Goal: Task Accomplishment & Management: Manage account settings

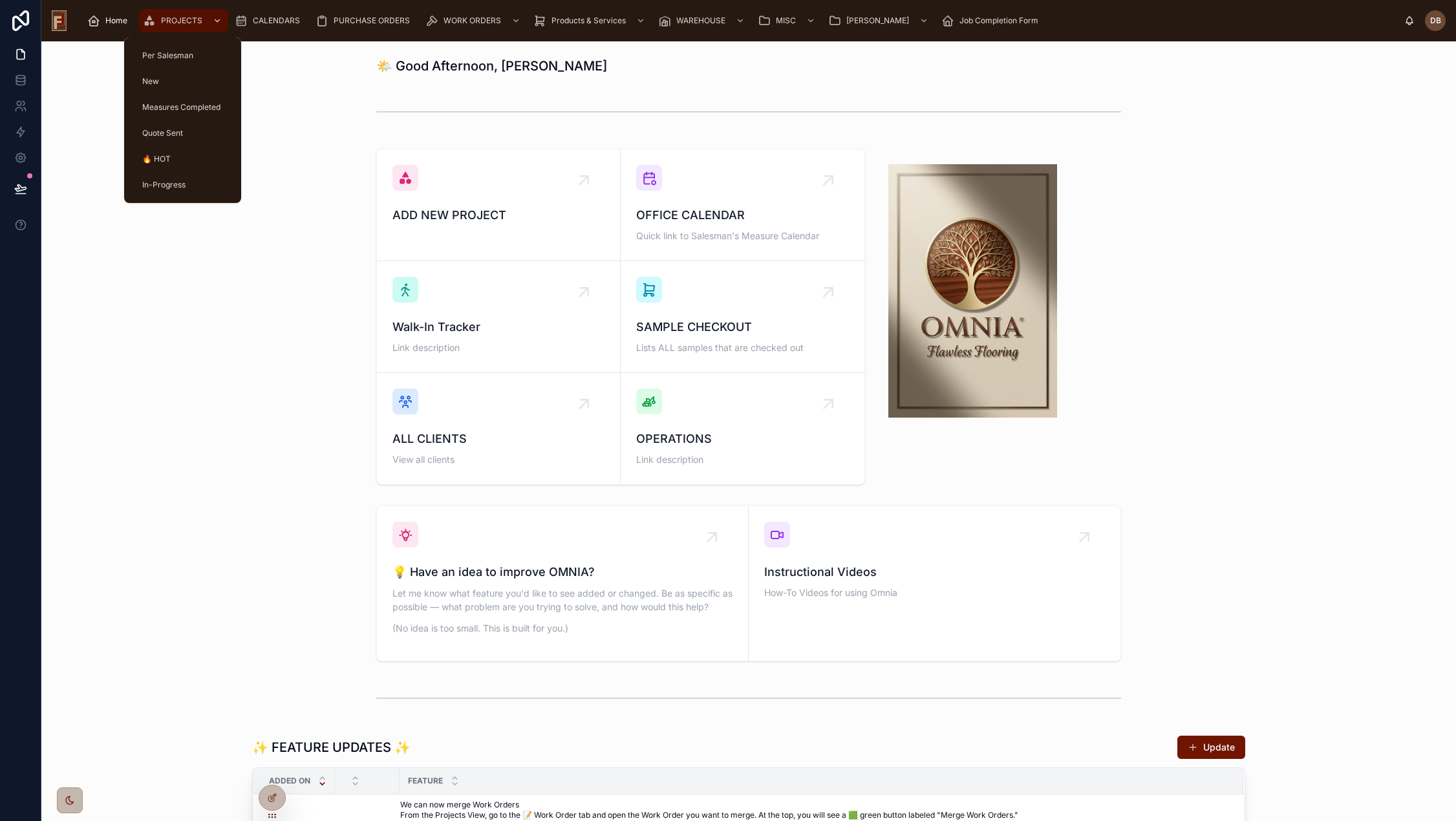
click at [185, 11] on div "PROJECTS" at bounding box center [184, 21] width 82 height 21
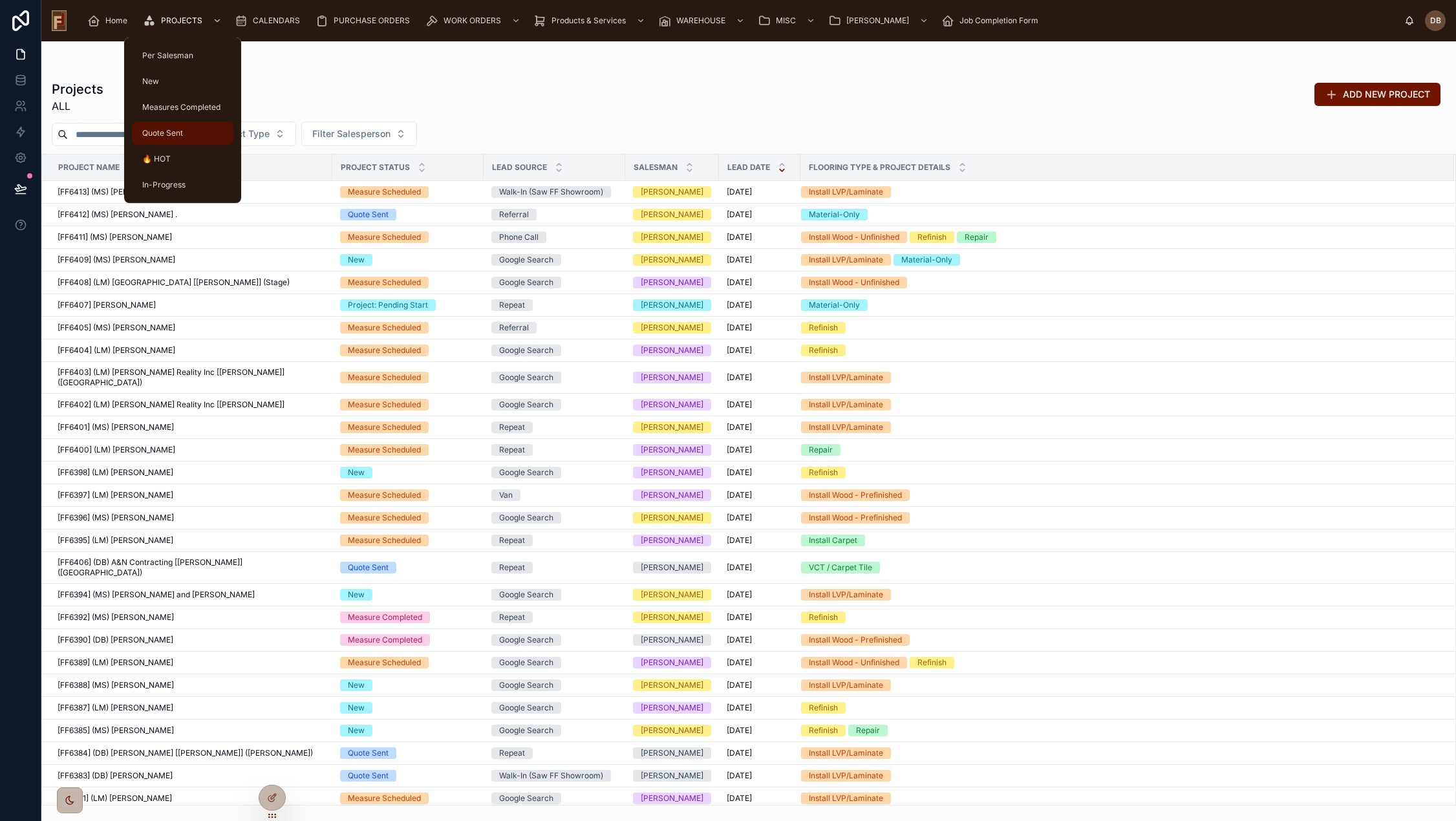
click at [165, 136] on span "Quote Sent" at bounding box center [163, 133] width 41 height 10
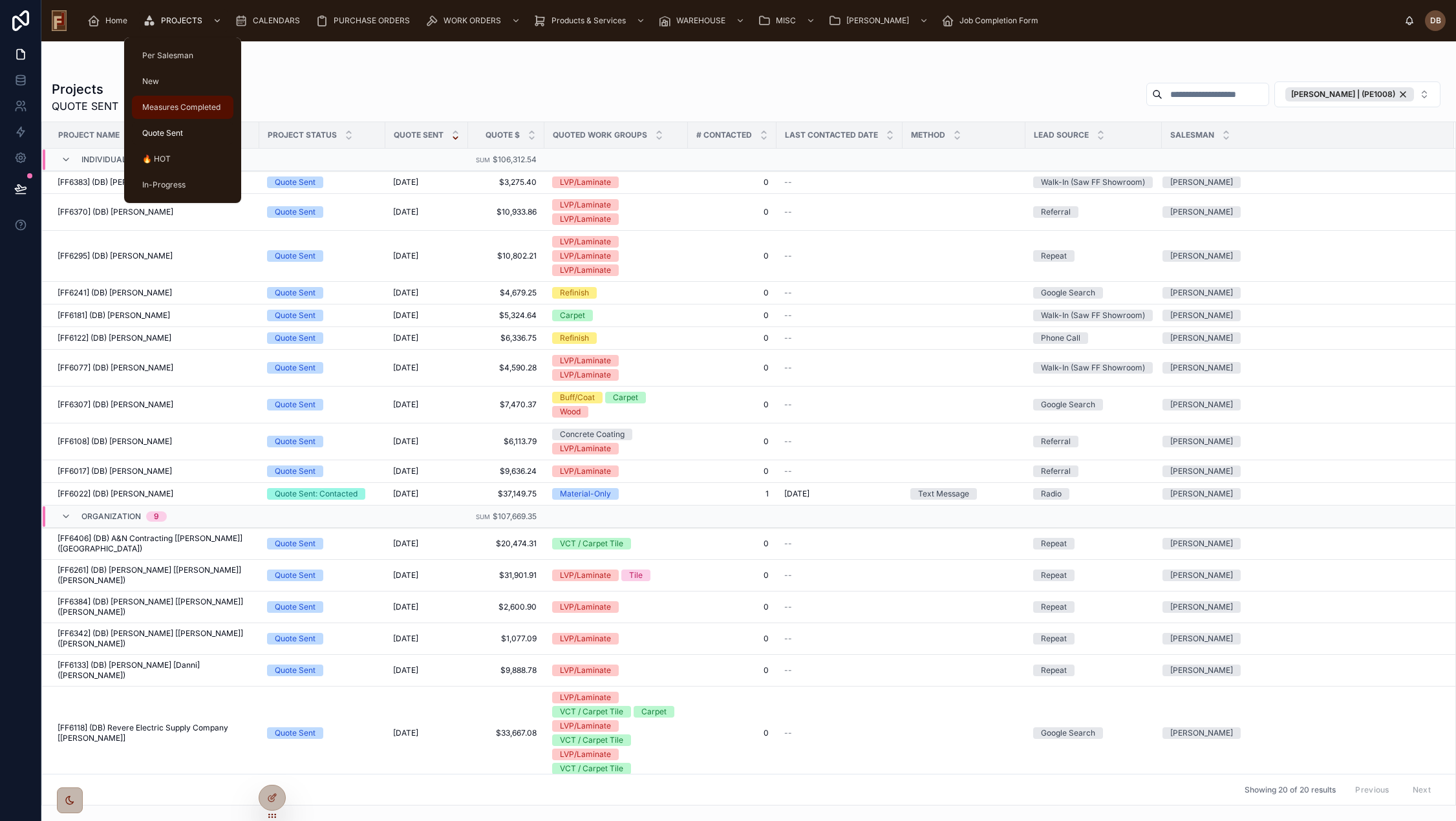
click at [180, 103] on span "Measures Completed" at bounding box center [181, 107] width 78 height 10
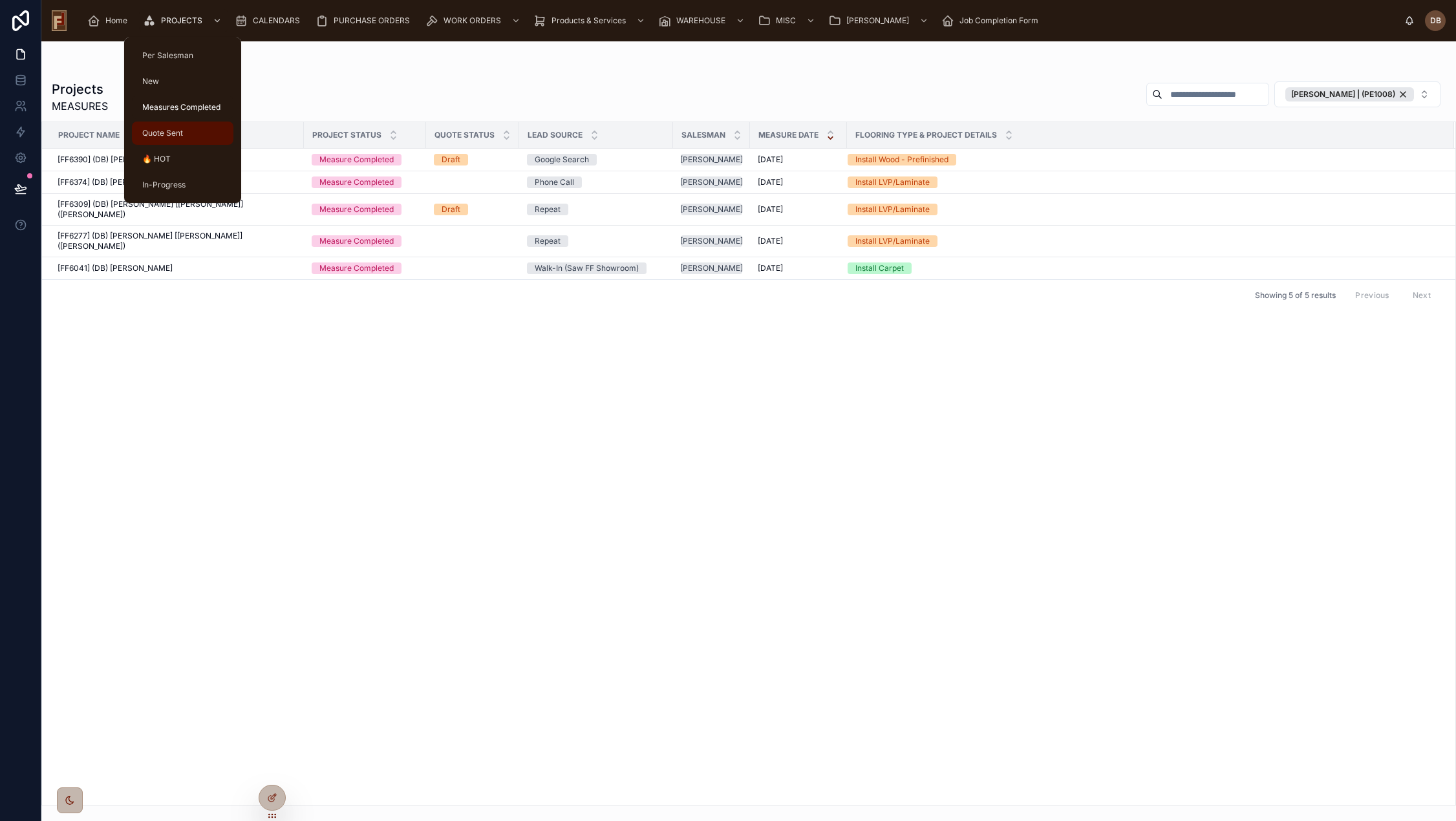
click at [179, 133] on span "Quote Sent" at bounding box center [163, 133] width 41 height 10
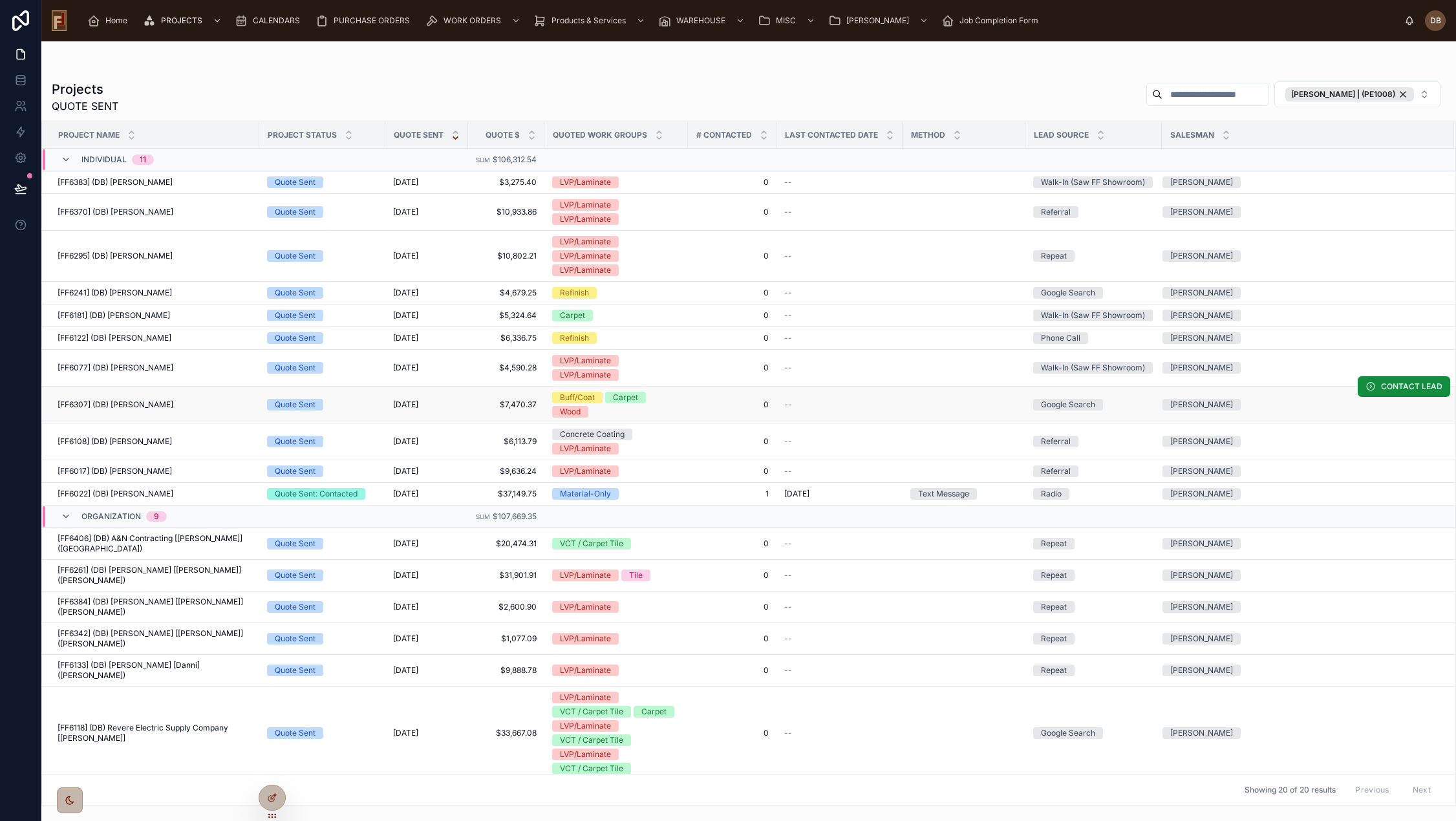
click at [159, 405] on span "[FF6307] (DB) Patrcia Ravencroft" at bounding box center [115, 405] width 116 height 10
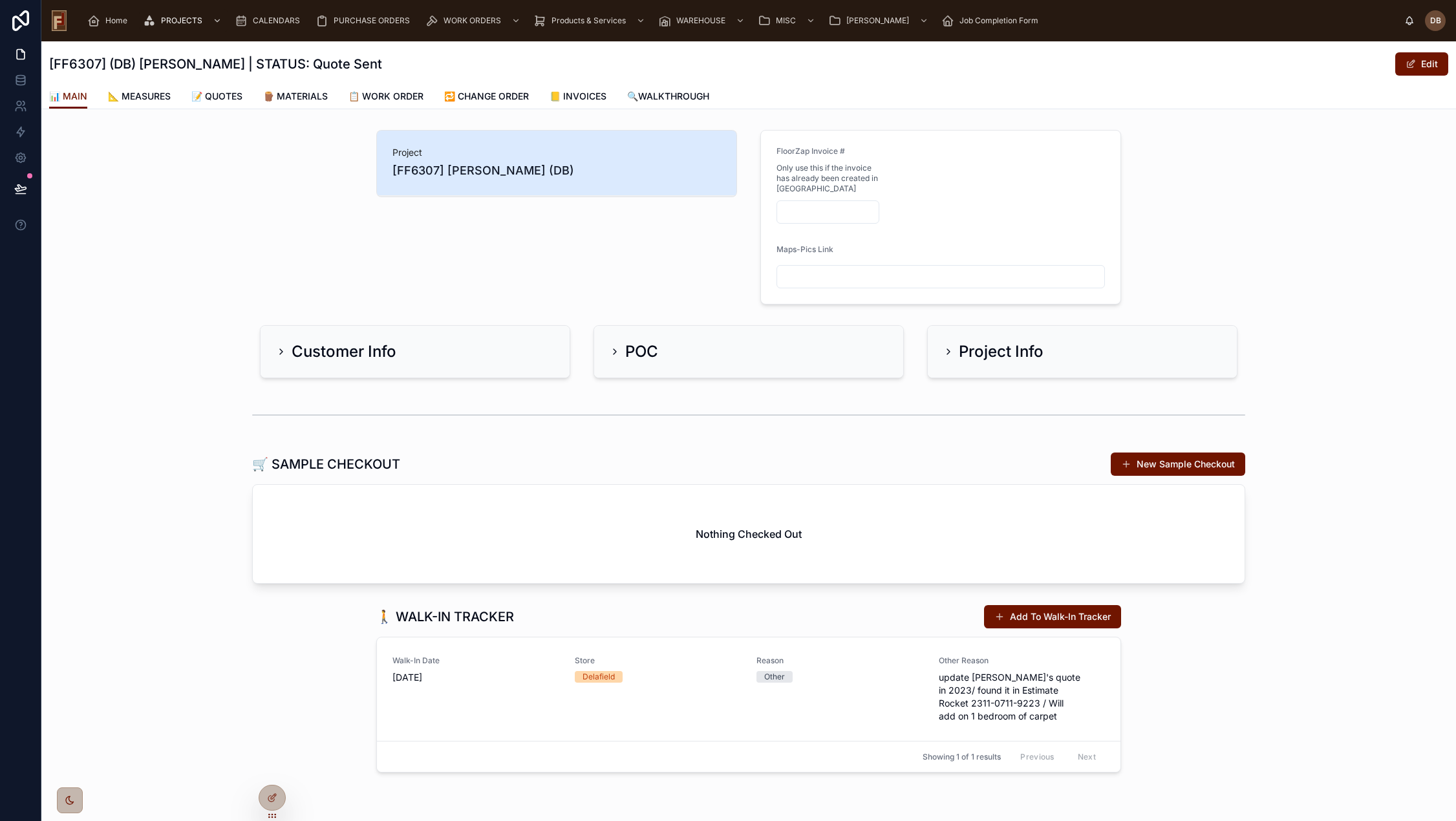
click at [1041, 358] on div "Project Info" at bounding box center [1082, 352] width 278 height 21
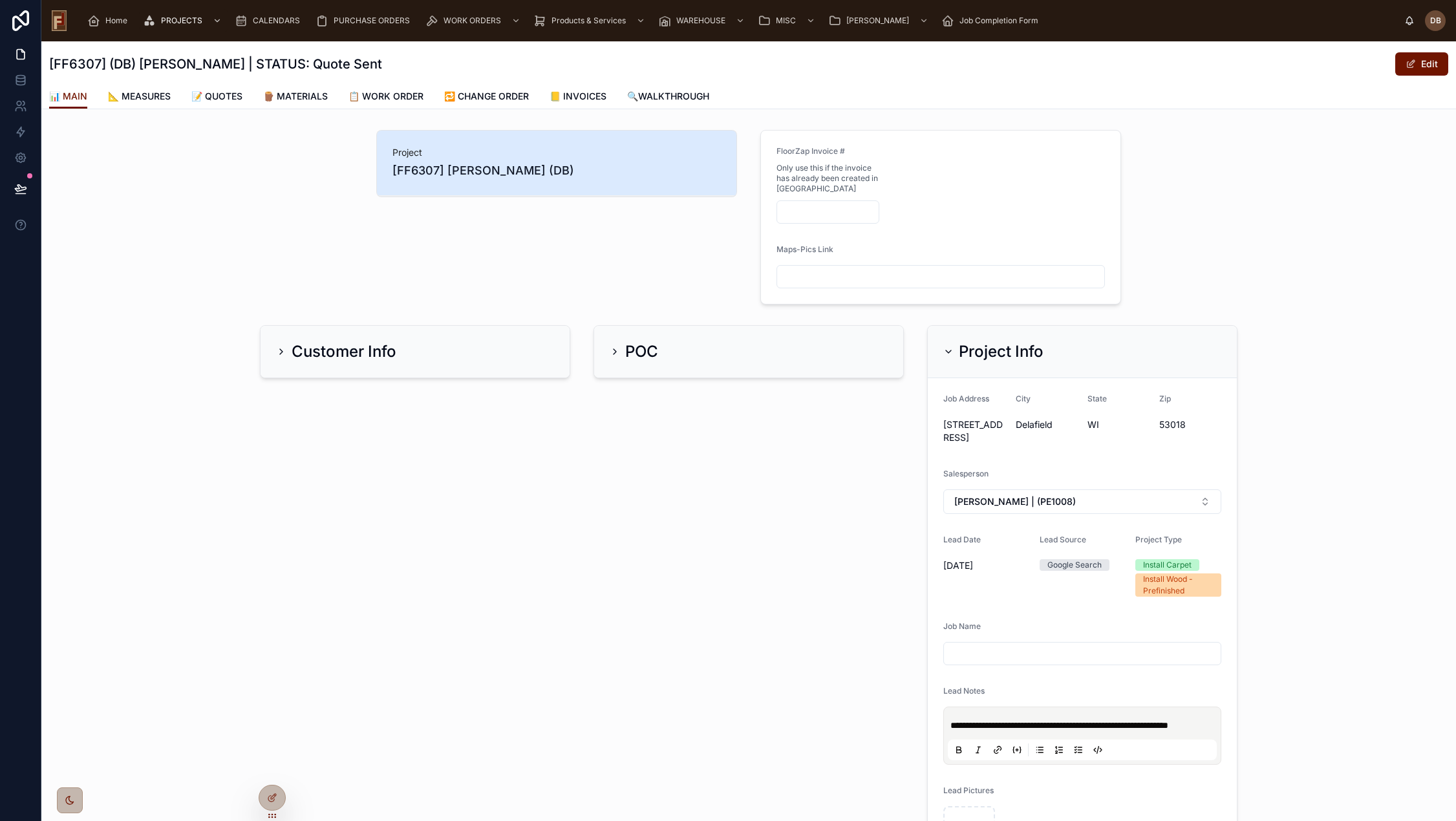
click at [972, 355] on h2 "Project Info" at bounding box center [1001, 352] width 85 height 21
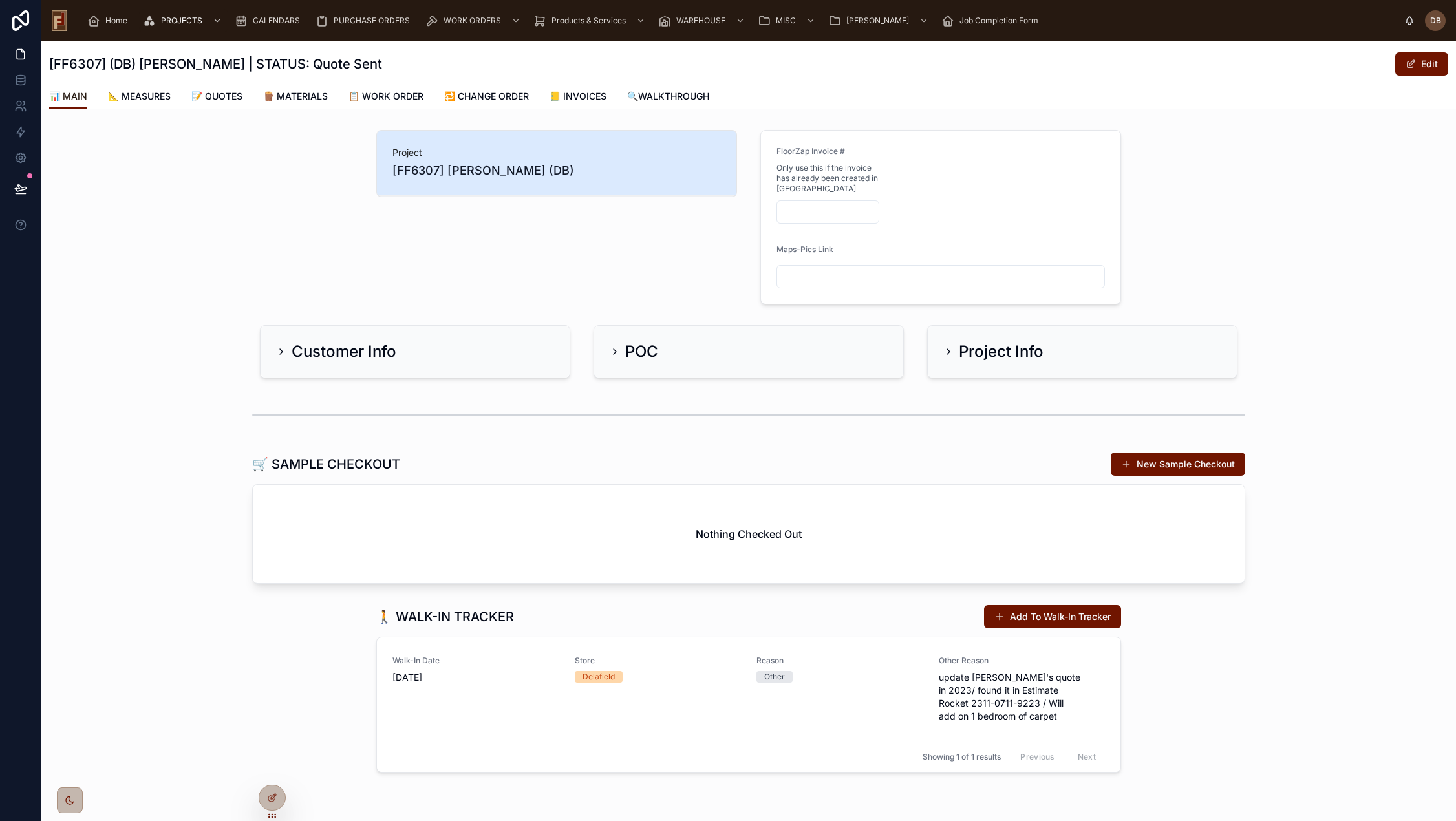
click at [77, 98] on span "📊 MAIN" at bounding box center [68, 96] width 38 height 13
click at [742, 361] on div "POC" at bounding box center [748, 352] width 309 height 52
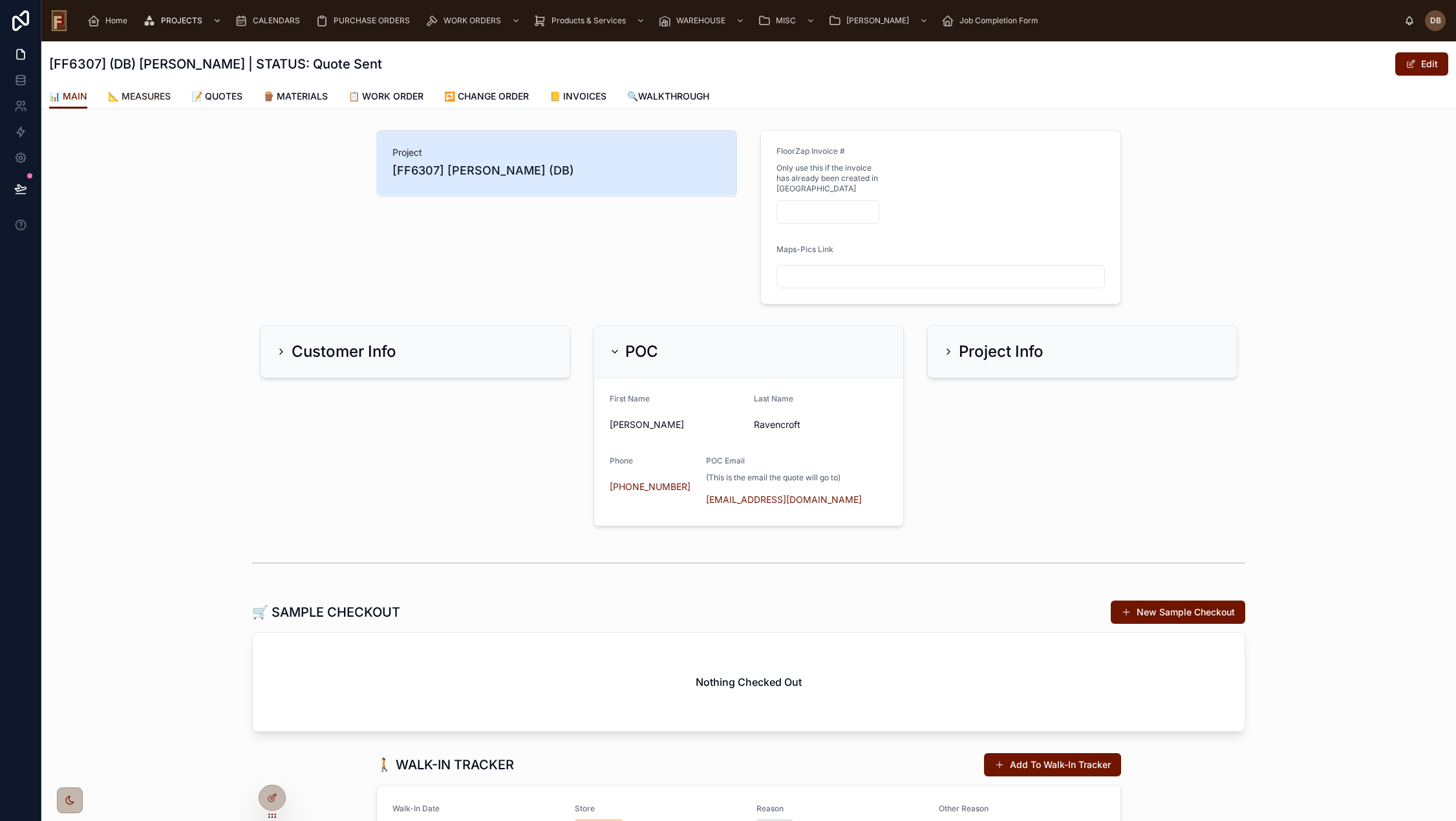
click at [148, 96] on span "📐 MEASURES" at bounding box center [139, 96] width 63 height 13
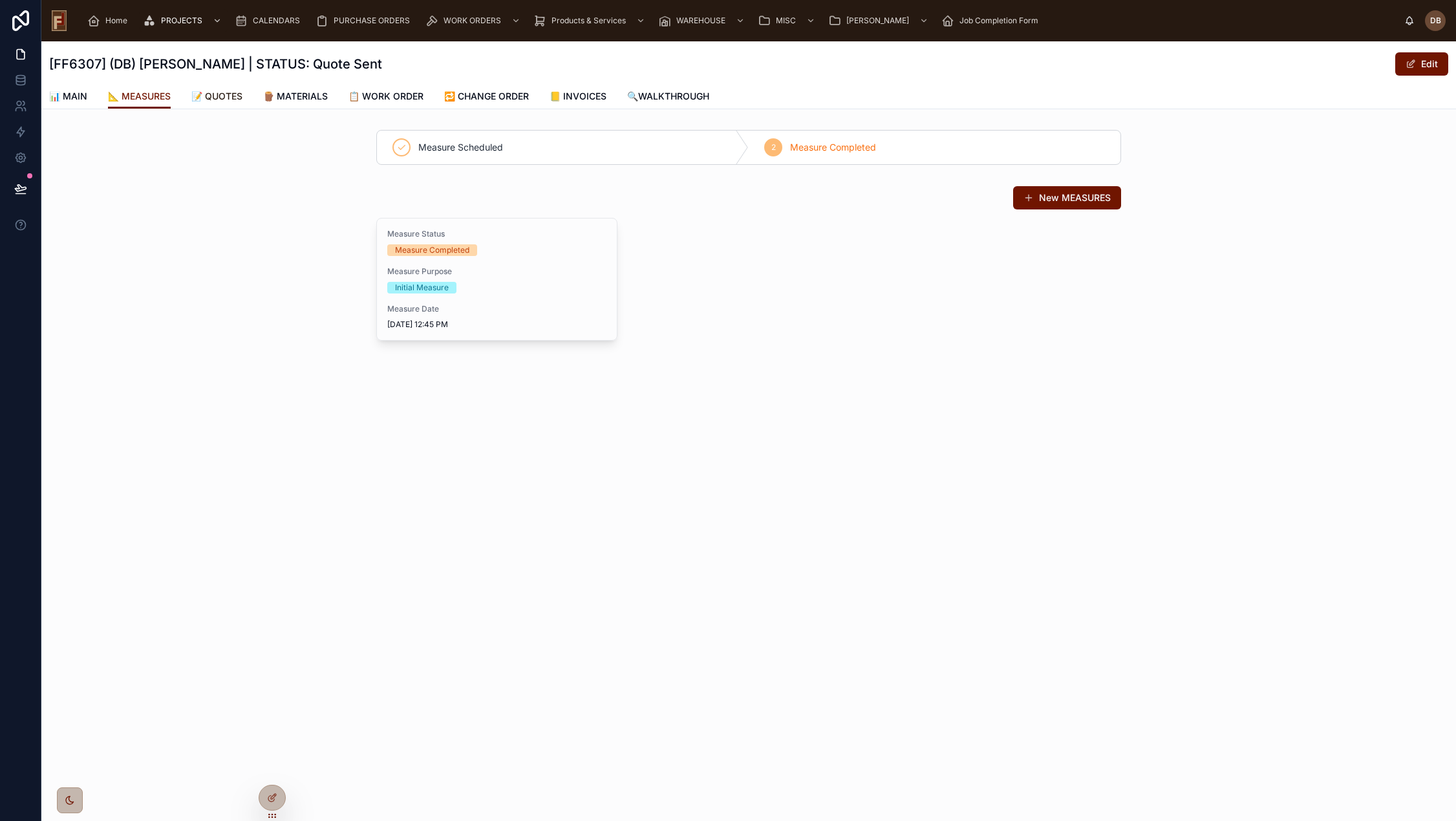
click at [218, 98] on span "📝 QUOTES" at bounding box center [216, 96] width 51 height 13
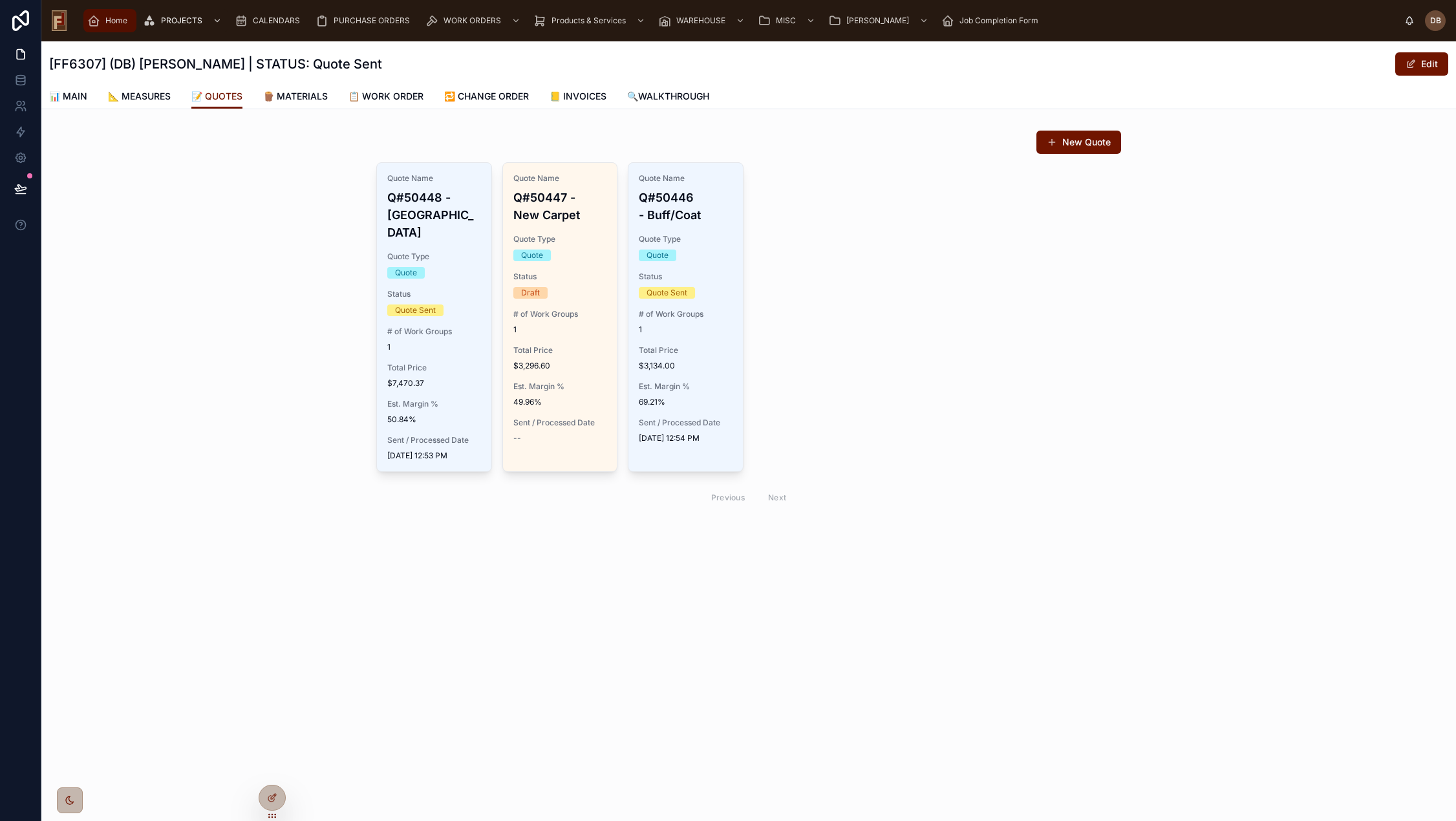
click at [114, 23] on span "Home" at bounding box center [117, 21] width 22 height 10
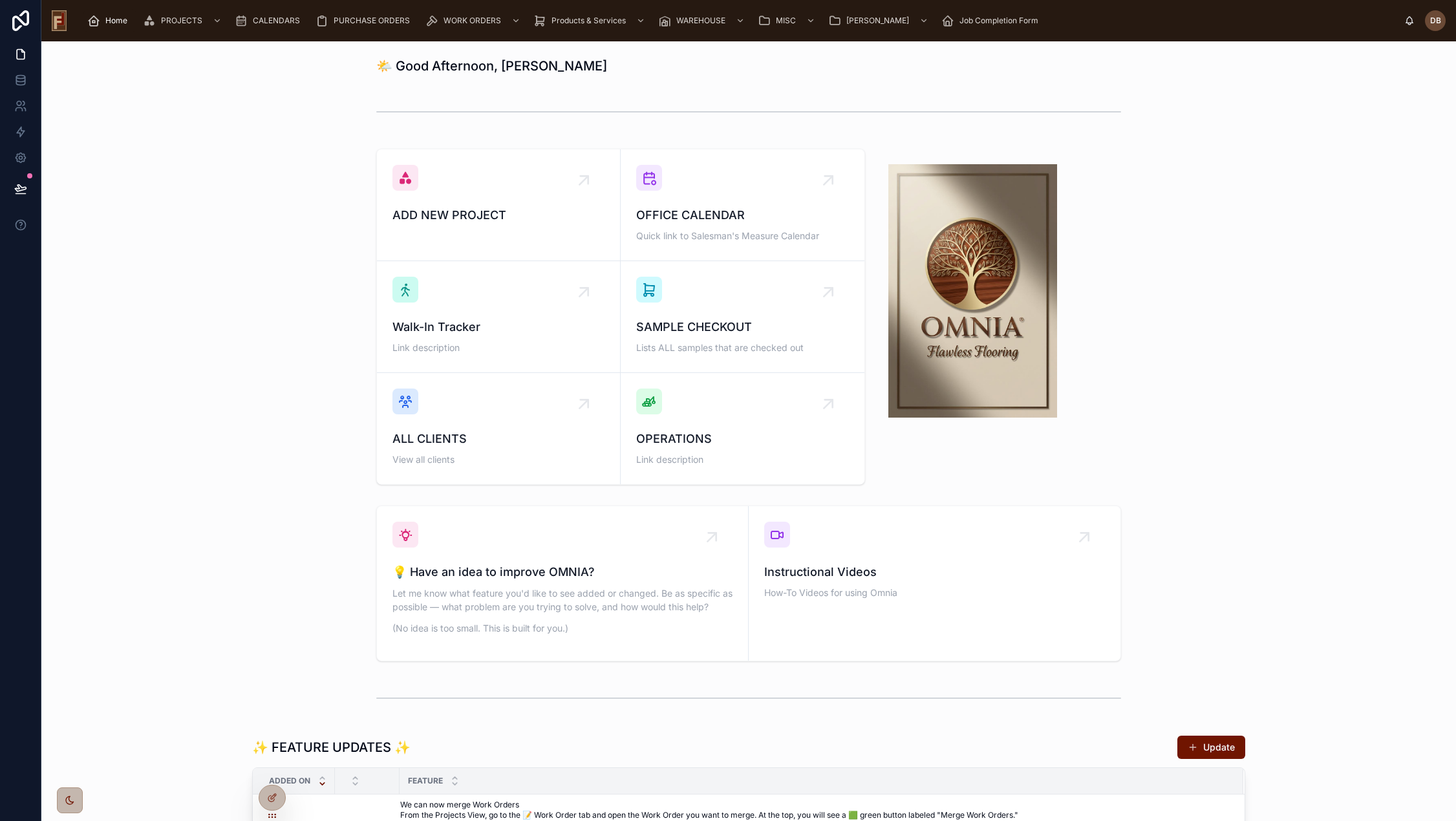
click at [111, 25] on span "Home" at bounding box center [117, 21] width 22 height 10
click at [271, 14] on div "CALENDARS" at bounding box center [269, 21] width 71 height 21
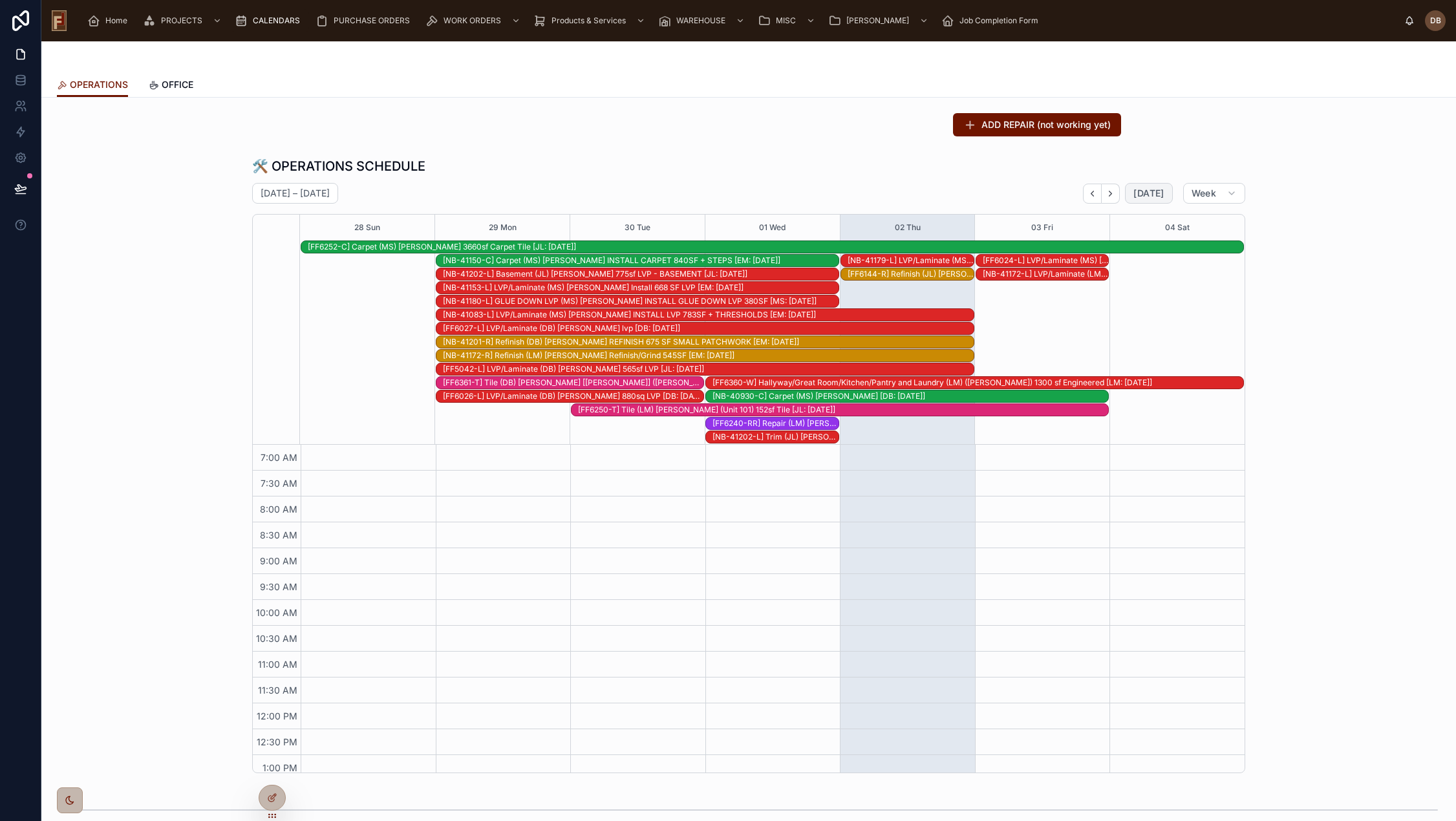
click at [1147, 192] on span "Today" at bounding box center [1148, 193] width 30 height 12
click at [1090, 196] on icon "Back" at bounding box center [1092, 193] width 10 height 10
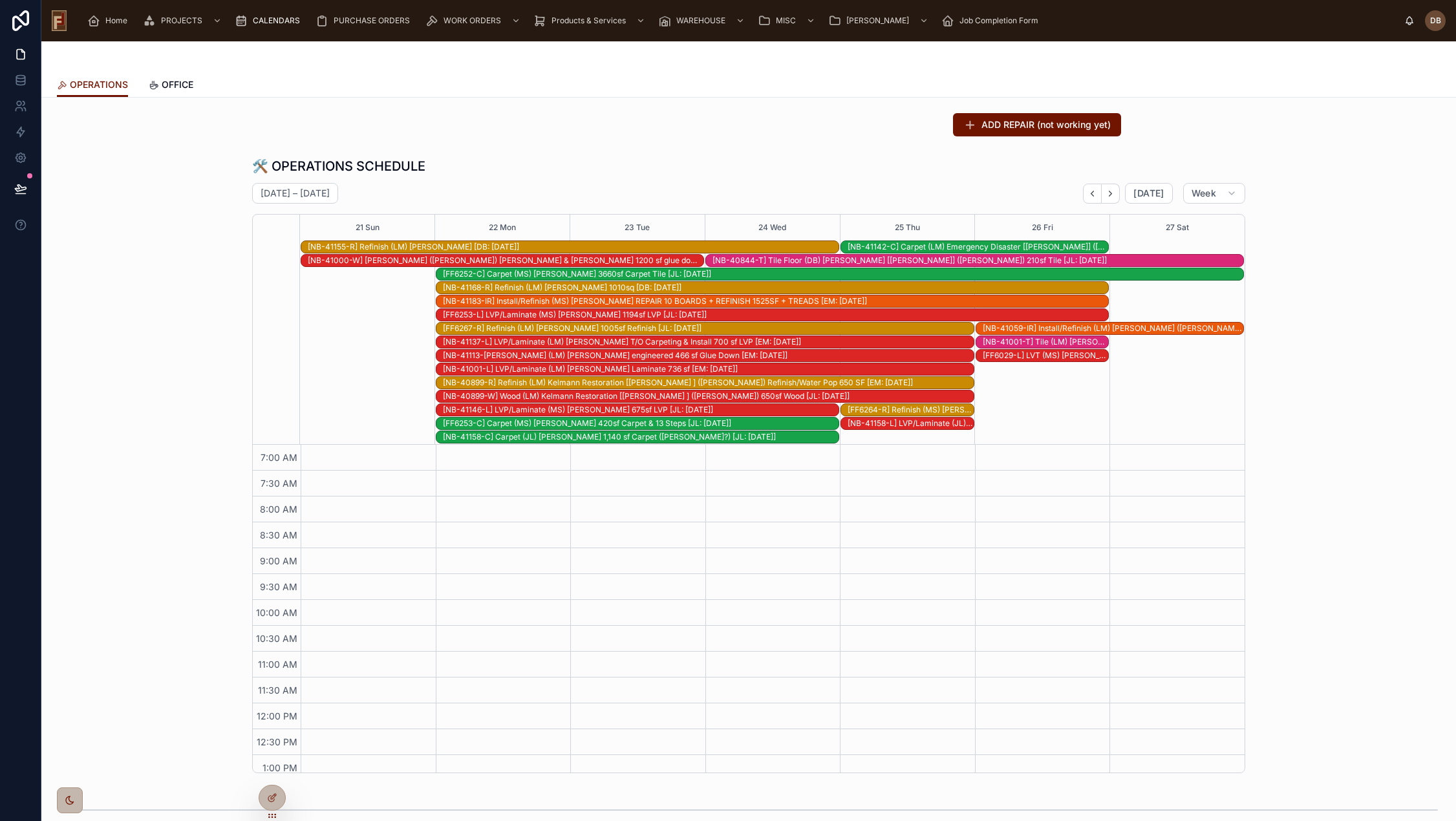
click at [1076, 343] on div "[NB-41001-T] Tile (LM) Cathryn Duerstein Hearth Tile [JL: 09-18-25]" at bounding box center [1045, 342] width 126 height 10
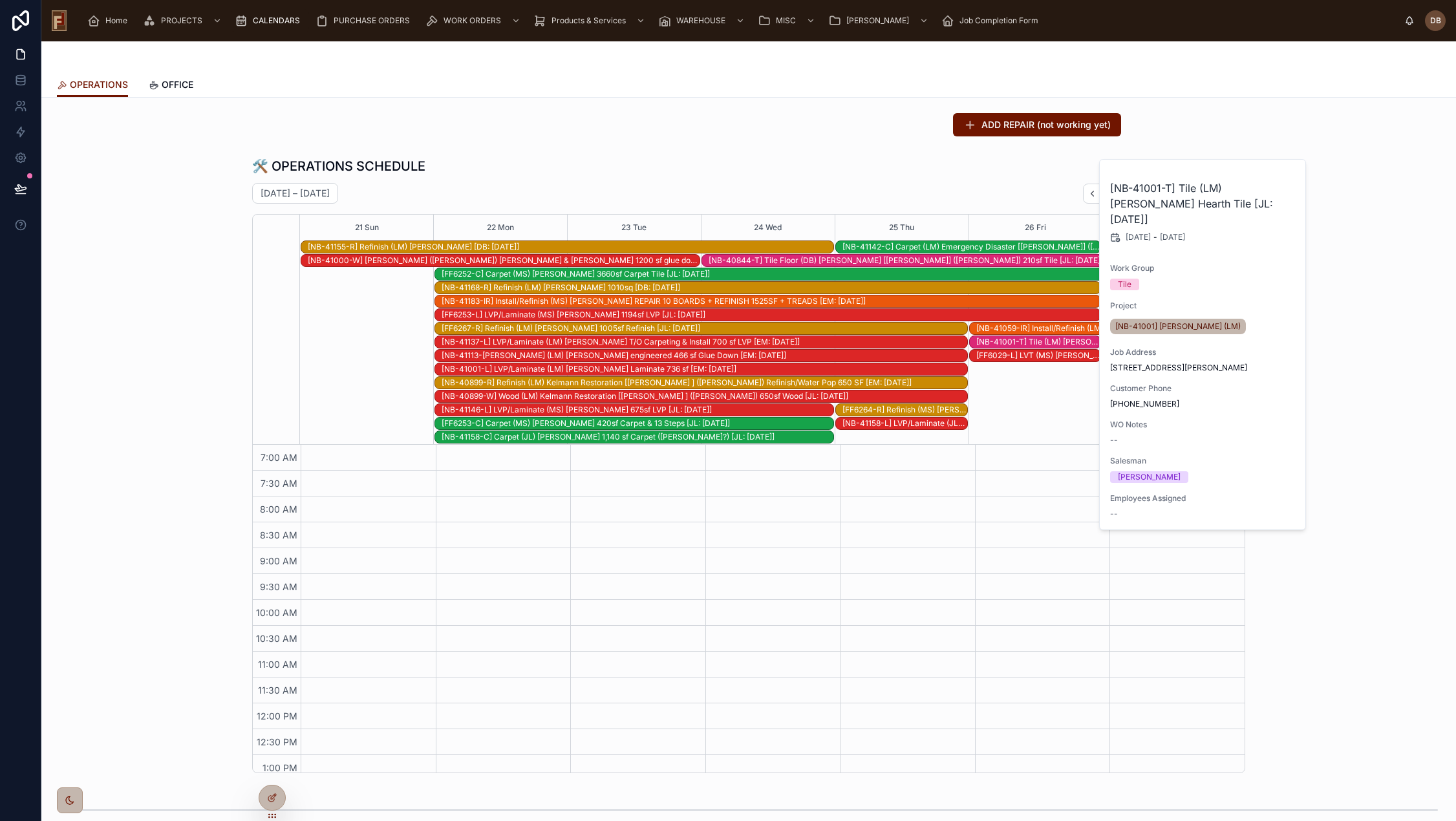
click at [851, 260] on div "[NB-40844-T] Tile Floor (DB) Callen [Jennifer] (Aghjian) 210sf Tile [JL: 09-08-…" at bounding box center [971, 260] width 525 height 10
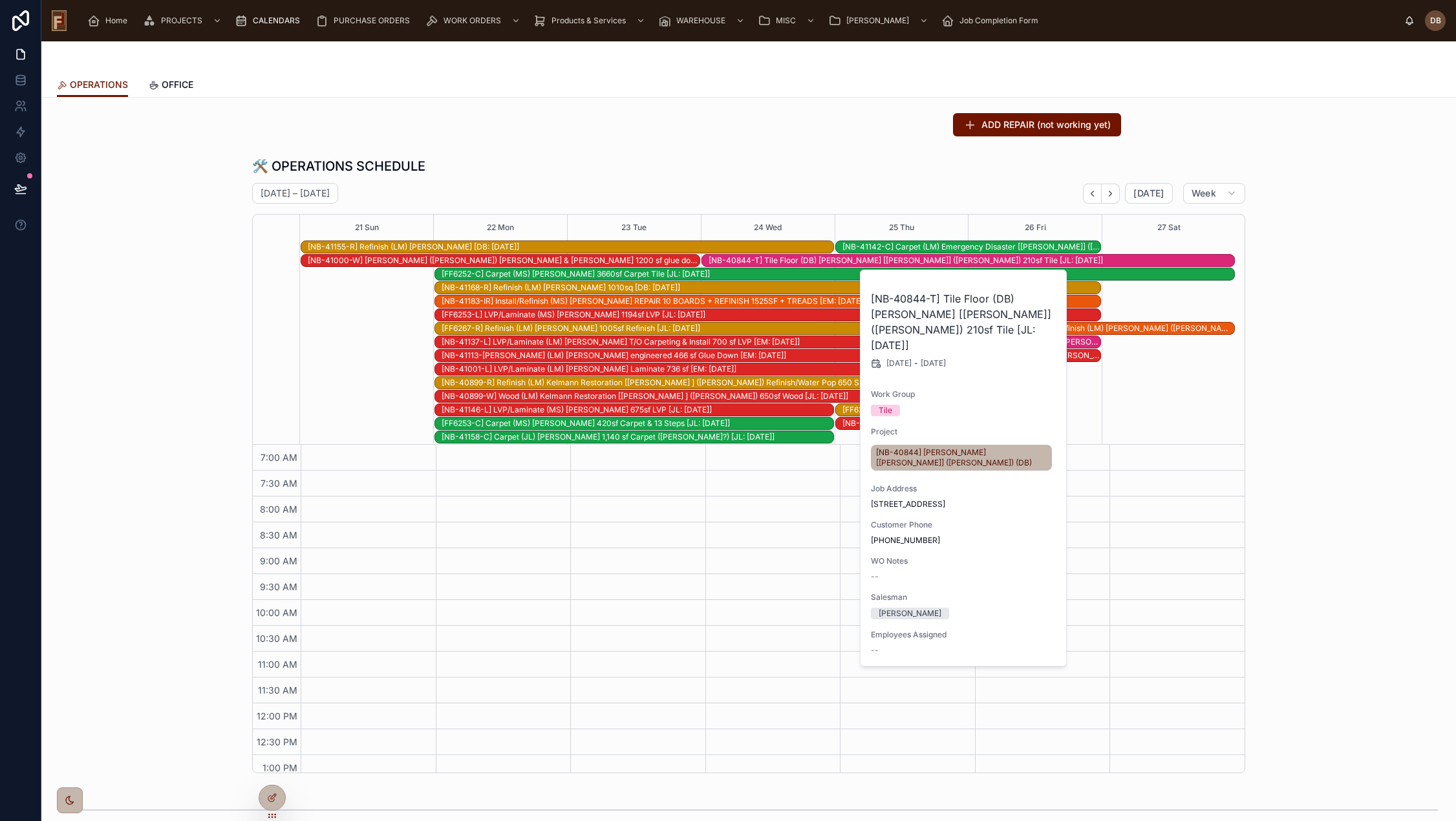
click at [699, 135] on div "ADD REPAIR (not working yet)" at bounding box center [749, 125] width 745 height 23
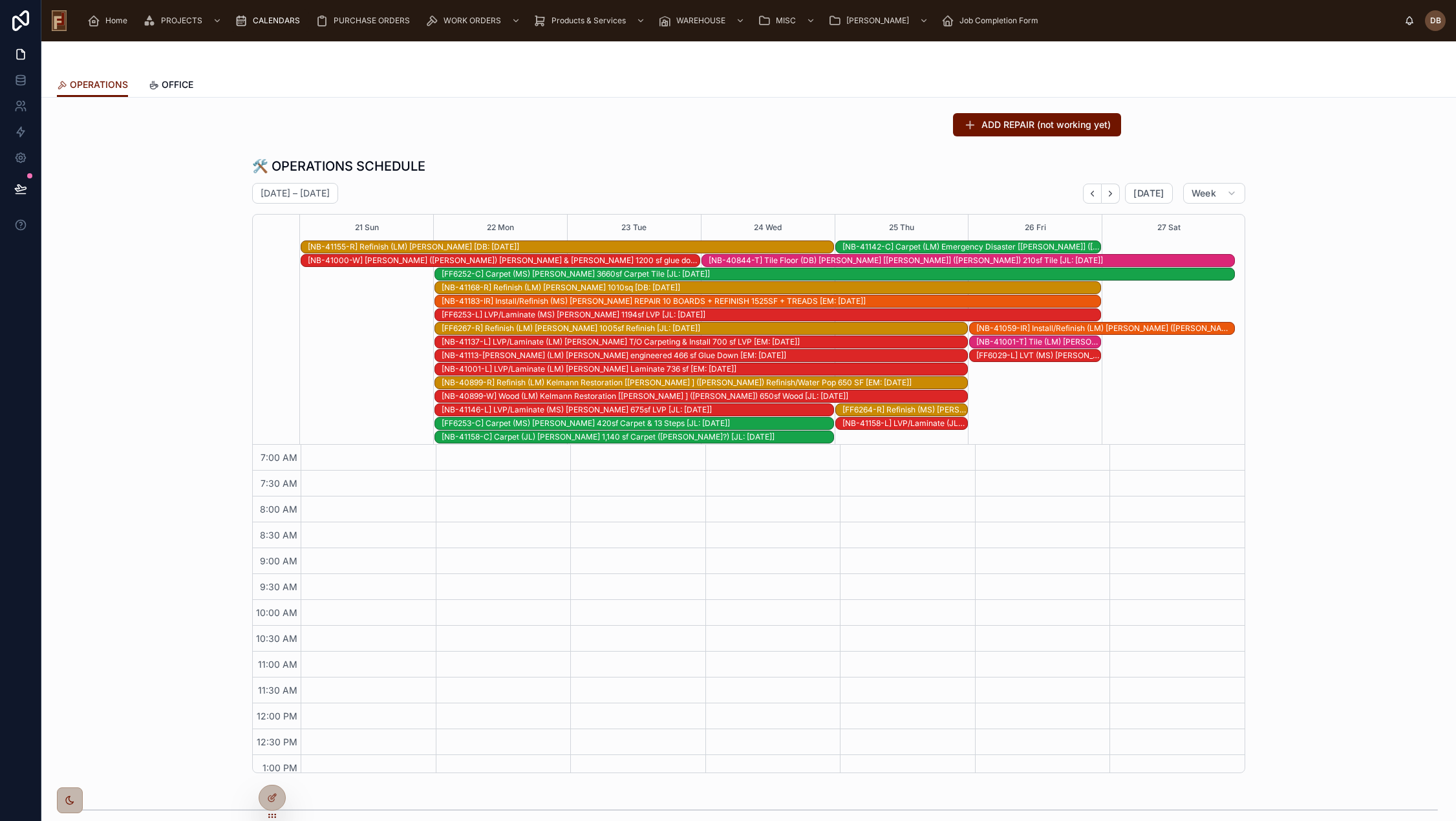
click at [723, 166] on div "🛠️ OPERATIONS SCHEDULE" at bounding box center [748, 166] width 993 height 18
click at [1141, 195] on span "Today" at bounding box center [1148, 193] width 30 height 12
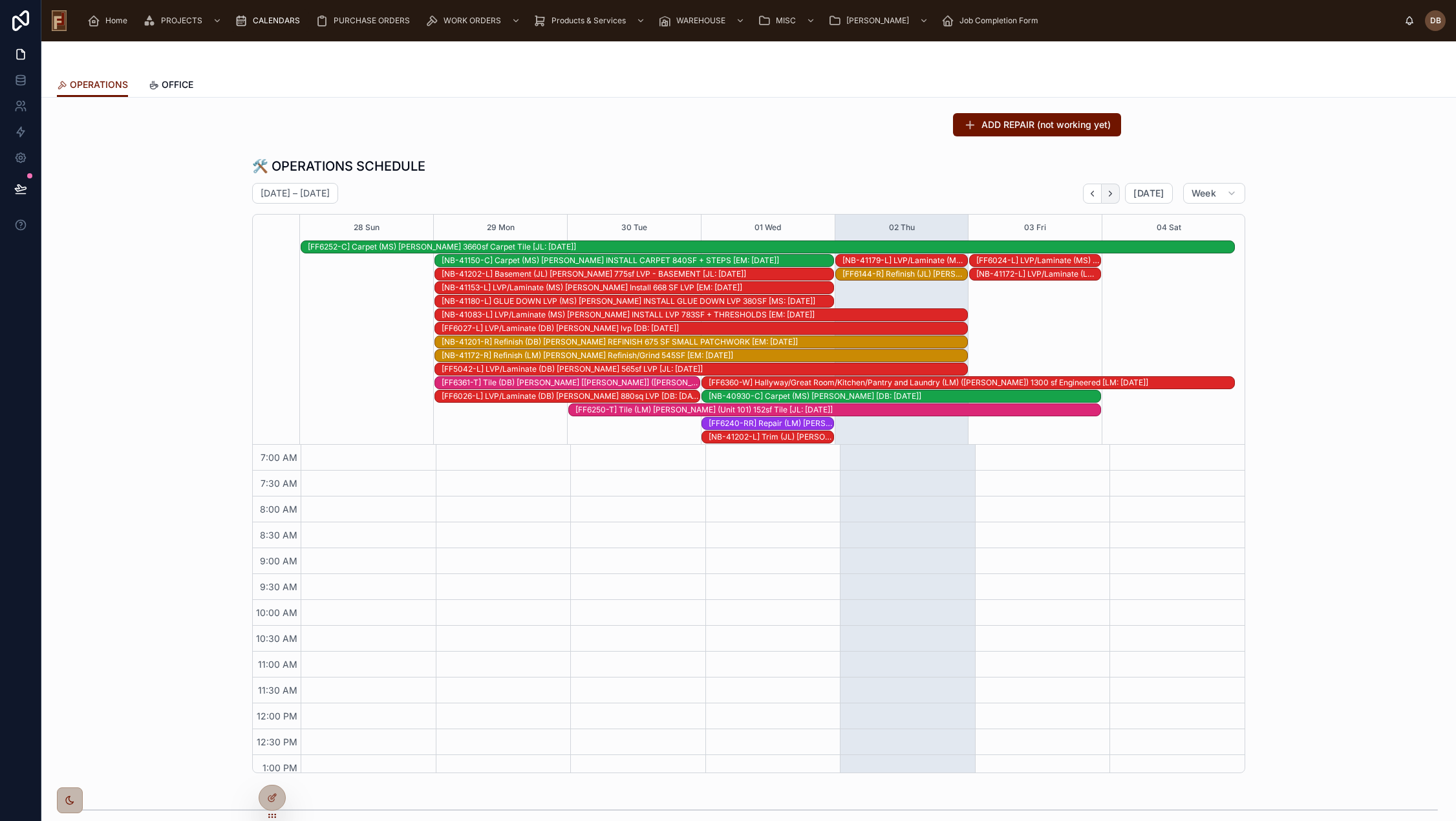
click at [1106, 196] on icon "Next" at bounding box center [1110, 193] width 10 height 10
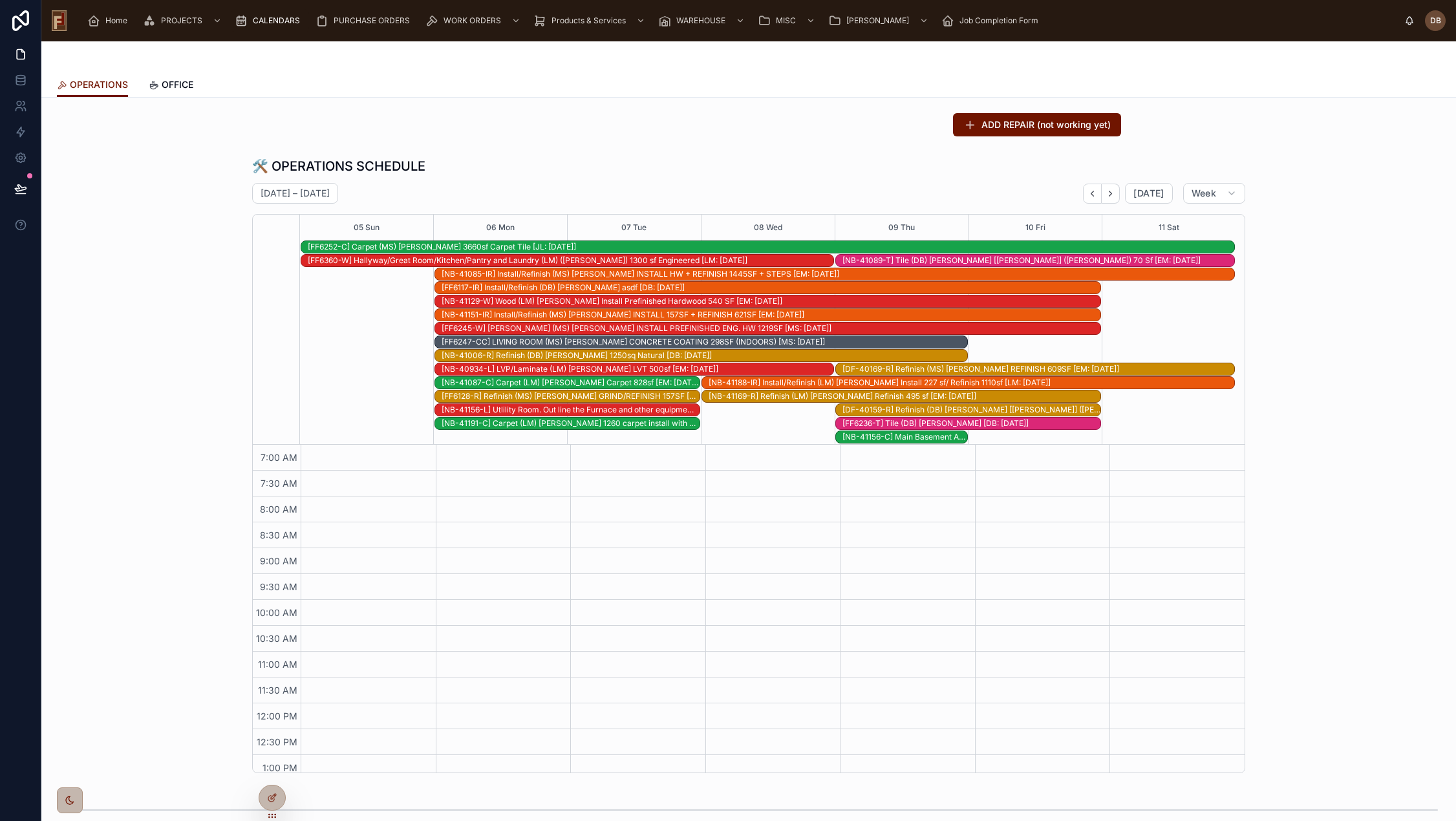
click at [966, 262] on div "[NB-41089-T] Tile (DB) Callen [Jennifer] (Wylie) 70 Sf [EM: 09-24-25]" at bounding box center [1038, 260] width 392 height 10
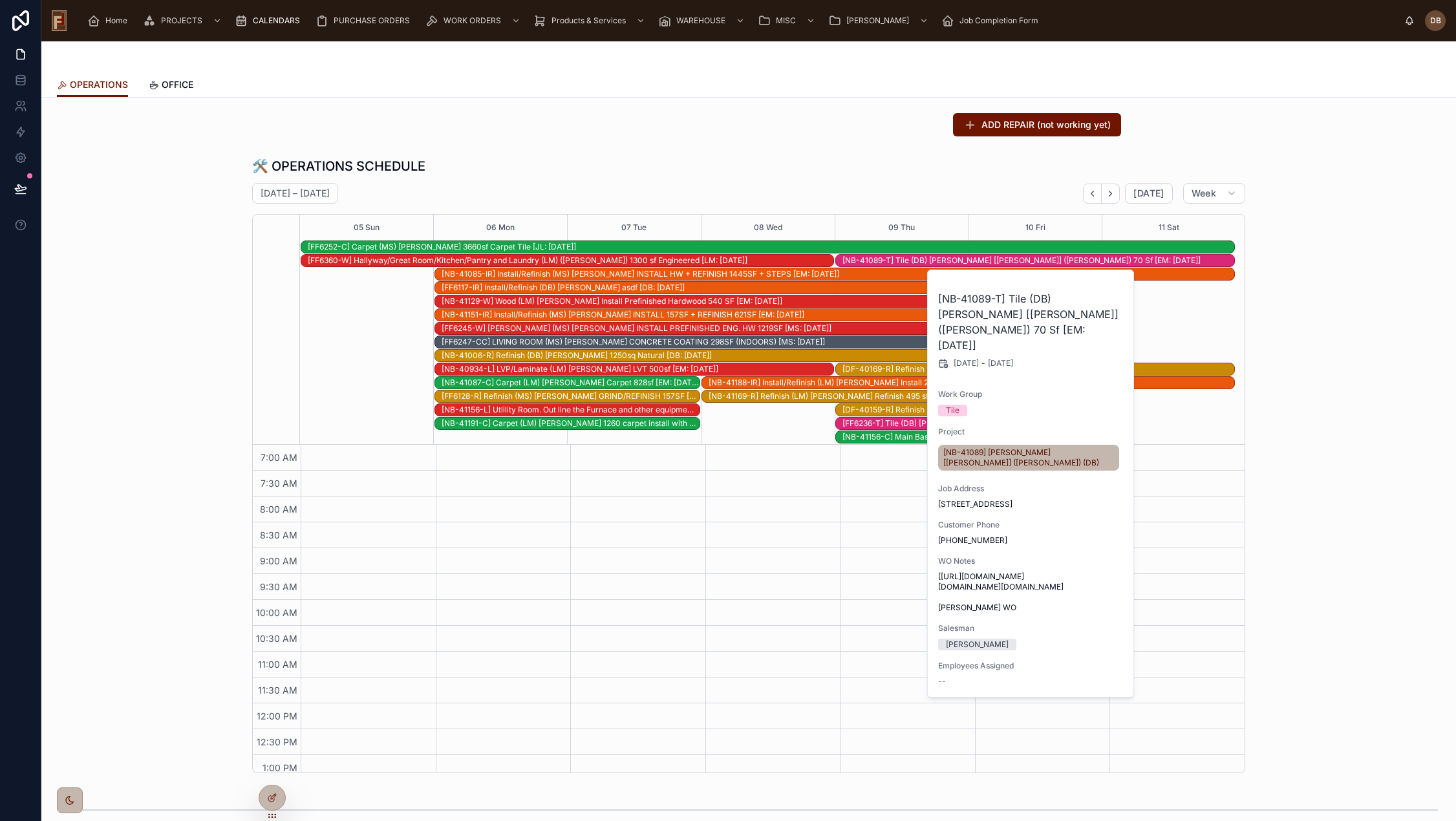
drag, startPoint x: 1096, startPoint y: 284, endPoint x: 1079, endPoint y: 266, distance: 24.8
click at [0, 0] on button "Work Order" at bounding box center [0, 0] width 0 height 0
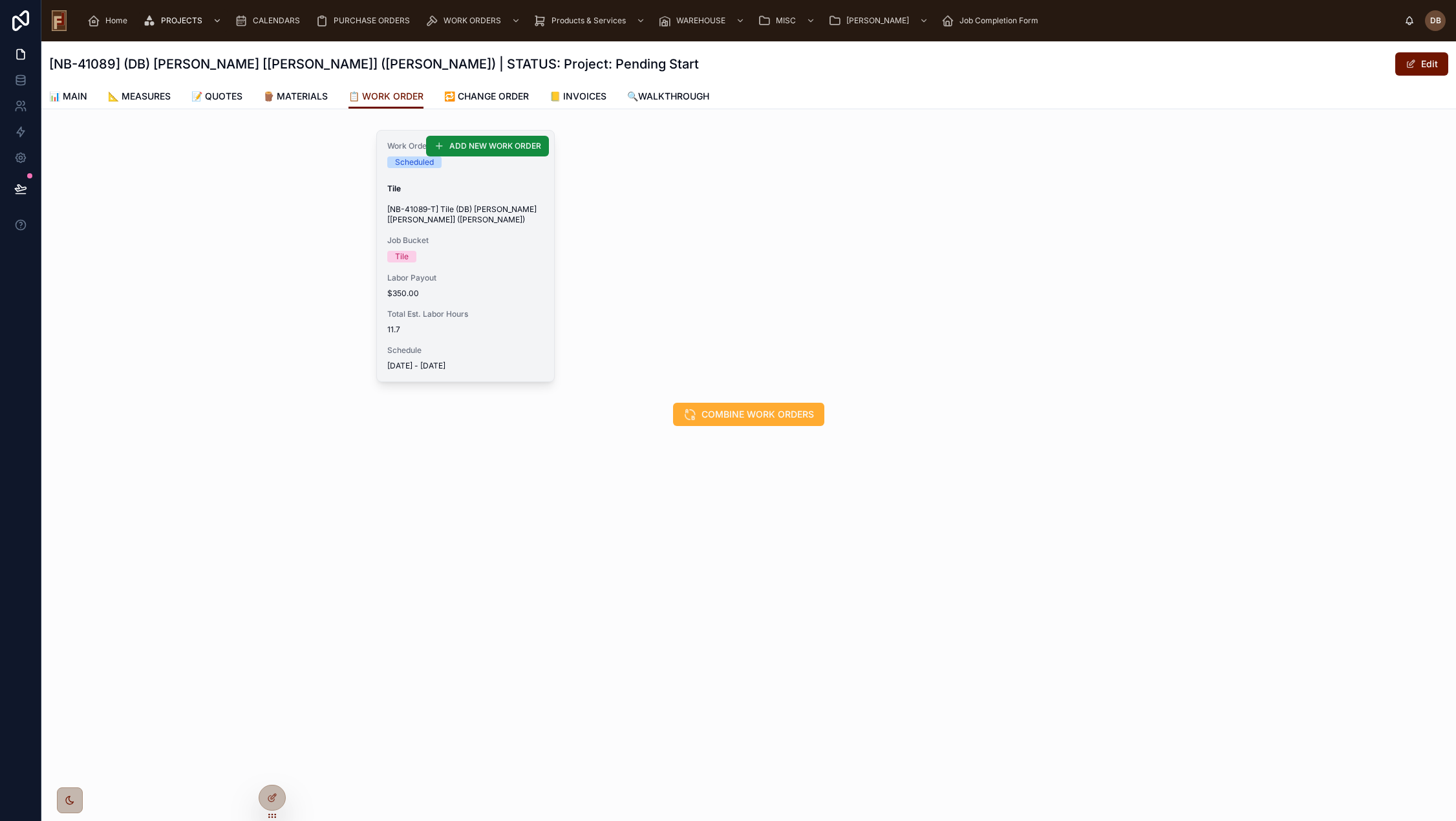
click at [453, 270] on div "Work Order Status Scheduled Tile [NB-41089-T] Tile (DB) Callen [Jennifer] (Wyli…" at bounding box center [465, 256] width 177 height 251
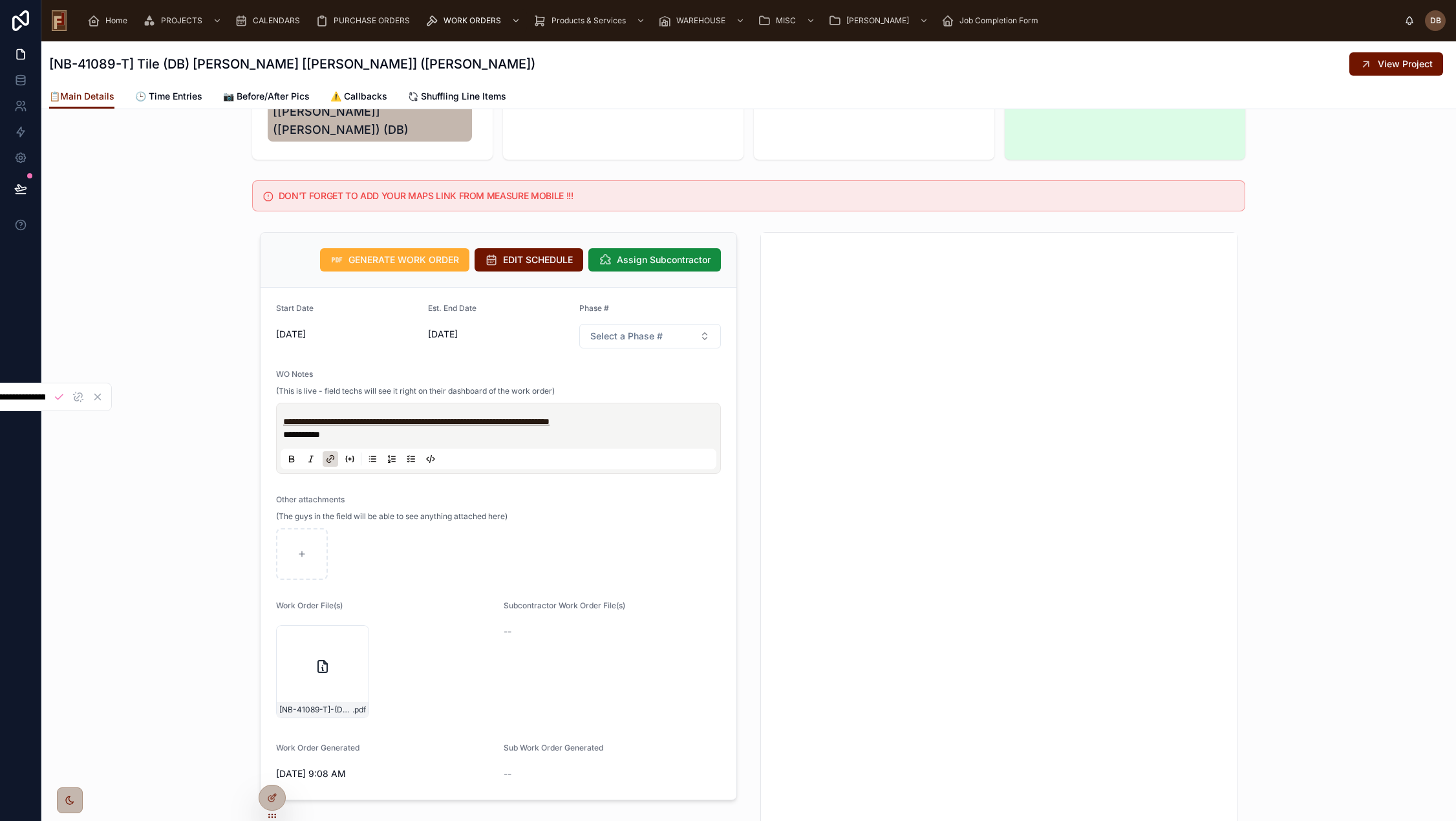
scroll to position [0, 802]
drag, startPoint x: 330, startPoint y: 415, endPoint x: 279, endPoint y: 405, distance: 52.0
click at [283, 415] on div "**********" at bounding box center [501, 428] width 436 height 26
click at [218, 383] on div "**********" at bounding box center [749, 539] width 1415 height 626
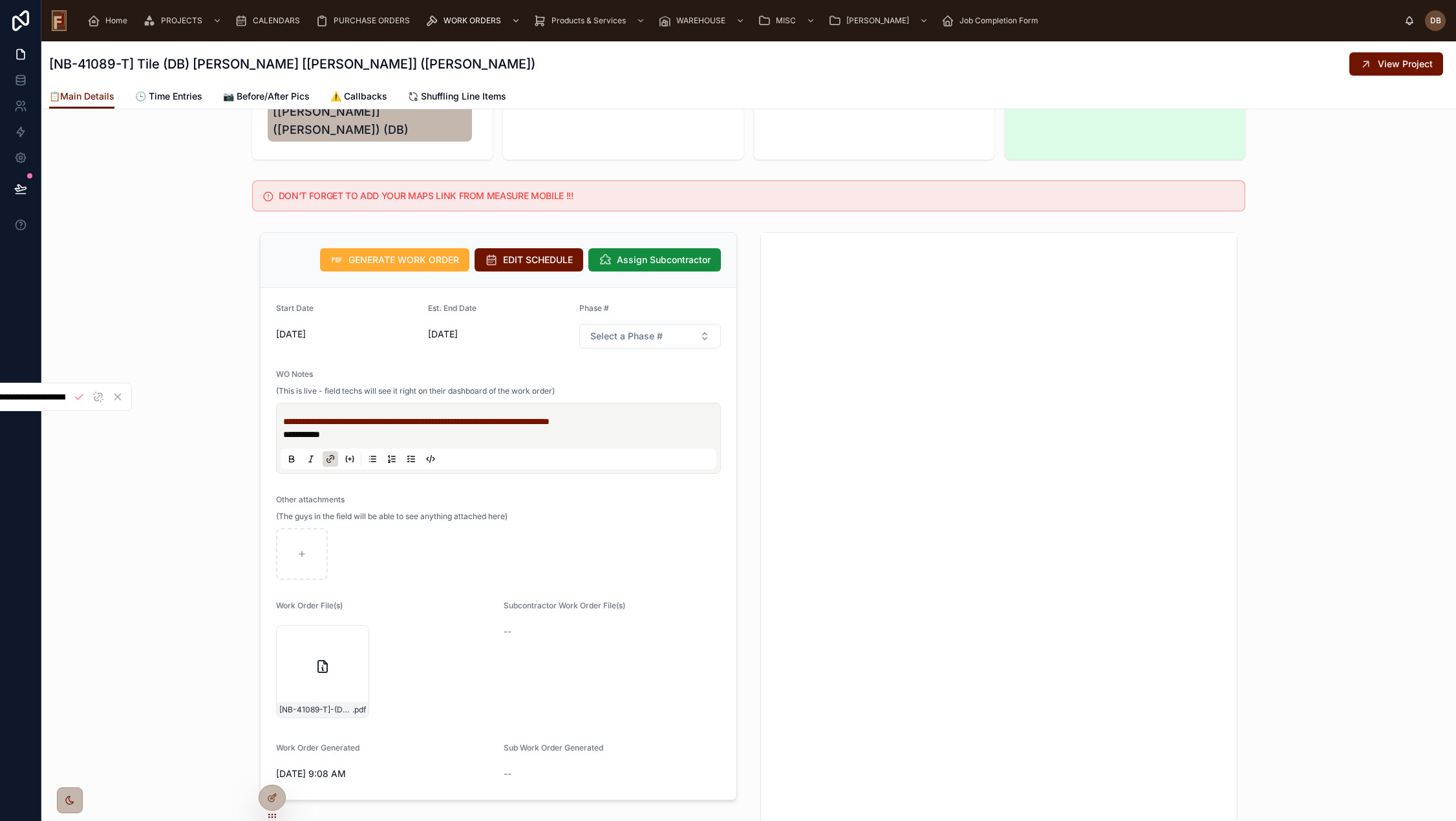
click at [350, 428] on p "**********" at bounding box center [501, 434] width 436 height 13
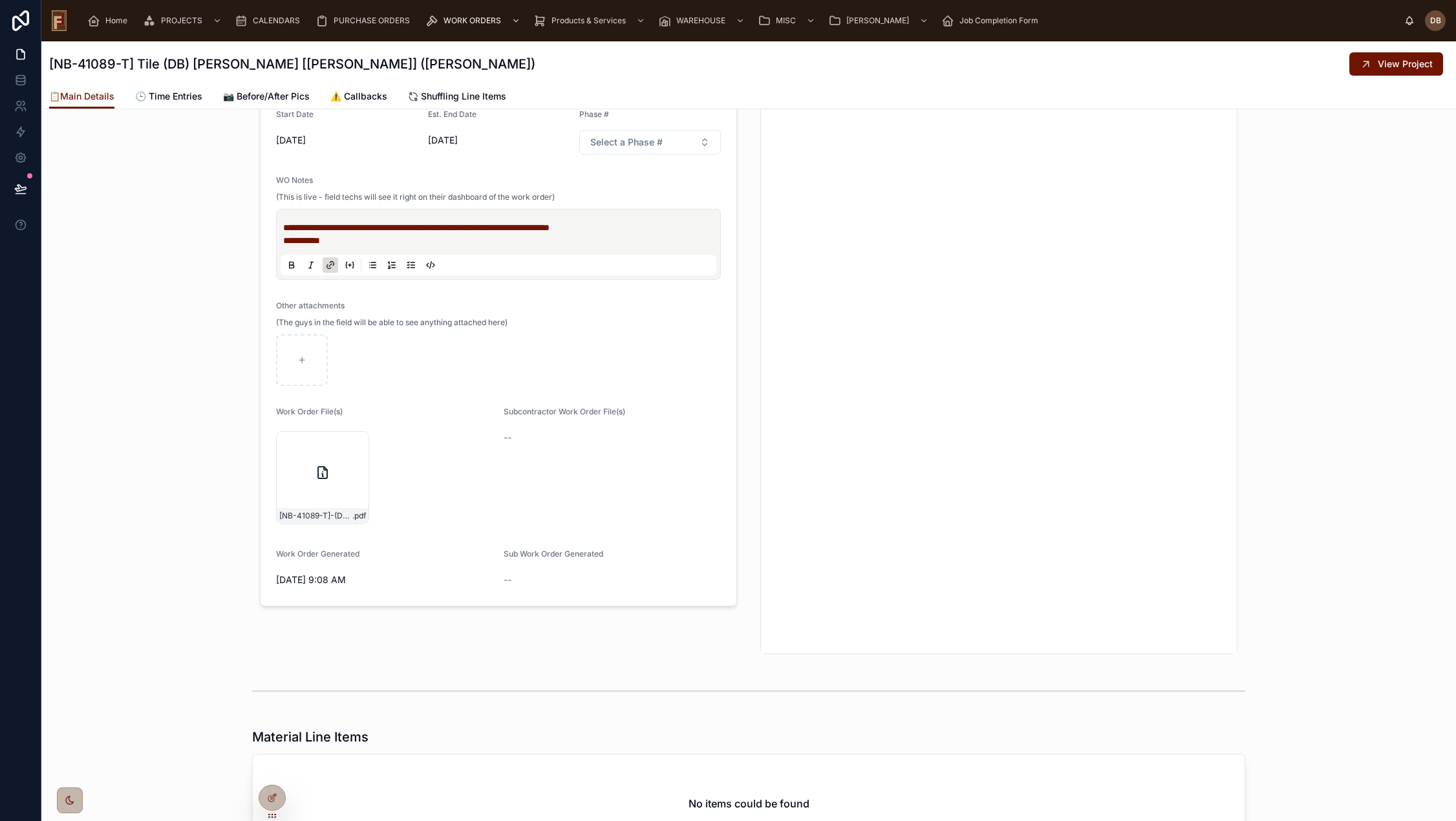
click at [682, 221] on p "**********" at bounding box center [501, 227] width 436 height 13
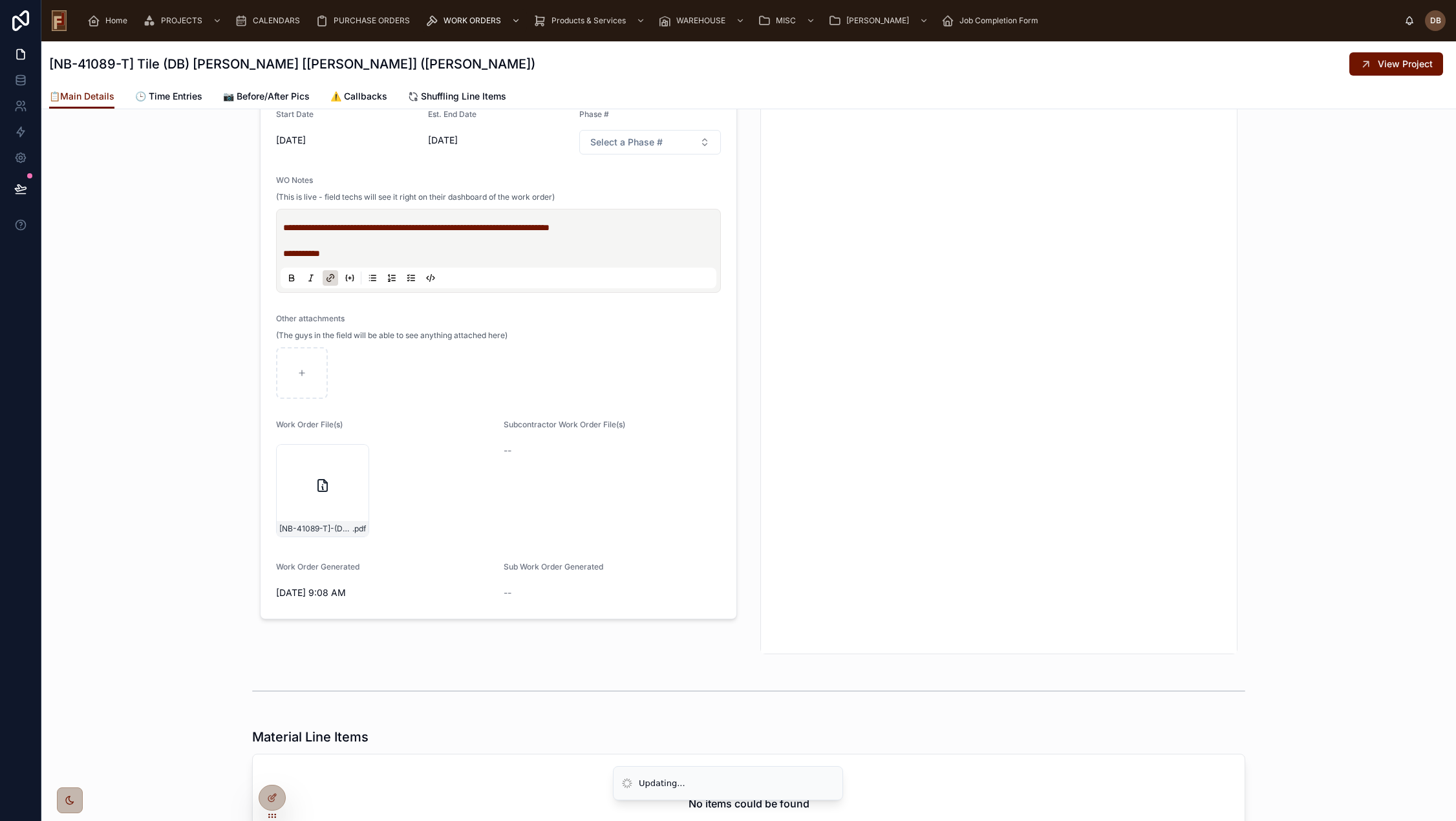
click at [344, 247] on p "**********" at bounding box center [501, 253] width 436 height 13
click at [208, 243] on div "**********" at bounding box center [749, 346] width 1415 height 626
click at [217, 216] on div "**********" at bounding box center [749, 346] width 1415 height 626
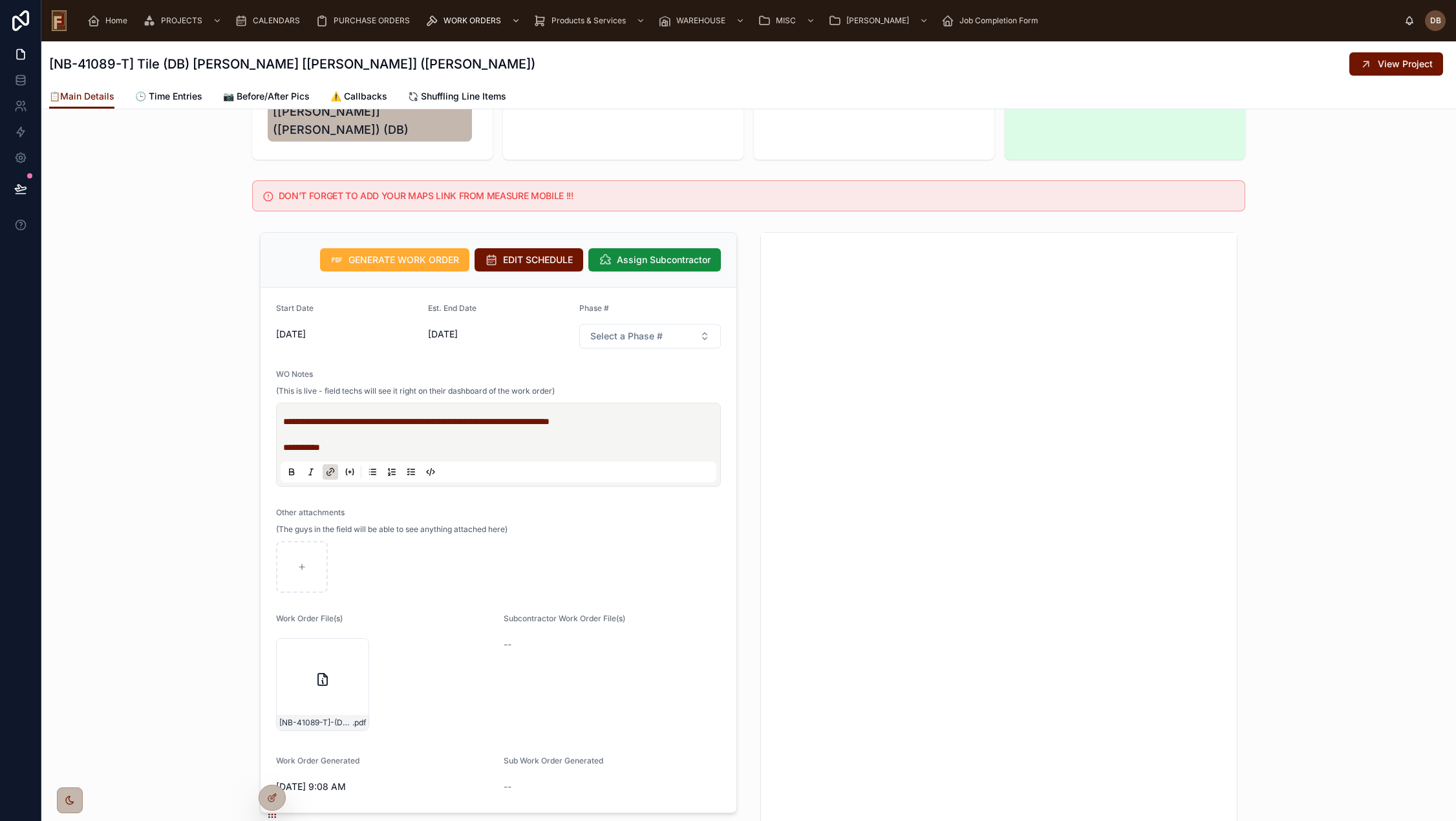
scroll to position [323, 0]
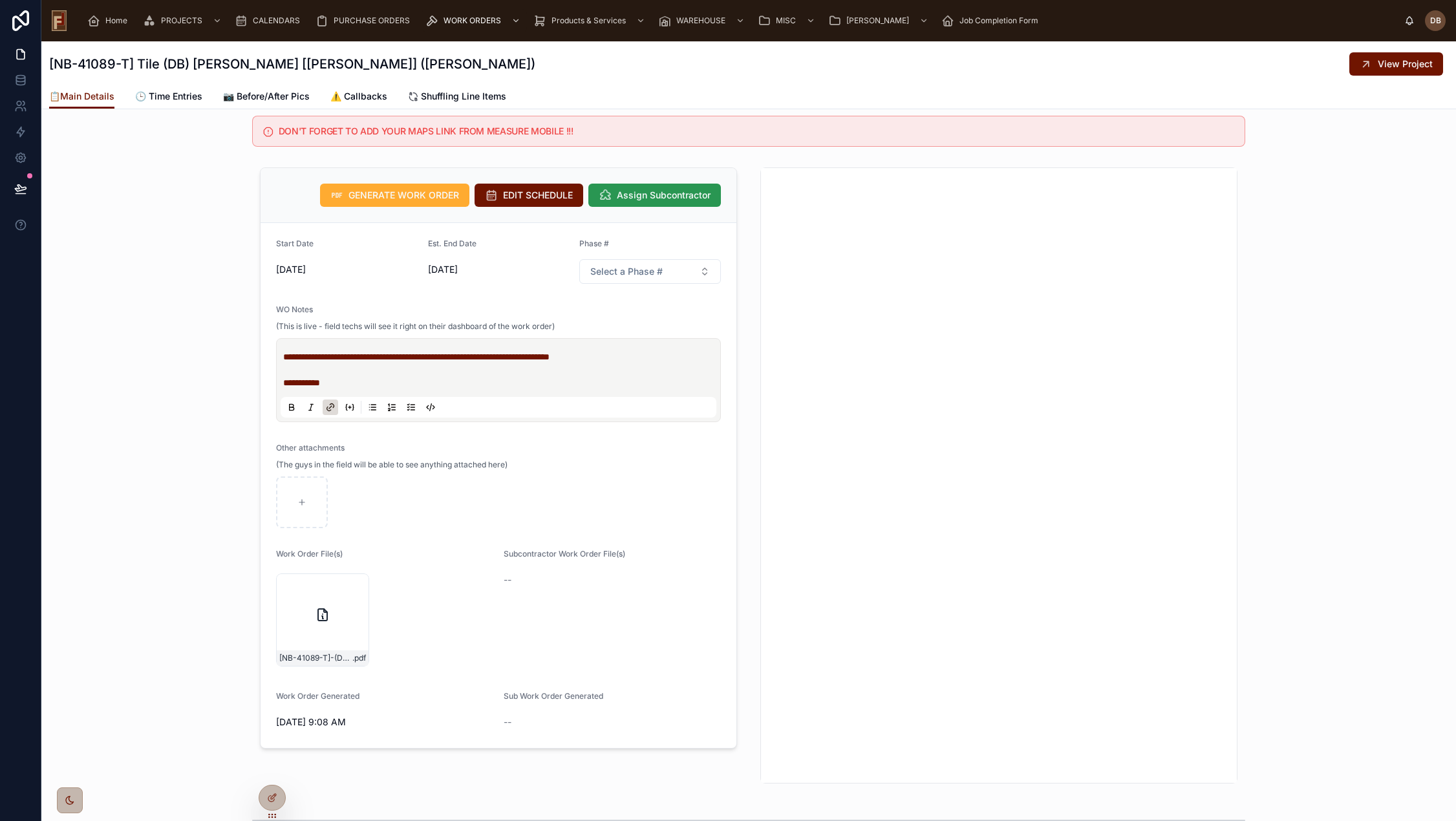
click at [672, 188] on span "Assign Subcontractor" at bounding box center [663, 195] width 94 height 13
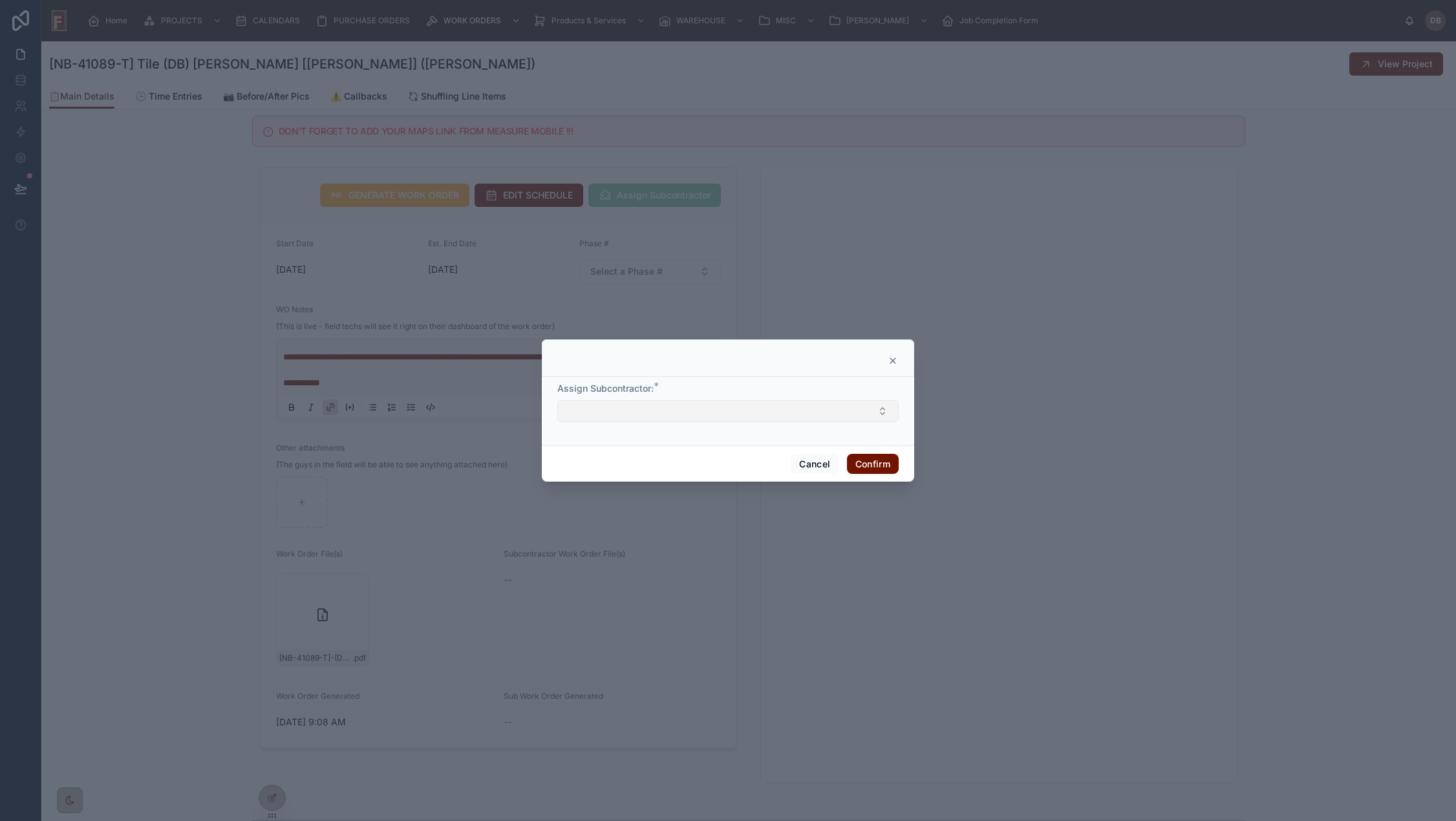
click at [703, 410] on button "Select Button" at bounding box center [727, 411] width 341 height 22
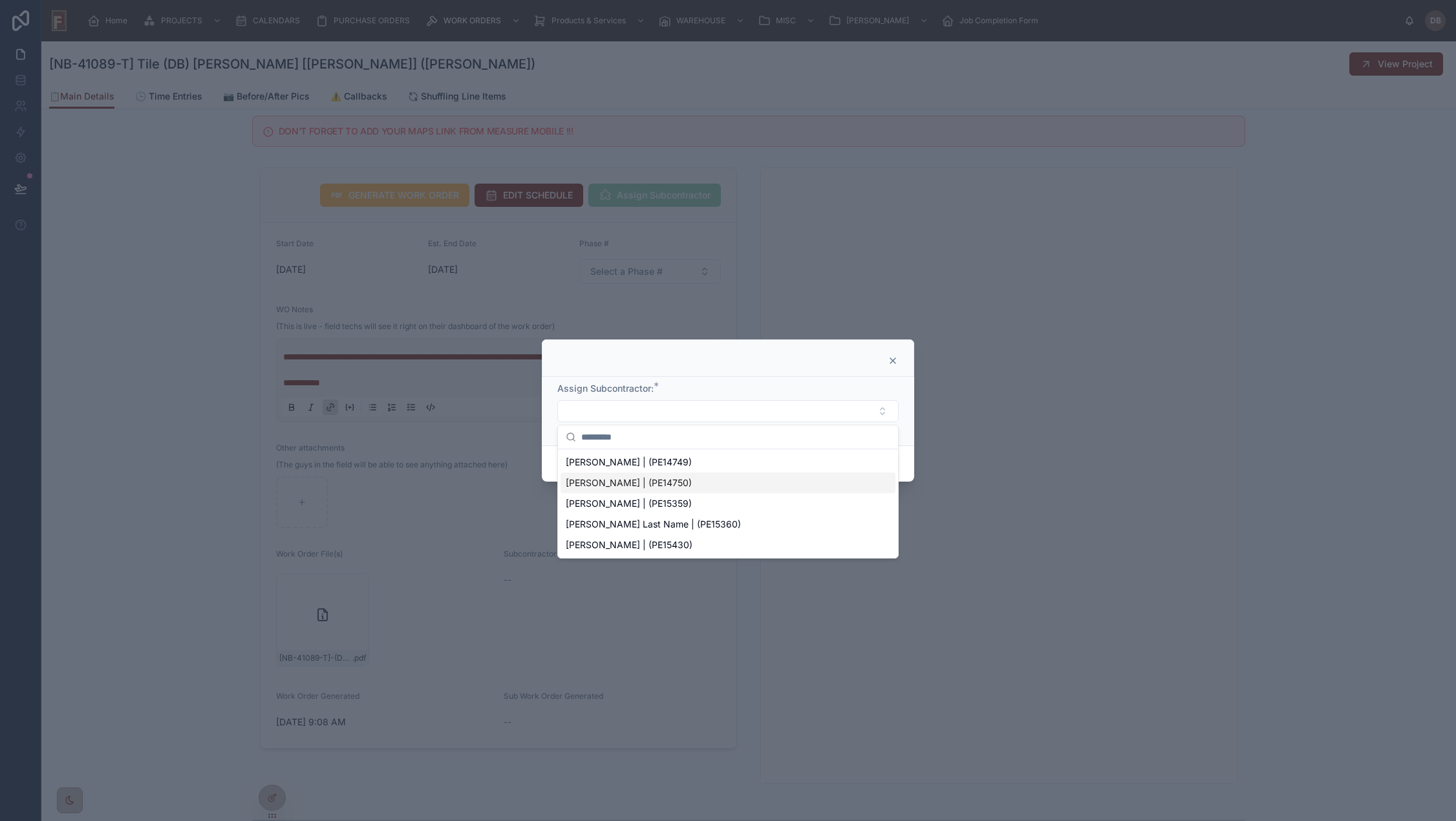
click at [670, 484] on span "[PERSON_NAME] | (PE14750)" at bounding box center [628, 483] width 126 height 13
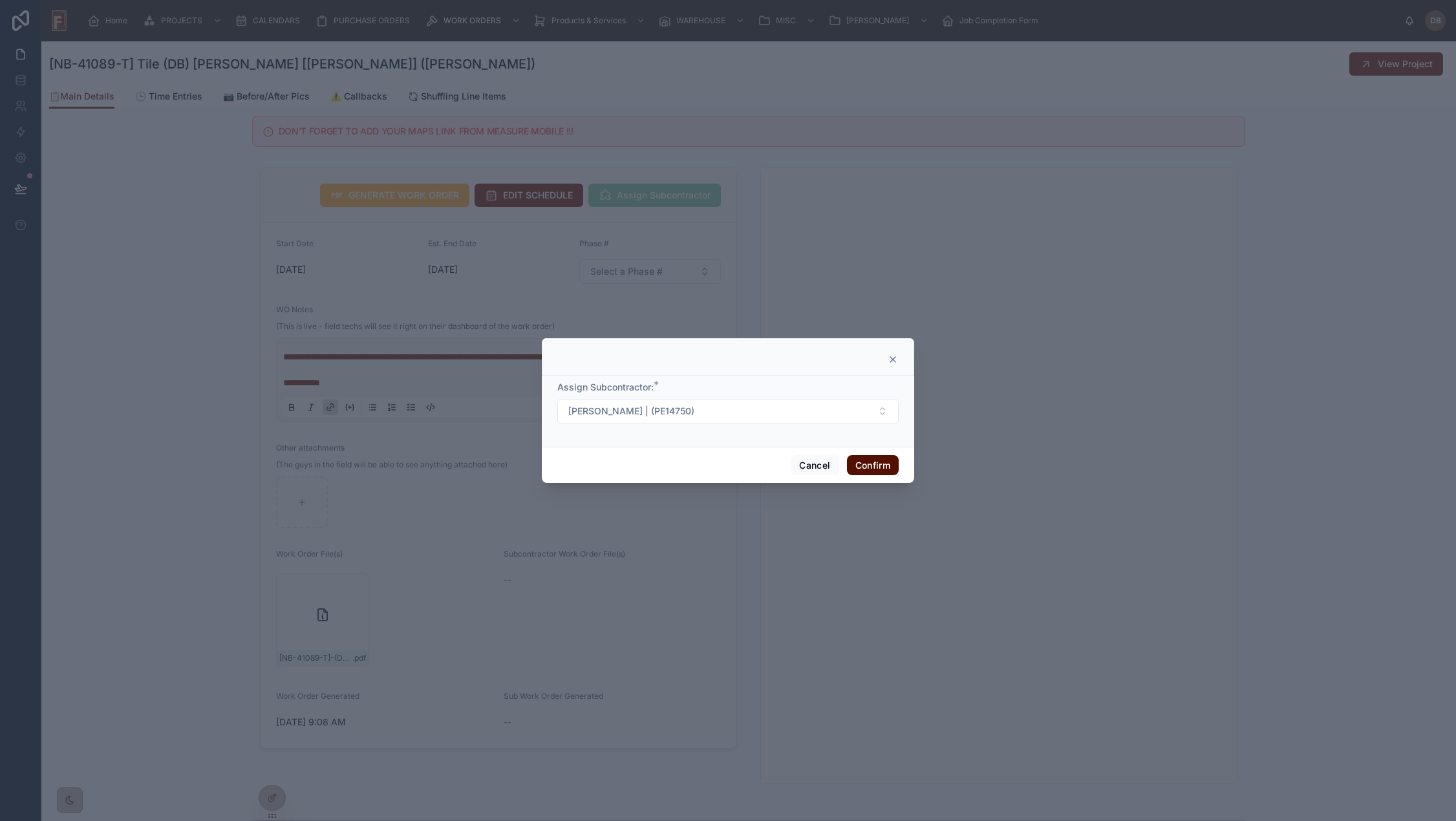
click at [872, 467] on button "Confirm" at bounding box center [872, 466] width 52 height 21
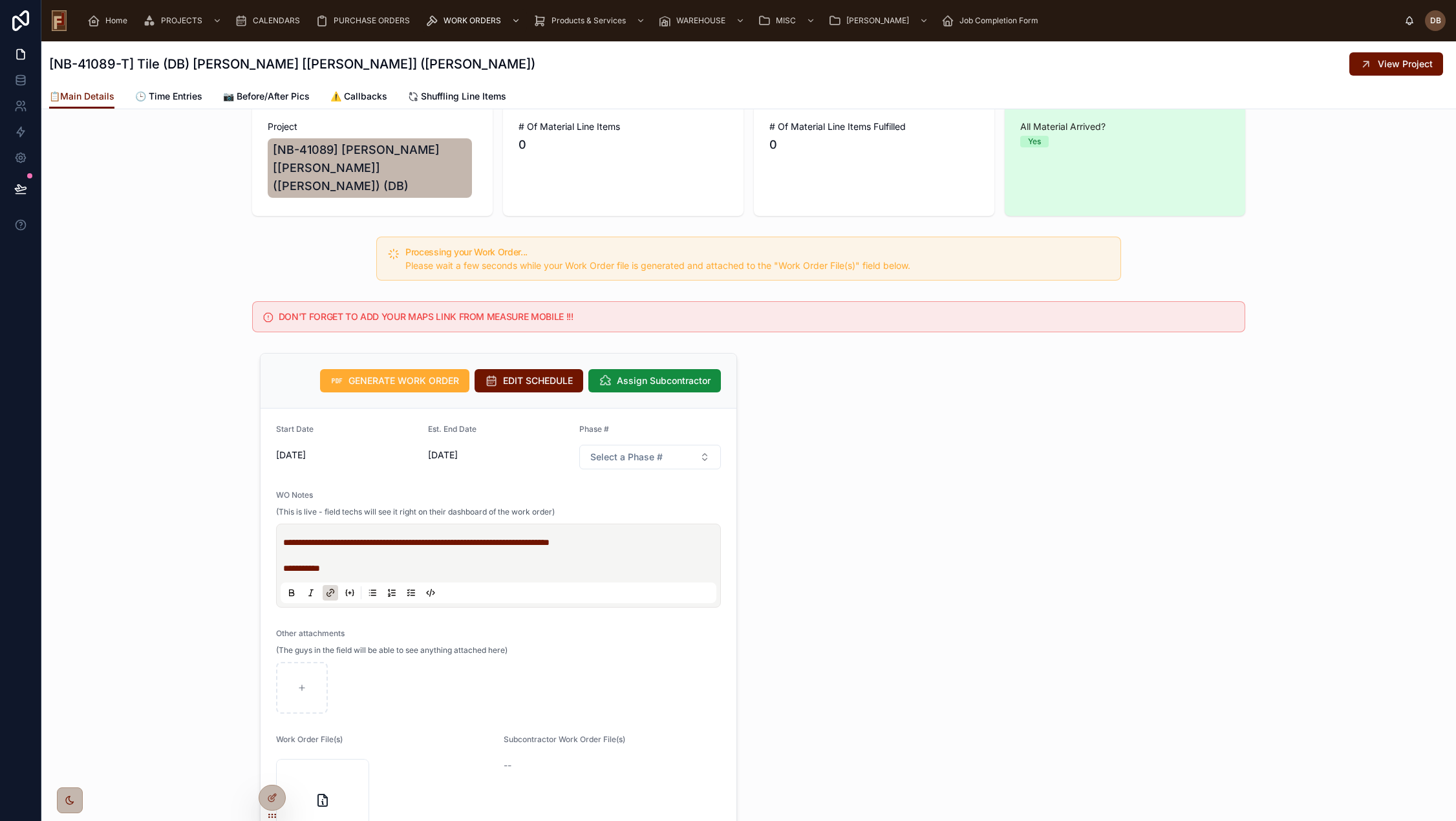
scroll to position [0, 0]
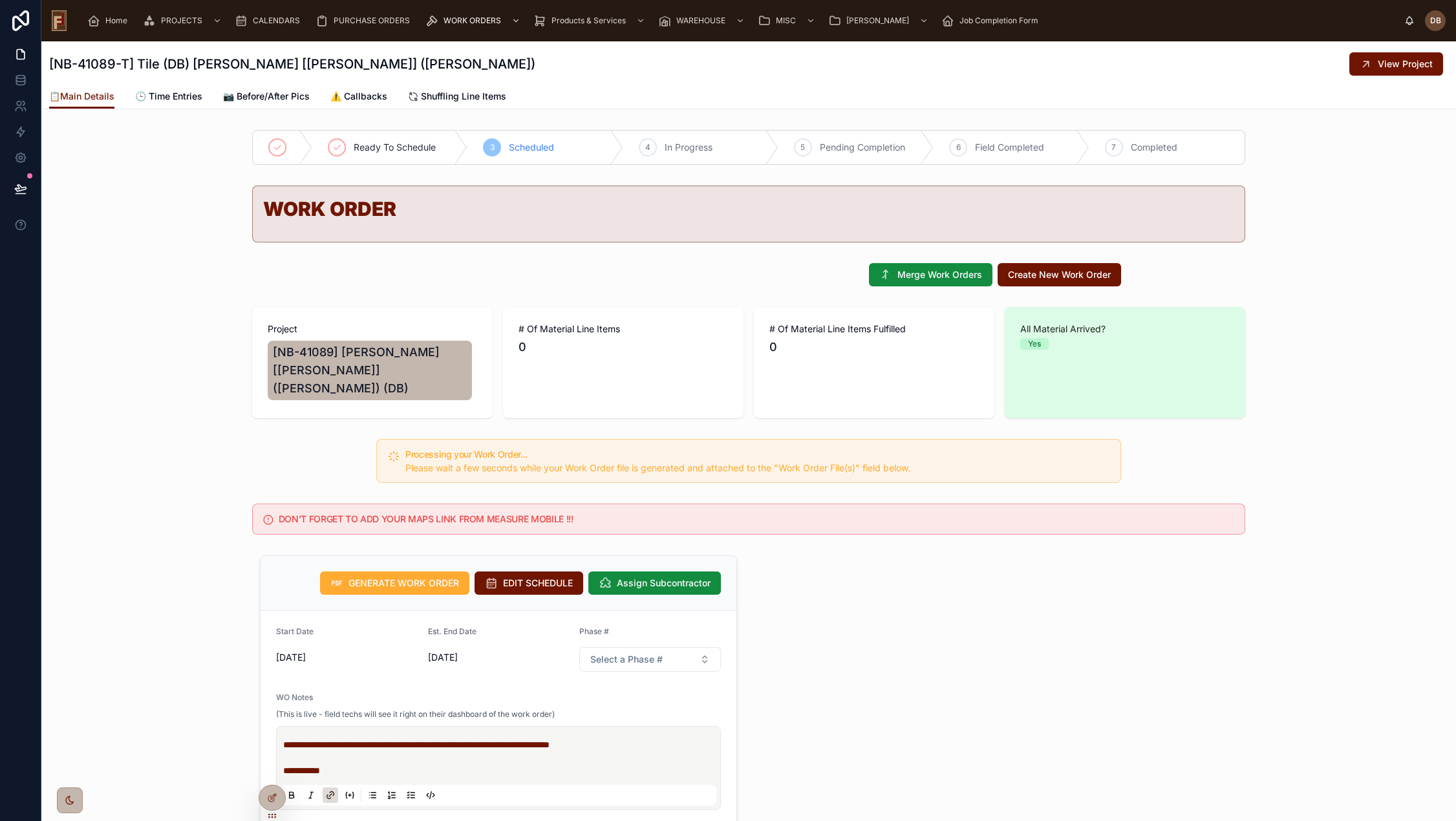
click at [666, 462] on span "Please wait a few seconds while your Work Order file is generated and attached …" at bounding box center [657, 467] width 505 height 11
click at [269, 447] on div "Processing your Work Order... Please wait a few seconds while your Work Order f…" at bounding box center [749, 461] width 1415 height 54
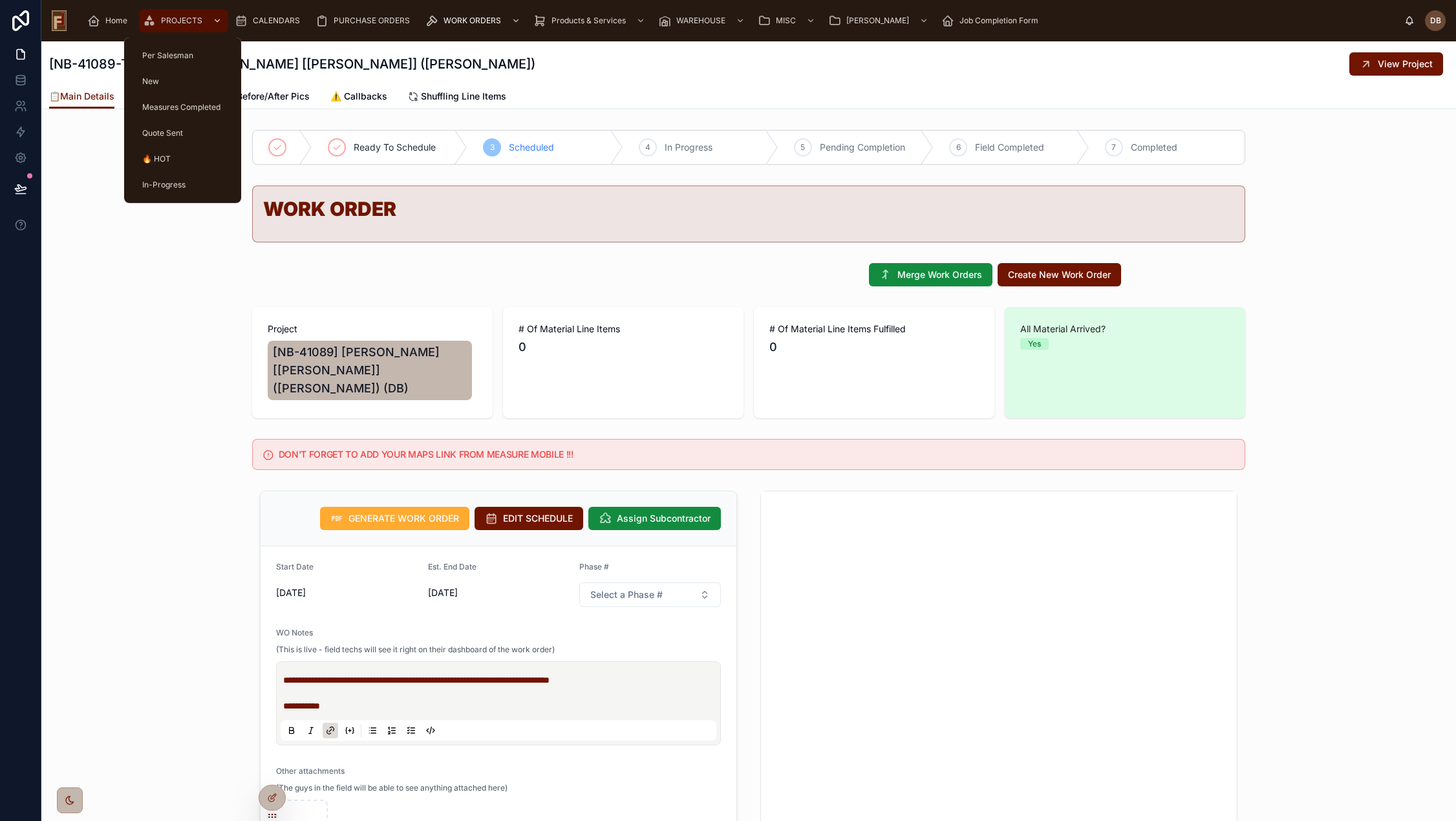
click at [176, 23] on span "PROJECTS" at bounding box center [182, 21] width 41 height 10
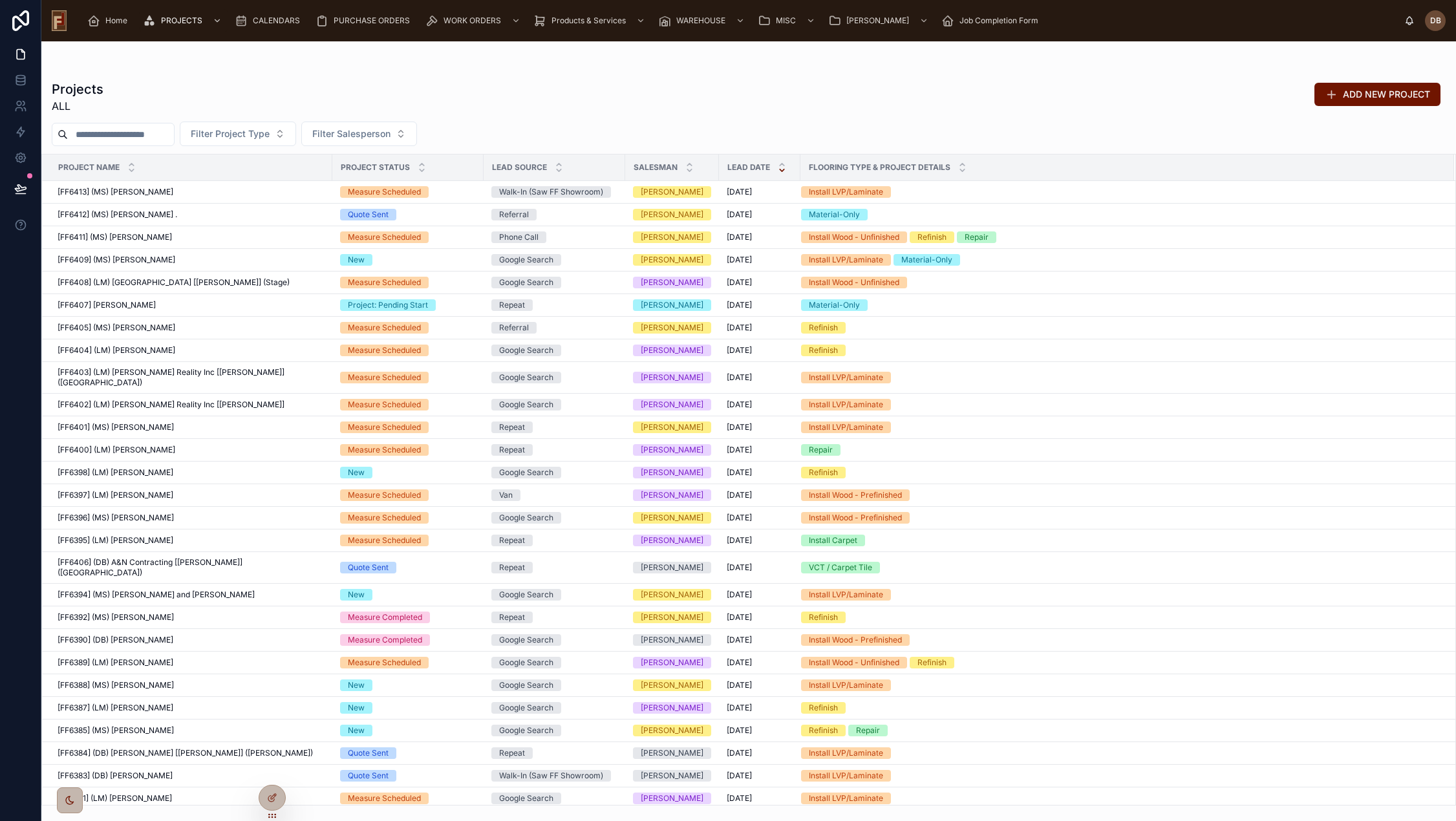
click at [119, 137] on input "text" at bounding box center [121, 135] width 106 height 18
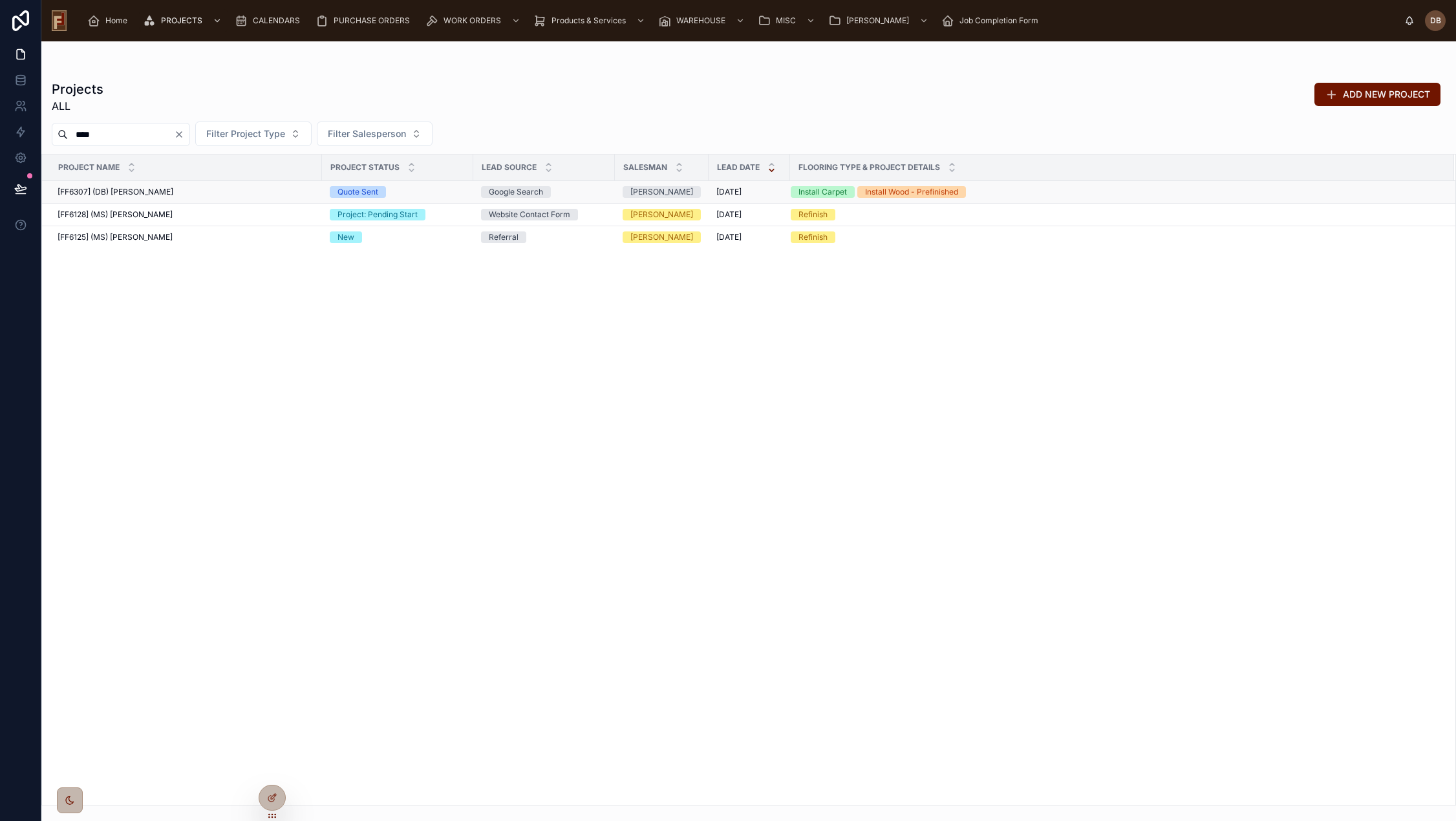
type input "****"
click at [188, 195] on div "[FF6307] (DB) Patrcia Ravencroft [FF6307] (DB) Patrcia Ravencroft" at bounding box center [186, 192] width 256 height 10
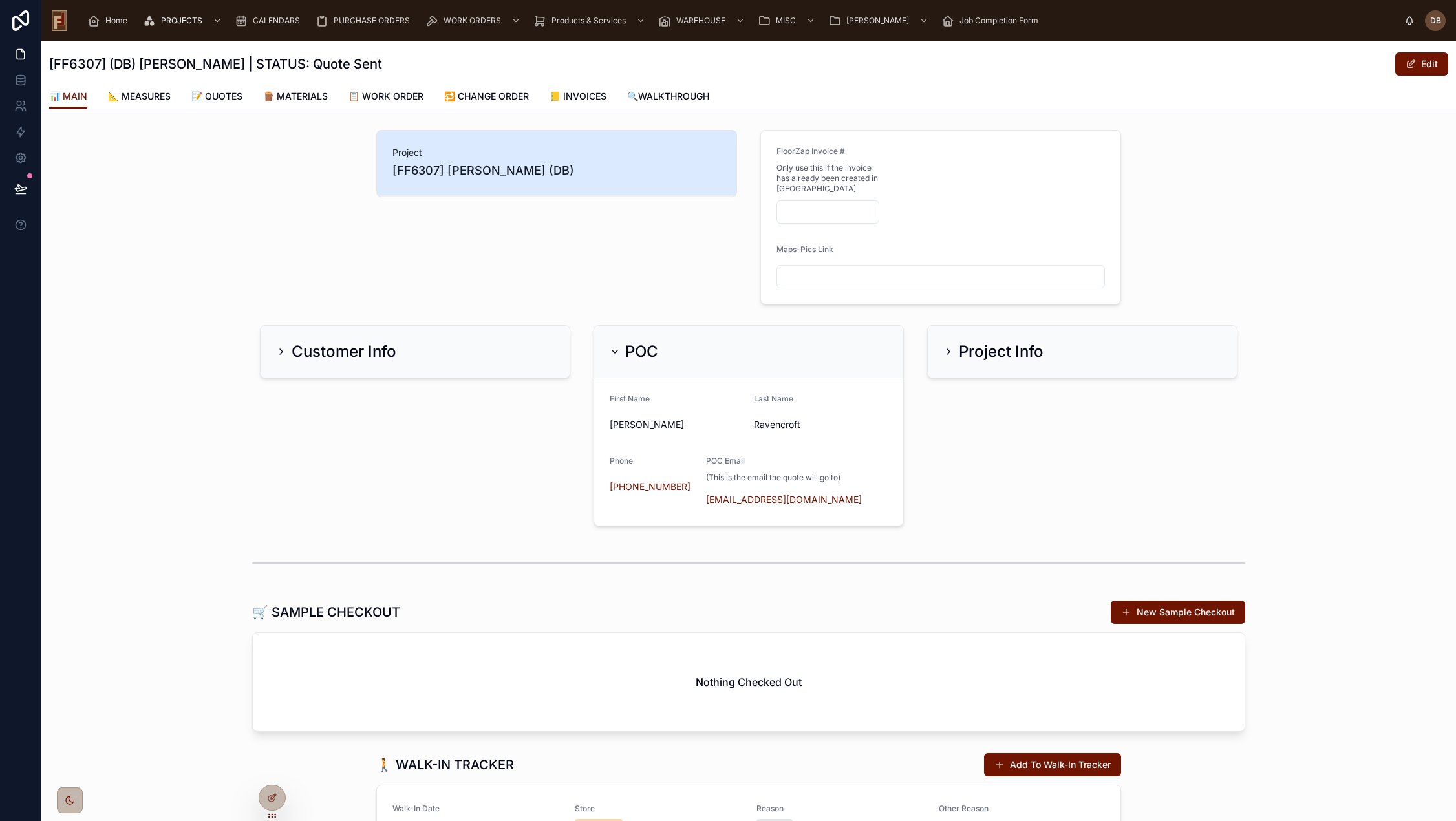
click at [746, 352] on div "POC" at bounding box center [748, 352] width 278 height 21
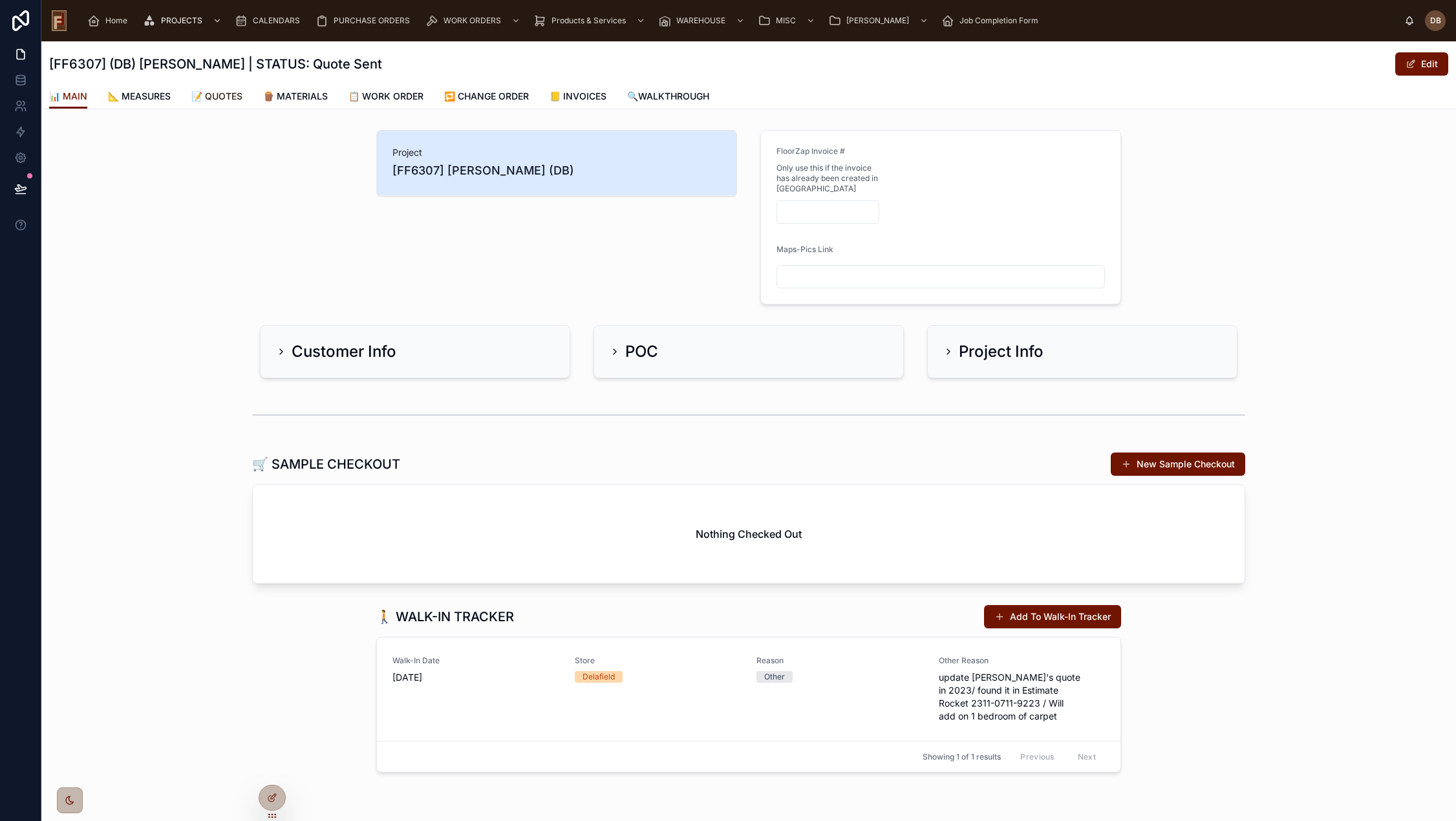
click at [225, 95] on span "📝 QUOTES" at bounding box center [216, 96] width 51 height 13
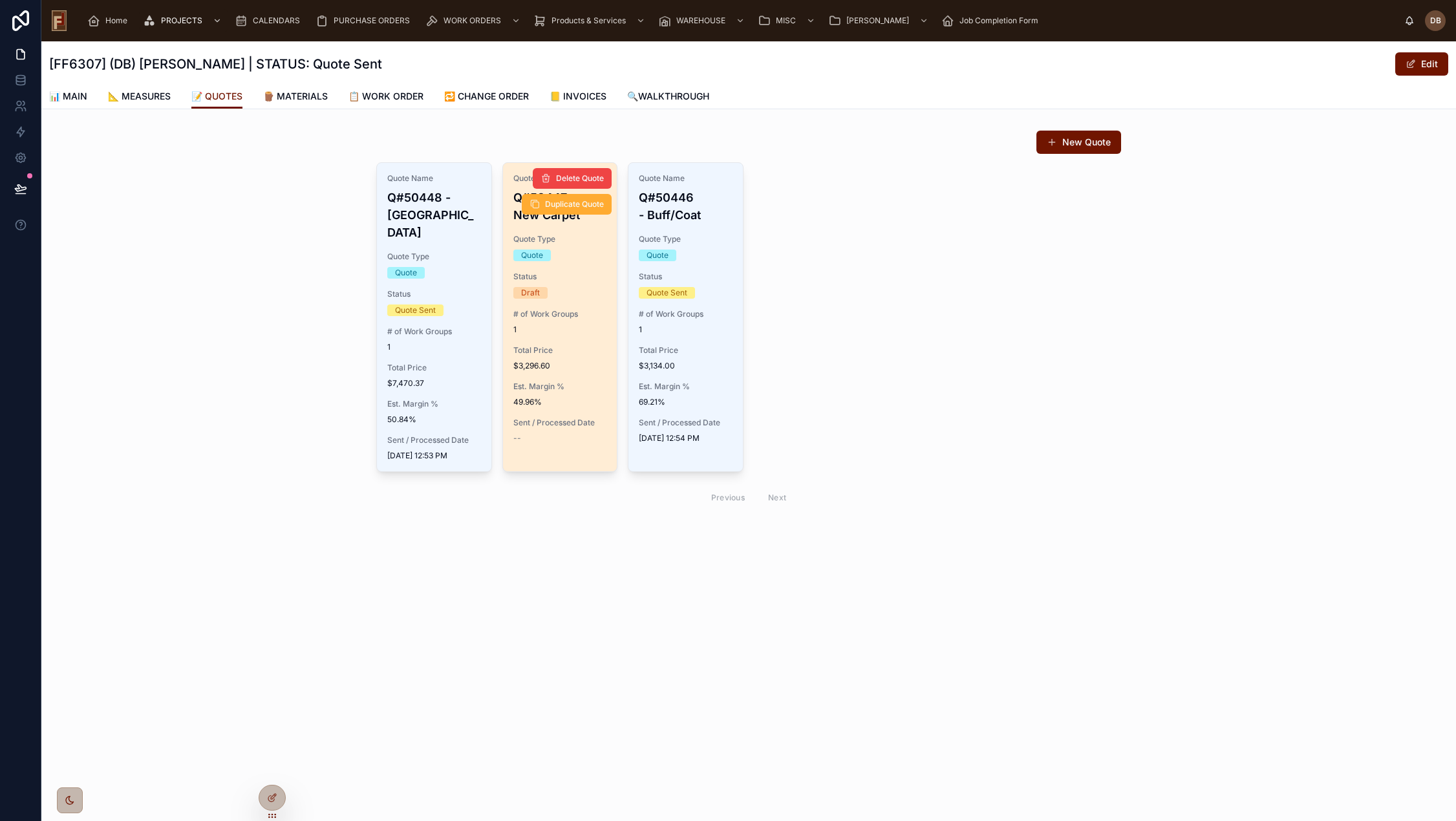
click at [567, 342] on div "Quote Name Q#50447 - New Carpet Quote Type Quote Status Draft # of Work Groups …" at bounding box center [560, 308] width 115 height 291
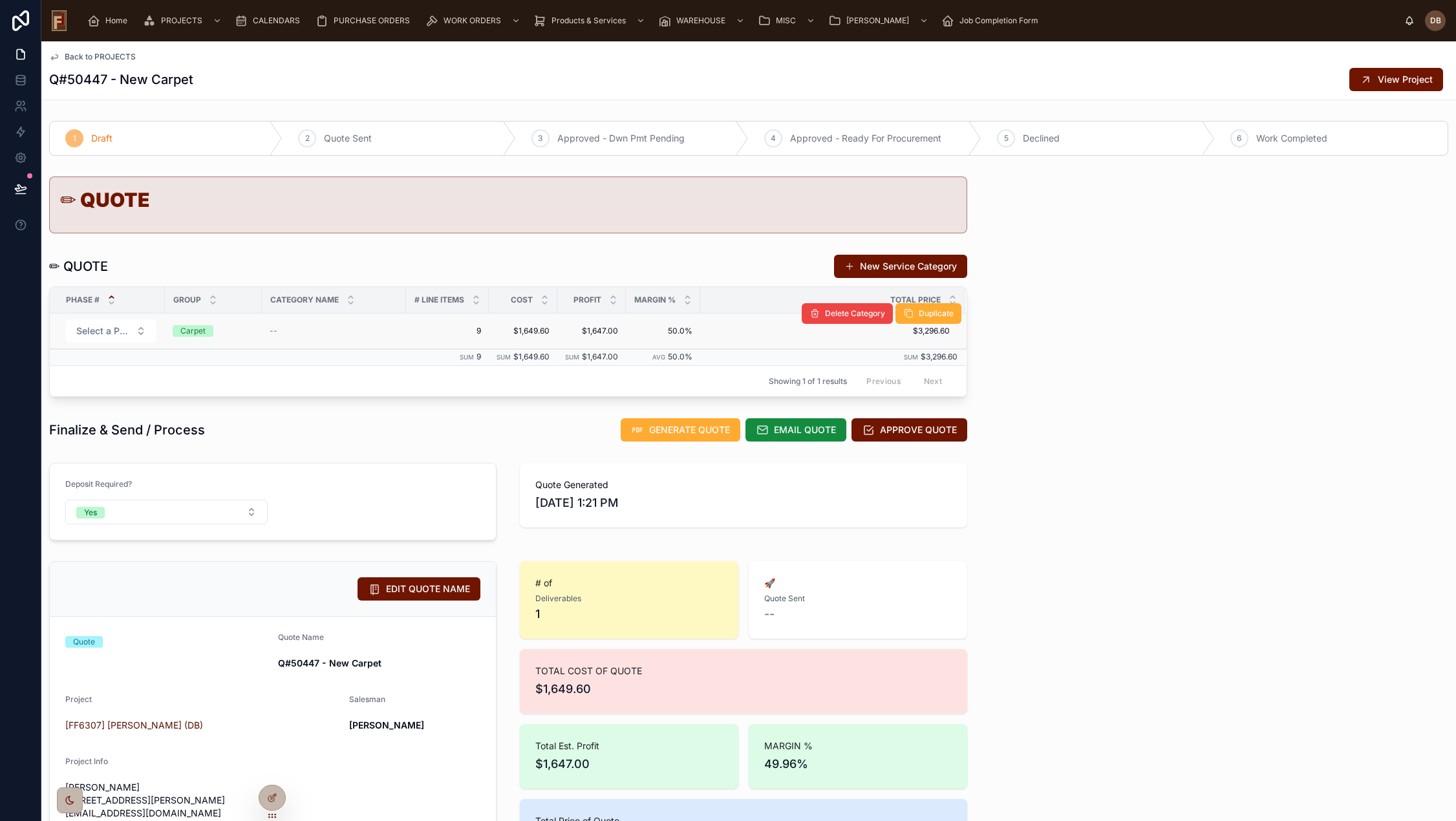
click at [196, 330] on div "Carpet" at bounding box center [192, 331] width 25 height 12
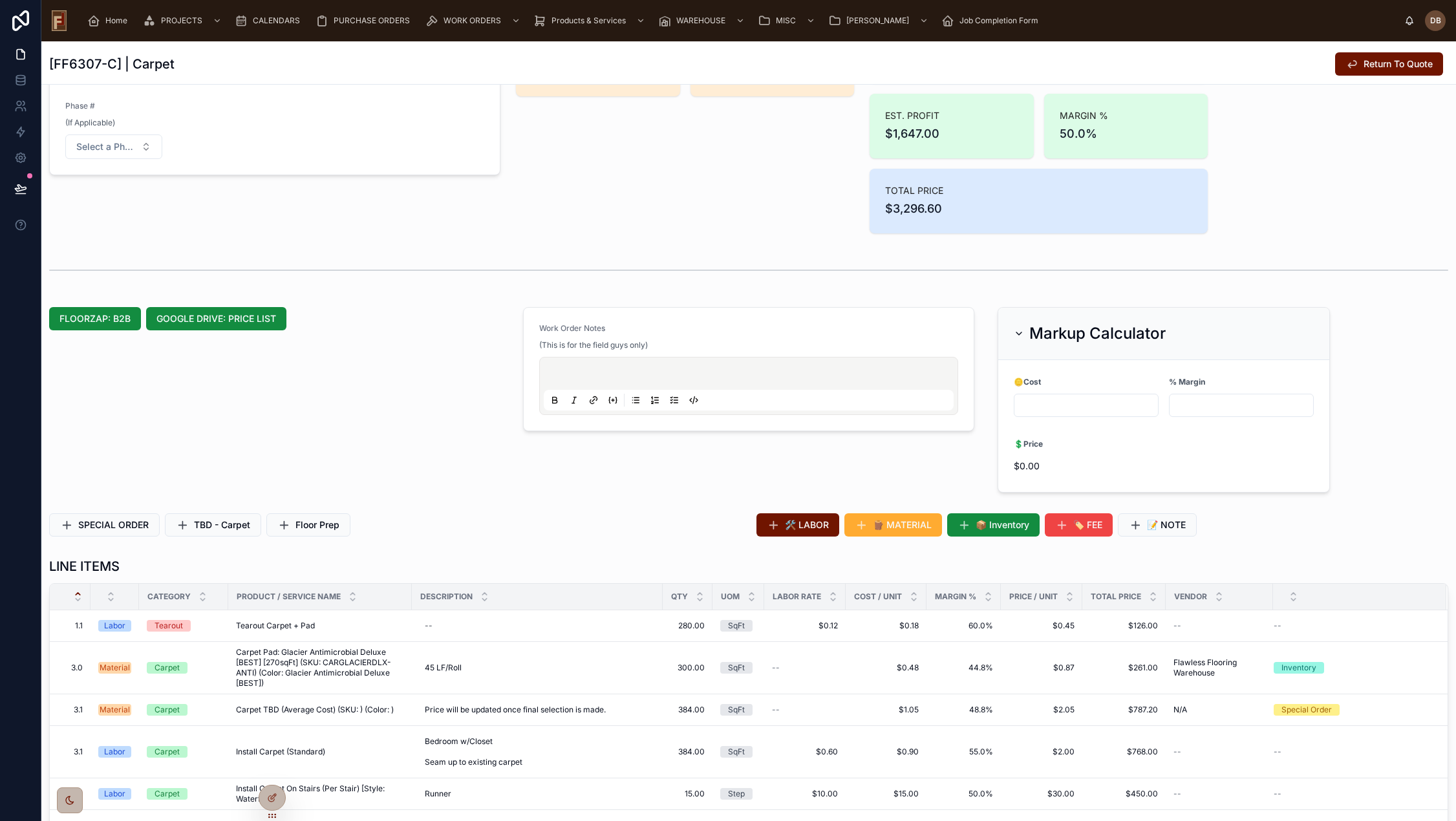
scroll to position [194, 0]
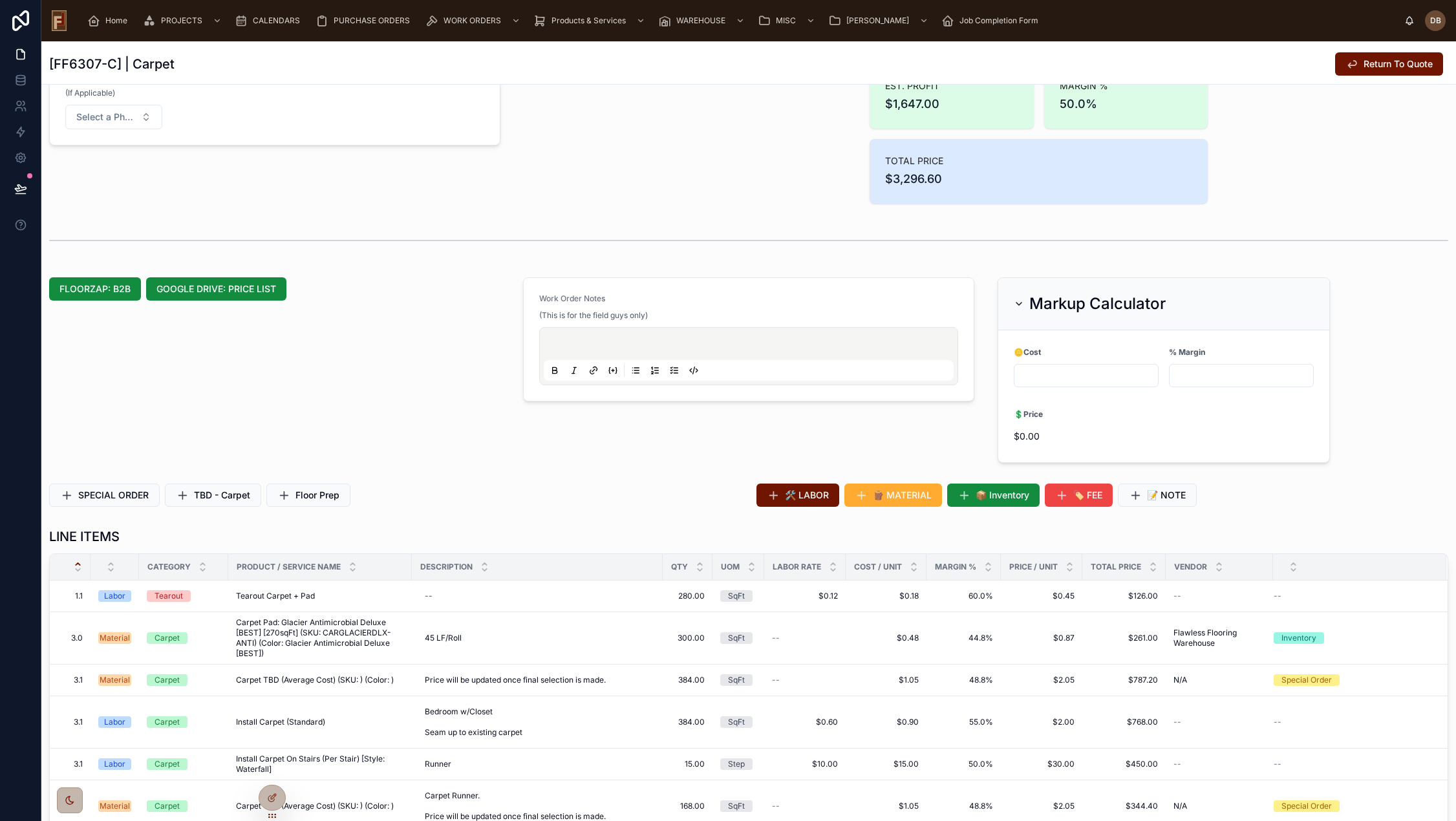
drag, startPoint x: 1070, startPoint y: 299, endPoint x: 494, endPoint y: 359, distance: 579.1
click at [1070, 299] on h2 "Markup Calculator" at bounding box center [1097, 304] width 137 height 21
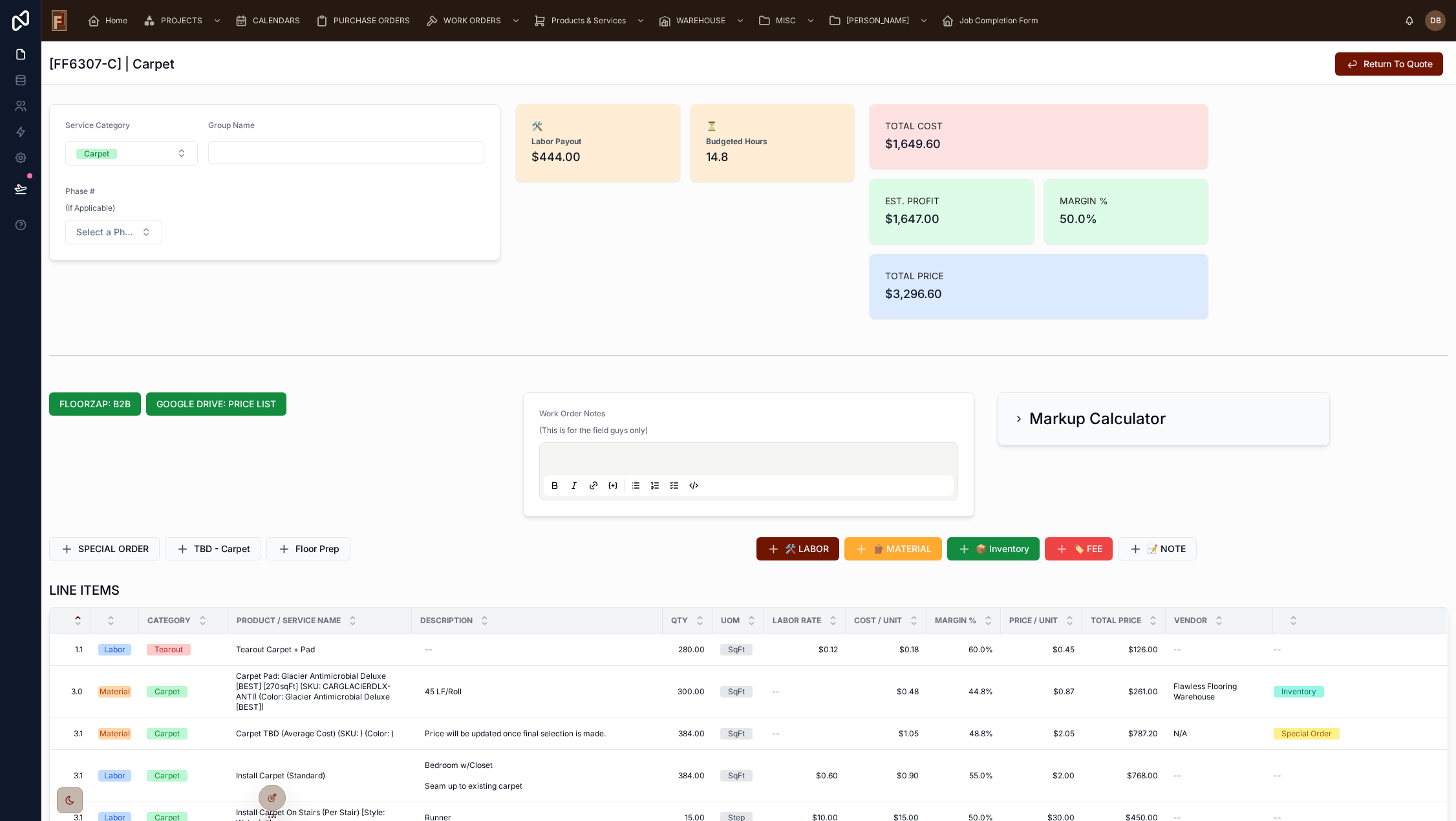
scroll to position [0, 0]
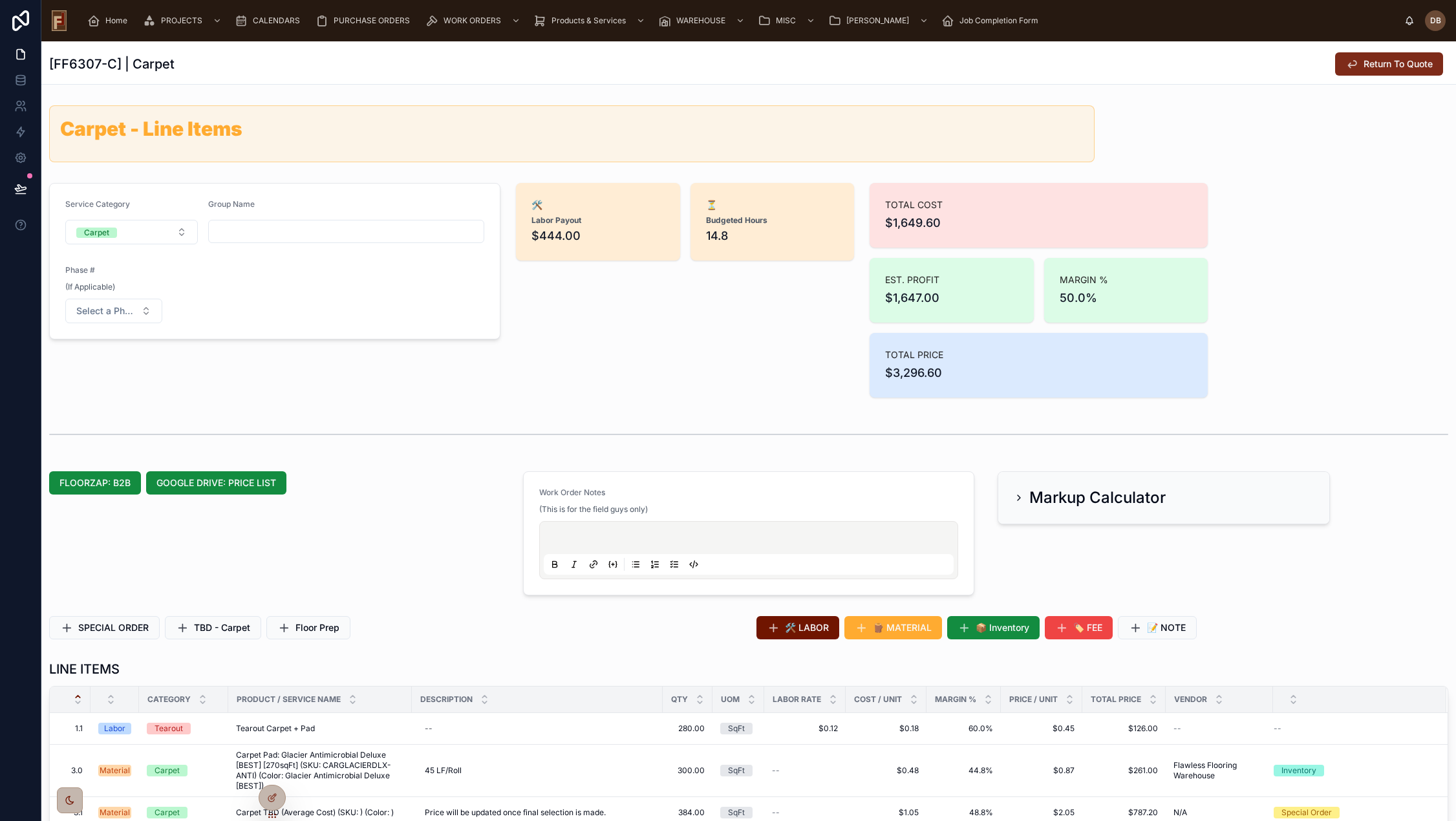
click at [1365, 63] on span "Return To Quote" at bounding box center [1398, 64] width 69 height 13
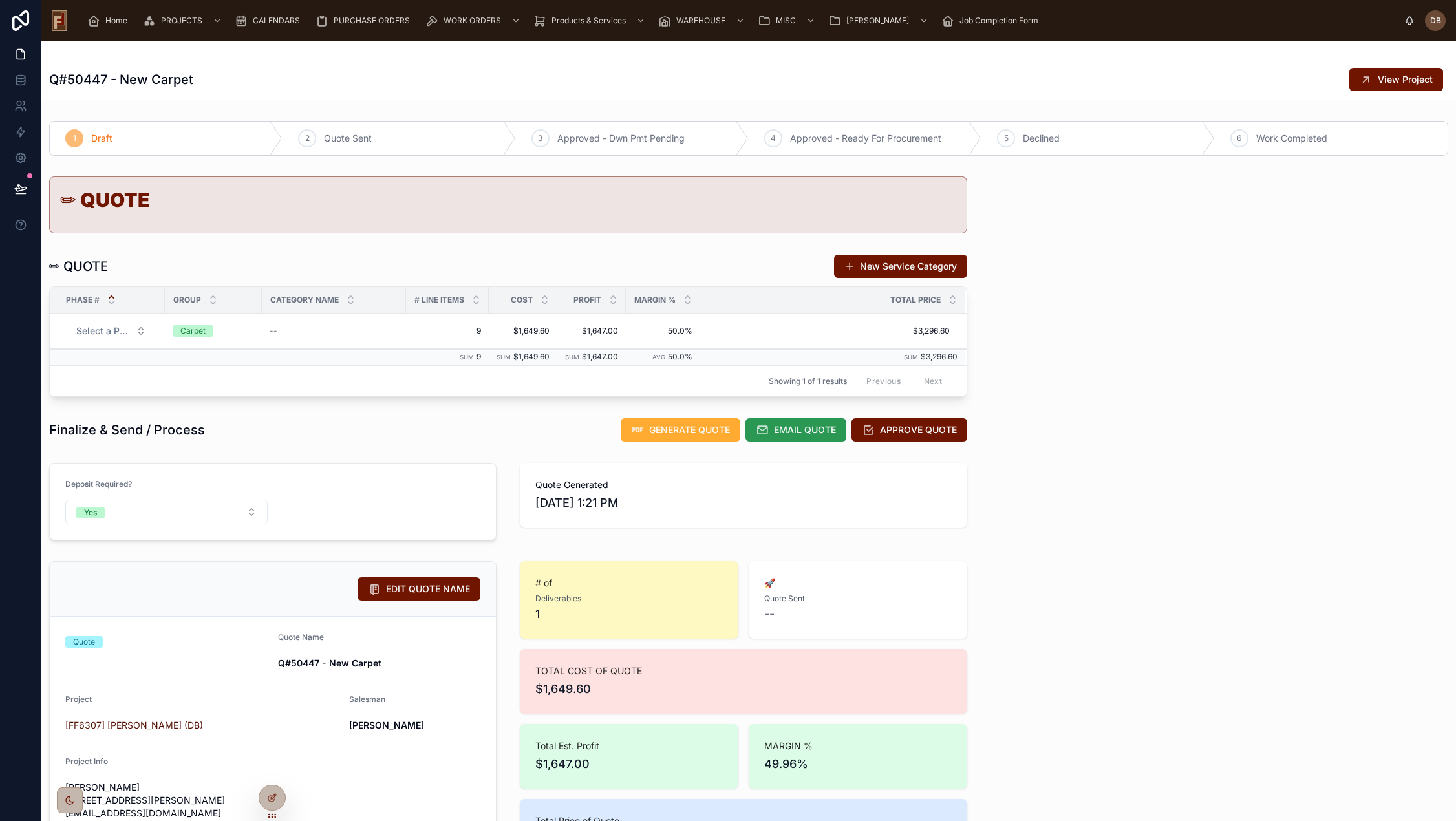
click at [794, 430] on span "EMAIL QUOTE" at bounding box center [805, 430] width 62 height 13
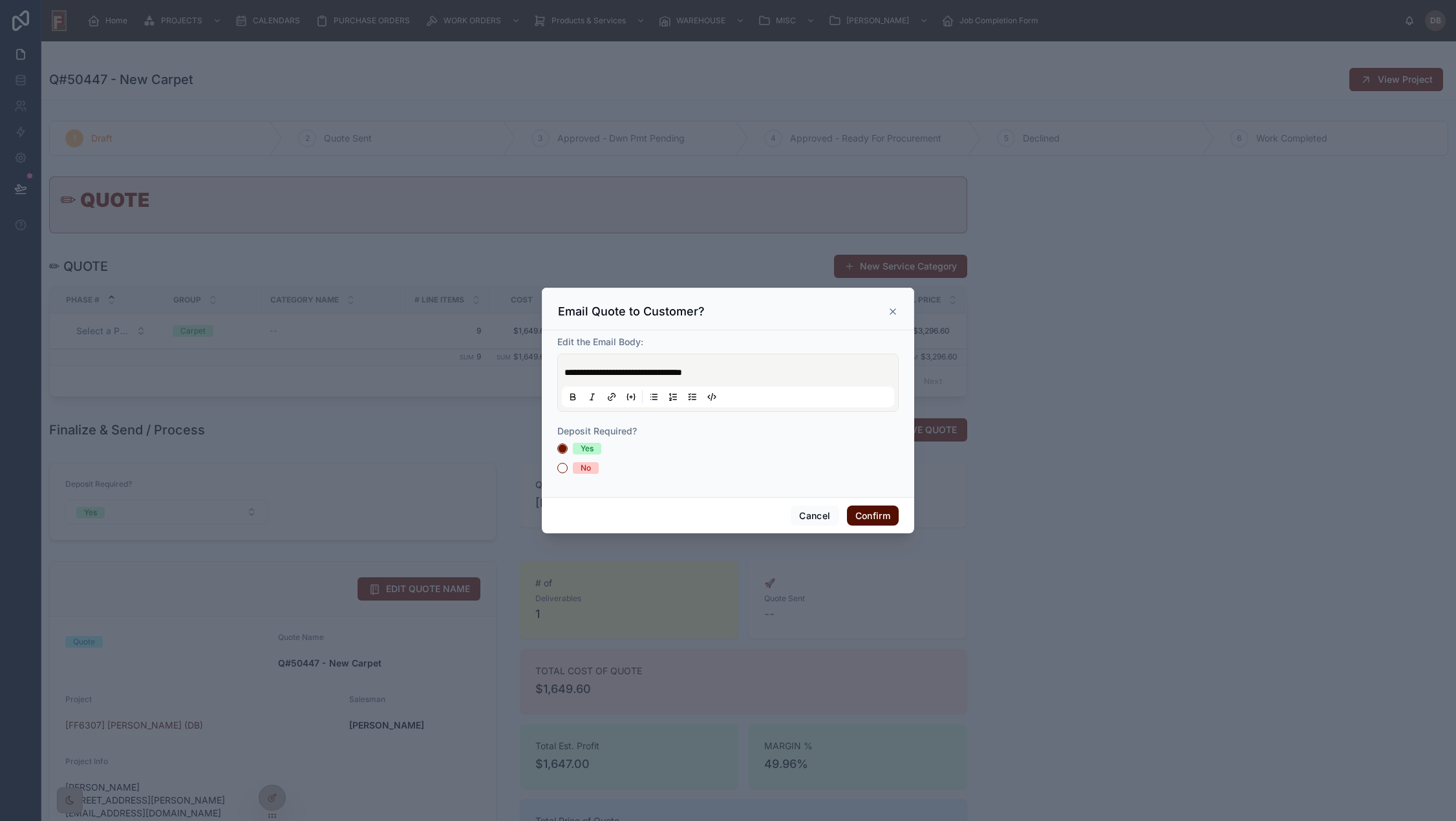
click at [878, 513] on button "Confirm" at bounding box center [872, 515] width 52 height 21
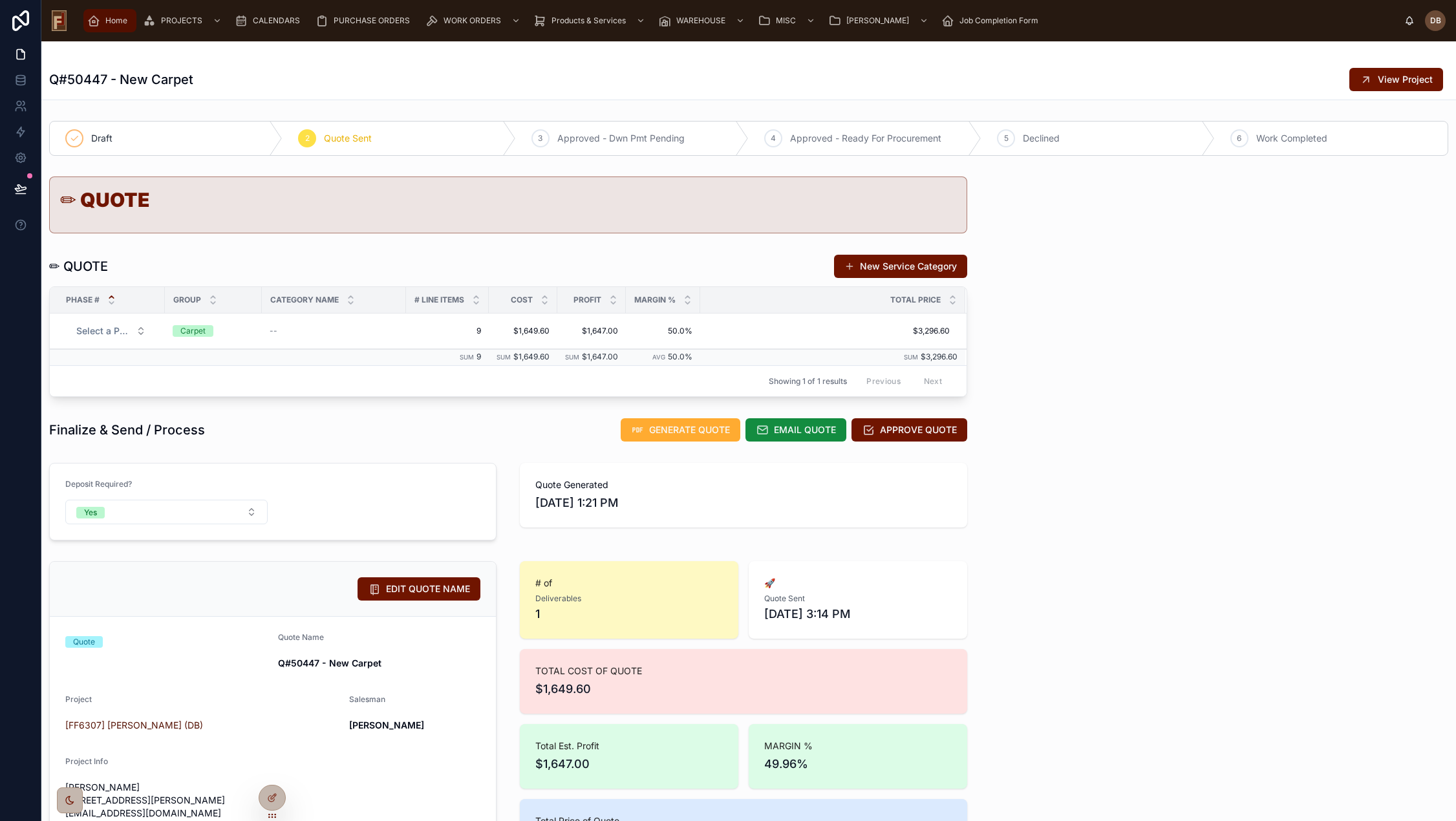
drag, startPoint x: 115, startPoint y: 20, endPoint x: 117, endPoint y: 32, distance: 12.2
click at [115, 21] on span "Home" at bounding box center [117, 21] width 22 height 10
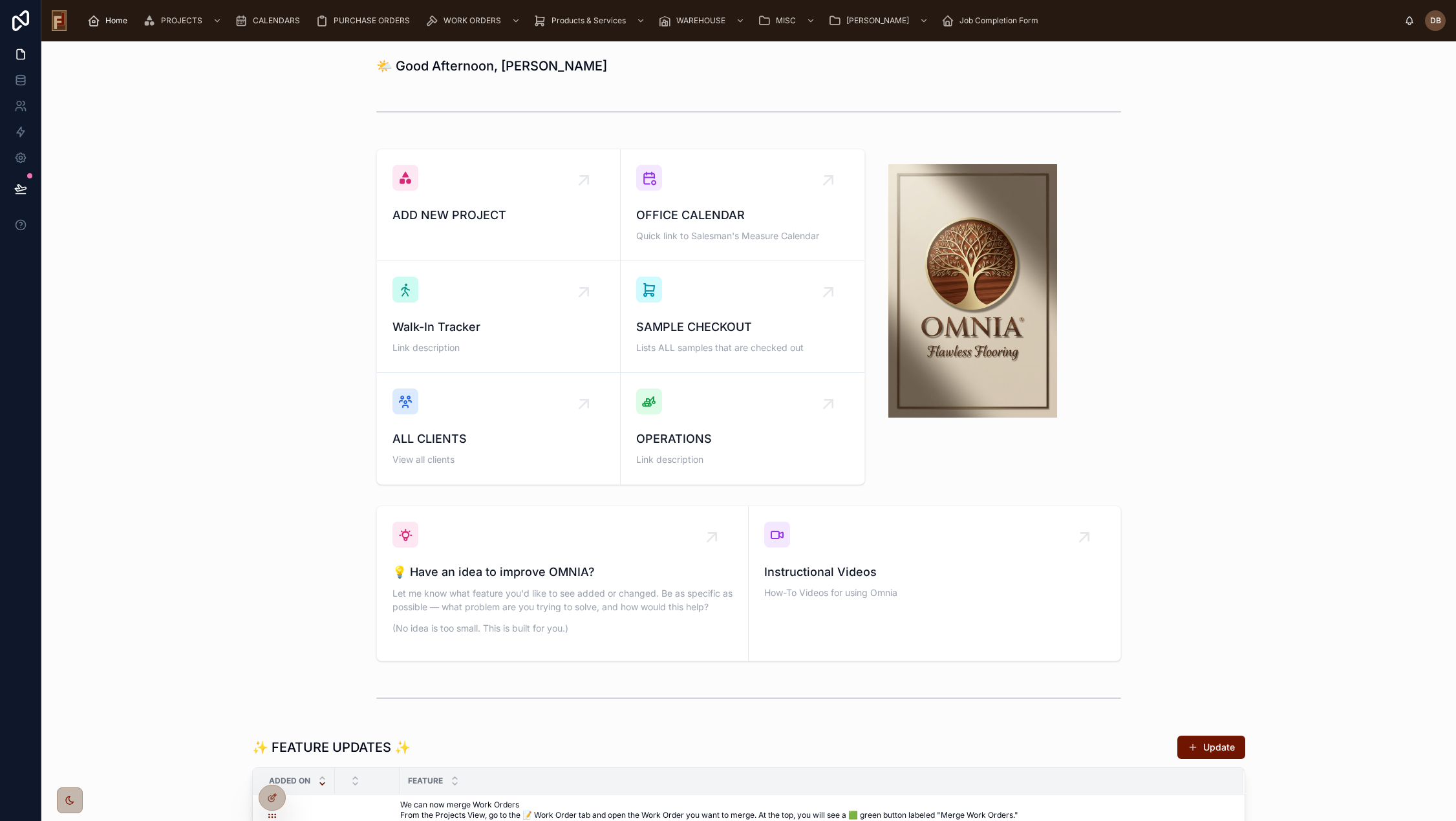
click at [242, 339] on div "ADD NEW PROJECT OFFICE CALENDAR Quick link to Salesman's Measure Calendar Walk-…" at bounding box center [749, 317] width 1394 height 346
click at [19, 188] on icon at bounding box center [20, 188] width 11 height 6
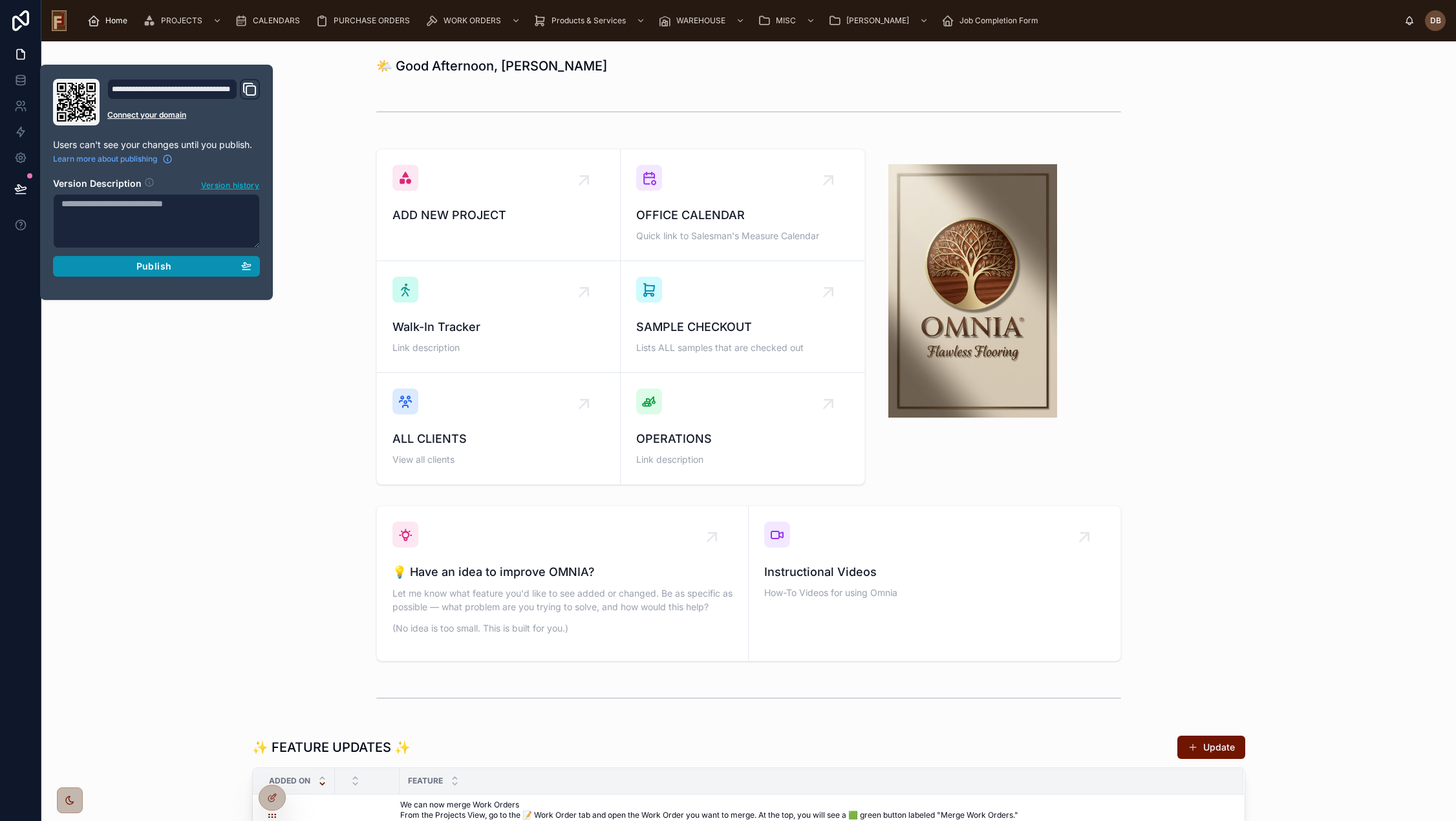
click at [154, 261] on span "Publish" at bounding box center [154, 266] width 35 height 12
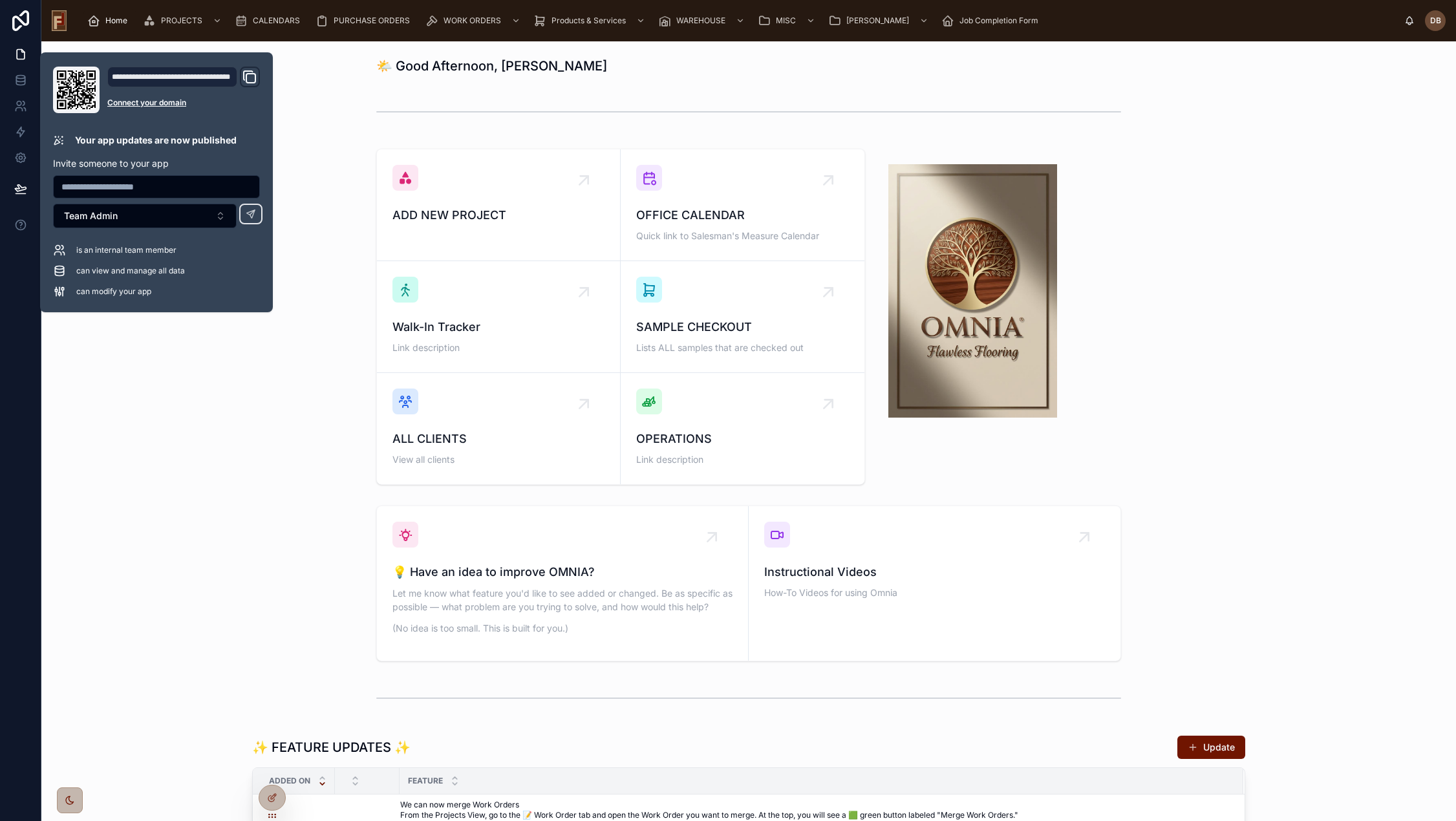
click at [308, 203] on div "ADD NEW PROJECT OFFICE CALENDAR Quick link to Salesman's Measure Calendar Walk-…" at bounding box center [749, 317] width 1394 height 346
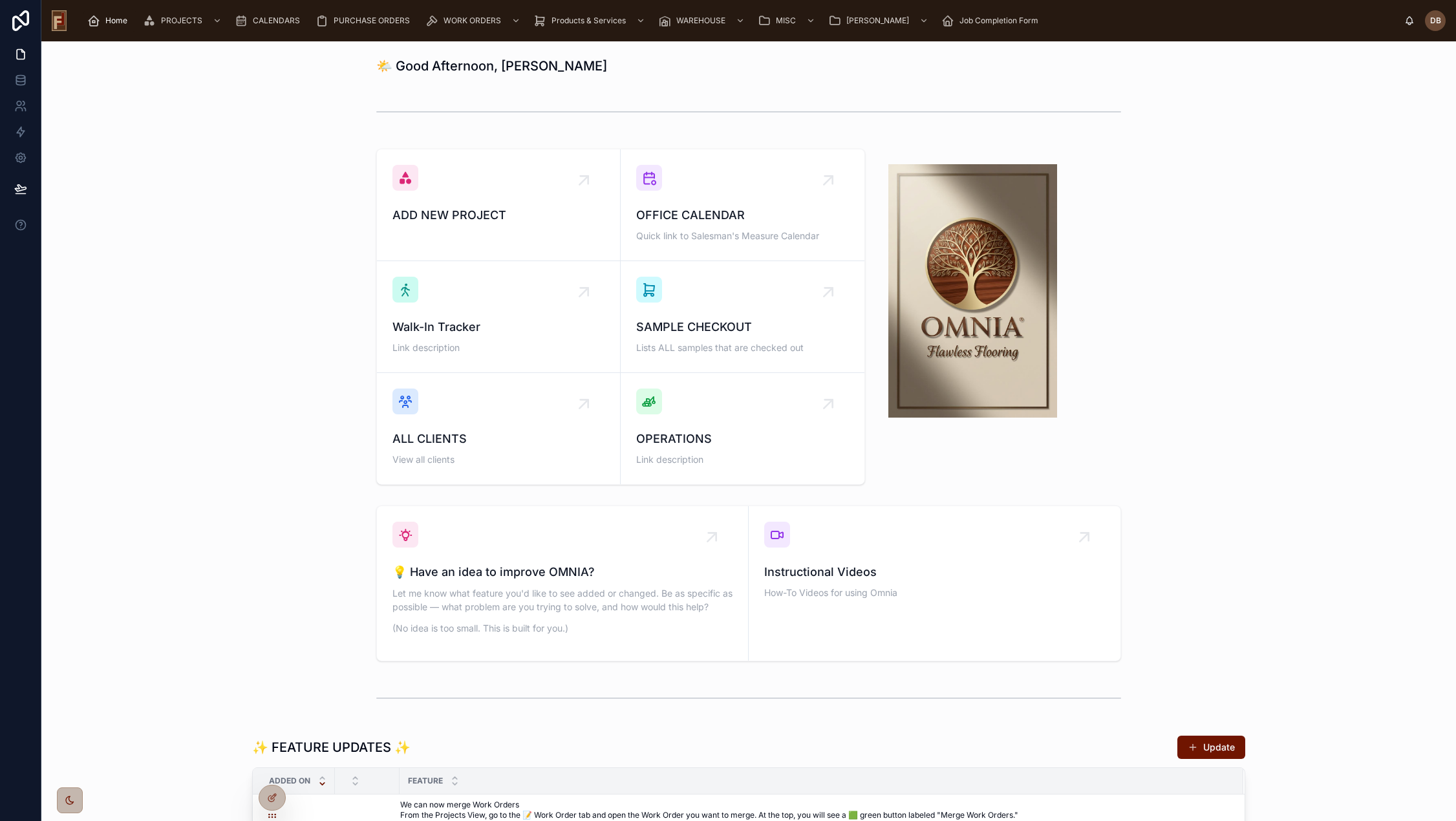
click at [116, 19] on span "Home" at bounding box center [117, 21] width 22 height 10
click at [115, 21] on span "Home" at bounding box center [117, 21] width 22 height 10
click at [262, 16] on span "CALENDARS" at bounding box center [276, 21] width 47 height 10
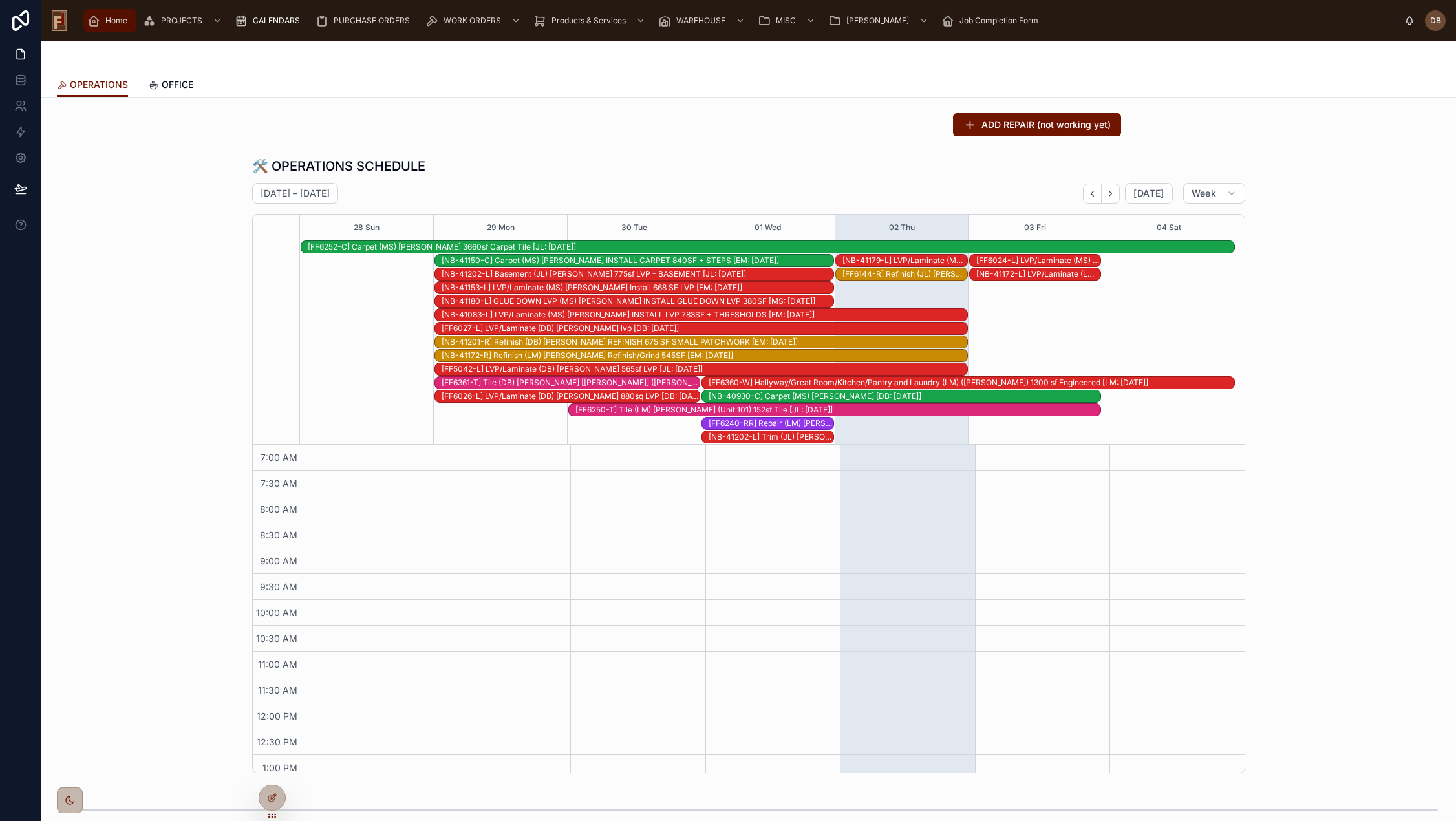
click at [113, 23] on span "Home" at bounding box center [117, 21] width 22 height 10
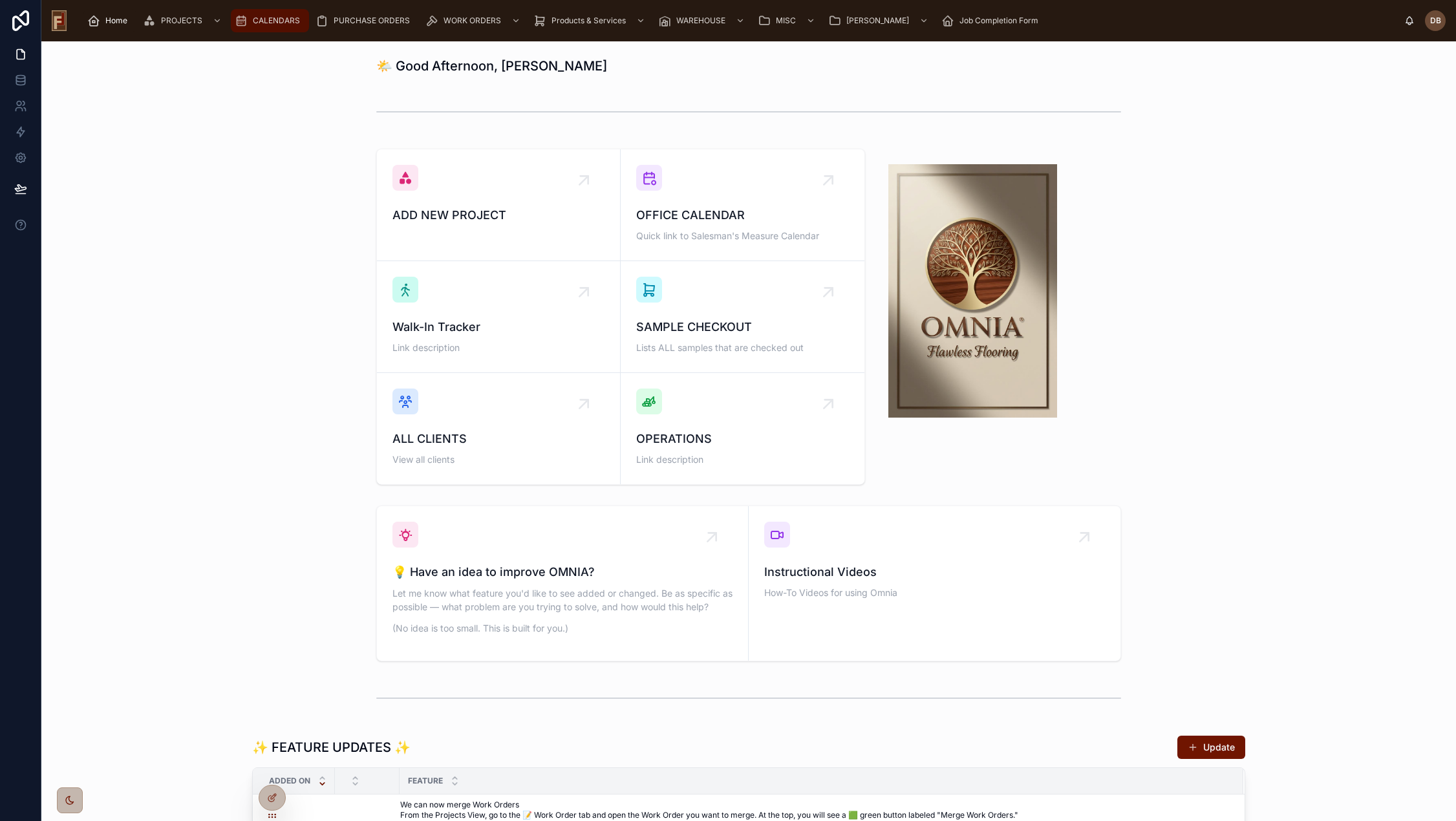
click at [271, 25] on span "CALENDARS" at bounding box center [276, 21] width 47 height 10
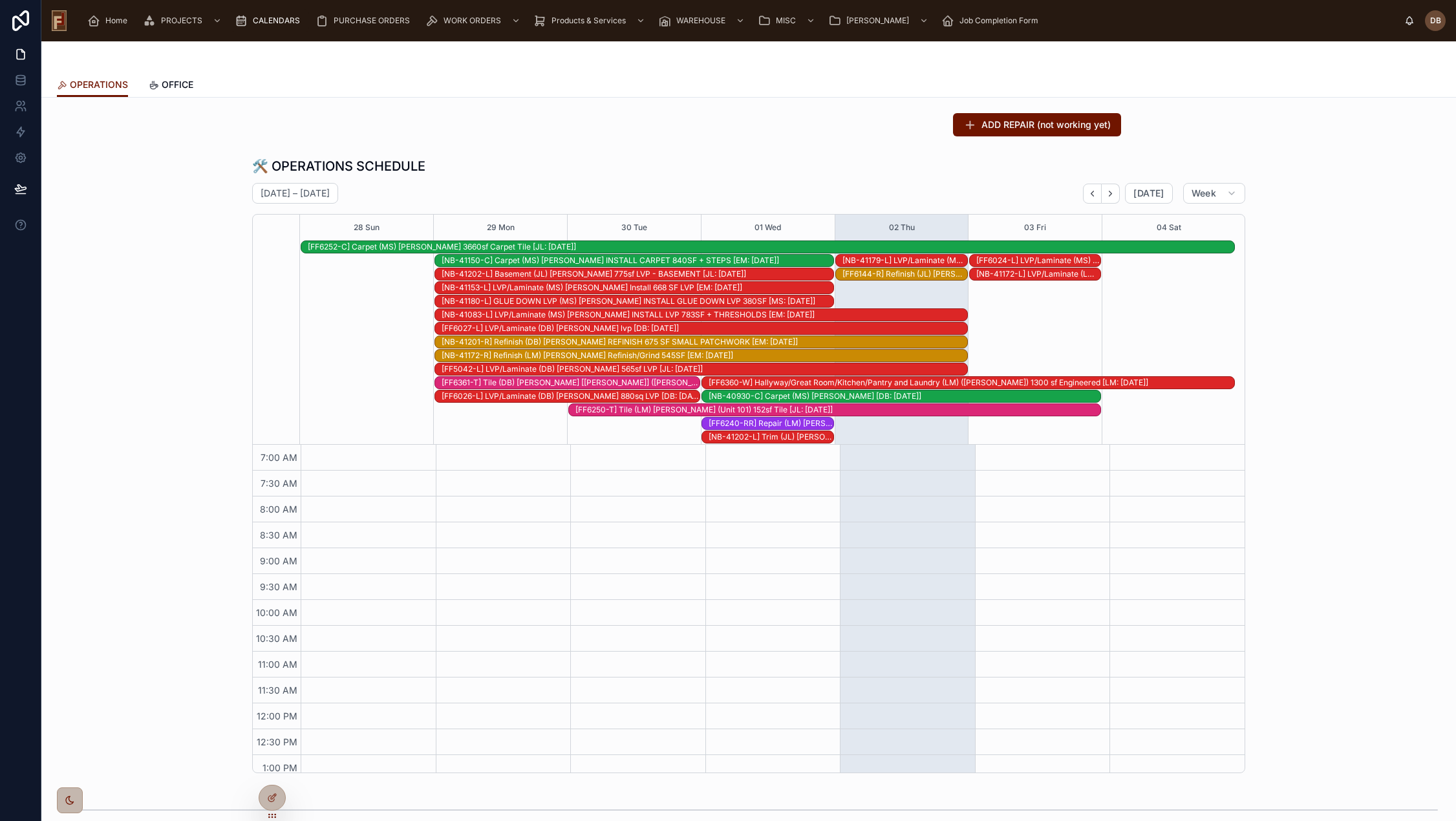
scroll to position [189, 0]
click at [712, 302] on div "[NB-41180-L] GLUE DOWN LVP (MS) [PERSON_NAME] INSTALL GLUE DOWN LVP 380SF [MS: …" at bounding box center [637, 301] width 392 height 10
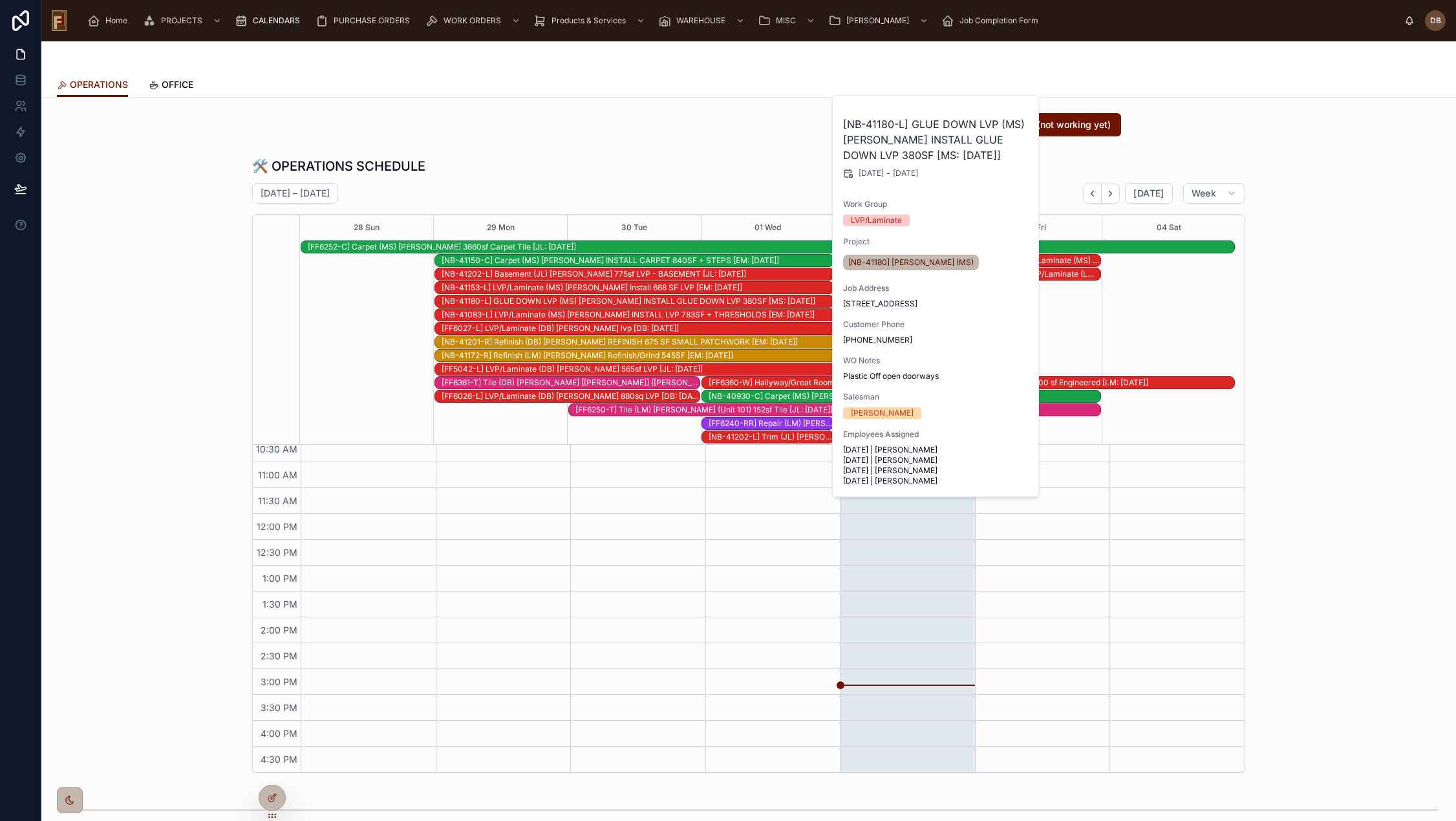
click at [795, 63] on div at bounding box center [749, 57] width 1383 height 31
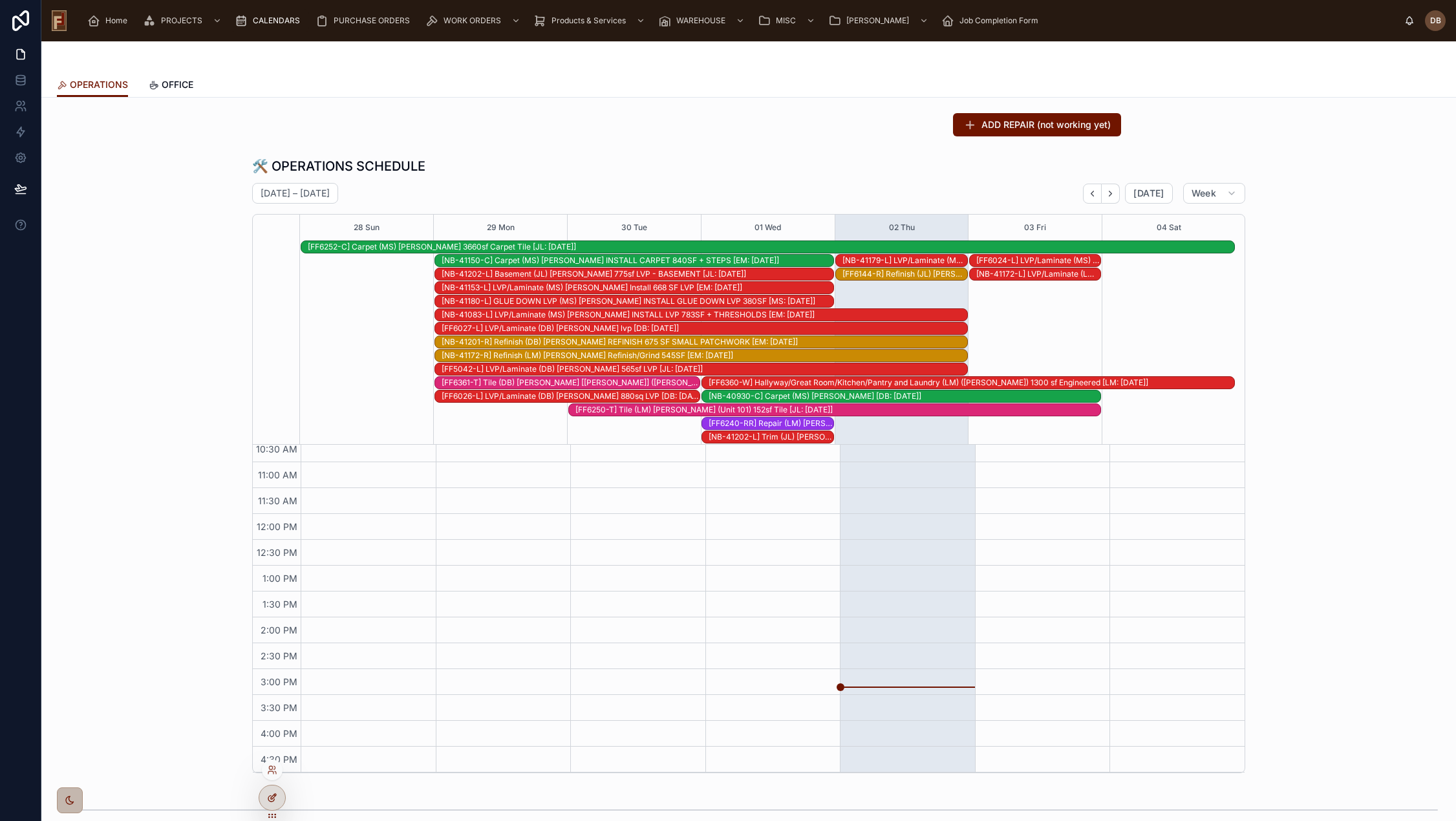
drag, startPoint x: 271, startPoint y: 798, endPoint x: 593, endPoint y: 585, distance: 386.1
click at [271, 798] on icon at bounding box center [272, 798] width 10 height 10
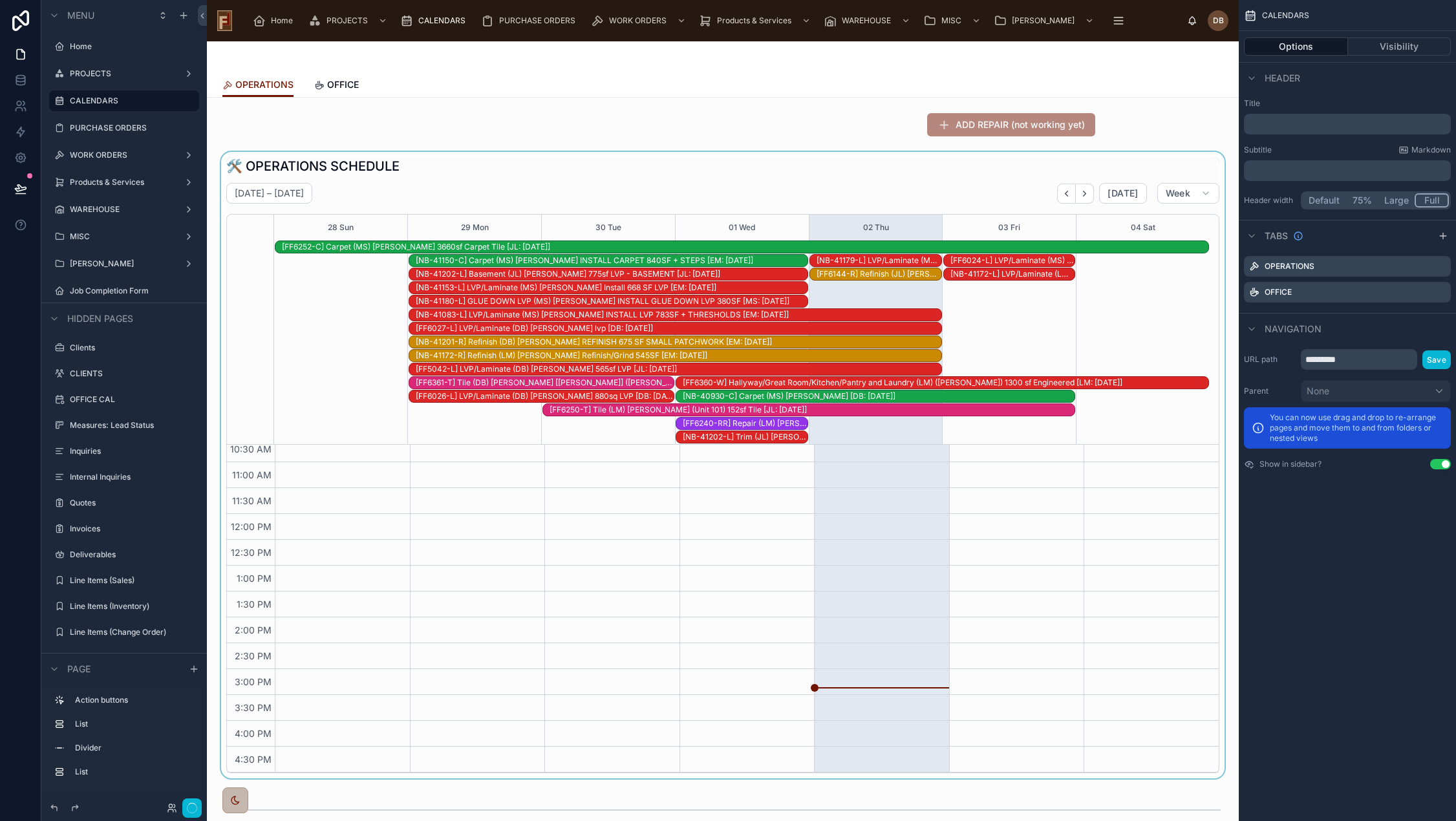
click at [986, 194] on div at bounding box center [722, 465] width 1011 height 626
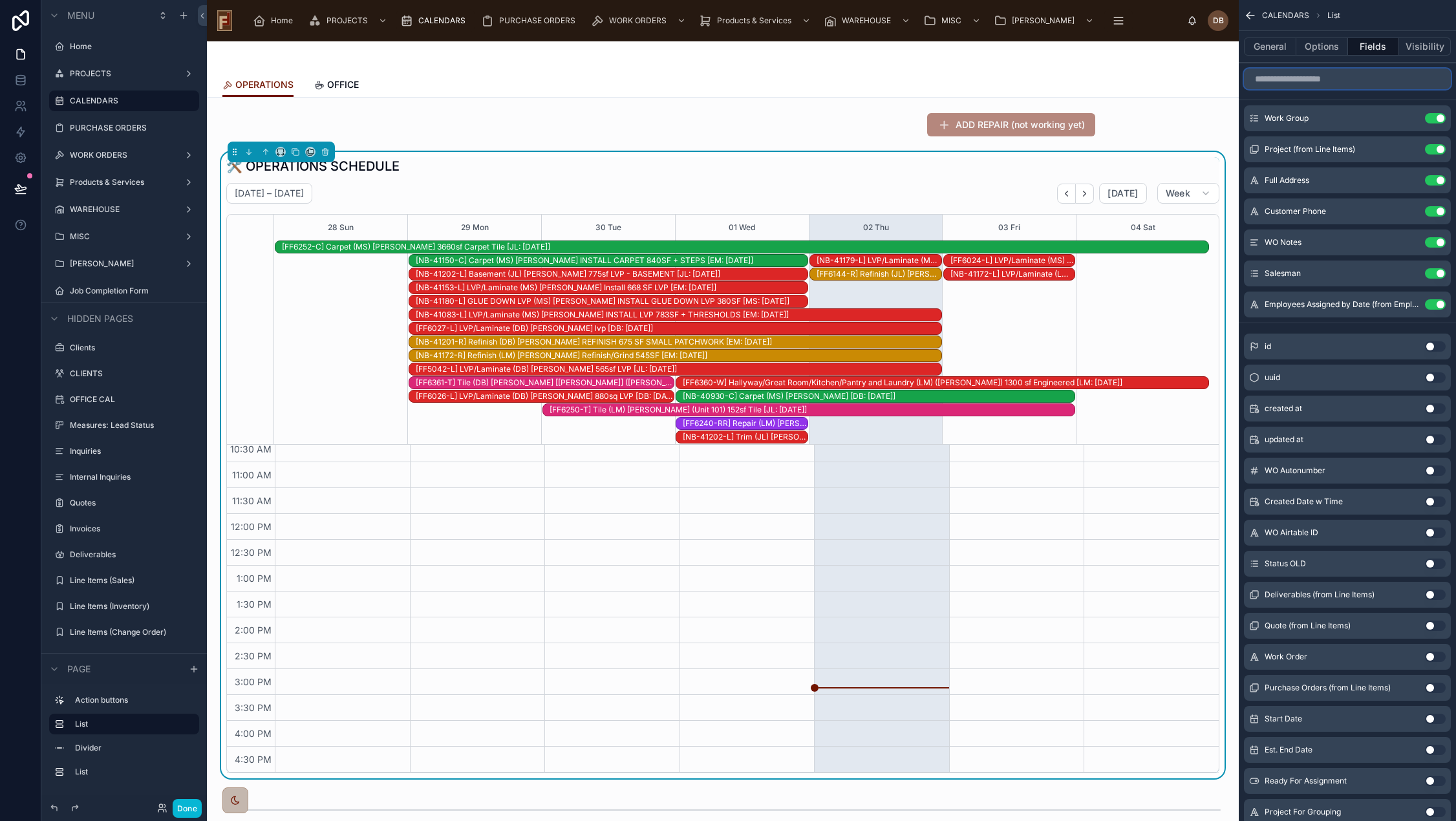
click at [1329, 76] on input "scrollable content" at bounding box center [1347, 79] width 207 height 21
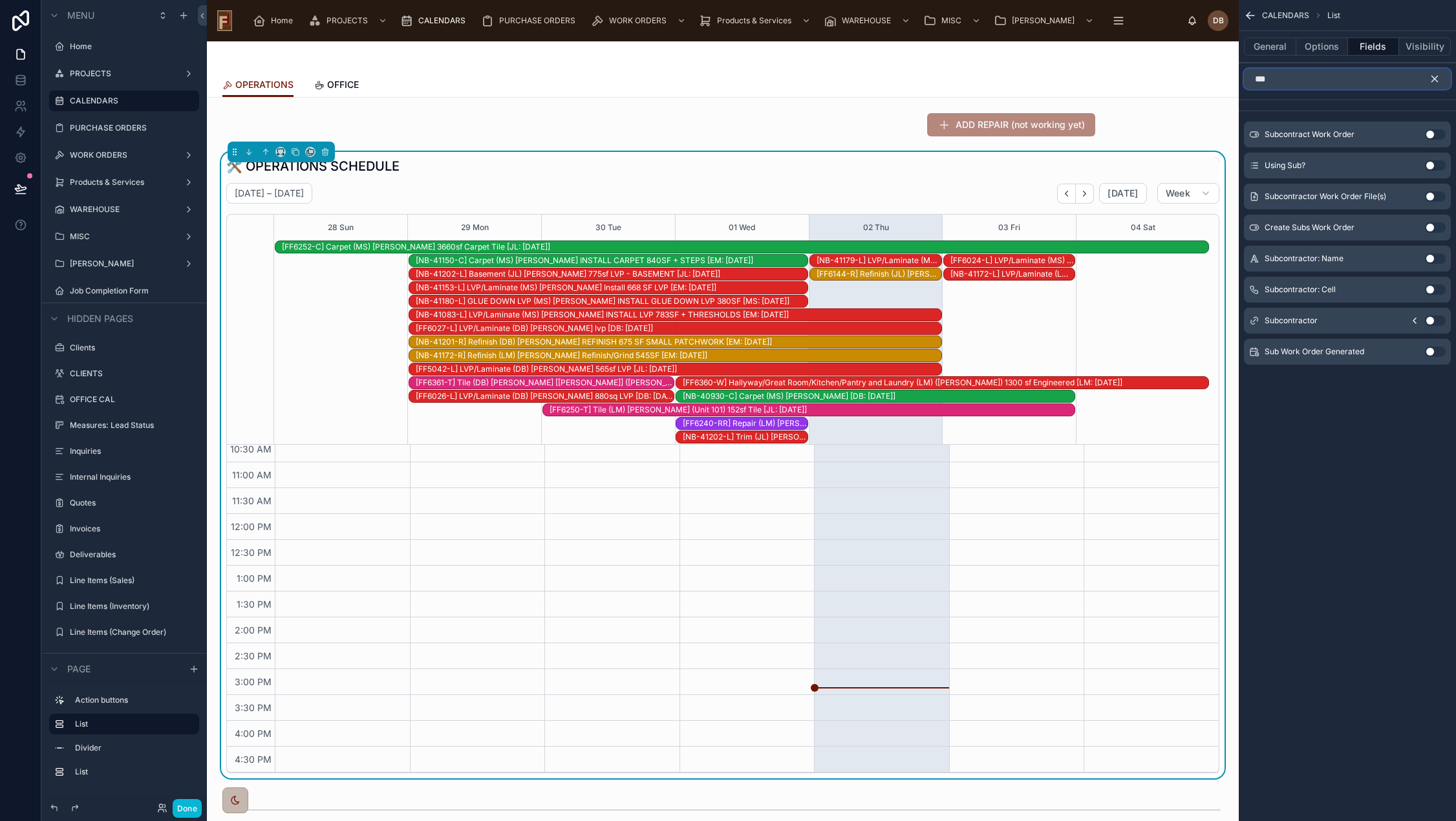
type input "***"
click at [1432, 318] on button "Use setting" at bounding box center [1435, 321] width 21 height 10
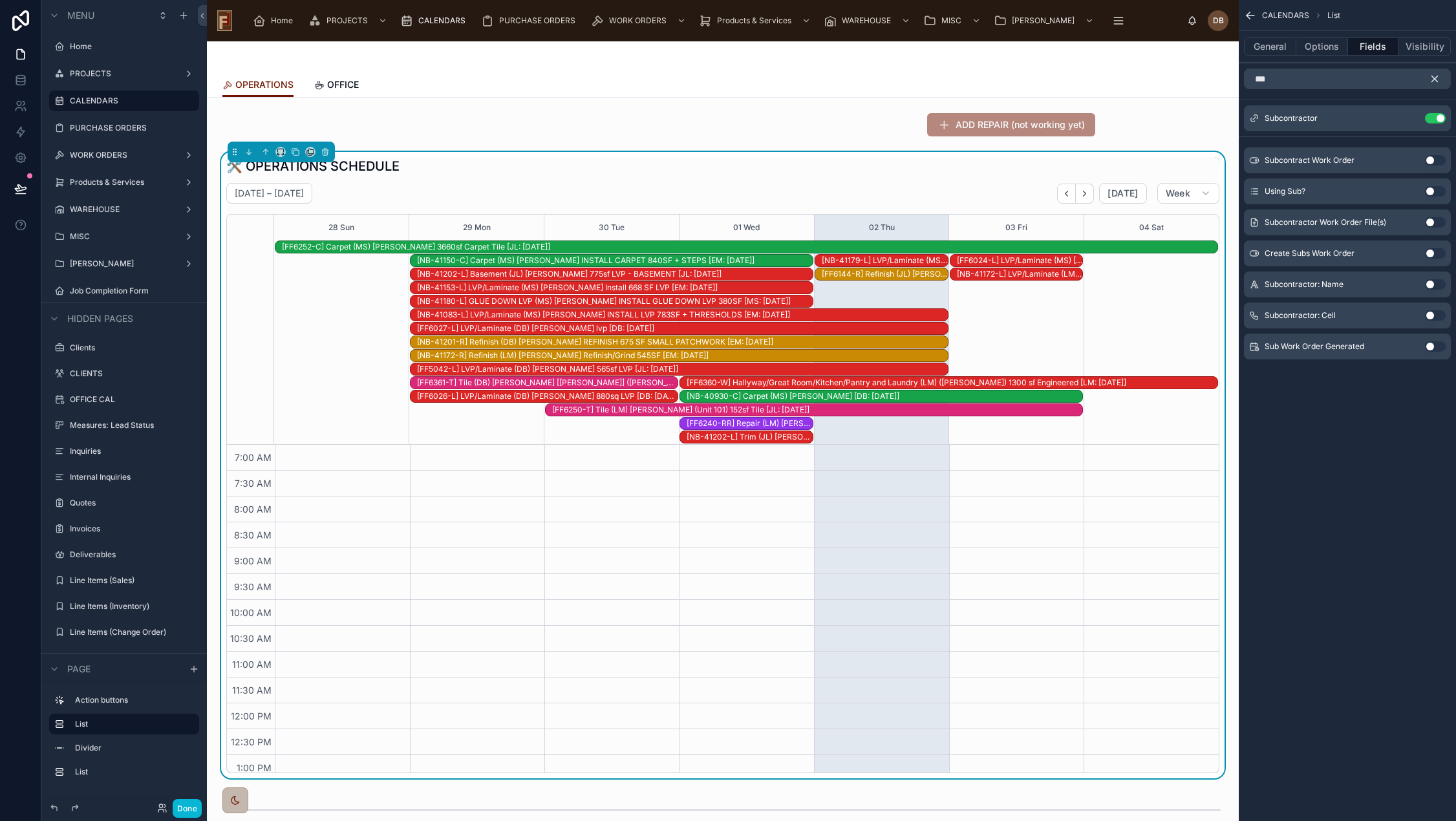
click at [759, 438] on div "[NB-41202-L] Trim (JL) Andre Archambeau Trim [JL: 09-15-25]" at bounding box center [749, 437] width 126 height 10
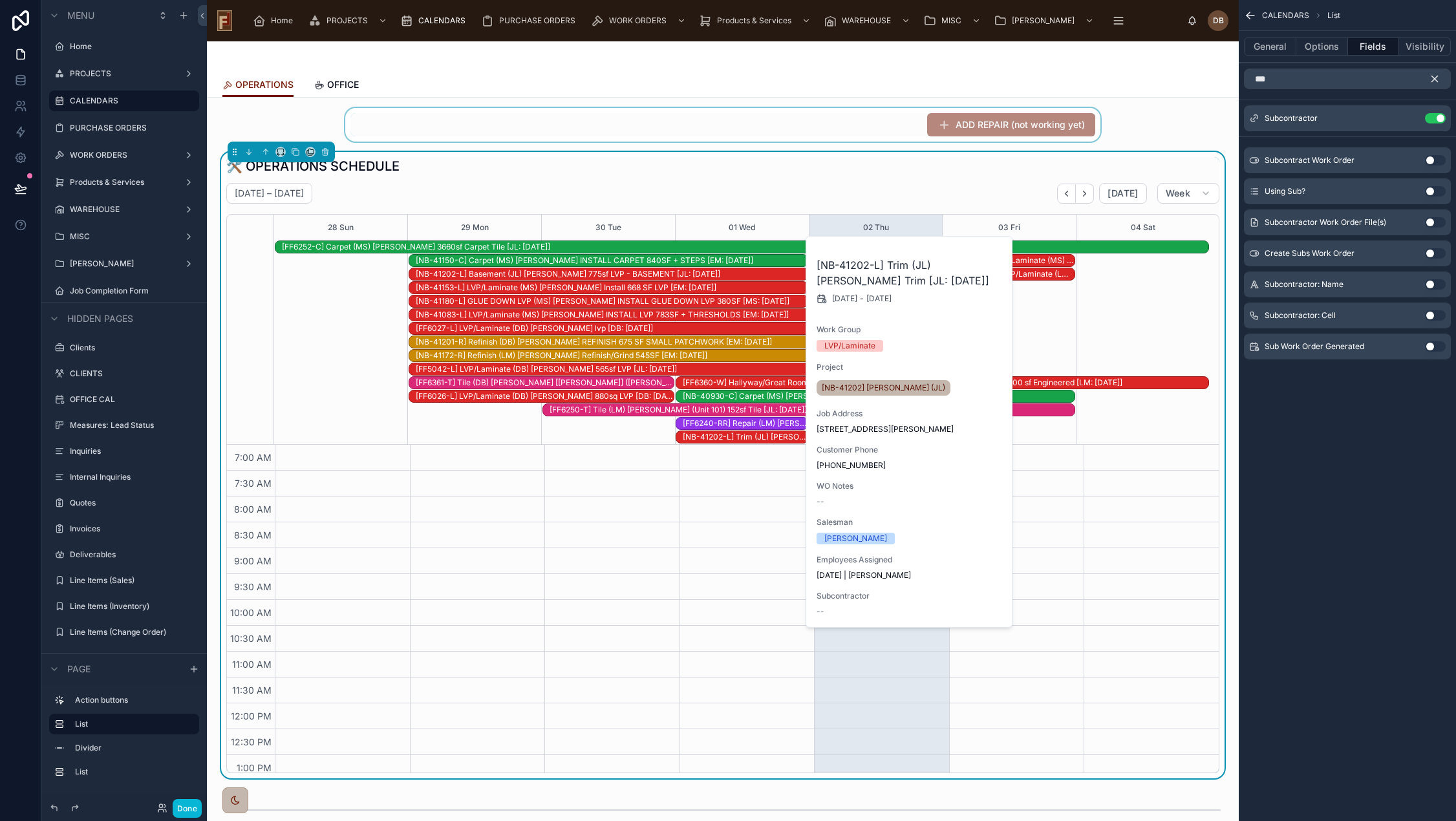
click at [847, 113] on div at bounding box center [722, 125] width 1011 height 34
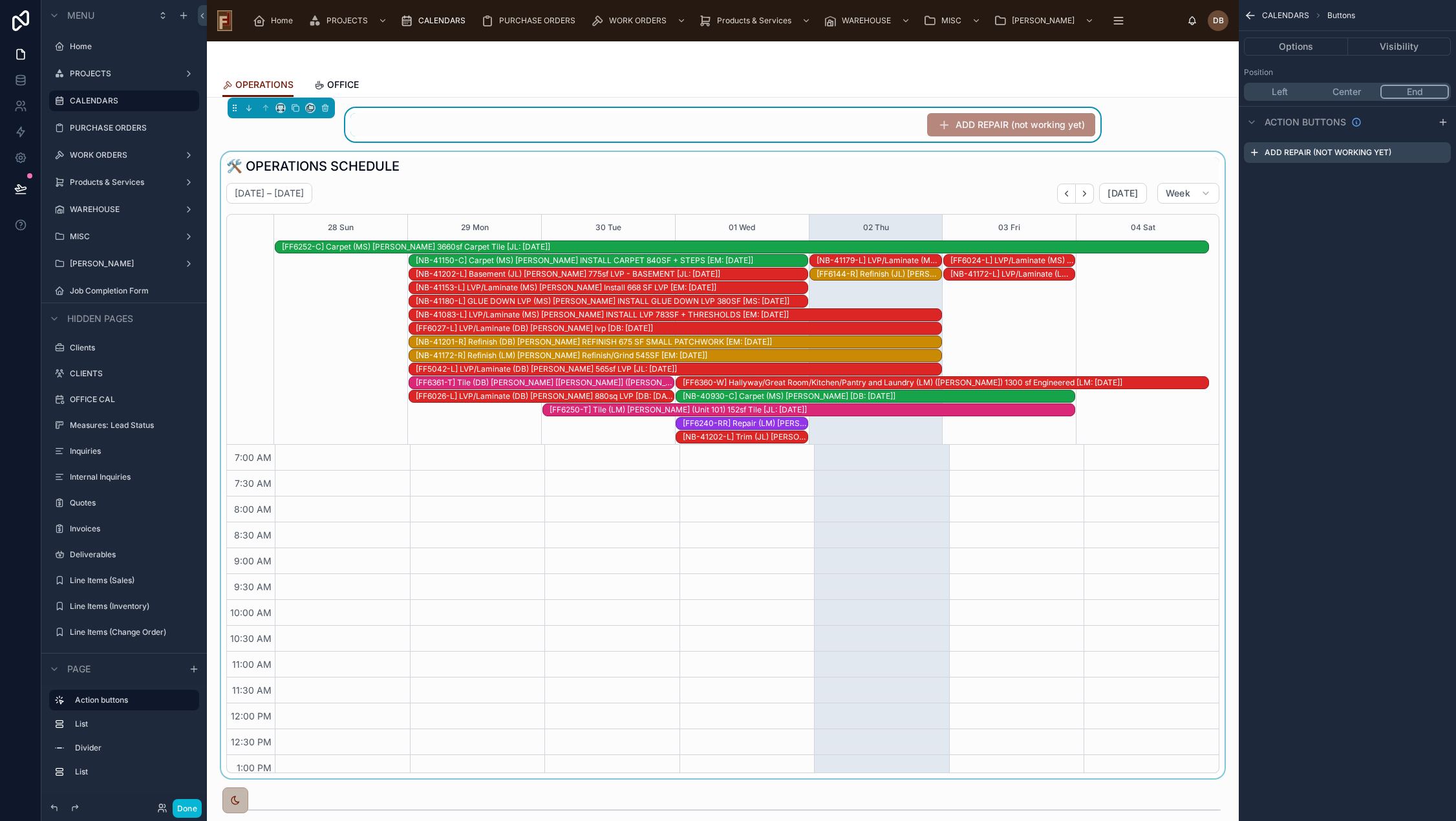
click at [868, 275] on div "[FF6144-R] Refinish (JL) [PERSON_NAME] & [PERSON_NAME] 122sf REFINISH [JL: [DAT…" at bounding box center [879, 274] width 125 height 10
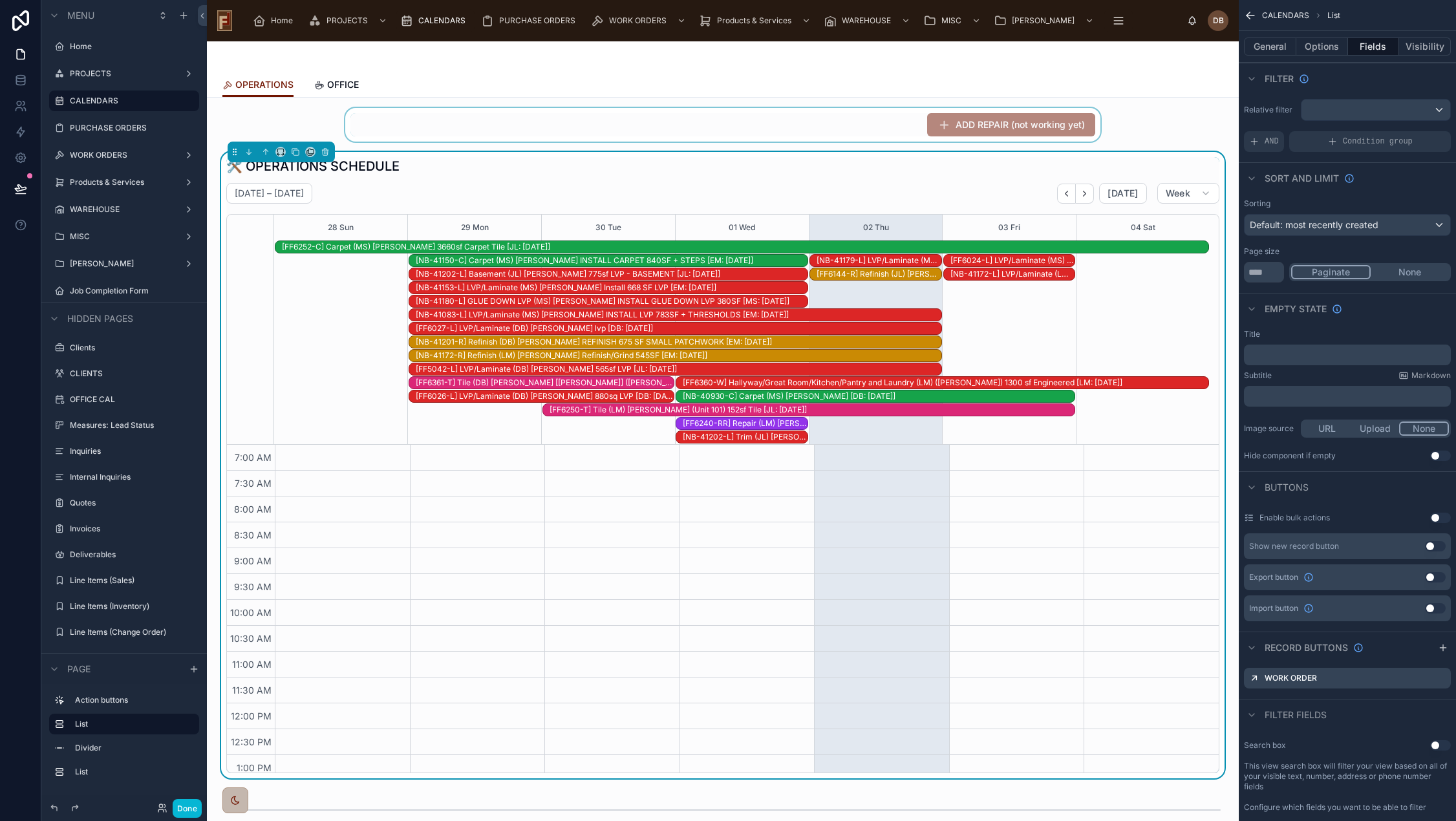
click at [877, 259] on div "[NB-41179-L] LVP/Laminate (MS) Jeffrey Krolikowski T/O FLOATING 590SF + T/O TRE…" at bounding box center [879, 260] width 125 height 10
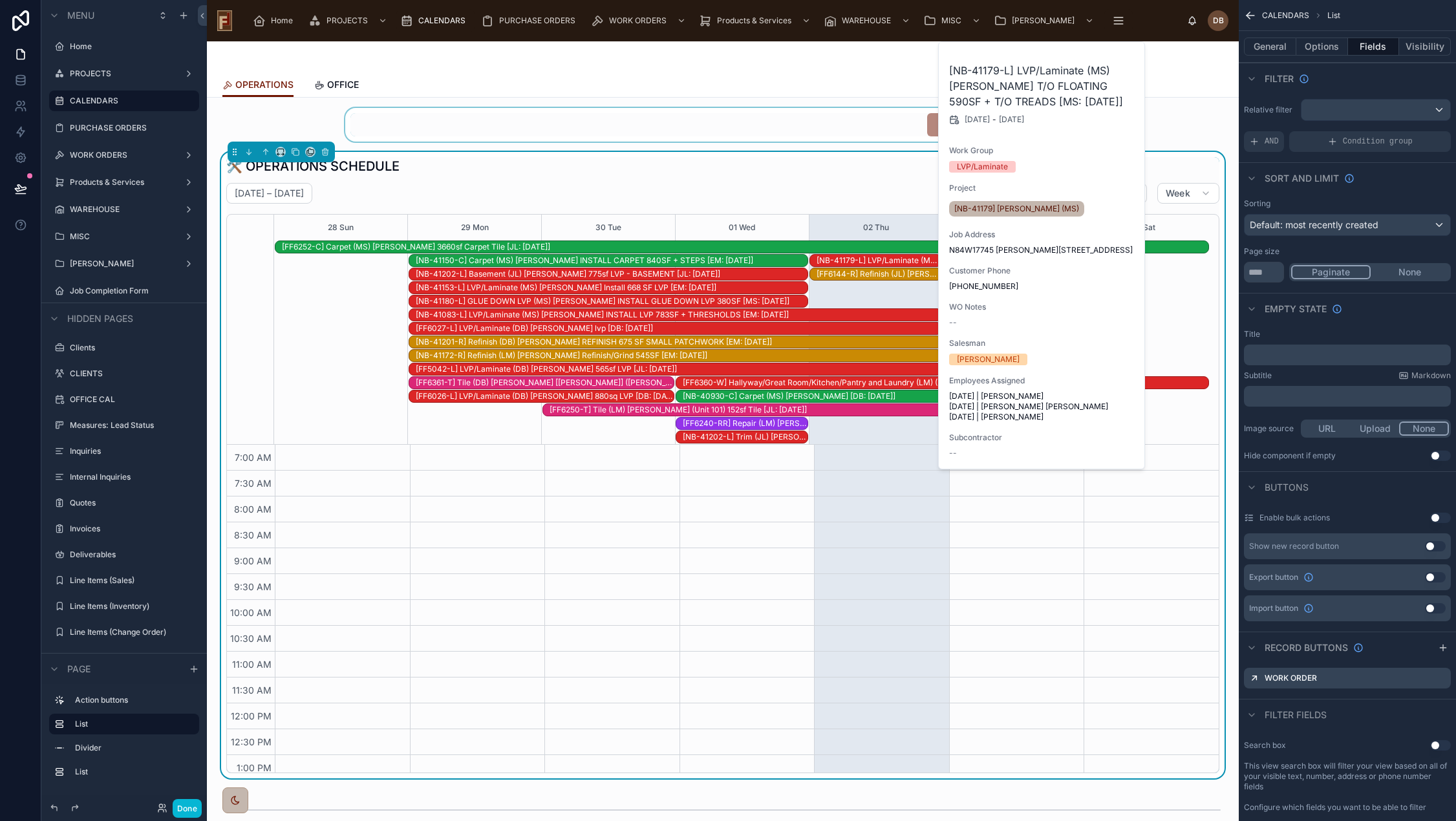
click at [875, 272] on div "[FF6144-R] Refinish (JL) Marge & Carl Zelinski 122sf REFINISH [JL: 09-17-25]" at bounding box center [879, 274] width 125 height 10
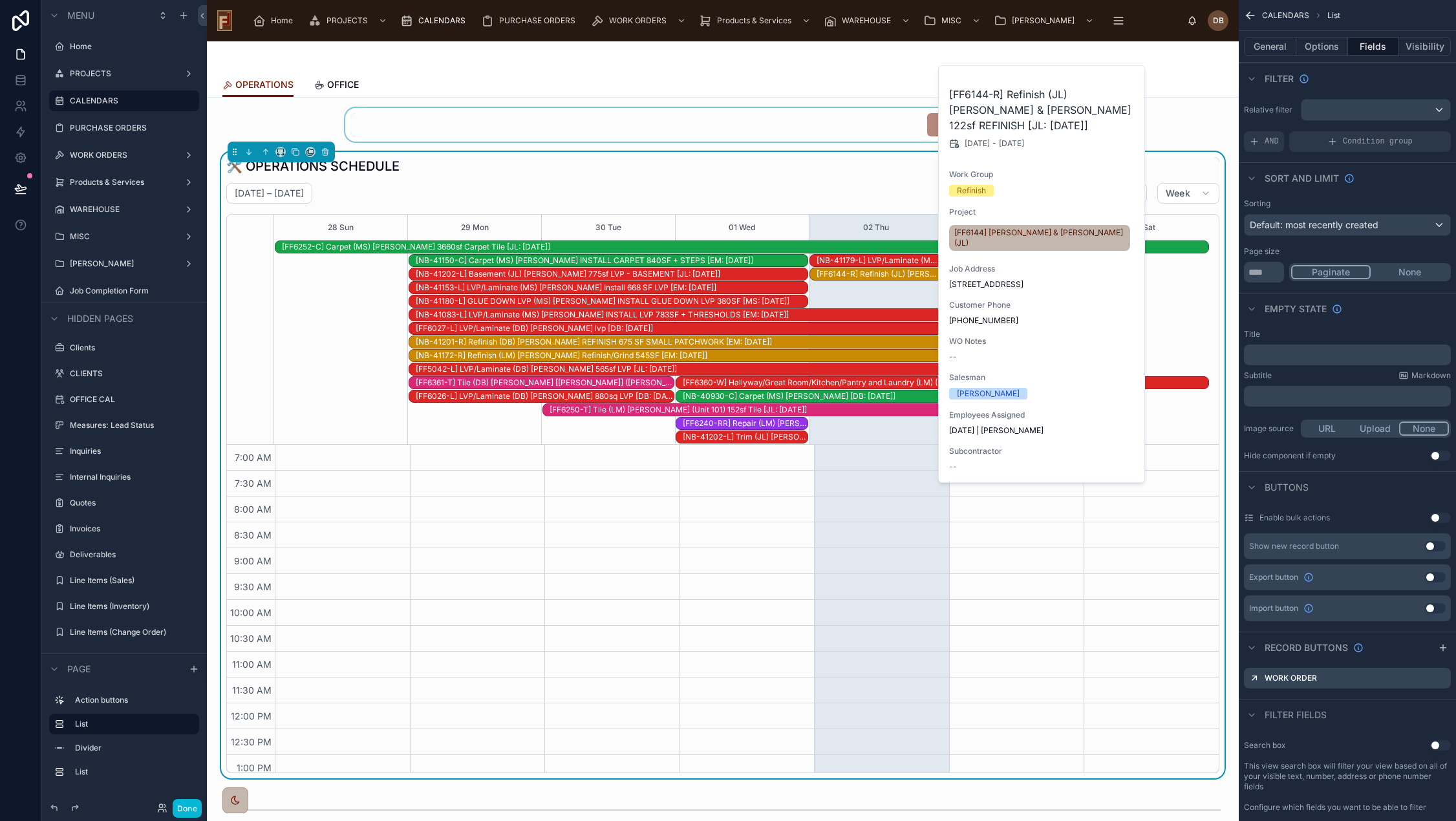
click at [856, 188] on div "September 28 – October 04 Today Week" at bounding box center [722, 193] width 993 height 21
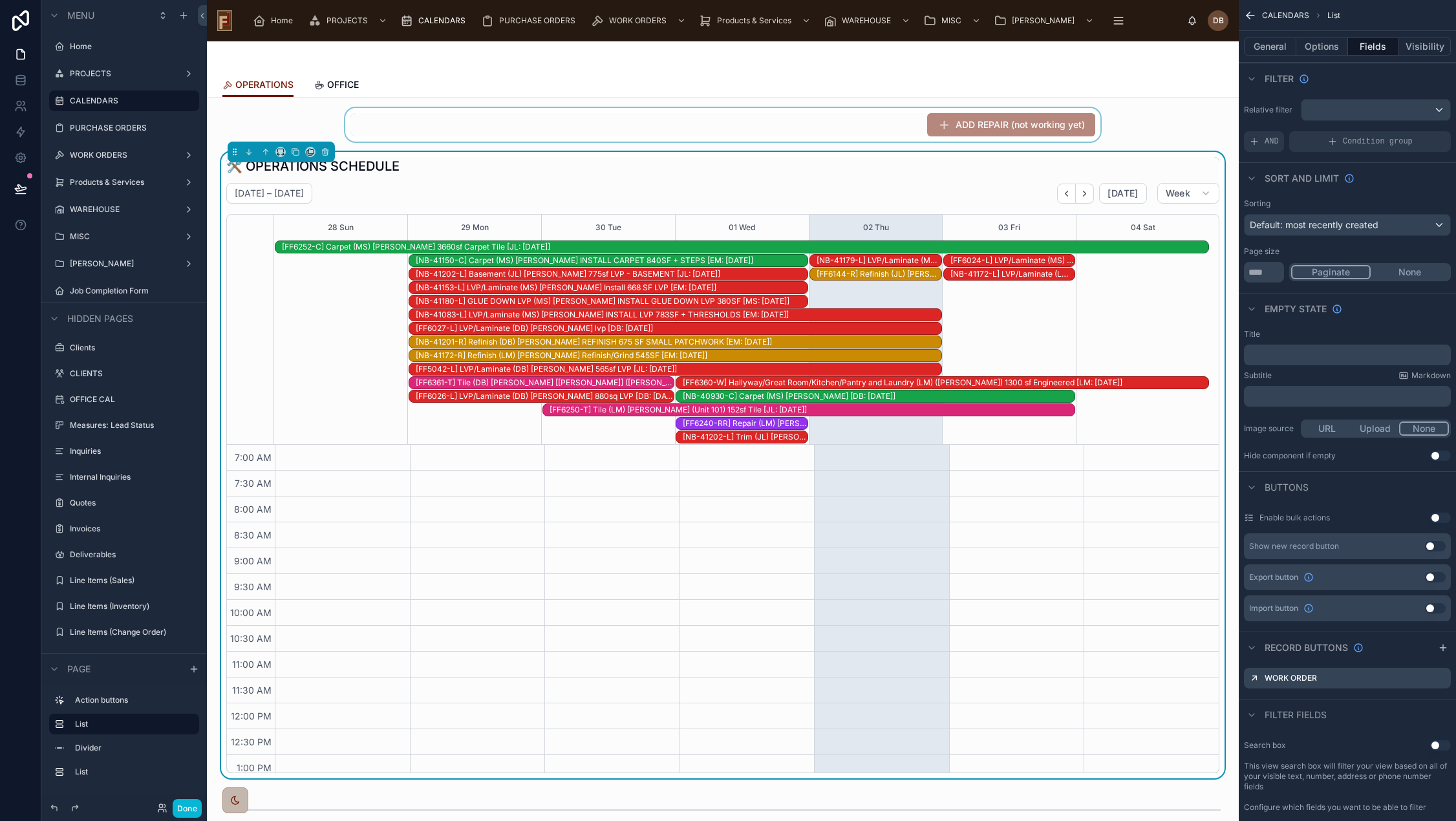
click at [849, 395] on div "[NB-40930-C] Carpet (MS) Jenn Kuiper [DB: 09-08-25]" at bounding box center [878, 396] width 392 height 10
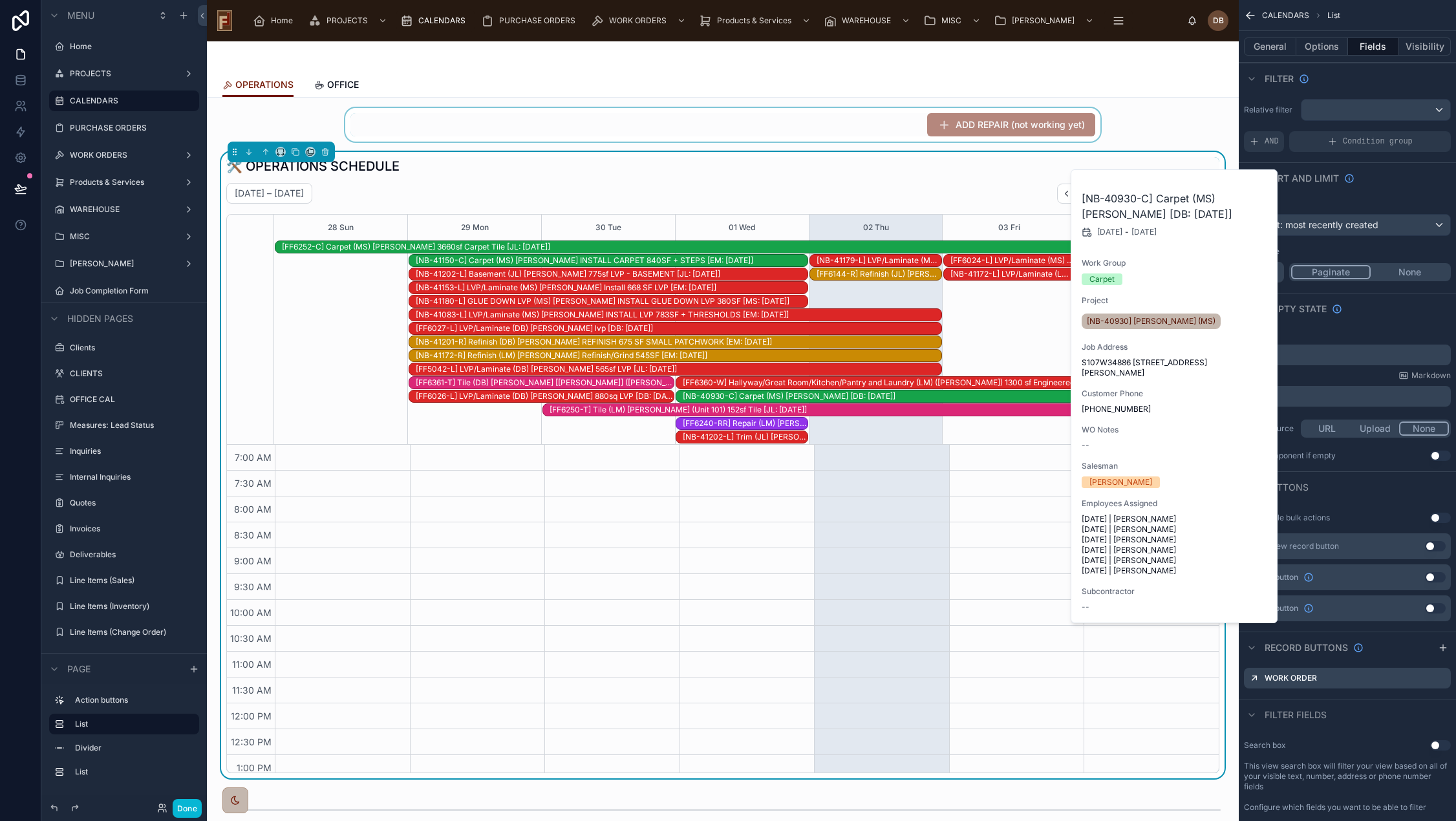
click at [786, 262] on div "[NB-41150-C] Carpet (MS) Michelle Doney INSTALL CARPET 840SF + STEPS [EM: 09-18…" at bounding box center [611, 260] width 392 height 10
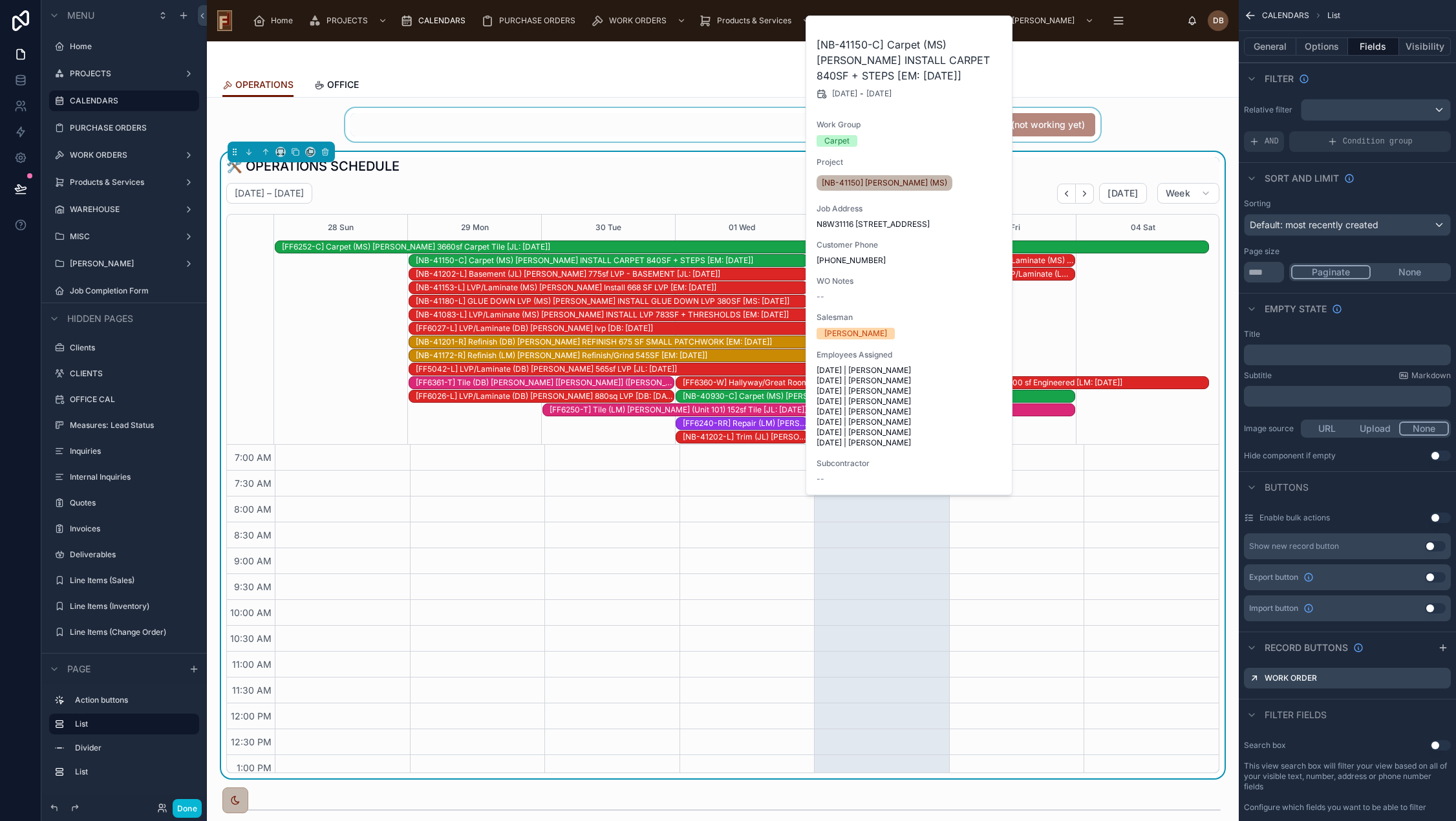
click at [758, 152] on div "🛠️ OPERATIONS SCHEDULE September 28 – October 04 Today Week 28 Sun 29 Mon 30 Tu…" at bounding box center [722, 465] width 1011 height 626
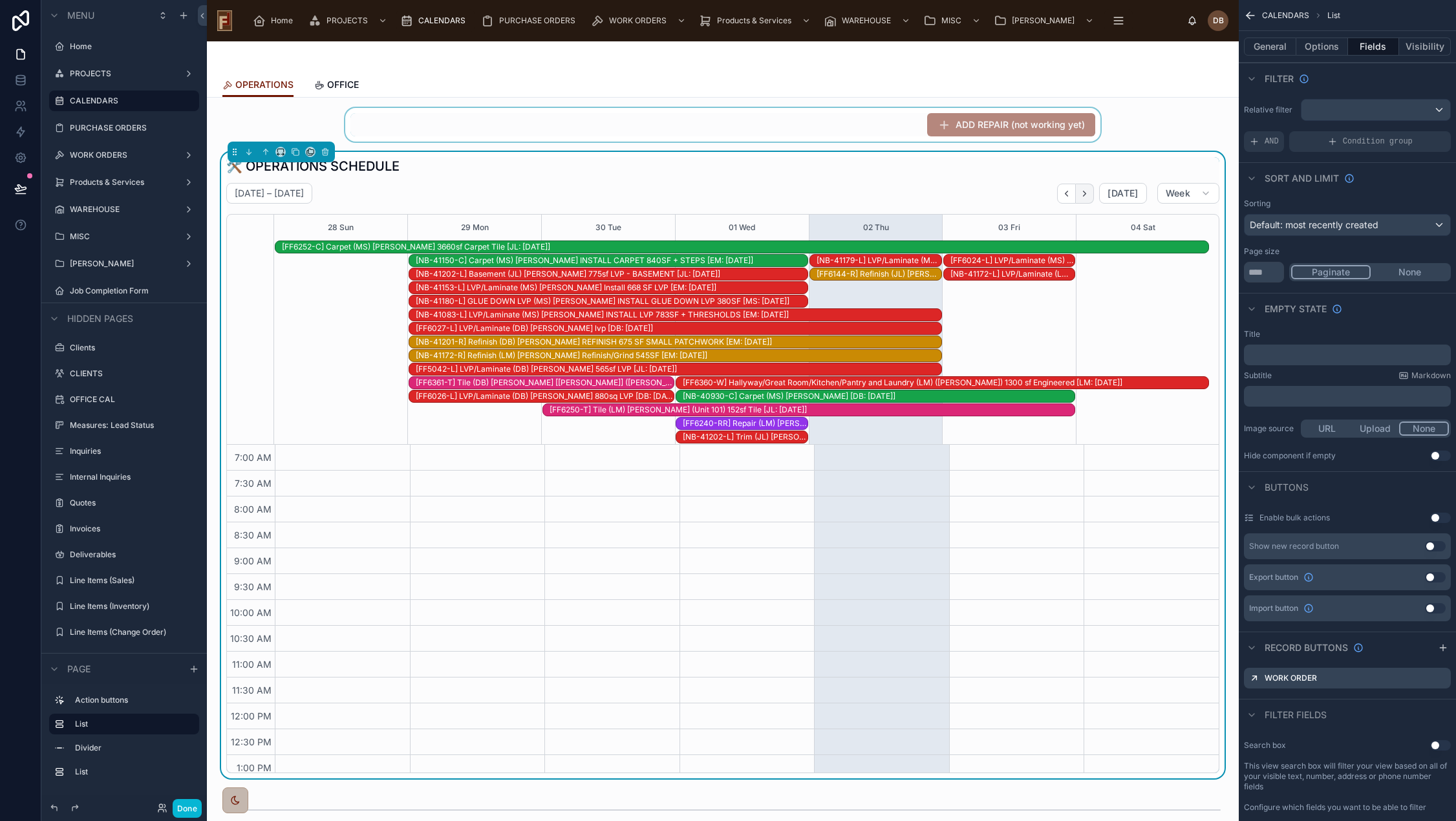
click at [1082, 196] on icon "Next" at bounding box center [1084, 193] width 10 height 10
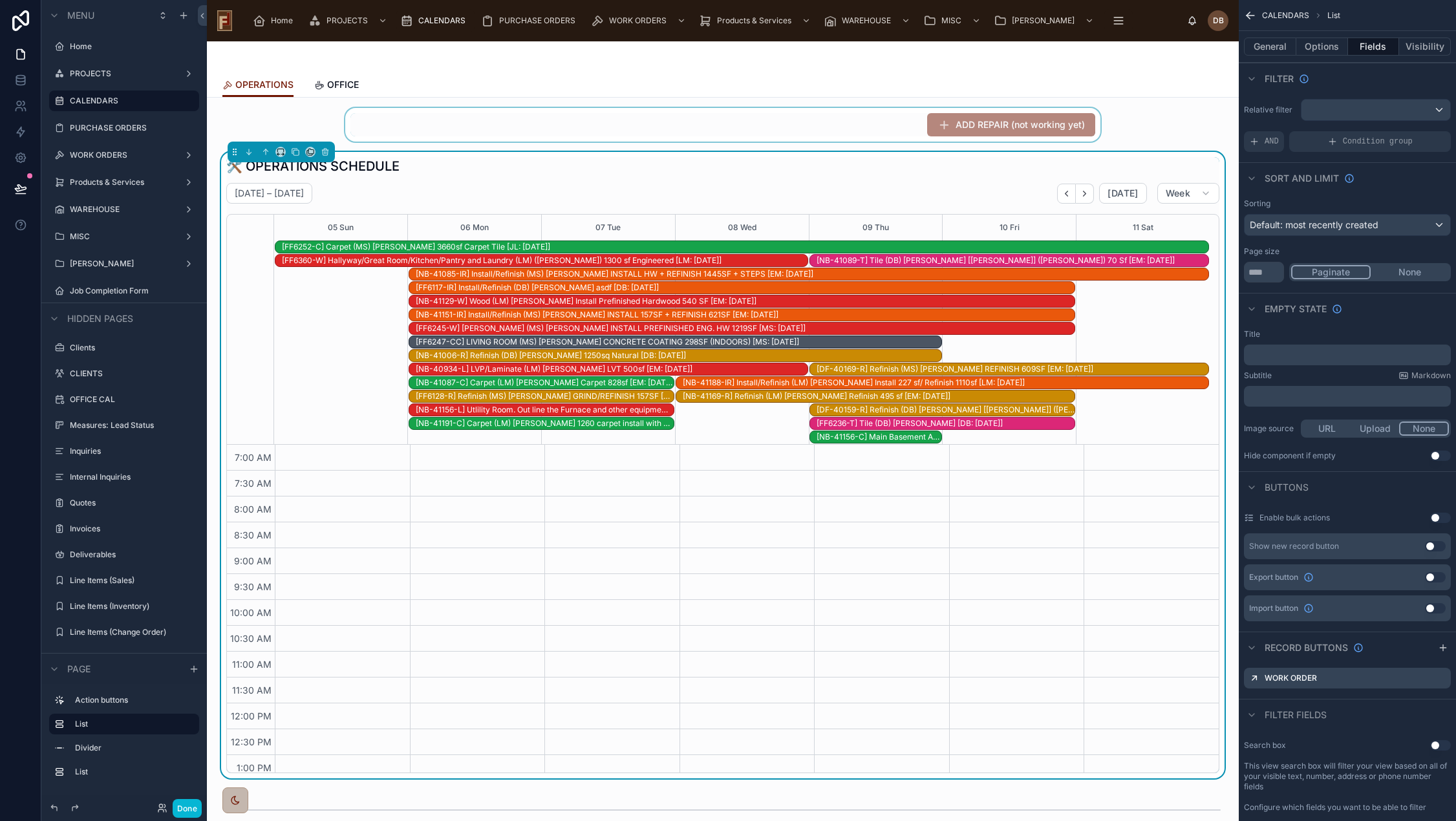
click at [926, 260] on div "[NB-41089-T] Tile (DB) Callen [Jennifer] (Wylie) 70 Sf [EM: 09-24-25]" at bounding box center [1012, 260] width 392 height 10
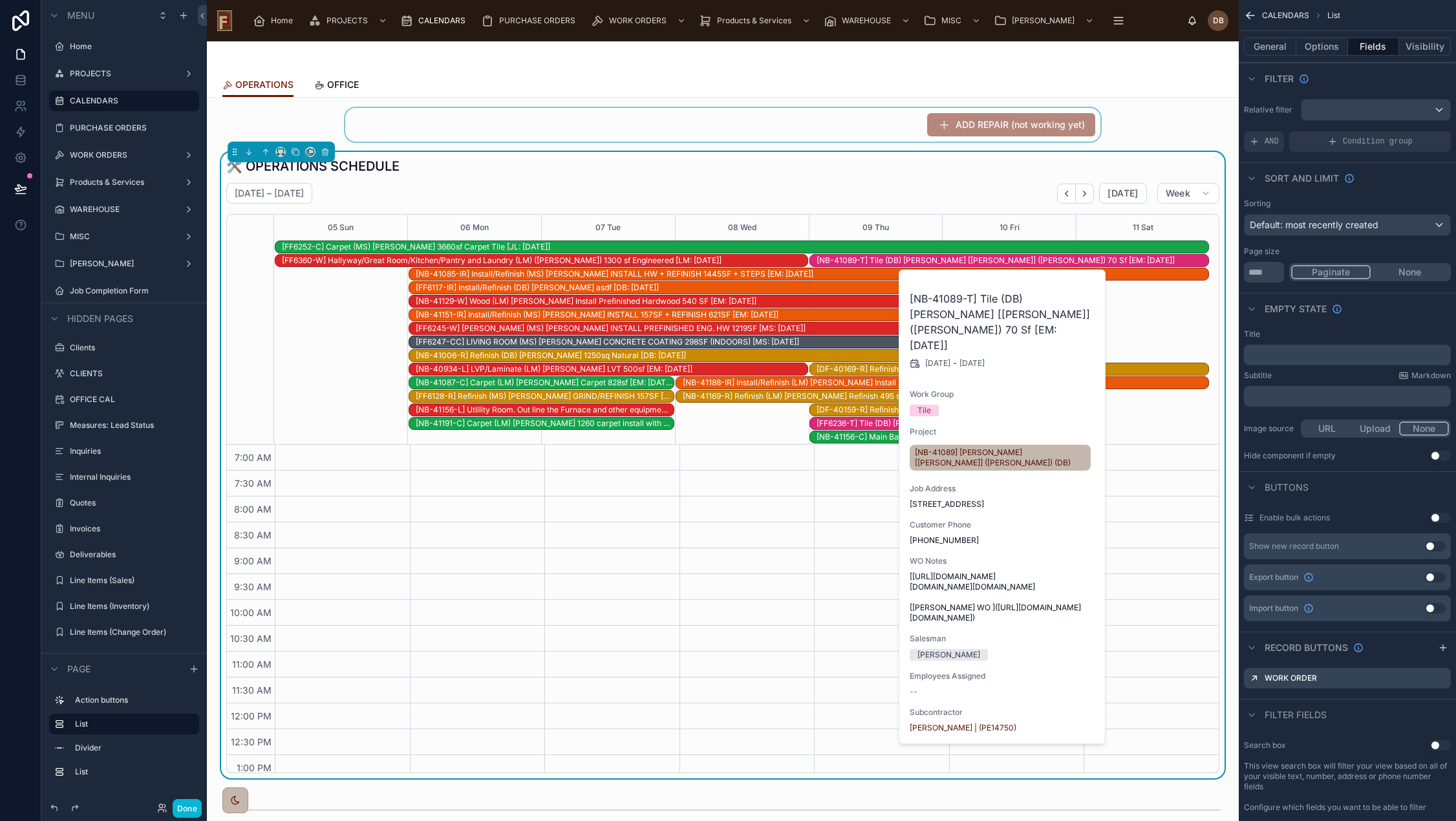
click at [837, 126] on div at bounding box center [722, 125] width 1011 height 34
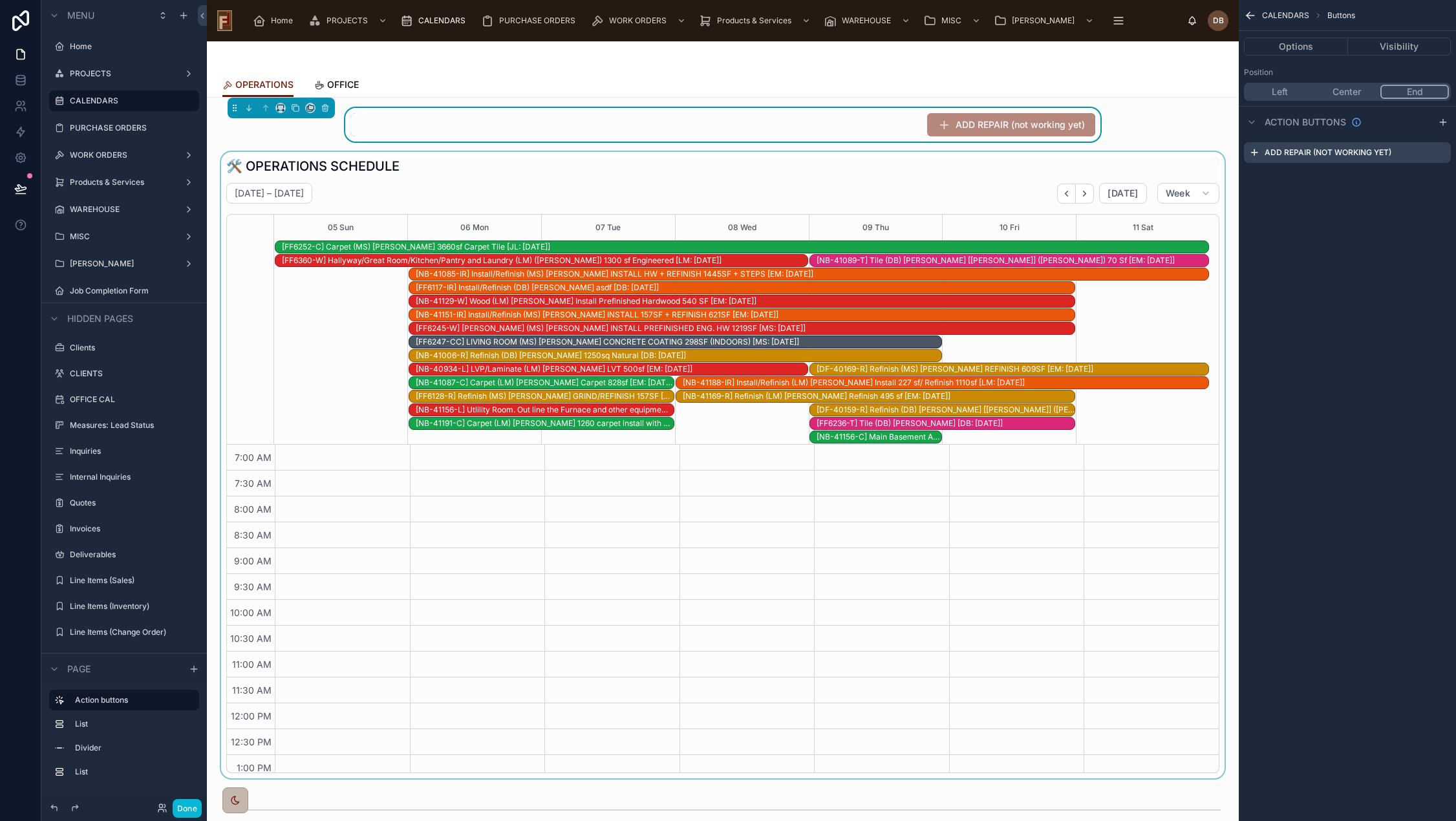
click at [878, 187] on div at bounding box center [722, 465] width 1011 height 626
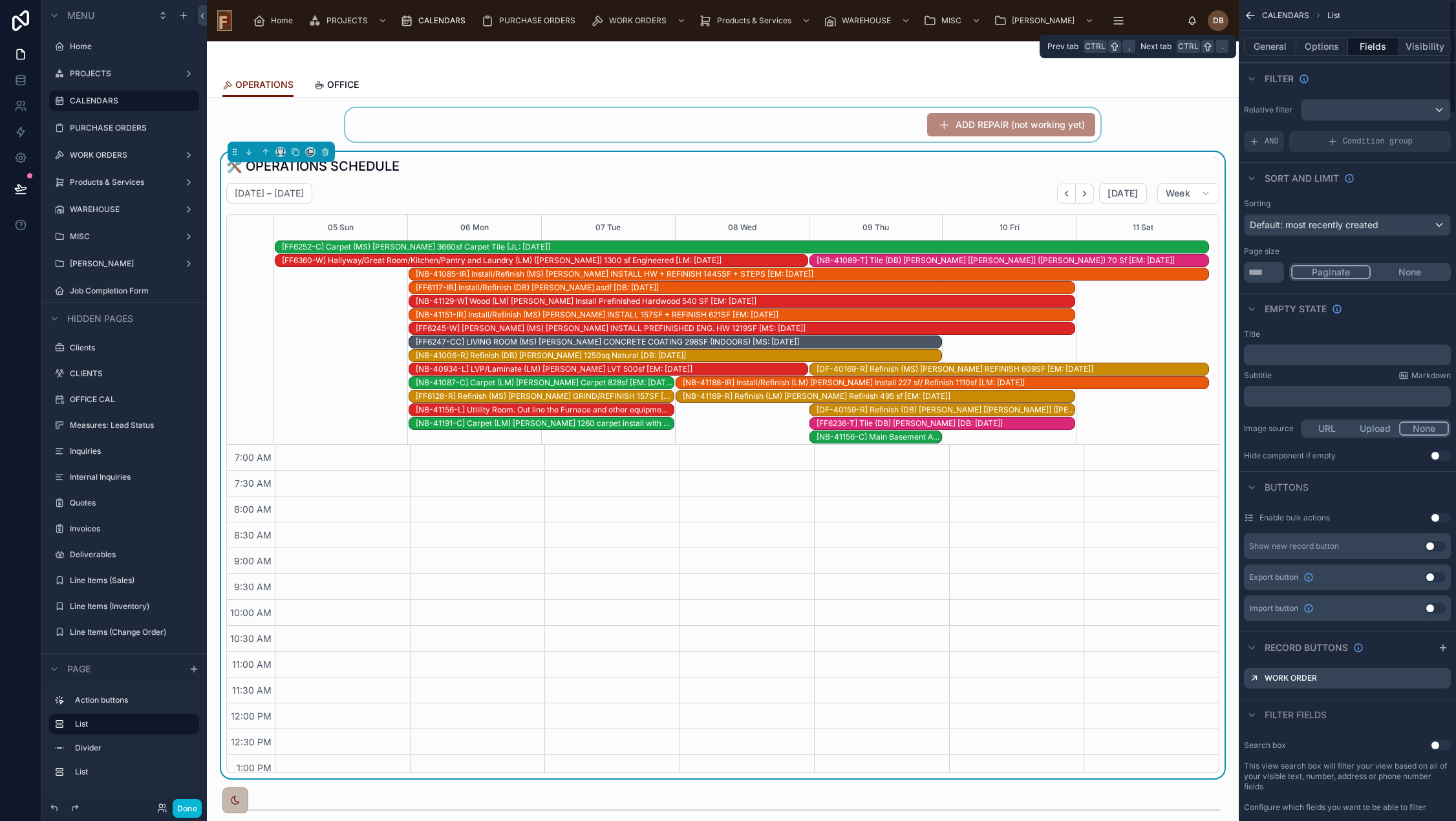
click at [1376, 45] on button "Fields" at bounding box center [1374, 47] width 52 height 18
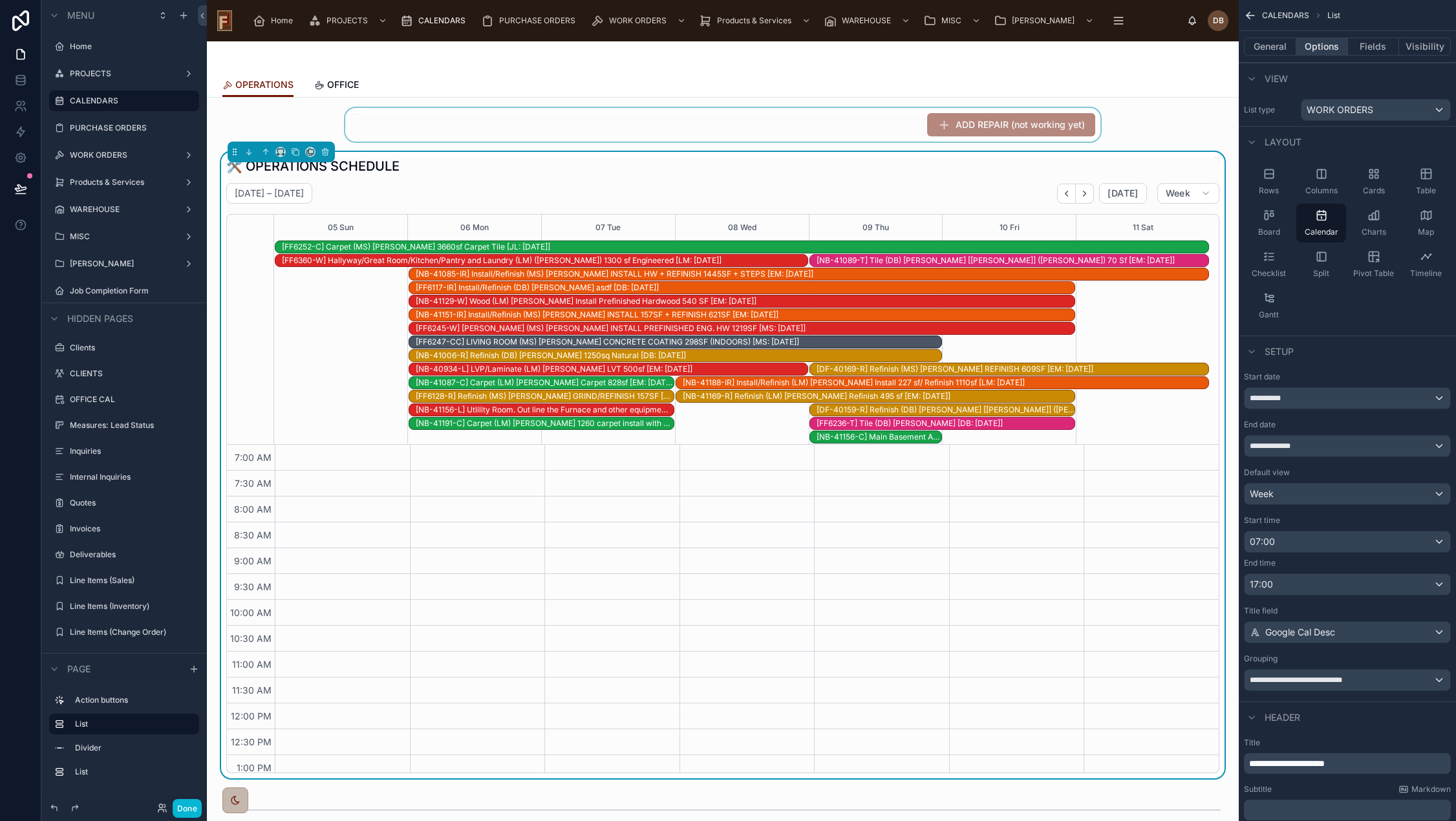
click at [1328, 47] on button "Options" at bounding box center [1322, 47] width 52 height 18
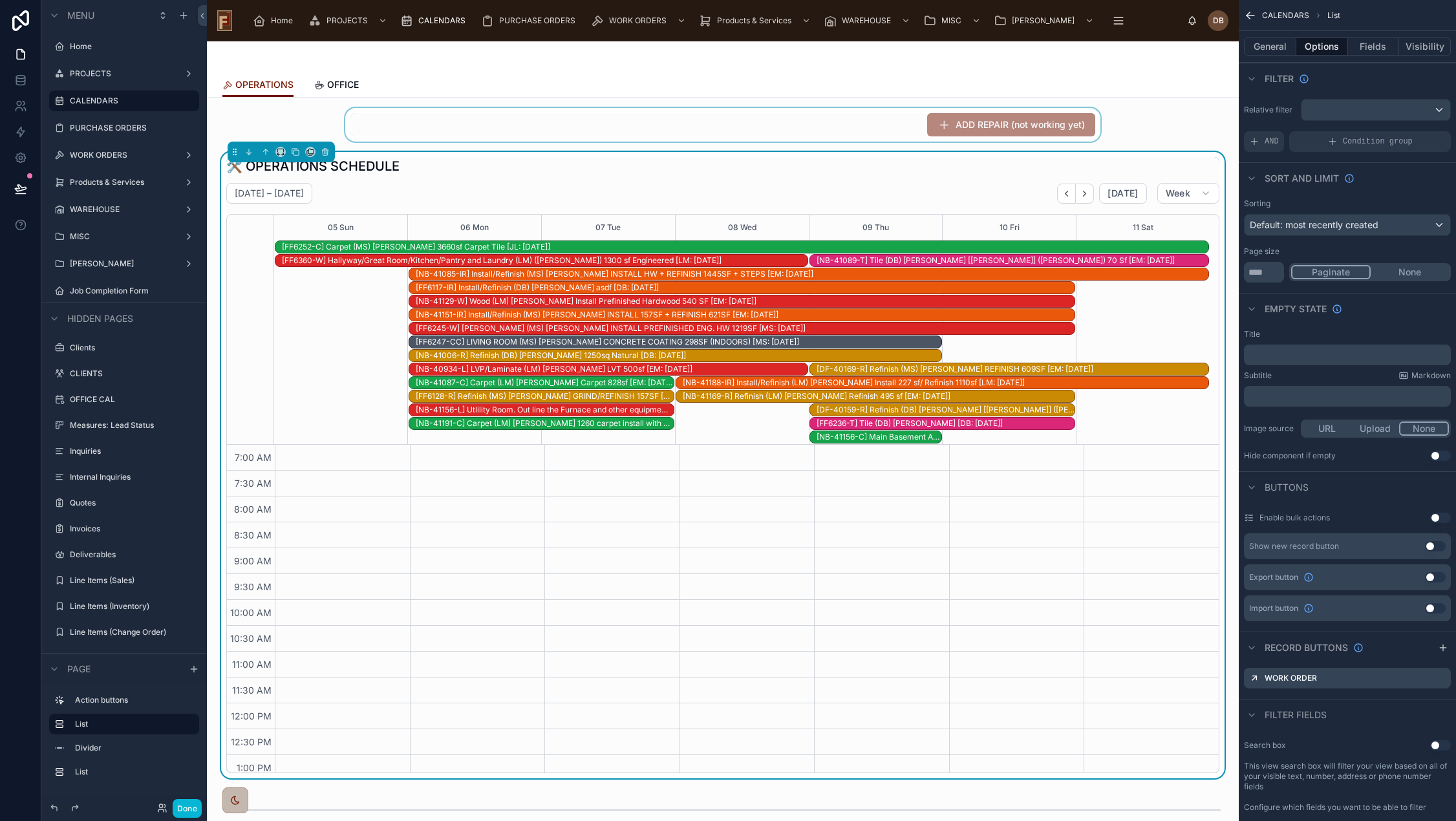
click at [1008, 168] on div "🛠️ OPERATIONS SCHEDULE" at bounding box center [722, 166] width 993 height 18
click at [1369, 46] on button "Fields" at bounding box center [1374, 47] width 52 height 18
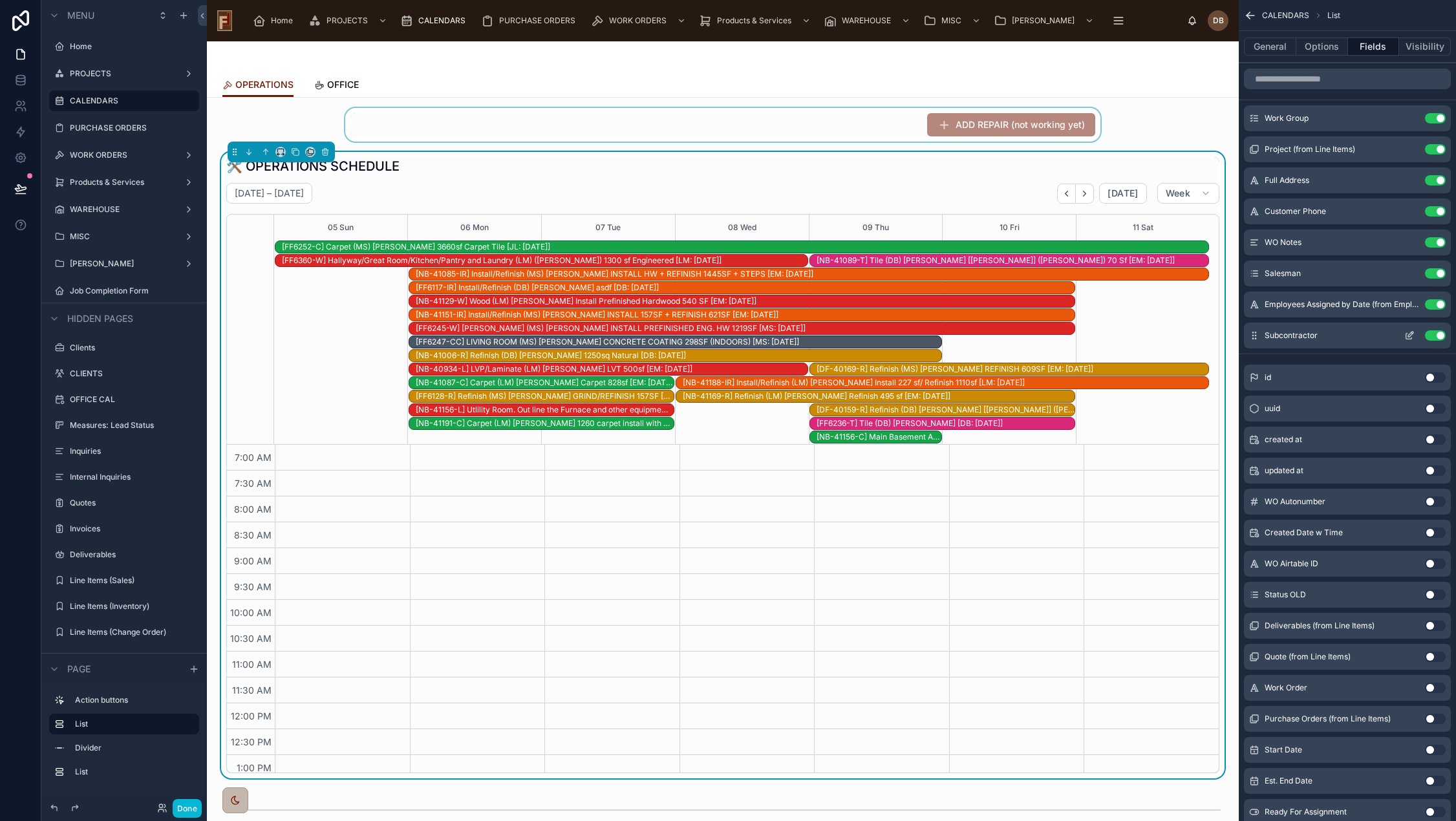
click at [1411, 337] on icon "scrollable content" at bounding box center [1409, 335] width 10 height 10
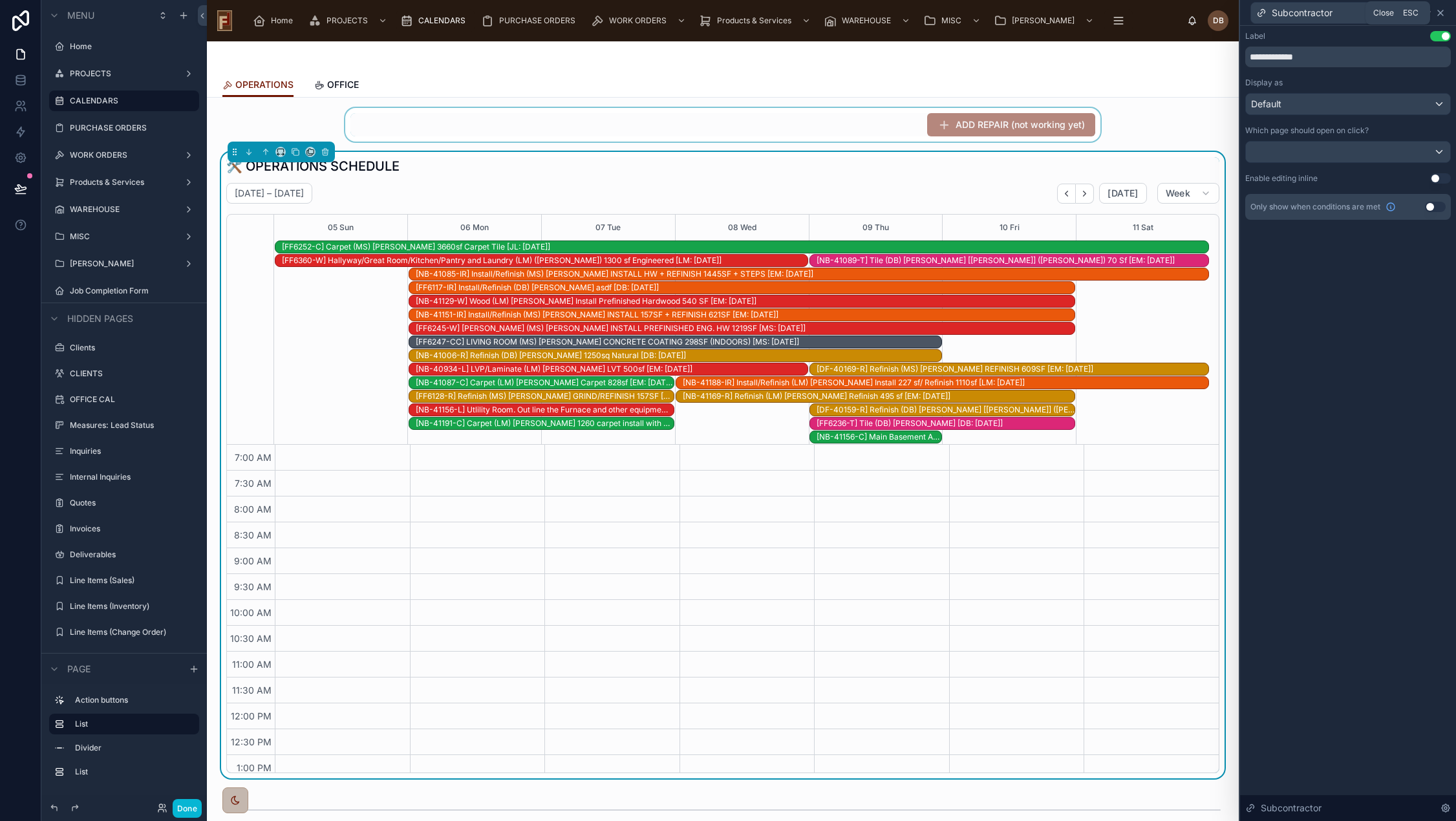
click at [1440, 9] on icon at bounding box center [1440, 13] width 10 height 10
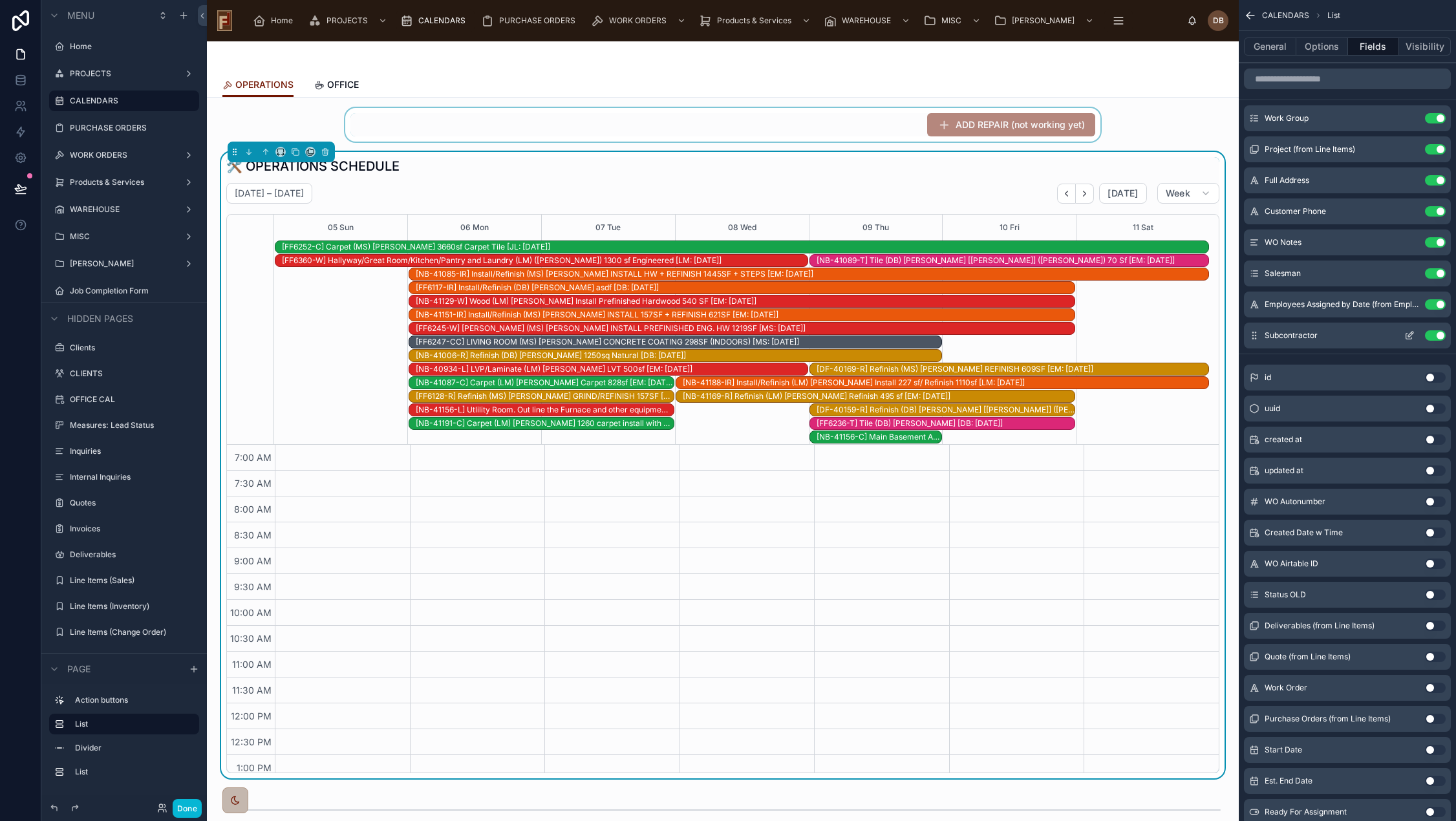
click at [1437, 332] on button "Use setting" at bounding box center [1435, 335] width 21 height 10
click at [1325, 80] on input "scrollable content" at bounding box center [1347, 79] width 207 height 21
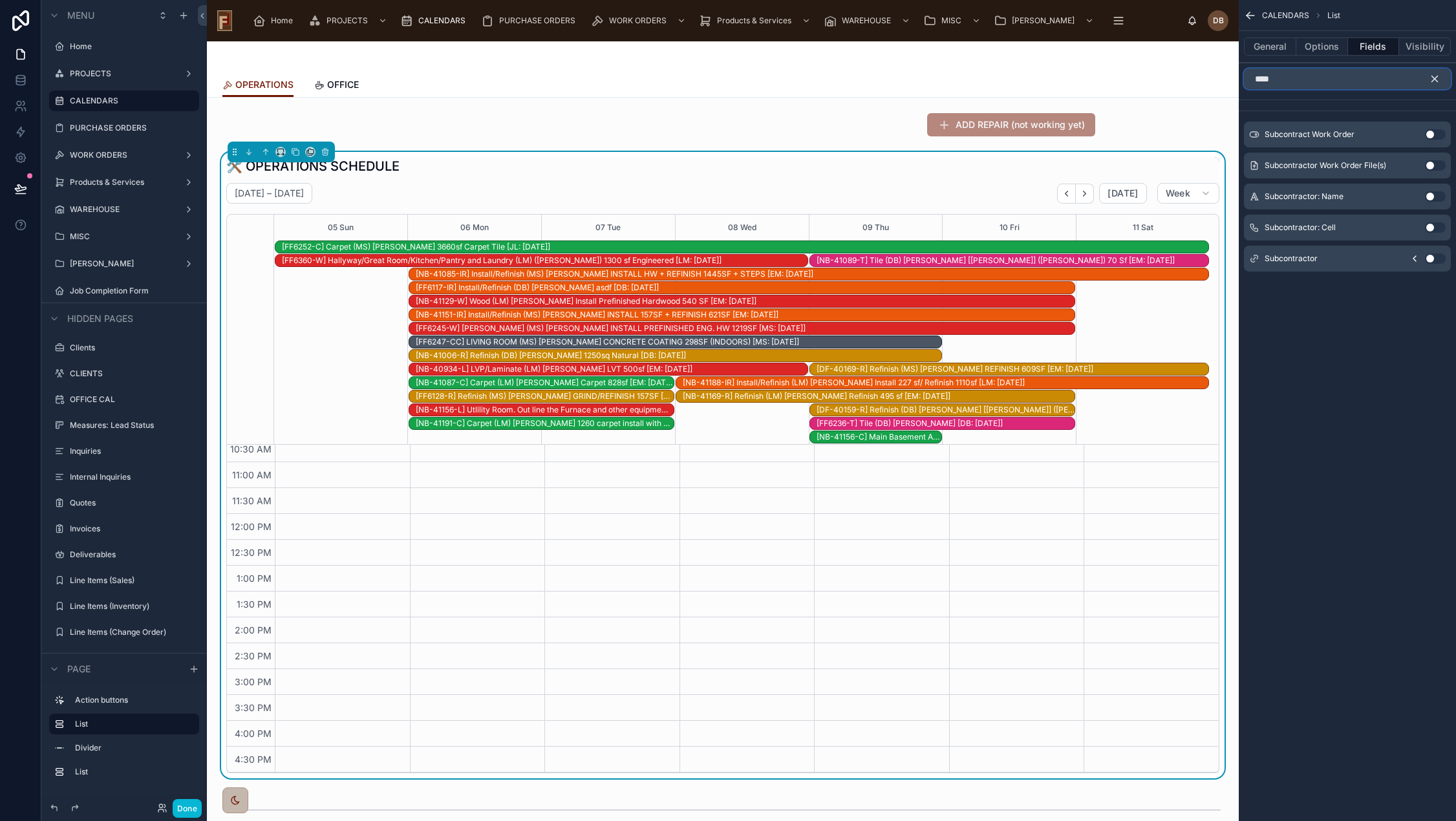
type input "****"
click at [1433, 194] on button "Use setting" at bounding box center [1435, 196] width 21 height 10
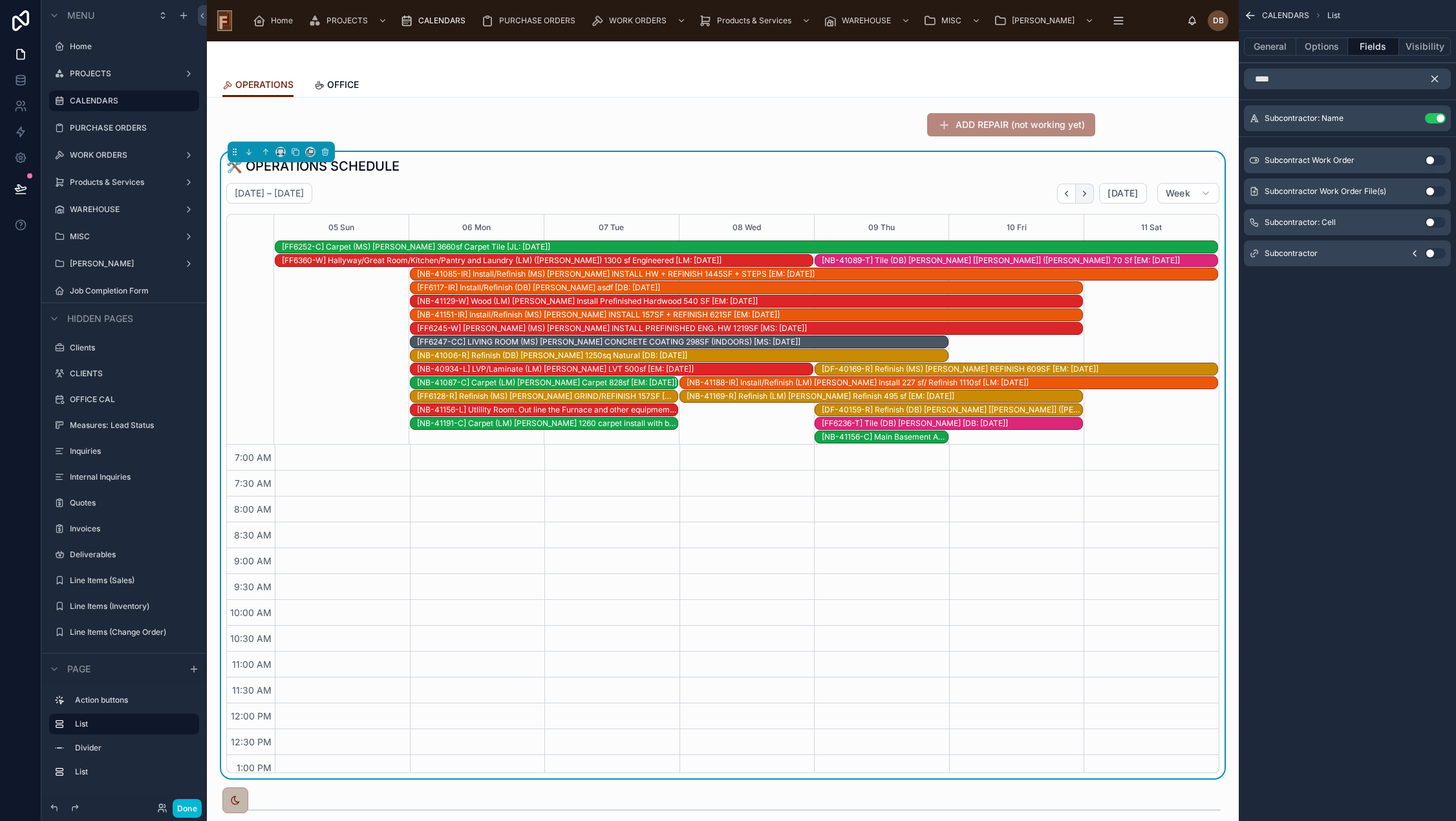
click at [1080, 192] on icon "Next" at bounding box center [1084, 193] width 10 height 10
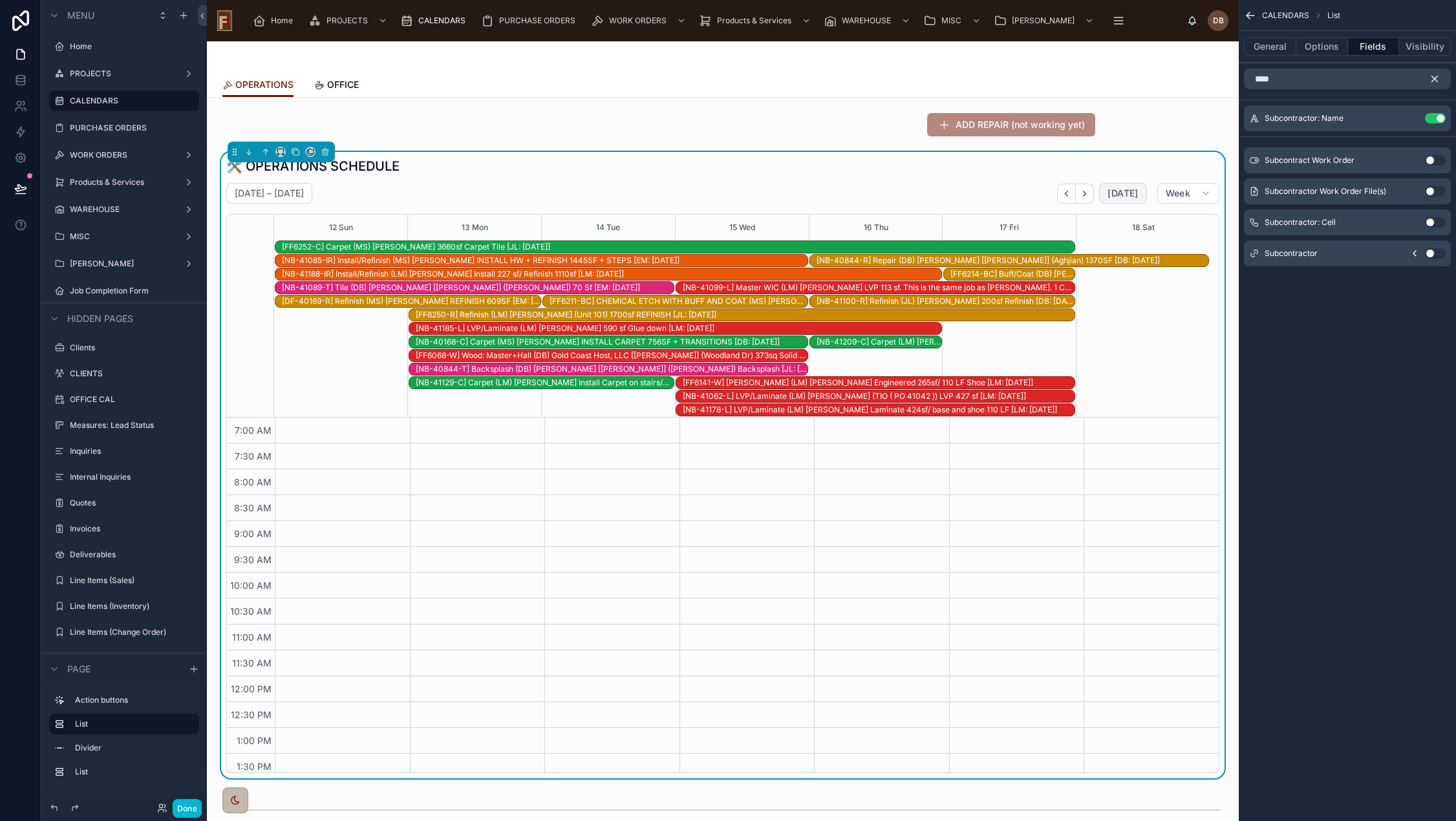
click at [1108, 189] on span "[DATE]" at bounding box center [1122, 193] width 30 height 12
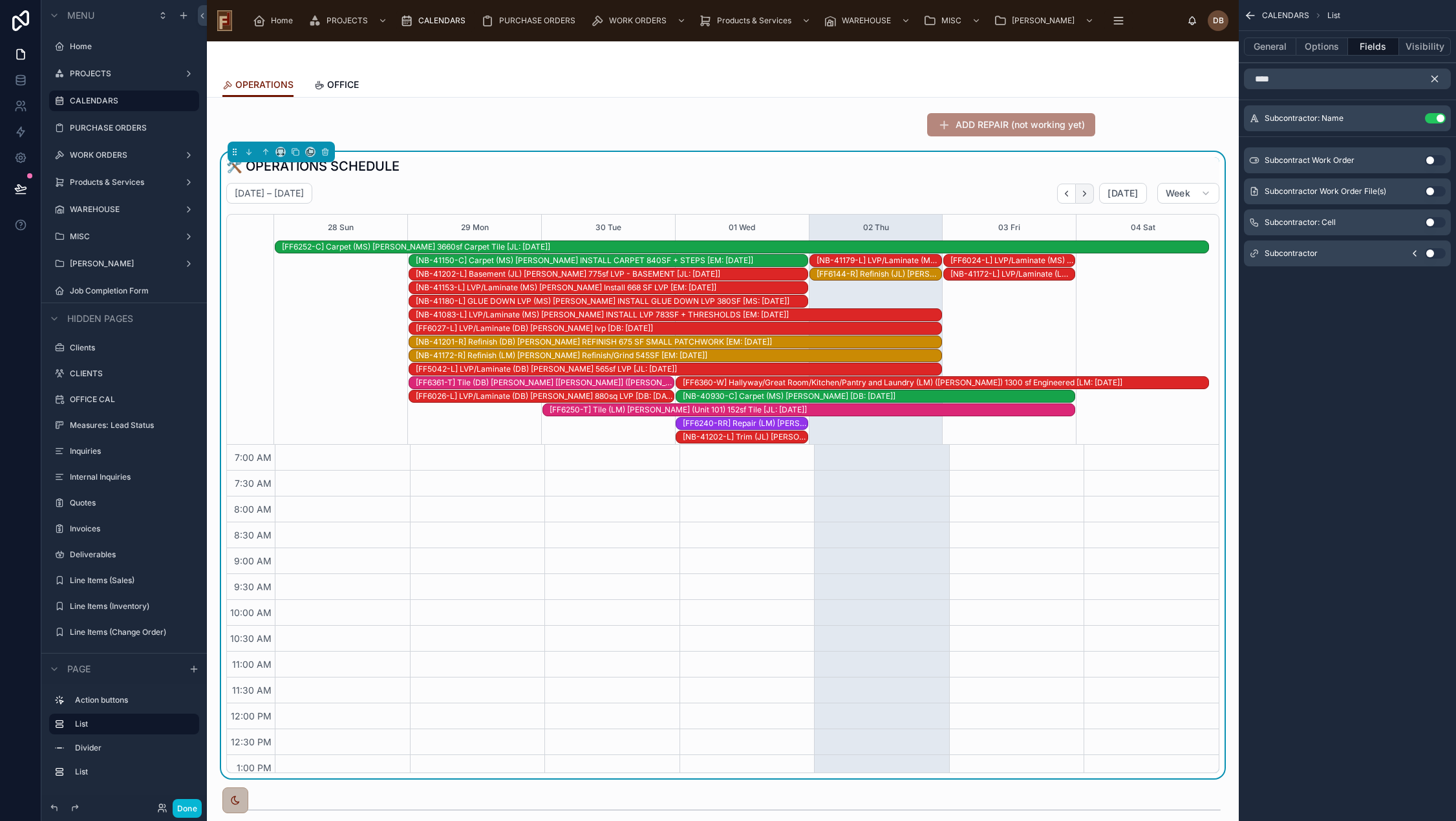
click at [1080, 194] on icon "Next" at bounding box center [1084, 193] width 10 height 10
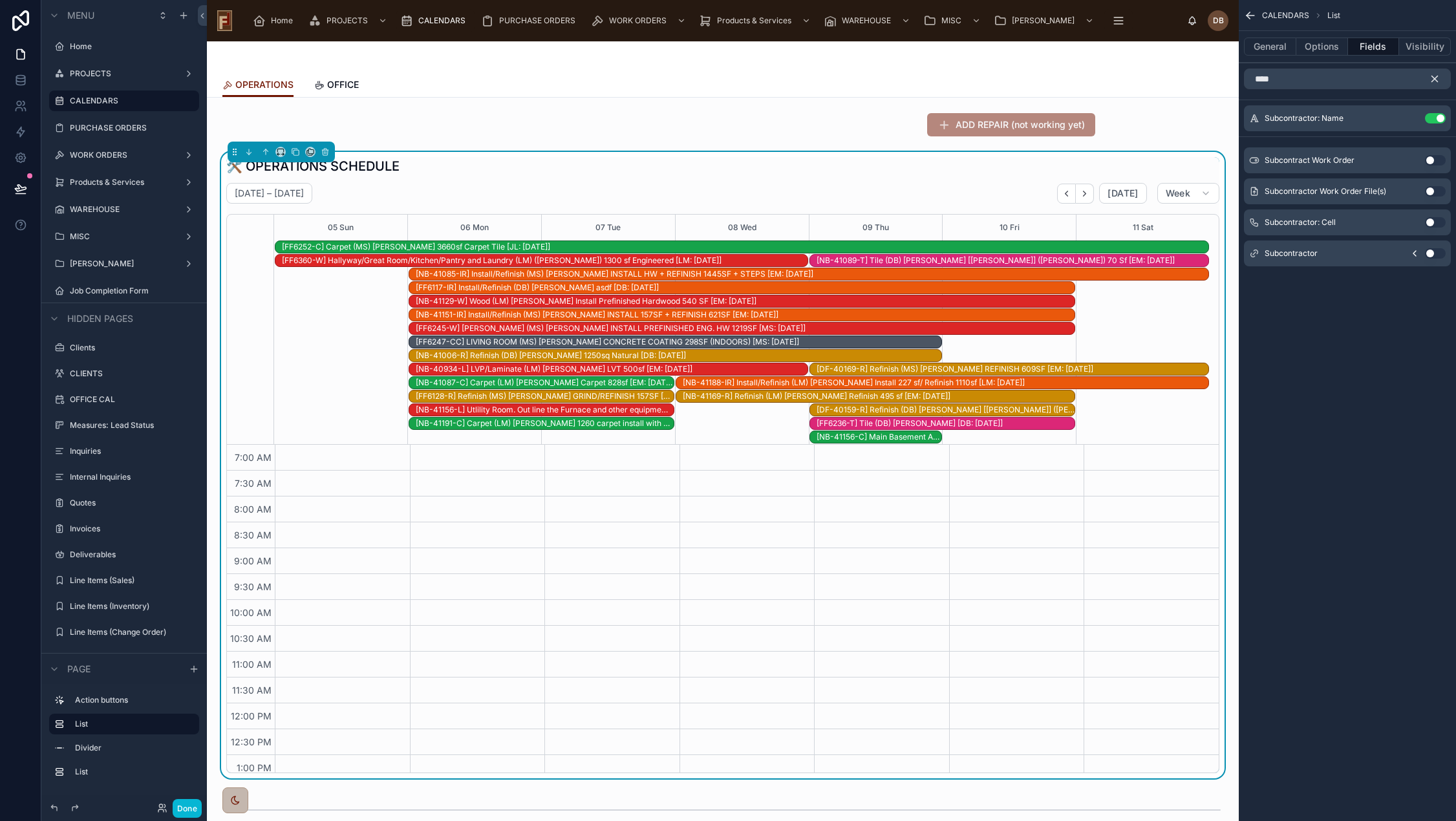
click at [1004, 260] on div "[NB-41089-T] Tile (DB) Callen [Jennifer] (Wylie) 70 Sf [EM: 09-24-25]" at bounding box center [1012, 260] width 392 height 10
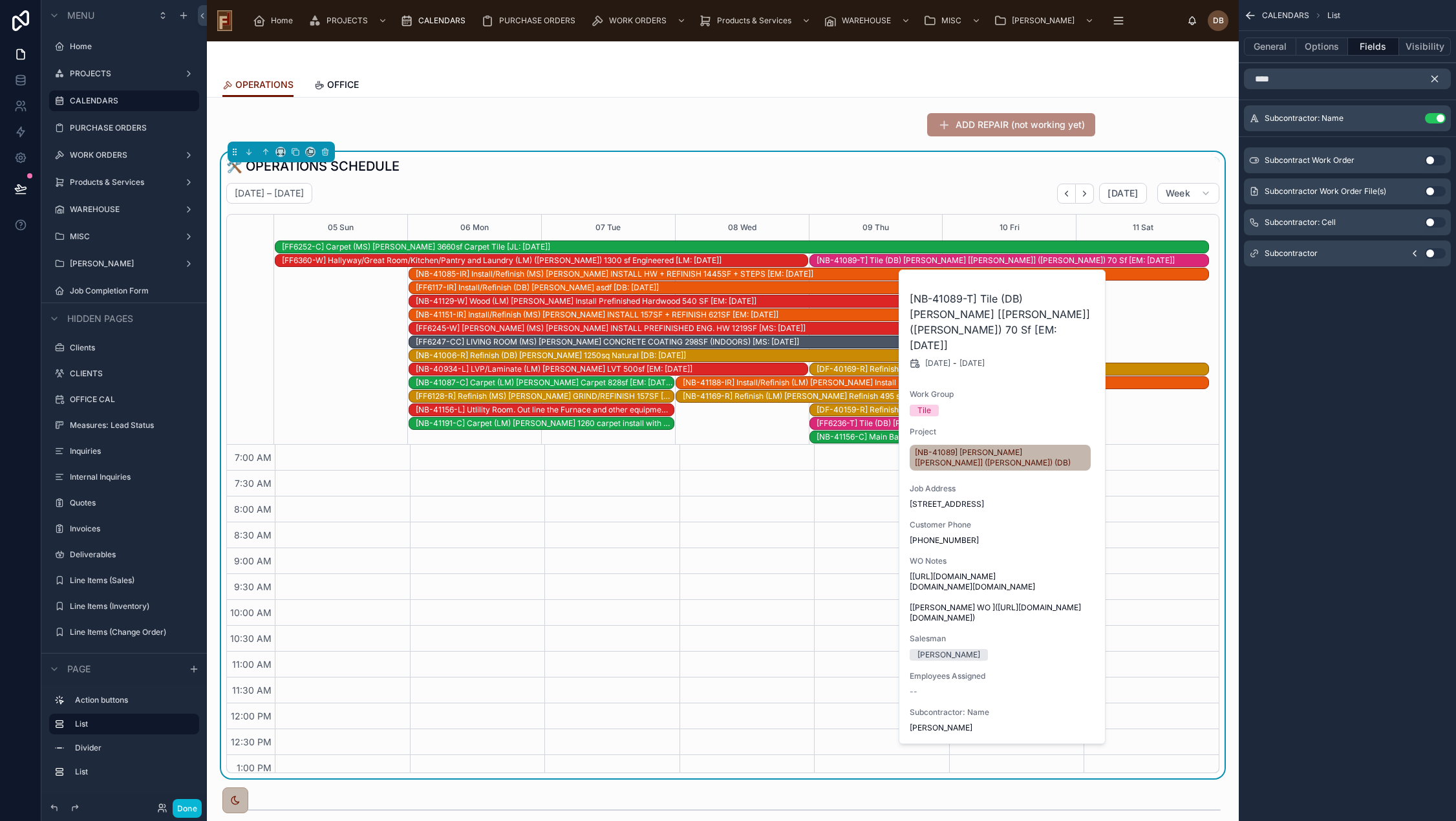
drag, startPoint x: 1168, startPoint y: 115, endPoint x: 1372, endPoint y: 251, distance: 245.2
click at [1168, 115] on div at bounding box center [722, 125] width 1011 height 34
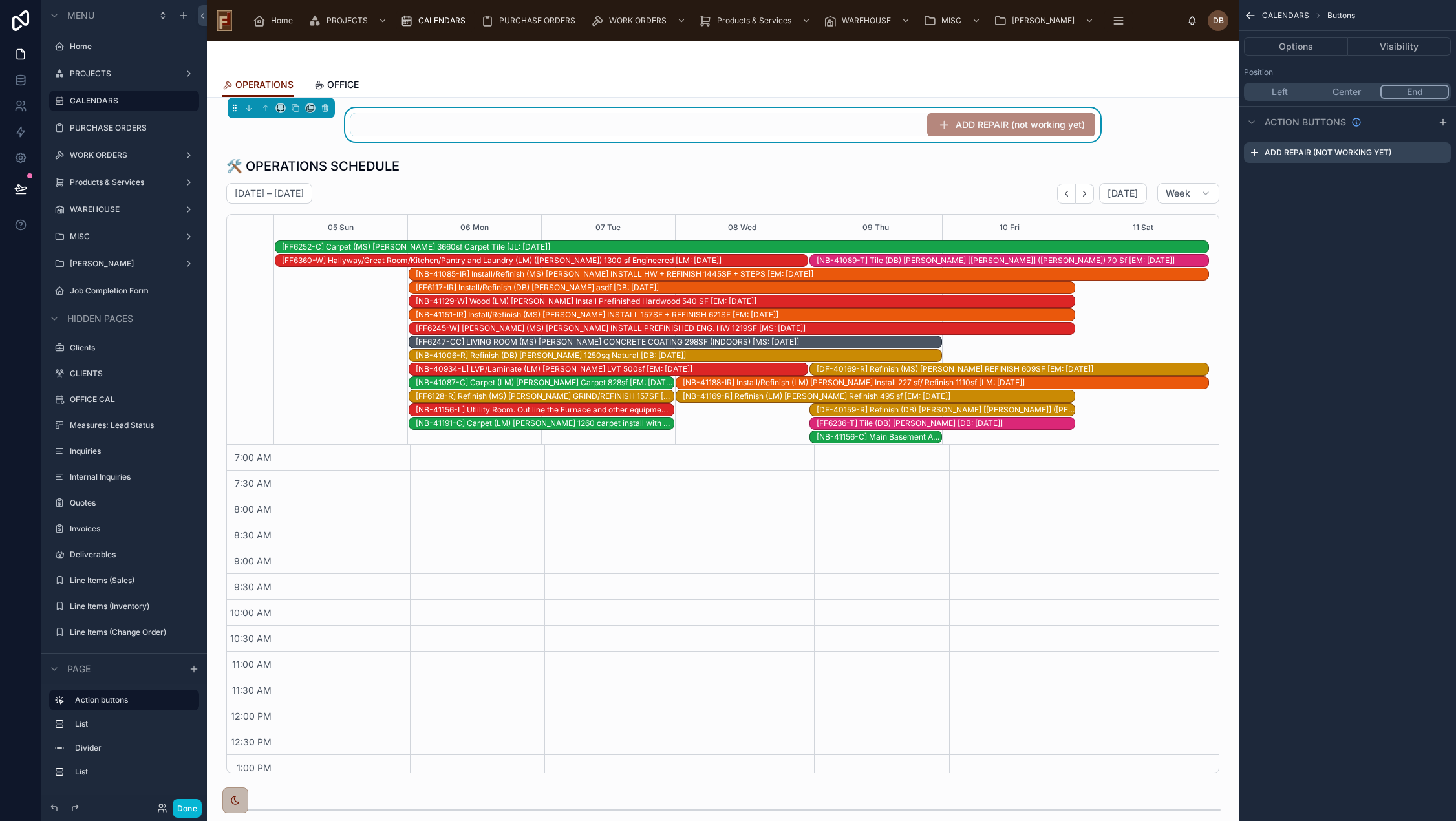
click at [1251, 17] on icon "scrollable content" at bounding box center [1250, 16] width 13 height 13
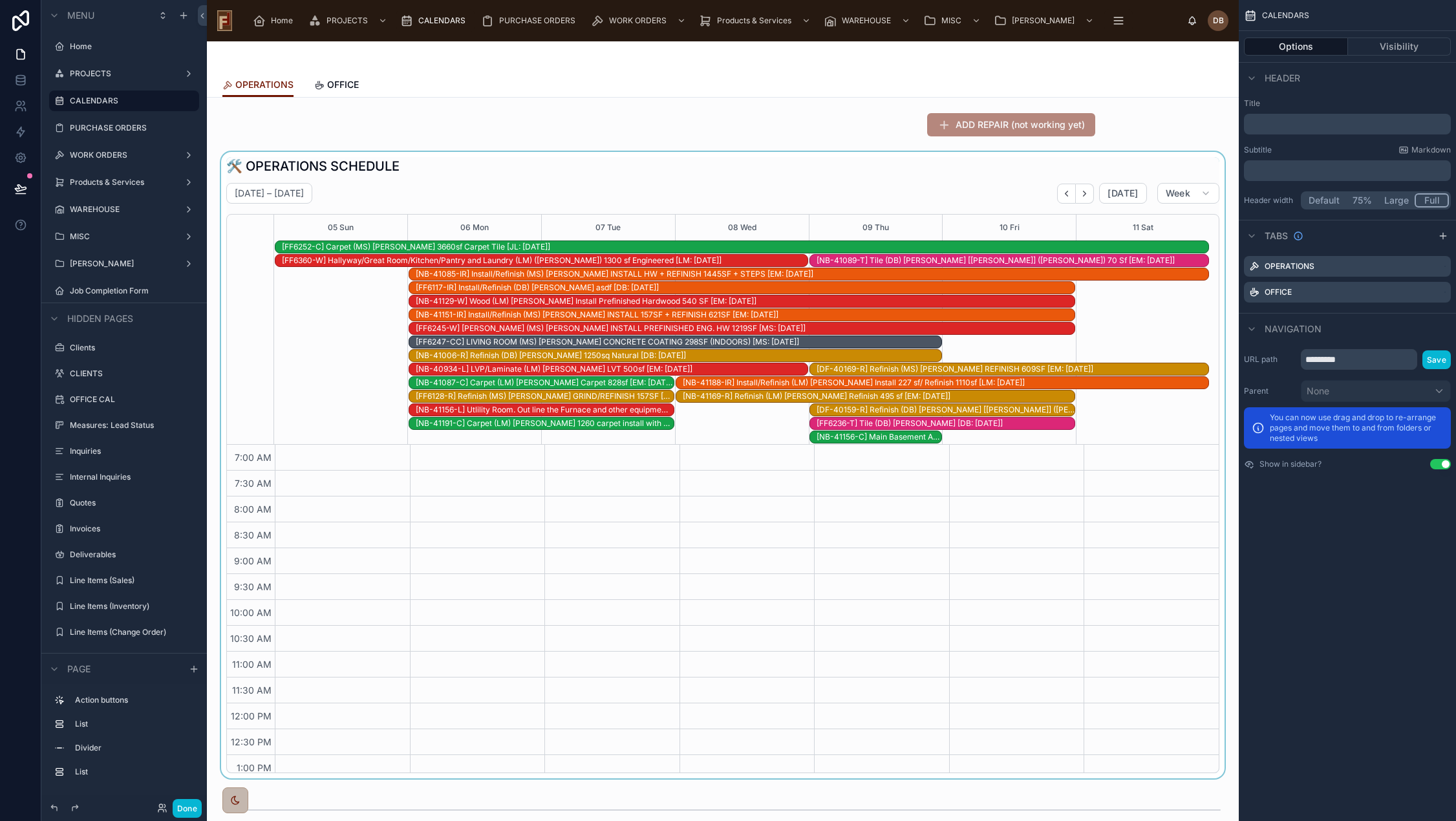
click at [1141, 161] on div at bounding box center [722, 465] width 1011 height 626
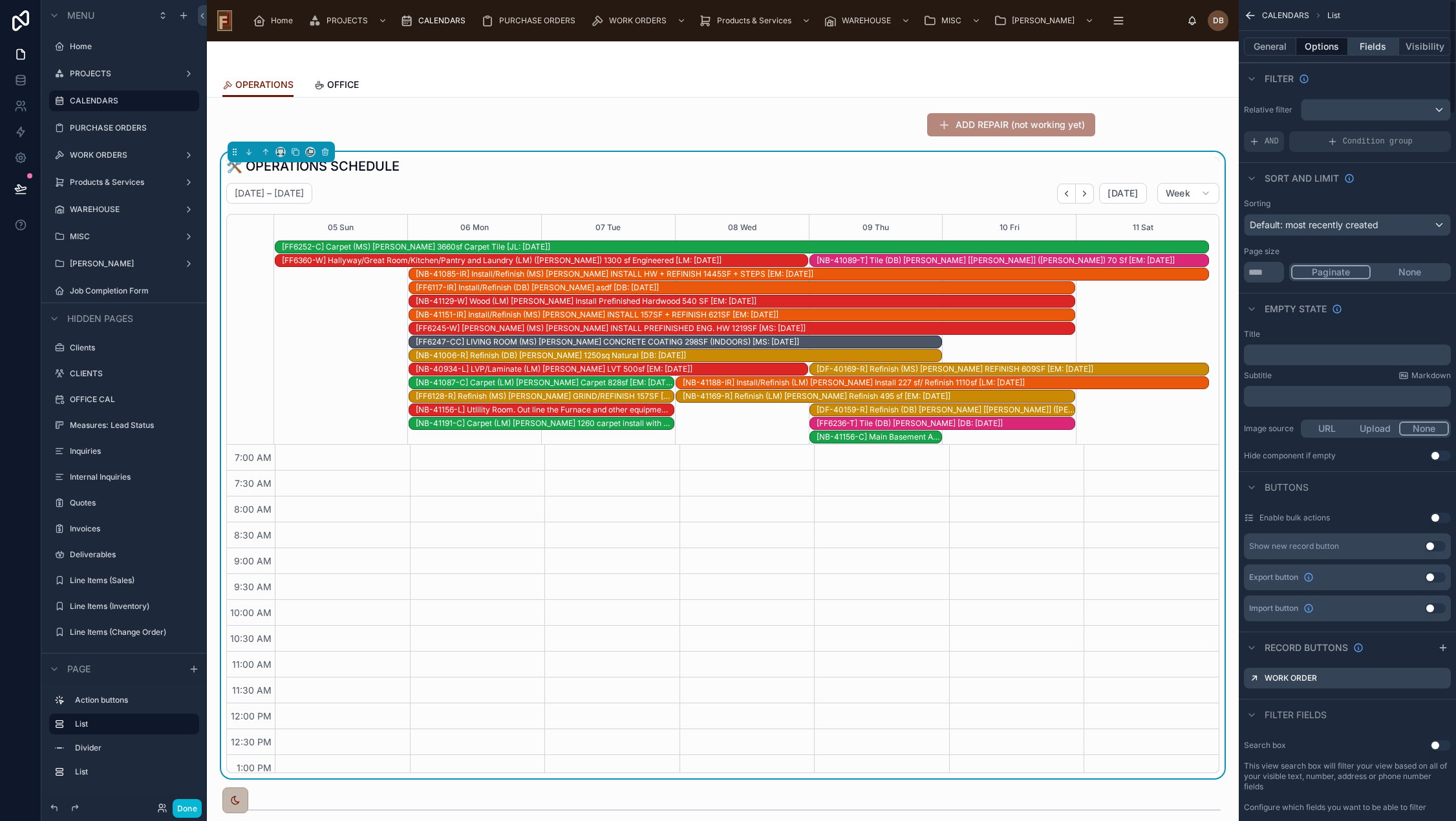
click at [1374, 49] on button "Fields" at bounding box center [1374, 47] width 52 height 18
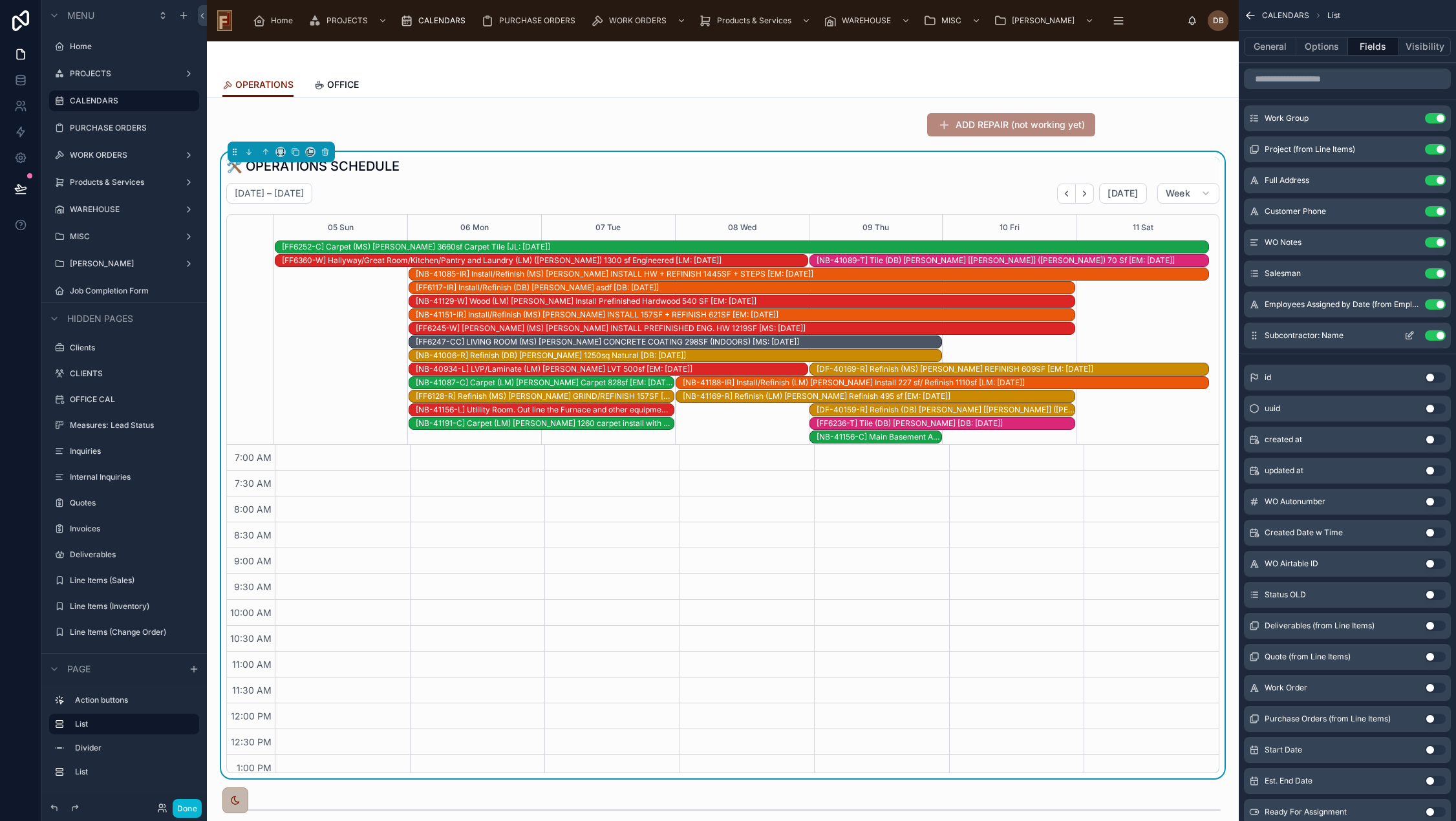
click at [1412, 335] on icon "scrollable content" at bounding box center [1409, 335] width 10 height 10
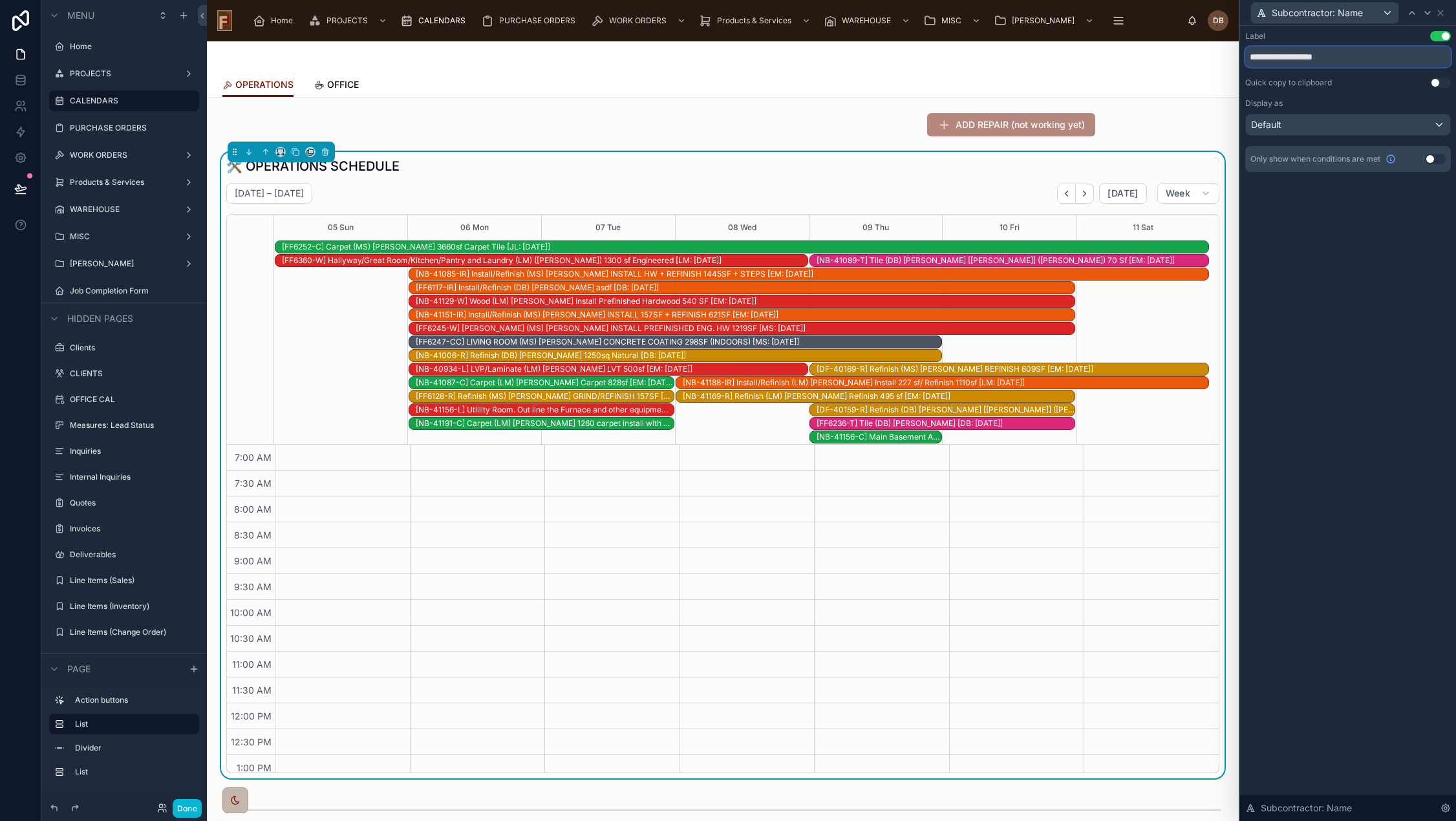
drag, startPoint x: 1310, startPoint y: 60, endPoint x: 1393, endPoint y: 54, distance: 83.2
click at [1393, 54] on input "**********" at bounding box center [1347, 57] width 205 height 21
type input "**********"
click at [1442, 10] on icon at bounding box center [1440, 13] width 10 height 10
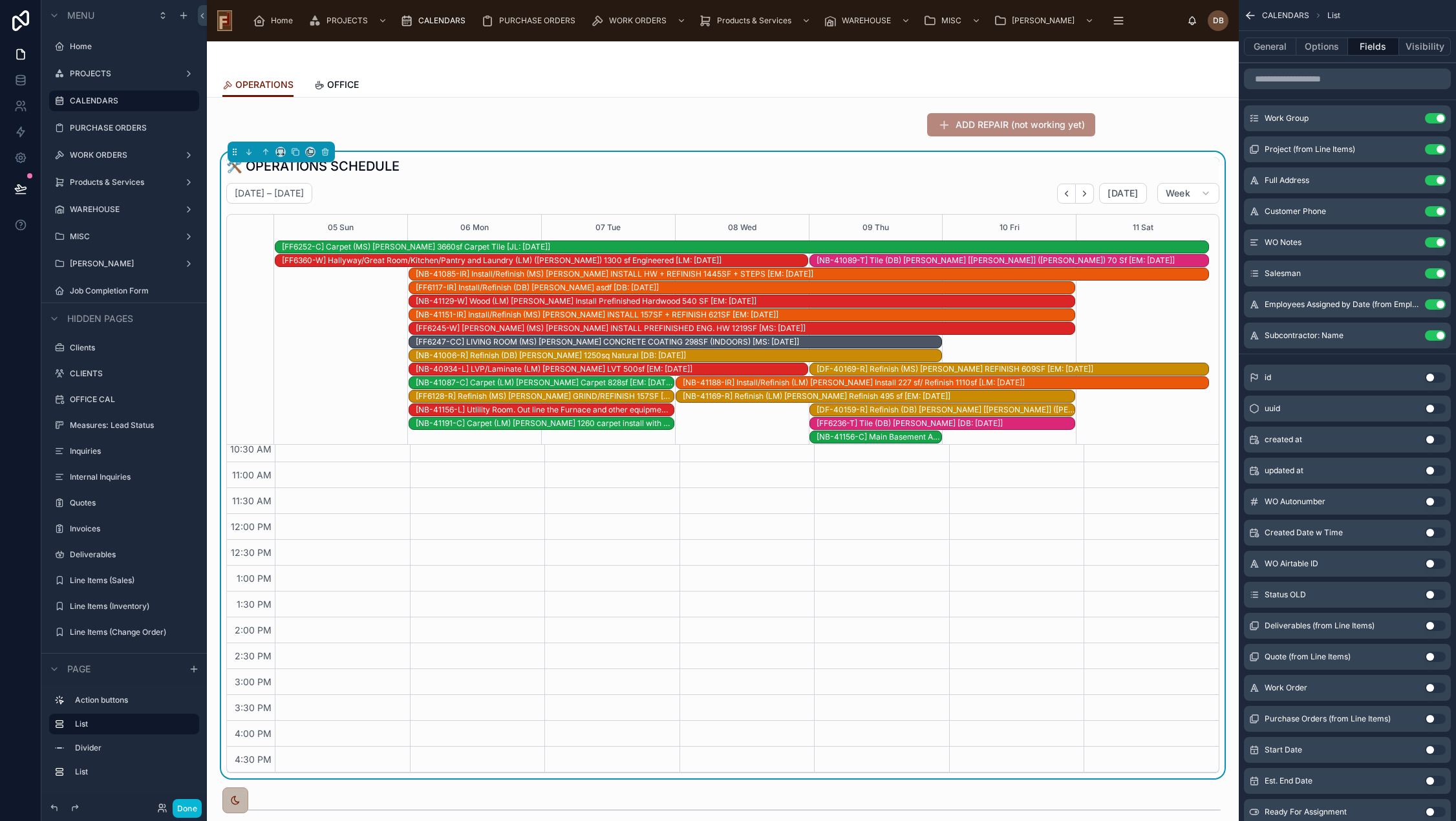
click at [297, 122] on div at bounding box center [722, 125] width 1011 height 34
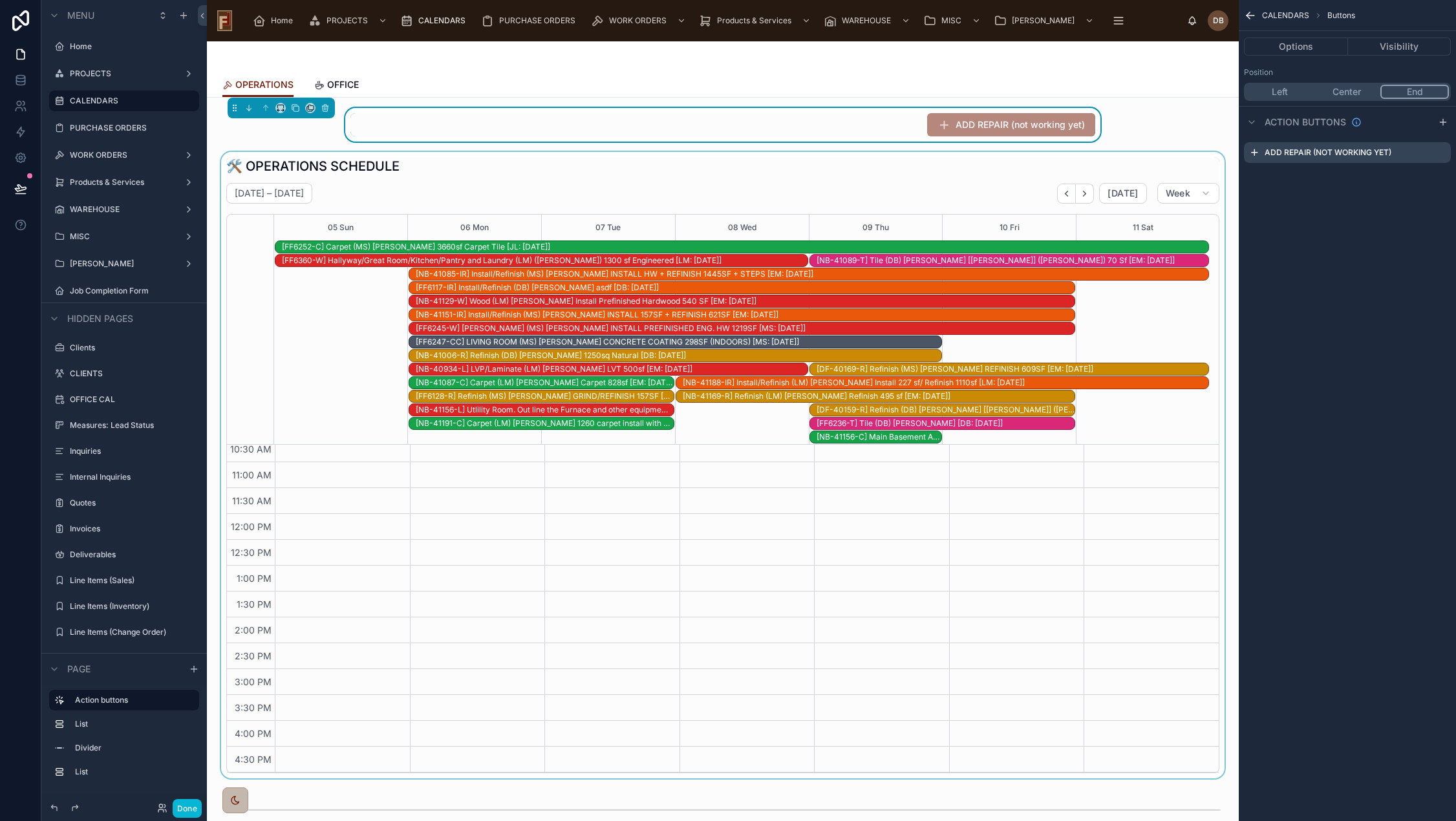
click at [1141, 159] on div at bounding box center [722, 465] width 1011 height 626
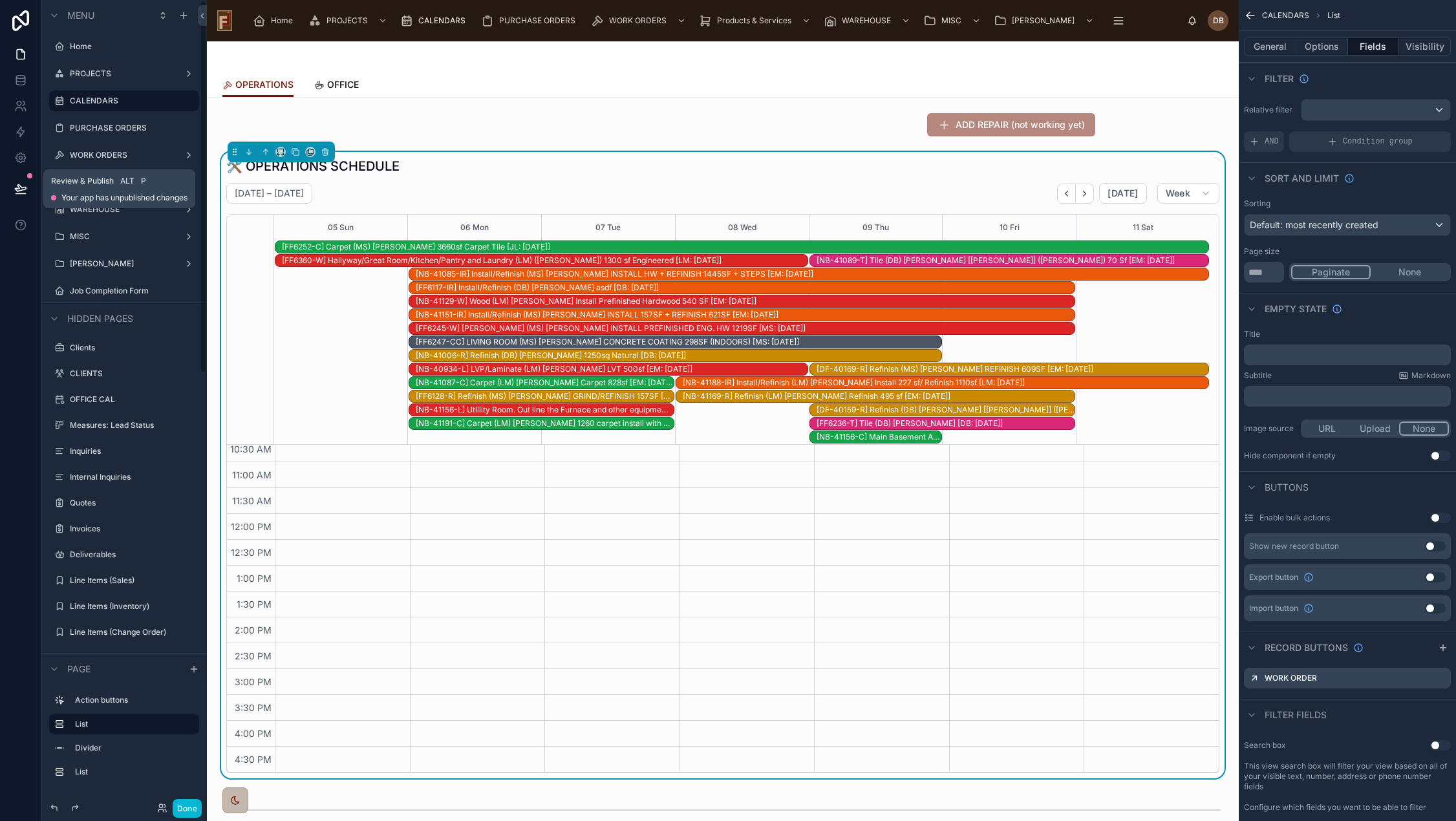
click at [20, 190] on icon at bounding box center [20, 188] width 11 height 6
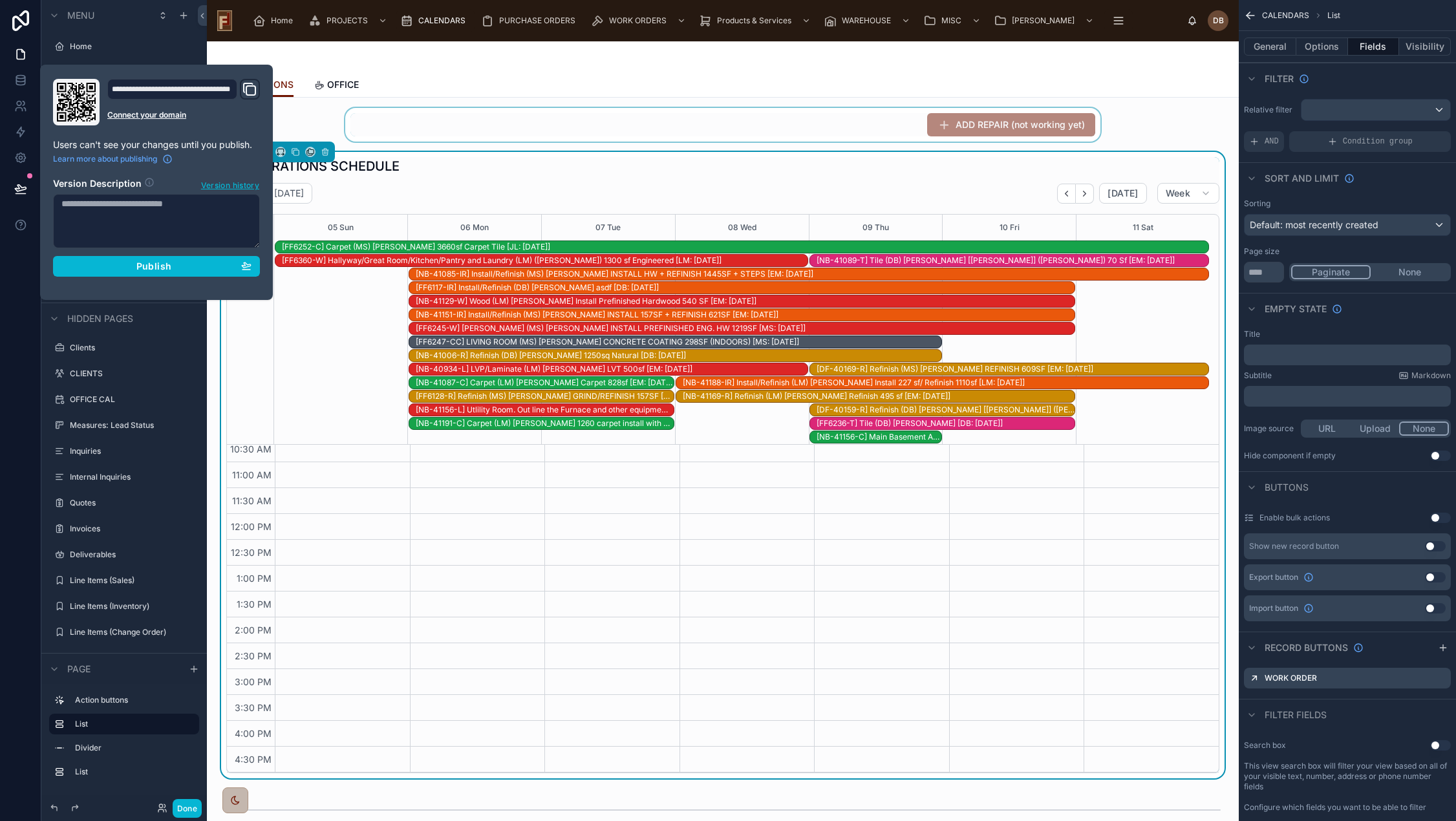
click at [723, 133] on div at bounding box center [722, 125] width 1011 height 34
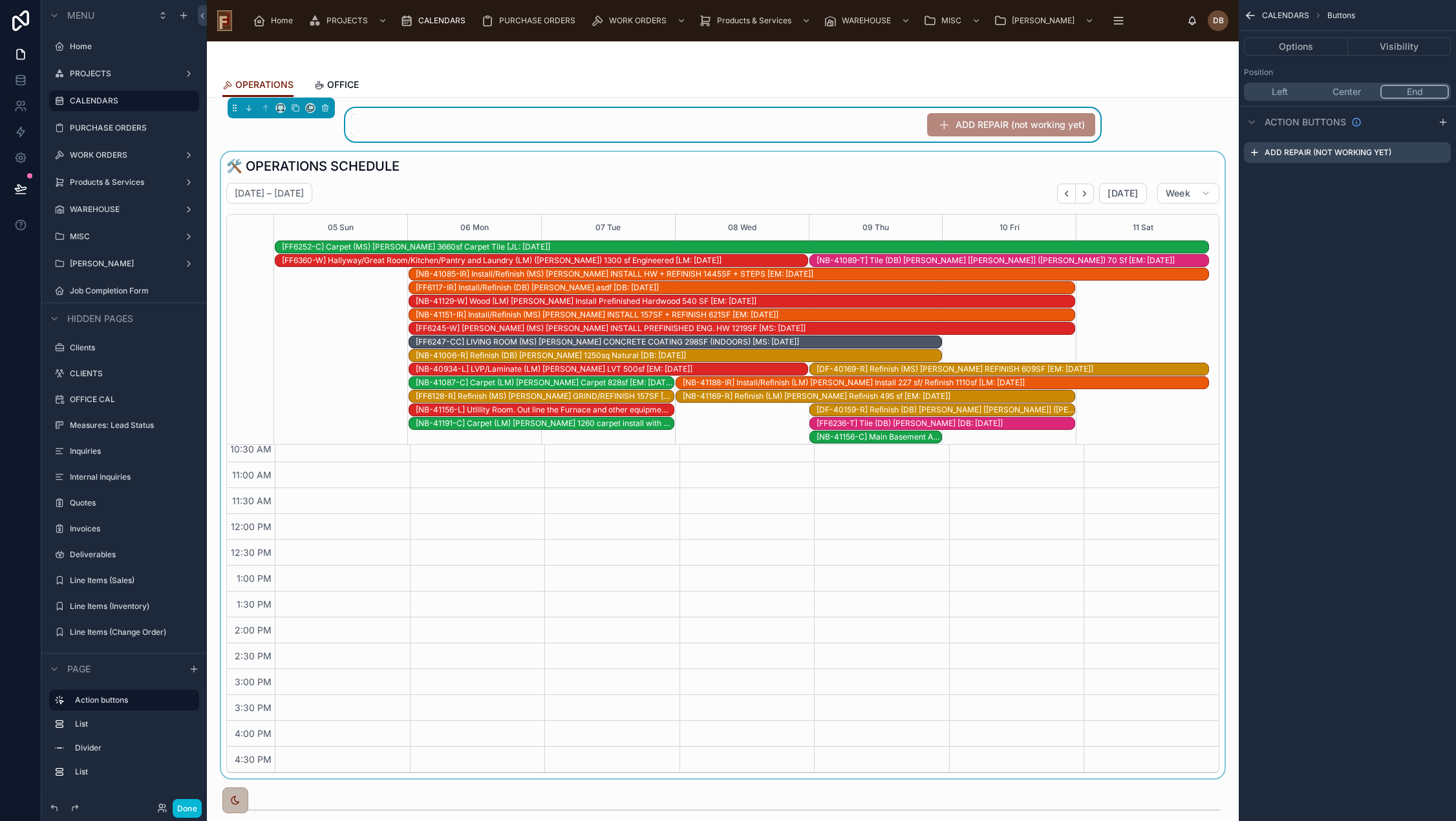
click at [691, 175] on div at bounding box center [722, 465] width 1011 height 626
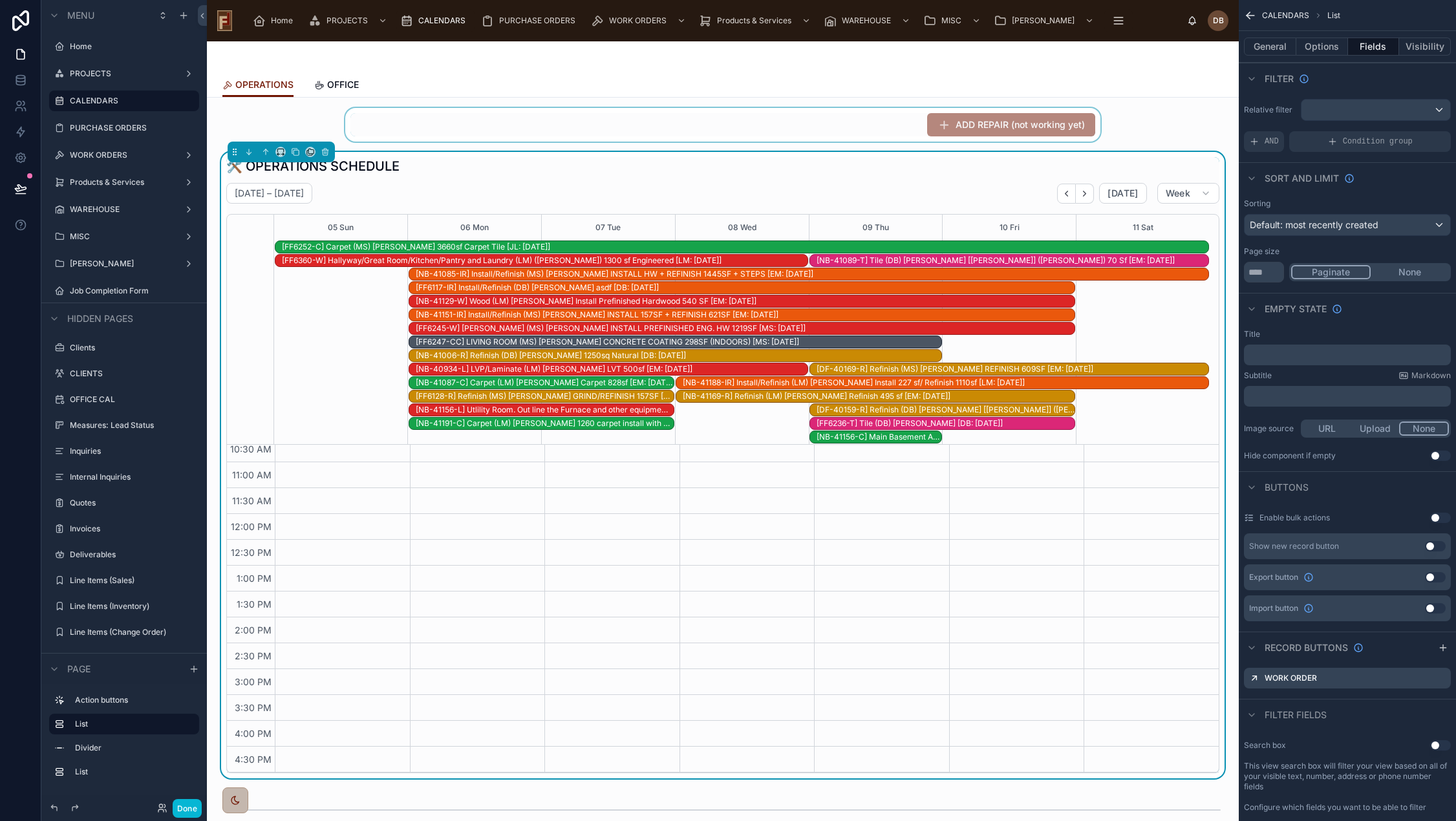
click at [964, 262] on div "[NB-41089-T] Tile (DB) Callen [Jennifer] (Wylie) 70 Sf [EM: 09-24-25]" at bounding box center [1012, 260] width 392 height 10
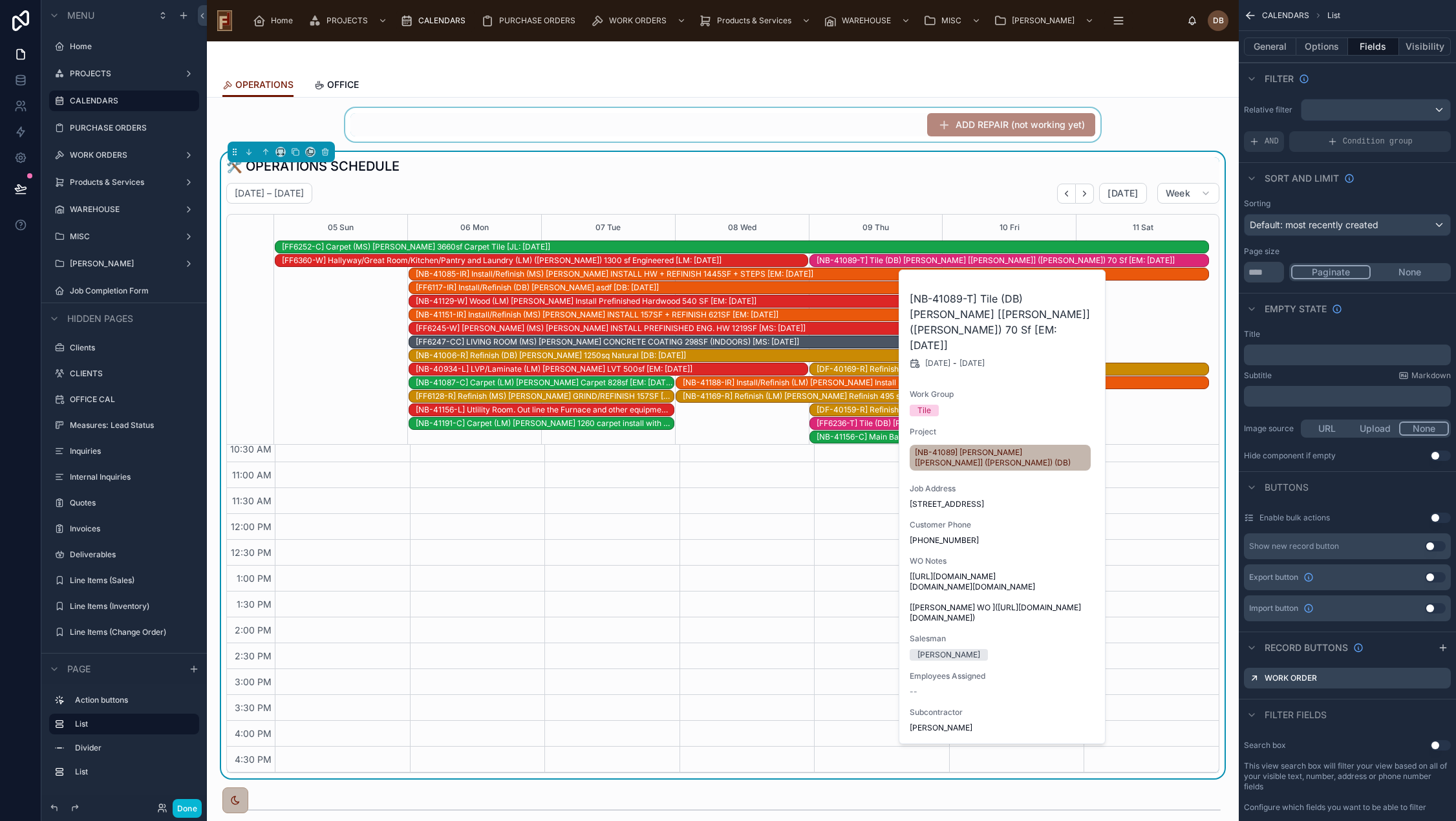
click at [707, 123] on div at bounding box center [722, 125] width 1011 height 34
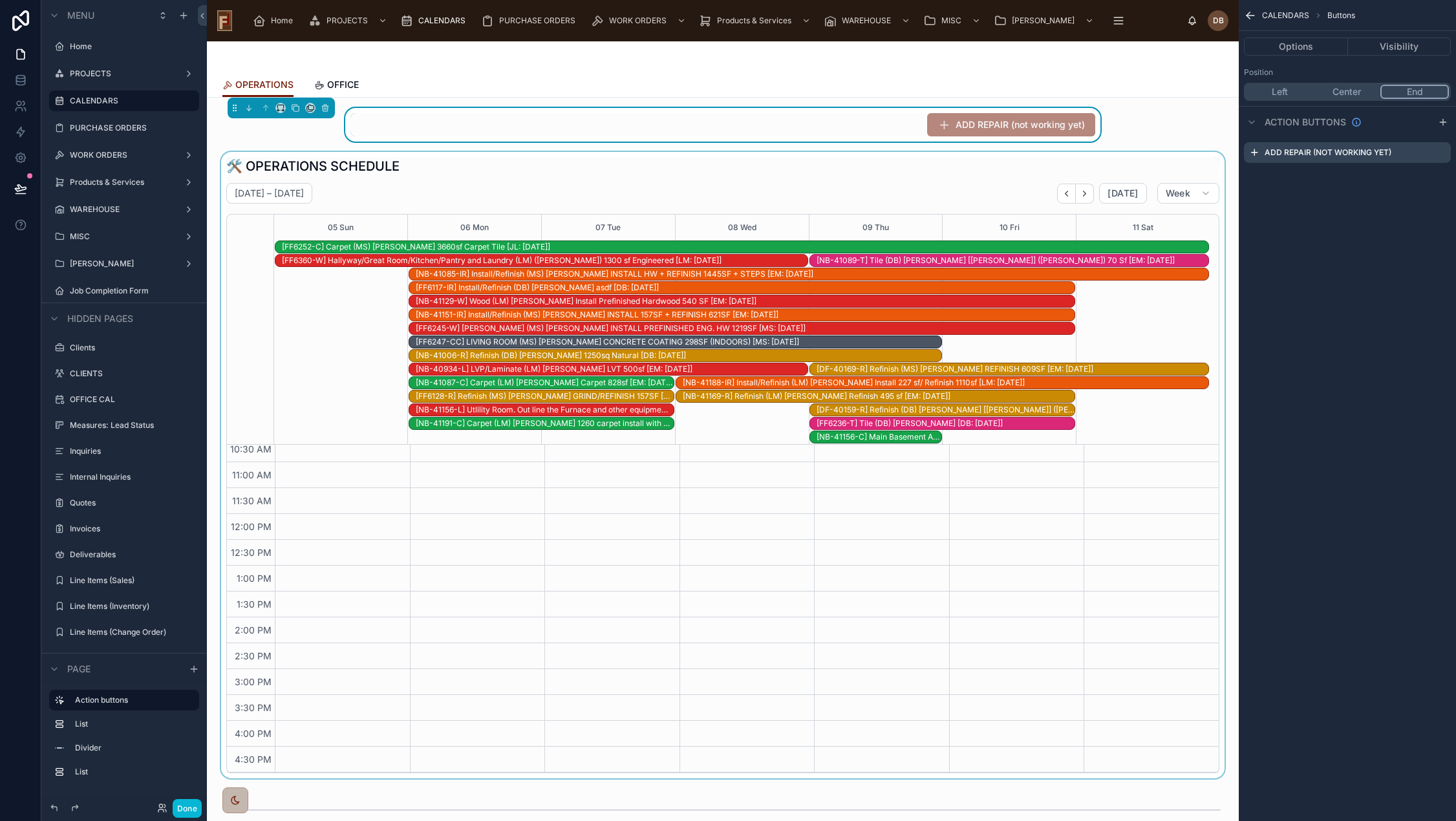
click at [760, 168] on div at bounding box center [722, 465] width 1011 height 626
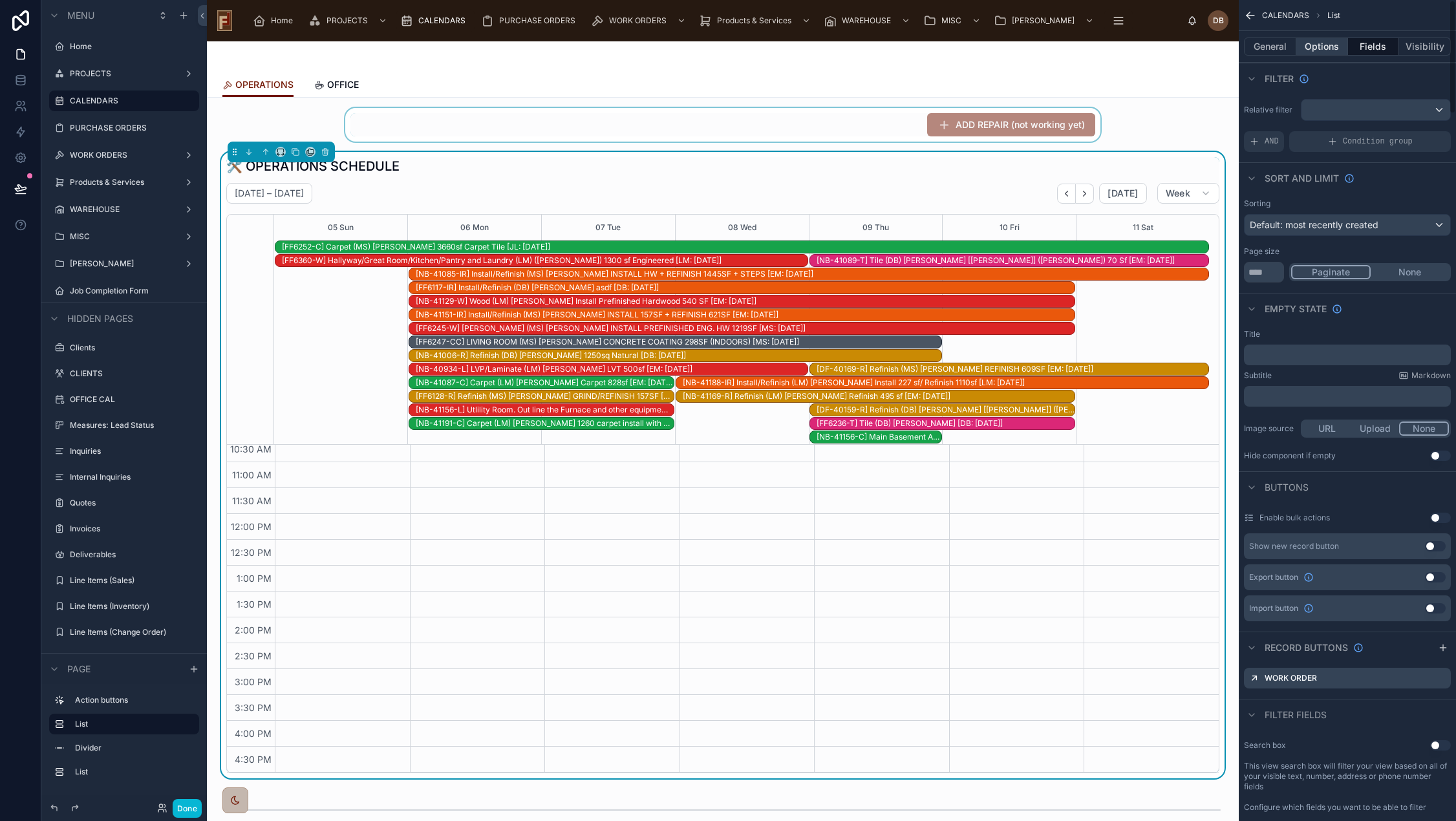
click at [1326, 48] on button "Options" at bounding box center [1322, 47] width 52 height 18
click at [1268, 49] on button "General" at bounding box center [1269, 47] width 52 height 18
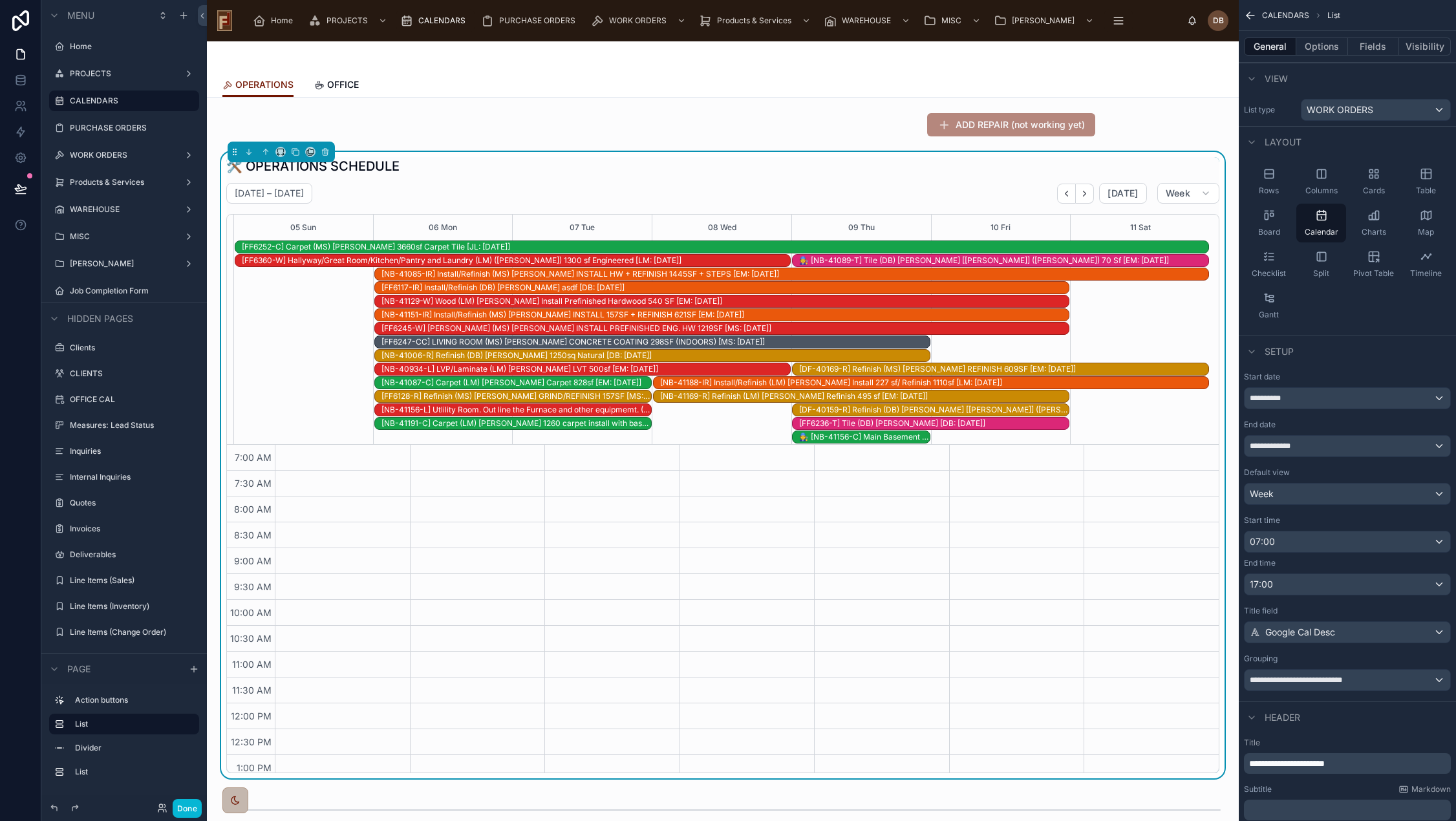
scroll to position [189, 0]
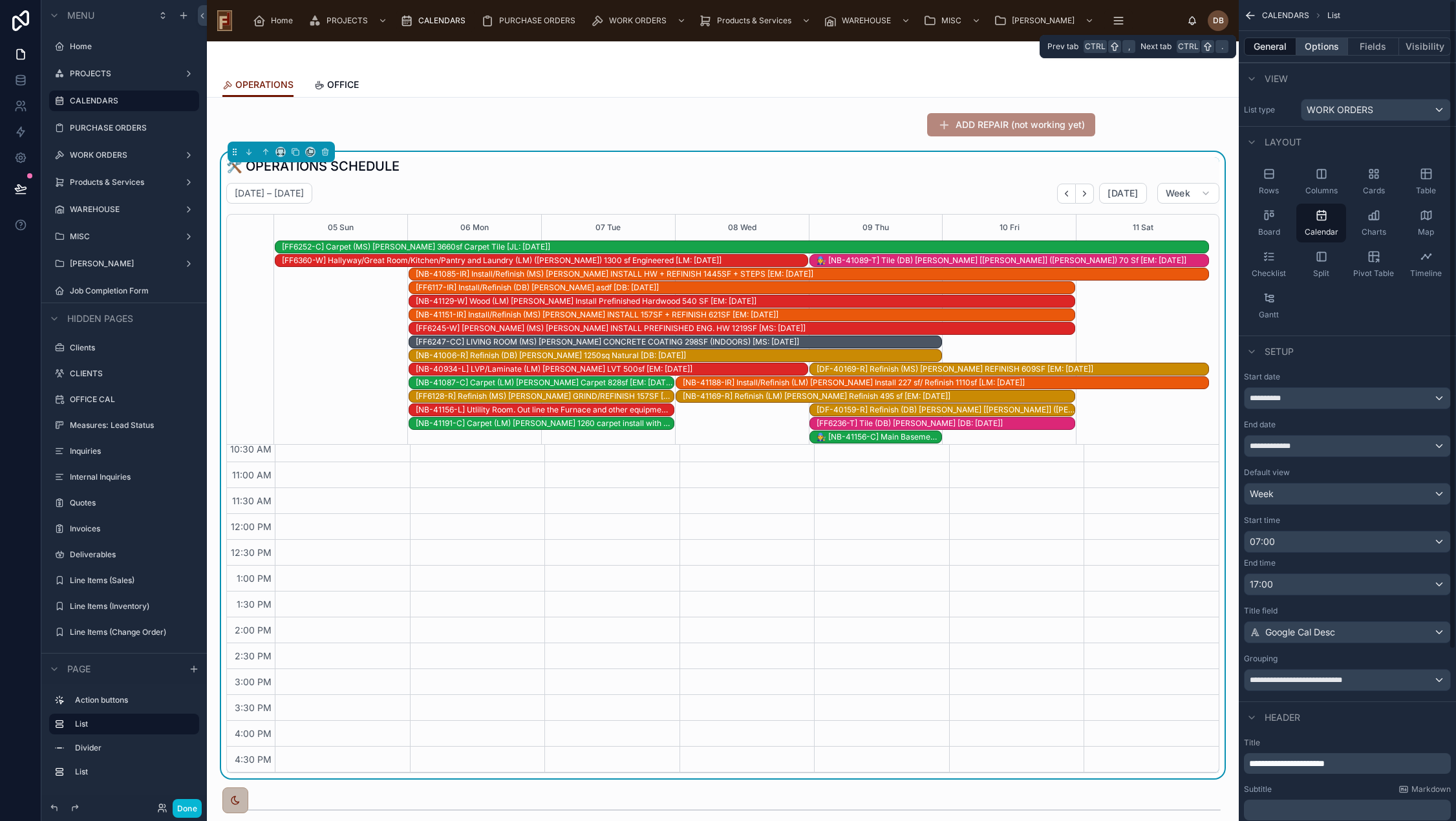
click at [1321, 49] on button "Options" at bounding box center [1322, 47] width 52 height 18
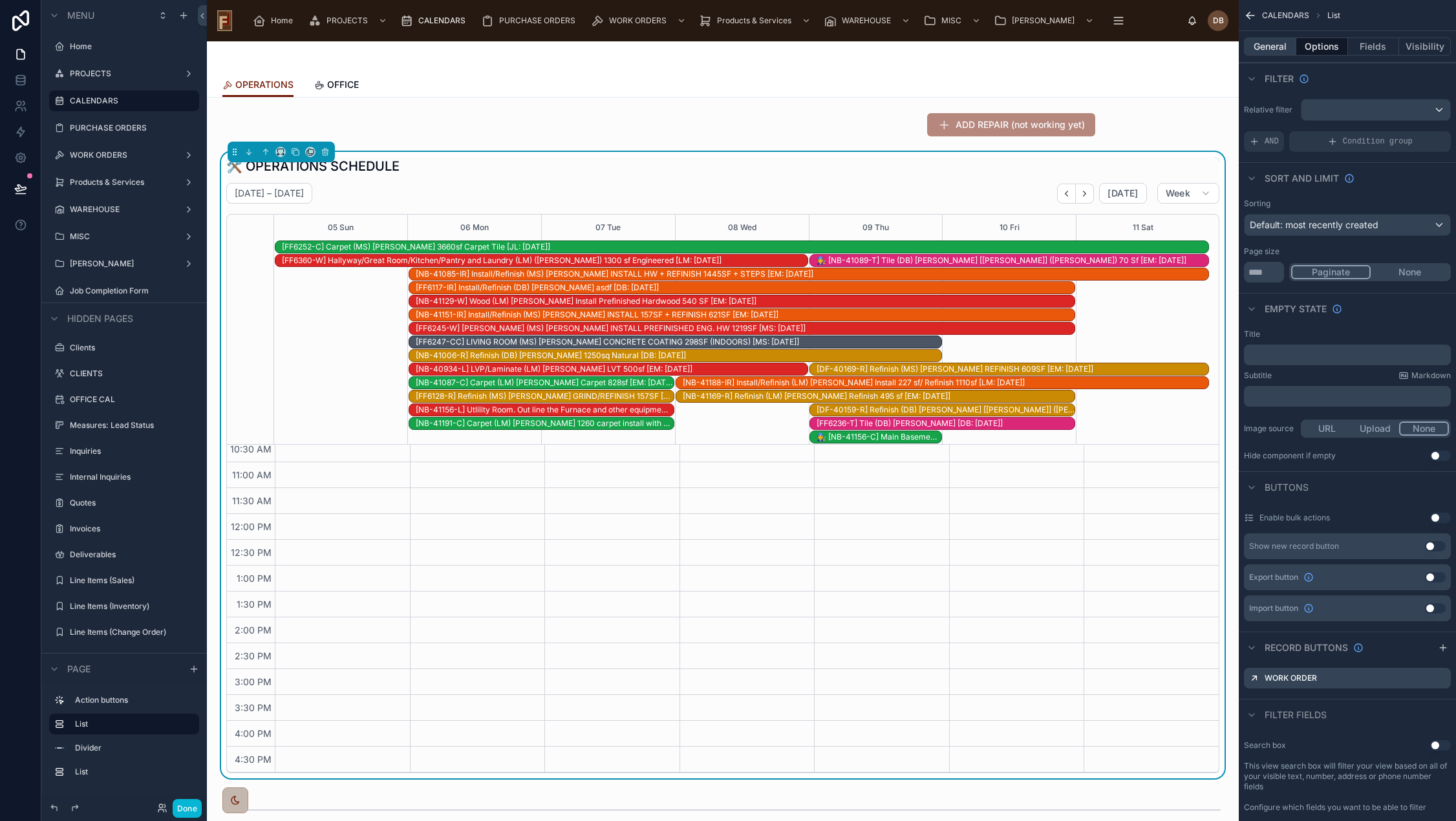
click at [1271, 45] on button "General" at bounding box center [1269, 47] width 52 height 18
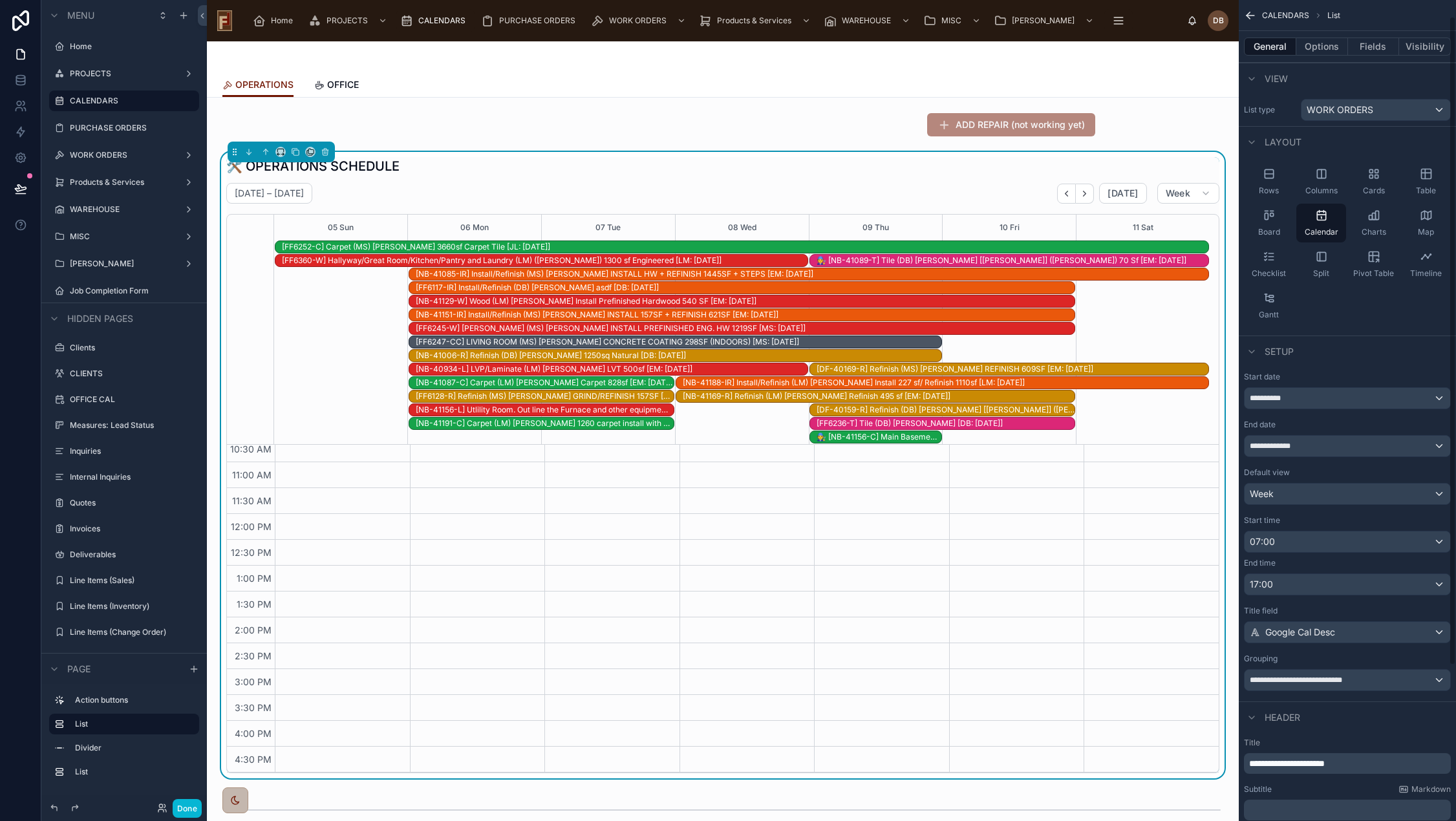
scroll to position [216, 0]
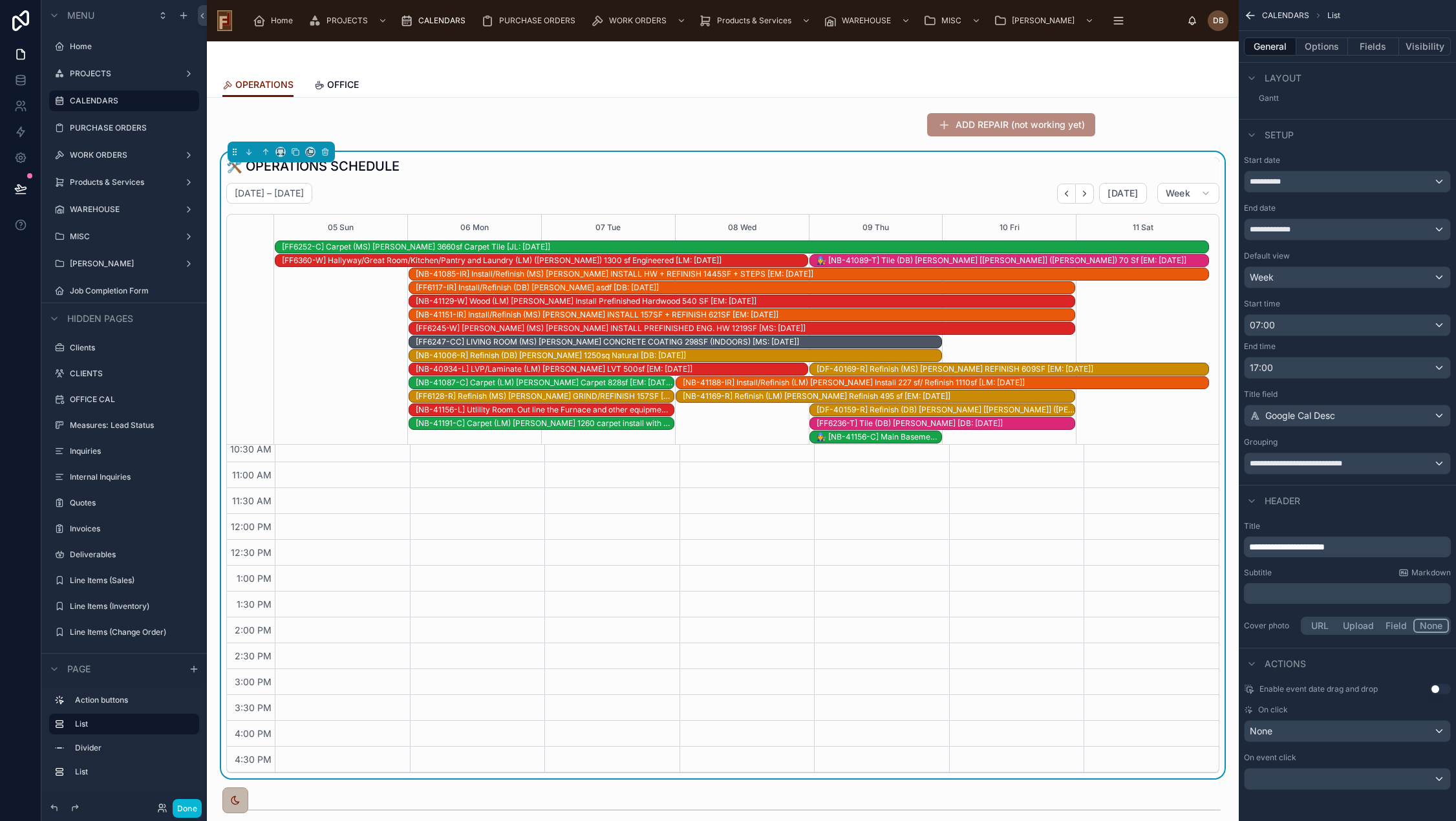
click at [1288, 590] on p "﻿" at bounding box center [1348, 593] width 199 height 13
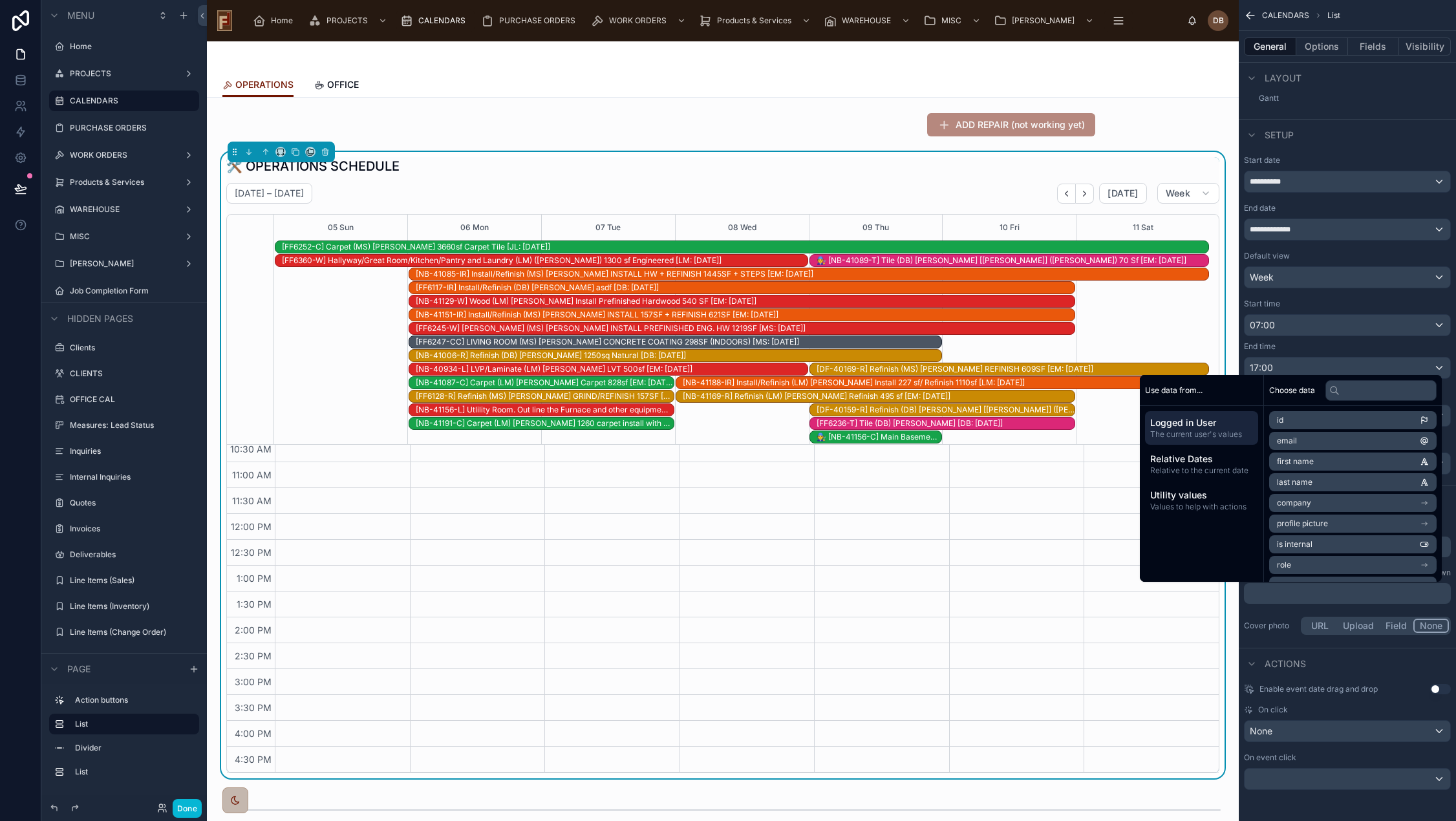
paste div "scrollable content"
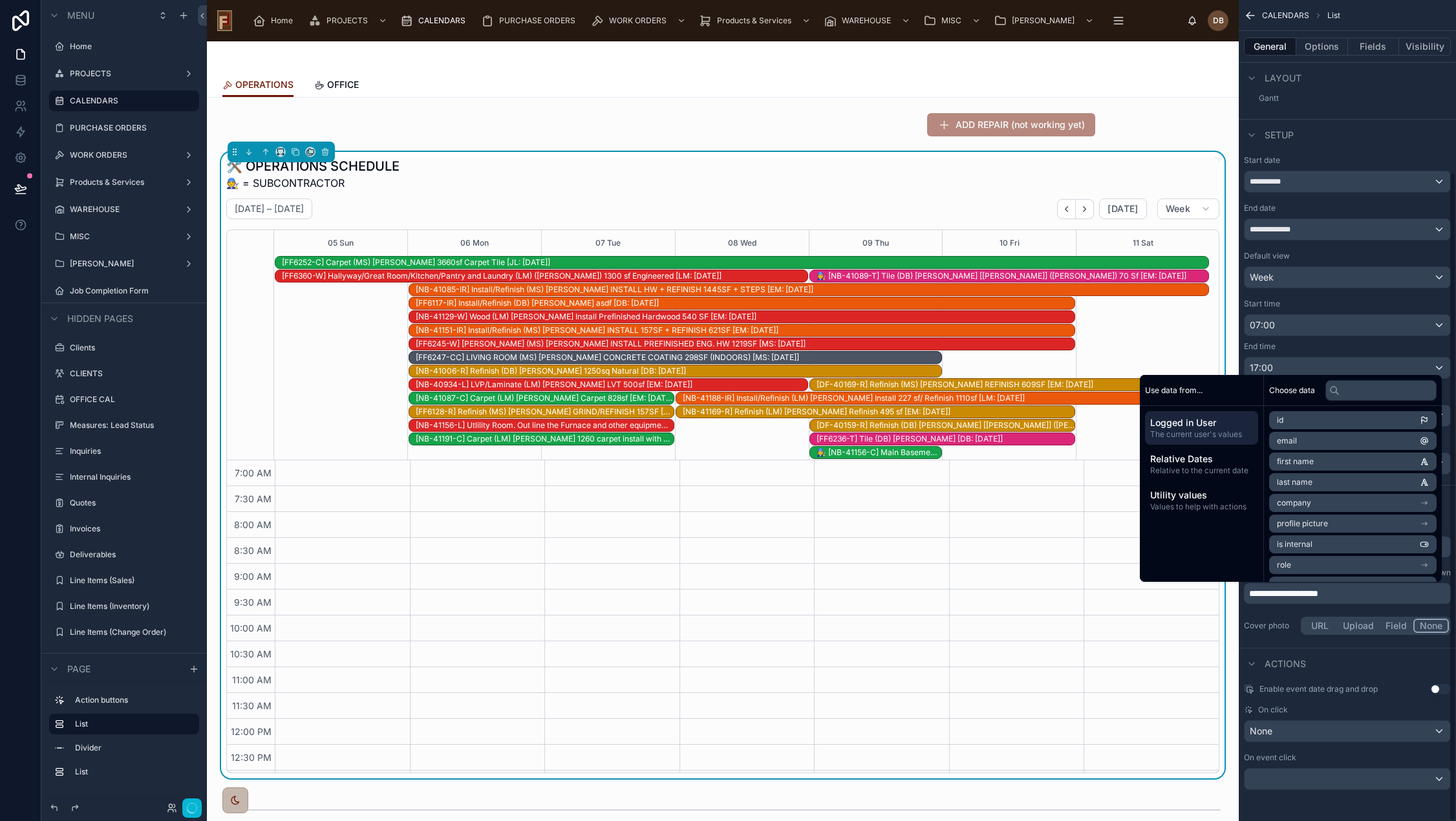
scroll to position [205, 0]
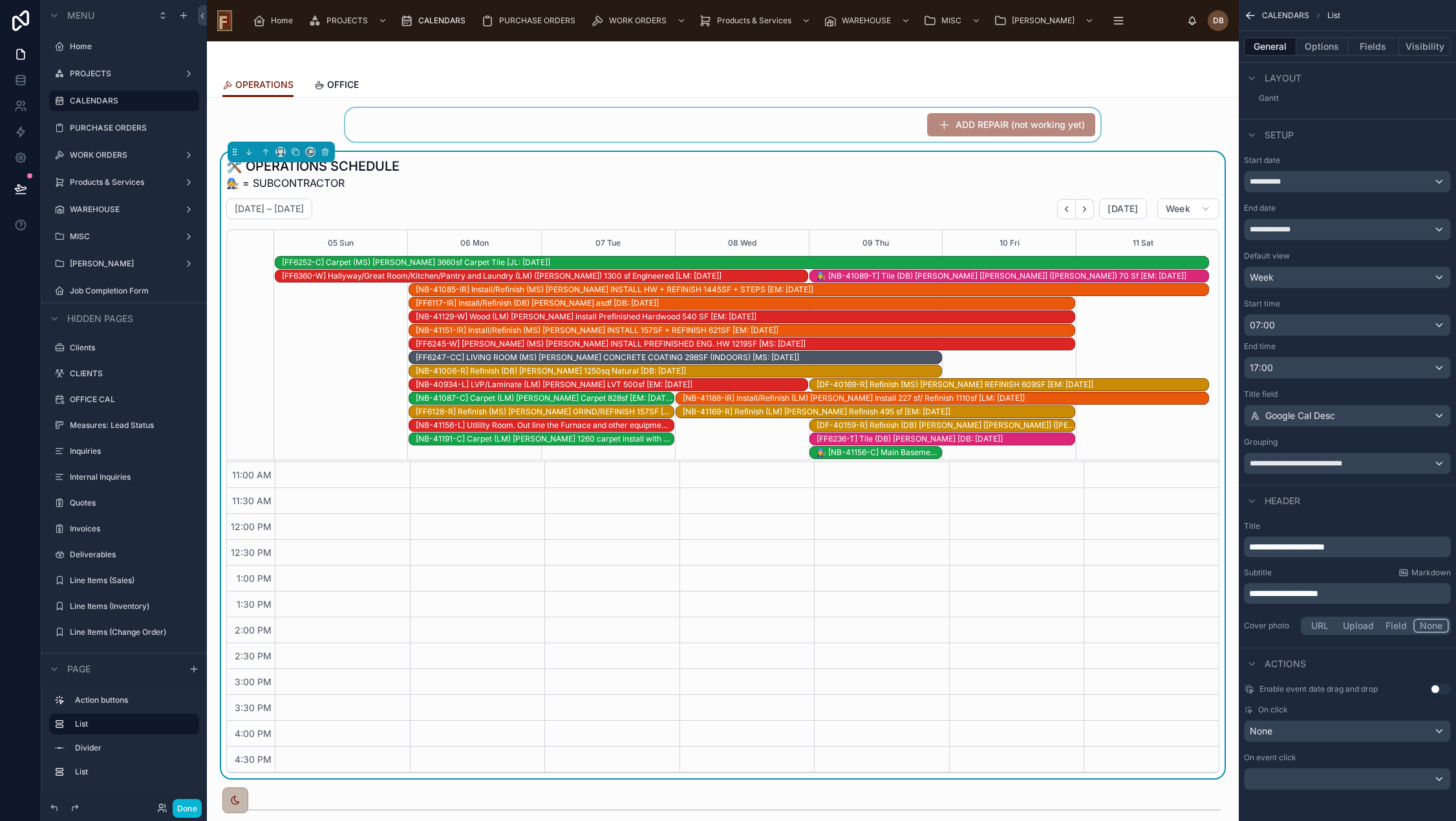
click at [532, 124] on div at bounding box center [722, 125] width 1011 height 34
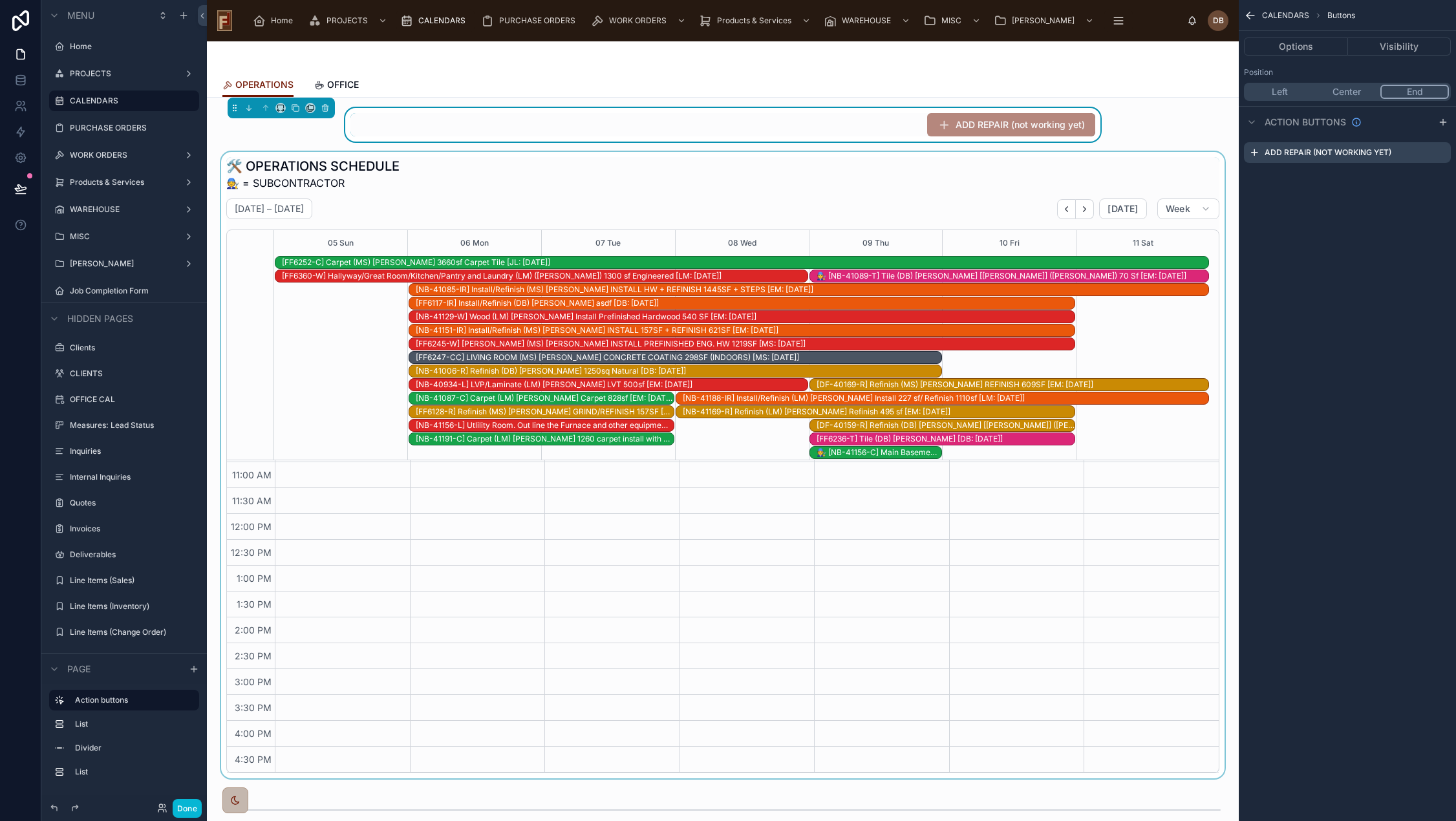
click at [423, 164] on div at bounding box center [722, 465] width 1011 height 626
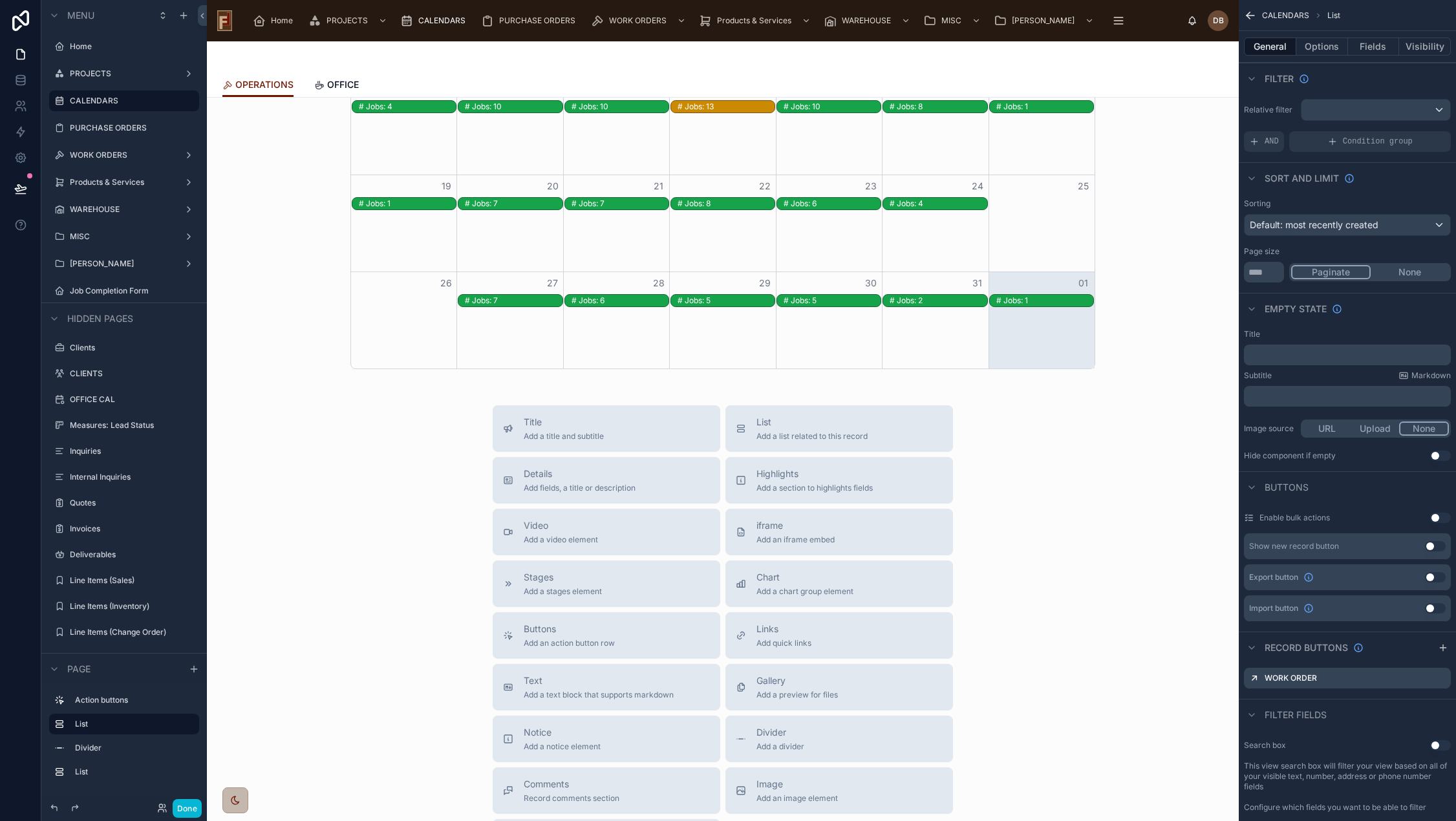
scroll to position [1099, 0]
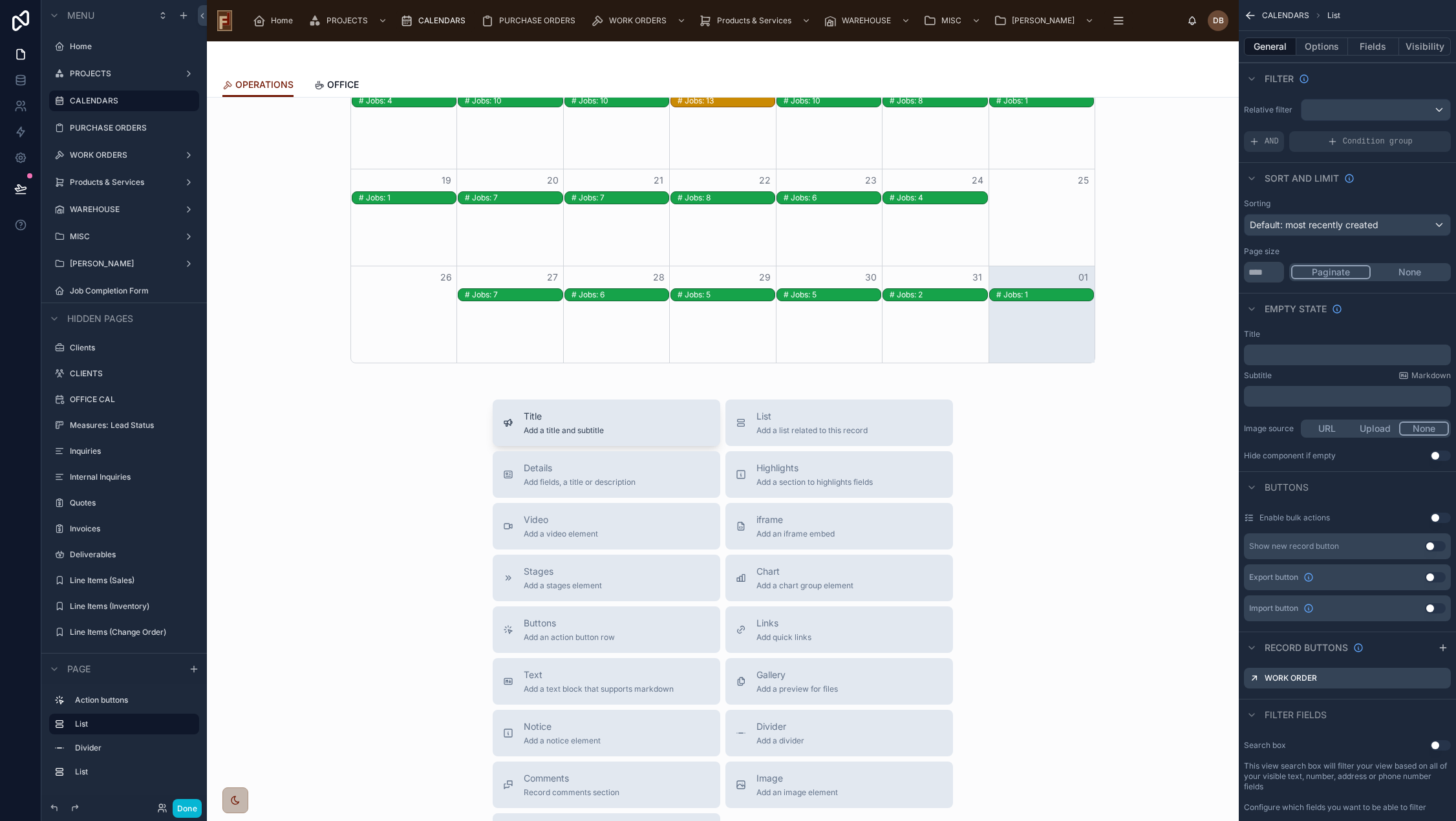
click at [607, 416] on div "Title Add a title and subtitle" at bounding box center [606, 423] width 207 height 26
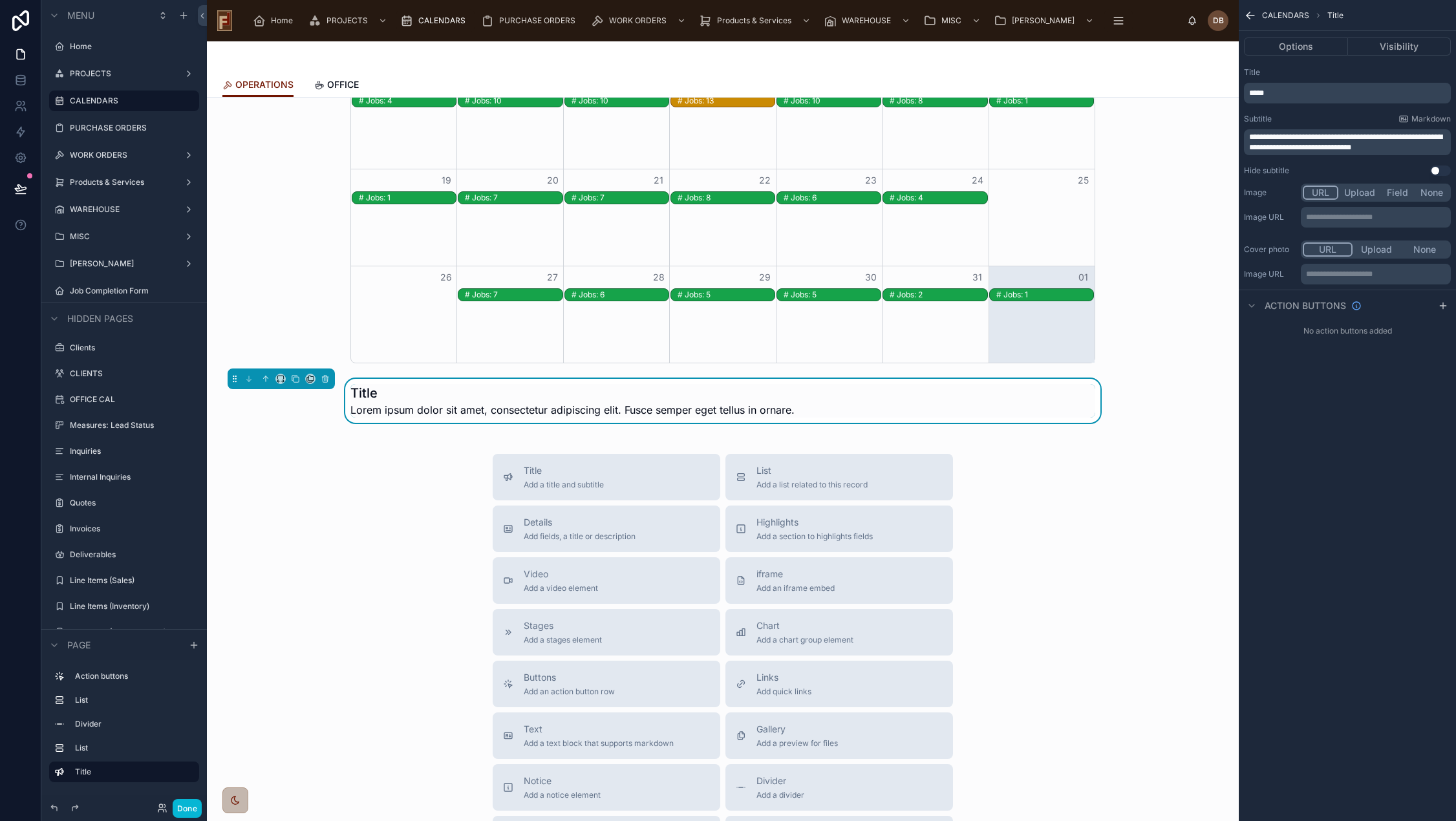
scroll to position [1068, 0]
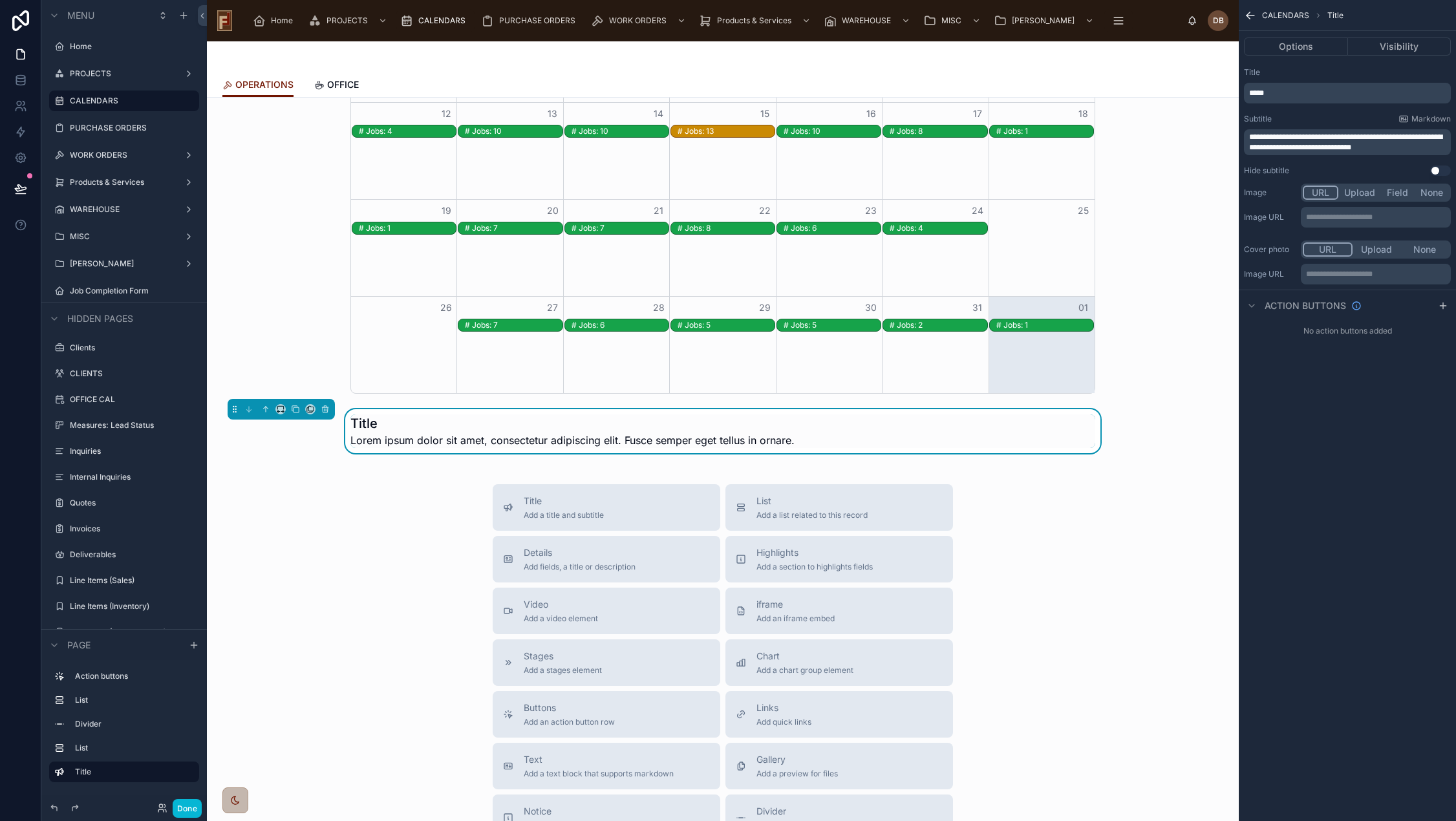
click at [1356, 136] on span "**********" at bounding box center [1345, 142] width 193 height 18
drag, startPoint x: 1405, startPoint y: 146, endPoint x: 1242, endPoint y: 136, distance: 163.3
click at [1242, 136] on div "**********" at bounding box center [1347, 122] width 217 height 119
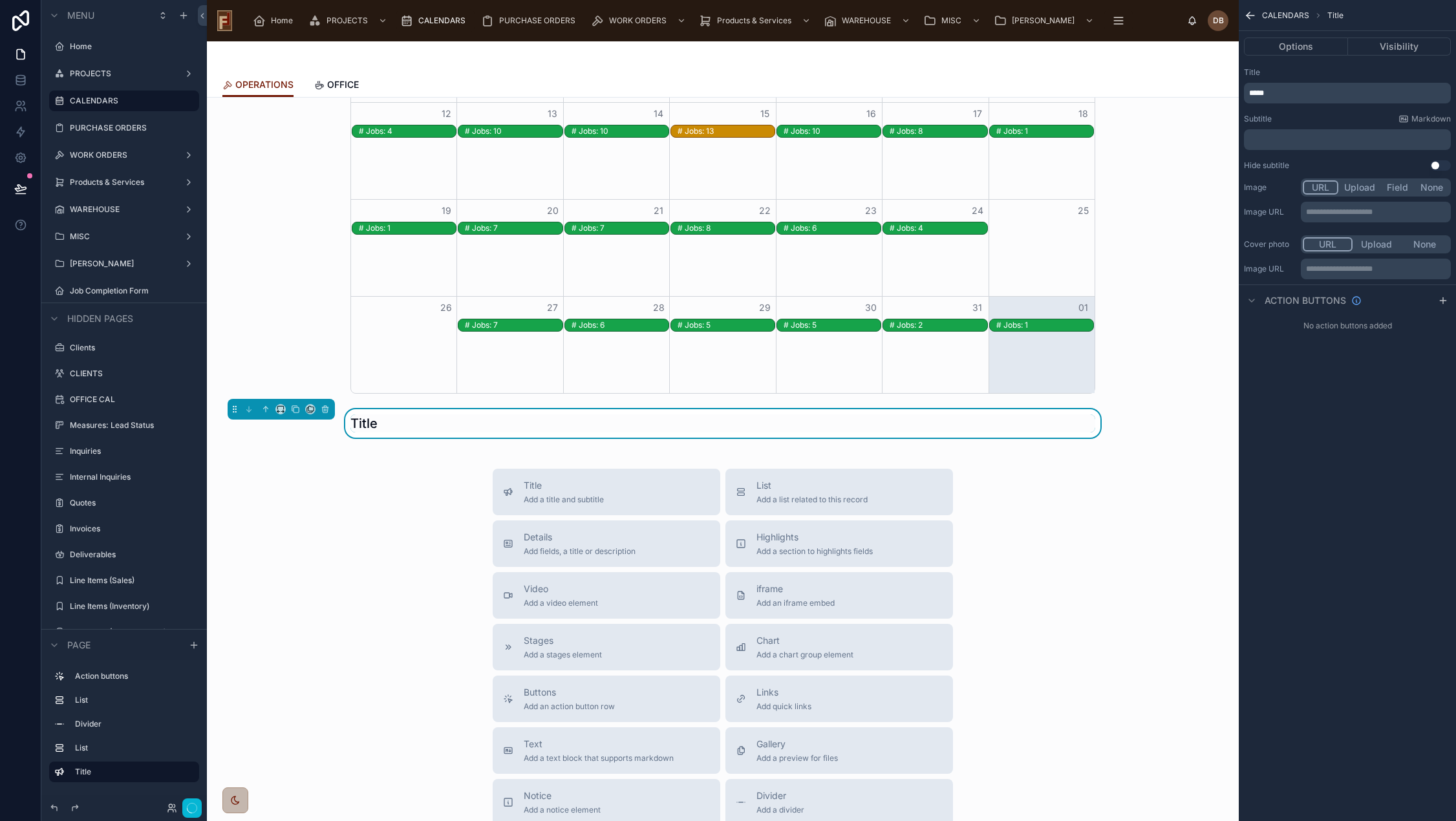
scroll to position [205, 0]
drag, startPoint x: 1289, startPoint y: 89, endPoint x: 1244, endPoint y: 92, distance: 45.1
click at [1244, 92] on div "*****" at bounding box center [1347, 93] width 207 height 21
paste div "scrollable content"
click at [264, 409] on icon at bounding box center [265, 408] width 3 height 3
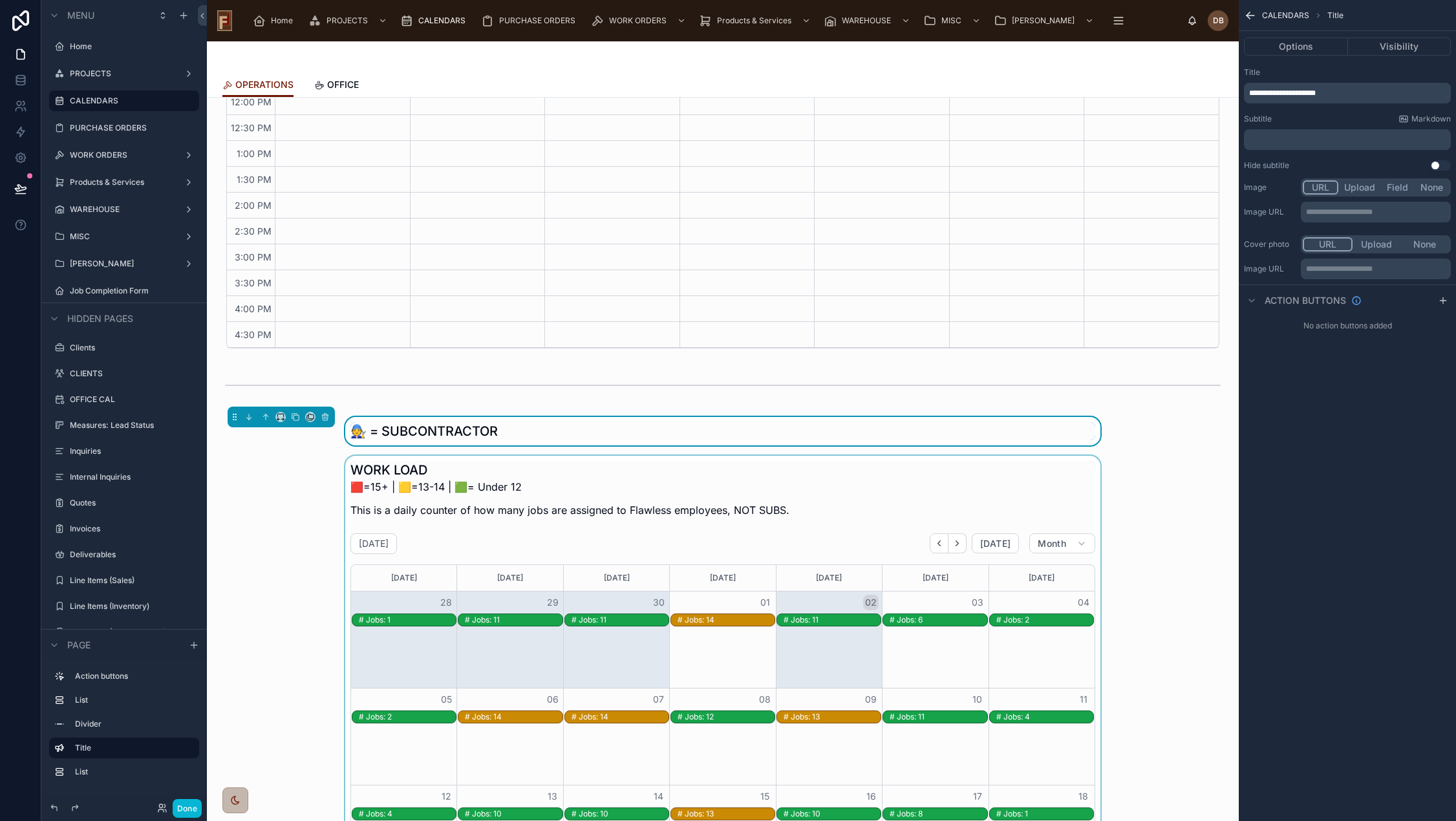
scroll to position [422, 0]
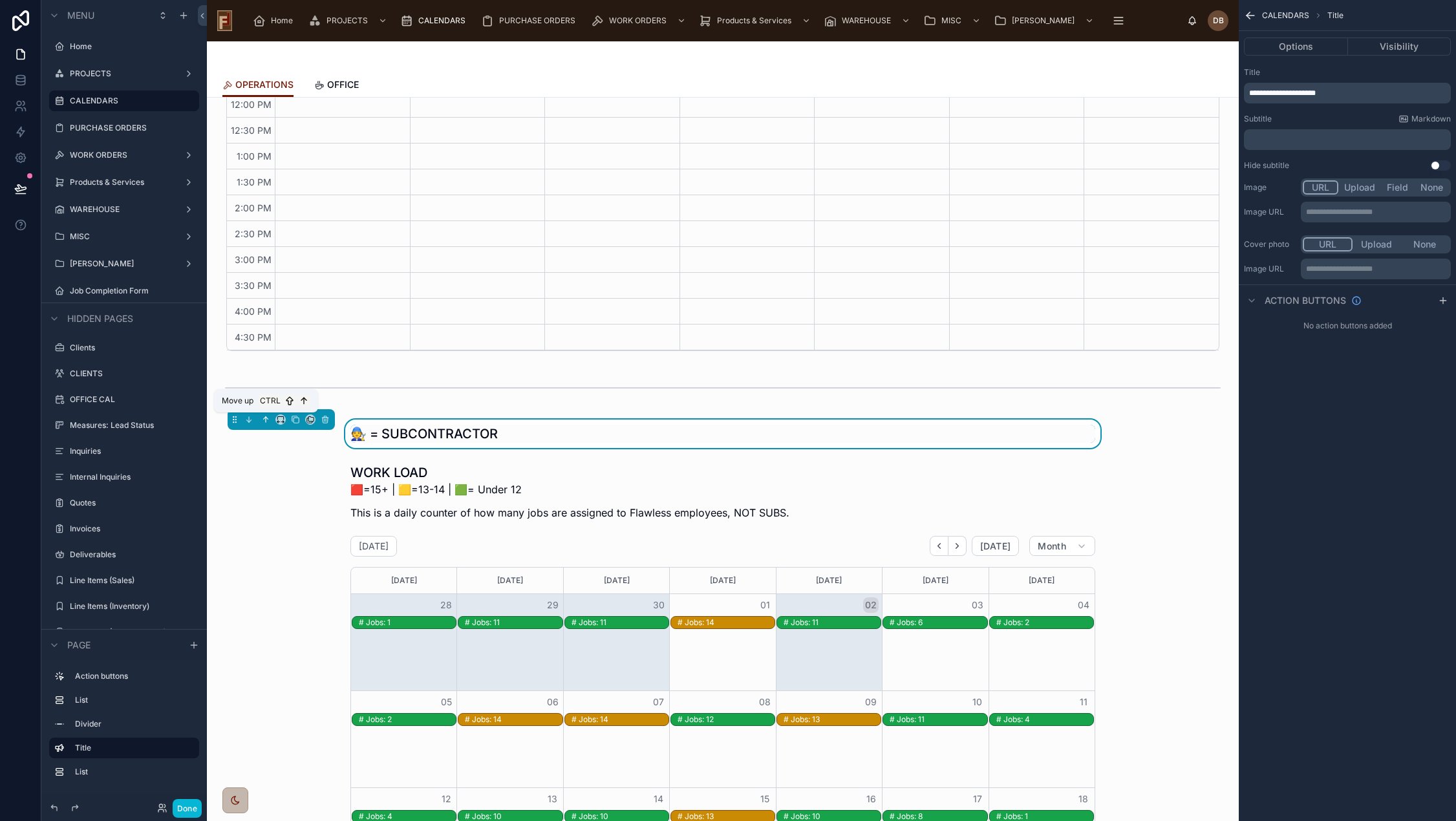
click at [266, 420] on icon at bounding box center [266, 419] width 0 height 5
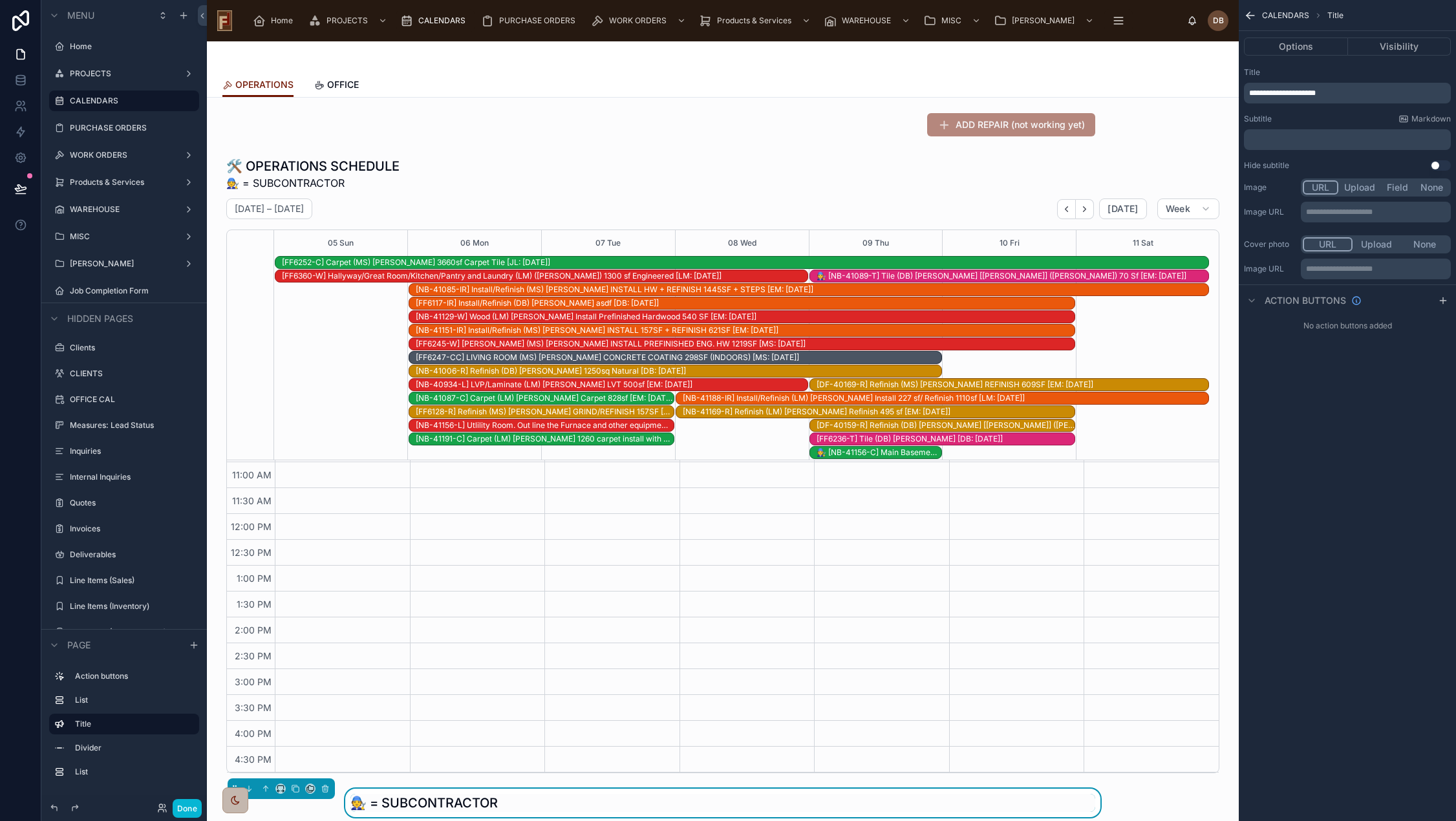
scroll to position [258, 0]
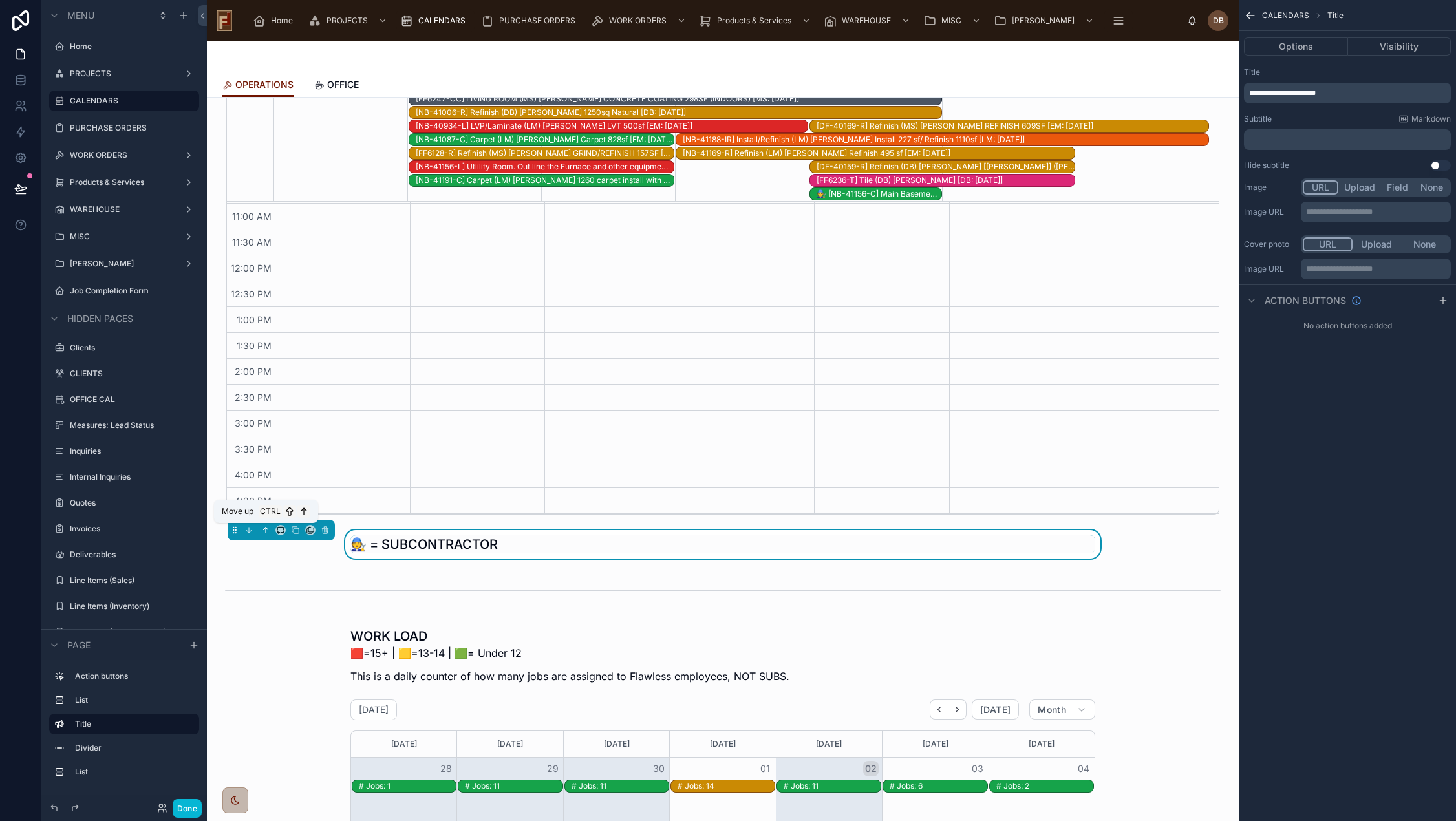
click at [266, 529] on icon at bounding box center [266, 530] width 9 height 9
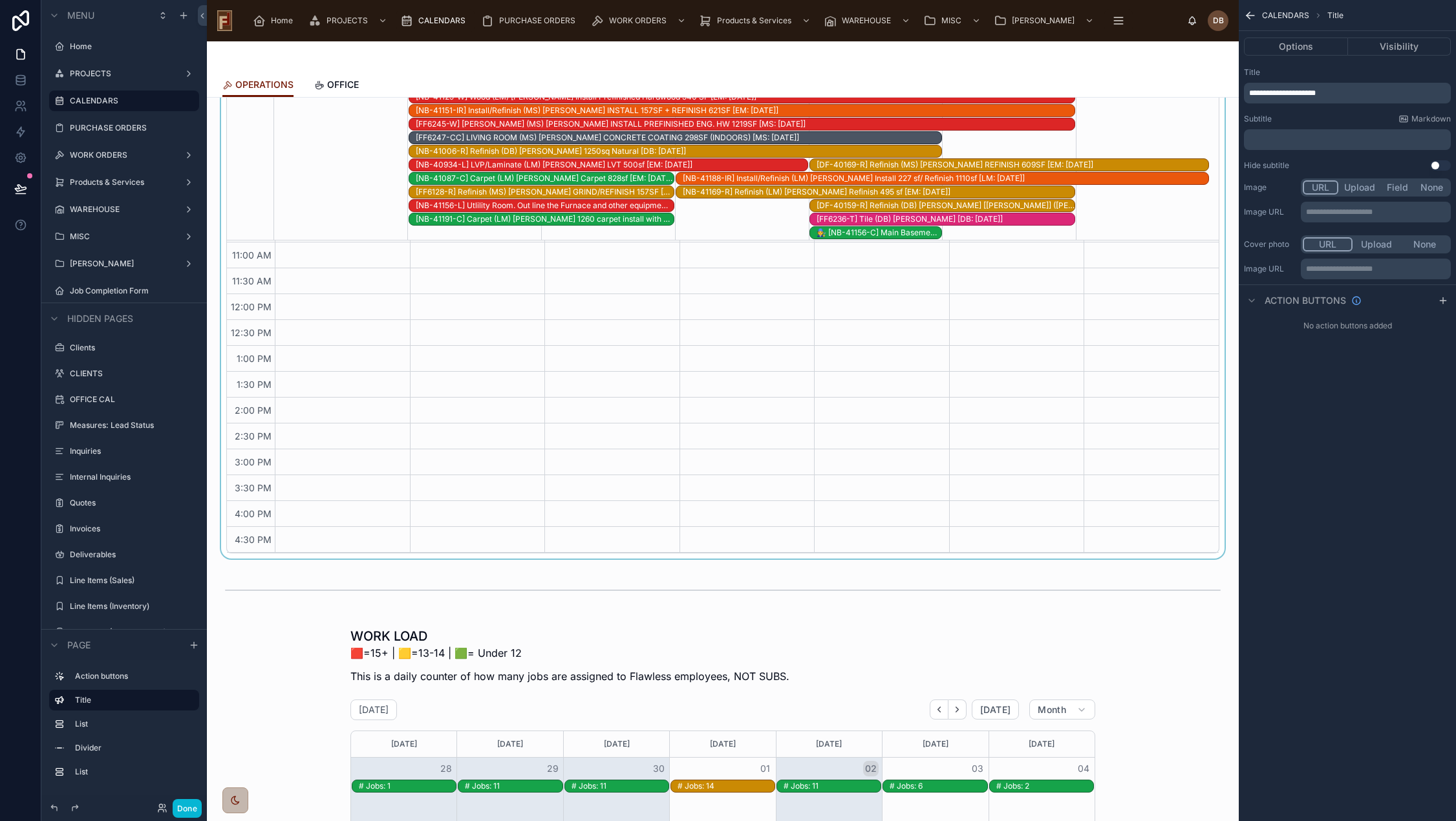
scroll to position [0, 0]
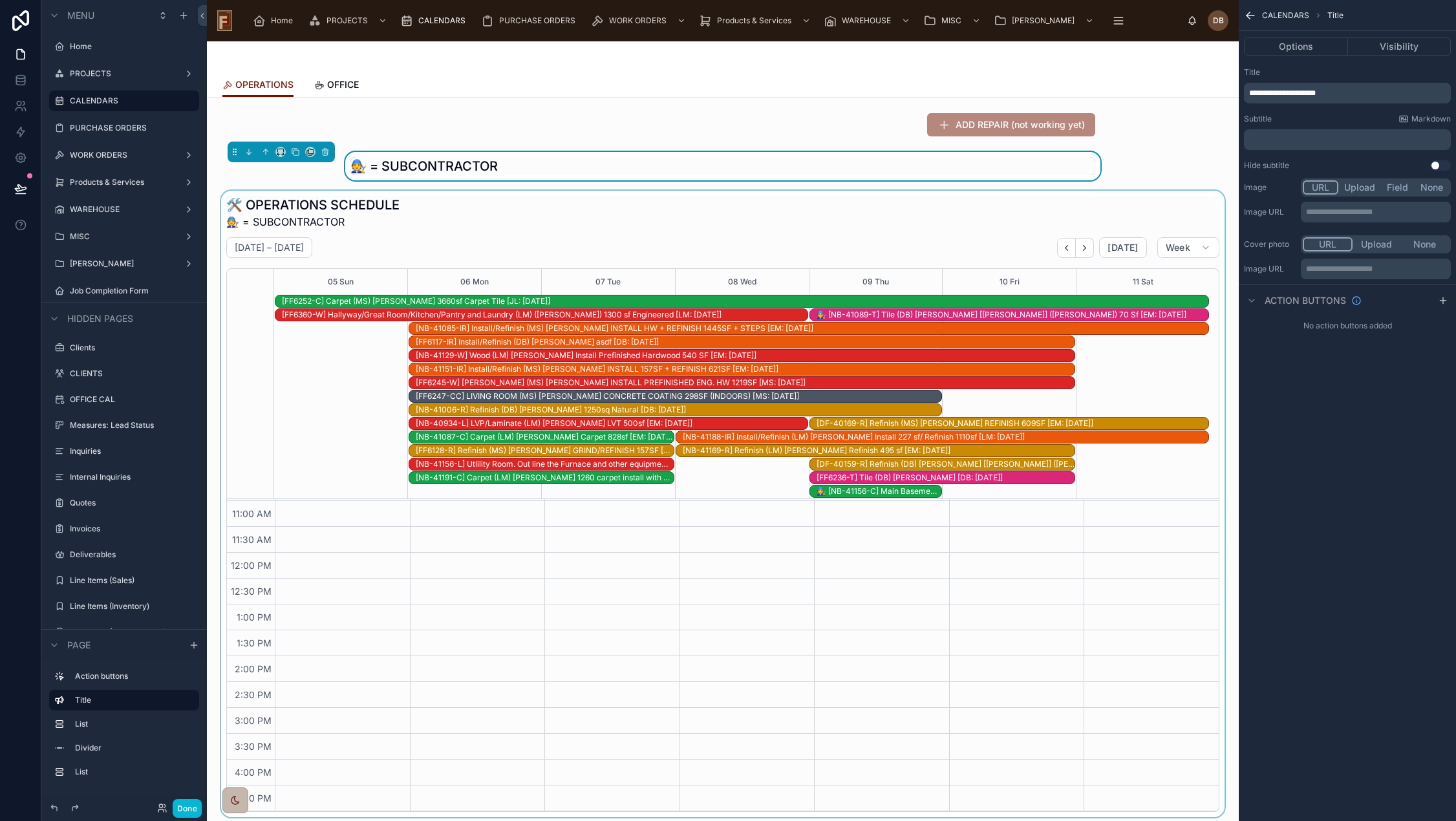
click at [475, 224] on div at bounding box center [722, 503] width 1011 height 626
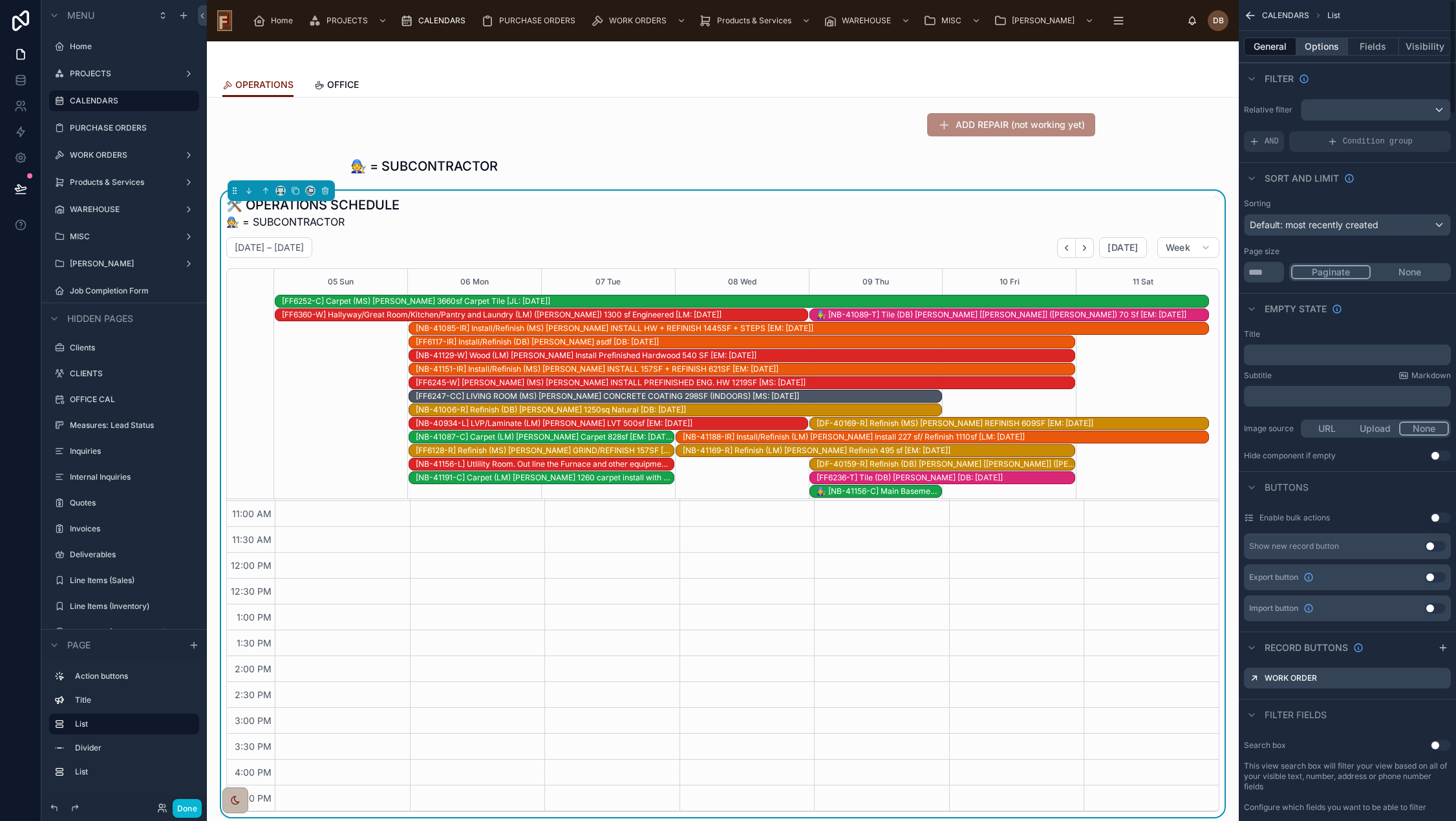
click at [1319, 48] on button "Options" at bounding box center [1322, 47] width 52 height 18
click at [1270, 52] on button "General" at bounding box center [1269, 47] width 52 height 18
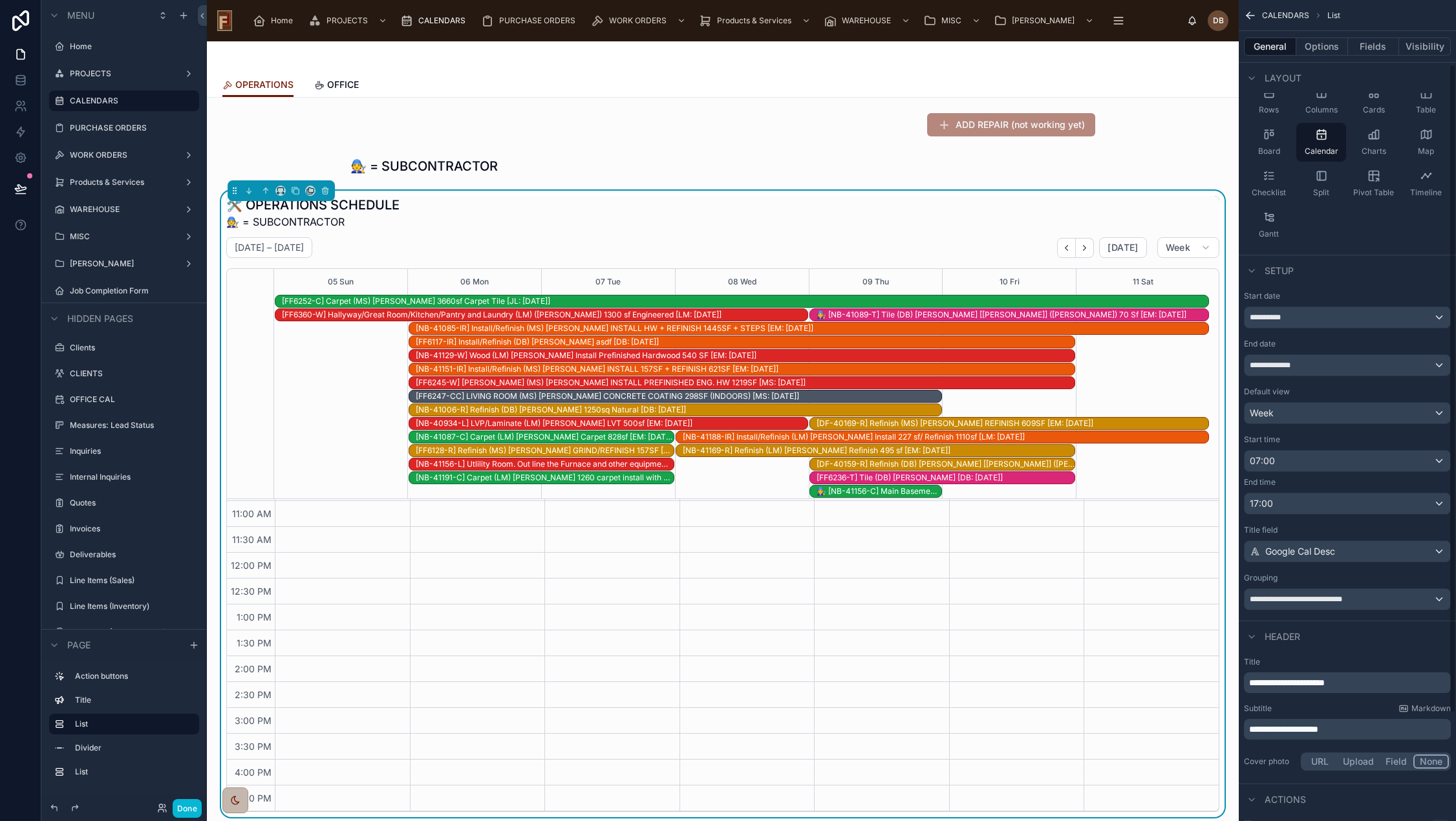
scroll to position [216, 0]
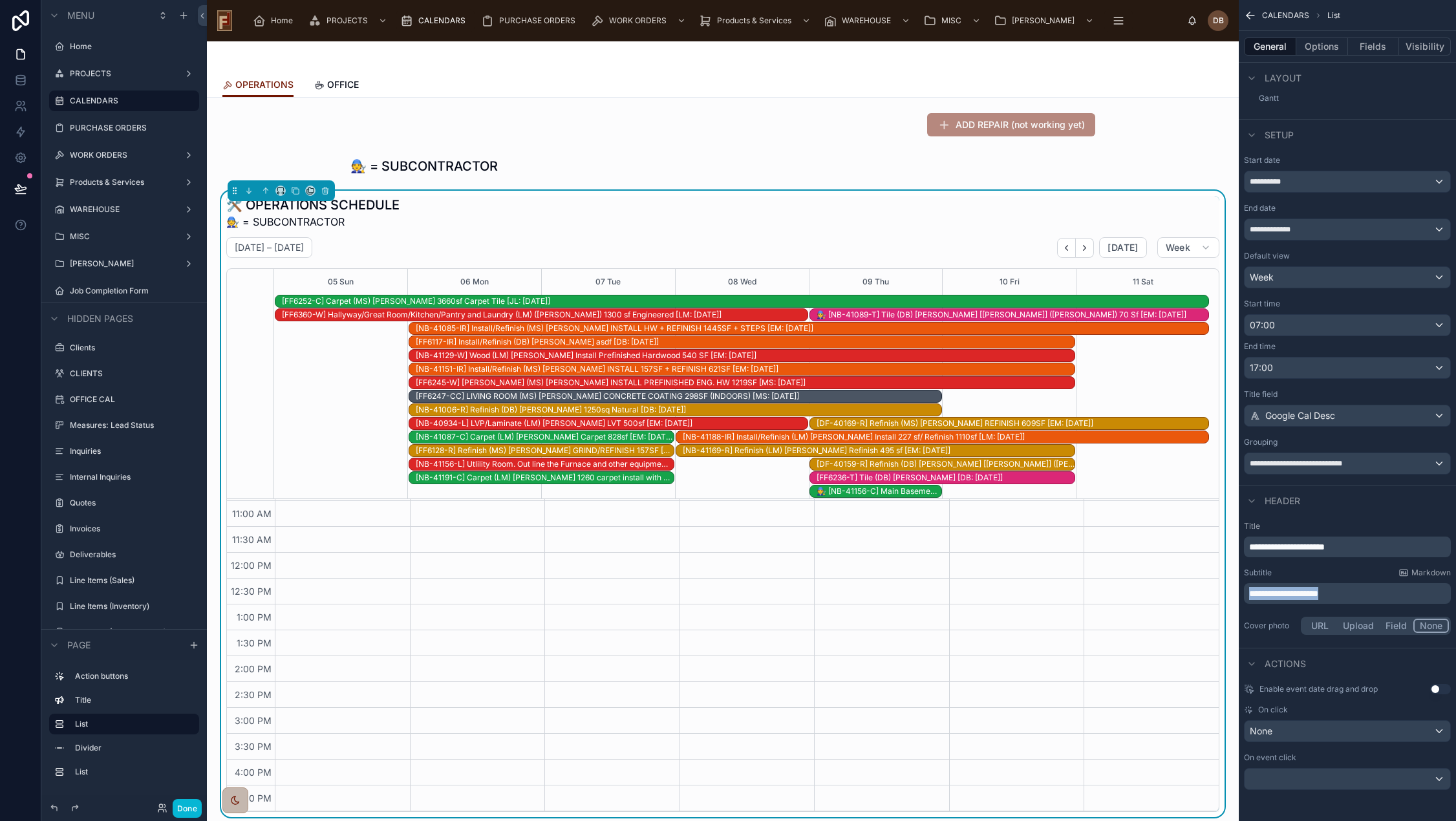
drag, startPoint x: 1371, startPoint y: 591, endPoint x: 1244, endPoint y: 598, distance: 127.2
click at [1244, 598] on div "**********" at bounding box center [1347, 593] width 207 height 21
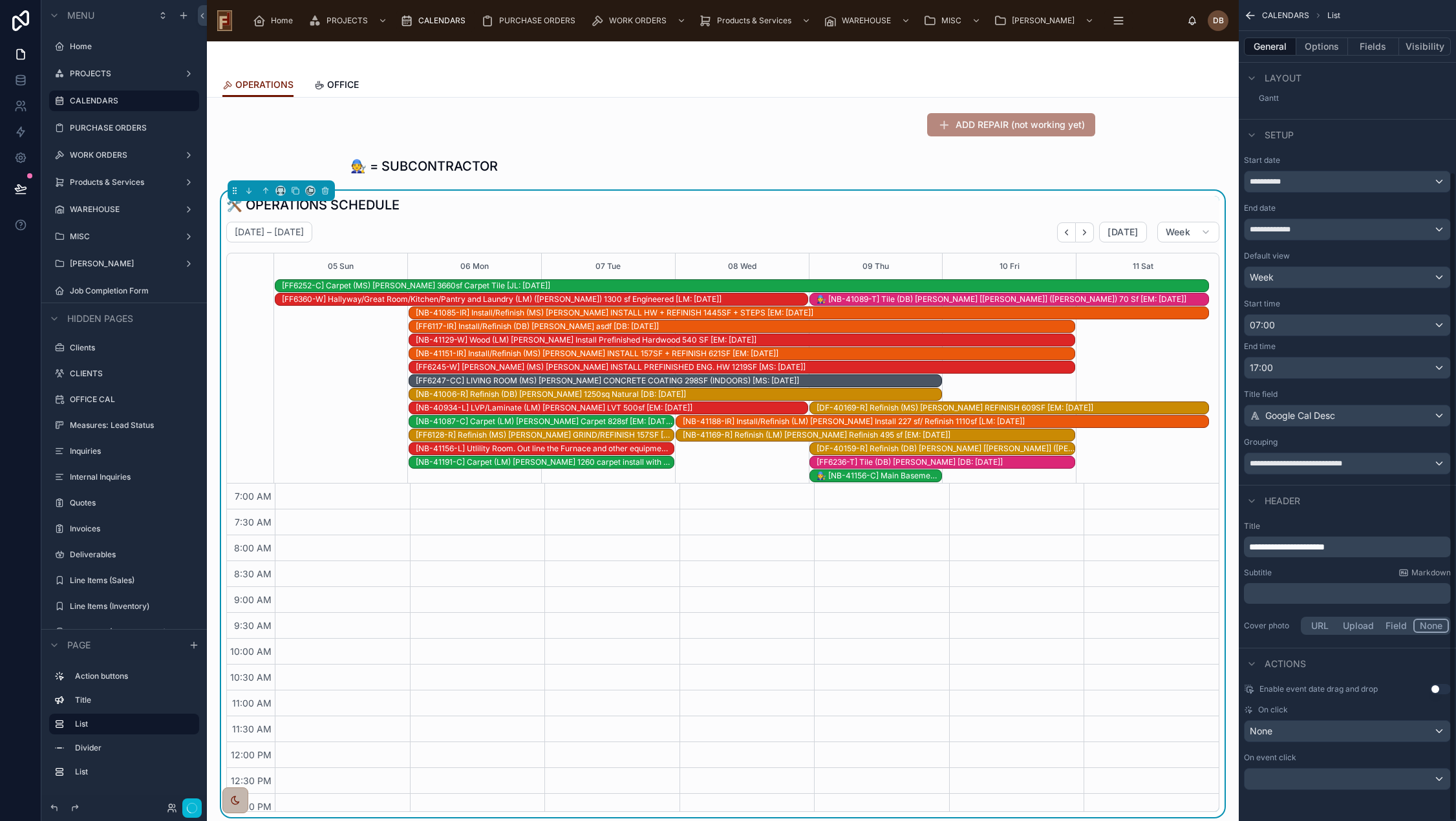
scroll to position [189, 0]
click at [345, 84] on span "OFFICE" at bounding box center [343, 85] width 32 height 13
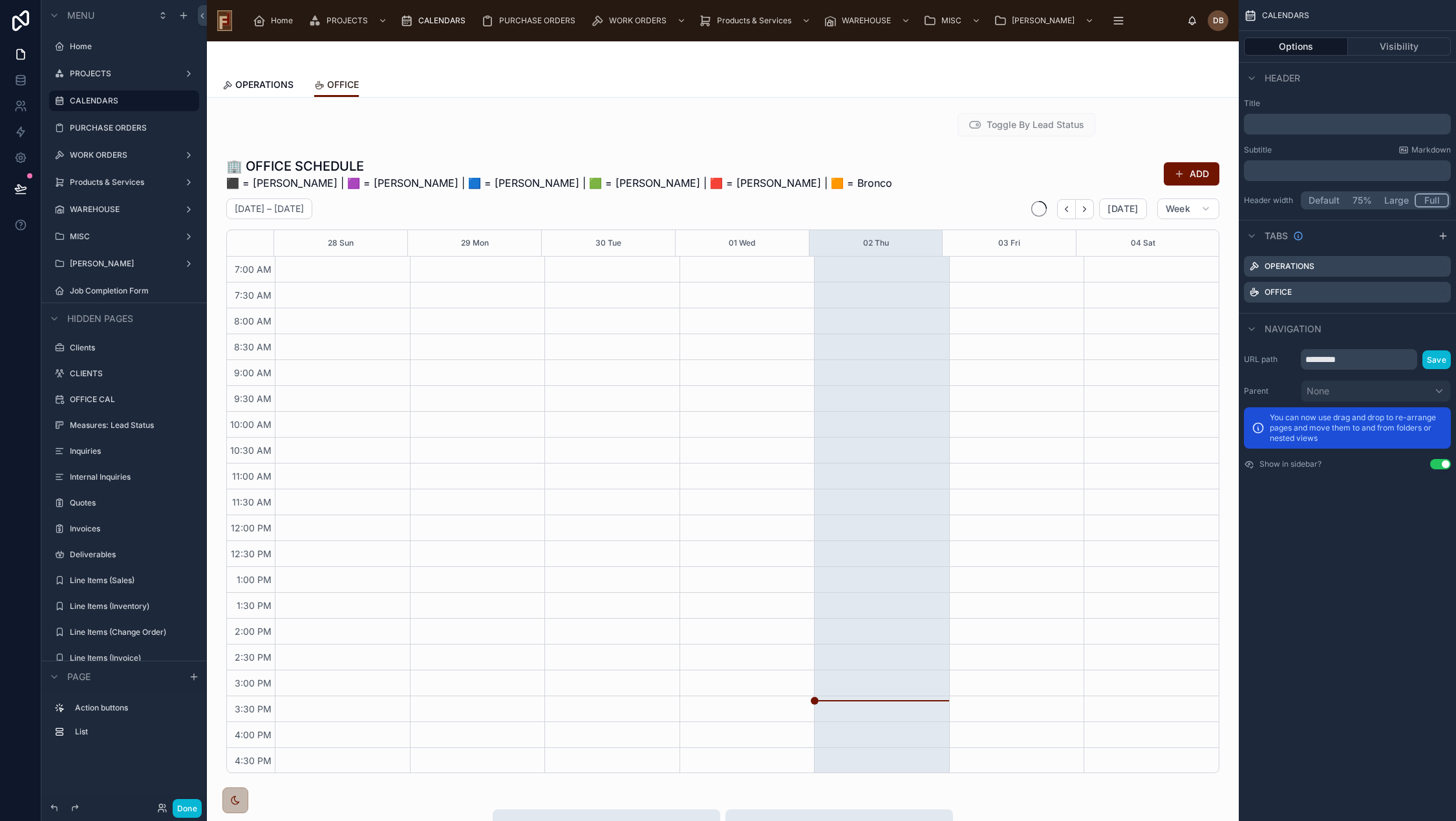
scroll to position [105, 0]
click at [266, 84] on span "OPERATIONS" at bounding box center [264, 85] width 58 height 13
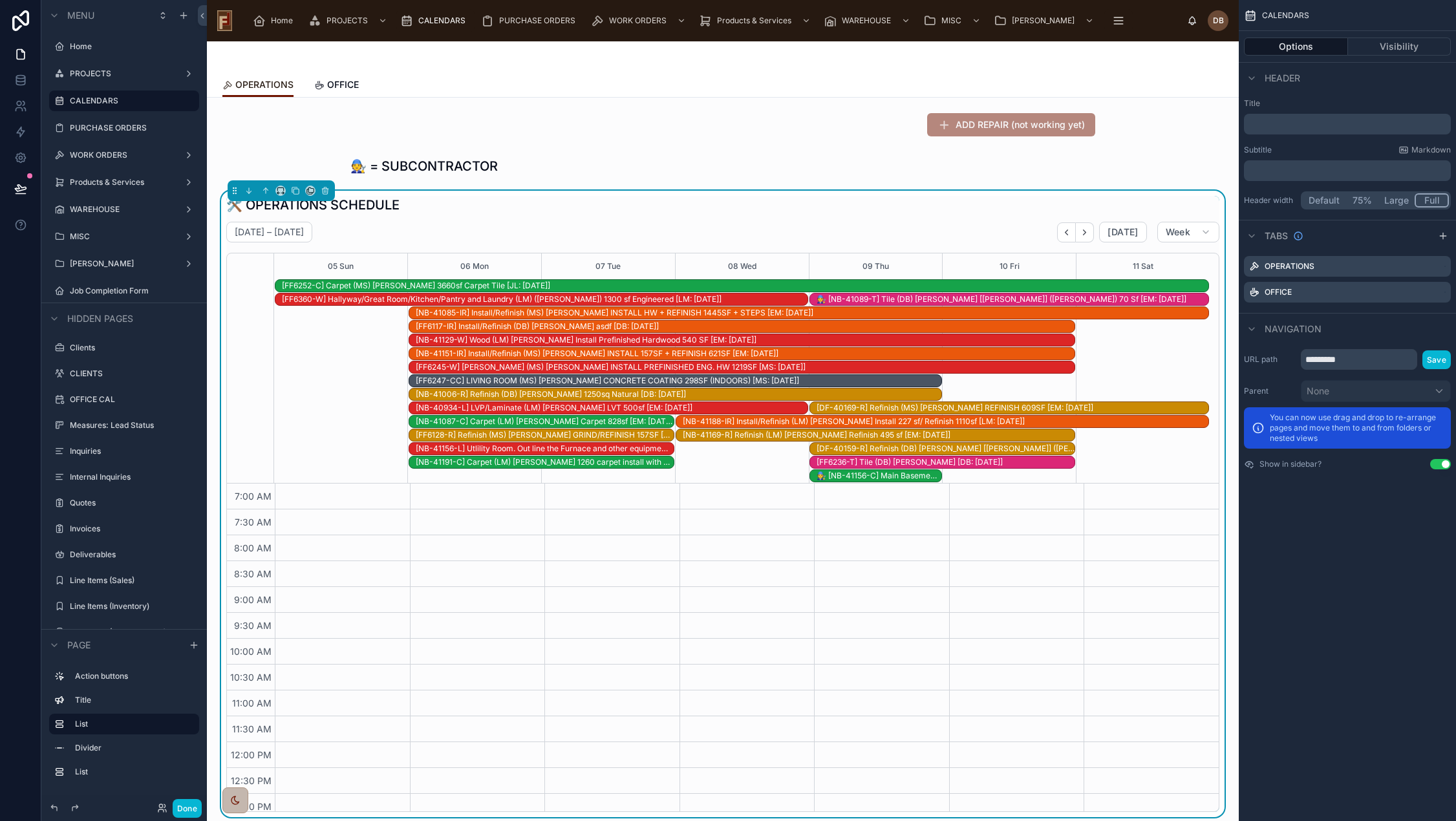
scroll to position [189, 0]
click at [347, 80] on span "OFFICE" at bounding box center [343, 85] width 32 height 13
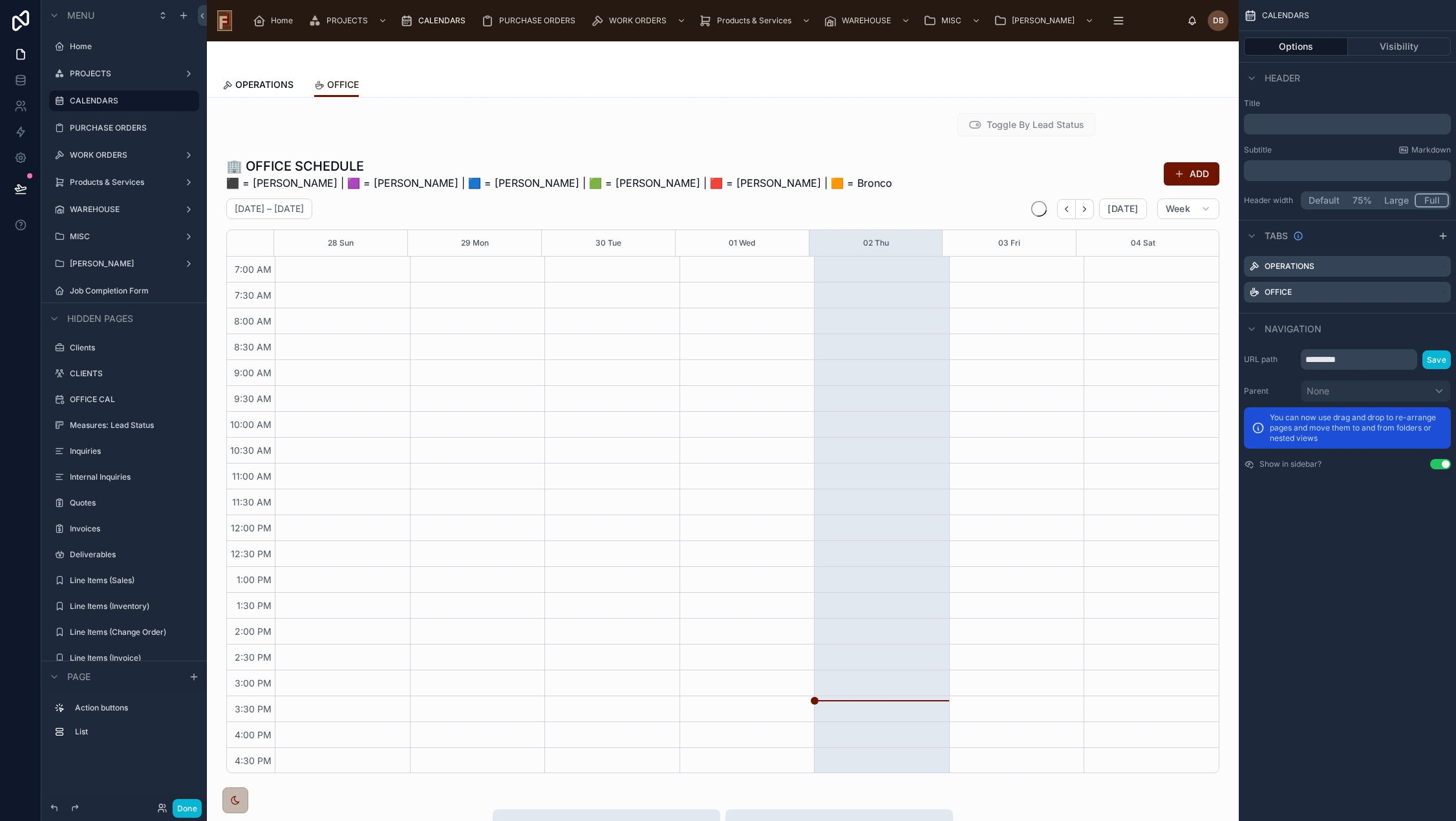
scroll to position [105, 0]
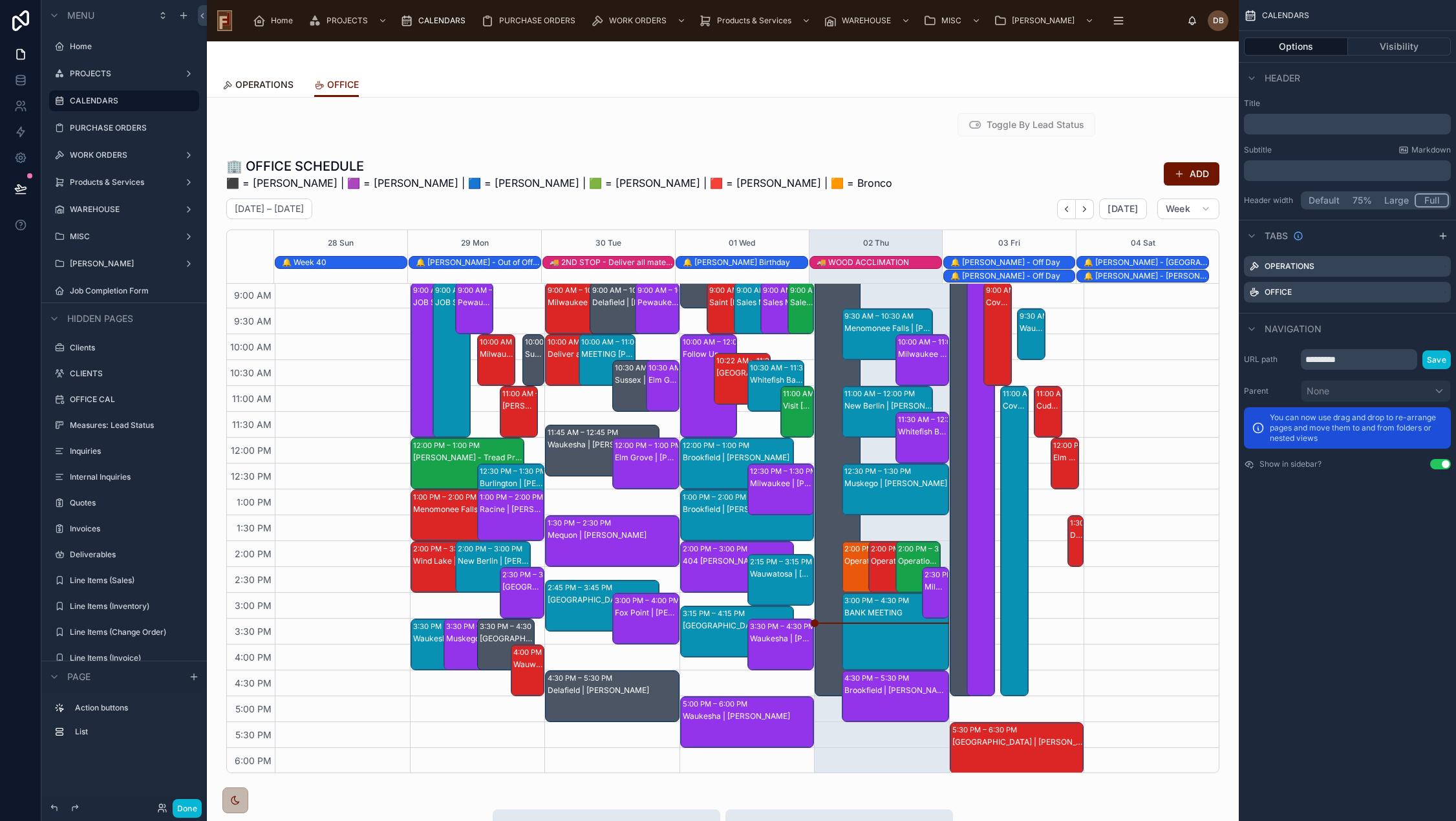
click at [268, 87] on span "OPERATIONS" at bounding box center [264, 85] width 58 height 13
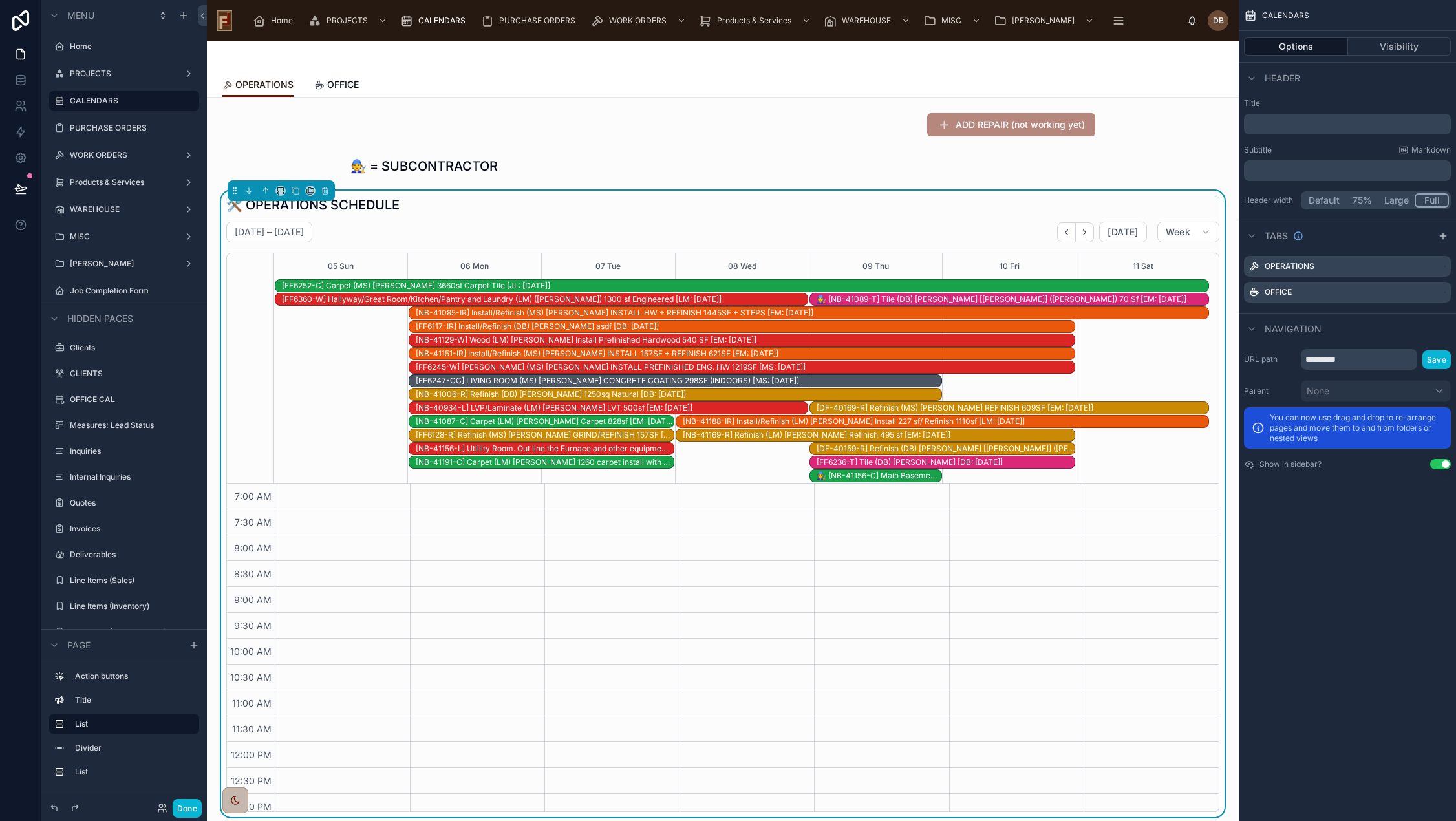
scroll to position [189, 0]
click at [431, 23] on span "CALENDARS" at bounding box center [442, 21] width 47 height 10
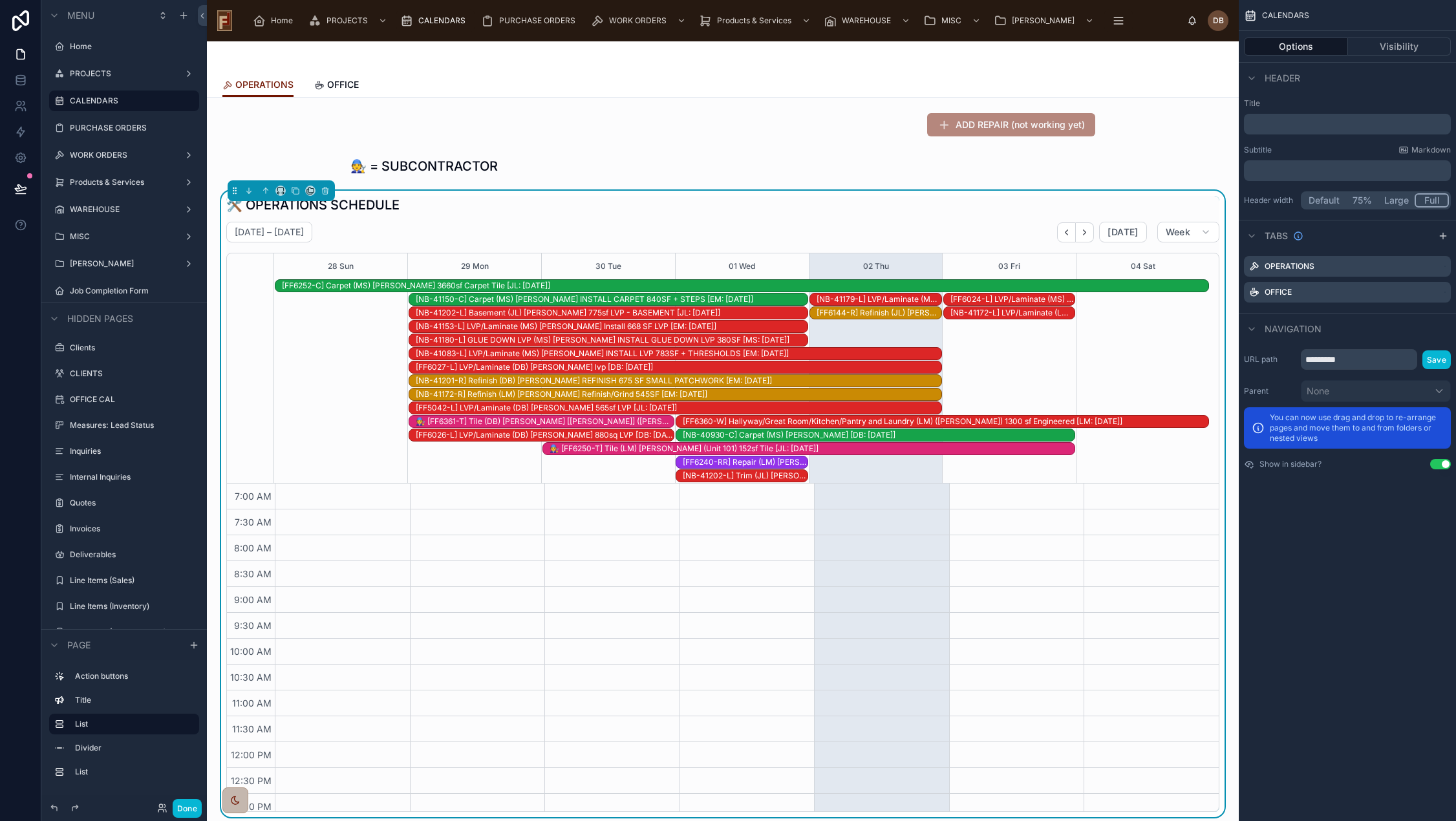
scroll to position [189, 0]
click at [192, 816] on button "Done" at bounding box center [187, 808] width 29 height 19
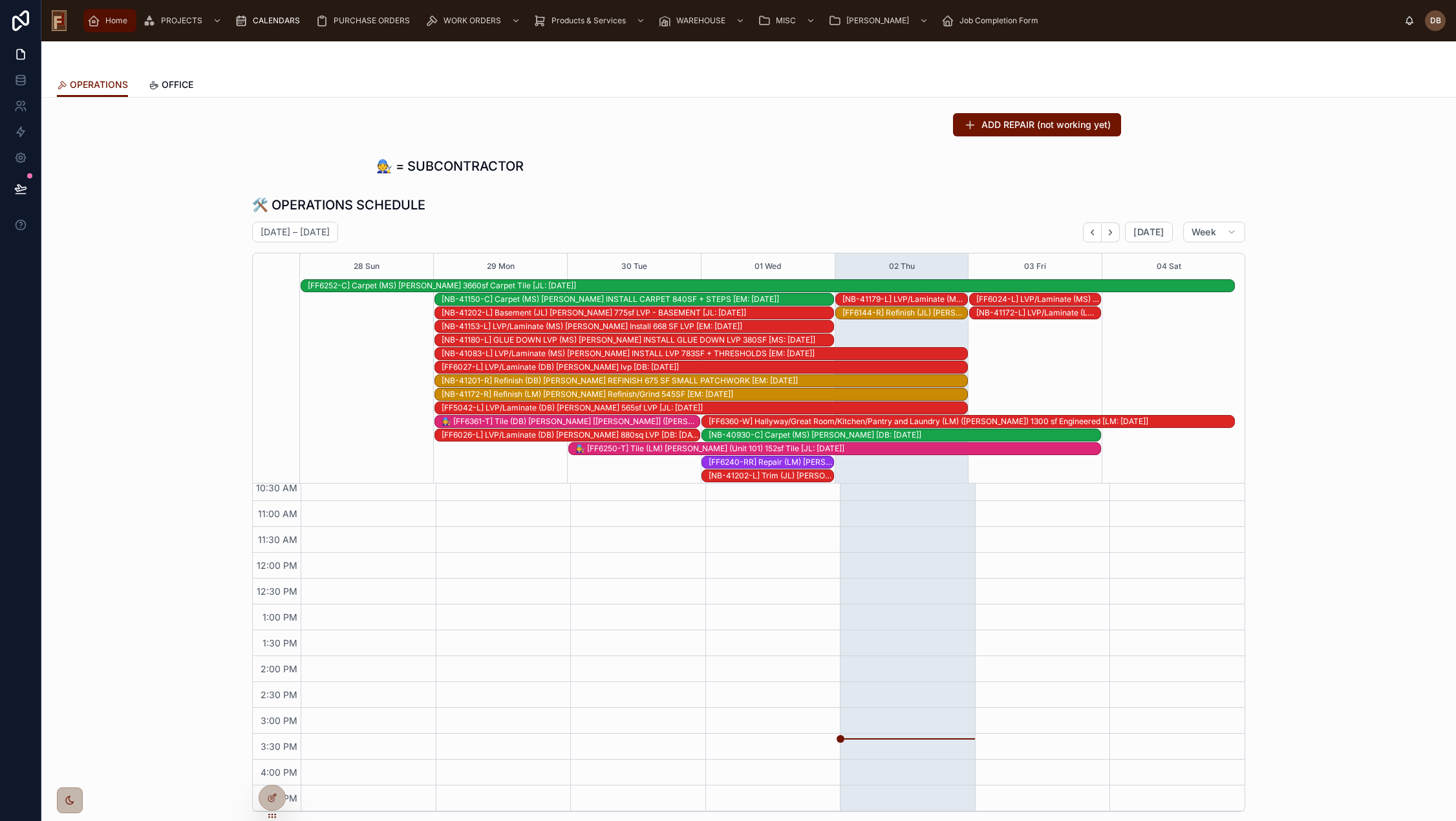
click at [117, 24] on span "Home" at bounding box center [117, 21] width 22 height 10
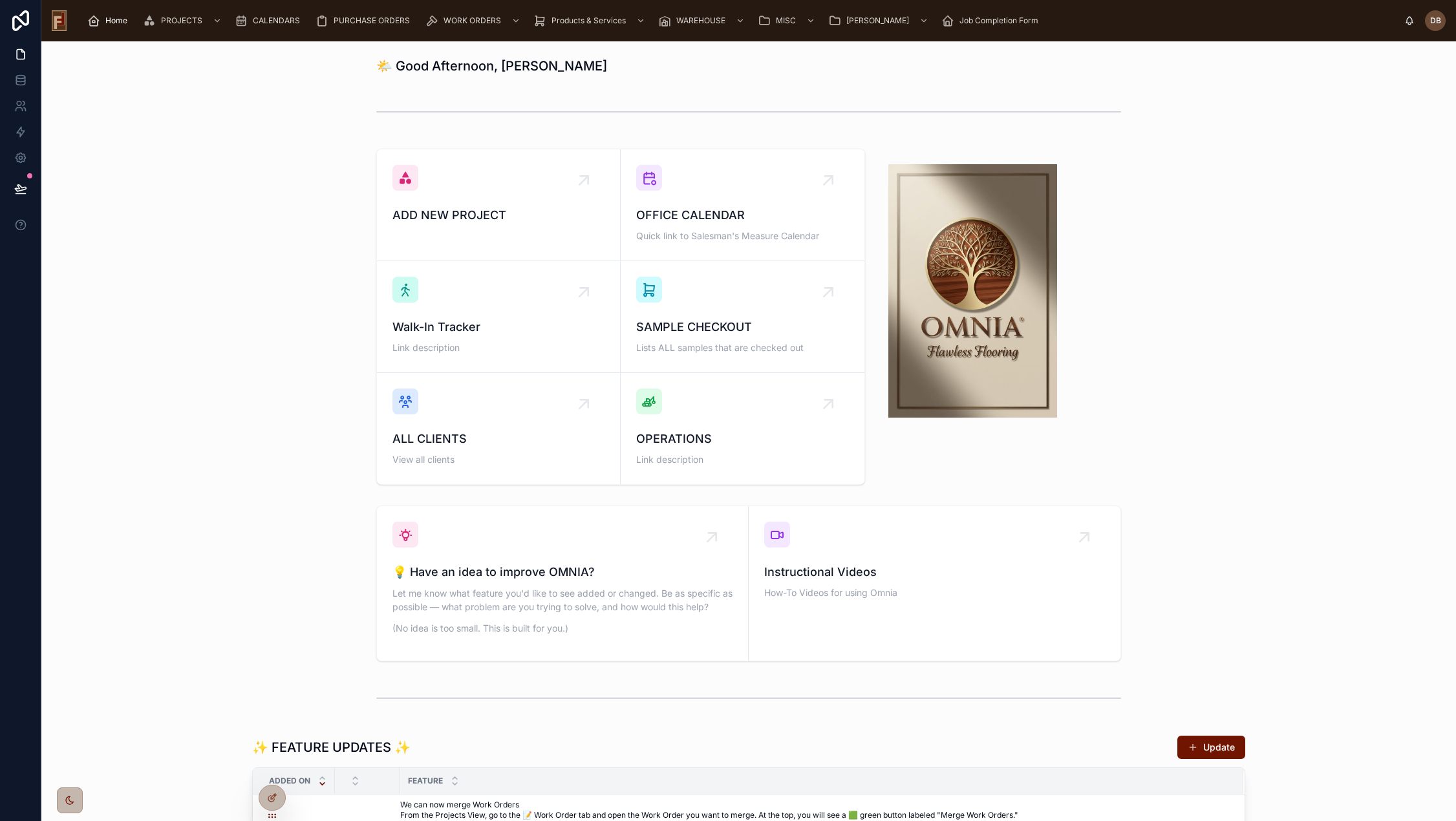
drag, startPoint x: 755, startPoint y: 448, endPoint x: 705, endPoint y: 401, distance: 68.6
click at [755, 448] on div "OPERATIONS Link description" at bounding box center [742, 449] width 212 height 39
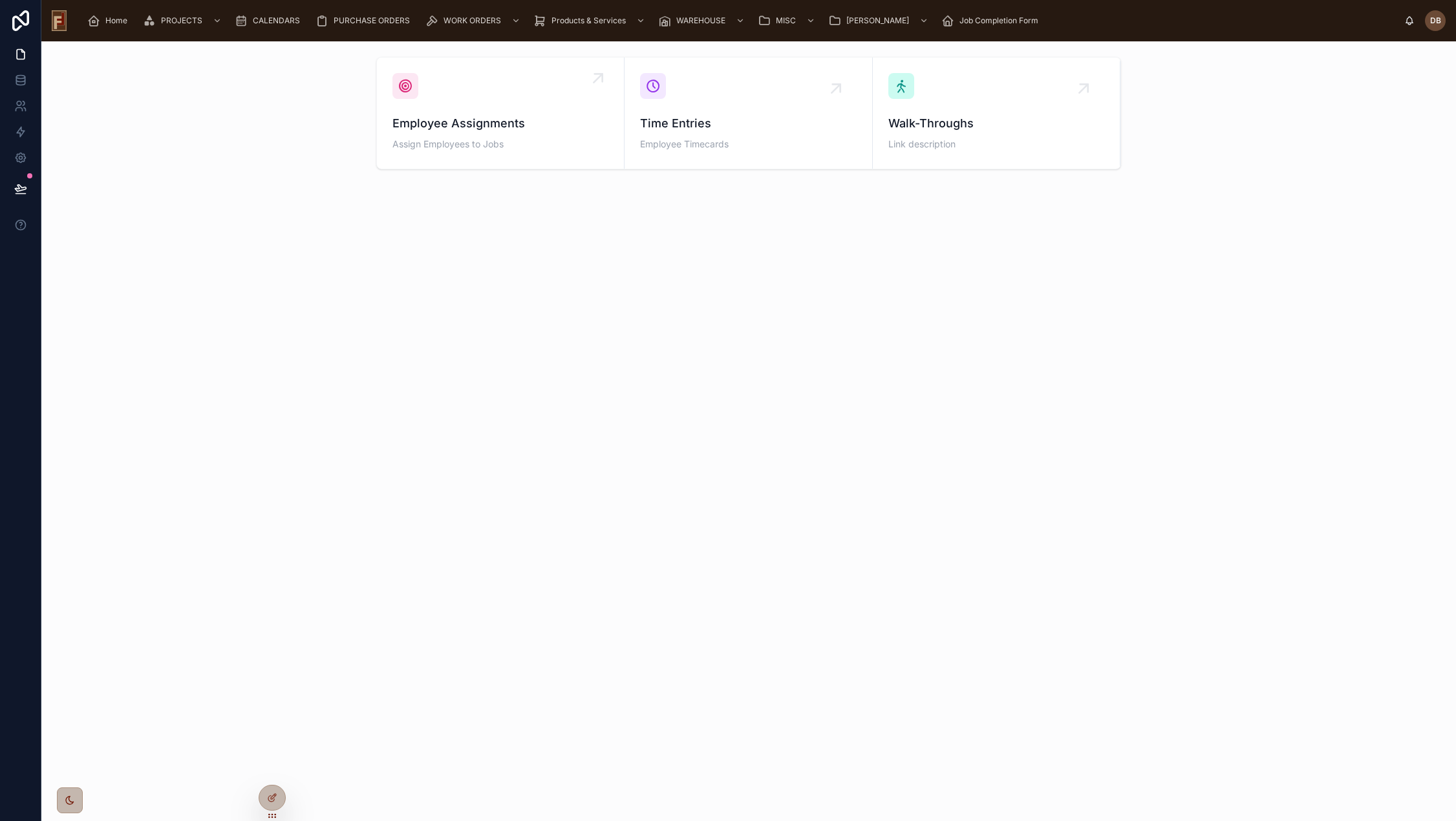
click at [508, 124] on span "Employee Assignments" at bounding box center [500, 124] width 216 height 18
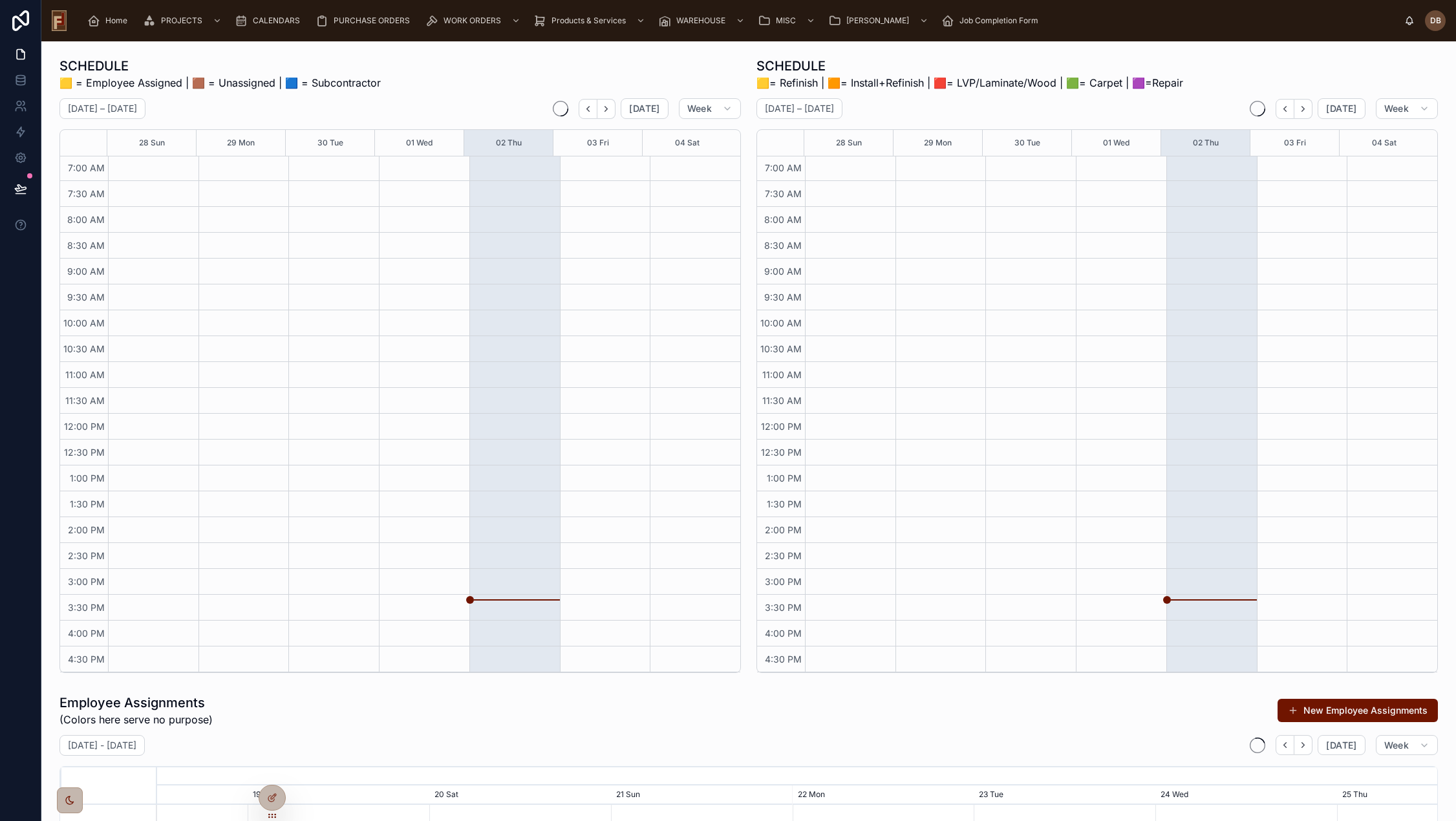
scroll to position [0, 1905]
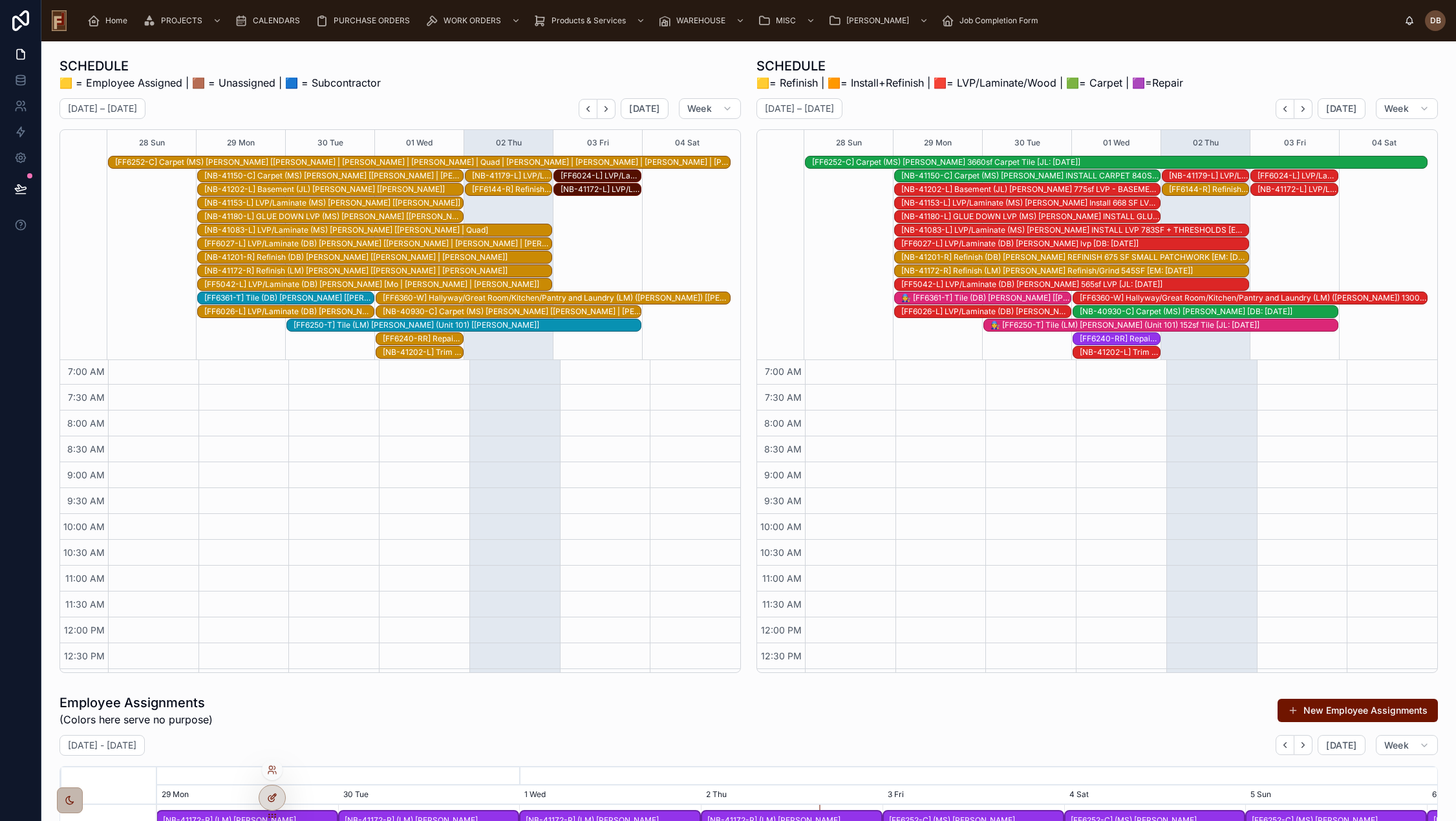
click at [278, 794] on div at bounding box center [272, 798] width 26 height 25
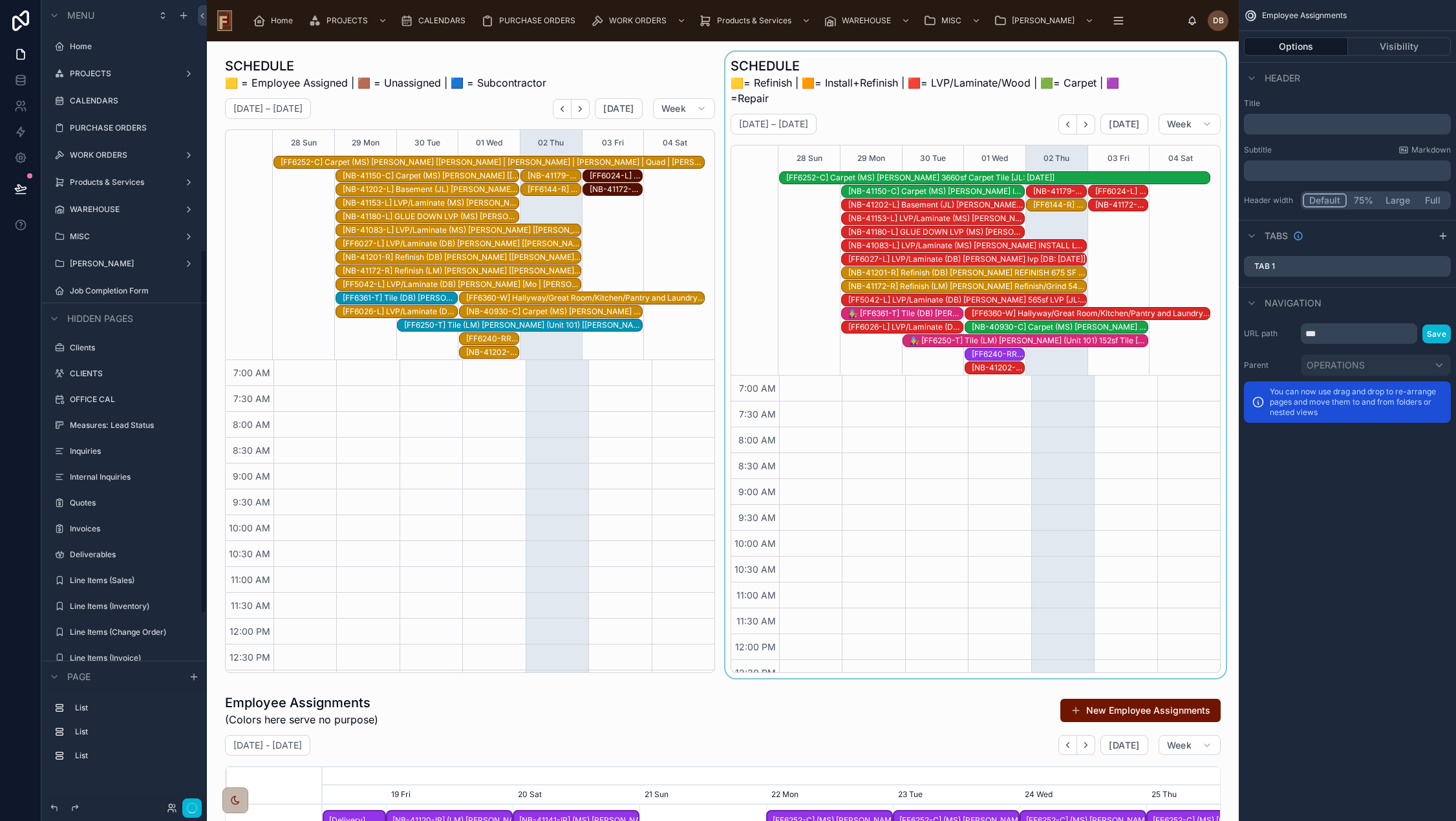
scroll to position [0, 1332]
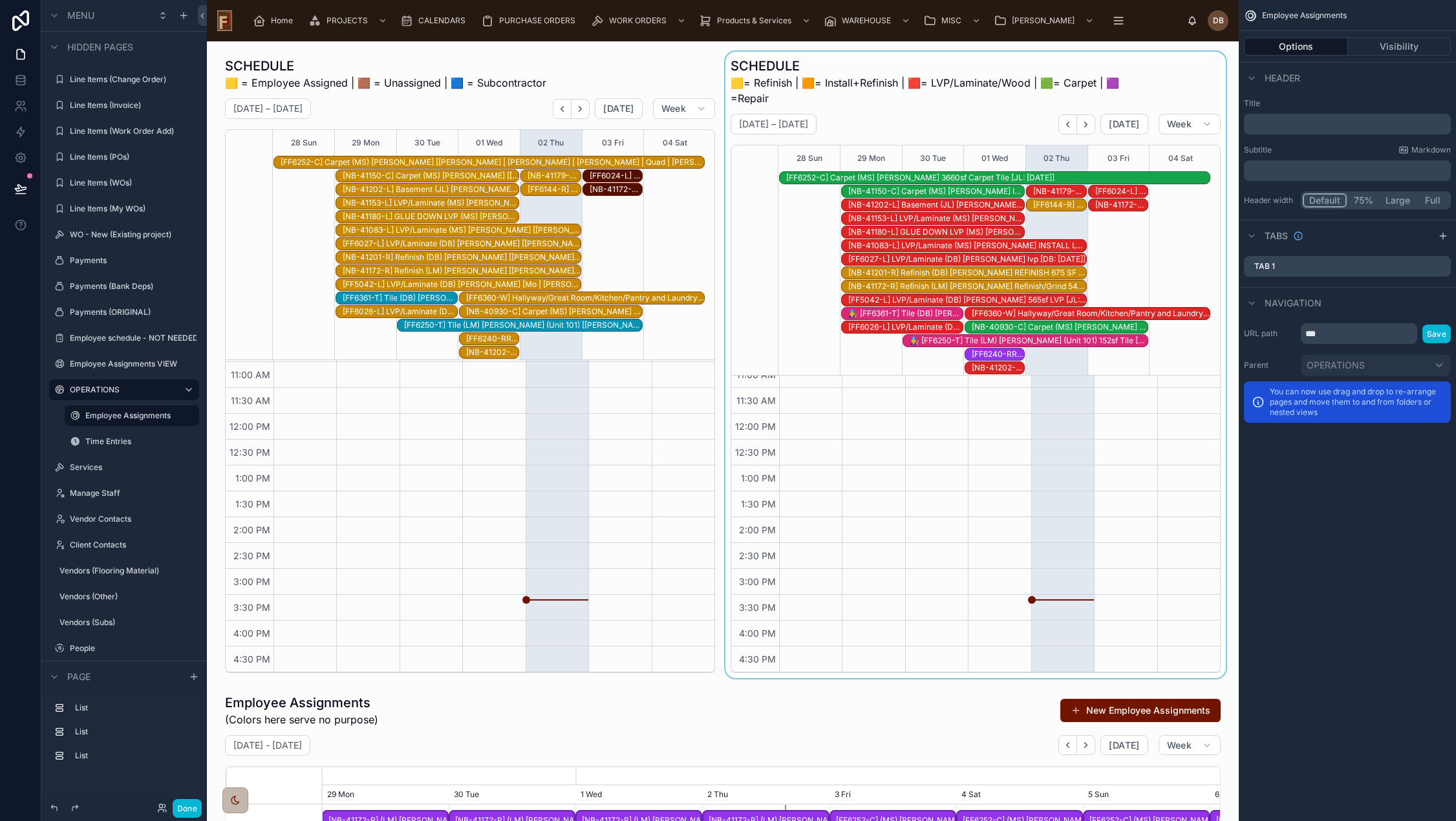
click at [1066, 67] on div at bounding box center [975, 365] width 505 height 626
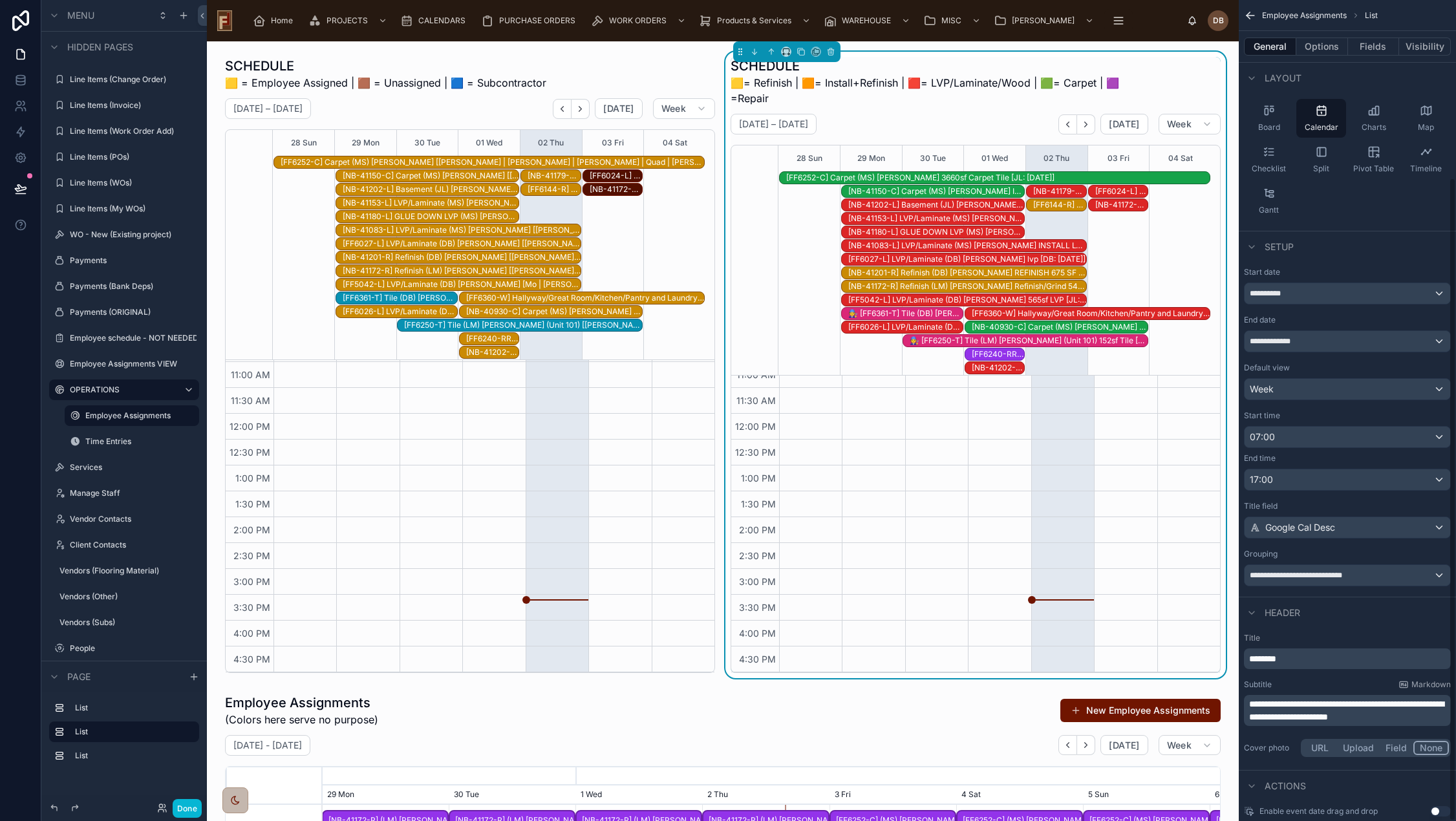
scroll to position [227, 0]
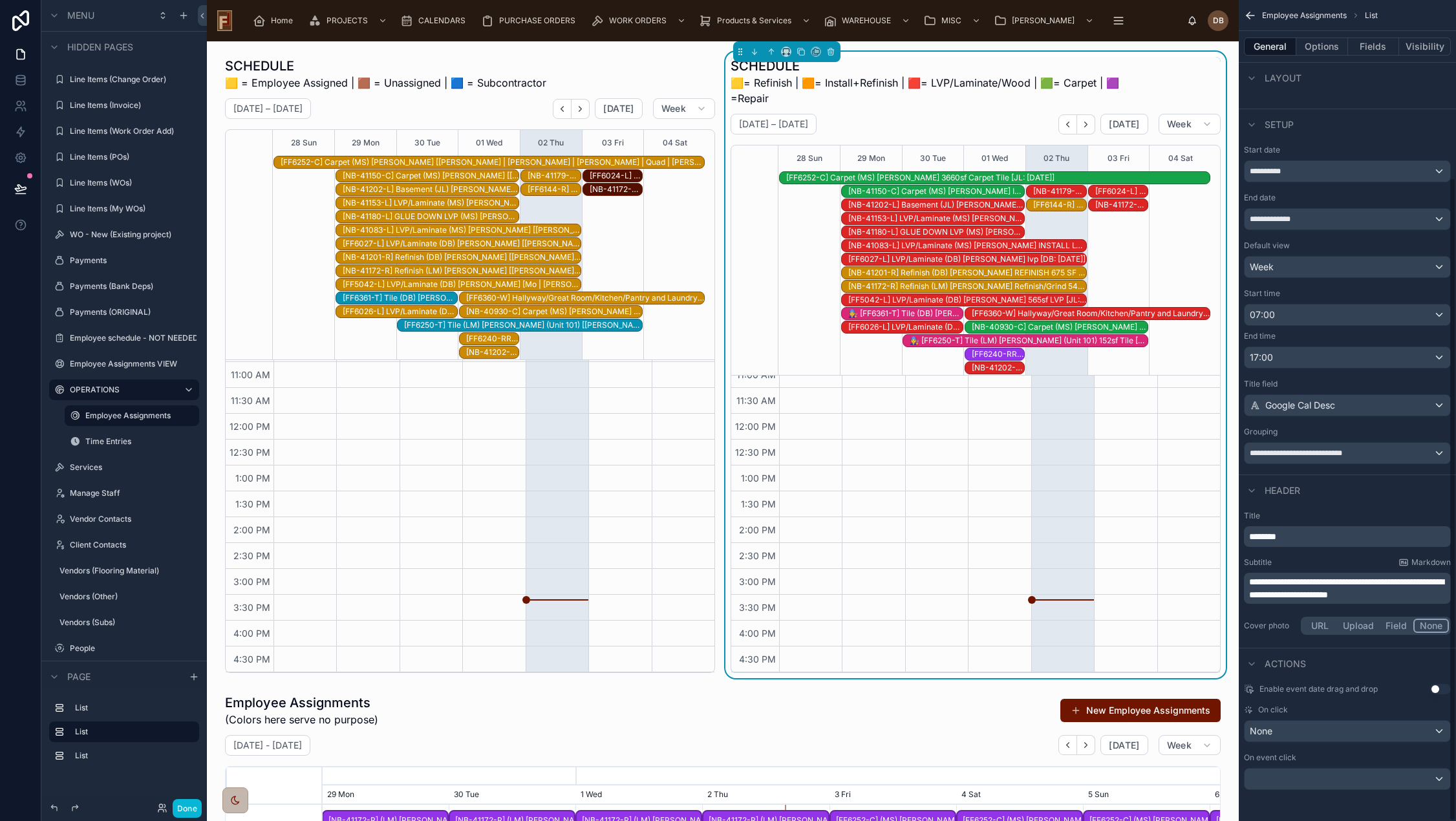
click at [1383, 587] on p "**********" at bounding box center [1348, 588] width 199 height 26
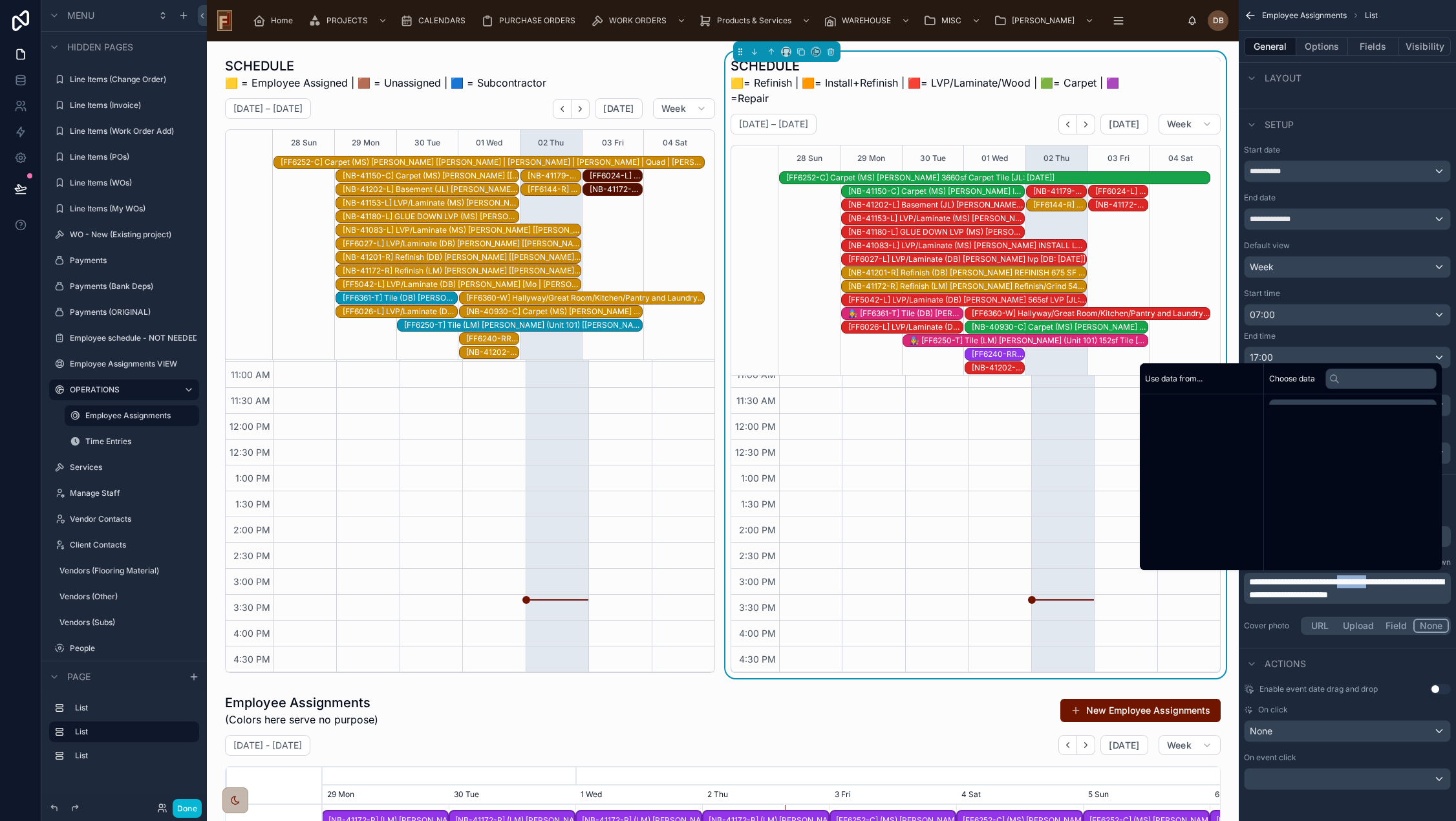
click at [1382, 587] on p "**********" at bounding box center [1348, 588] width 199 height 26
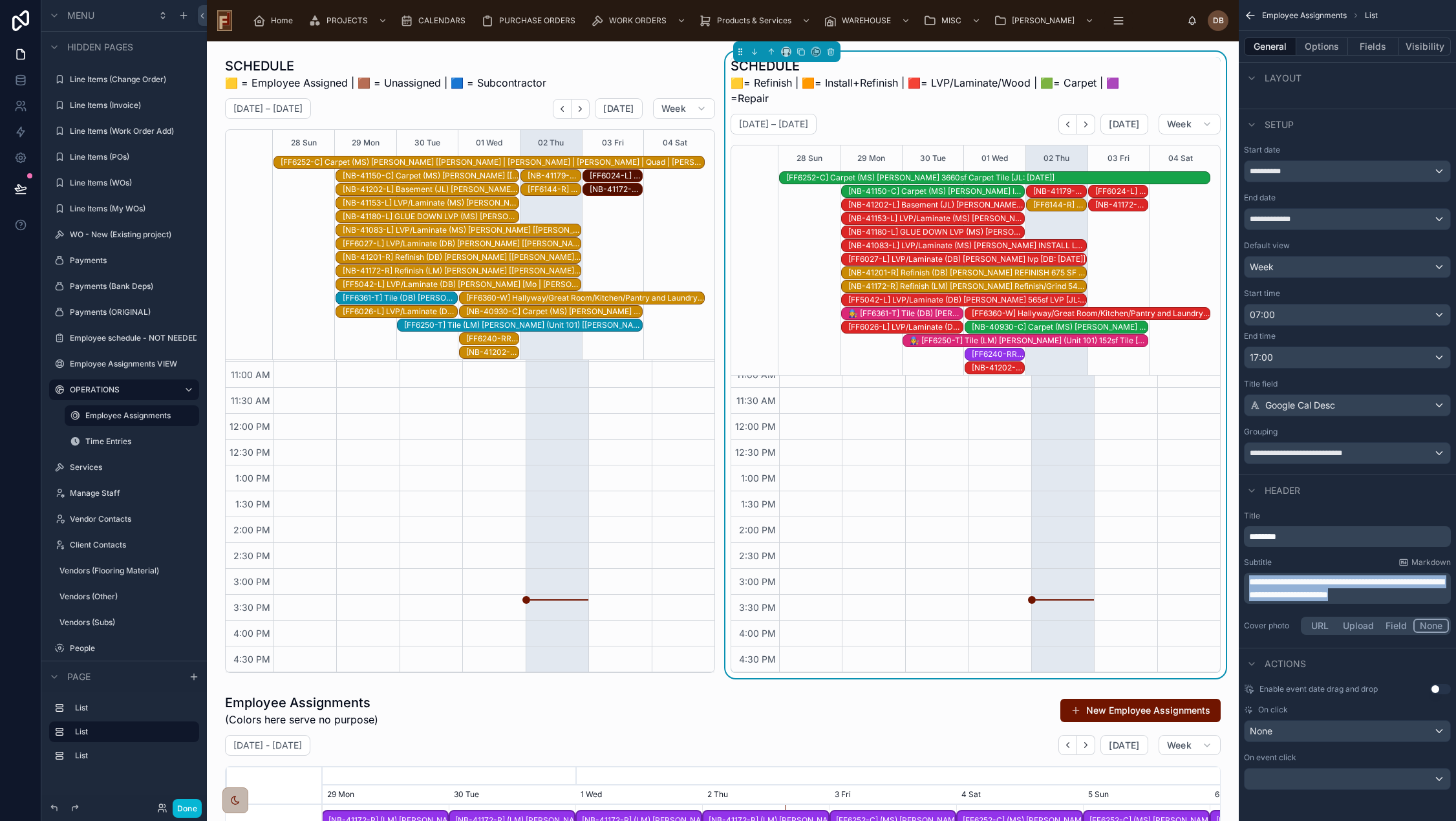
click at [1382, 587] on p "**********" at bounding box center [1348, 588] width 199 height 26
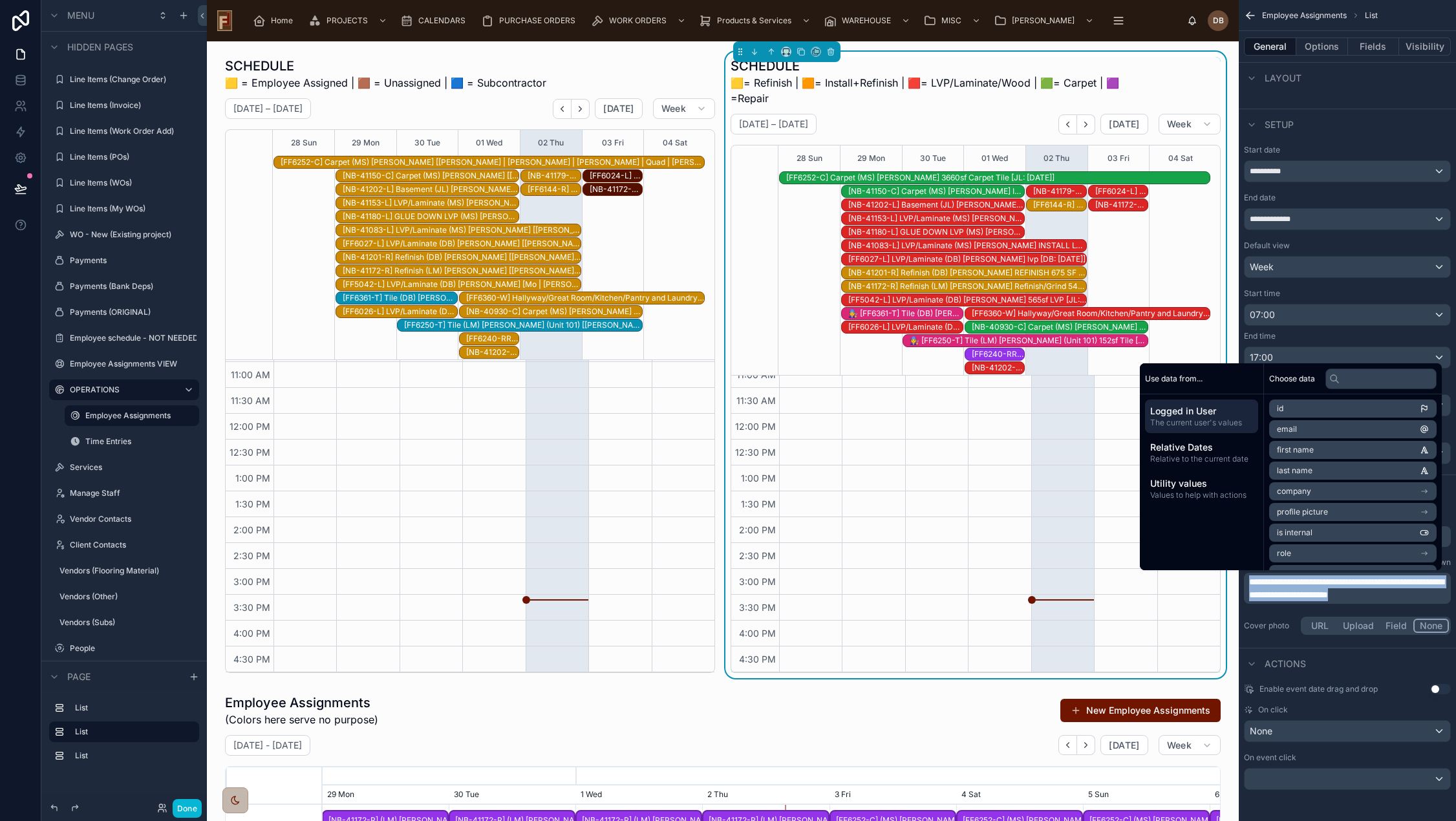
copy span "**********"
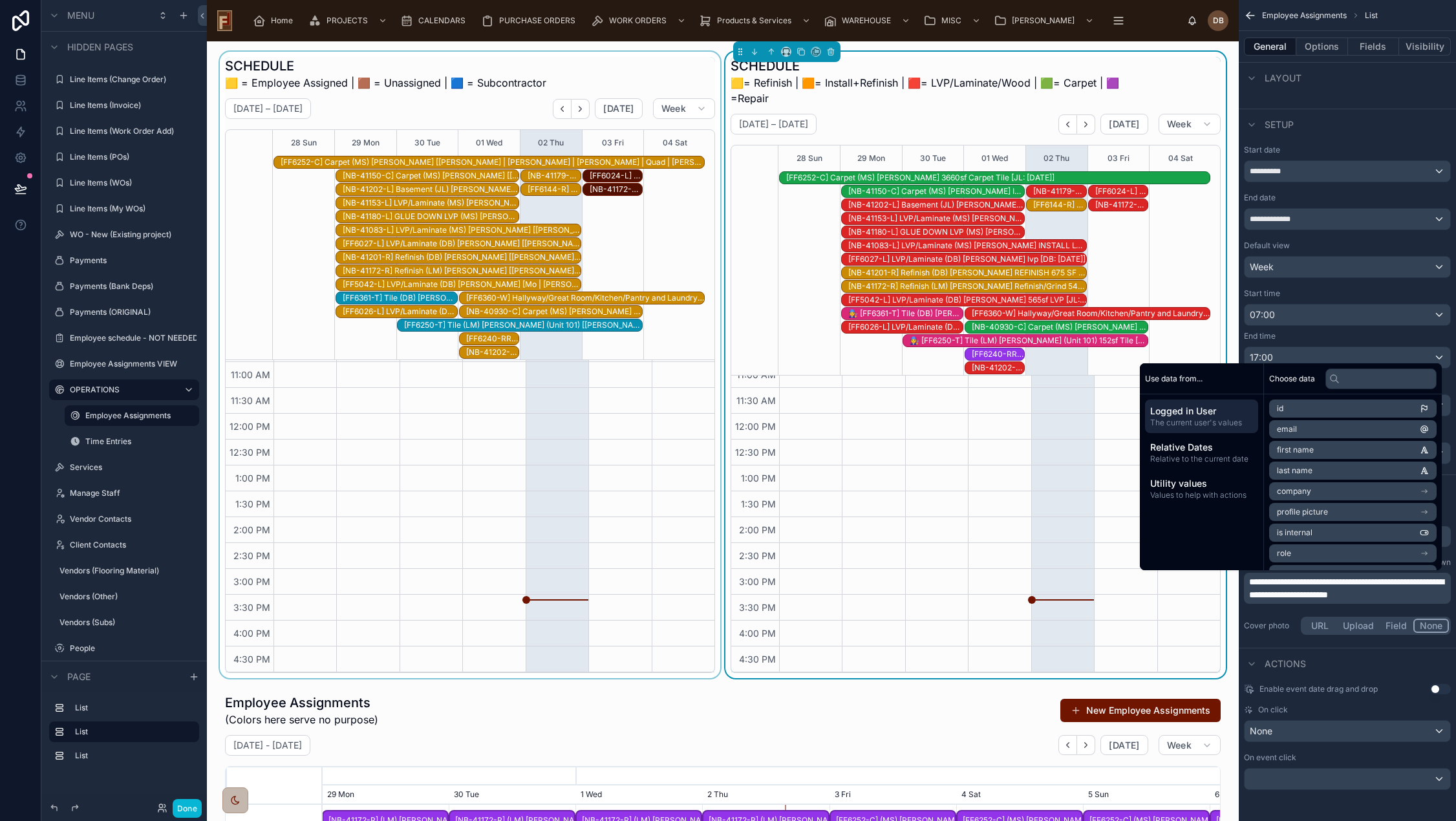
click at [646, 77] on div at bounding box center [470, 365] width 505 height 626
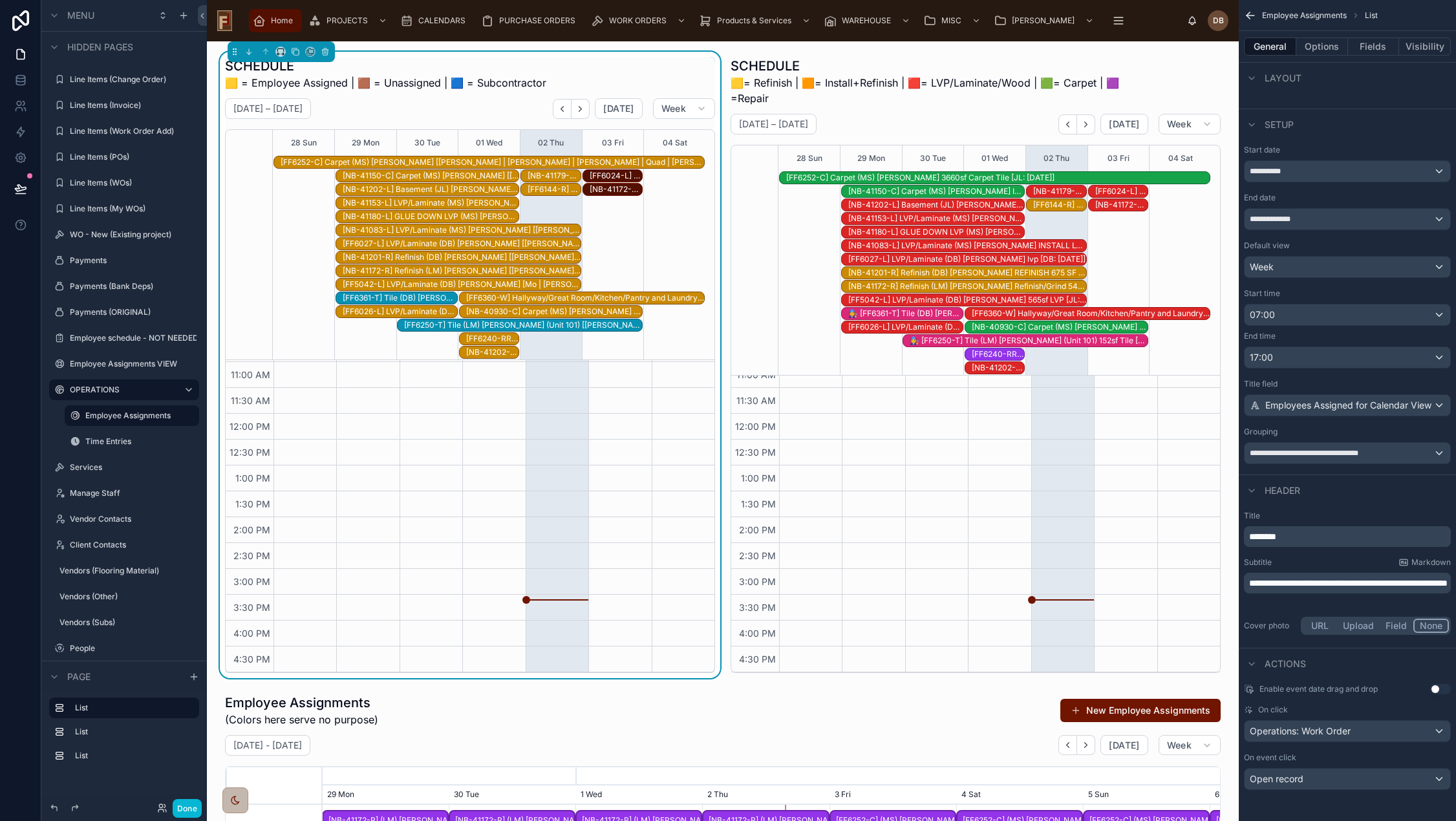
click at [271, 19] on span "Home" at bounding box center [282, 21] width 22 height 10
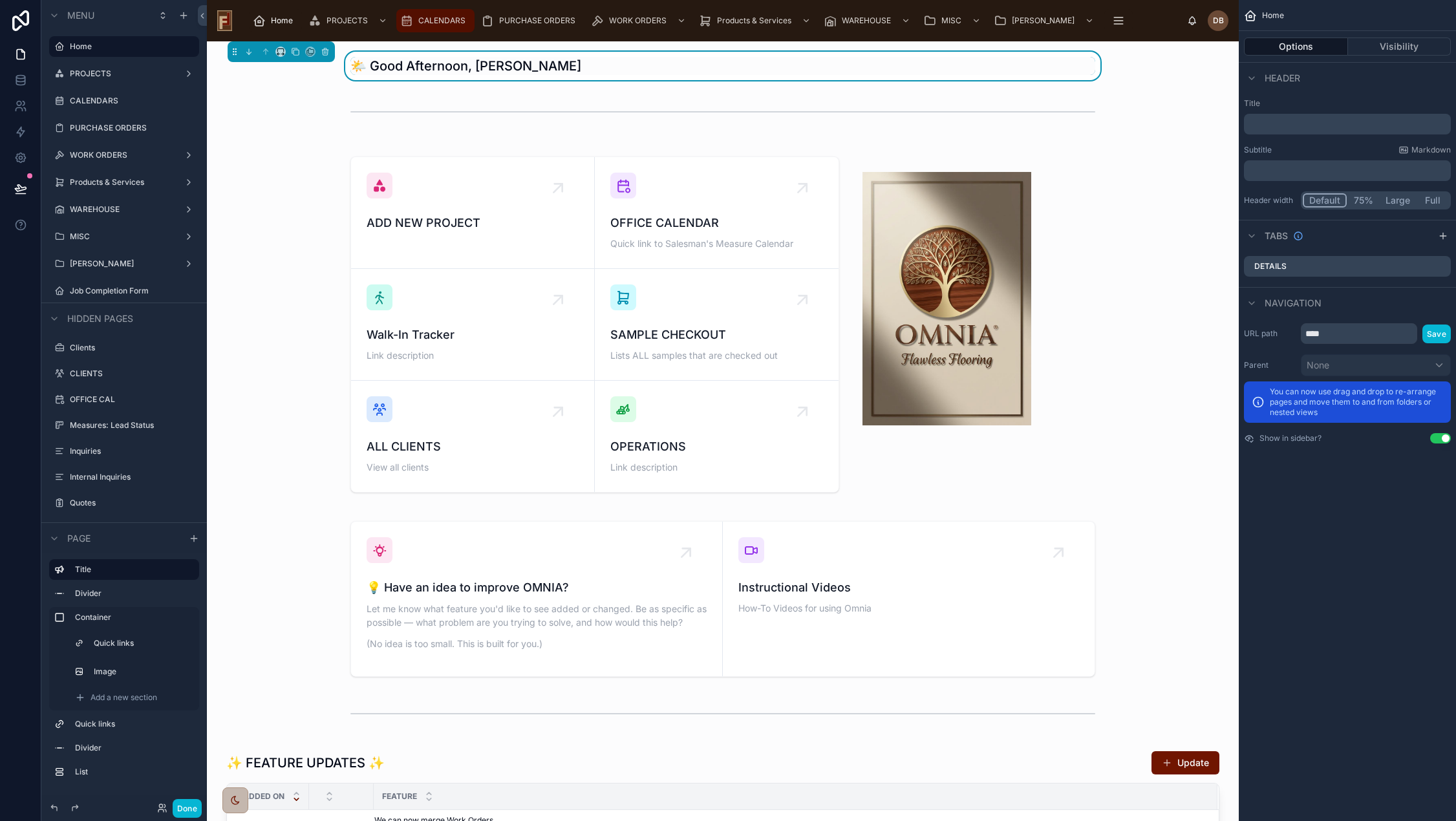
click at [443, 20] on span "CALENDARS" at bounding box center [442, 21] width 47 height 10
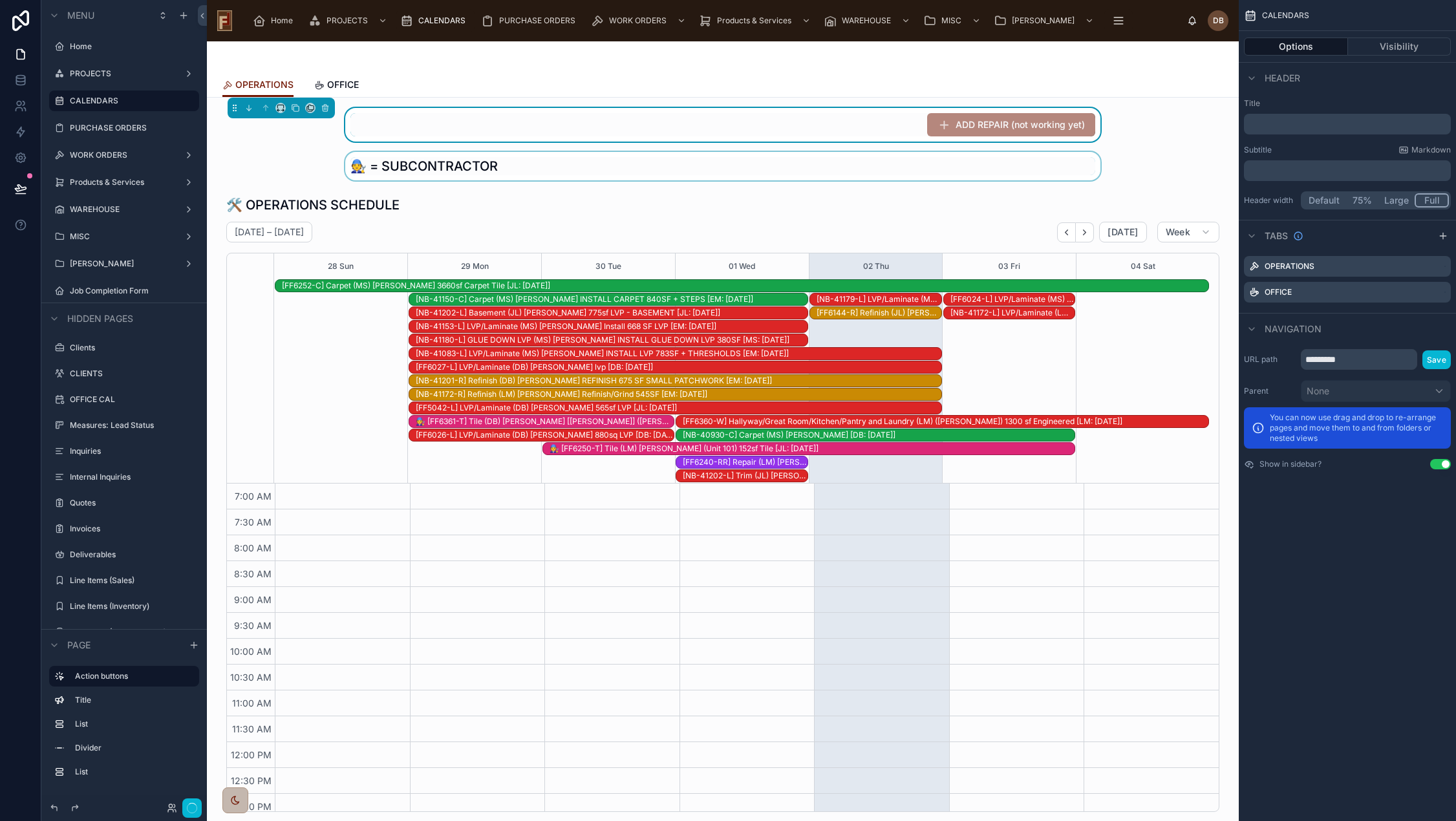
scroll to position [189, 0]
click at [560, 170] on div at bounding box center [722, 166] width 1011 height 28
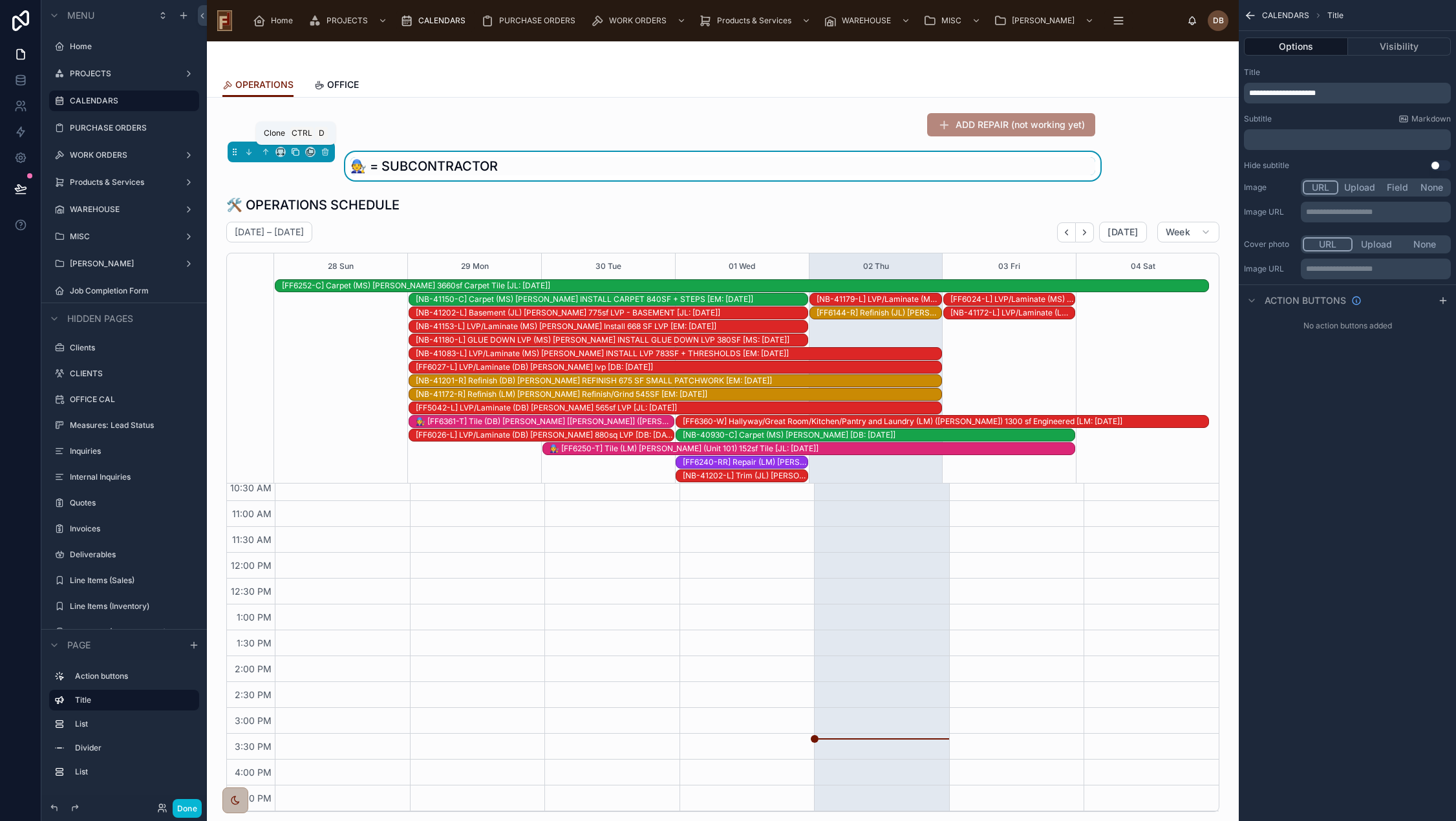
click at [297, 152] on icon at bounding box center [295, 152] width 9 height 9
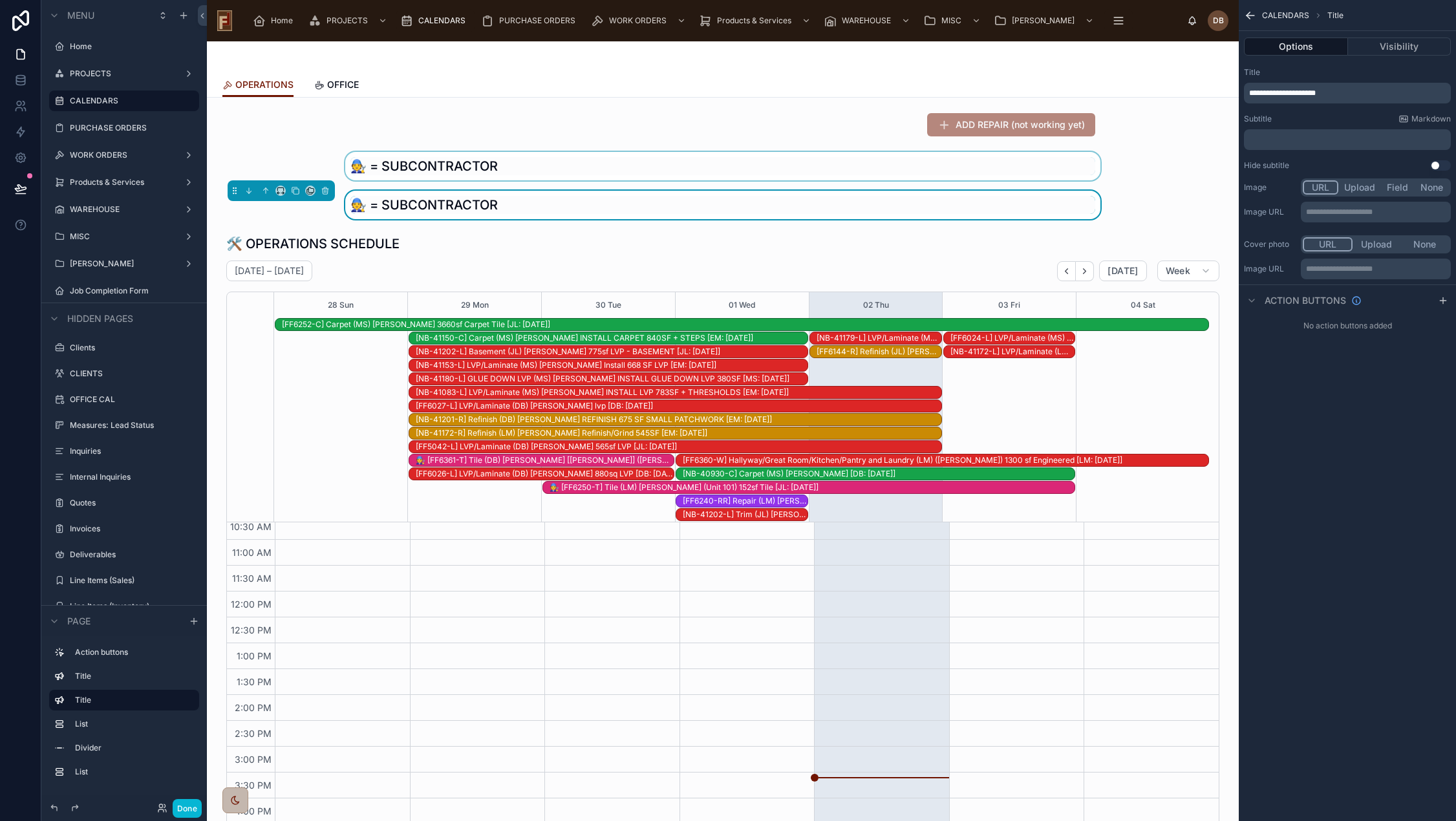
click at [467, 166] on div at bounding box center [722, 166] width 1011 height 28
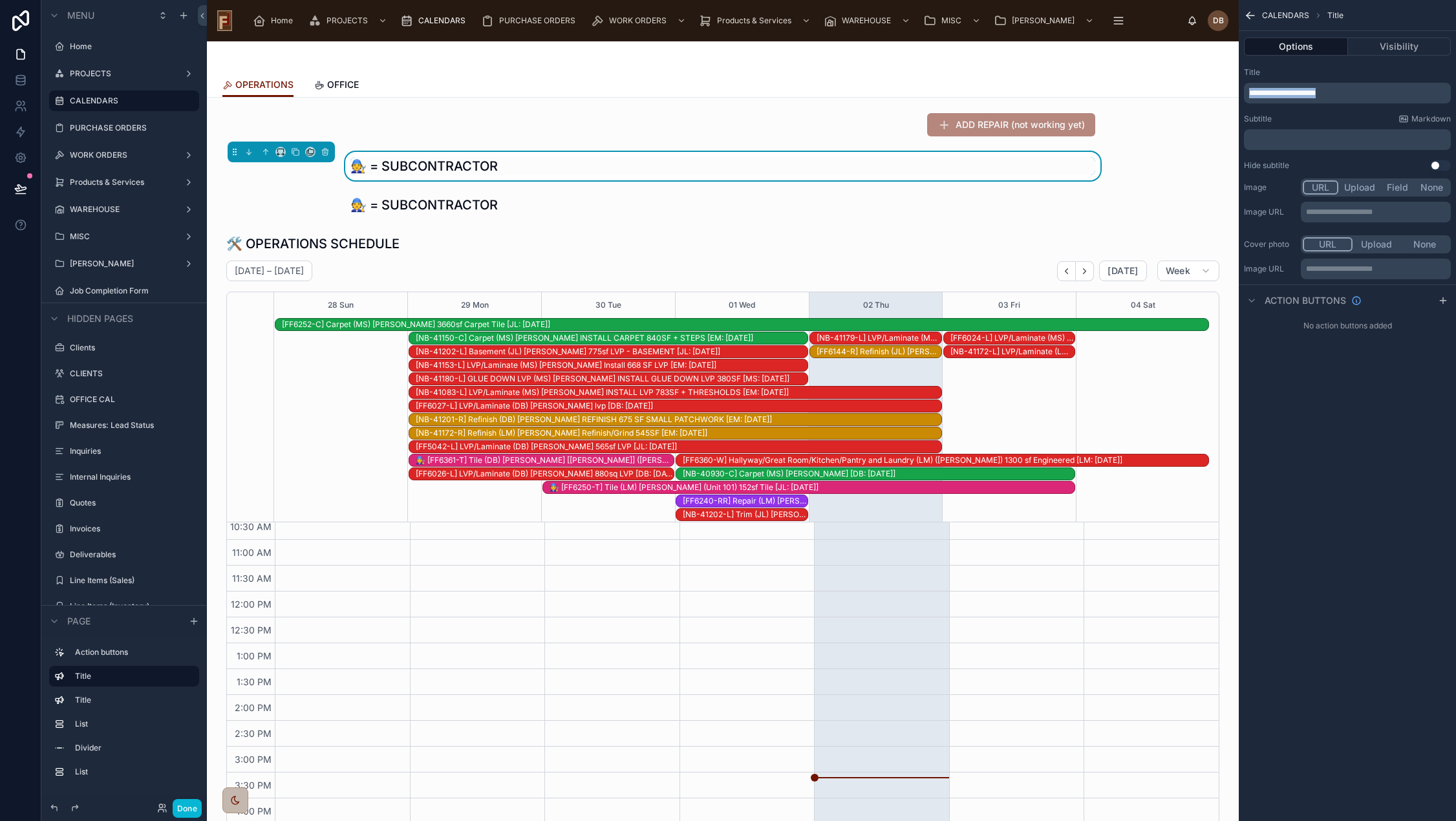
drag, startPoint x: 1348, startPoint y: 96, endPoint x: 1251, endPoint y: 92, distance: 97.1
click at [1251, 92] on p "**********" at bounding box center [1348, 93] width 199 height 10
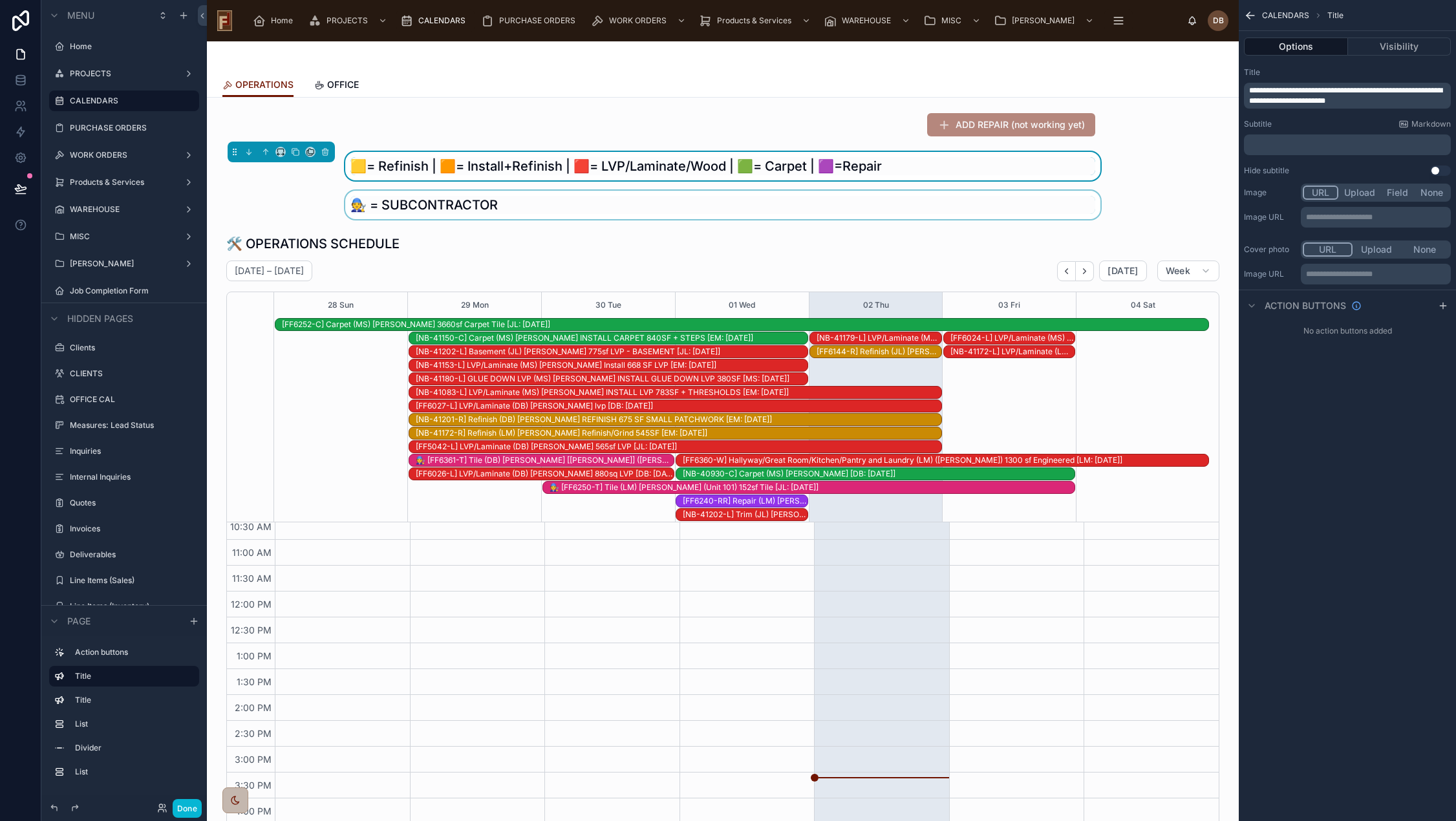
click at [529, 203] on div at bounding box center [722, 205] width 1011 height 28
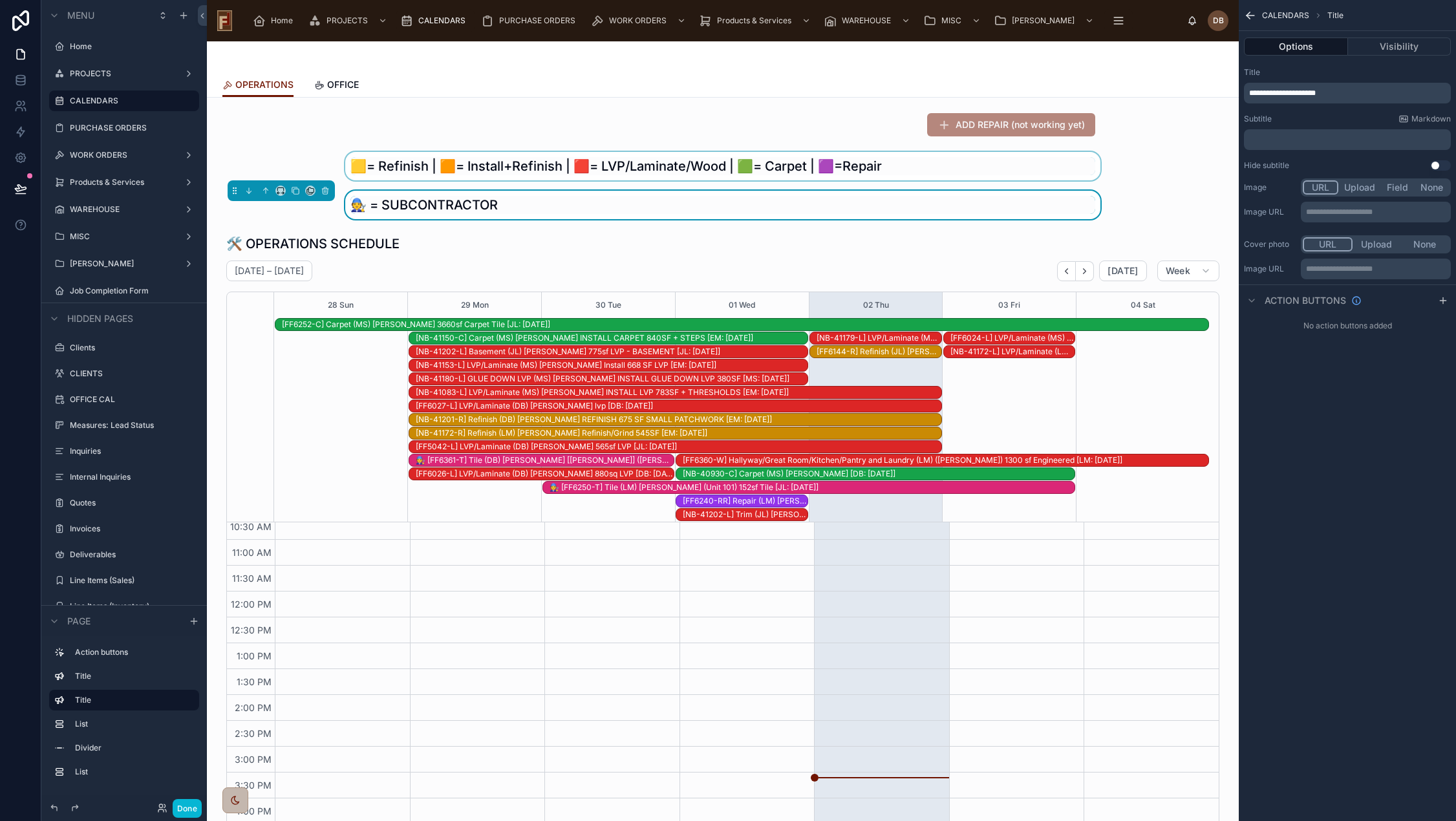
click at [781, 170] on div at bounding box center [722, 166] width 1011 height 28
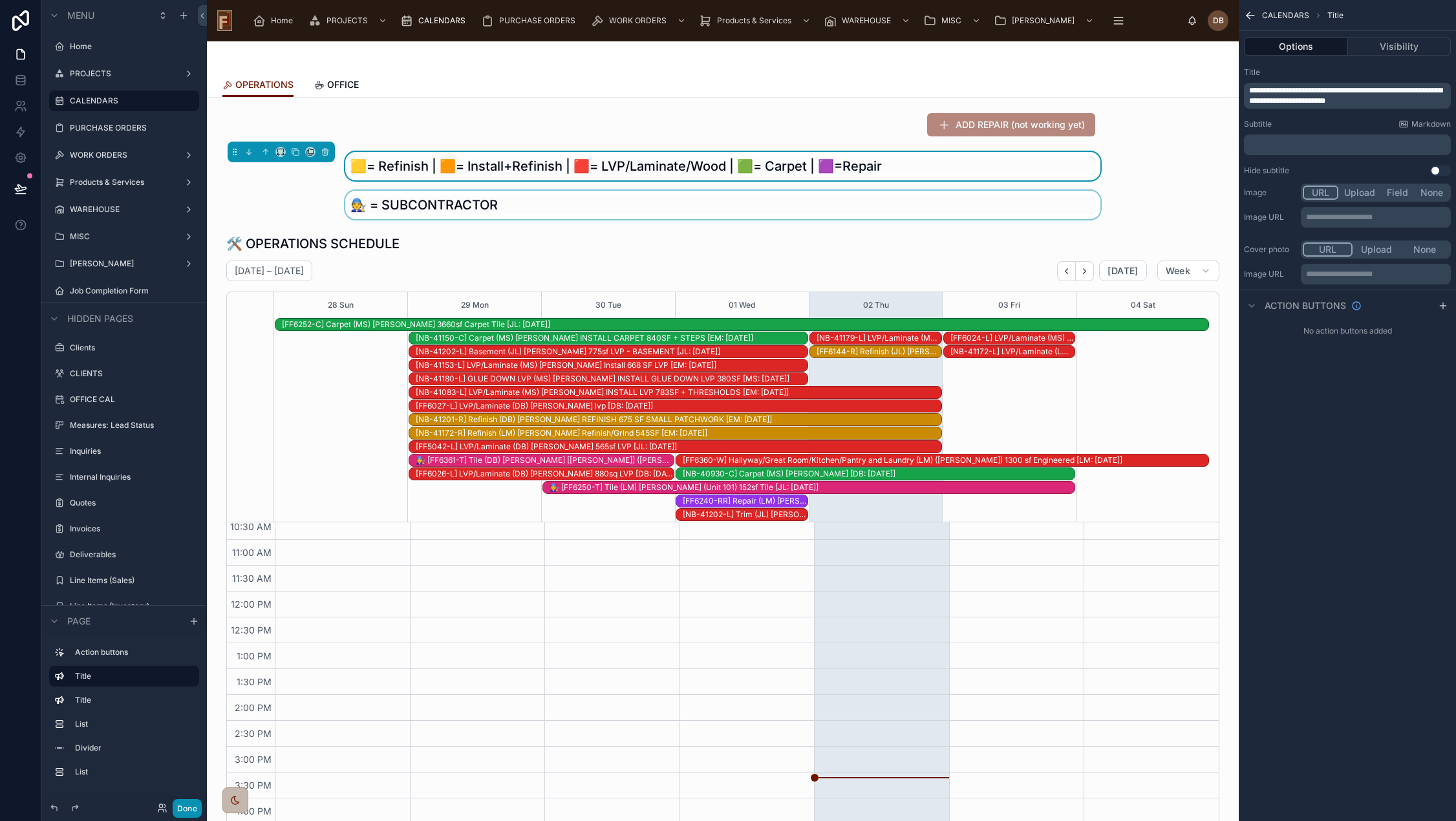
click at [188, 807] on button "Done" at bounding box center [187, 808] width 29 height 19
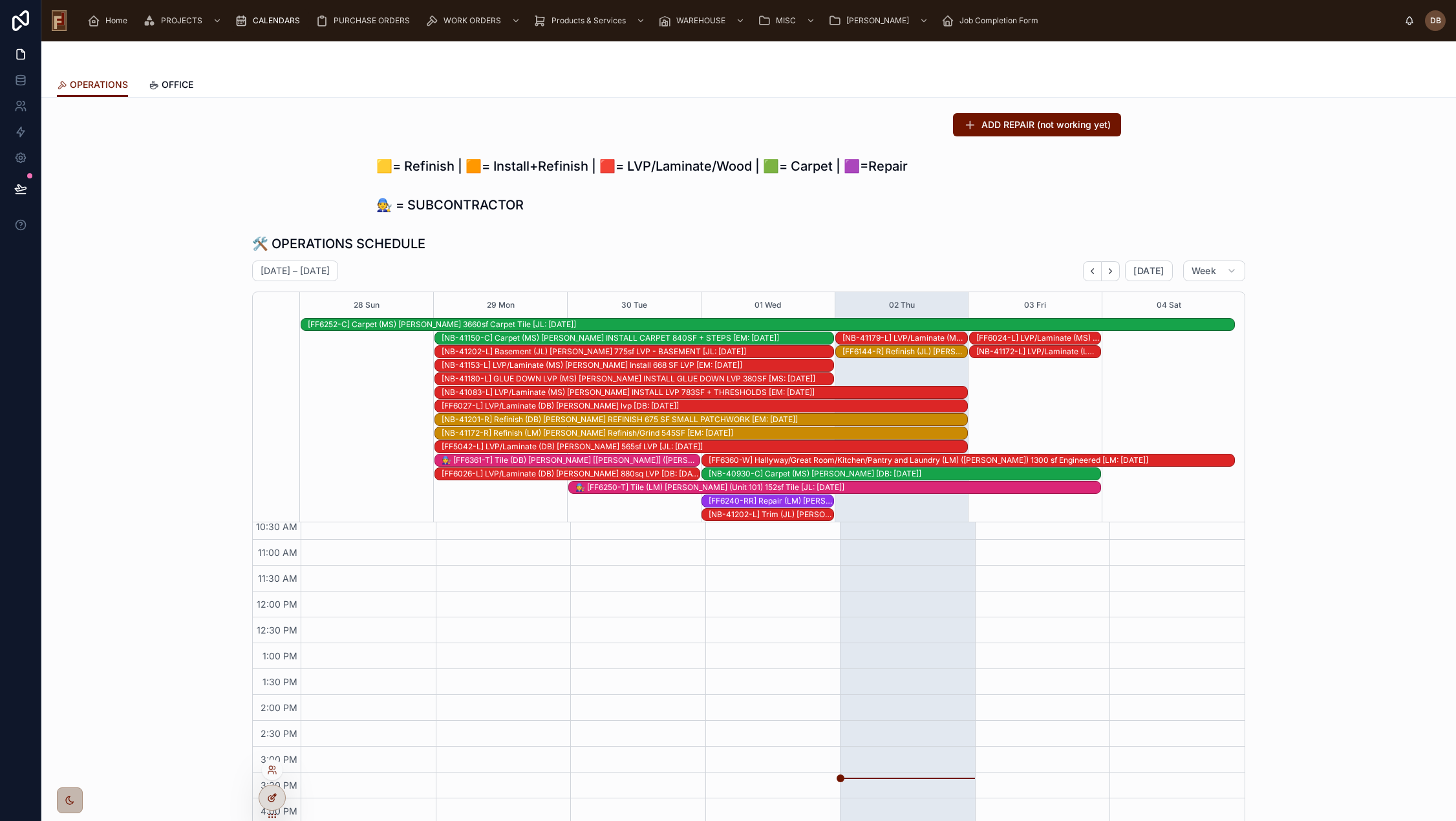
click at [272, 798] on icon at bounding box center [272, 798] width 10 height 10
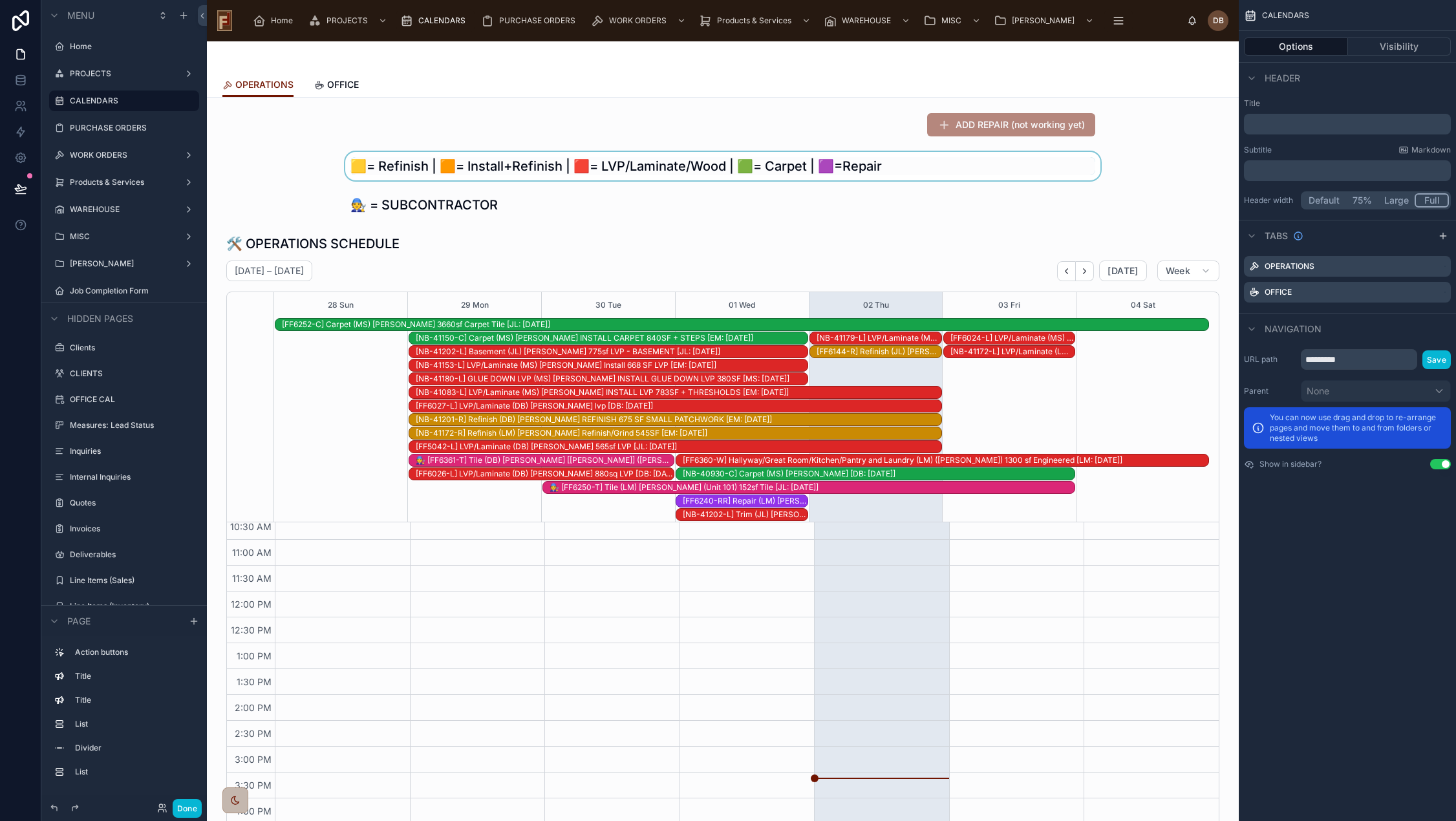
click at [932, 168] on div at bounding box center [722, 166] width 1011 height 28
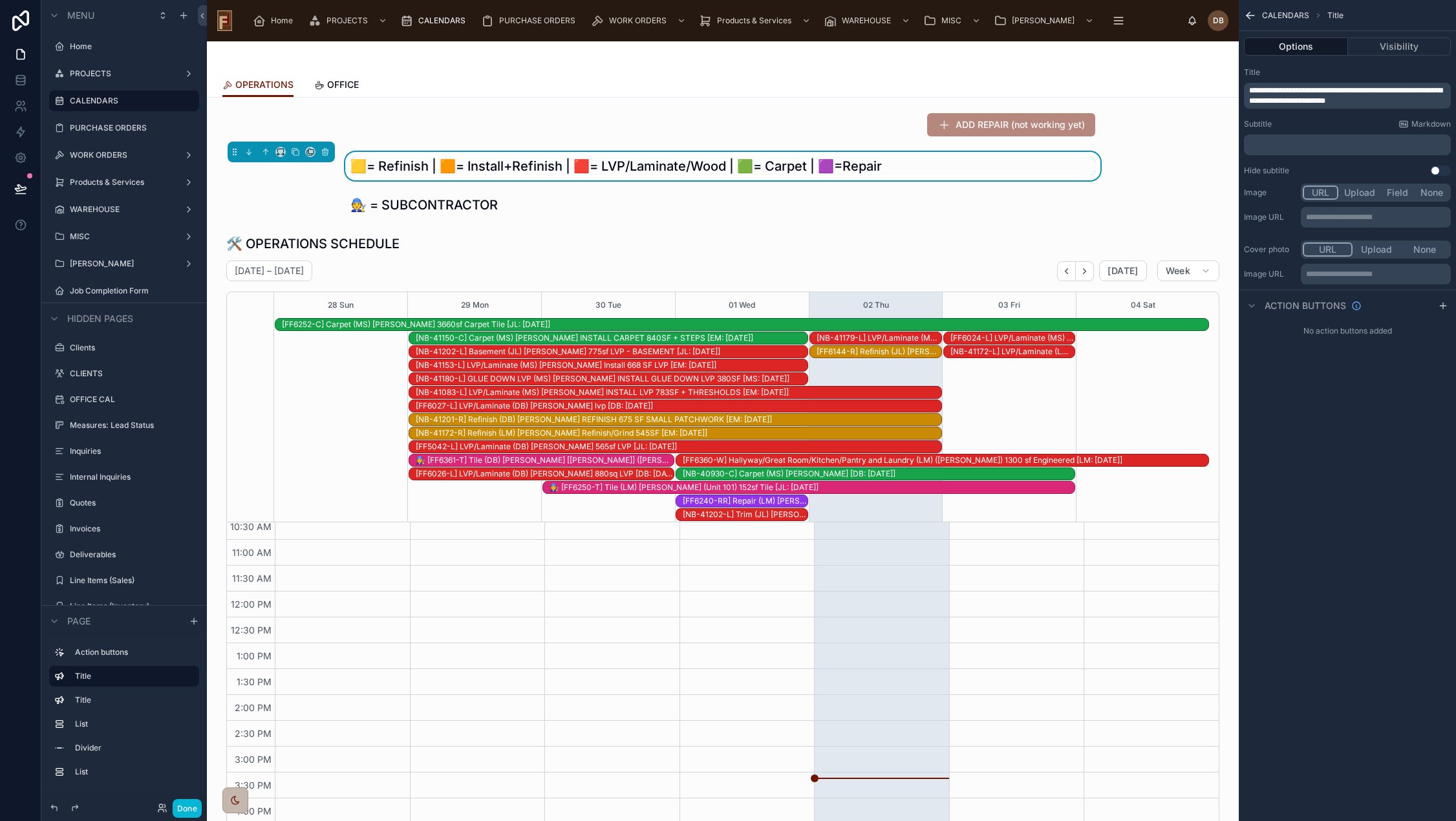
click at [1415, 98] on span "**********" at bounding box center [1345, 96] width 193 height 18
drag, startPoint x: 1427, startPoint y: 98, endPoint x: 1242, endPoint y: 89, distance: 185.2
click at [1242, 89] on div "**********" at bounding box center [1347, 122] width 217 height 119
copy span "**********"
click at [1304, 141] on p "﻿" at bounding box center [1348, 145] width 199 height 10
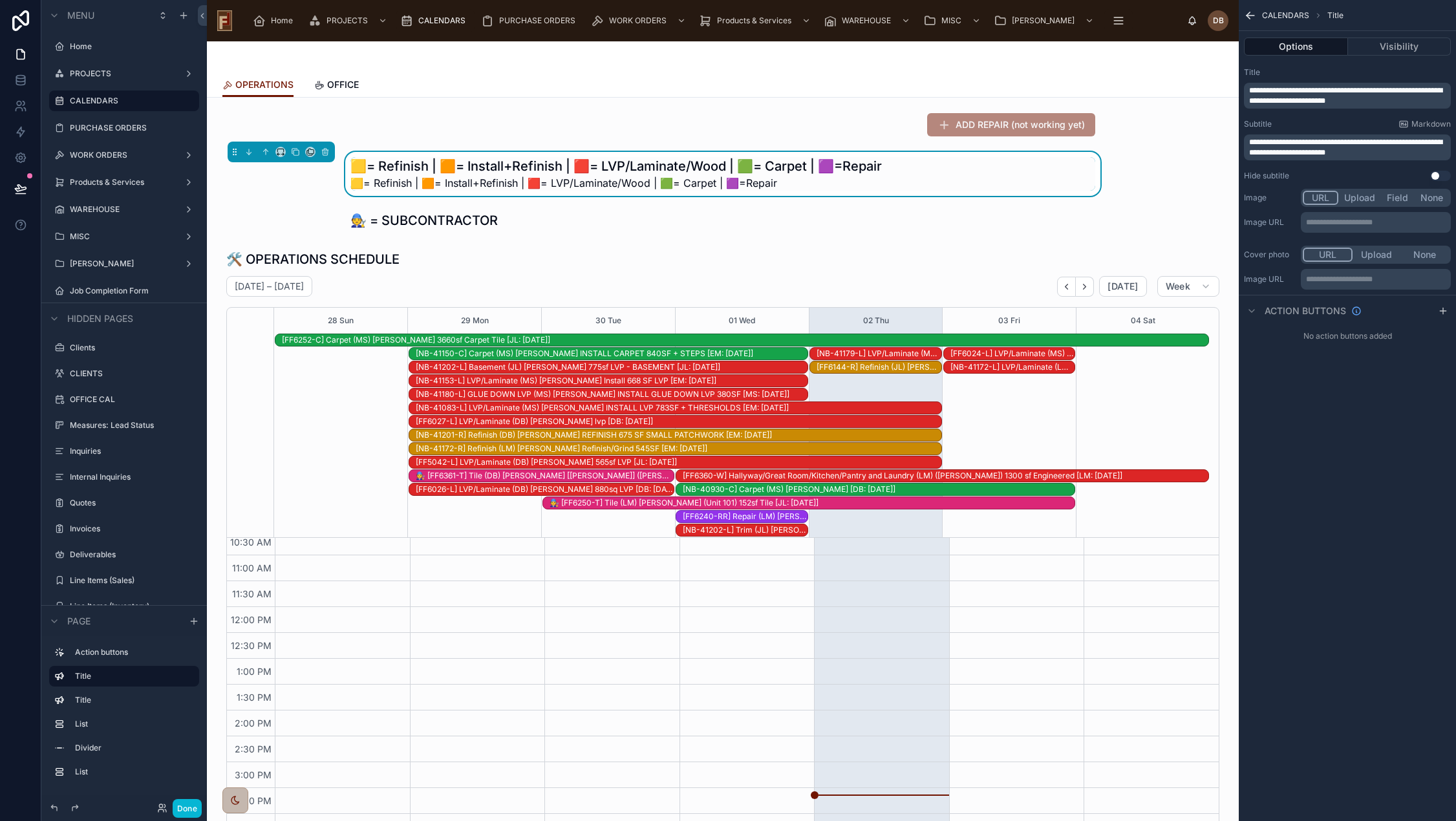
click at [1435, 98] on p "**********" at bounding box center [1348, 96] width 199 height 21
drag, startPoint x: 1407, startPoint y: 98, endPoint x: 1249, endPoint y: 93, distance: 158.1
click at [1249, 93] on p "**********" at bounding box center [1348, 96] width 199 height 21
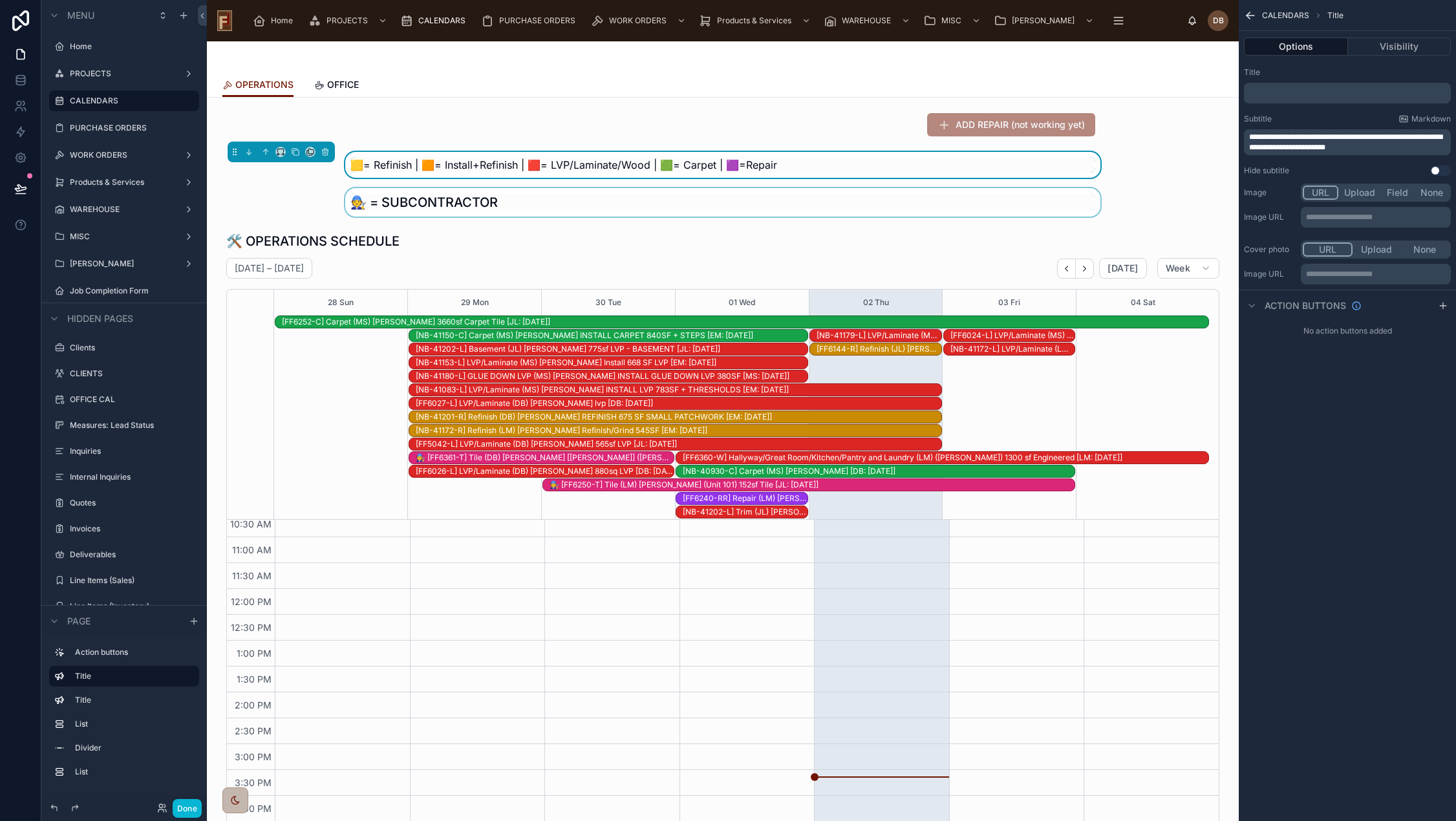
click at [577, 202] on div at bounding box center [722, 202] width 1011 height 28
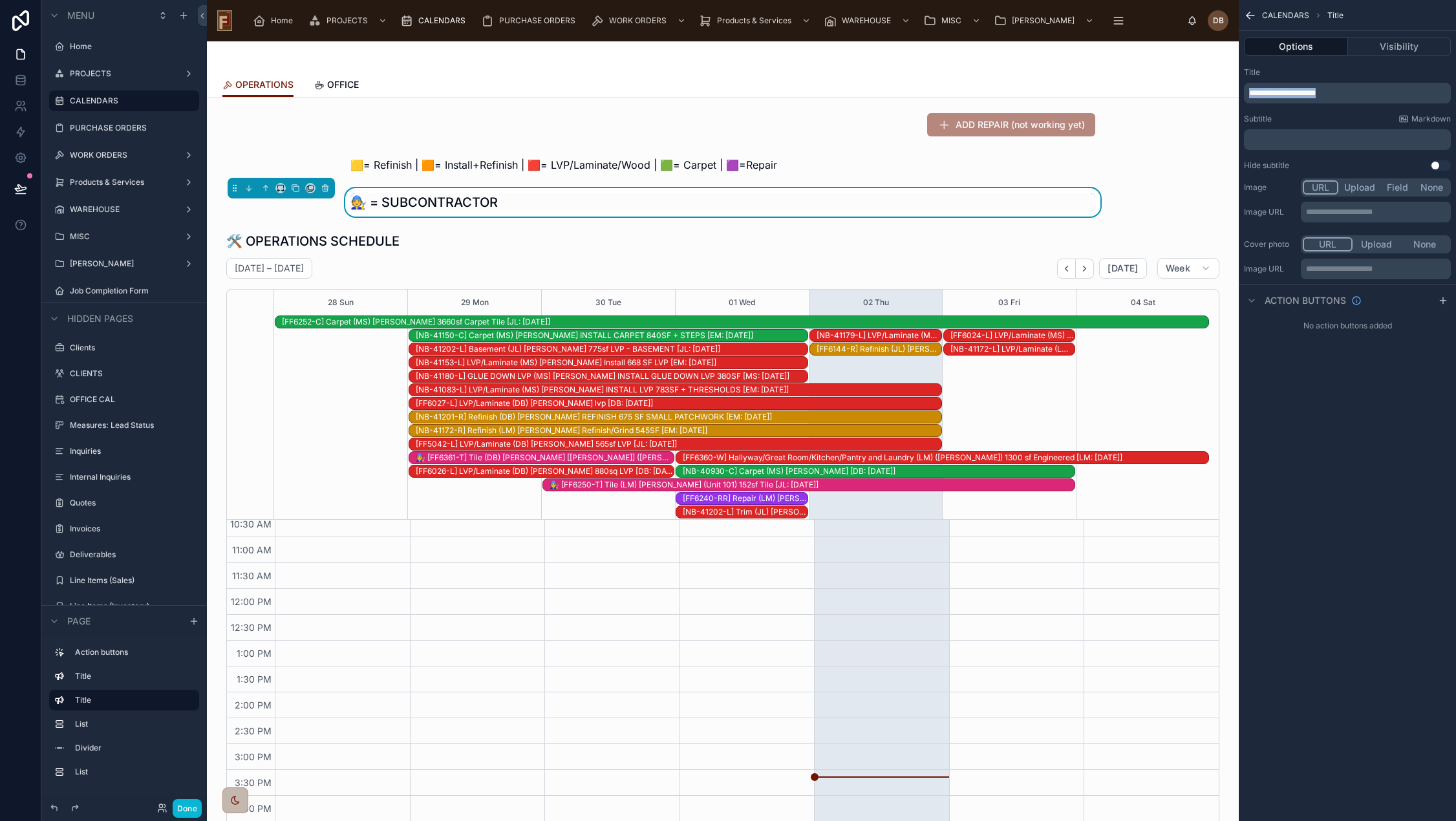
drag, startPoint x: 1352, startPoint y: 91, endPoint x: 1247, endPoint y: 89, distance: 105.0
click at [1247, 89] on div "**********" at bounding box center [1347, 93] width 207 height 21
copy span "**********"
click at [1290, 138] on p "﻿" at bounding box center [1348, 140] width 199 height 10
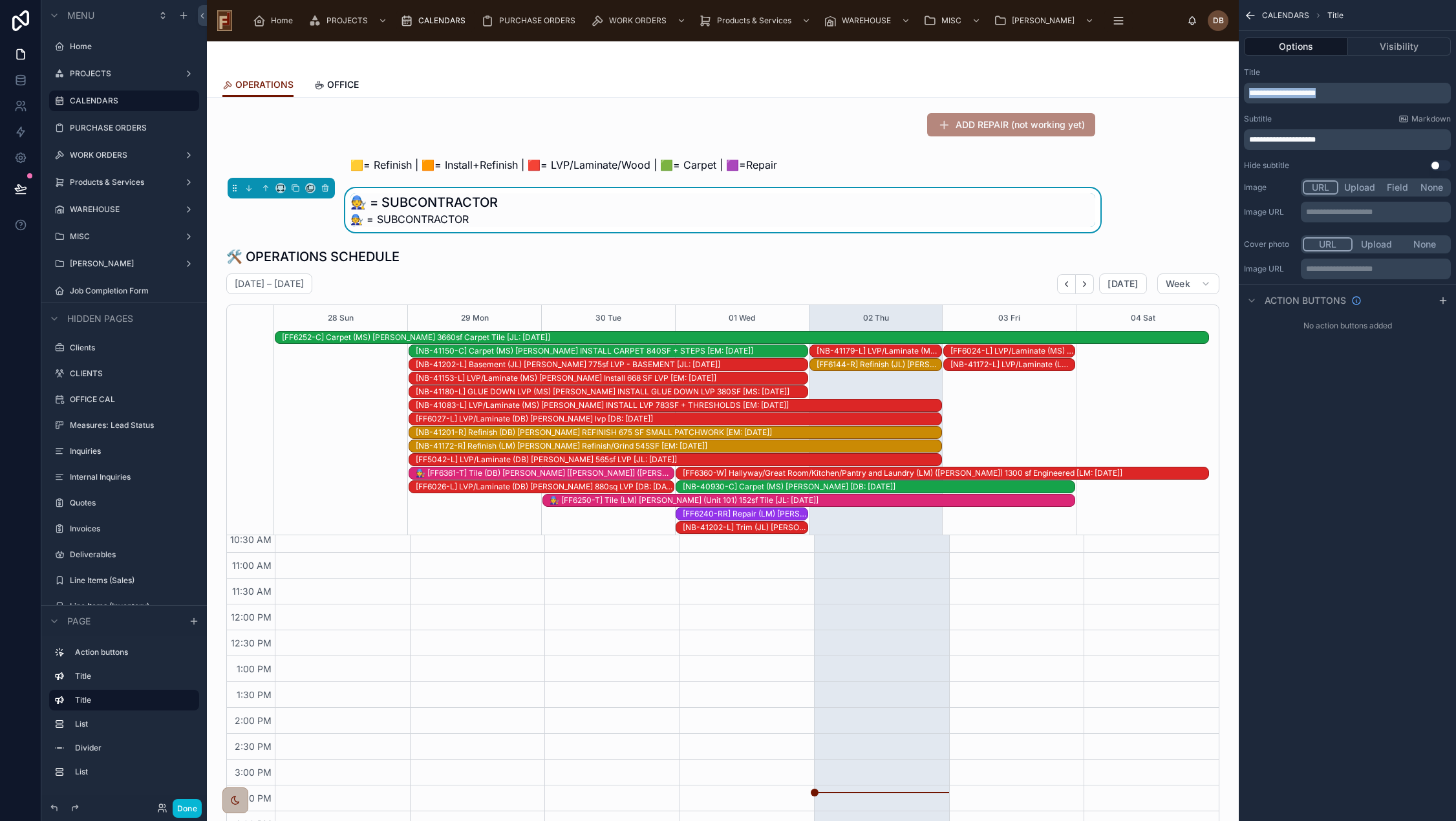
drag, startPoint x: 1363, startPoint y: 89, endPoint x: 1234, endPoint y: 91, distance: 129.0
click at [1234, 91] on div "Home PROJECTS CALENDARS PURCHASE ORDERS WORK ORDERS Products & Services WAREHOU…" at bounding box center [831, 410] width 1249 height 821
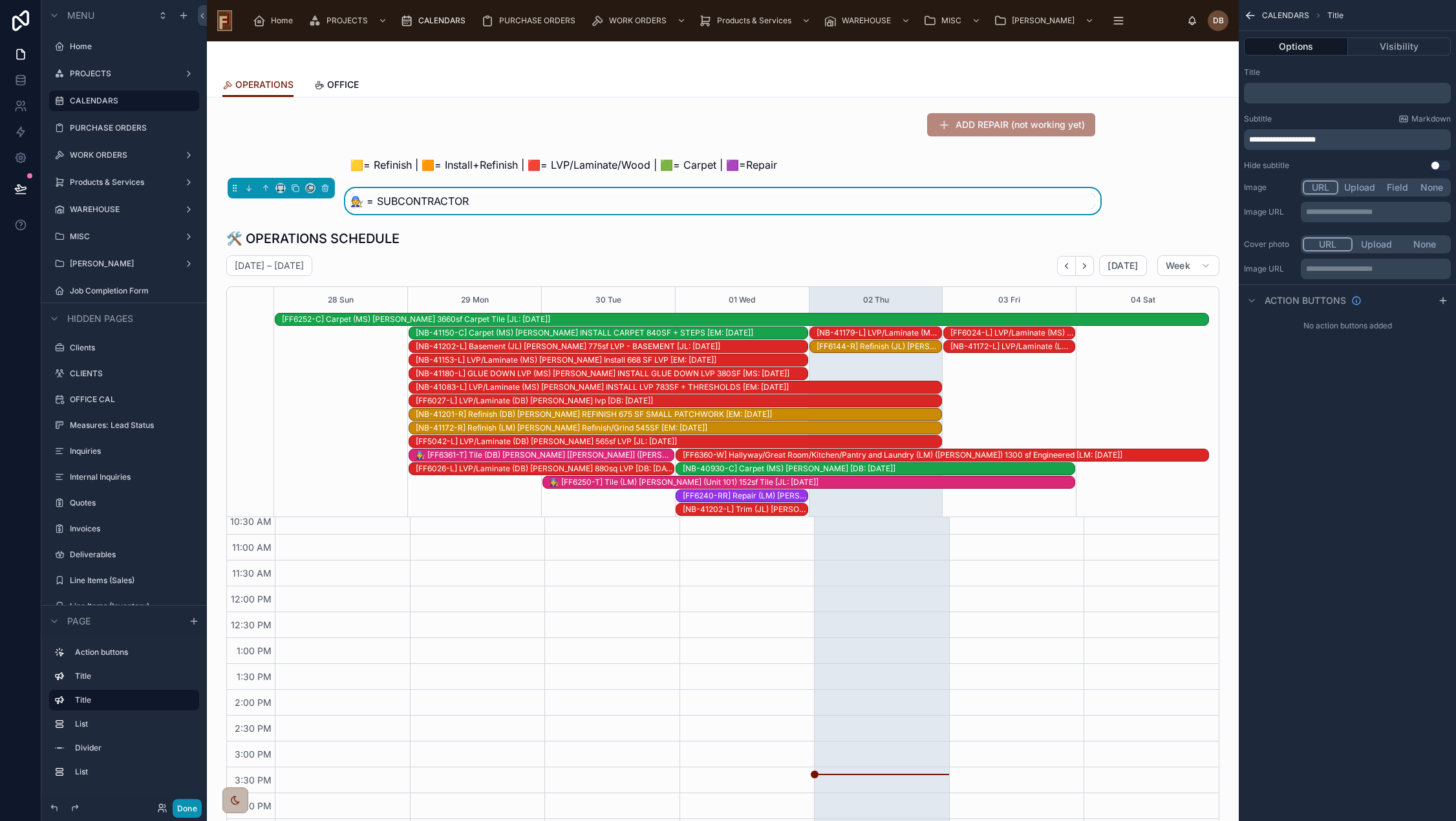
click at [185, 811] on button "Done" at bounding box center [187, 808] width 29 height 19
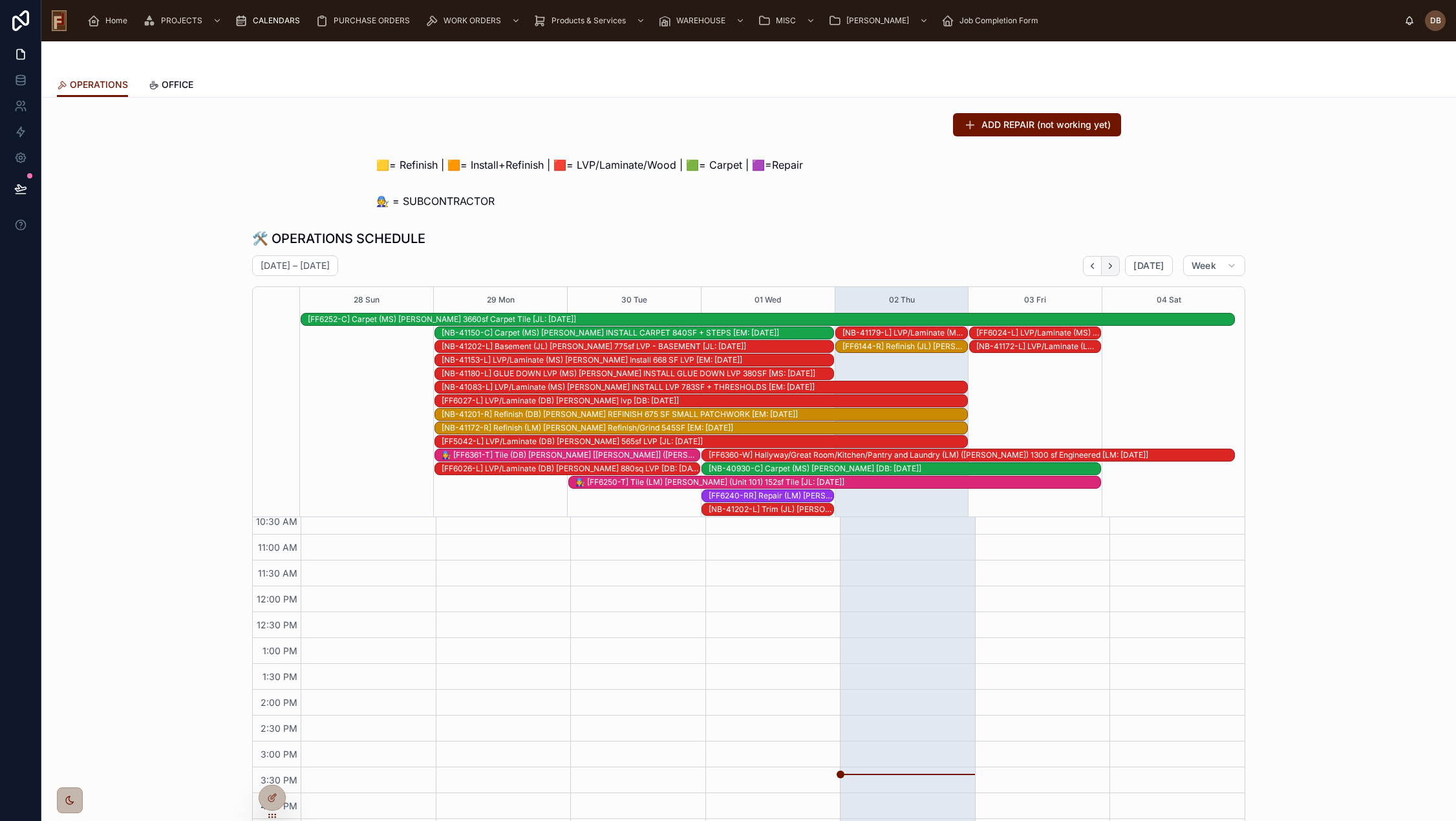
click at [1111, 262] on icon "Next" at bounding box center [1110, 265] width 10 height 10
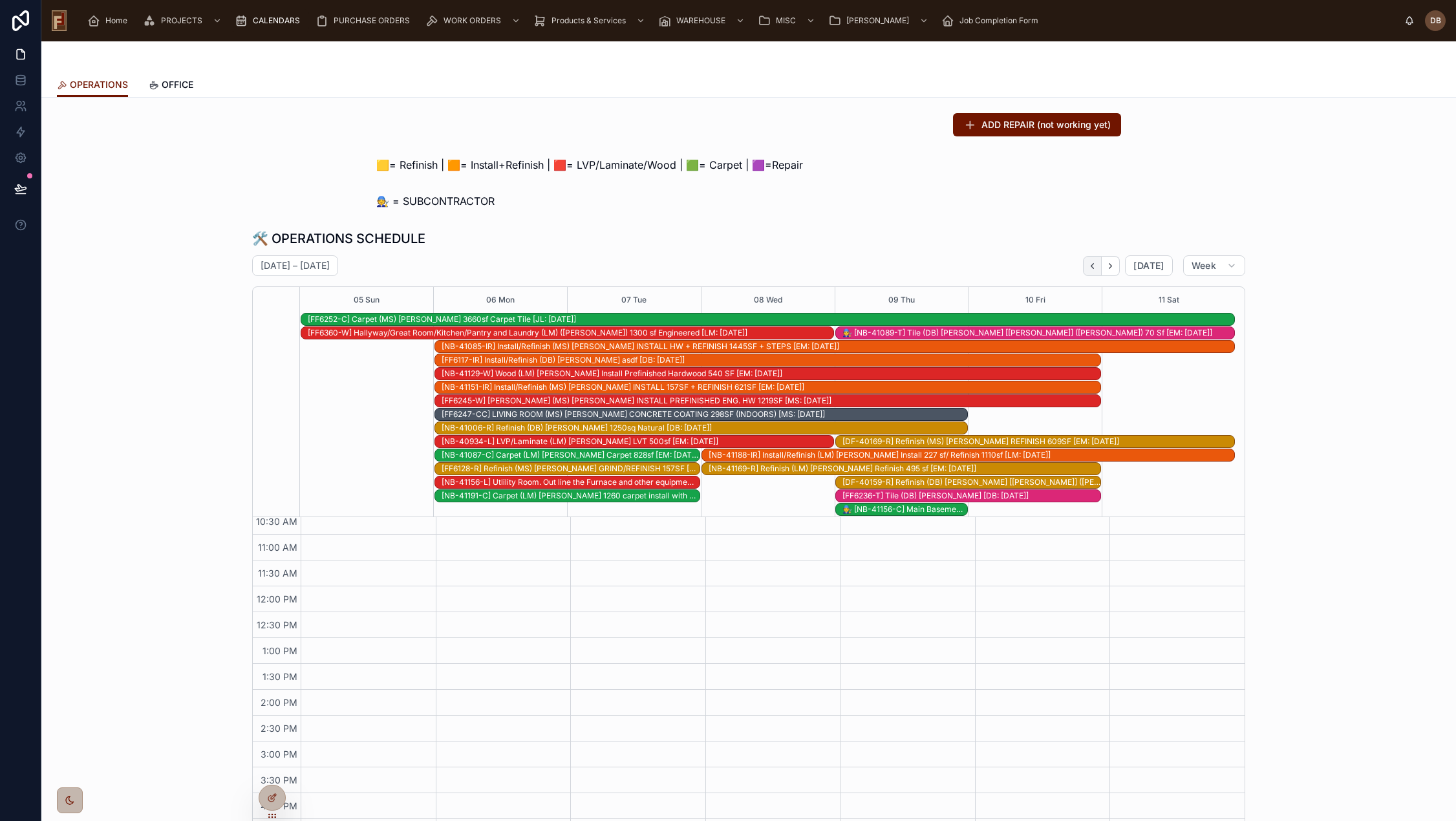
click at [1091, 265] on icon "Back" at bounding box center [1093, 265] width 3 height 5
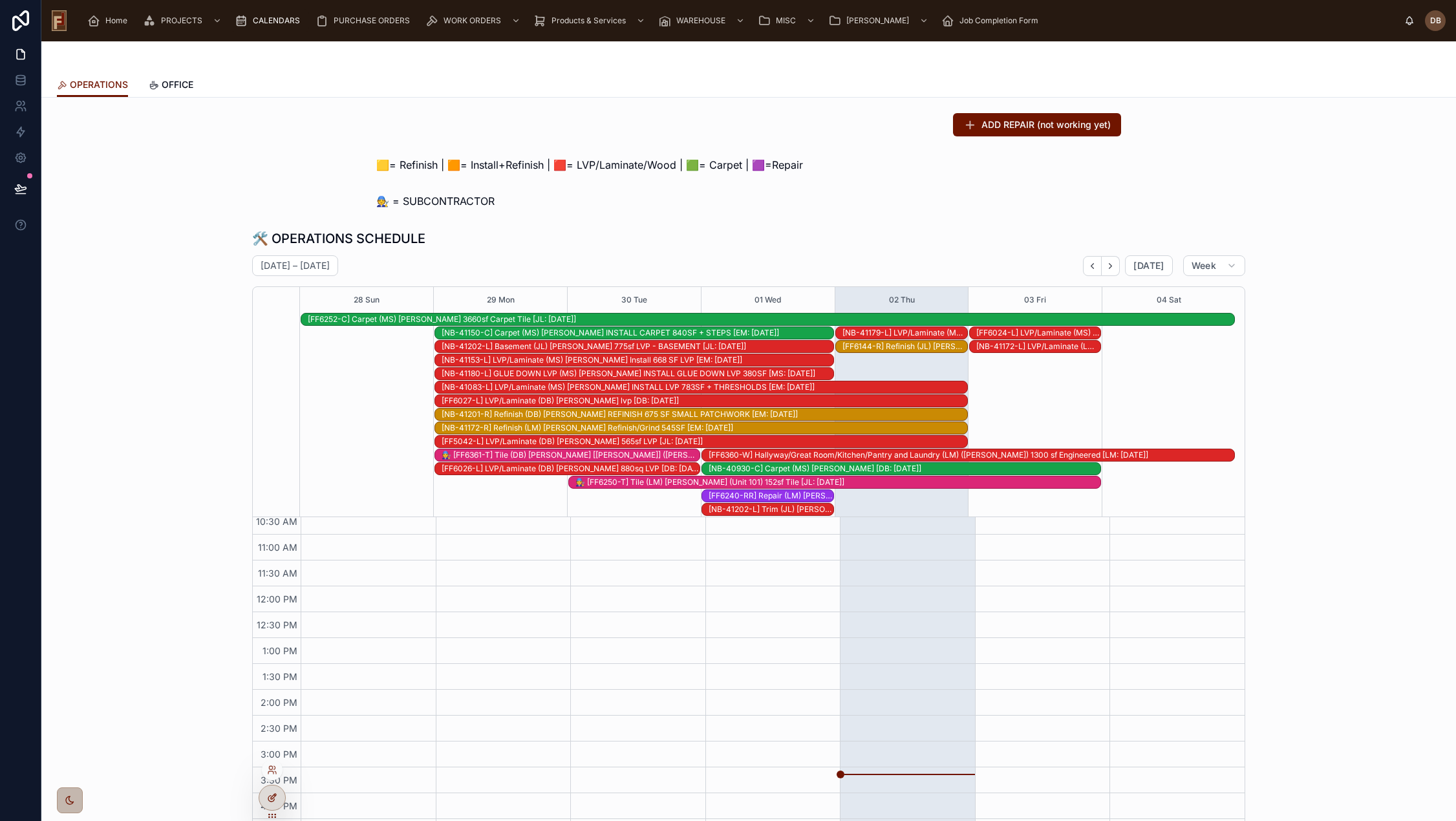
click at [277, 794] on icon at bounding box center [272, 798] width 10 height 10
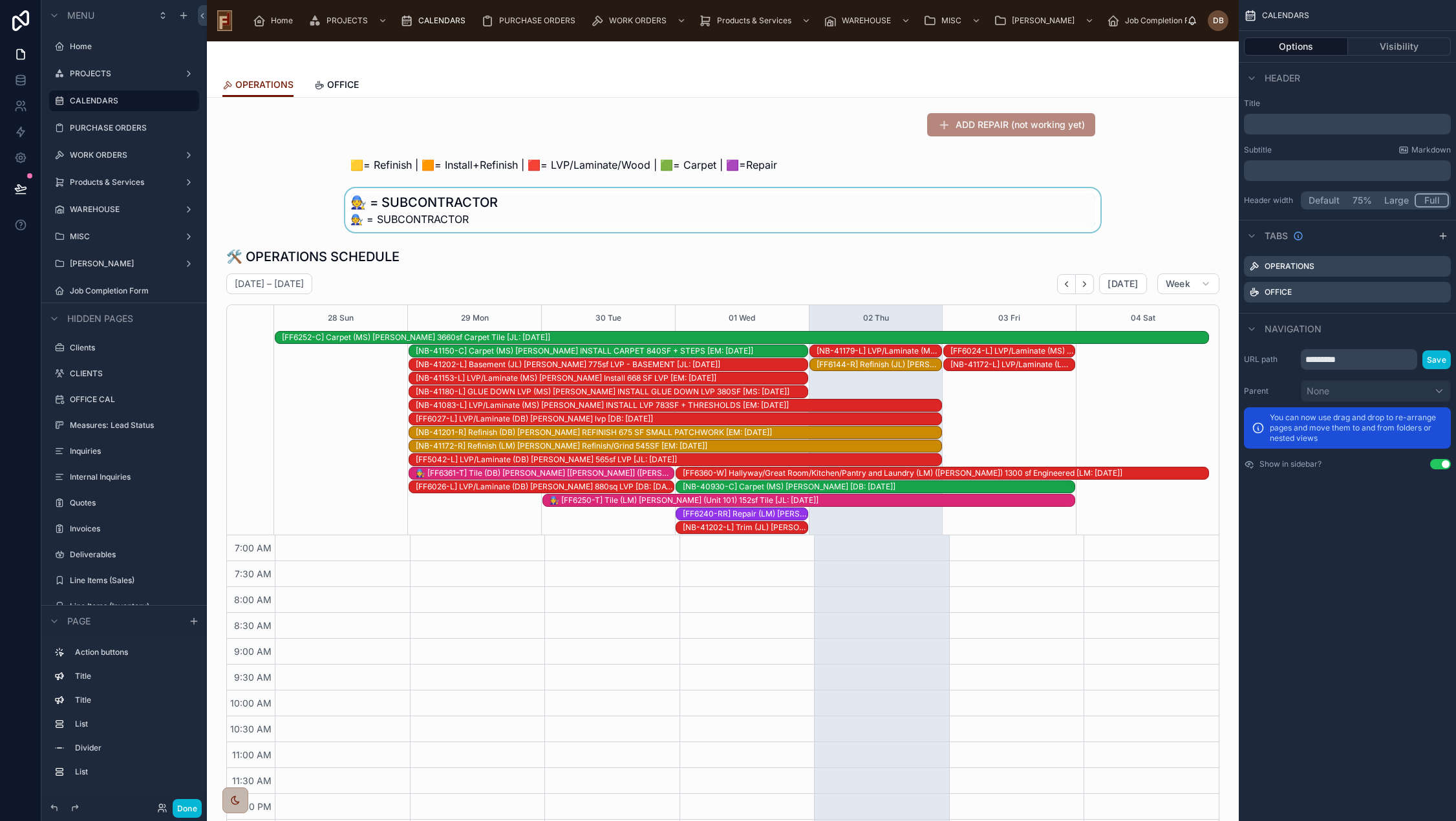
scroll to position [189, 0]
click at [832, 167] on div at bounding box center [722, 165] width 1011 height 26
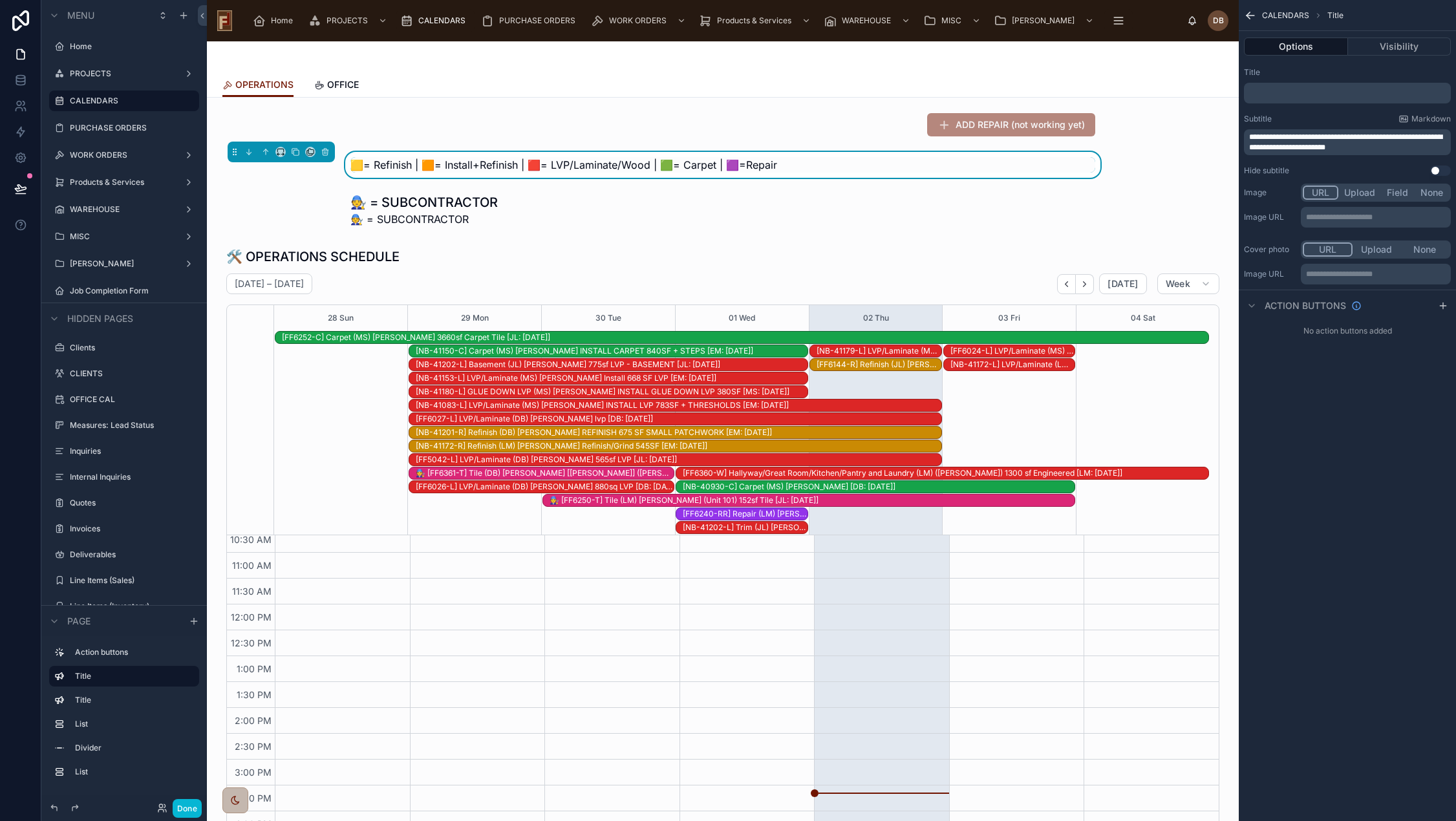
click at [1429, 148] on p "**********" at bounding box center [1348, 142] width 199 height 21
click at [558, 220] on div at bounding box center [722, 210] width 1011 height 44
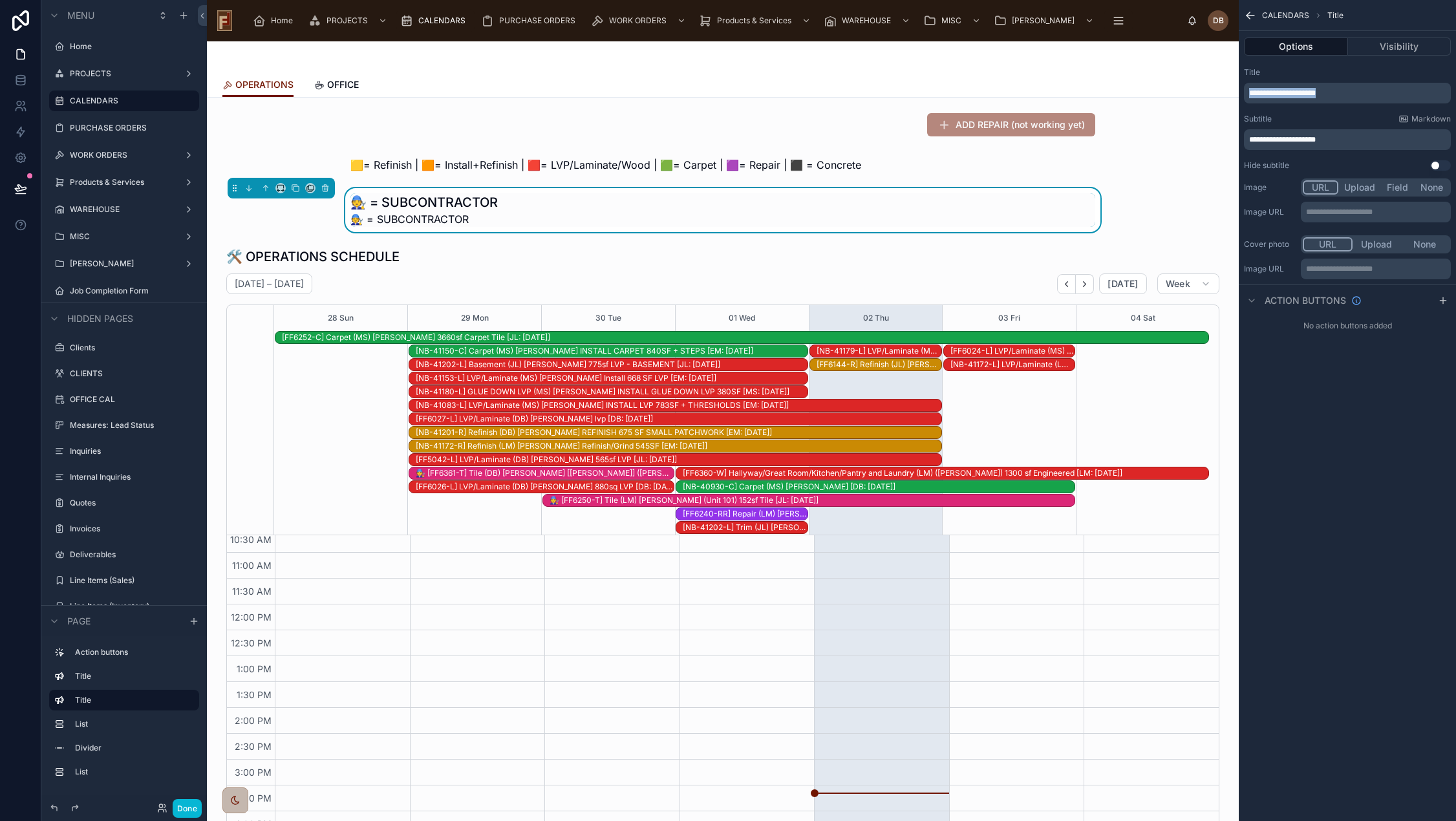
drag, startPoint x: 1375, startPoint y: 93, endPoint x: 1245, endPoint y: 90, distance: 130.0
click at [1245, 90] on div "**********" at bounding box center [1347, 93] width 207 height 21
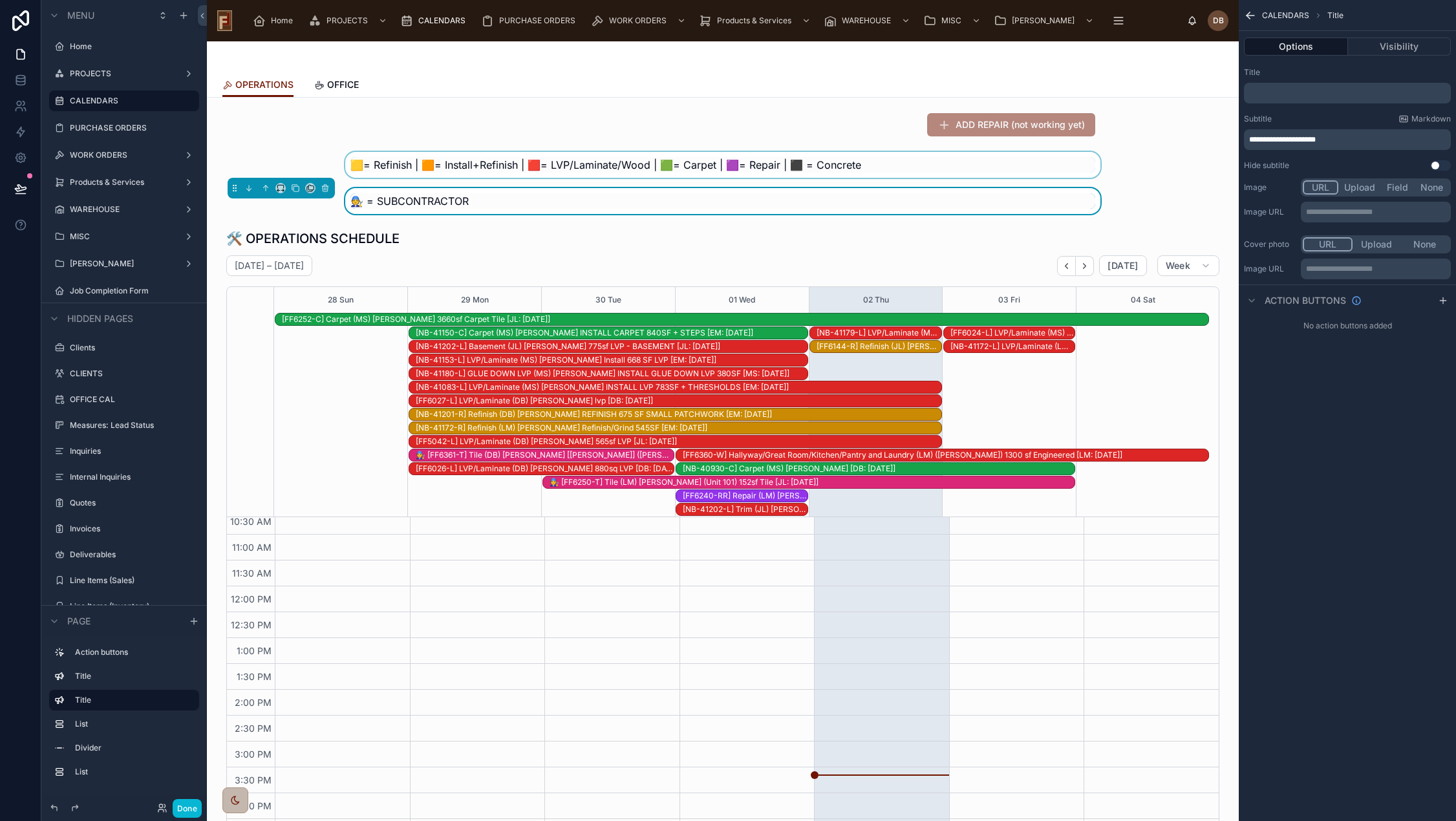
click at [572, 153] on div at bounding box center [722, 165] width 1011 height 26
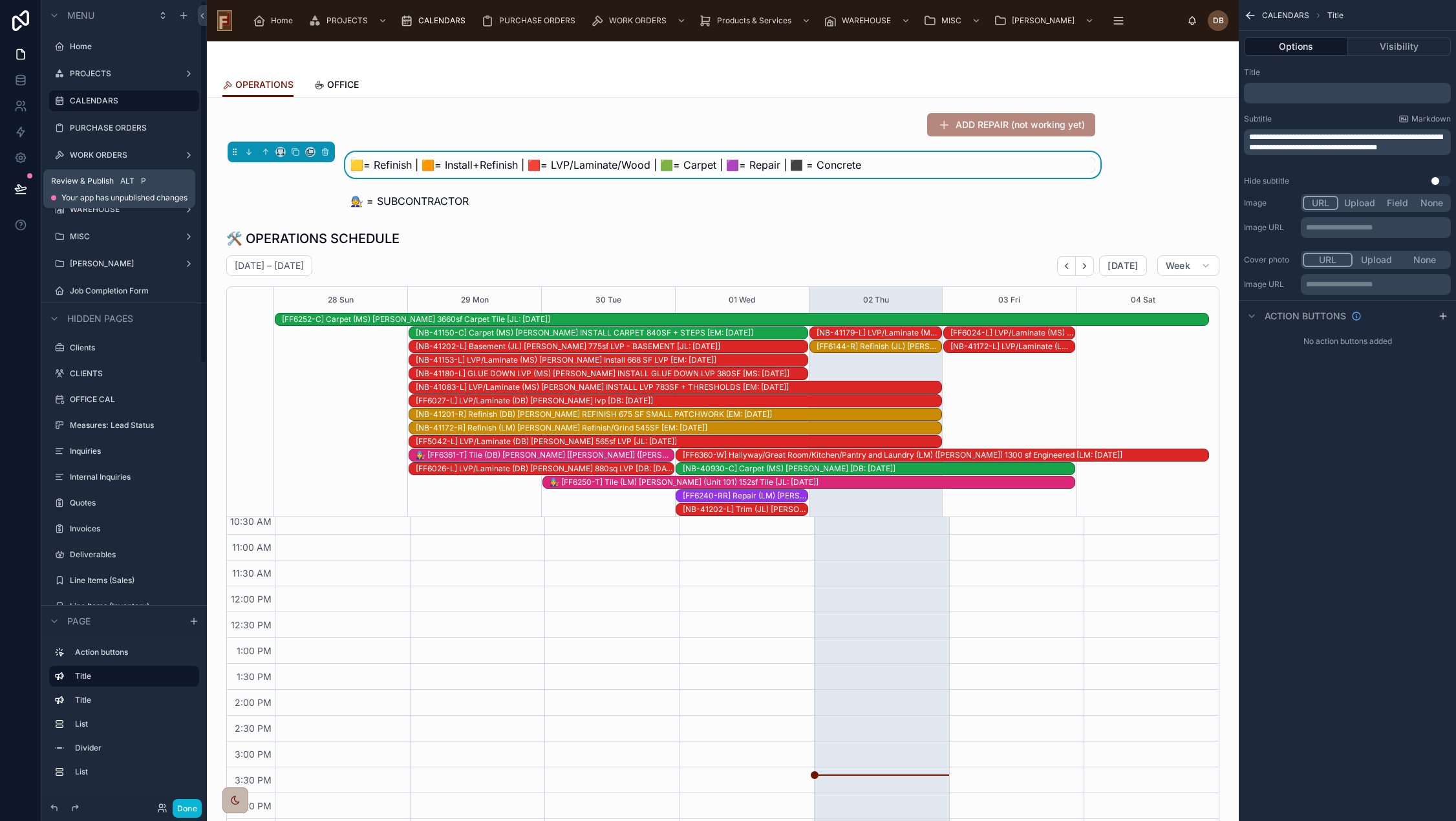
click at [22, 188] on icon at bounding box center [20, 188] width 11 height 6
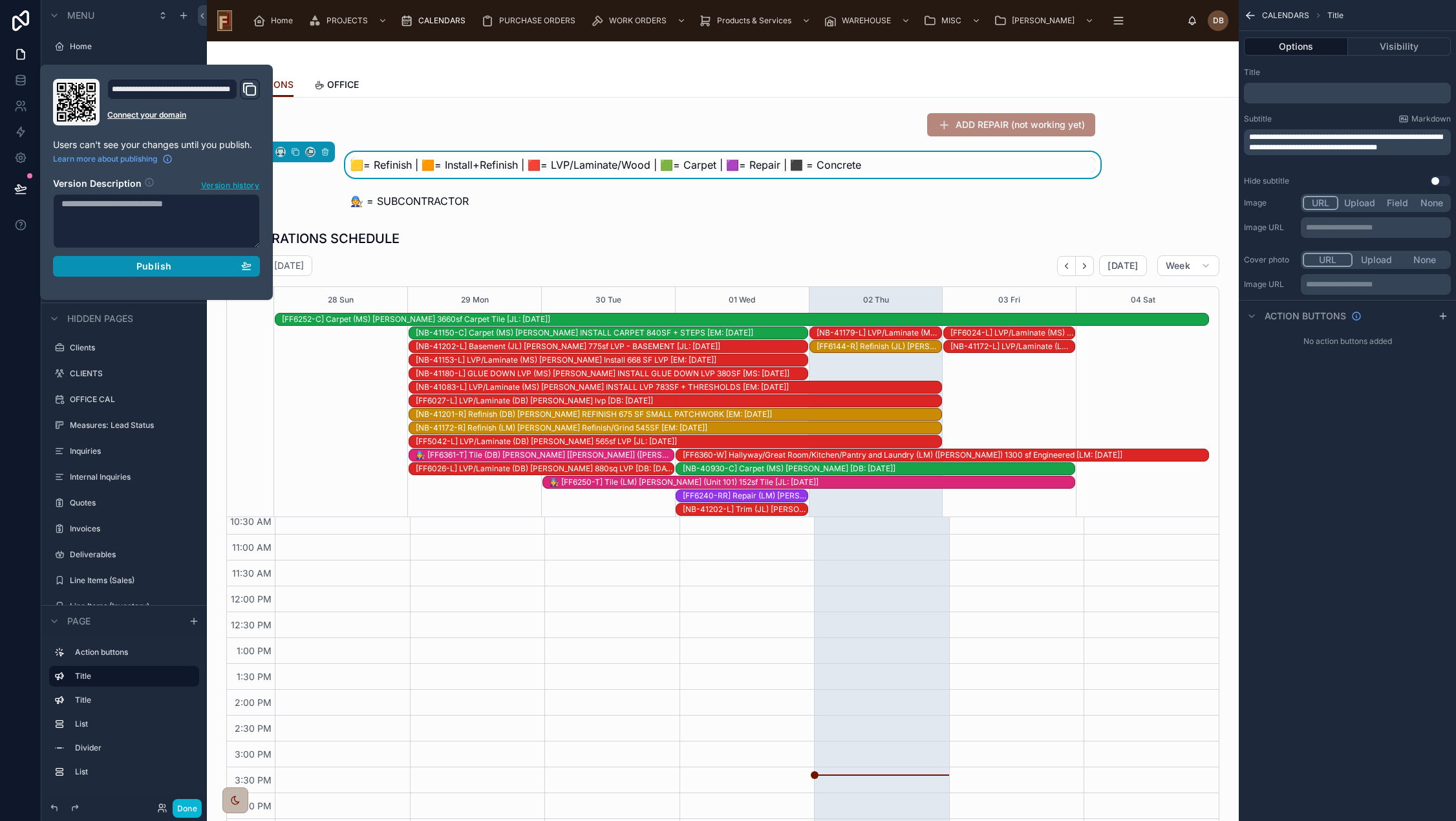
click at [162, 262] on span "Publish" at bounding box center [154, 266] width 35 height 12
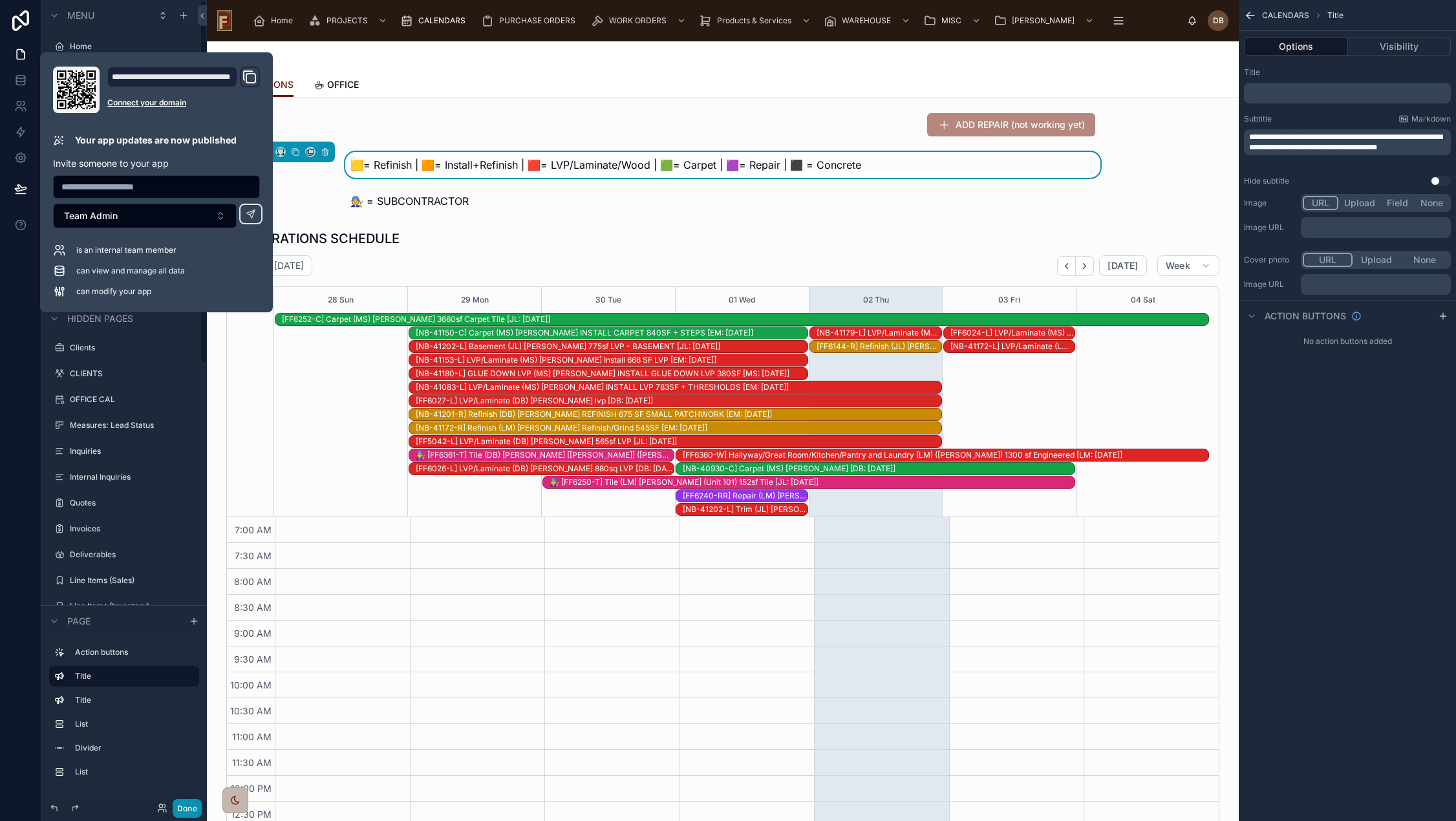
scroll to position [189, 0]
click at [189, 805] on button "Done" at bounding box center [187, 808] width 29 height 19
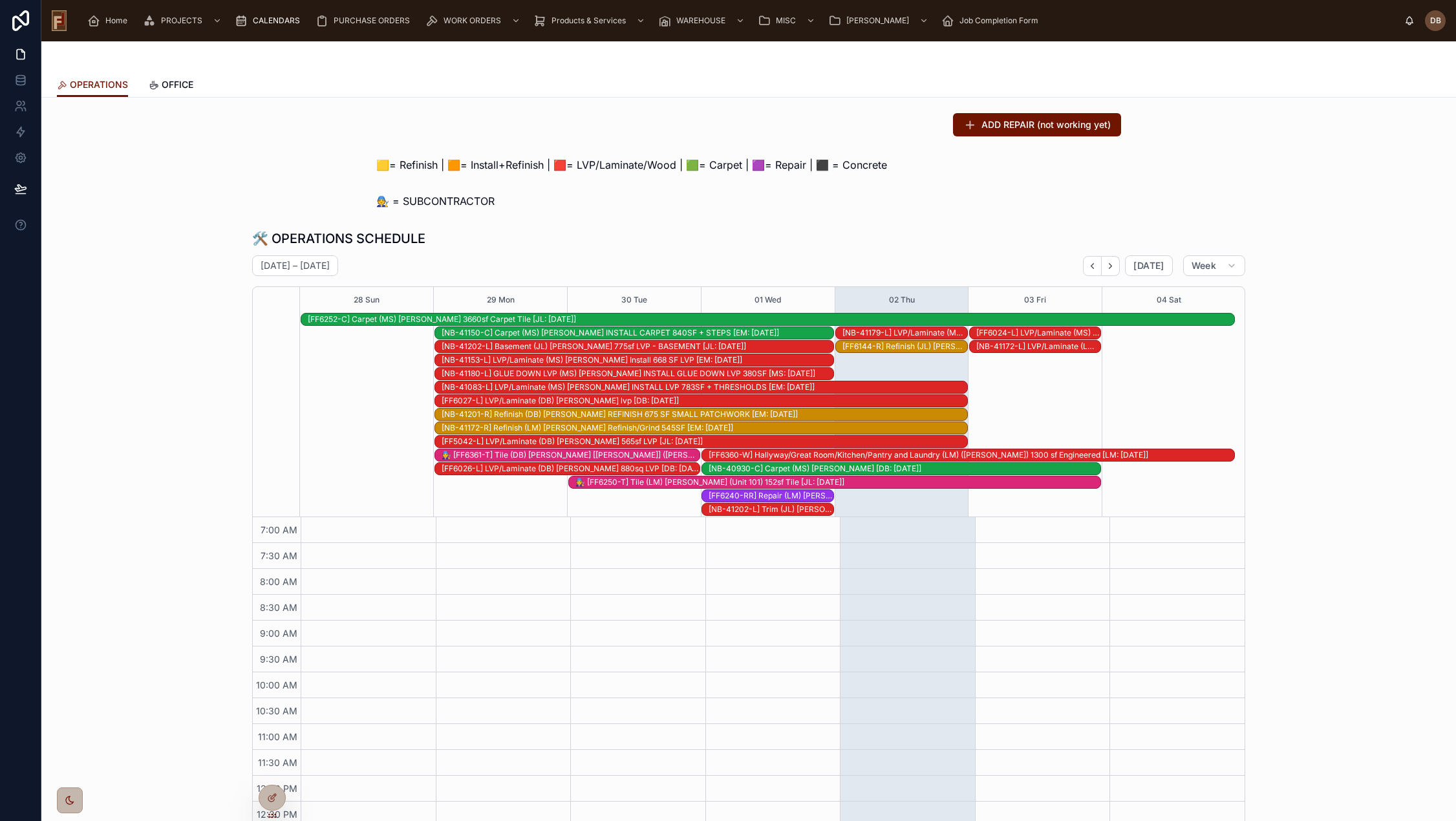
scroll to position [189, 0]
click at [267, 795] on icon at bounding box center [272, 798] width 10 height 10
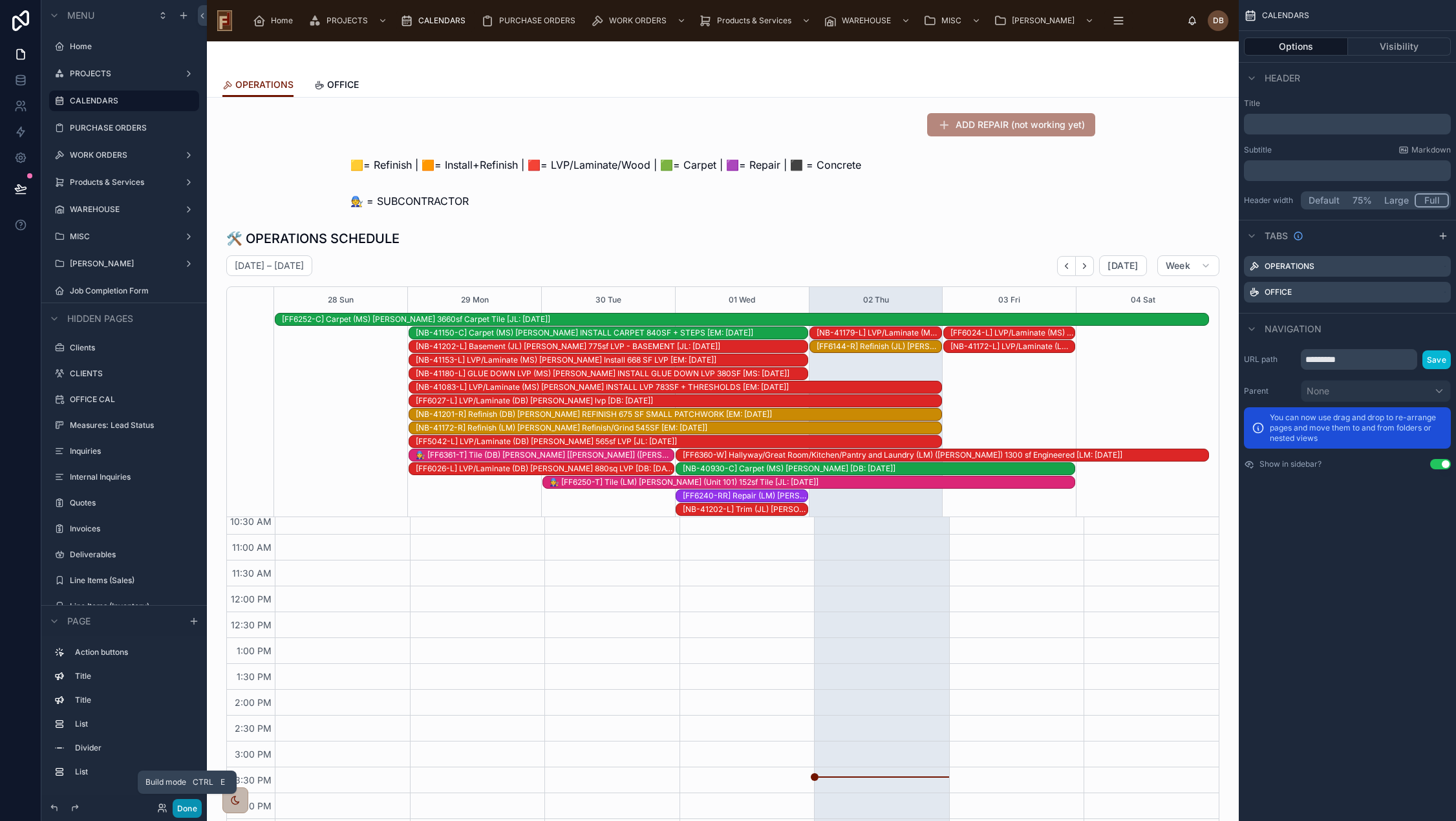
click at [184, 808] on button "Done" at bounding box center [187, 808] width 29 height 19
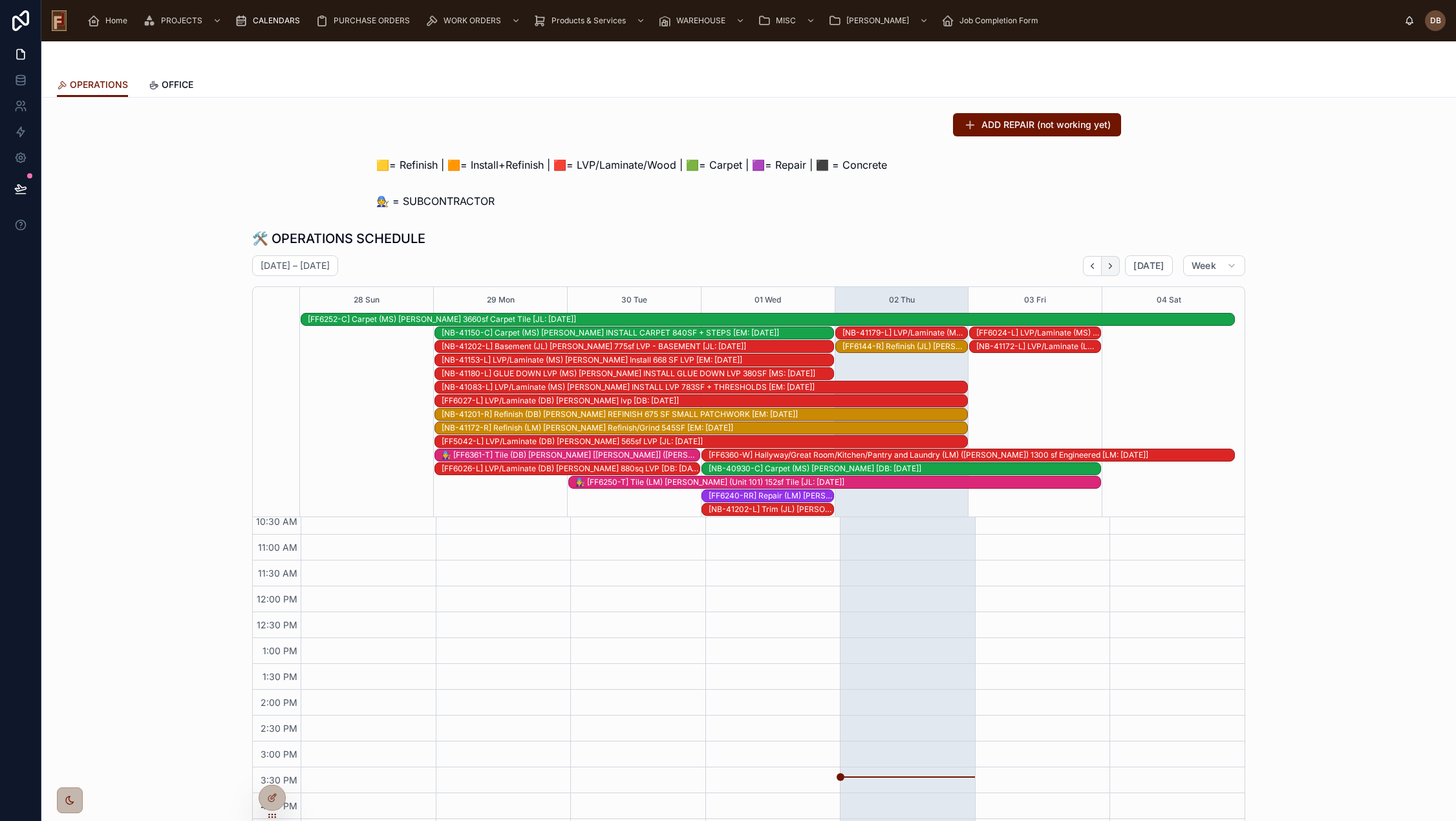
click at [1109, 265] on icon "Next" at bounding box center [1111, 265] width 3 height 5
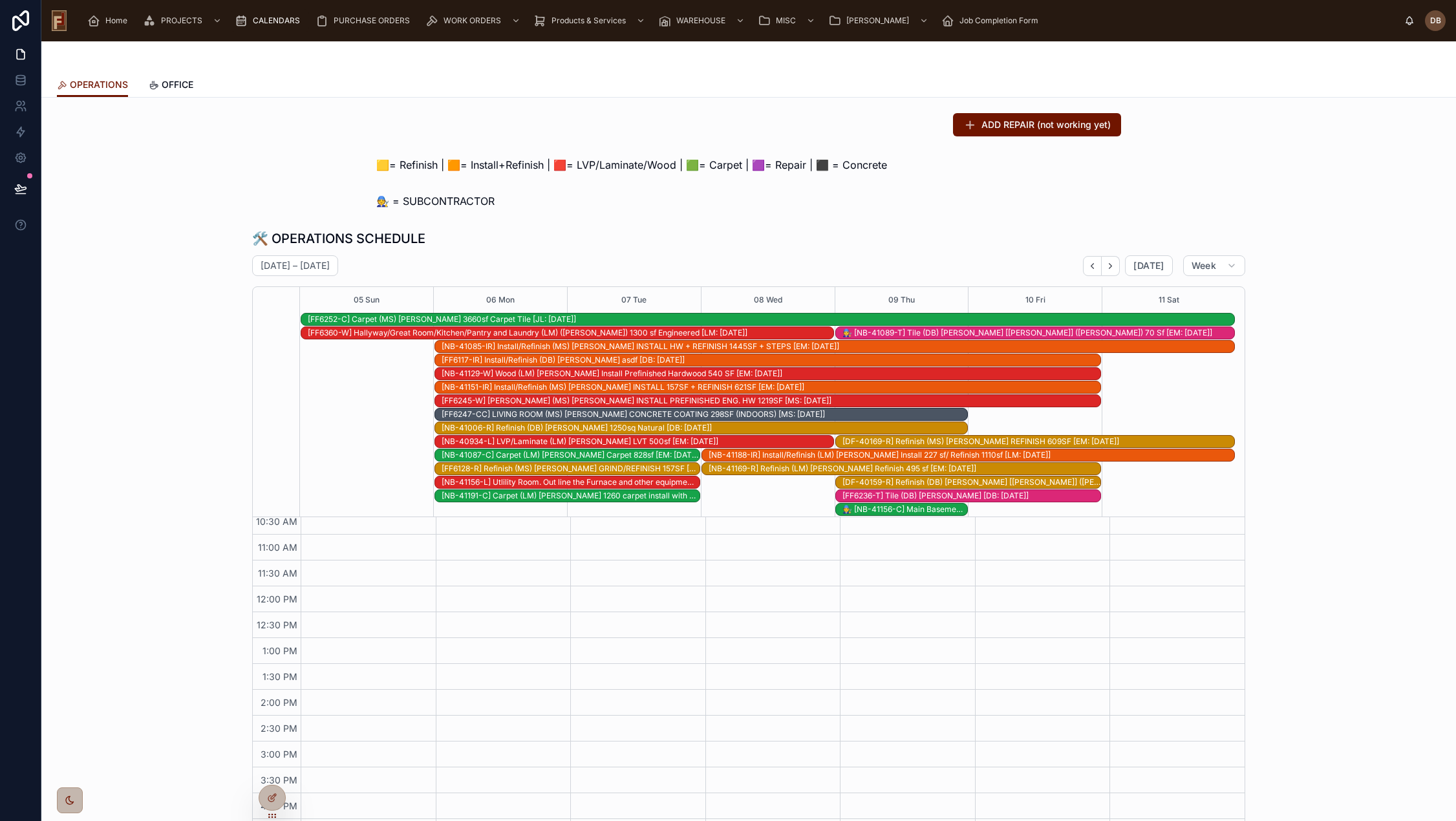
click at [918, 510] on div "🧑‍🔧 [NB-41156-C] Main Basement Area (LM) Brittany Hudson 816 sf carpet [LM: 09-…" at bounding box center [904, 509] width 125 height 10
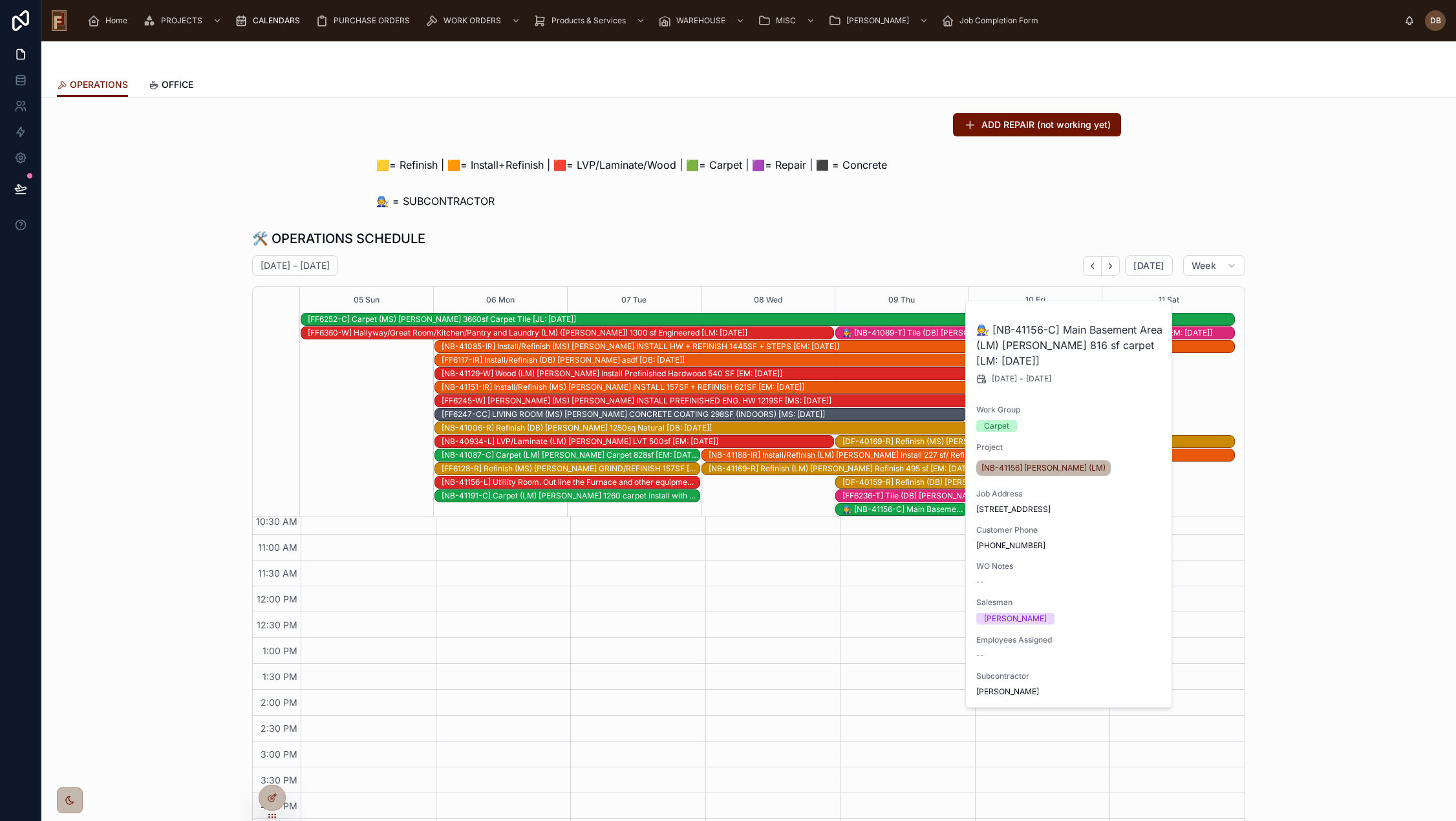
click at [950, 225] on div "🛠️ OPERATIONS SCHEDULE October 05 – 11 Today Week 05 Sun 06 Mon 07 Tue 08 Wed 0…" at bounding box center [749, 537] width 1394 height 626
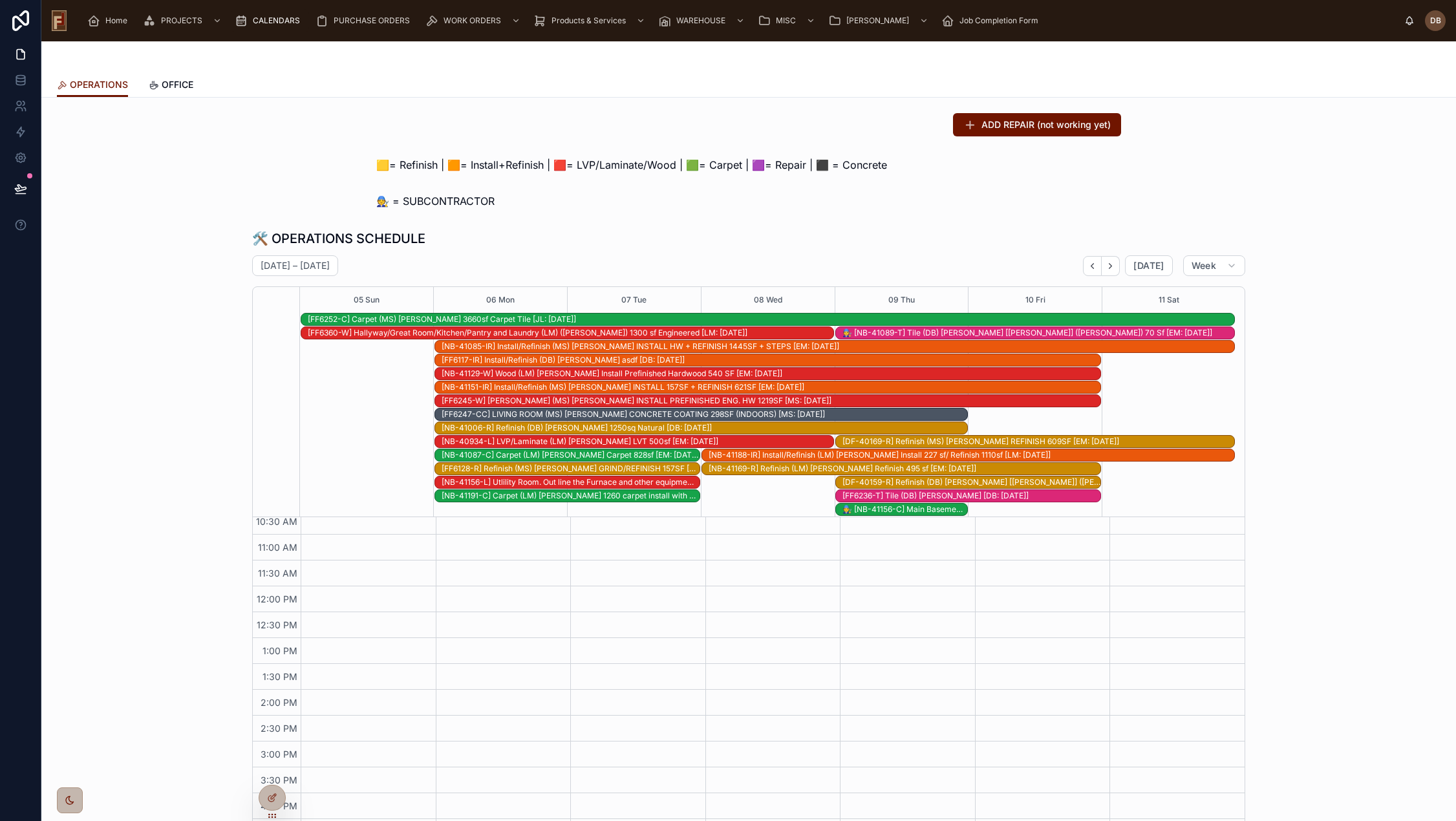
click at [569, 417] on div "[FF6247-CC] LIVING ROOM (MS) Greg Corcoran CONCRETE COATING 298SF (INDOORS) [MS…" at bounding box center [704, 414] width 525 height 10
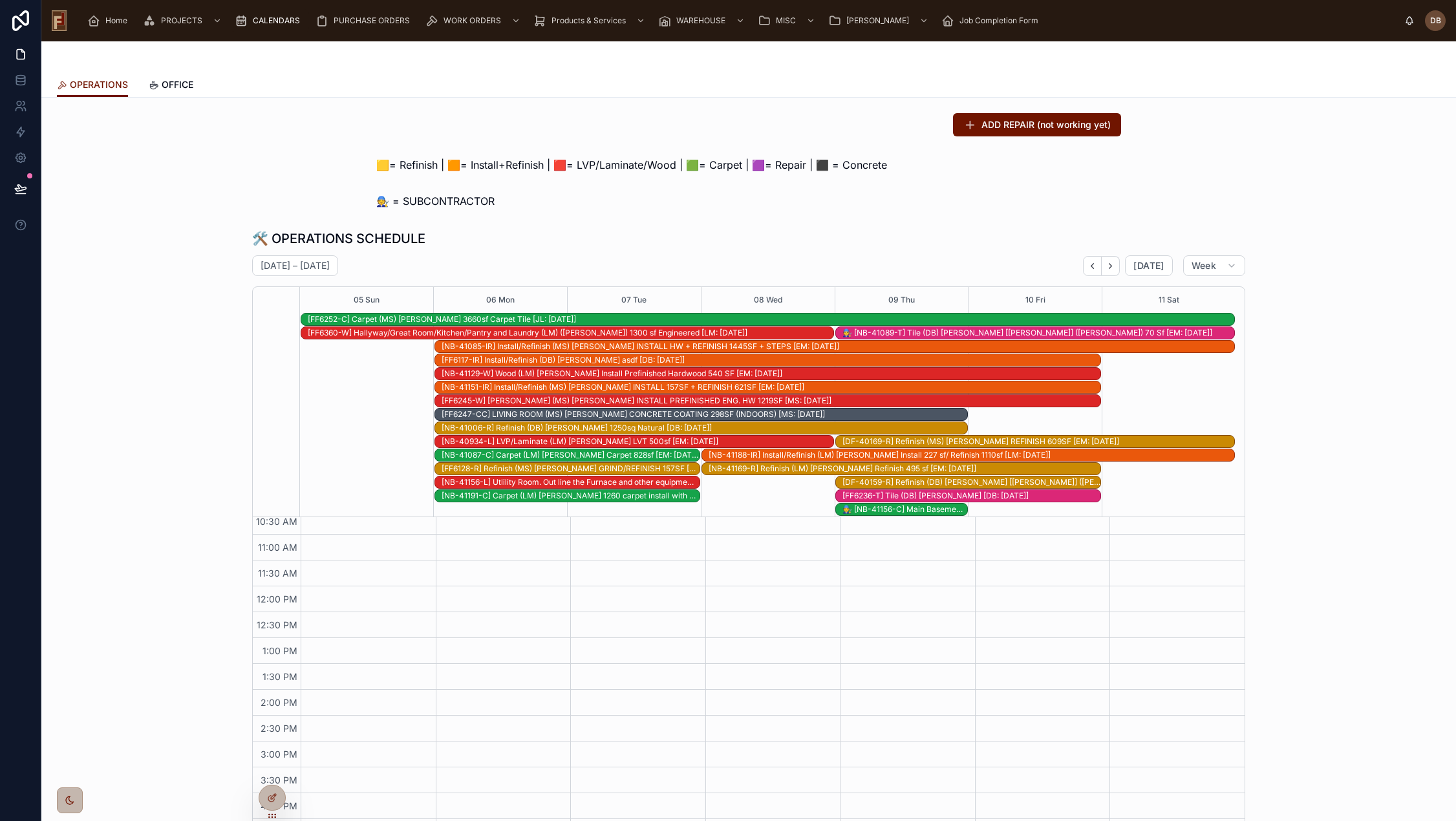
click at [638, 414] on div "[FF6247-CC] LIVING ROOM (MS) Greg Corcoran CONCRETE COATING 298SF (INDOORS) [MS…" at bounding box center [704, 414] width 525 height 10
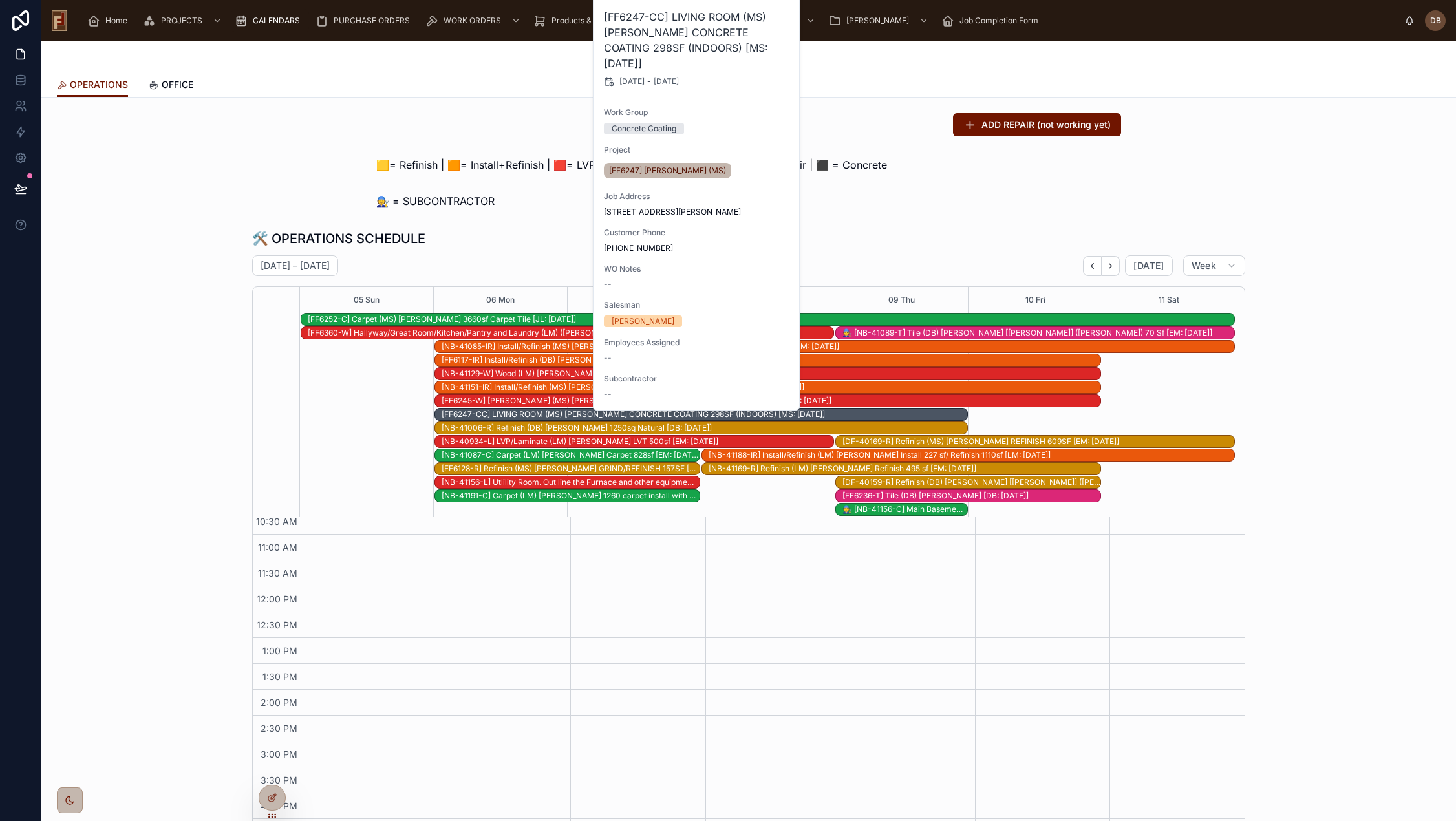
click at [0, 0] on span "Work Order" at bounding box center [0, 0] width 0 height 0
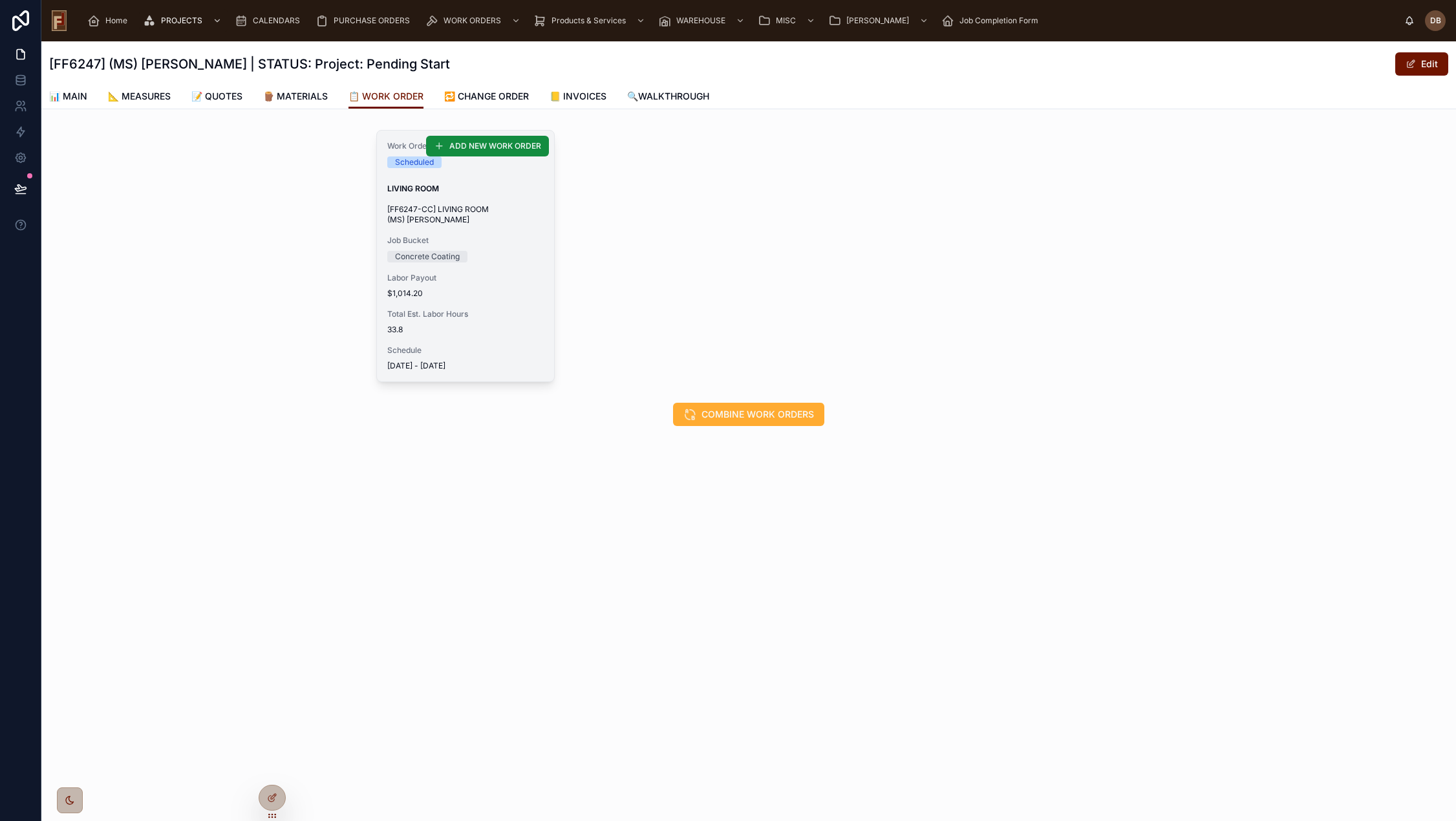
click at [510, 293] on span "$1,014.20" at bounding box center [466, 293] width 157 height 10
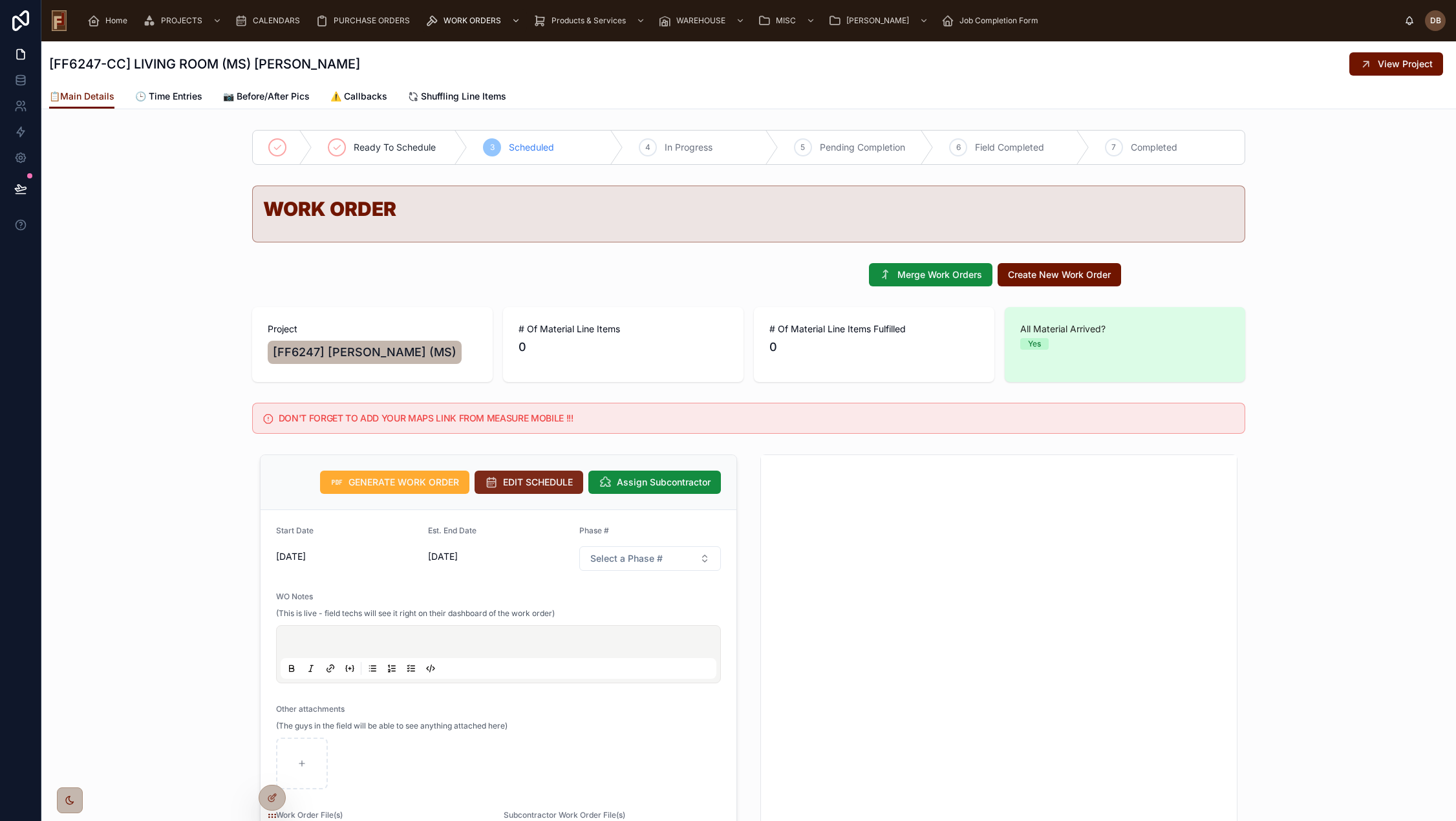
click at [506, 476] on span "EDIT SCHEDULE" at bounding box center [538, 482] width 70 height 13
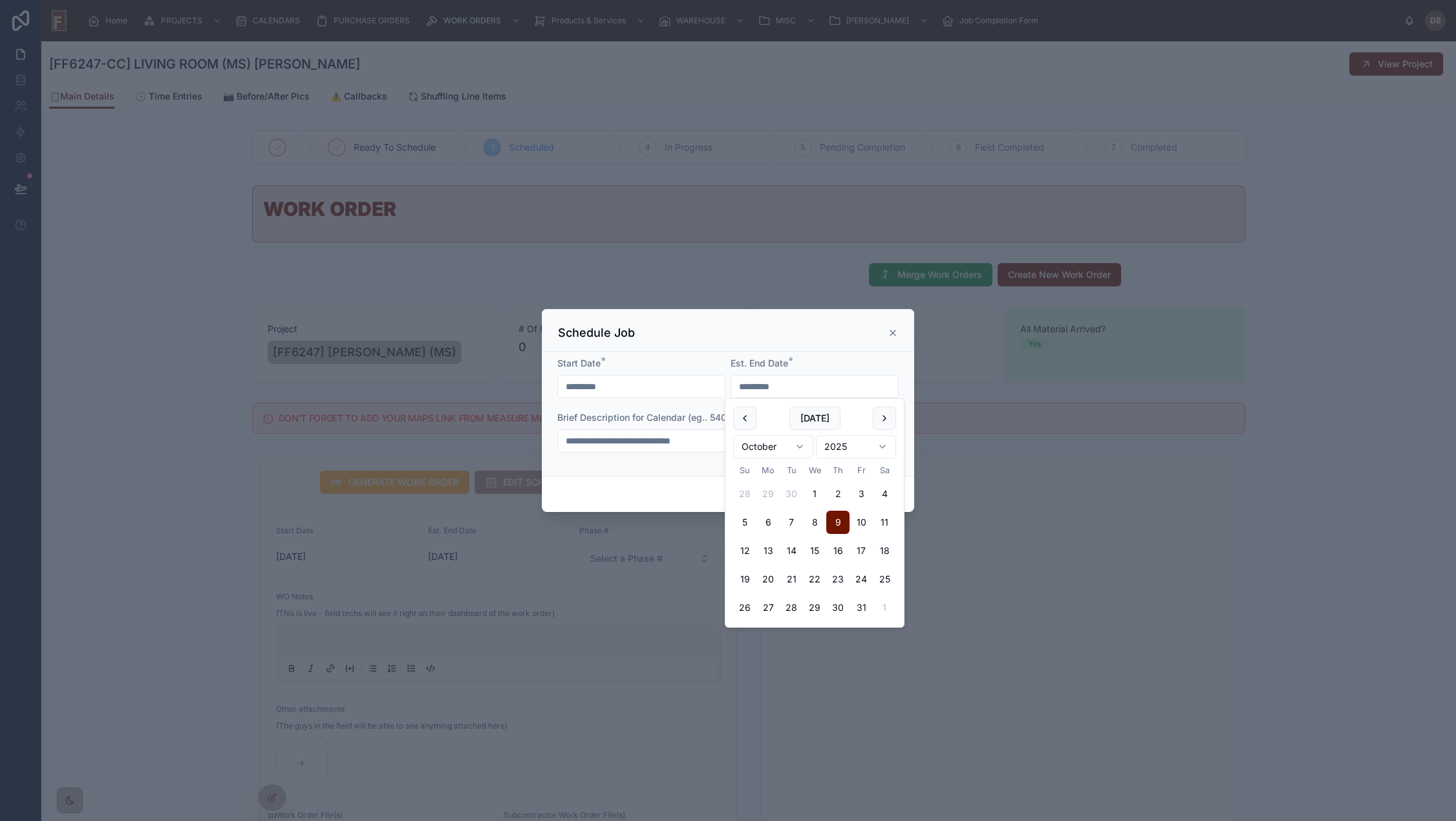
click at [797, 381] on input "*********" at bounding box center [814, 387] width 166 height 18
click at [791, 523] on button "7" at bounding box center [791, 522] width 23 height 23
type input "*********"
click at [660, 485] on div "Cancel Confirm" at bounding box center [727, 494] width 372 height 37
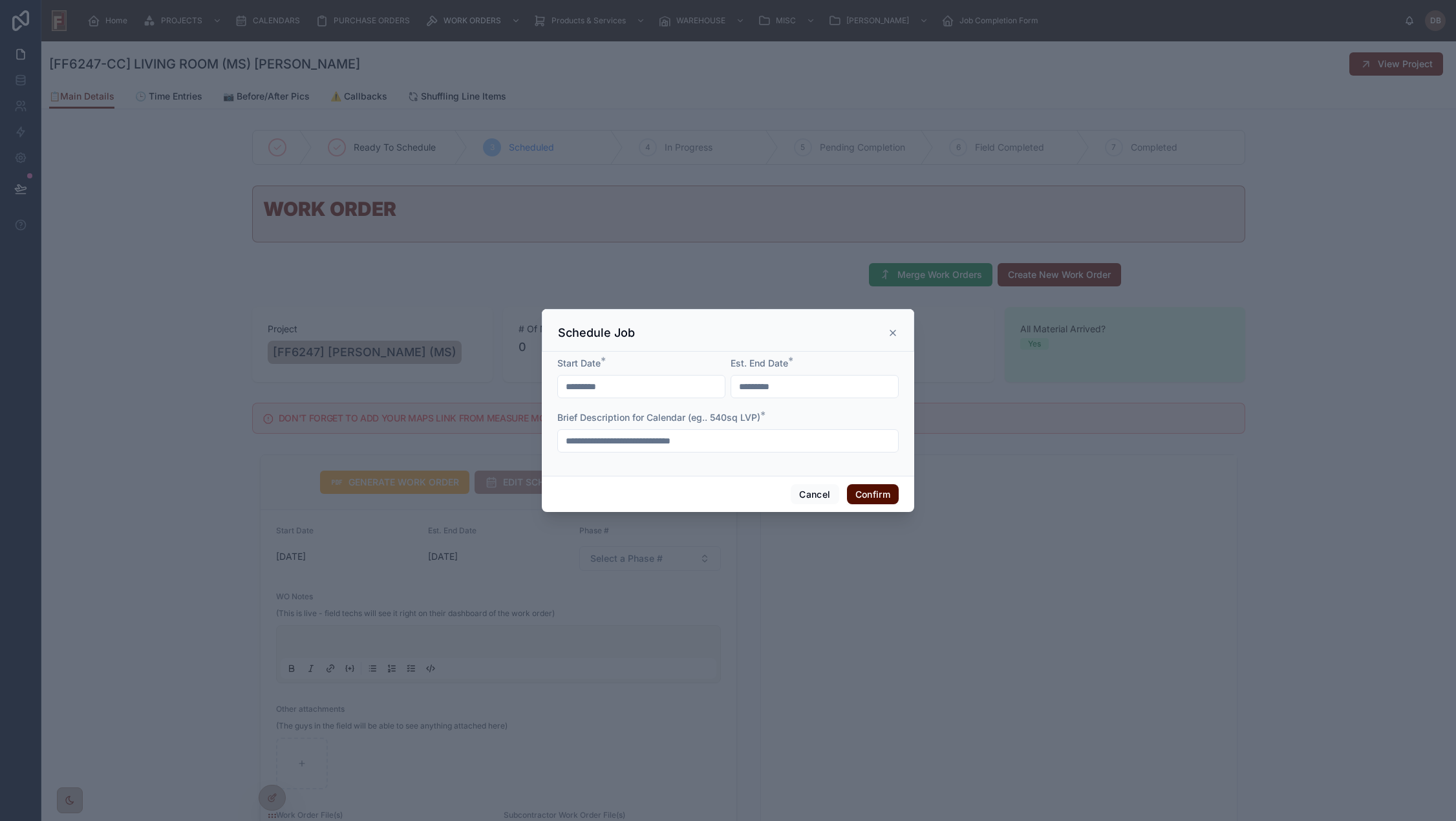
click at [873, 494] on button "Confirm" at bounding box center [872, 495] width 52 height 21
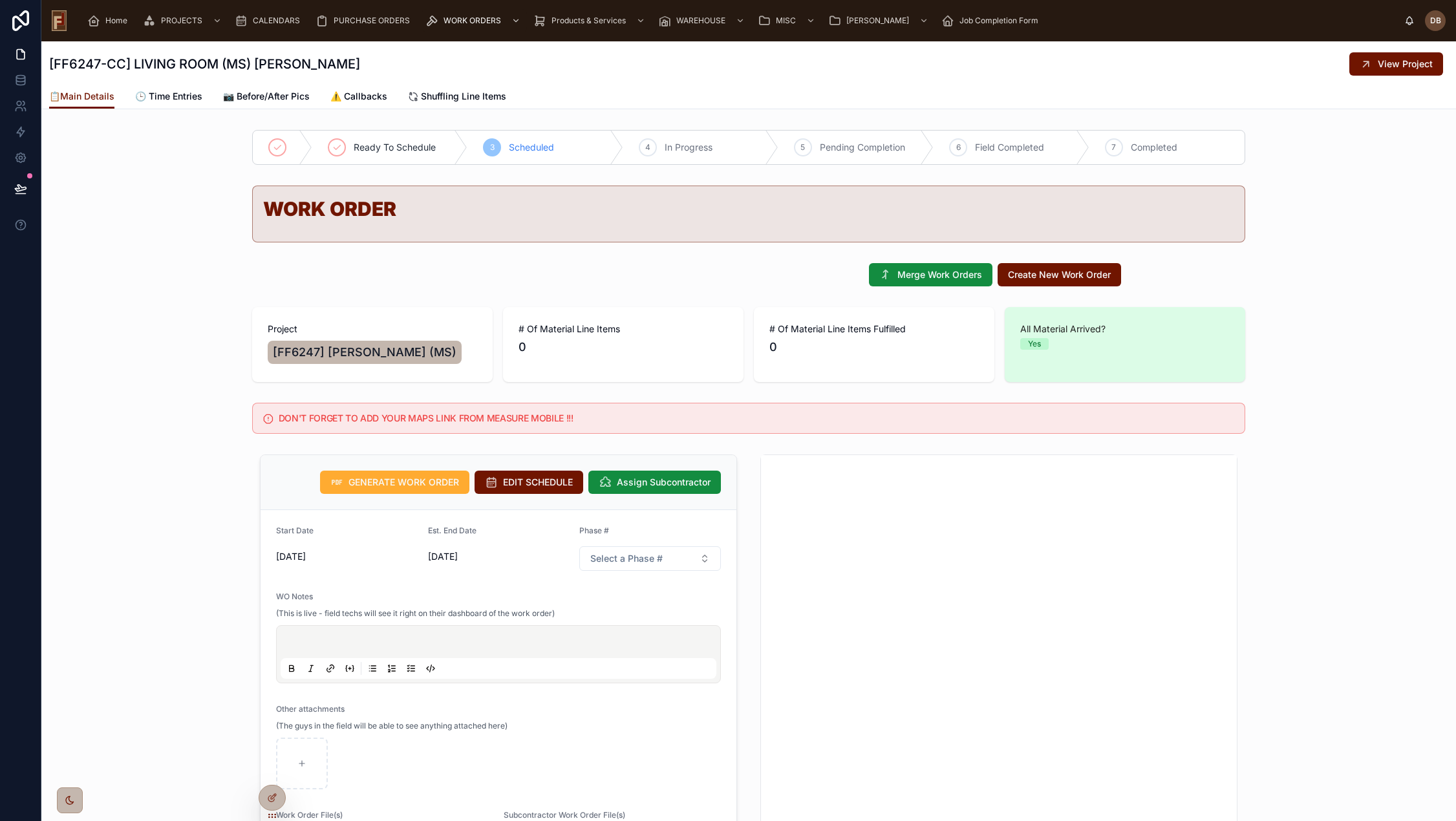
click at [414, 416] on h5 "DON'T FORGET TO ADD YOUR MAPS LINK FROM MEASURE MOBILE !!!" at bounding box center [756, 418] width 955 height 9
click at [179, 429] on div "DON'T FORGET TO ADD YOUR MAPS LINK FROM MEASURE MOBILE !!!" at bounding box center [749, 418] width 1415 height 41
click at [275, 22] on span "CALENDARS" at bounding box center [276, 21] width 47 height 10
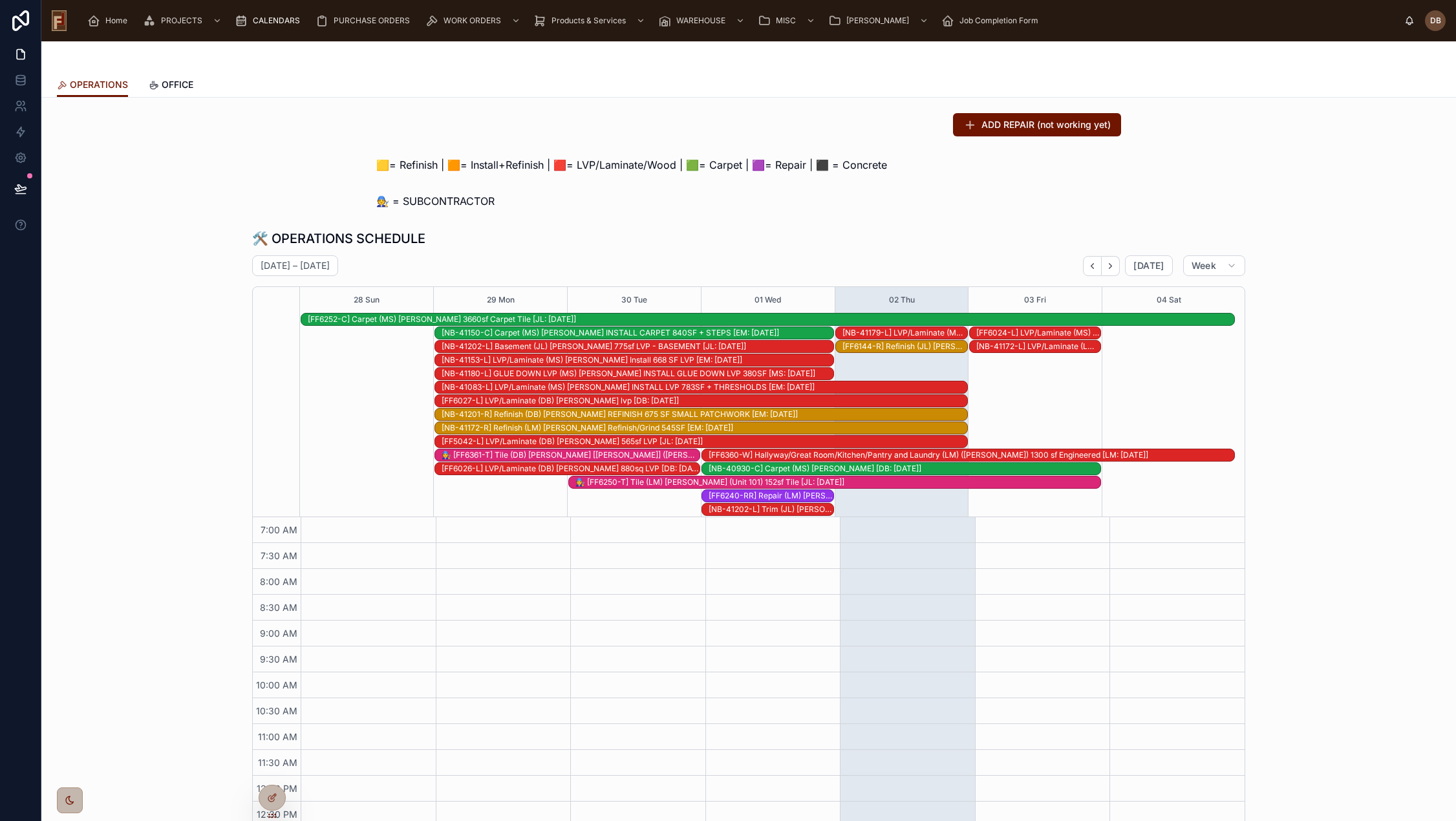
scroll to position [189, 0]
click at [1107, 264] on icon "Next" at bounding box center [1110, 265] width 10 height 10
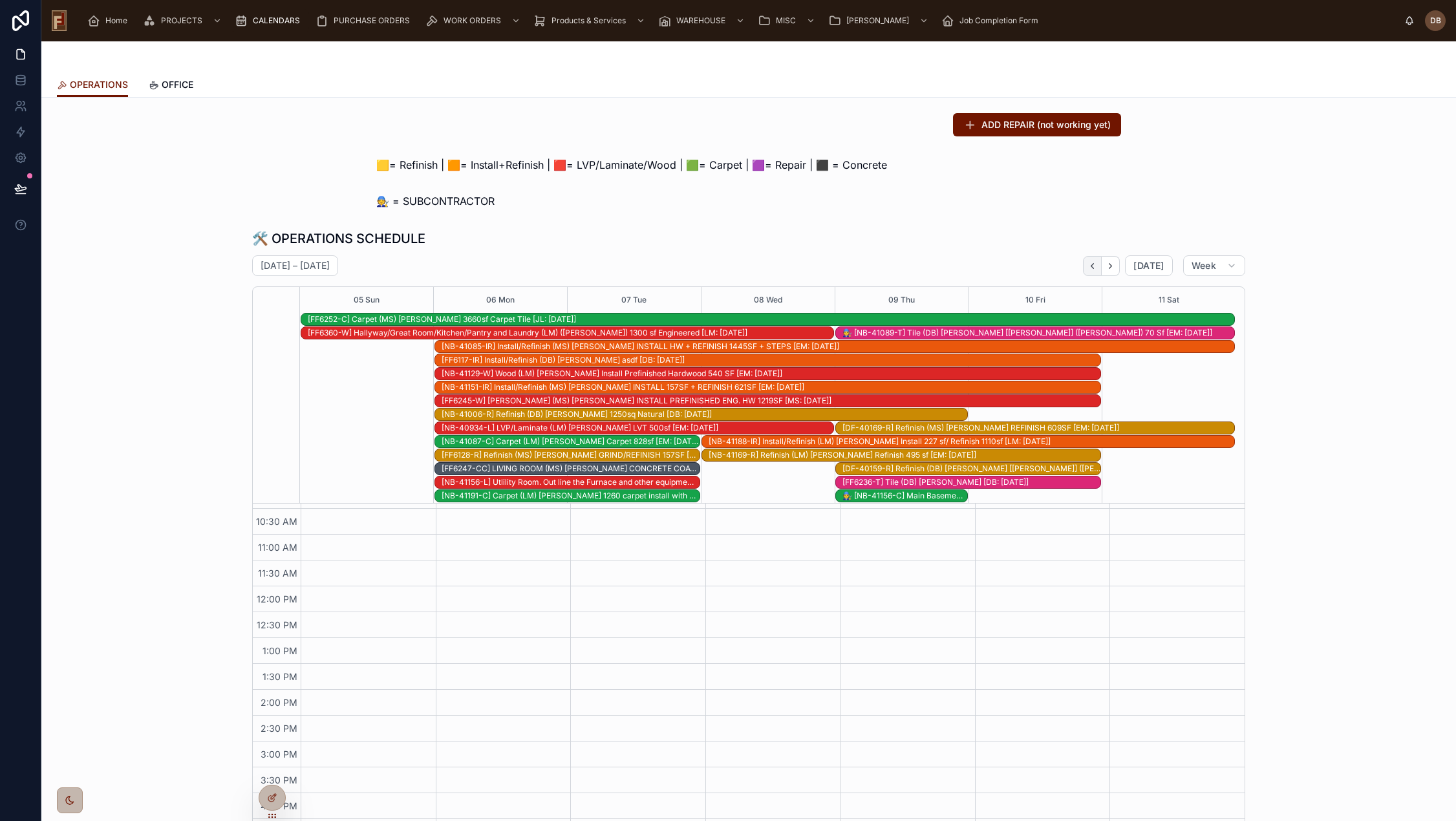
click at [1098, 265] on button "Back" at bounding box center [1092, 265] width 19 height 20
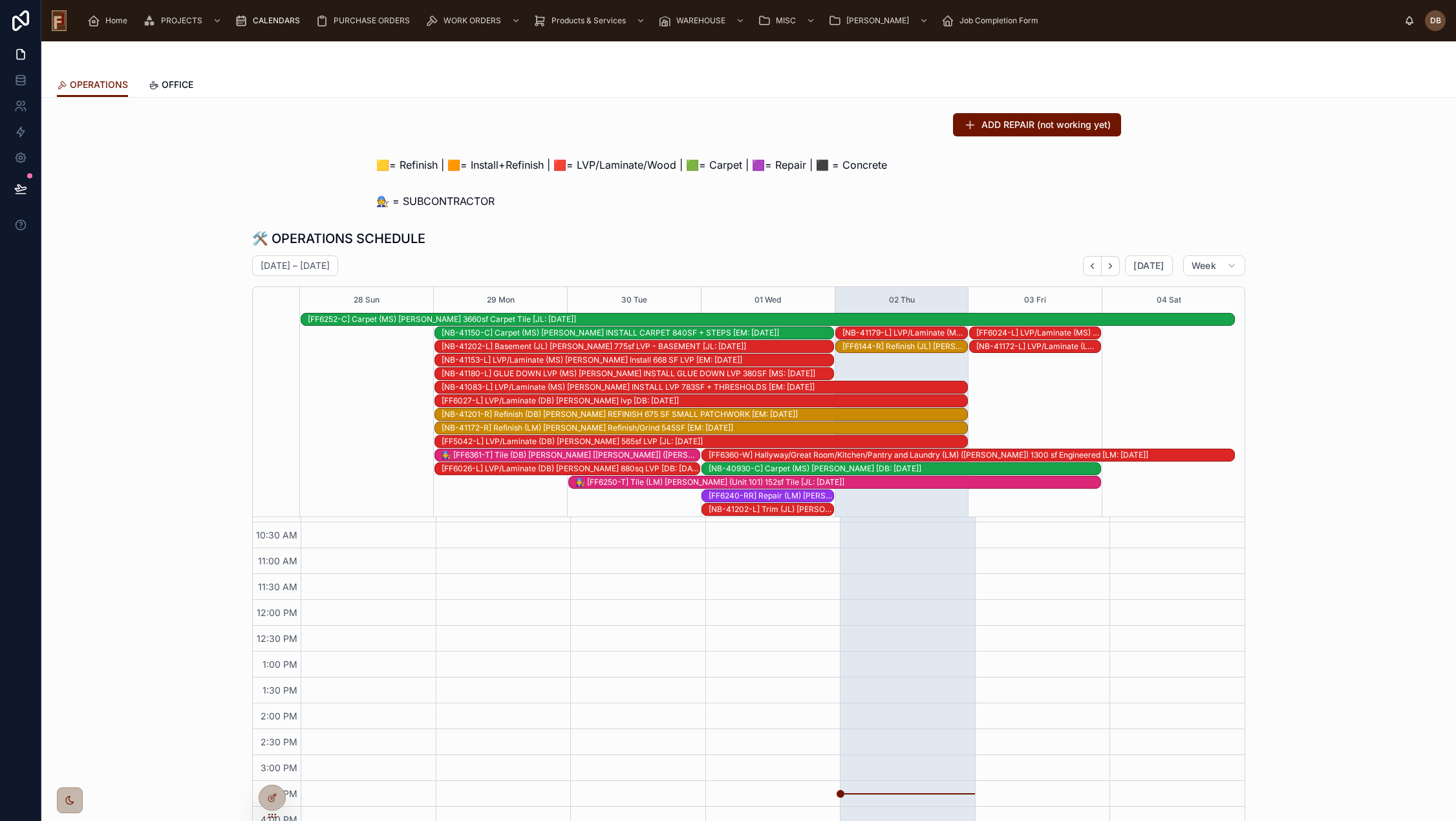
scroll to position [189, 0]
click at [1109, 267] on icon "Next" at bounding box center [1110, 265] width 10 height 10
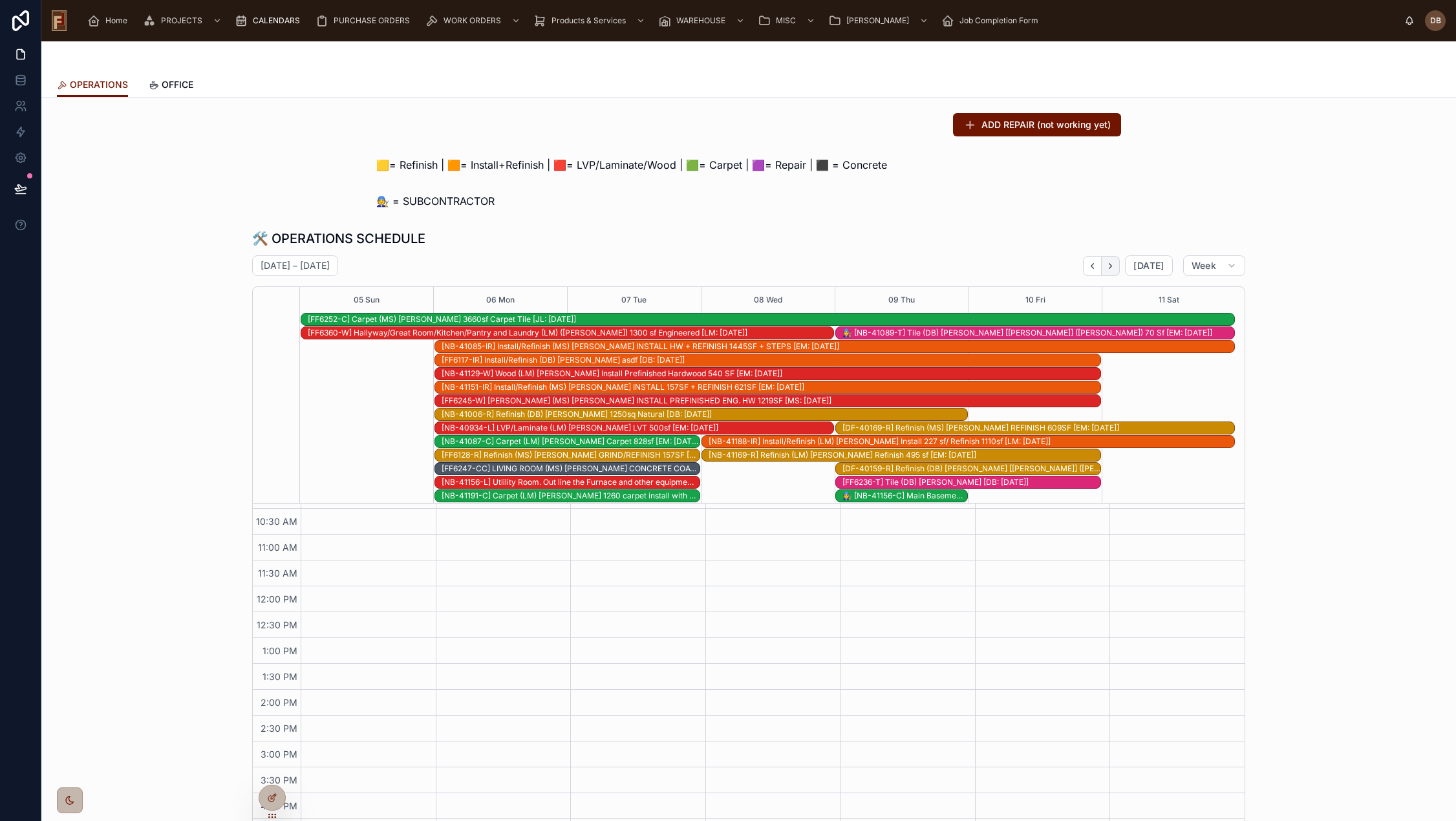
scroll to position [175, 0]
click at [604, 428] on div "[NB-40934-L] LVP/Laminate (LM) Kim Praefke LVT 500sf [EM: 09-03-25]" at bounding box center [637, 428] width 392 height 10
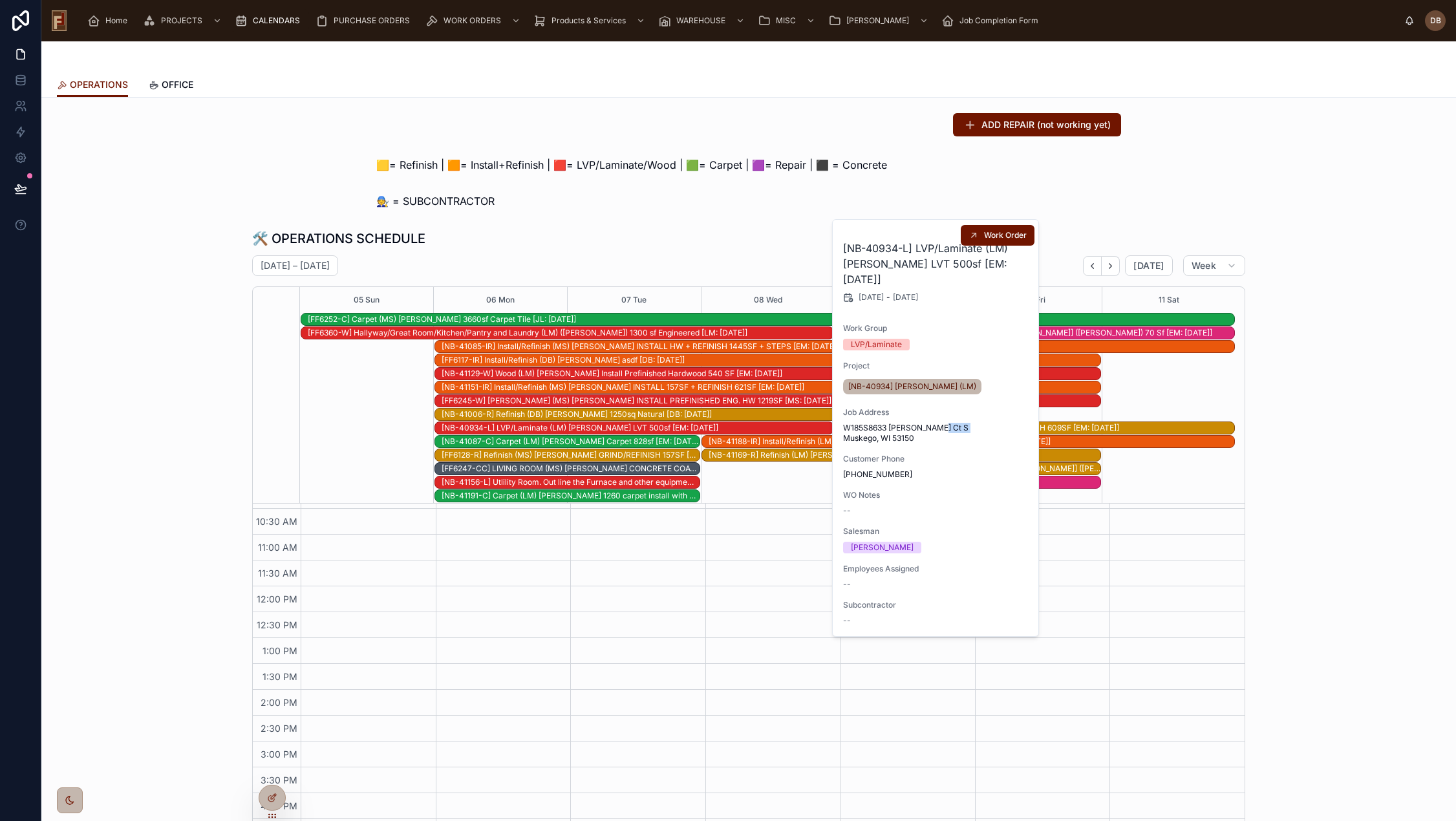
drag, startPoint x: 876, startPoint y: 438, endPoint x: 846, endPoint y: 440, distance: 30.1
click at [846, 440] on span "W185S8633 Denice Ct S Muskego, WI 53150" at bounding box center [935, 433] width 186 height 21
drag, startPoint x: 922, startPoint y: 440, endPoint x: 846, endPoint y: 429, distance: 76.8
click at [846, 429] on span "W185S8633 Denice Ct S Muskego, WI 53150" at bounding box center [935, 433] width 186 height 21
click at [861, 438] on span "W185S8633 Denice Ct S Muskego, WI 53150" at bounding box center [935, 433] width 186 height 21
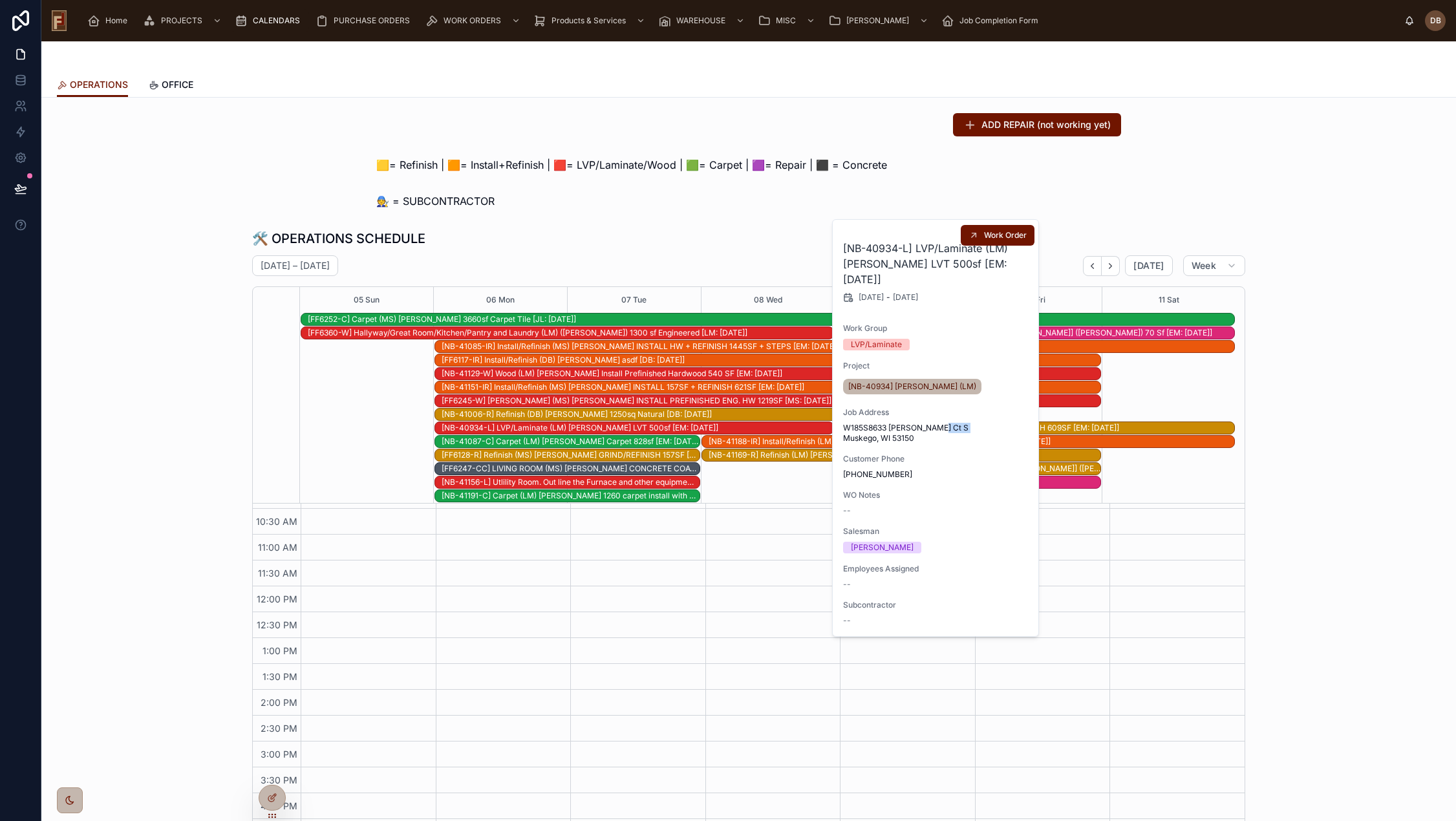
click at [861, 438] on span "W185S8633 Denice Ct S Muskego, WI 53150" at bounding box center [935, 433] width 186 height 21
click at [693, 236] on div "🛠️ OPERATIONS SCHEDULE" at bounding box center [748, 238] width 993 height 18
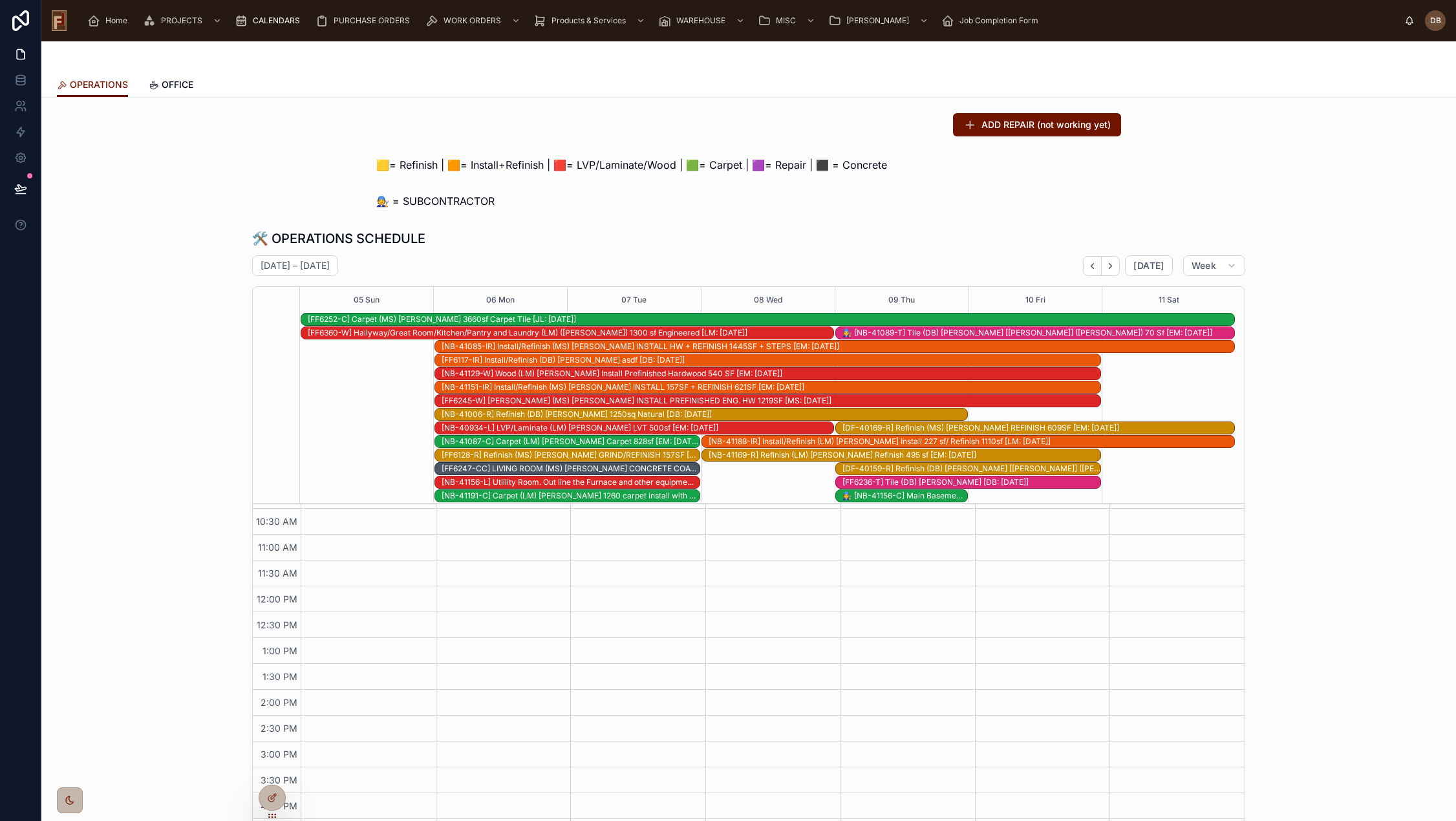
click at [593, 430] on div "[NB-40934-L] LVP/Laminate (LM) Kim Praefke LVT 500sf [EM: 09-03-25]" at bounding box center [637, 428] width 392 height 10
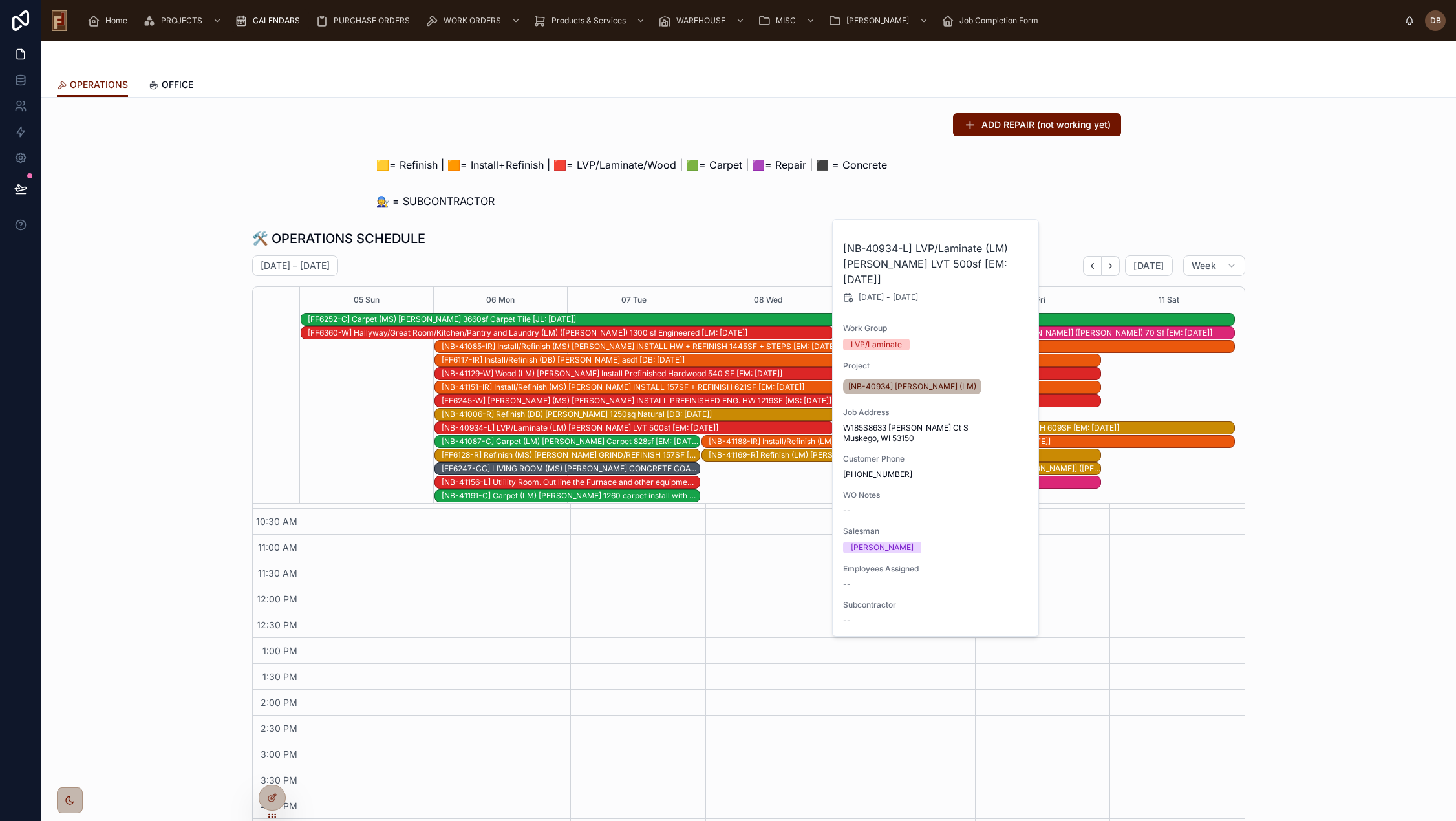
click at [657, 213] on div "🧑‍🔧 = SUBCONTRACTOR" at bounding box center [749, 201] width 1394 height 26
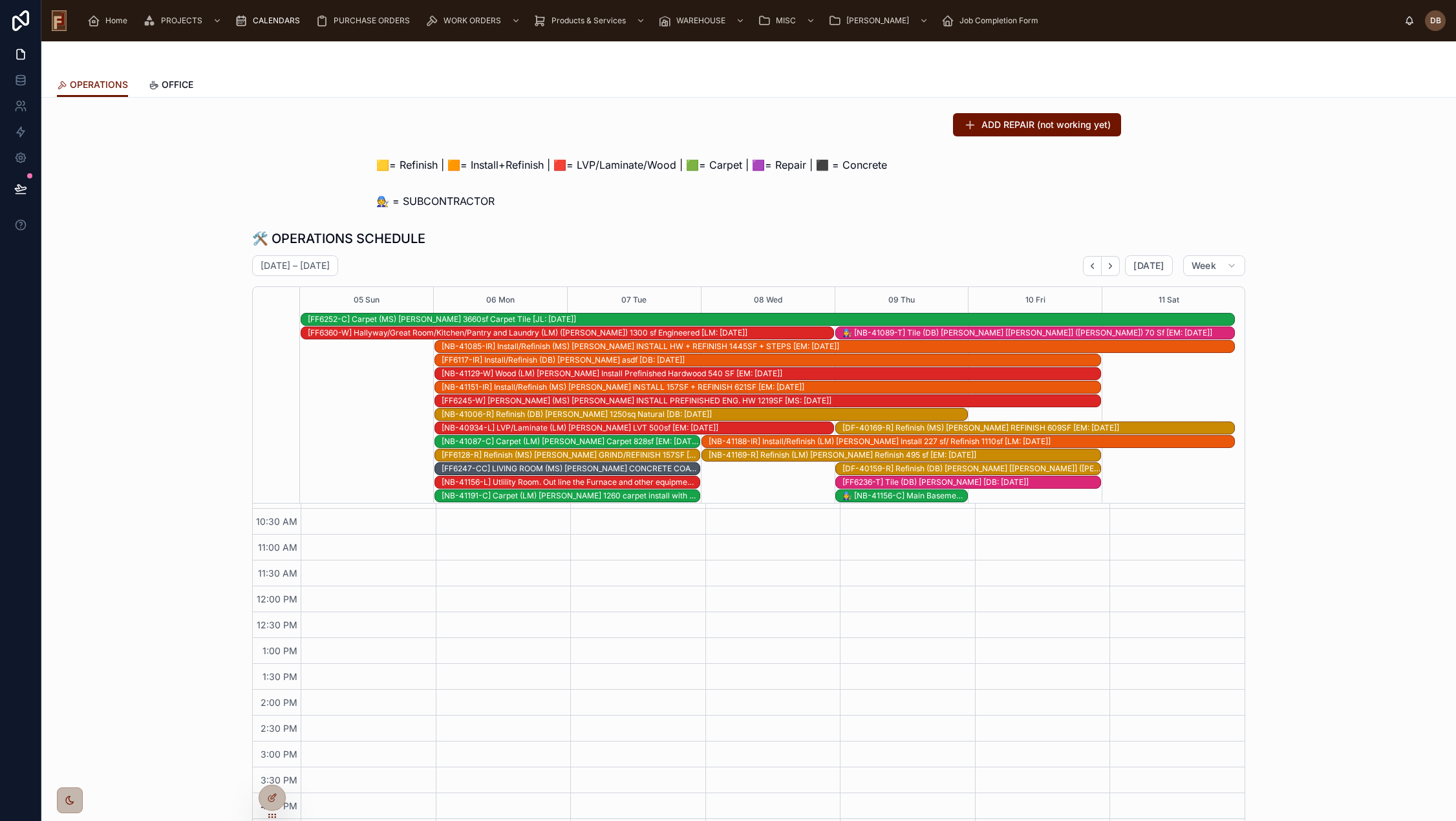
click at [662, 428] on div "[NB-40934-L] LVP/Laminate (LM) Kim Praefke LVT 500sf [EM: 09-03-25]" at bounding box center [637, 428] width 392 height 10
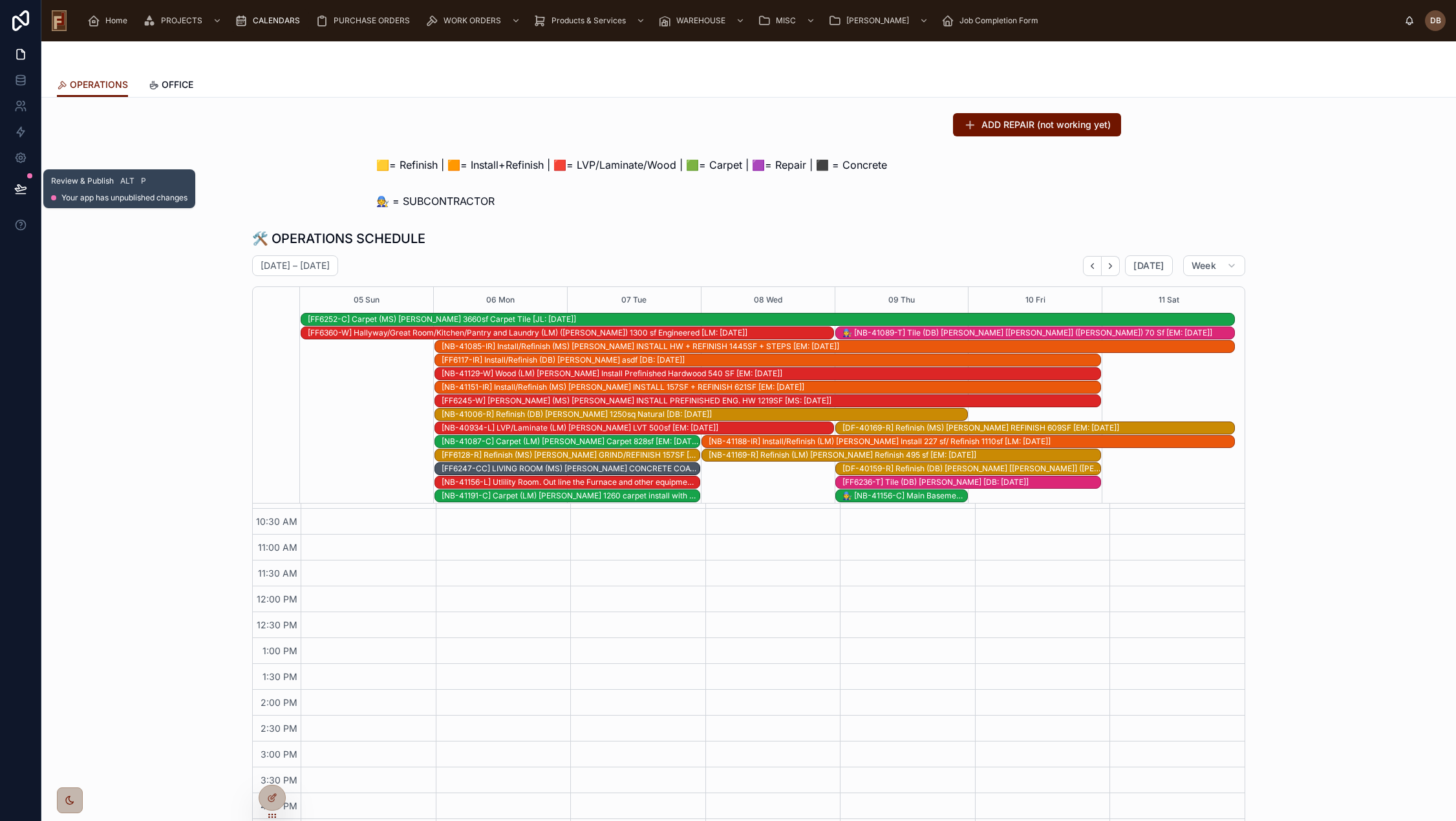
click at [23, 187] on icon at bounding box center [20, 188] width 11 height 6
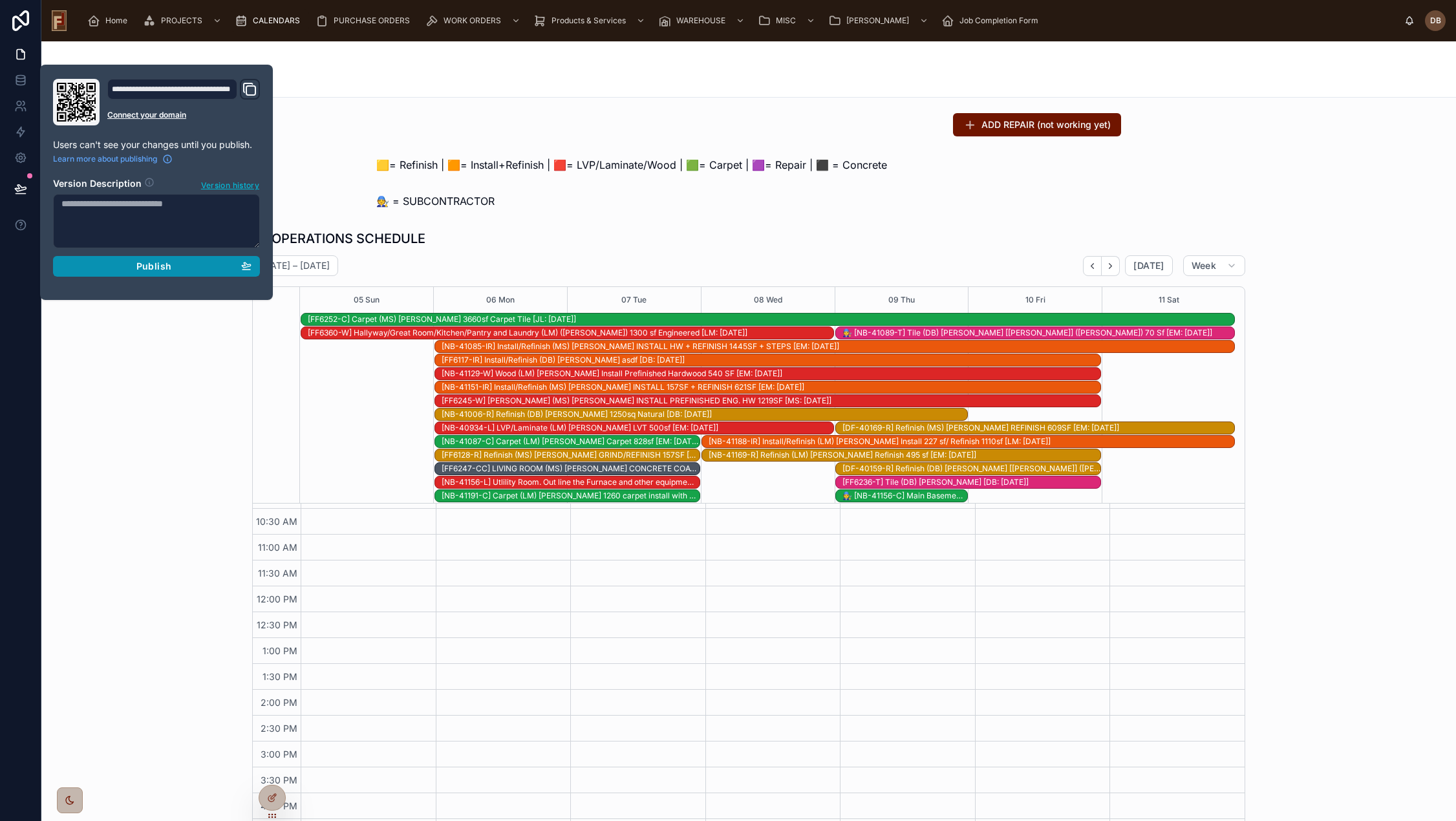
click at [166, 269] on span "Publish" at bounding box center [154, 266] width 35 height 12
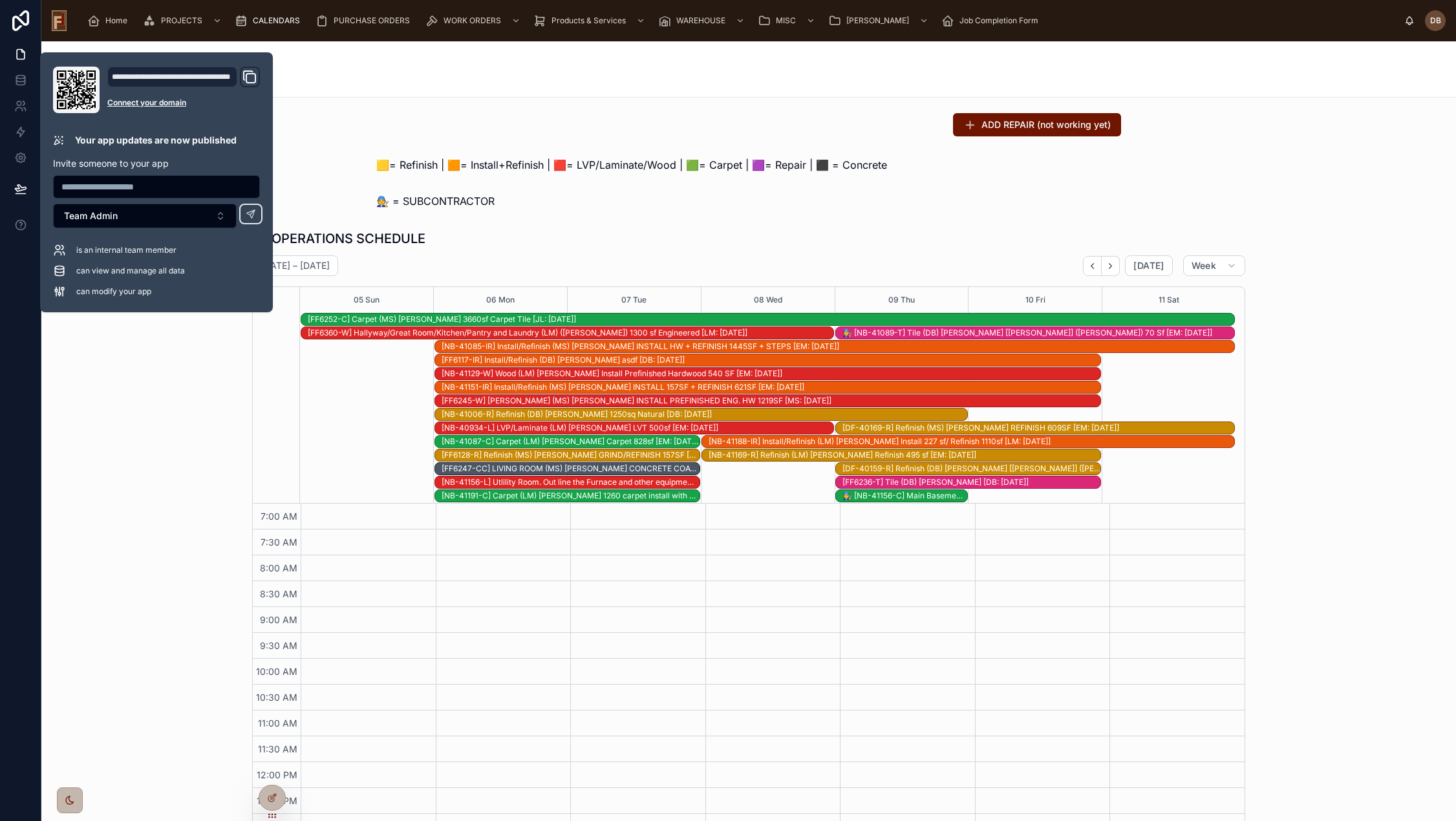
scroll to position [175, 0]
click at [411, 134] on div "ADD REPAIR (not working yet)" at bounding box center [749, 125] width 745 height 23
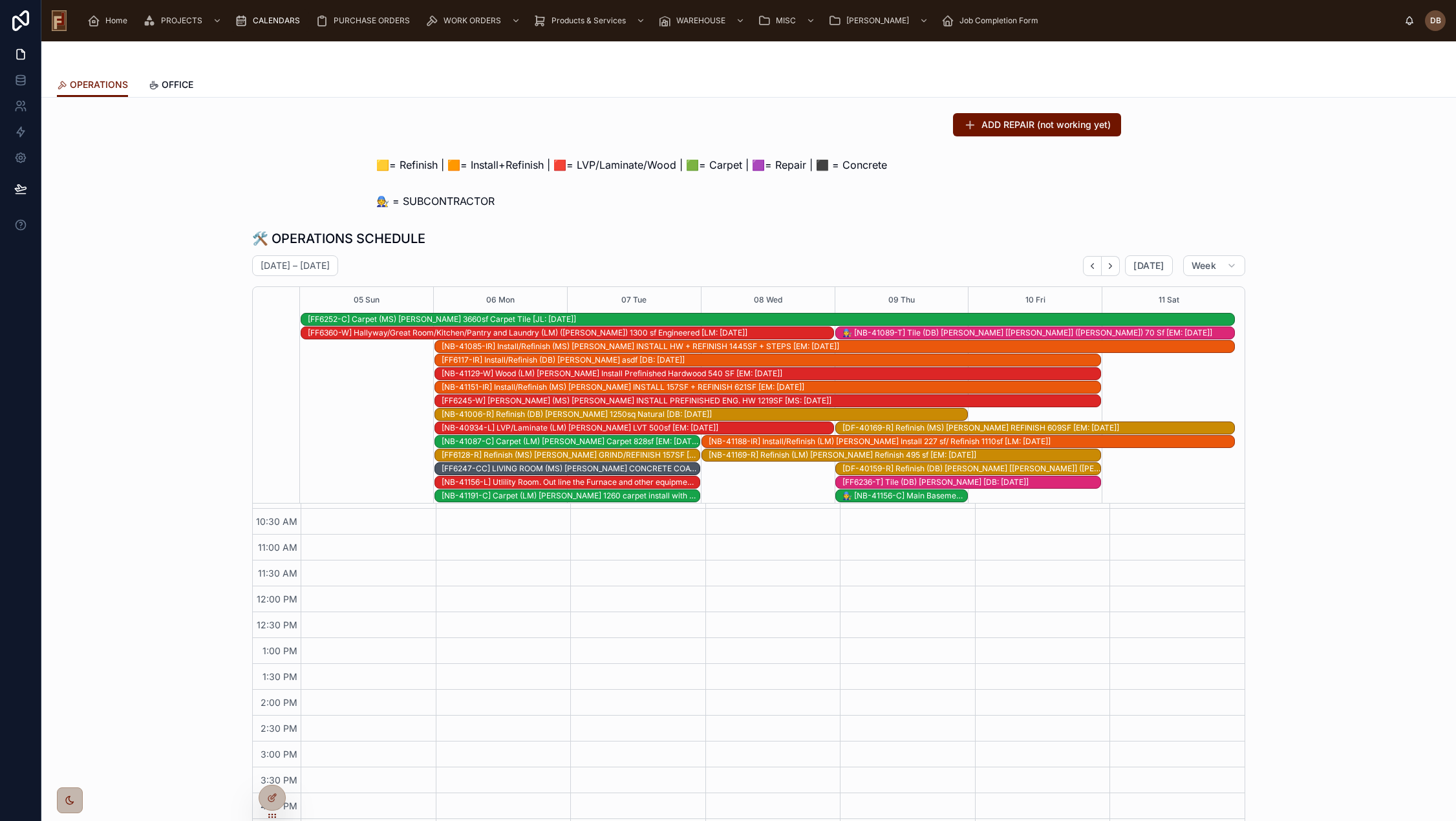
click at [1109, 268] on icon "Next" at bounding box center [1110, 265] width 10 height 10
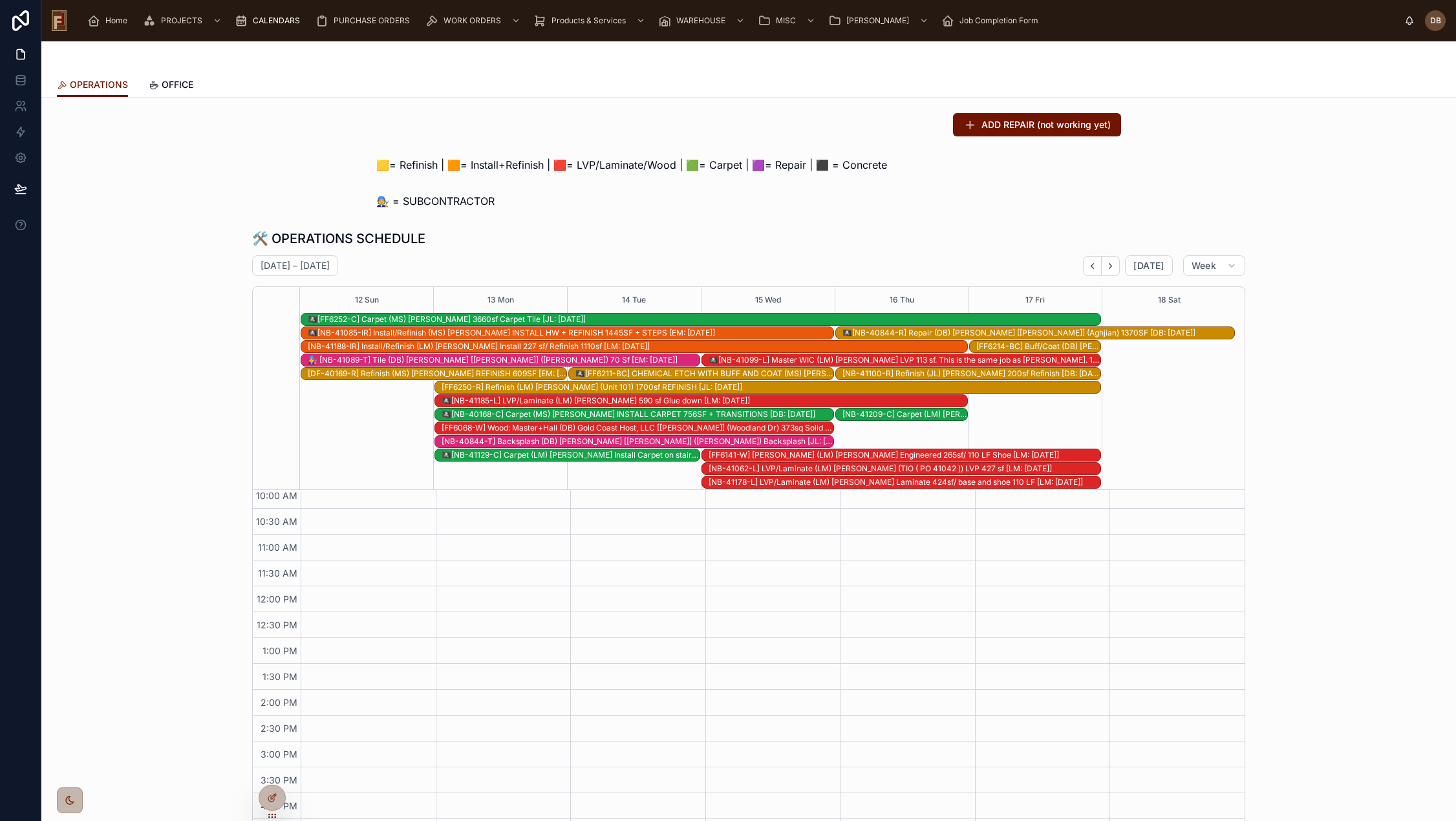
scroll to position [163, 0]
click at [1087, 267] on icon "Back" at bounding box center [1092, 265] width 10 height 10
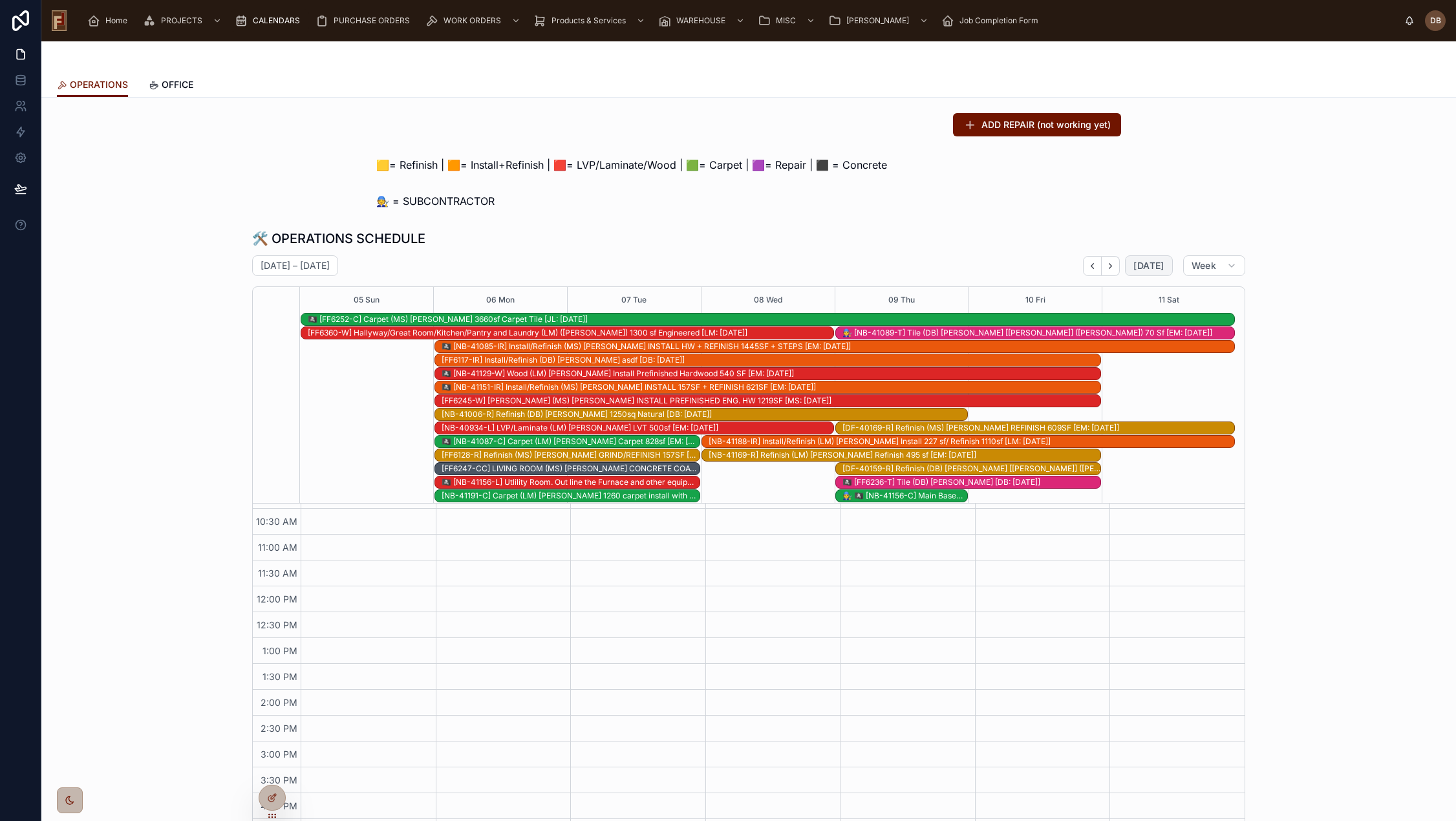
click at [1154, 264] on span "[DATE]" at bounding box center [1148, 265] width 30 height 12
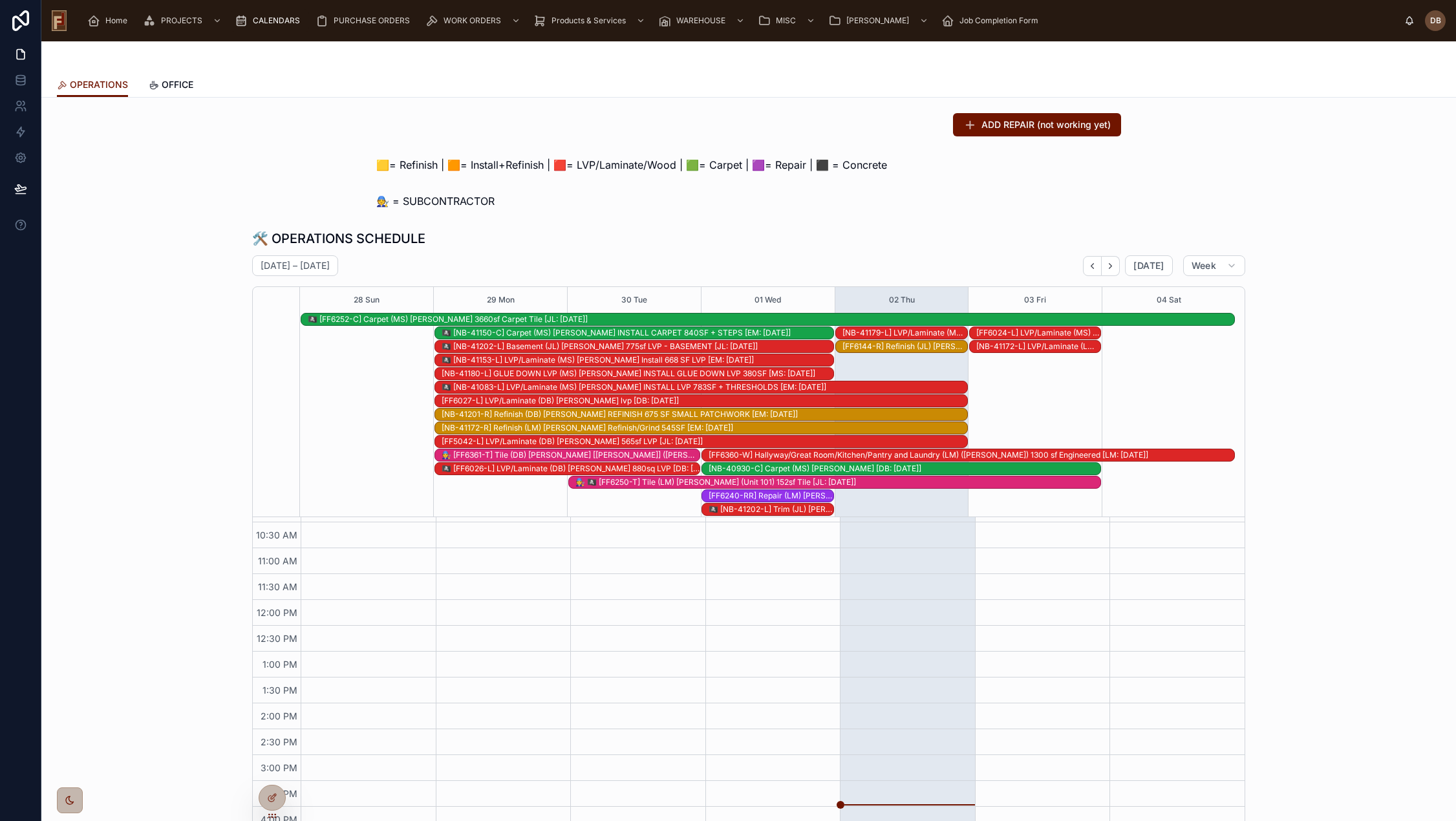
click at [527, 387] on div "🏴‍☠️ [NB-41083-L] LVP/Laminate (MS) Larry Robe INSTALL LVP 783SF + THRESHOLDS […" at bounding box center [704, 387] width 525 height 10
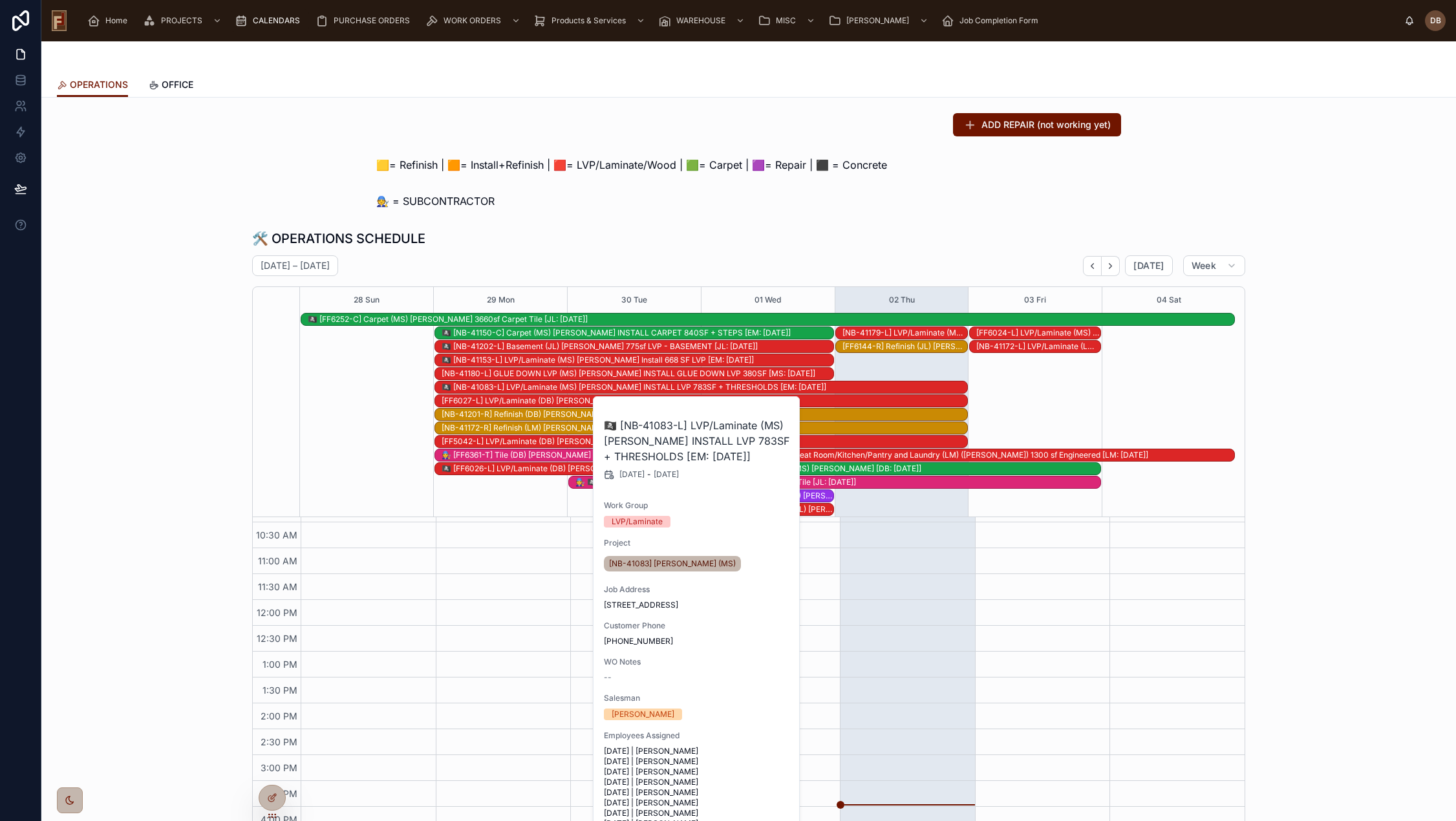
click at [763, 233] on div "🛠️ OPERATIONS SCHEDULE" at bounding box center [748, 238] width 993 height 18
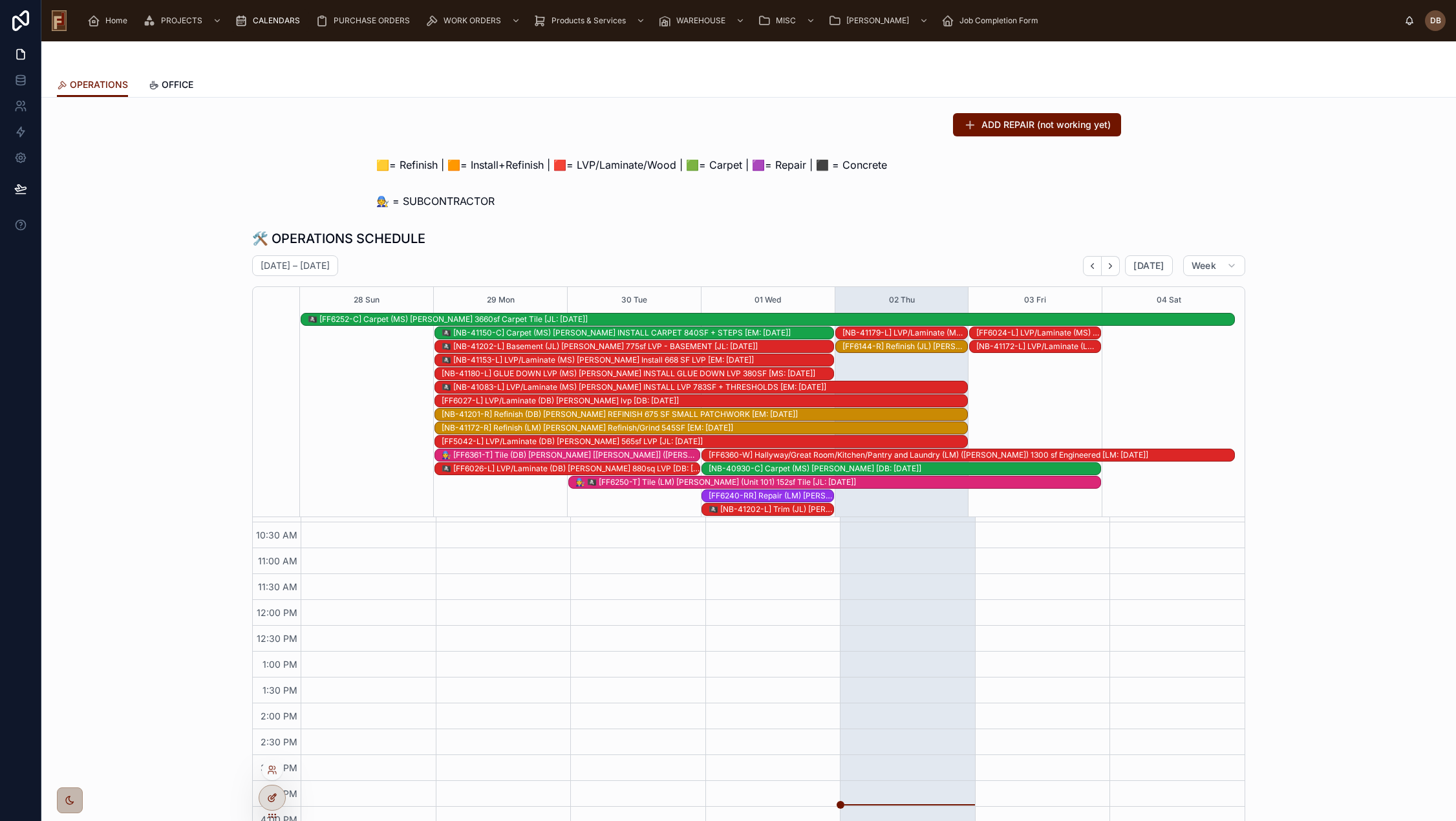
click at [275, 798] on icon at bounding box center [272, 798] width 10 height 10
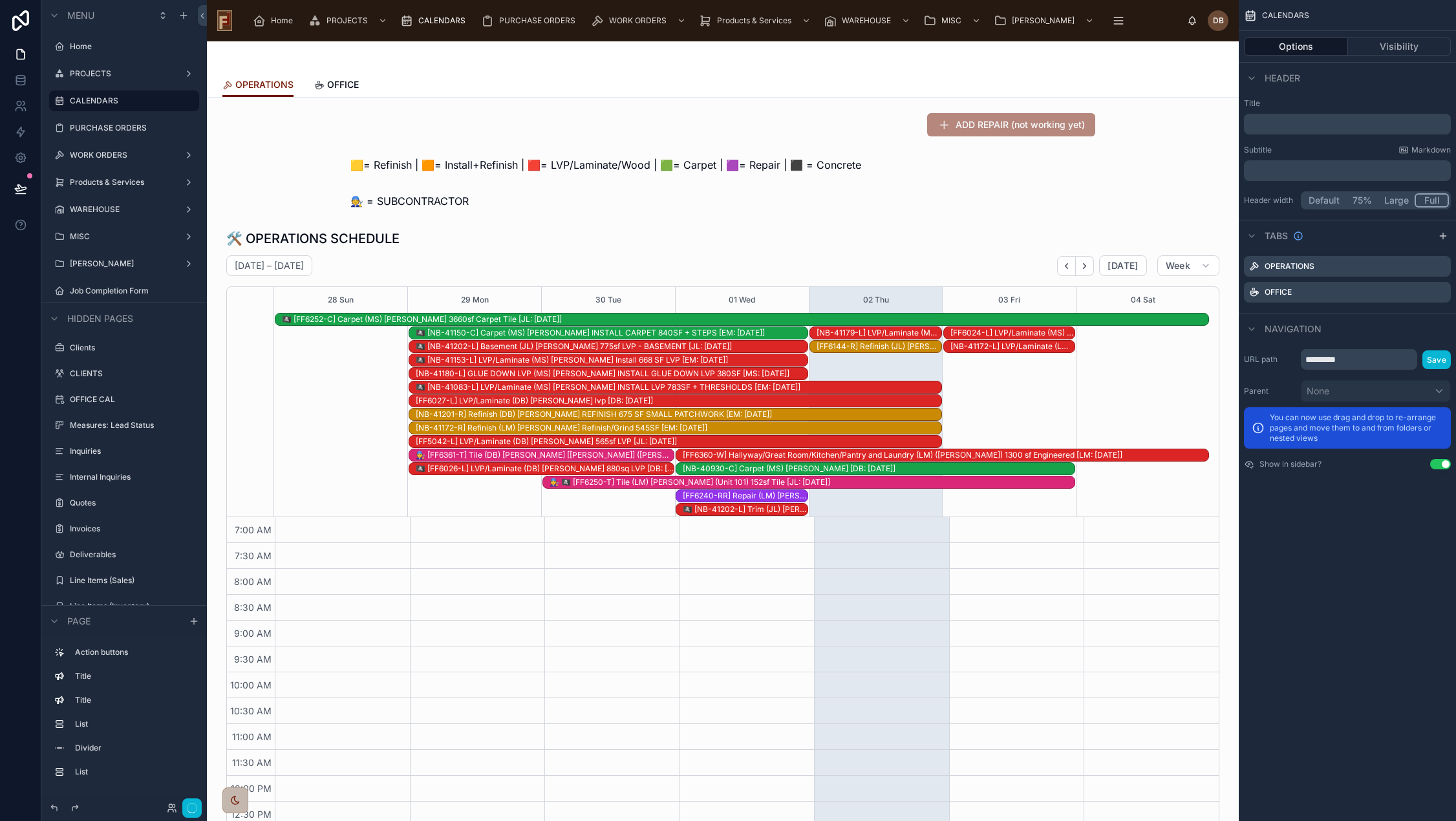
scroll to position [189, 0]
click at [574, 206] on div at bounding box center [722, 201] width 1011 height 26
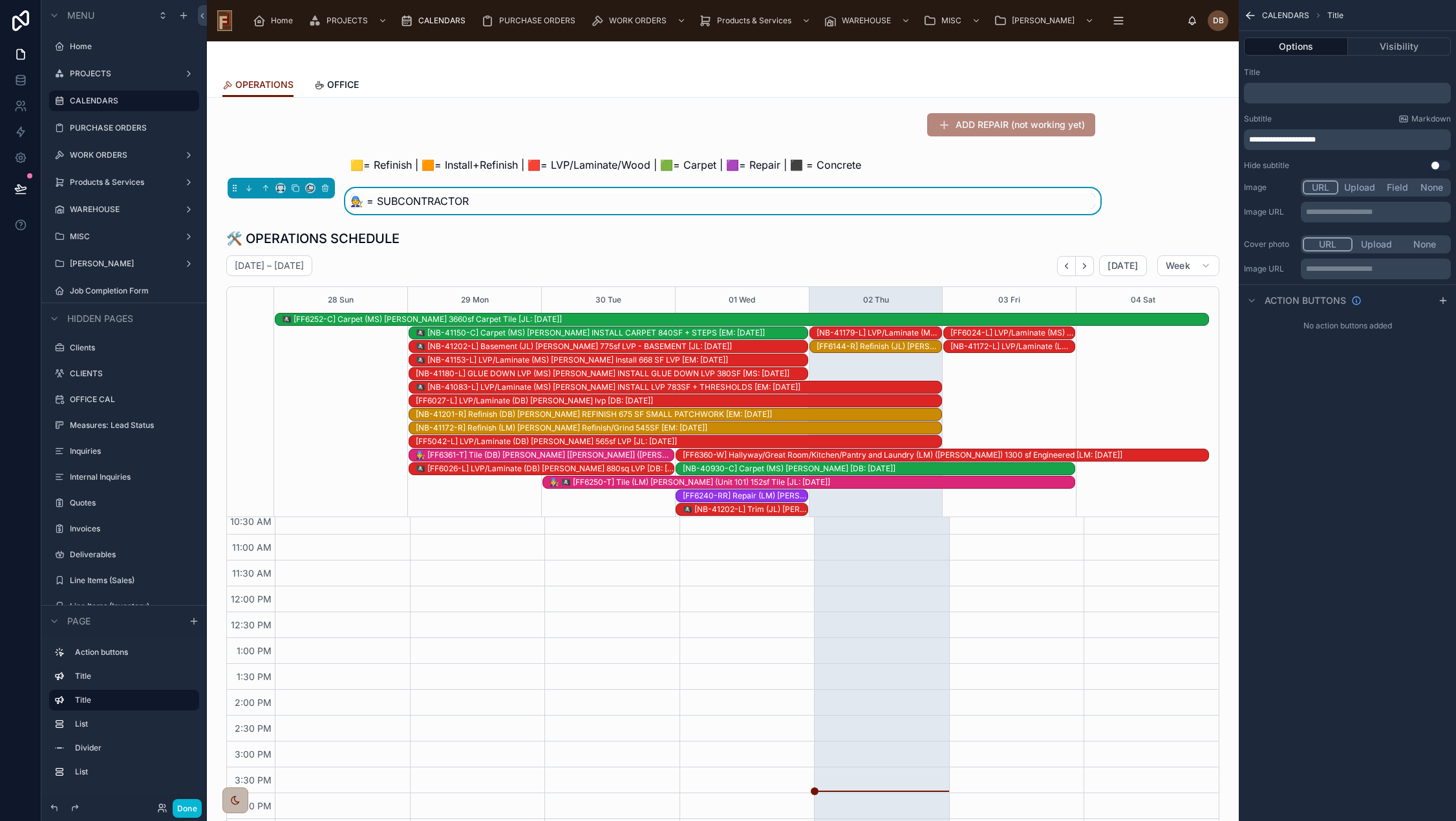
click at [1355, 137] on p "**********" at bounding box center [1348, 140] width 199 height 10
click at [188, 809] on button "Done" at bounding box center [187, 808] width 29 height 19
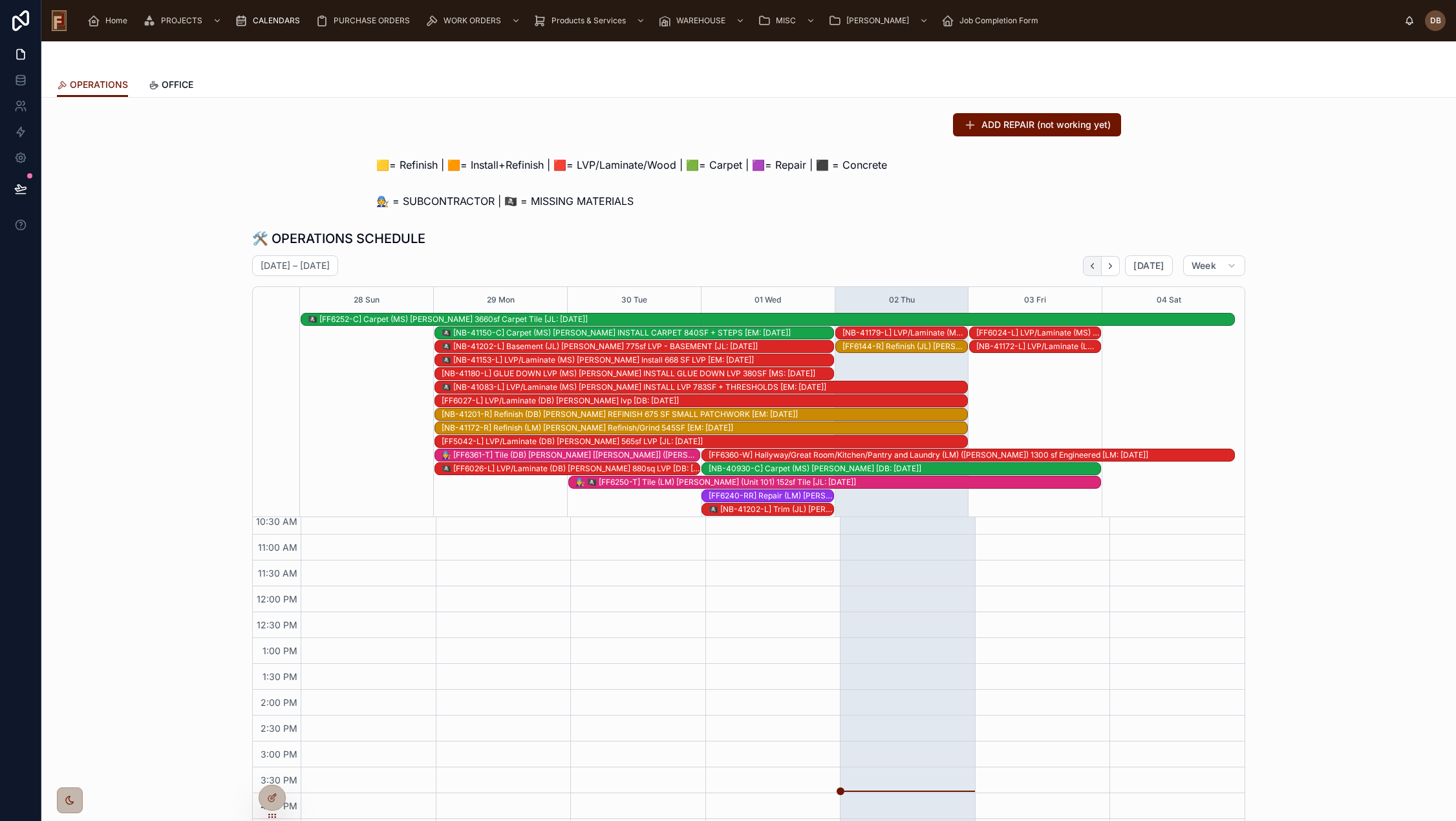
click at [1091, 265] on icon "Back" at bounding box center [1092, 265] width 10 height 10
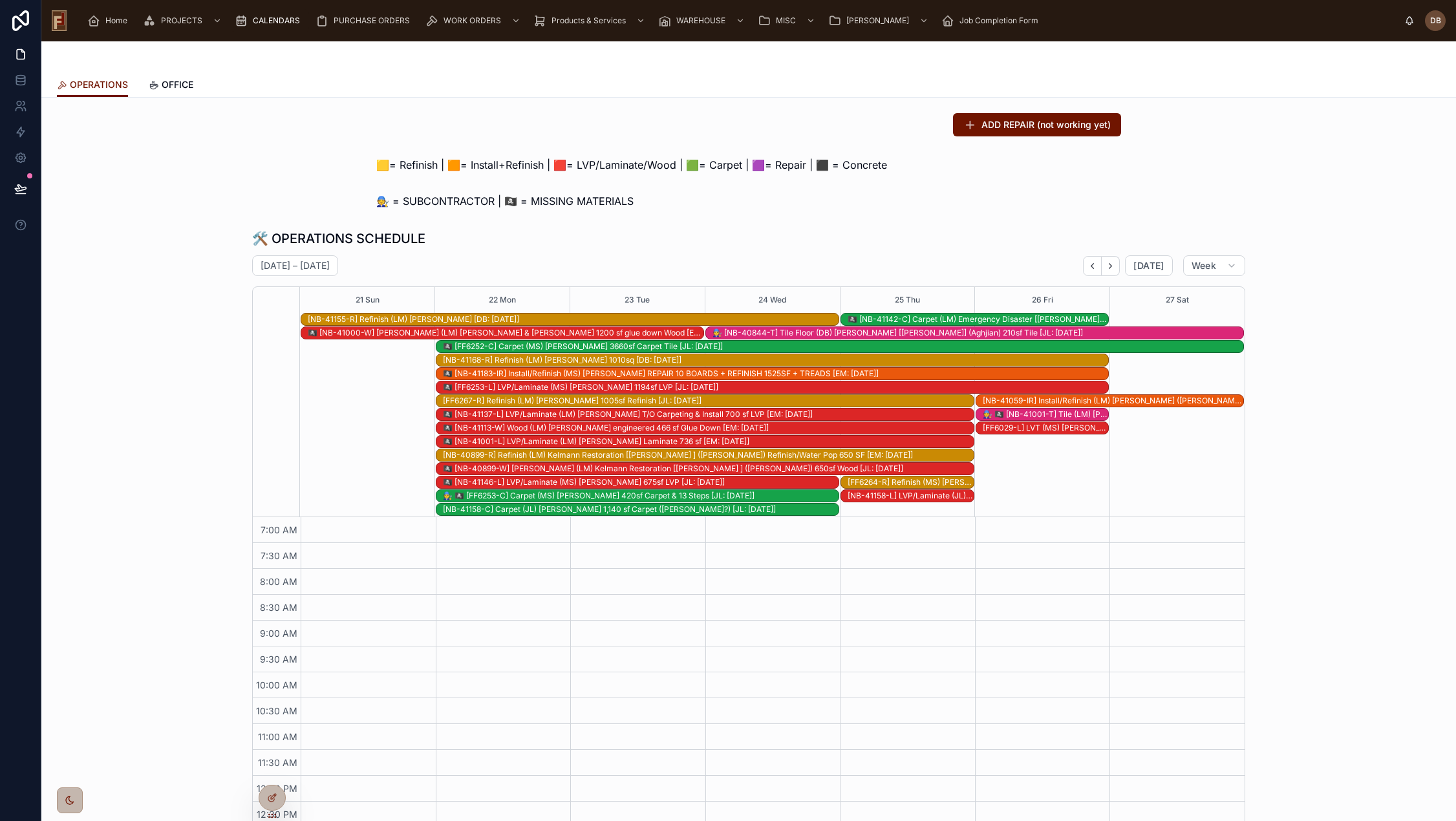
click at [1091, 265] on icon "Back" at bounding box center [1092, 265] width 10 height 10
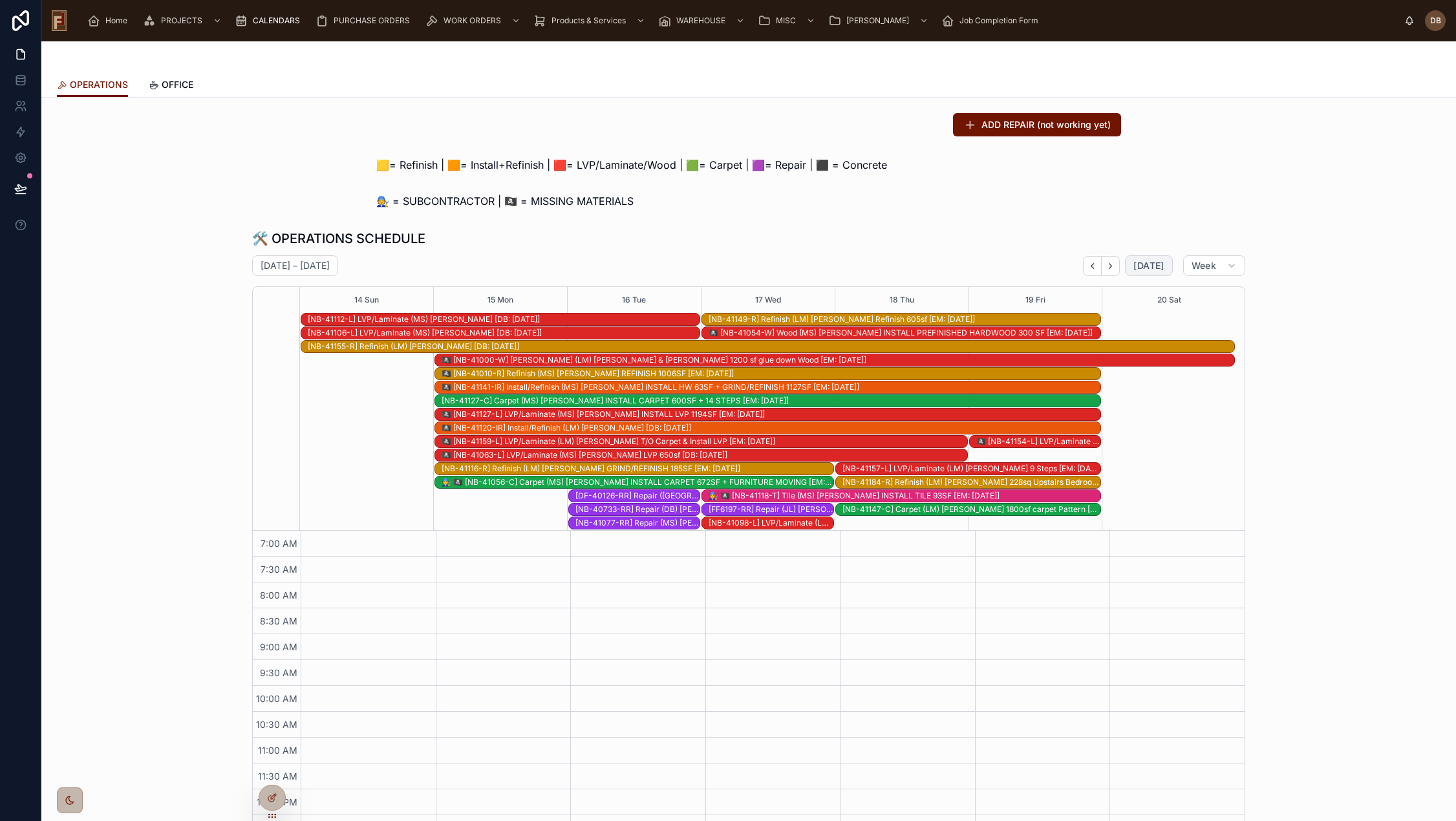
click at [1146, 265] on span "[DATE]" at bounding box center [1148, 265] width 30 height 12
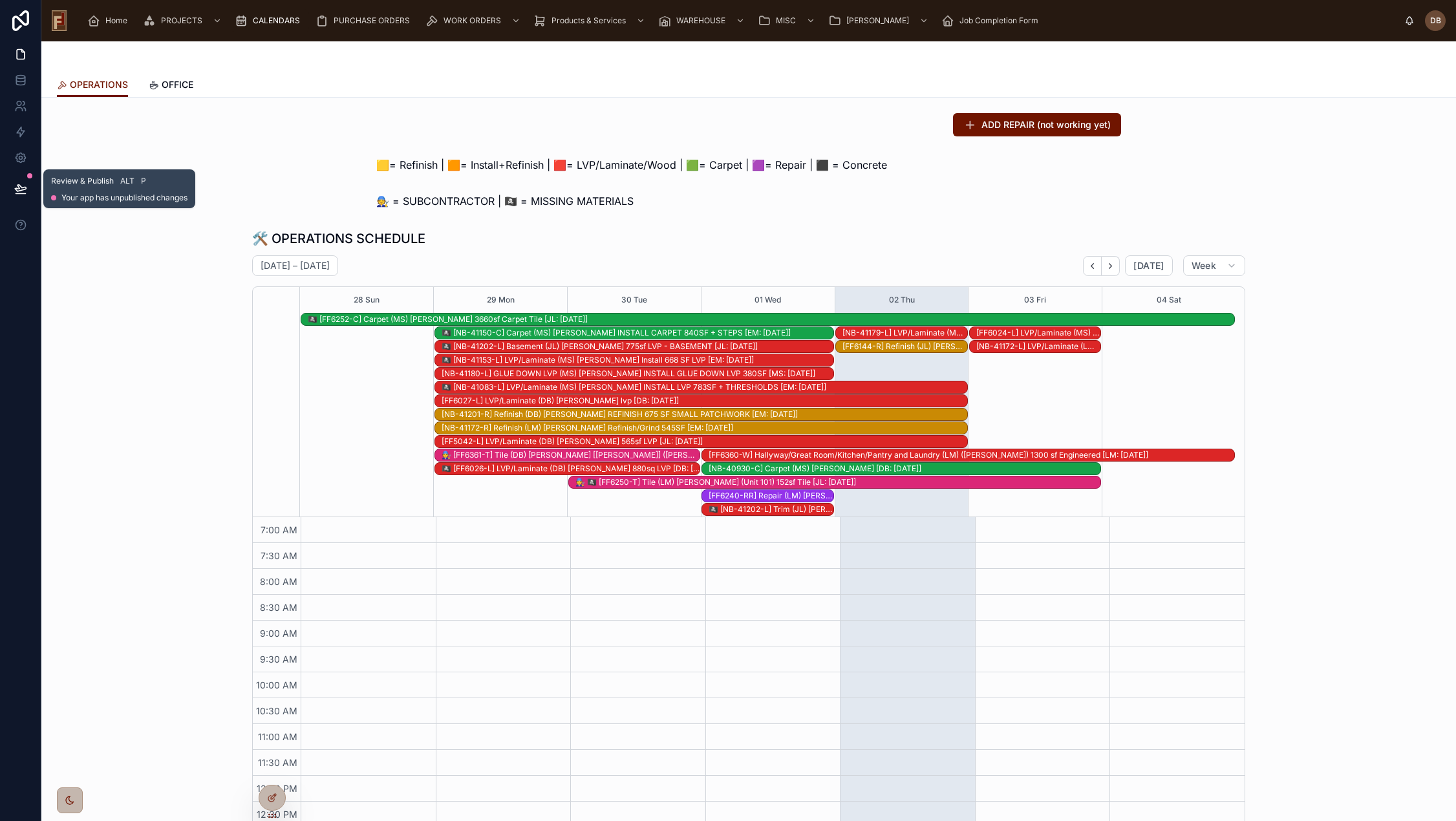
click at [19, 190] on icon at bounding box center [21, 188] width 13 height 13
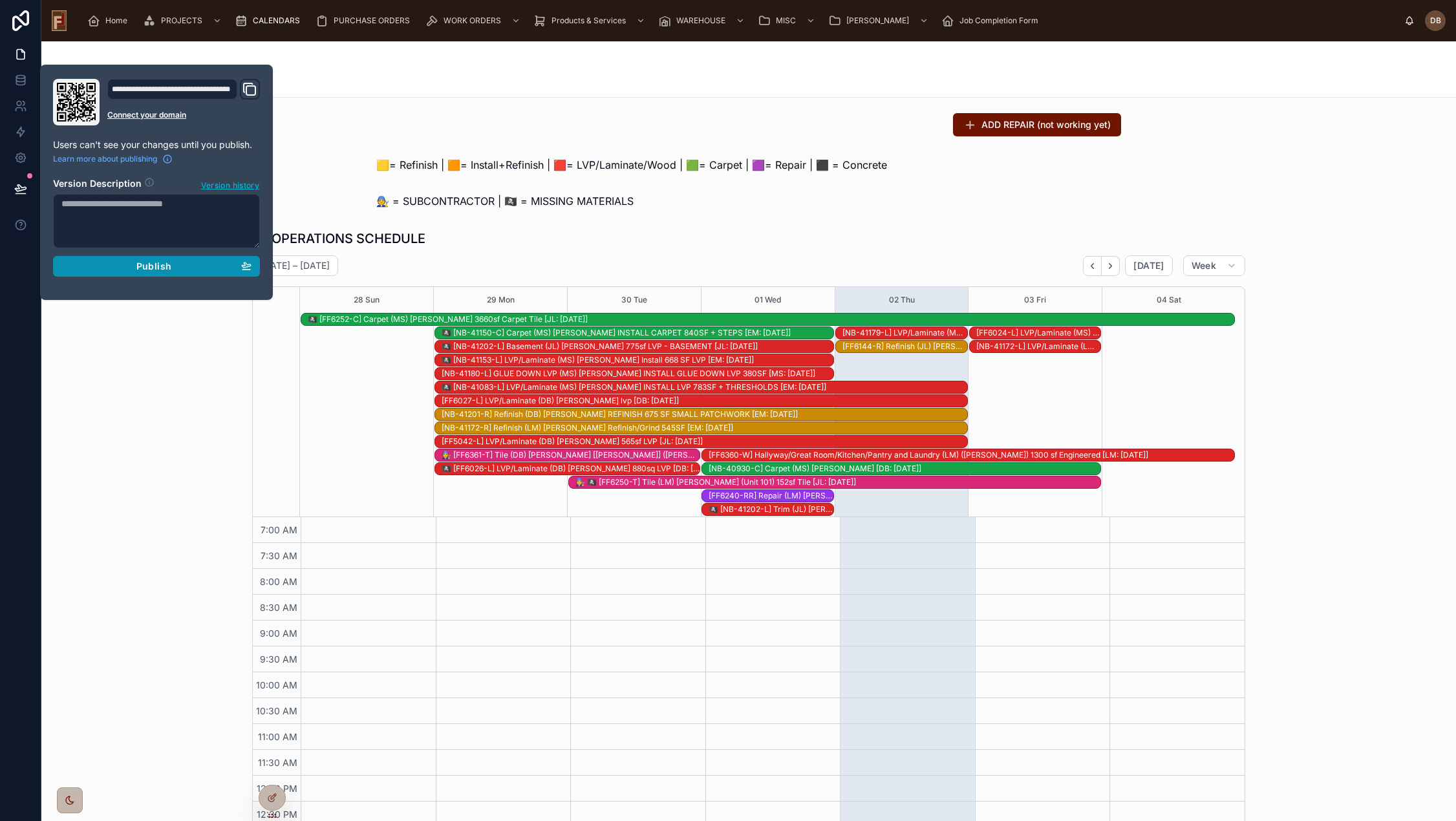
click at [157, 264] on span "Publish" at bounding box center [154, 266] width 35 height 12
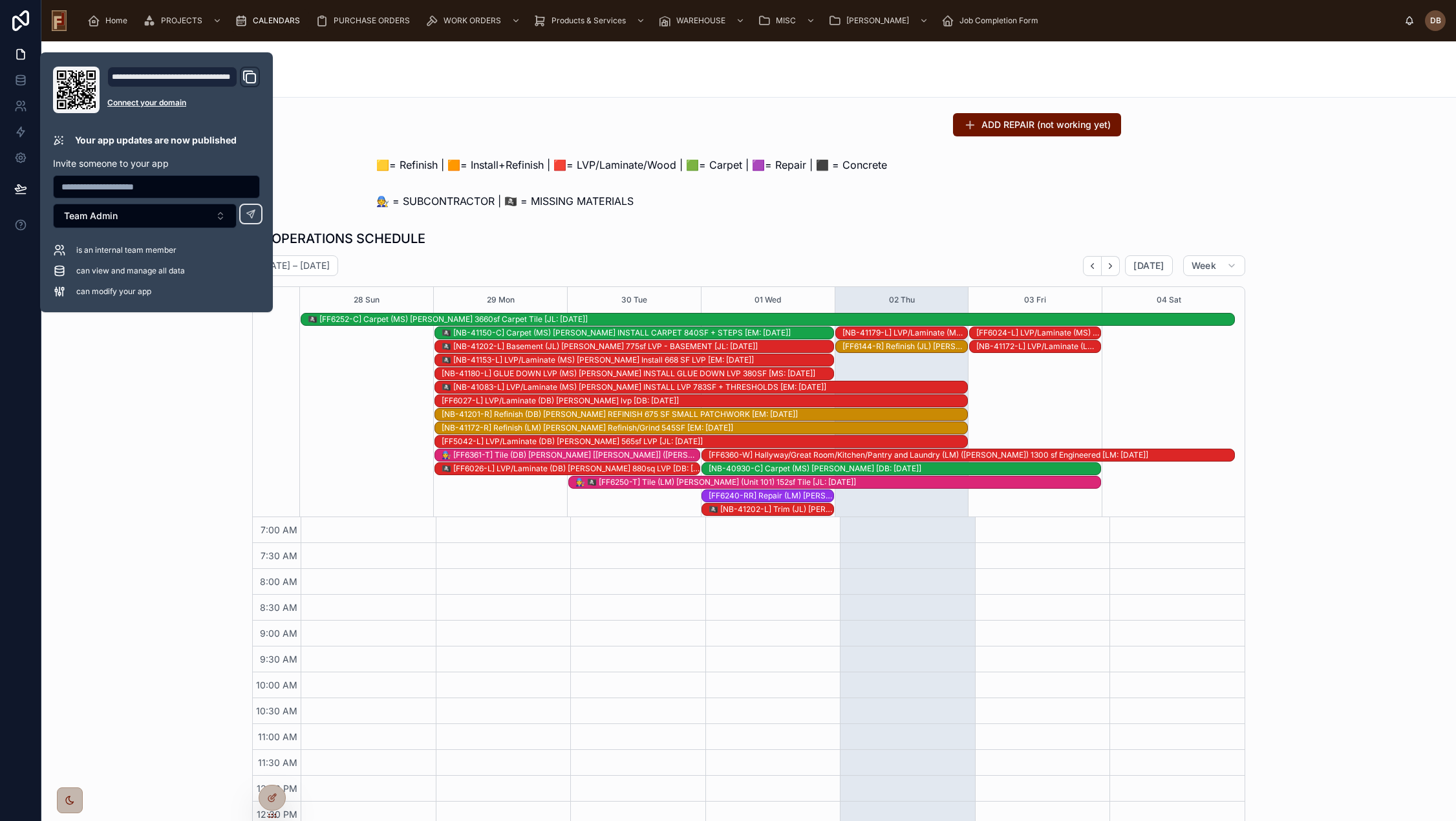
scroll to position [189, 0]
click at [927, 204] on div "🧑‍🔧 = SUBCONTRACTOR | 🏴‍☠️ = MISSING MATERIALS" at bounding box center [749, 201] width 745 height 16
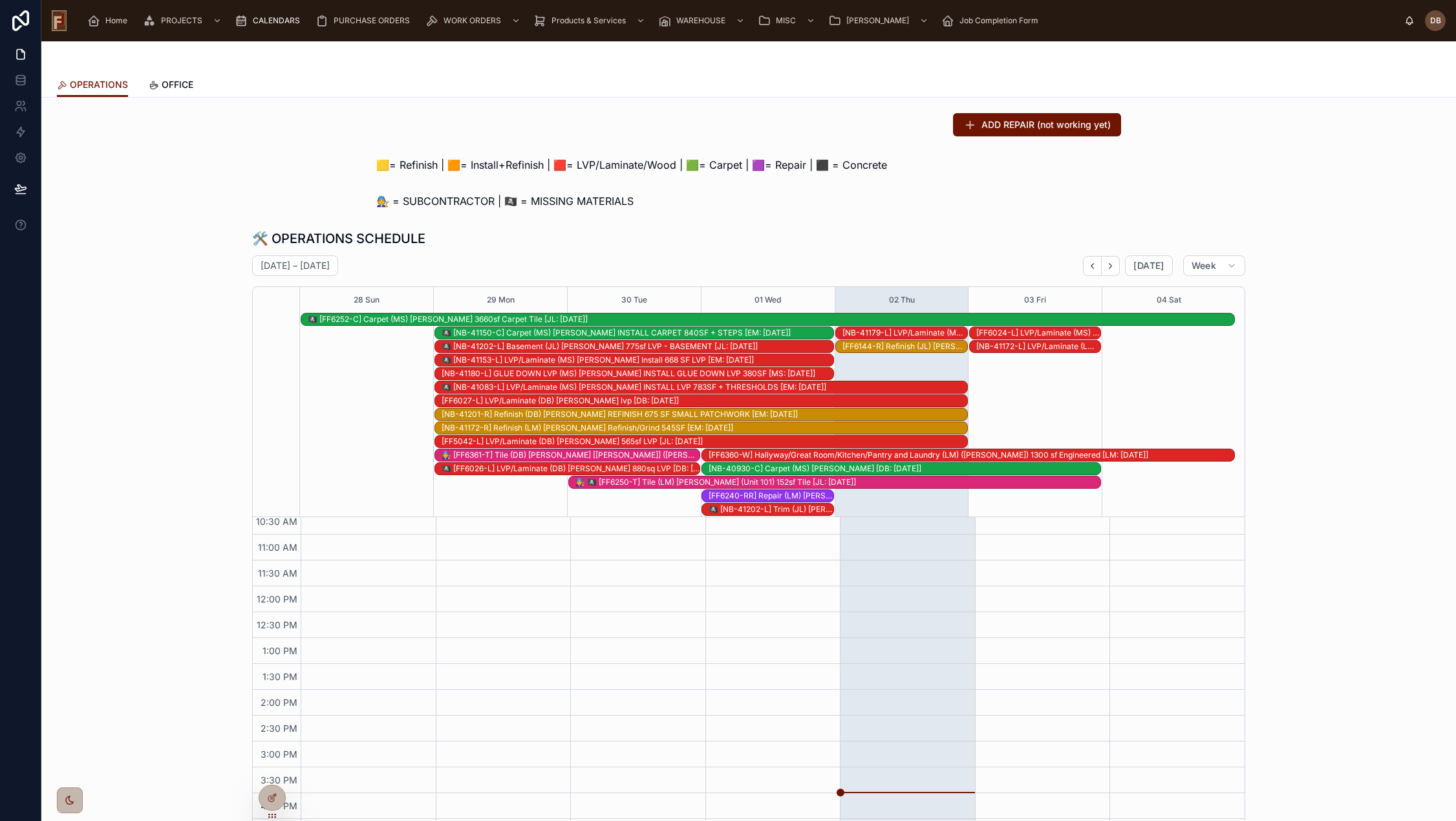
click at [536, 345] on div "🏴‍☠️ [NB-41202-L] Basement (JL) Andre Archambeau 775sf LVP - BASEMENT [JL: 09-1…" at bounding box center [637, 346] width 392 height 10
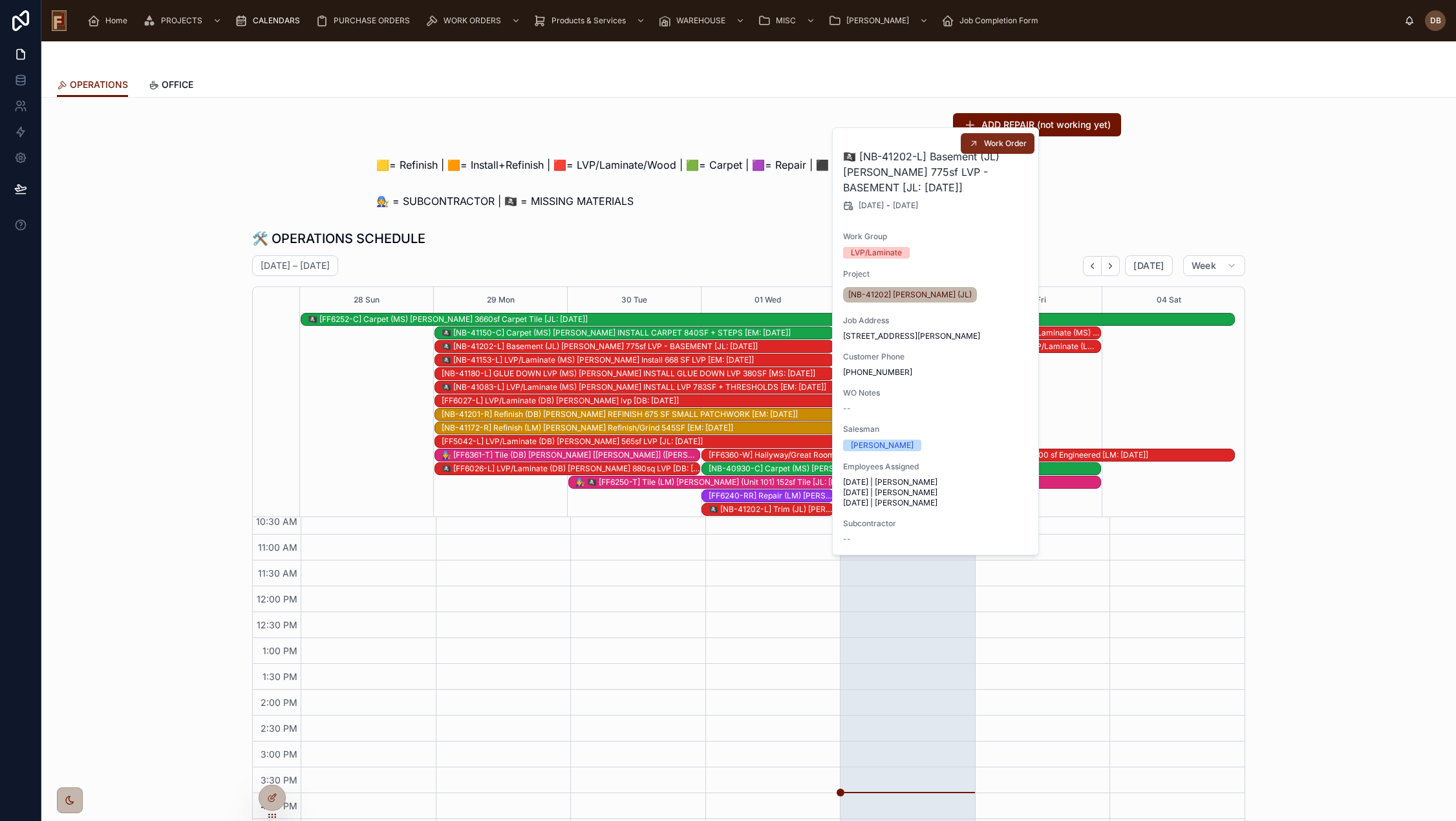
click at [1007, 149] on button "Work Order" at bounding box center [997, 144] width 74 height 21
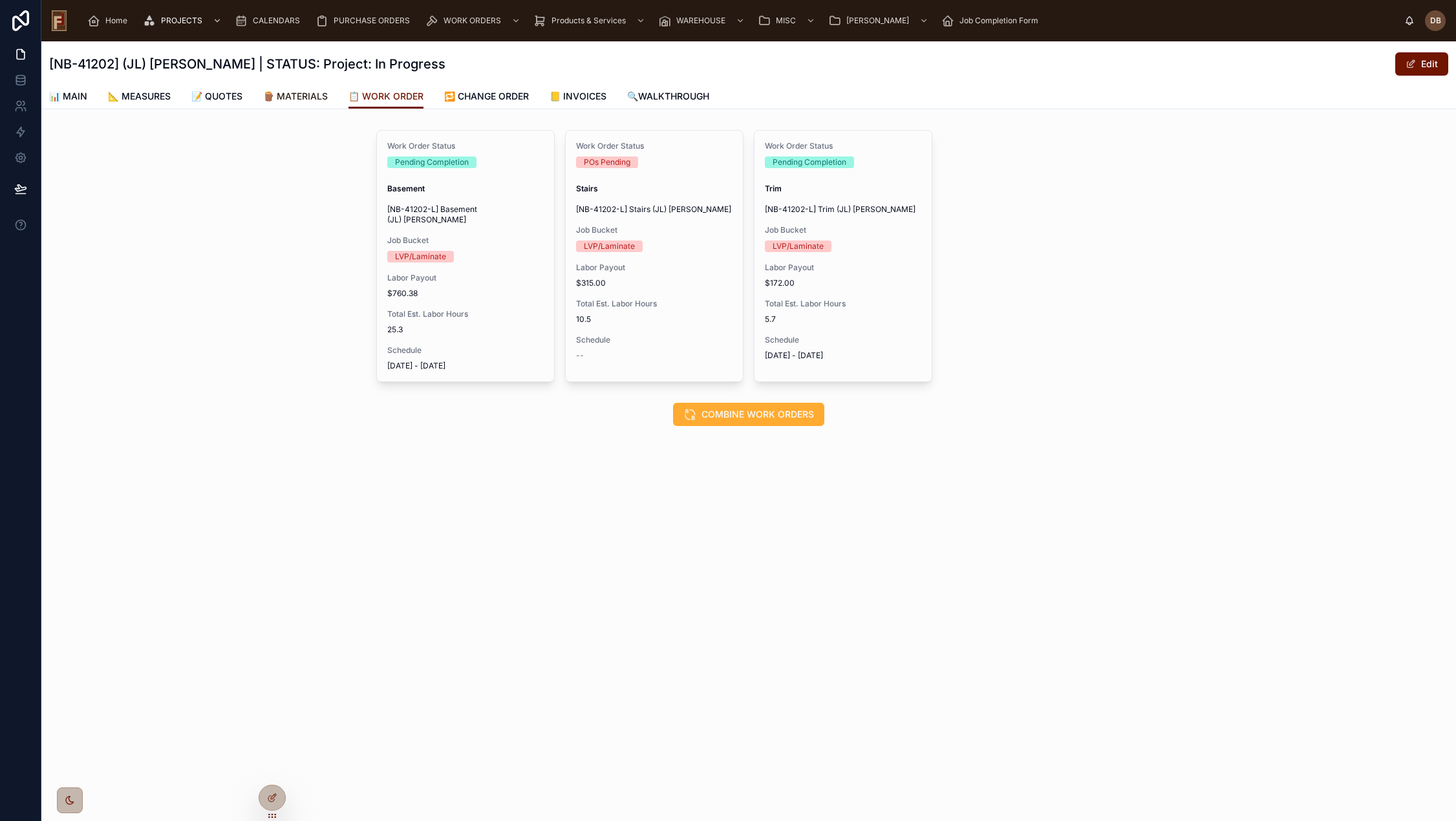
click at [317, 91] on span "🪵 MATERIALS" at bounding box center [295, 96] width 65 height 13
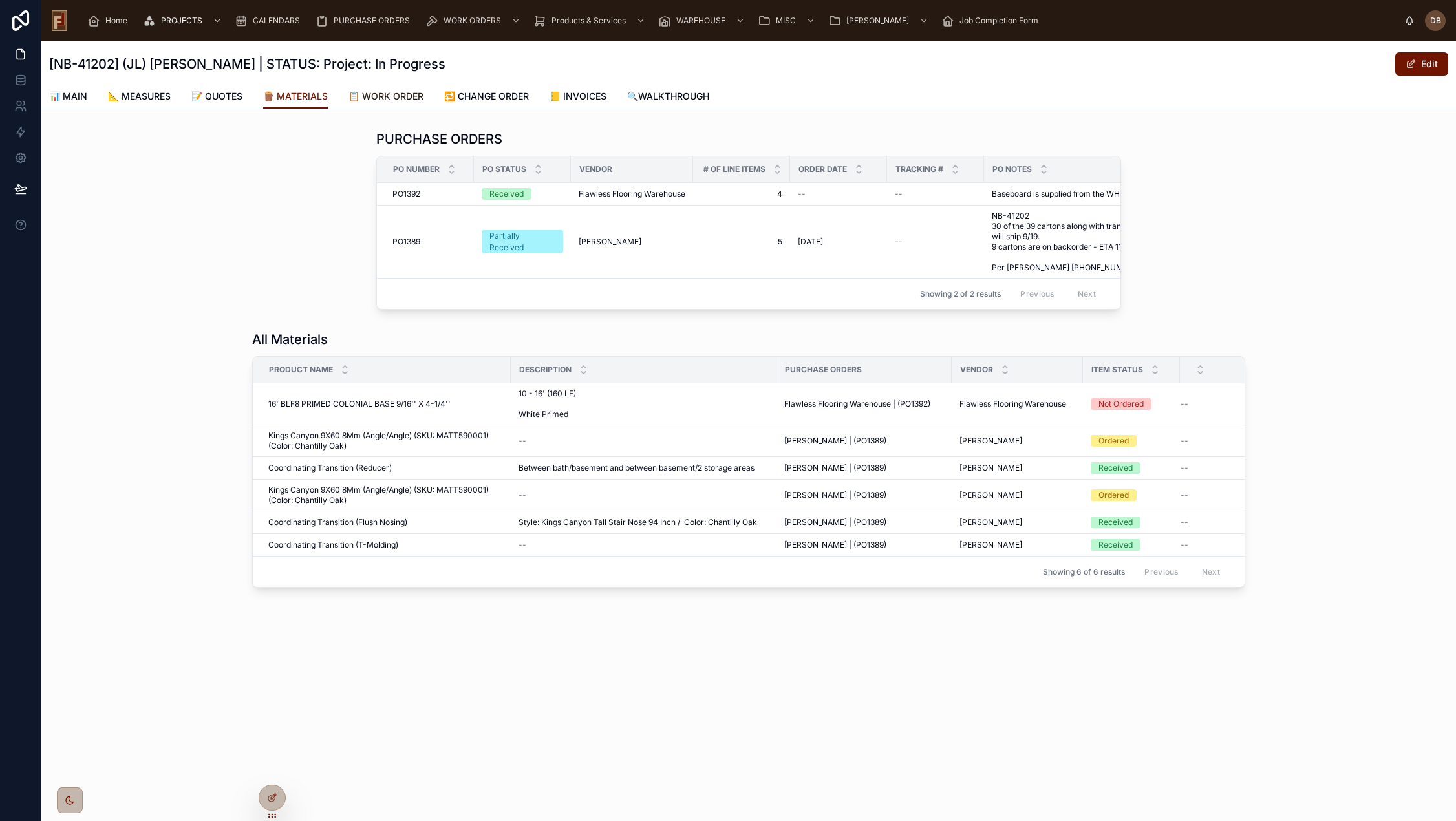
click at [398, 95] on span "📋 WORK ORDER" at bounding box center [386, 96] width 75 height 13
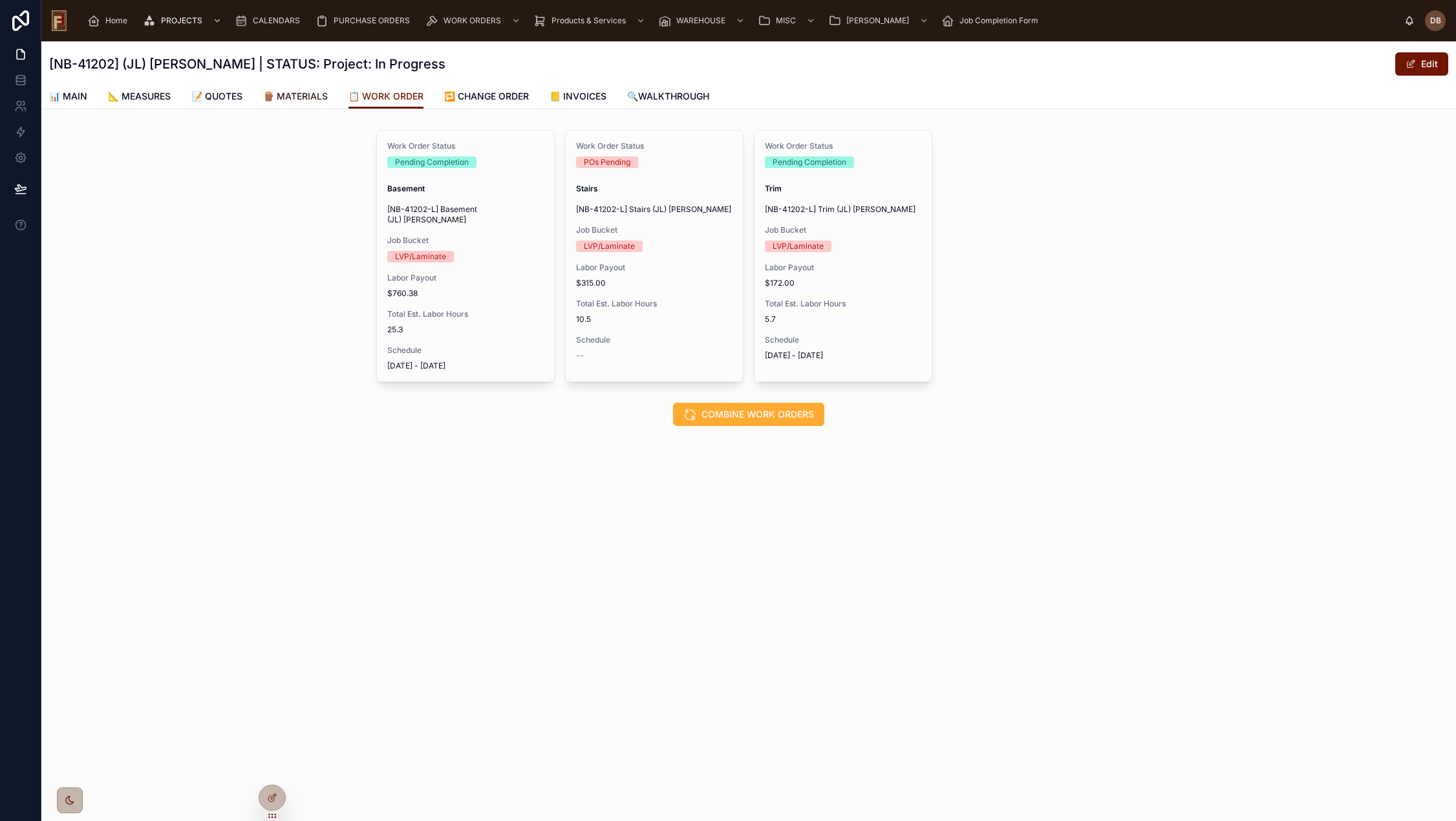
click at [299, 98] on span "🪵 MATERIALS" at bounding box center [295, 96] width 65 height 13
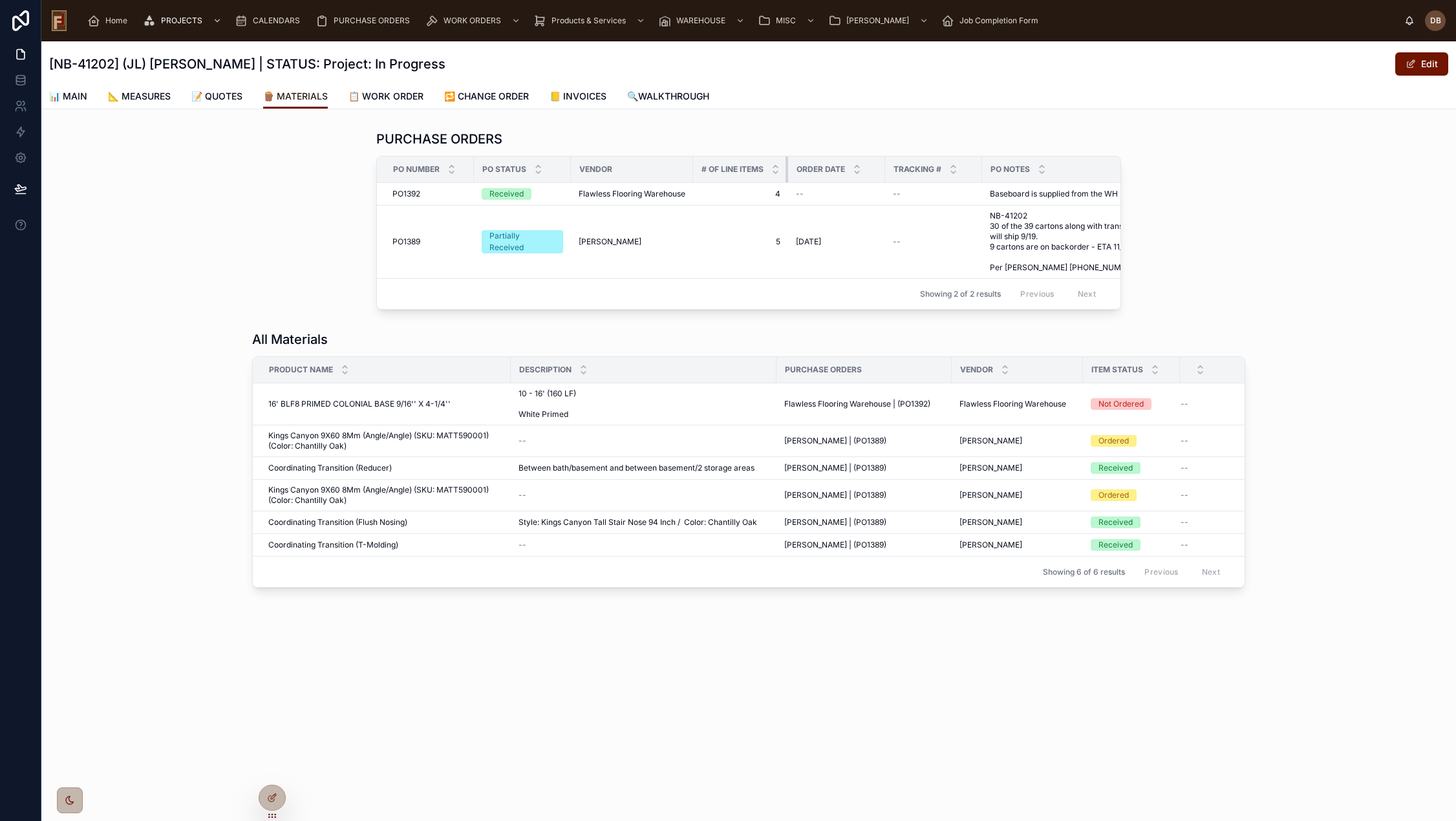
drag, startPoint x: 790, startPoint y: 171, endPoint x: 766, endPoint y: 178, distance: 25.0
click at [766, 178] on th "# Of Line Items" at bounding box center [740, 170] width 95 height 27
drag, startPoint x: 884, startPoint y: 169, endPoint x: 858, endPoint y: 179, distance: 27.9
click at [859, 178] on th "Order Date" at bounding box center [829, 170] width 82 height 27
drag, startPoint x: 966, startPoint y: 169, endPoint x: 944, endPoint y: 183, distance: 26.1
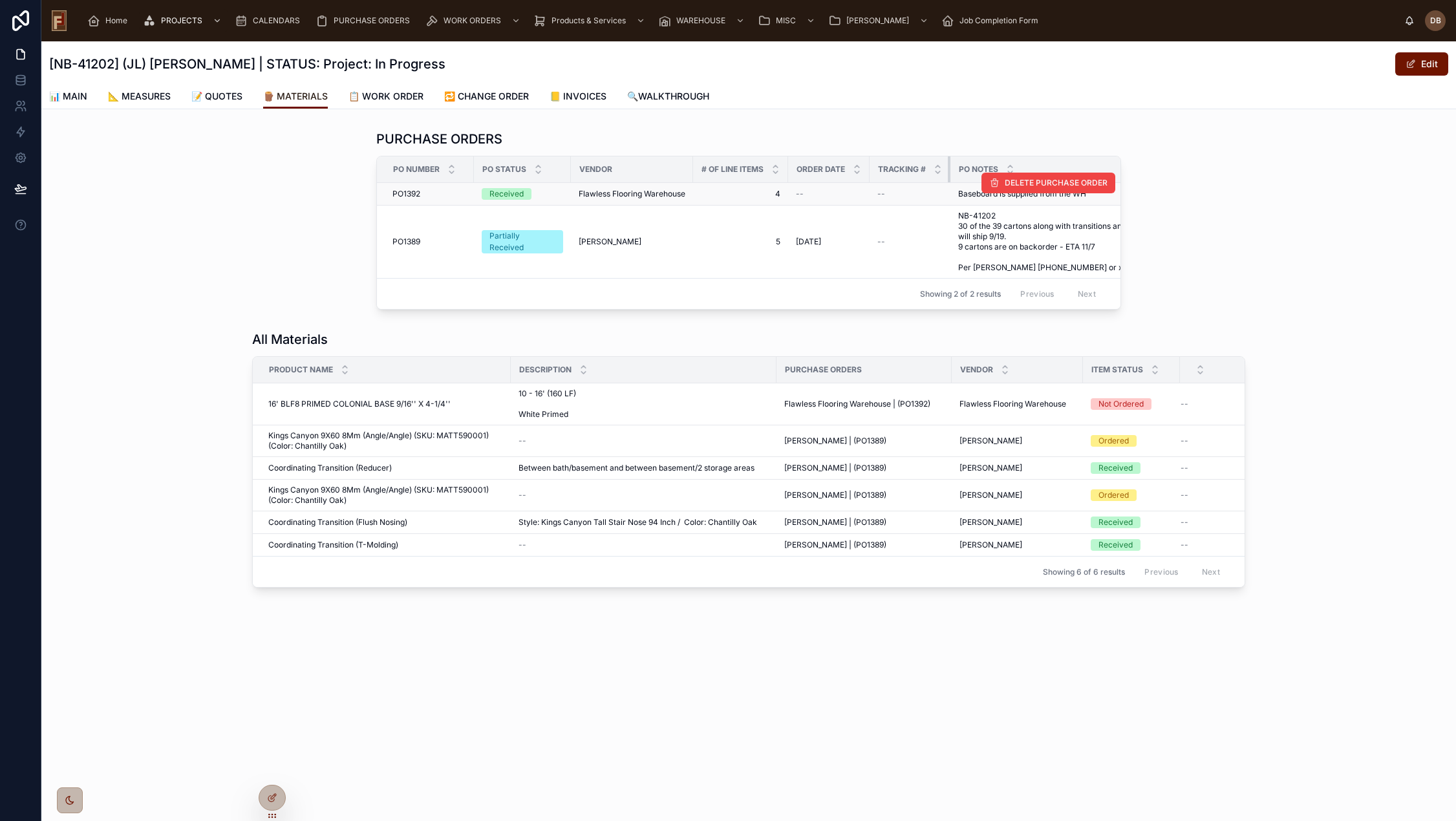
click at [944, 183] on table "PO Number PO Status Vendor # Of Line Items Order Date Tracking # PO Notes Mat. …" at bounding box center [821, 218] width 889 height 122
click at [690, 171] on div "Vendor" at bounding box center [631, 170] width 121 height 21
drag, startPoint x: 693, startPoint y: 171, endPoint x: 666, endPoint y: 201, distance: 40.4
click at [666, 201] on table "PO Number PO Status Vendor # Of Line Items Order Date Tracking # PO Notes Mat. …" at bounding box center [808, 218] width 863 height 122
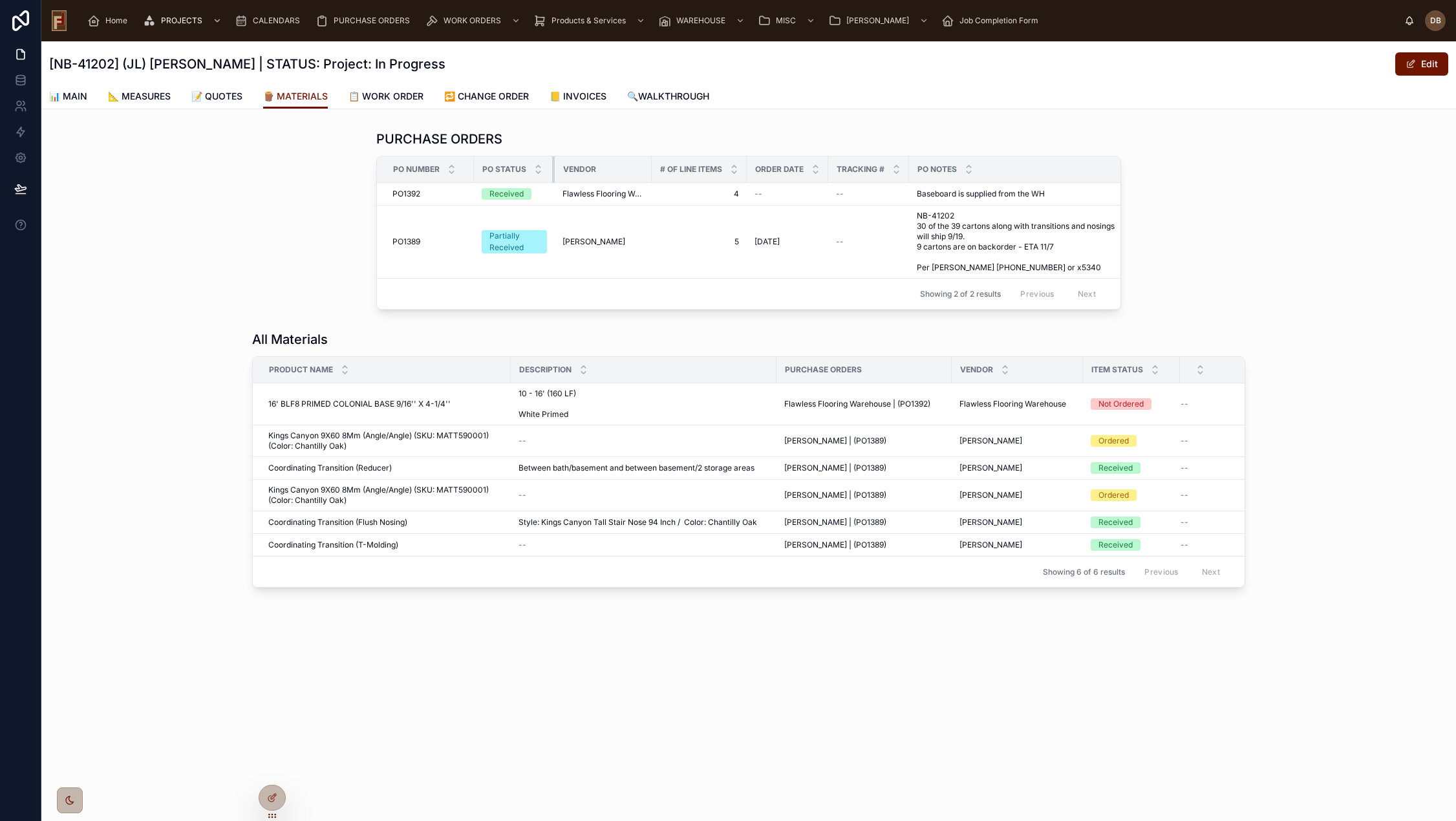
drag, startPoint x: 569, startPoint y: 169, endPoint x: 553, endPoint y: 174, distance: 16.8
click at [553, 174] on div at bounding box center [554, 170] width 5 height 26
drag, startPoint x: 473, startPoint y: 168, endPoint x: 450, endPoint y: 188, distance: 30.5
click at [450, 188] on table "PO Number PO Status Vendor # Of Line Items Order Date Tracking # PO Notes Mat. …" at bounding box center [795, 218] width 837 height 122
drag, startPoint x: 817, startPoint y: 171, endPoint x: 789, endPoint y: 178, distance: 28.9
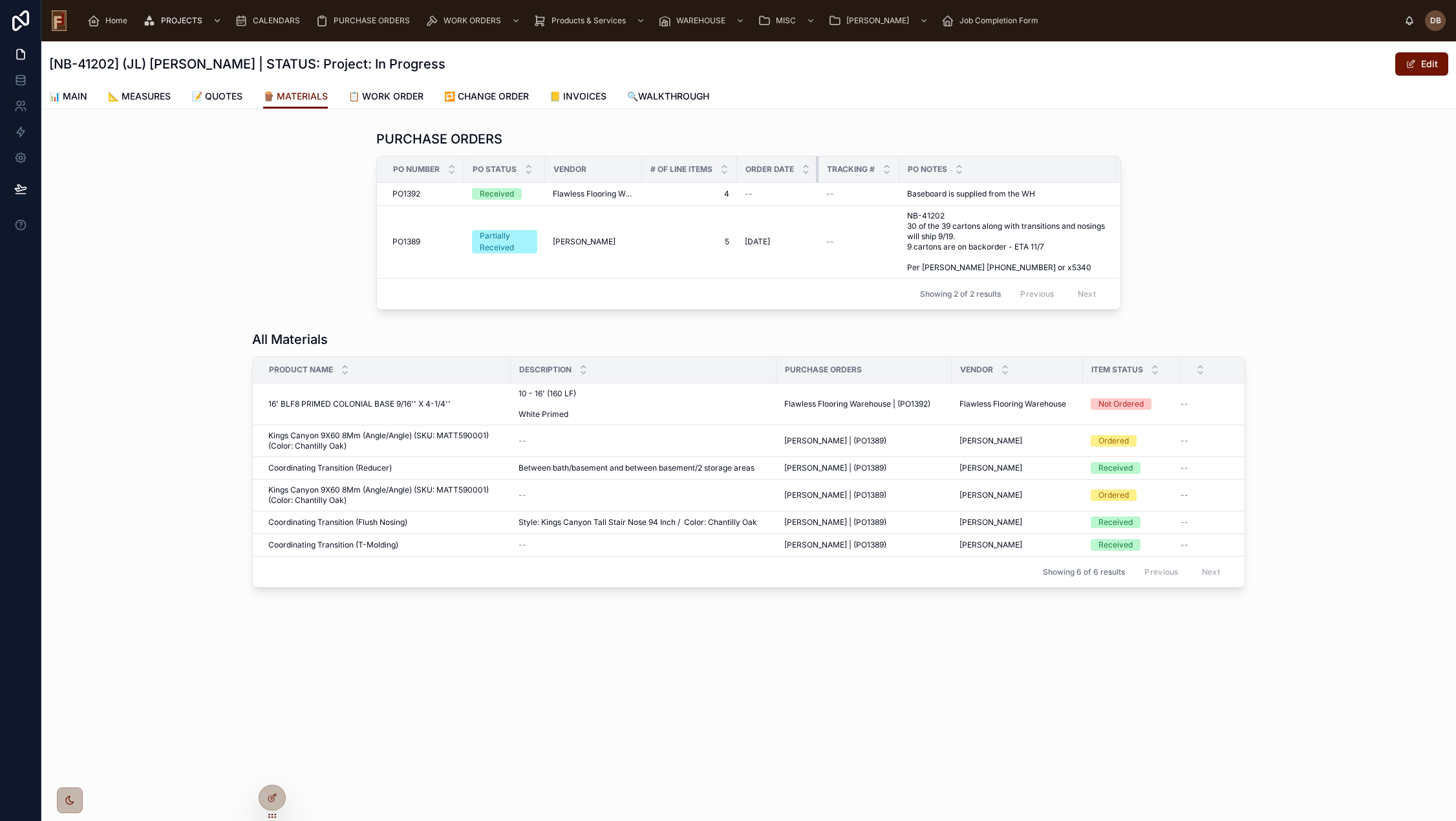
click at [789, 178] on th "Order Date" at bounding box center [778, 170] width 82 height 27
drag, startPoint x: 735, startPoint y: 170, endPoint x: 708, endPoint y: 176, distance: 27.7
click at [712, 175] on th "# Of Line Items" at bounding box center [689, 170] width 95 height 27
click at [119, 19] on span "Home" at bounding box center [117, 21] width 22 height 10
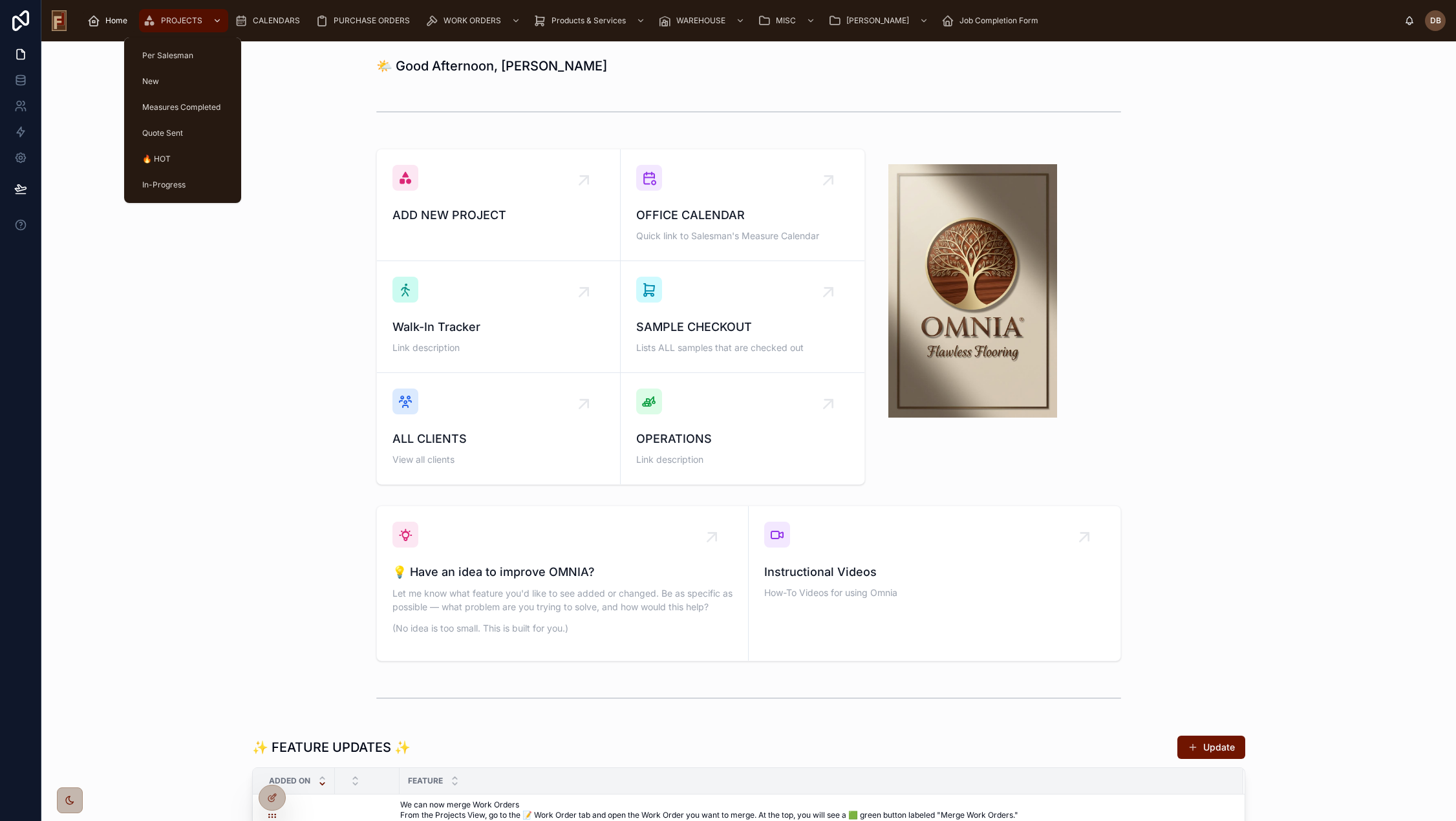
click at [170, 19] on span "PROJECTS" at bounding box center [182, 21] width 41 height 10
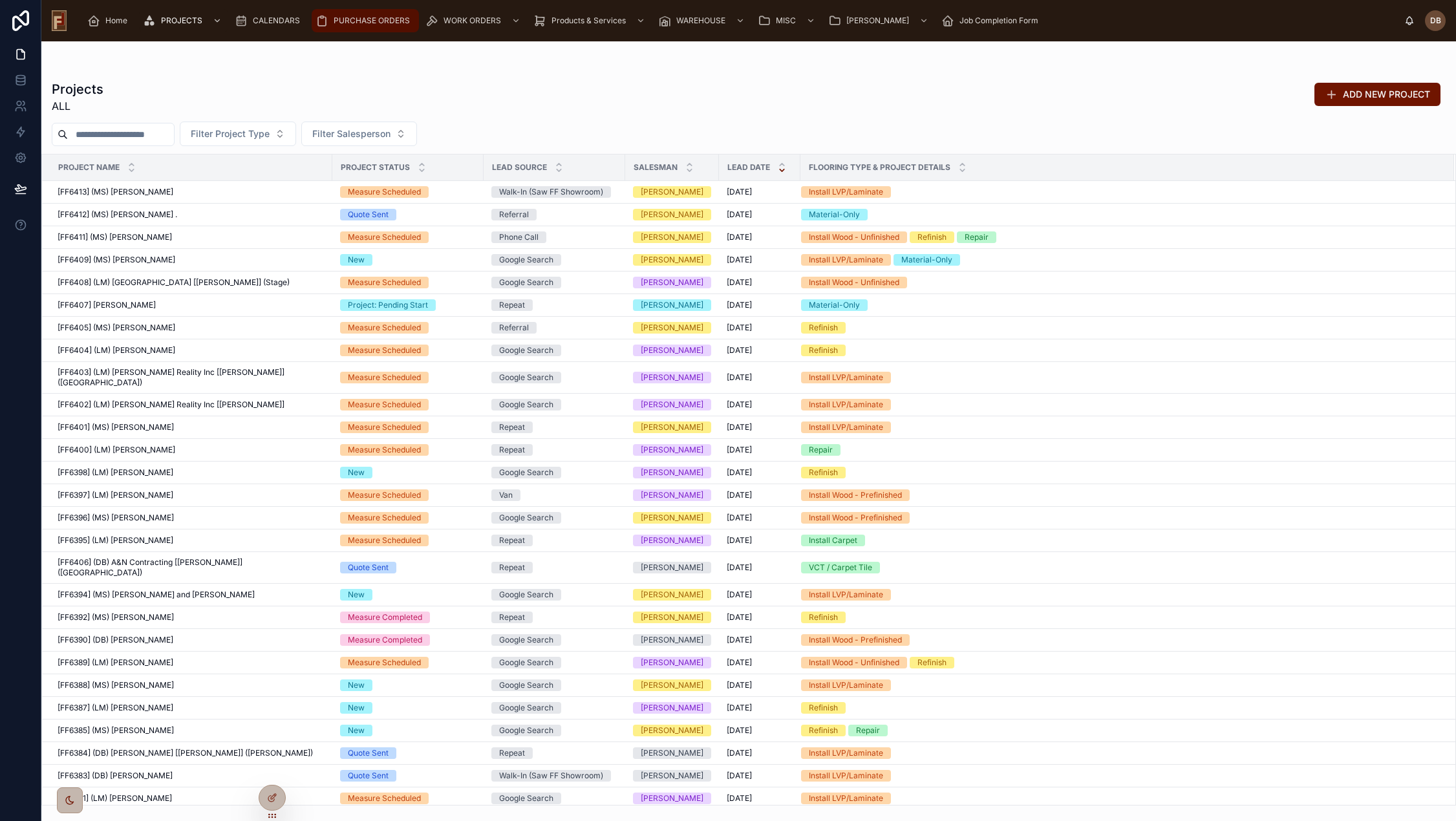
click at [362, 21] on span "PURCHASE ORDERS" at bounding box center [372, 21] width 76 height 10
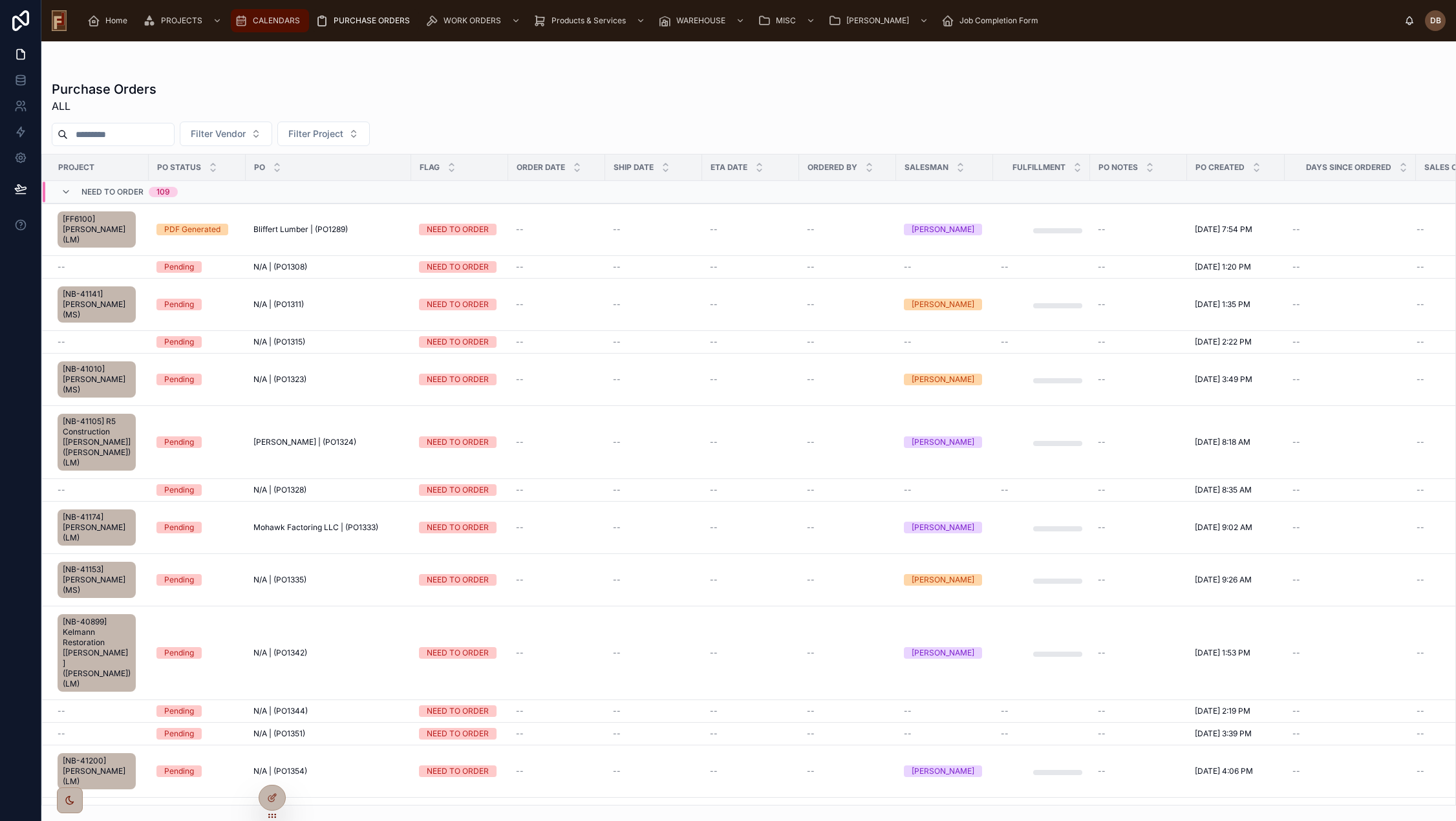
click at [267, 24] on span "CALENDARS" at bounding box center [276, 21] width 47 height 10
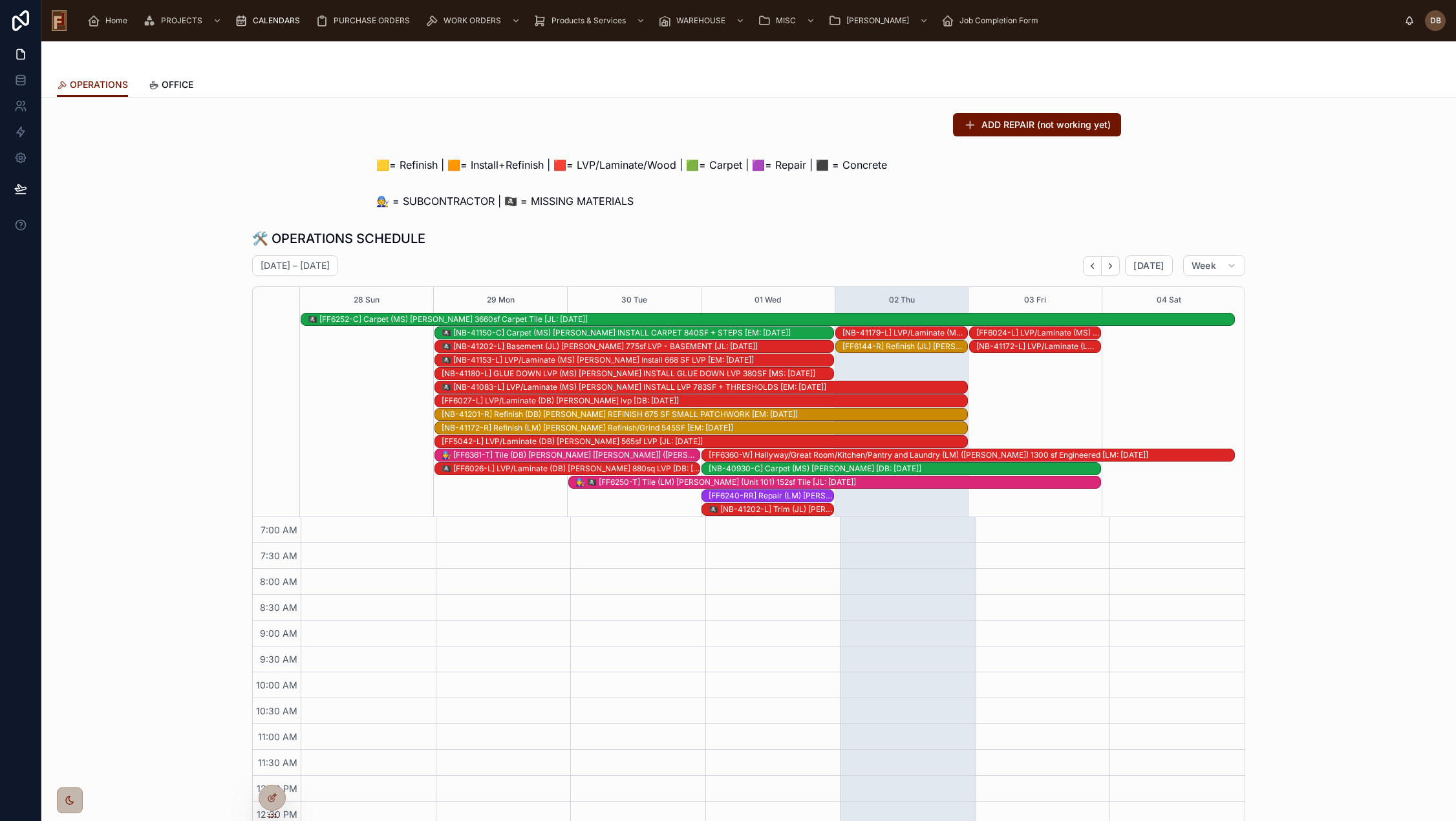
scroll to position [189, 0]
click at [1108, 265] on icon "Next" at bounding box center [1110, 265] width 10 height 10
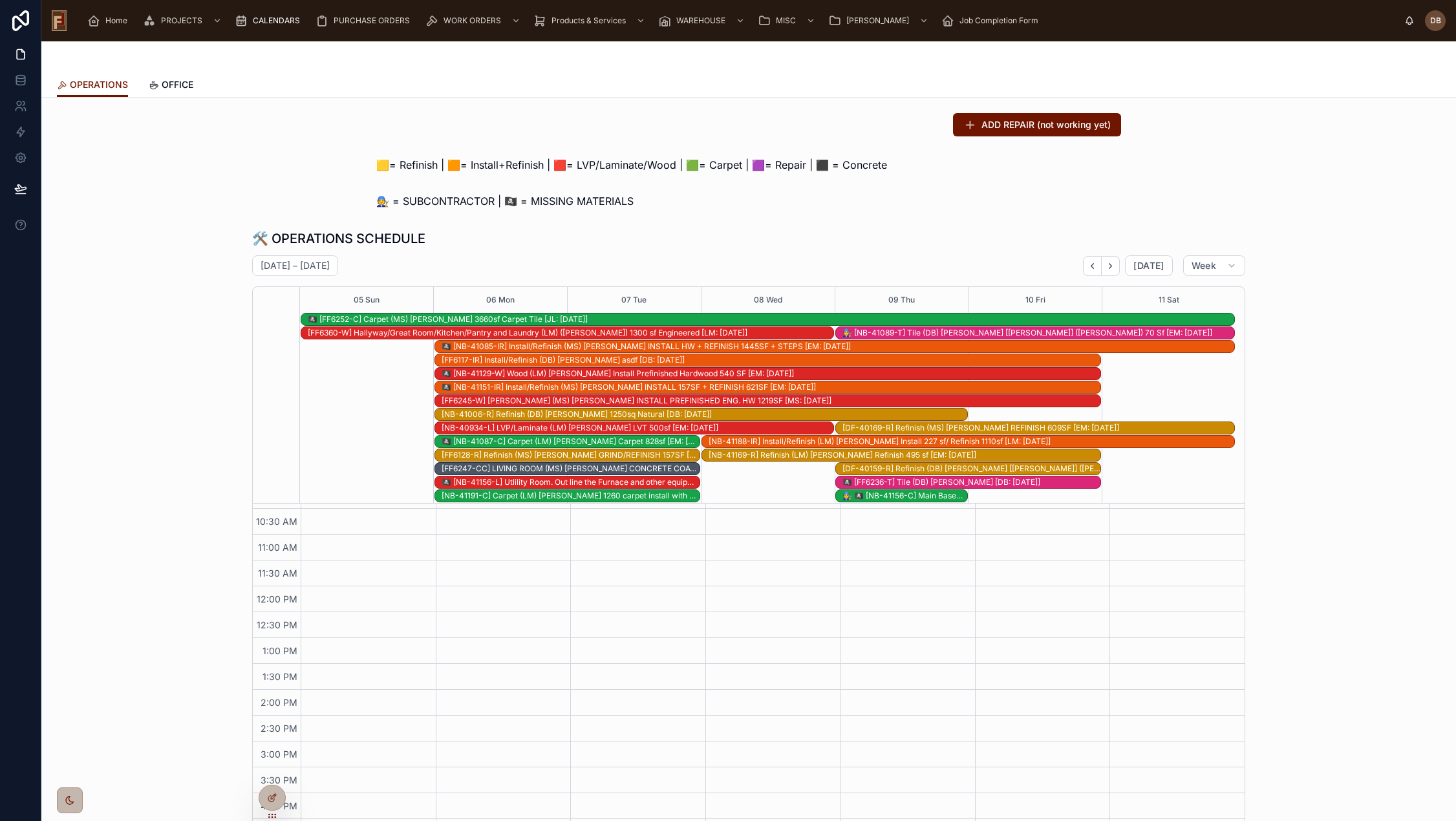
scroll to position [175, 0]
click at [1113, 264] on button "Next" at bounding box center [1111, 265] width 18 height 20
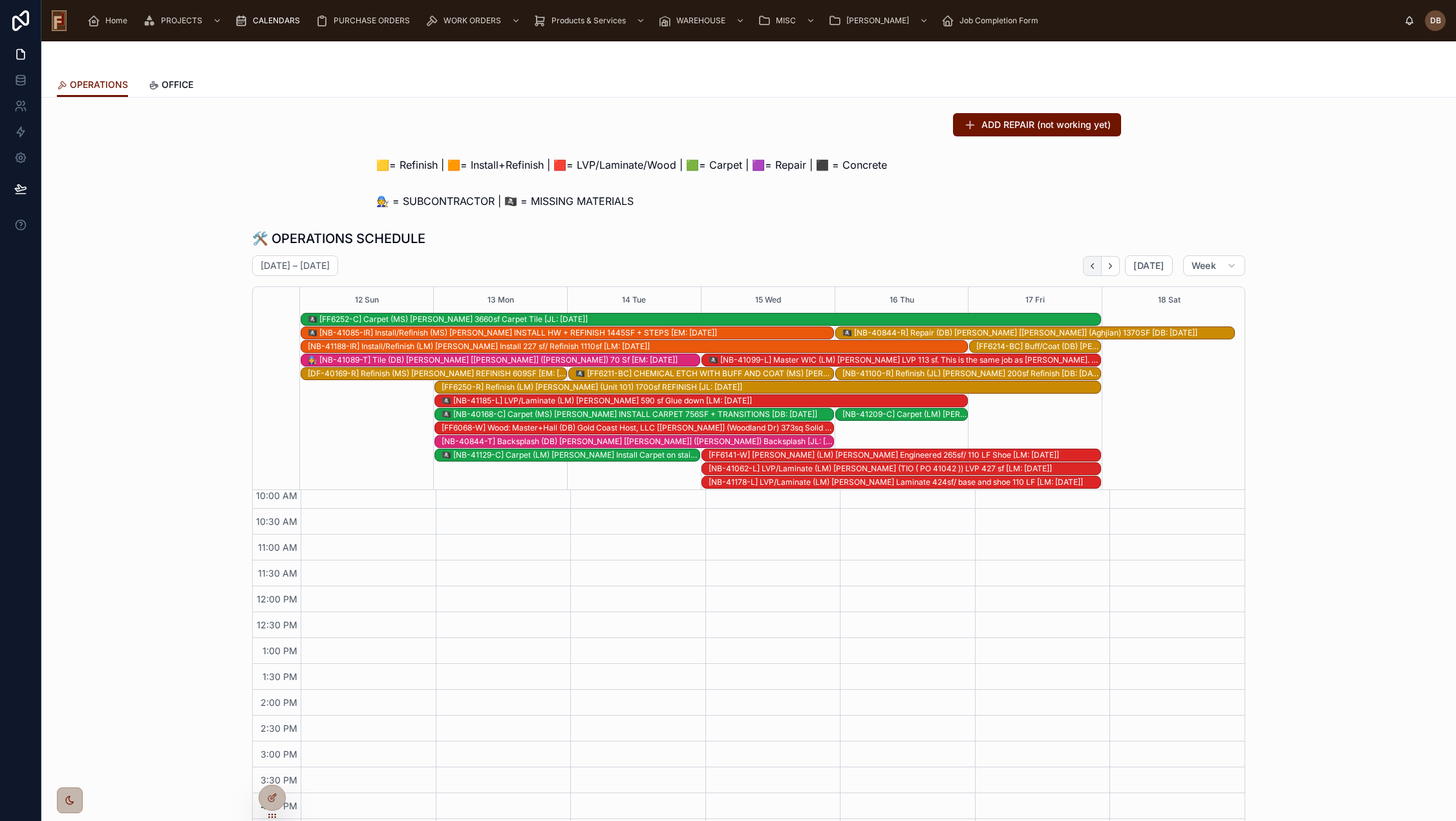
click at [1091, 265] on icon "Back" at bounding box center [1093, 265] width 3 height 5
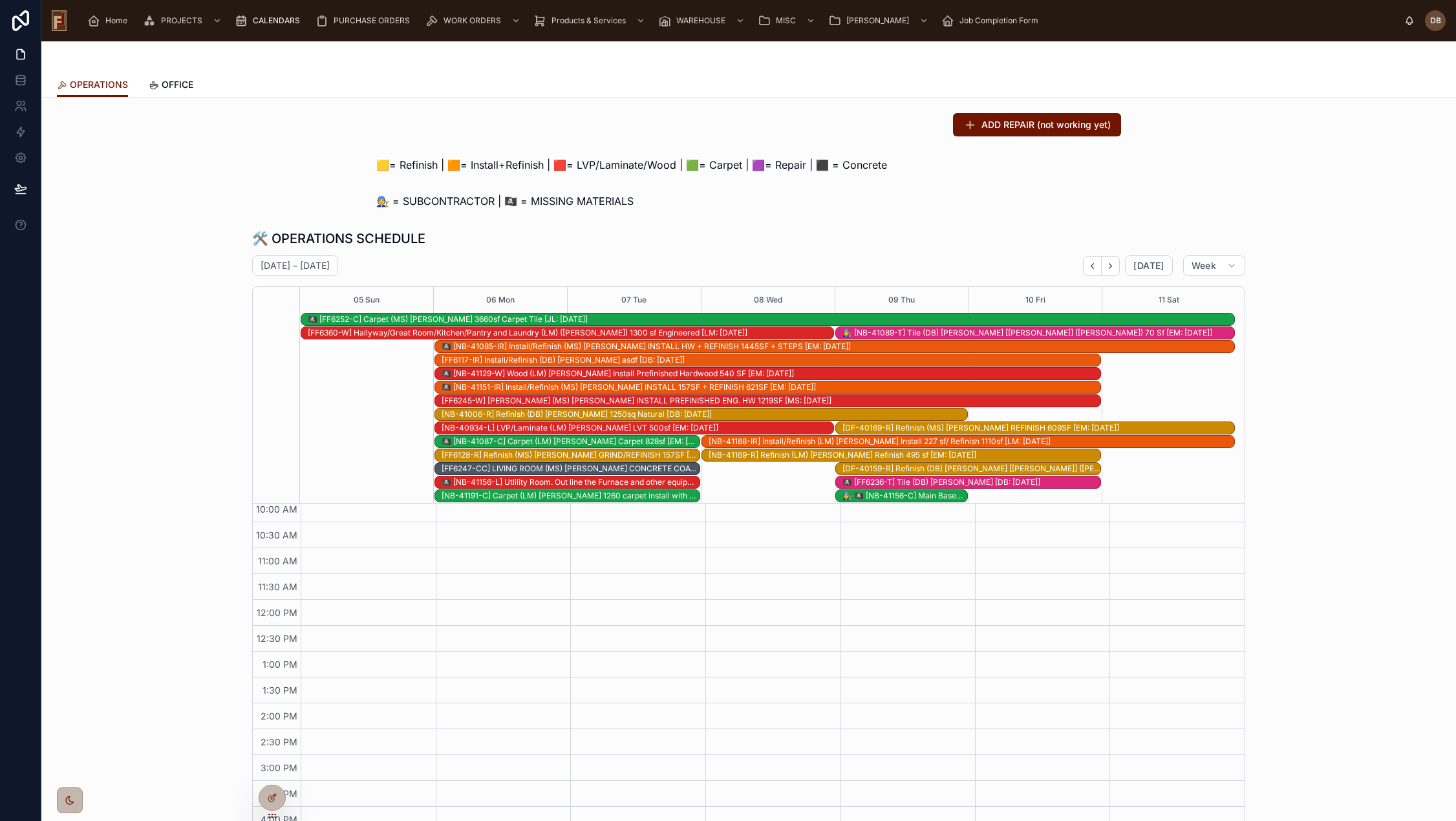
scroll to position [175, 0]
click at [1109, 267] on icon "Next" at bounding box center [1110, 265] width 10 height 10
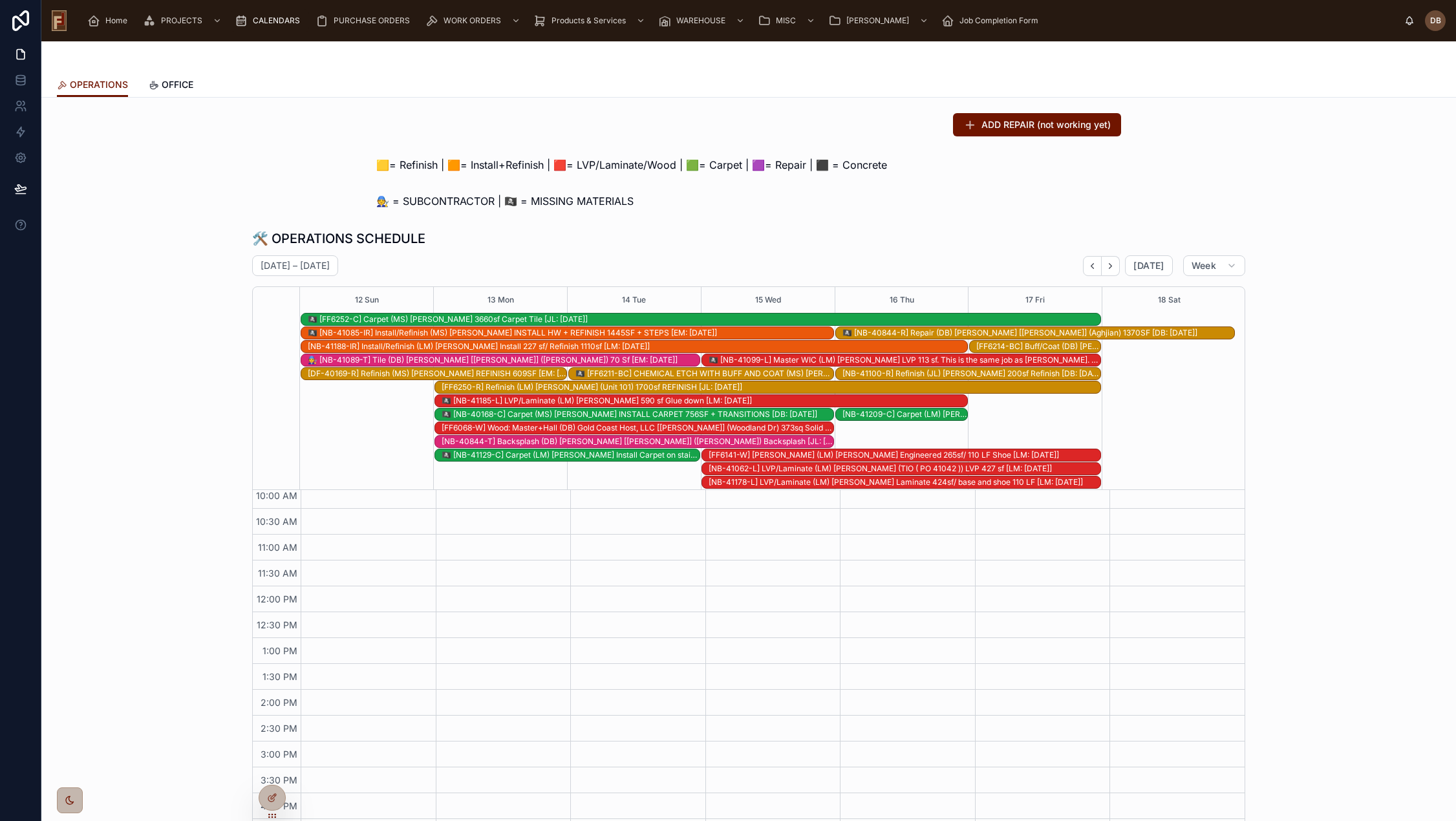
scroll to position [163, 0]
click at [1091, 264] on icon "Back" at bounding box center [1093, 265] width 3 height 5
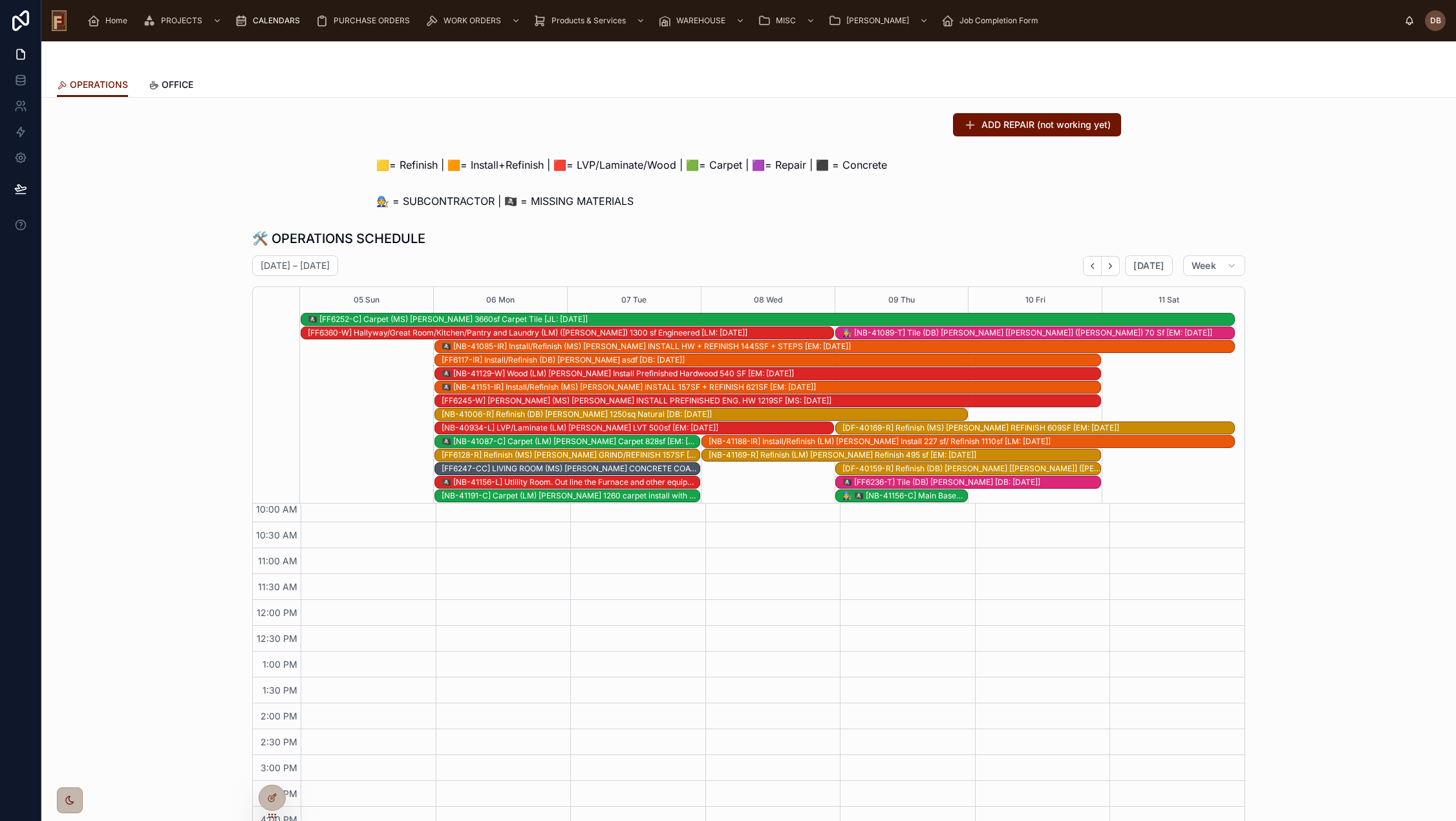
scroll to position [175, 0]
click at [1151, 263] on span "[DATE]" at bounding box center [1148, 265] width 30 height 12
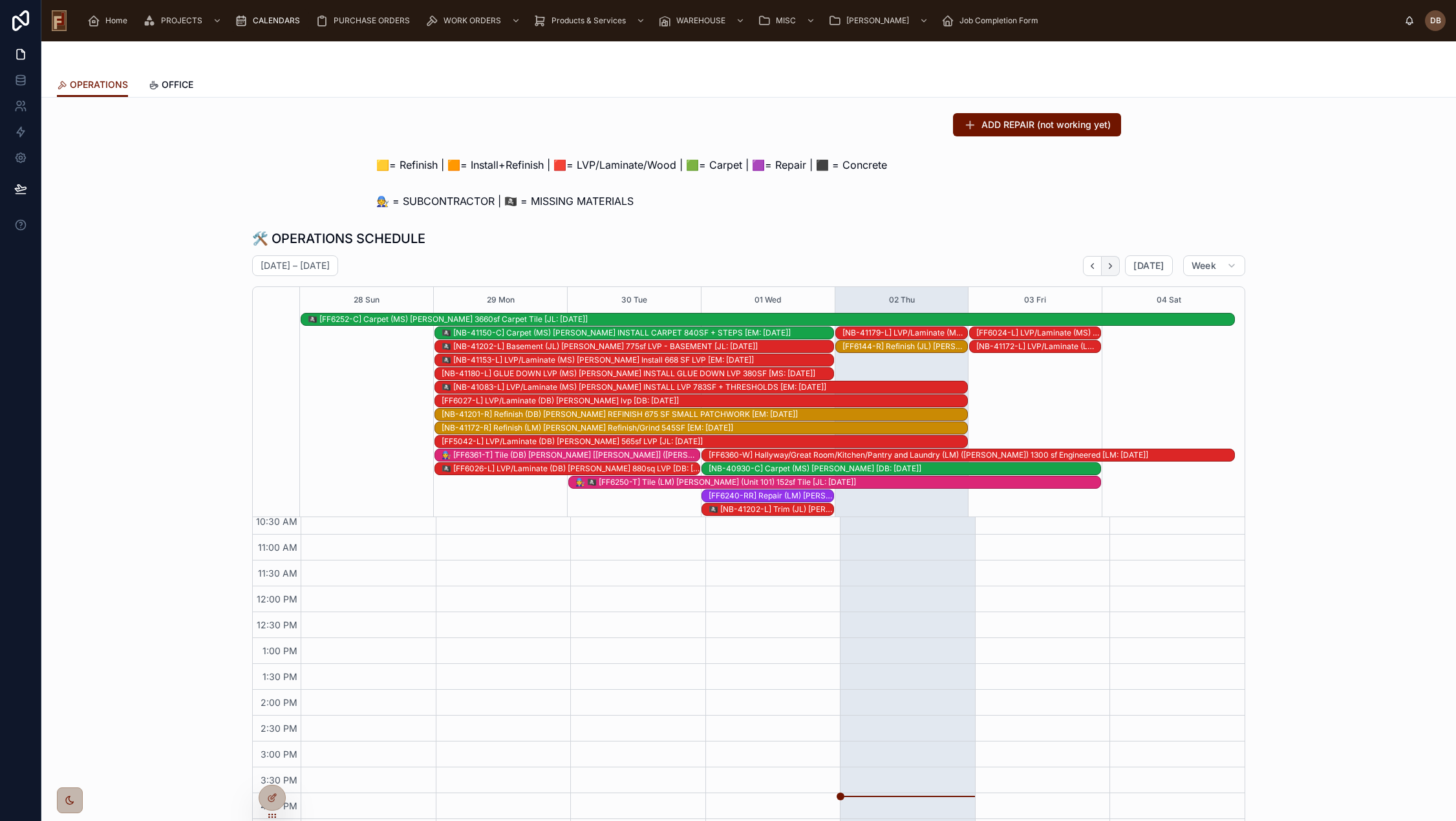
click at [1111, 268] on icon "Next" at bounding box center [1110, 265] width 10 height 10
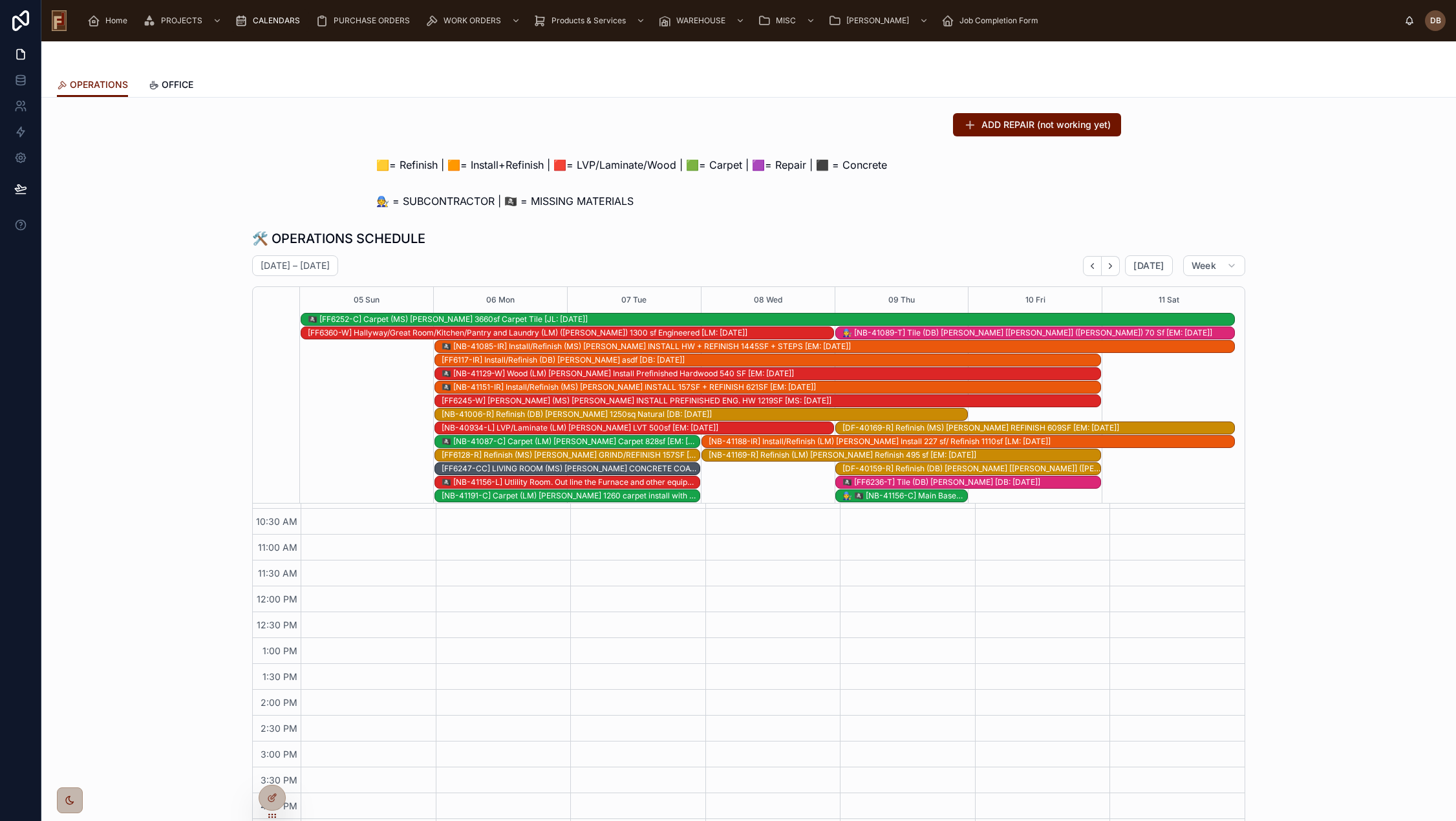
click at [1111, 268] on icon "Next" at bounding box center [1110, 265] width 10 height 10
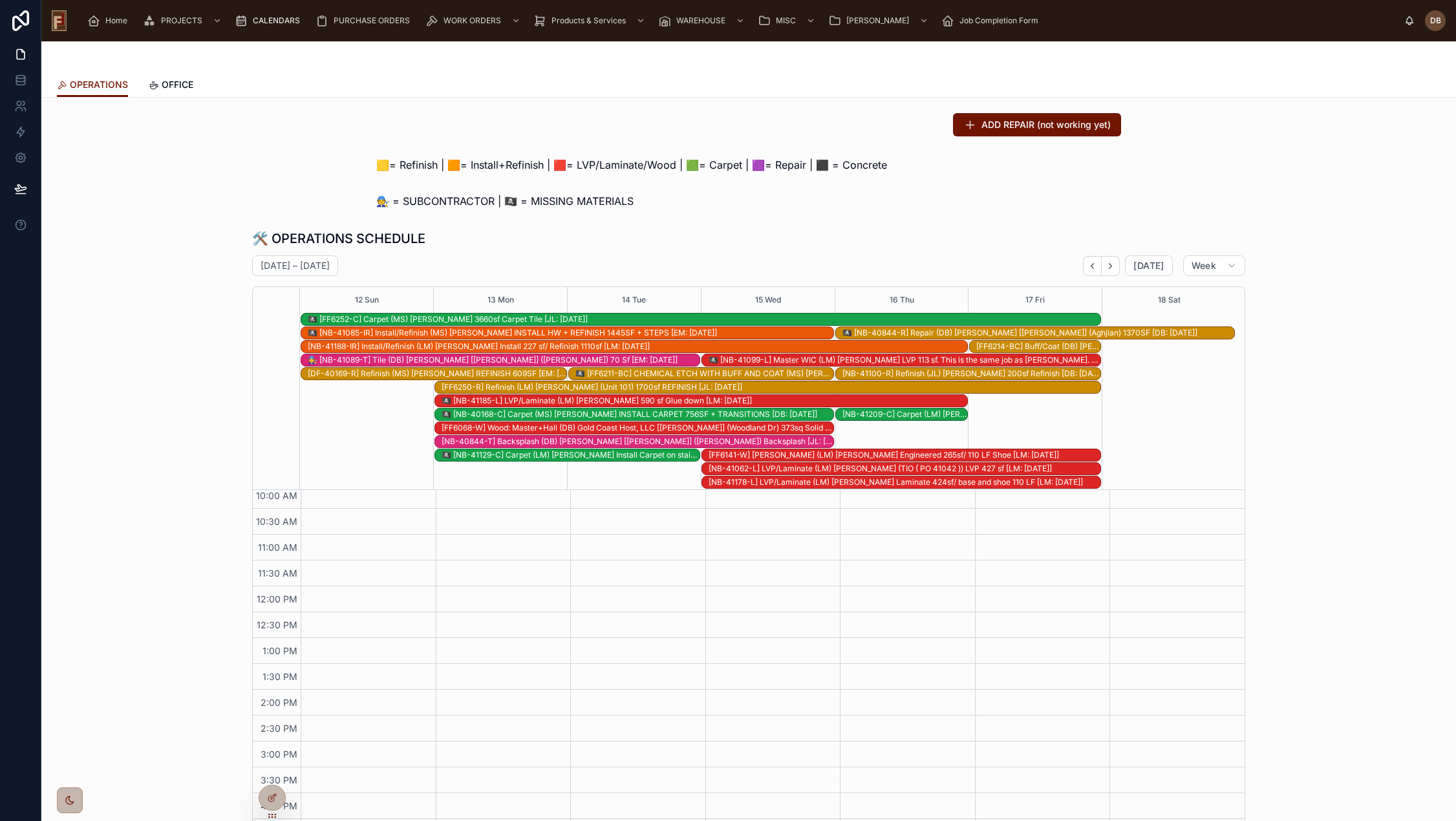
scroll to position [163, 0]
click at [1091, 269] on icon "Back" at bounding box center [1092, 265] width 10 height 10
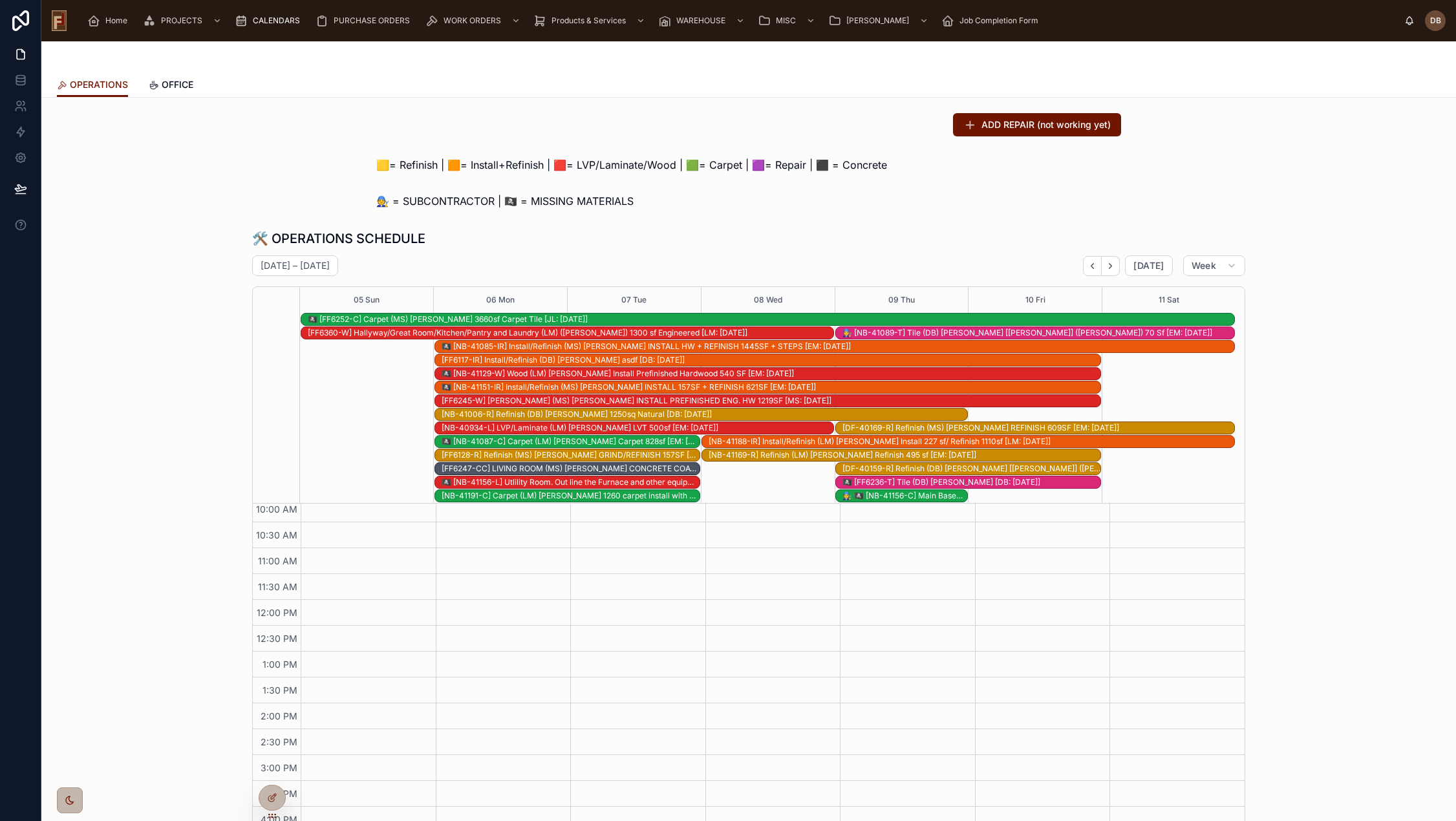
scroll to position [175, 0]
click at [1110, 265] on icon "Next" at bounding box center [1110, 265] width 10 height 10
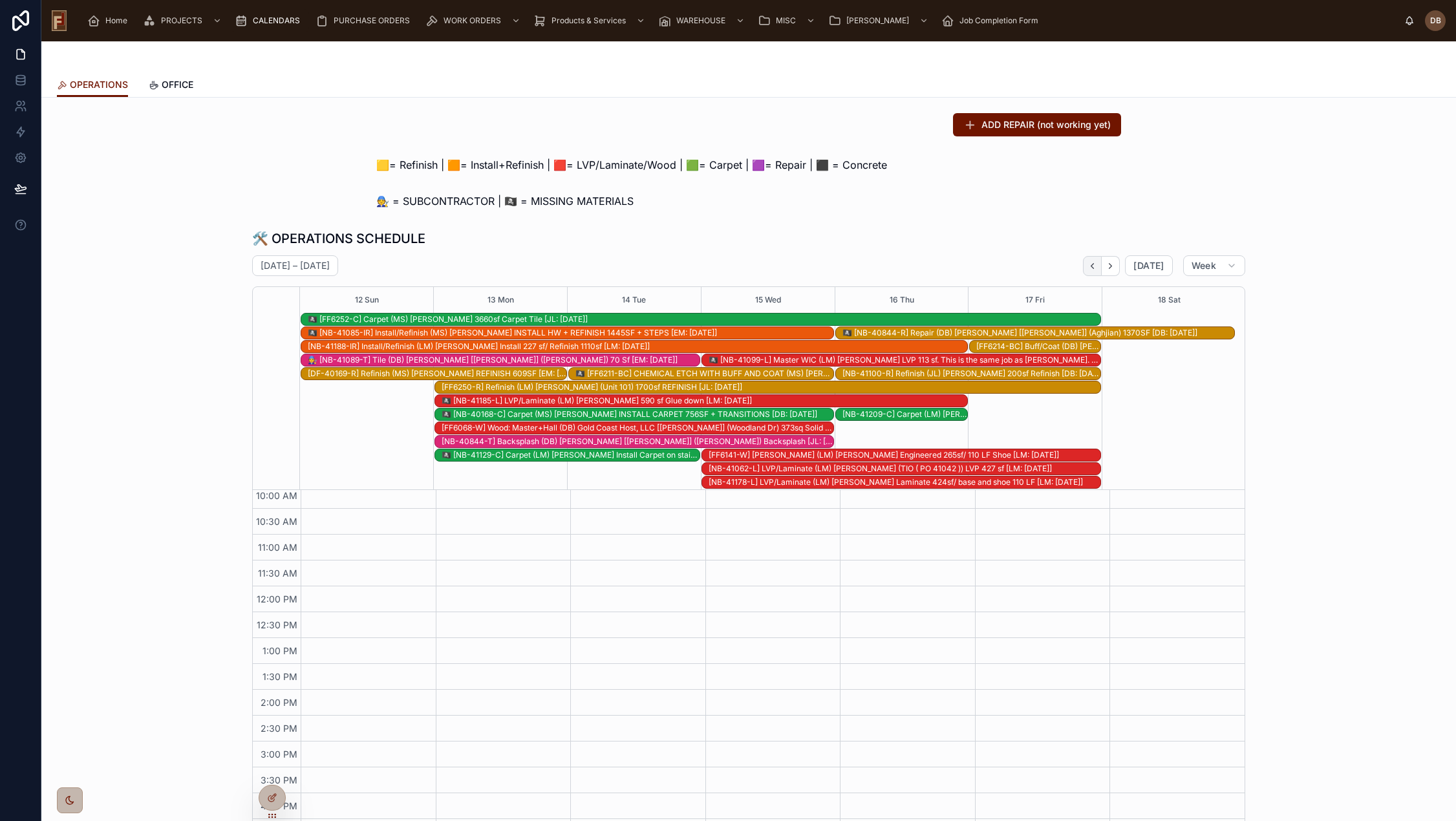
click at [1091, 265] on icon "Back" at bounding box center [1092, 265] width 10 height 10
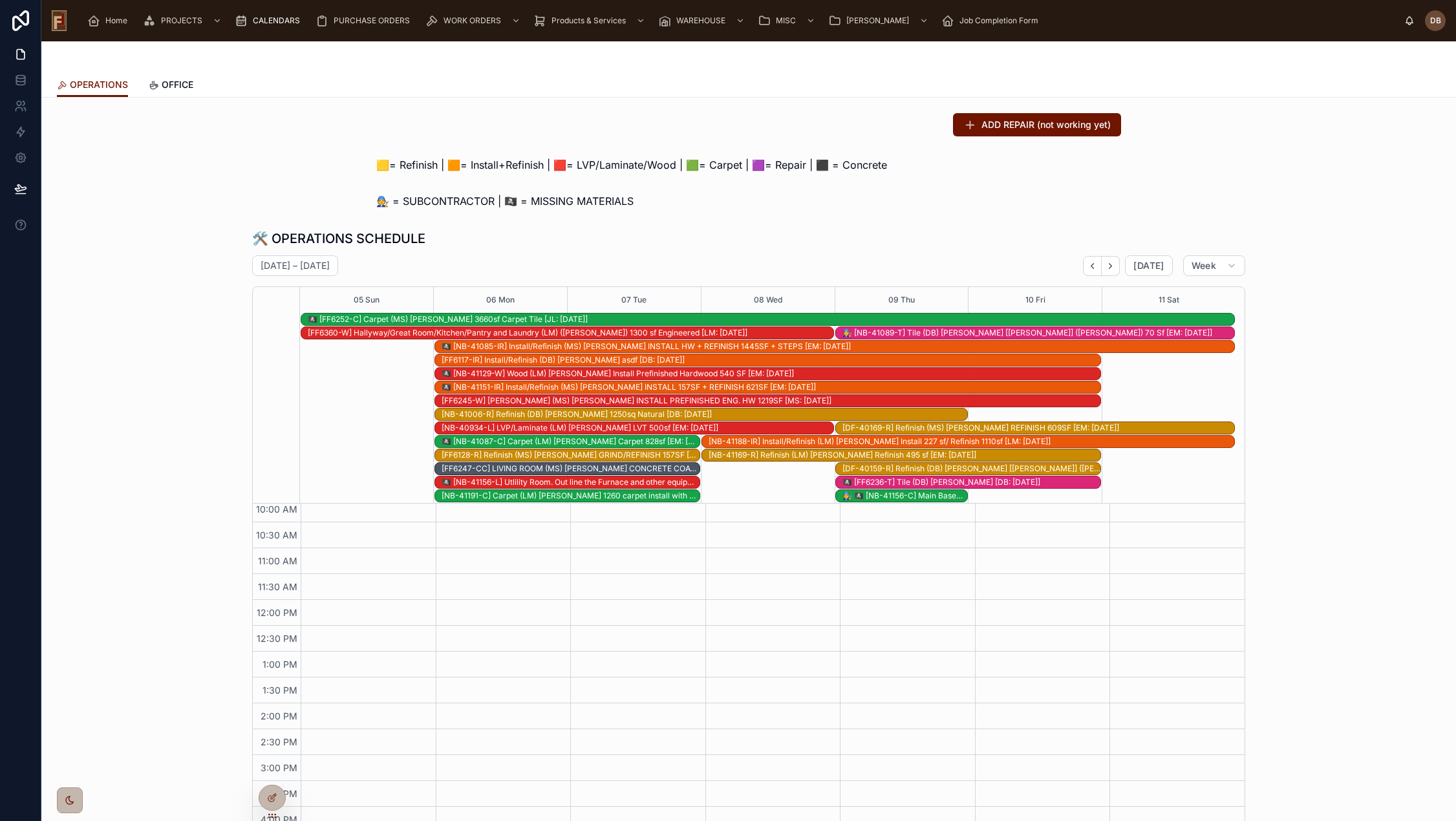
scroll to position [175, 0]
click at [1109, 267] on icon "Next" at bounding box center [1110, 265] width 10 height 10
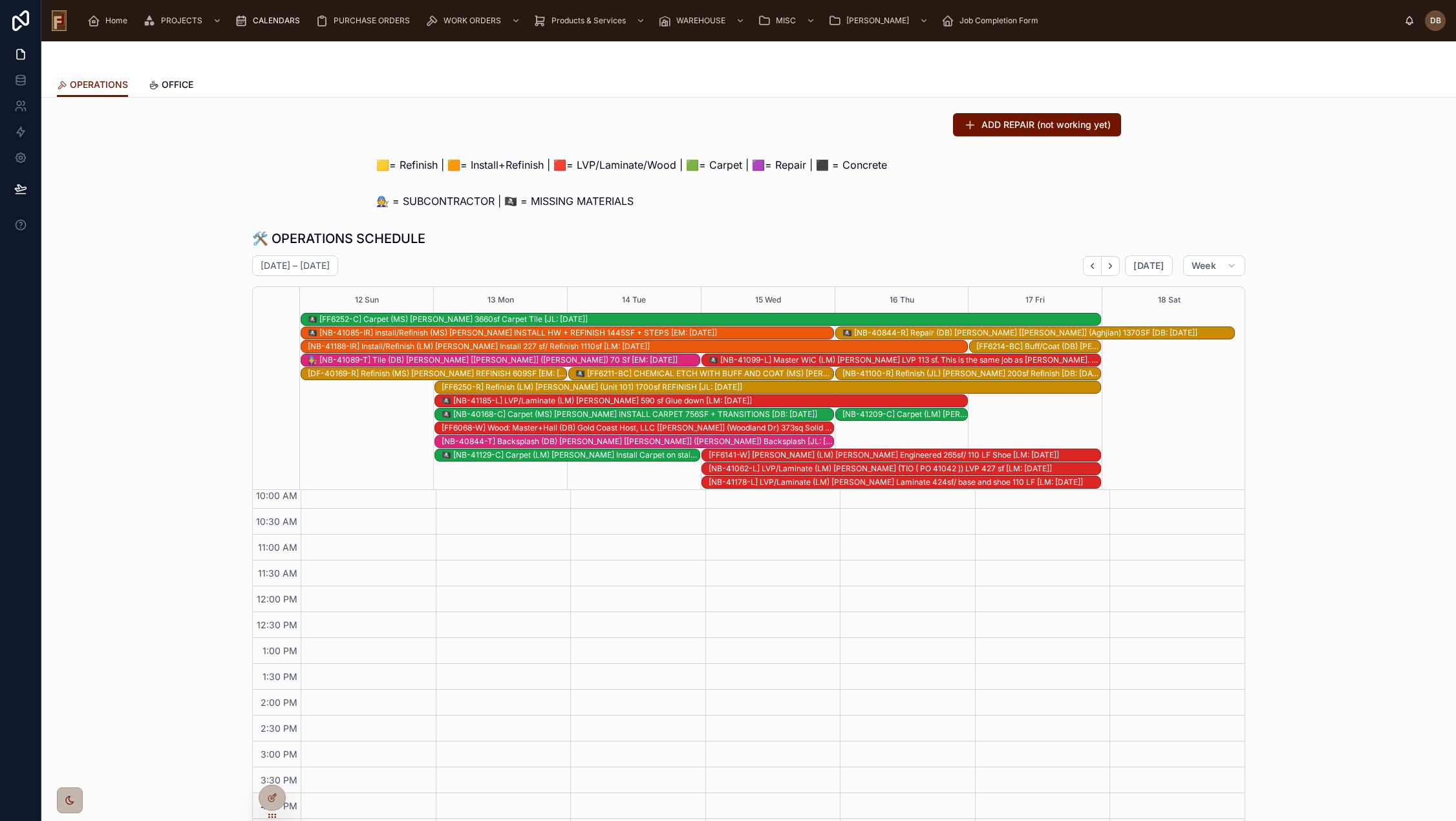
scroll to position [163, 0]
click at [1094, 267] on icon "Back" at bounding box center [1092, 265] width 10 height 10
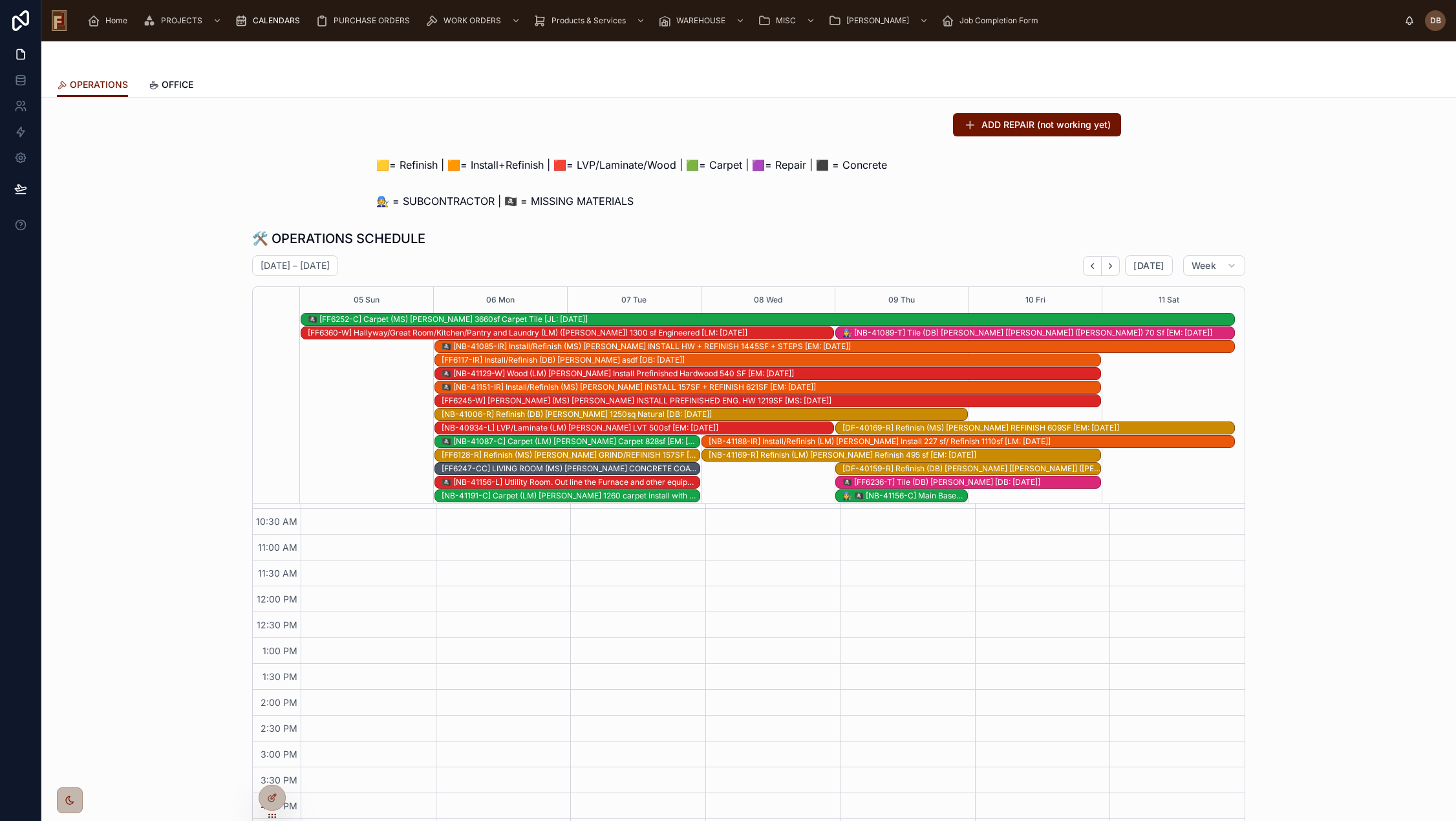
click at [592, 348] on div "🏴‍☠️ [NB-41085-IR] Install/Refinish (MS) Margret Steinhafel INSTALL HW + REFINI…" at bounding box center [838, 346] width 793 height 10
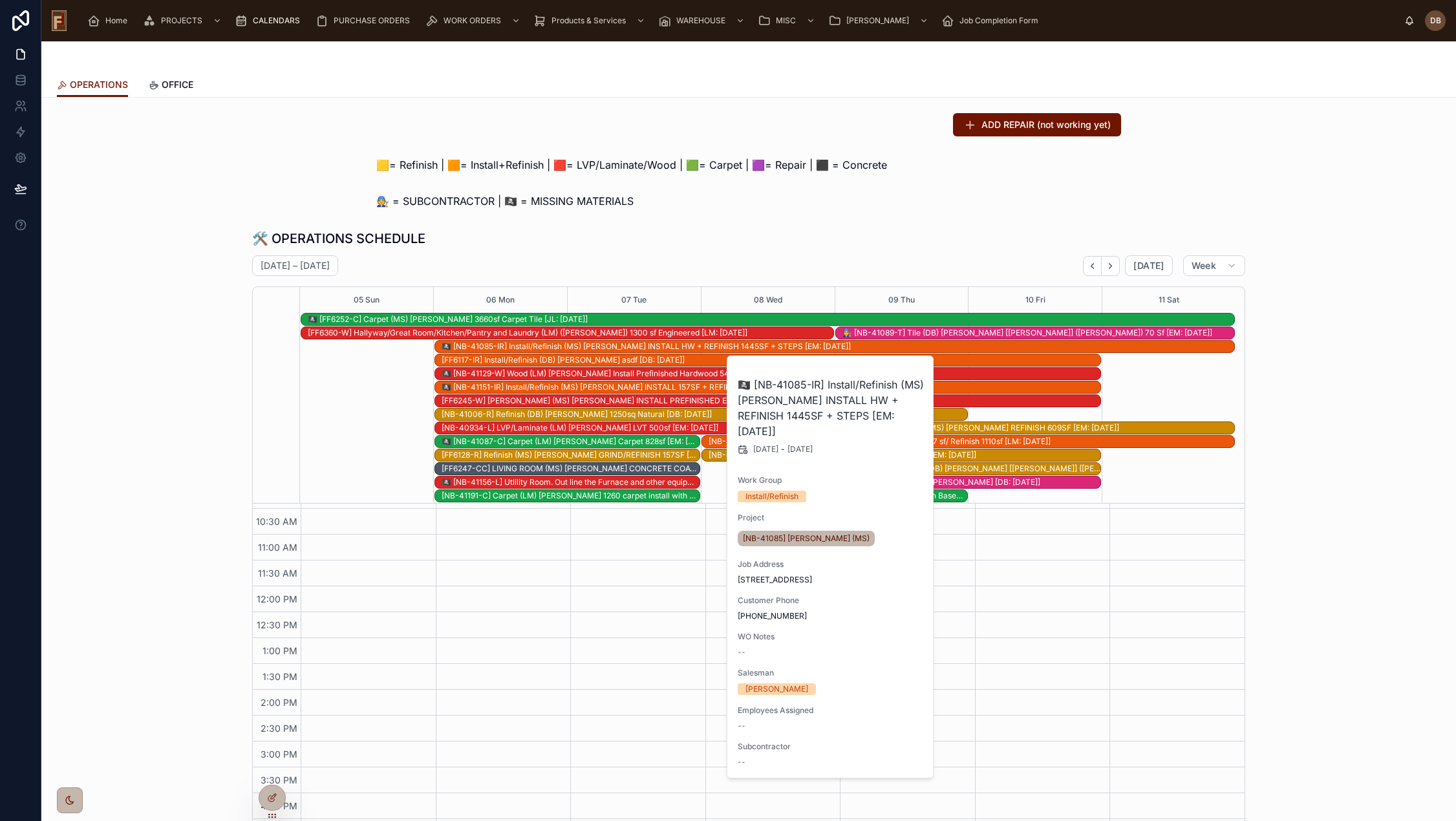
click at [812, 210] on div "🧑‍🔧 = SUBCONTRACTOR | 🏴‍☠️ = MISSING MATERIALS" at bounding box center [749, 201] width 1394 height 26
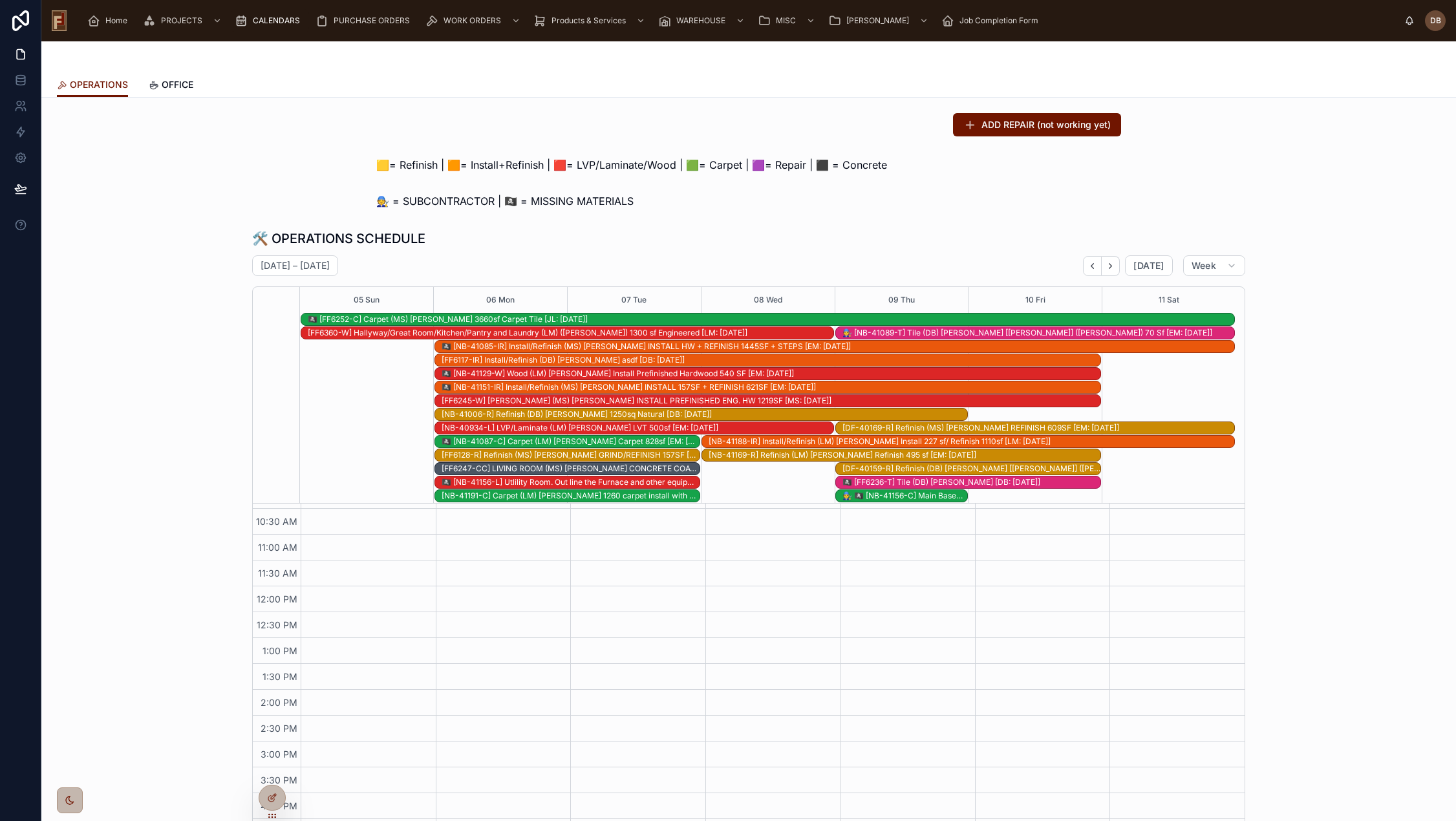
click at [504, 373] on div "🏴‍☠️ [NB-41129-W] Wood (LM) Eyad Bittar Install Prefinished Hardwood 540 SF [EM…" at bounding box center [771, 374] width 659 height 10
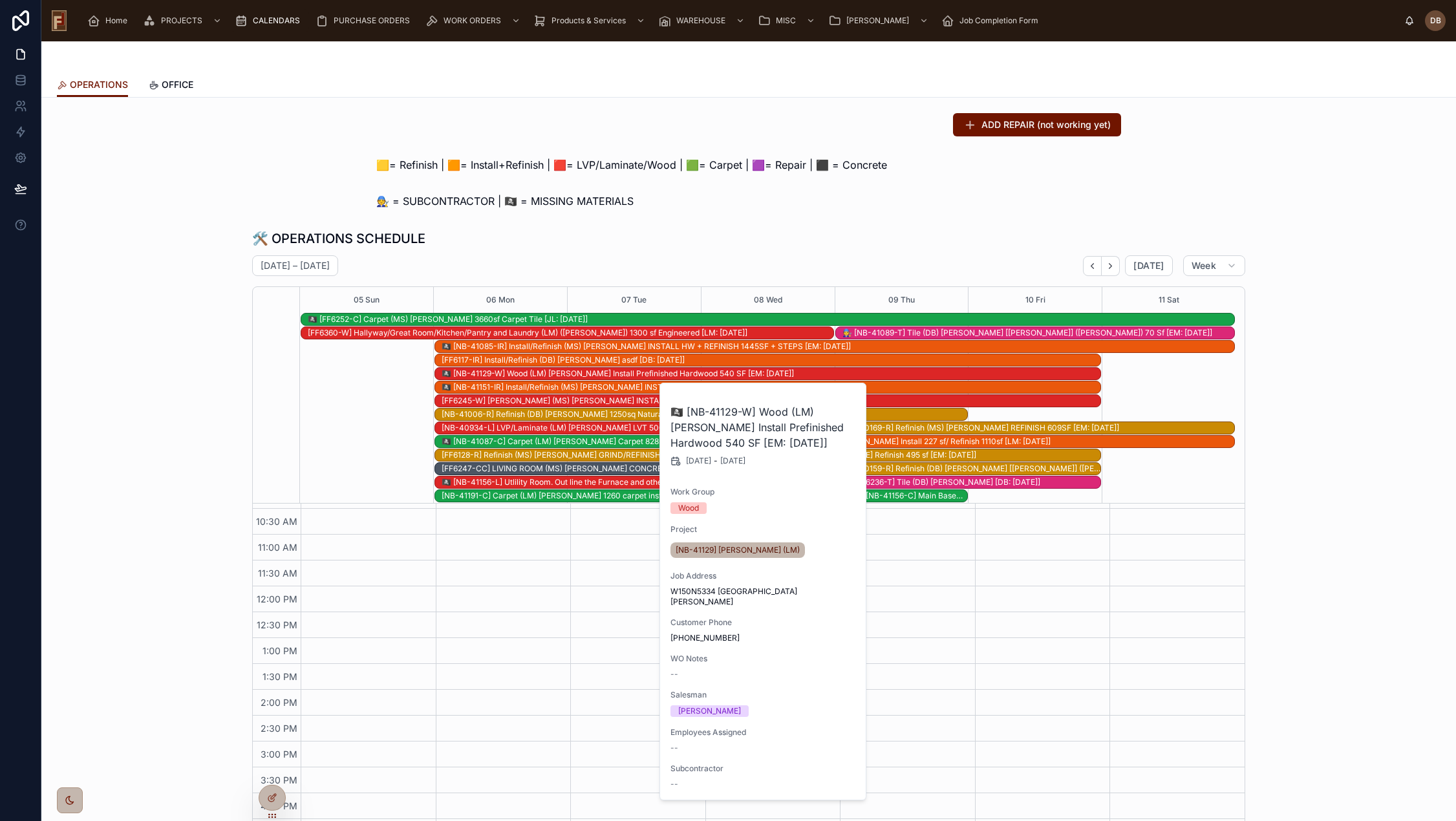
click at [745, 249] on div "🛠️ OPERATIONS SCHEDULE October 05 – 11 Today Week 05 Sun 06 Mon 07 Tue 08 Wed 0…" at bounding box center [748, 537] width 993 height 616
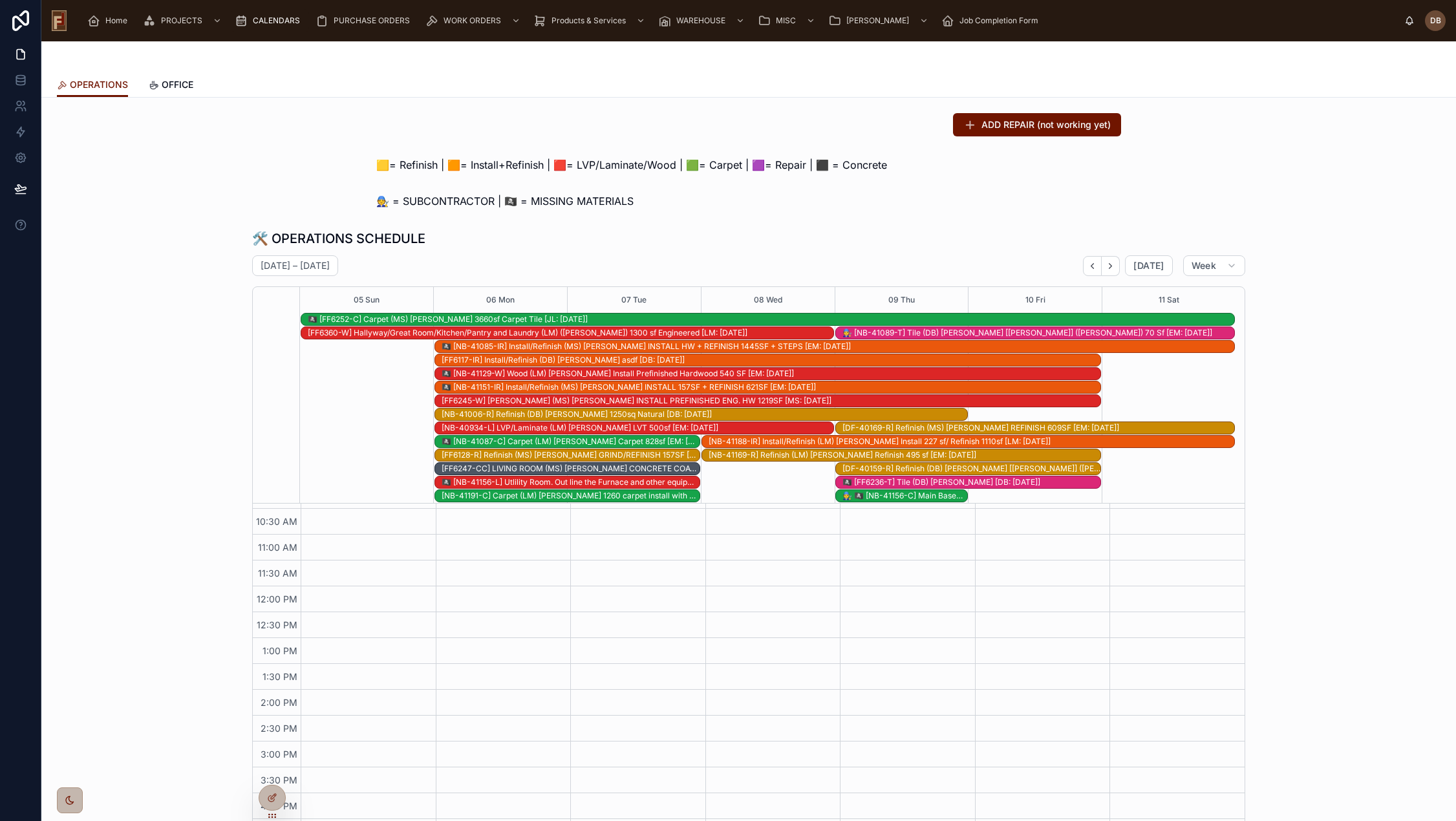
click at [529, 371] on div "🏴‍☠️ [NB-41129-W] Wood (LM) Eyad Bittar Install Prefinished Hardwood 540 SF [EM…" at bounding box center [771, 374] width 659 height 10
click at [274, 795] on icon at bounding box center [275, 795] width 1 height 1
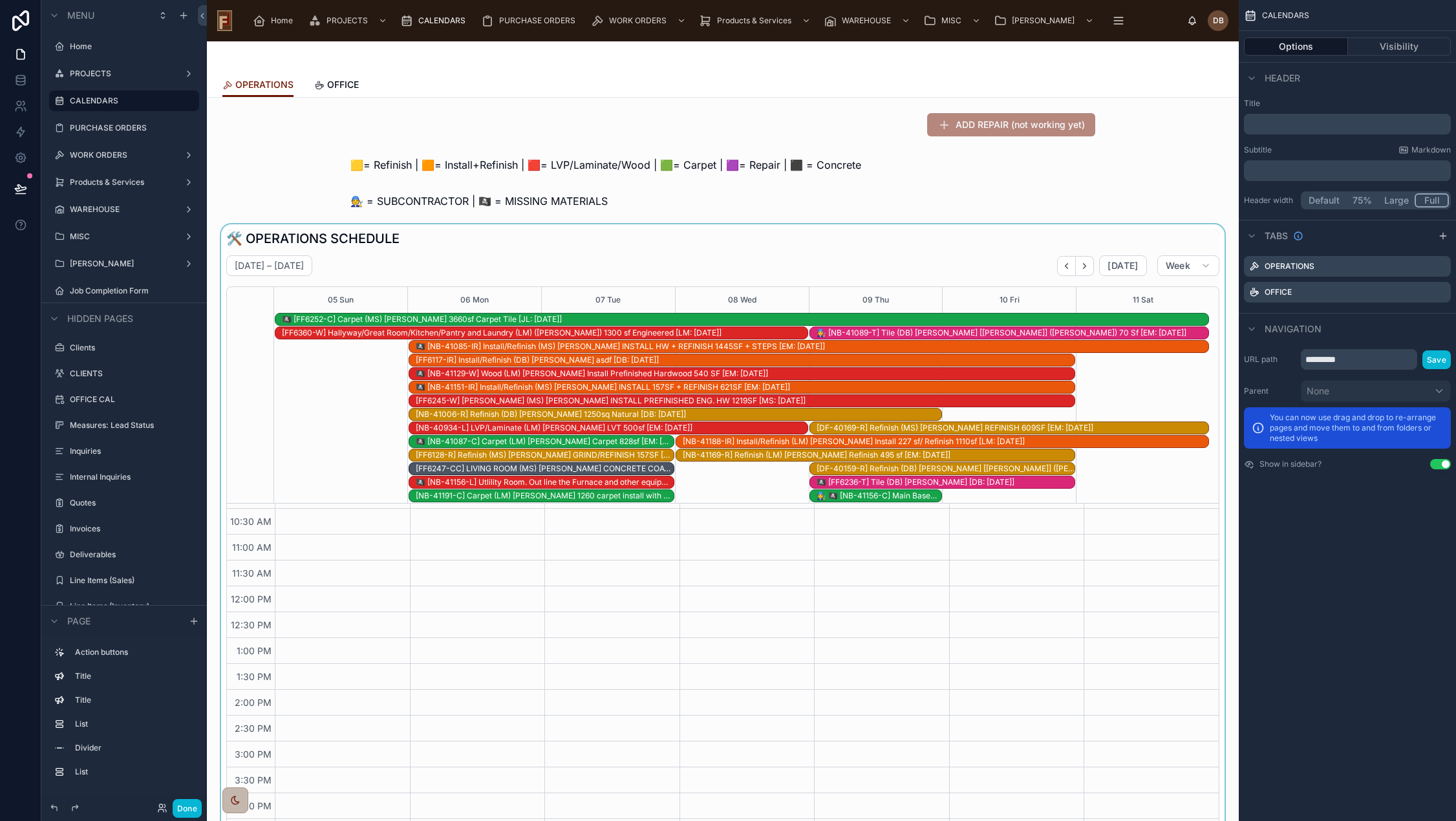
click at [460, 372] on div "🏴‍☠️ [NB-41129-W] Wood (LM) Eyad Bittar Install Prefinished Hardwood 540 SF [EM…" at bounding box center [745, 374] width 659 height 10
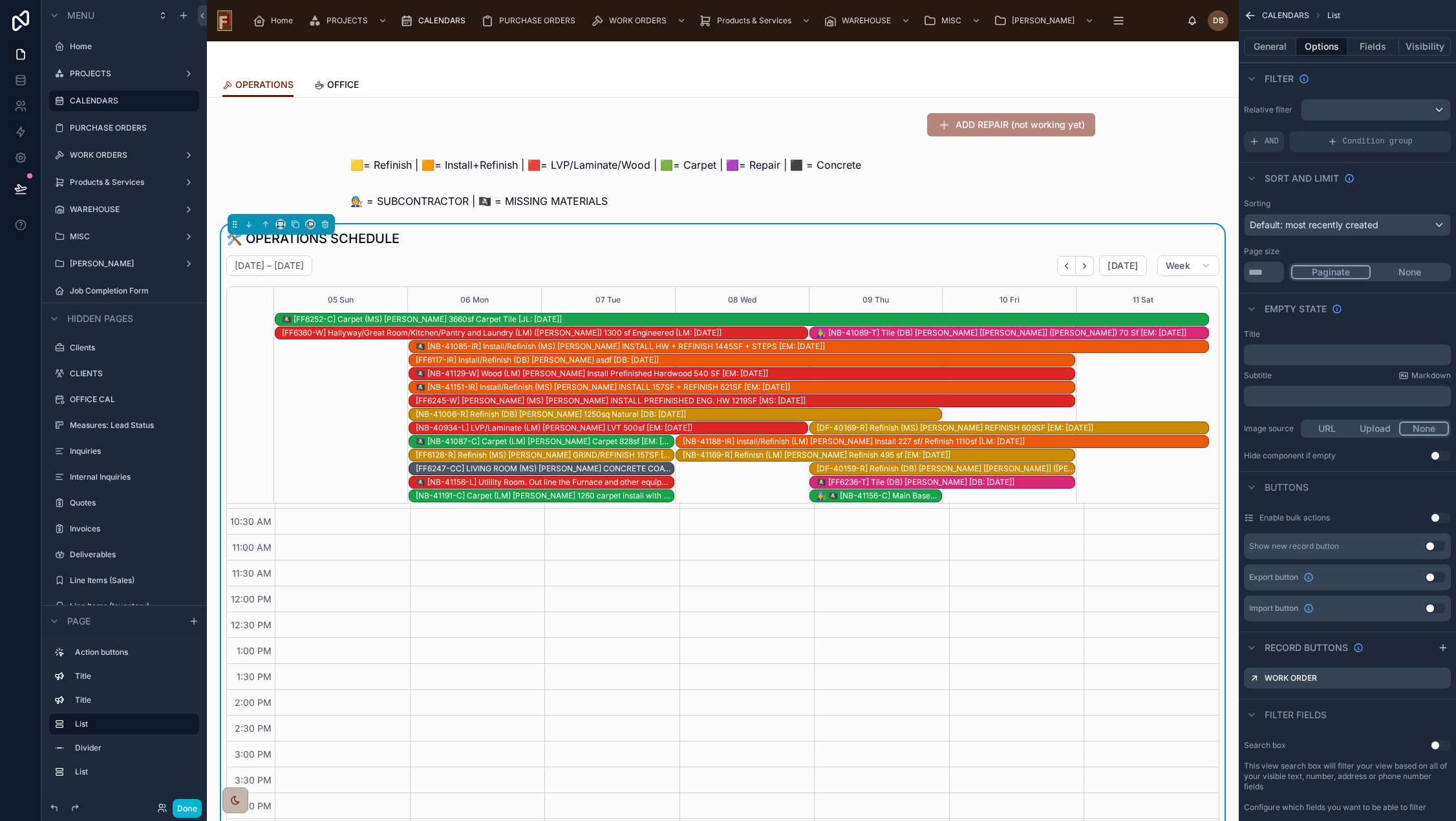
click at [600, 374] on div "🏴‍☠️ [NB-41129-W] Wood (LM) Eyad Bittar Install Prefinished Hardwood 540 SF [EM…" at bounding box center [745, 374] width 659 height 10
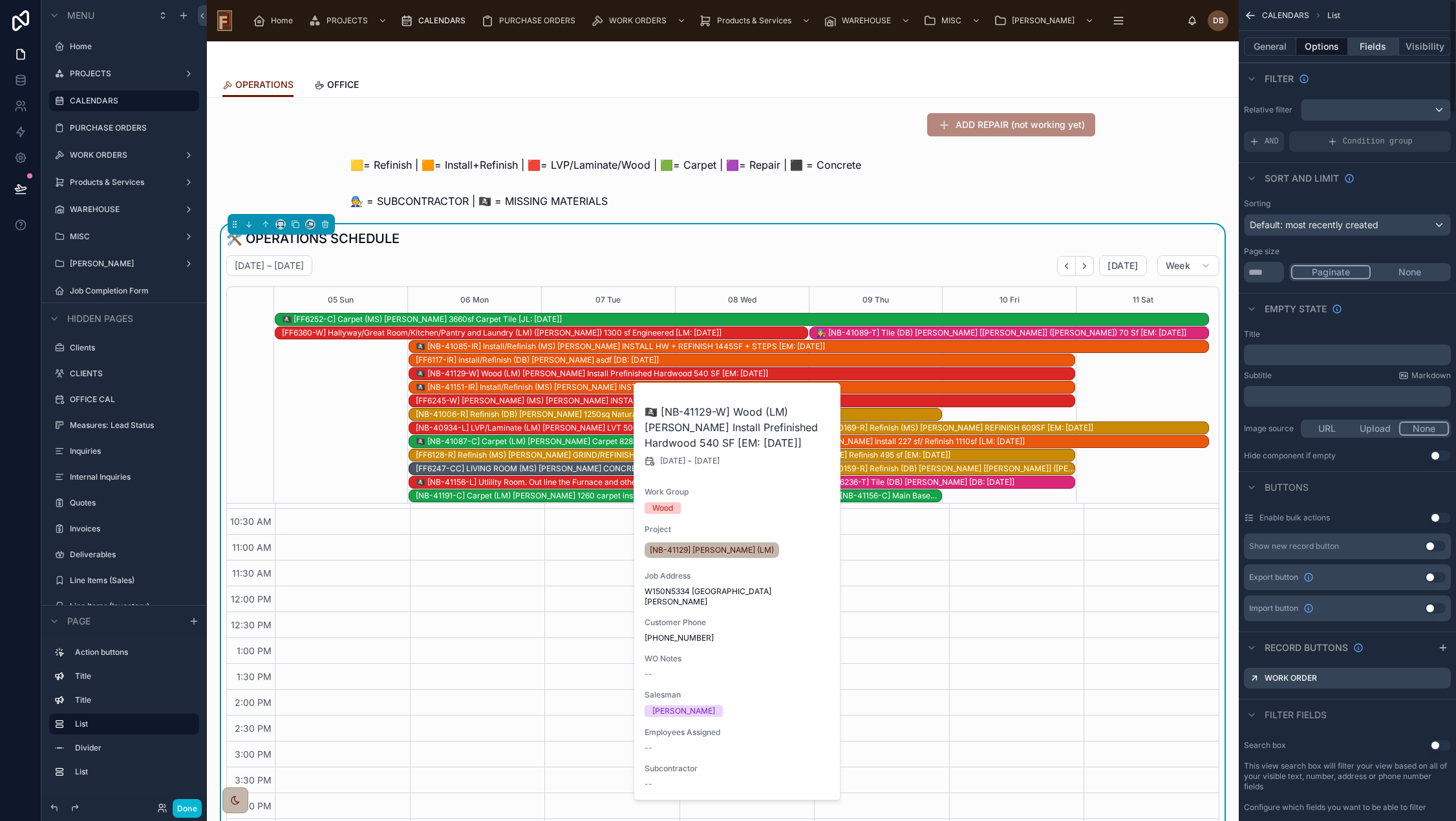
click at [1372, 45] on button "Fields" at bounding box center [1374, 47] width 52 height 18
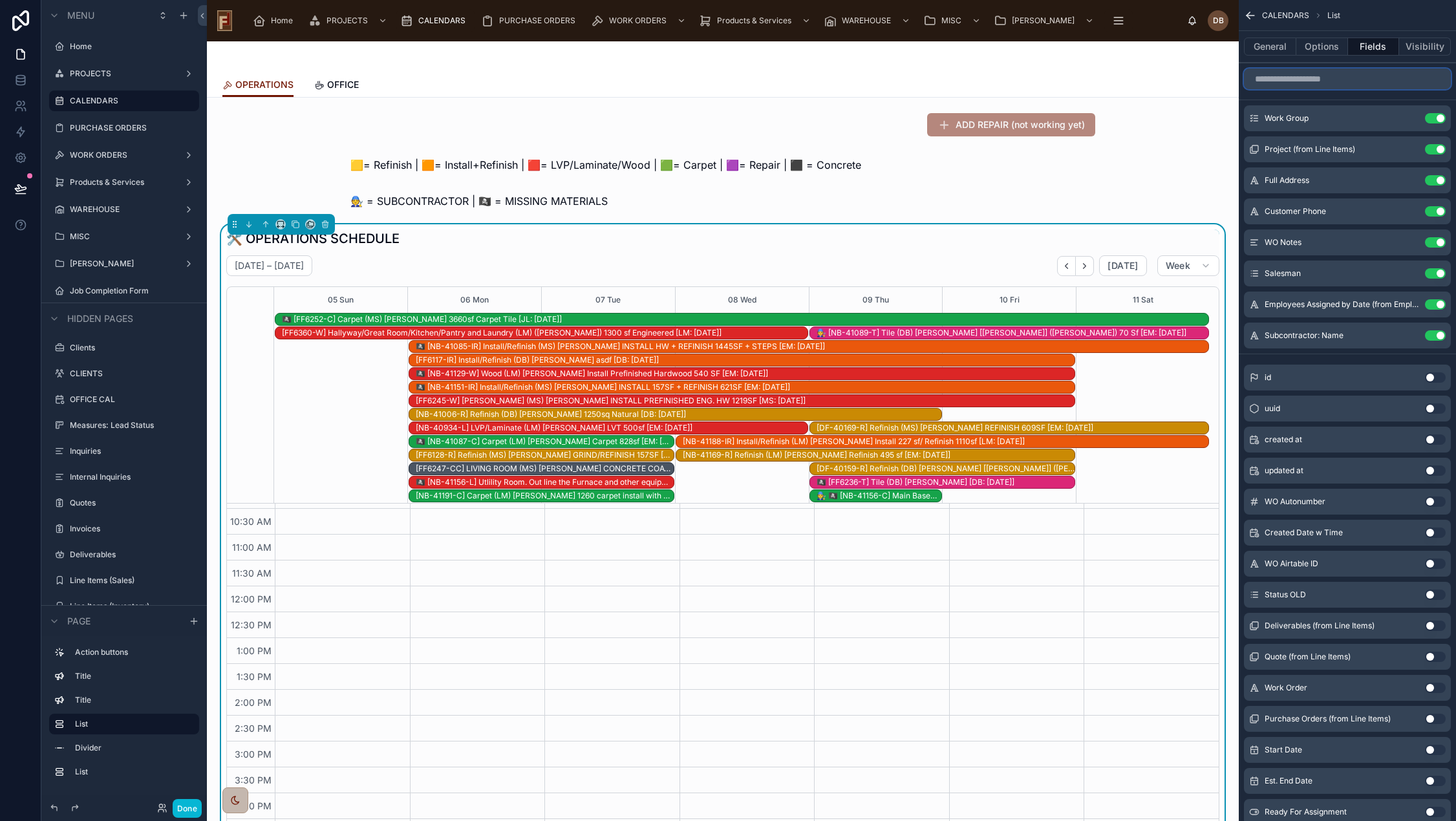
click at [1313, 82] on input "scrollable content" at bounding box center [1347, 79] width 207 height 21
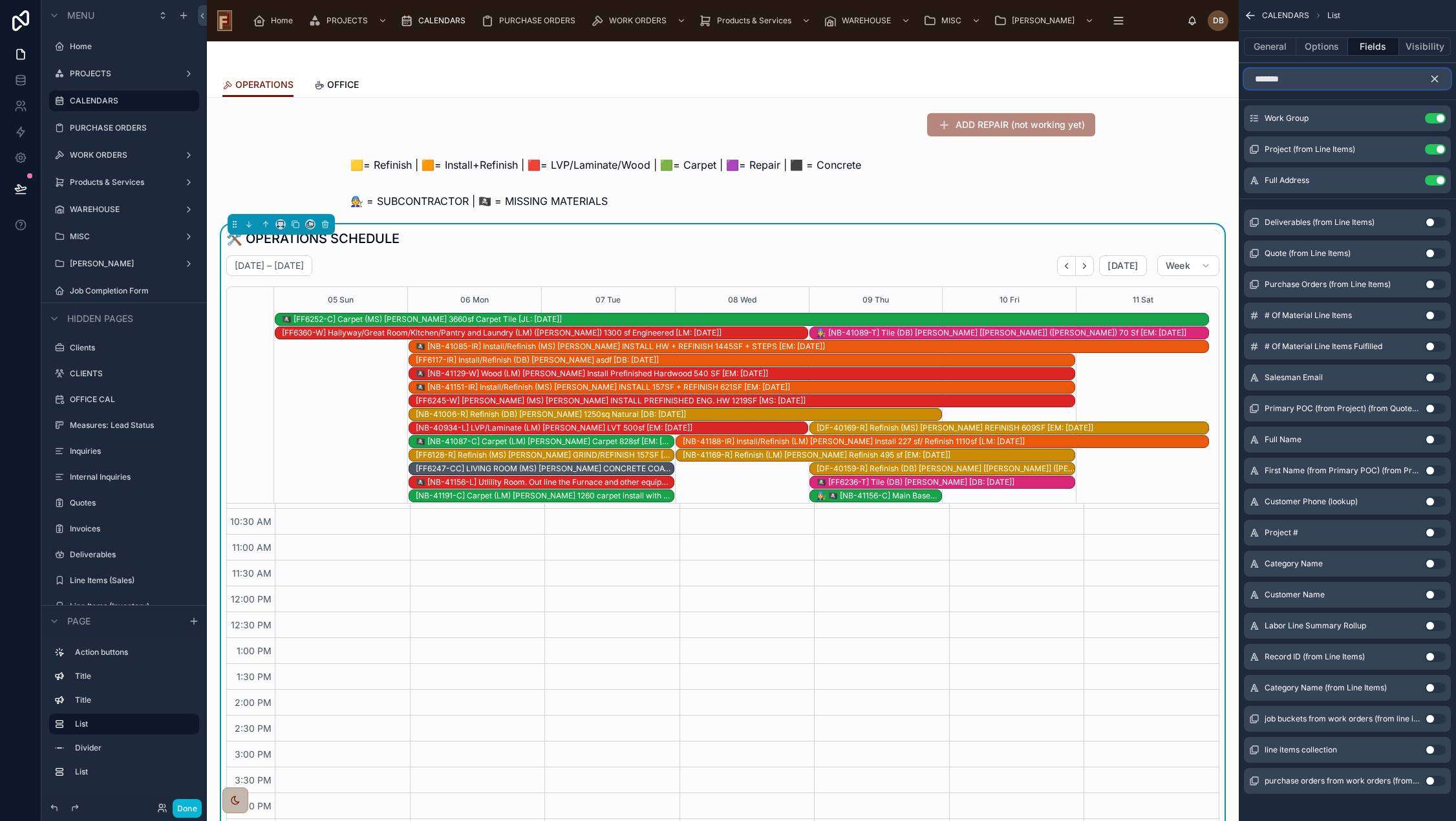
type input "********"
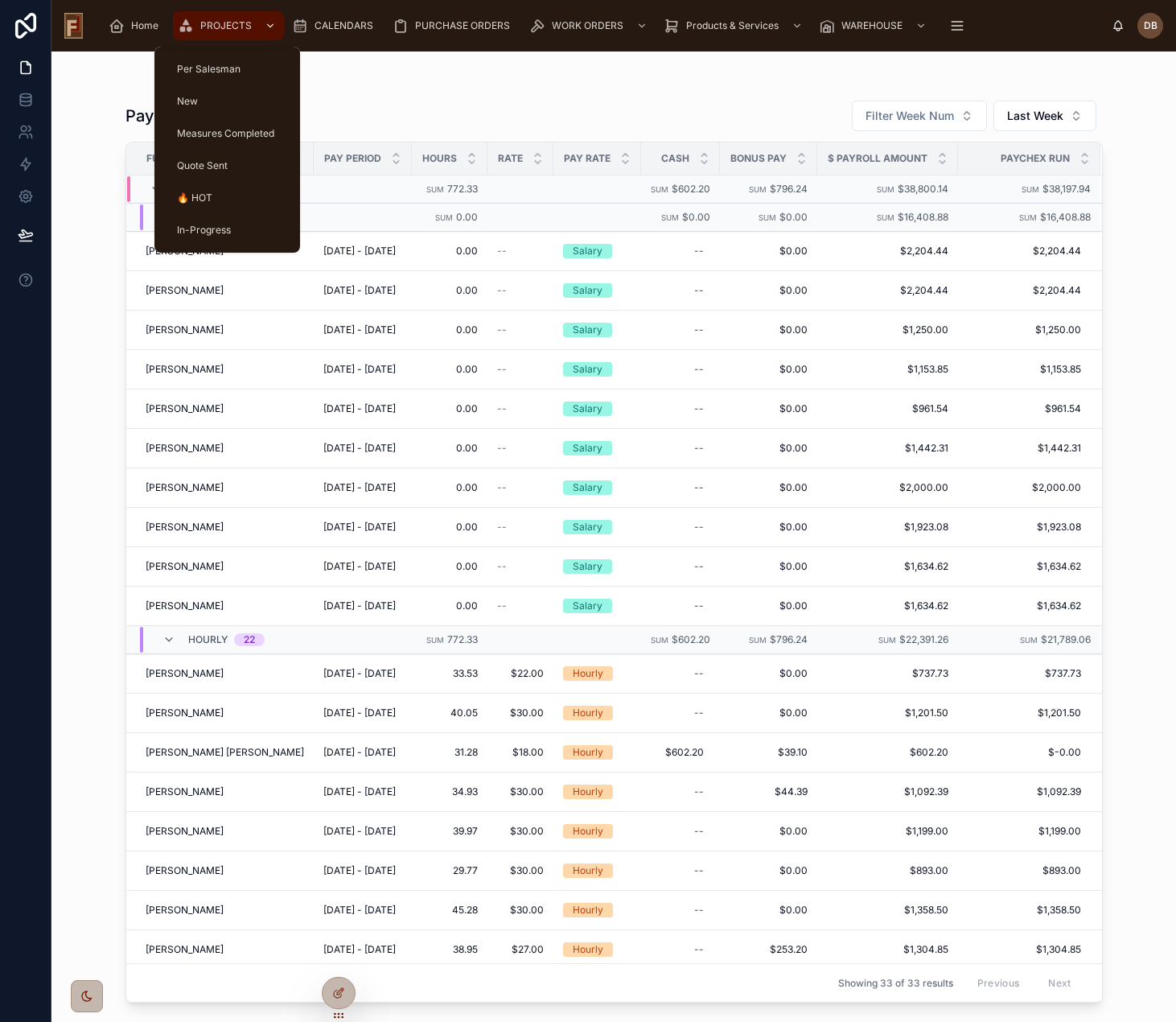
click at [215, 25] on span "PROJECTS" at bounding box center [226, 26] width 52 height 13
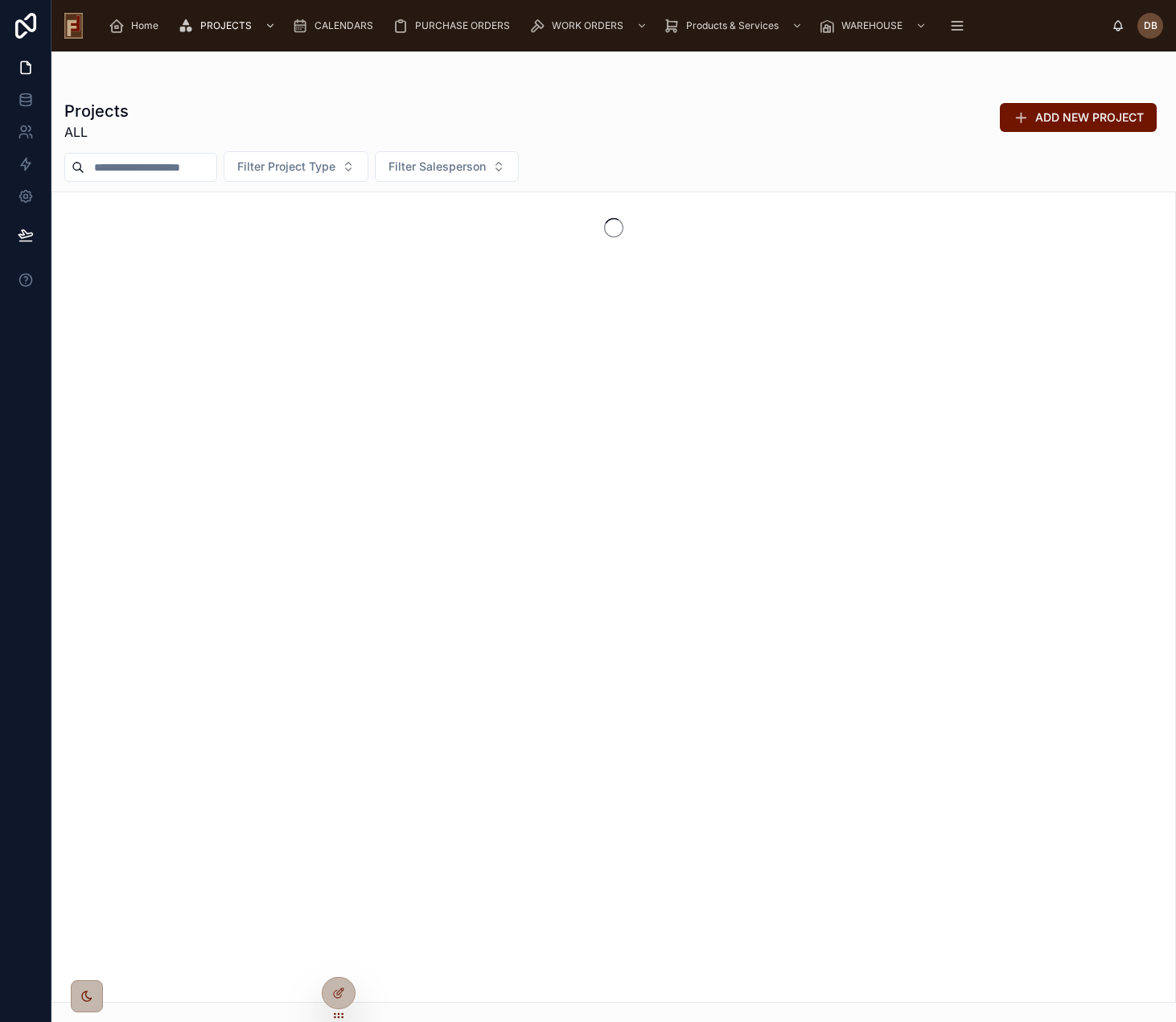
click at [124, 163] on input "text" at bounding box center [151, 168] width 132 height 23
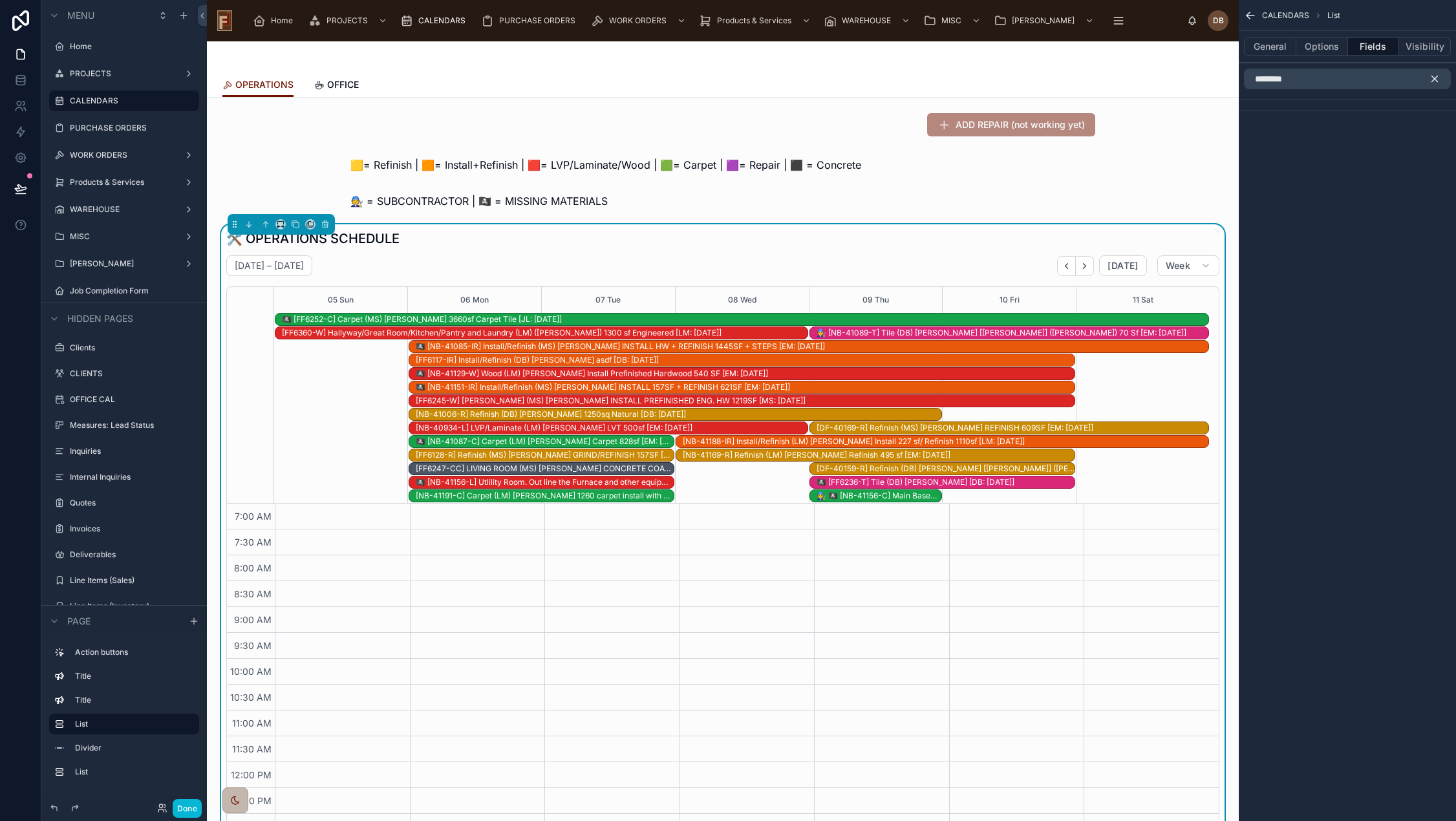
scroll to position [175, 0]
type input "********"
click at [1309, 139] on div "CALENDARS List General Options Fields Visibility ********" at bounding box center [1347, 79] width 217 height 158
click at [1436, 75] on icon "scrollable content" at bounding box center [1435, 79] width 12 height 12
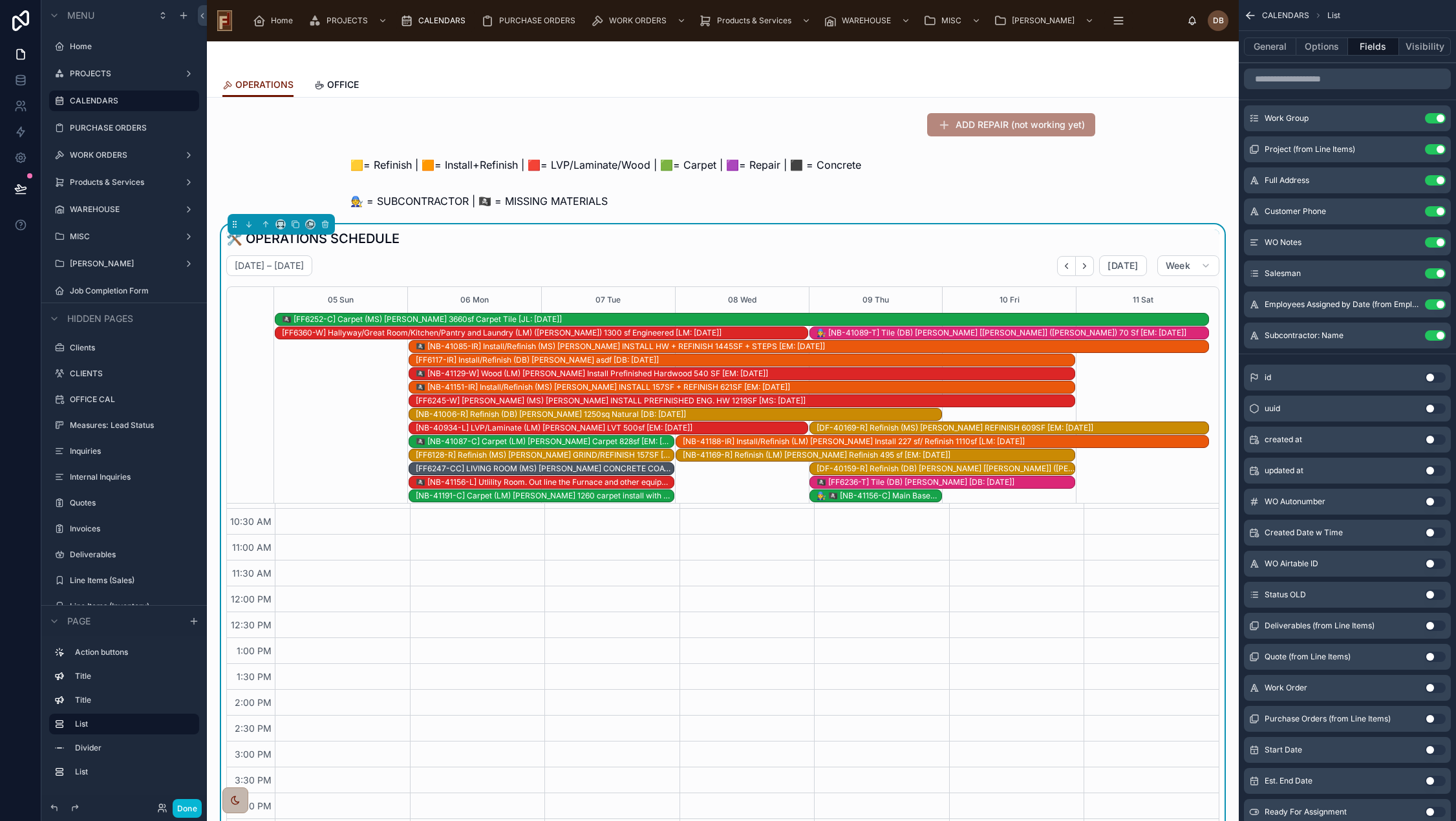
click at [687, 241] on div "🛠️ OPERATIONS SCHEDULE" at bounding box center [722, 238] width 993 height 18
click at [540, 484] on div "🏴‍☠️ [NB-41156-L] Utlility Room. Out line the Furnace and other equipmemt. (LM)…" at bounding box center [545, 482] width 258 height 10
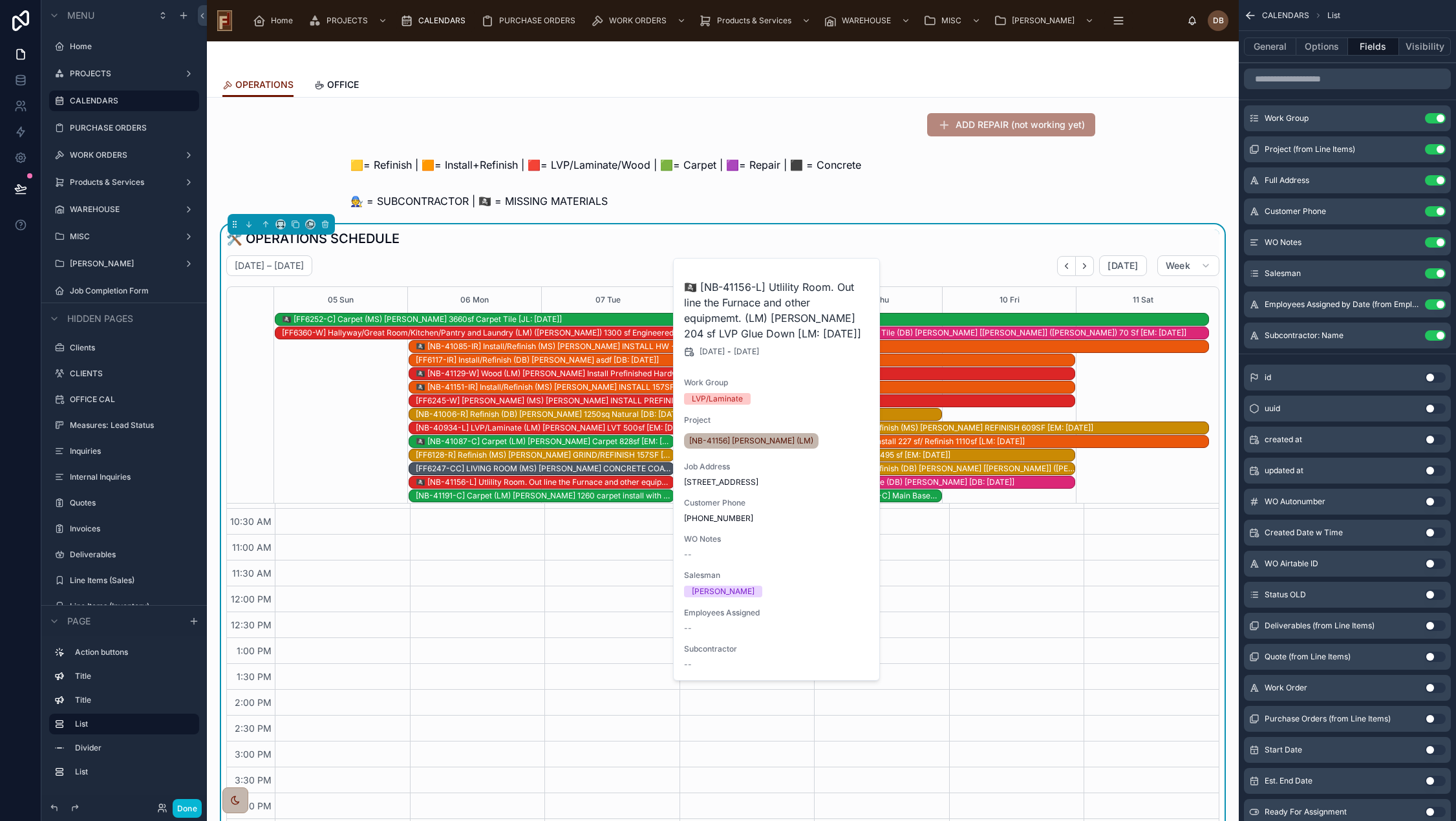
click at [755, 239] on div "🛠️ OPERATIONS SCHEDULE" at bounding box center [722, 238] width 993 height 18
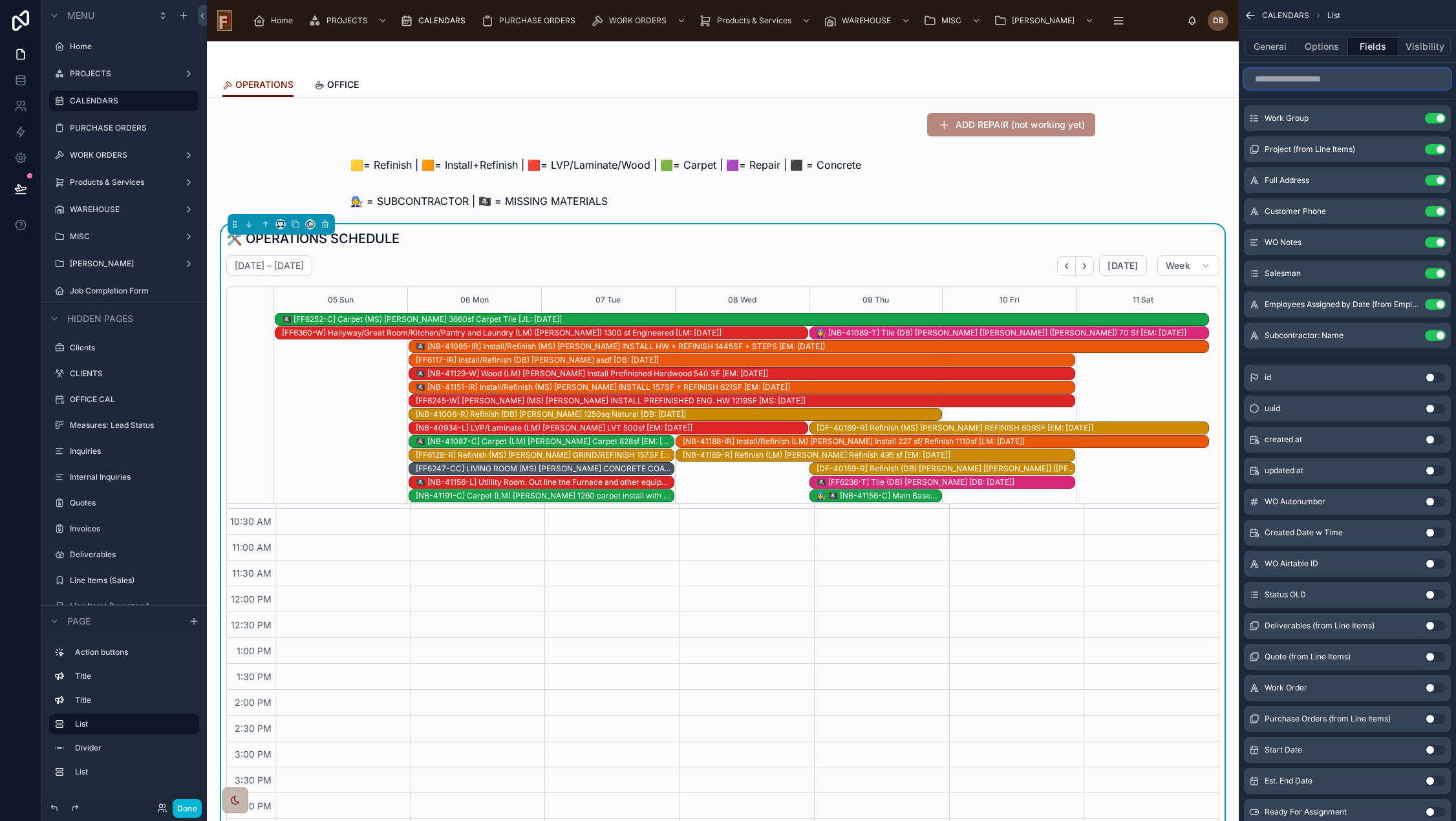
click at [1334, 82] on input "scrollable content" at bounding box center [1347, 79] width 207 height 21
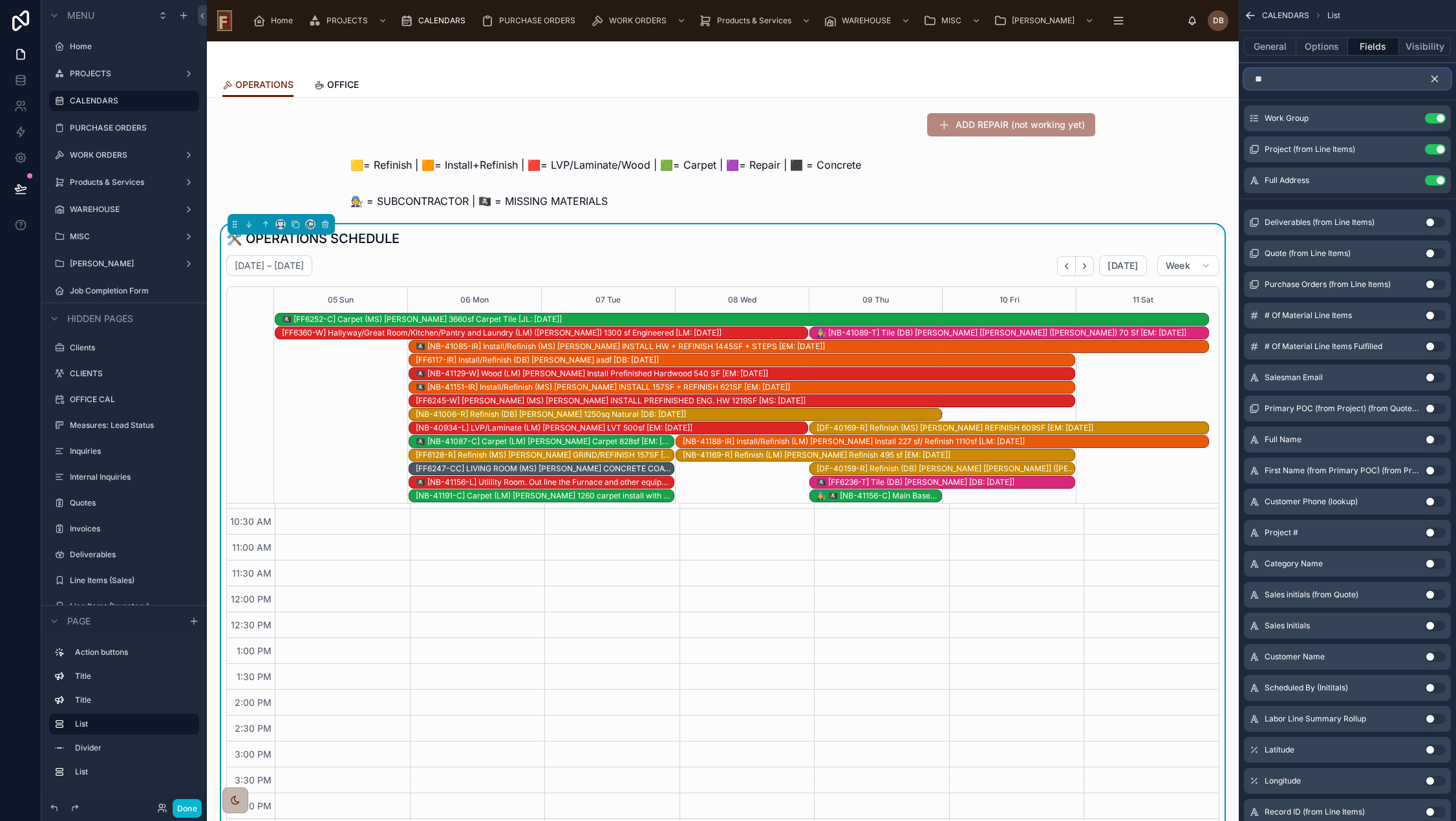
type input "*"
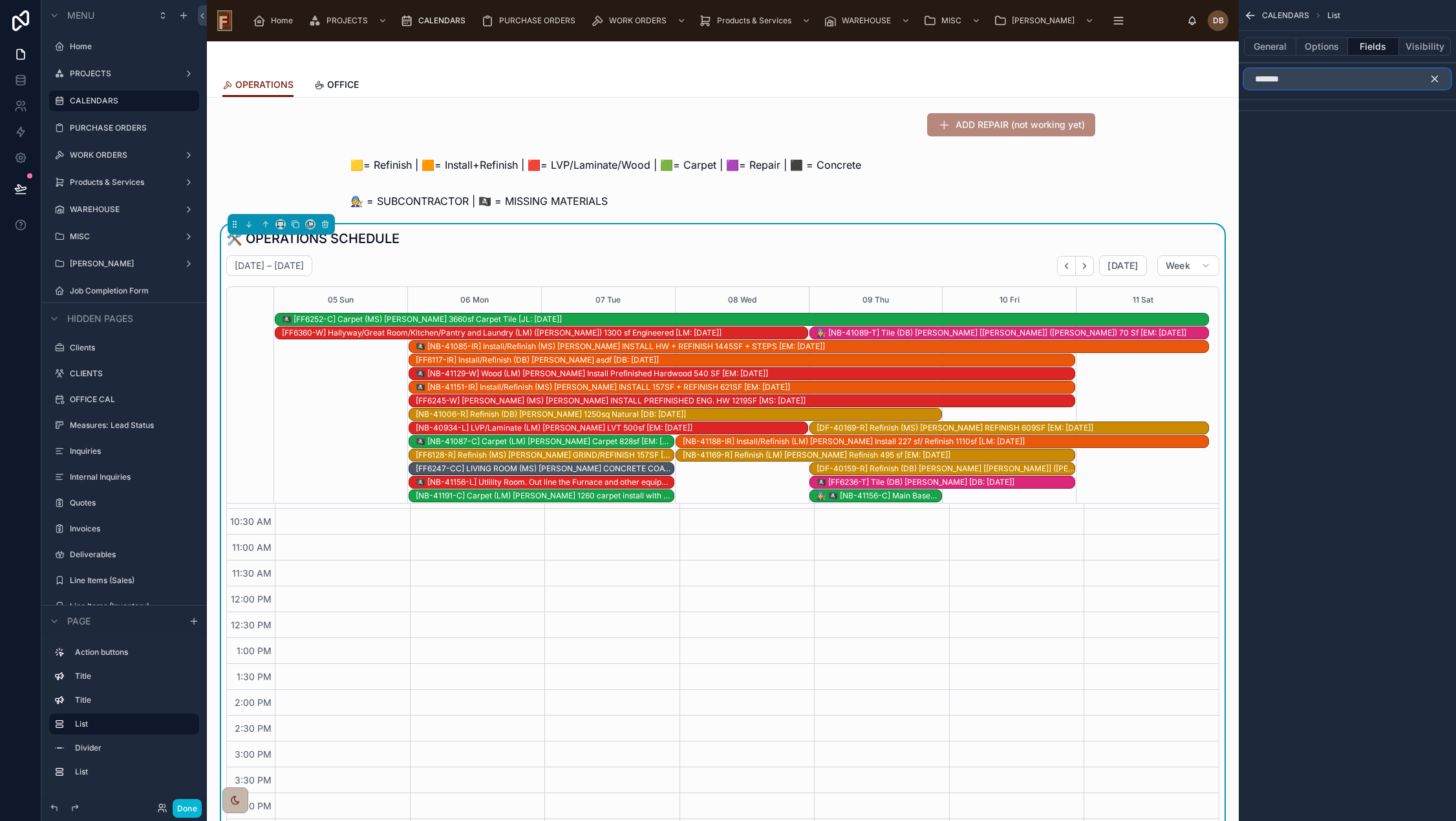
type input "*******"
click at [1437, 74] on icon "scrollable content" at bounding box center [1435, 79] width 12 height 12
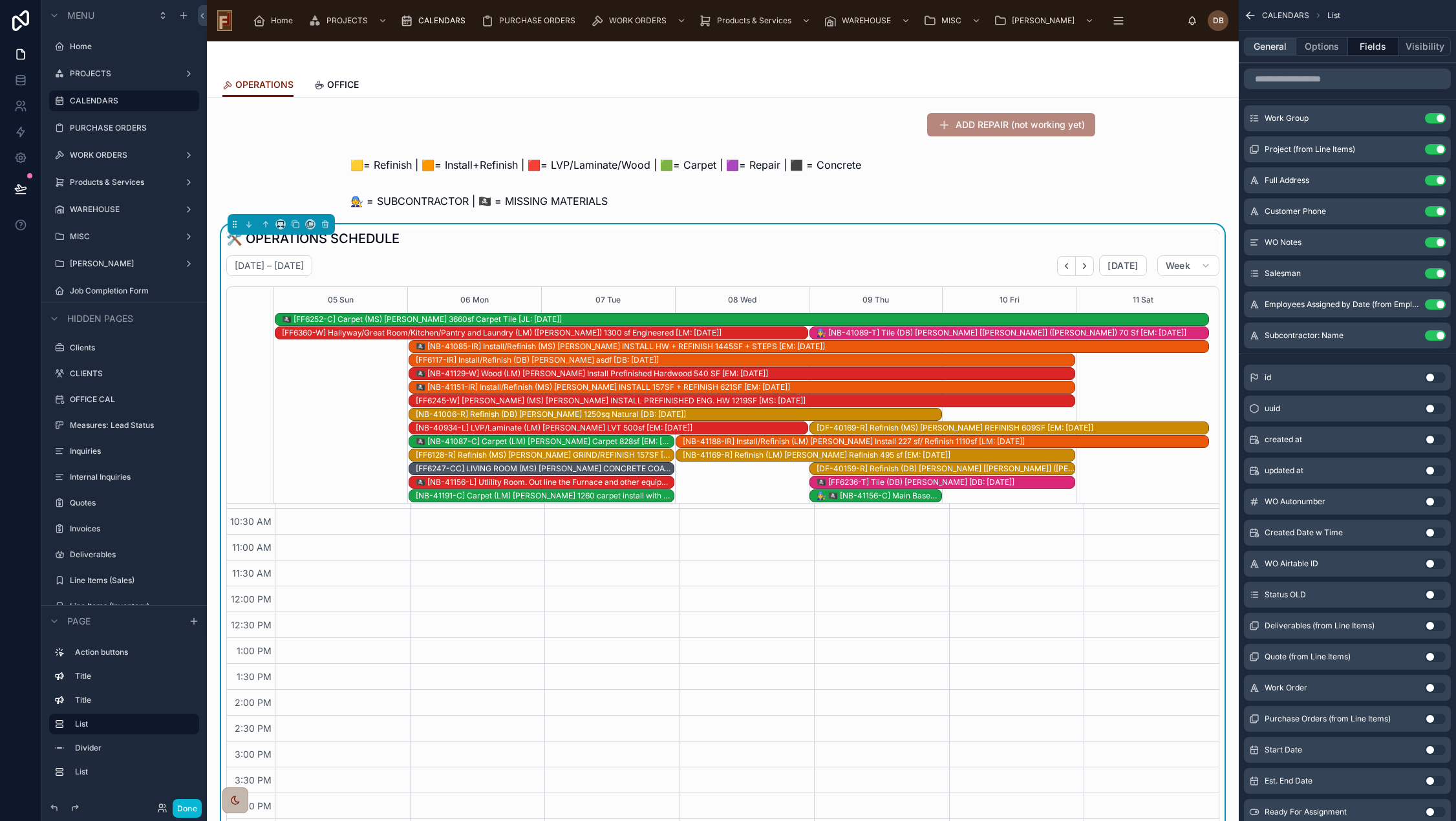
click at [1268, 47] on button "General" at bounding box center [1269, 47] width 52 height 18
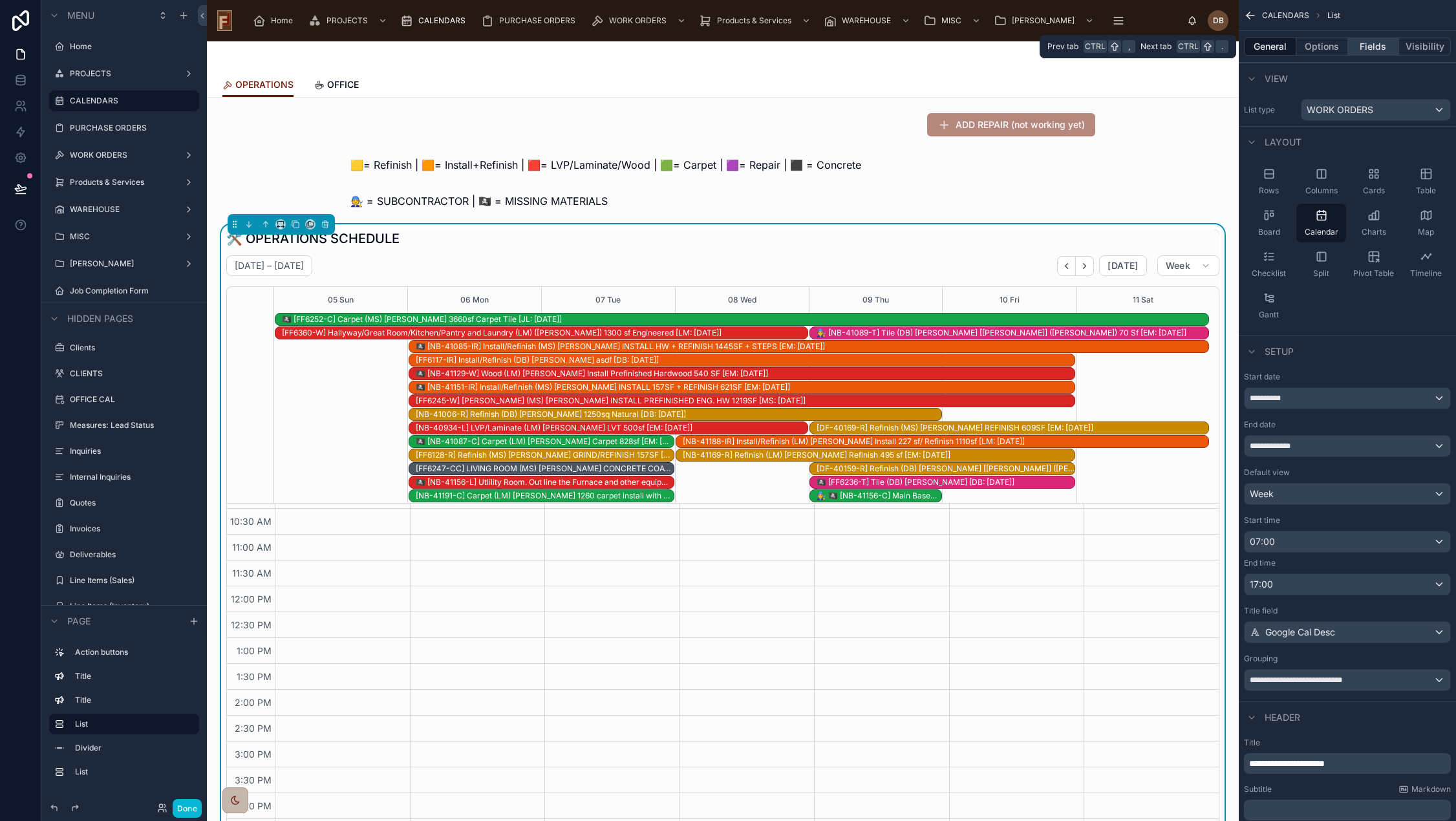
click at [1374, 49] on button "Fields" at bounding box center [1374, 47] width 52 height 18
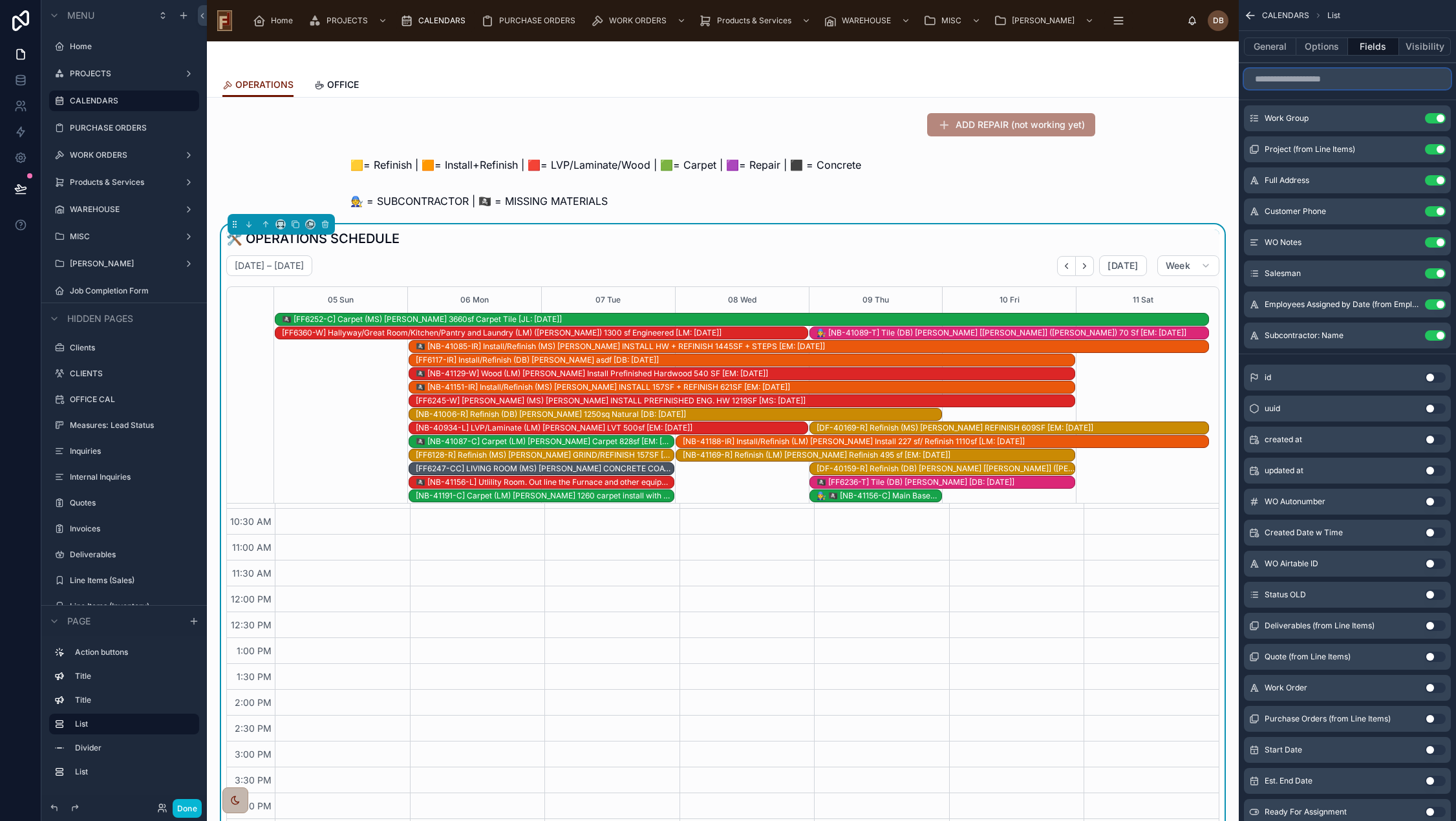
click at [1342, 78] on input "scrollable content" at bounding box center [1347, 79] width 207 height 21
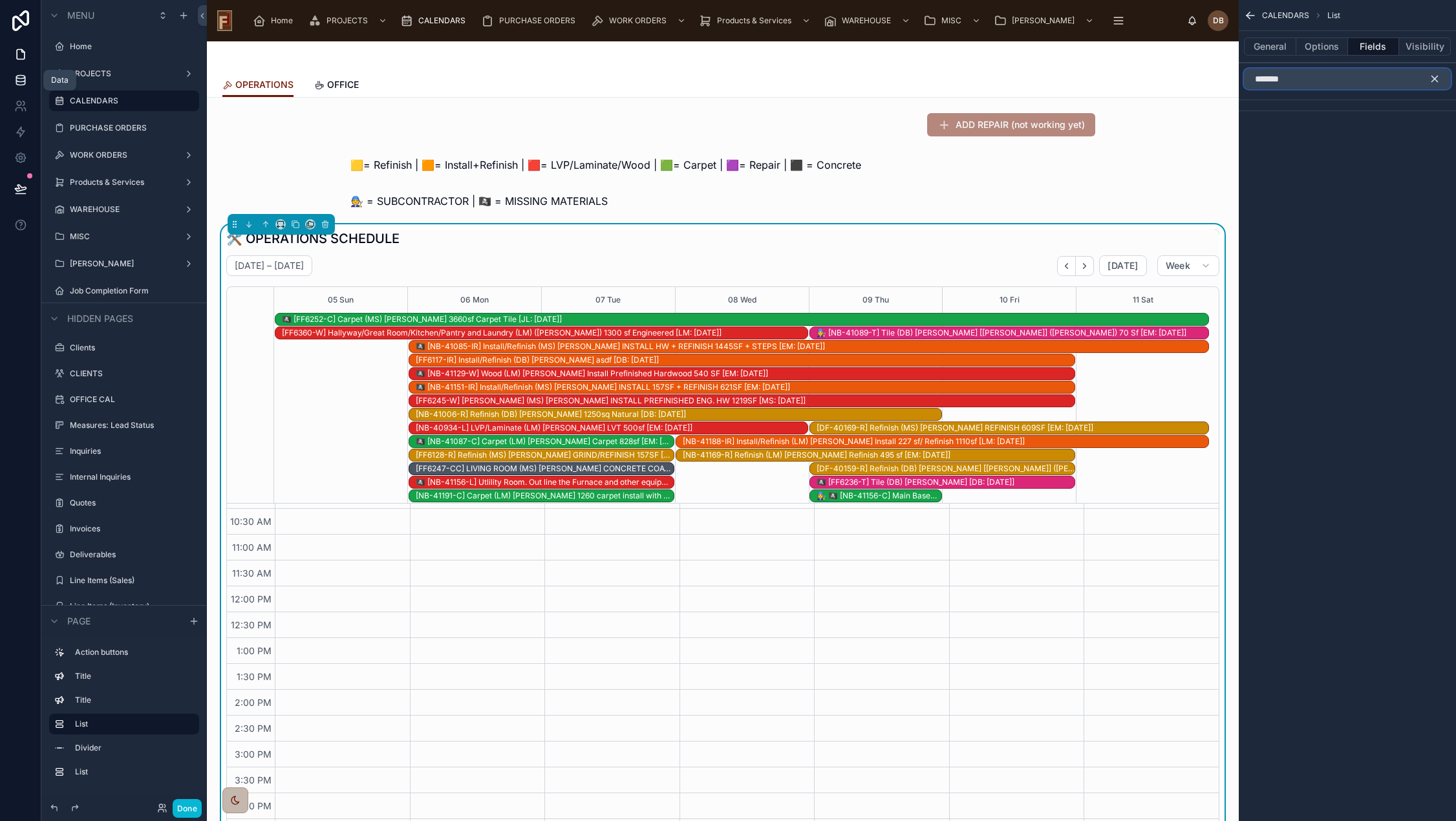
type input "*******"
click at [23, 83] on icon at bounding box center [21, 80] width 13 height 13
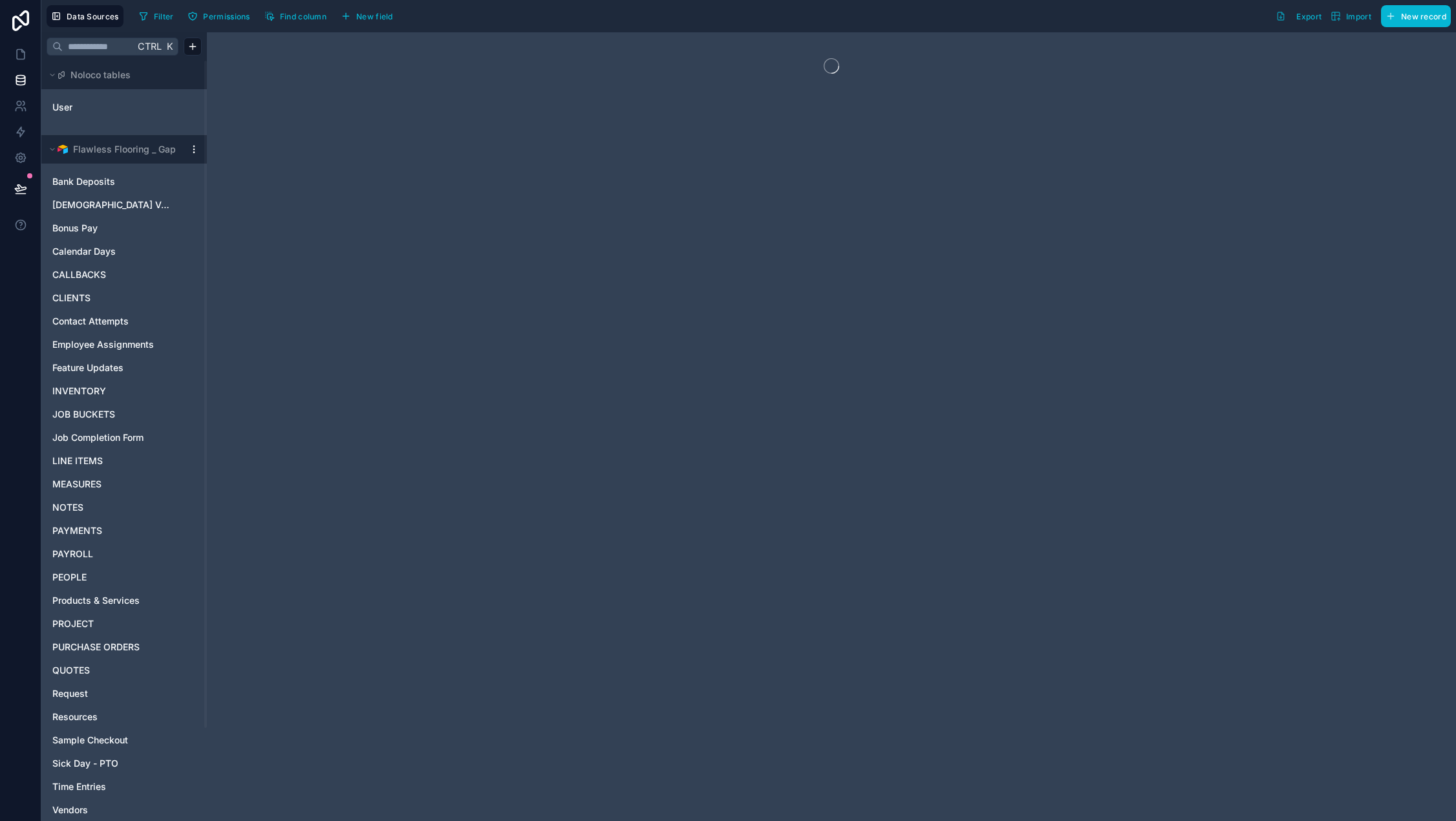
click at [193, 150] on html "Data Sources Filter Permissions Find column New field Export Import New record …" at bounding box center [728, 410] width 1456 height 821
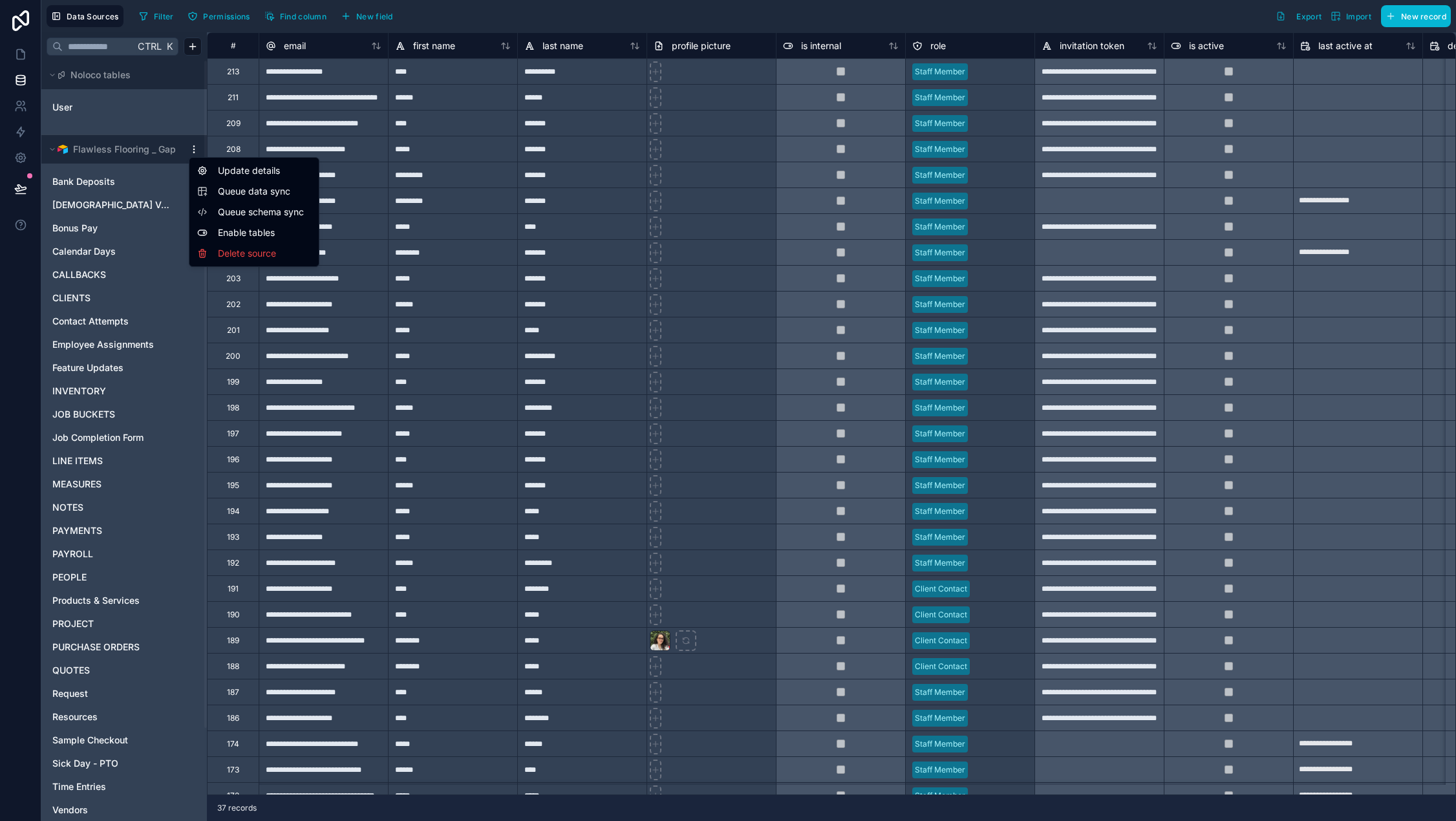
click at [264, 194] on span "Queue data sync" at bounding box center [264, 191] width 93 height 13
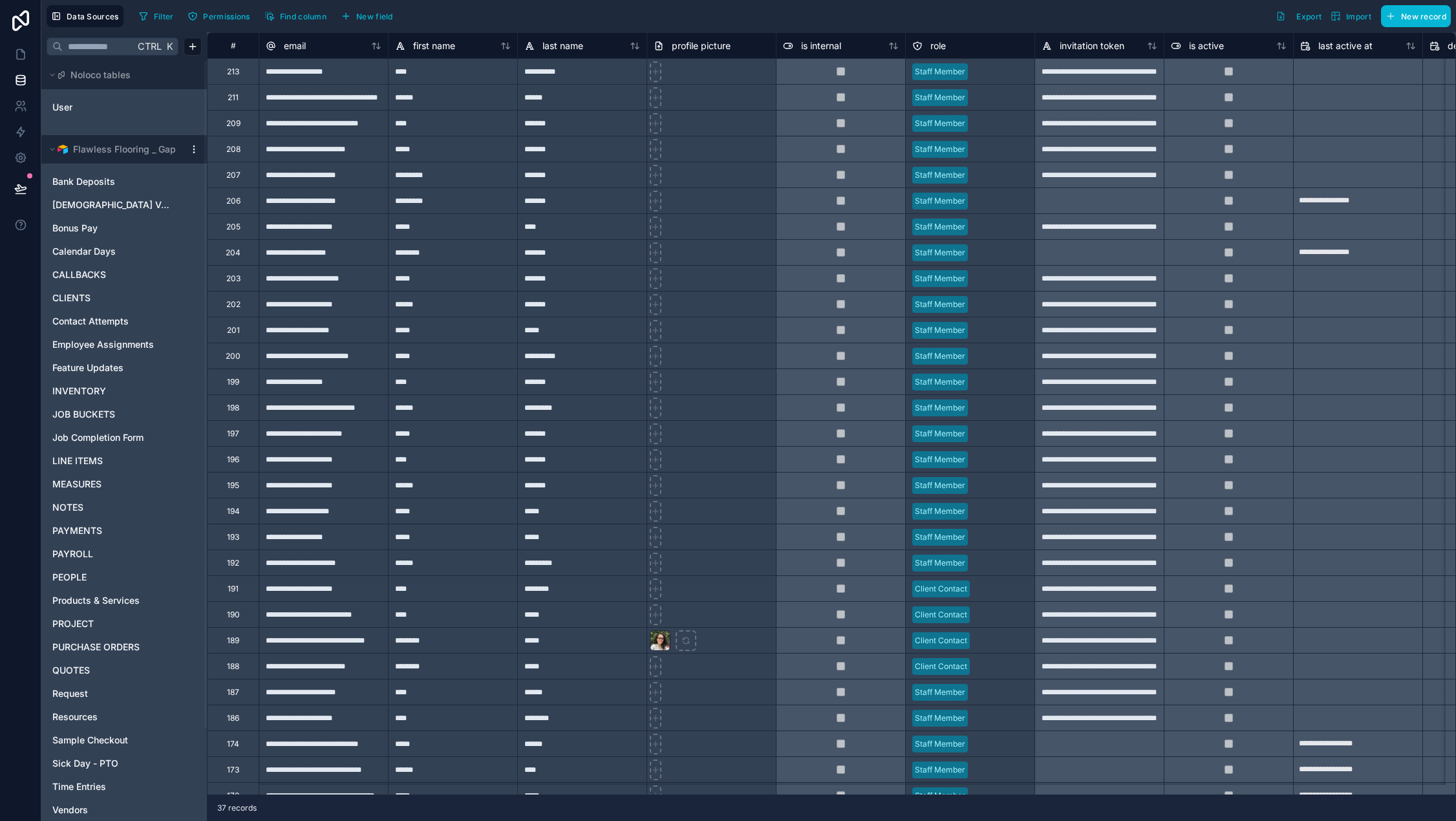
click at [192, 150] on html "**********" at bounding box center [728, 410] width 1456 height 821
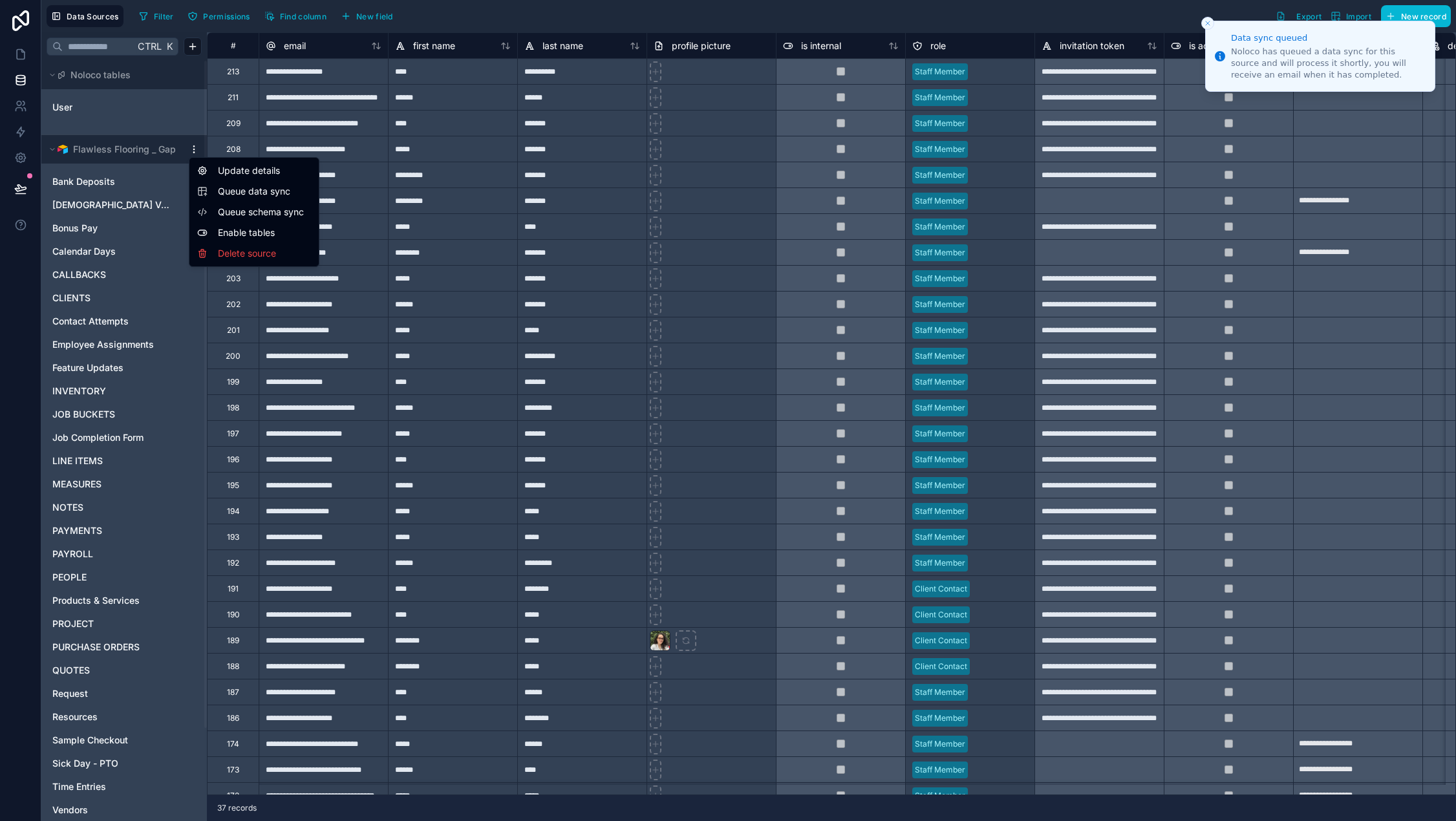
click at [265, 210] on span "Queue schema sync" at bounding box center [264, 212] width 93 height 13
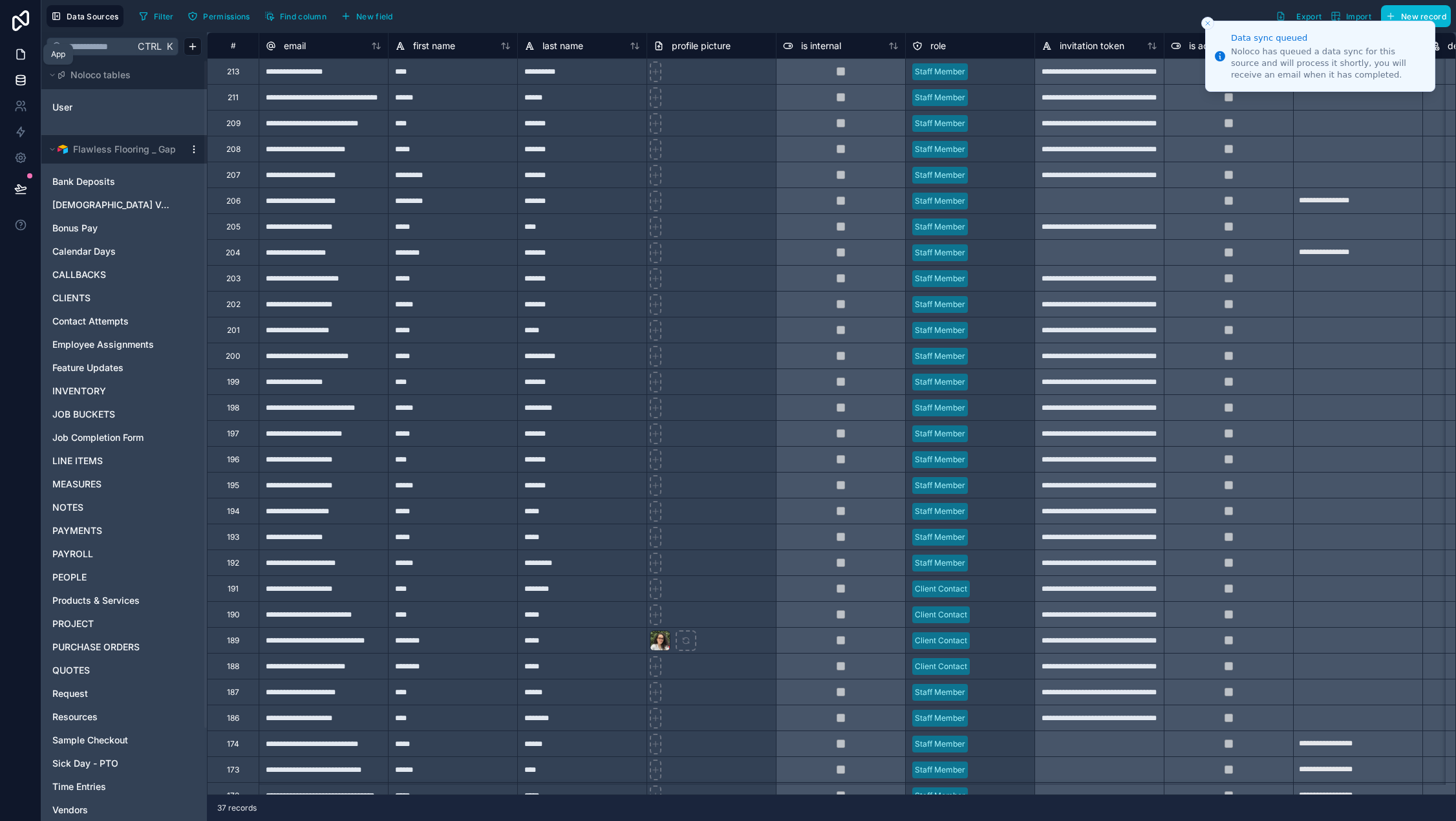
click at [19, 56] on icon at bounding box center [21, 54] width 13 height 13
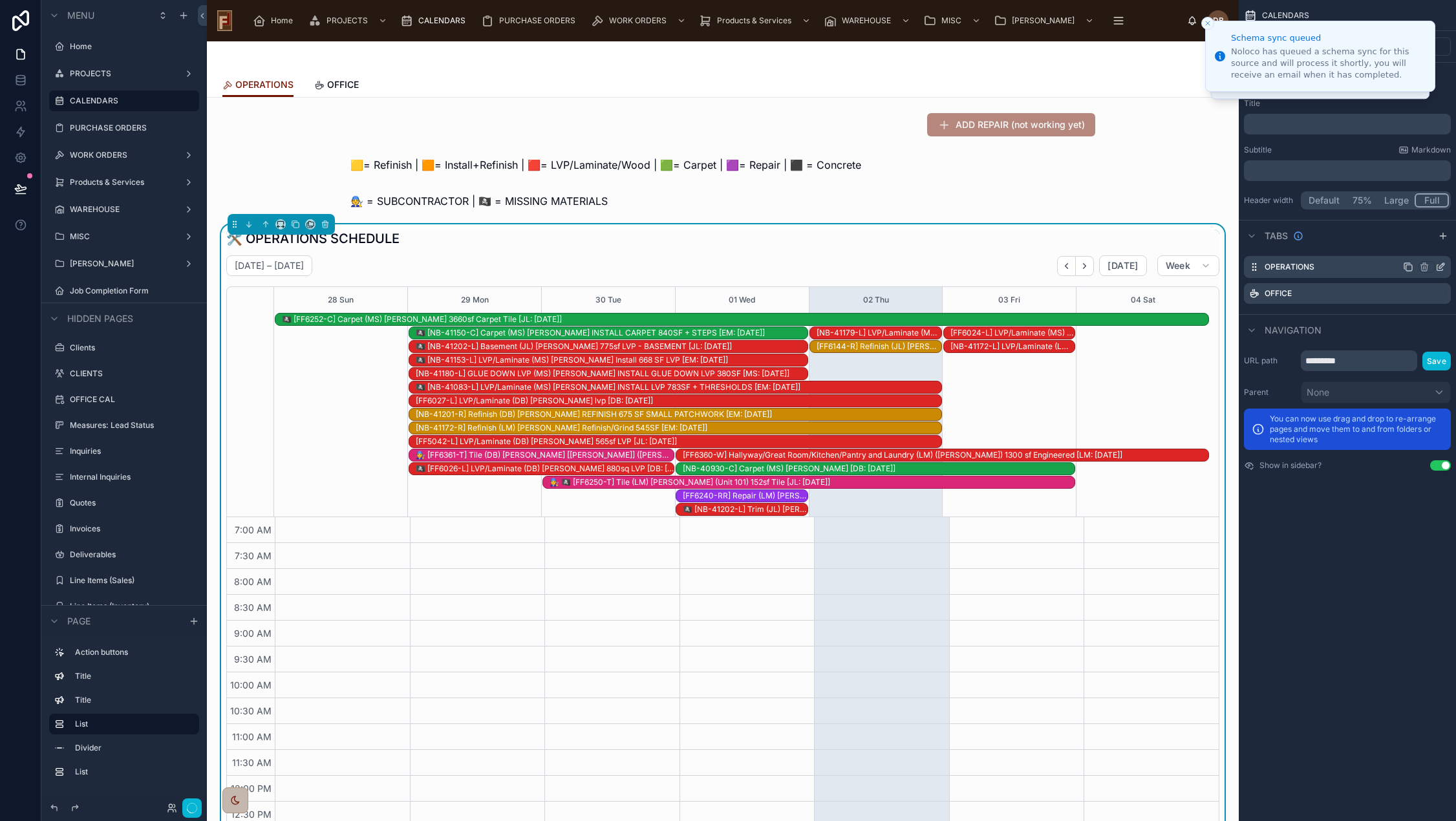
scroll to position [189, 0]
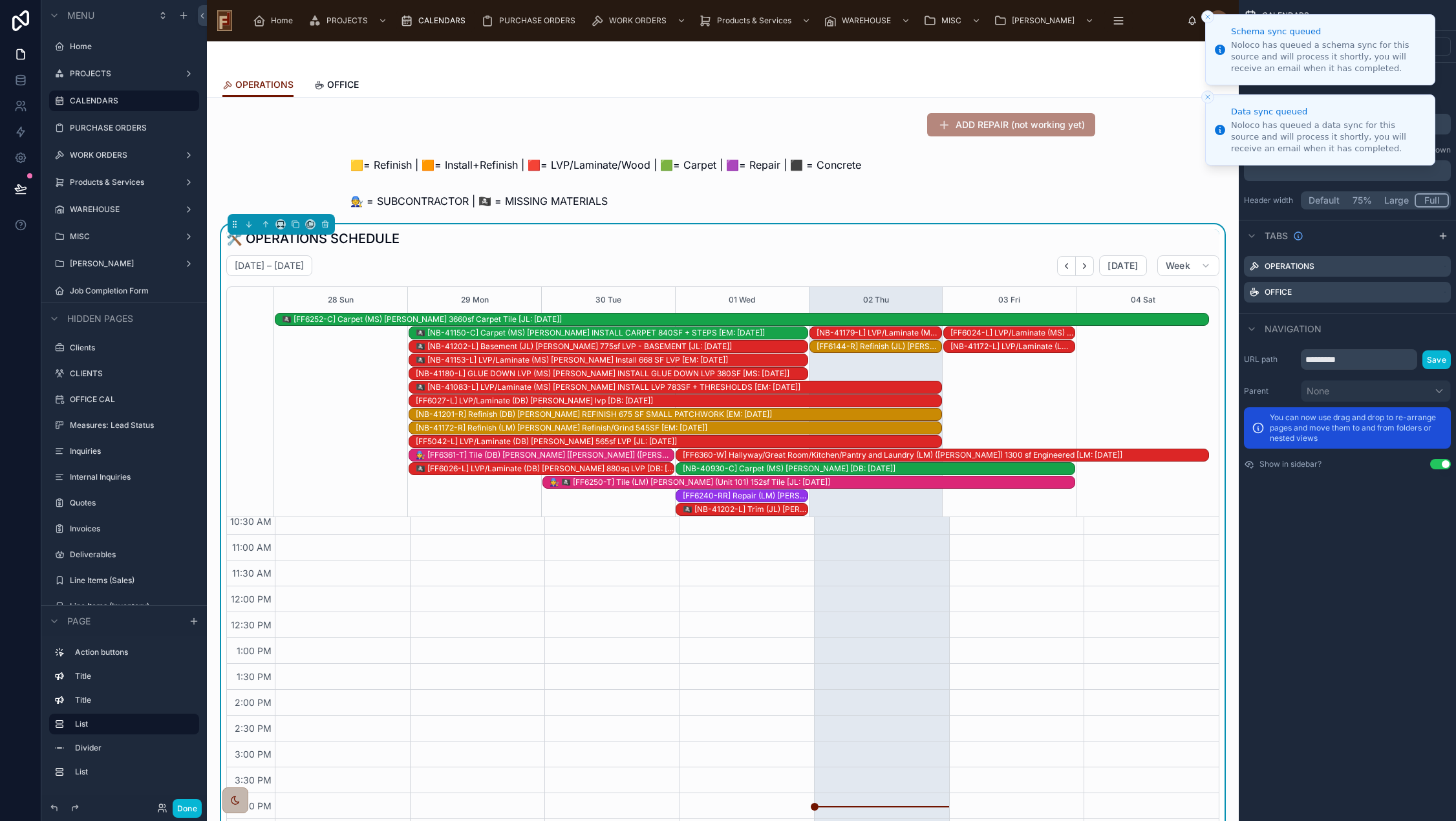
click at [1209, 14] on icon "Close toast" at bounding box center [1207, 17] width 8 height 8
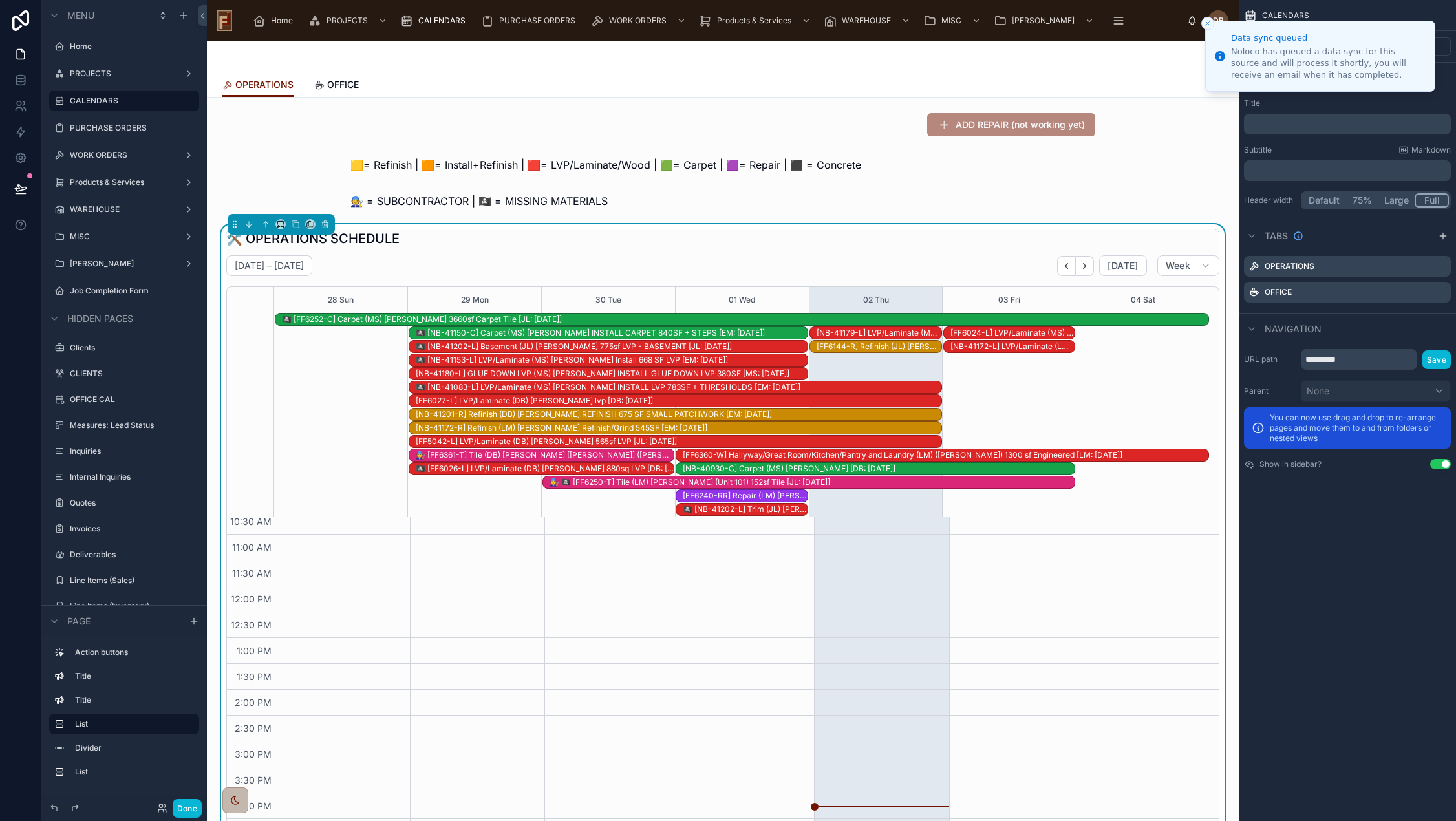
click at [1206, 26] on icon "Close toast" at bounding box center [1207, 23] width 8 height 8
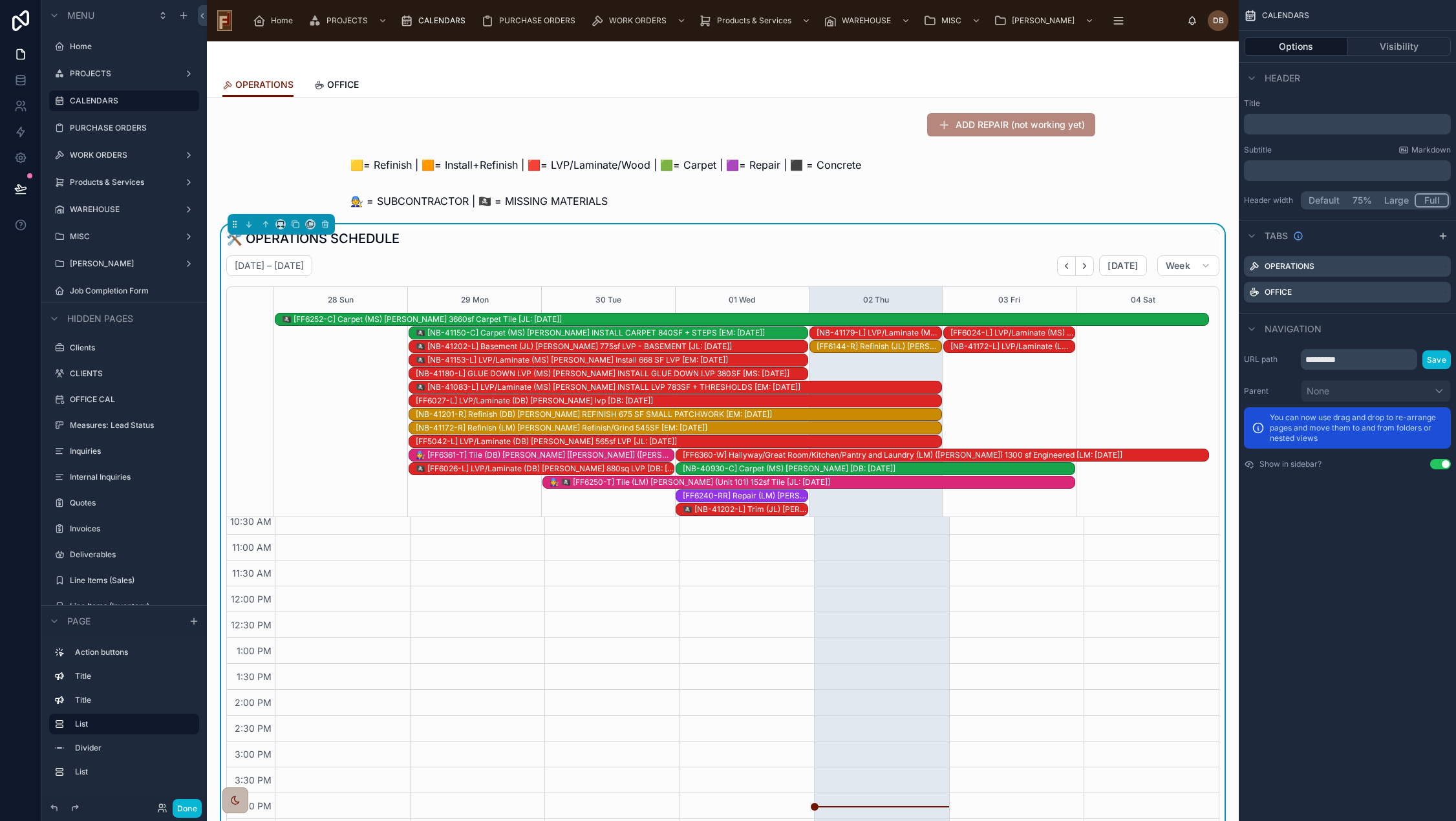
click at [850, 237] on div "🛠️ OPERATIONS SCHEDULE" at bounding box center [722, 238] width 993 height 18
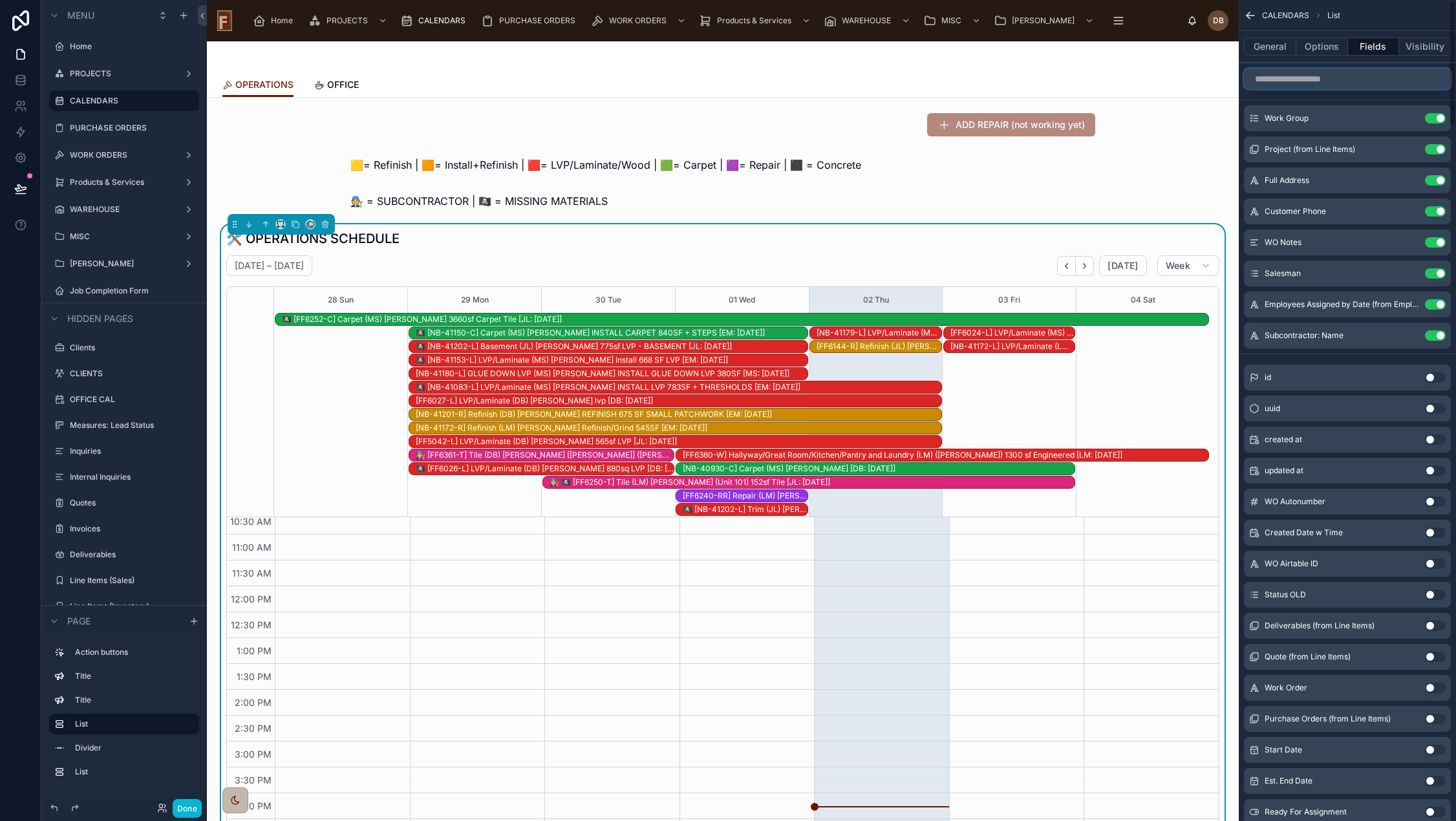
click at [1350, 76] on input "scrollable content" at bounding box center [1347, 79] width 207 height 21
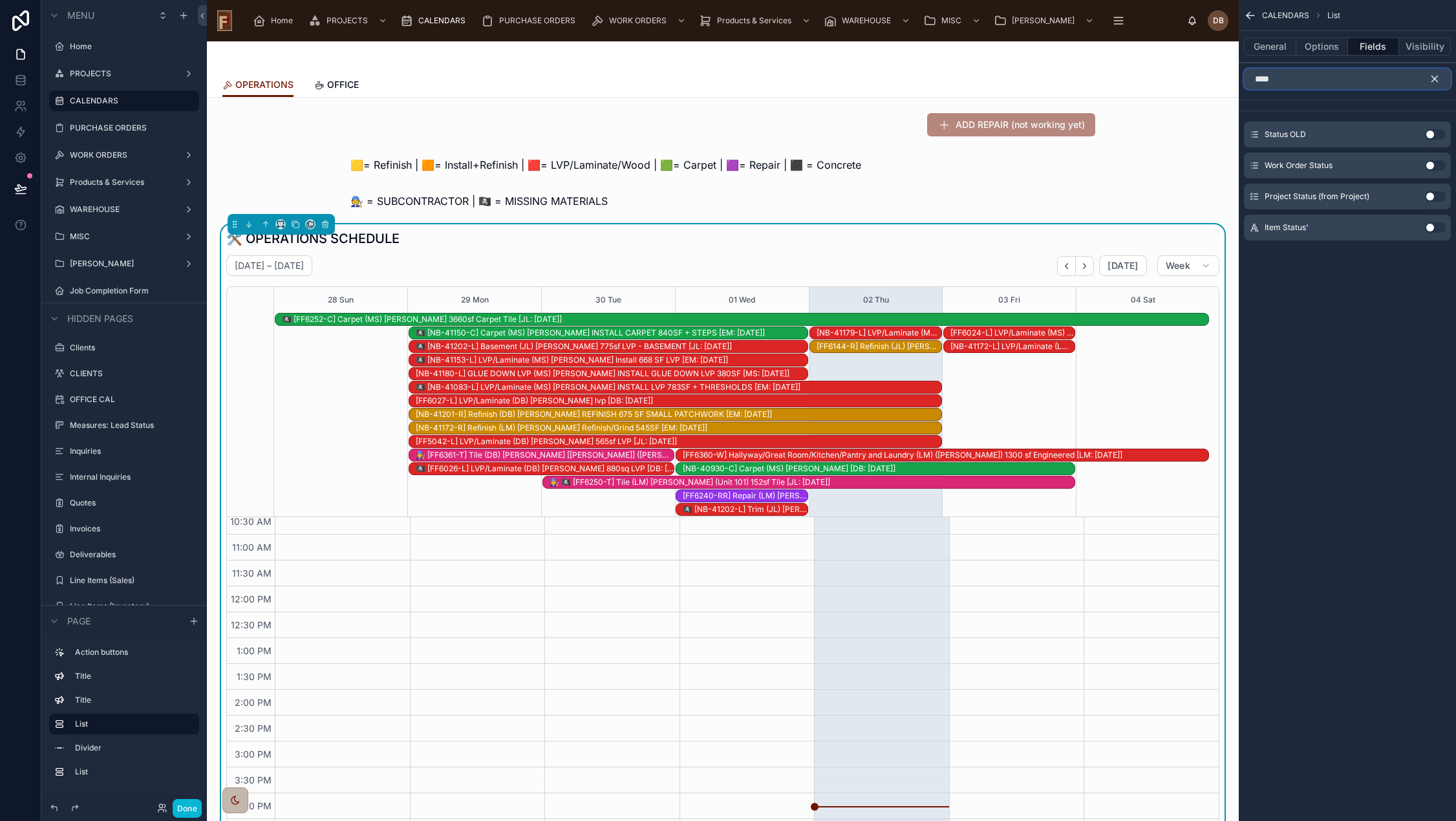
click at [1253, 82] on input "****" at bounding box center [1347, 79] width 207 height 21
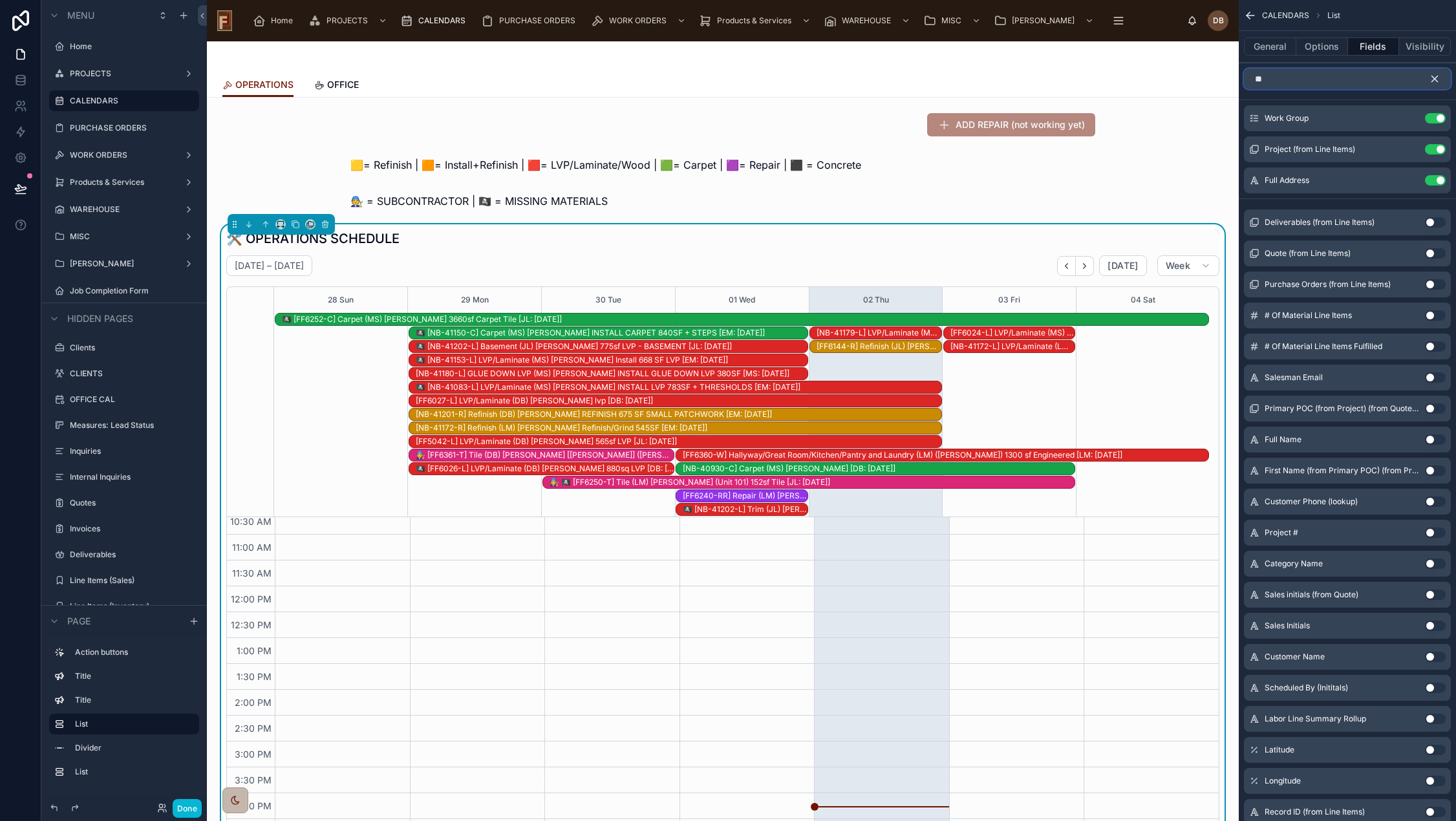
type input "*"
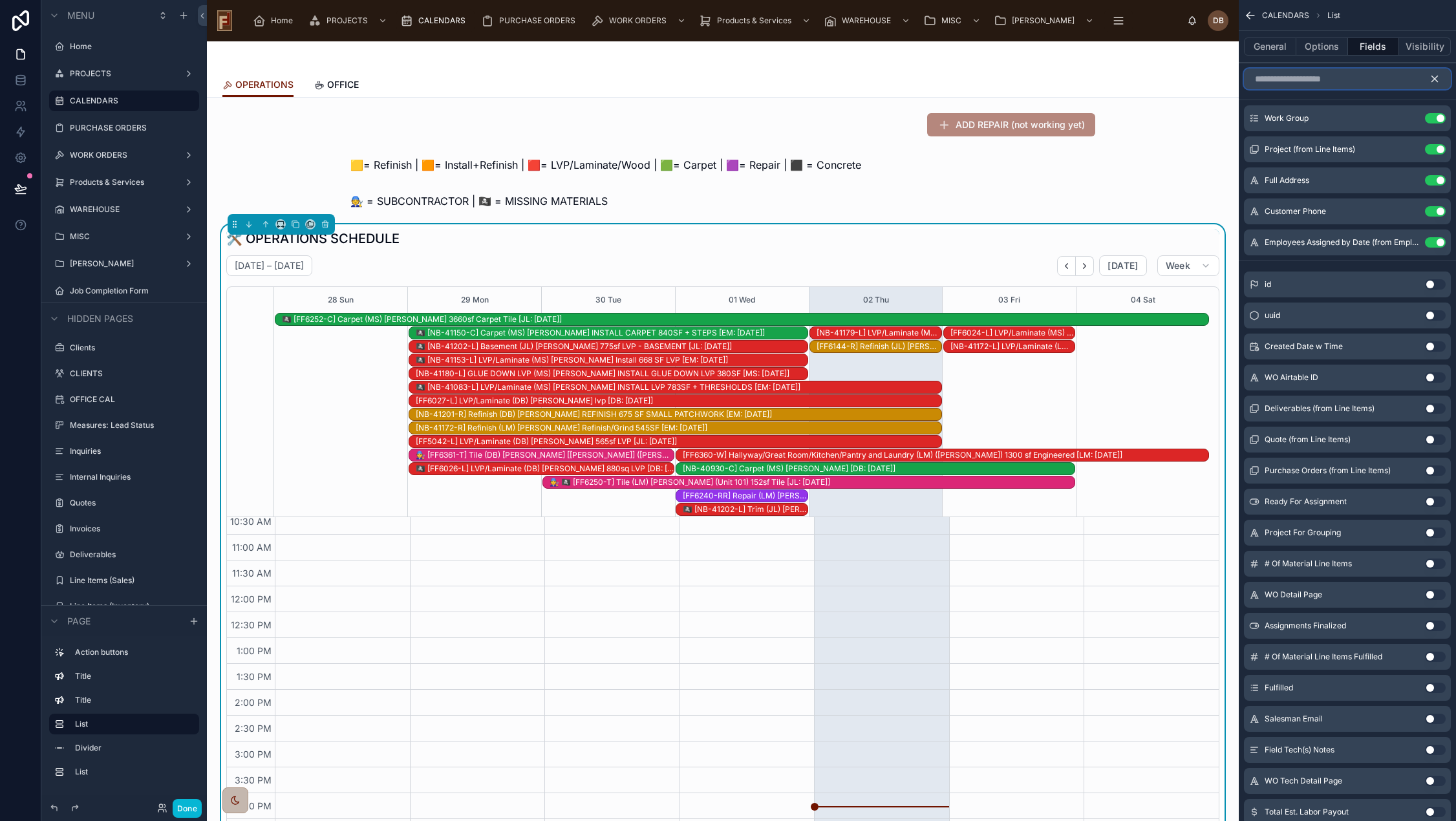
type input "*"
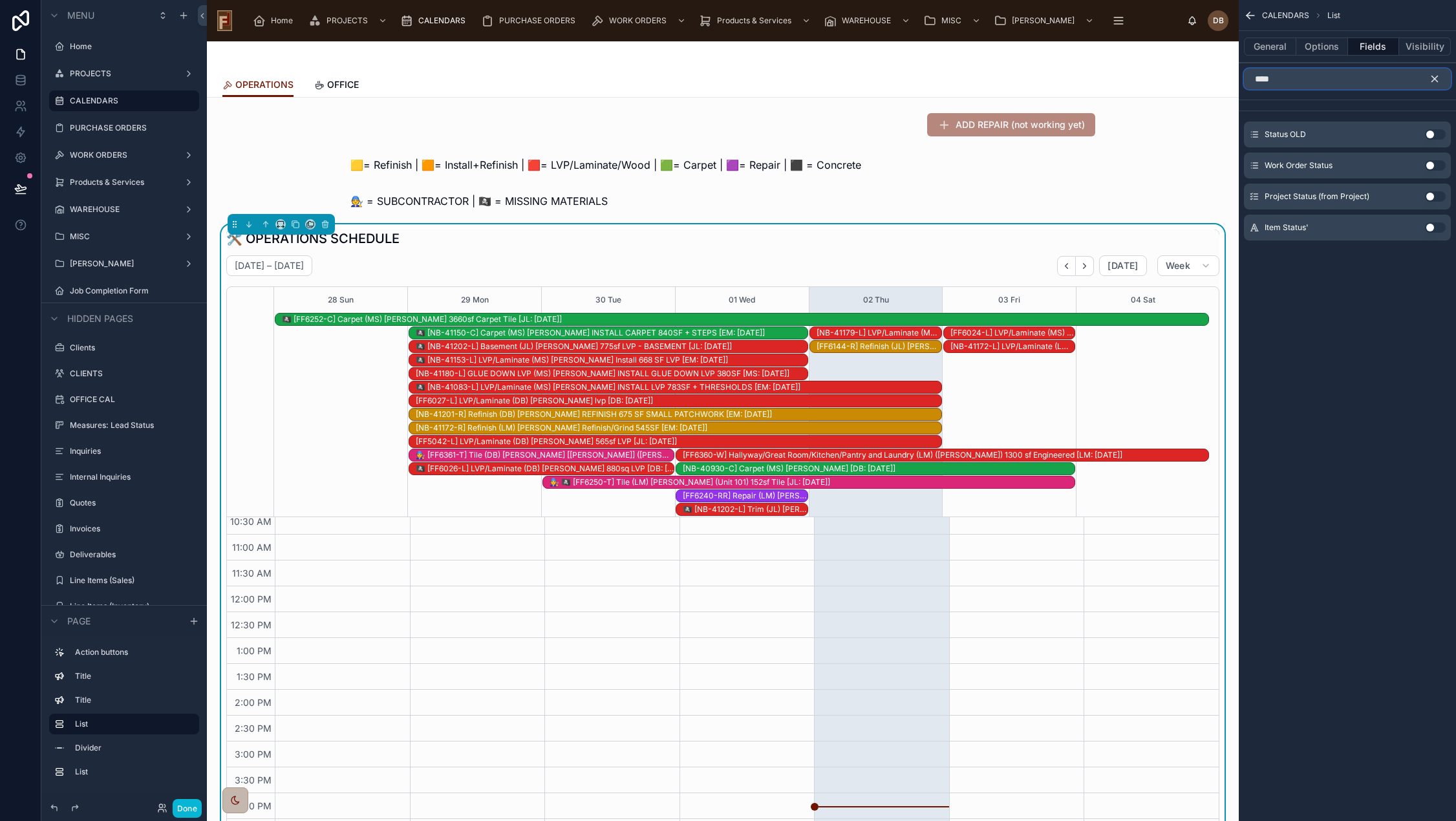
type input "****"
click at [1431, 226] on button "Use setting" at bounding box center [1435, 227] width 21 height 10
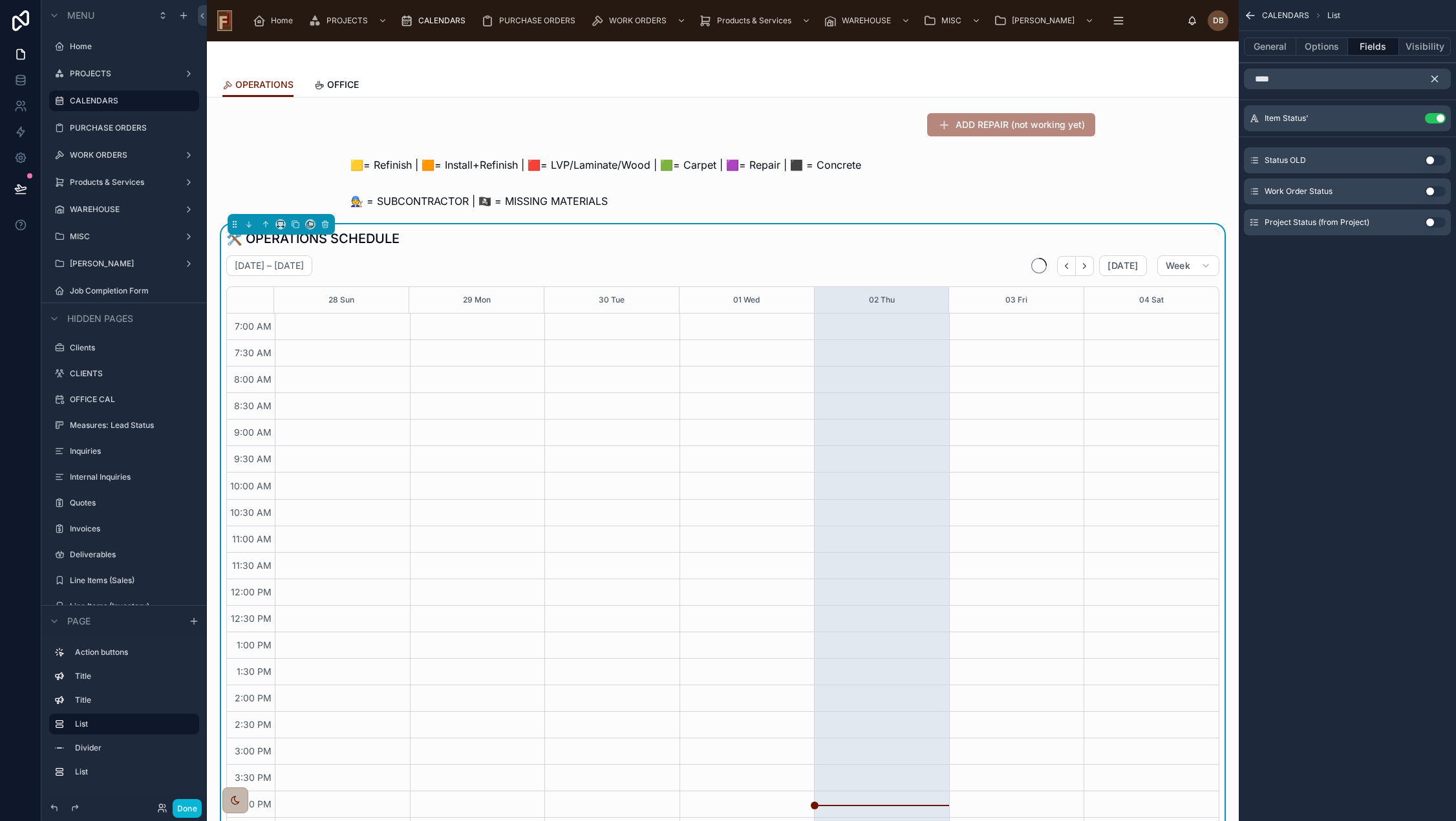
click at [1435, 74] on icon "scrollable content" at bounding box center [1435, 79] width 12 height 12
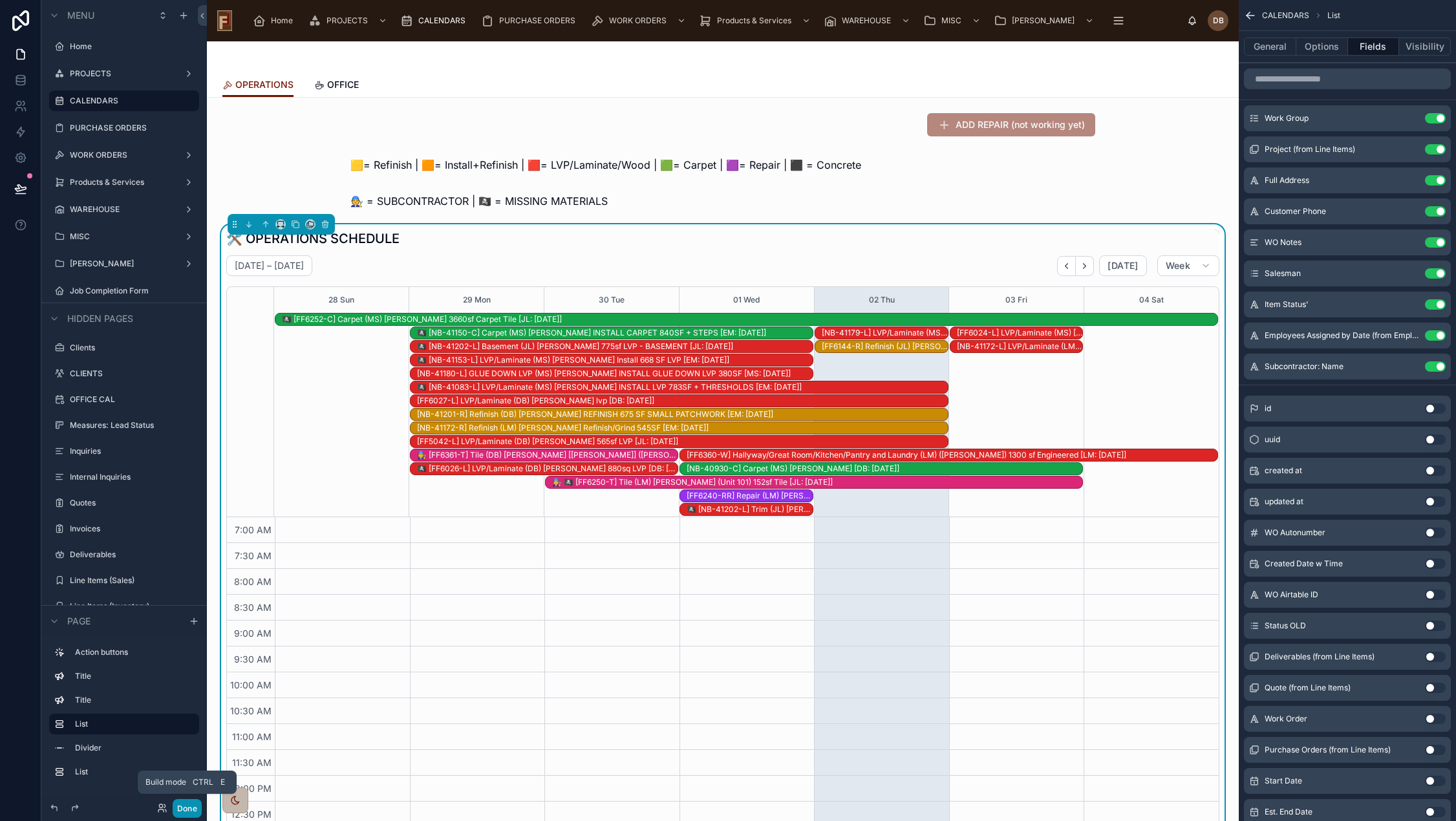
click at [189, 809] on button "Done" at bounding box center [187, 808] width 29 height 19
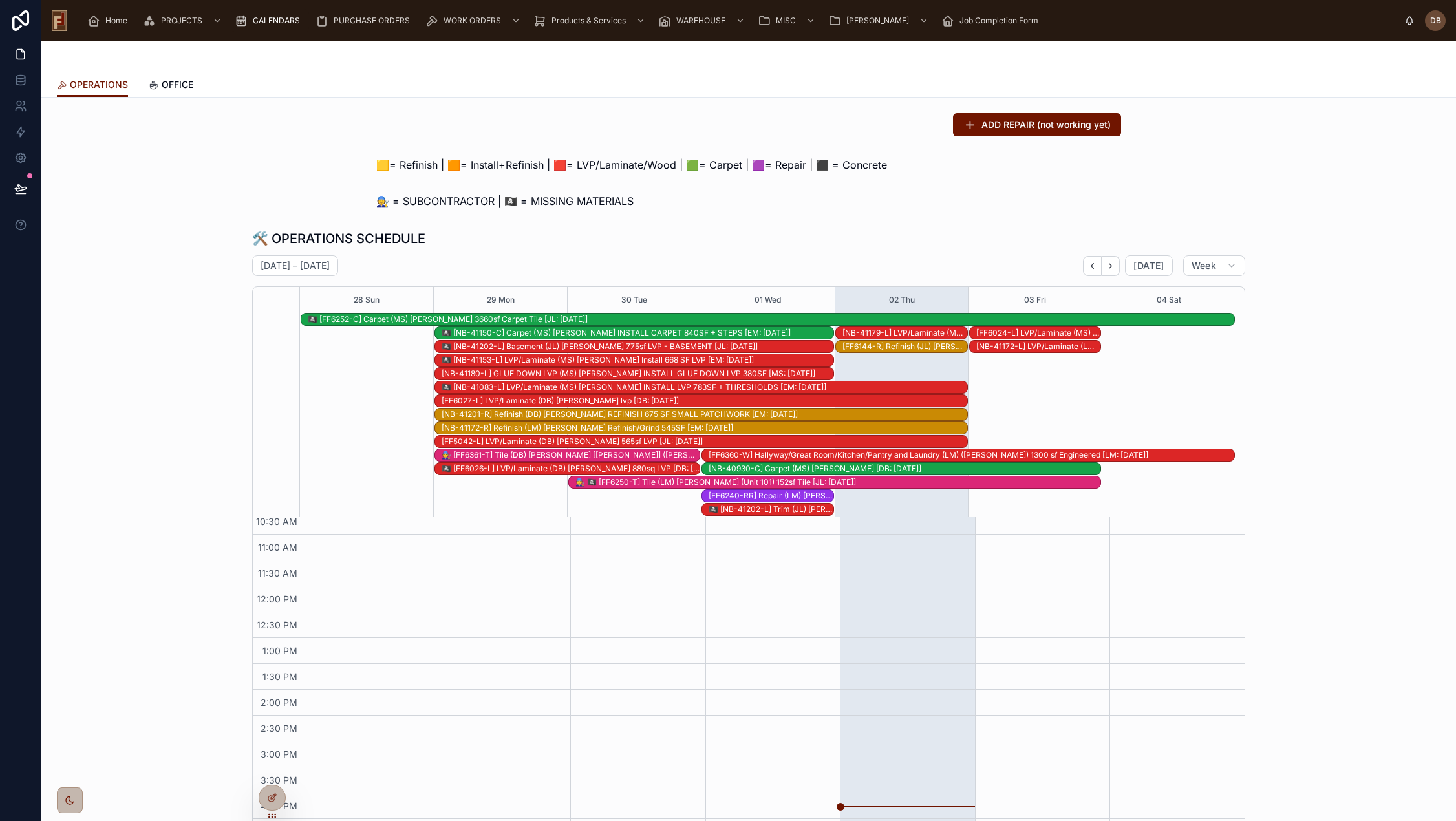
click at [475, 387] on div "🏴‍☠️ [NB-41083-L] LVP/Laminate (MS) Larry Robe INSTALL LVP 783SF + THRESHOLDS […" at bounding box center [704, 387] width 525 height 10
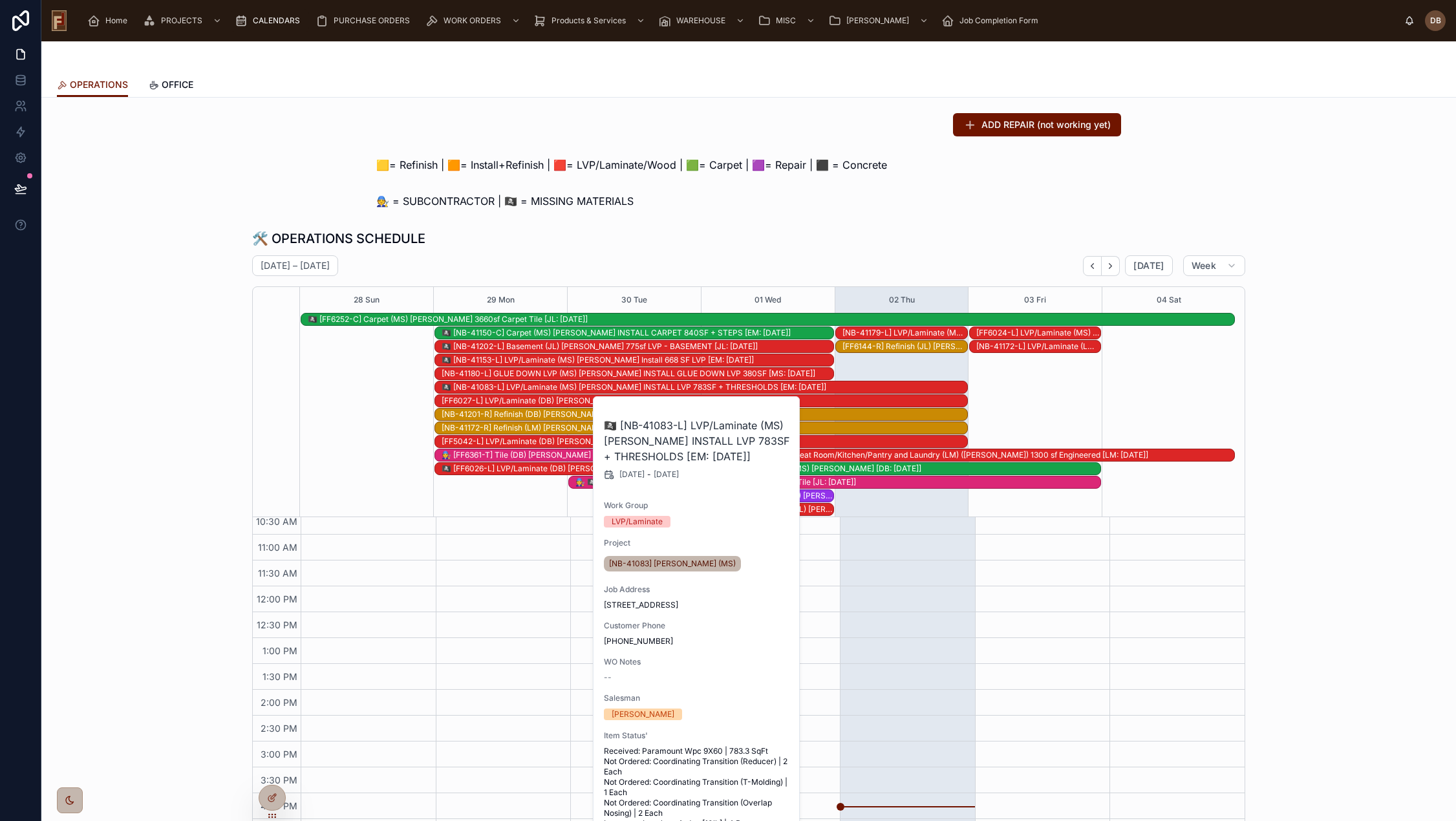
click at [442, 231] on div "🛠️ OPERATIONS SCHEDULE" at bounding box center [748, 238] width 993 height 18
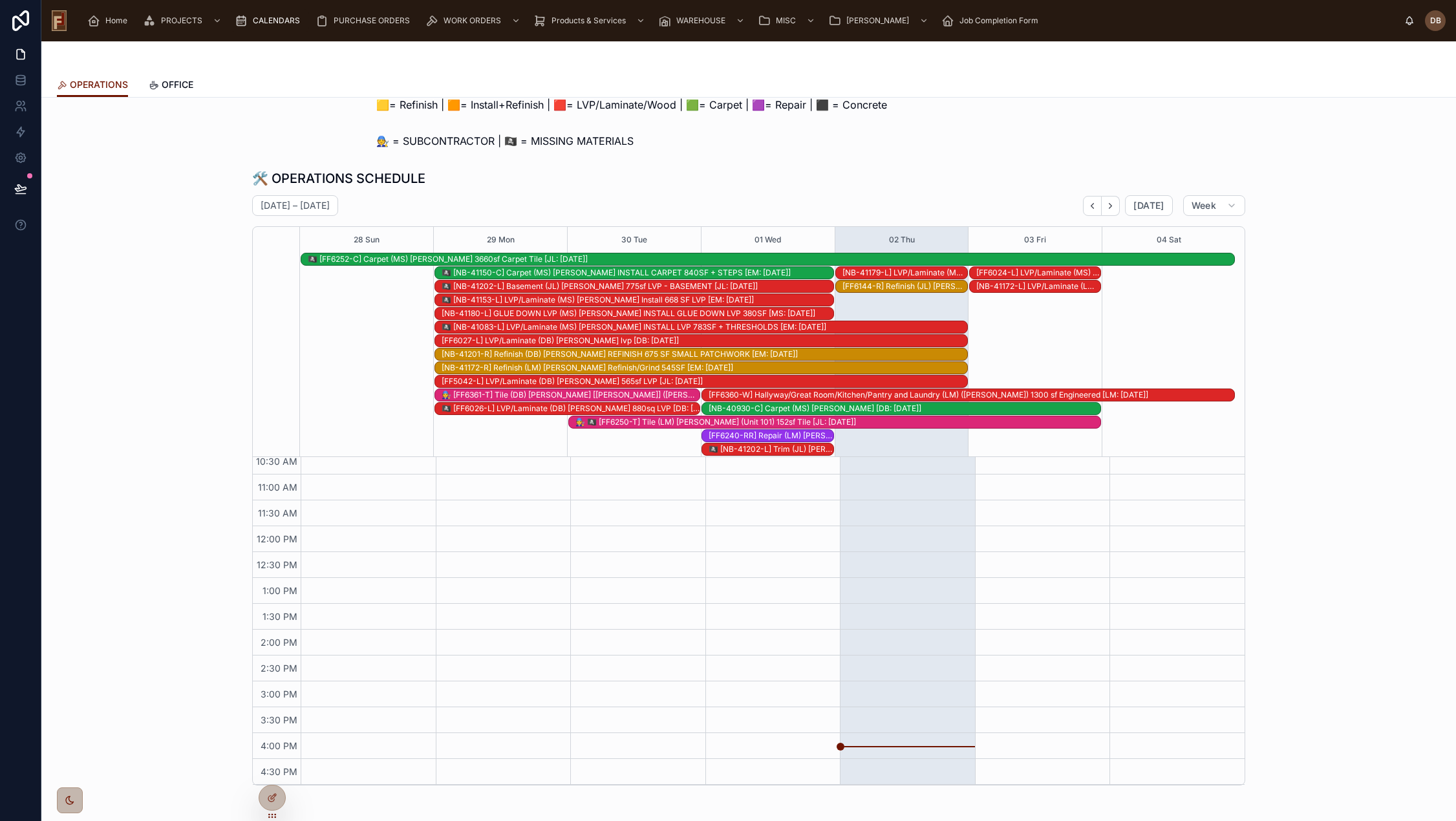
scroll to position [129, 0]
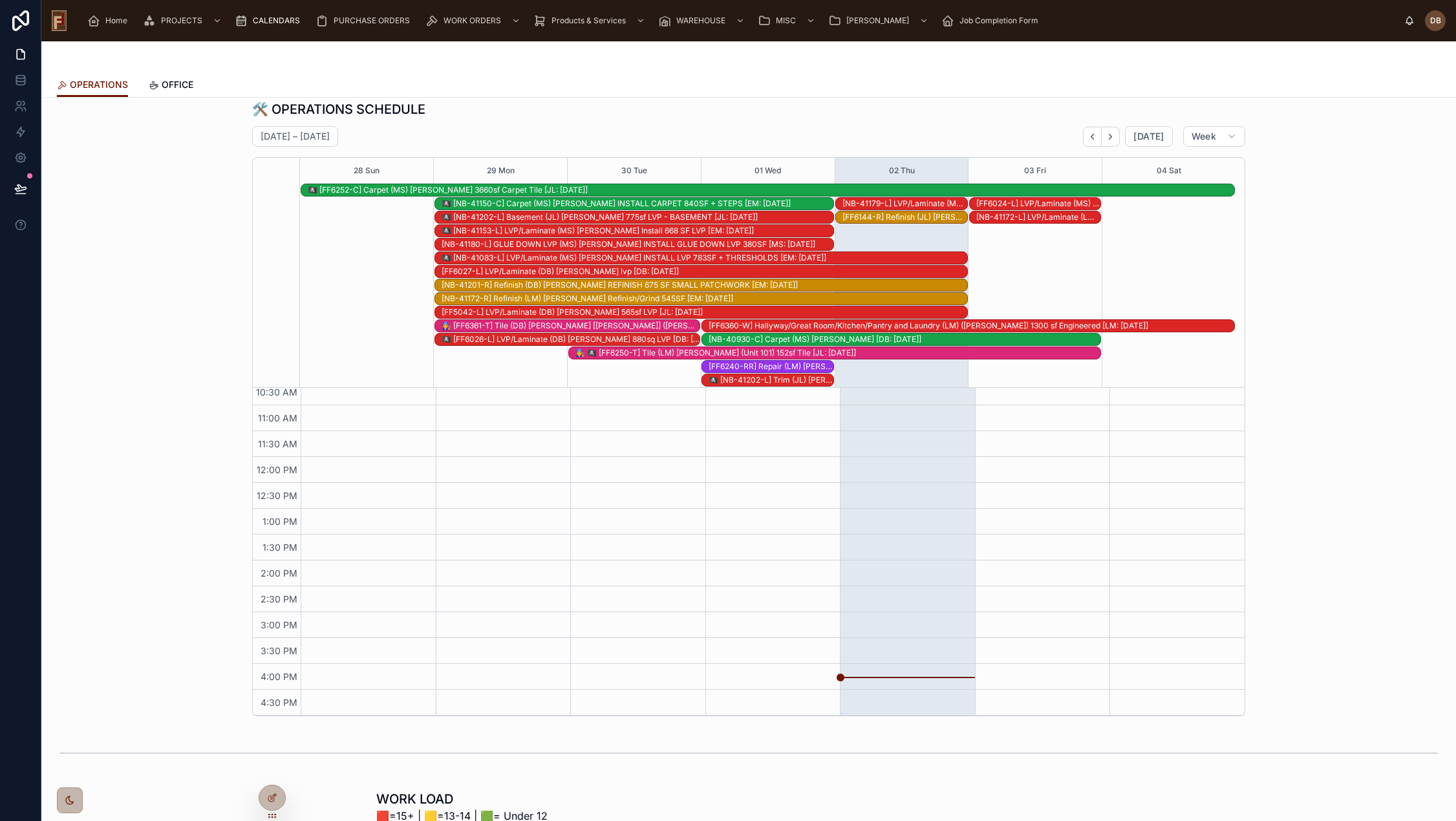
click at [499, 259] on div "🏴‍☠️ [NB-41083-L] LVP/Laminate (MS) Larry Robe INSTALL LVP 783SF + THRESHOLDS […" at bounding box center [704, 258] width 525 height 10
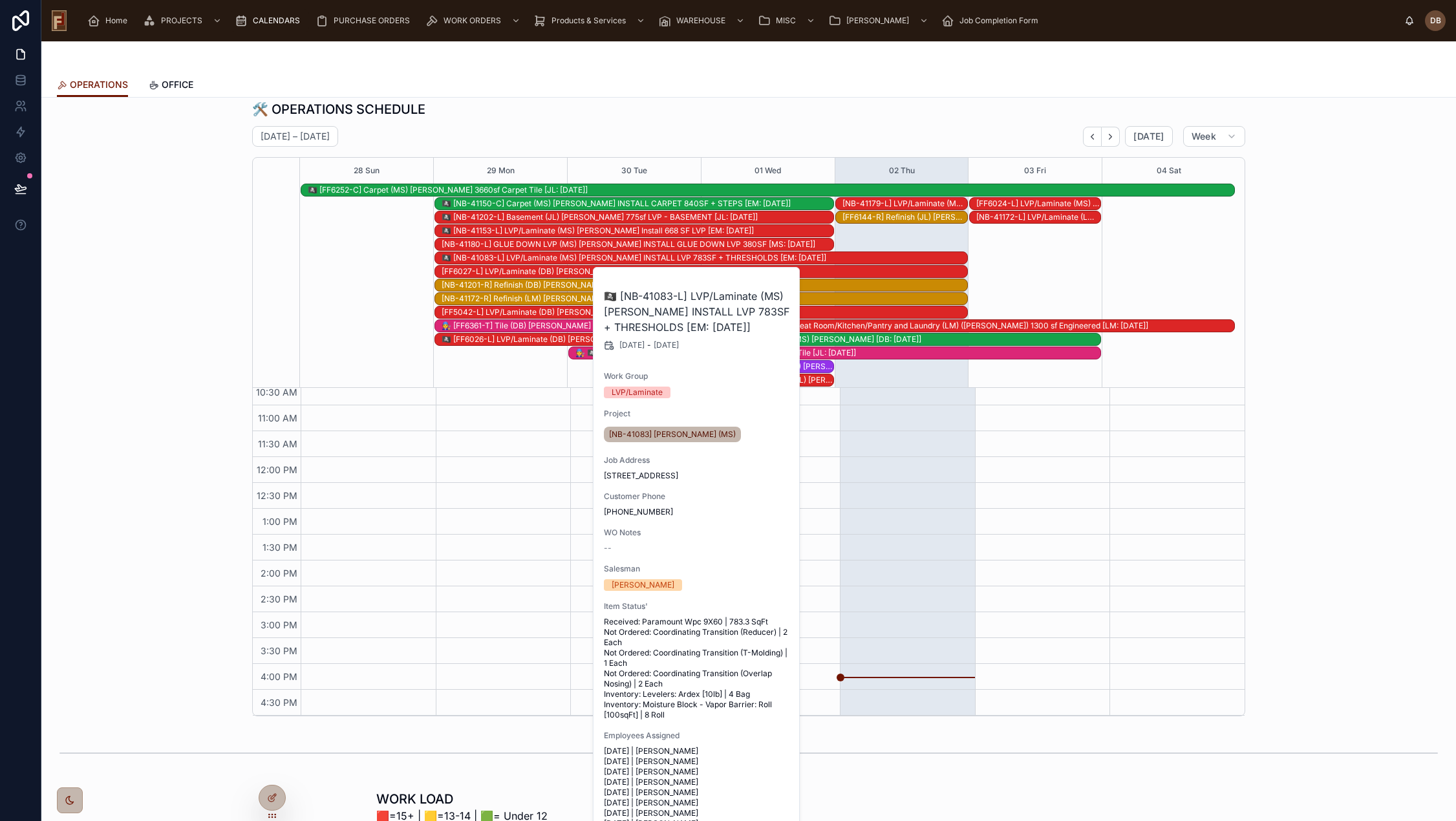
click at [493, 122] on div "🛠️ OPERATIONS SCHEDULE September 28 – October 04 Today Week 28 Sun 29 Mon 30 Tu…" at bounding box center [748, 408] width 993 height 616
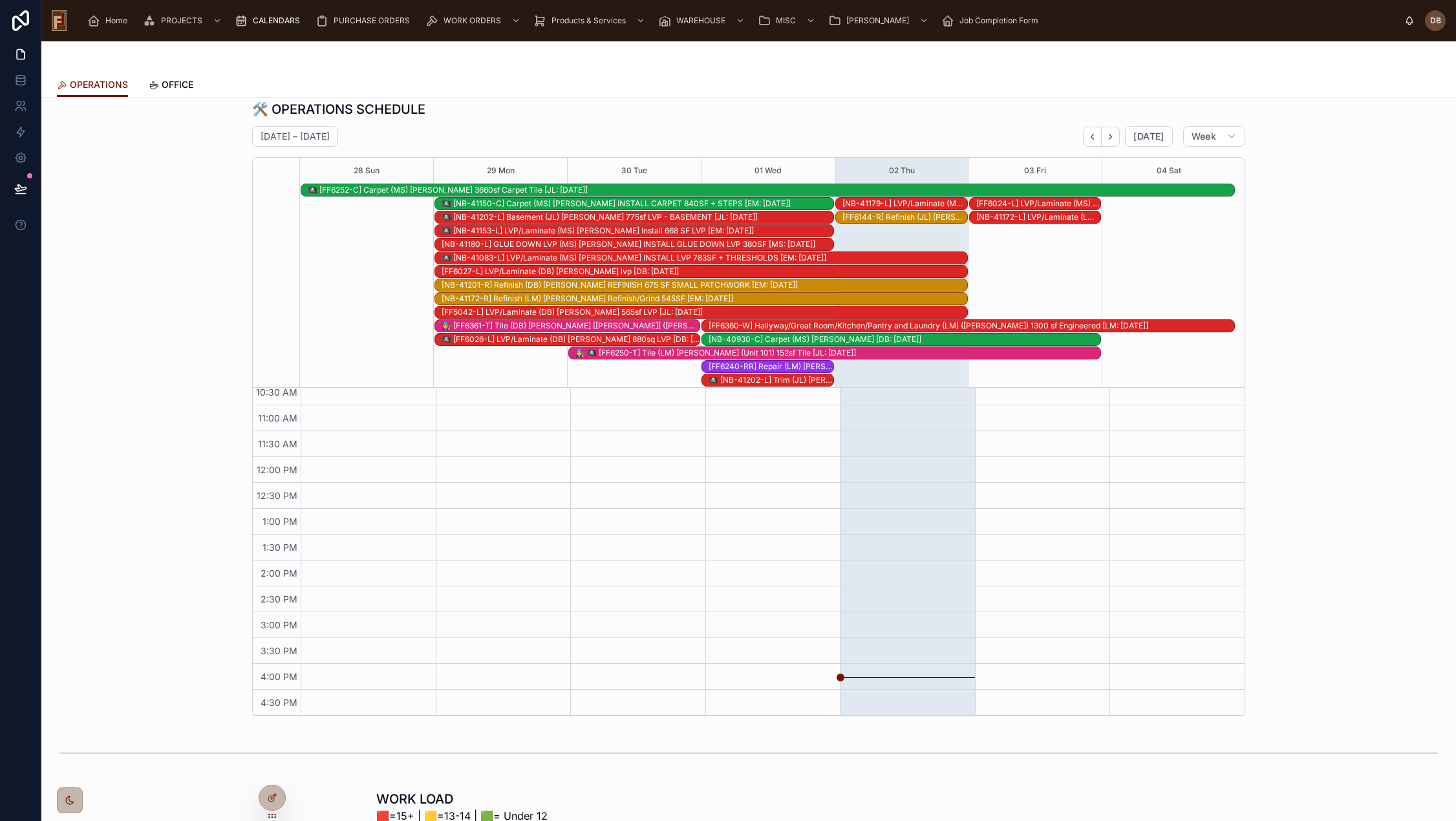
click at [535, 217] on div "🏴‍☠️ [NB-41202-L] Basement (JL) Andre Archambeau 775sf LVP - BASEMENT [JL: 09-1…" at bounding box center [637, 217] width 392 height 10
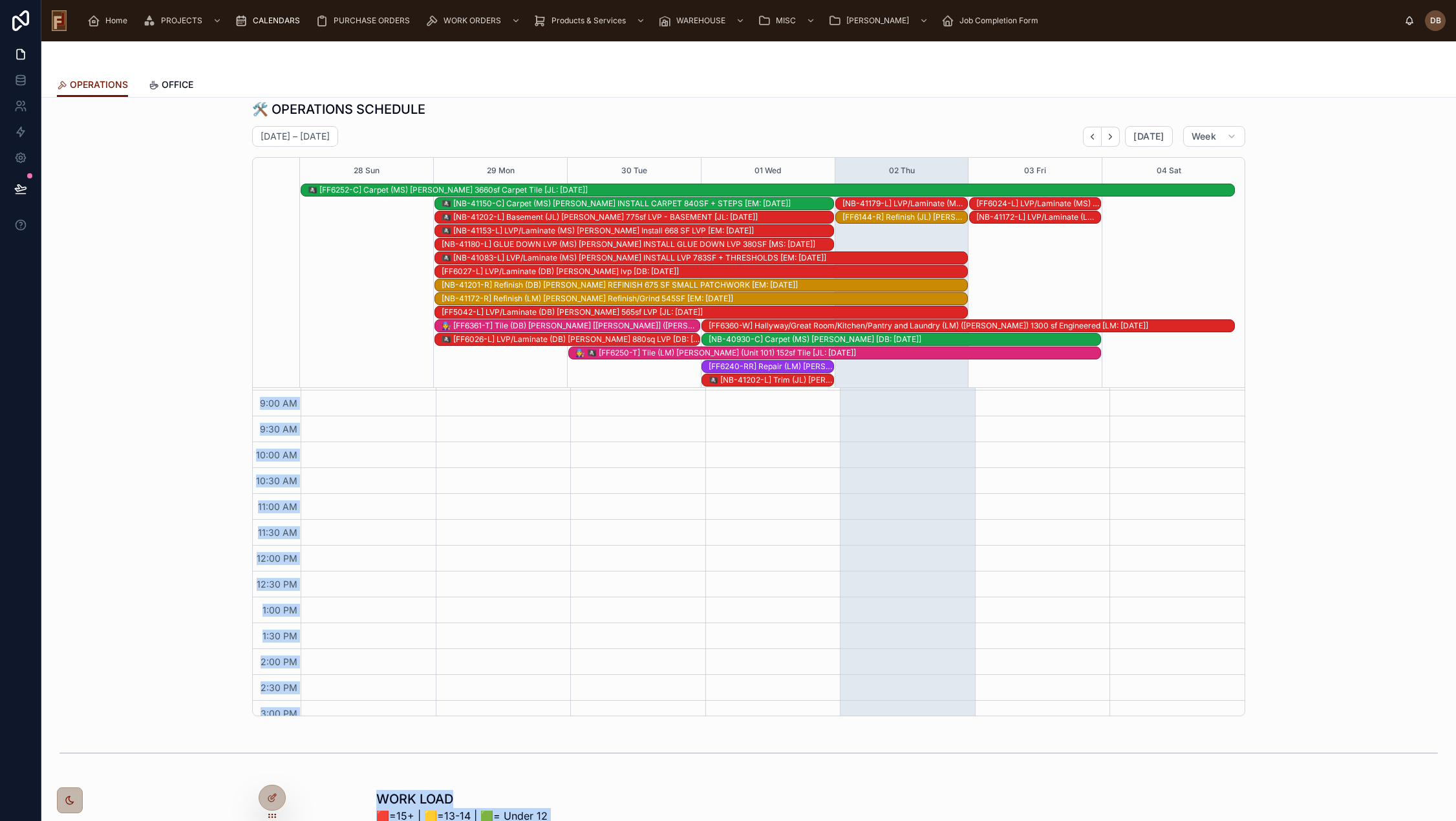
scroll to position [0, 0]
drag, startPoint x: 911, startPoint y: 438, endPoint x: 850, endPoint y: 382, distance: 82.8
click at [374, 306] on div at bounding box center [367, 312] width 134 height 14
click at [419, 461] on div at bounding box center [368, 646] width 135 height 517
click at [498, 483] on div at bounding box center [503, 646] width 135 height 517
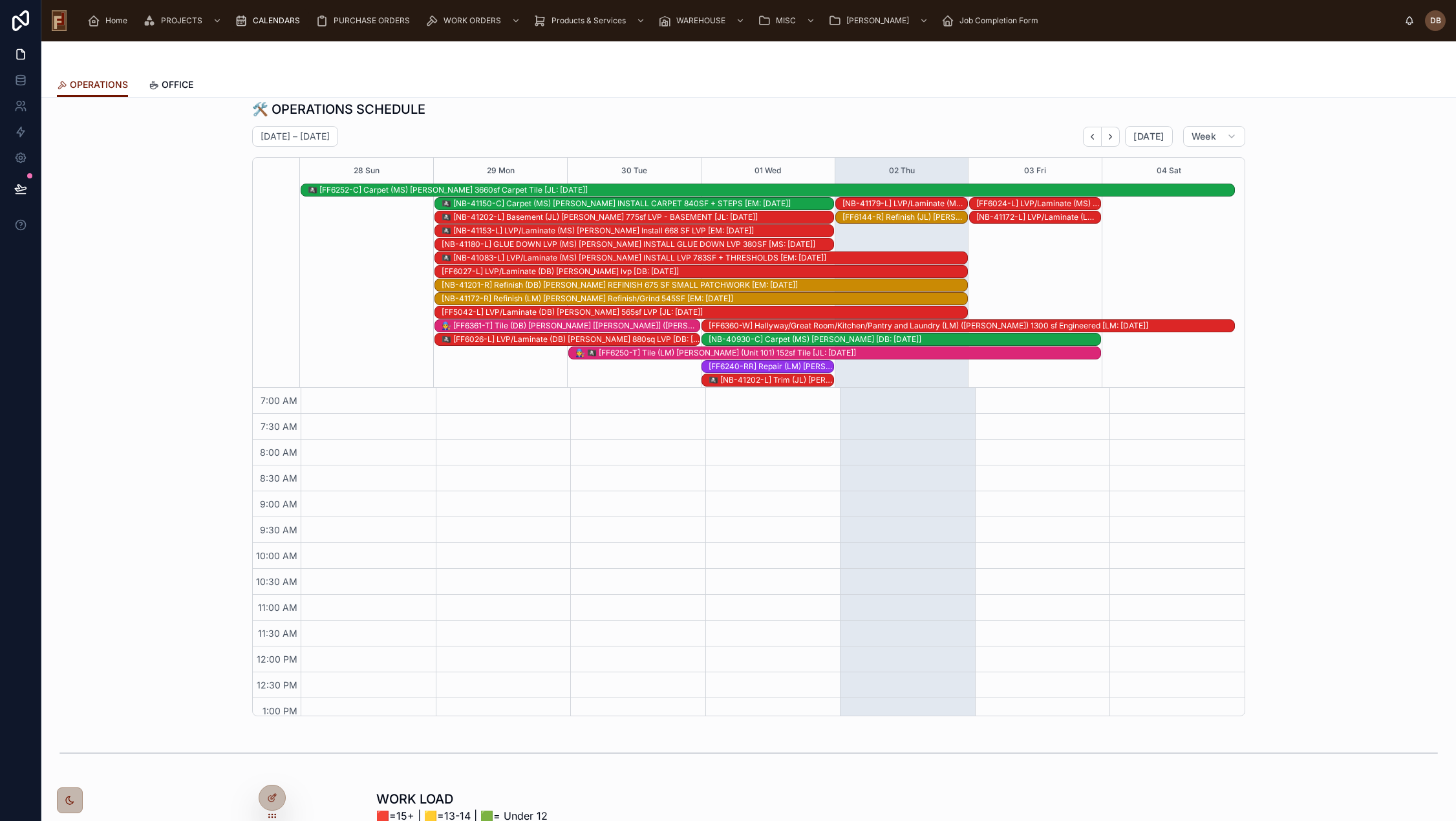
click at [212, 275] on div "🛠️ OPERATIONS SCHEDULE September 28 – October 04 Today Week 28 Sun 29 Mon 30 Tu…" at bounding box center [749, 408] width 1394 height 626
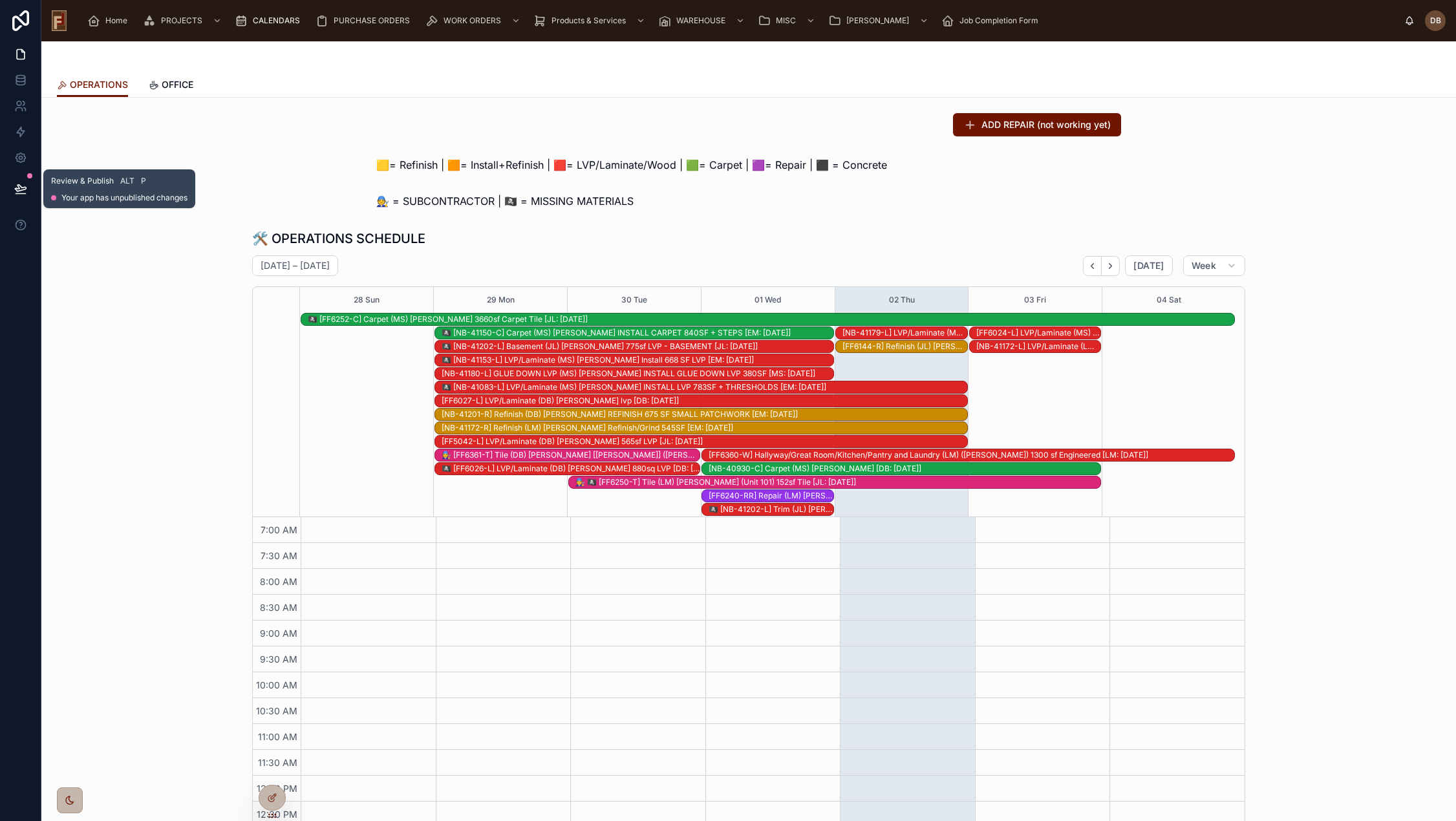
click at [20, 184] on icon at bounding box center [21, 188] width 13 height 13
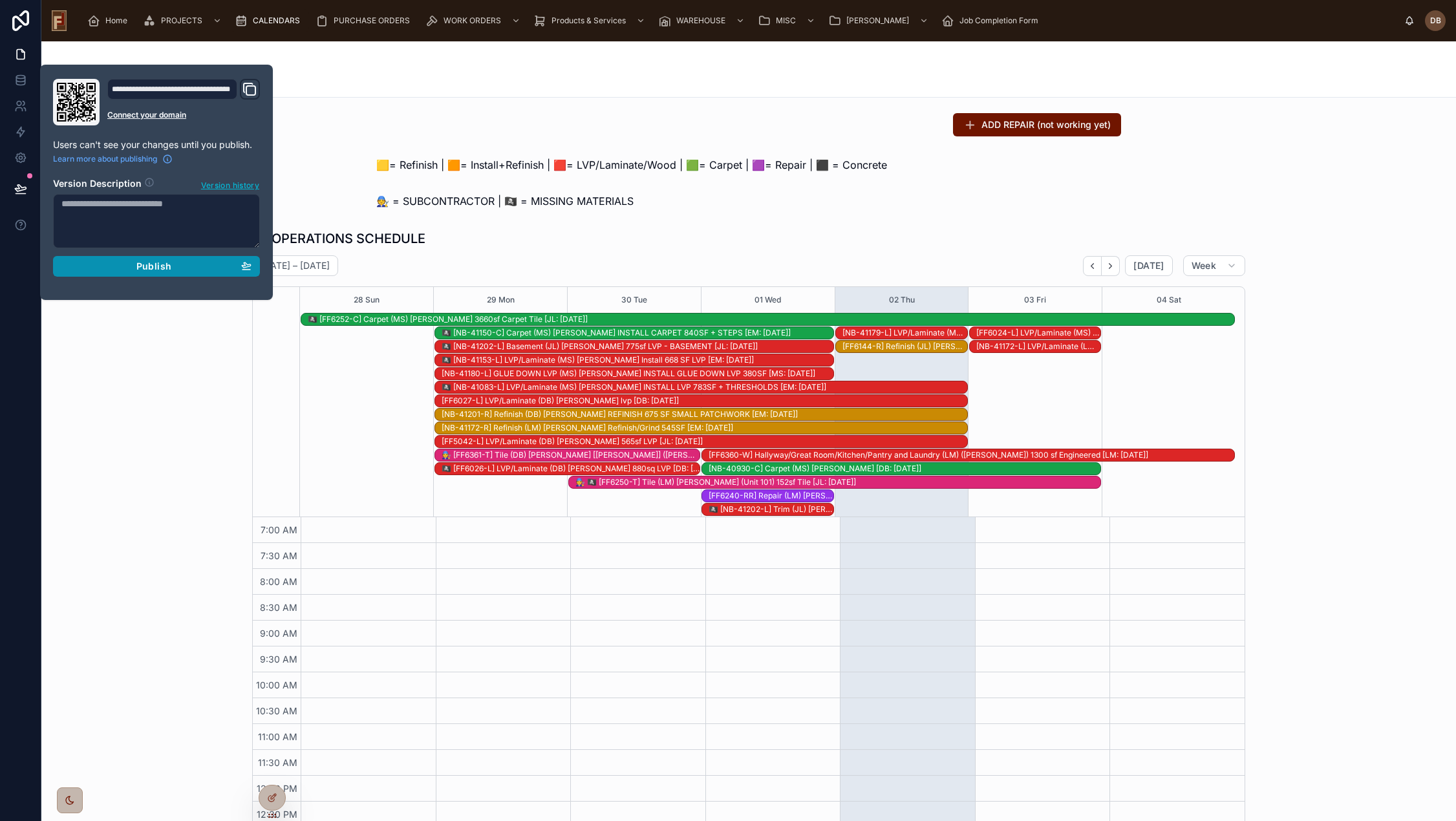
click at [145, 264] on span "Publish" at bounding box center [154, 266] width 35 height 12
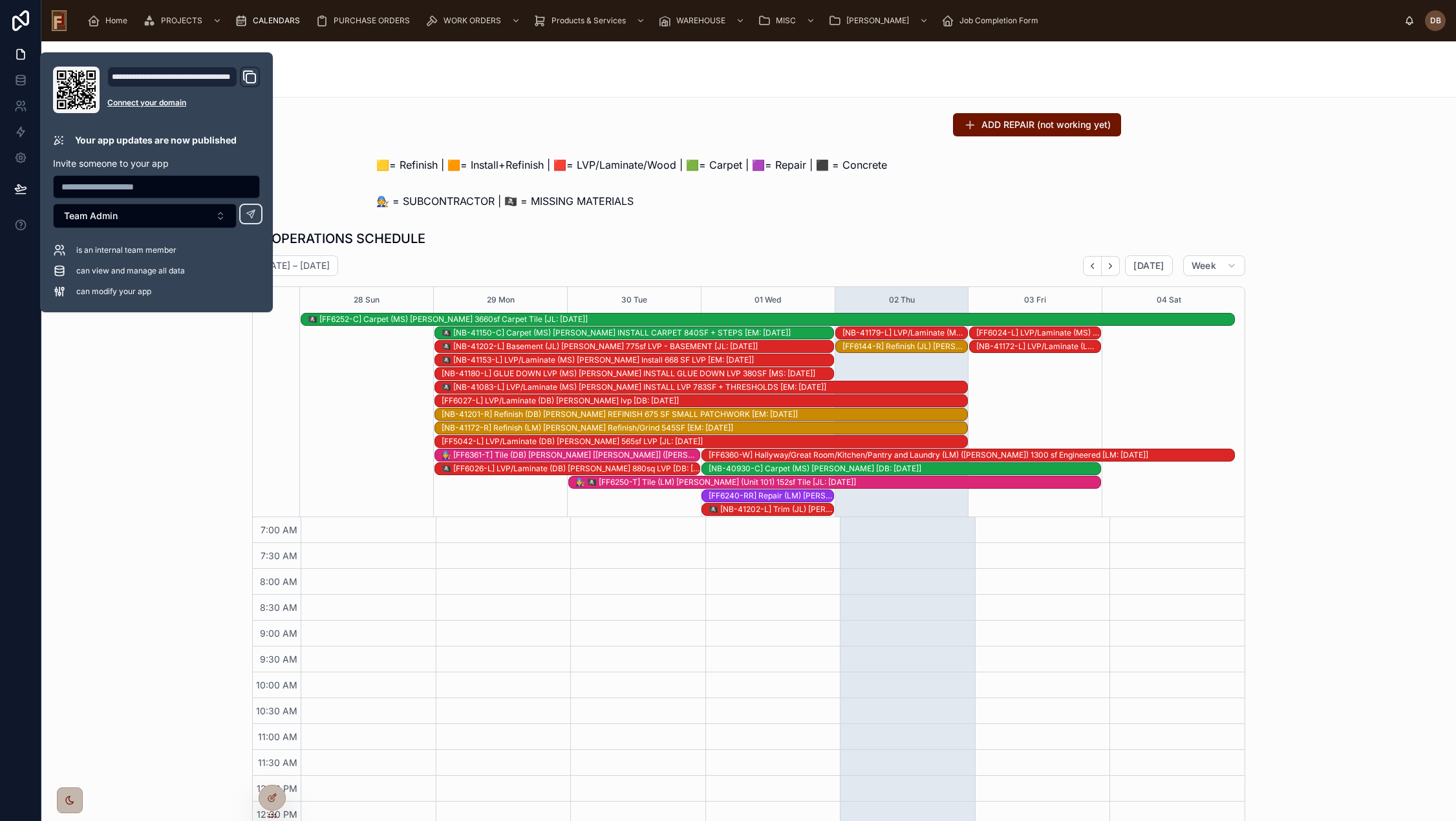
scroll to position [189, 0]
click at [179, 412] on div "🛠️ OPERATIONS SCHEDULE September 28 – October 04 Today Week 28 Sun 29 Mon 30 Tu…" at bounding box center [749, 537] width 1394 height 626
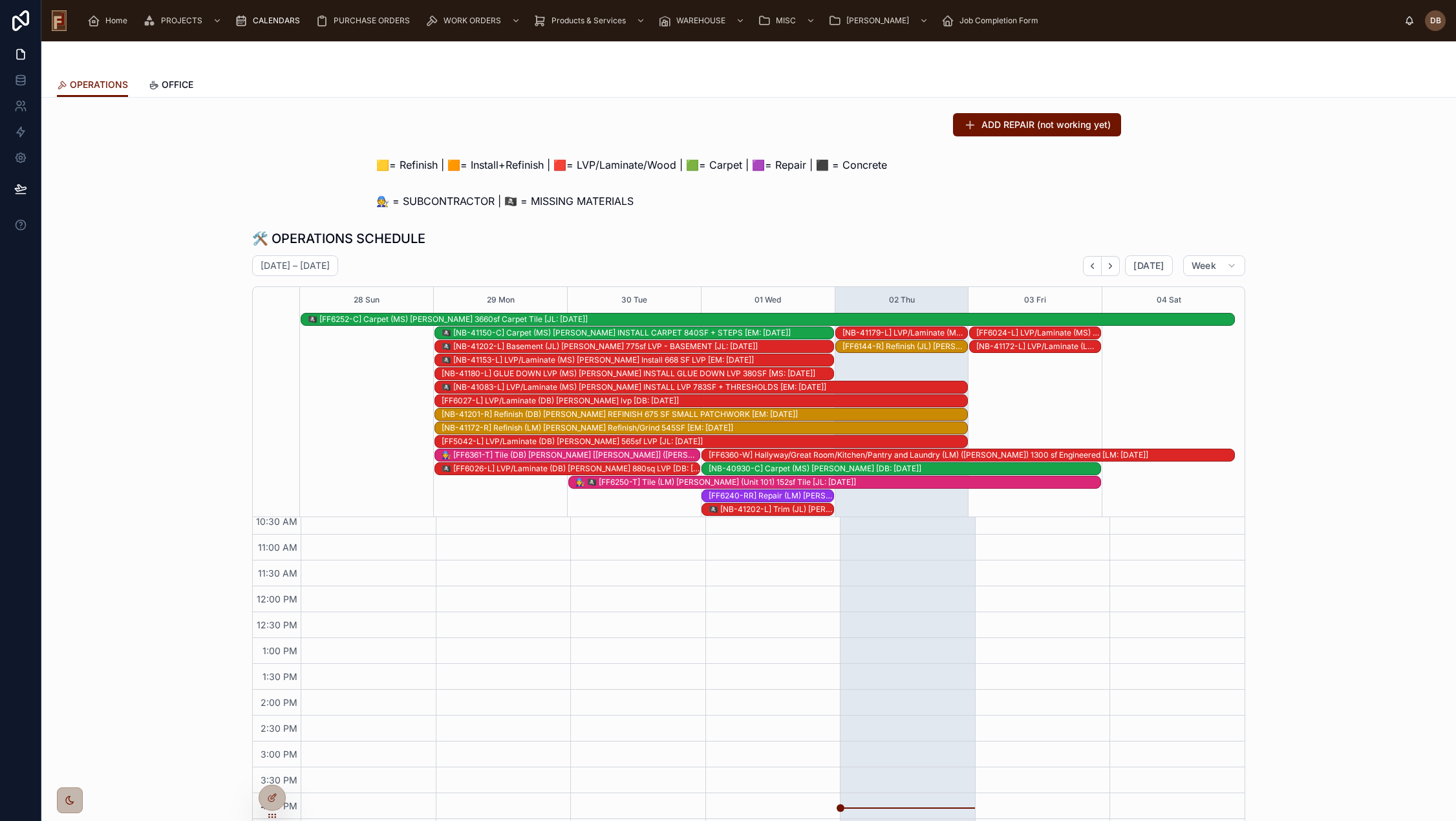
click at [524, 360] on div "🏴‍☠️ [NB-41153-L] LVP/Laminate (MS) Jim Foti Install 668 SF LVP [EM: 09-11-25]" at bounding box center [637, 360] width 392 height 10
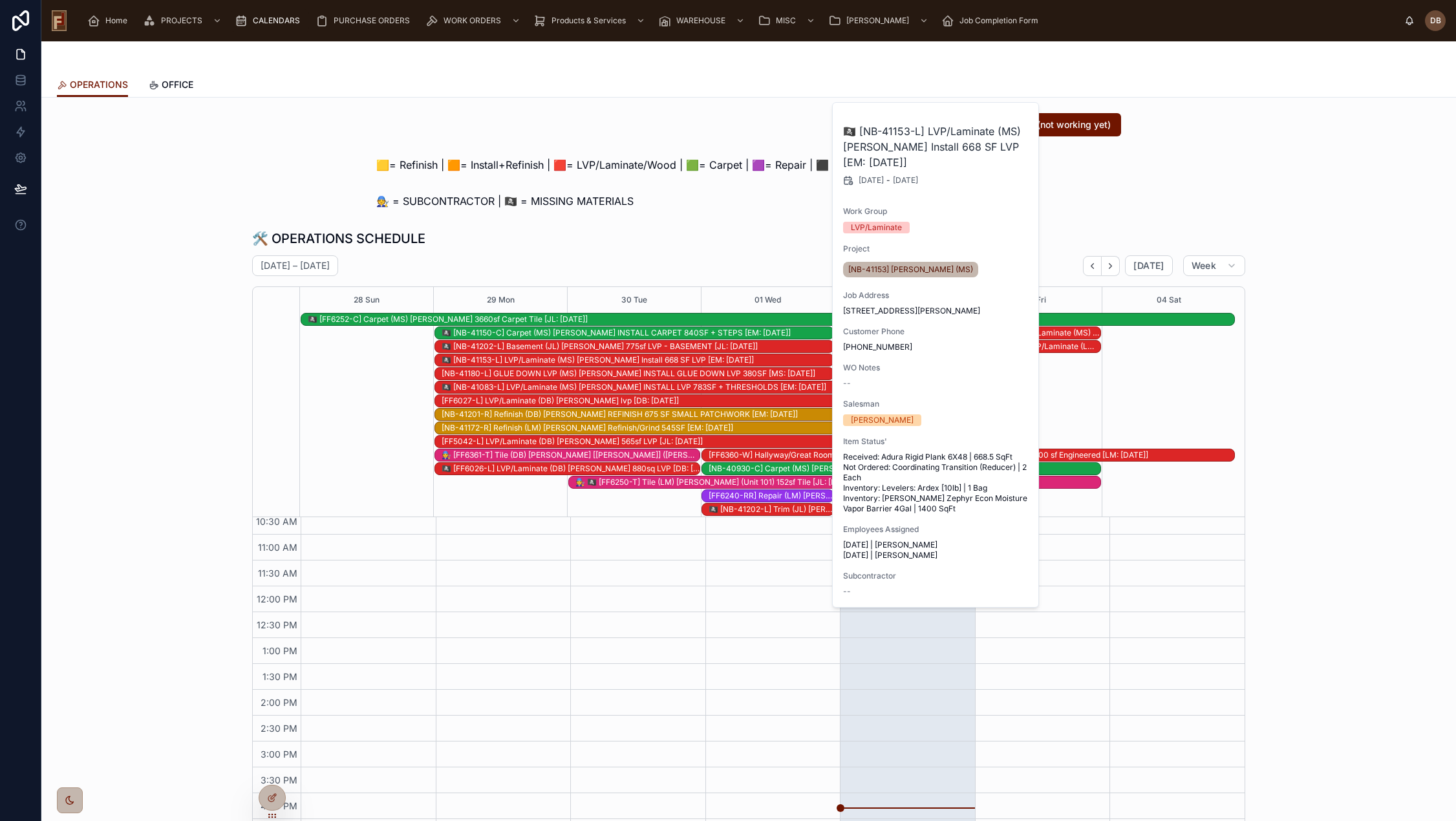
click at [505, 387] on div "🏴‍☠️ [NB-41083-L] LVP/Laminate (MS) Larry Robe INSTALL LVP 783SF + THRESHOLDS […" at bounding box center [704, 387] width 525 height 10
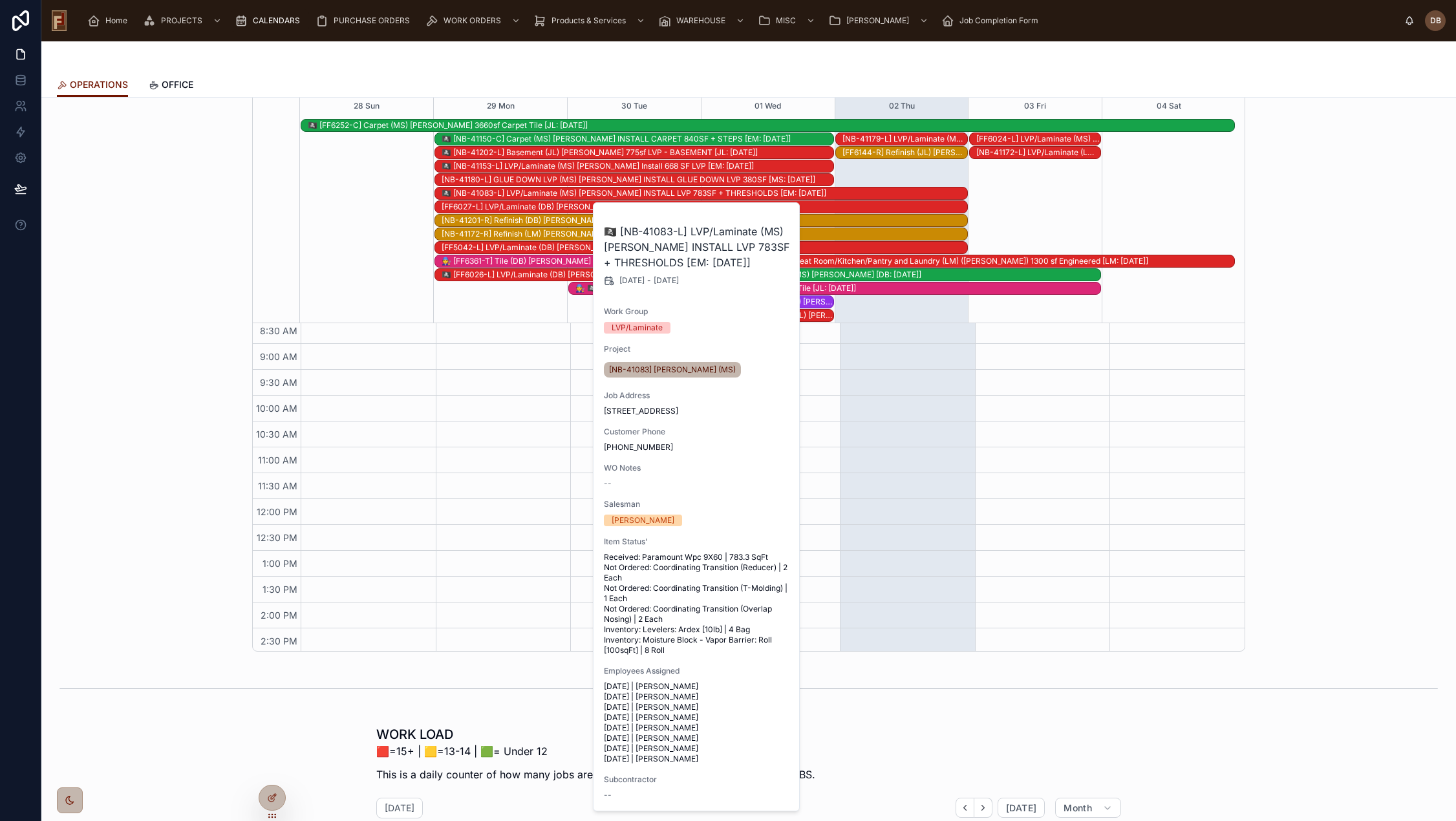
scroll to position [60, 0]
click at [540, 166] on div "🏴‍☠️ [NB-41153-L] LVP/Laminate (MS) Jim Foti Install 668 SF LVP [EM: 09-11-25]" at bounding box center [637, 166] width 392 height 10
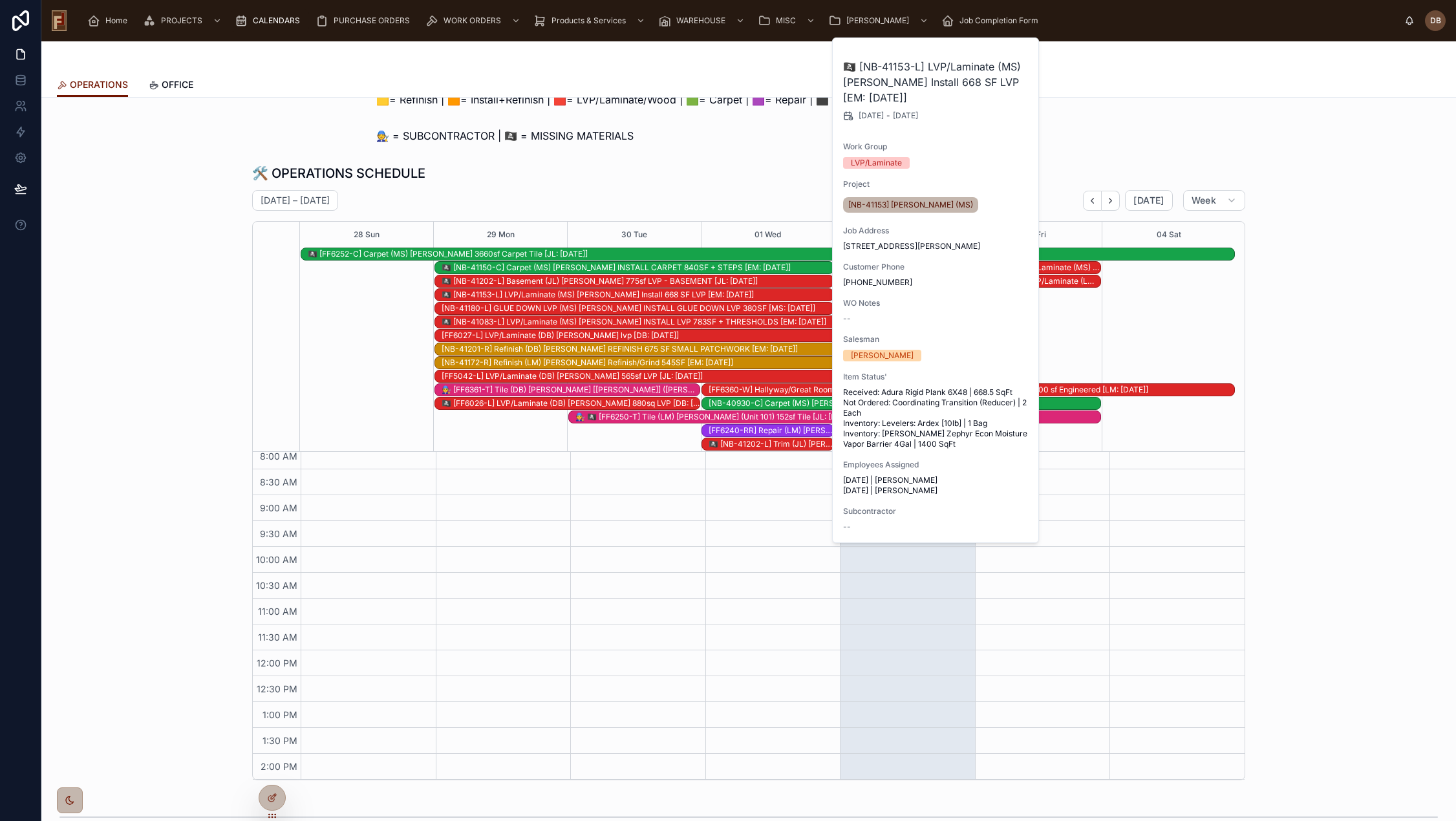
scroll to position [65, 0]
click at [550, 405] on div "🏴‍☠️ [FF6026-L] LVP/Laminate (DB) Stephanie Cappelli 880sq LVP [DB: 09-13-25]" at bounding box center [571, 404] width 258 height 10
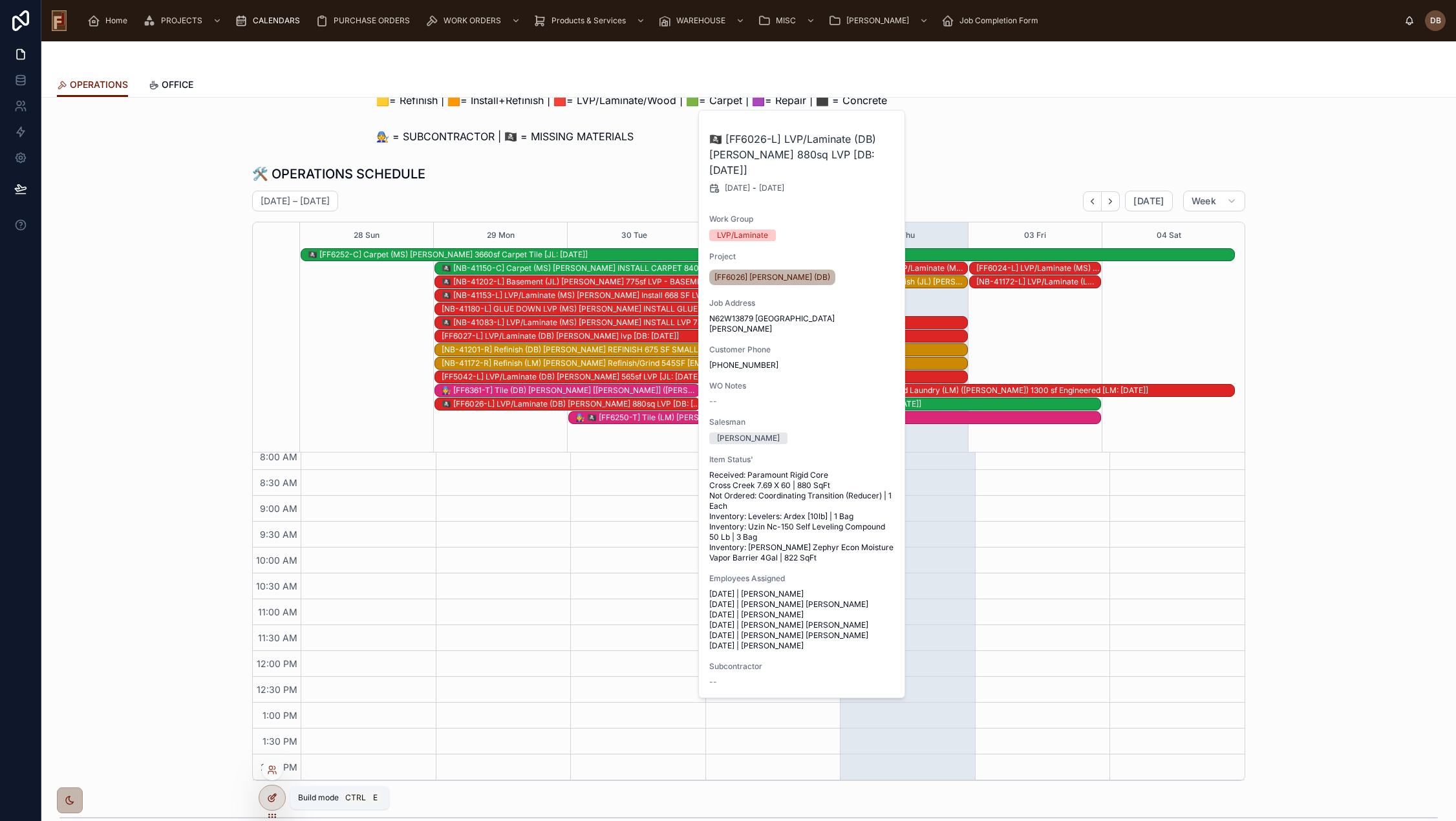
click at [271, 801] on icon at bounding box center [272, 798] width 10 height 10
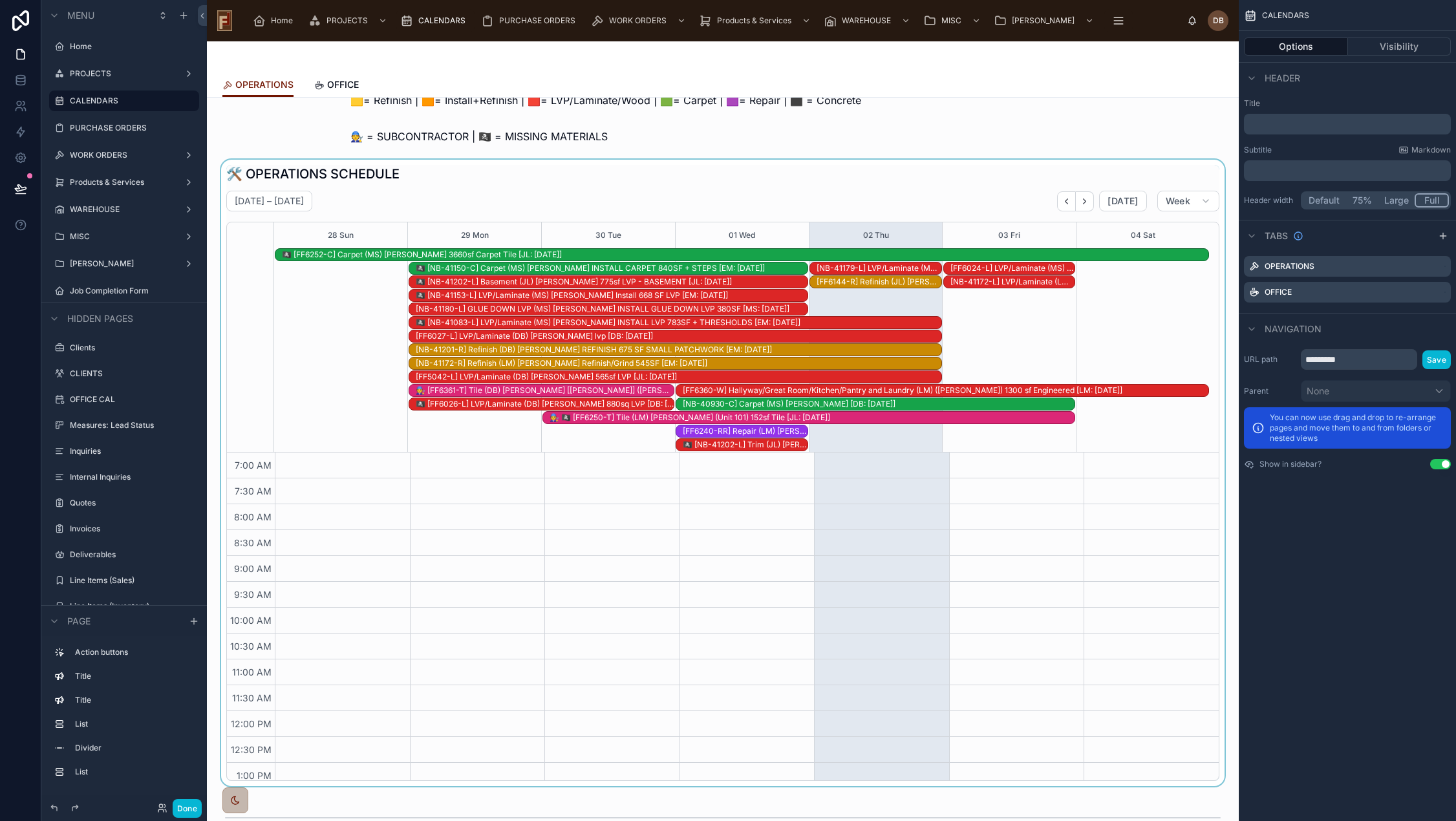
scroll to position [189, 0]
click at [991, 208] on div at bounding box center [722, 473] width 1011 height 626
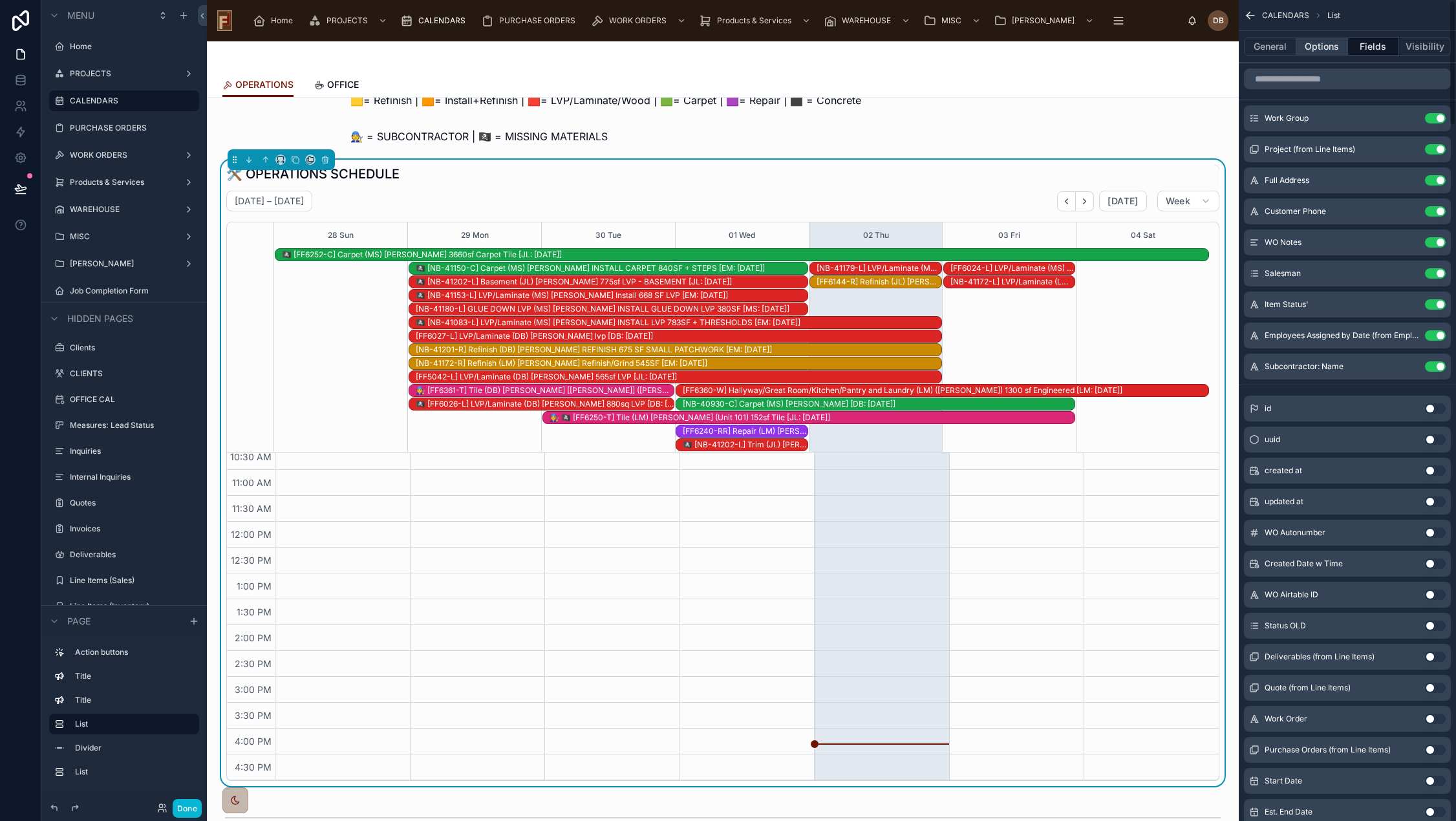
click at [1326, 46] on button "Options" at bounding box center [1322, 47] width 52 height 18
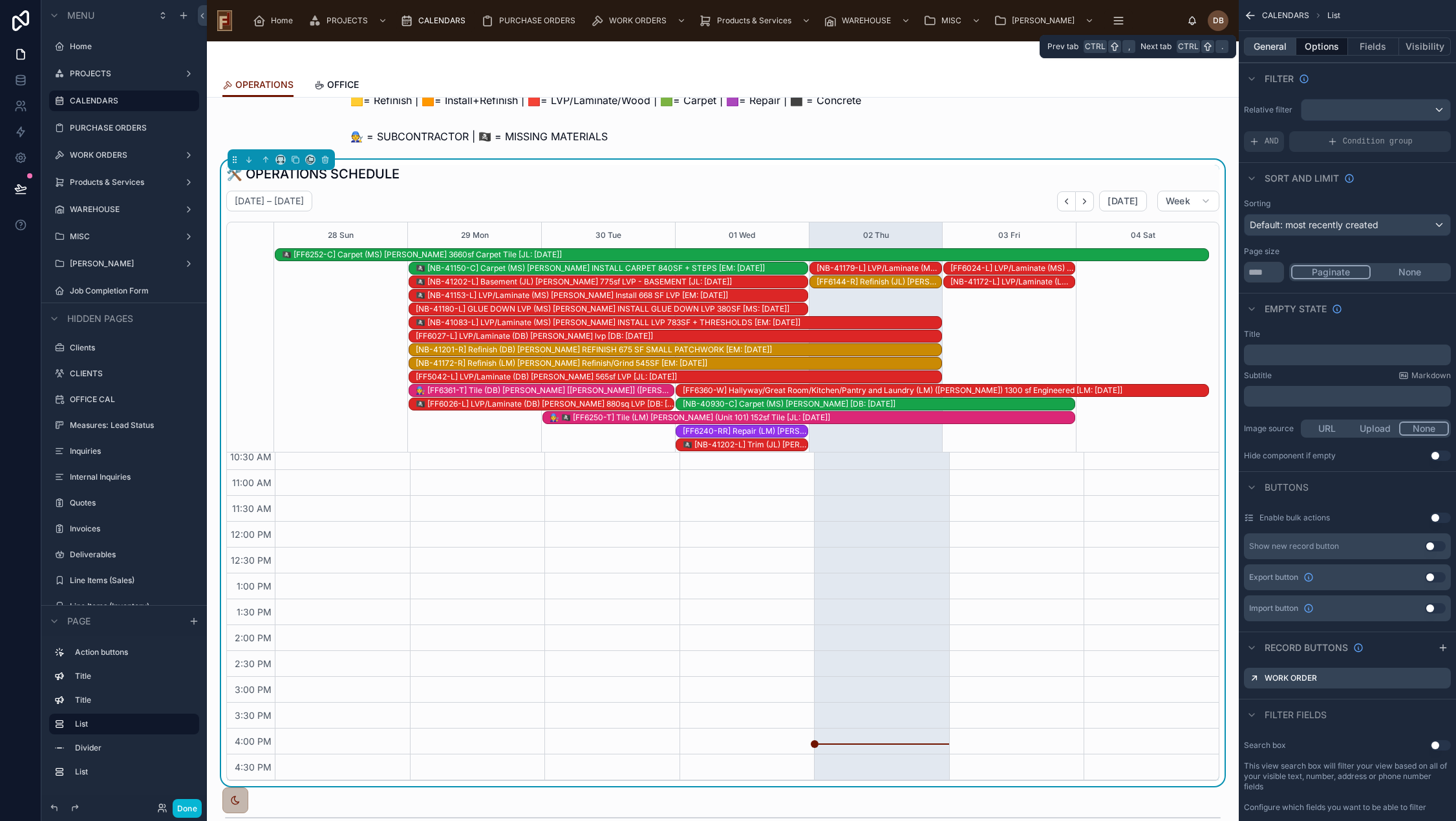
click at [1269, 47] on button "General" at bounding box center [1269, 47] width 52 height 18
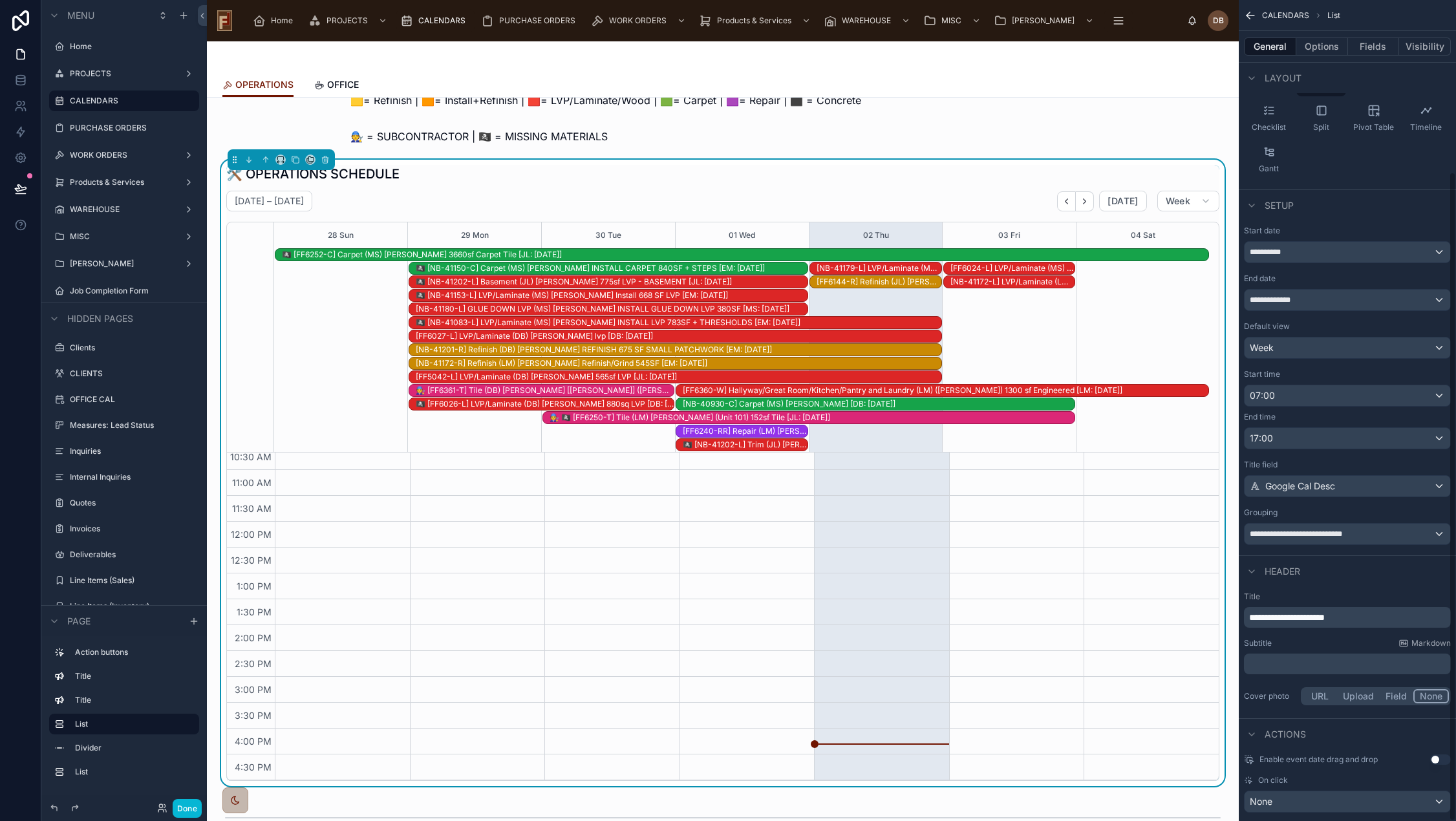
scroll to position [216, 0]
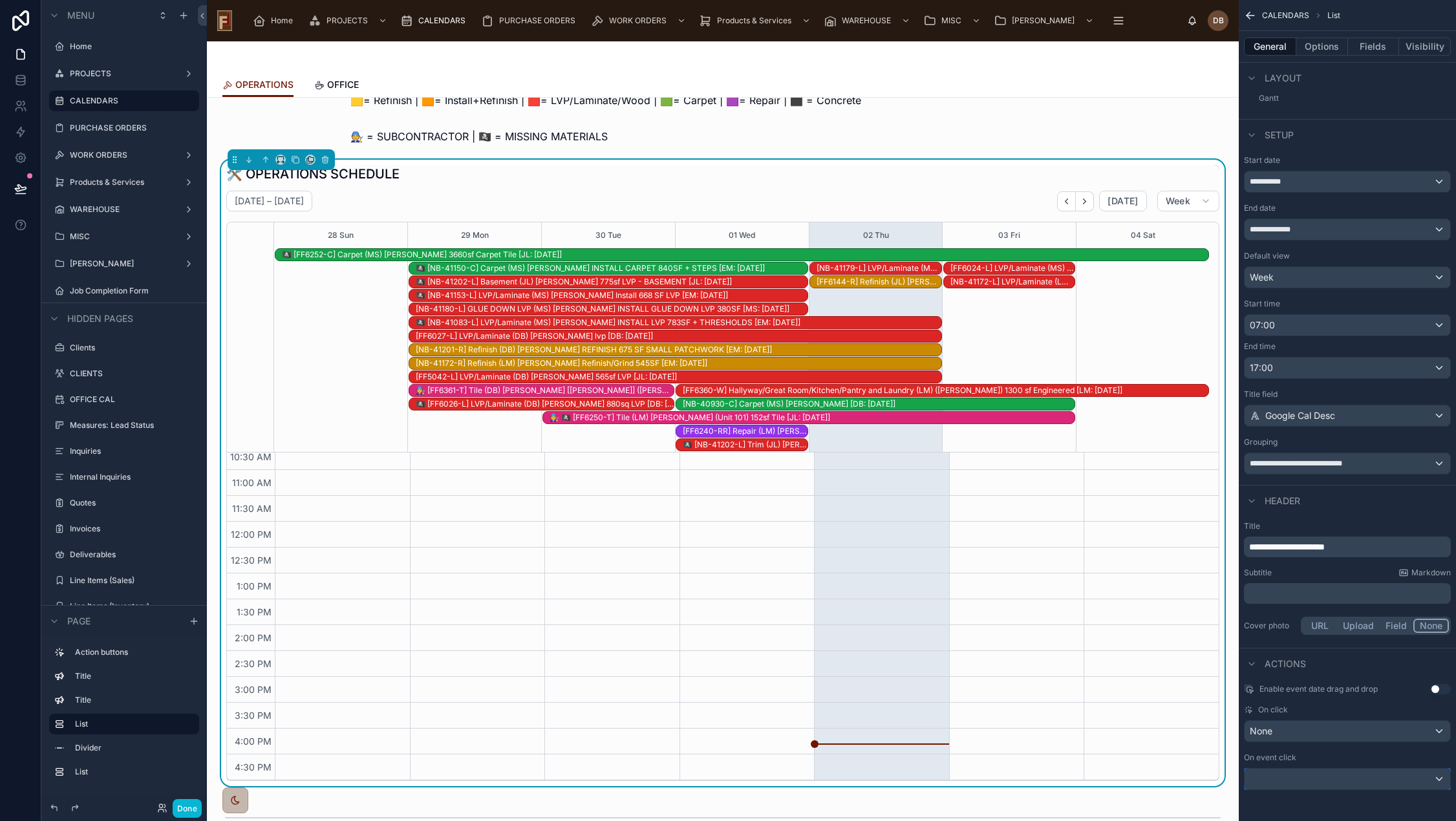
click at [1298, 782] on div "scrollable content" at bounding box center [1347, 779] width 205 height 21
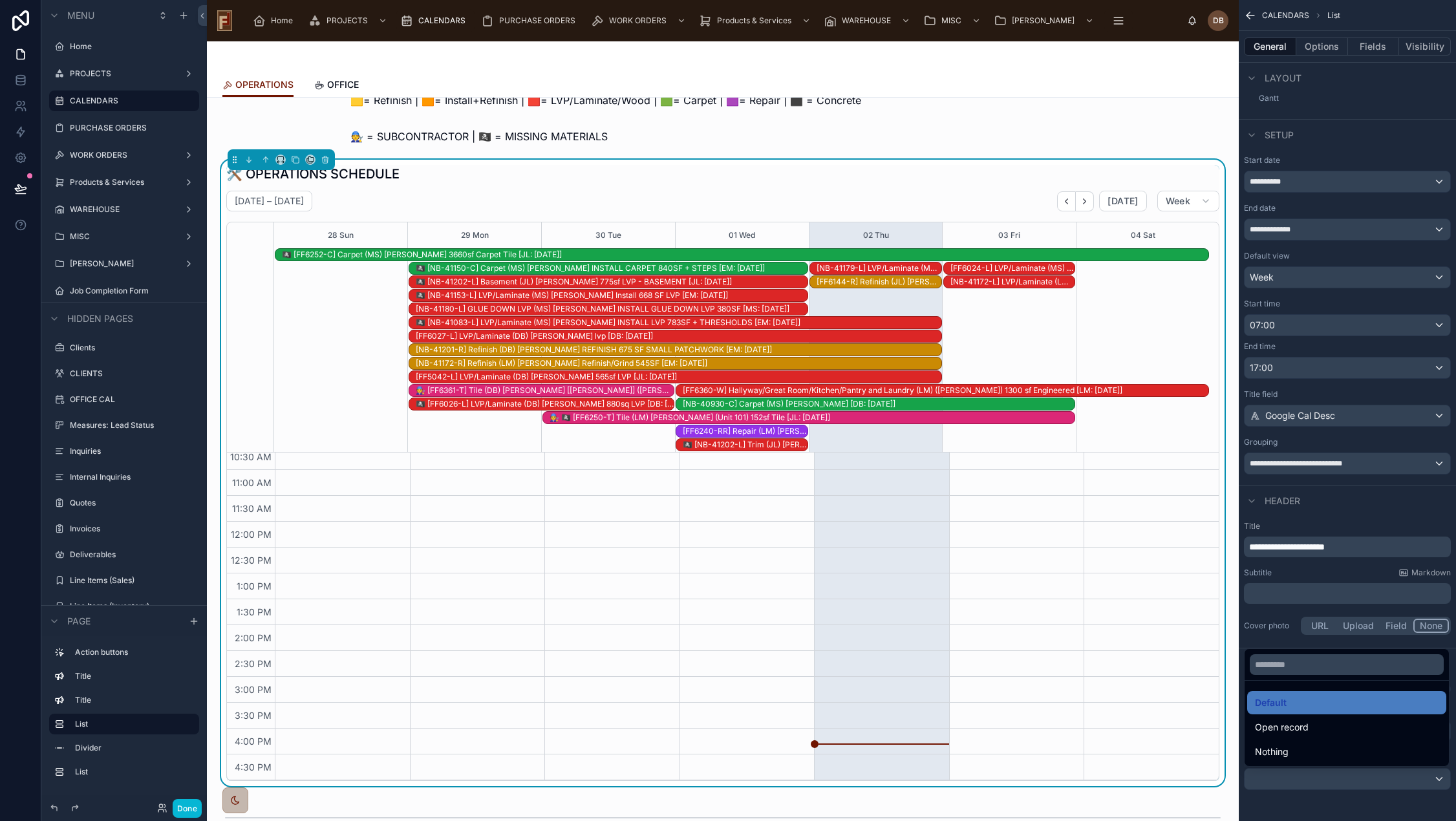
click at [1298, 782] on div "scrollable content" at bounding box center [728, 410] width 1456 height 821
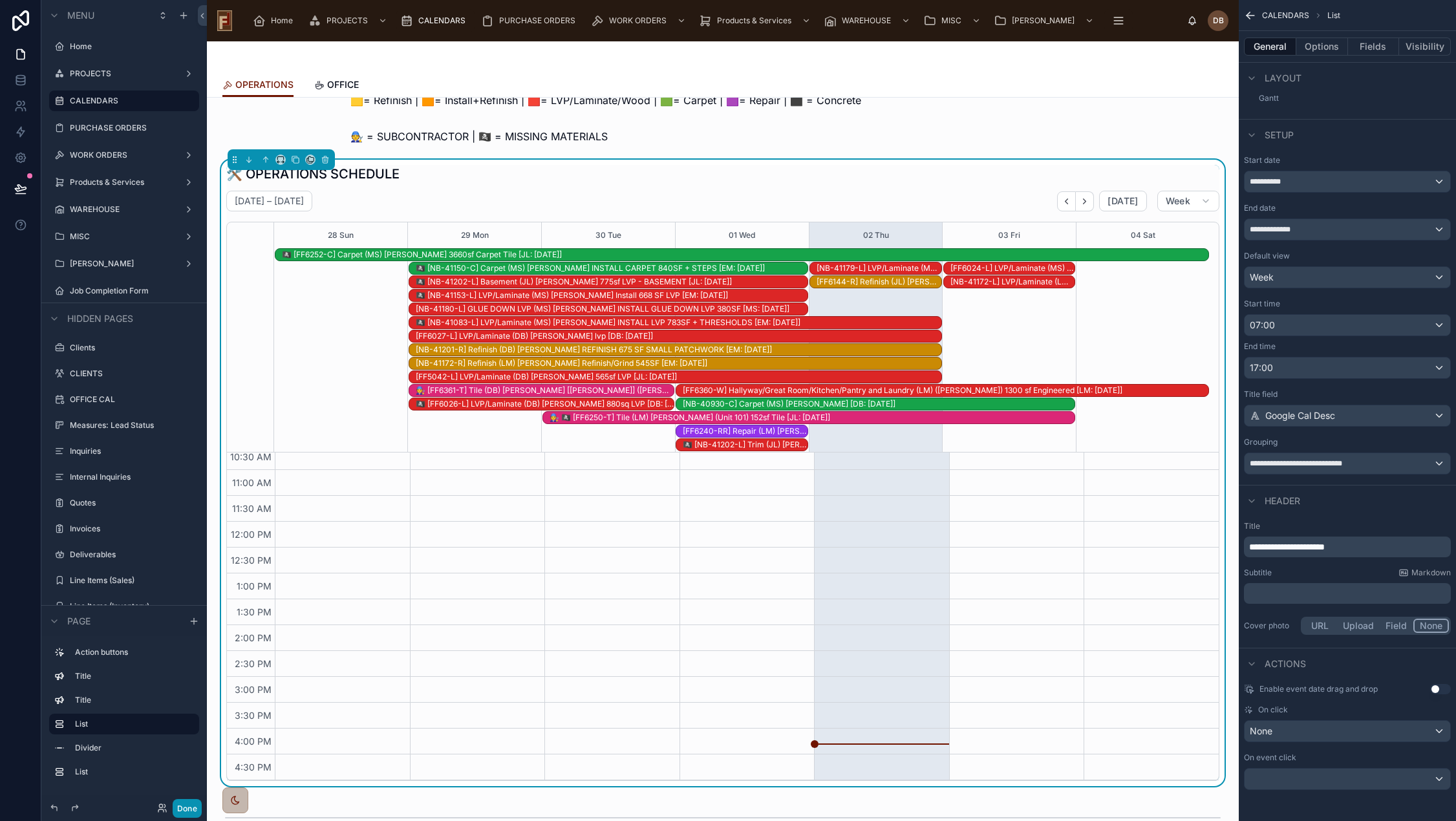
click at [176, 811] on button "Done" at bounding box center [187, 808] width 29 height 19
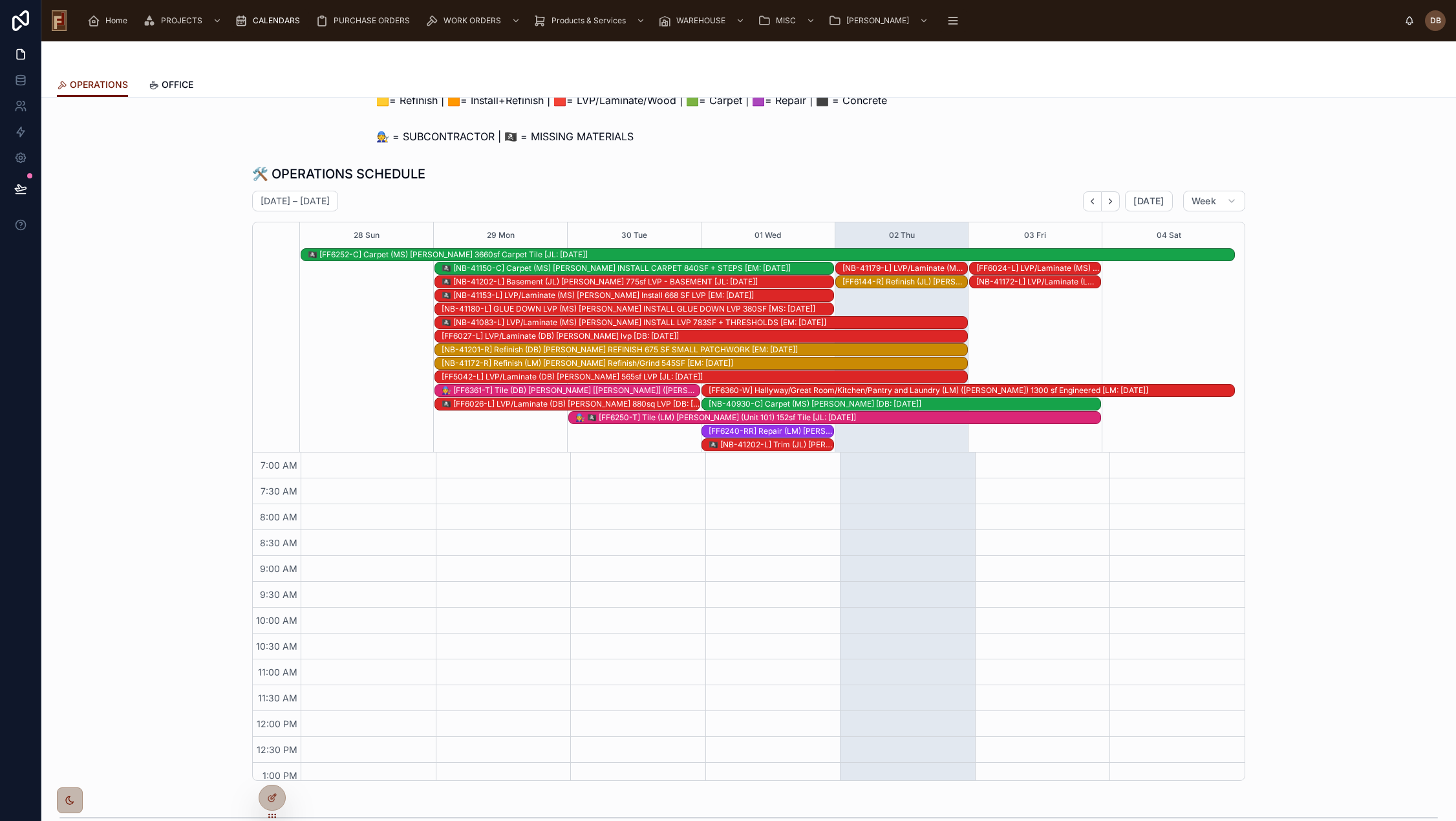
scroll to position [189, 0]
click at [718, 308] on div "[NB-41180-L] GLUE DOWN LVP (MS) Katie Wolters INSTALL GLUE DOWN LVP 380SF [MS: …" at bounding box center [637, 309] width 392 height 10
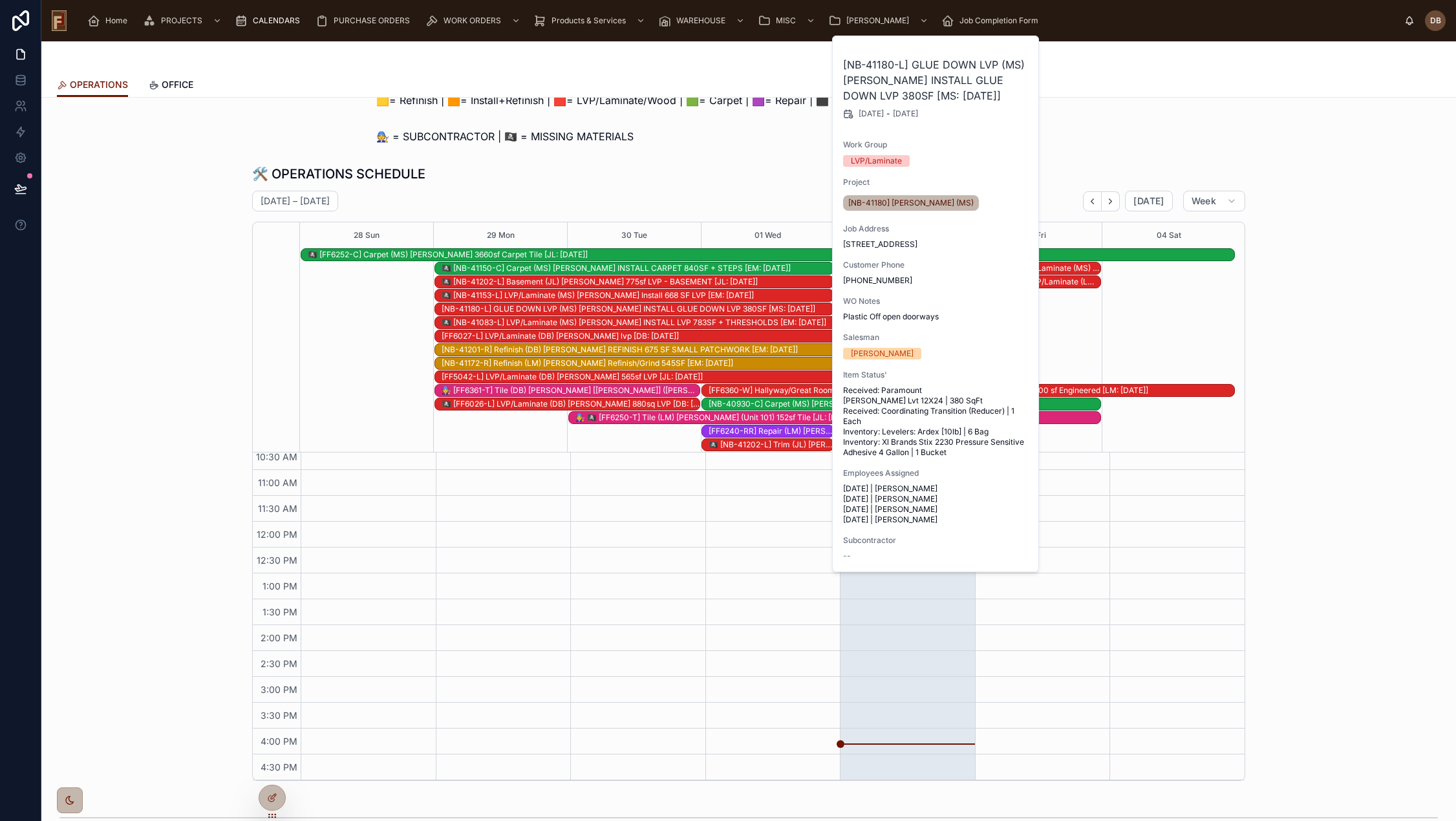
click at [716, 324] on div "🏴‍☠️ [NB-41083-L] LVP/Laminate (MS) Larry Robe INSTALL LVP 783SF + THRESHOLDS […" at bounding box center [704, 322] width 525 height 10
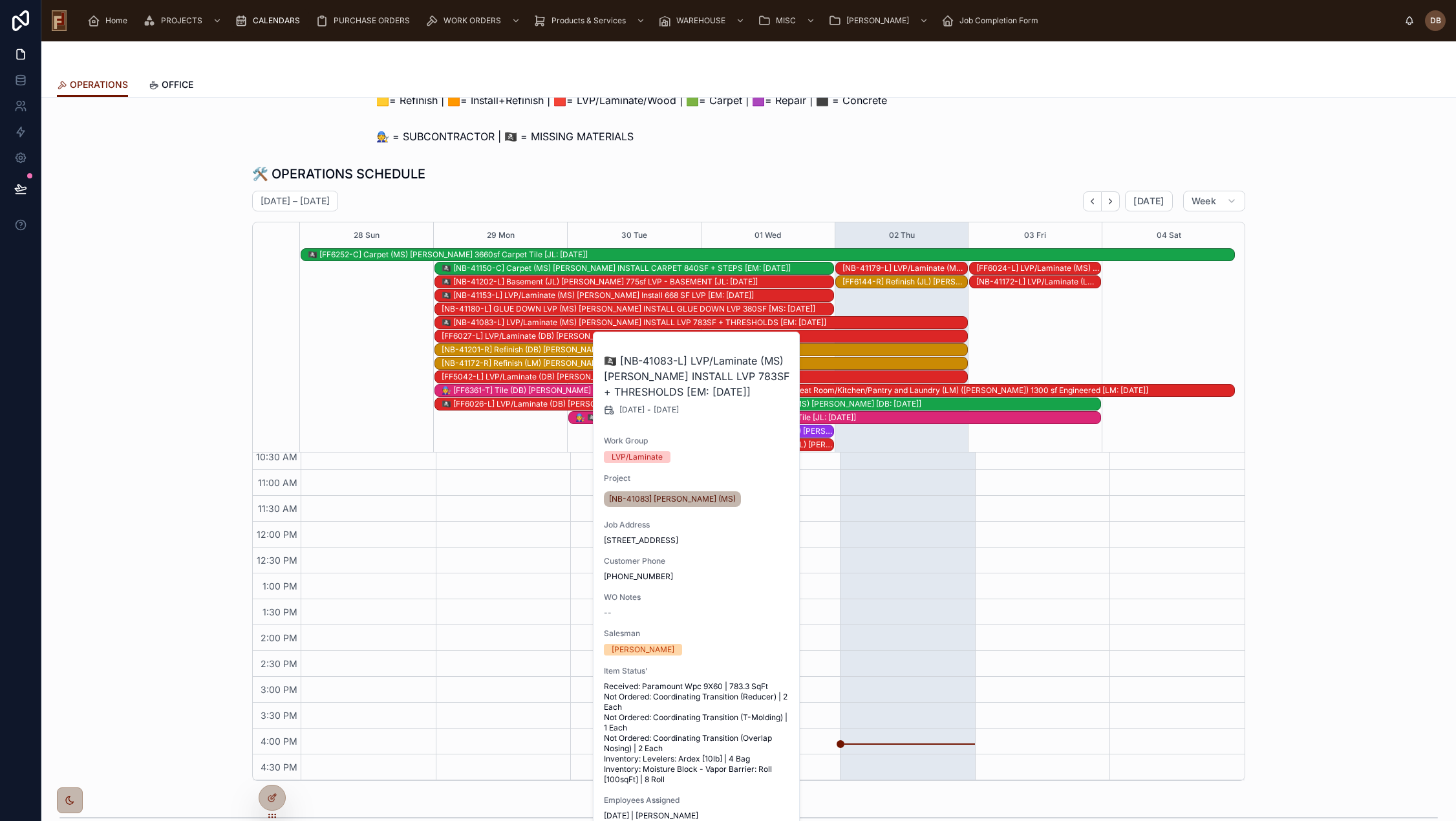
click at [821, 134] on div "🧑‍🔧 = SUBCONTRACTOR | 🏴‍☠️ = MISSING MATERIALS" at bounding box center [749, 137] width 745 height 16
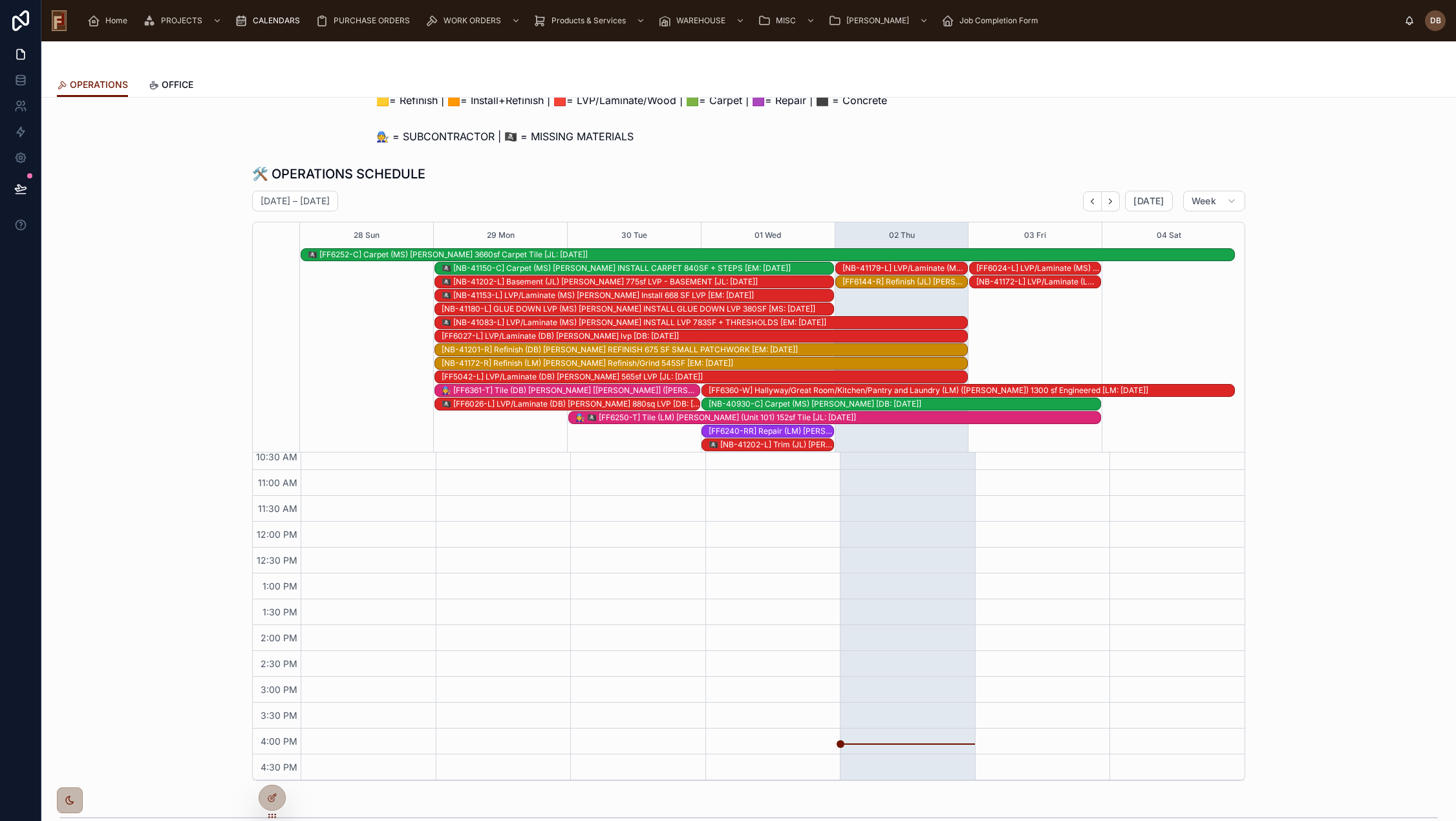
click at [944, 389] on div "[FF6360-W] Hallyway/Great Room/Kitchen/Pantry and Laundry (LM) (Riehle) 1300 sf…" at bounding box center [971, 390] width 525 height 10
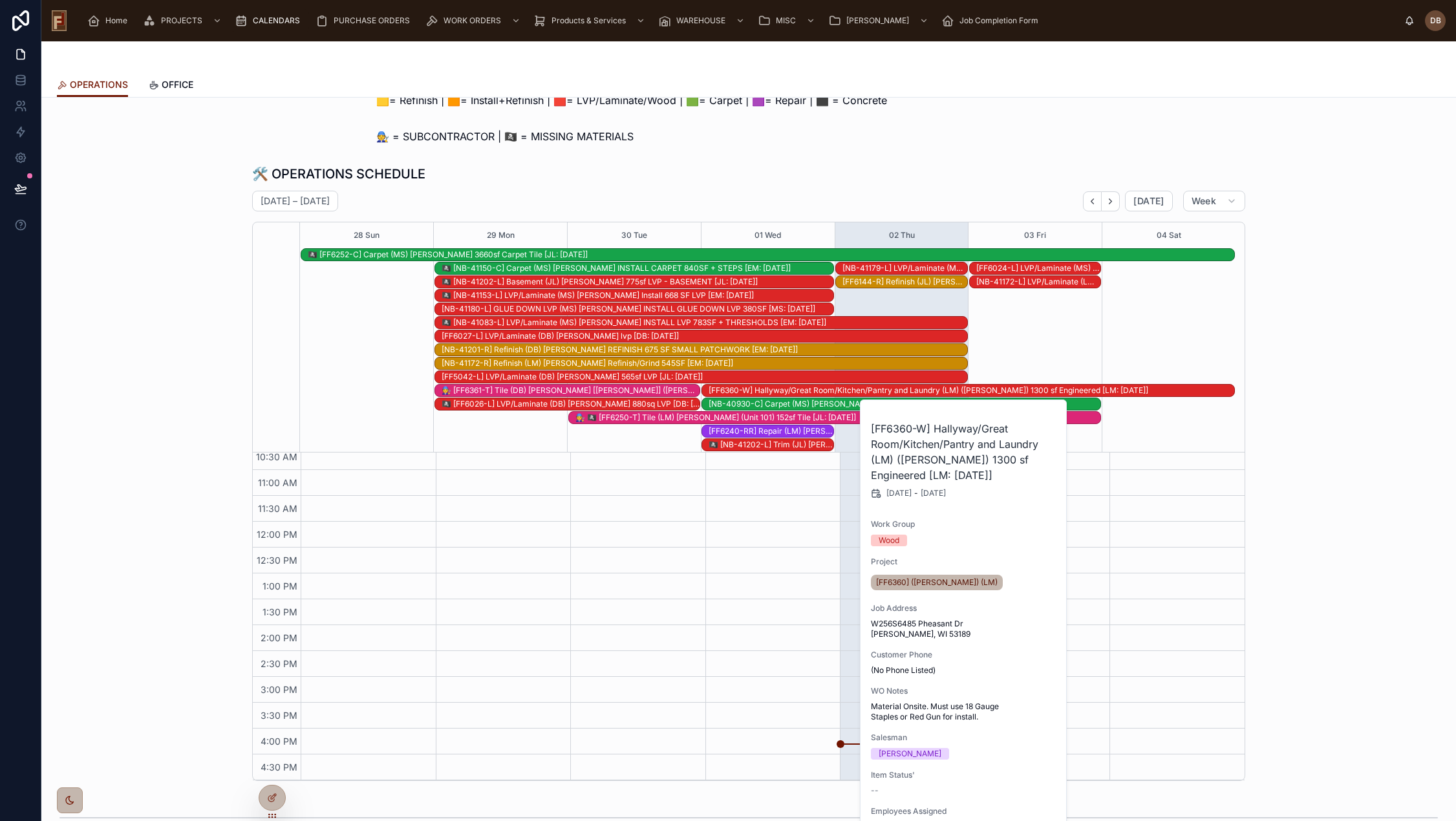
click at [900, 167] on div "🛠️ OPERATIONS SCHEDULE" at bounding box center [748, 174] width 993 height 18
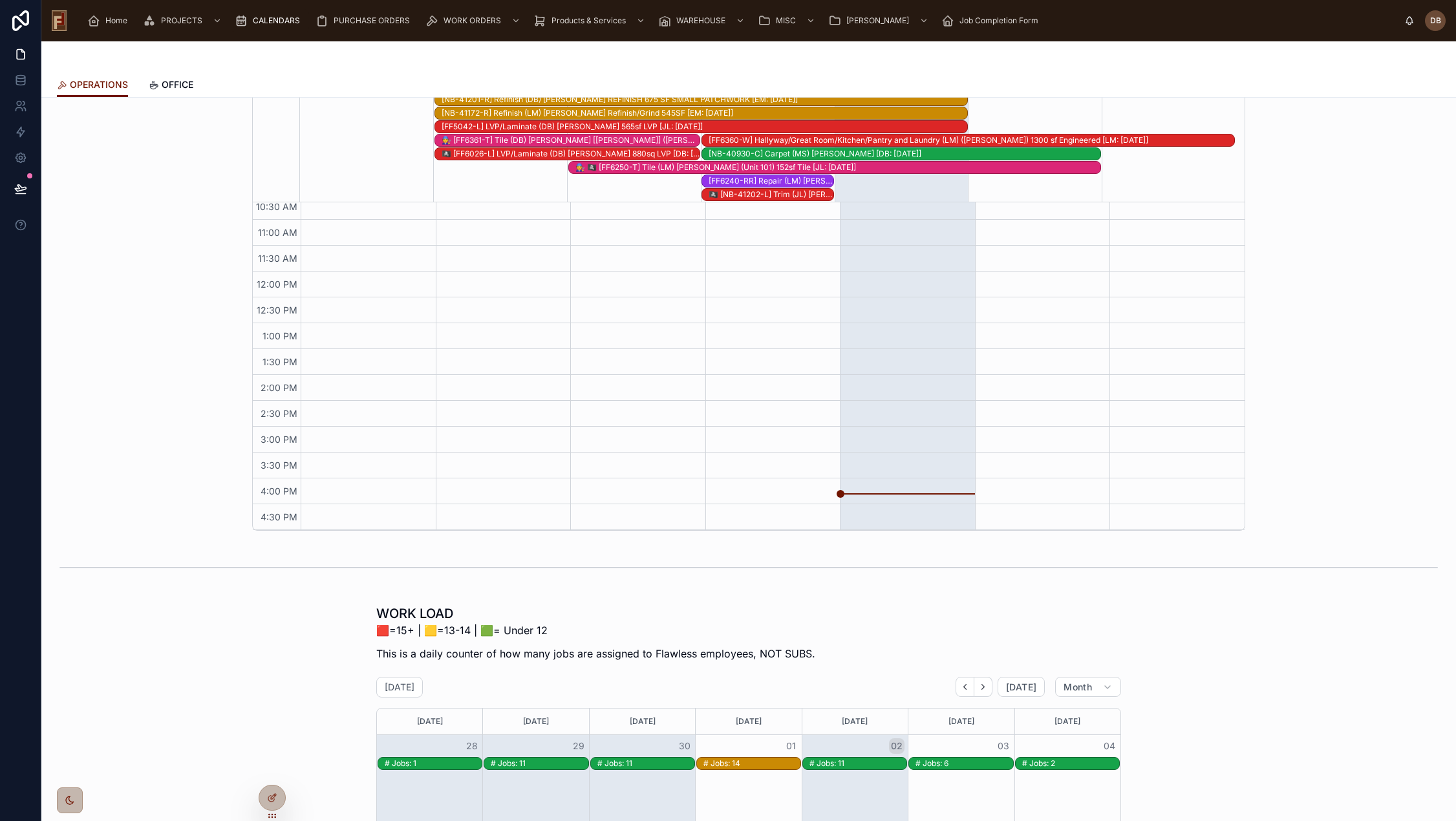
scroll to position [323, 0]
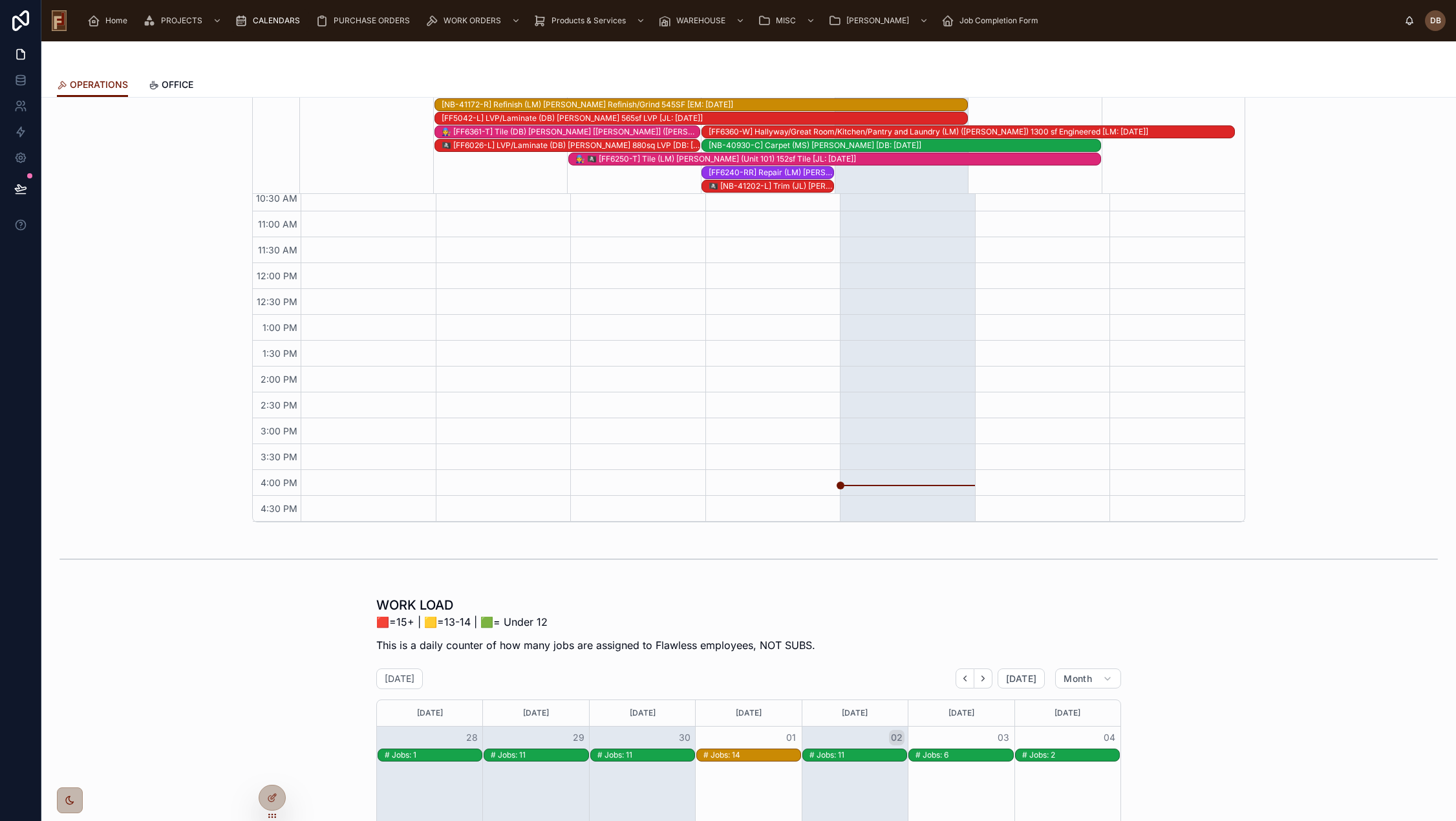
click at [904, 135] on div "[FF6360-W] Hallyway/Great Room/Kitchen/Pantry and Laundry (LM) (Riehle) 1300 sf…" at bounding box center [971, 132] width 525 height 10
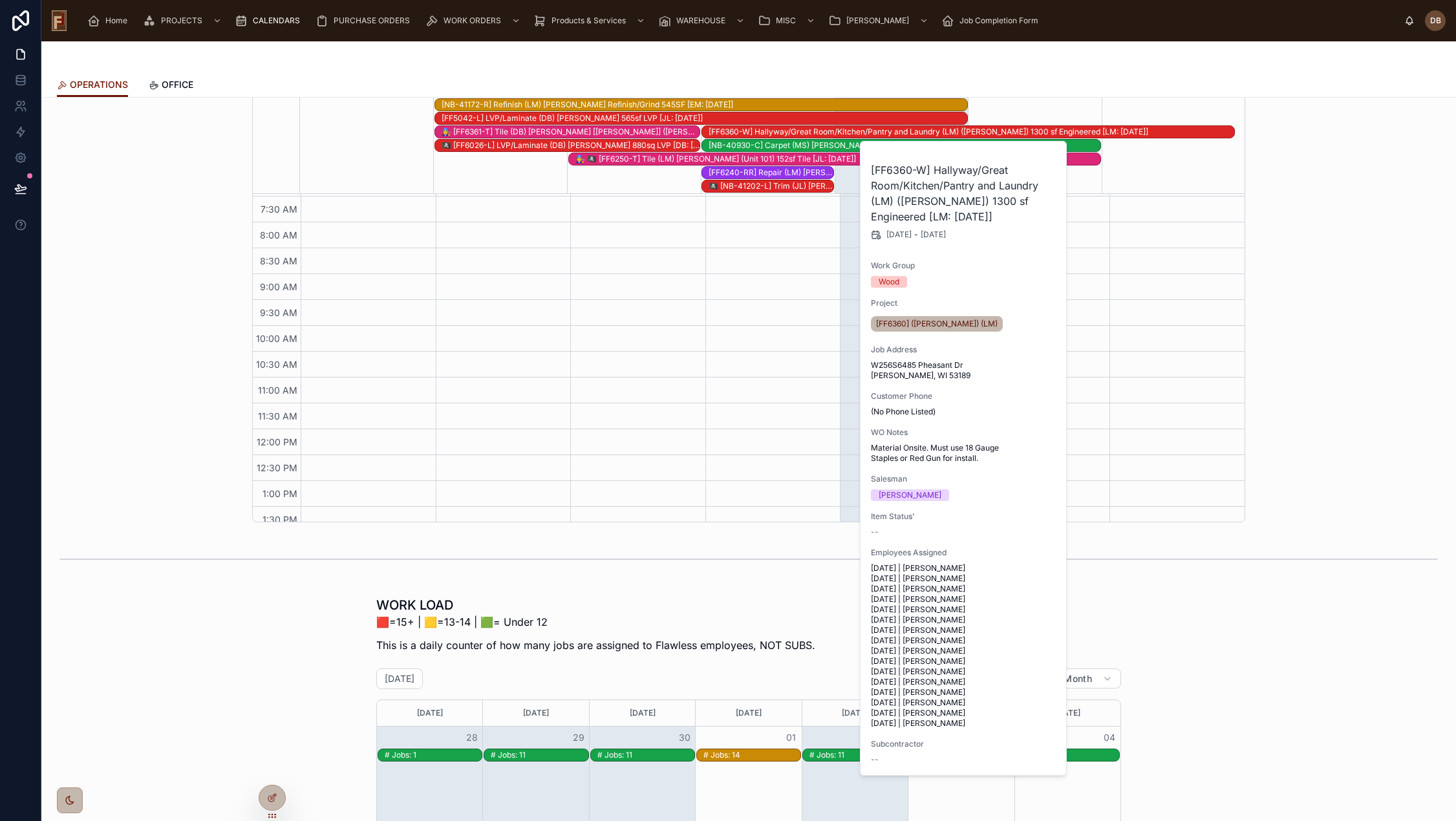
scroll to position [0, 0]
click at [1316, 289] on div "🛠️ OPERATIONS SCHEDULE September 28 – October 04 Today Week 28 Sun 29 Mon 30 Tu…" at bounding box center [749, 214] width 1394 height 626
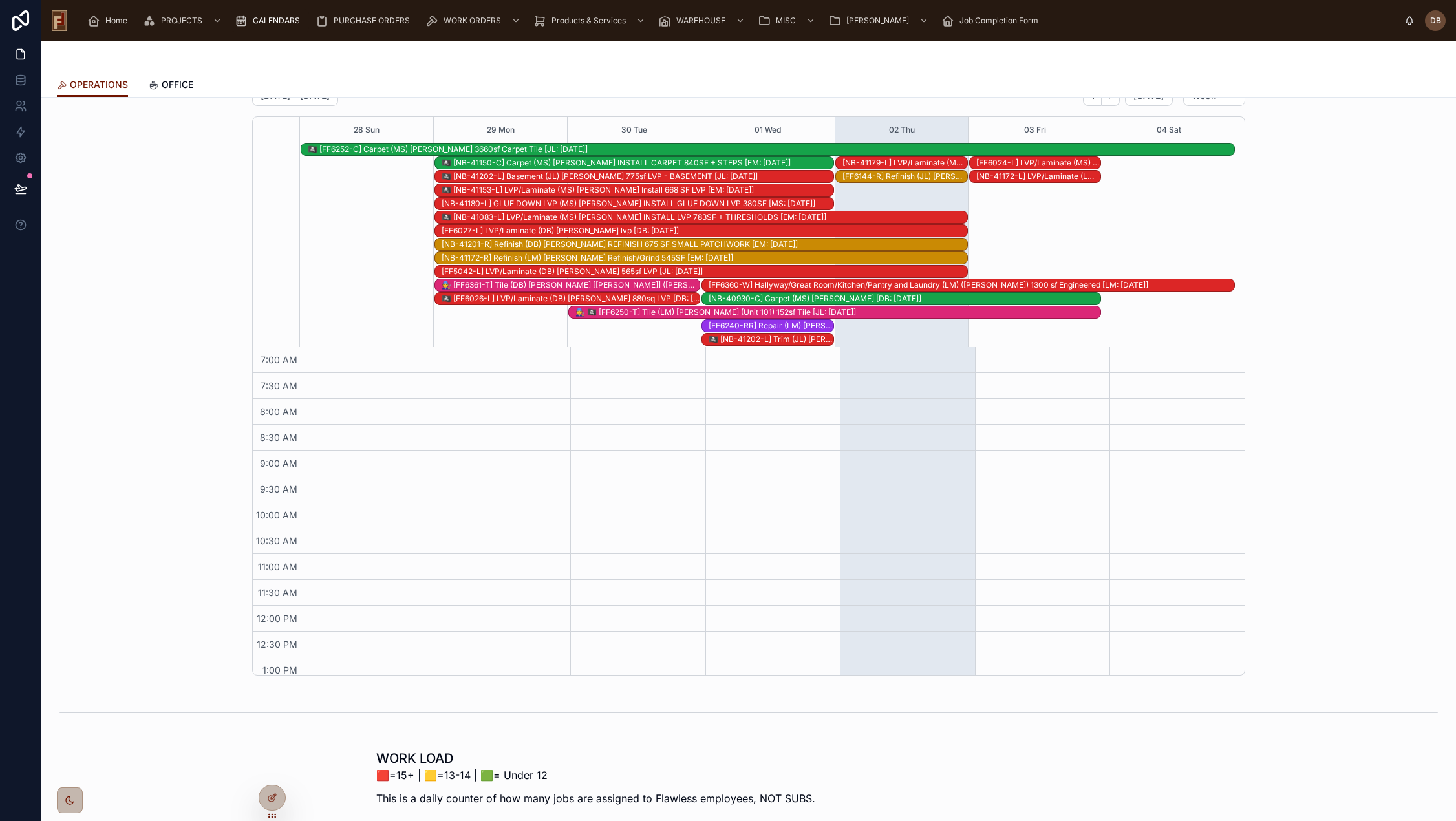
scroll to position [129, 0]
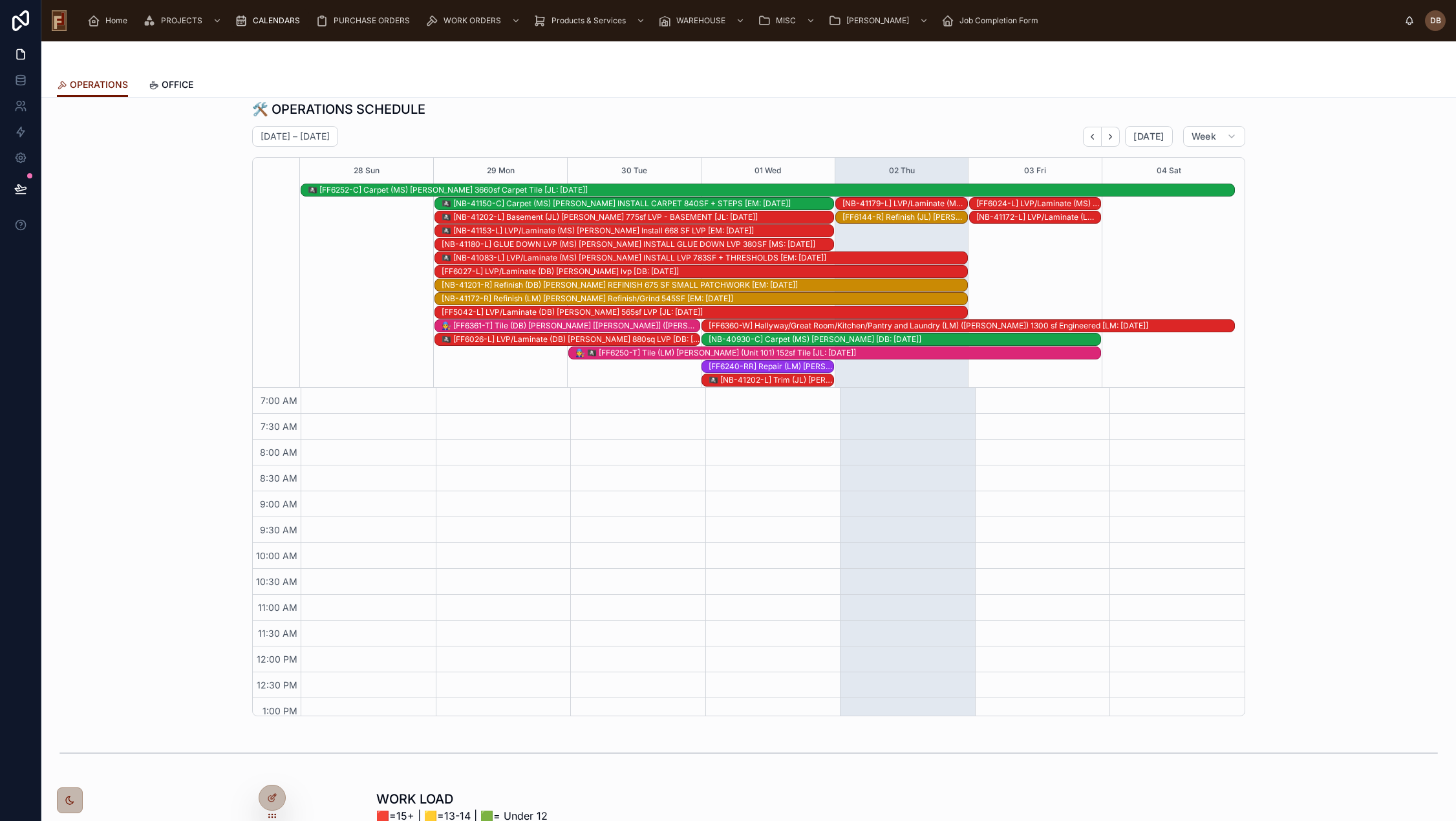
click at [1023, 326] on div "[FF6360-W] Hallyway/Great Room/Kitchen/Pantry and Laundry (LM) (Riehle) 1300 sf…" at bounding box center [971, 326] width 525 height 10
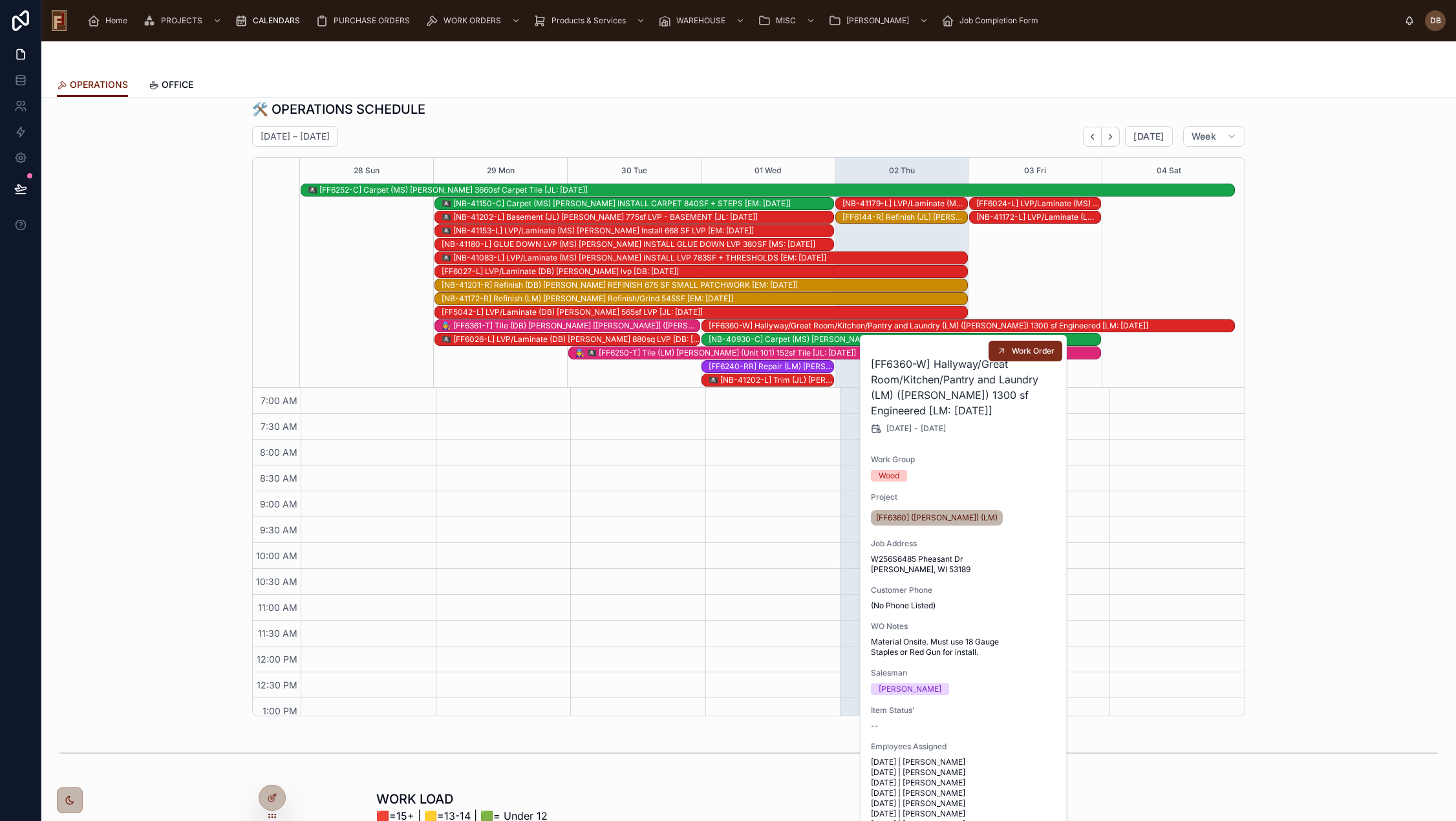
click at [1013, 346] on span "Work Order" at bounding box center [1033, 351] width 43 height 10
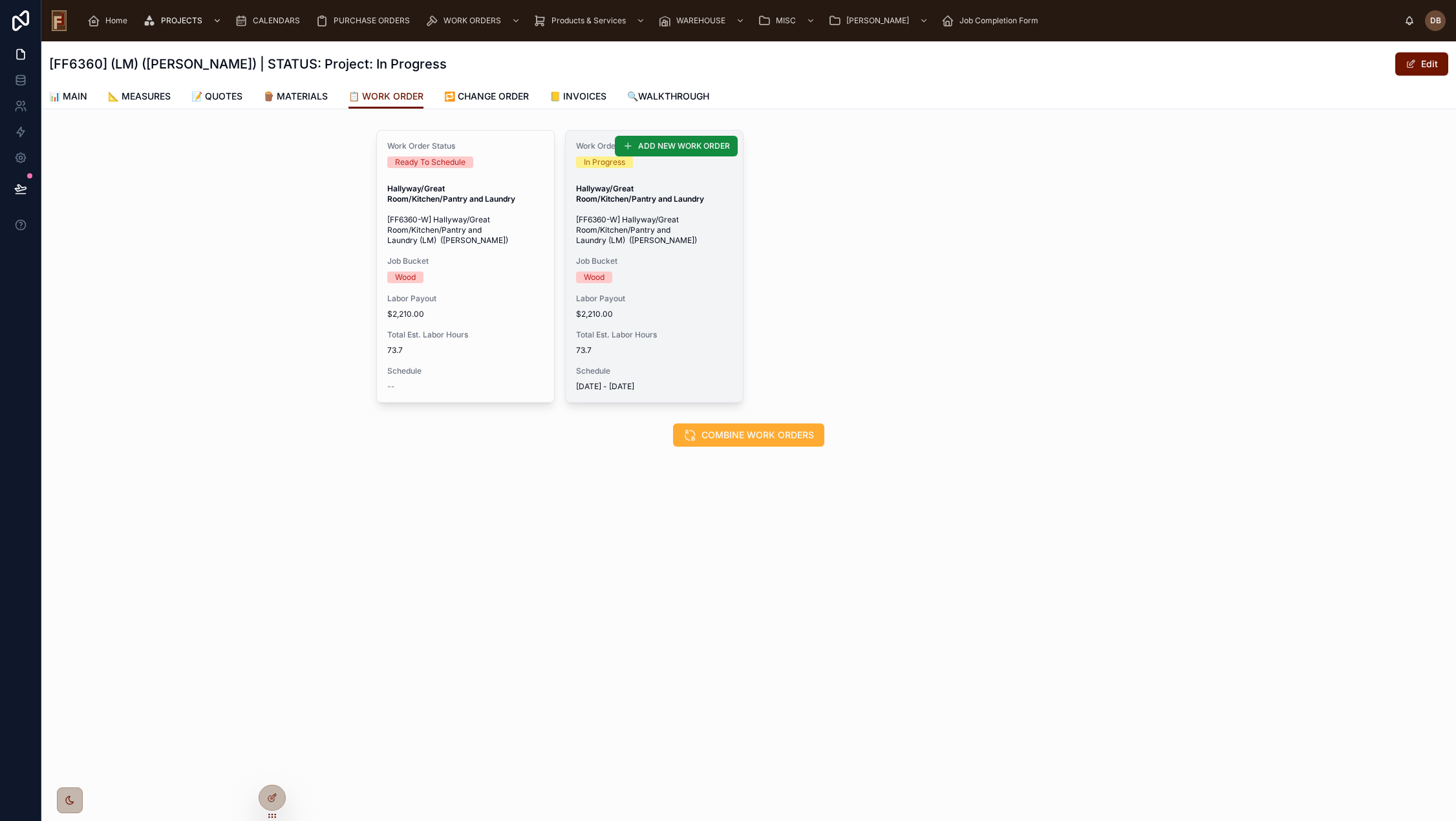
click at [697, 248] on div "Work Order Status In Progress Hallyway/Great Room/Kitchen/Pantry and Laundry [F…" at bounding box center [654, 266] width 177 height 271
click at [637, 265] on span "Job Bucket" at bounding box center [654, 261] width 157 height 10
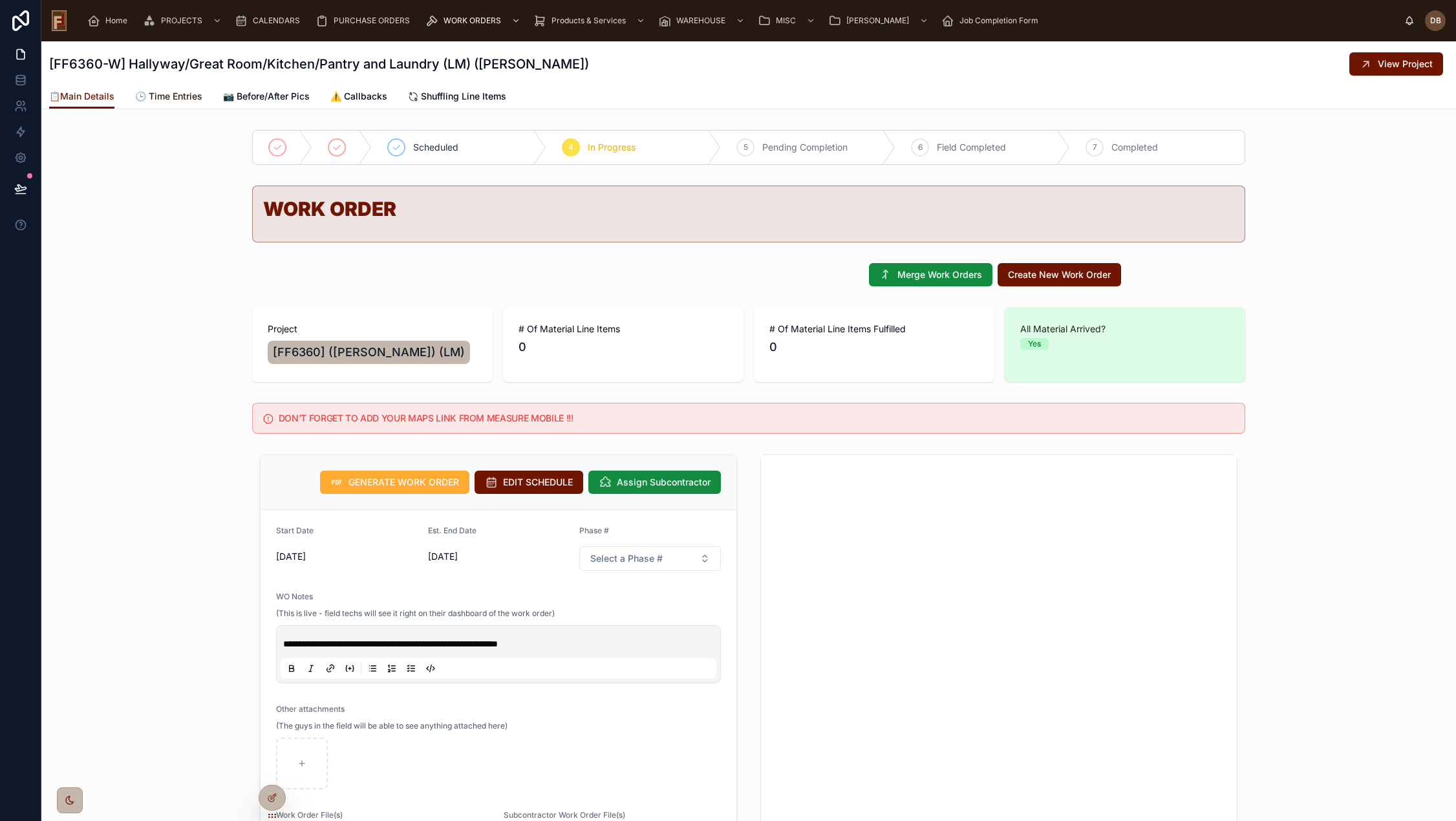
click at [186, 96] on span "🕒 Time Entries" at bounding box center [169, 96] width 67 height 13
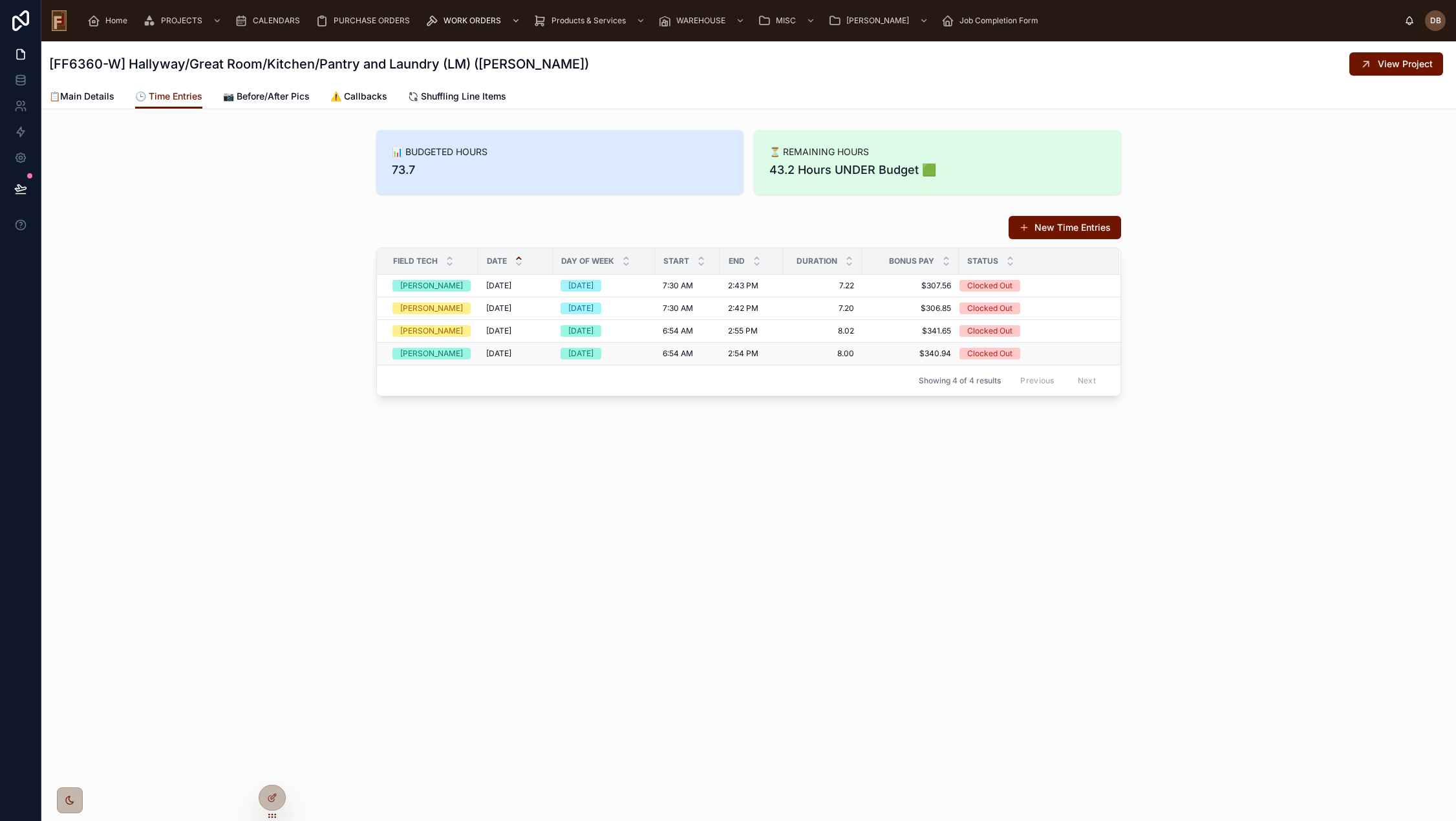
click at [735, 354] on span "2:54 PM" at bounding box center [743, 354] width 30 height 10
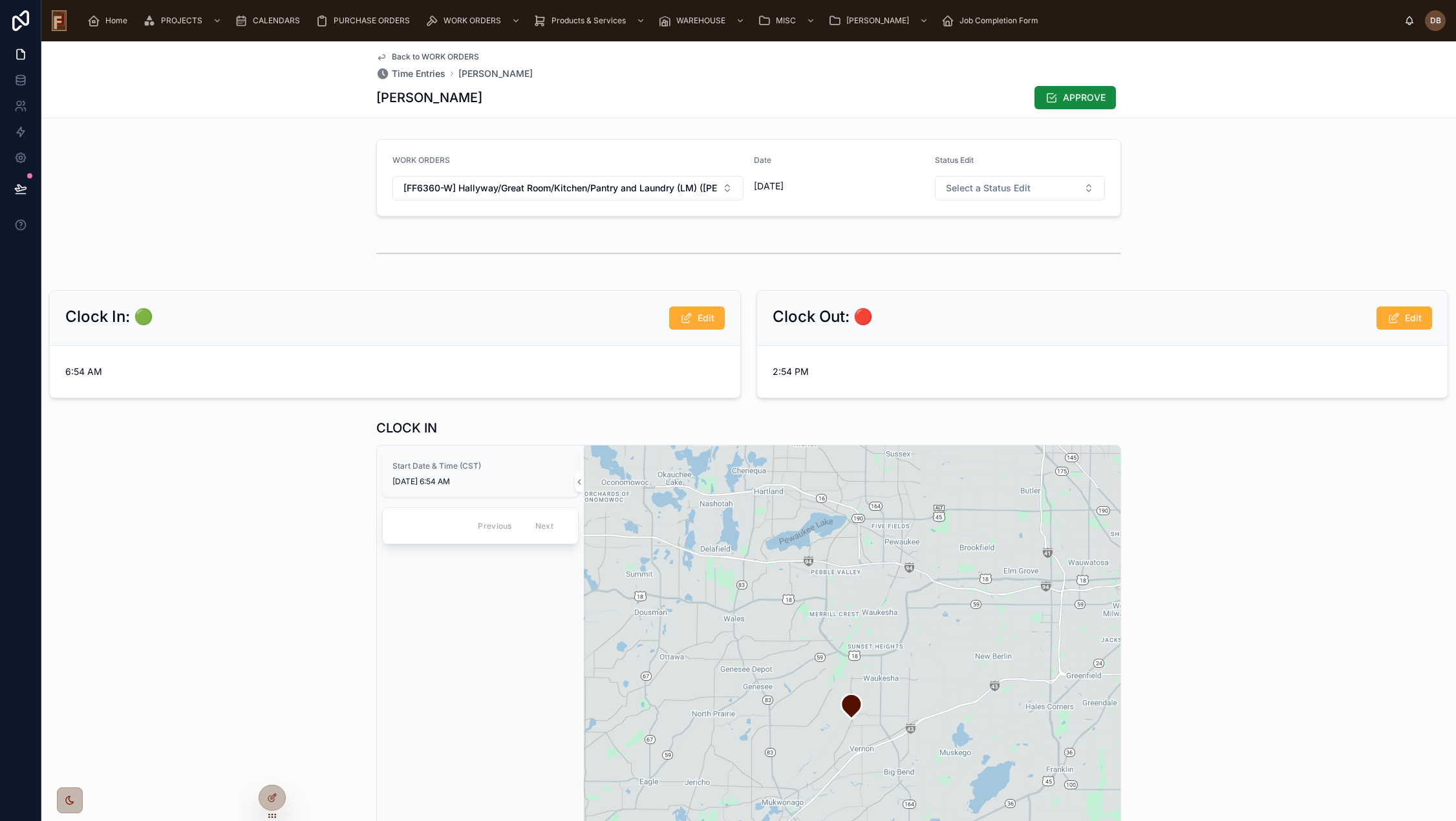
click at [445, 58] on span "Back to WORK ORDERS" at bounding box center [435, 57] width 87 height 10
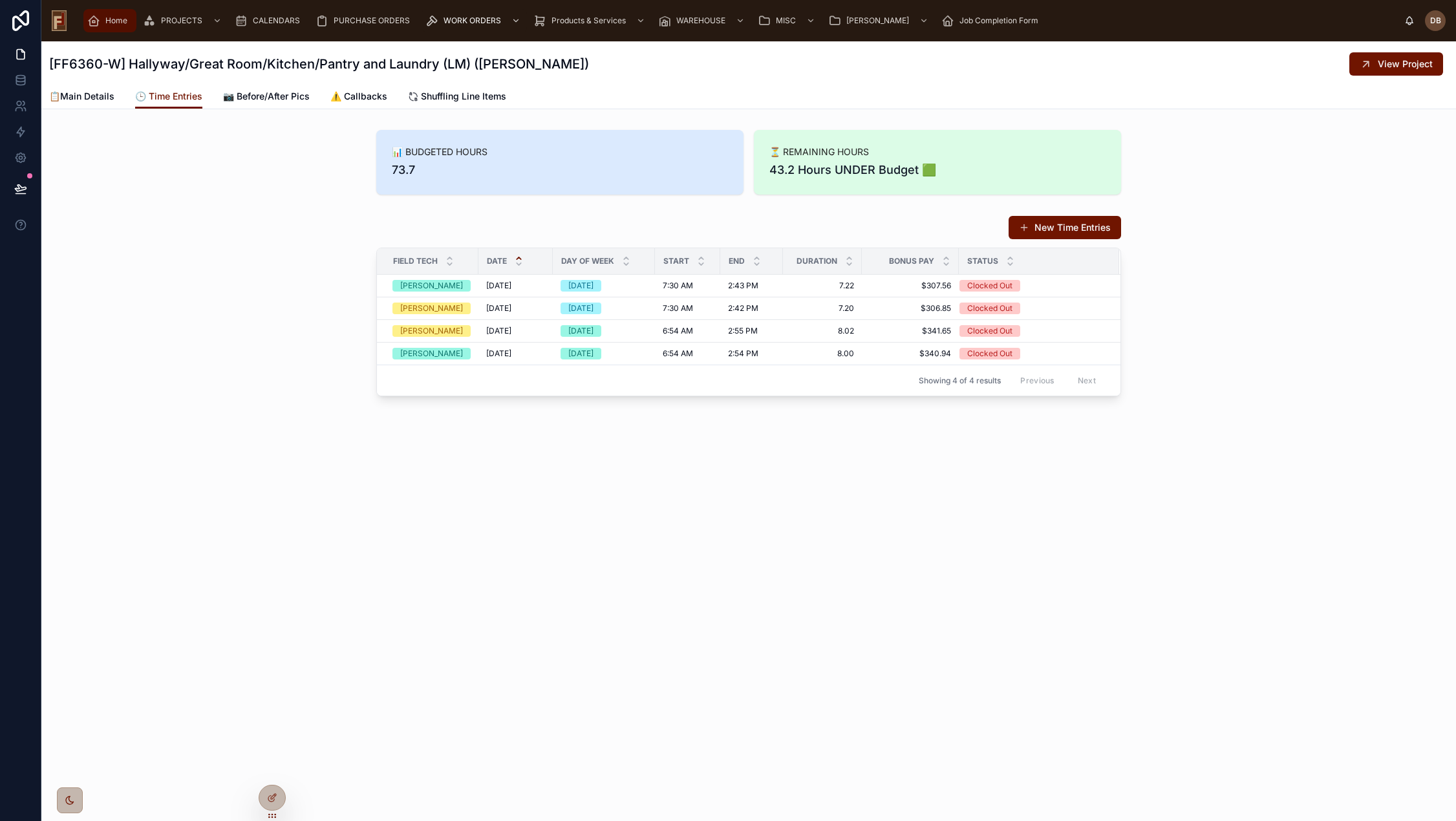
click at [109, 22] on span "Home" at bounding box center [117, 21] width 22 height 10
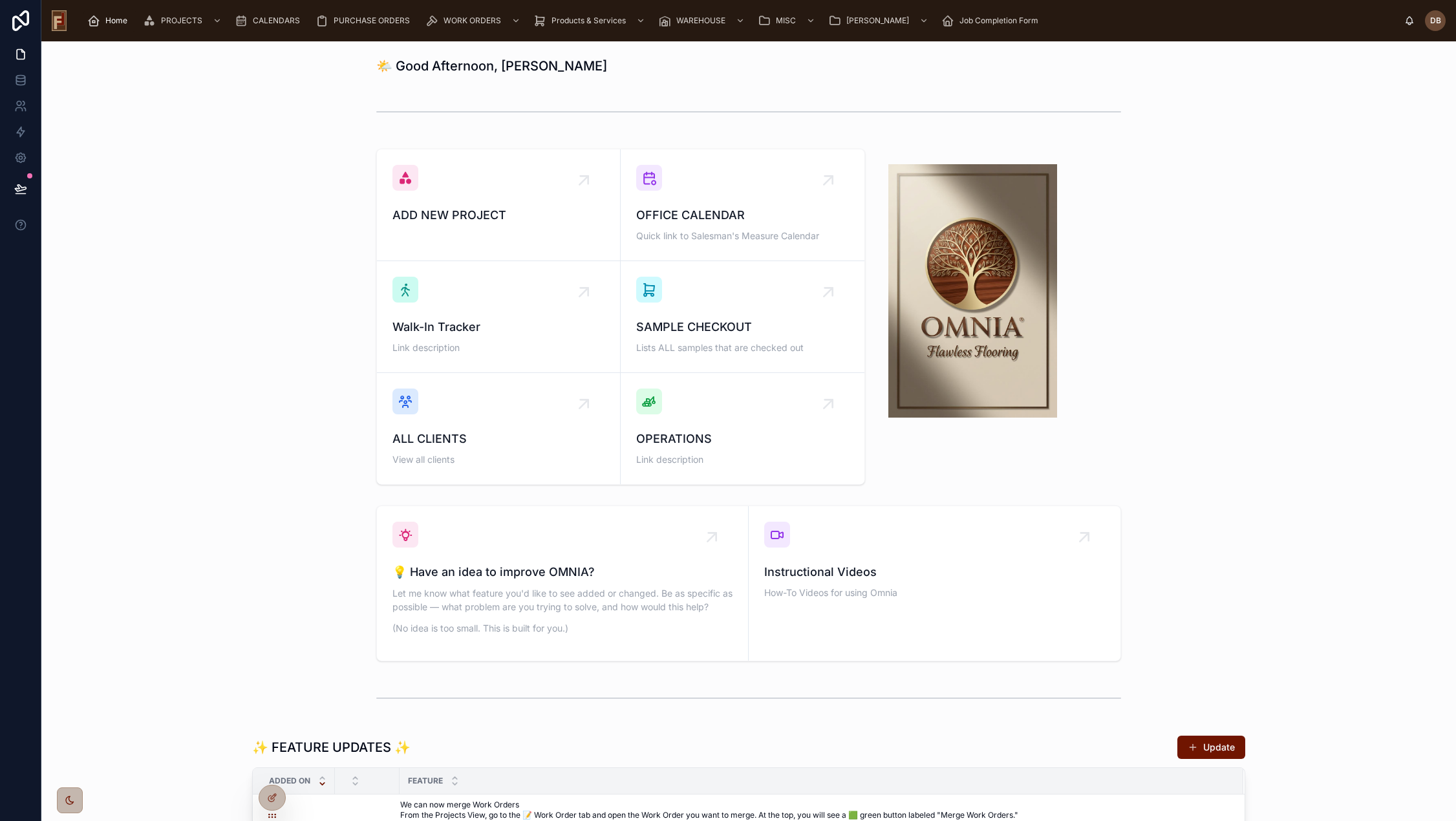
click at [289, 179] on div "ADD NEW PROJECT OFFICE CALENDAR Quick link to Salesman's Measure Calendar Walk-…" at bounding box center [749, 317] width 1394 height 346
click at [174, 16] on span "PROJECTS" at bounding box center [182, 21] width 41 height 10
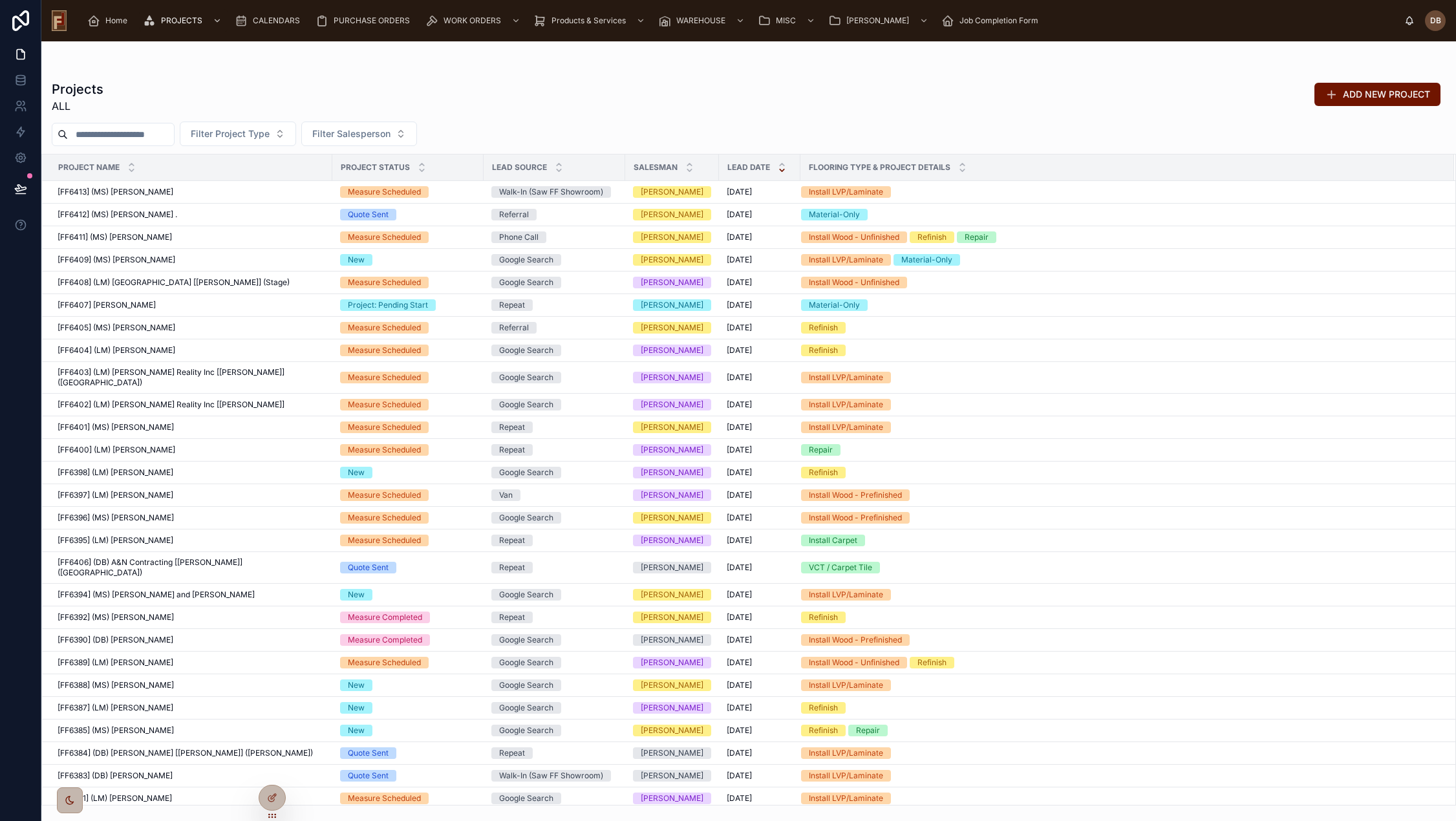
click at [142, 136] on input "text" at bounding box center [121, 135] width 106 height 18
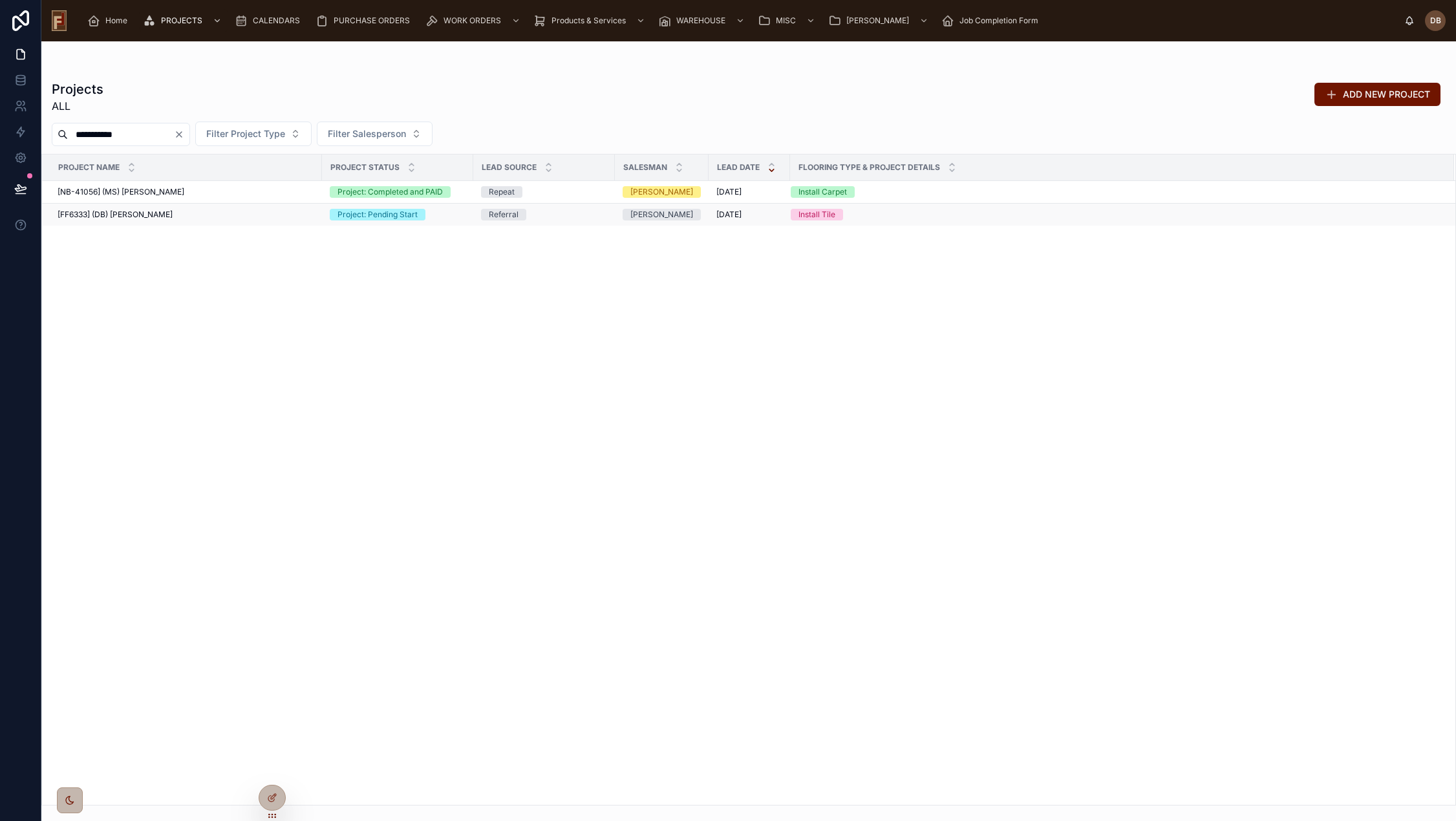
type input "**********"
click at [172, 216] on span "[FF6333] (DB) Stephanie Dietsche" at bounding box center [115, 214] width 115 height 10
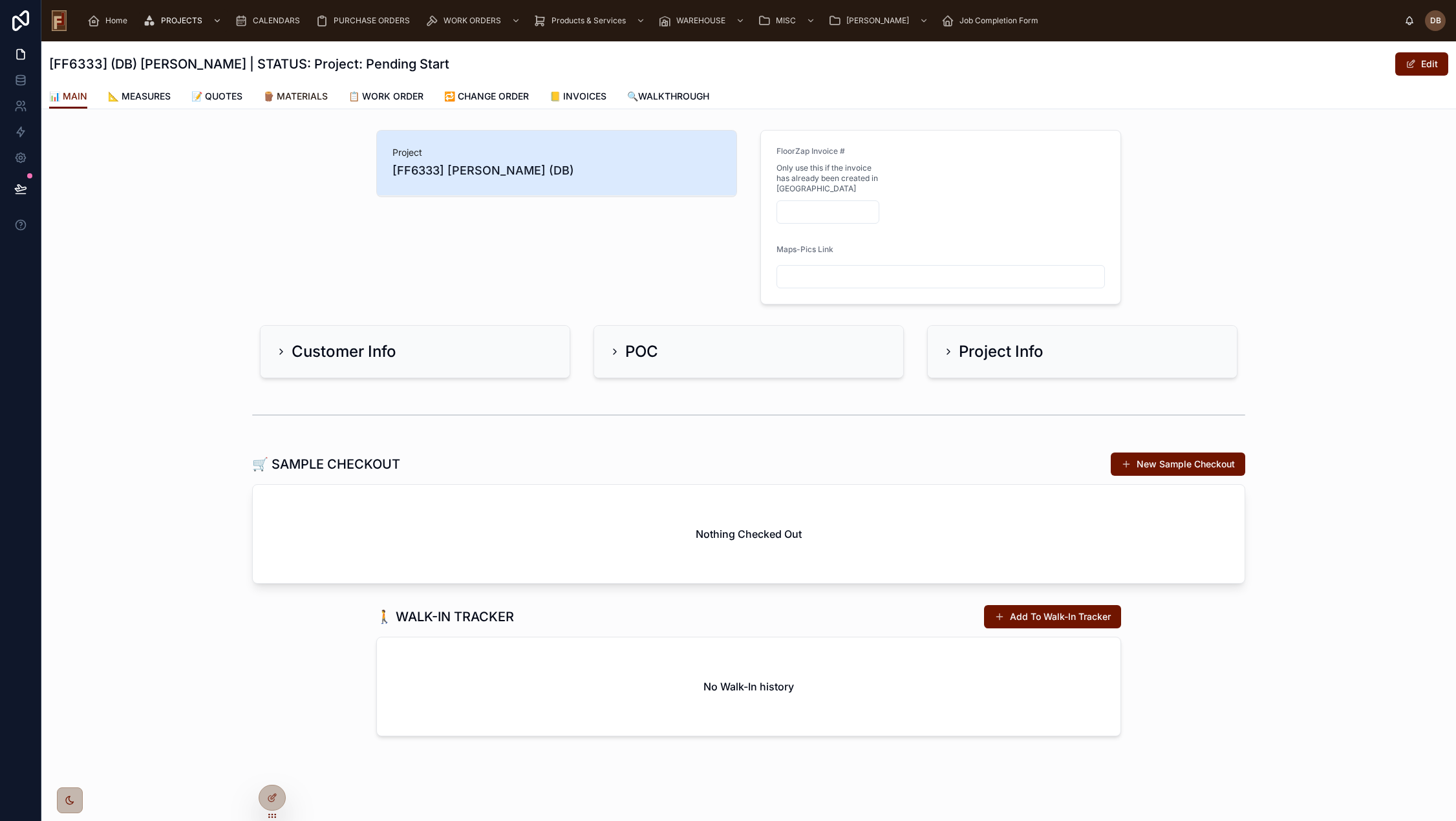
click at [301, 98] on span "🪵 MATERIALS" at bounding box center [295, 96] width 65 height 13
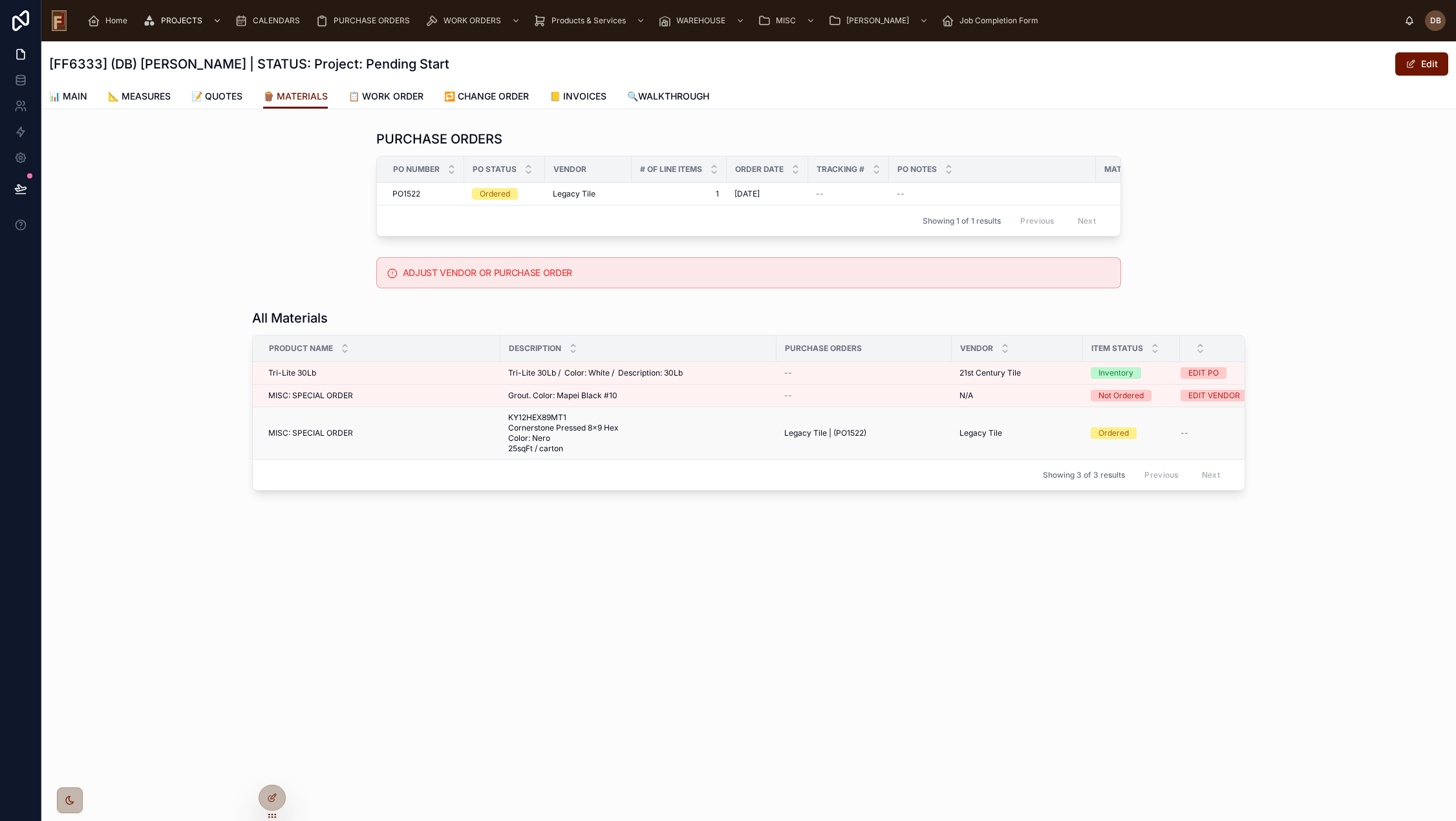
click at [525, 450] on span "KY12HEX89MT1 Cornerstone Pressed 8x9 Hex Color: Nero 25sqFt / carton" at bounding box center [638, 433] width 260 height 41
click at [523, 454] on span "KY12HEX89MT1 Cornerstone Pressed 8x9 Hex Color: Nero 25sqFt / carton" at bounding box center [638, 433] width 260 height 41
click at [499, 455] on td "MISC: SPECIAL ORDER MISC: SPECIAL ORDER" at bounding box center [376, 433] width 247 height 52
click at [558, 438] on span "KY12HEX89MT1 Cornerstone Pressed 8x9 Hex Color: Nero 25sqFt / carton" at bounding box center [638, 433] width 260 height 41
click at [204, 209] on div "PURCHASE ORDERS PO Number PO Status Vendor # Of Line Items Order Date Tracking …" at bounding box center [749, 183] width 1415 height 117
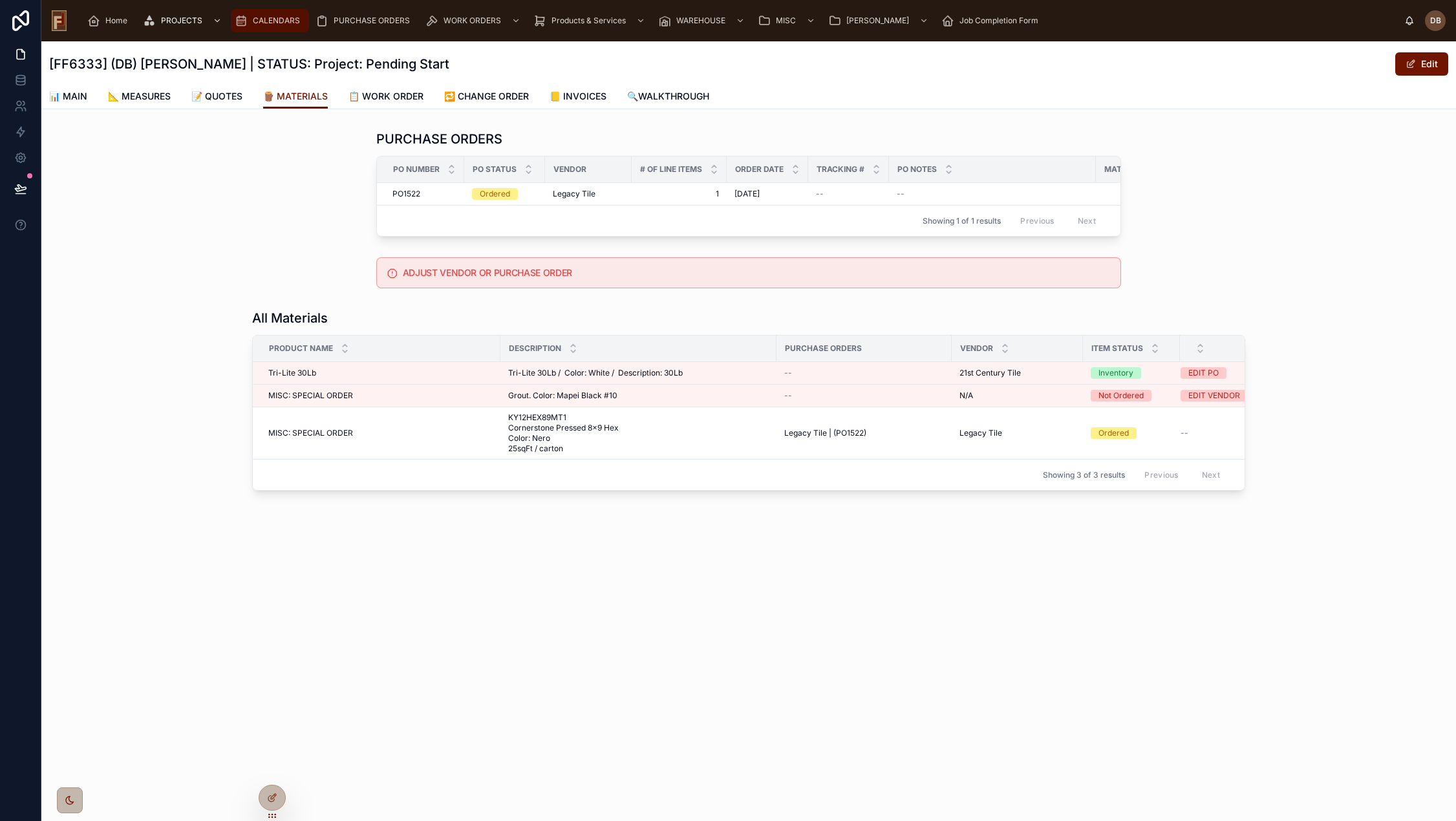
click at [274, 19] on span "CALENDARS" at bounding box center [276, 21] width 47 height 10
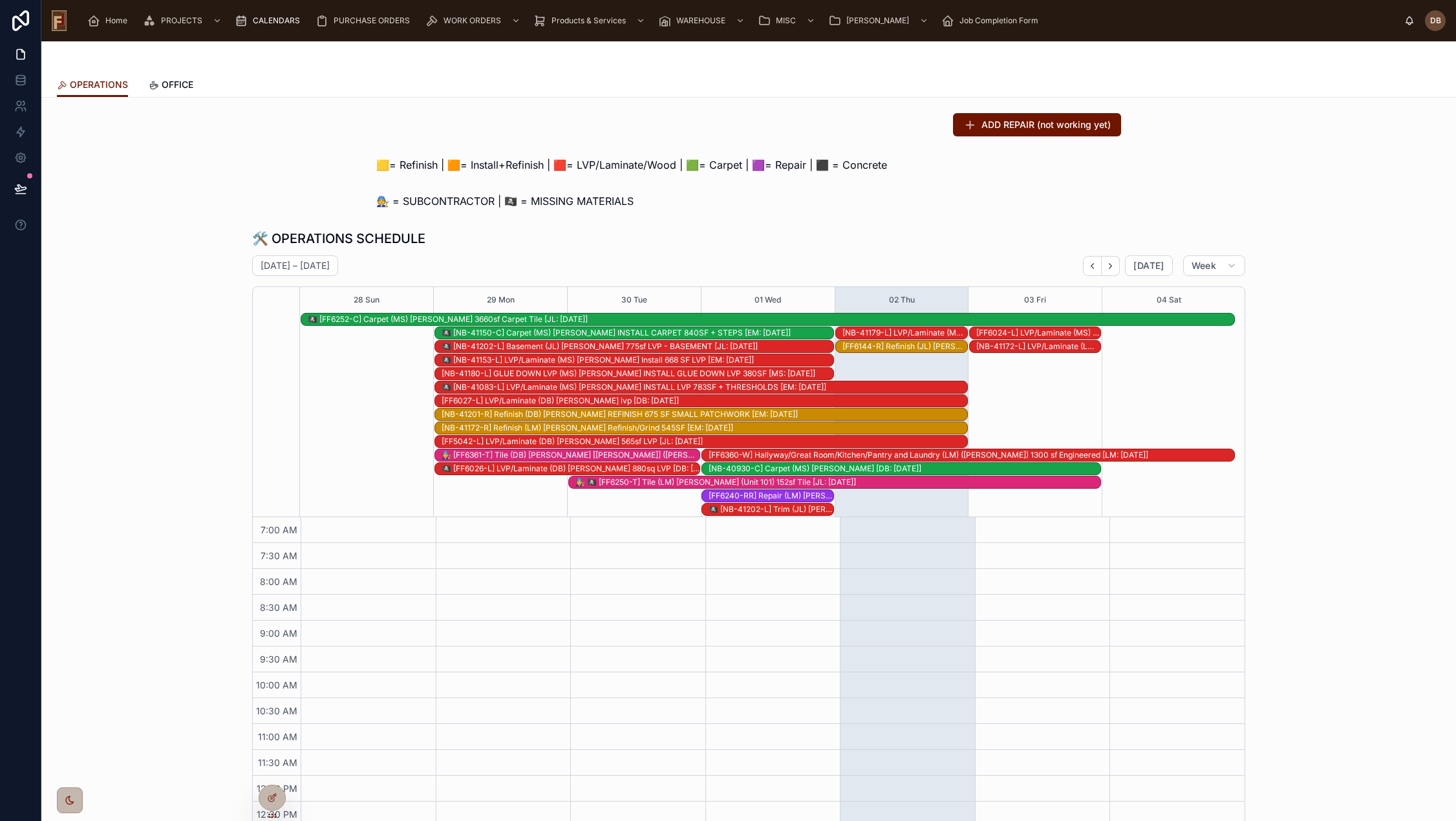
scroll to position [189, 0]
click at [566, 331] on div "🏴‍☠️ [NB-41150-C] Carpet (MS) Michelle Doney INSTALL CARPET 840SF + STEPS [EM: …" at bounding box center [637, 333] width 392 height 10
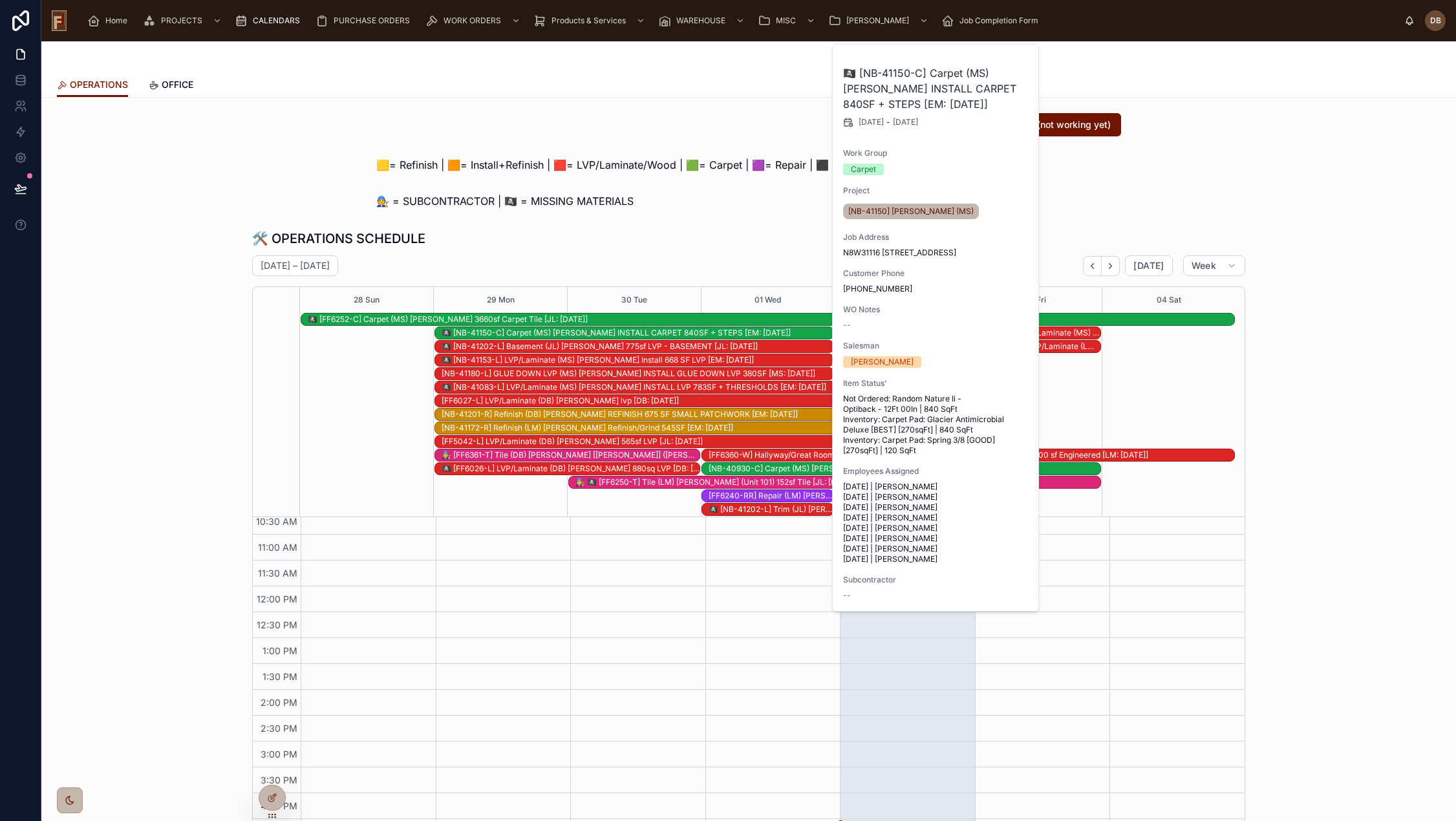
click at [522, 346] on div "🏴‍☠️ [NB-41202-L] Basement (JL) Andre Archambeau 775sf LVP - BASEMENT [JL: 09-1…" at bounding box center [637, 346] width 392 height 10
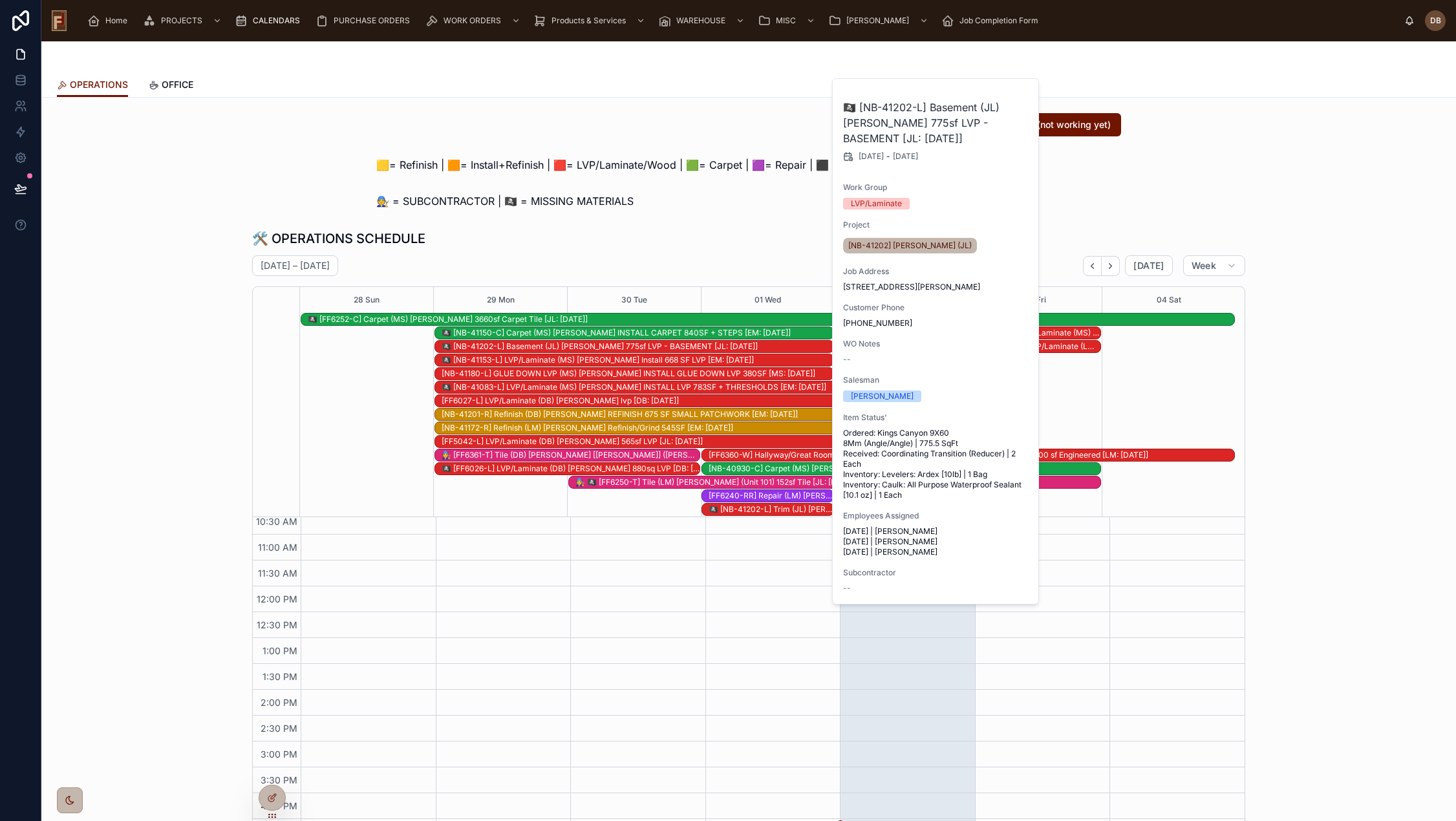
click at [651, 357] on div "🏴‍☠️ [NB-41153-L] LVP/Laminate (MS) Jim Foti Install 668 SF LVP [EM: 09-11-25]" at bounding box center [637, 360] width 392 height 10
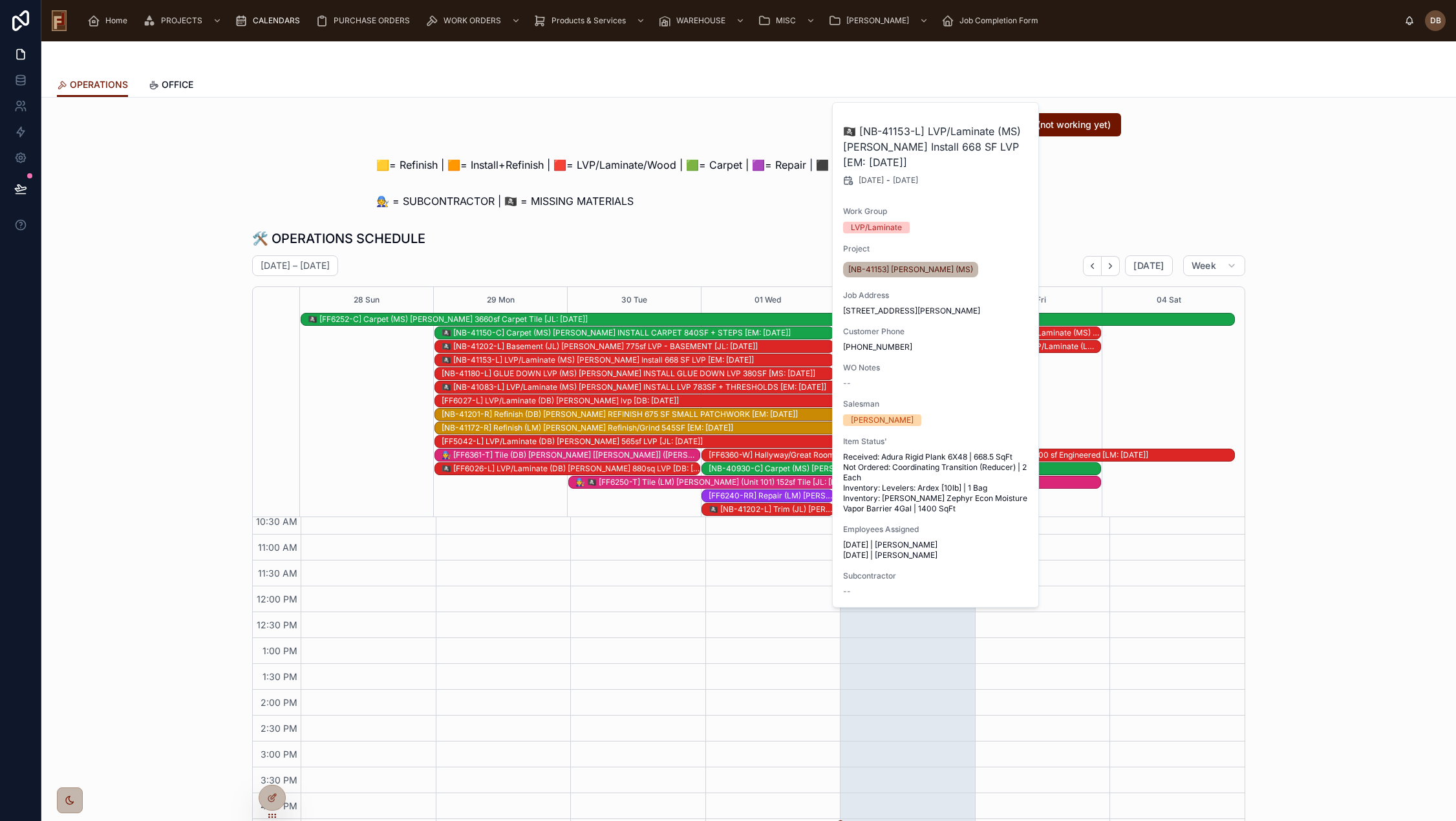
click at [477, 374] on div "[NB-41180-L] GLUE DOWN LVP (MS) Katie Wolters INSTALL GLUE DOWN LVP 380SF [MS: …" at bounding box center [637, 374] width 392 height 10
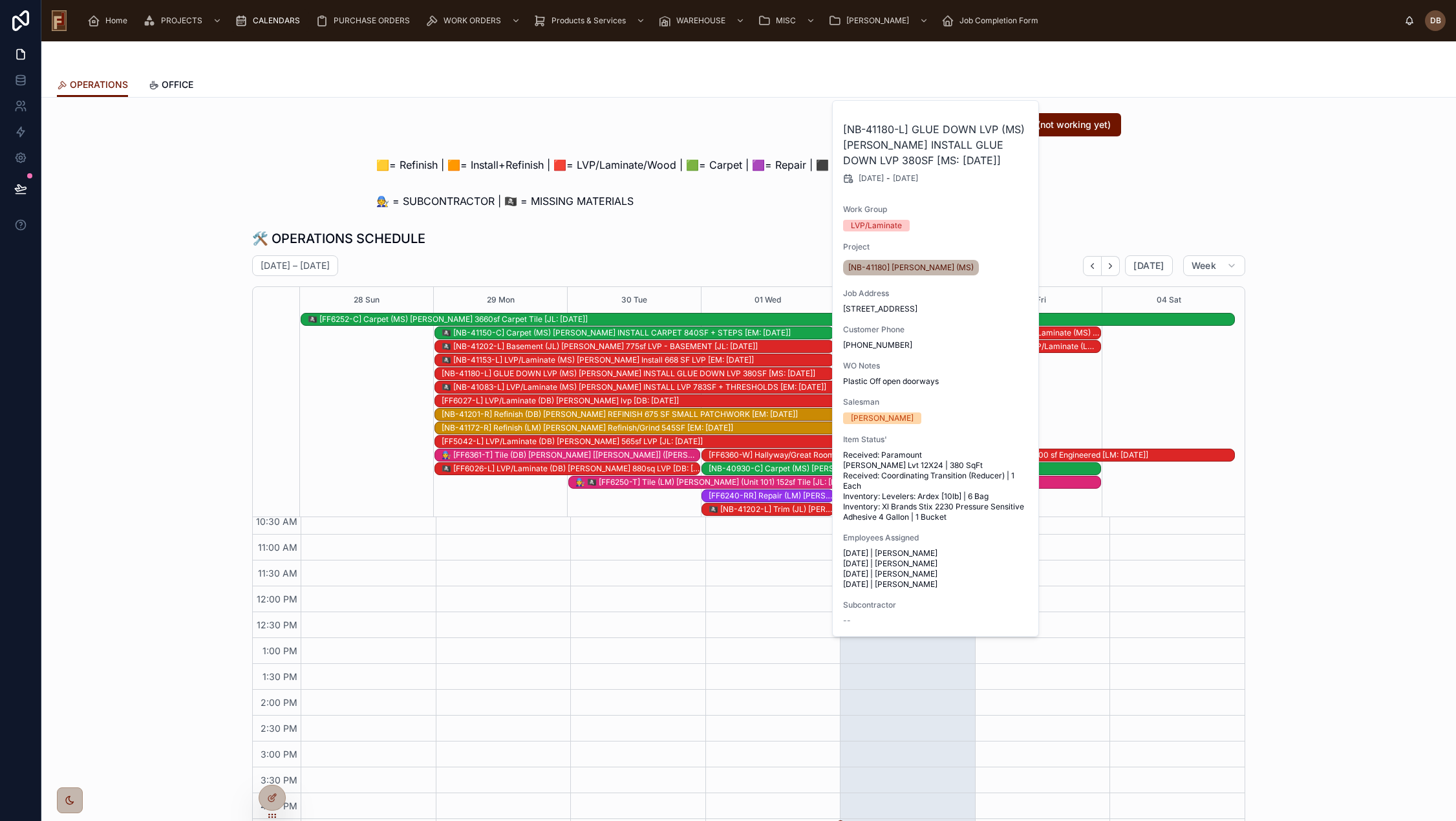
click at [492, 387] on div "🏴‍☠️ [NB-41083-L] LVP/Laminate (MS) Larry Robe INSTALL LVP 783SF + THRESHOLDS […" at bounding box center [704, 387] width 525 height 10
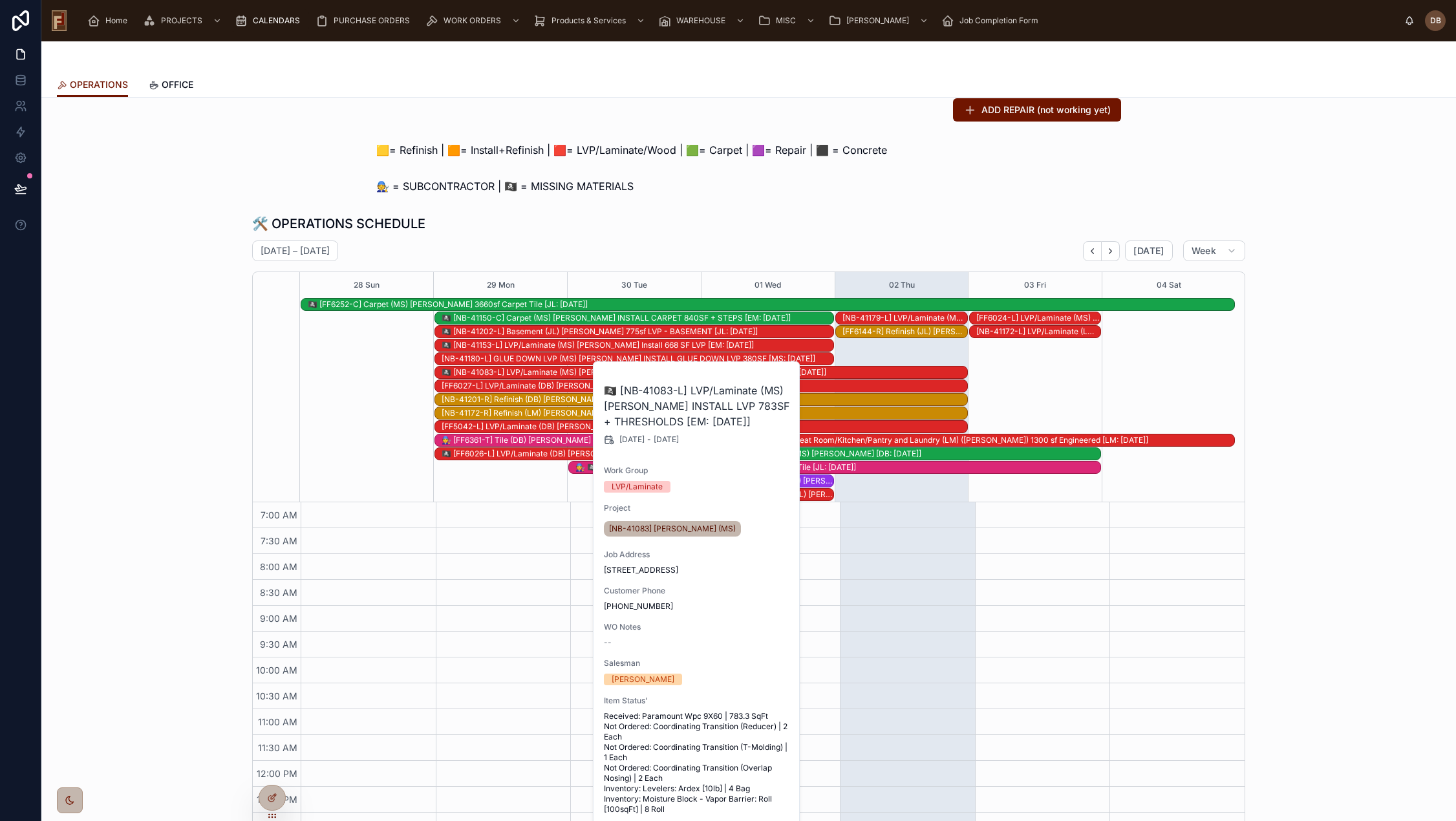
scroll to position [0, 0]
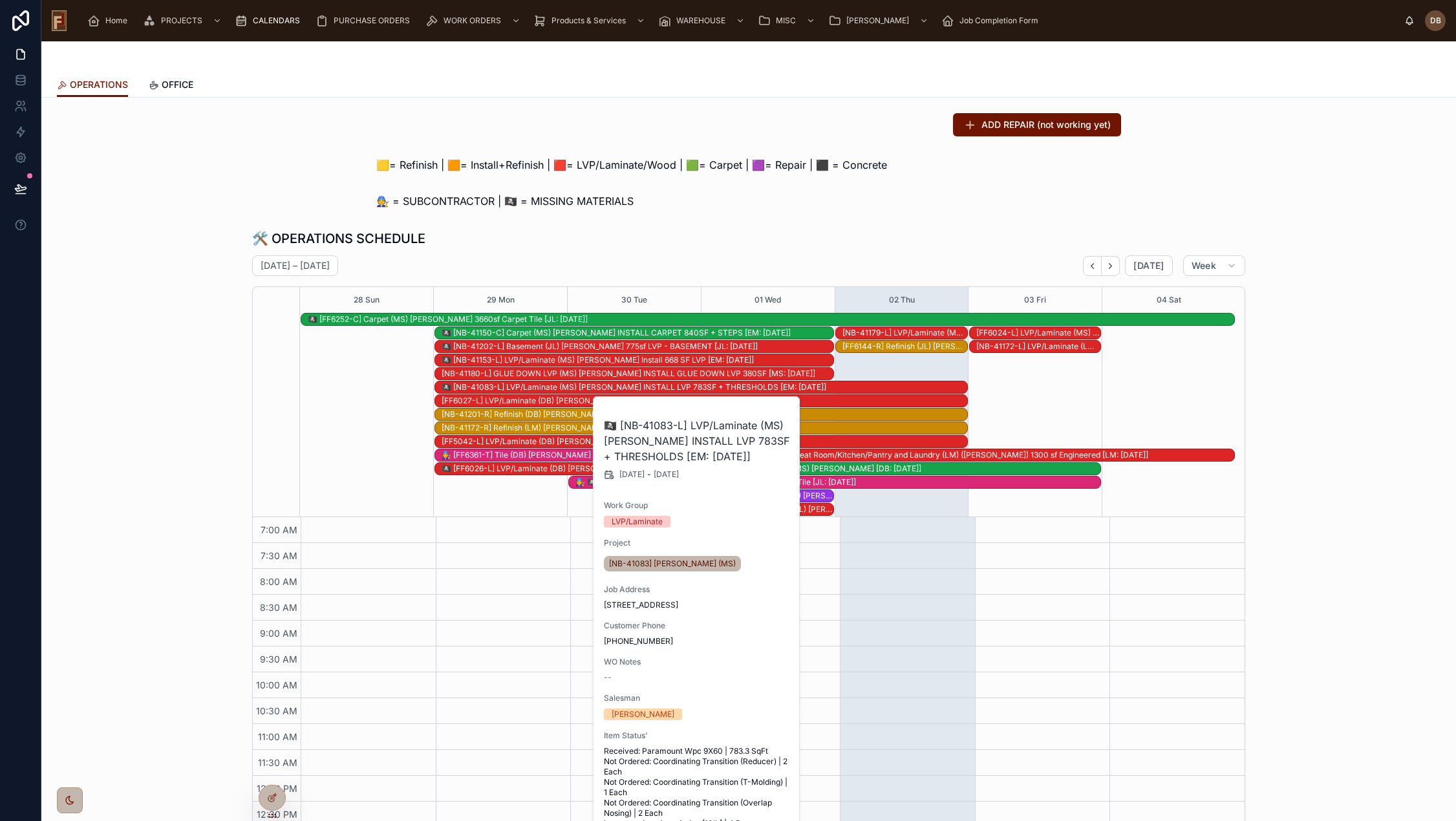
click at [707, 251] on div "🛠️ OPERATIONS SCHEDULE September 28 – October 04 Today Week 28 Sun 29 Mon 30 Tu…" at bounding box center [748, 537] width 993 height 616
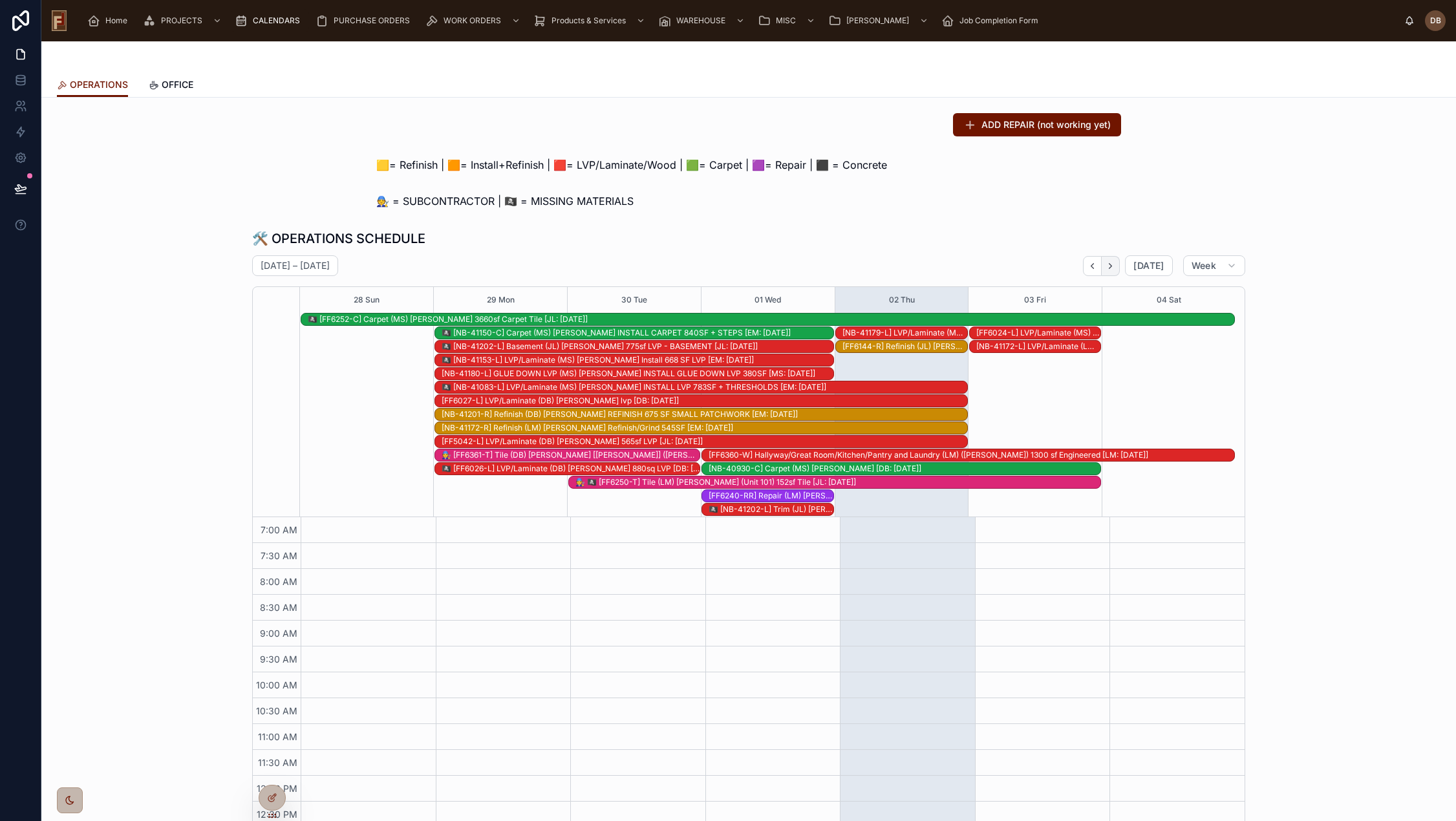
click at [1114, 266] on button "Next" at bounding box center [1111, 265] width 18 height 20
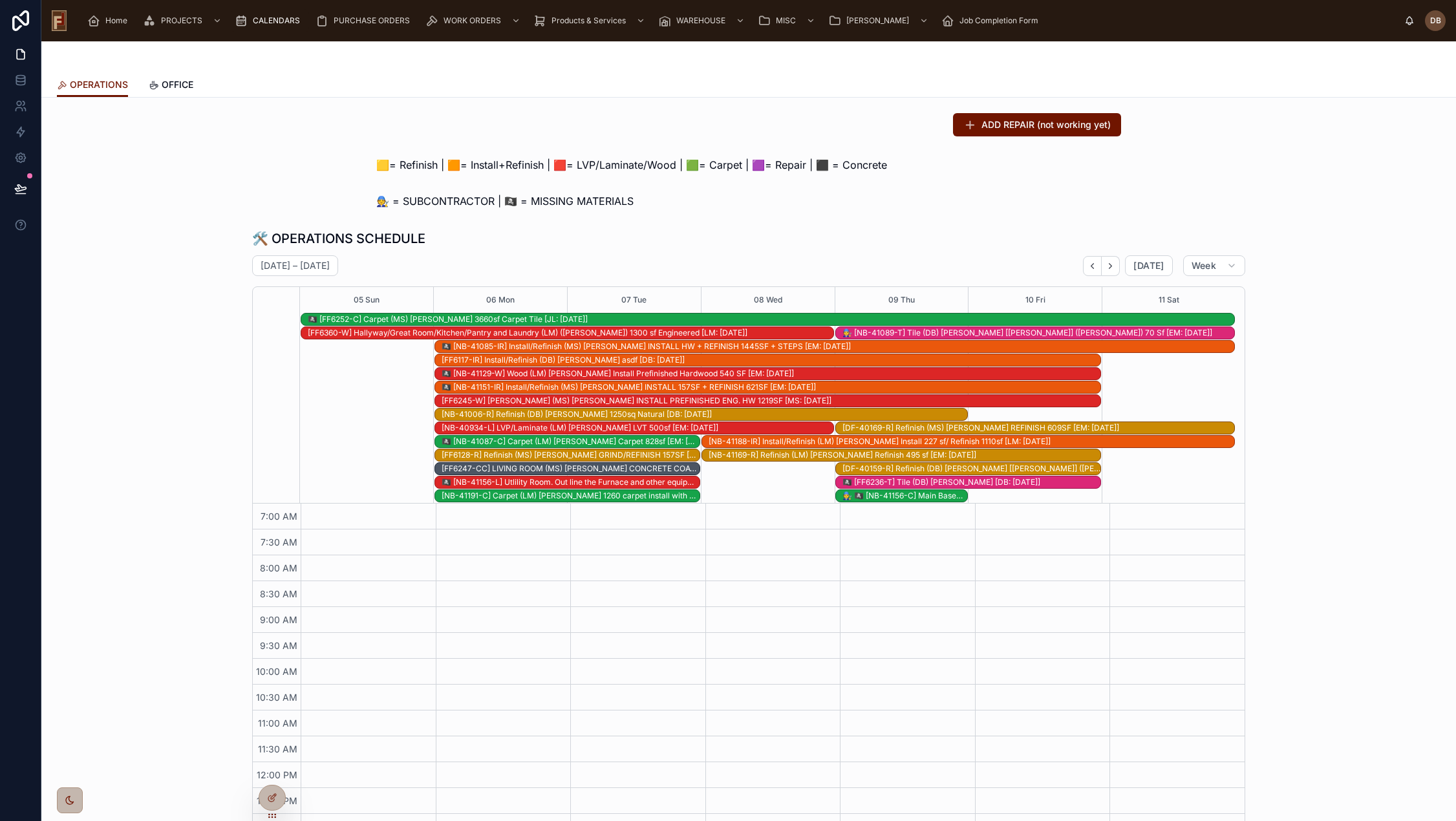
click at [495, 484] on div "🏴‍☠️ [NB-41156-L] Utlility Room. Out line the Furnace and other equipmemt. (LM)…" at bounding box center [571, 482] width 258 height 10
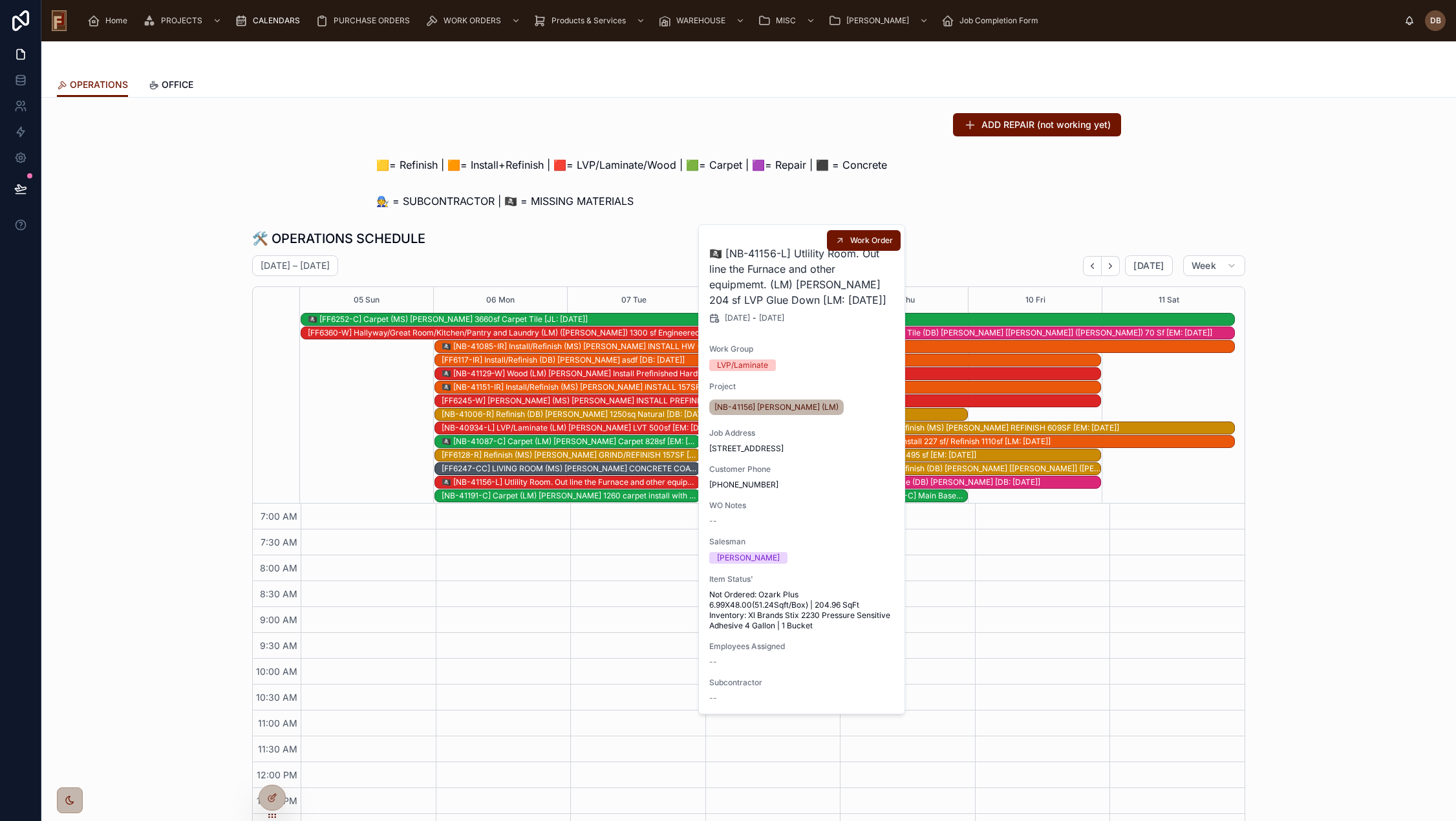
click at [760, 269] on h2 "🏴‍☠️ [NB-41156-L] Utlility Room. Out line the Furnace and other equipmemt. (LM)…" at bounding box center [802, 276] width 186 height 62
click at [763, 278] on h2 "🏴‍☠️ [NB-41156-L] Utlility Room. Out line the Furnace and other equipmemt. (LM)…" at bounding box center [802, 276] width 186 height 62
click at [673, 248] on div "🛠️ OPERATIONS SCHEDULE October 05 – 11 Today Week 05 Sun 06 Mon 07 Tue 08 Wed 0…" at bounding box center [748, 537] width 993 height 616
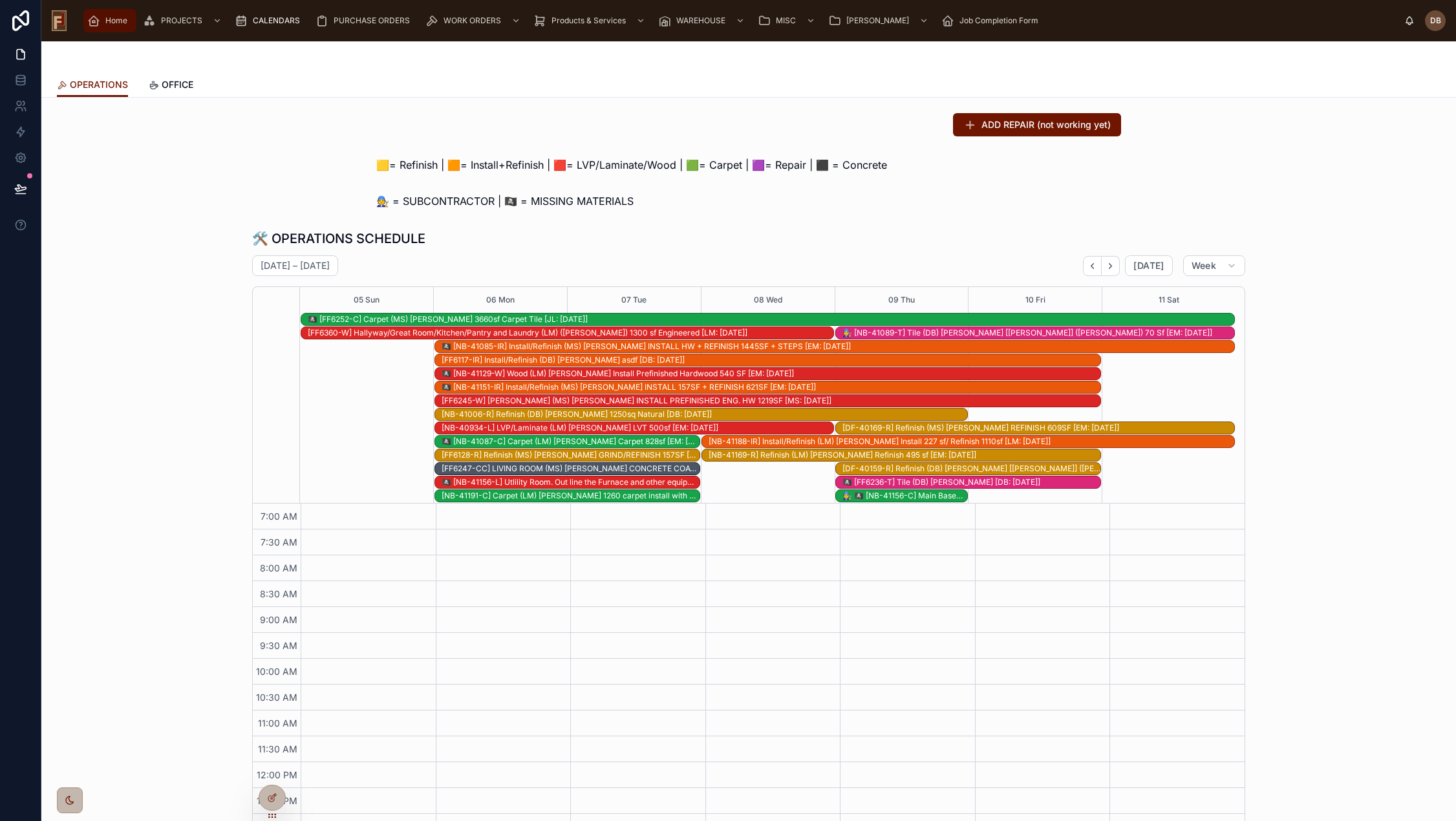
click at [119, 21] on span "Home" at bounding box center [117, 21] width 22 height 10
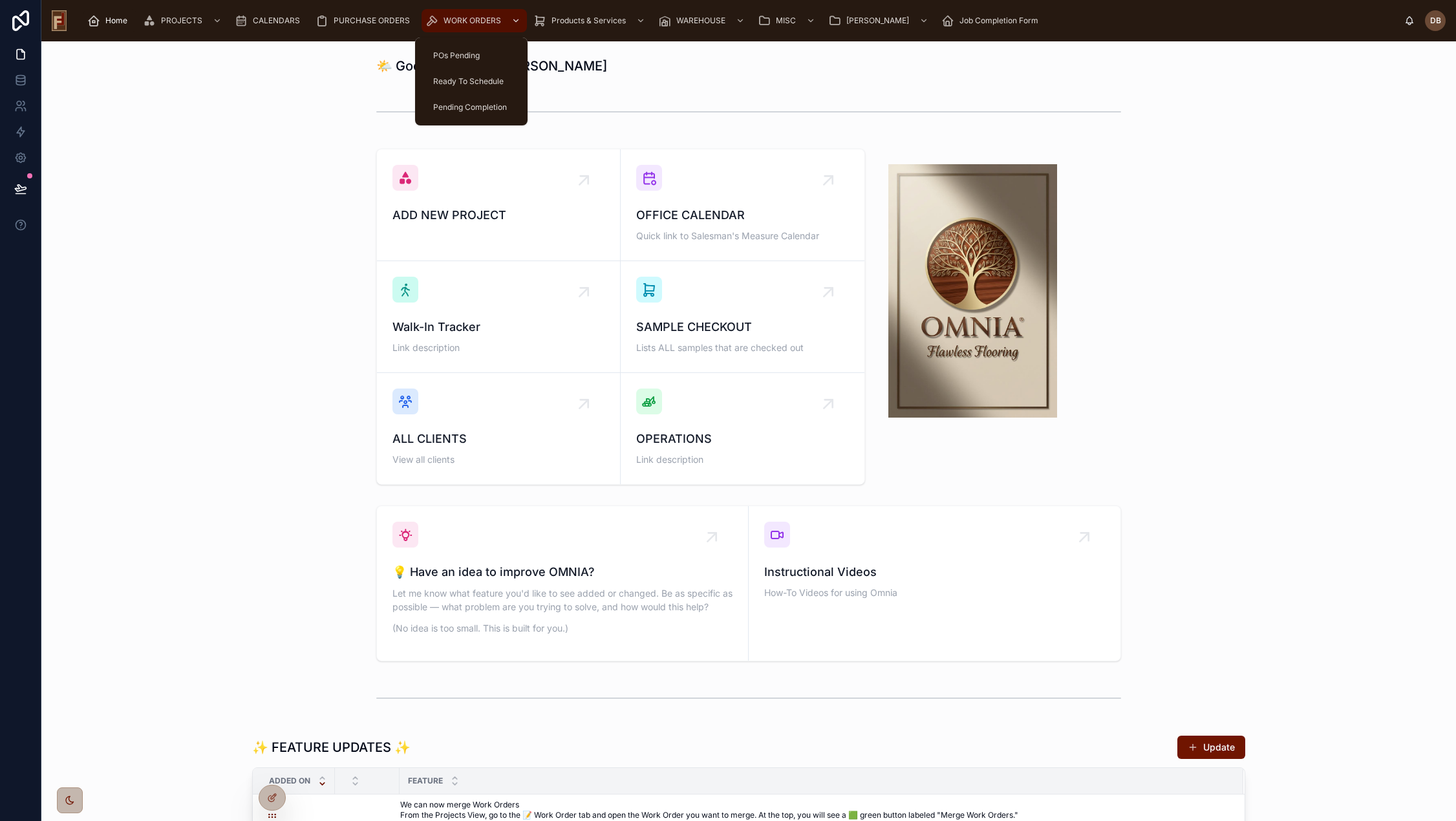
click at [479, 23] on span "WORK ORDERS" at bounding box center [472, 21] width 58 height 10
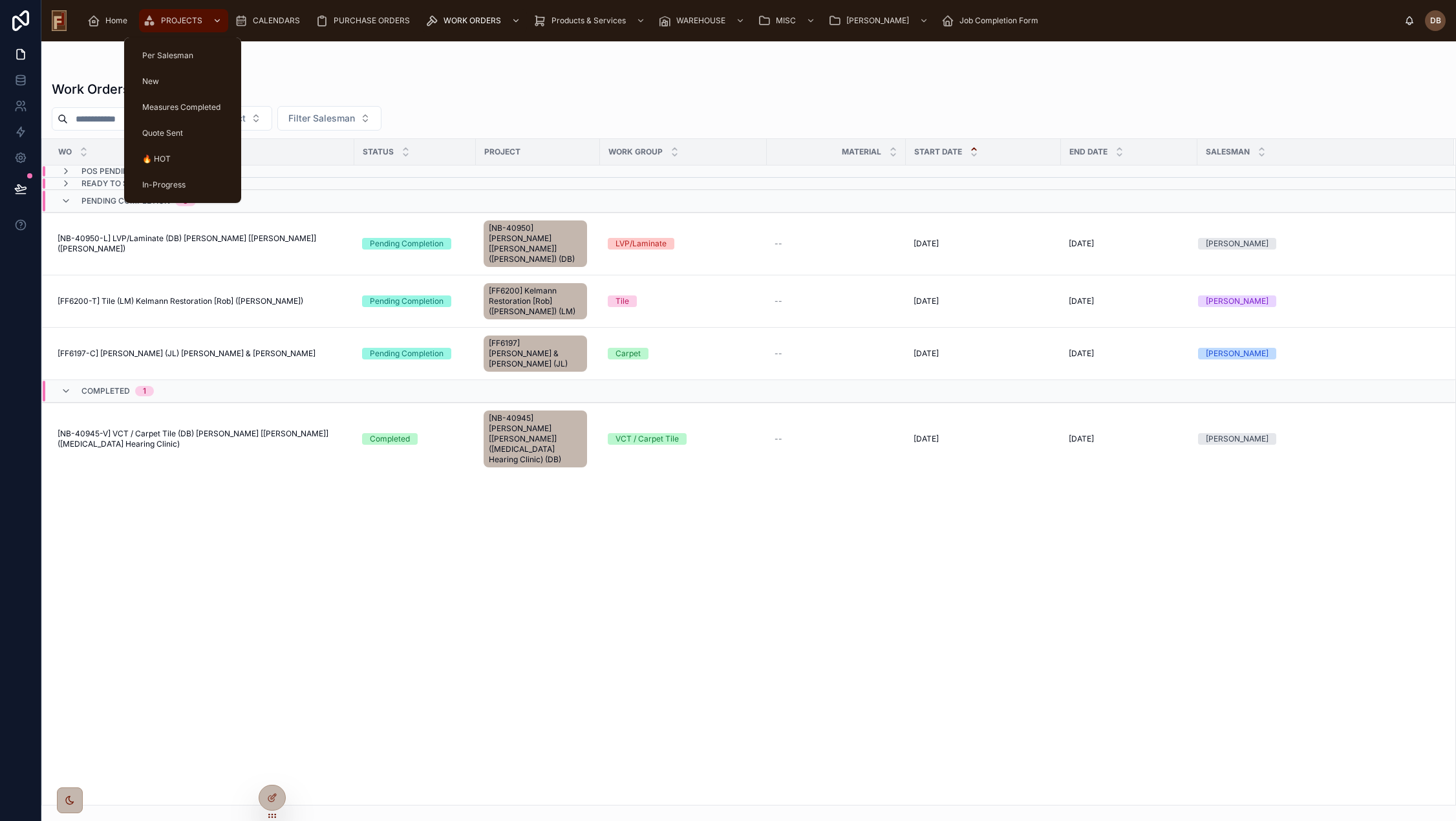
click at [176, 23] on span "PROJECTS" at bounding box center [182, 21] width 41 height 10
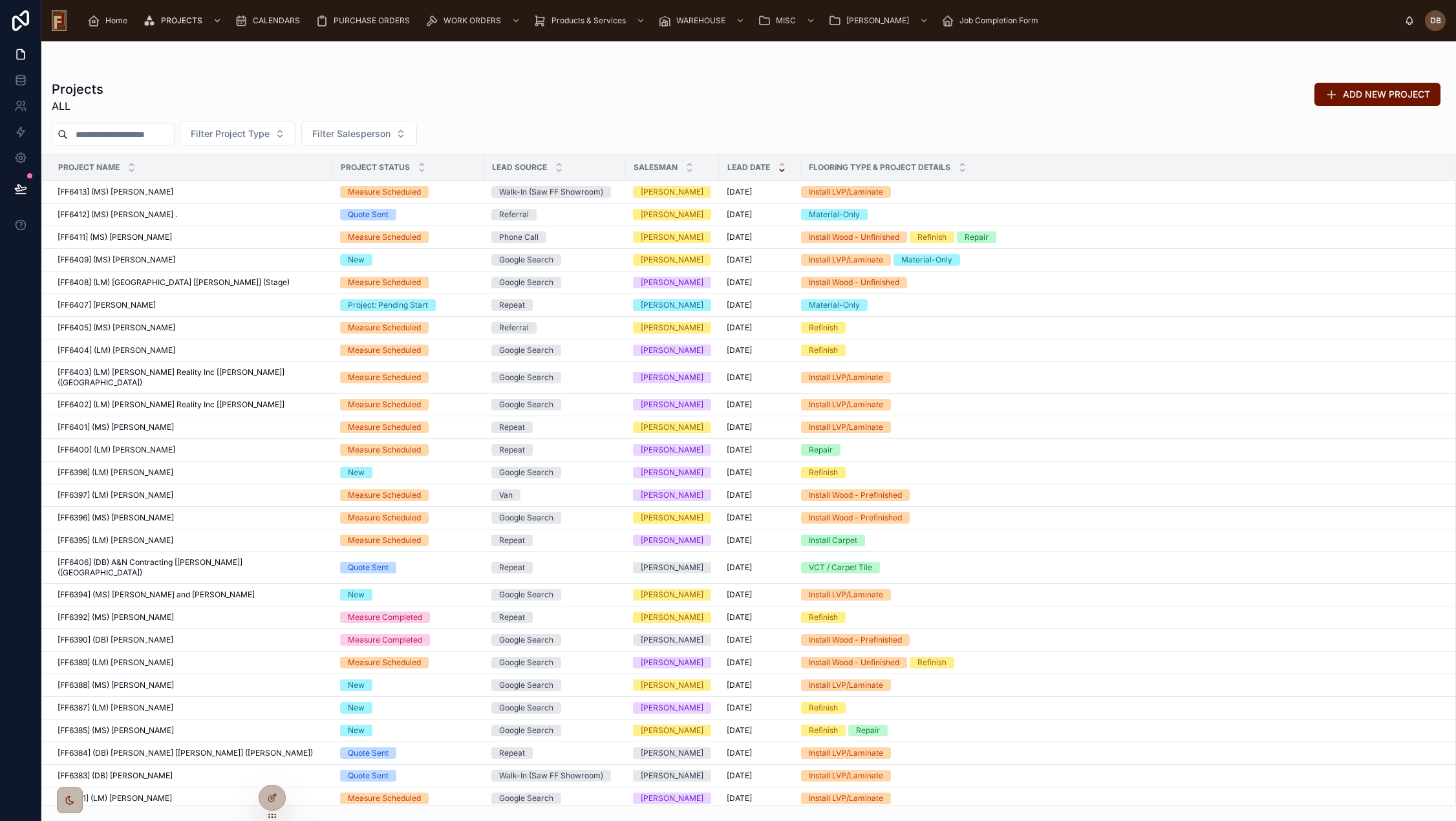
click at [116, 139] on input "text" at bounding box center [121, 135] width 106 height 18
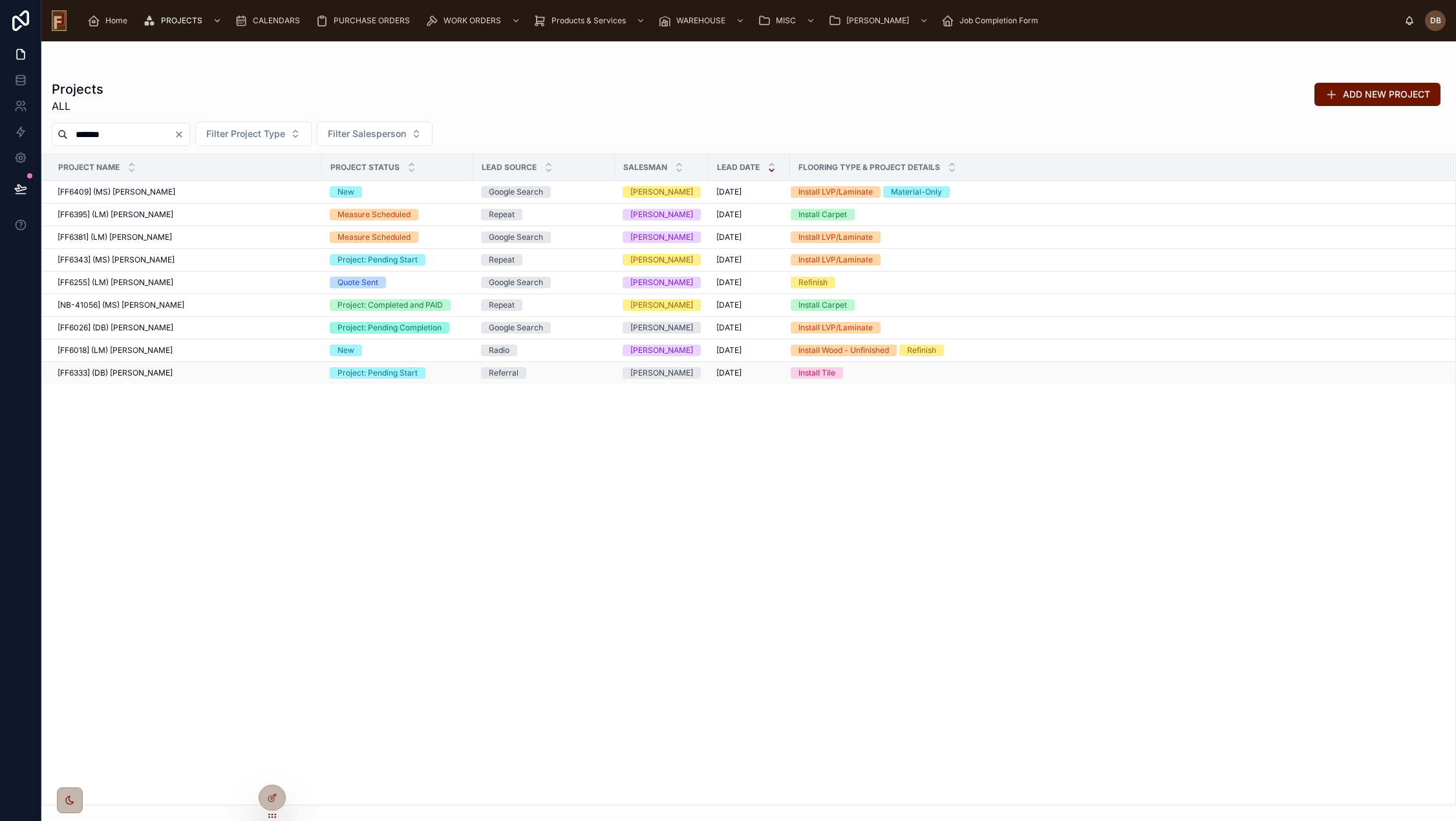
type input "*******"
click at [155, 373] on span "[FF6333] (DB) Stephanie Dietsche" at bounding box center [115, 373] width 115 height 10
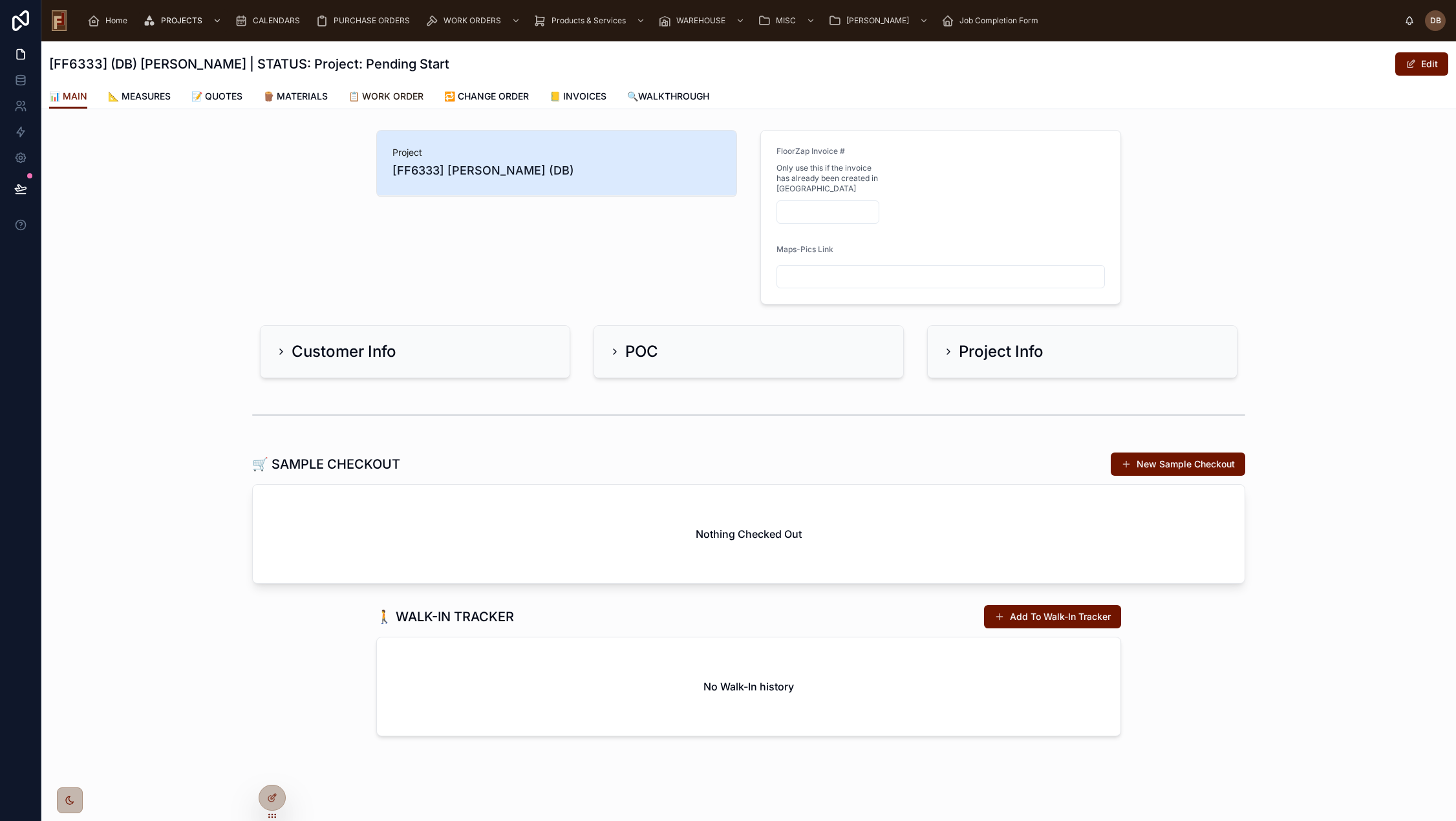
click at [398, 95] on span "📋 WORK ORDER" at bounding box center [386, 96] width 75 height 13
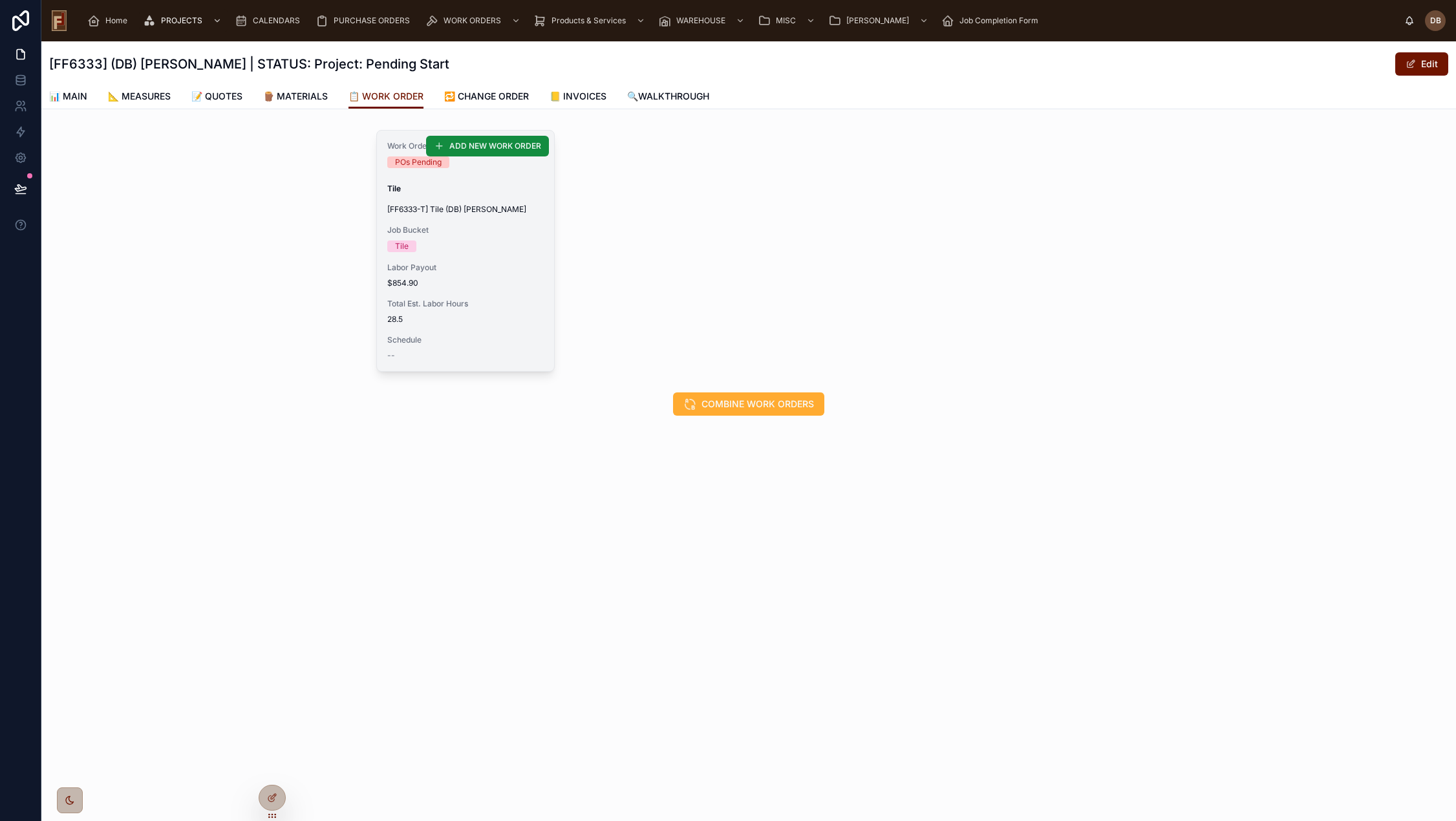
click at [508, 306] on span "Total Est. Labor Hours" at bounding box center [466, 304] width 157 height 10
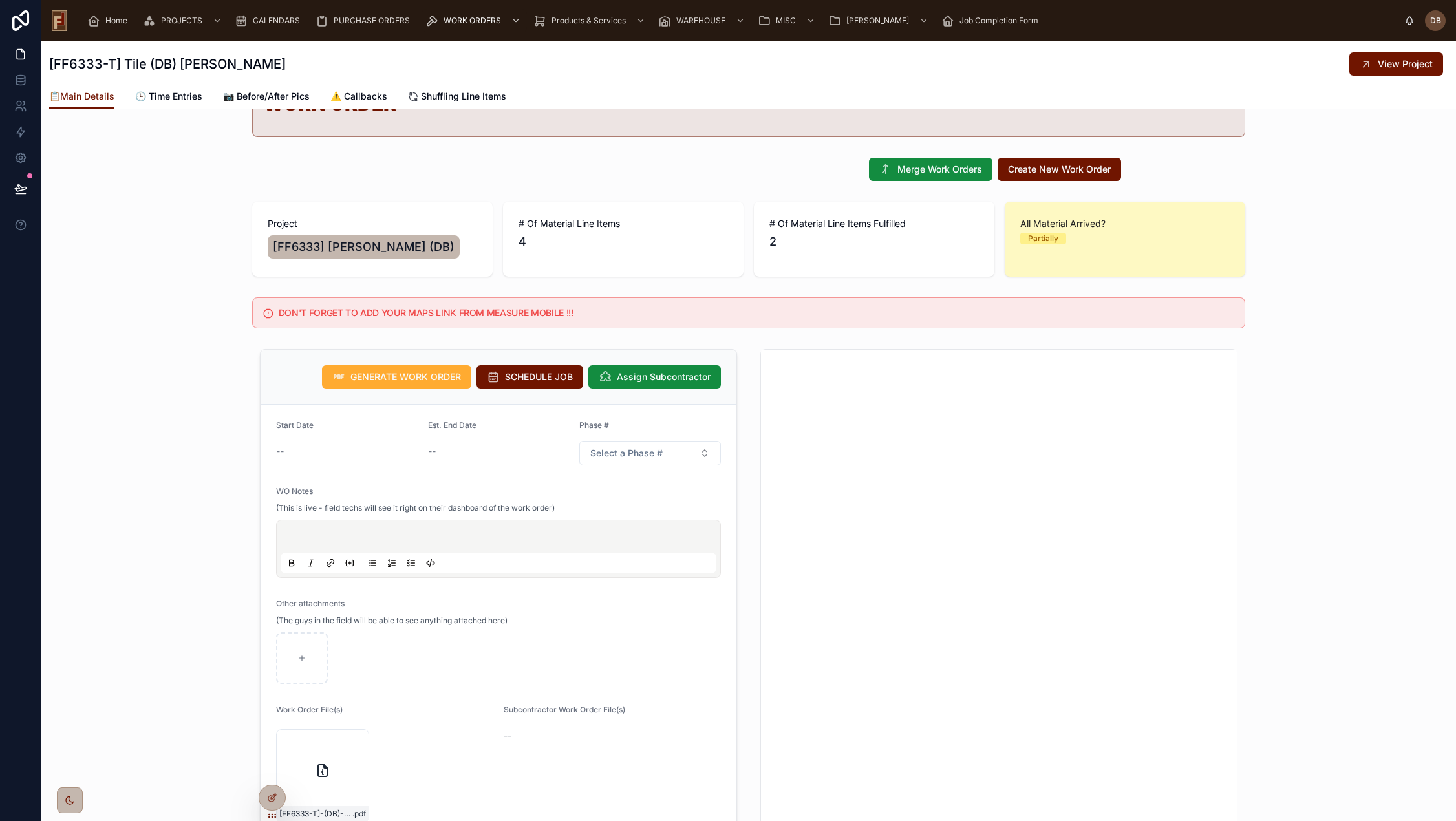
scroll to position [194, 0]
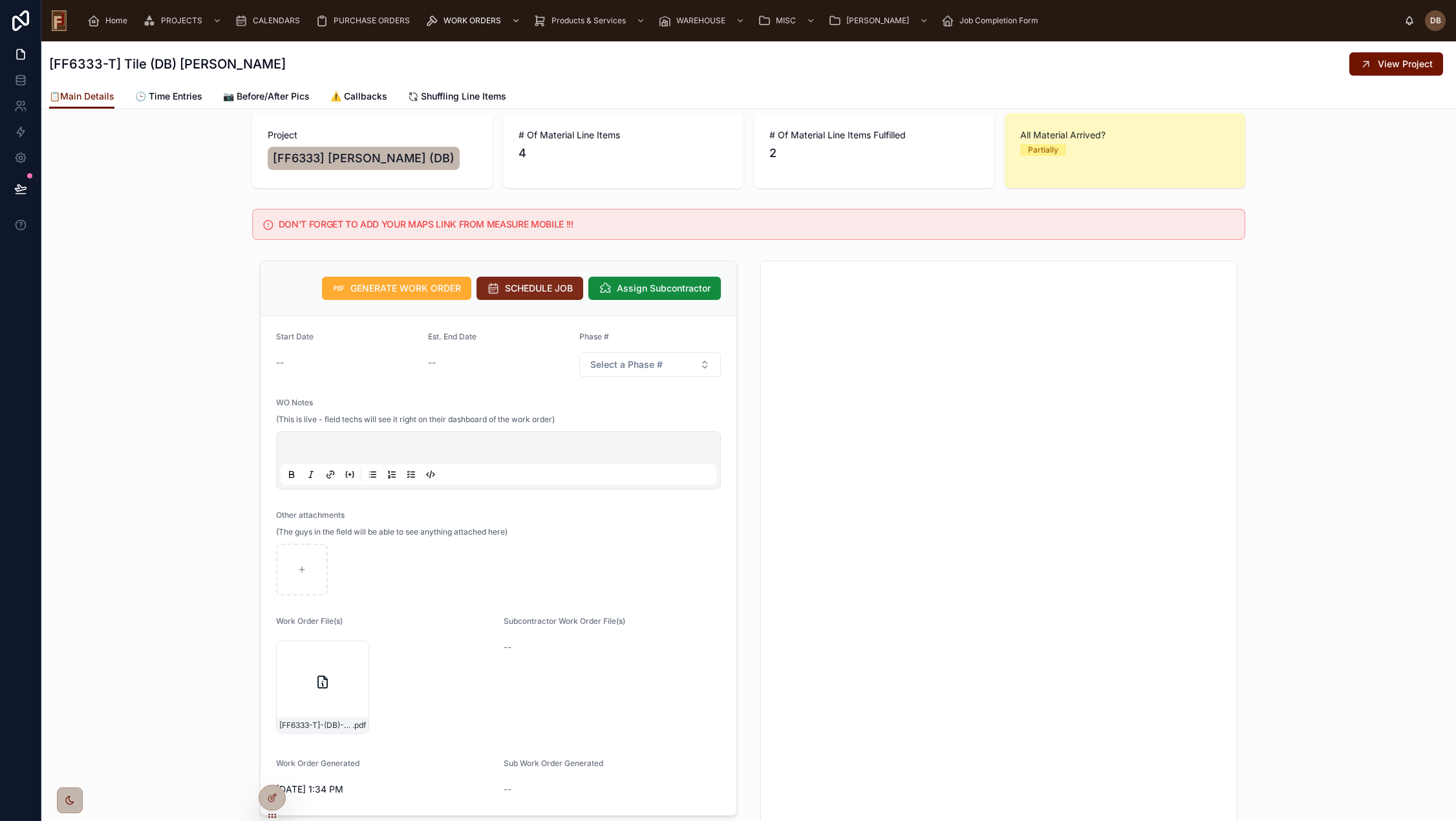
click at [550, 293] on span "SCHEDULE JOB" at bounding box center [538, 288] width 68 height 13
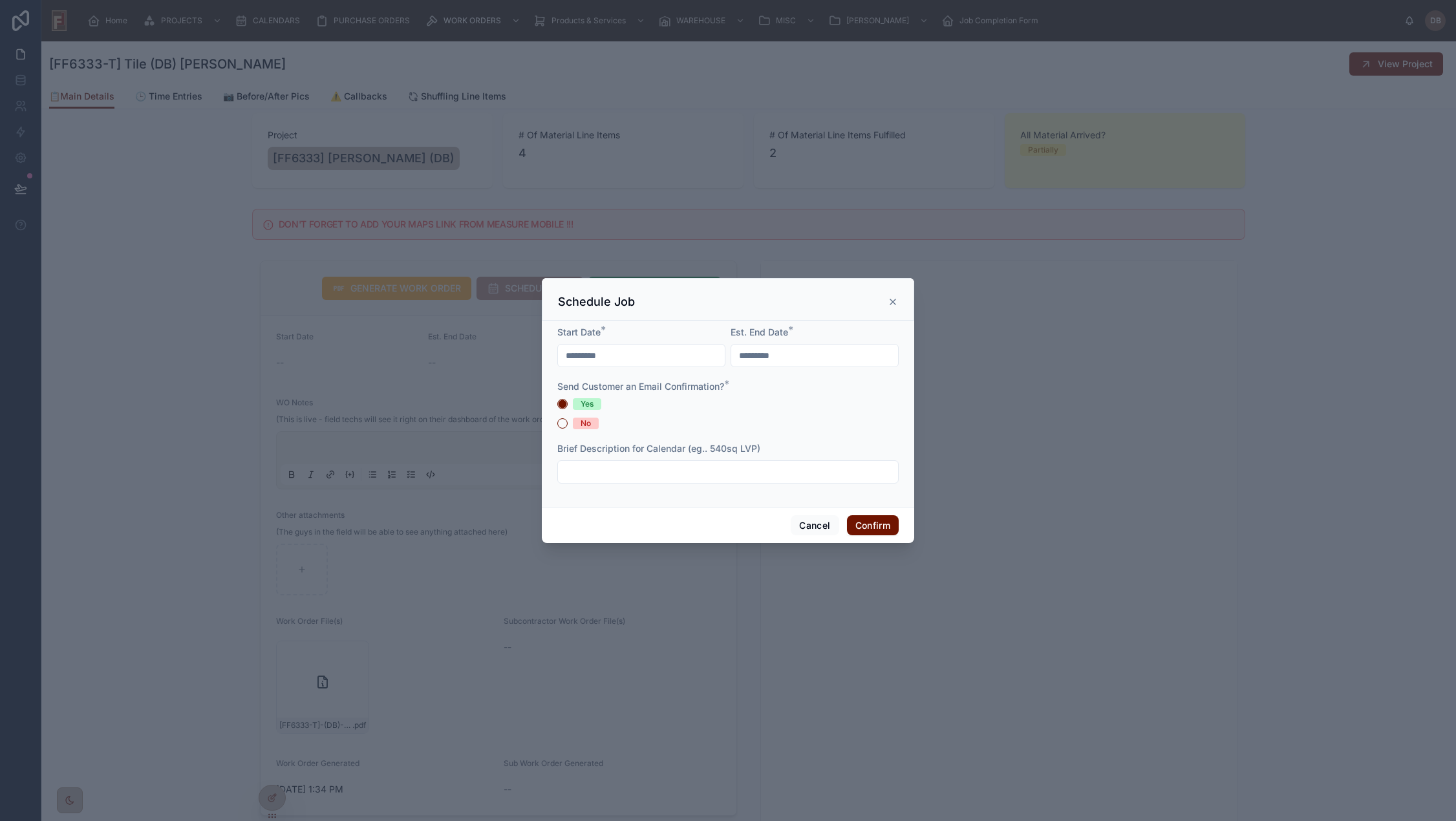
click at [893, 297] on icon at bounding box center [893, 302] width 10 height 10
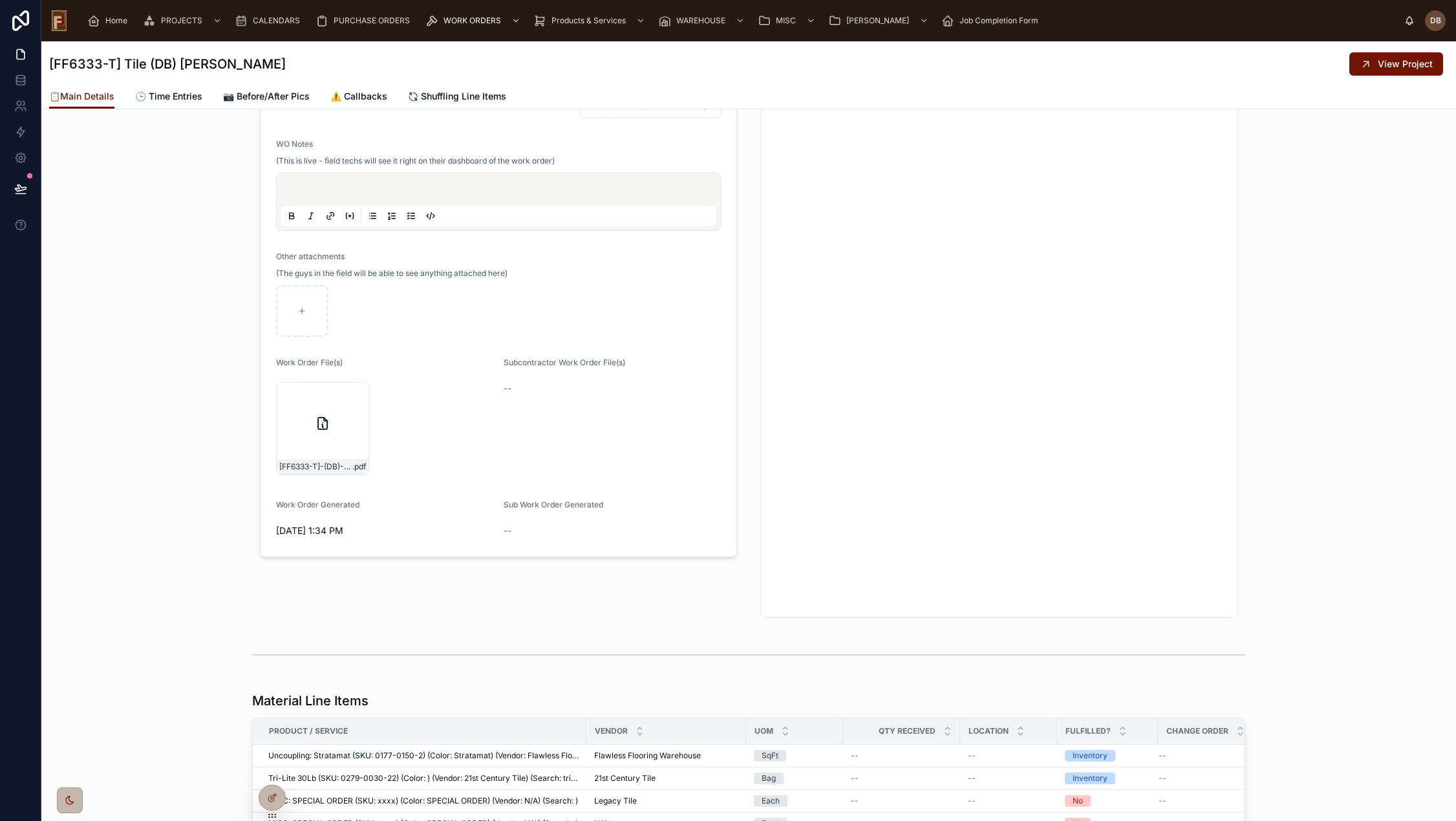
scroll to position [0, 0]
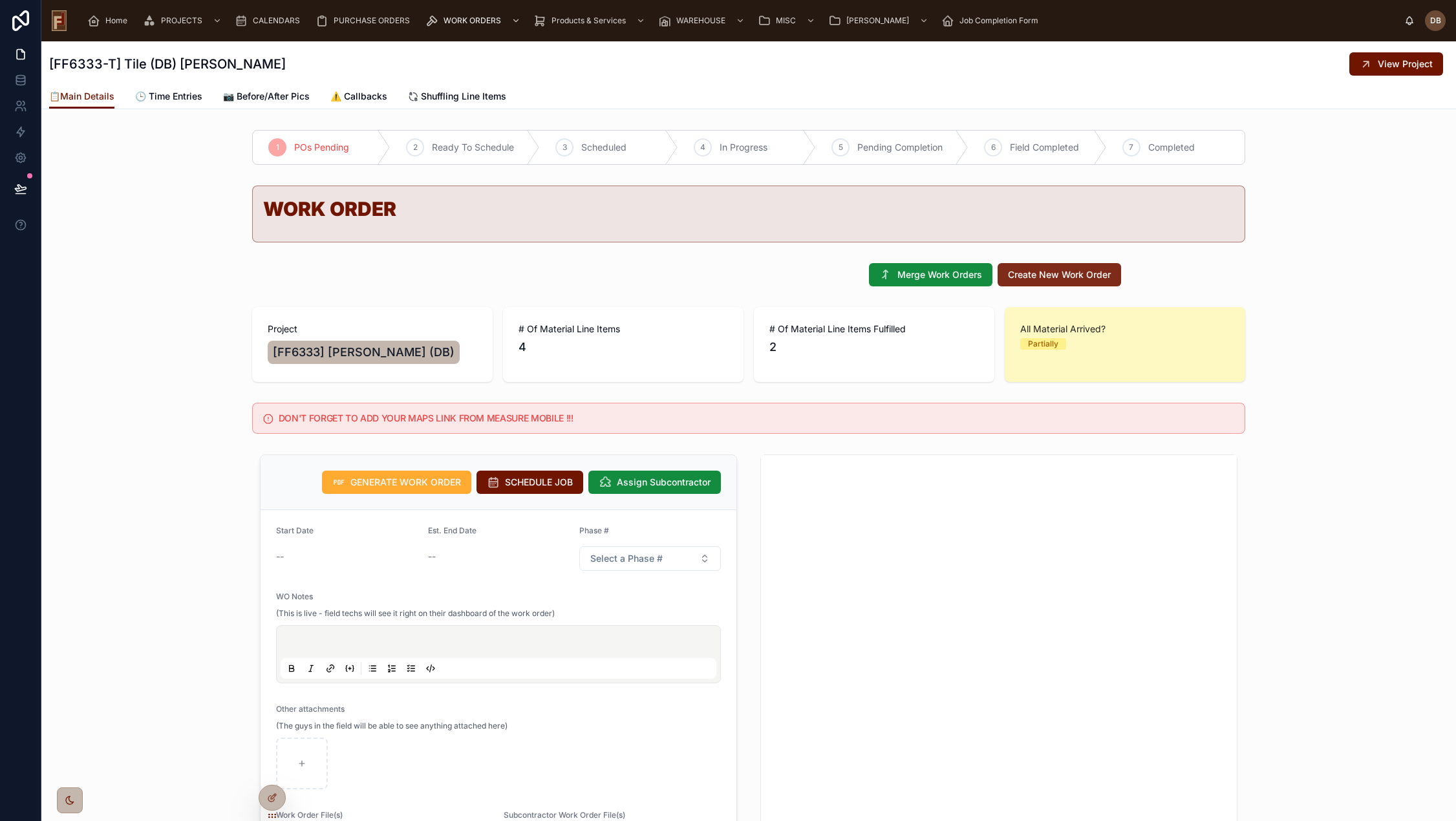
click at [1063, 282] on button "Create New Work Order" at bounding box center [1059, 275] width 124 height 23
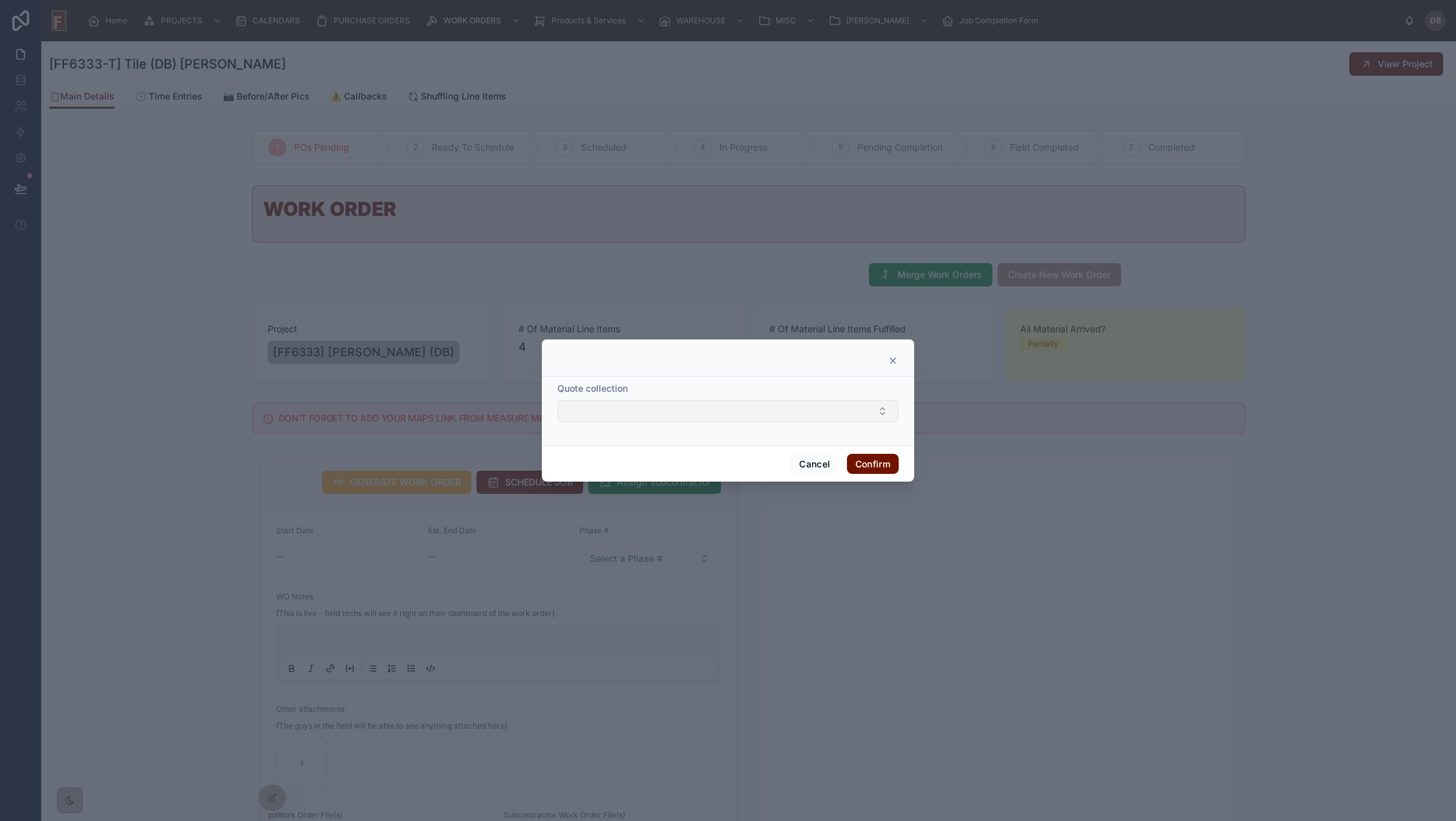
click at [732, 411] on button "Select Button" at bounding box center [727, 411] width 341 height 22
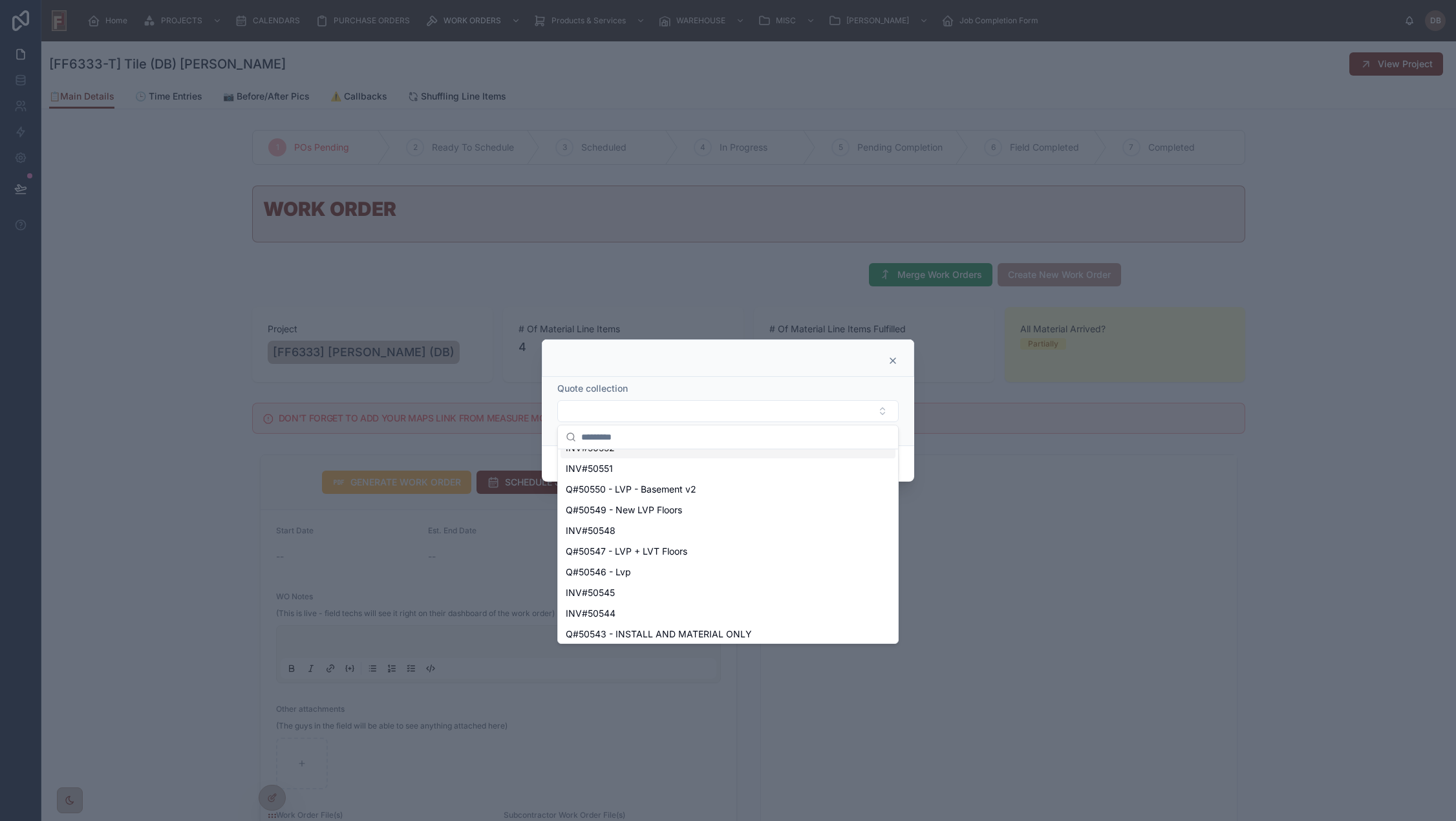
scroll to position [388, 0]
click at [894, 360] on icon at bounding box center [893, 361] width 10 height 10
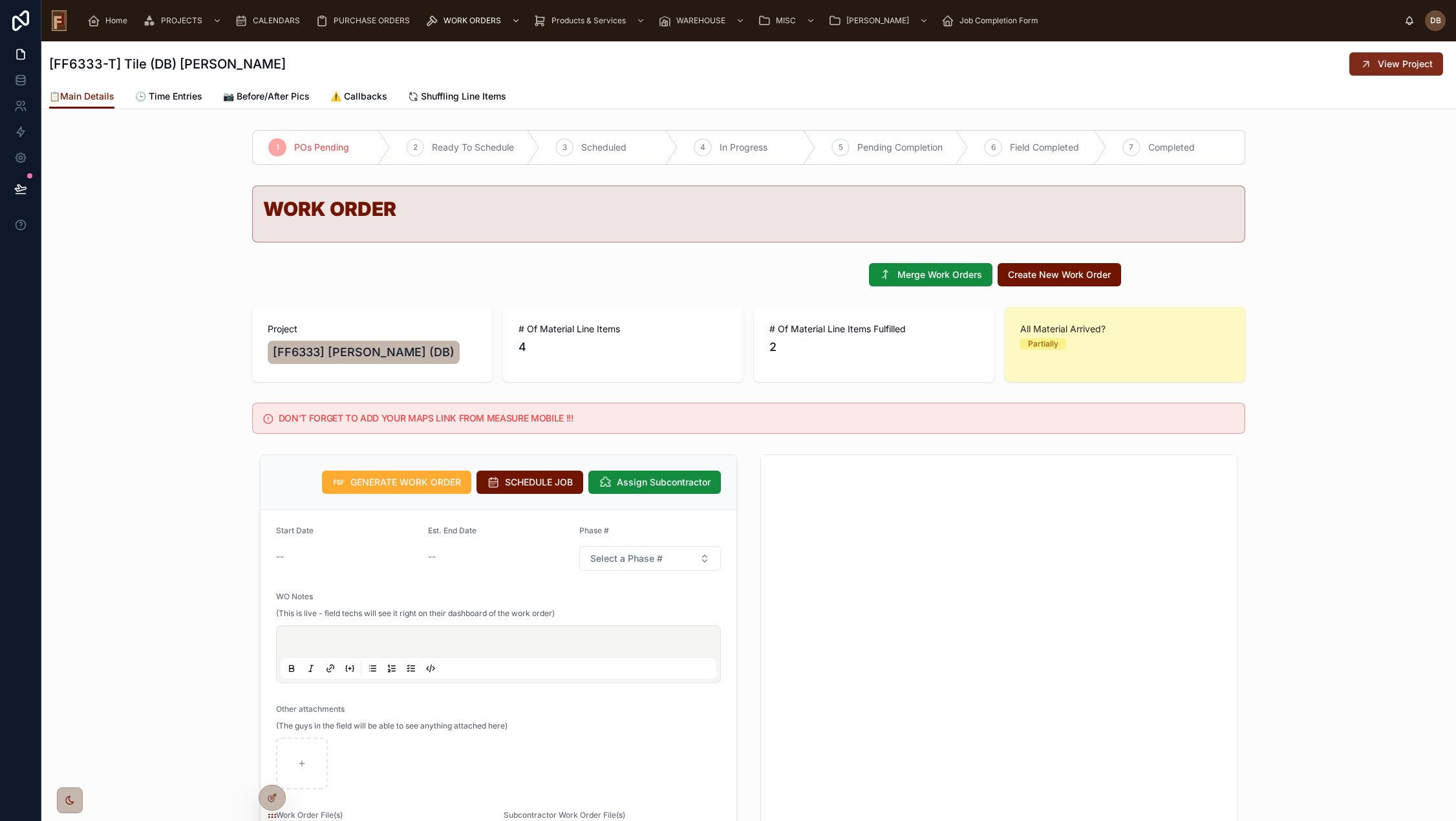
click at [1395, 65] on span "View Project" at bounding box center [1405, 64] width 55 height 13
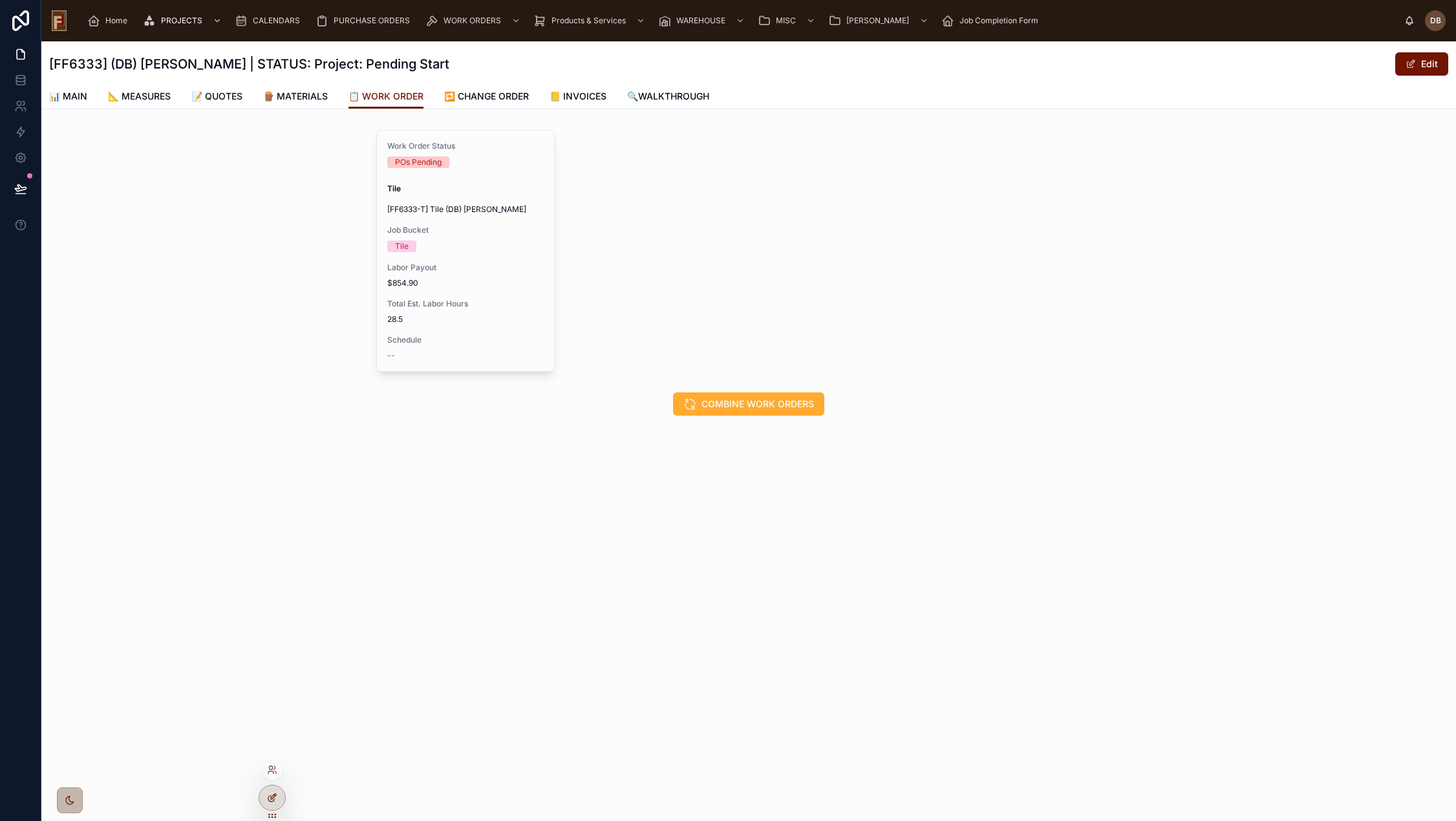
click at [267, 796] on icon at bounding box center [272, 798] width 10 height 10
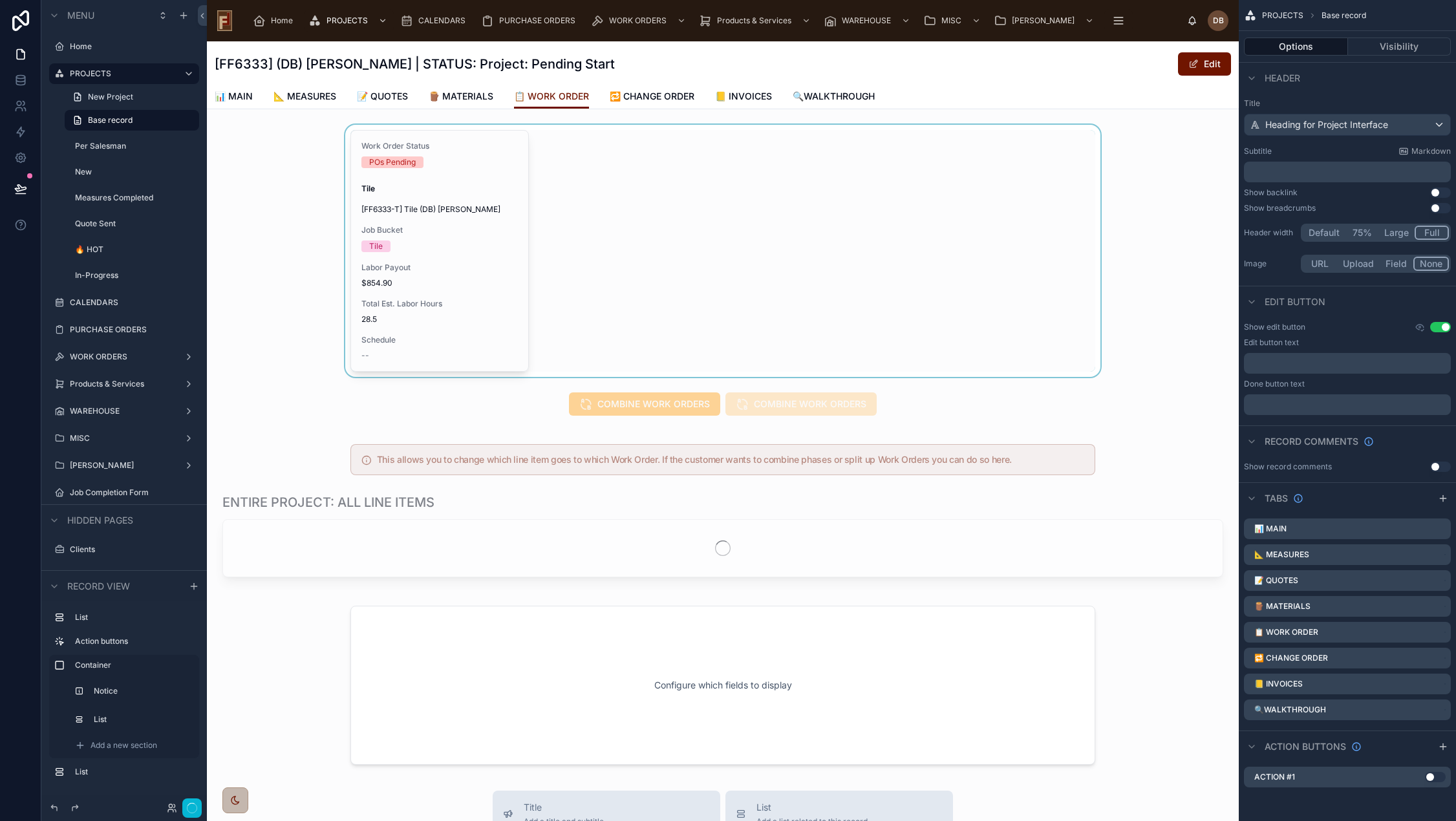
click at [674, 236] on div at bounding box center [722, 251] width 1032 height 252
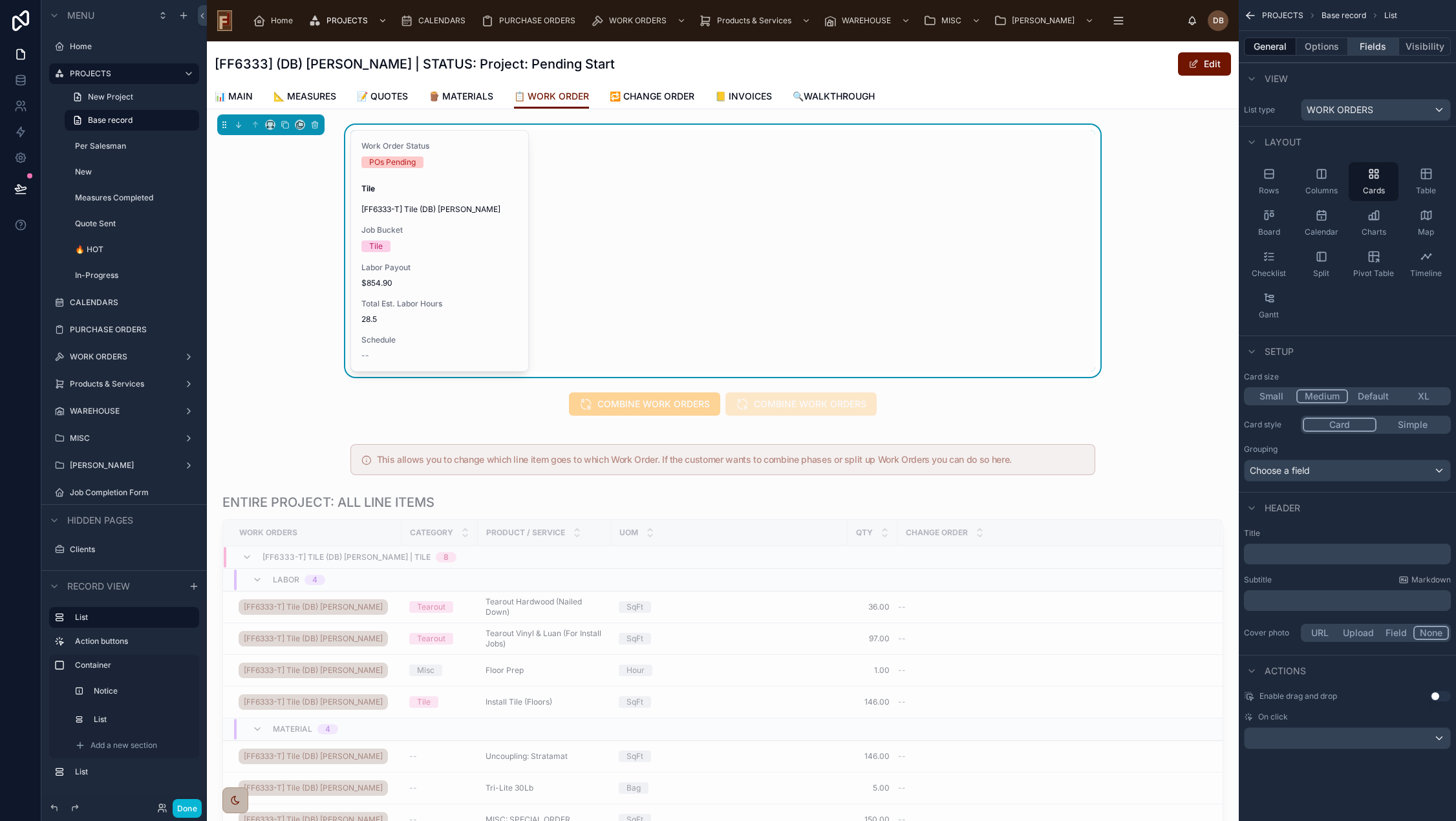
click at [1374, 40] on button "Fields" at bounding box center [1374, 47] width 52 height 18
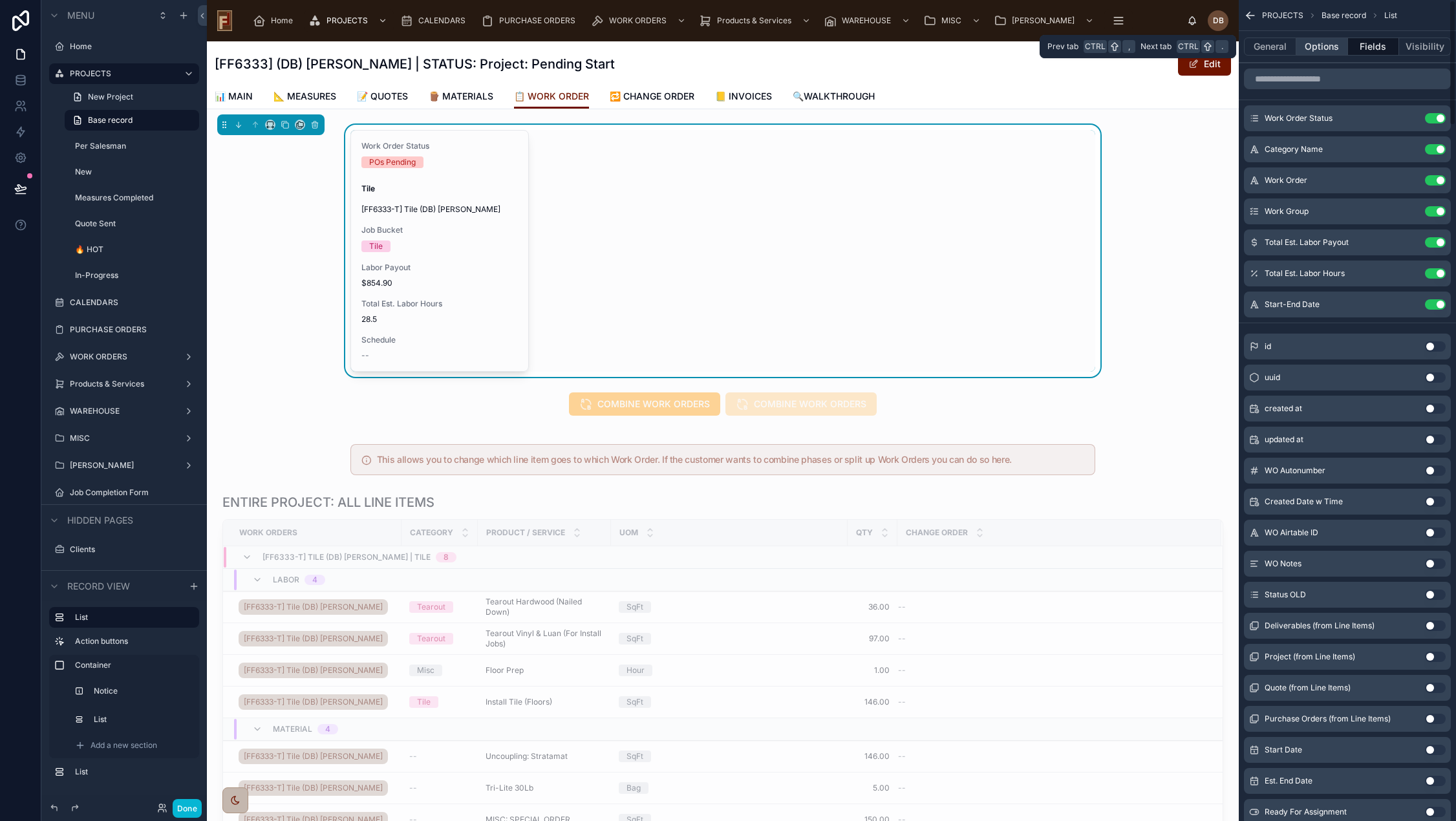
click at [1325, 49] on button "Options" at bounding box center [1322, 47] width 52 height 18
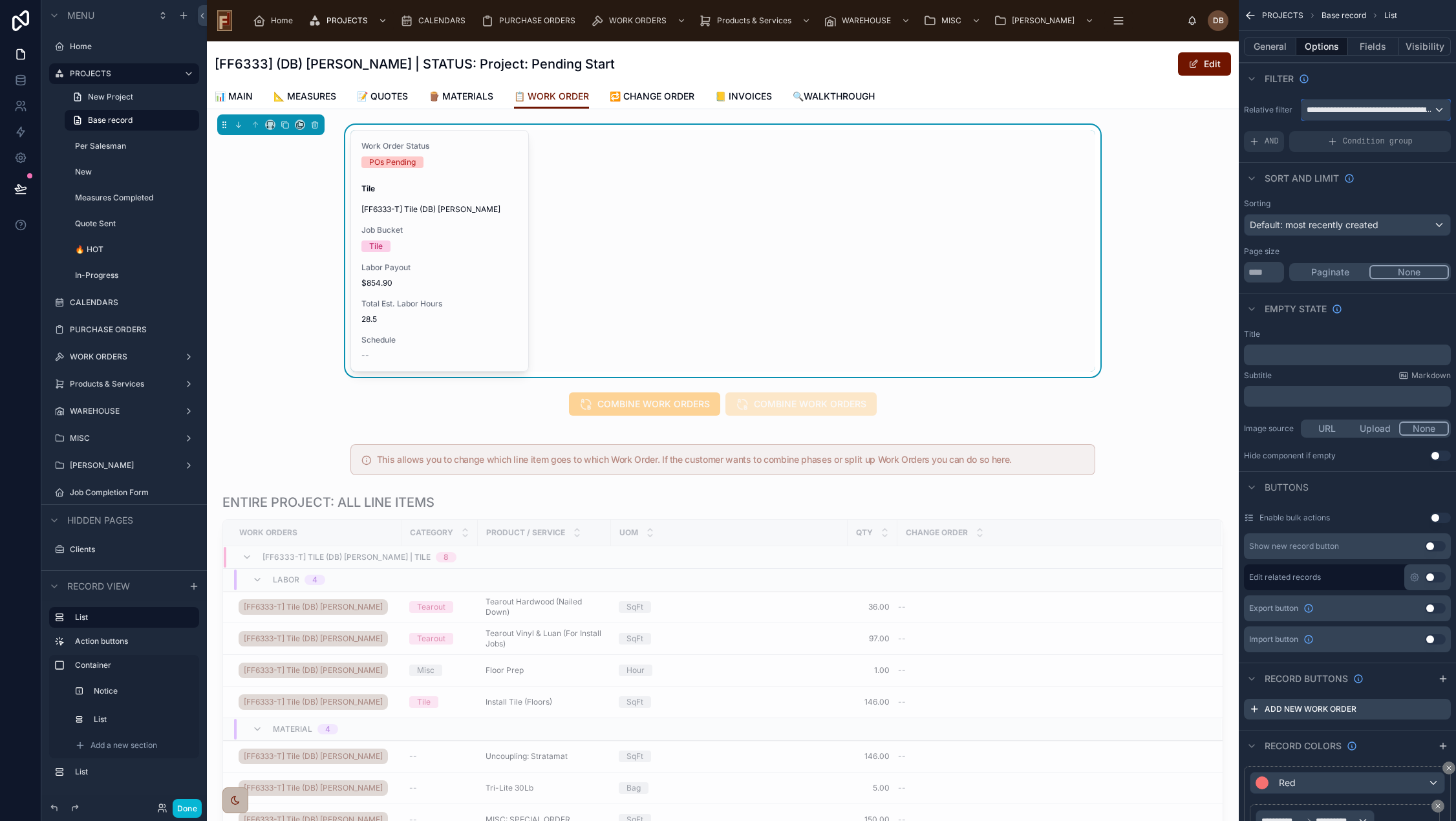
click at [1350, 110] on span "**********" at bounding box center [1370, 110] width 127 height 10
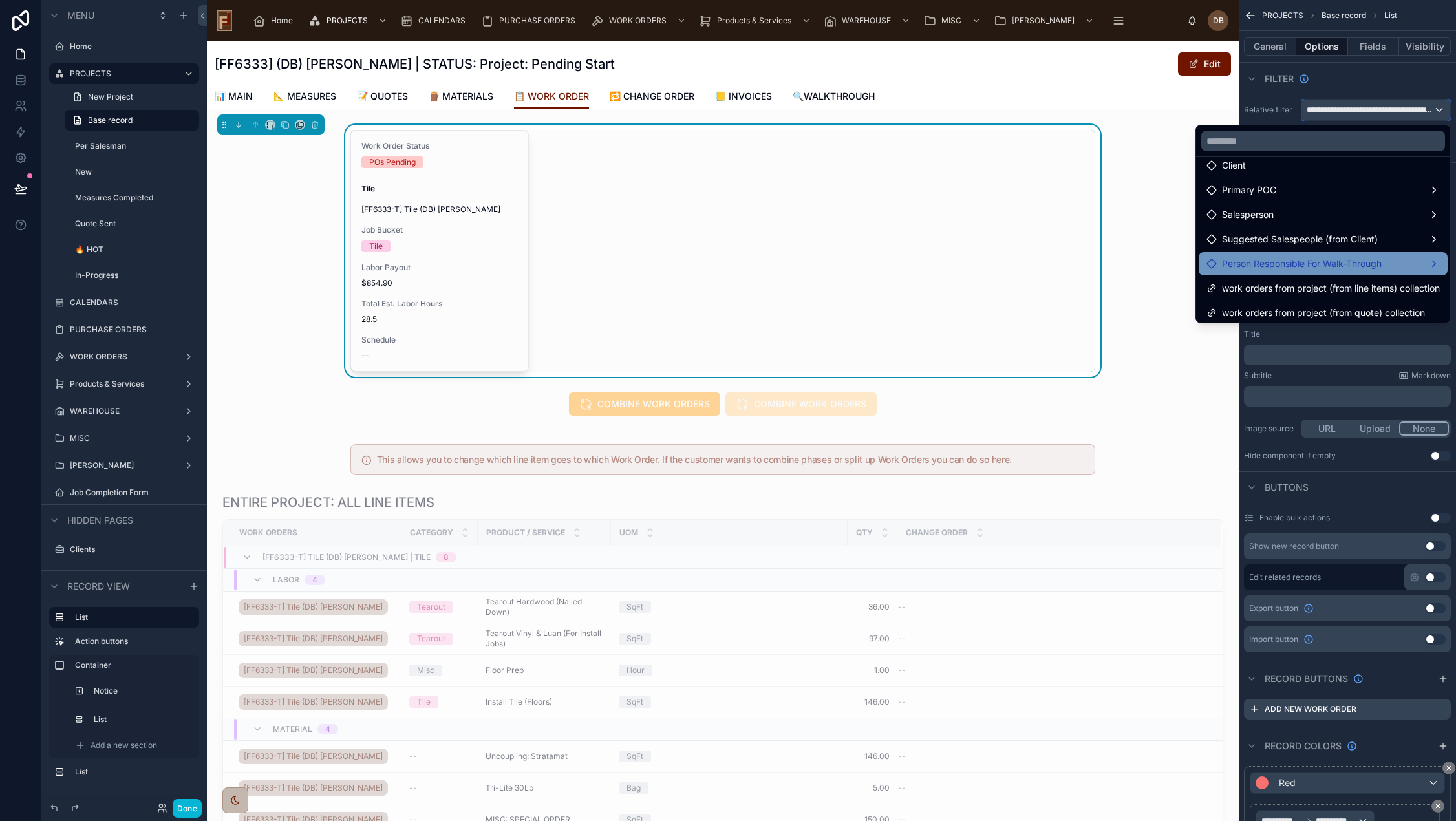
scroll to position [87, 0]
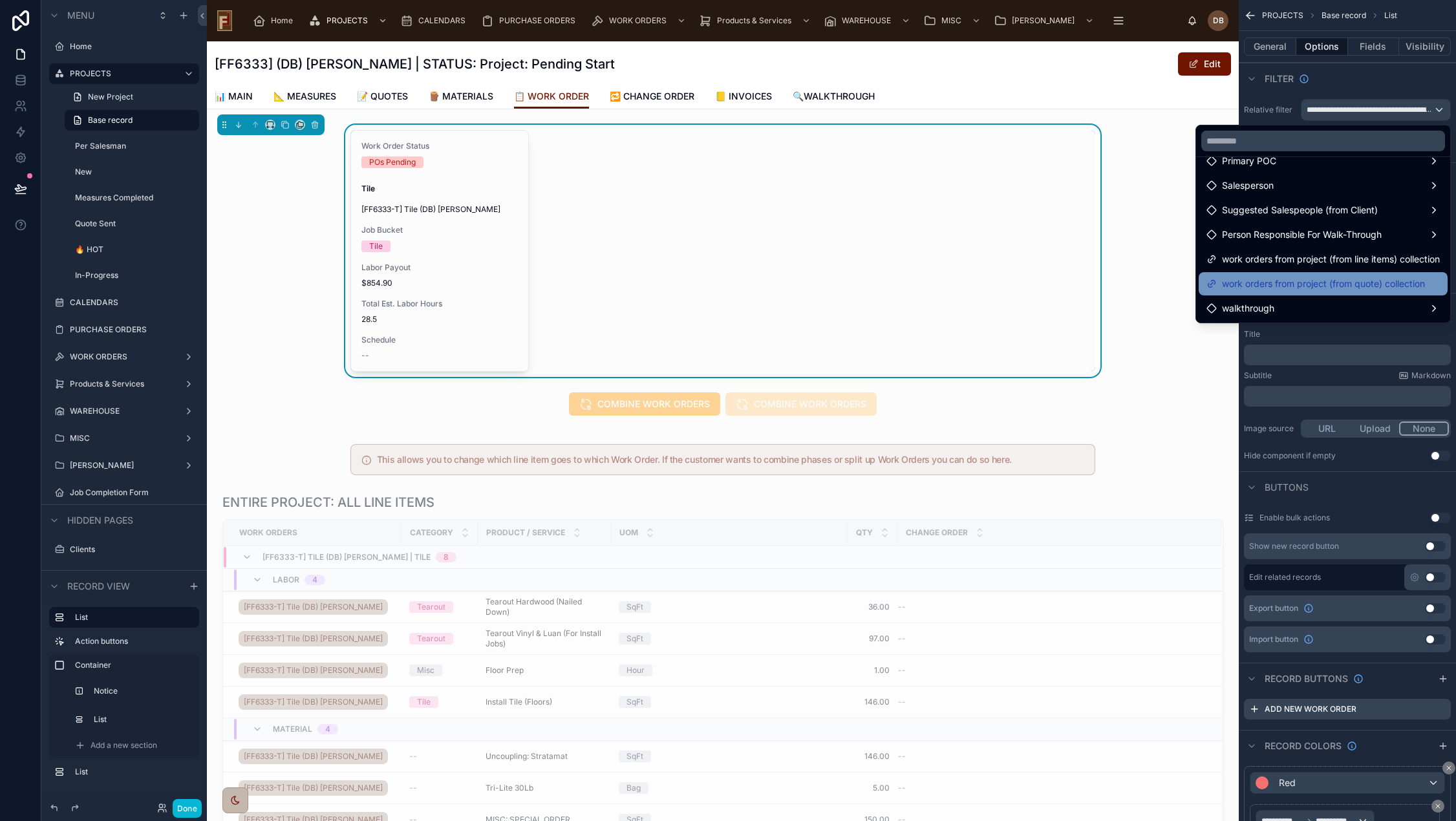
click at [1287, 285] on span "work orders from project (from quote) collection" at bounding box center [1323, 284] width 203 height 16
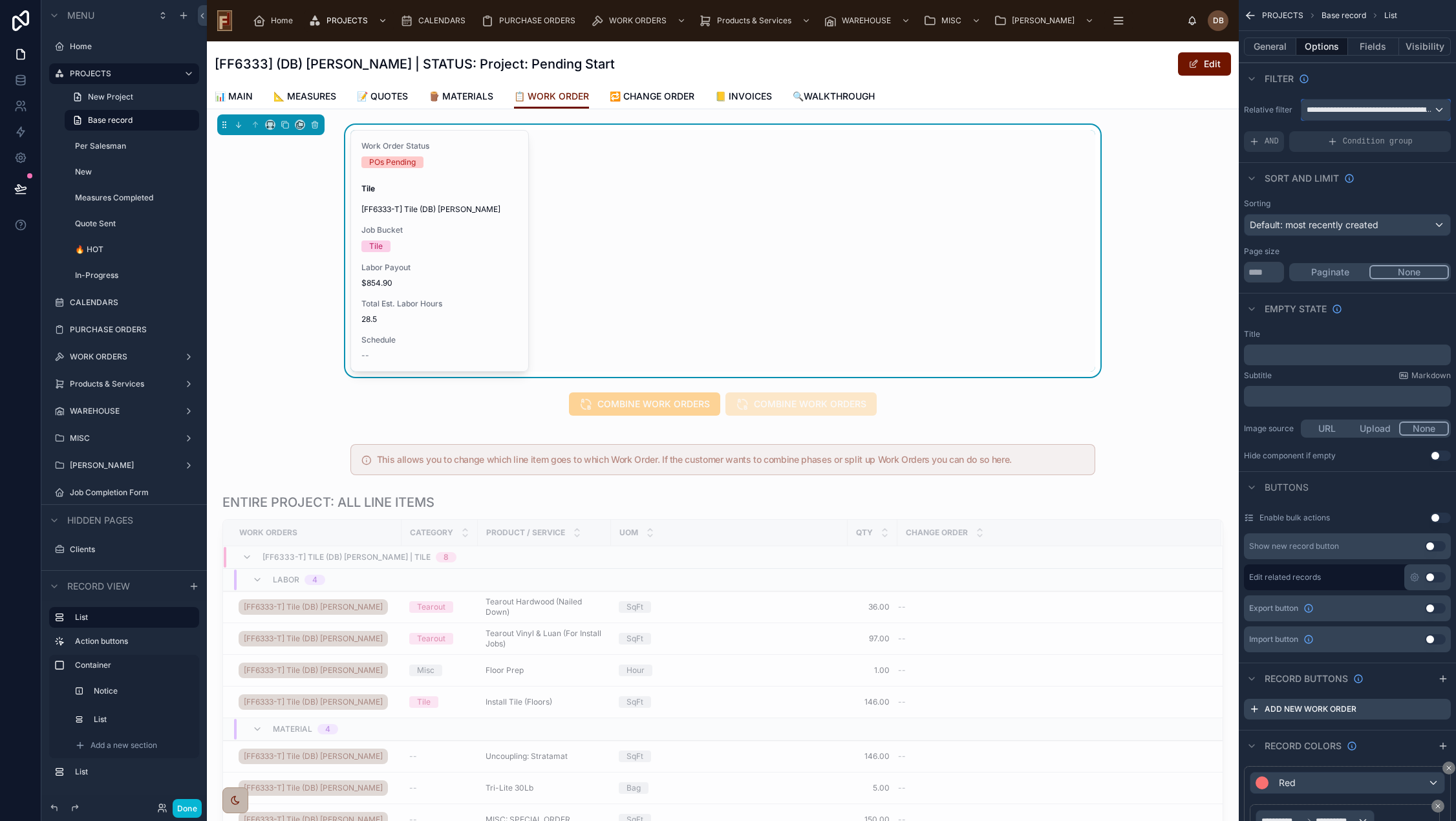
click at [1356, 106] on span "**********" at bounding box center [1370, 110] width 127 height 10
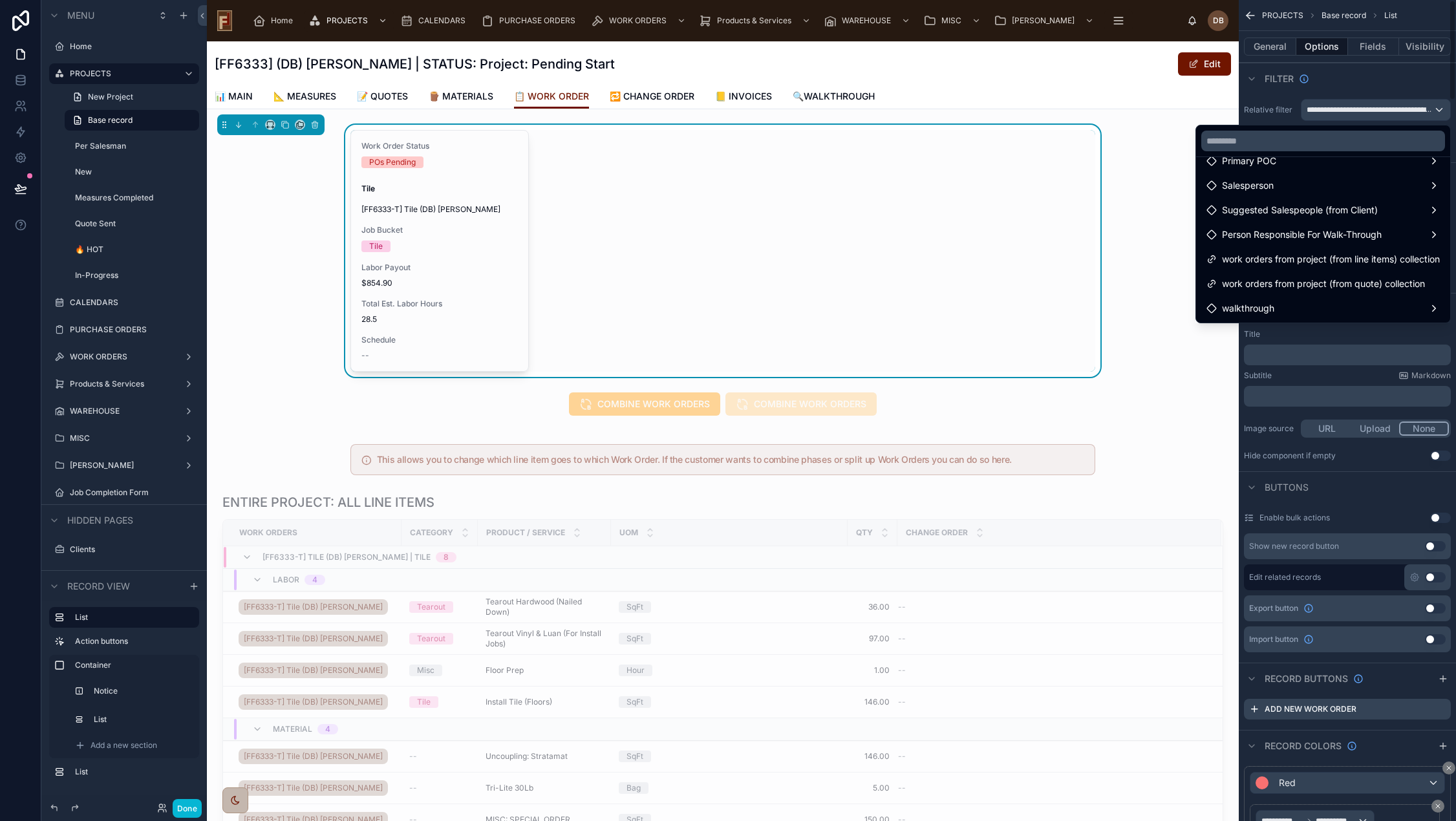
click at [1380, 110] on div "scrollable content" at bounding box center [728, 410] width 1456 height 821
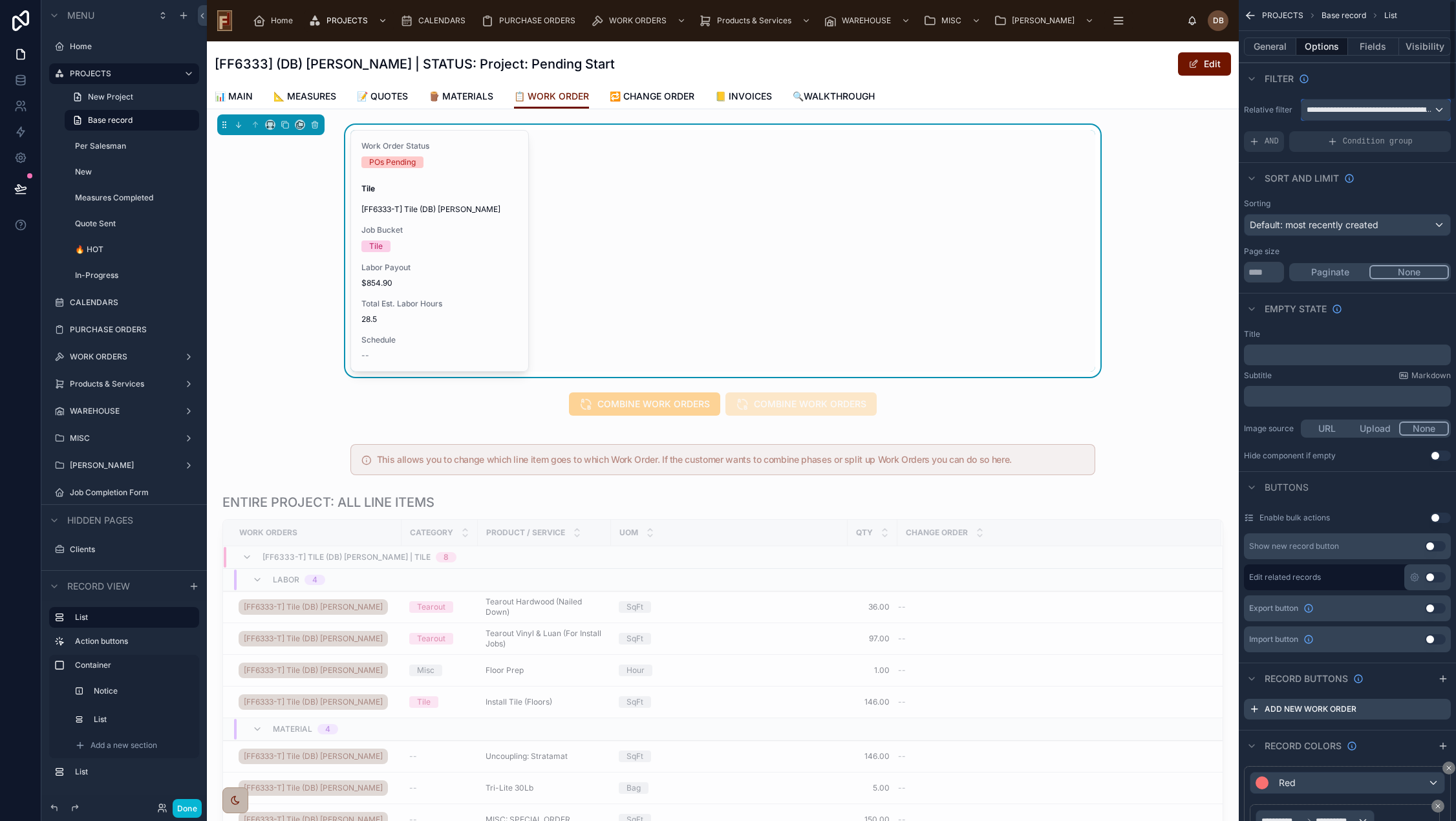
click at [1380, 110] on span "**********" at bounding box center [1370, 110] width 127 height 10
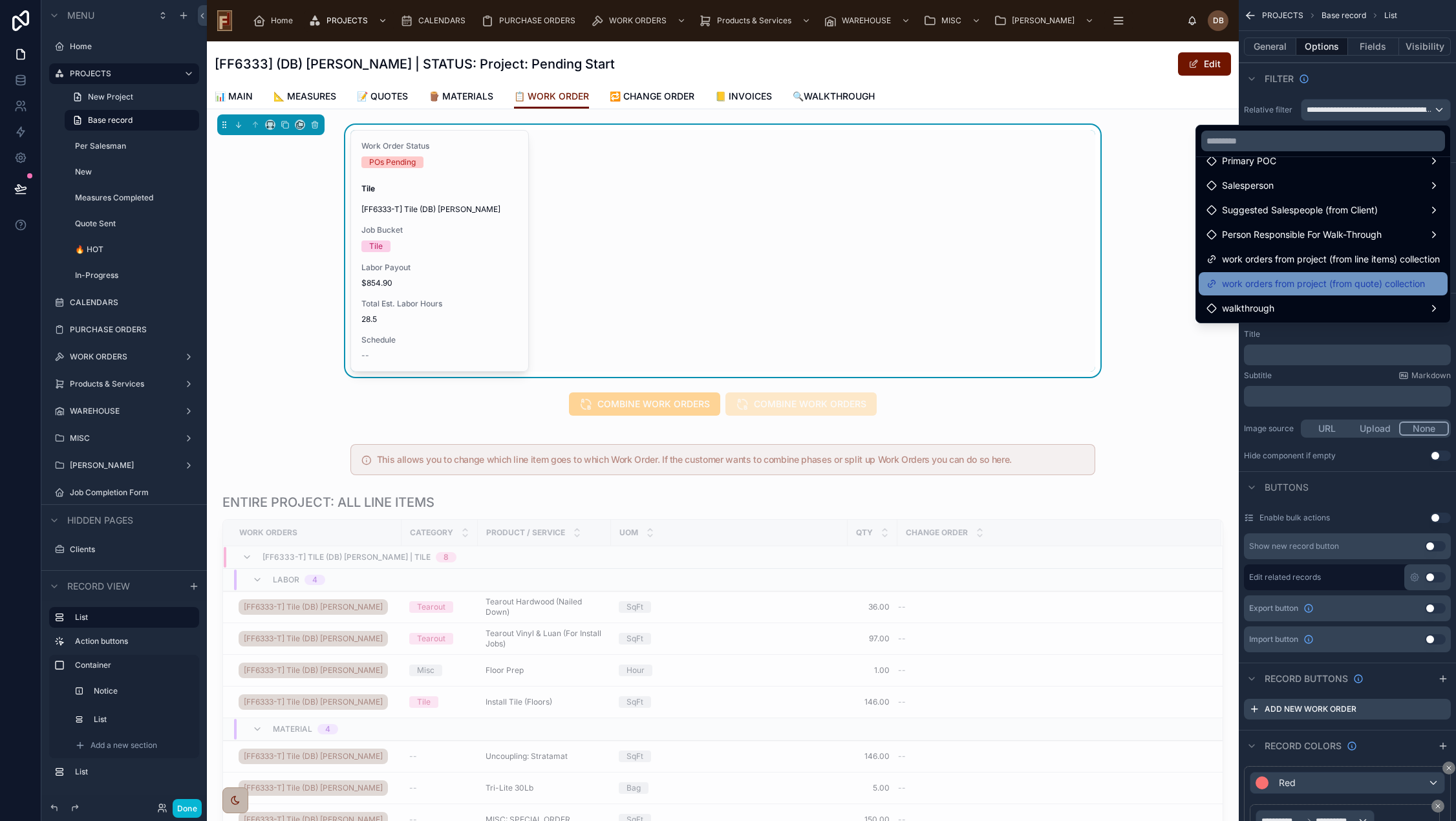
click at [1306, 282] on span "work orders from project (from quote) collection" at bounding box center [1323, 284] width 203 height 16
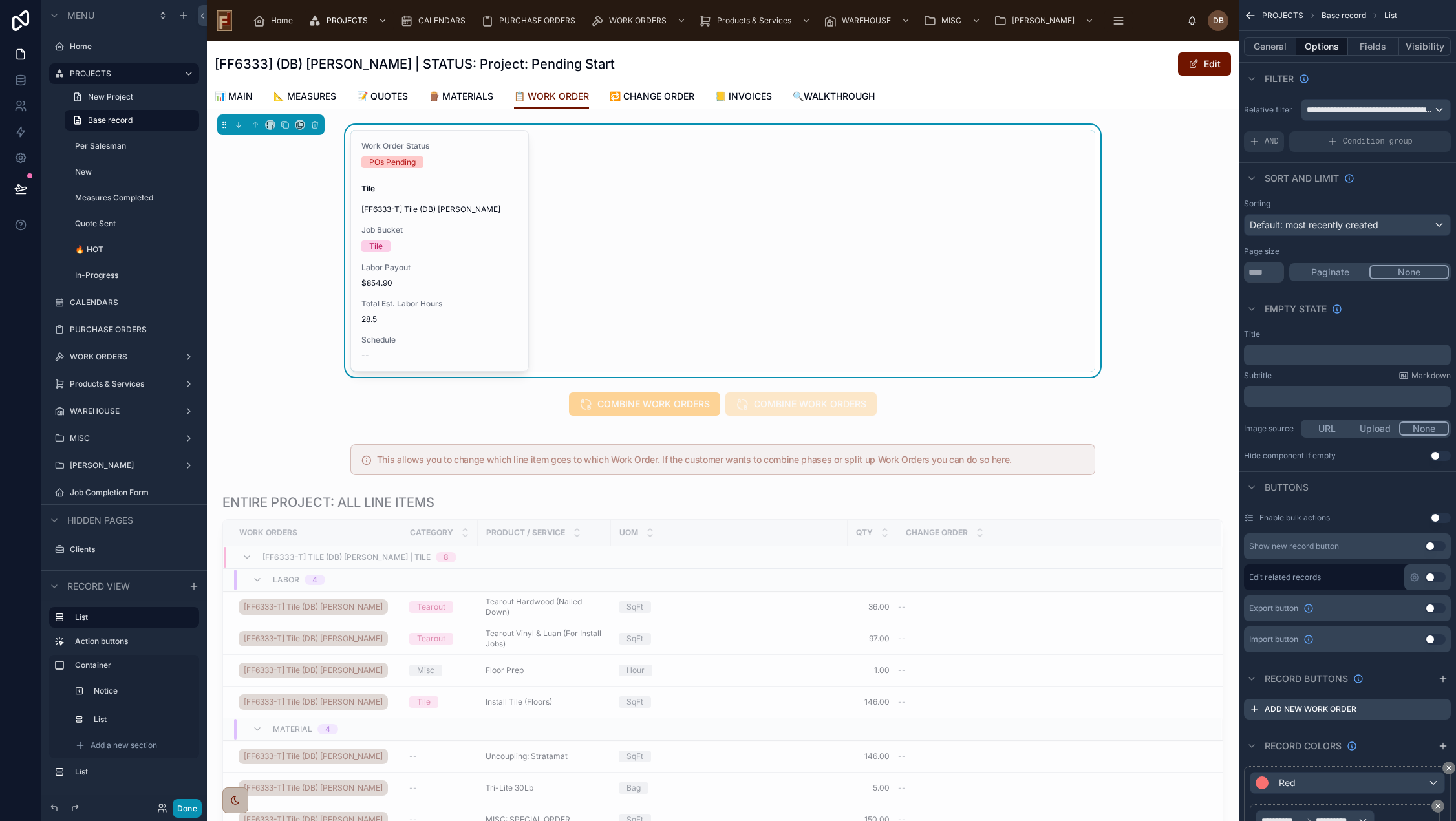
click at [188, 806] on button "Done" at bounding box center [187, 808] width 29 height 19
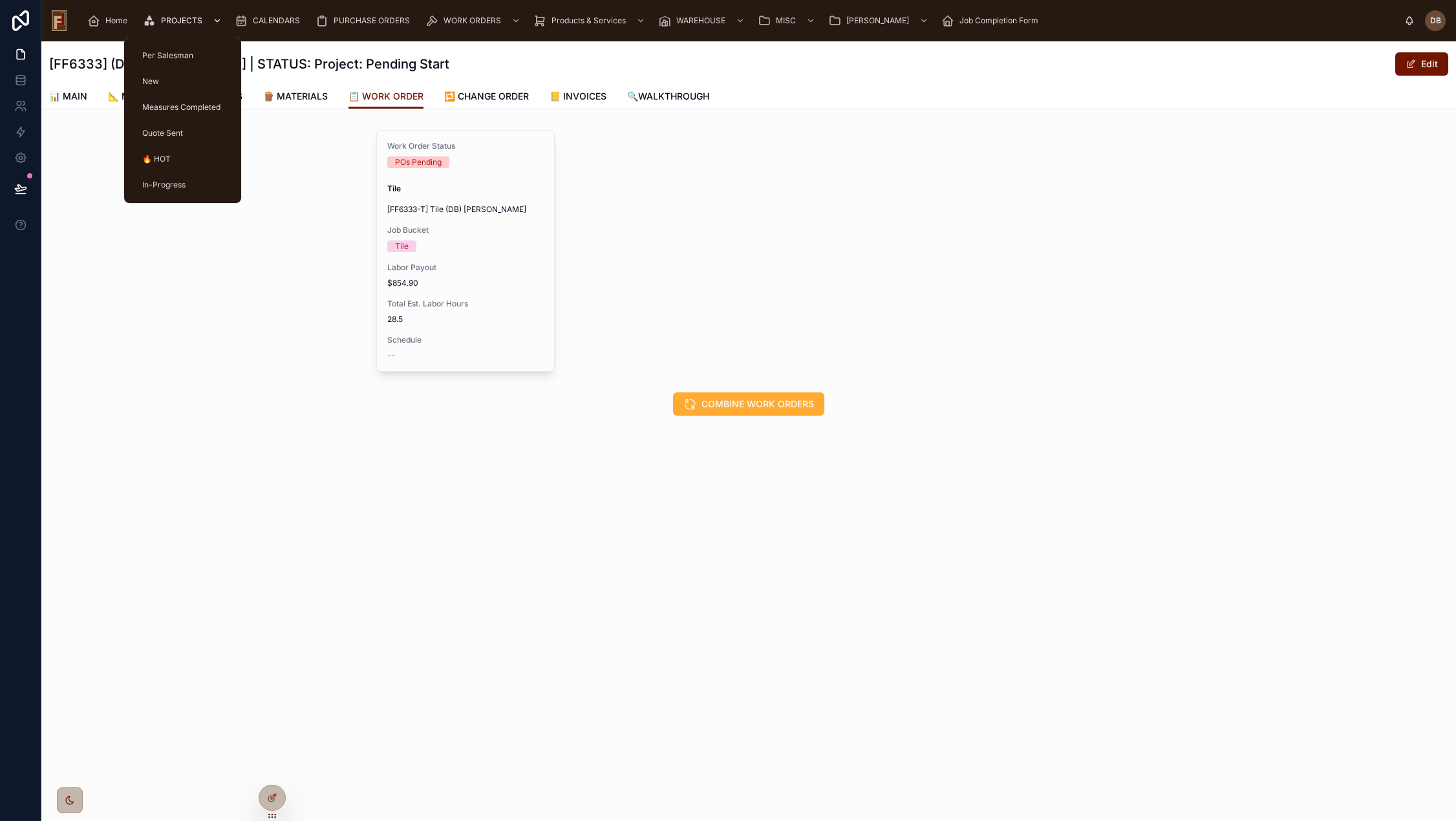
click at [188, 19] on span "PROJECTS" at bounding box center [182, 21] width 41 height 10
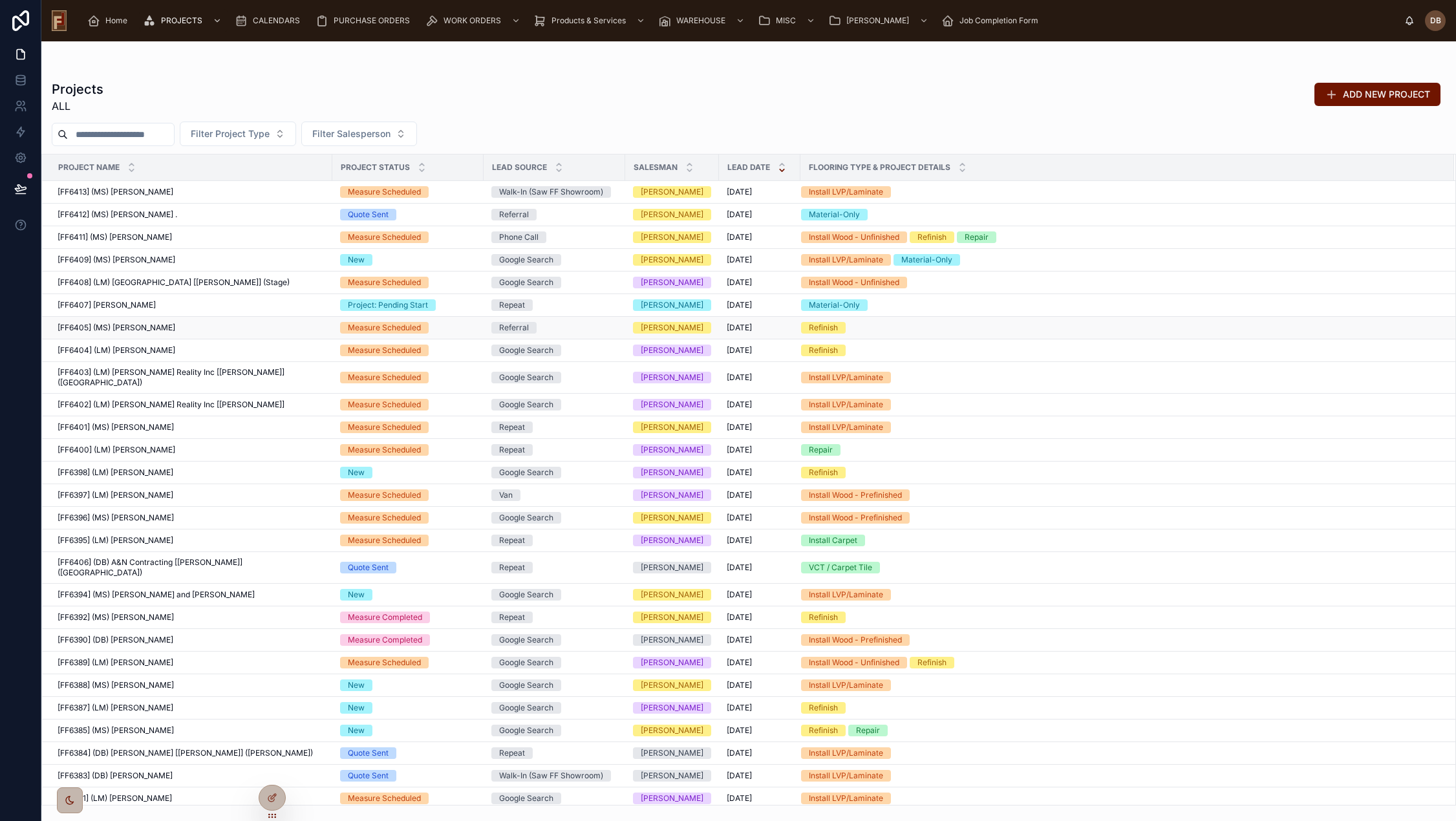
click at [143, 327] on span "[FF6405] (MS) Tim Lemont" at bounding box center [117, 328] width 118 height 10
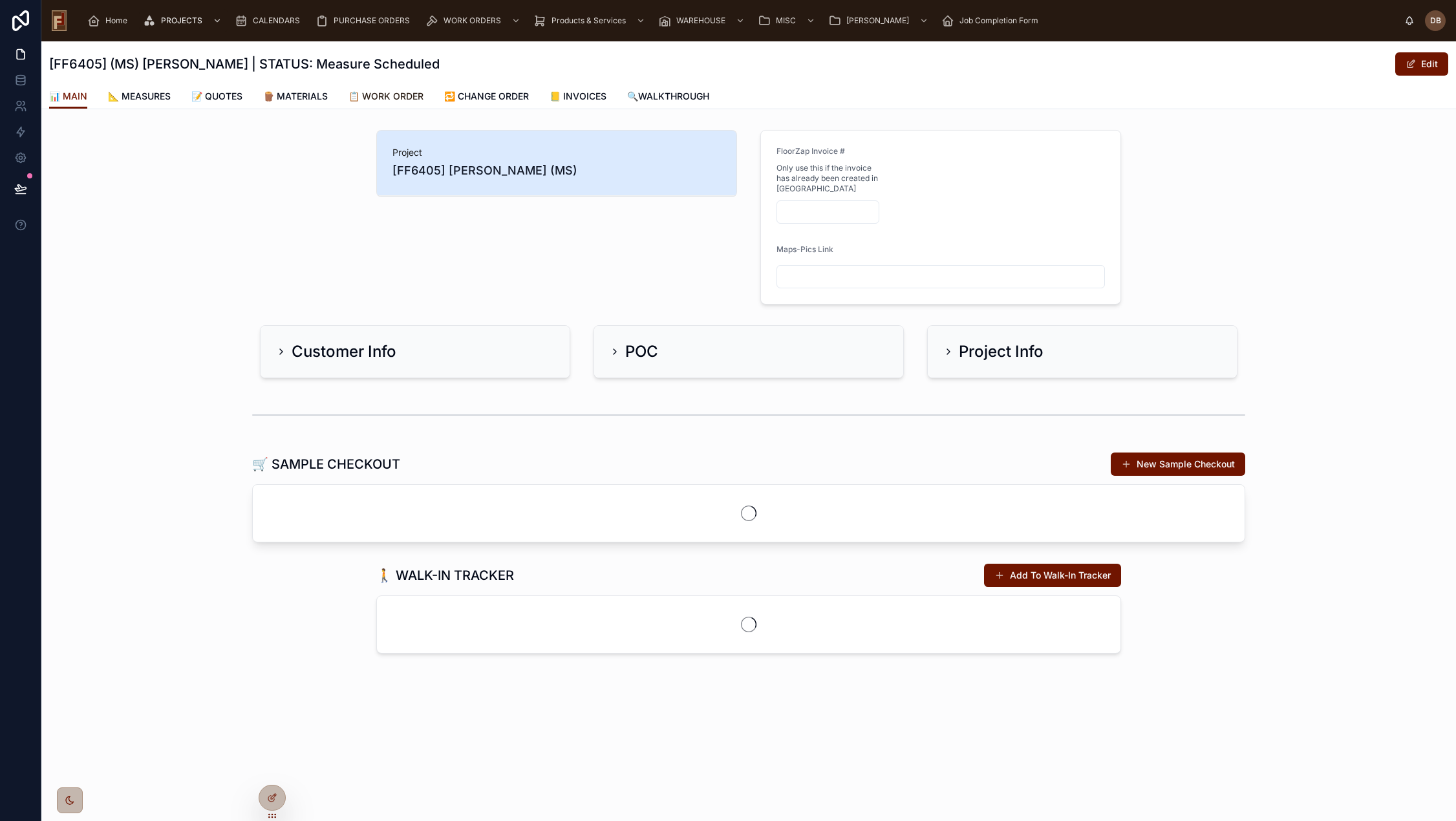
click at [389, 97] on span "📋 WORK ORDER" at bounding box center [386, 96] width 75 height 13
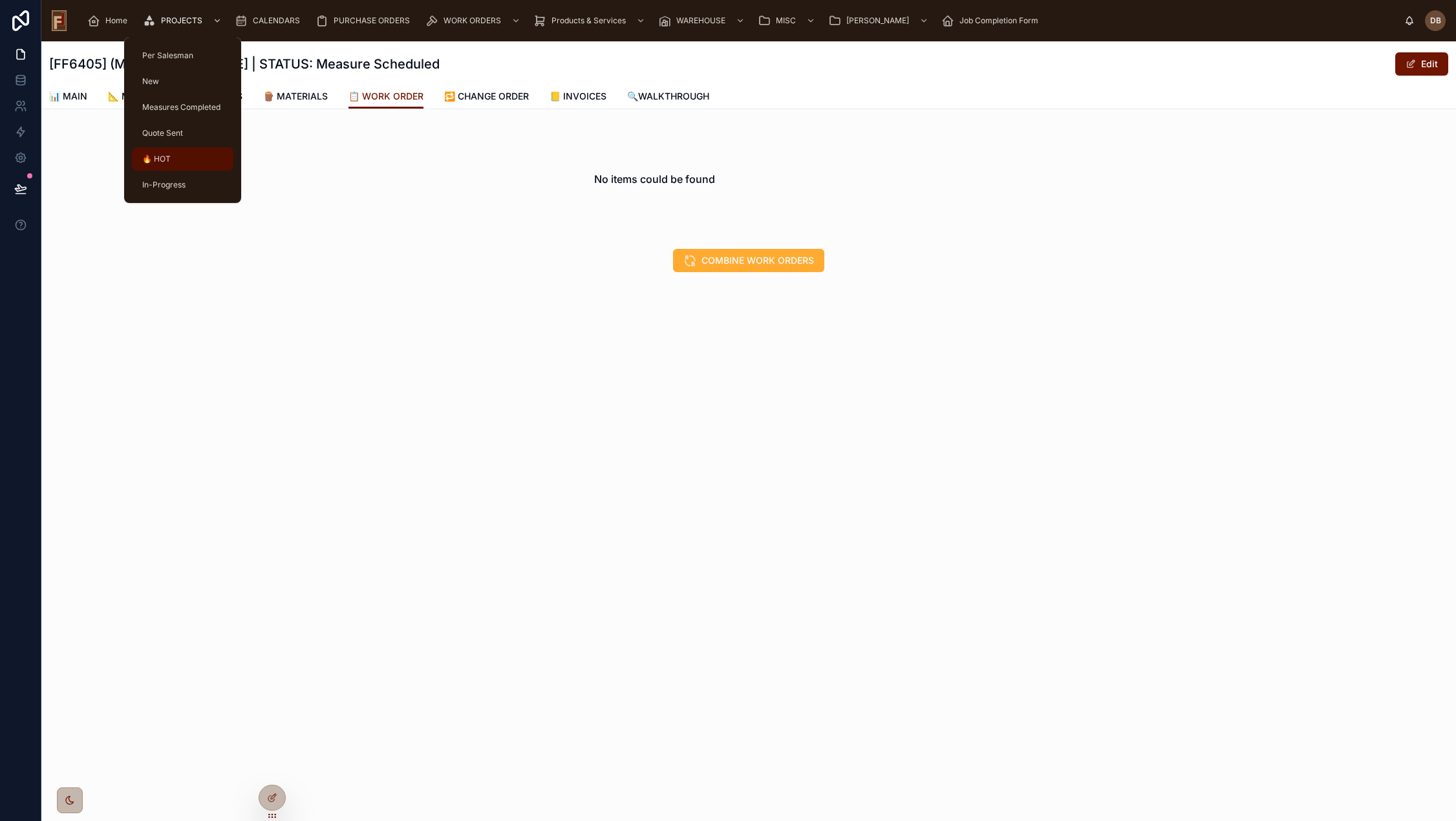
click at [176, 165] on div "🔥 HOT" at bounding box center [183, 159] width 86 height 21
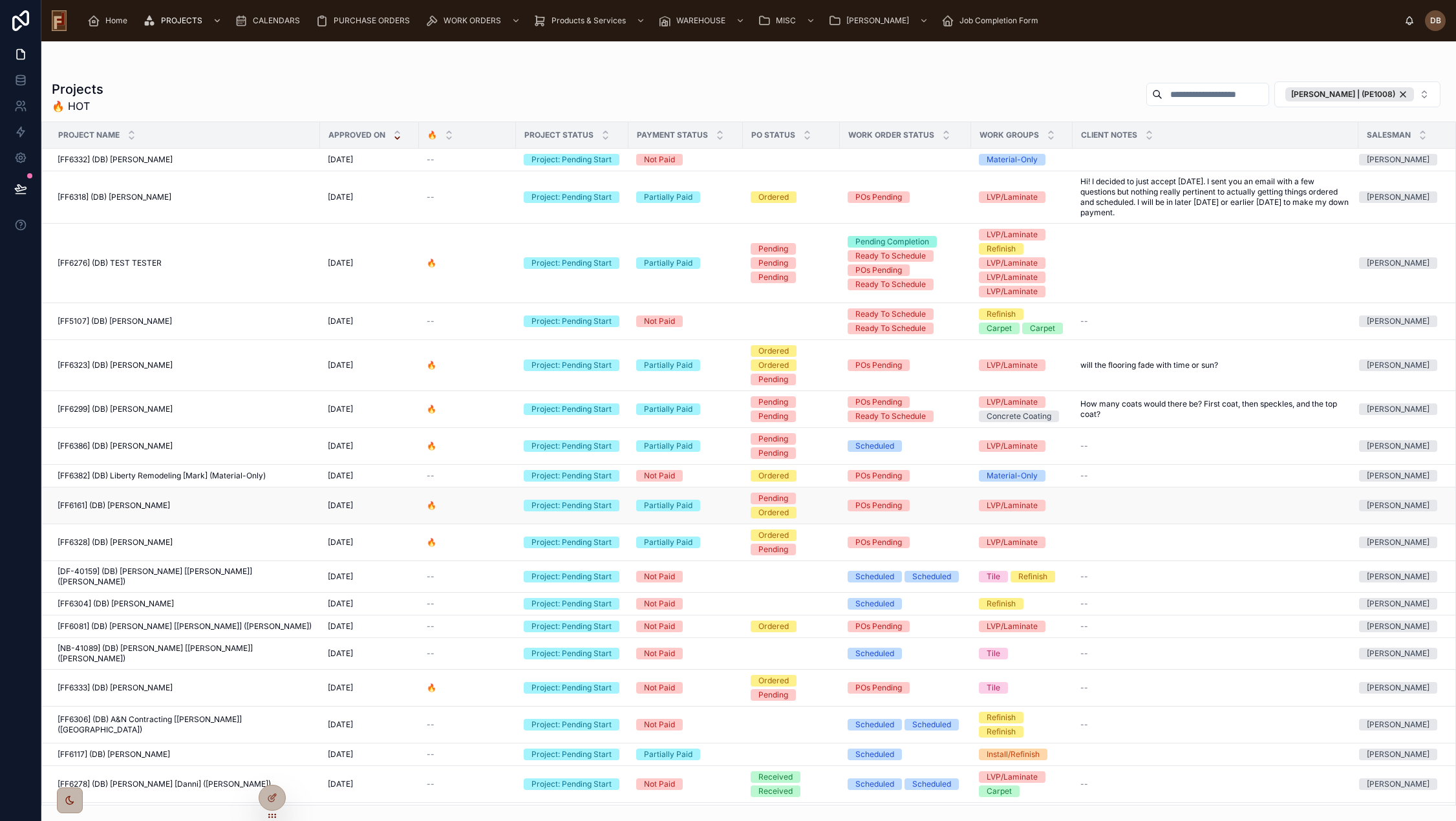
click at [148, 504] on span "[FF6161] (DB) Pam Nejedlo" at bounding box center [114, 505] width 113 height 10
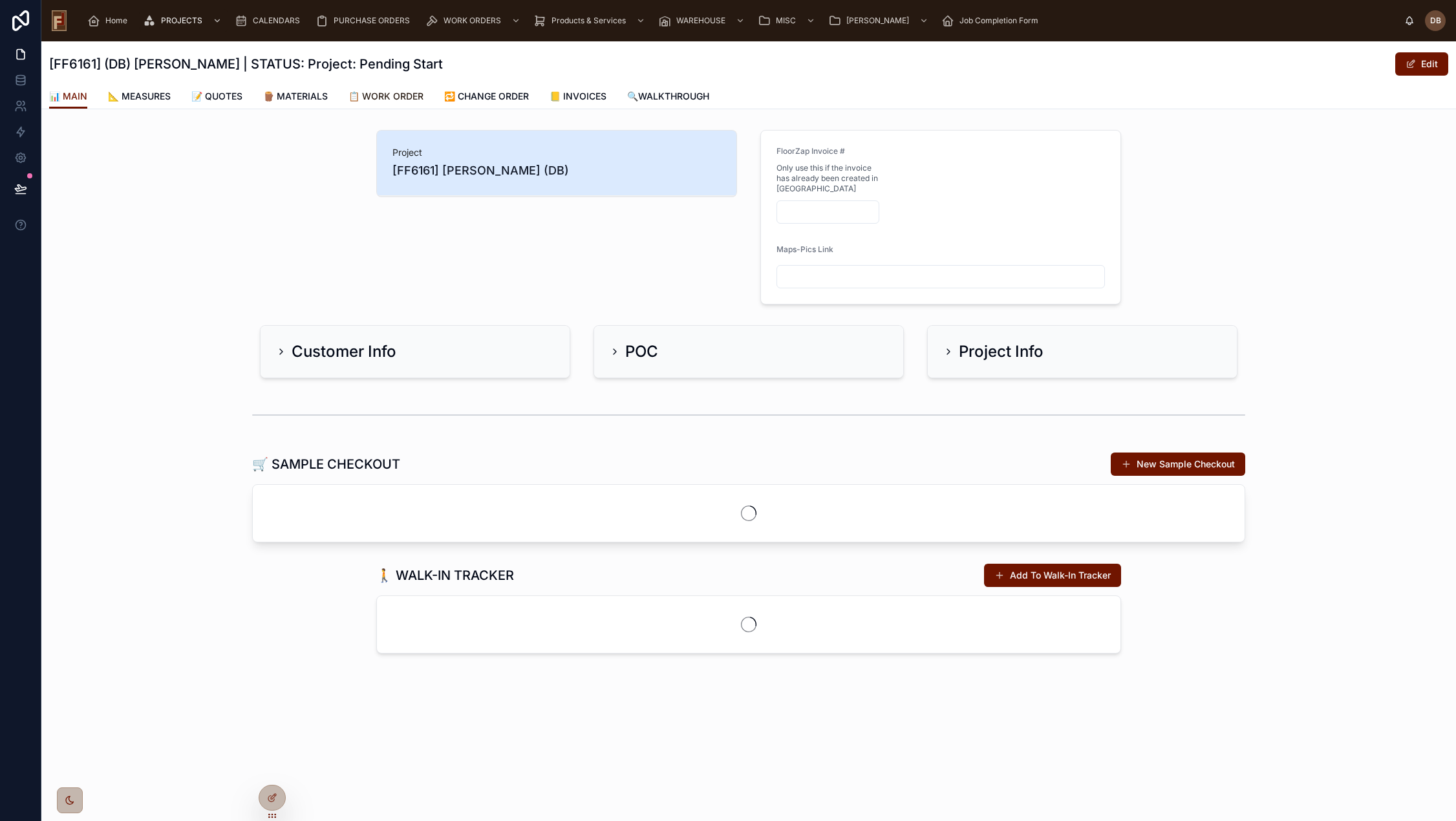
click at [378, 94] on span "📋 WORK ORDER" at bounding box center [386, 96] width 75 height 13
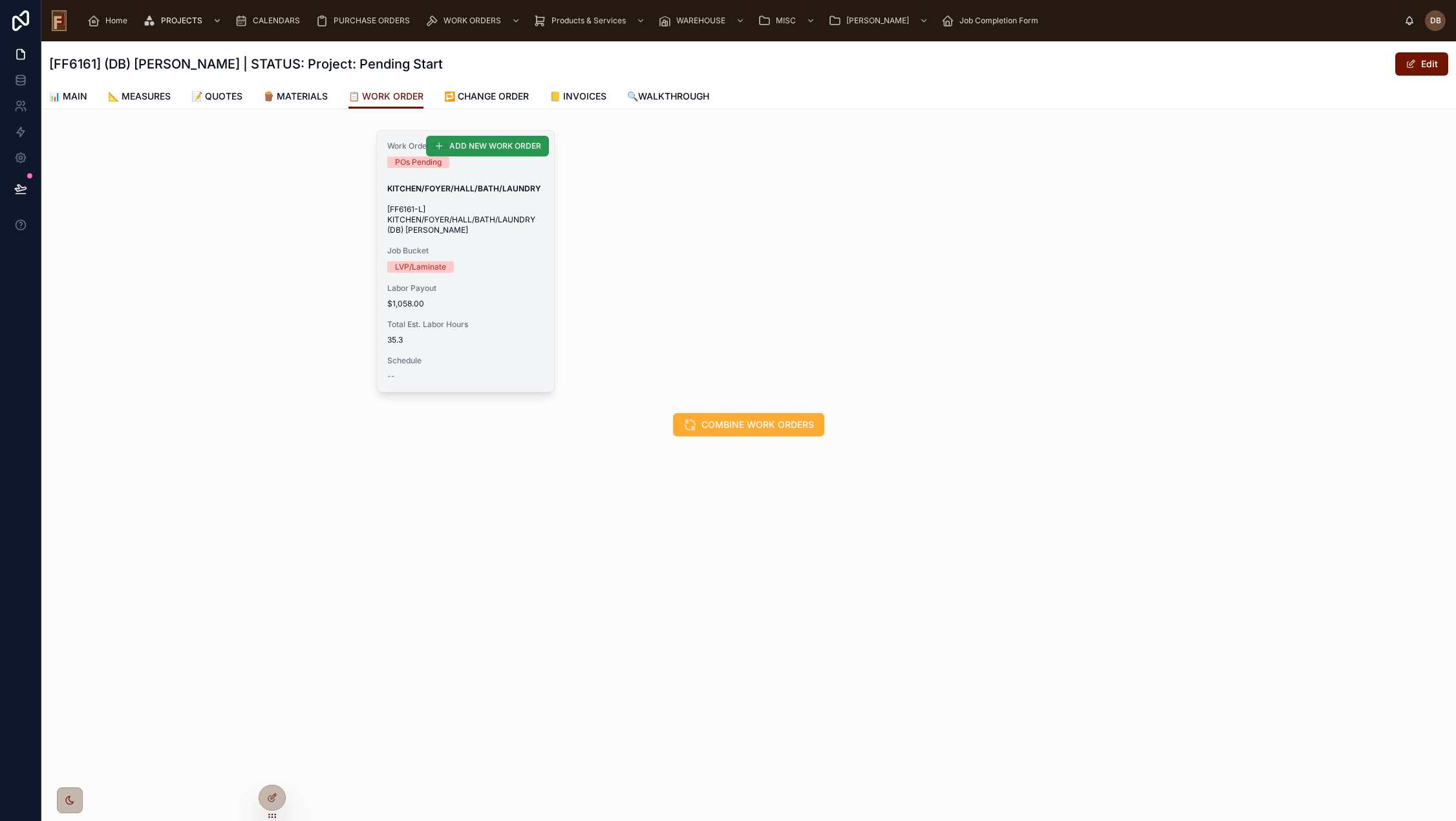
click at [499, 144] on span "ADD NEW WORK ORDER" at bounding box center [495, 146] width 92 height 10
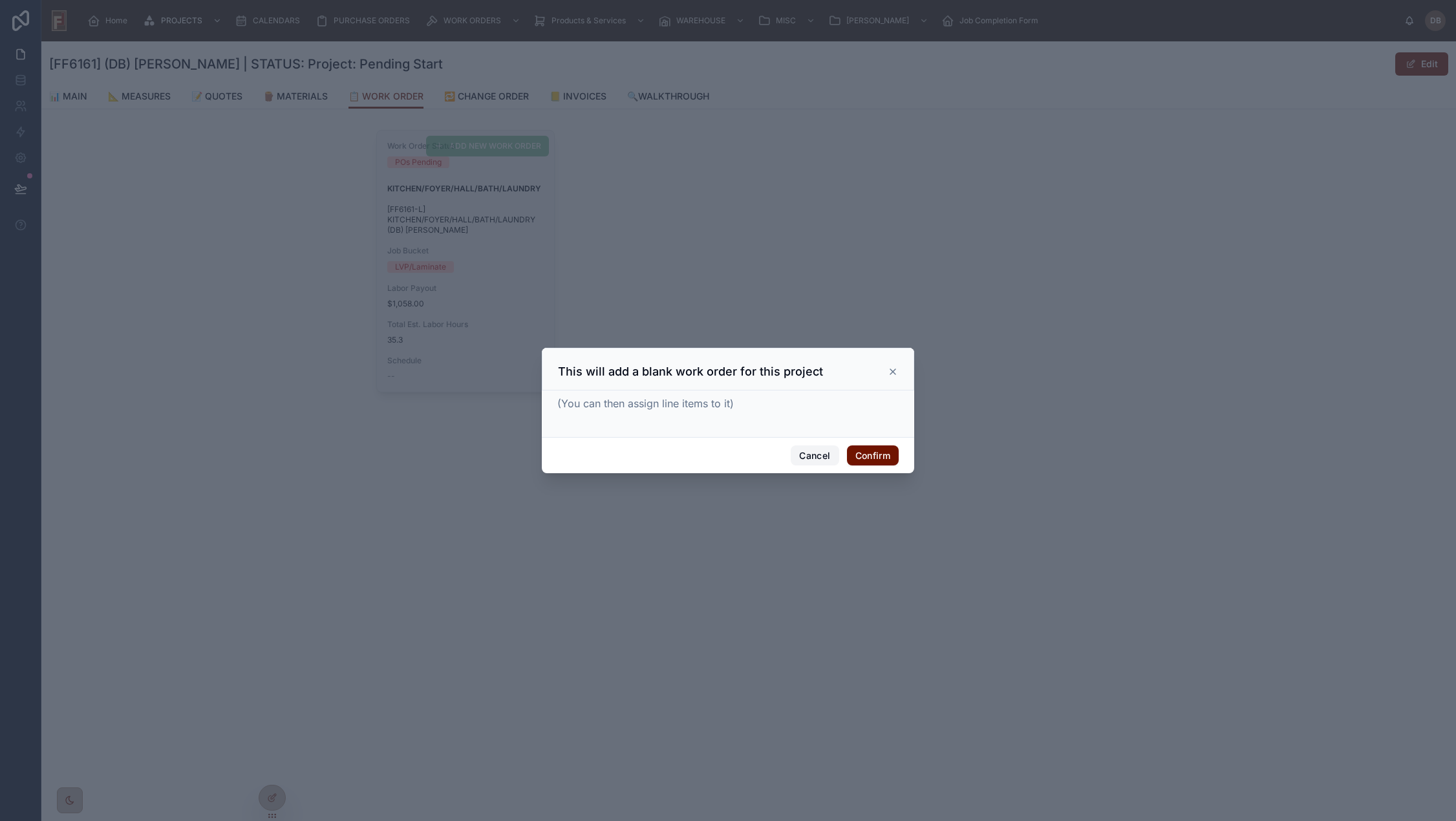
click at [810, 458] on button "Cancel" at bounding box center [815, 456] width 48 height 21
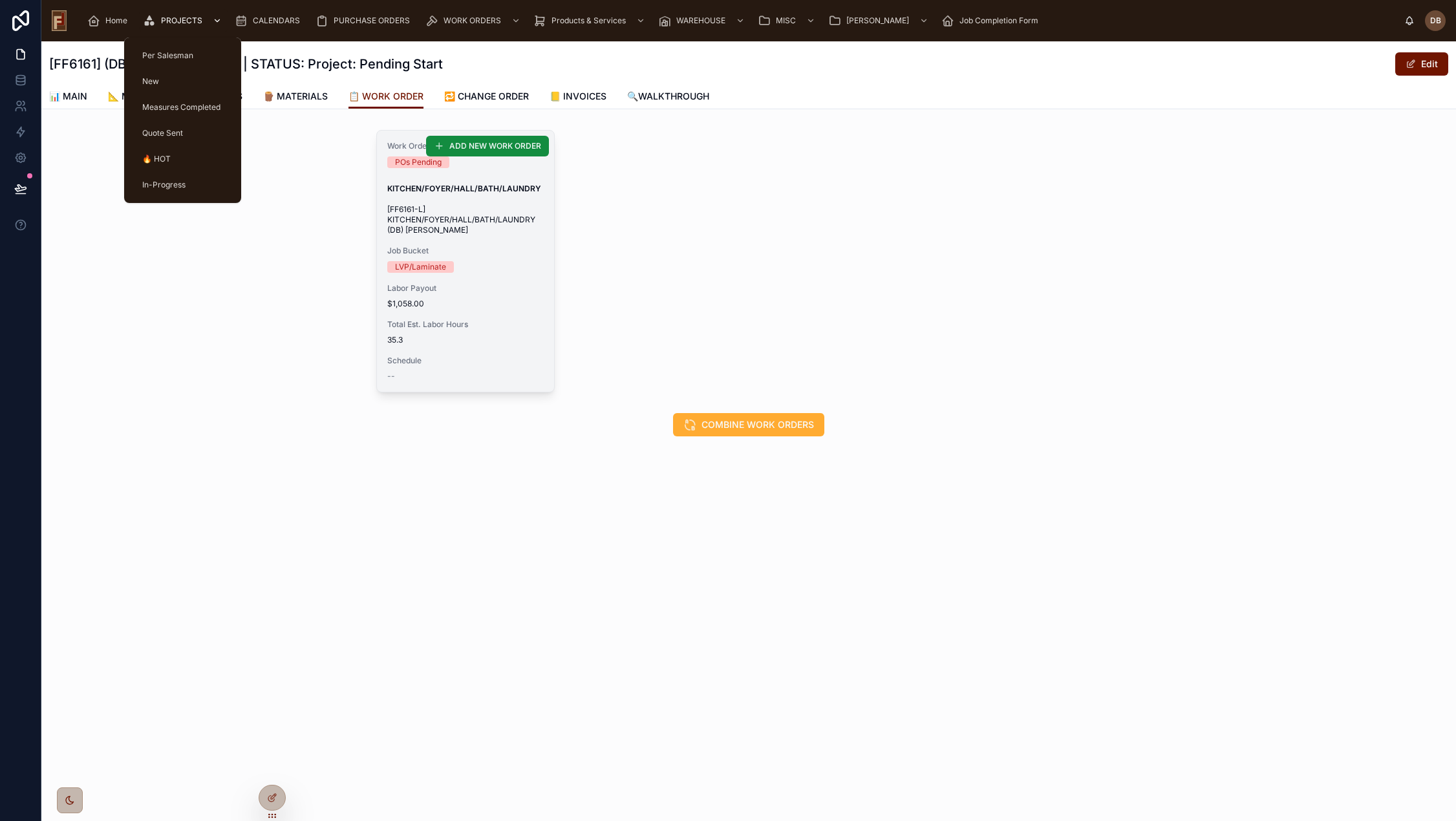
click at [186, 21] on span "PROJECTS" at bounding box center [182, 21] width 41 height 10
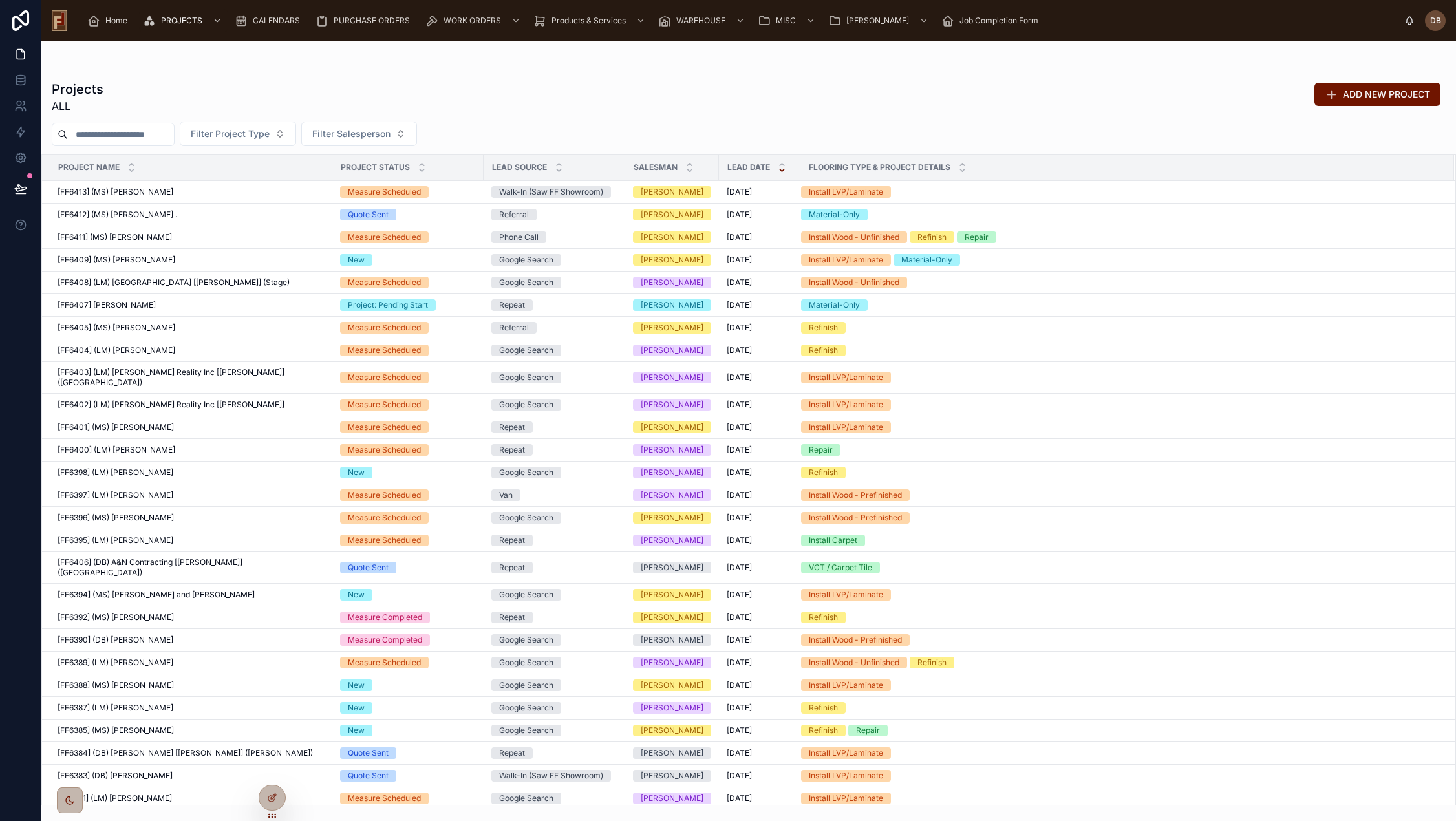
click at [102, 132] on input "text" at bounding box center [121, 135] width 106 height 18
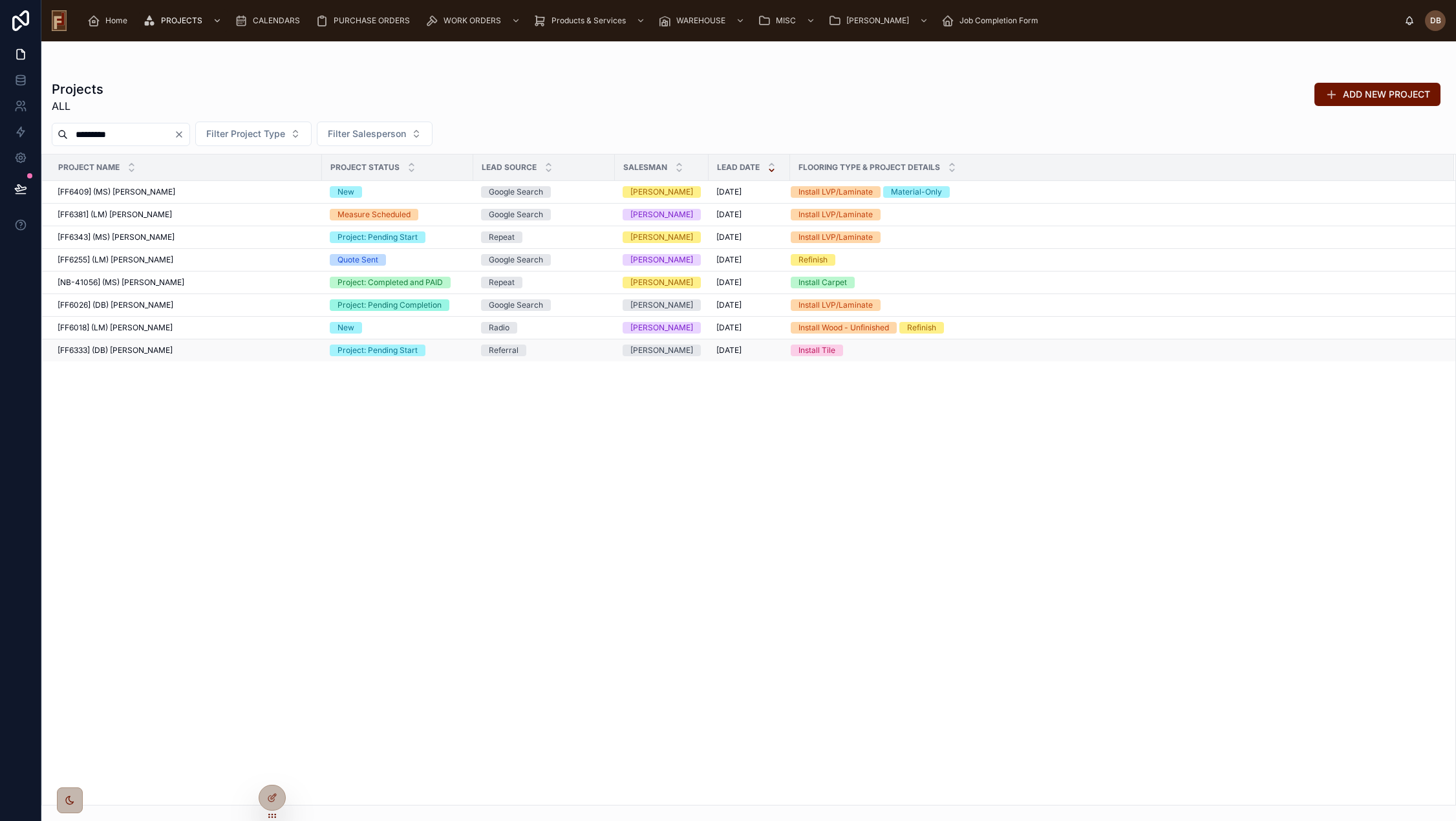
type input "*********"
click at [165, 348] on span "[FF6333] (DB) Stephanie Dietsche" at bounding box center [115, 350] width 115 height 10
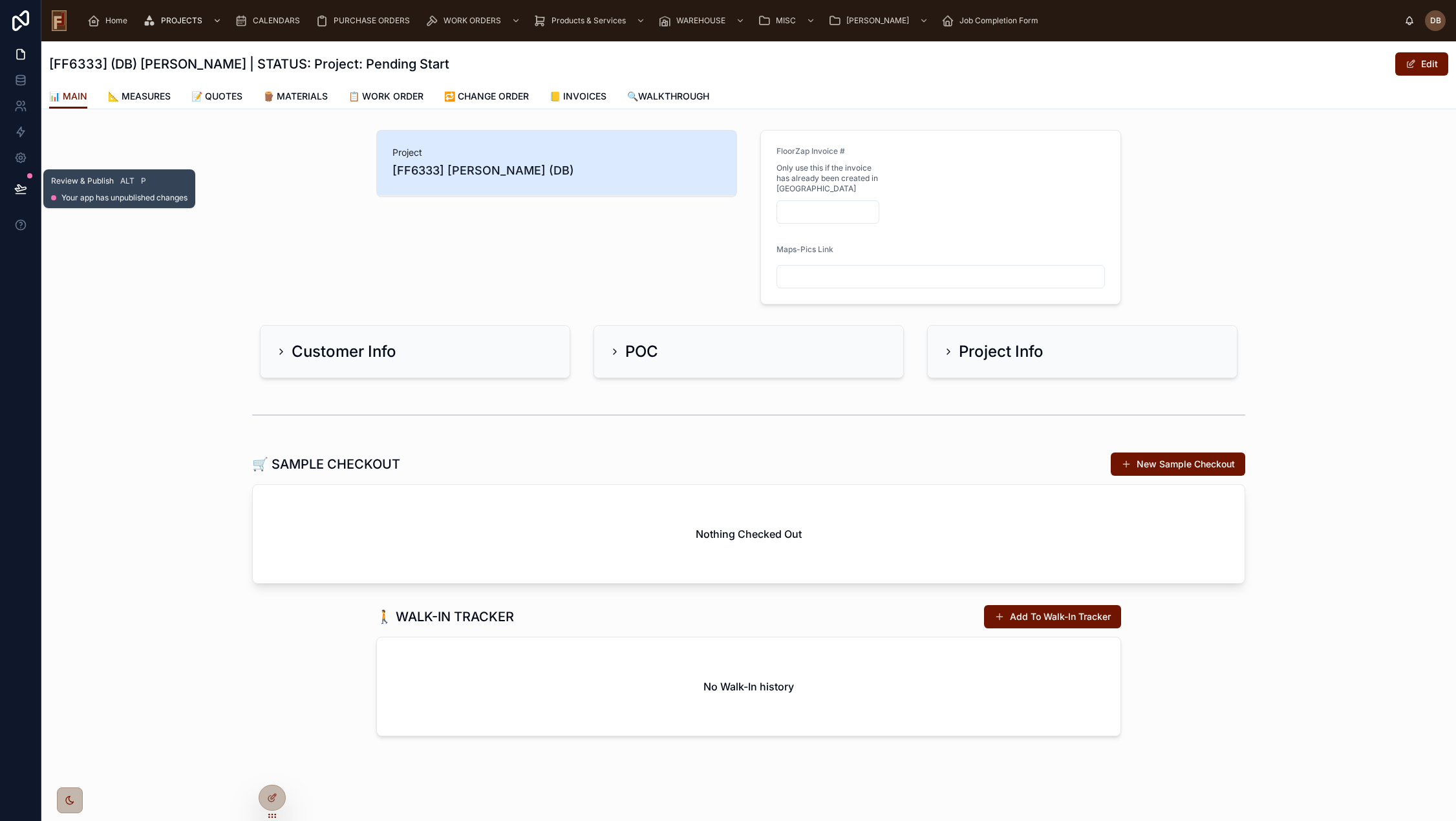
click at [23, 185] on icon at bounding box center [21, 188] width 13 height 13
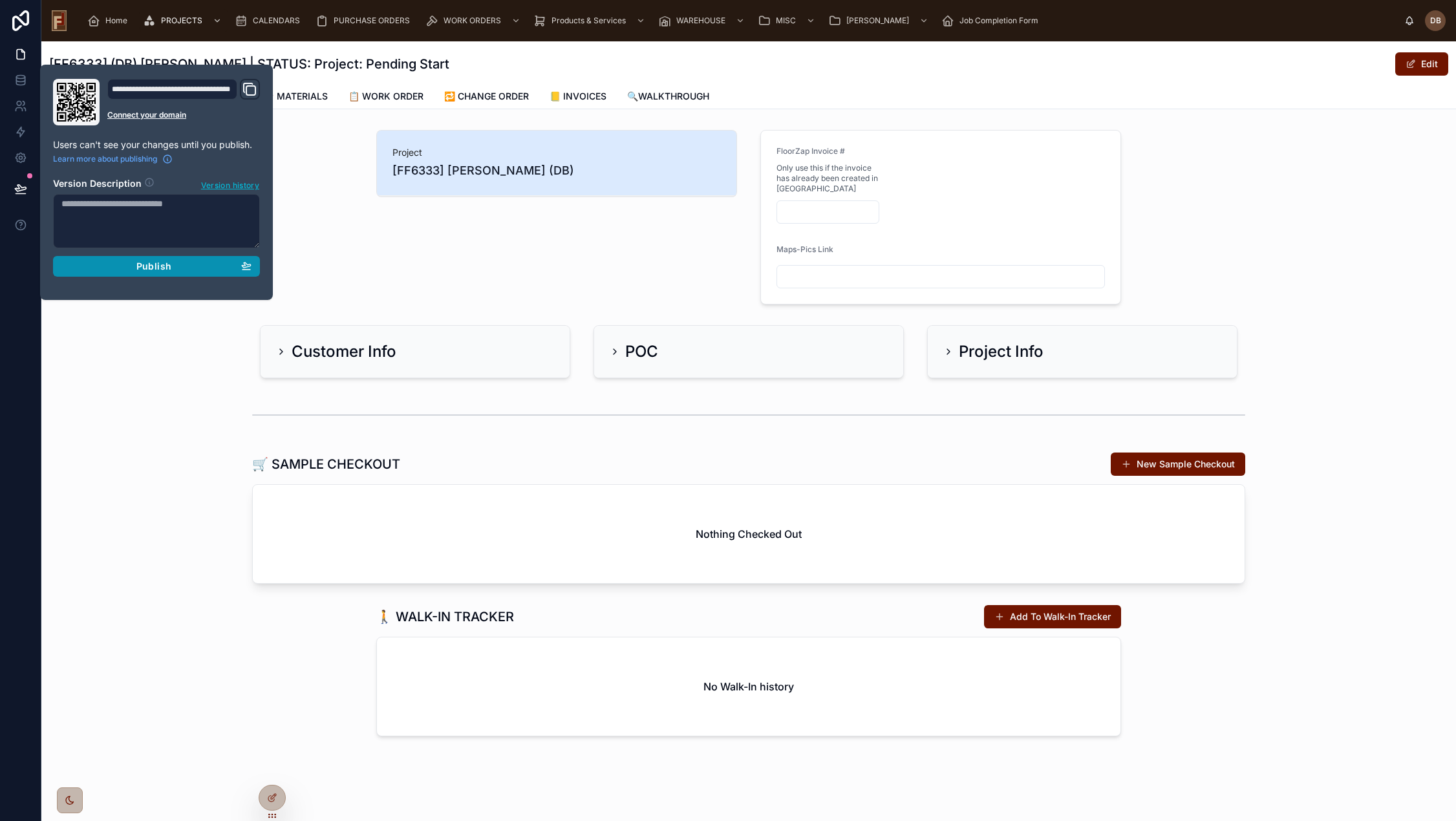
click at [161, 263] on span "Publish" at bounding box center [154, 266] width 35 height 12
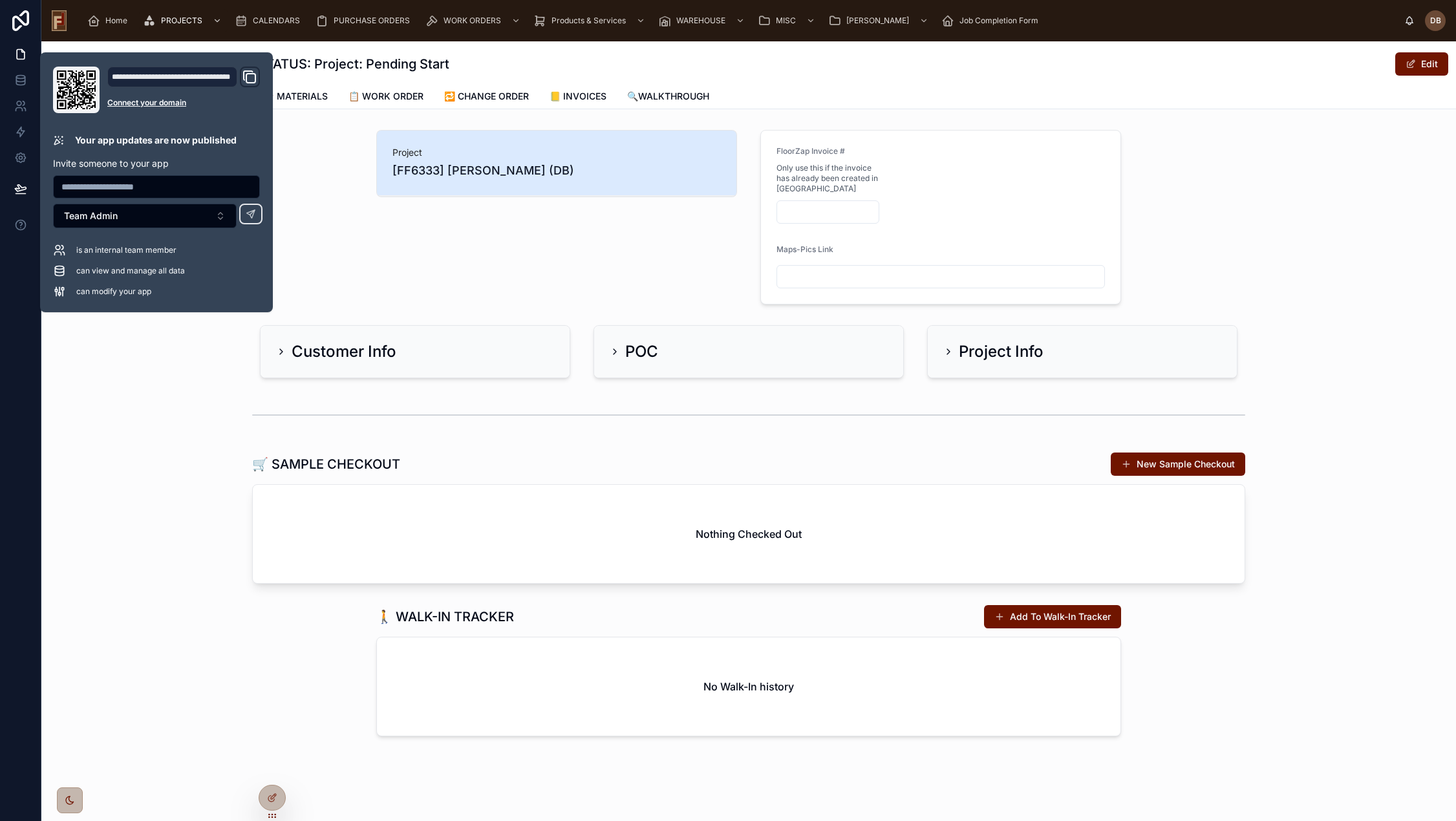
click at [313, 256] on div "Project [FF6333] Stephanie Dietsche (DB) FloorZap Invoice # Only use this if th…" at bounding box center [749, 217] width 1415 height 185
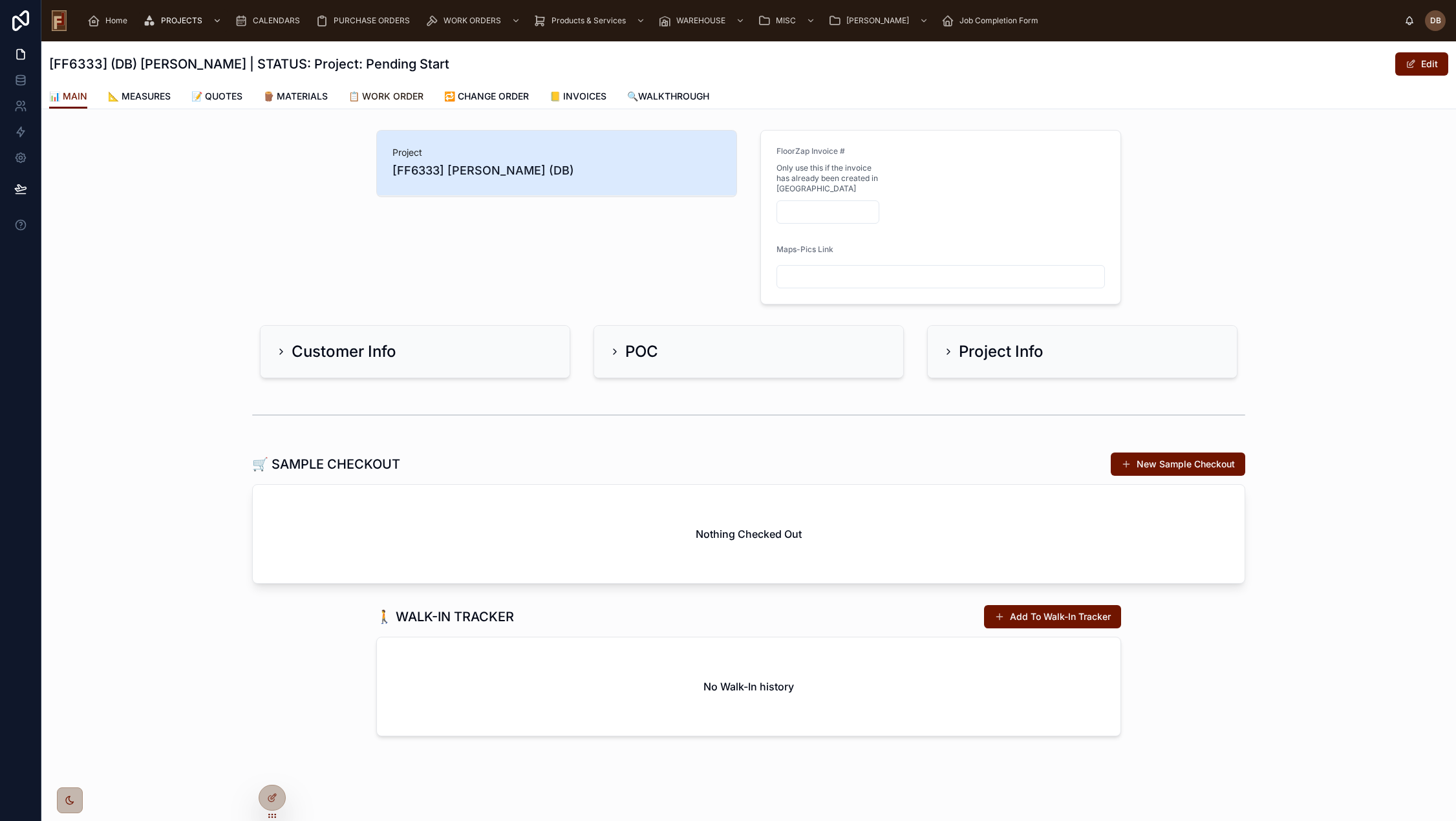
click at [392, 101] on span "📋 WORK ORDER" at bounding box center [386, 96] width 75 height 13
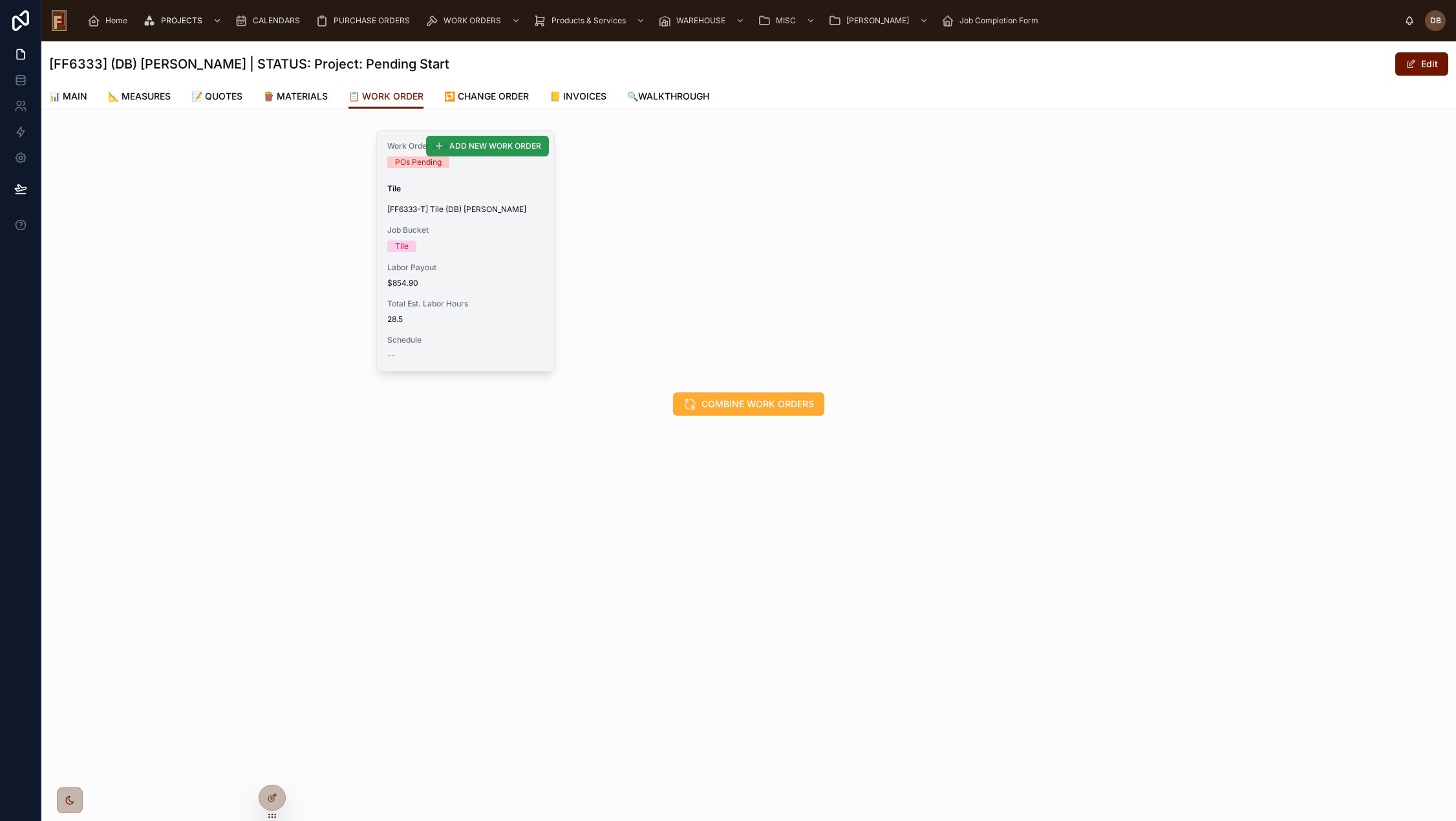
click at [493, 150] on span "ADD NEW WORK ORDER" at bounding box center [495, 146] width 92 height 10
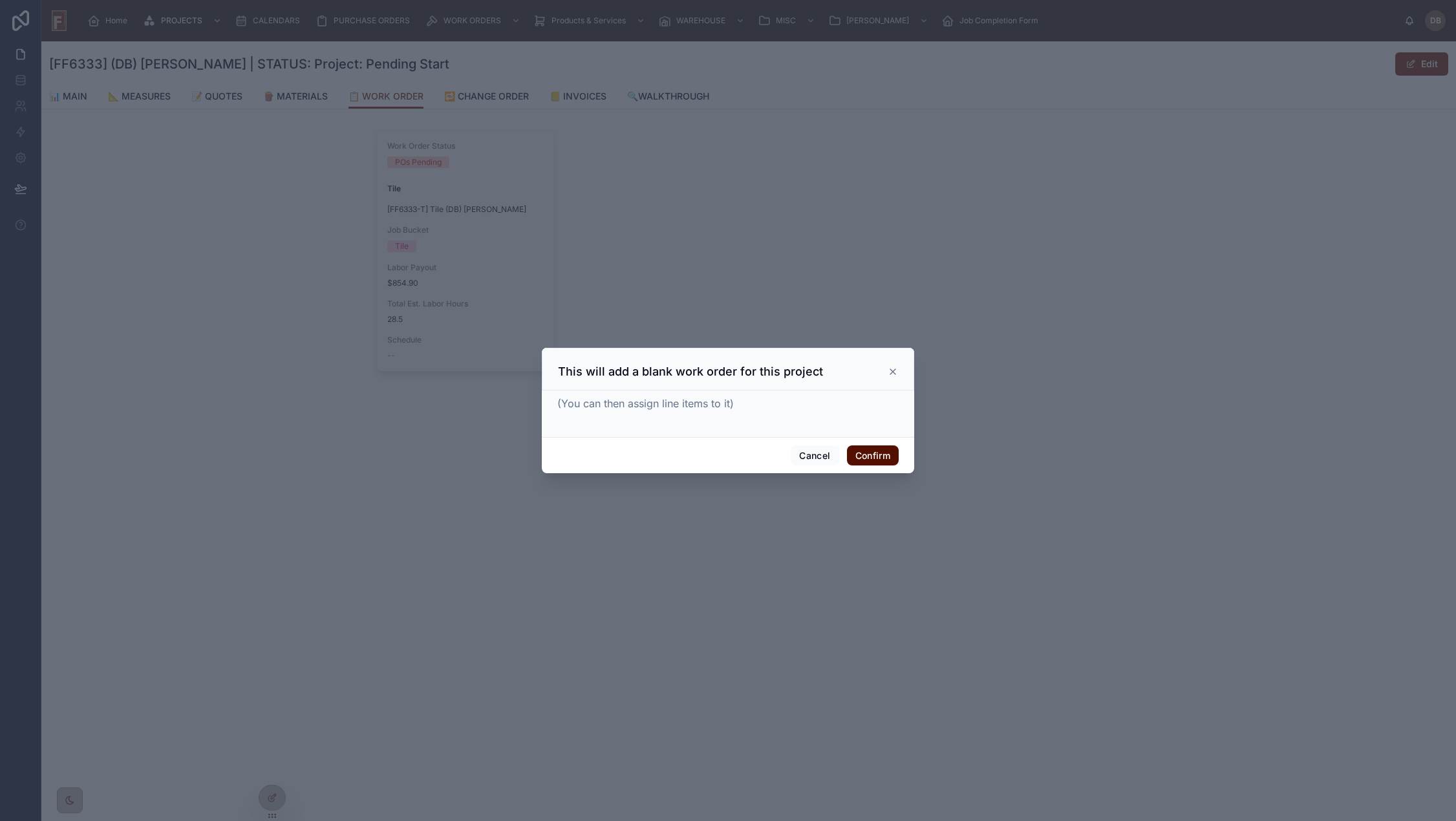
click at [868, 457] on button "Confirm" at bounding box center [872, 456] width 52 height 21
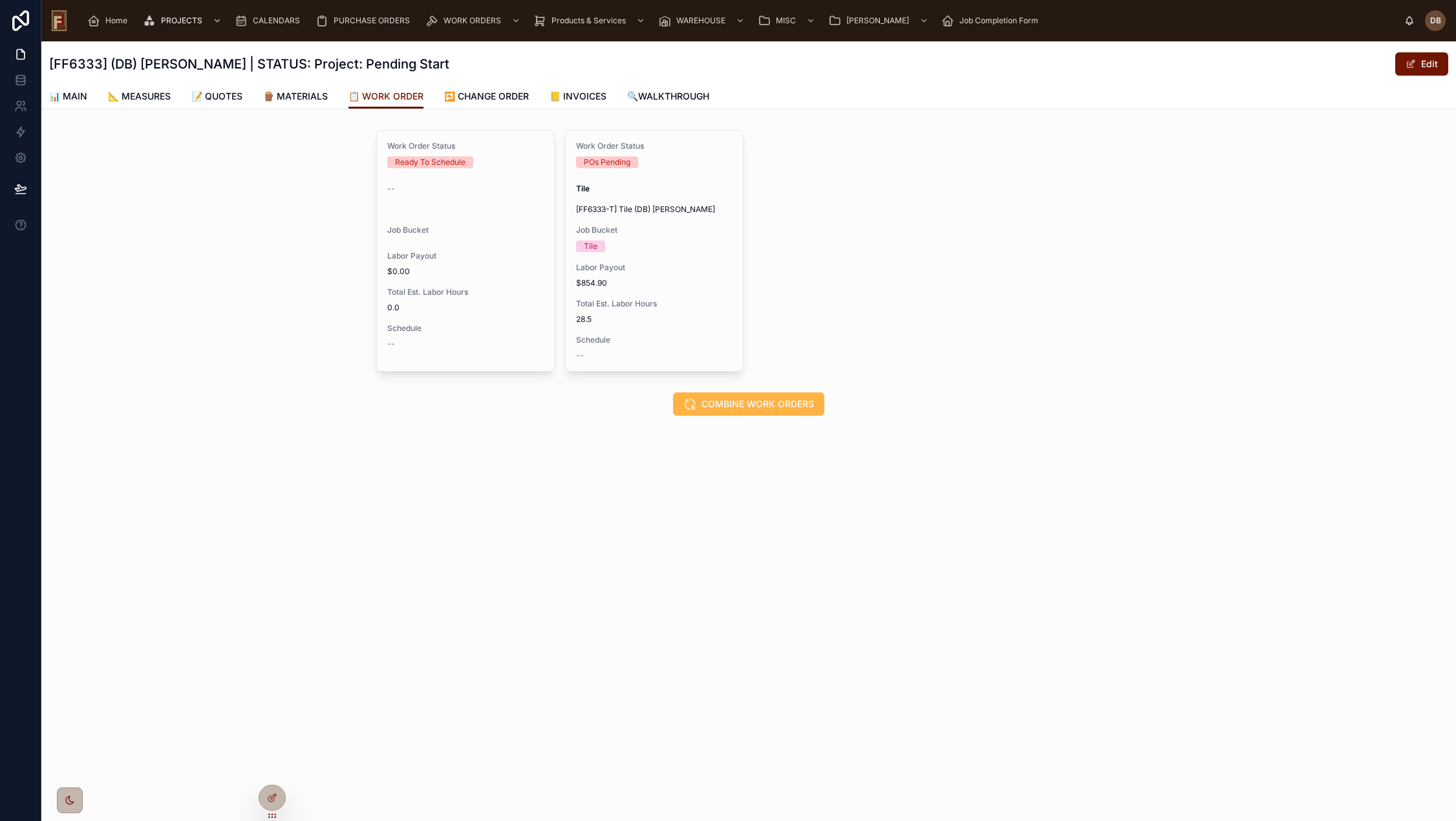
click at [755, 403] on span "COMBINE WORK ORDERS" at bounding box center [758, 404] width 113 height 13
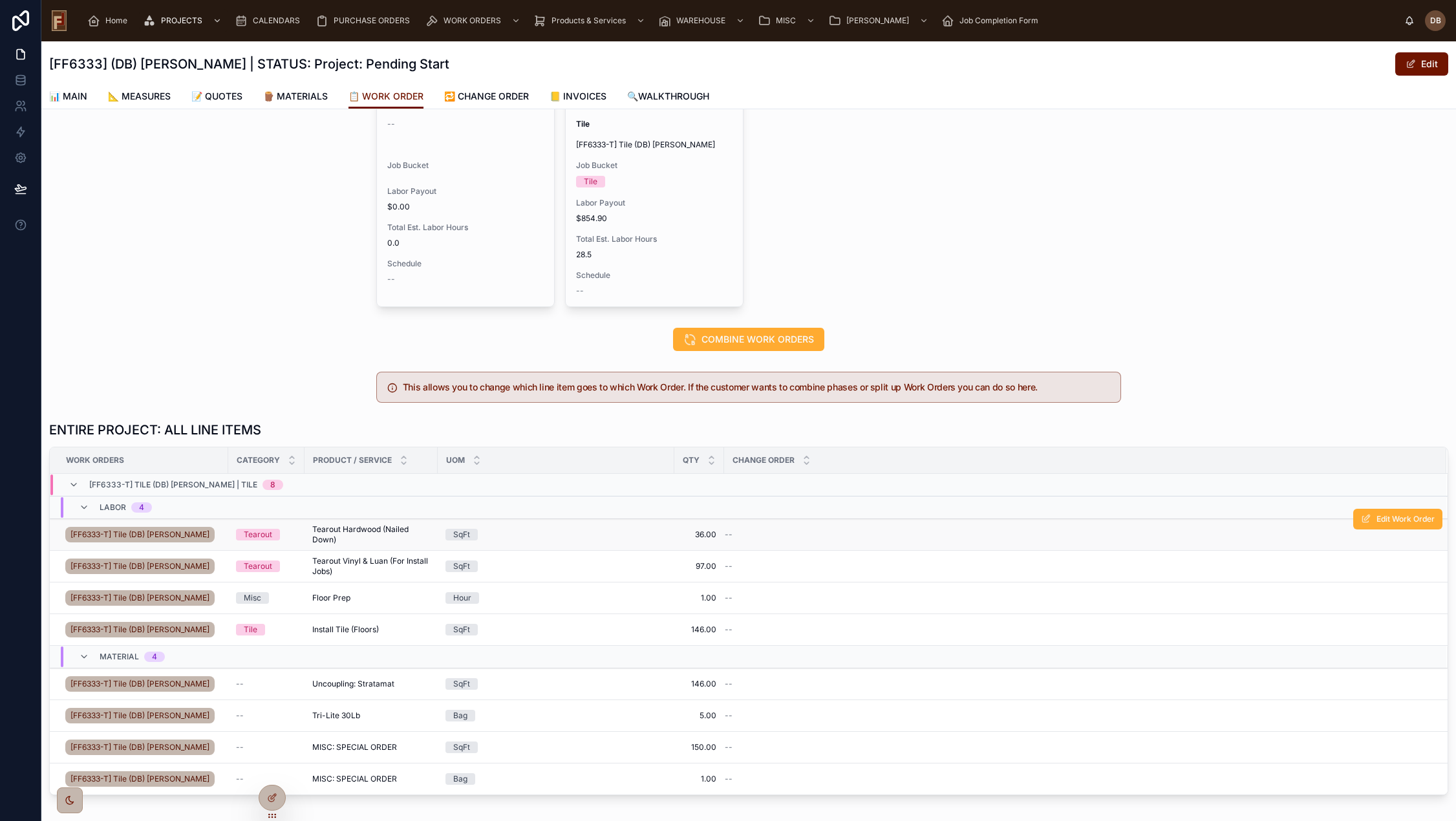
scroll to position [230, 0]
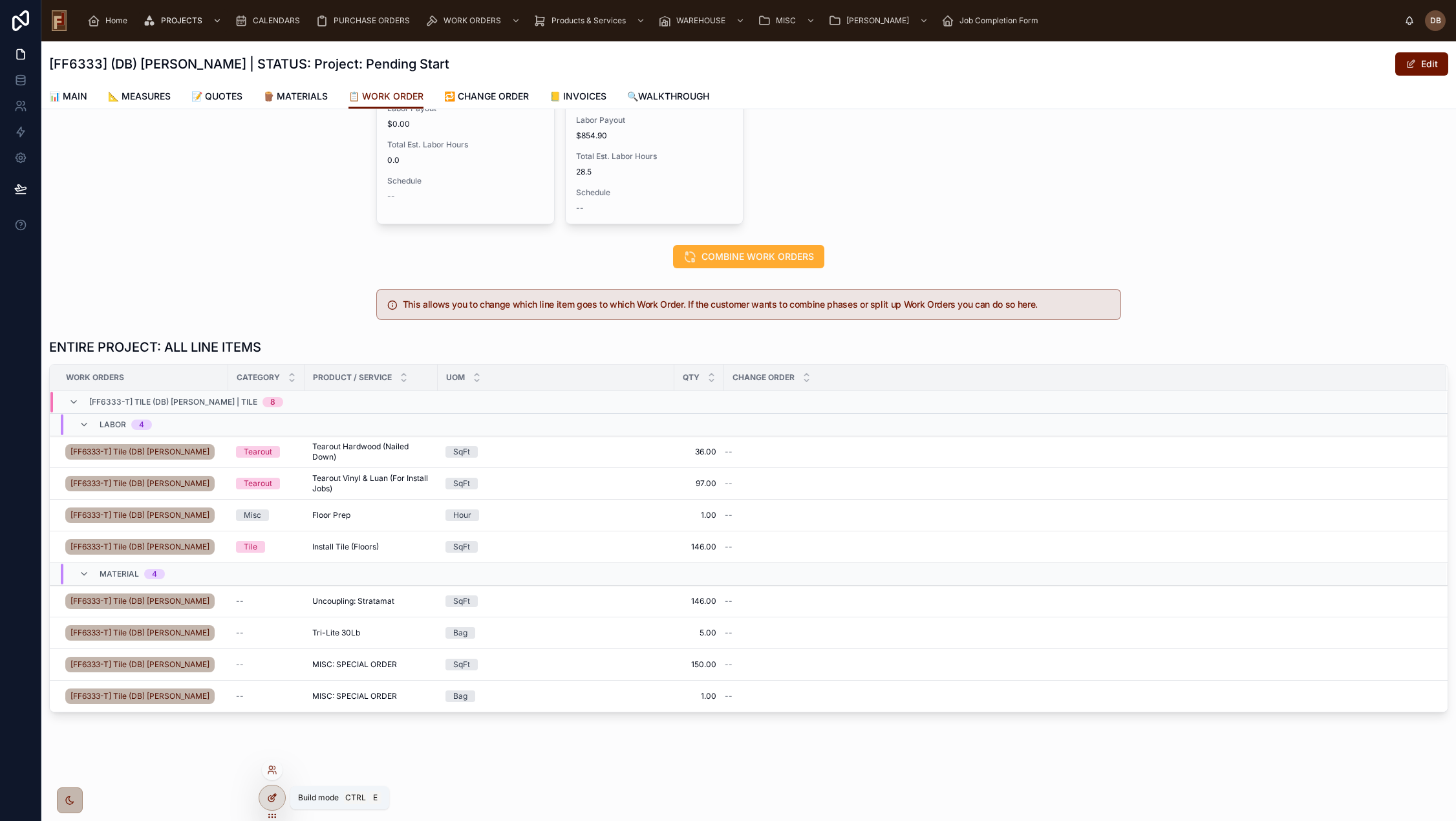
click at [277, 794] on icon at bounding box center [272, 798] width 10 height 10
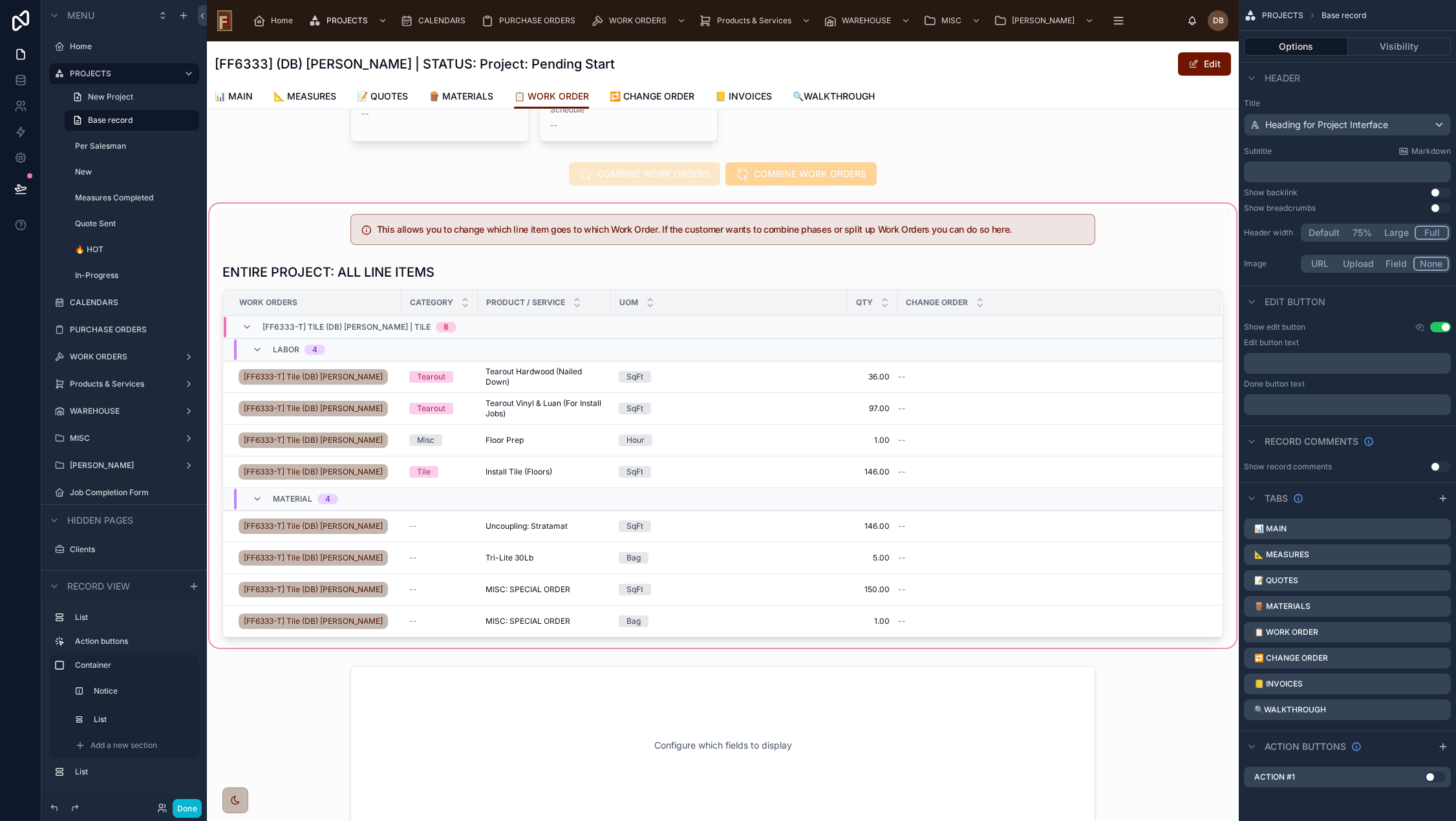
click at [834, 273] on div at bounding box center [722, 425] width 1032 height 449
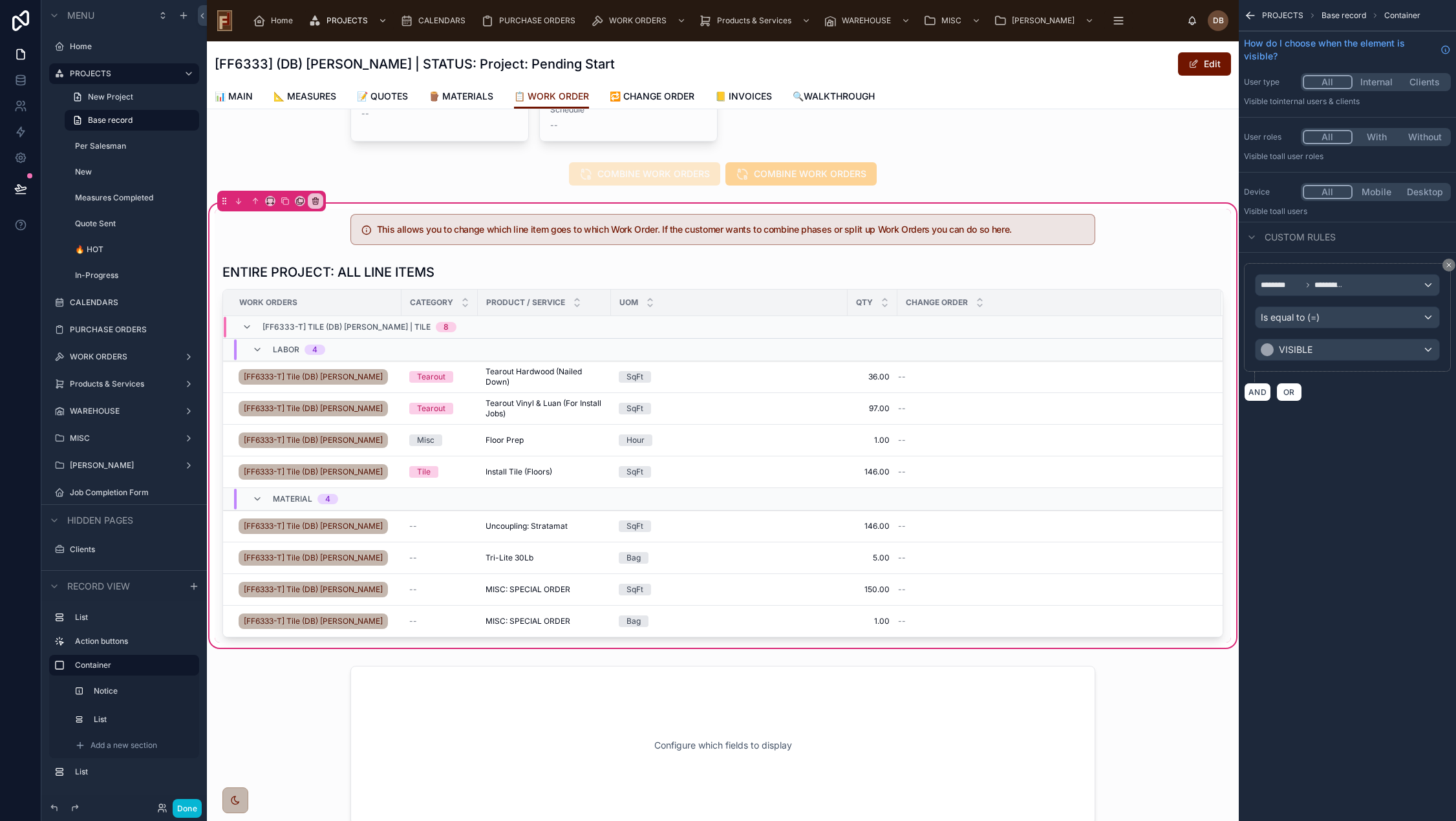
click at [834, 273] on div at bounding box center [722, 450] width 1016 height 385
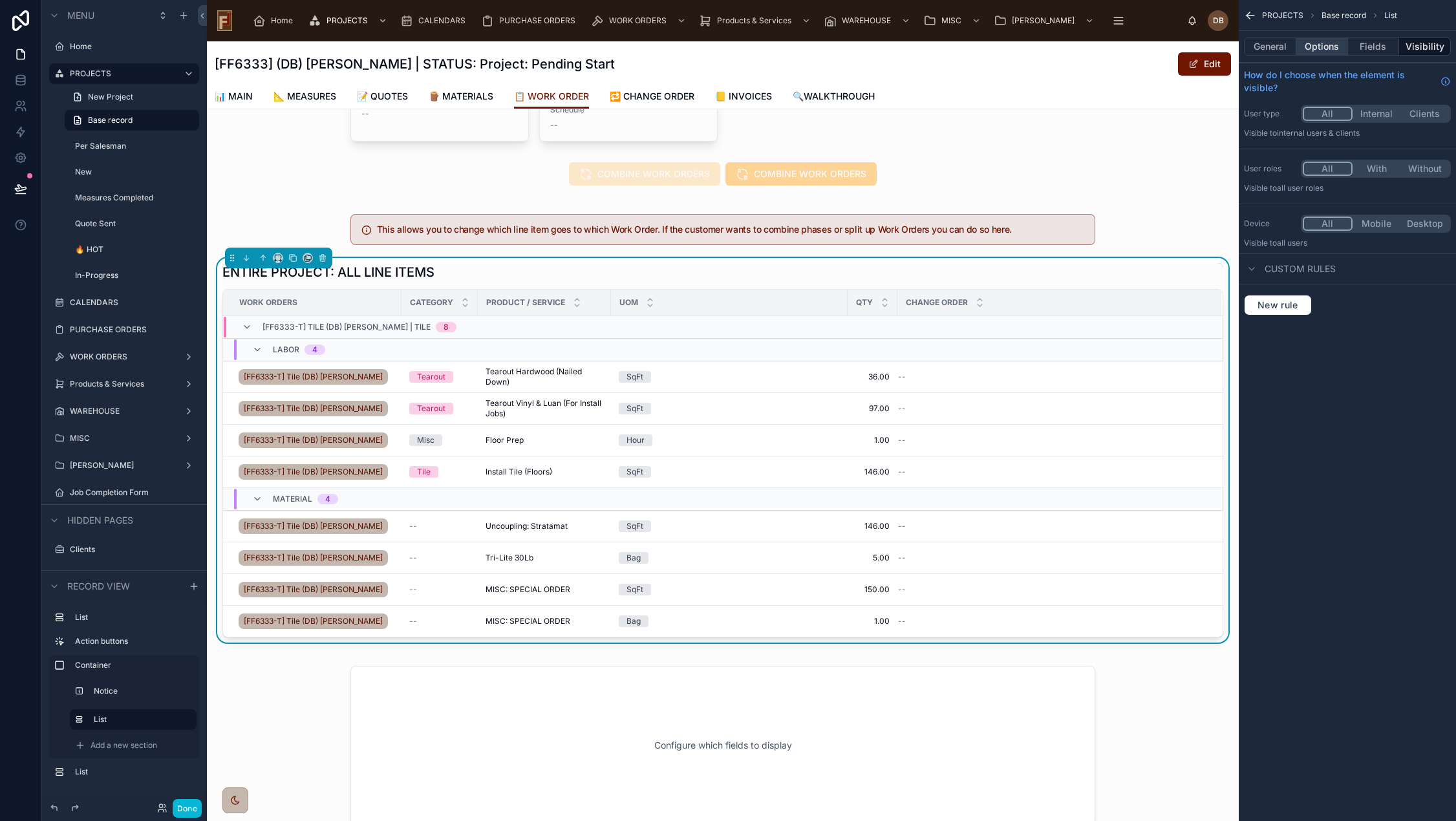
click at [1314, 47] on button "Options" at bounding box center [1322, 47] width 52 height 18
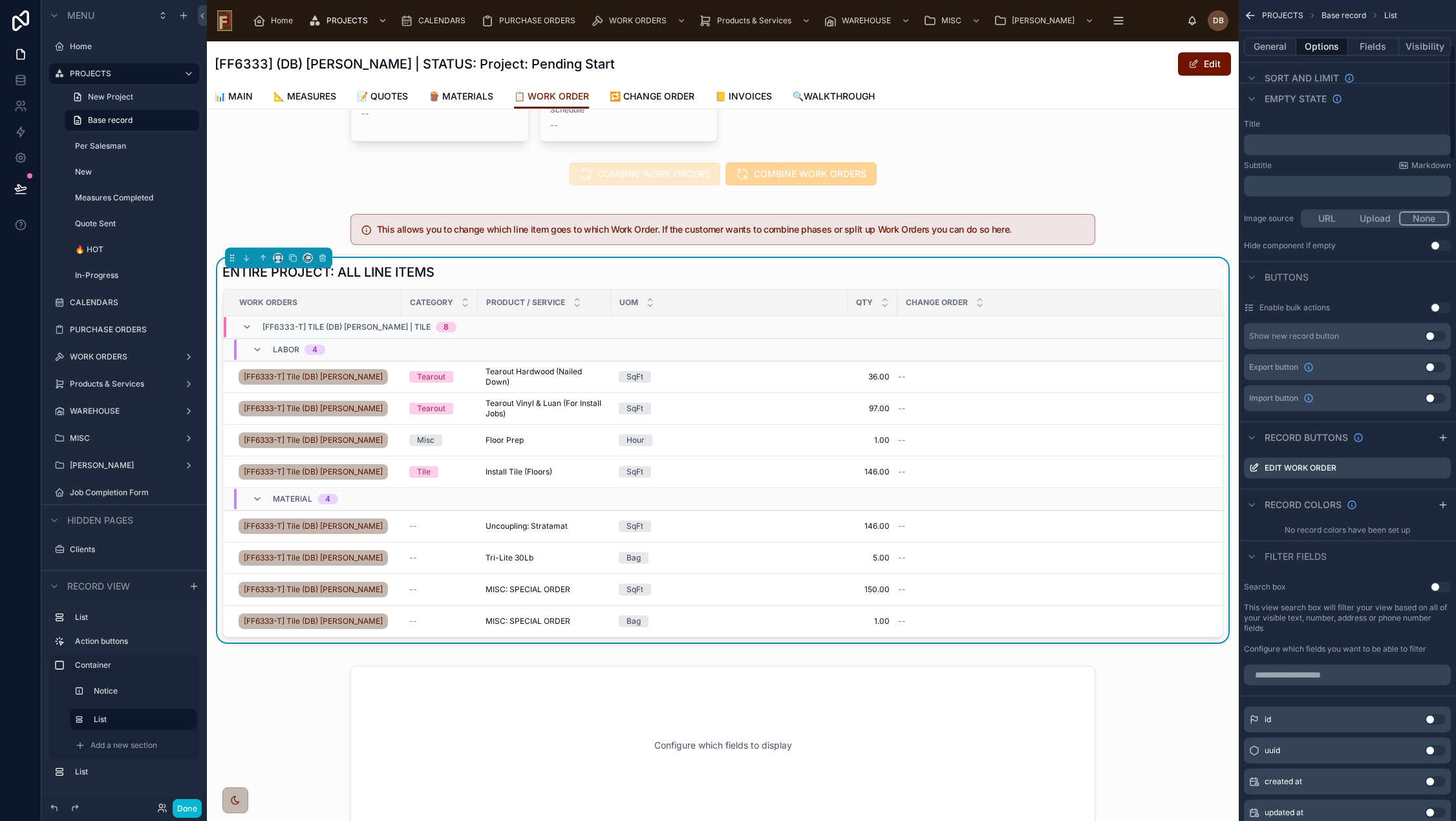
scroll to position [323, 0]
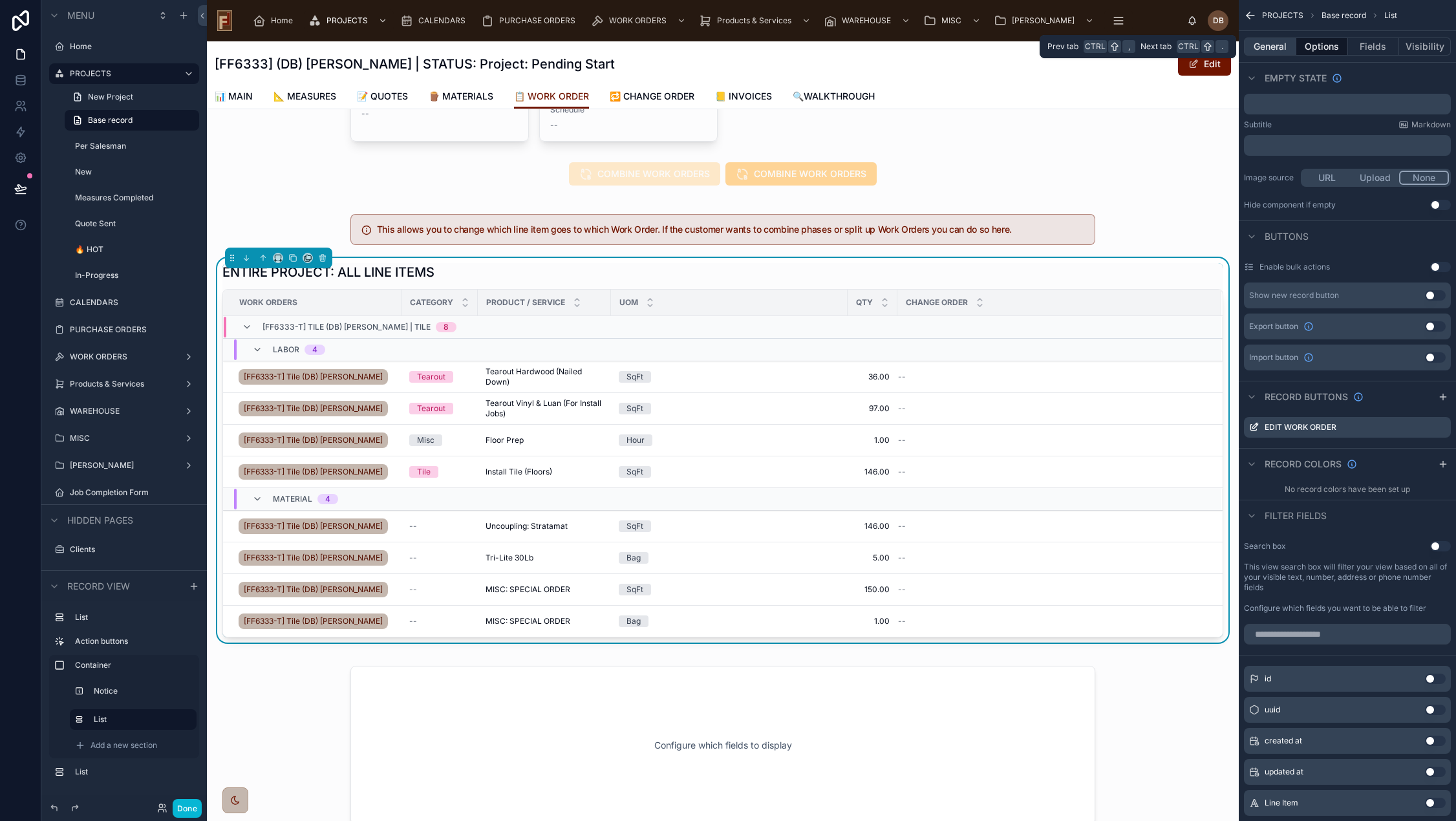
click at [1271, 47] on button "General" at bounding box center [1269, 47] width 52 height 18
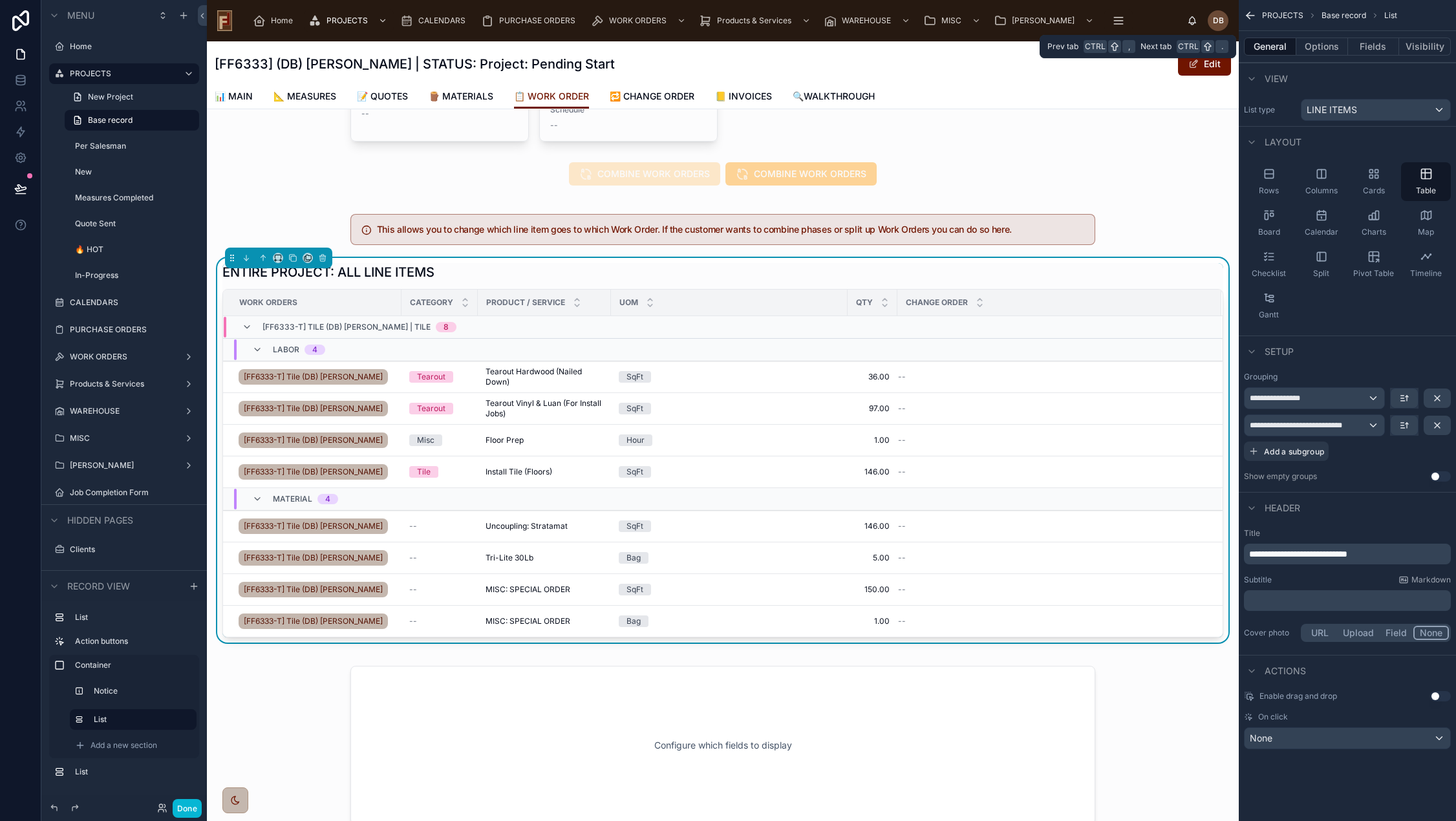
scroll to position [0, 0]
click at [1435, 473] on button "Use setting" at bounding box center [1440, 477] width 21 height 10
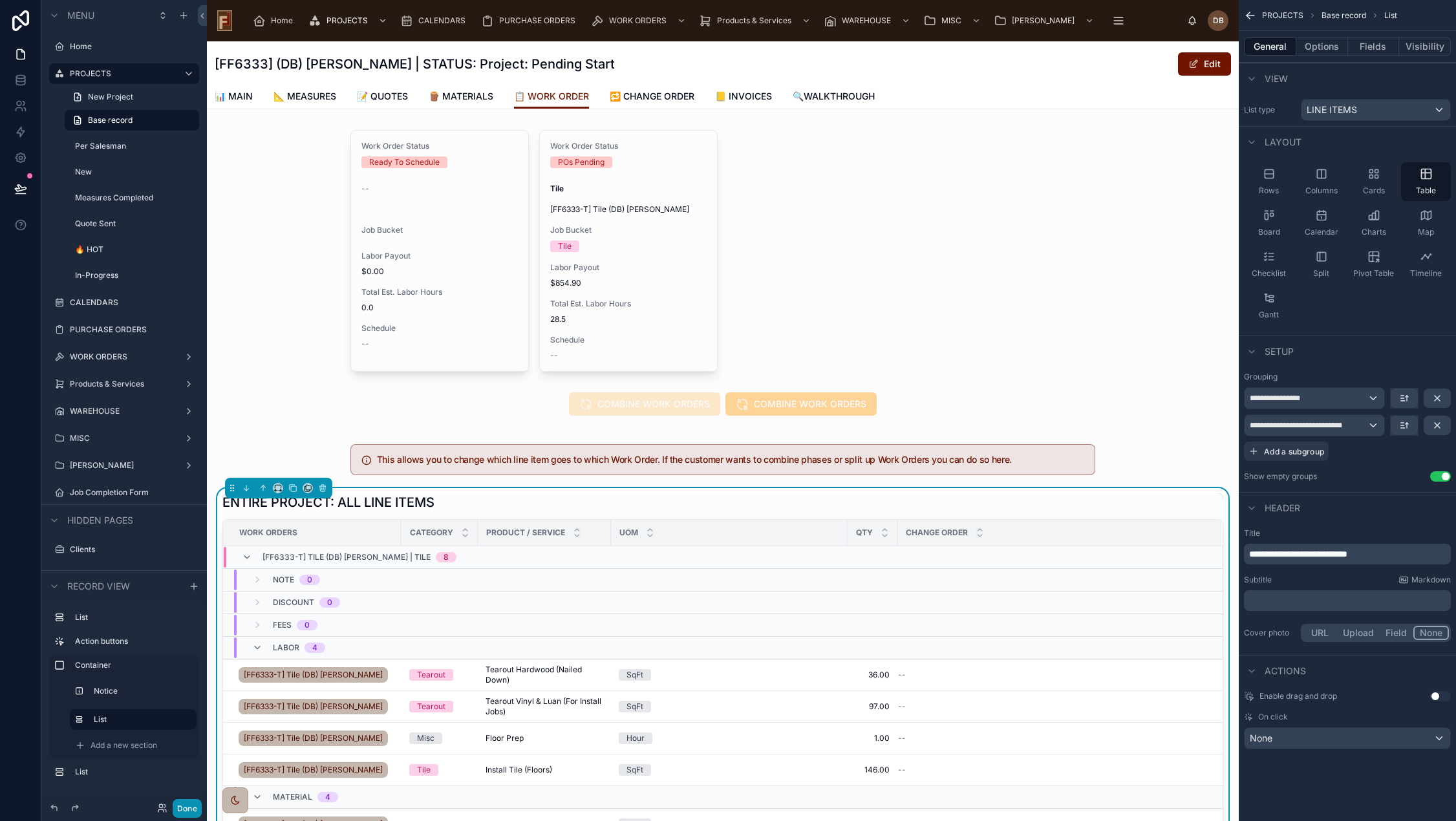
click at [189, 811] on button "Done" at bounding box center [187, 808] width 29 height 19
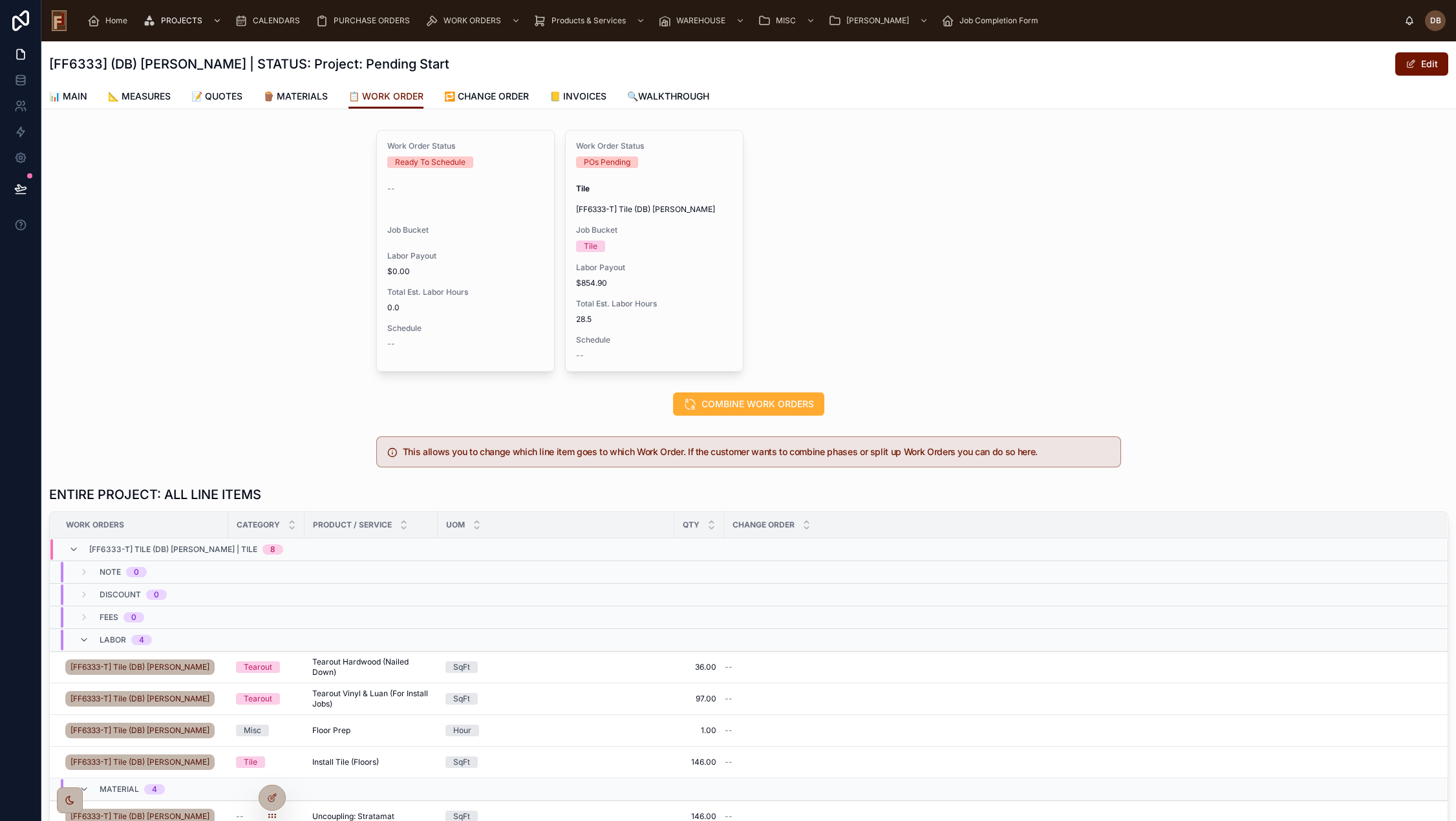
click at [467, 256] on span "Labor Payout" at bounding box center [466, 256] width 157 height 10
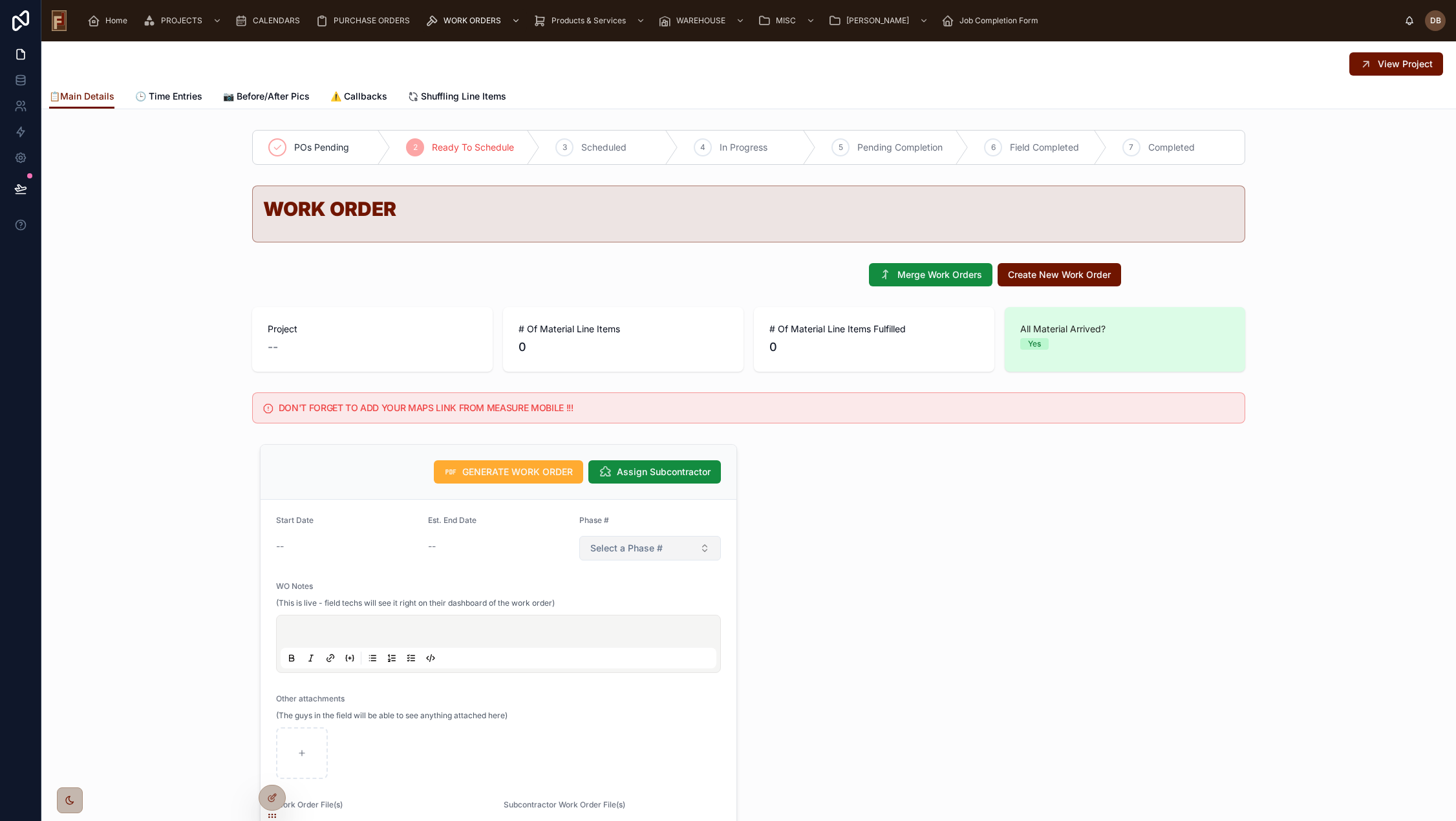
click at [640, 546] on span "Select a Phase #" at bounding box center [626, 548] width 73 height 13
click at [600, 598] on div "1" at bounding box center [645, 600] width 155 height 19
click at [1389, 64] on span "View Project" at bounding box center [1405, 64] width 55 height 13
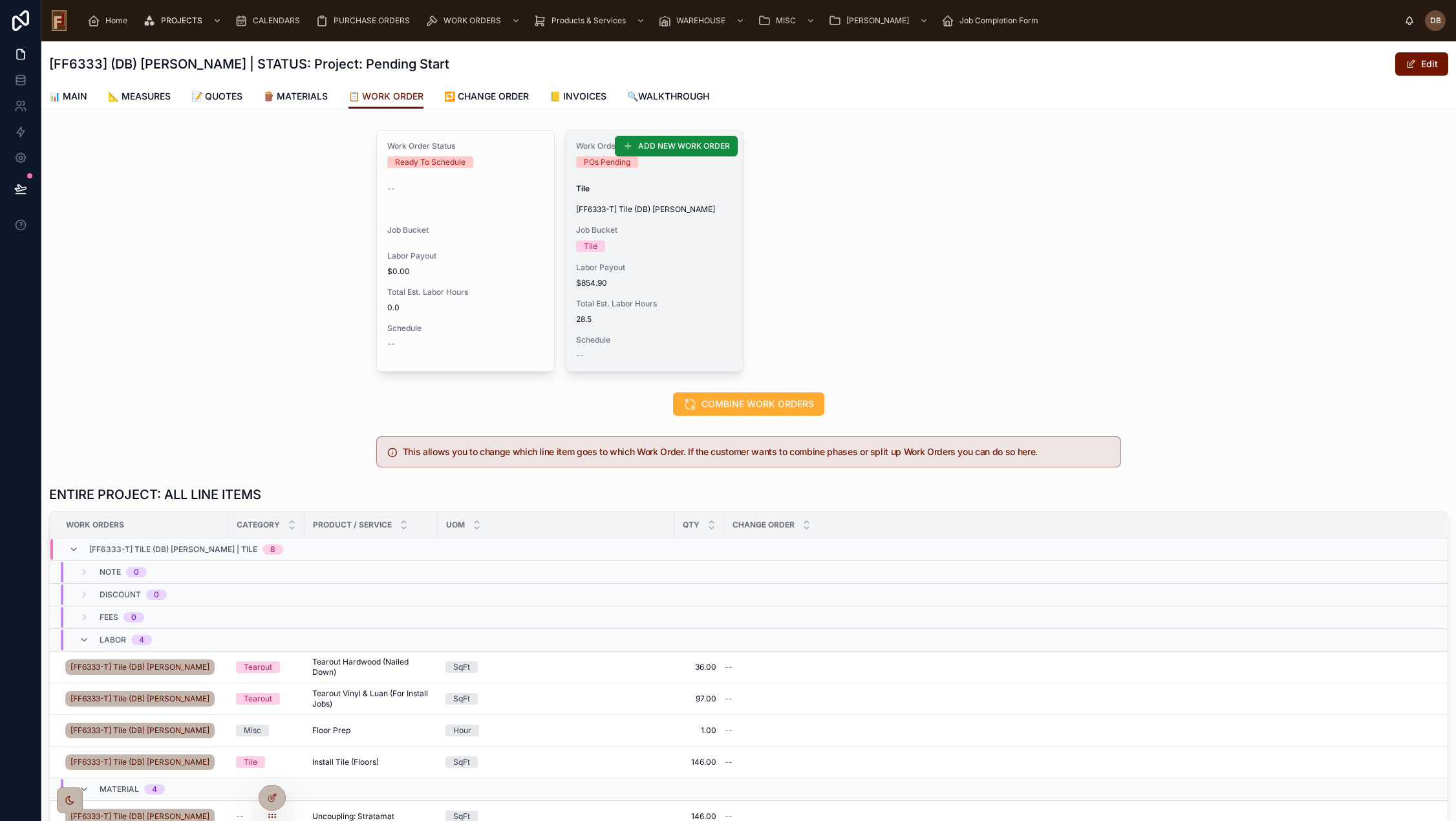
click at [663, 289] on div "Work Order Status POs Pending Tile [FF6333-T] Tile (DB) Stephanie Dietsche Job …" at bounding box center [654, 251] width 177 height 240
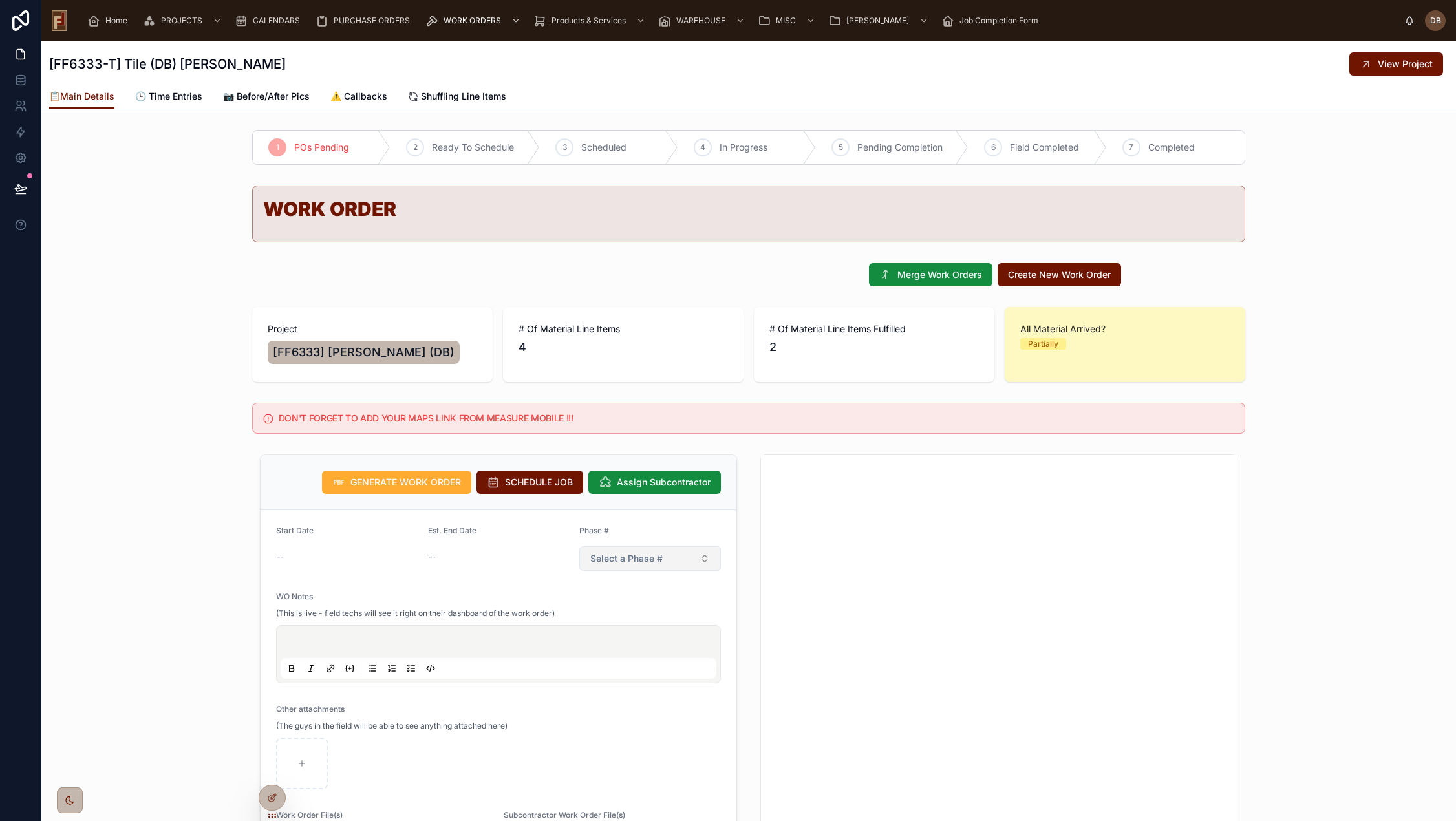
click at [646, 557] on span "Select a Phase #" at bounding box center [626, 558] width 73 height 13
click at [598, 630] on div "2" at bounding box center [645, 629] width 155 height 19
click at [1363, 68] on icon at bounding box center [1366, 64] width 13 height 13
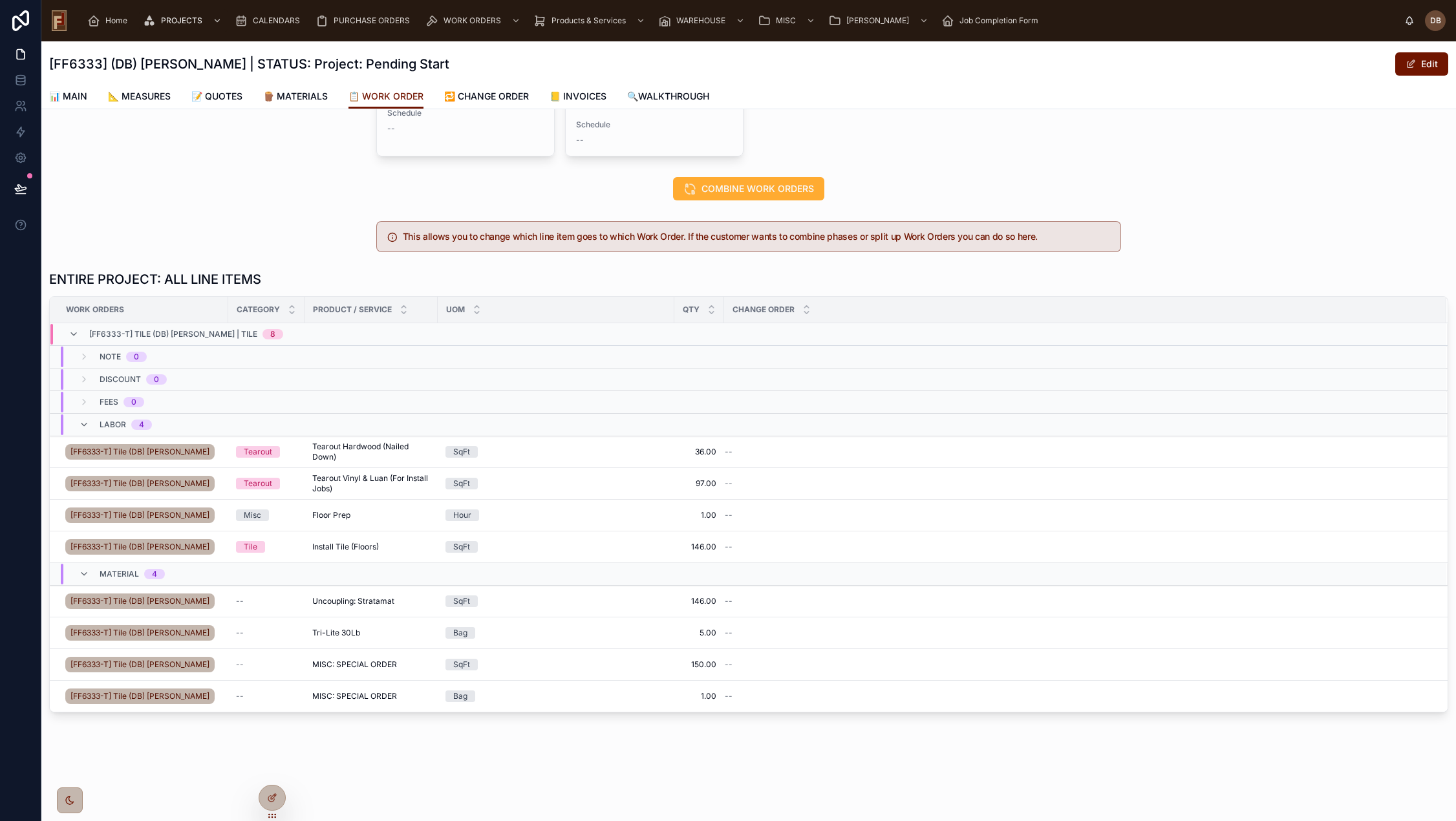
scroll to position [258, 0]
click at [1389, 431] on span "Edit Work Order" at bounding box center [1405, 436] width 58 height 10
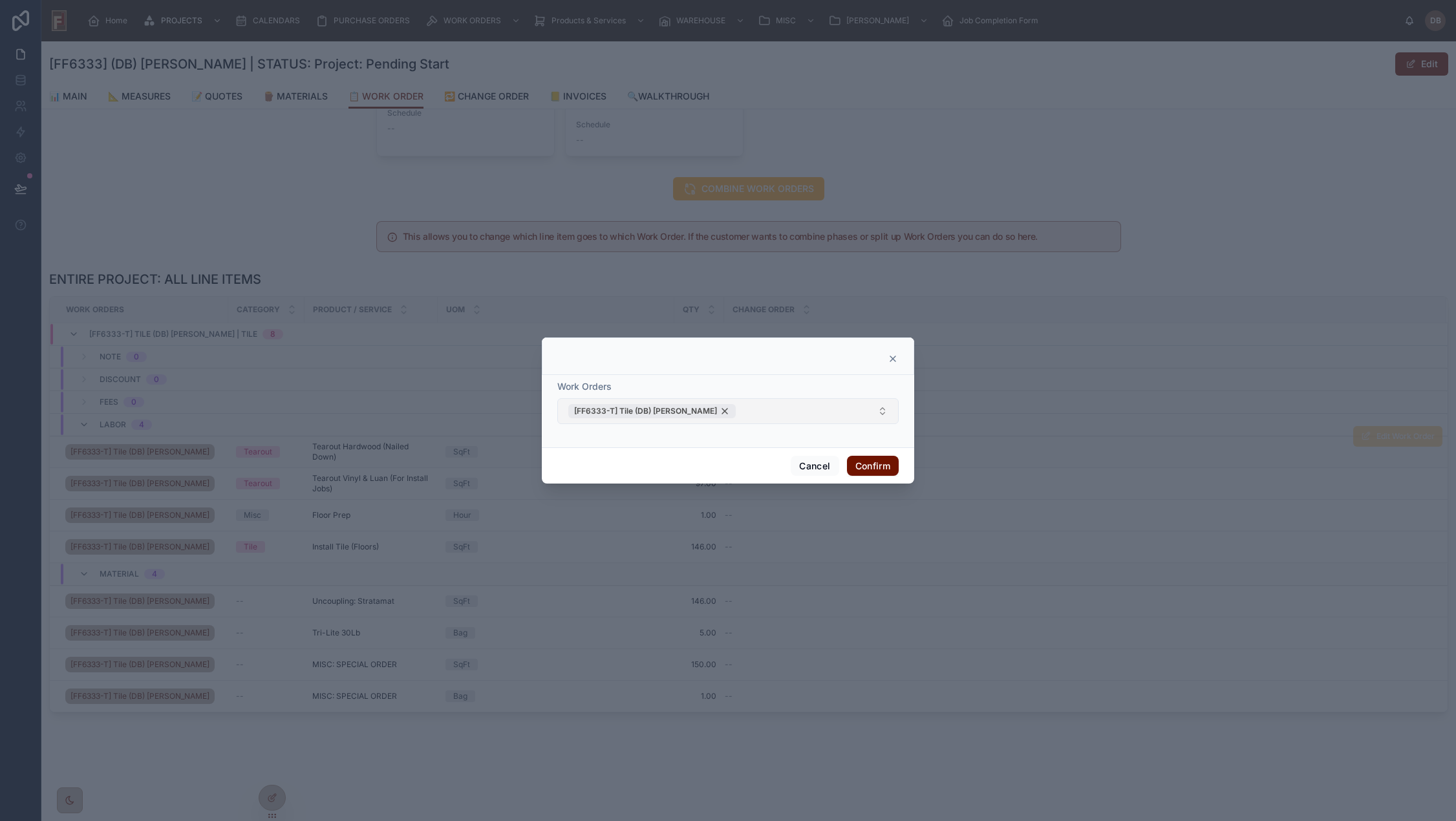
click at [734, 411] on div "[FF6333-T] Tile (DB) Stephanie Dietsche" at bounding box center [652, 411] width 167 height 14
click at [734, 411] on button "Select Button" at bounding box center [727, 411] width 341 height 22
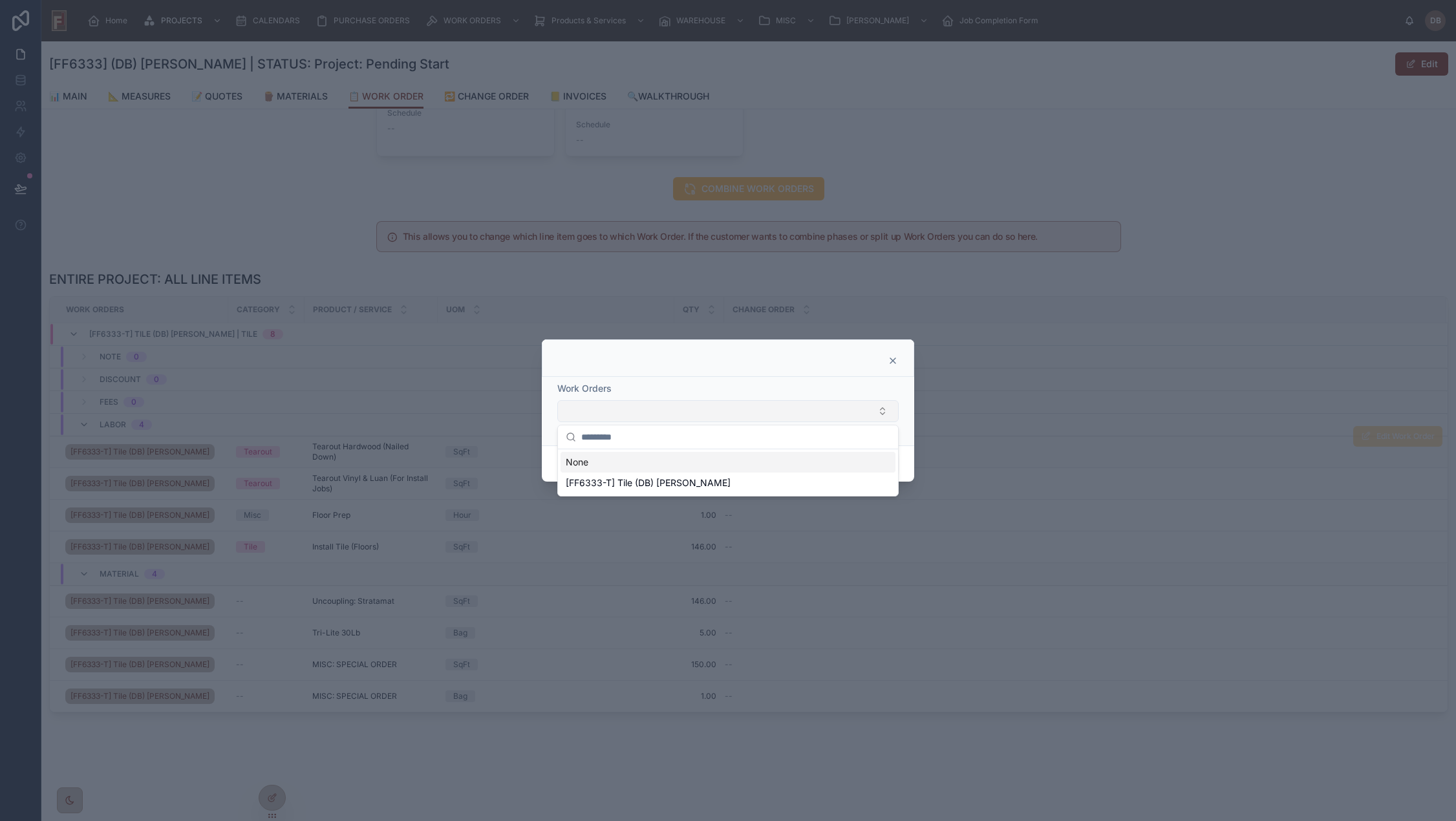
click at [894, 361] on icon at bounding box center [893, 361] width 5 height 5
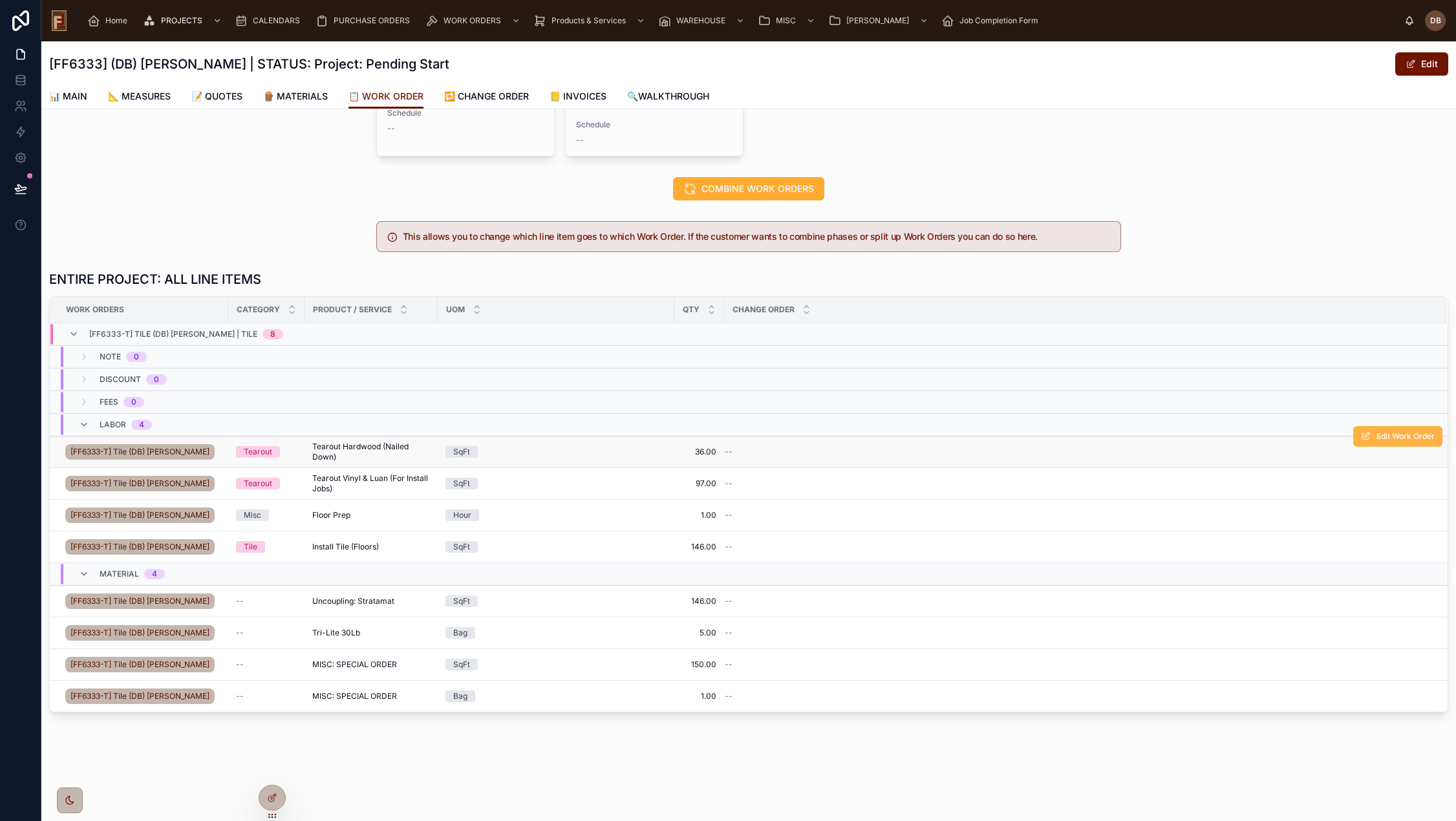
click at [1372, 426] on button "Edit Work Order" at bounding box center [1398, 436] width 89 height 21
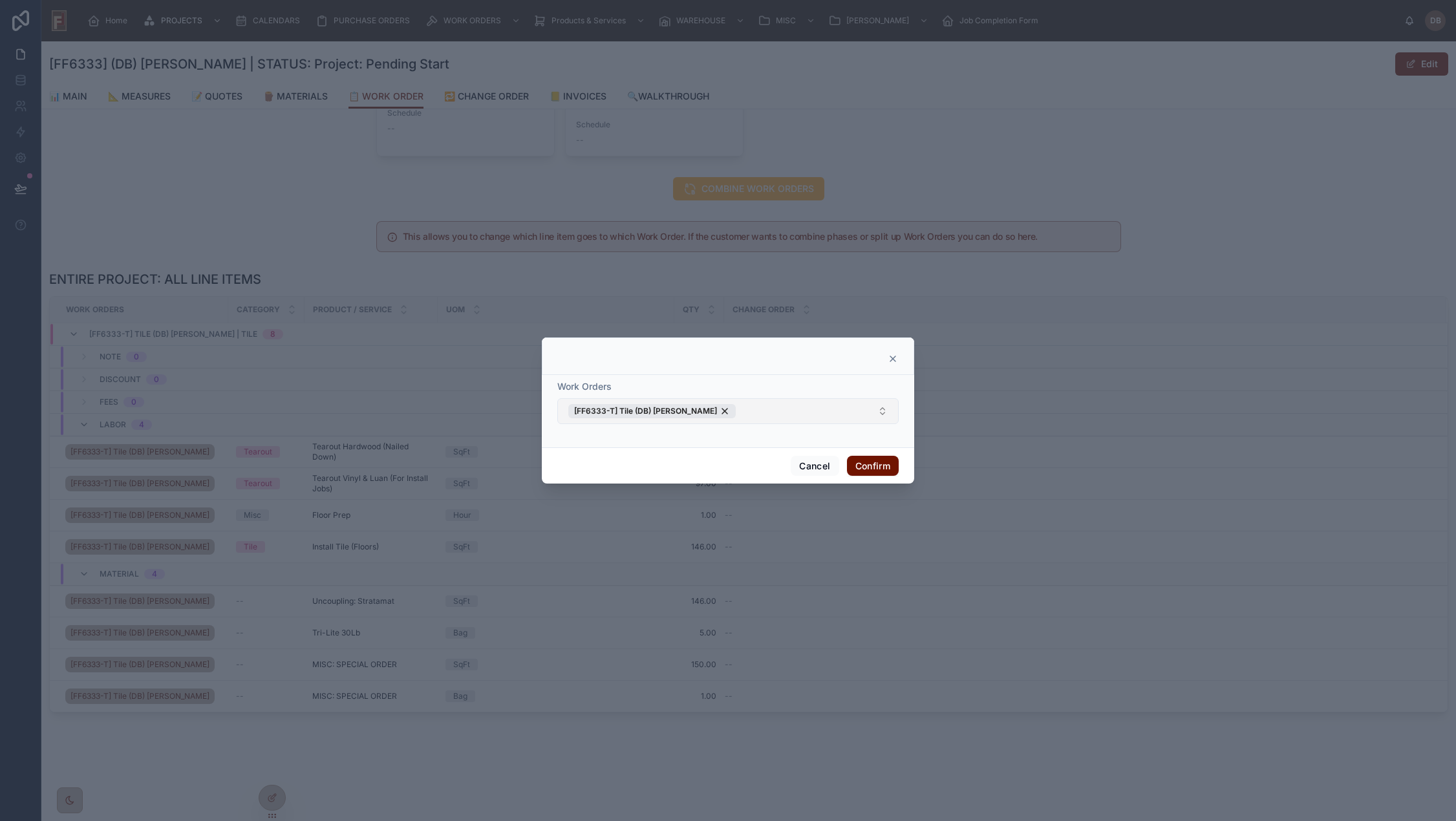
click at [777, 412] on button "[FF6333-T] Tile (DB) Stephanie Dietsche" at bounding box center [727, 411] width 341 height 26
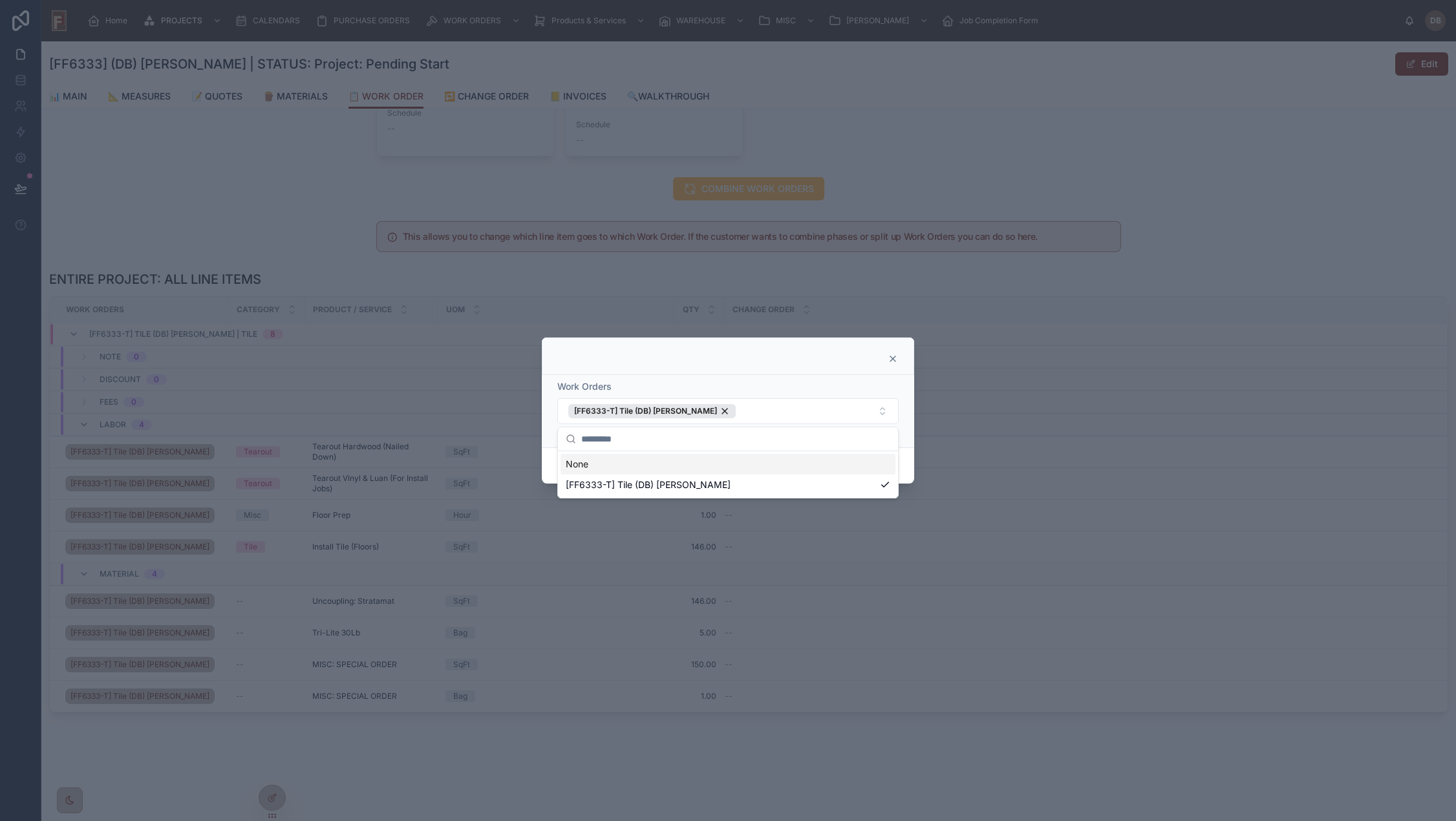
click at [891, 356] on icon at bounding box center [893, 359] width 5 height 5
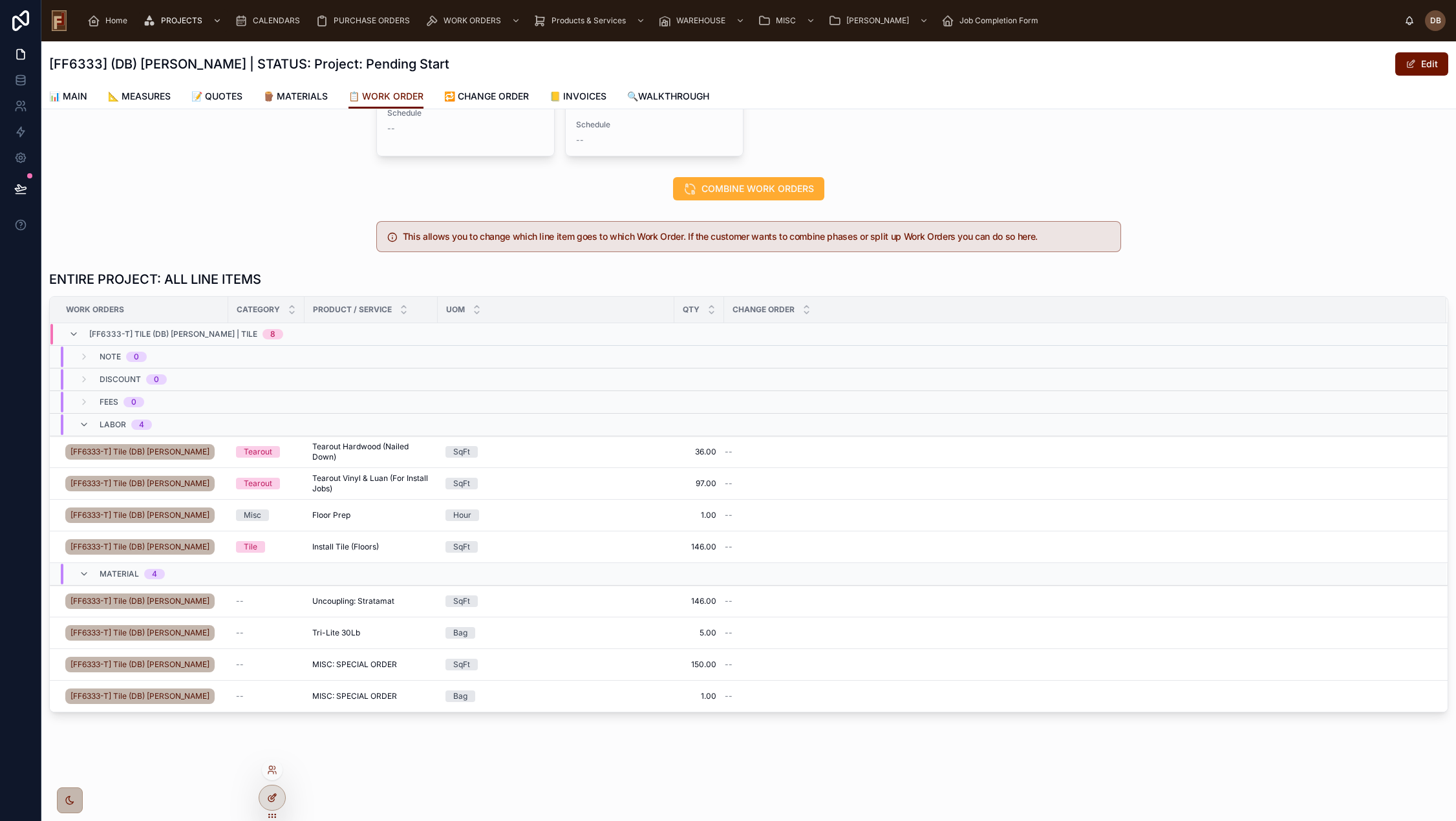
click at [269, 793] on icon at bounding box center [272, 798] width 10 height 10
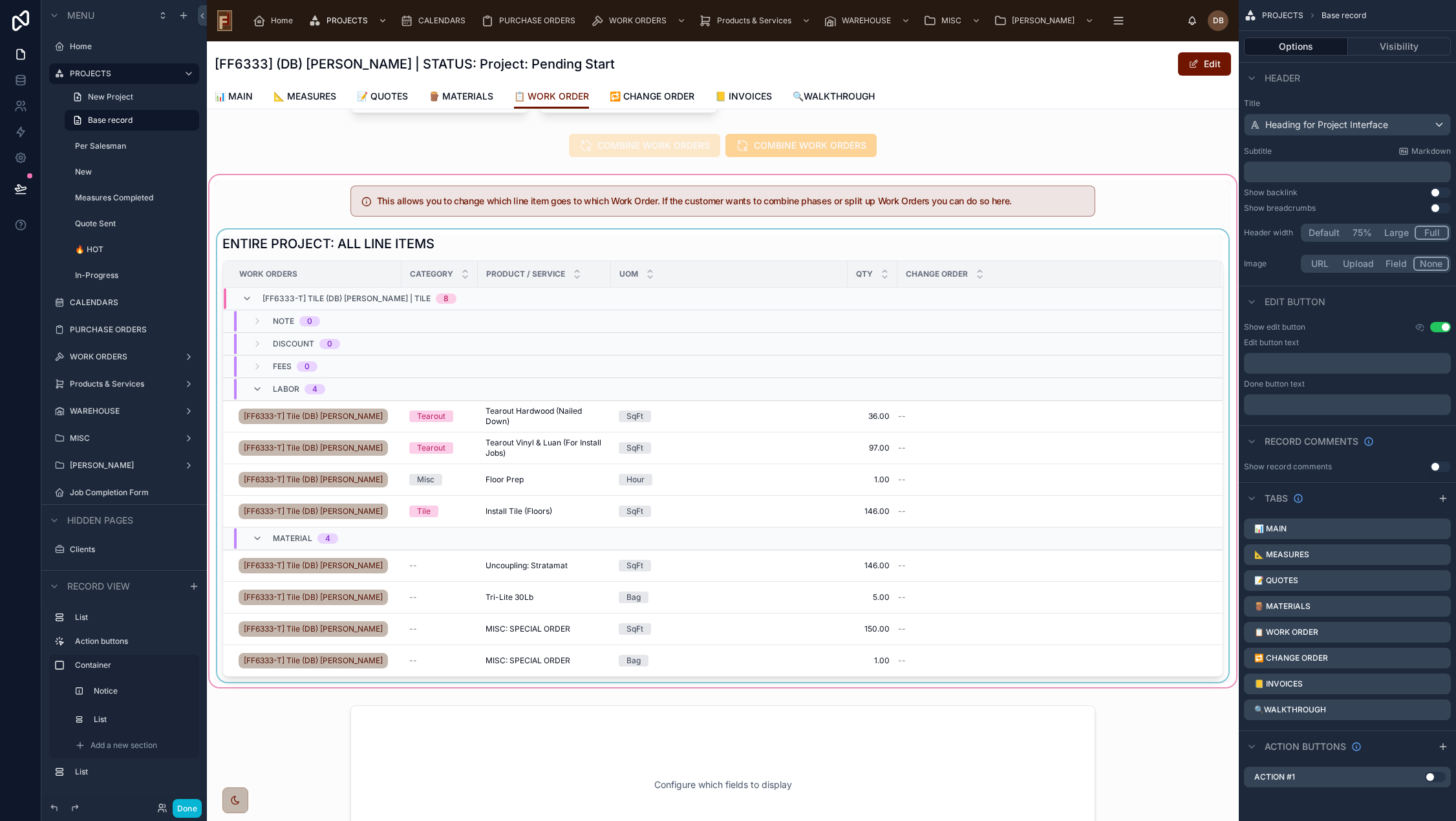
click at [1059, 280] on div "CHANGE ORDER" at bounding box center [1059, 274] width 323 height 25
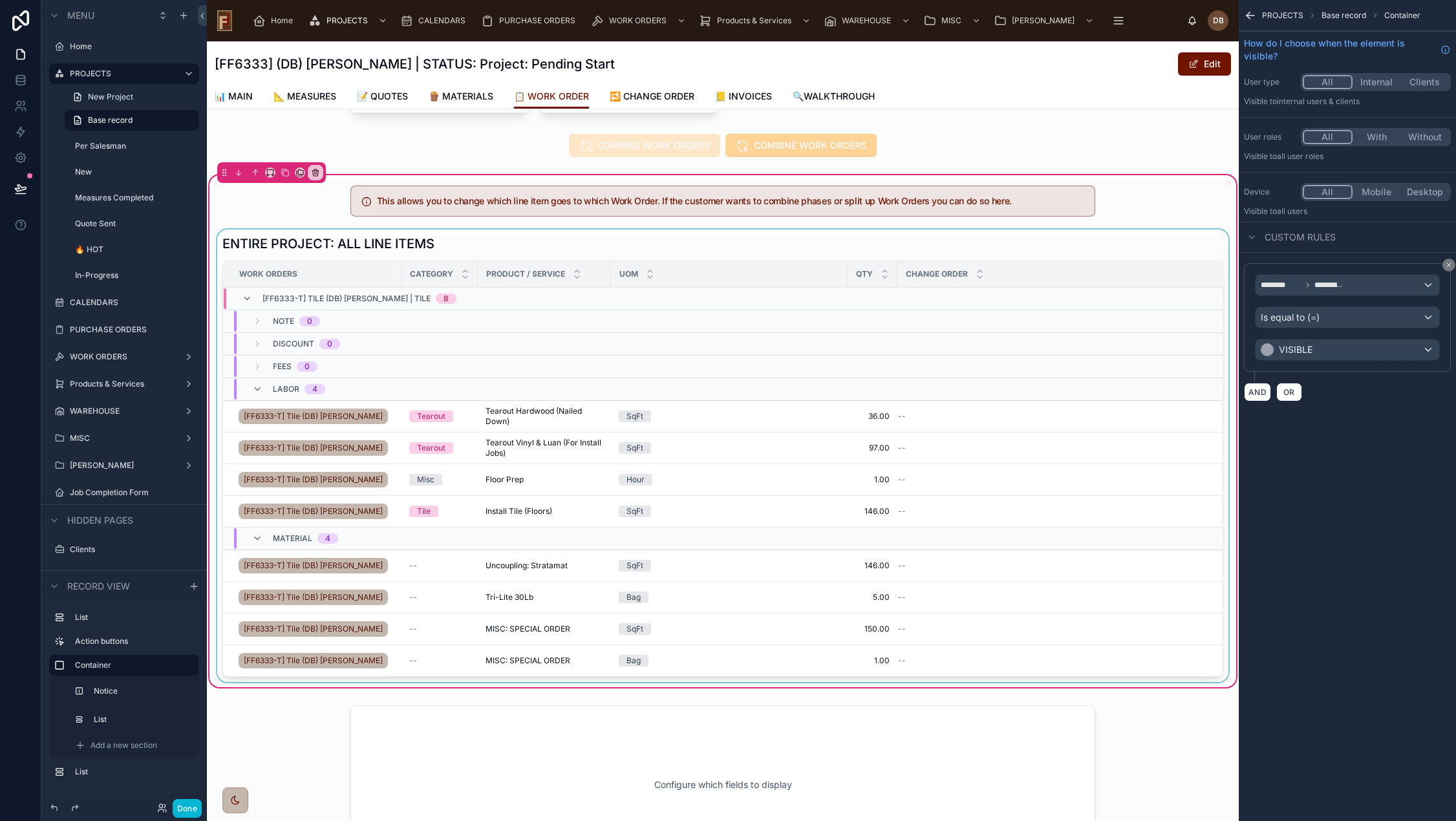
click at [874, 239] on div at bounding box center [722, 455] width 1016 height 453
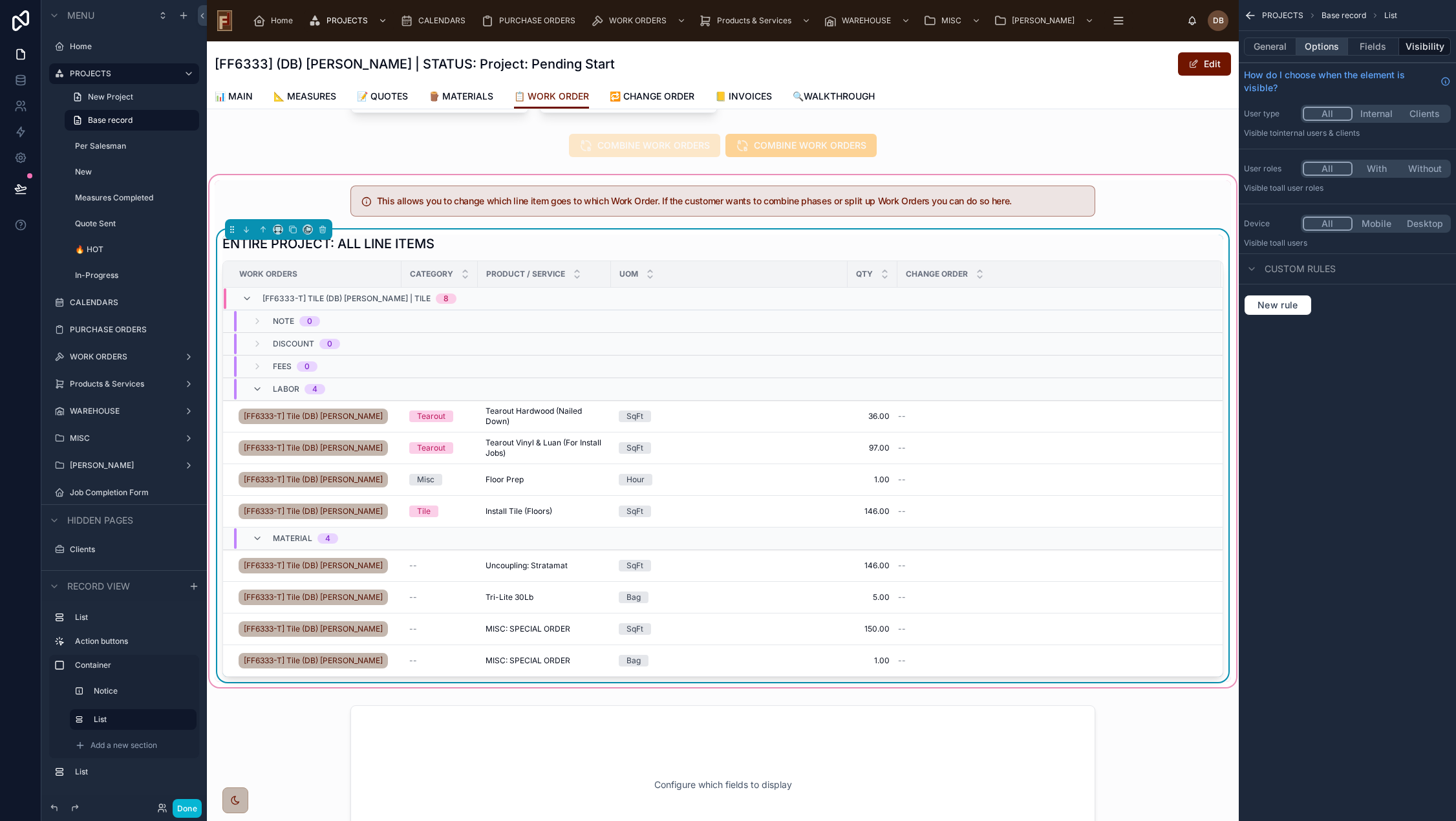
click at [1327, 43] on button "Options" at bounding box center [1322, 47] width 52 height 18
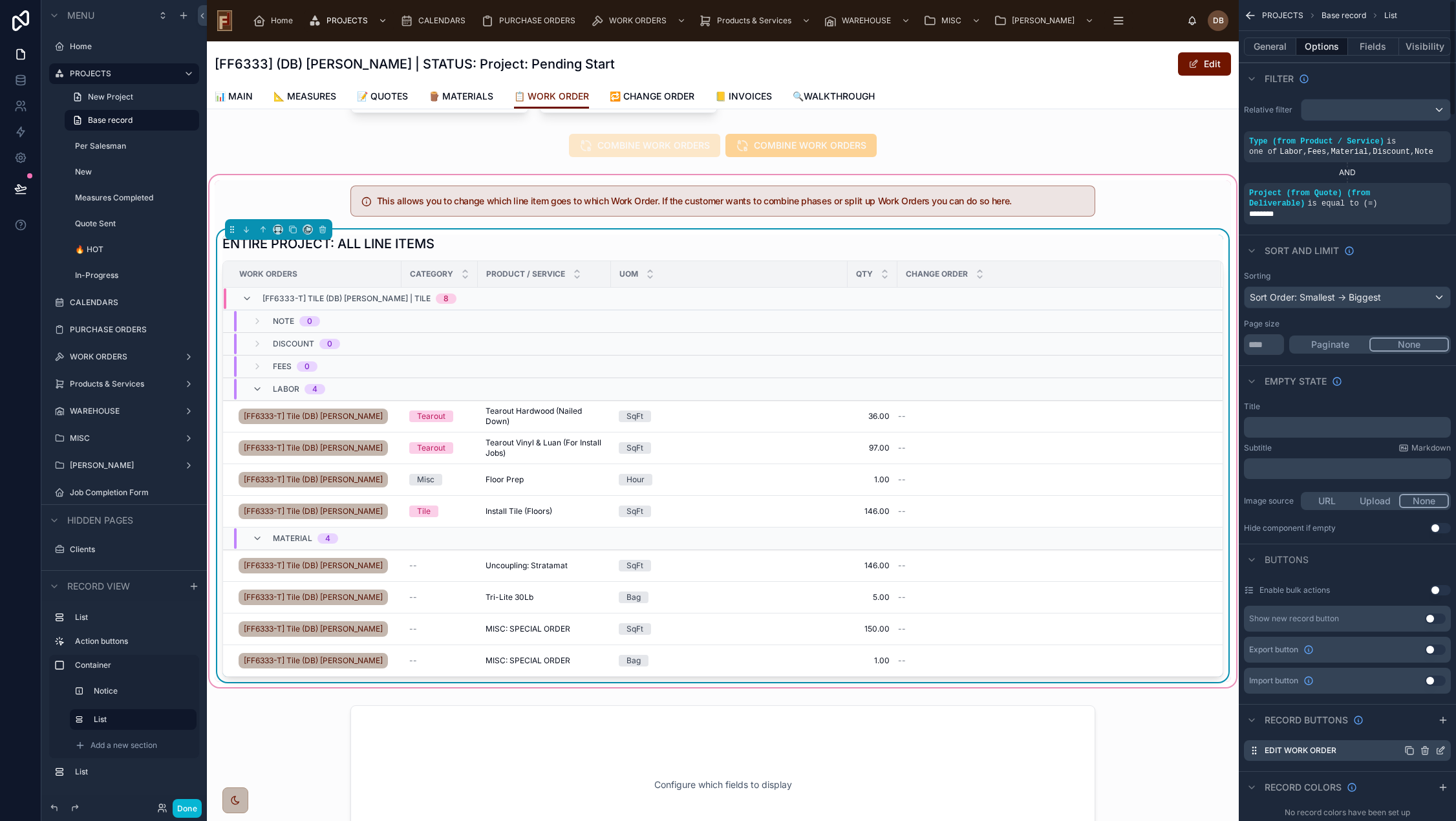
click at [1439, 750] on icon "scrollable content" at bounding box center [1442, 749] width 5 height 5
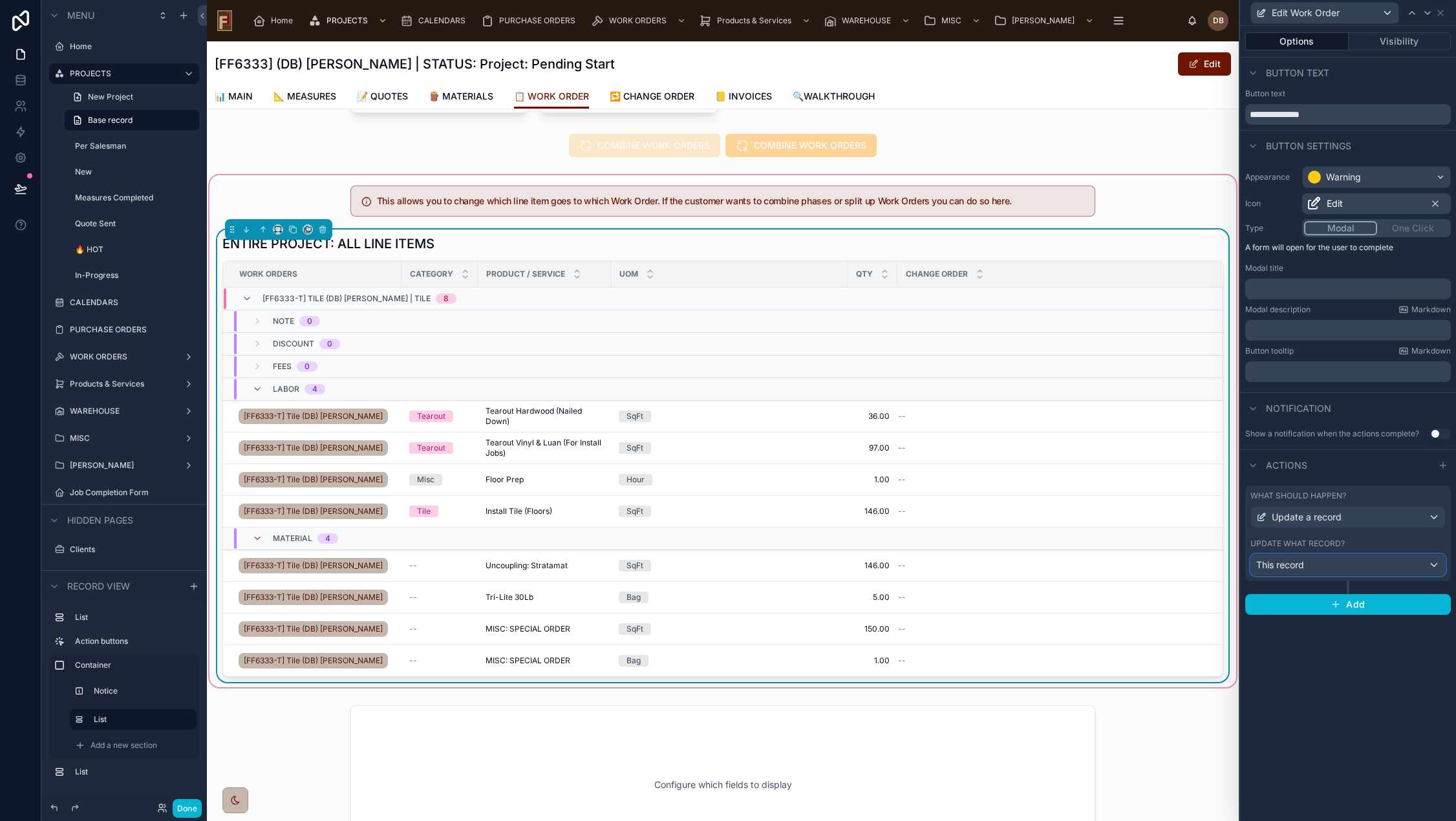
click at [1313, 565] on div "This record" at bounding box center [1347, 565] width 194 height 21
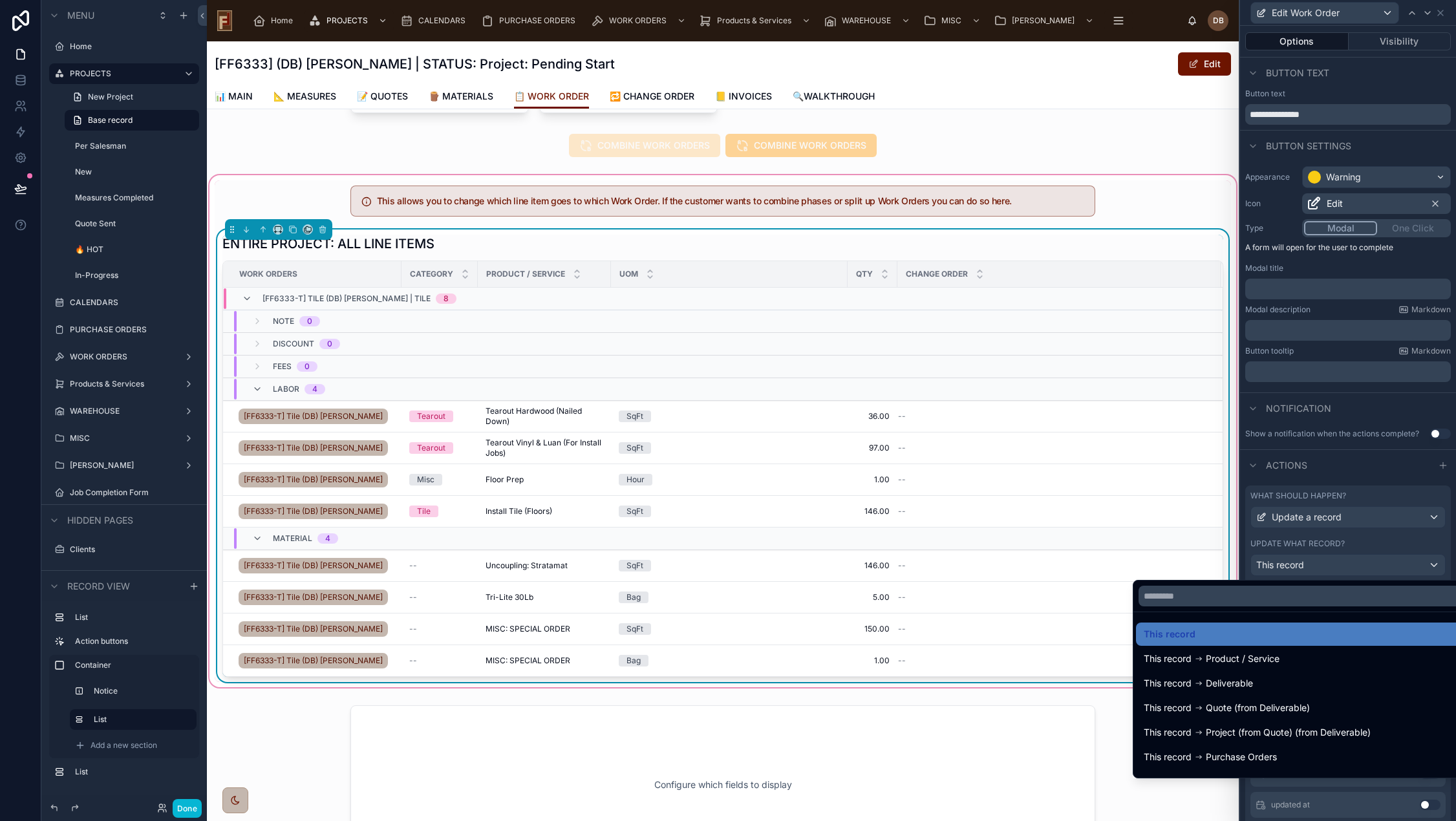
click at [1313, 565] on div at bounding box center [1347, 410] width 216 height 821
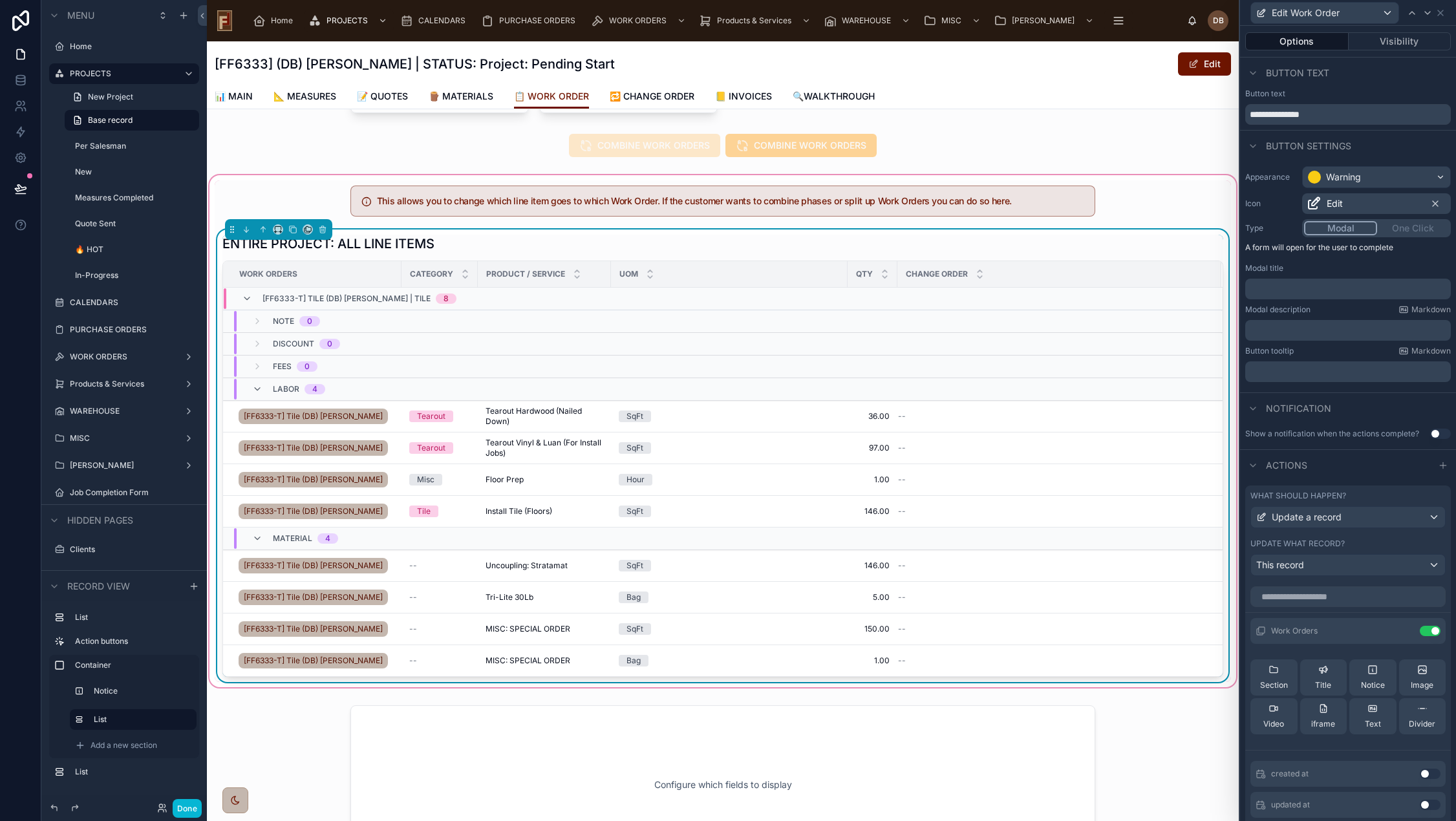
scroll to position [240, 0]
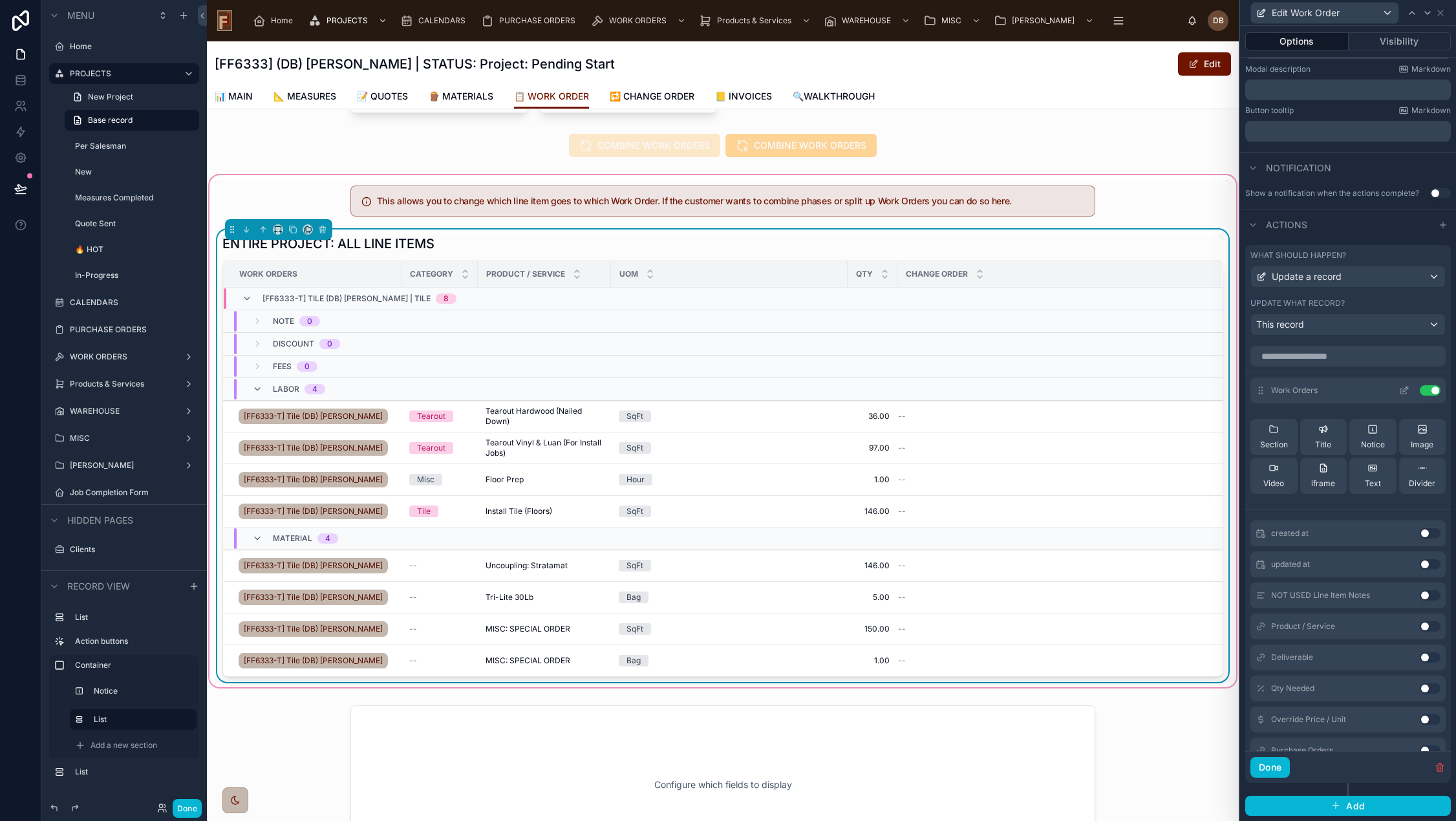
click at [1406, 388] on icon at bounding box center [1407, 388] width 1 height 1
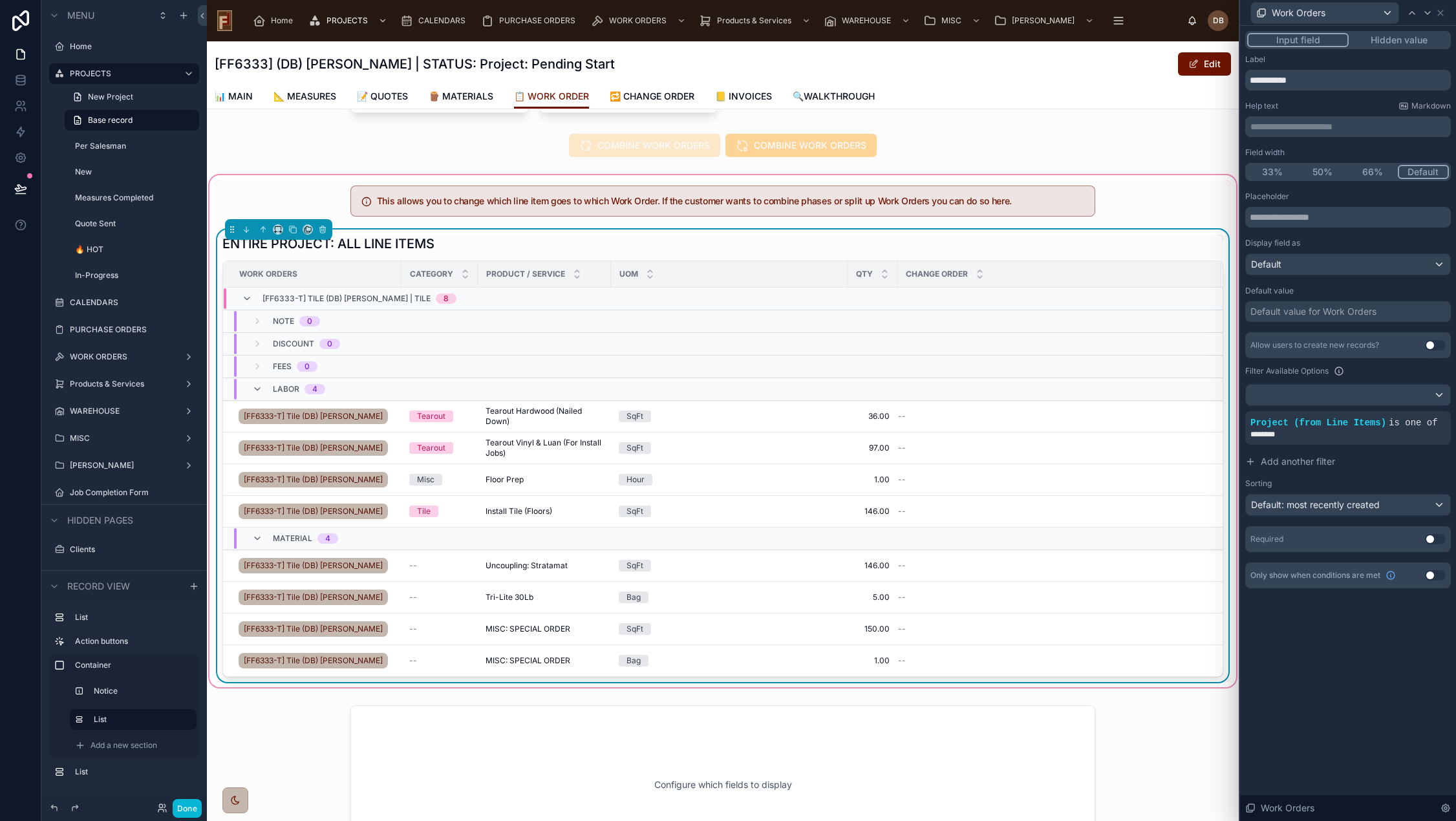
click at [1021, 240] on div "ENTIRE PROJECT: ALL LINE ITEMS" at bounding box center [722, 243] width 1001 height 18
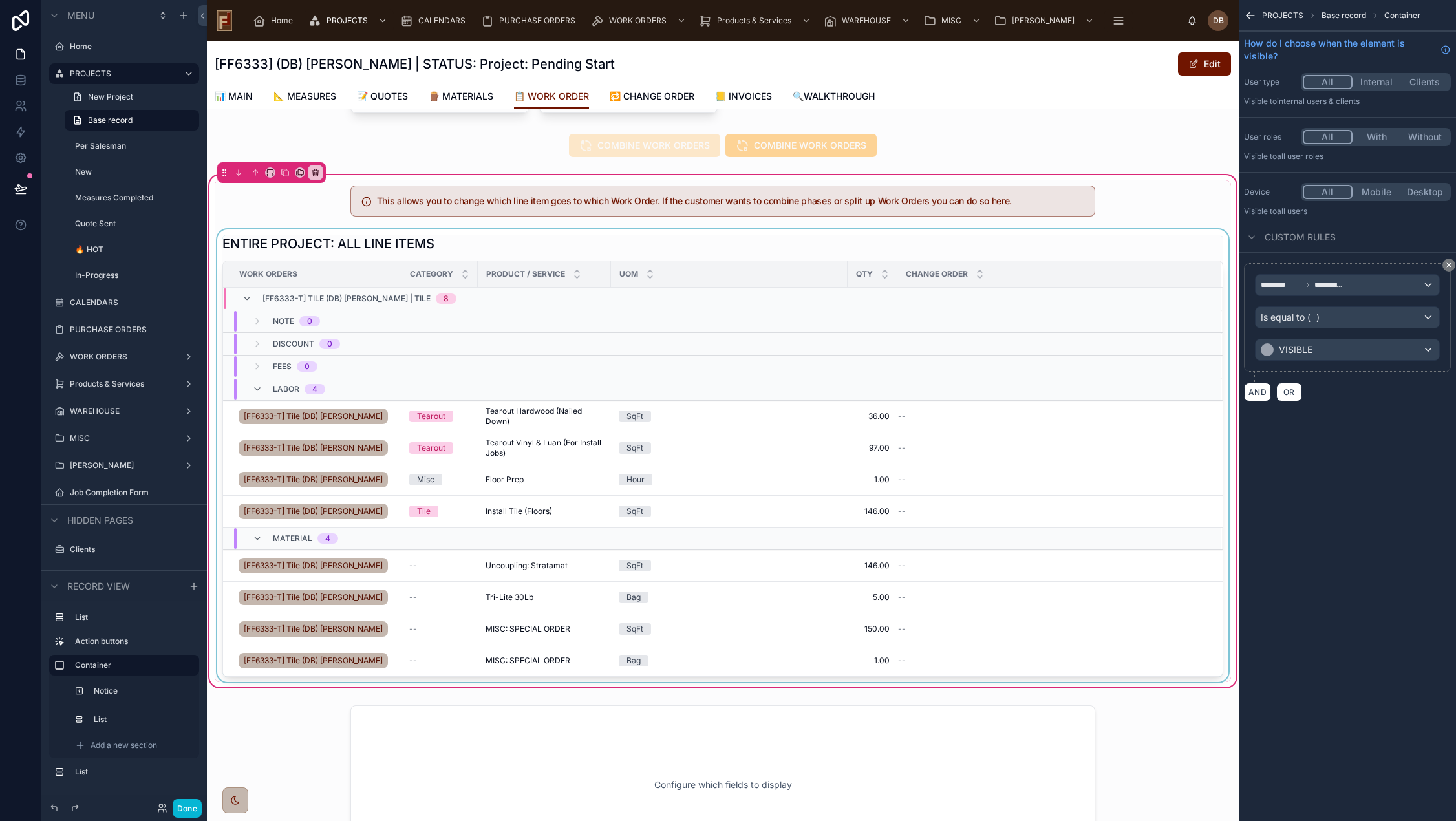
click at [1111, 243] on div at bounding box center [722, 455] width 1016 height 453
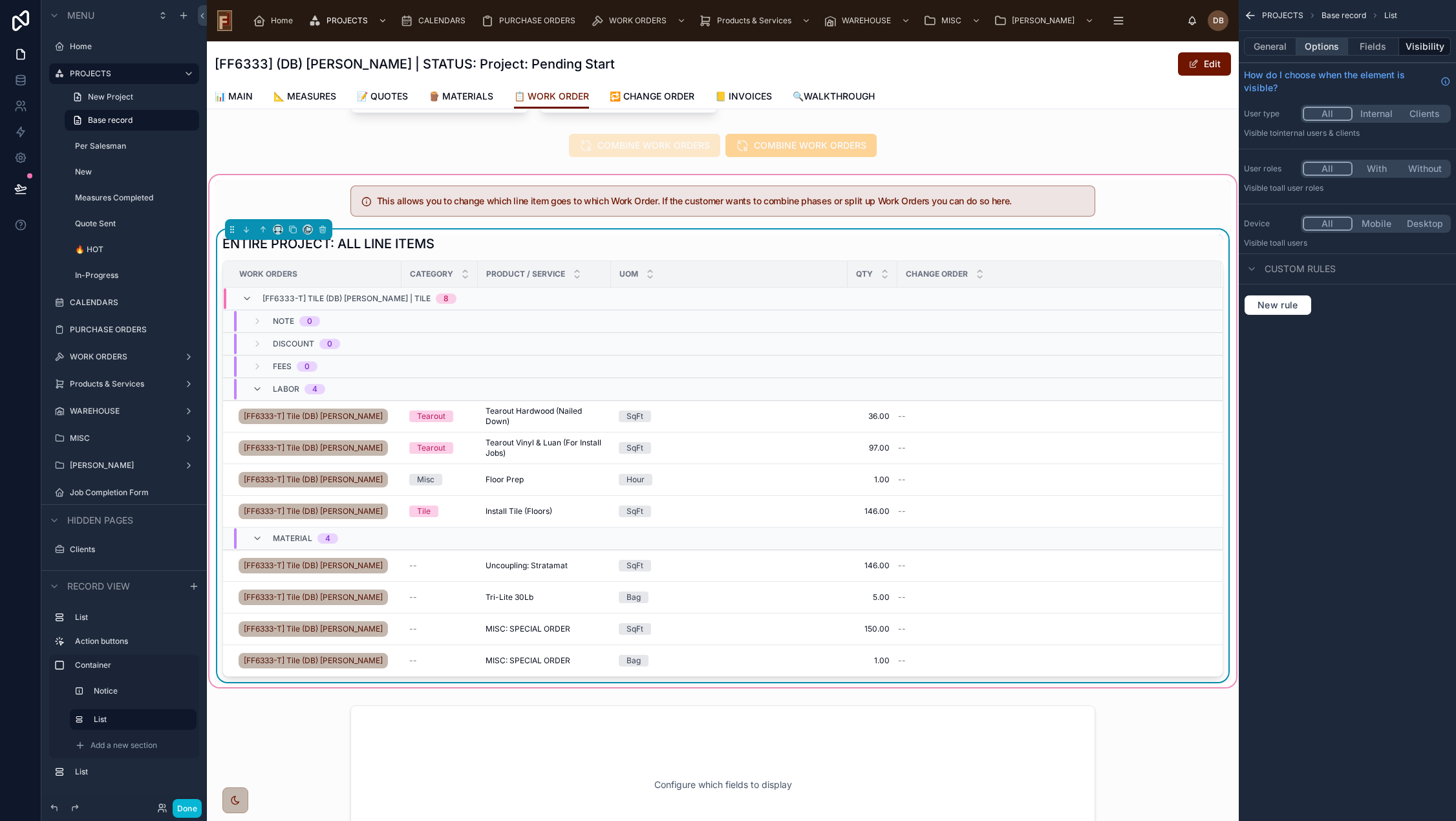
click at [1329, 47] on button "Options" at bounding box center [1322, 47] width 52 height 18
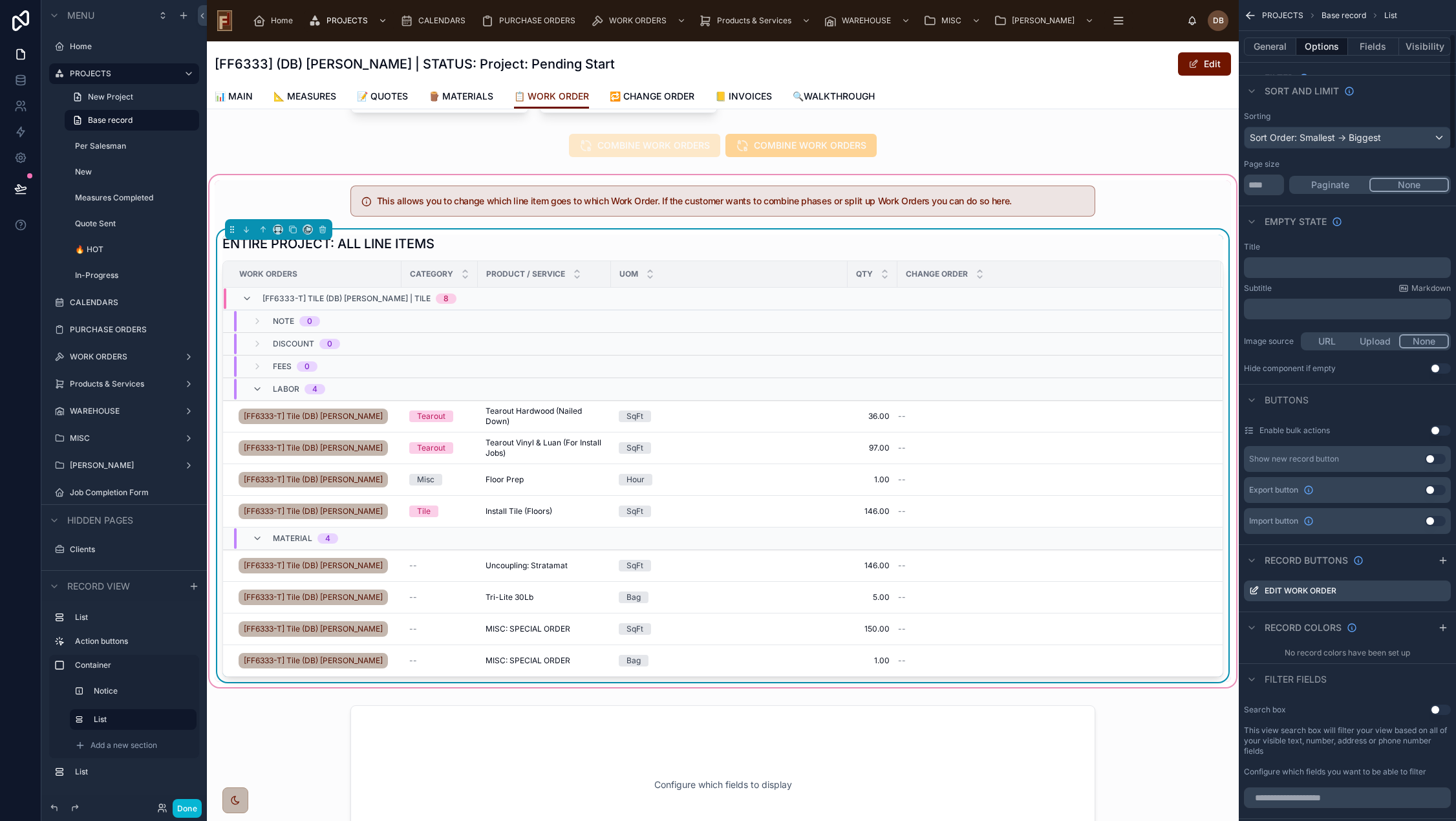
scroll to position [258, 0]
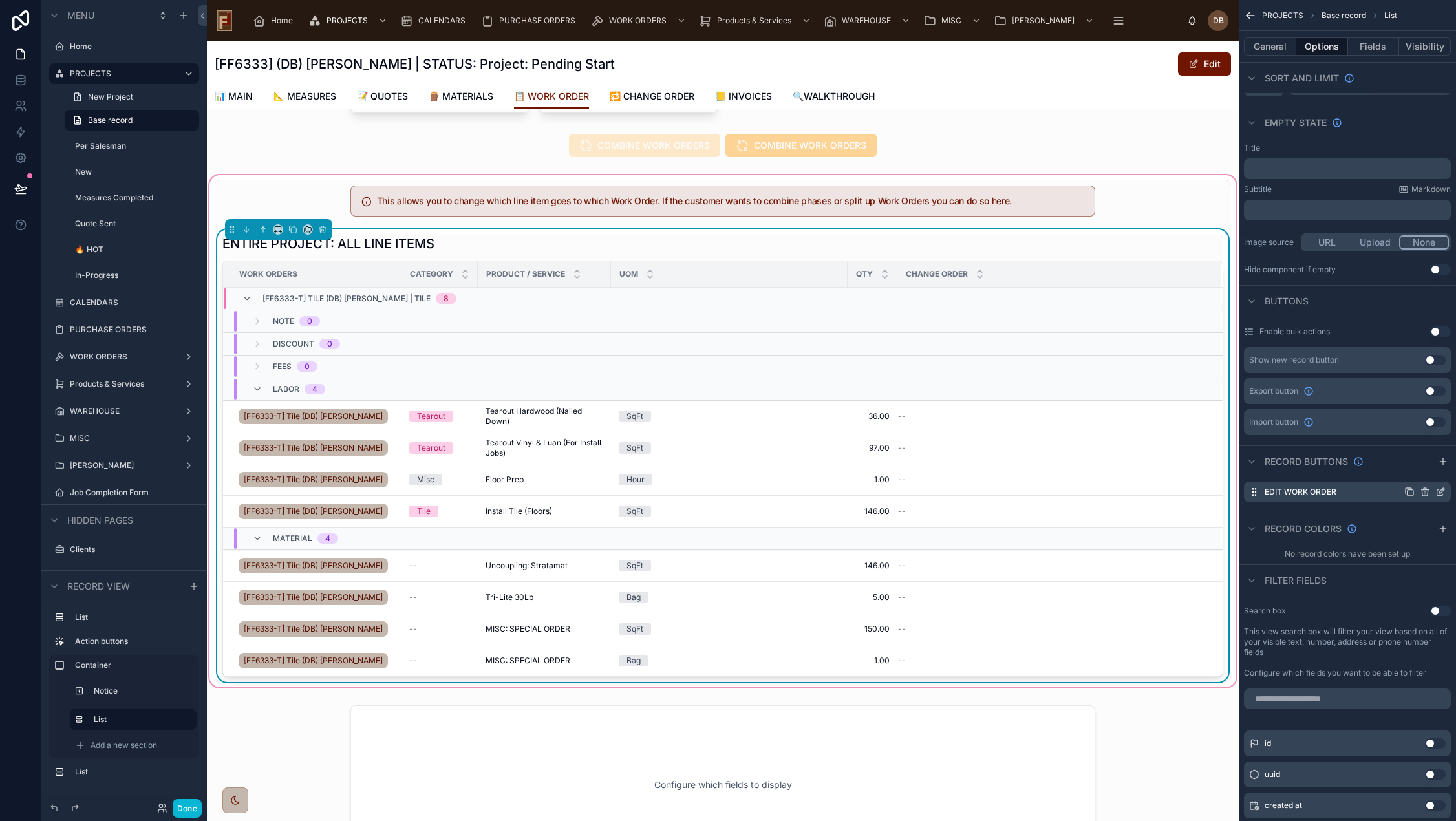
click at [1409, 488] on icon "scrollable content" at bounding box center [1409, 492] width 10 height 10
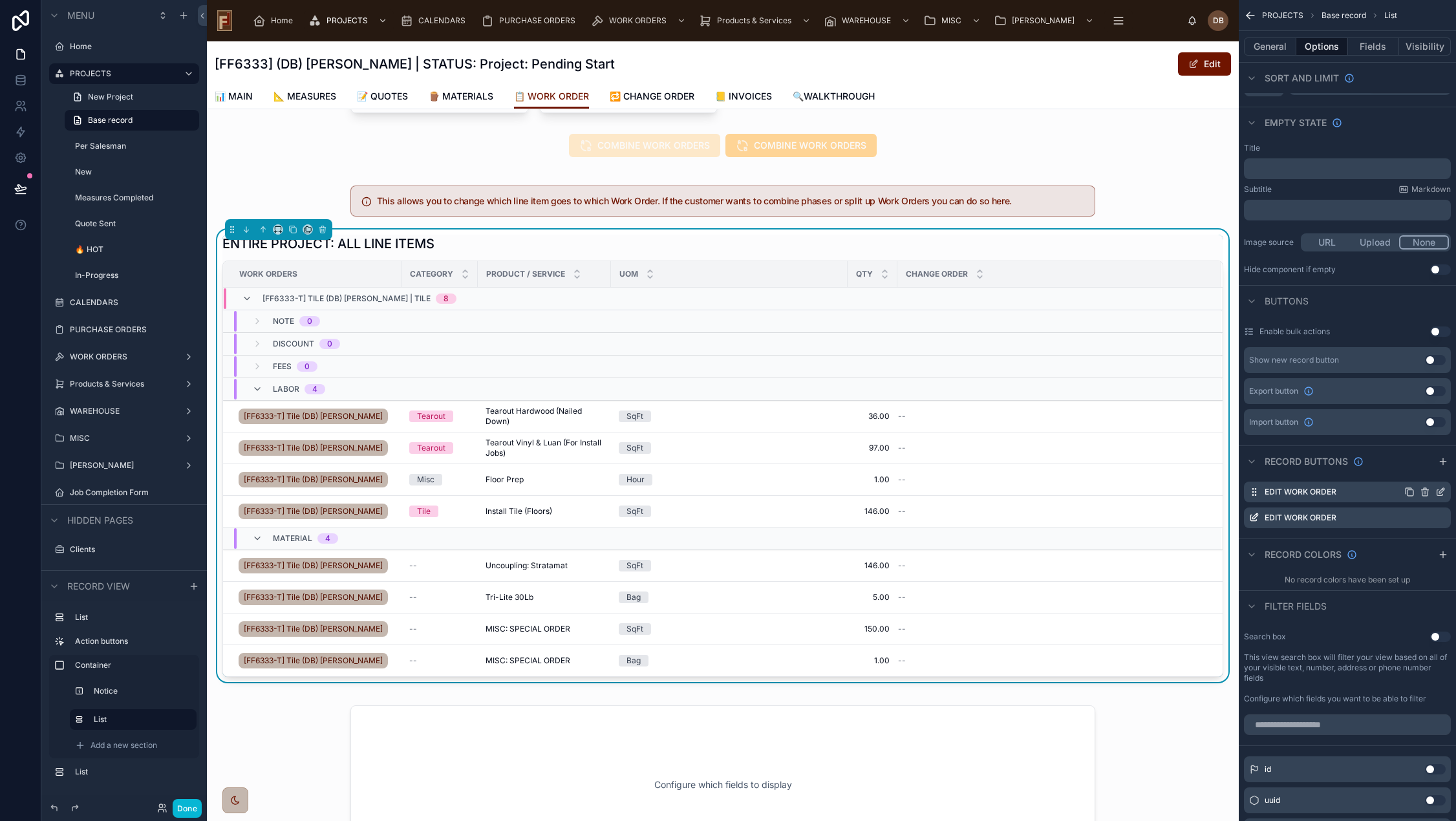
click at [1442, 489] on icon "scrollable content" at bounding box center [1442, 491] width 5 height 5
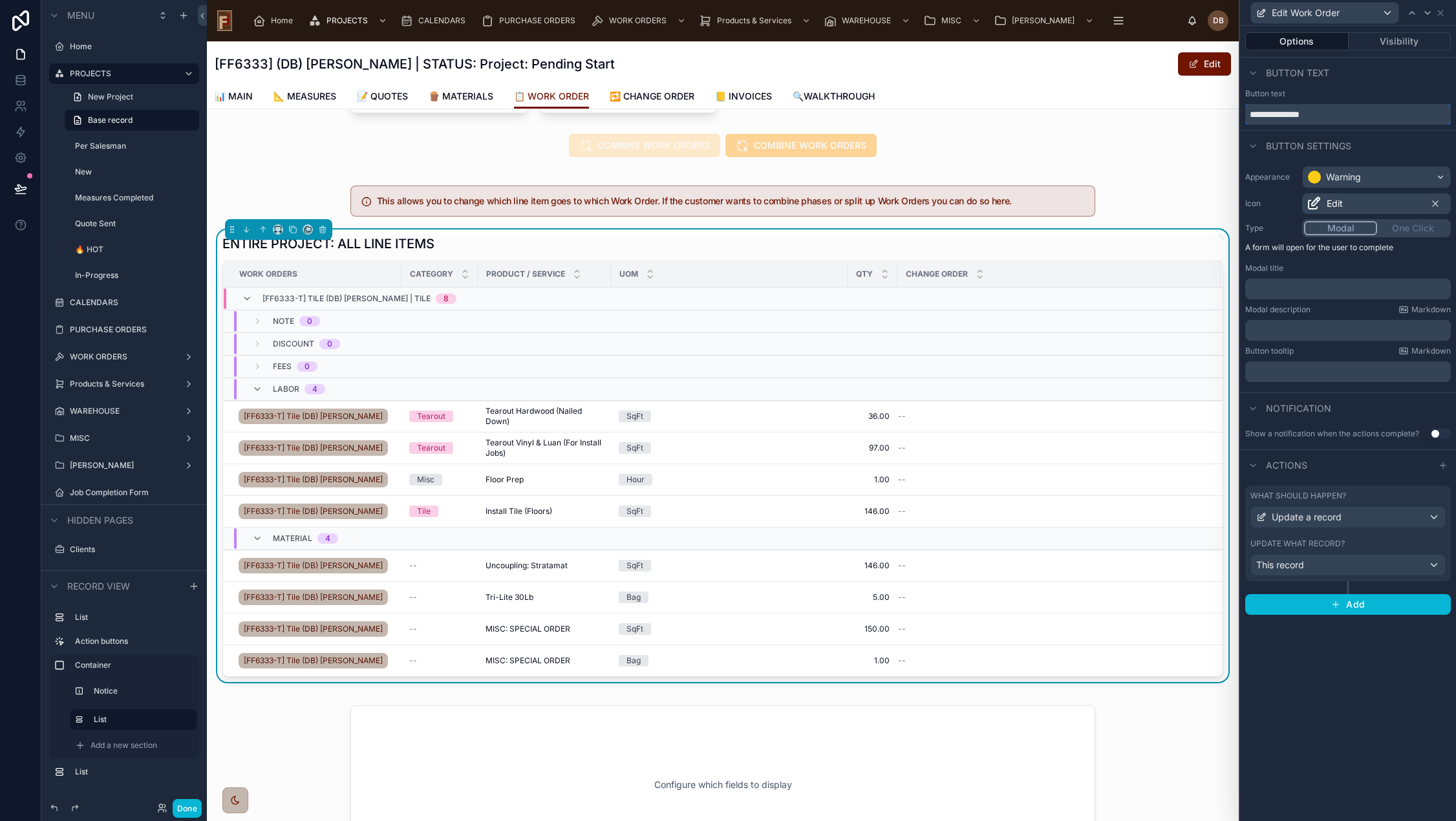
click at [1350, 117] on input "**********" at bounding box center [1347, 115] width 205 height 21
type input "**********"
click at [1444, 12] on icon at bounding box center [1440, 13] width 10 height 10
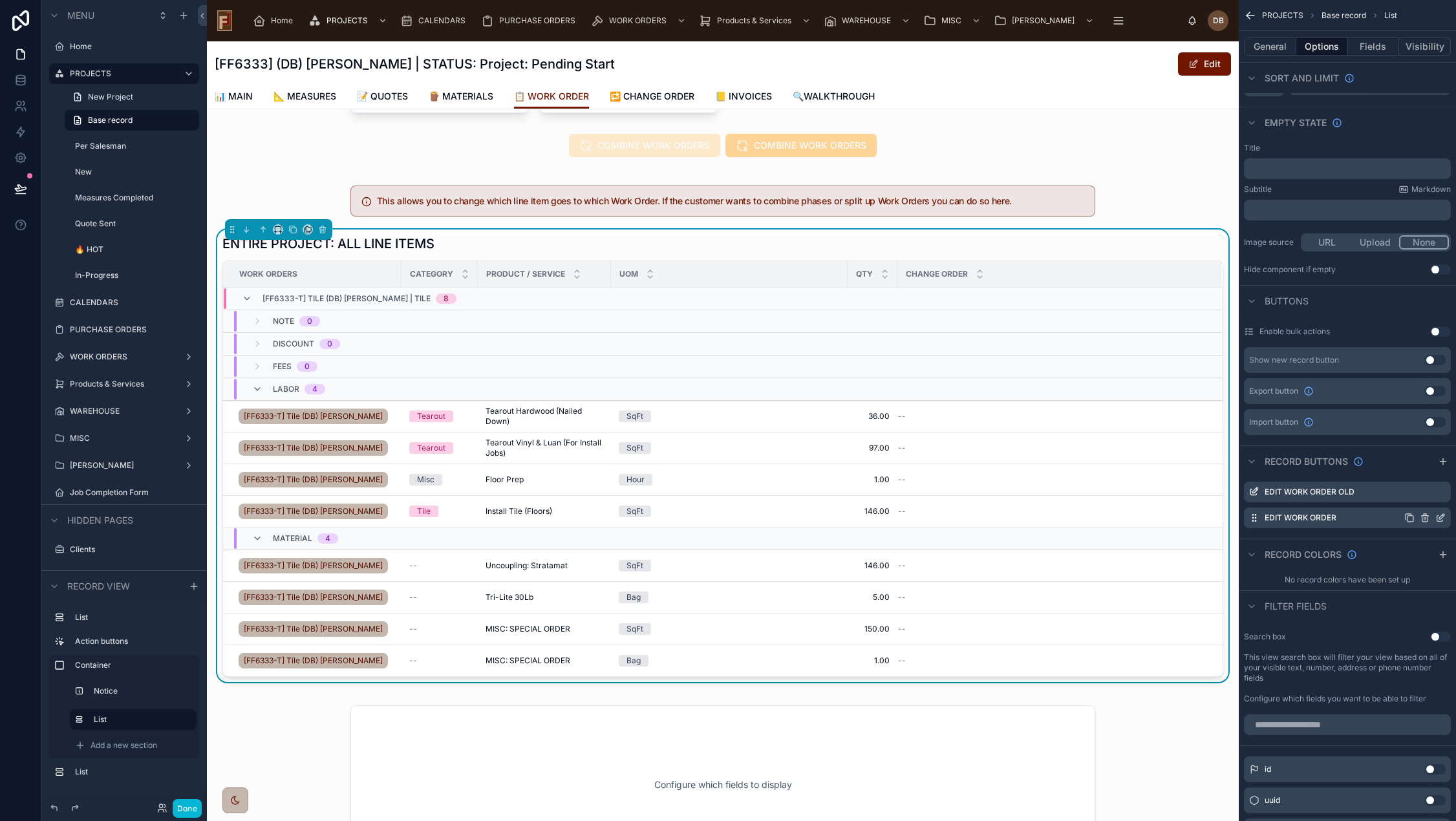
click at [1441, 513] on icon "scrollable content" at bounding box center [1440, 517] width 10 height 10
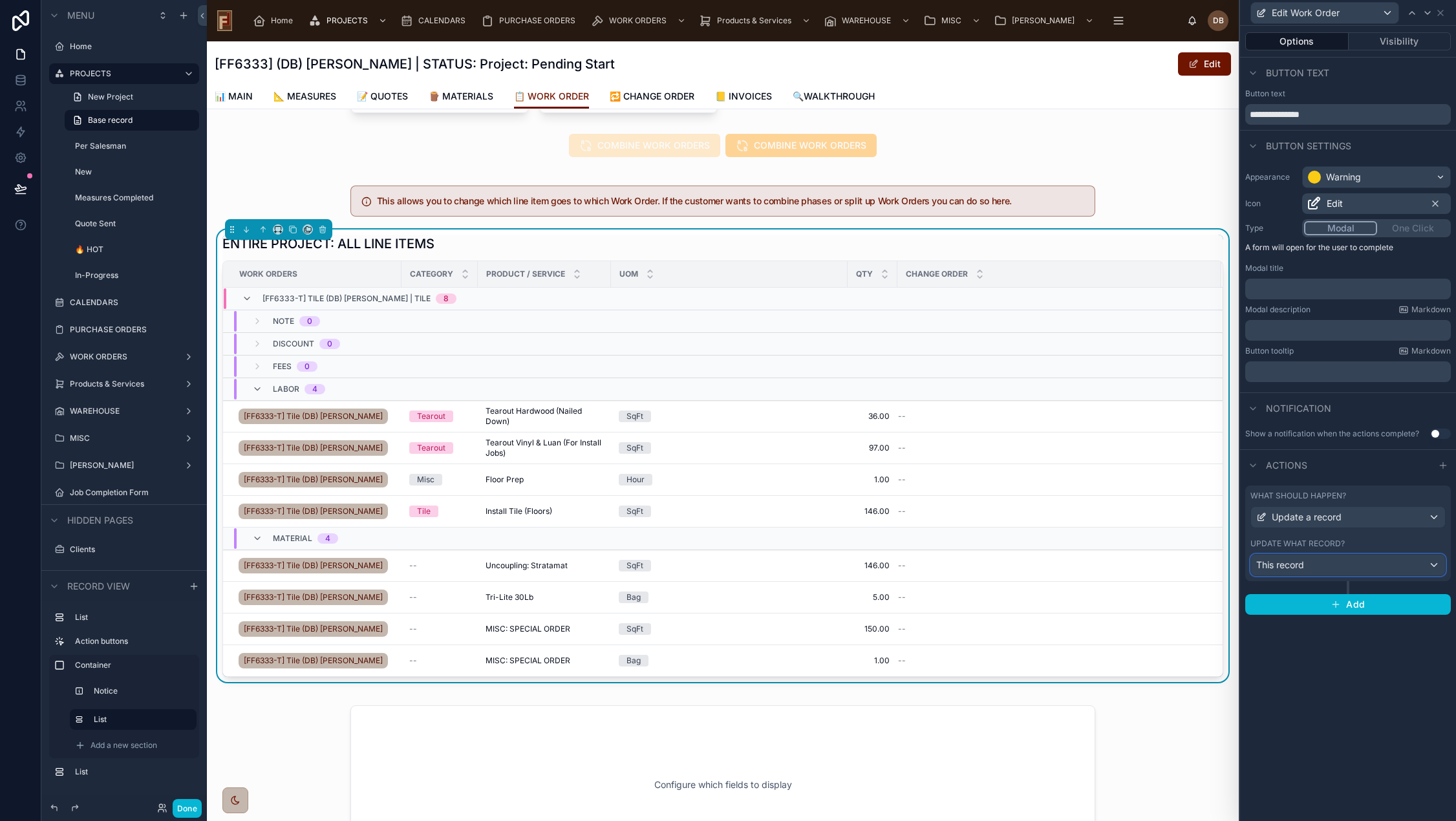
click at [1356, 567] on div "This record" at bounding box center [1347, 565] width 194 height 21
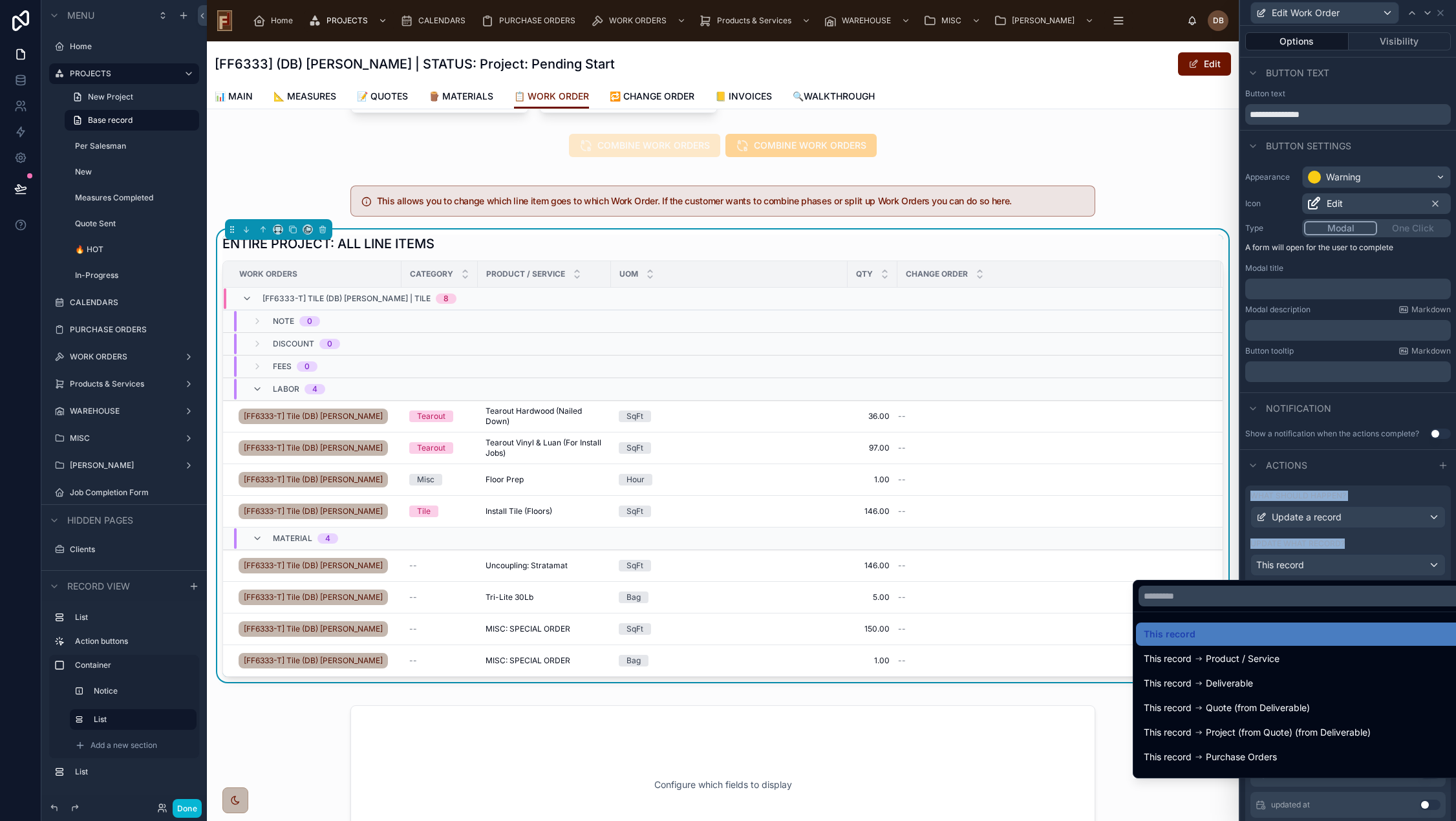
click at [1356, 567] on div at bounding box center [1347, 410] width 216 height 821
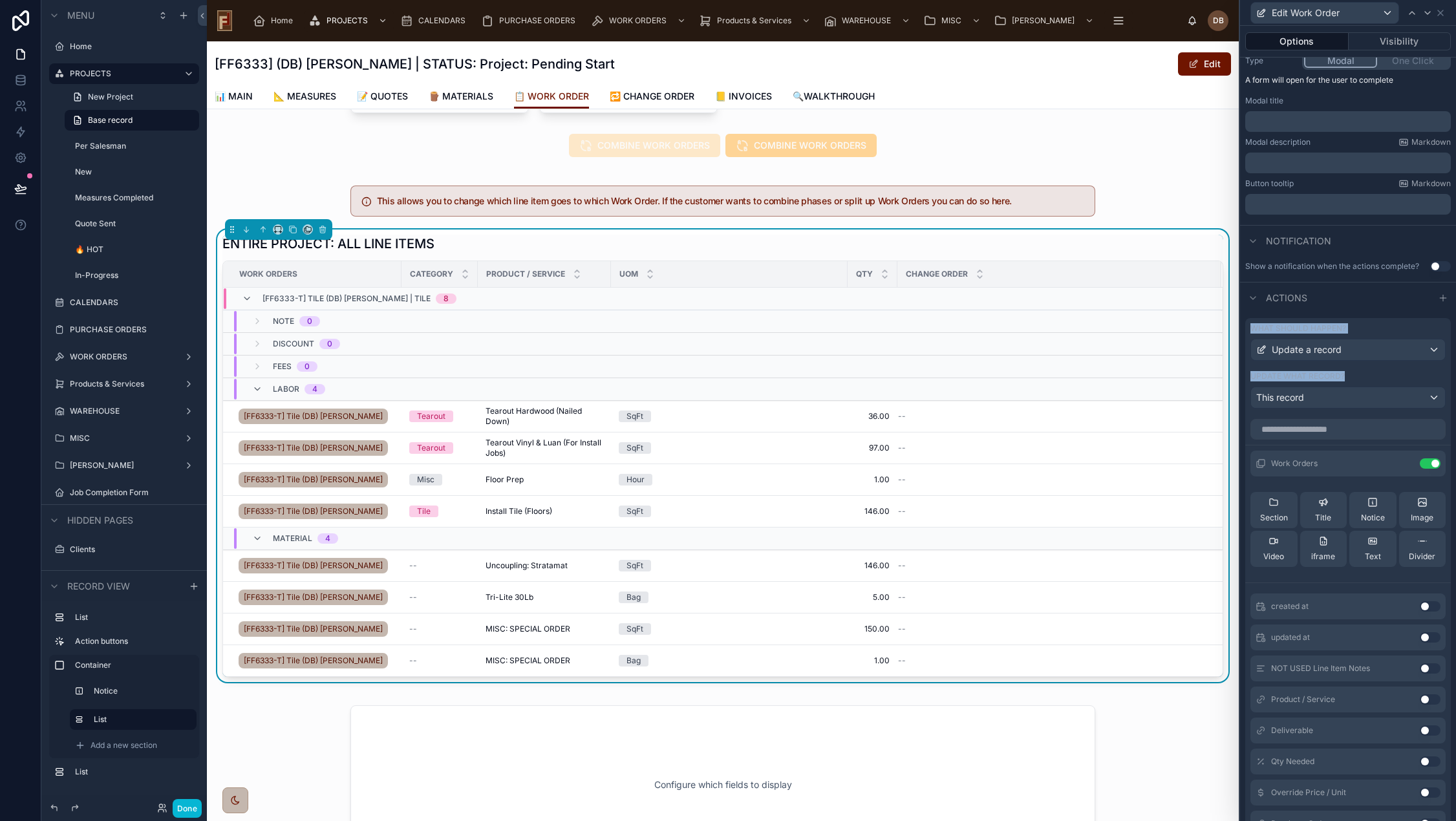
scroll to position [240, 0]
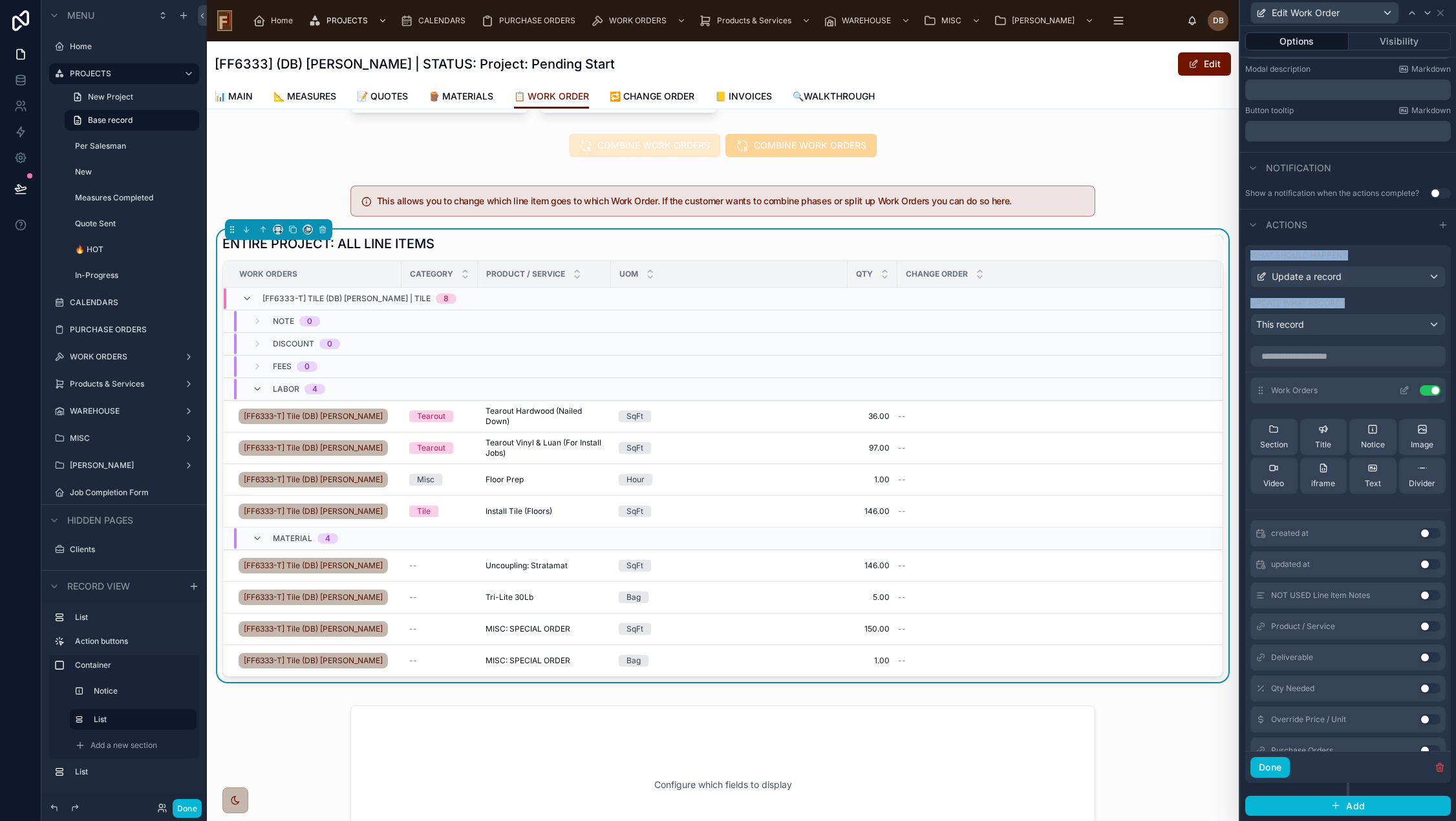
click at [1399, 390] on icon at bounding box center [1404, 390] width 10 height 10
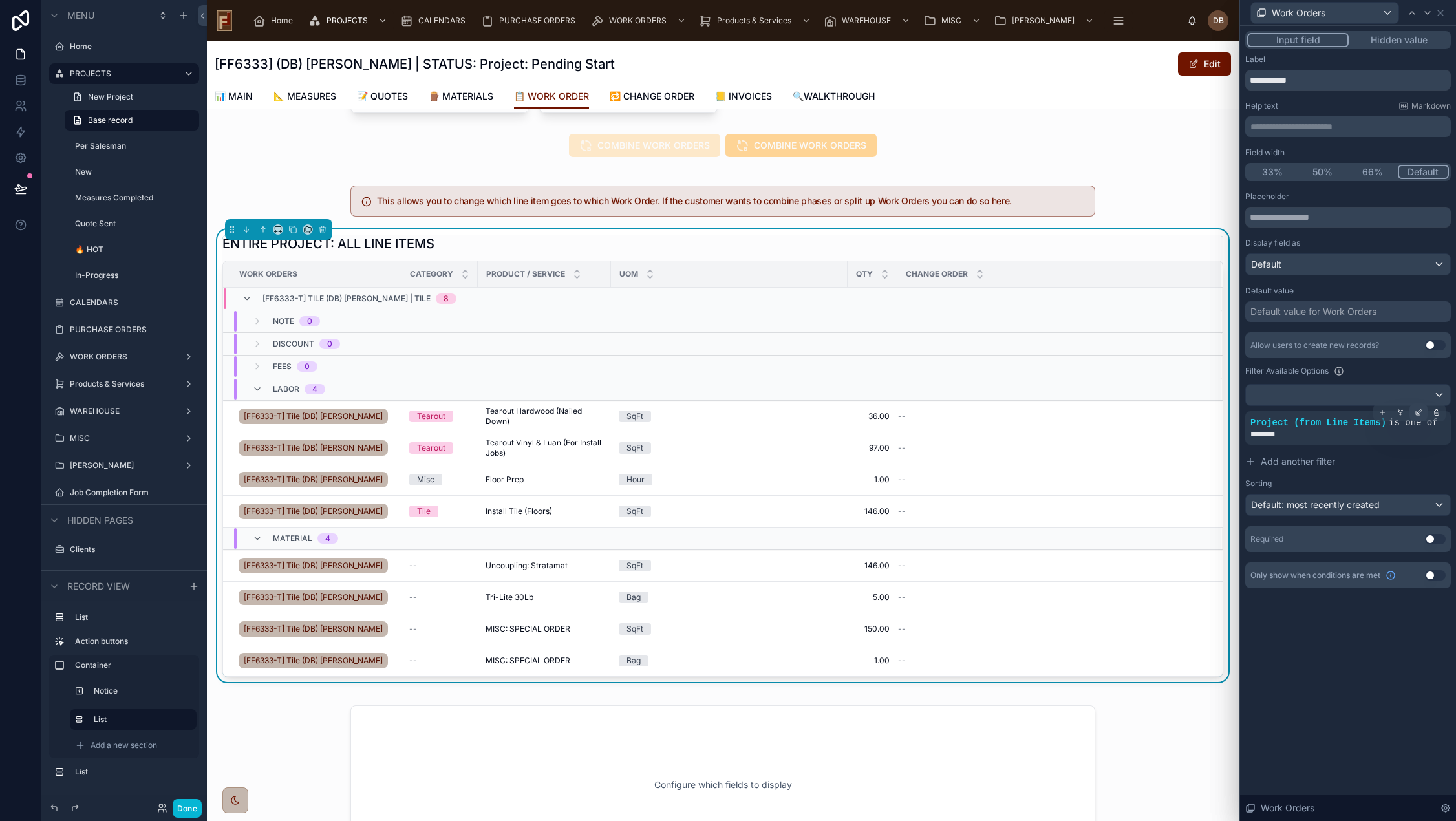
click at [1416, 412] on icon at bounding box center [1418, 412] width 8 height 8
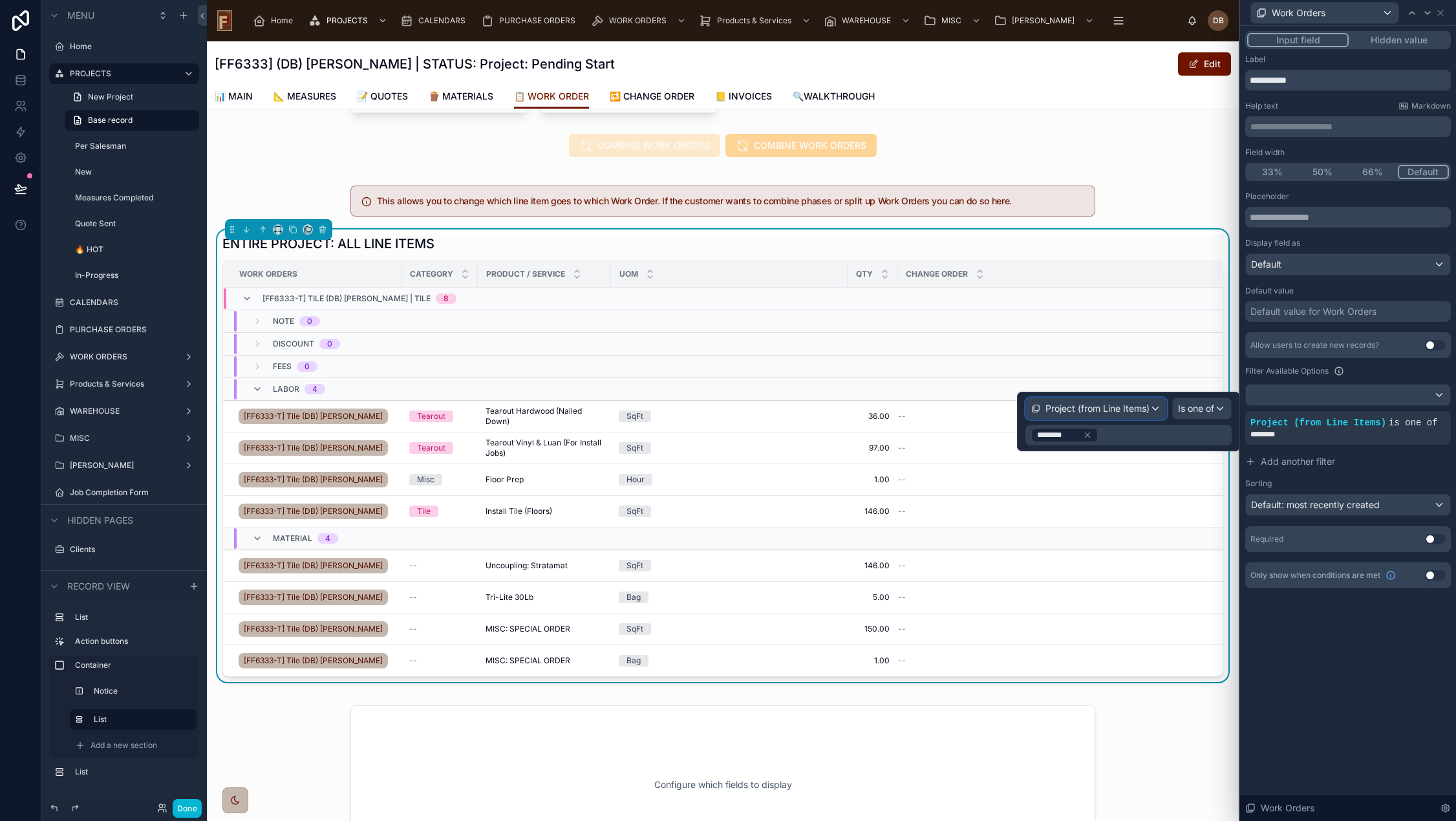
click at [1130, 410] on span "Project (from Line Items)" at bounding box center [1097, 409] width 104 height 13
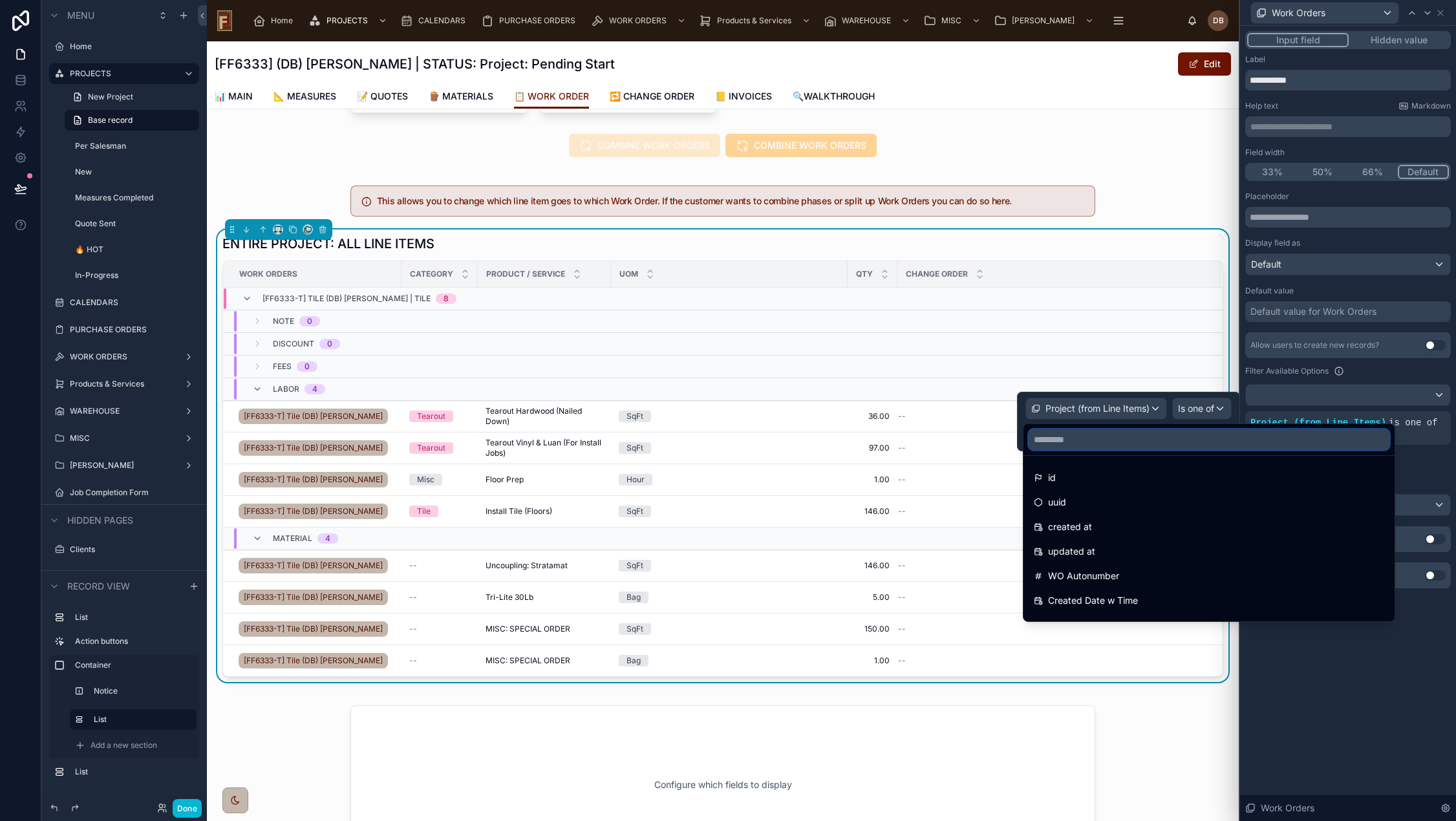
click at [1114, 441] on input "text" at bounding box center [1209, 440] width 361 height 21
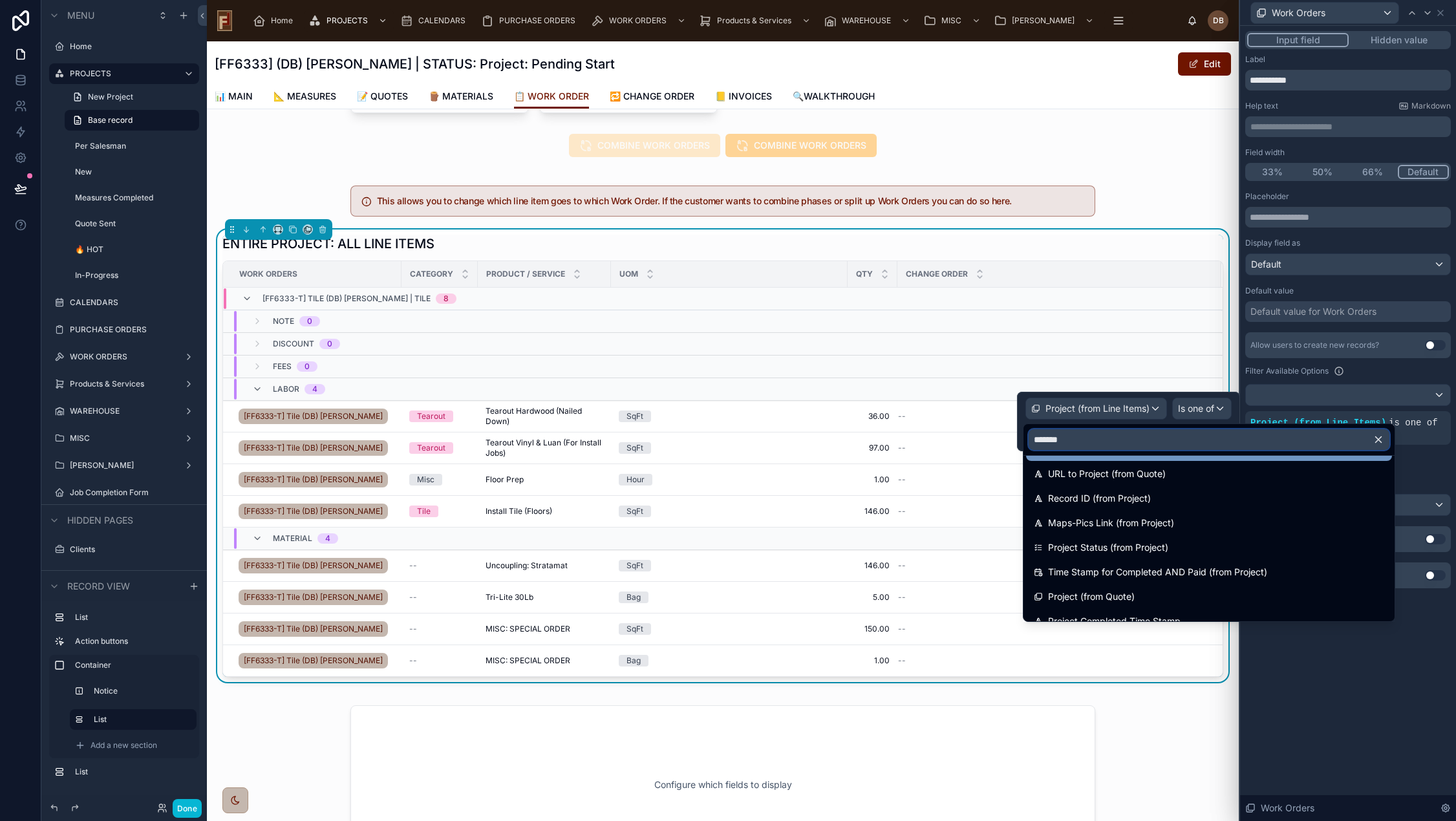
scroll to position [337, 0]
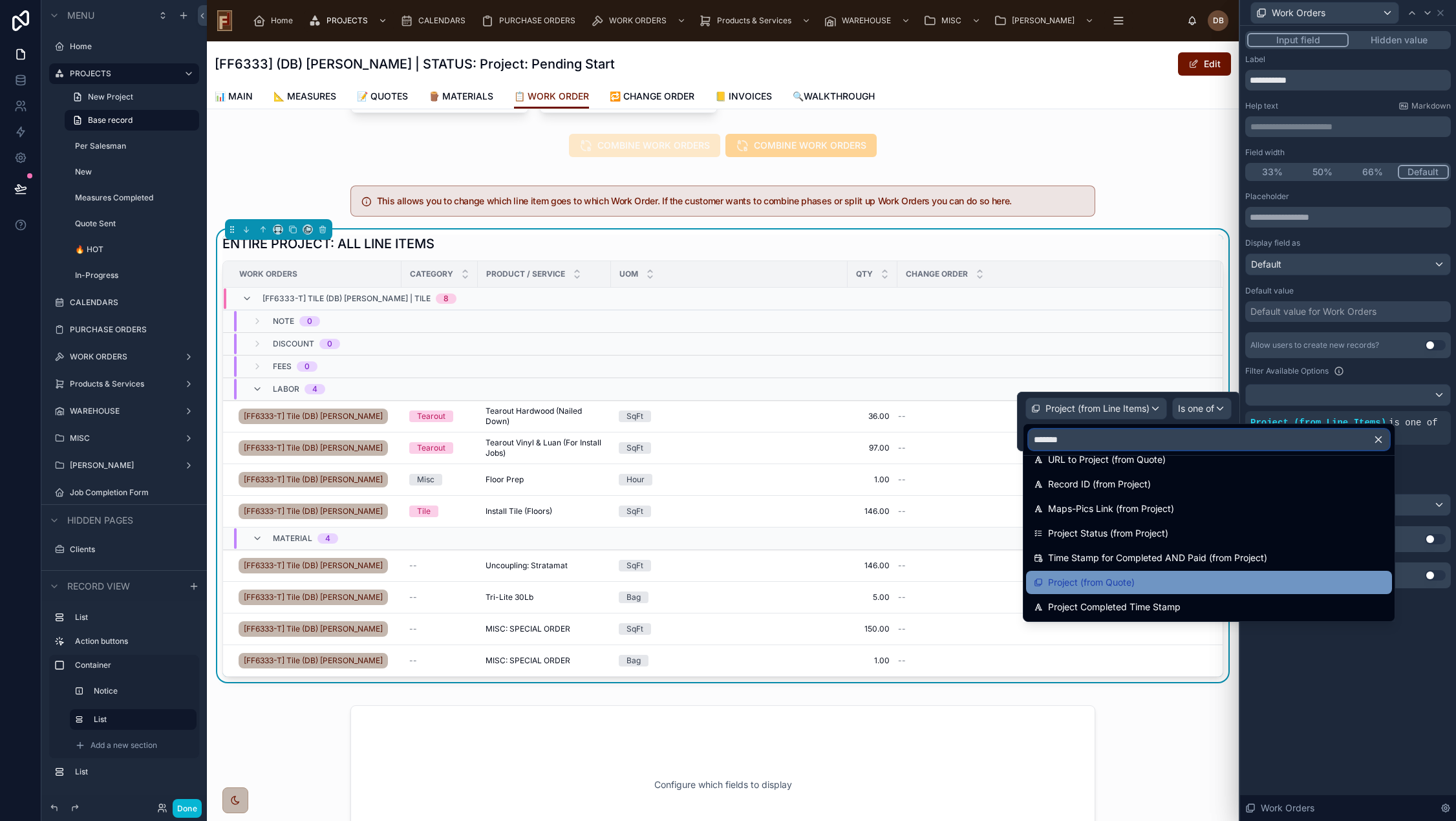
type input "*******"
click at [1125, 581] on span "Project (from Quote)" at bounding box center [1091, 582] width 87 height 16
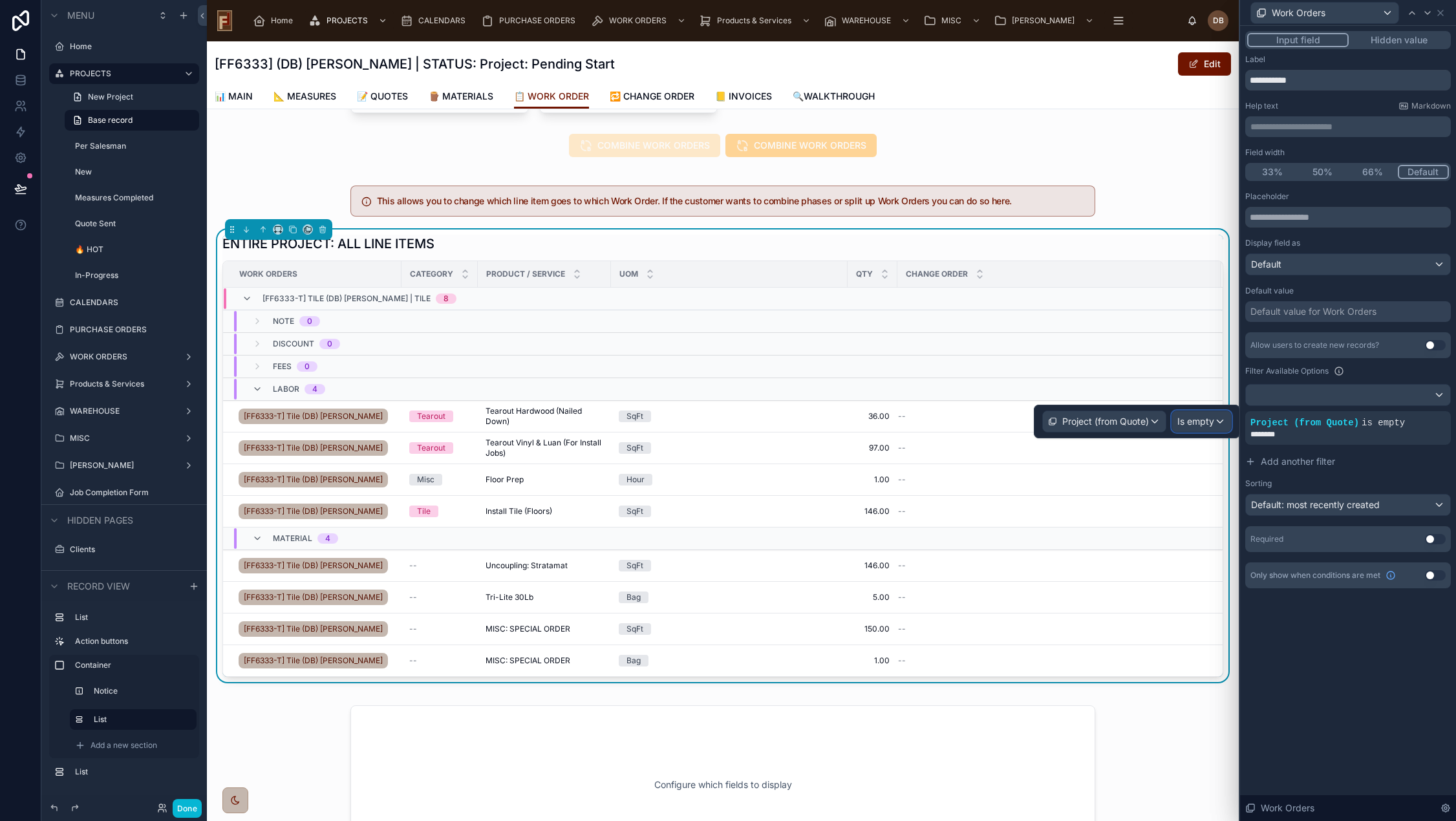
click at [1202, 426] on span "Is empty" at bounding box center [1195, 422] width 37 height 13
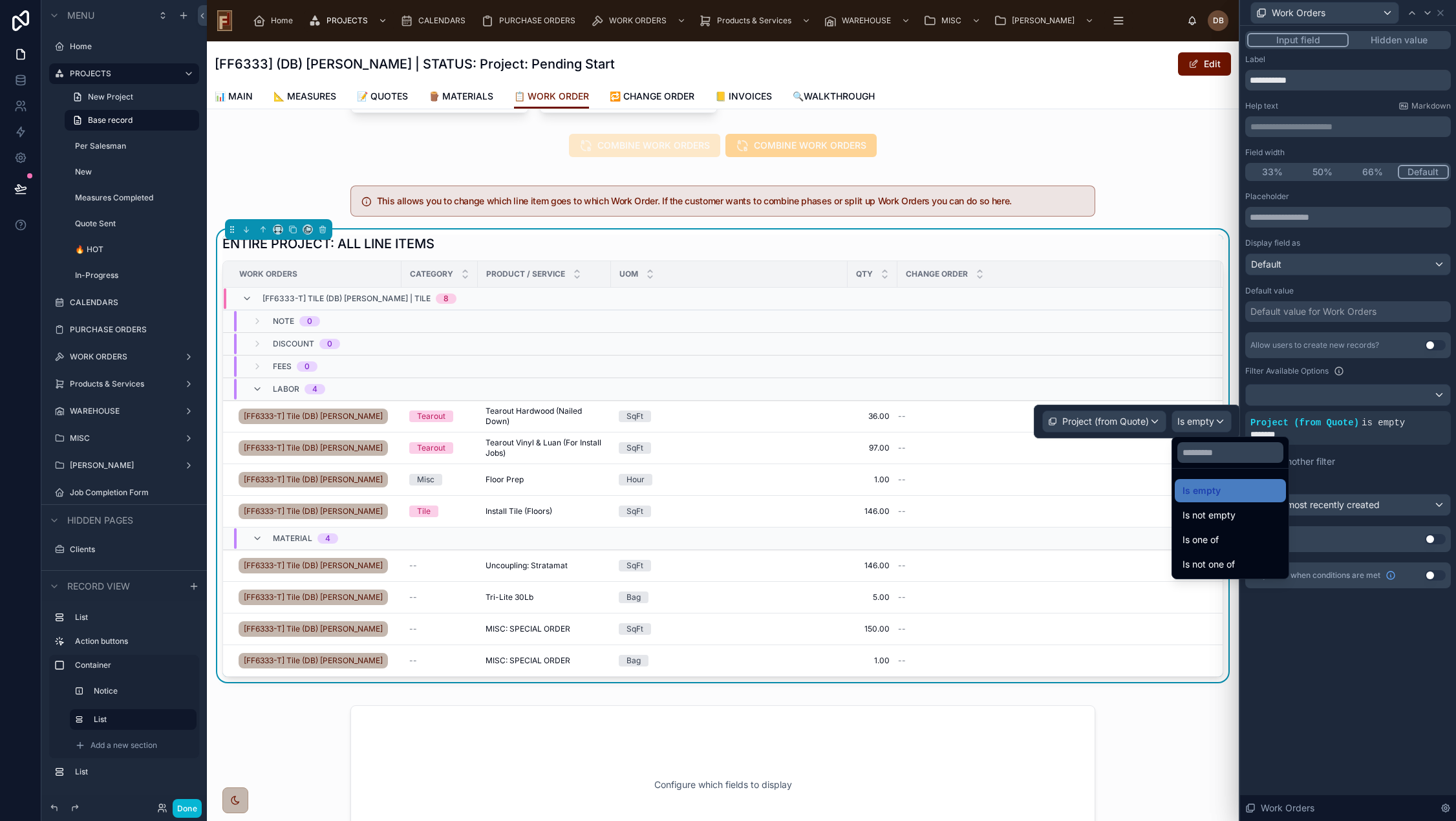
click at [1240, 544] on div "Is one of" at bounding box center [1230, 539] width 96 height 16
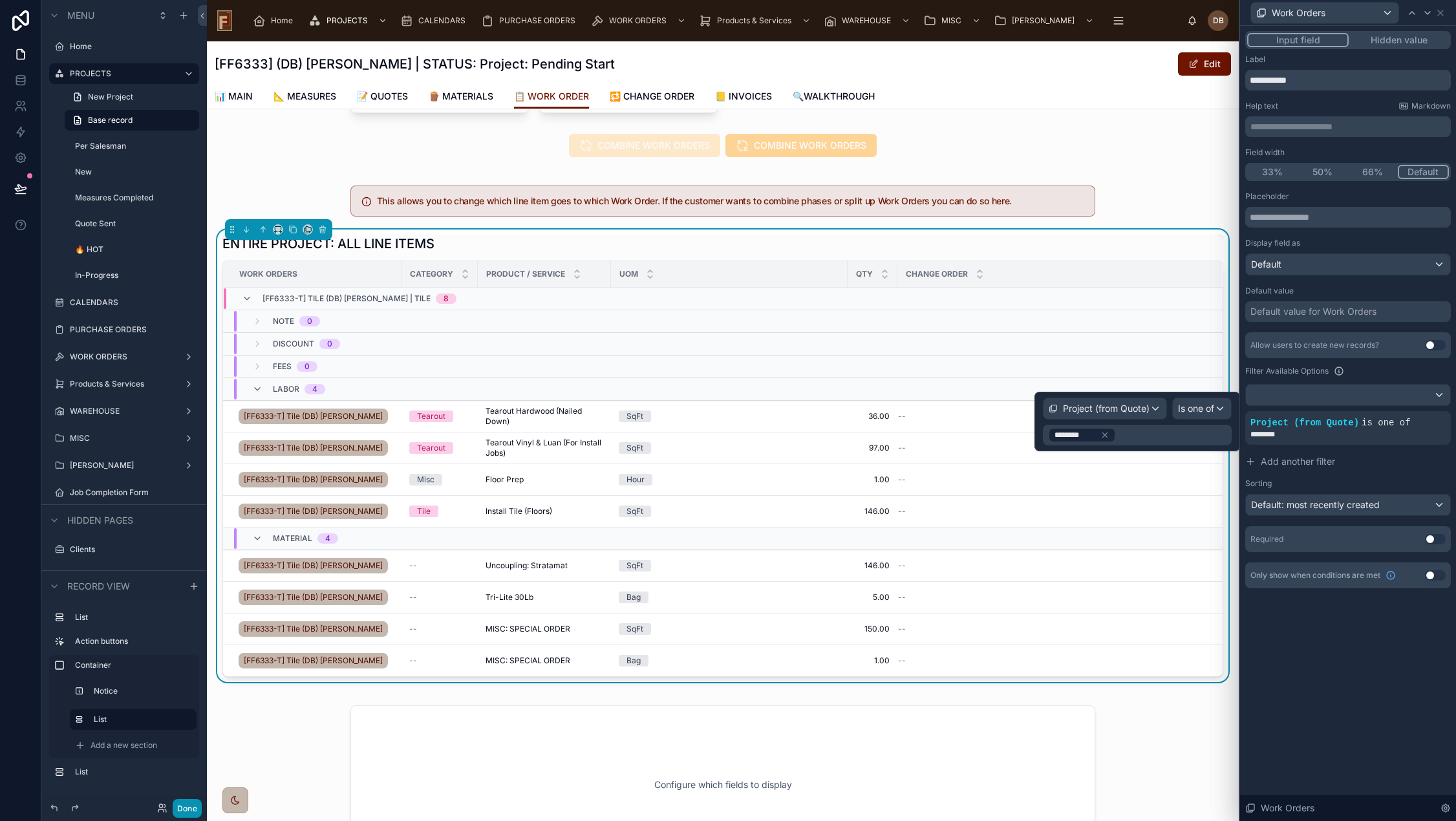
click at [189, 805] on button "Done" at bounding box center [187, 808] width 29 height 19
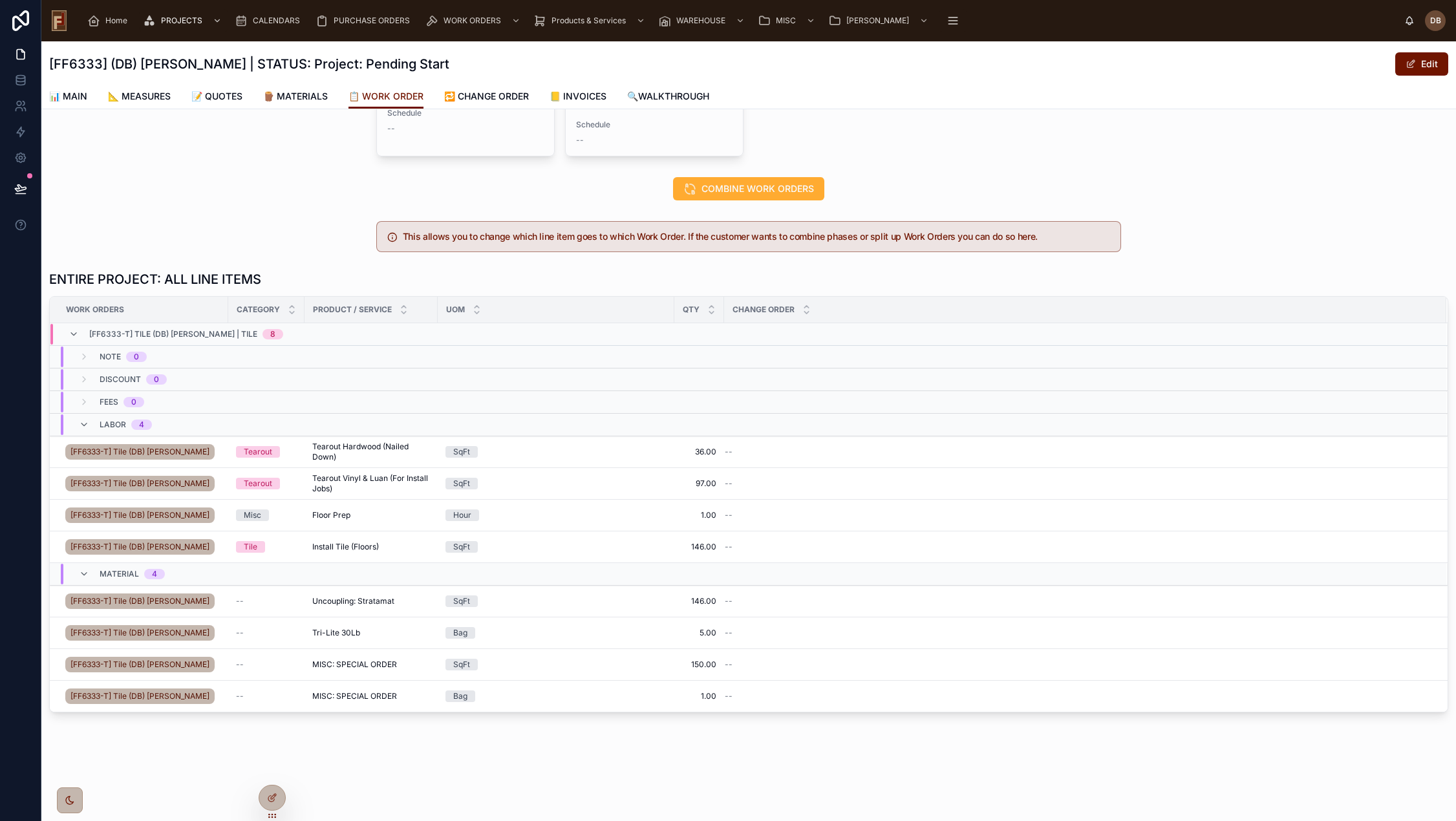
scroll to position [240, 0]
click at [1381, 431] on span "Edit Work Order" at bounding box center [1405, 436] width 58 height 10
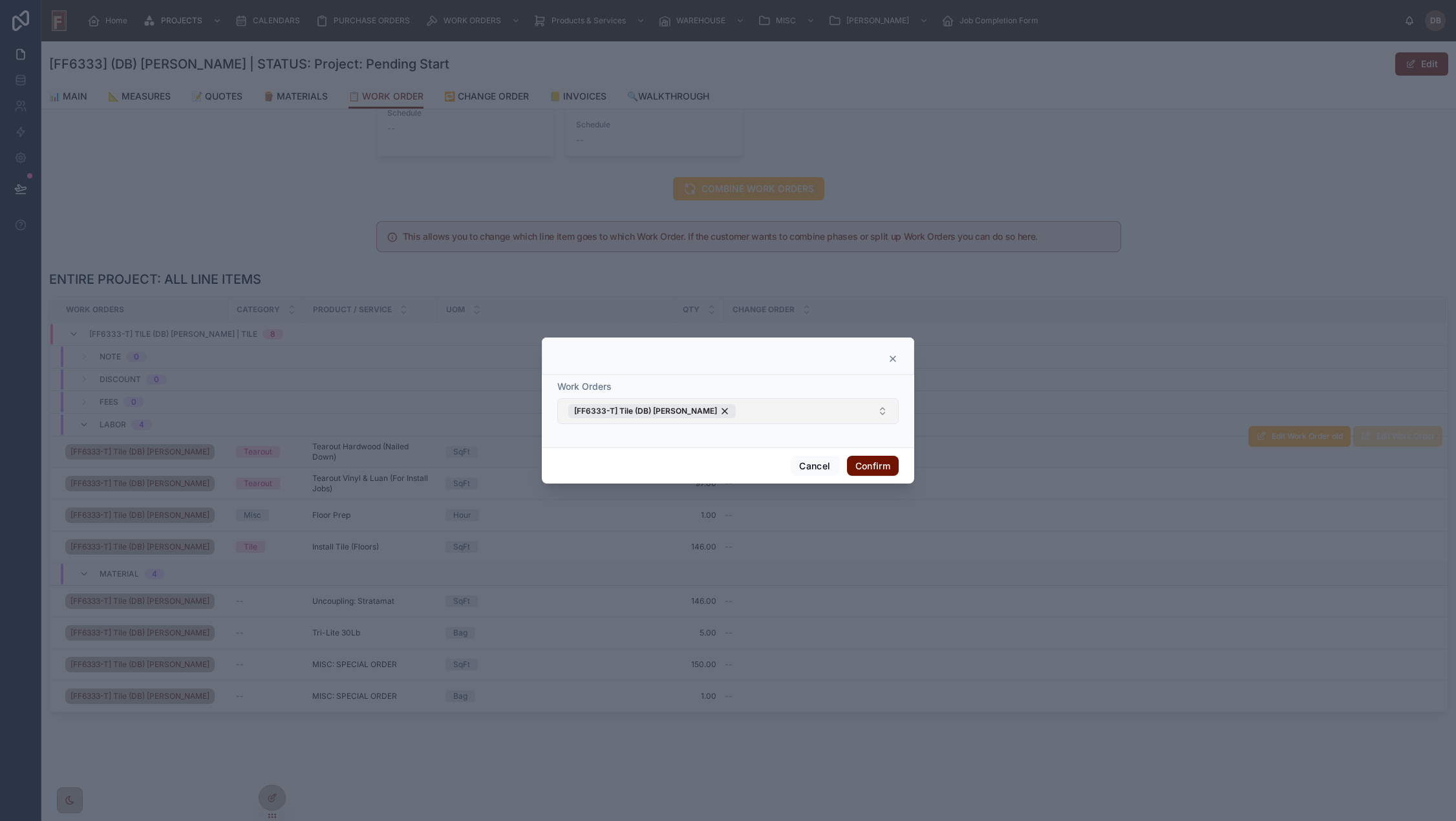
click at [773, 414] on button "[FF6333-T] Tile (DB) Stephanie Dietsche" at bounding box center [727, 411] width 341 height 26
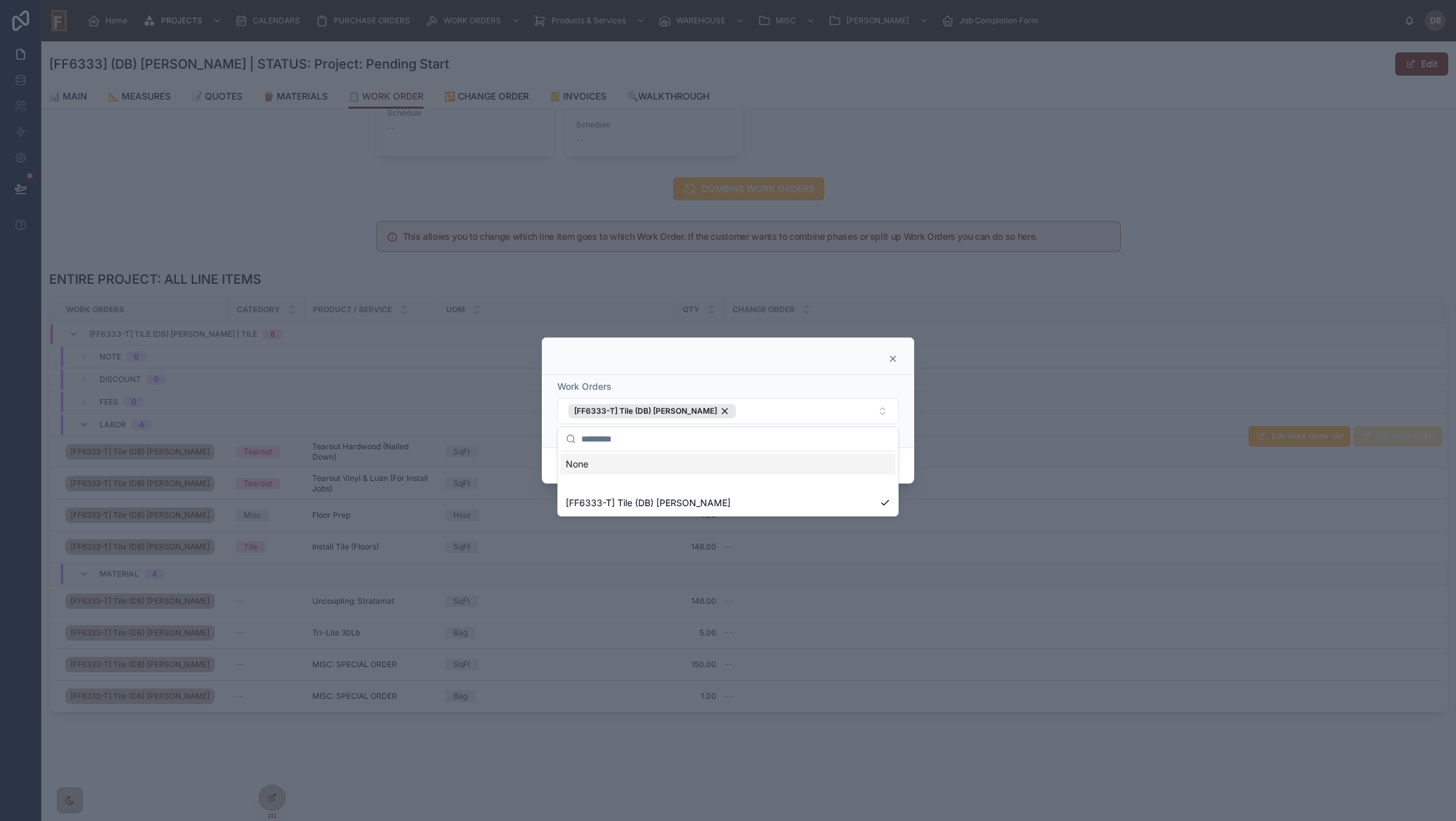
click at [893, 358] on icon at bounding box center [893, 359] width 5 height 5
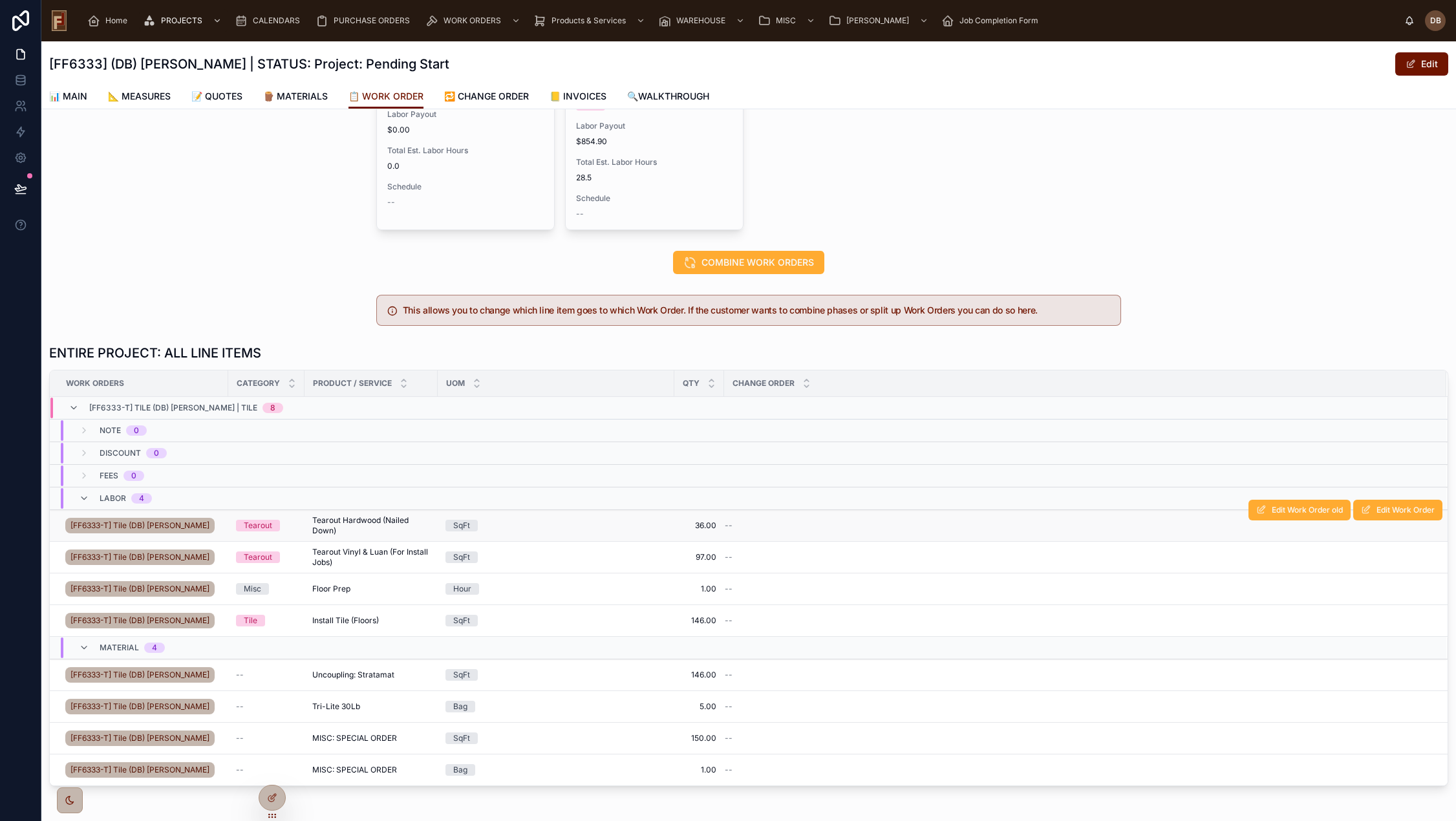
scroll to position [0, 0]
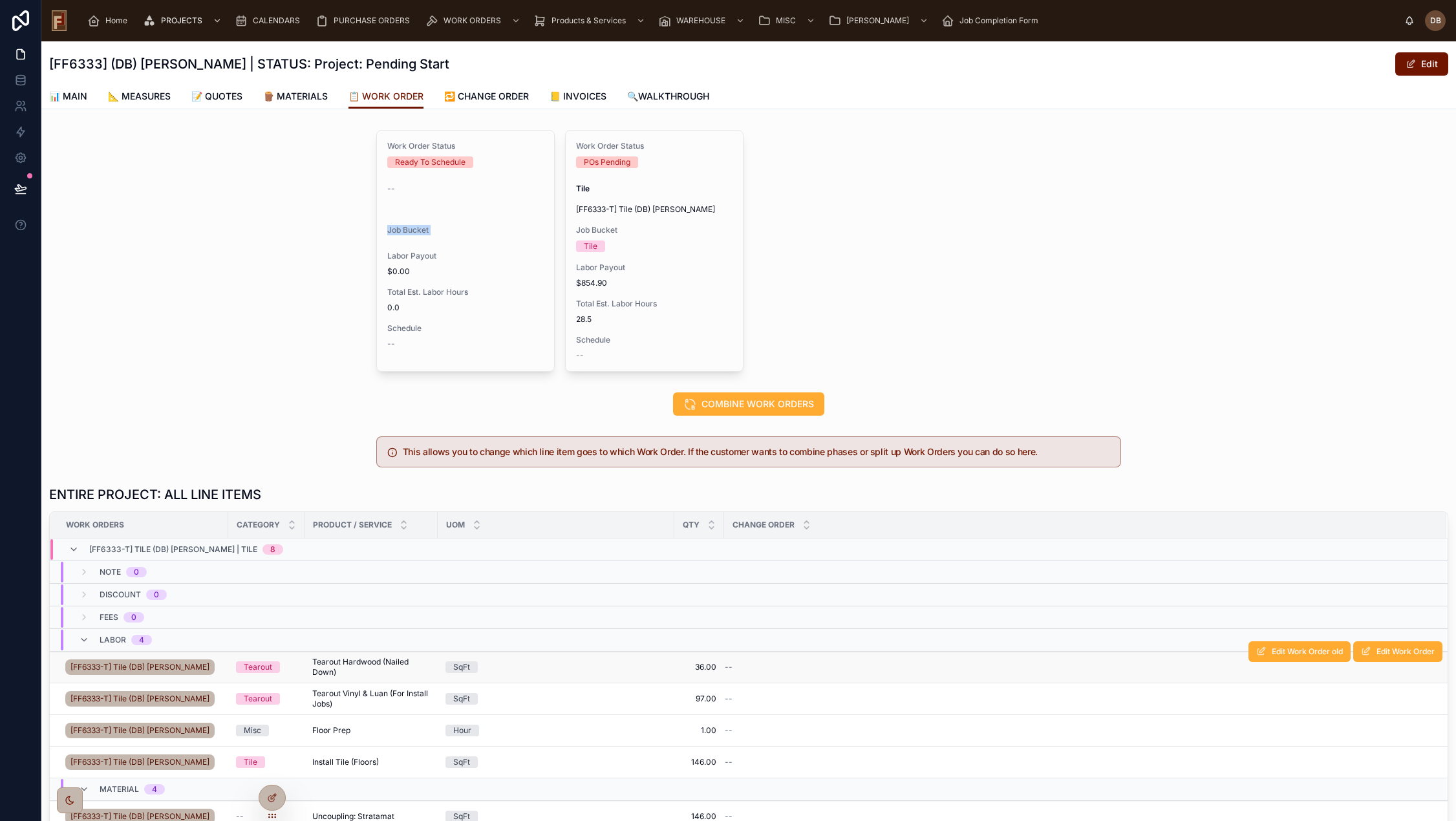
click at [291, 245] on div "Work Order Status Ready To Schedule -- Job Bucket Labor Payout $0.00 Total Est.…" at bounding box center [749, 251] width 1415 height 252
click at [217, 232] on div "Work Order Status Ready To Schedule -- Job Bucket Labor Payout $0.00 Total Est.…" at bounding box center [749, 251] width 1415 height 252
click at [271, 799] on icon at bounding box center [273, 796] width 5 height 5
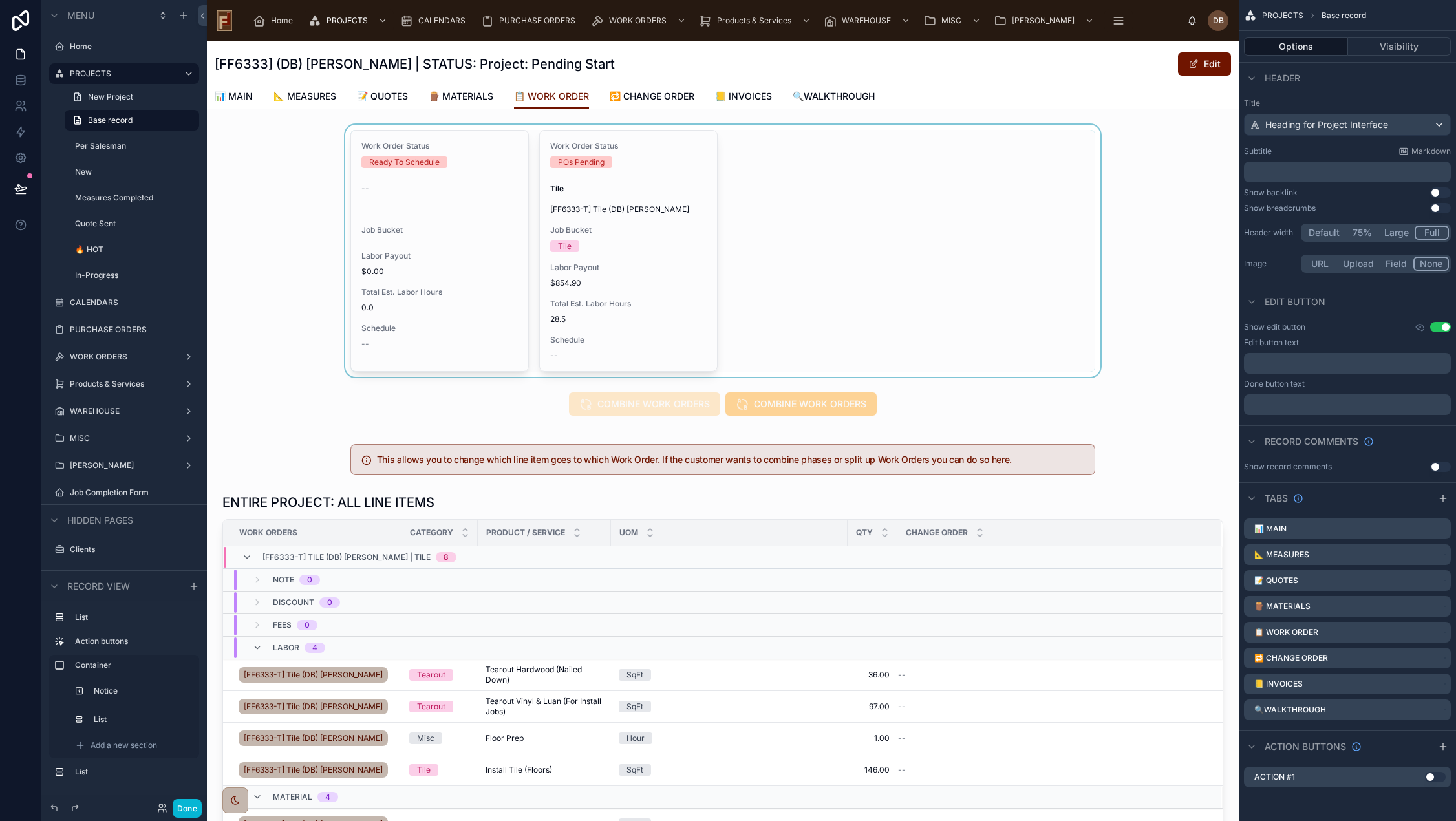
click at [799, 194] on div at bounding box center [722, 251] width 1032 height 252
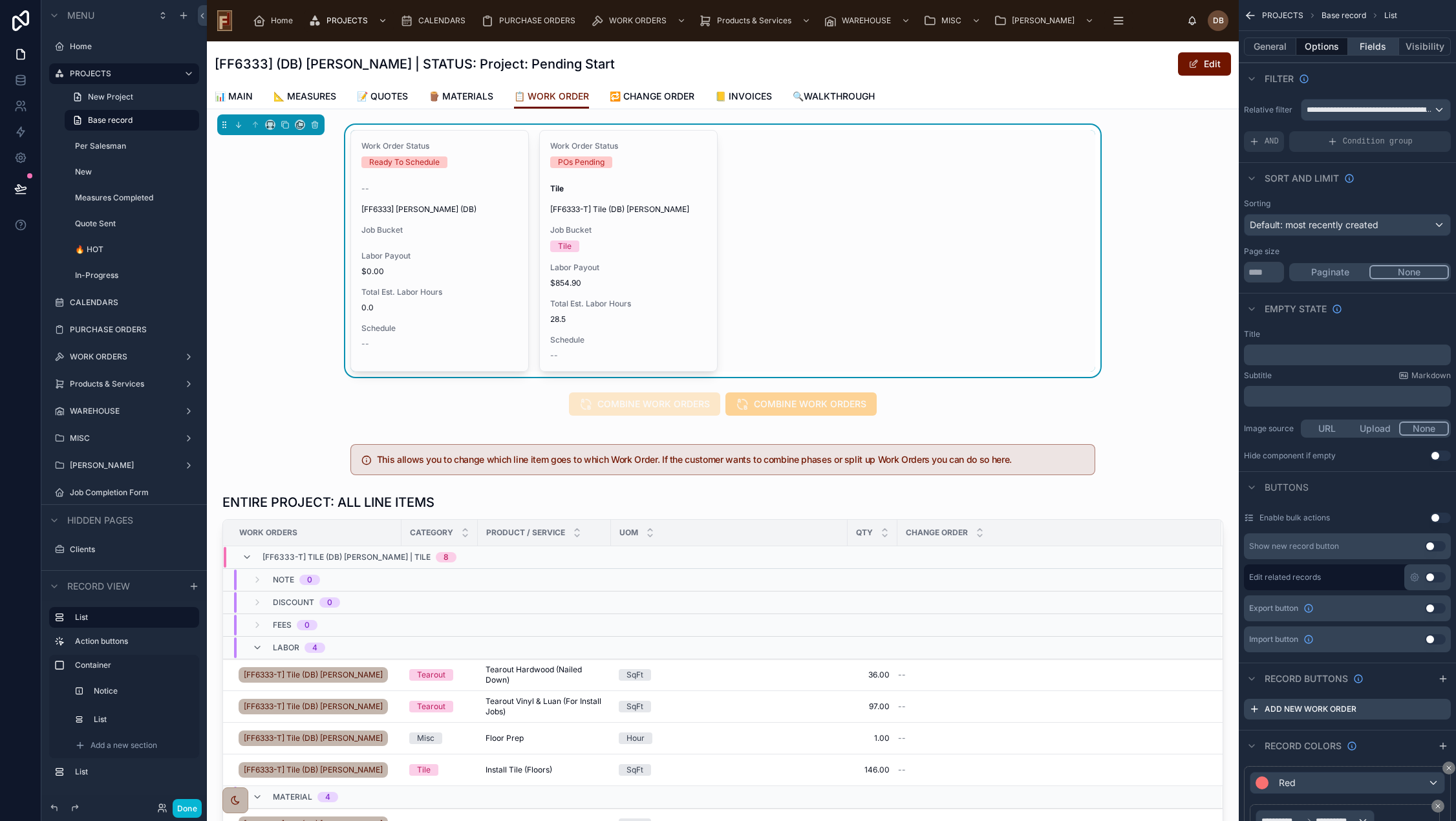
click at [1378, 47] on button "Fields" at bounding box center [1374, 47] width 52 height 18
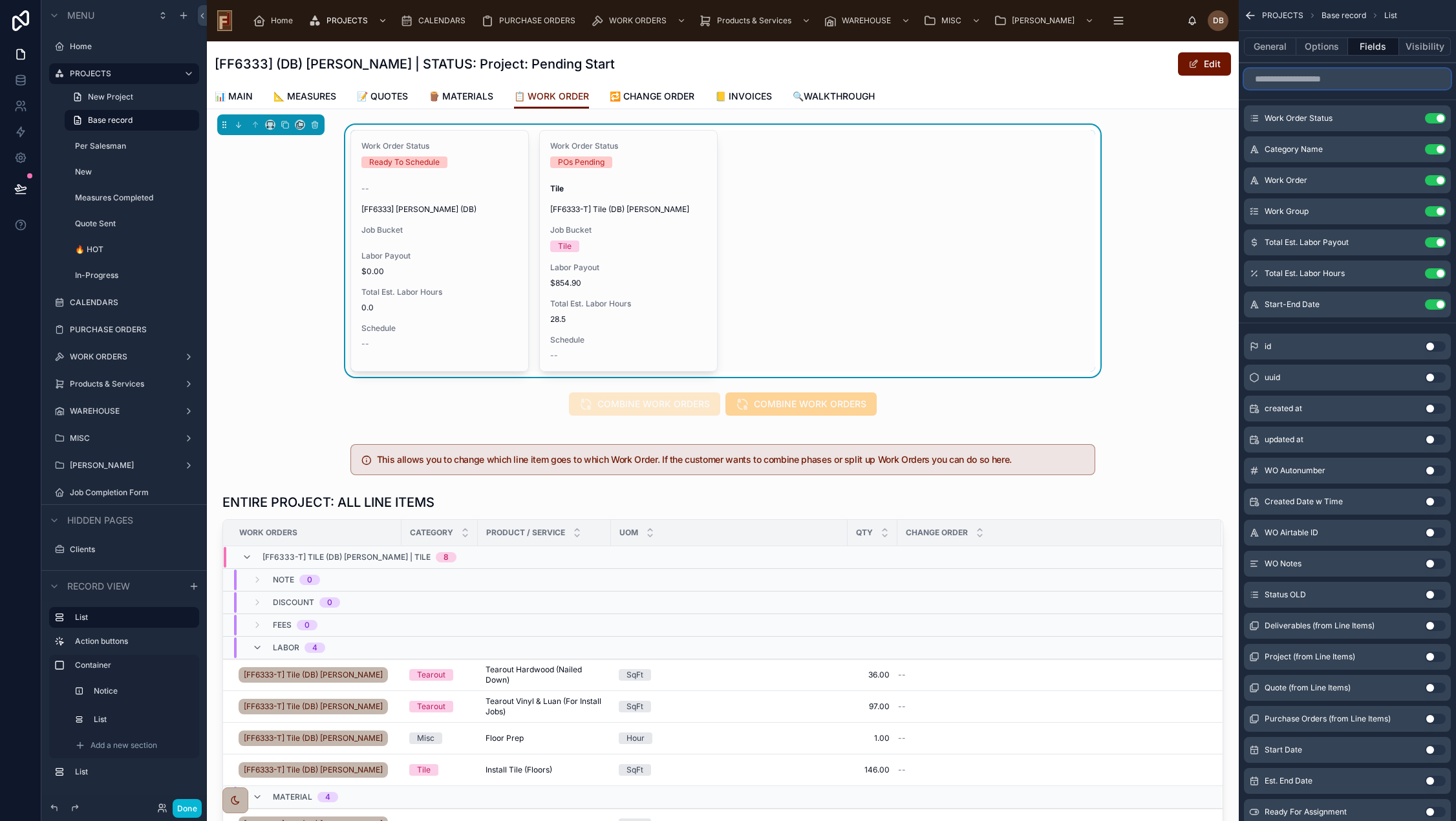
click at [1342, 78] on input "scrollable content" at bounding box center [1347, 79] width 207 height 21
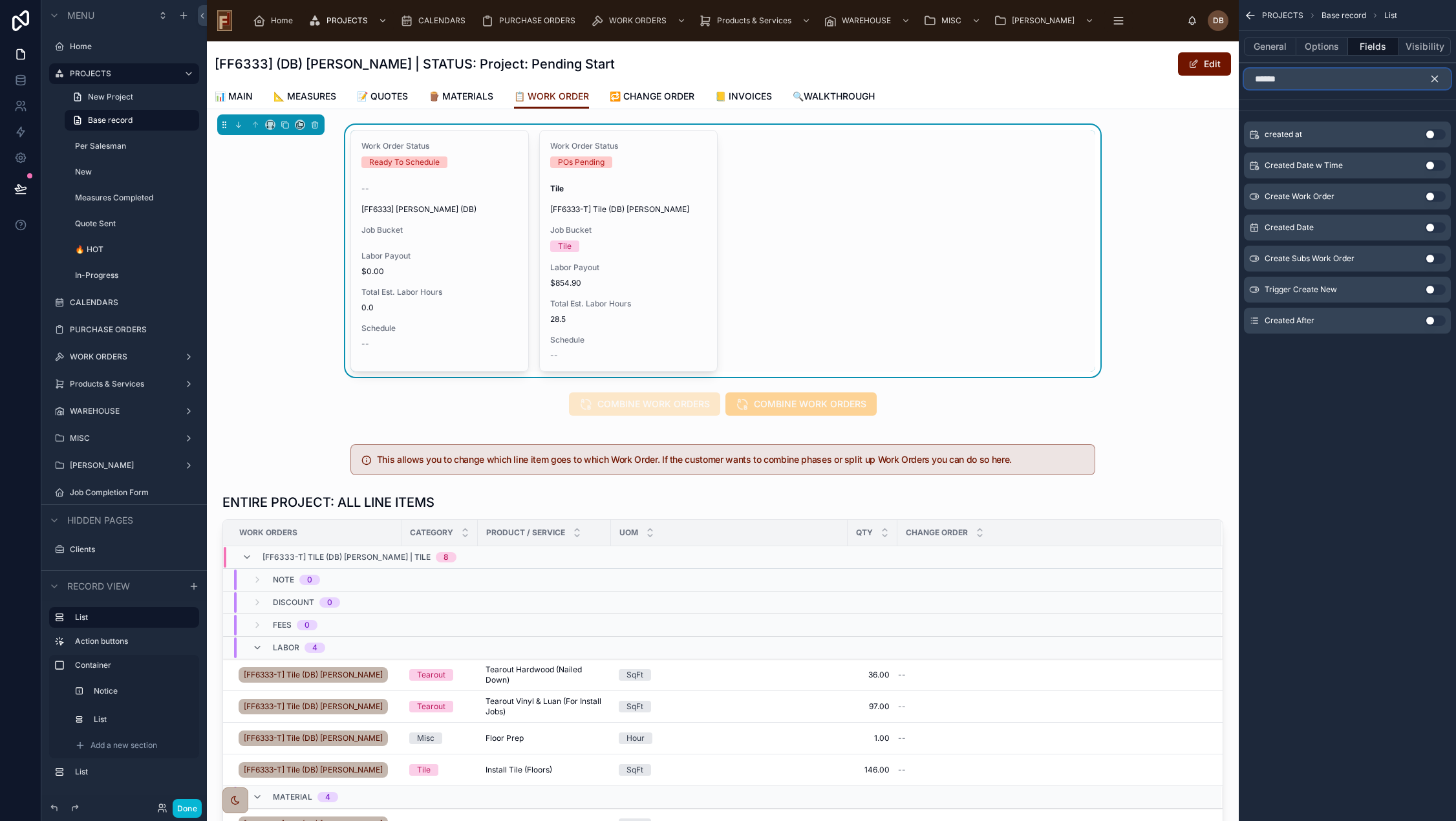
type input "******"
click at [1430, 321] on button "Use setting" at bounding box center [1435, 321] width 21 height 10
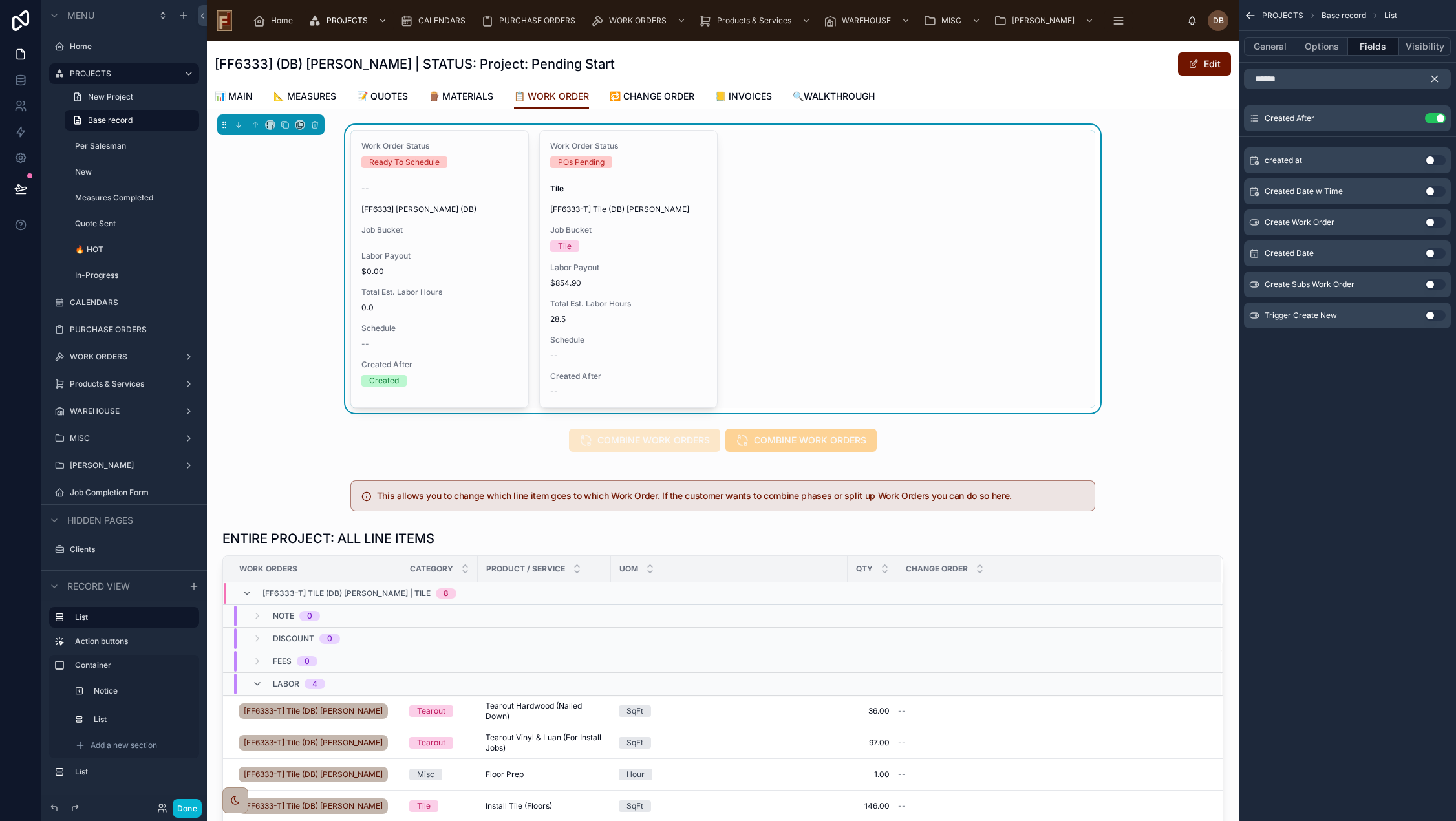
click at [1436, 78] on icon "scrollable content" at bounding box center [1435, 79] width 6 height 6
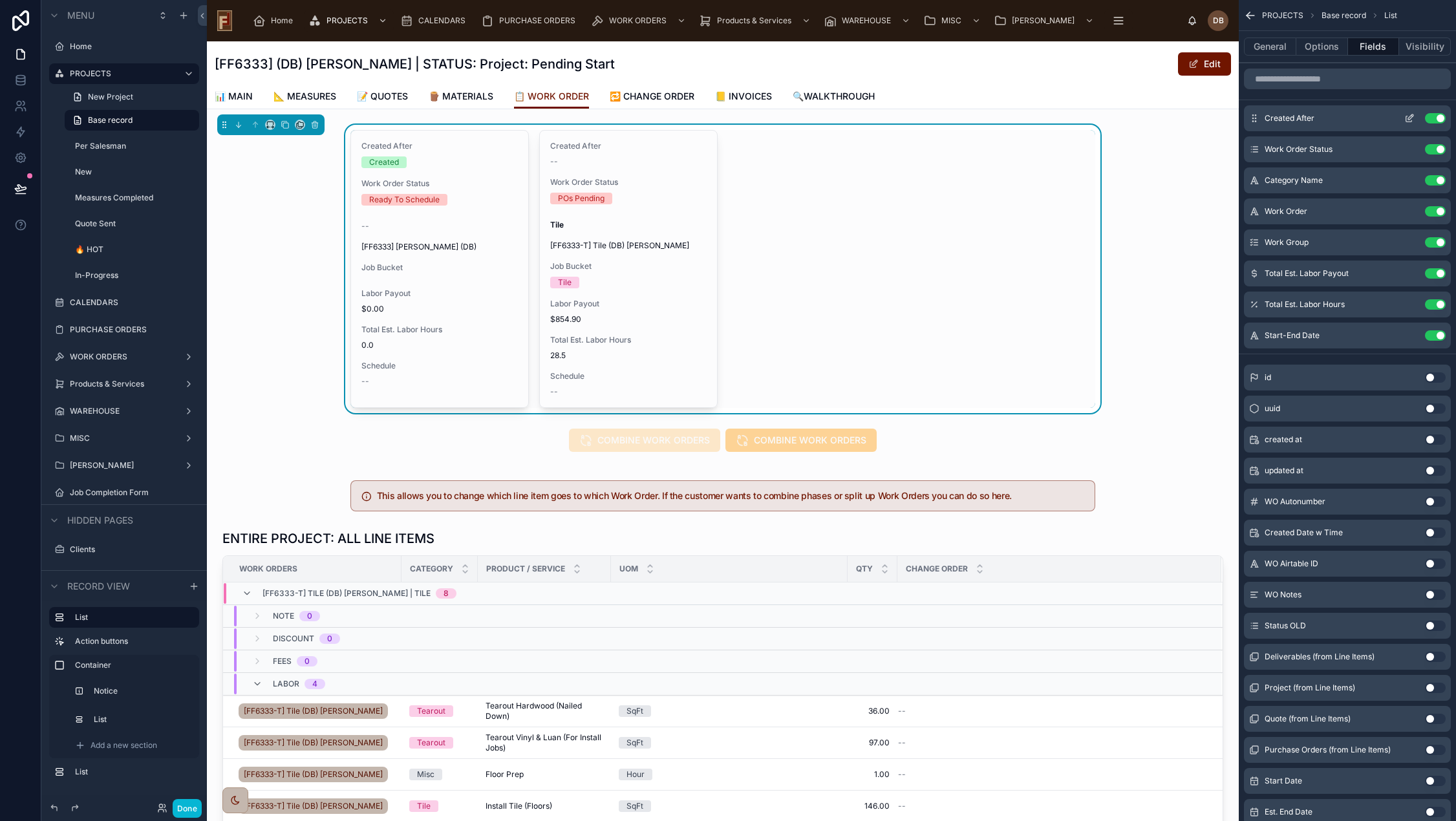
click at [1409, 117] on icon "scrollable content" at bounding box center [1409, 118] width 10 height 10
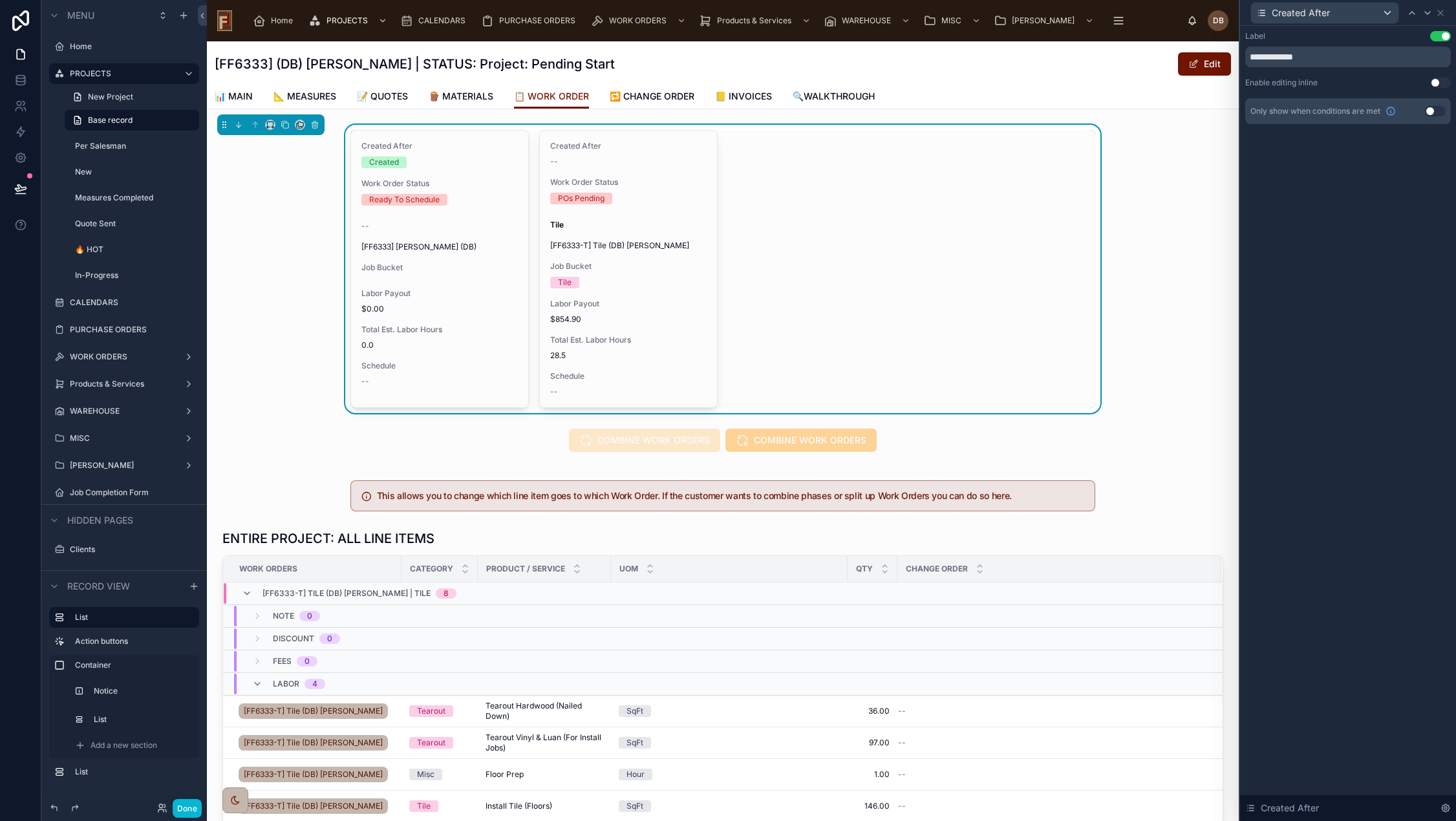
click at [1444, 36] on button "Use setting" at bounding box center [1440, 36] width 21 height 10
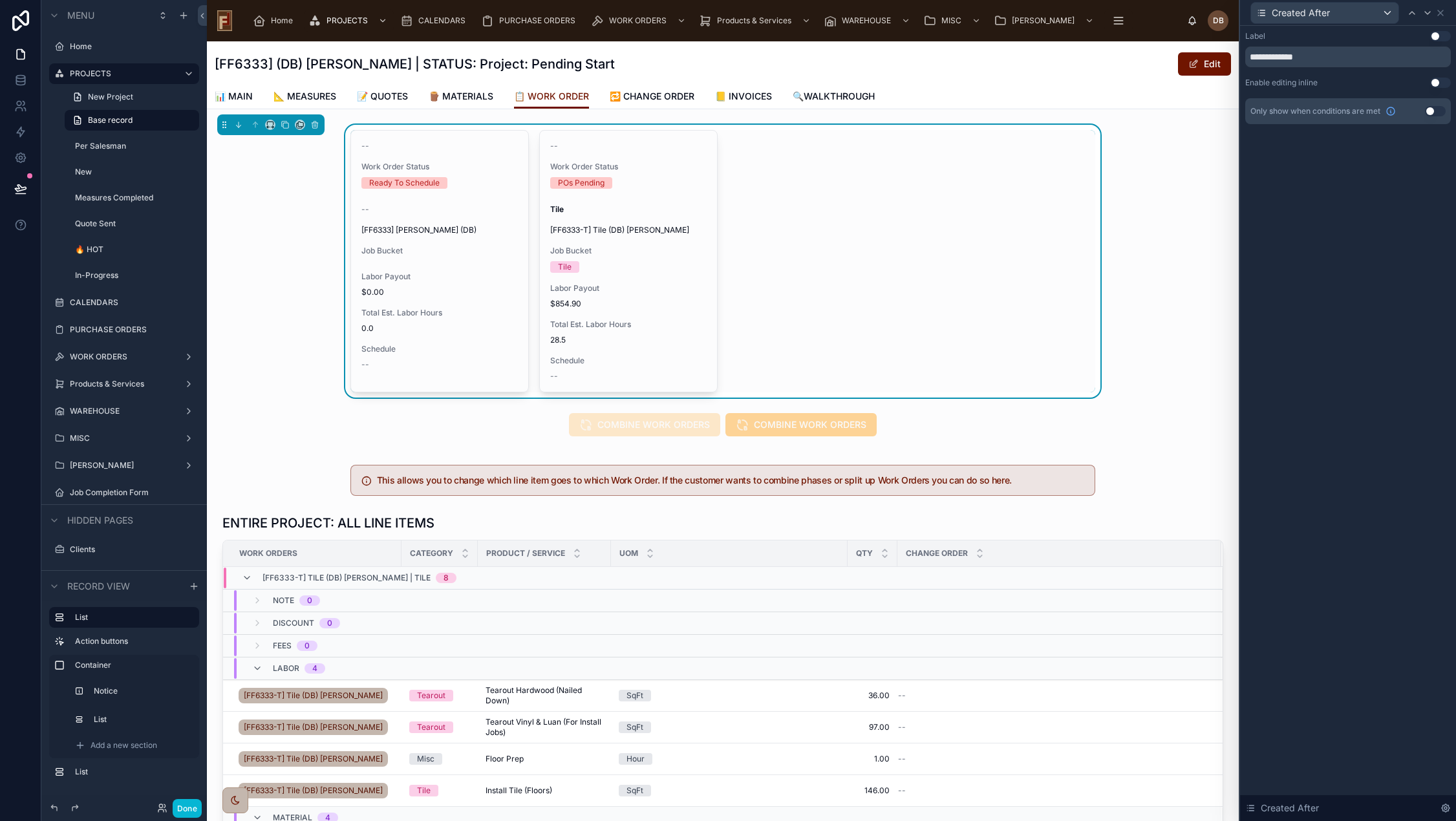
click at [1429, 111] on button "Use setting" at bounding box center [1435, 111] width 21 height 10
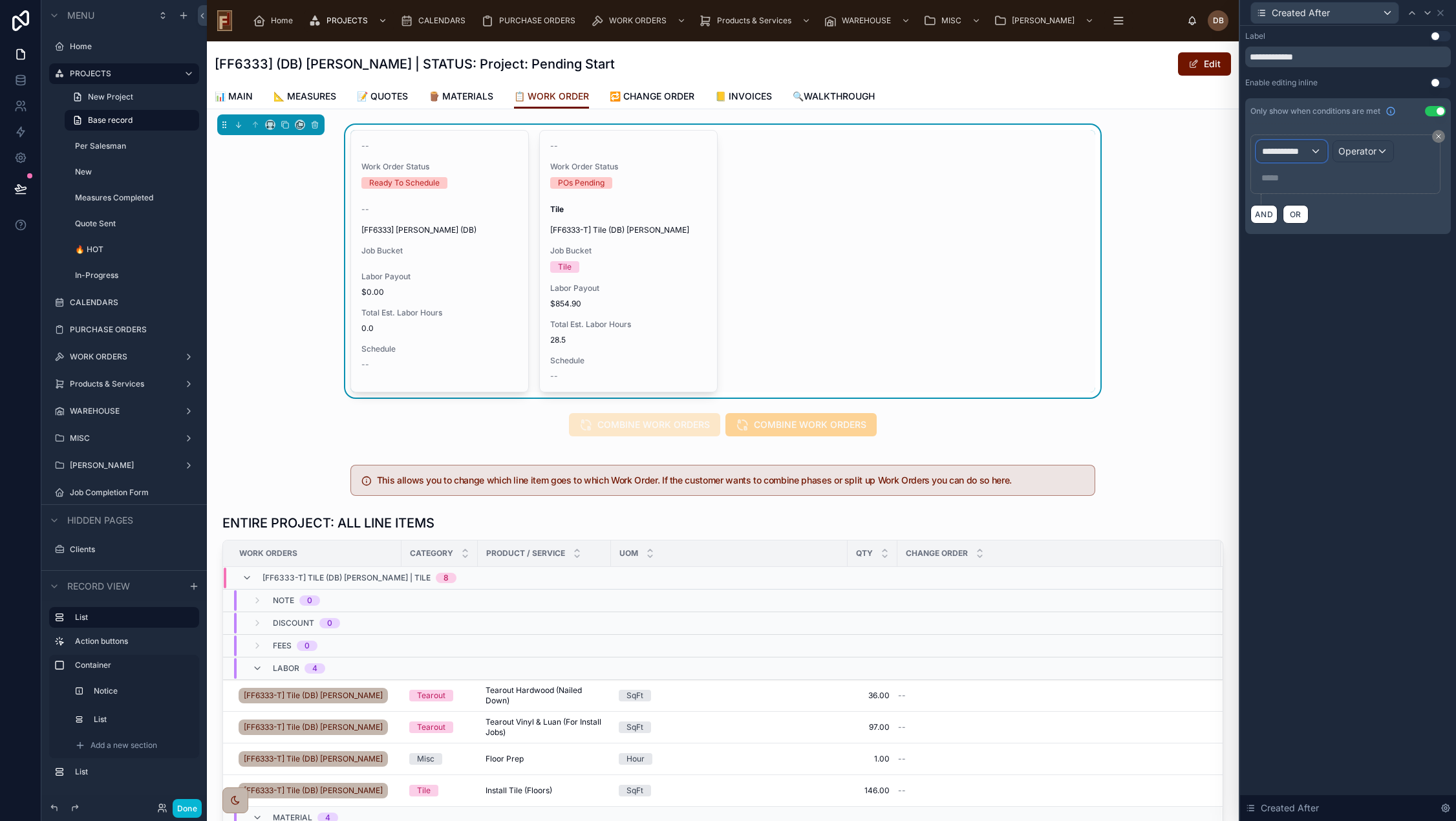
click at [1296, 153] on span "**********" at bounding box center [1286, 152] width 48 height 13
click at [1319, 216] on span "WORK ORDERS" at bounding box center [1300, 220] width 67 height 16
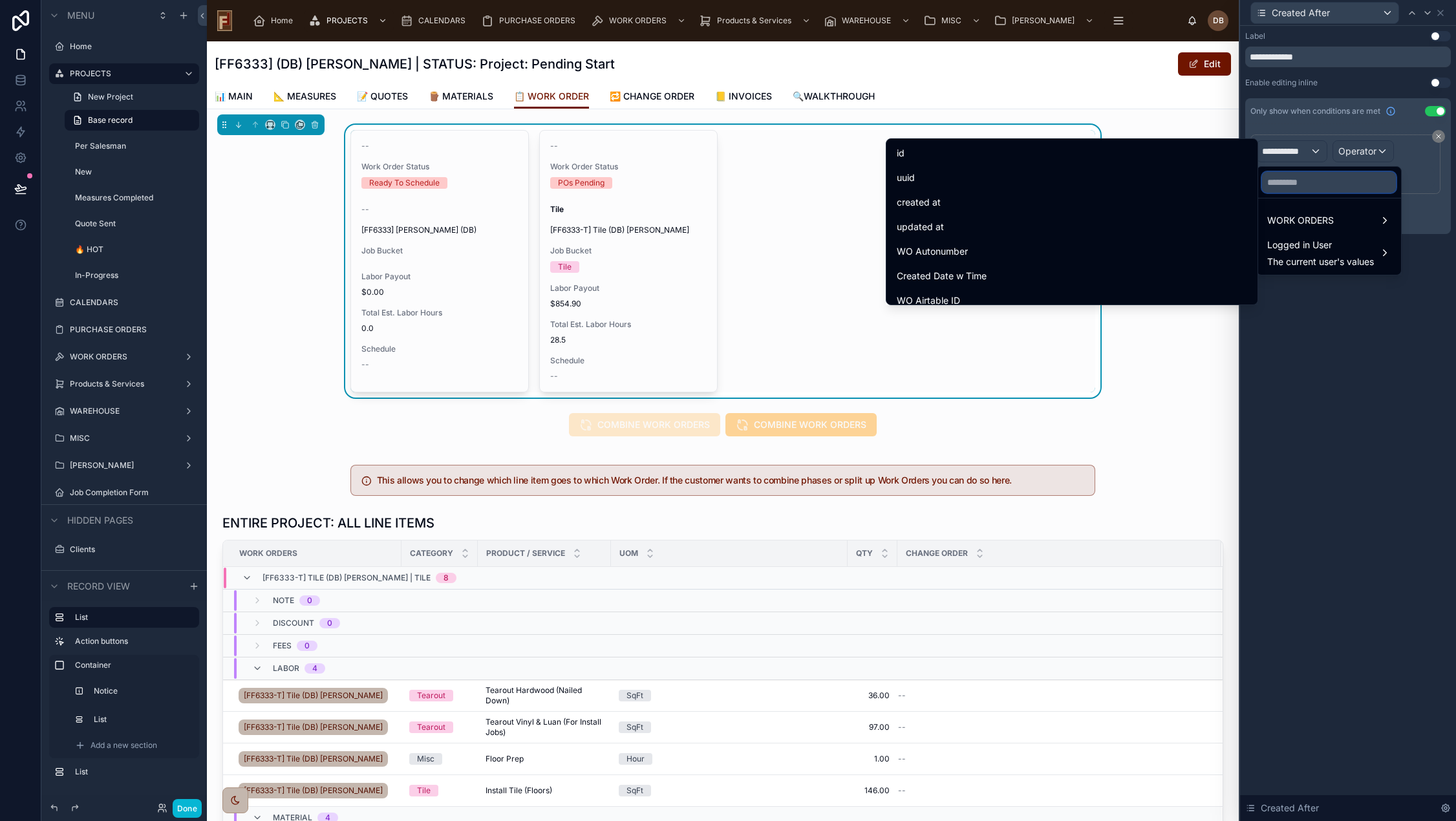
click at [1309, 182] on input "text" at bounding box center [1328, 182] width 134 height 21
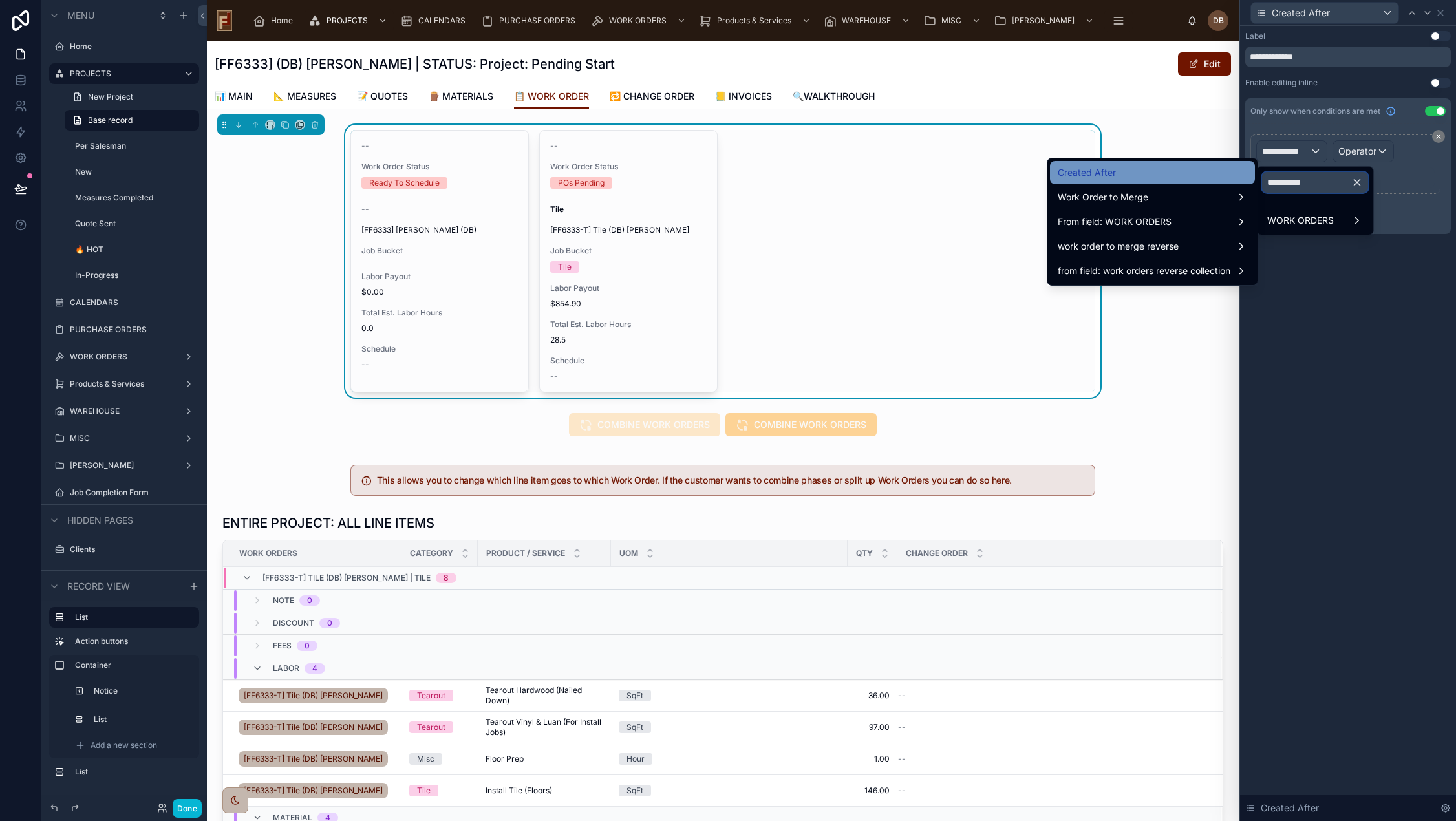
type input "**********"
click at [1157, 179] on div "Created After" at bounding box center [1152, 173] width 189 height 16
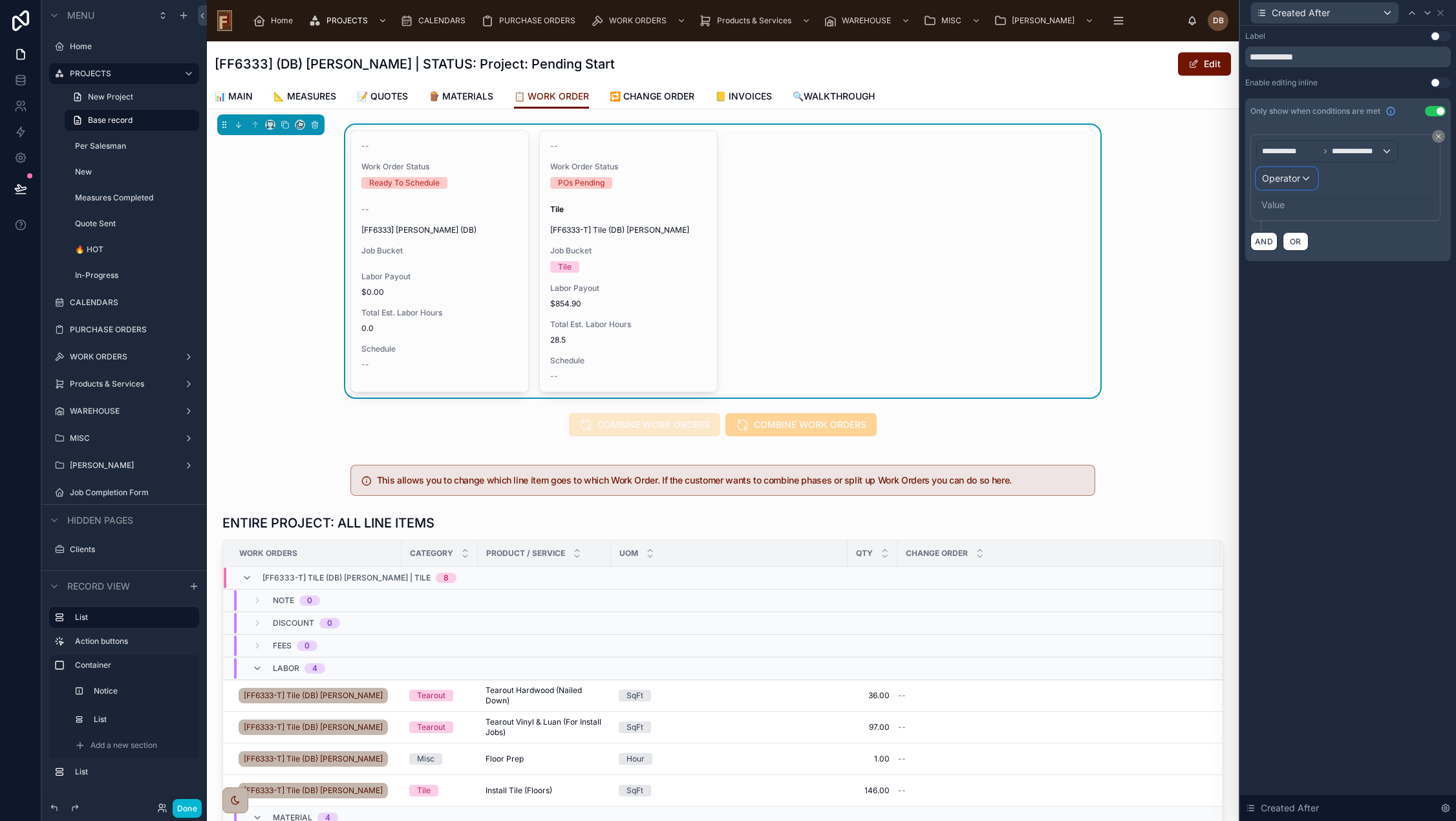
click at [1291, 179] on span "Operator" at bounding box center [1280, 177] width 38 height 11
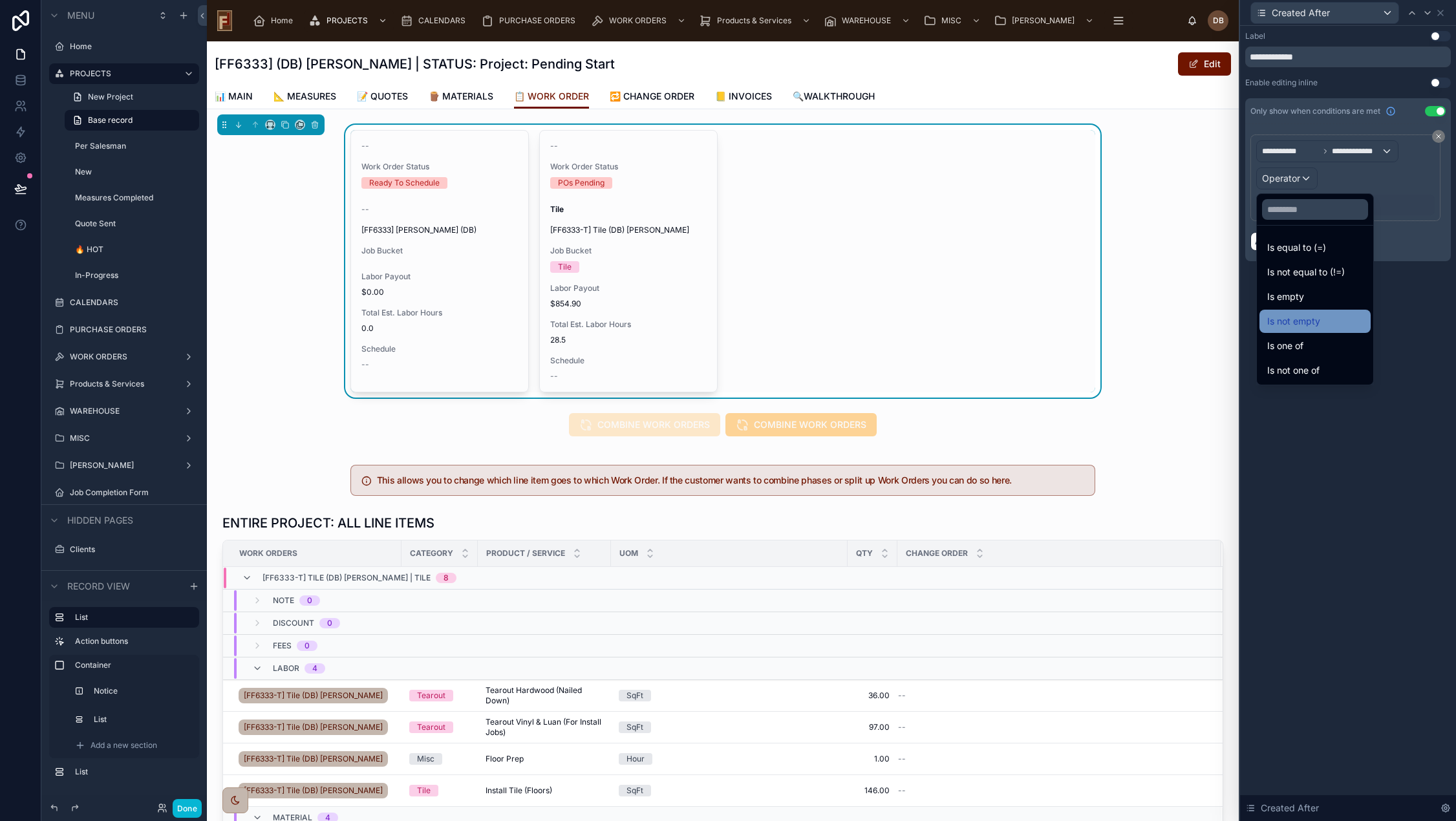
click at [1348, 318] on div "Is not empty" at bounding box center [1315, 321] width 96 height 16
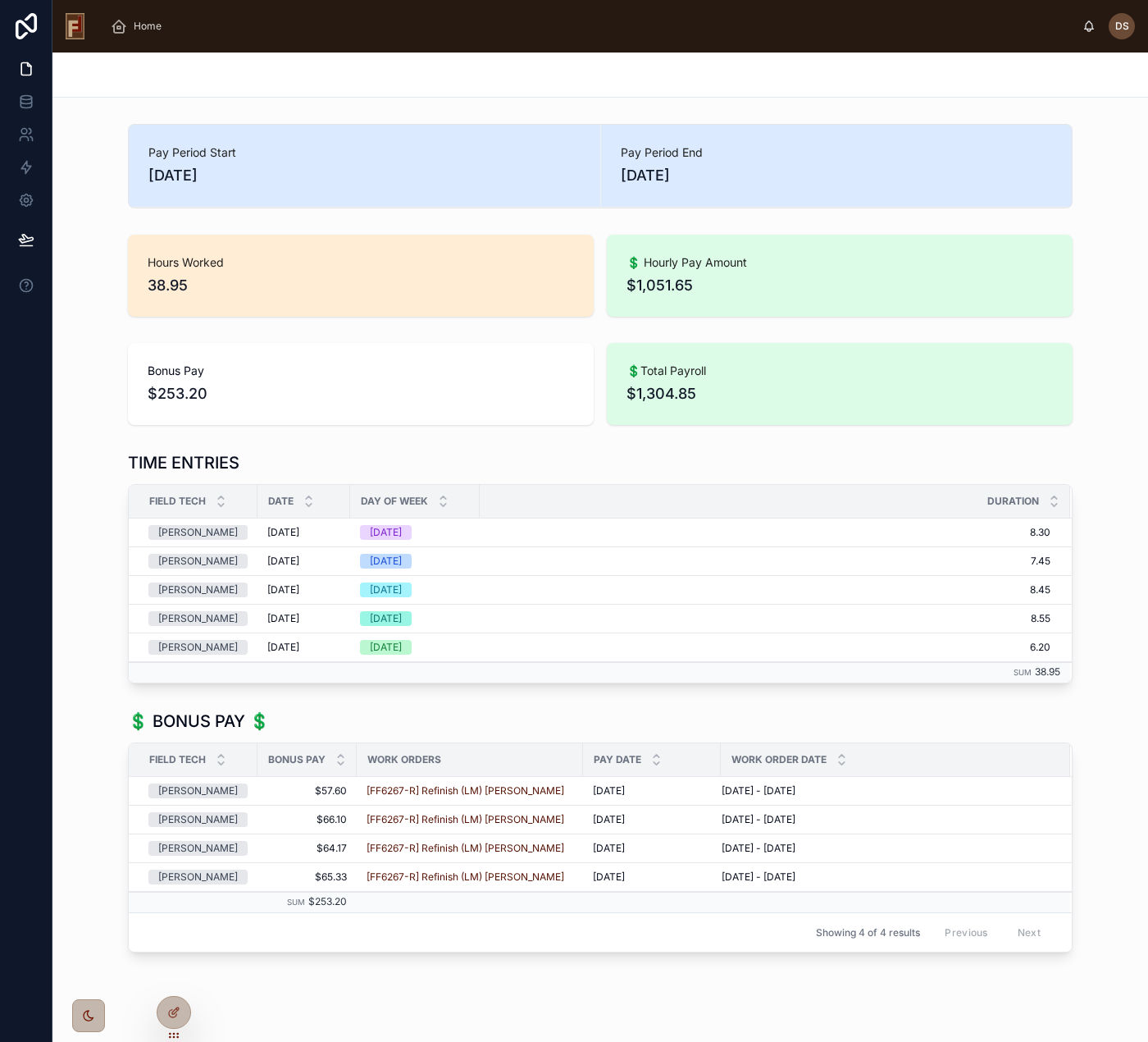
scroll to position [22, 0]
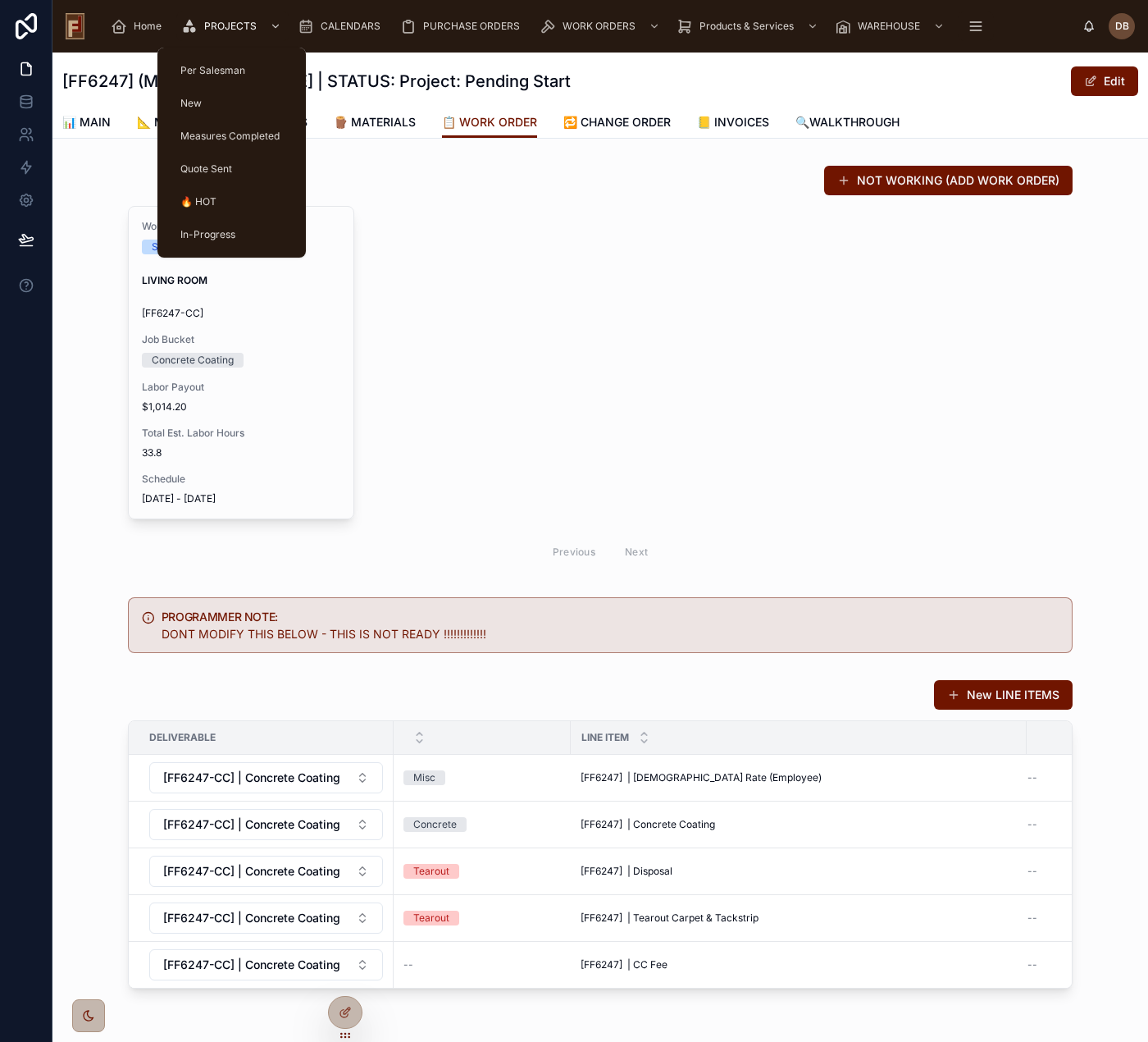
drag, startPoint x: 517, startPoint y: 271, endPoint x: 101, endPoint y: 253, distance: 416.4
click at [513, 267] on div "Work Order Status Scheduled LIVING ROOM [FF6247-CC] Job Bucket Concrete Coating…" at bounding box center [601, 389] width 945 height 365
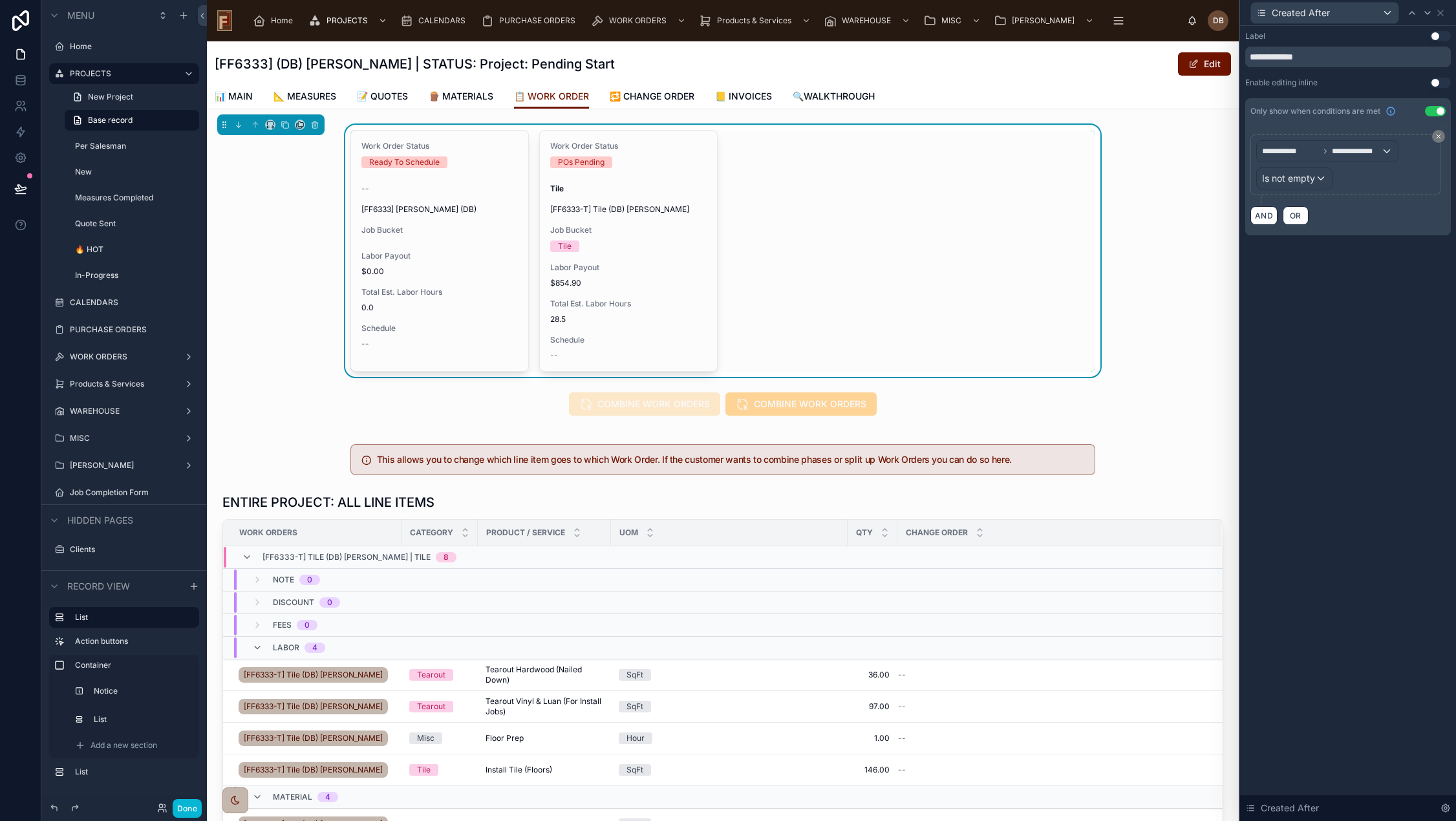
click at [1356, 322] on div "**********" at bounding box center [1347, 423] width 216 height 795
click at [1373, 148] on span "**********" at bounding box center [1356, 152] width 49 height 10
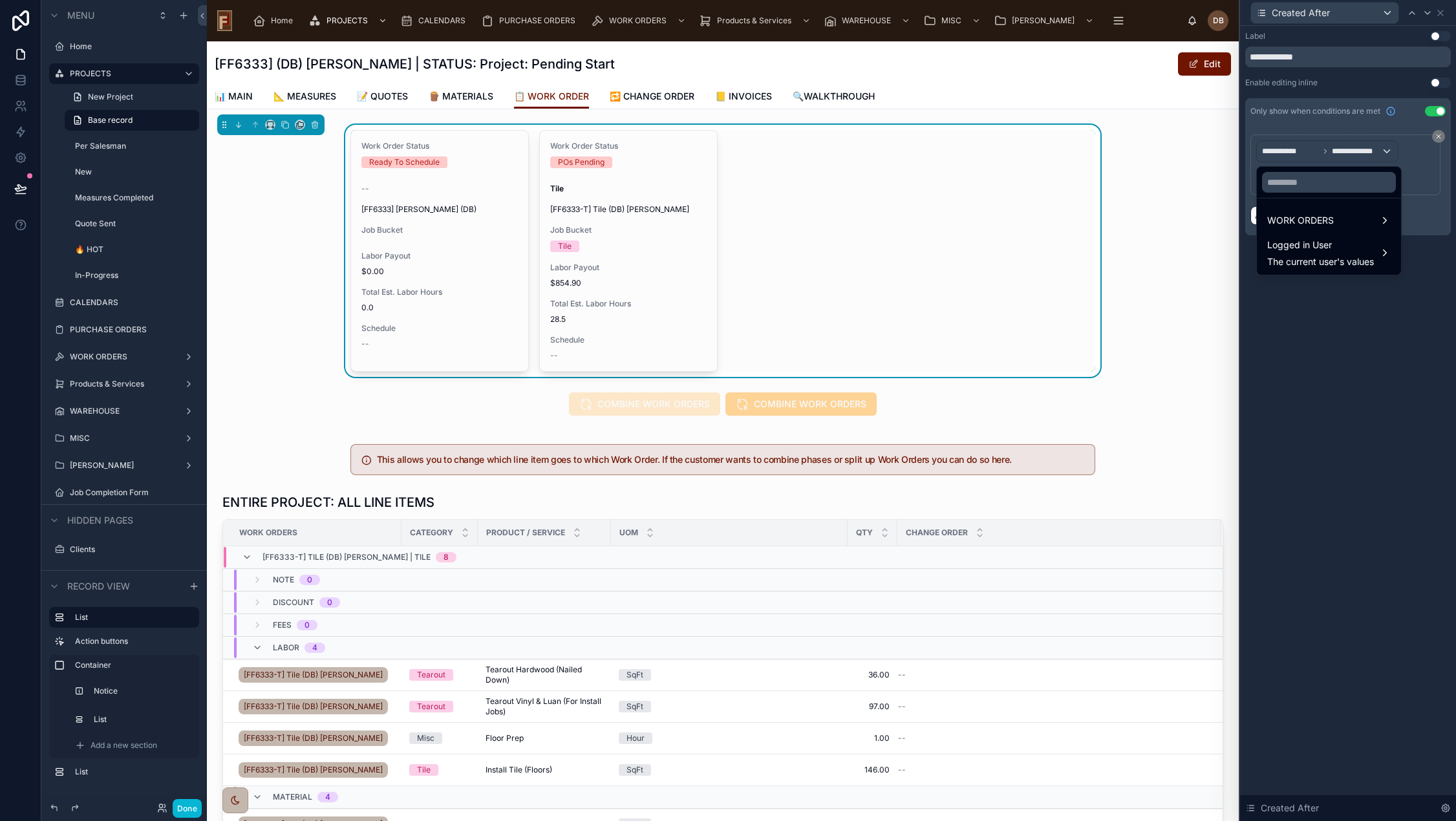
click at [1358, 148] on div at bounding box center [1347, 410] width 216 height 821
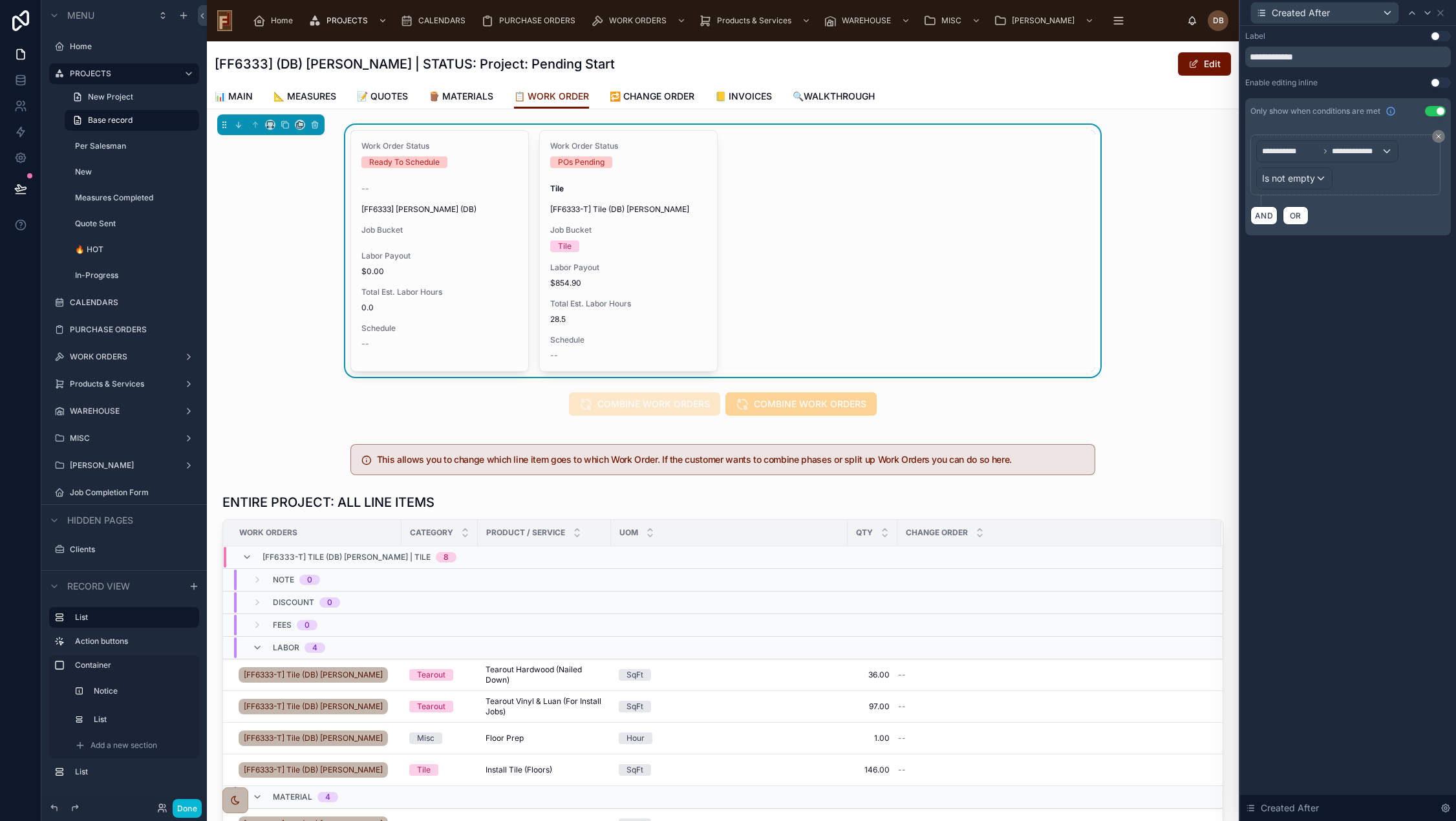
click at [1435, 112] on button "Use setting" at bounding box center [1435, 111] width 21 height 10
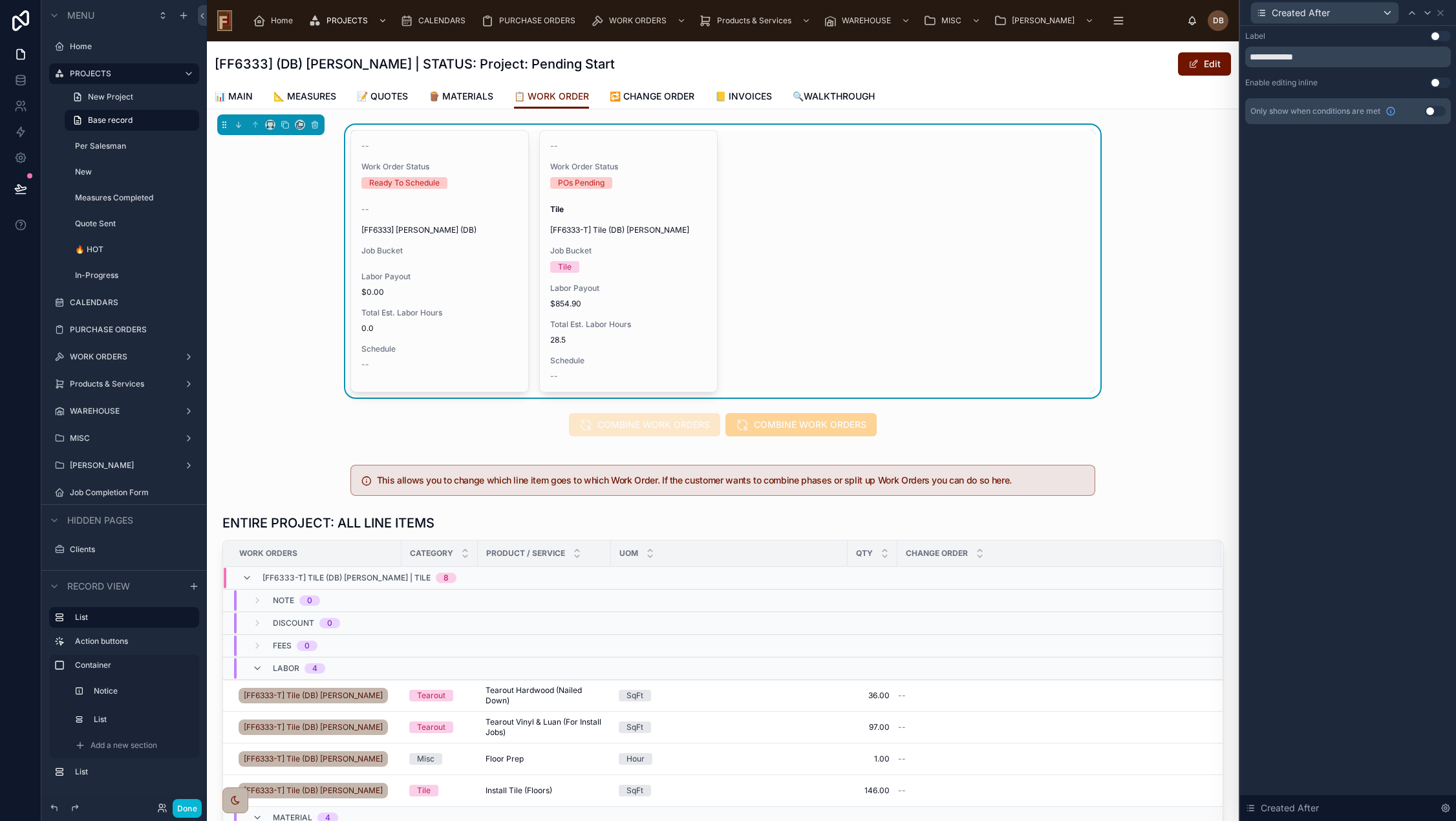
click at [1429, 109] on button "Use setting" at bounding box center [1435, 111] width 21 height 10
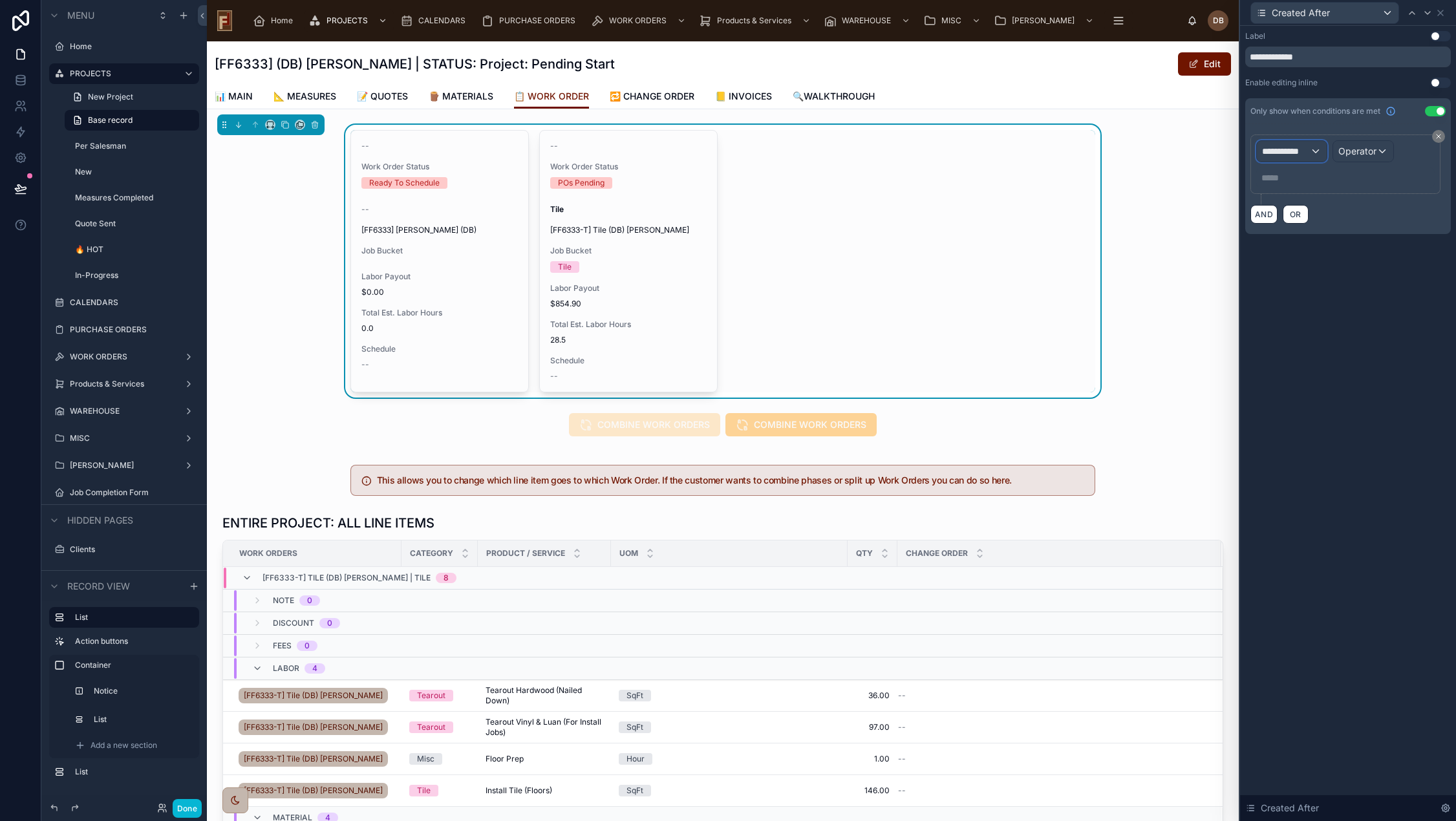
click at [1301, 149] on span "**********" at bounding box center [1286, 152] width 48 height 13
click at [1325, 223] on span "WORK ORDERS" at bounding box center [1300, 220] width 67 height 16
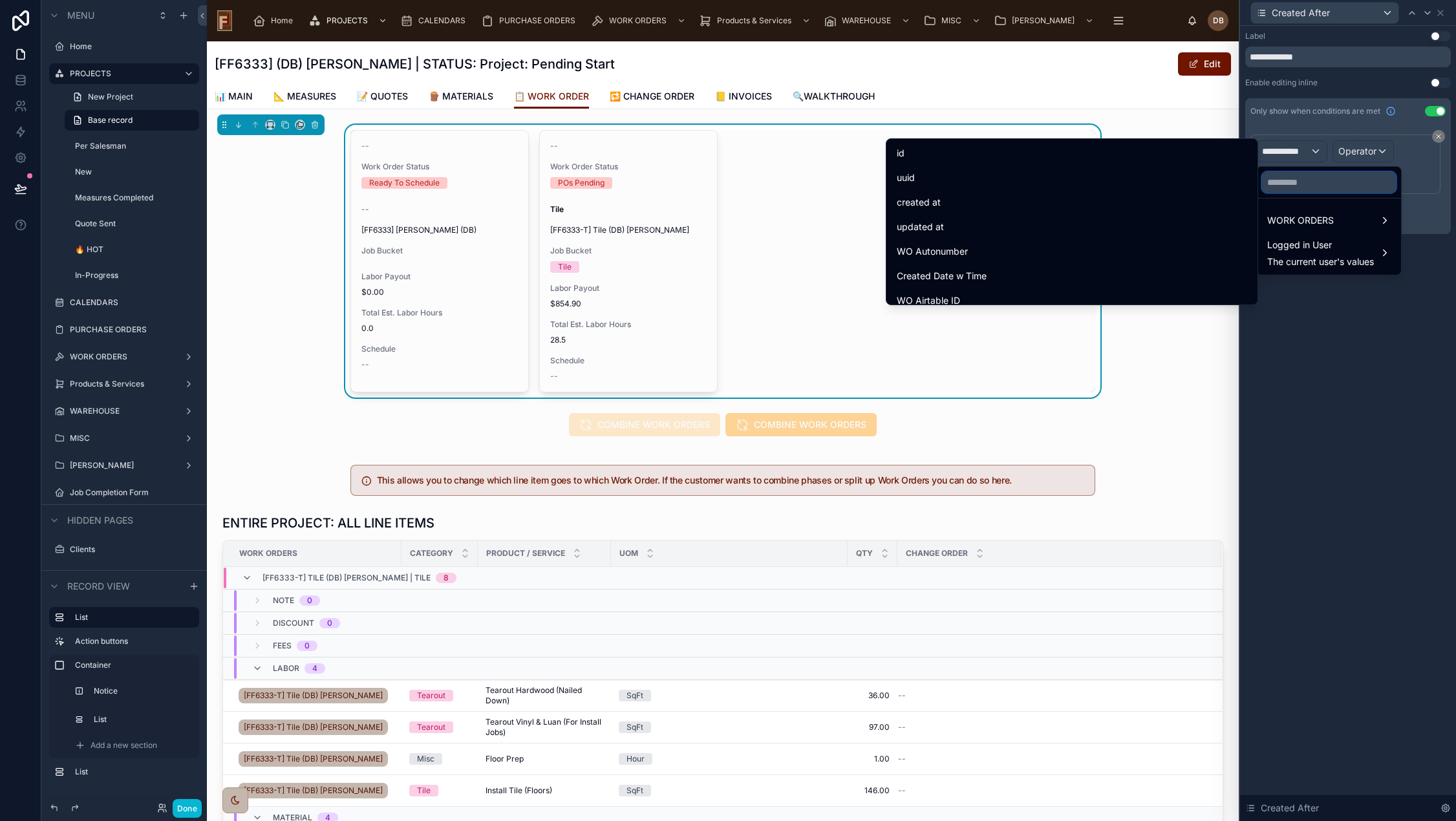
click at [1326, 178] on input "text" at bounding box center [1328, 182] width 134 height 21
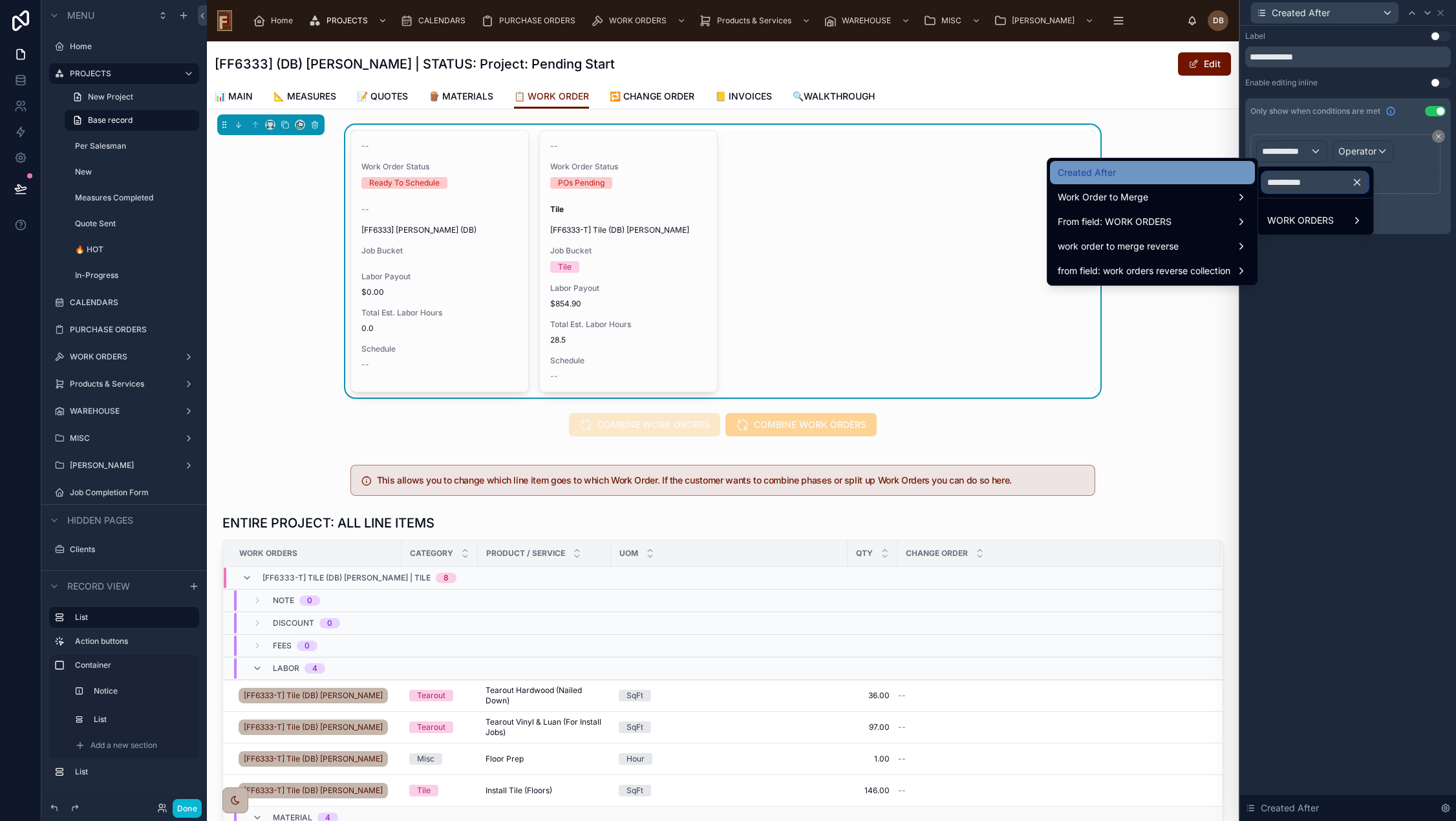
type input "**********"
click at [1152, 168] on div "Created After" at bounding box center [1152, 173] width 189 height 16
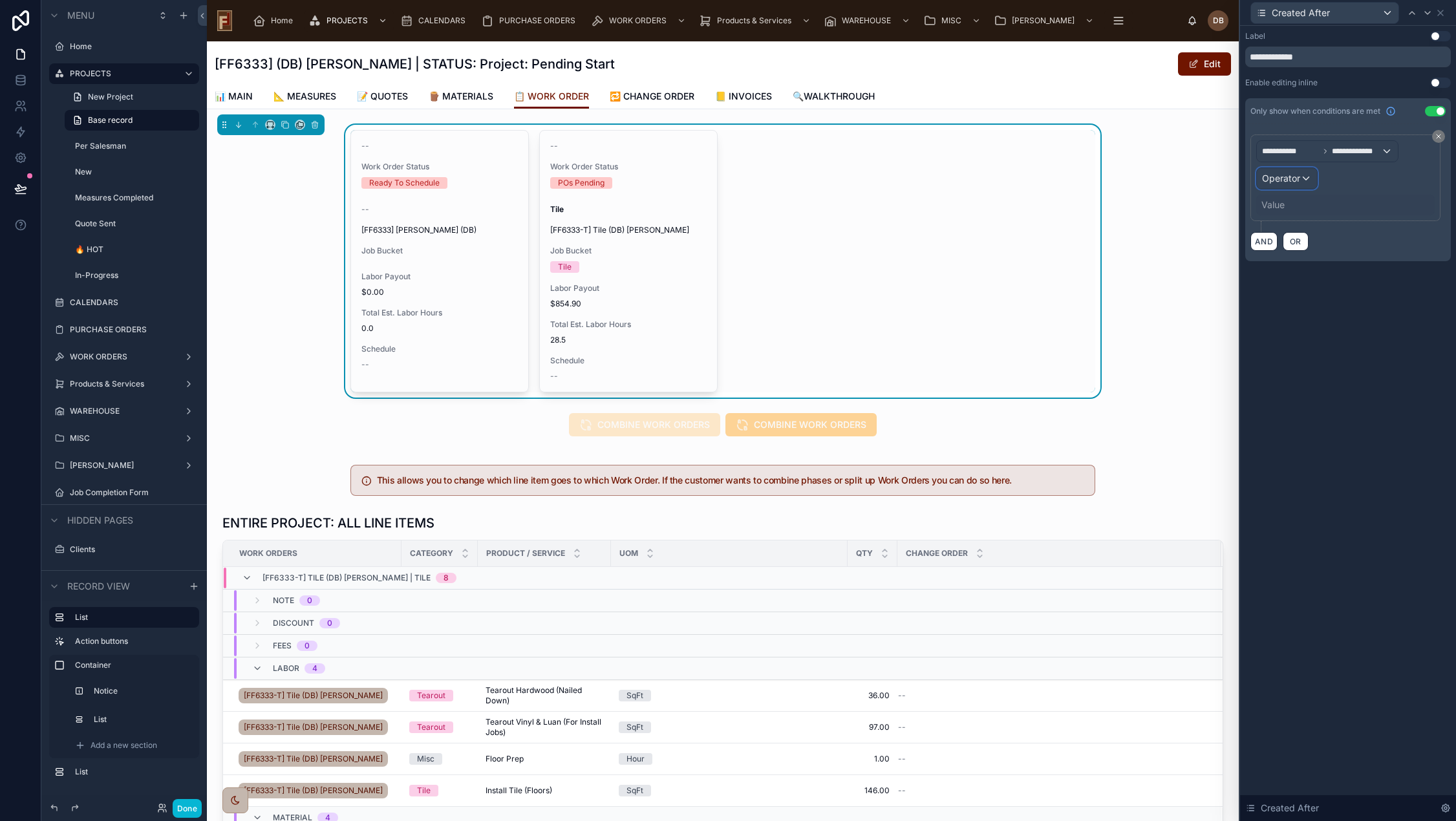
click at [1282, 177] on span "Operator" at bounding box center [1280, 177] width 38 height 11
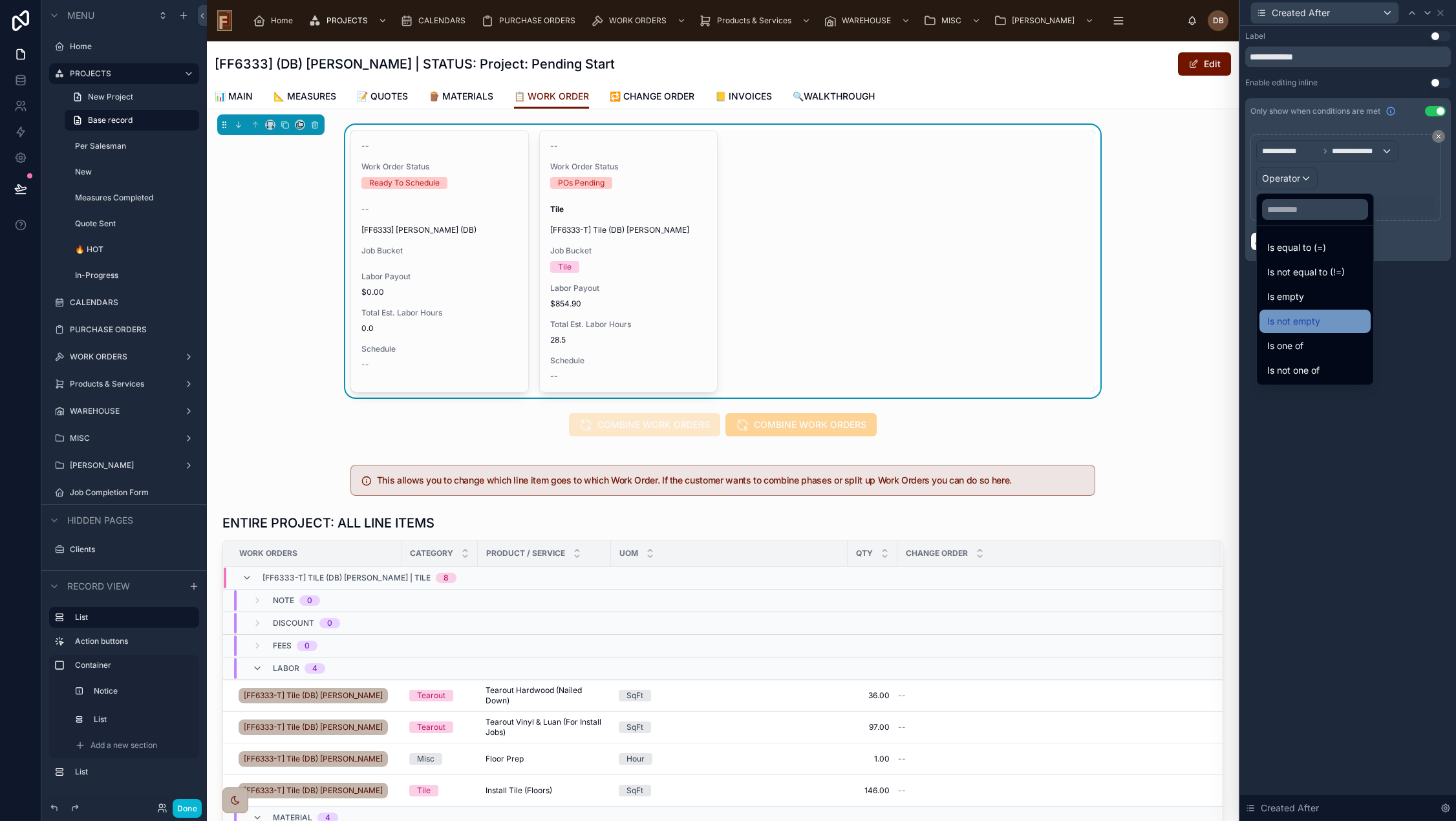
click at [1333, 319] on div "Is not empty" at bounding box center [1315, 321] width 96 height 16
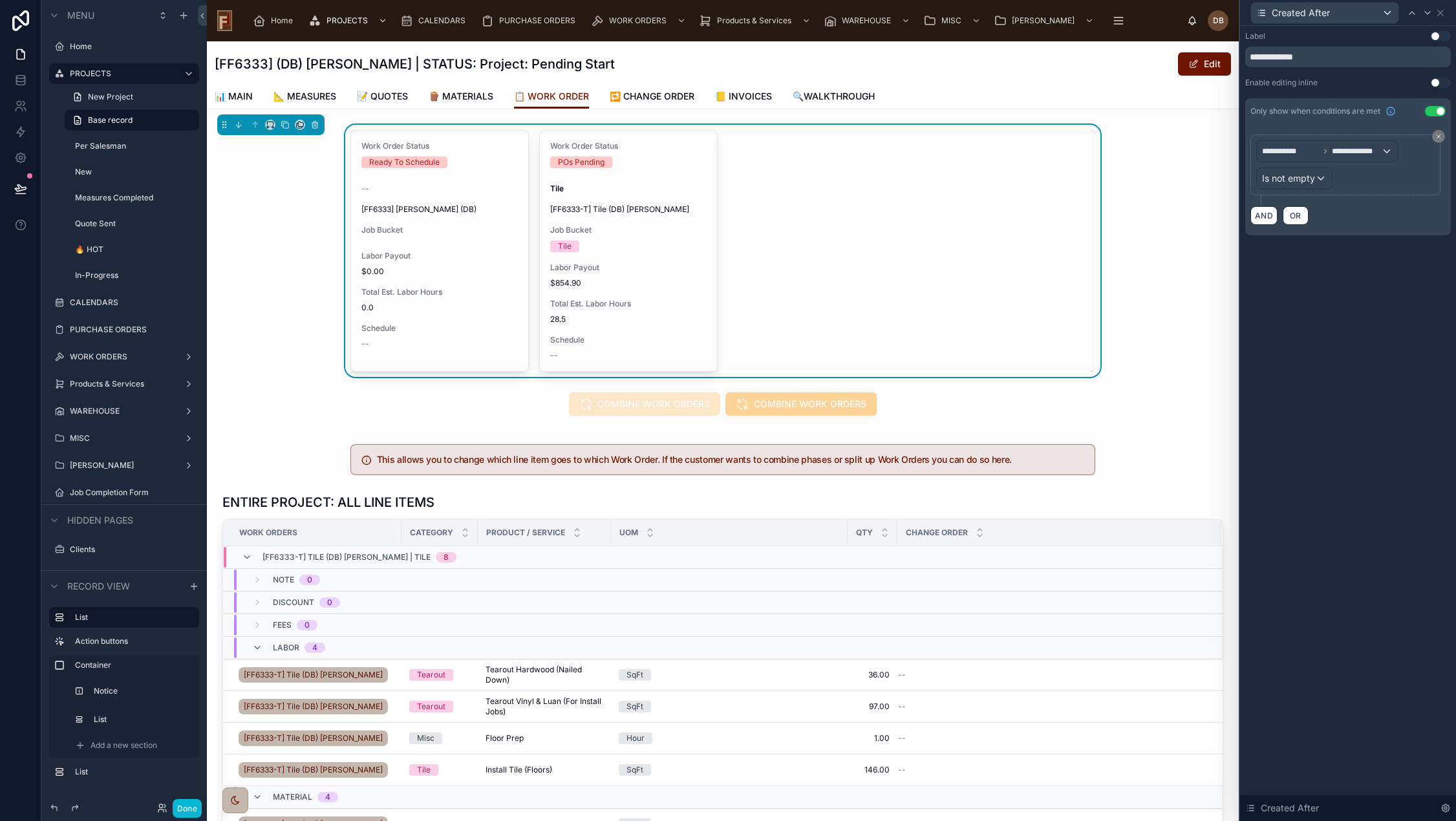
click at [1363, 311] on div "**********" at bounding box center [1347, 423] width 216 height 795
click at [21, 188] on icon at bounding box center [21, 188] width 13 height 13
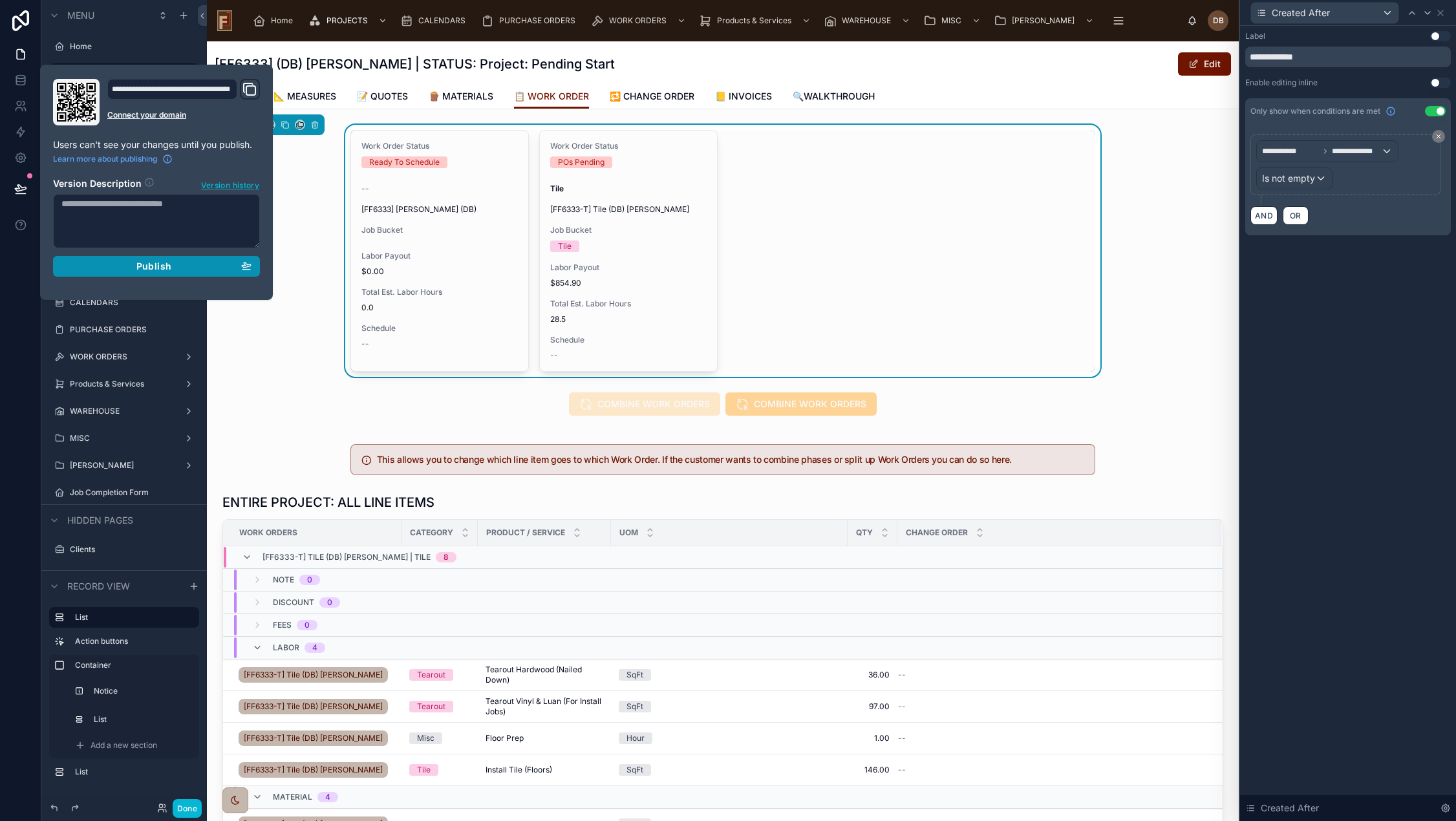
click at [150, 265] on span "Publish" at bounding box center [154, 266] width 35 height 12
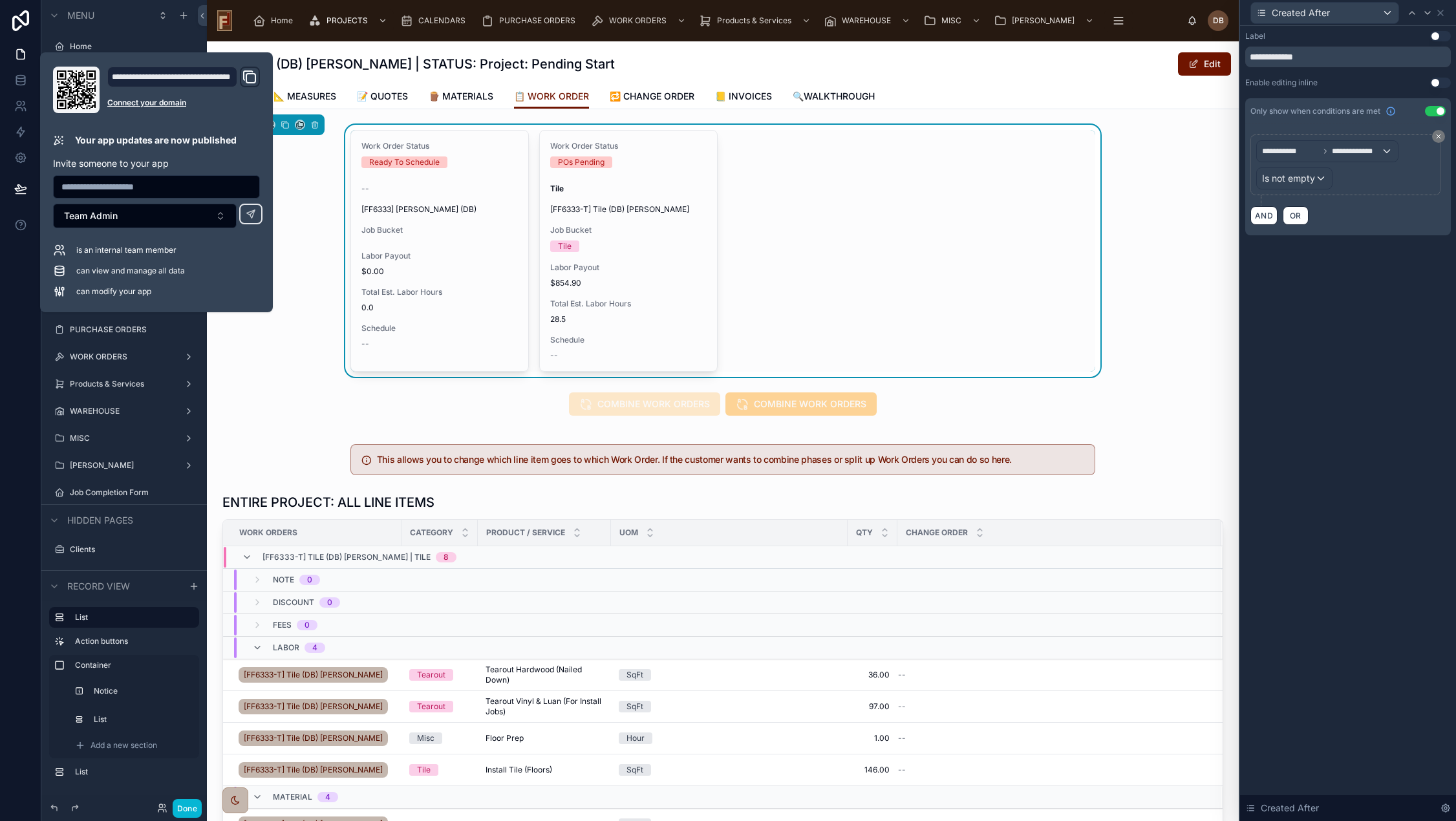
click at [299, 349] on div "Work Order Status Ready To Schedule -- [FF6333] Stephanie Dietsche (DB) Job Buc…" at bounding box center [722, 251] width 1032 height 252
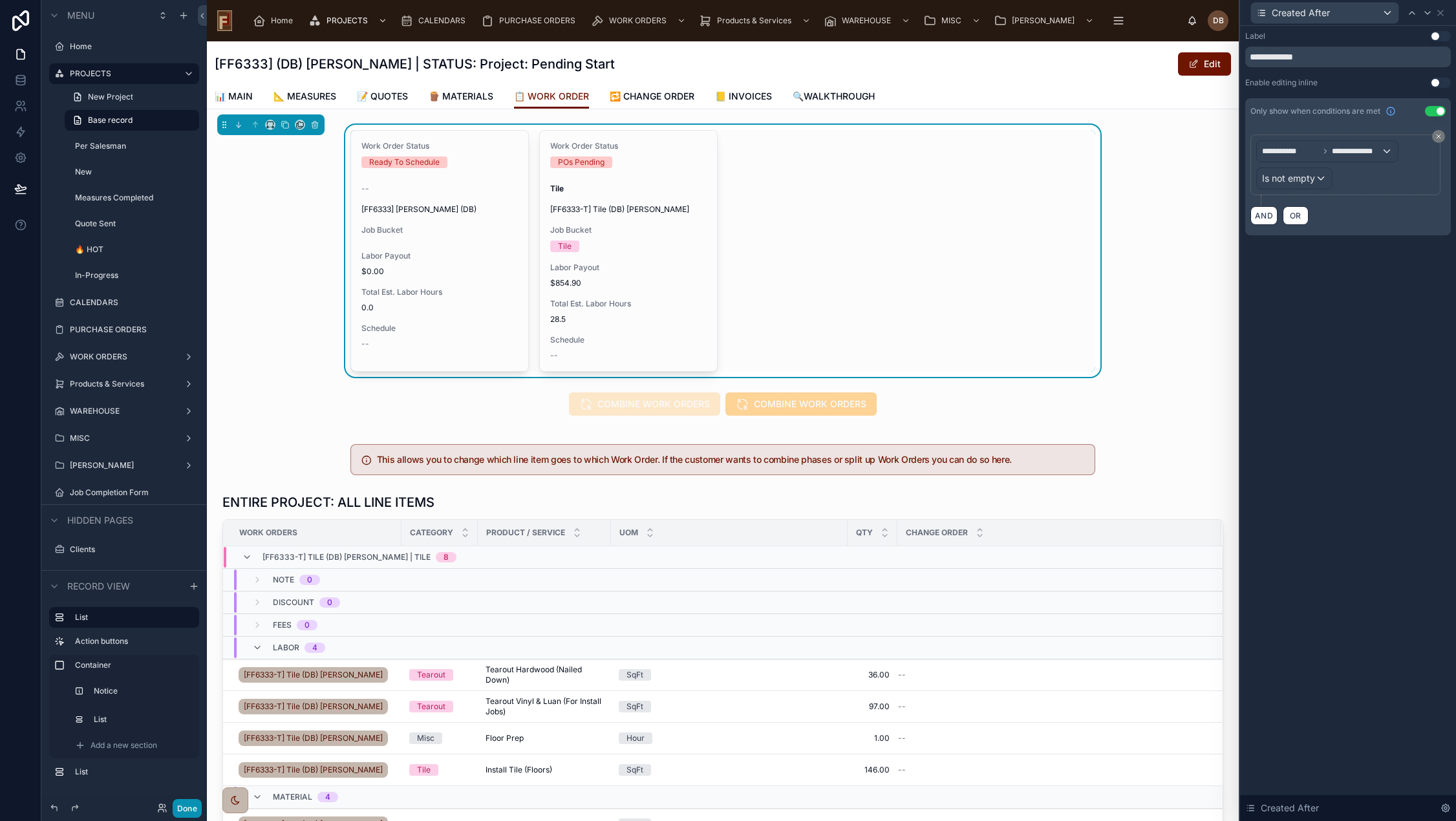
click at [184, 811] on button "Done" at bounding box center [187, 808] width 29 height 19
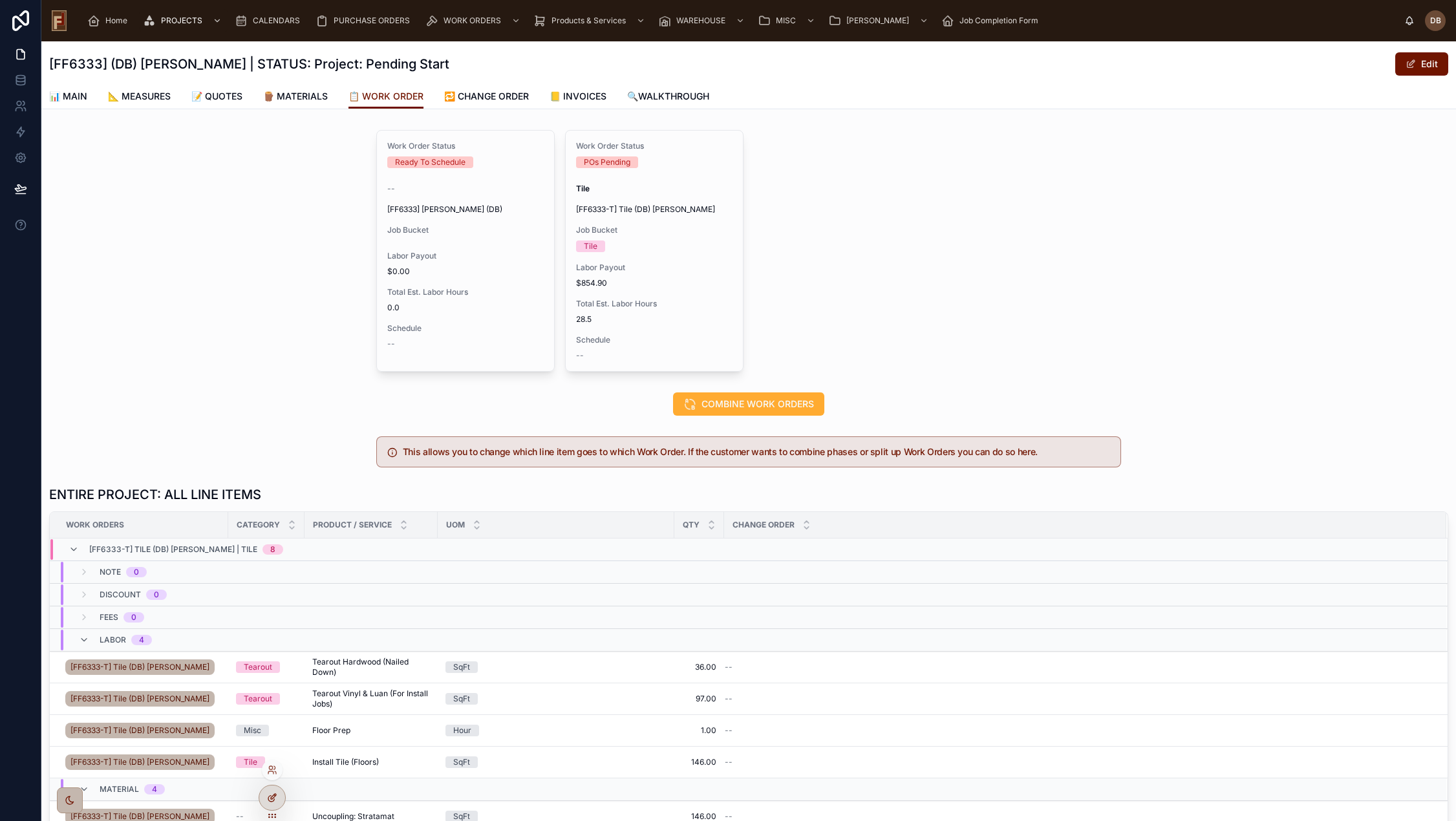
click at [275, 796] on icon at bounding box center [275, 795] width 1 height 1
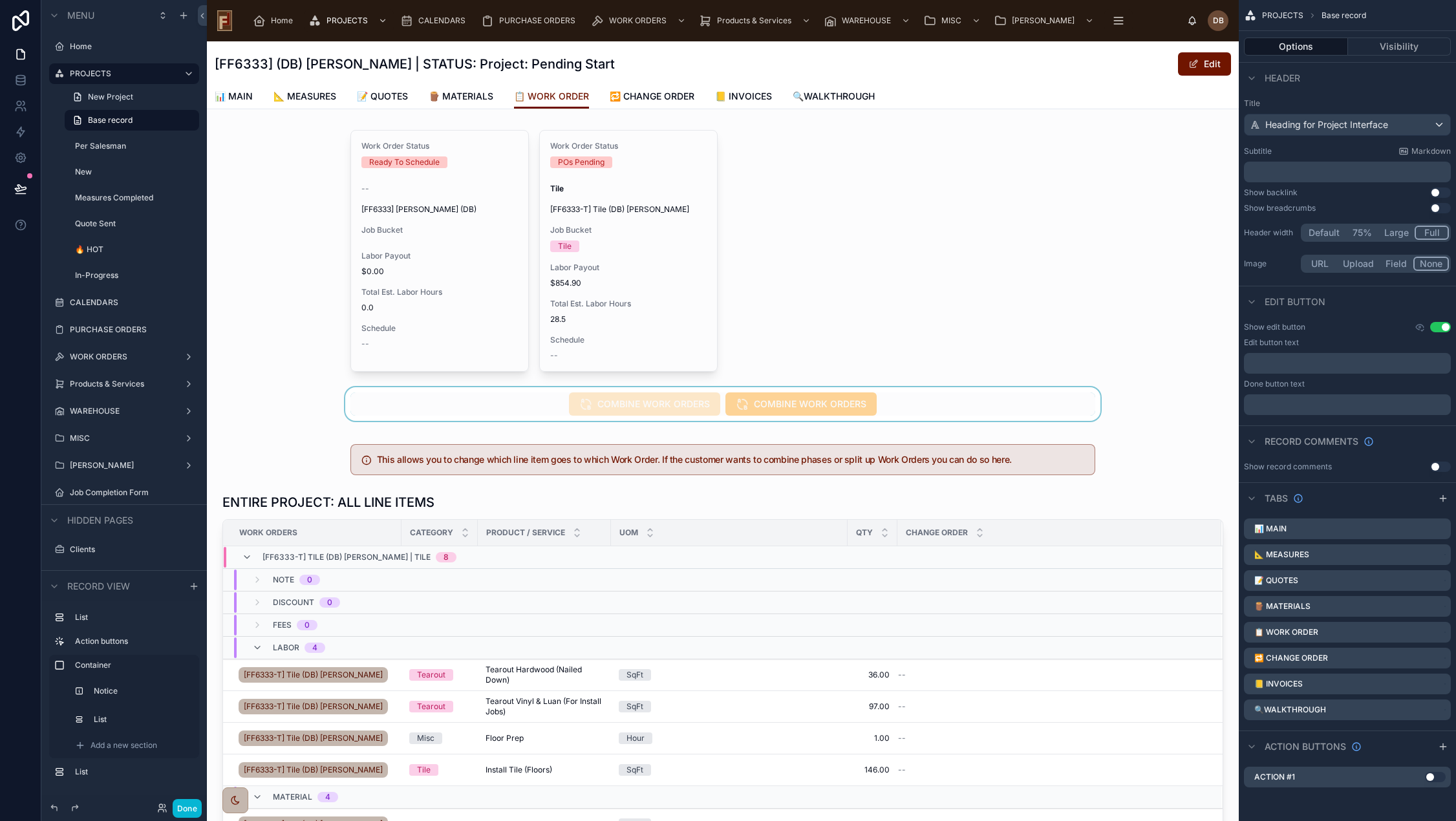
click at [911, 401] on div at bounding box center [722, 404] width 1032 height 34
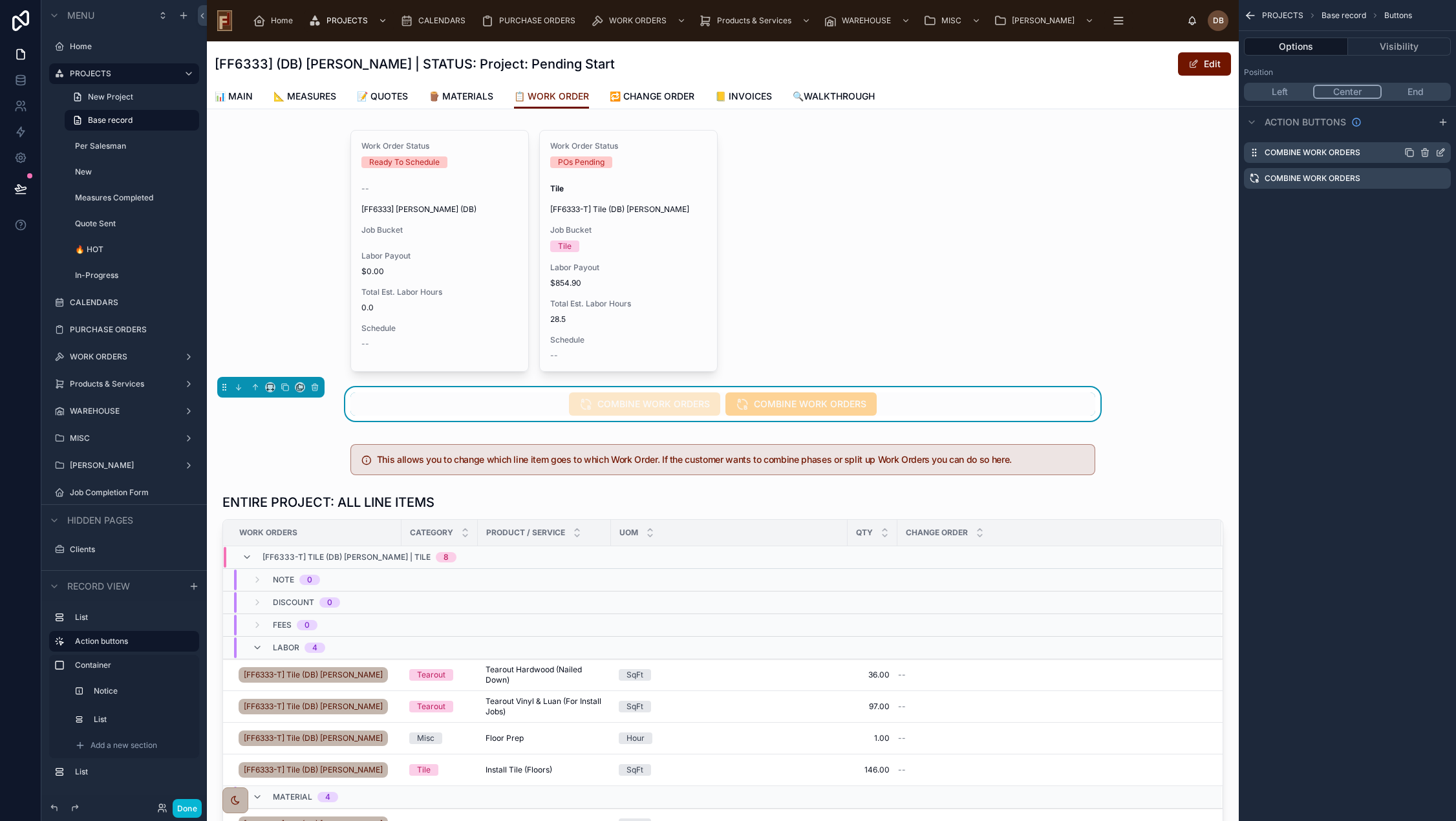
click at [1443, 151] on icon "scrollable content" at bounding box center [1443, 150] width 1 height 1
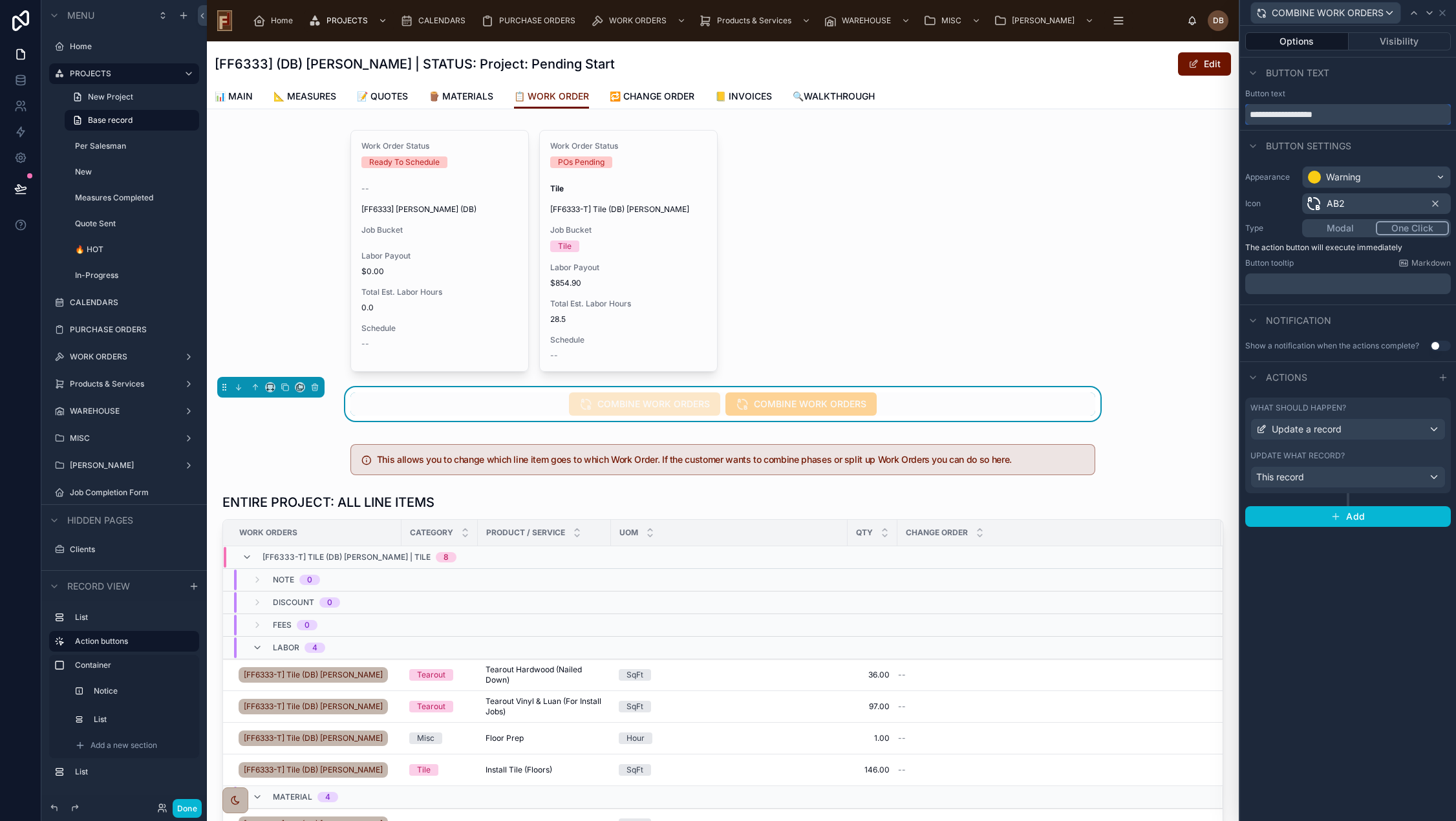
drag, startPoint x: 1368, startPoint y: 115, endPoint x: 1245, endPoint y: 119, distance: 123.1
click at [1245, 119] on input "**********" at bounding box center [1347, 115] width 205 height 21
type input "**********"
click at [1382, 8] on span "RE-ARRANGE WORK ORDER LINES" at bounding box center [1330, 13] width 117 height 13
click at [1355, 104] on span "COMBINE WORK ORDERS" at bounding box center [1332, 107] width 112 height 16
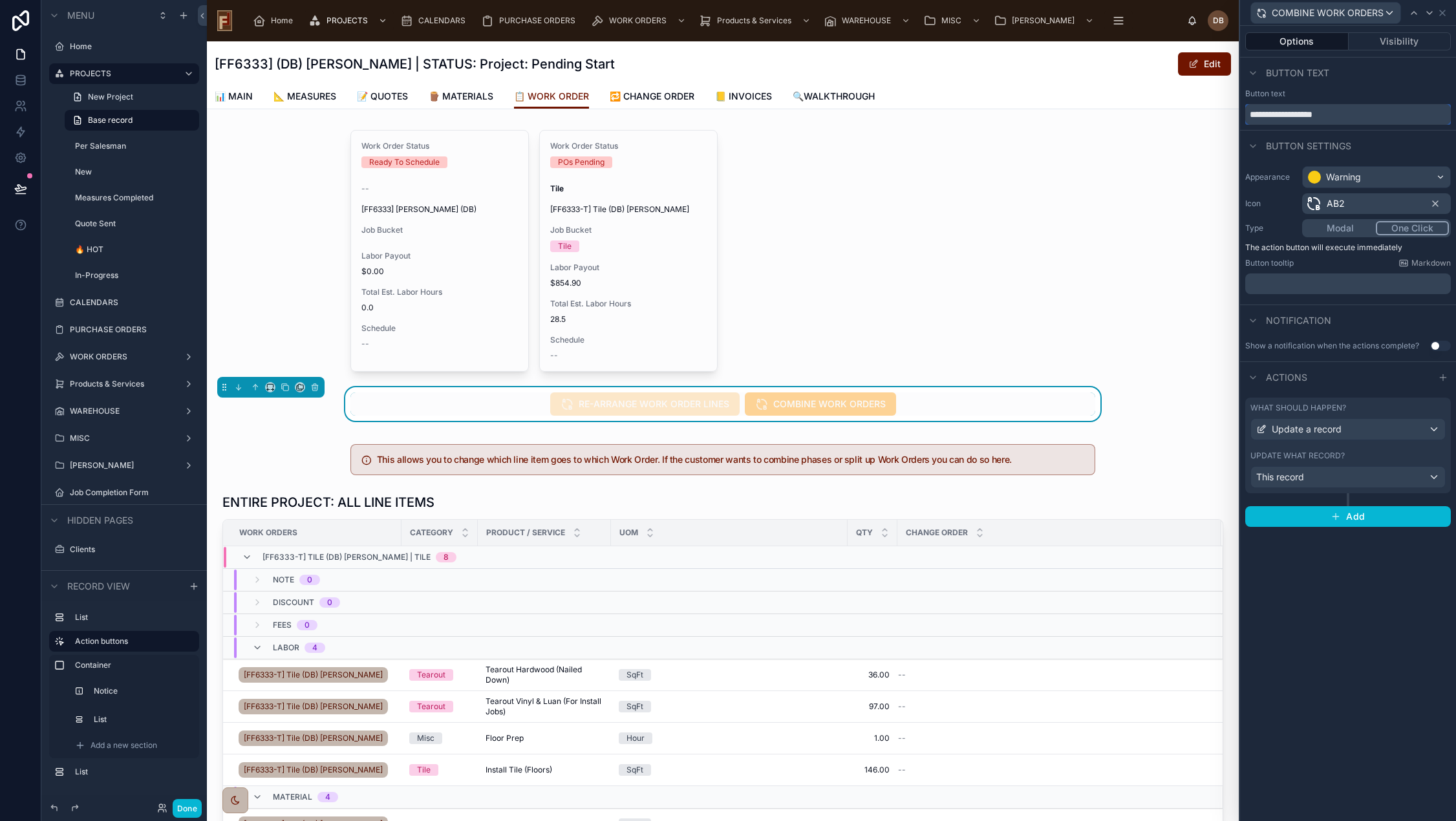
drag, startPoint x: 1380, startPoint y: 115, endPoint x: 1234, endPoint y: 115, distance: 146.0
click at [1234, 115] on div "**********" at bounding box center [728, 410] width 1456 height 821
paste input "********"
type input "**********"
click at [182, 811] on button "Done" at bounding box center [187, 808] width 29 height 19
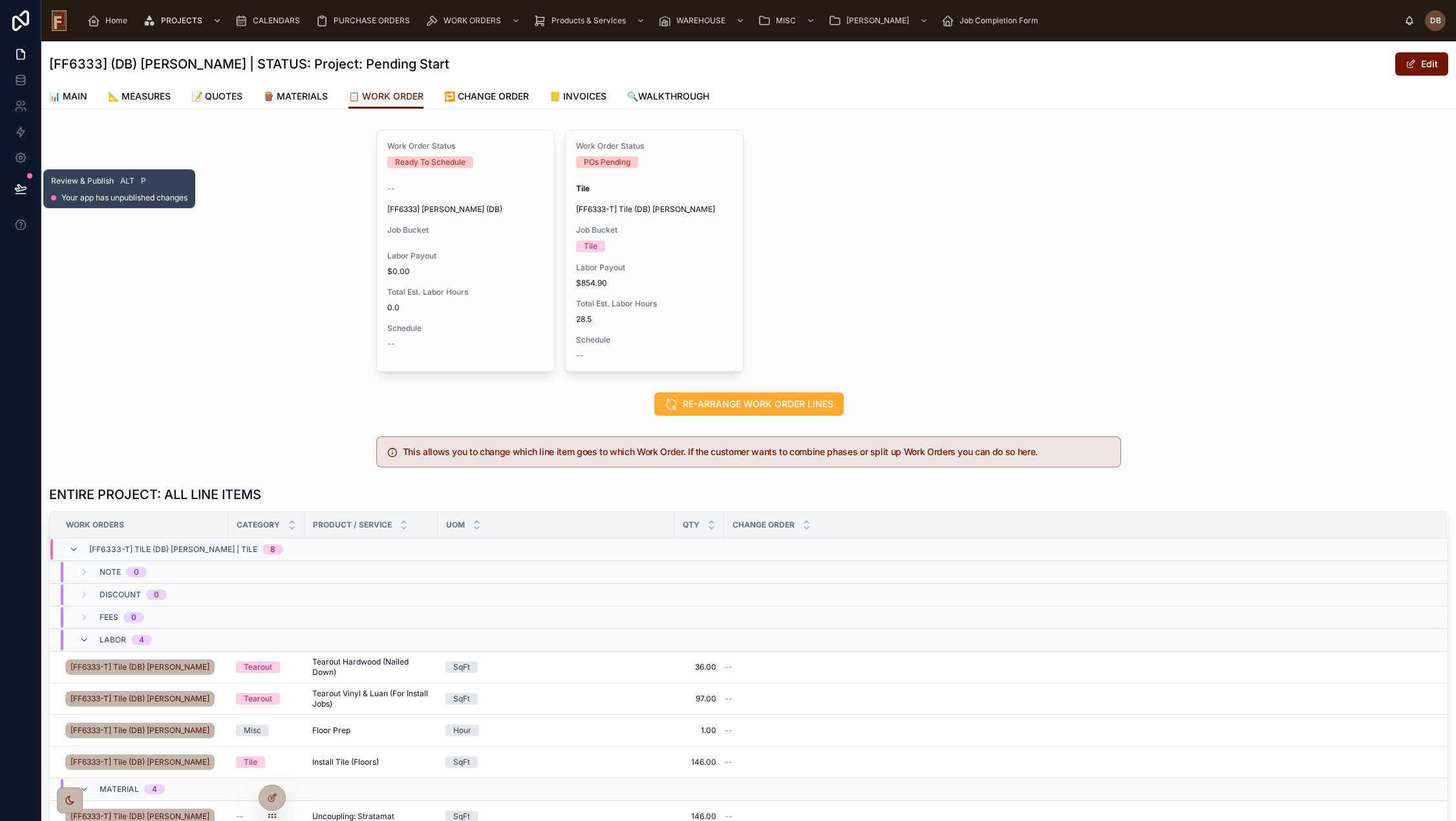
click at [19, 190] on icon at bounding box center [21, 188] width 13 height 13
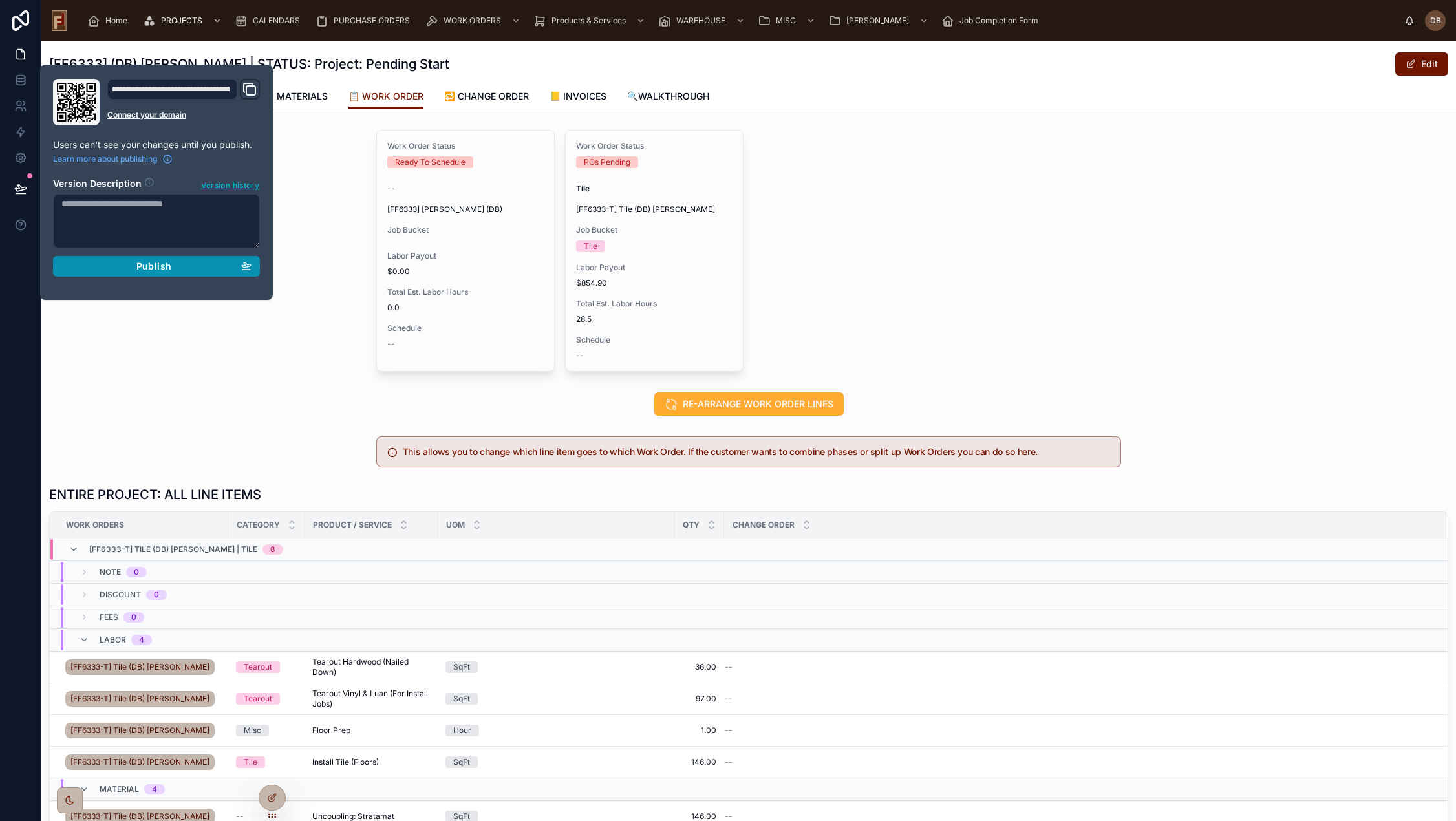
click at [154, 264] on span "Publish" at bounding box center [154, 266] width 35 height 12
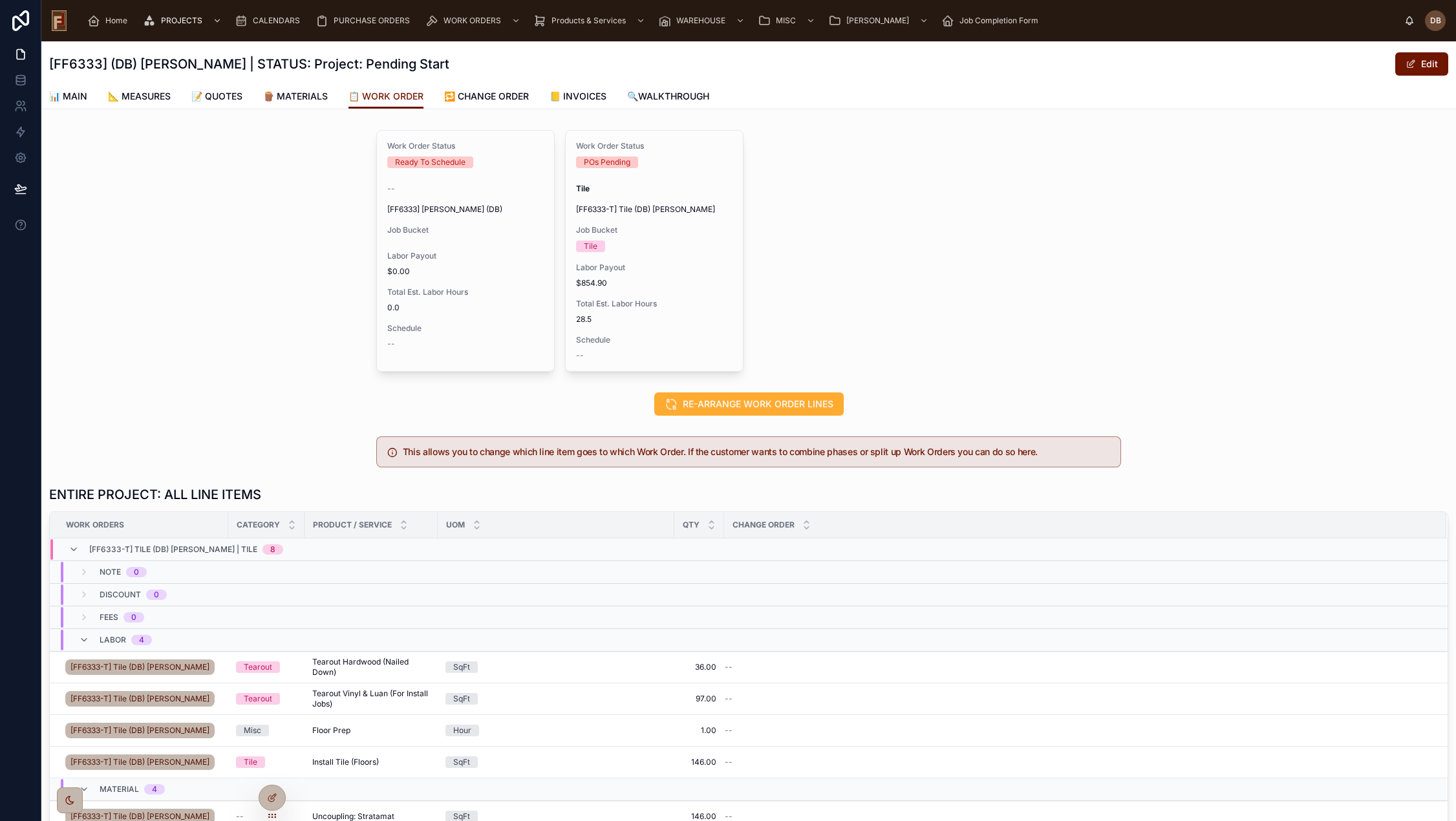
click at [315, 381] on div "Work Order Status Ready To Schedule -- [FF6333] Stephanie Dietsche (DB) Job Buc…" at bounding box center [749, 539] width 1415 height 829
click at [738, 404] on span "RE-ARRANGE WORK ORDER LINES" at bounding box center [758, 404] width 151 height 13
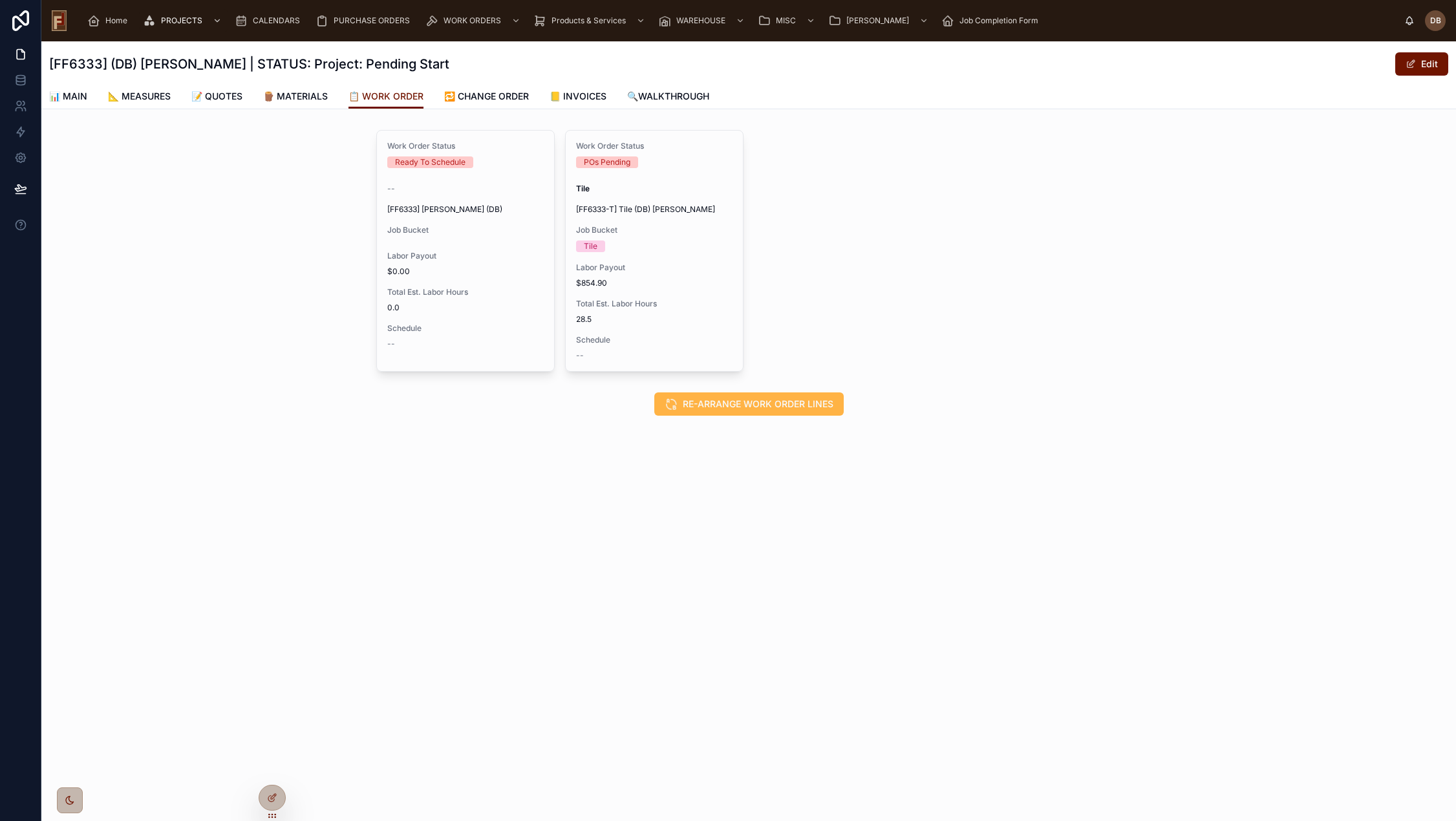
click at [755, 404] on span "RE-ARRANGE WORK ORDER LINES" at bounding box center [758, 404] width 151 height 13
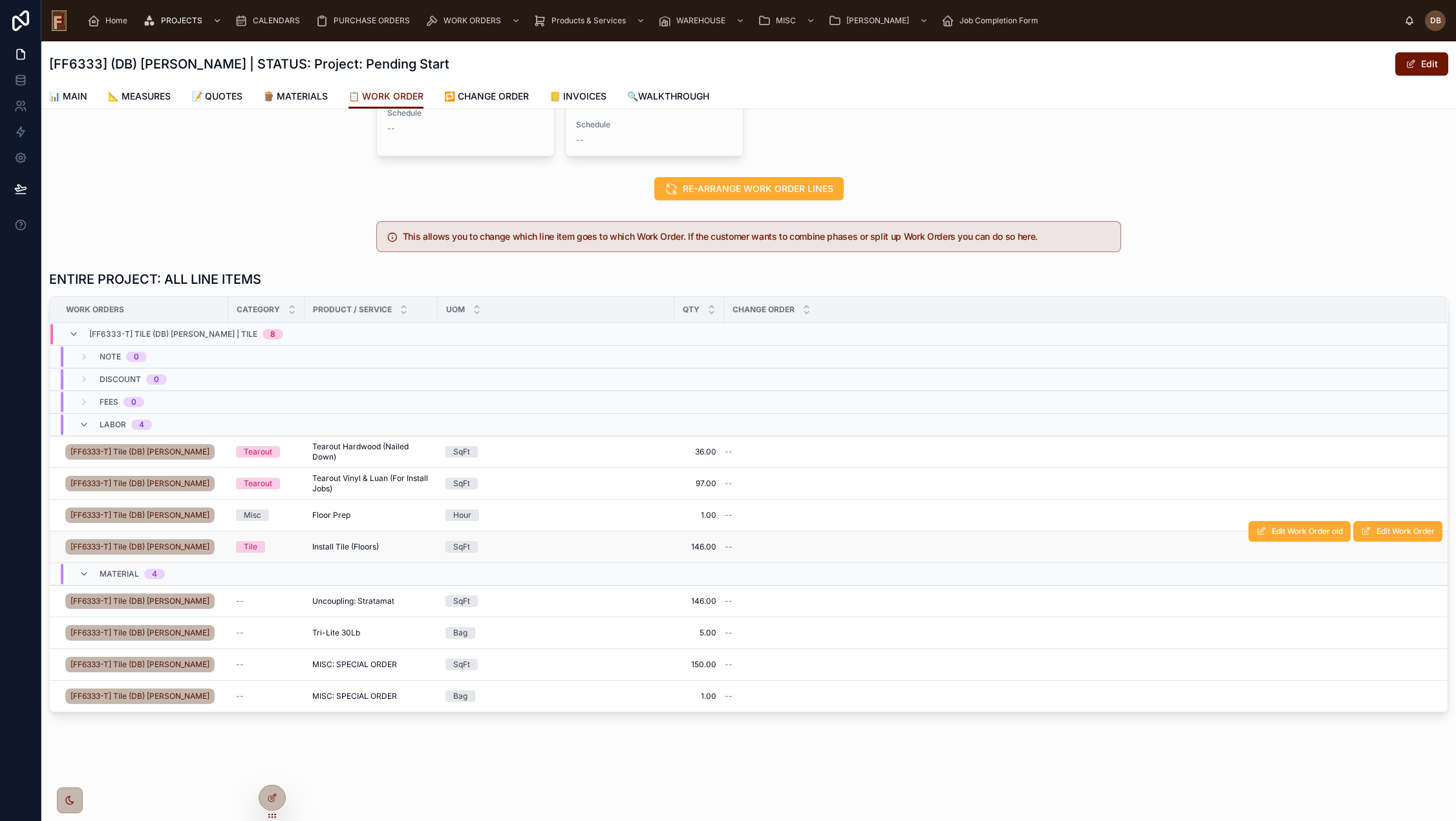
scroll to position [258, 0]
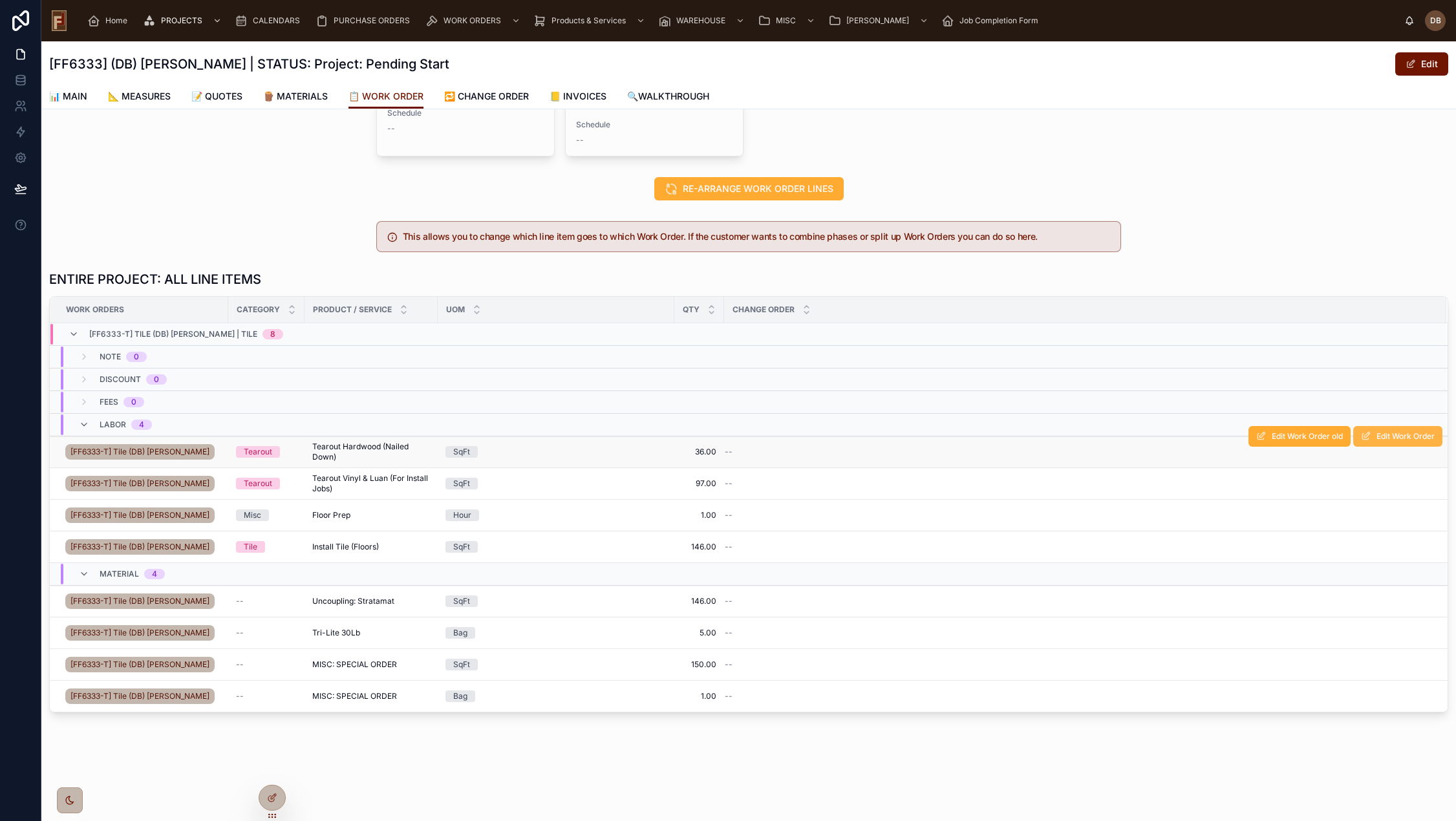
click at [1385, 431] on span "Edit Work Order" at bounding box center [1405, 436] width 58 height 10
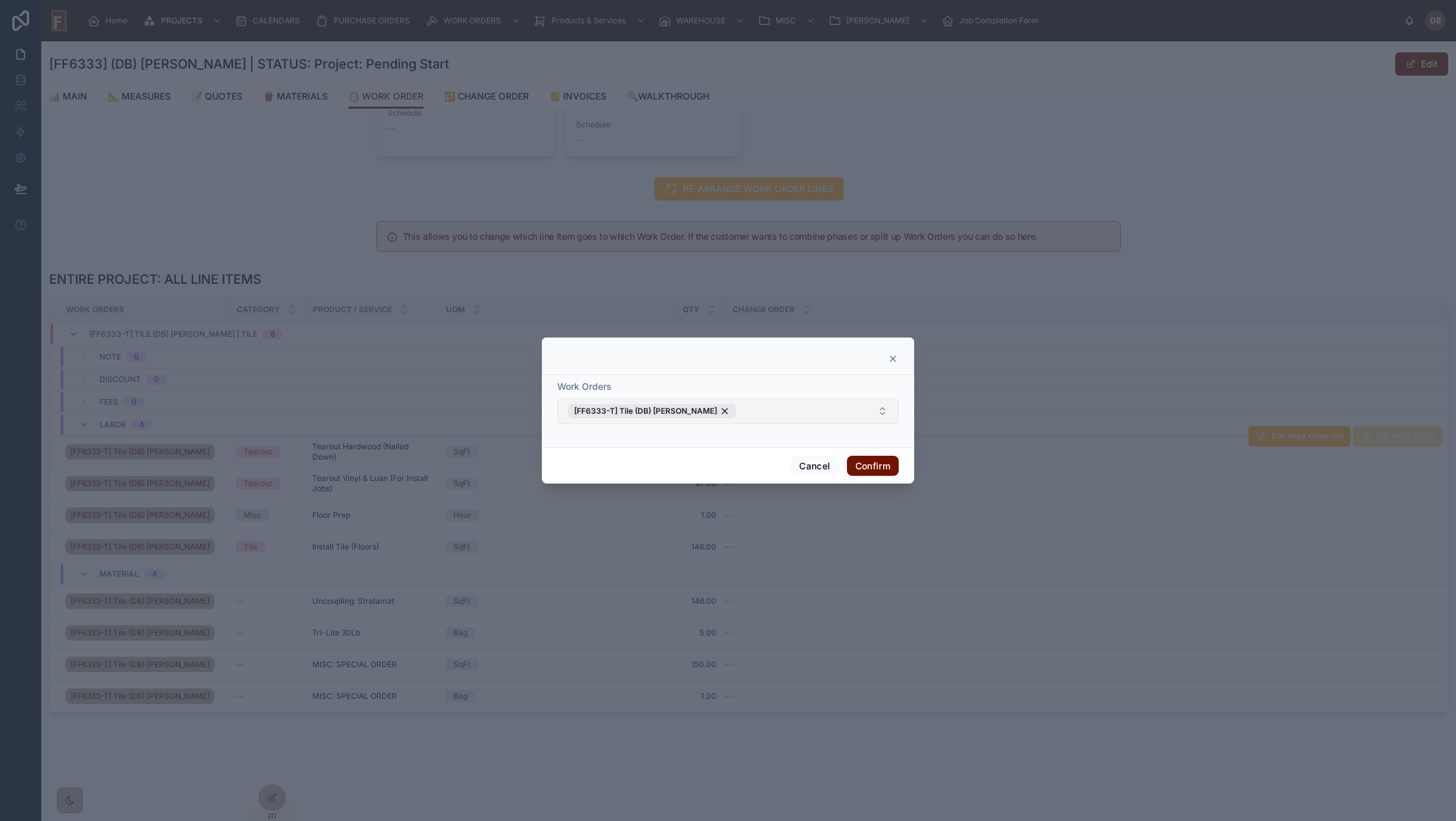
click at [788, 405] on button "[FF6333-T] Tile (DB) Stephanie Dietsche" at bounding box center [727, 411] width 341 height 26
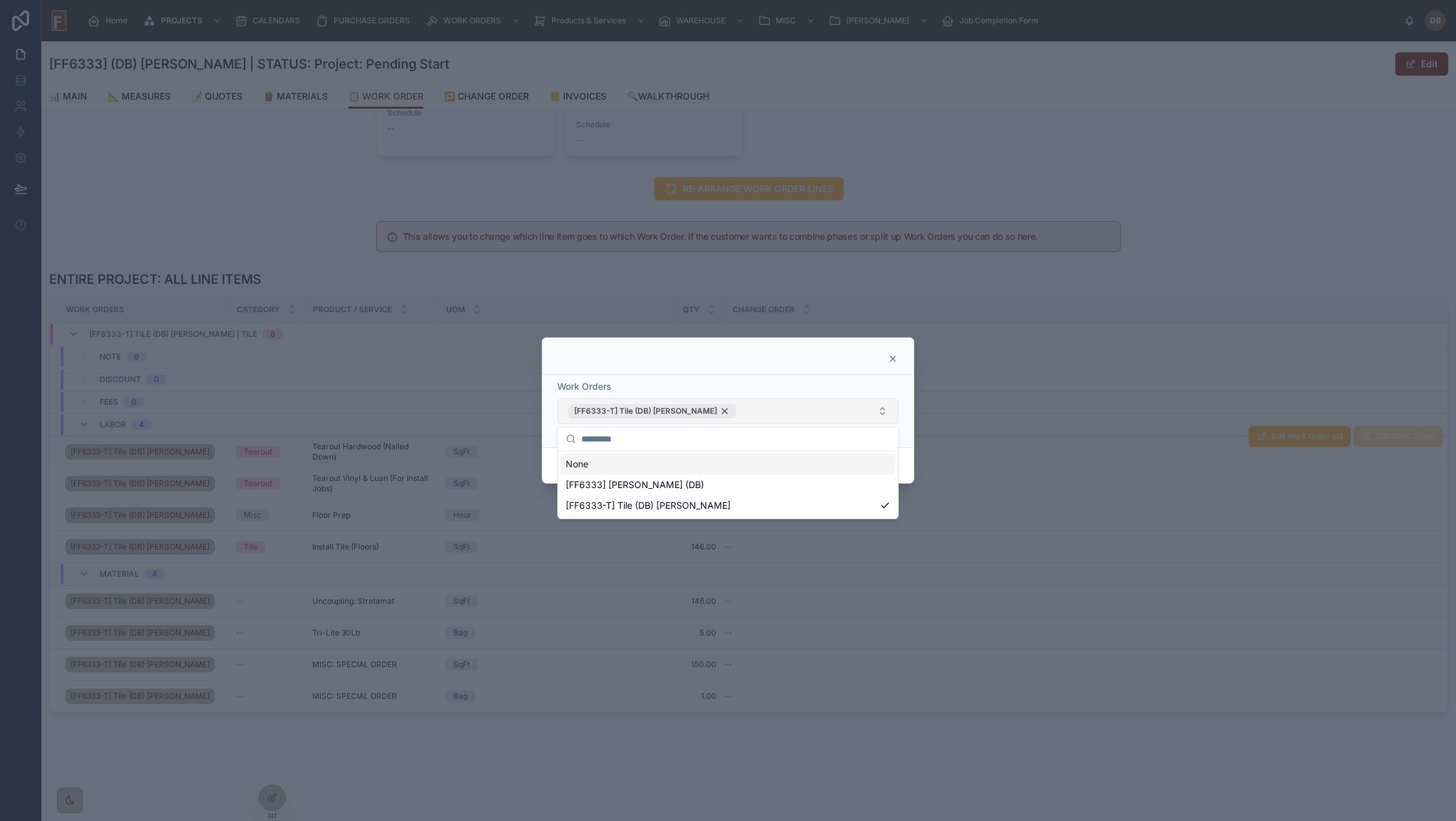
click at [733, 410] on div "[FF6333-T] Tile (DB) Stephanie Dietsche" at bounding box center [652, 411] width 167 height 14
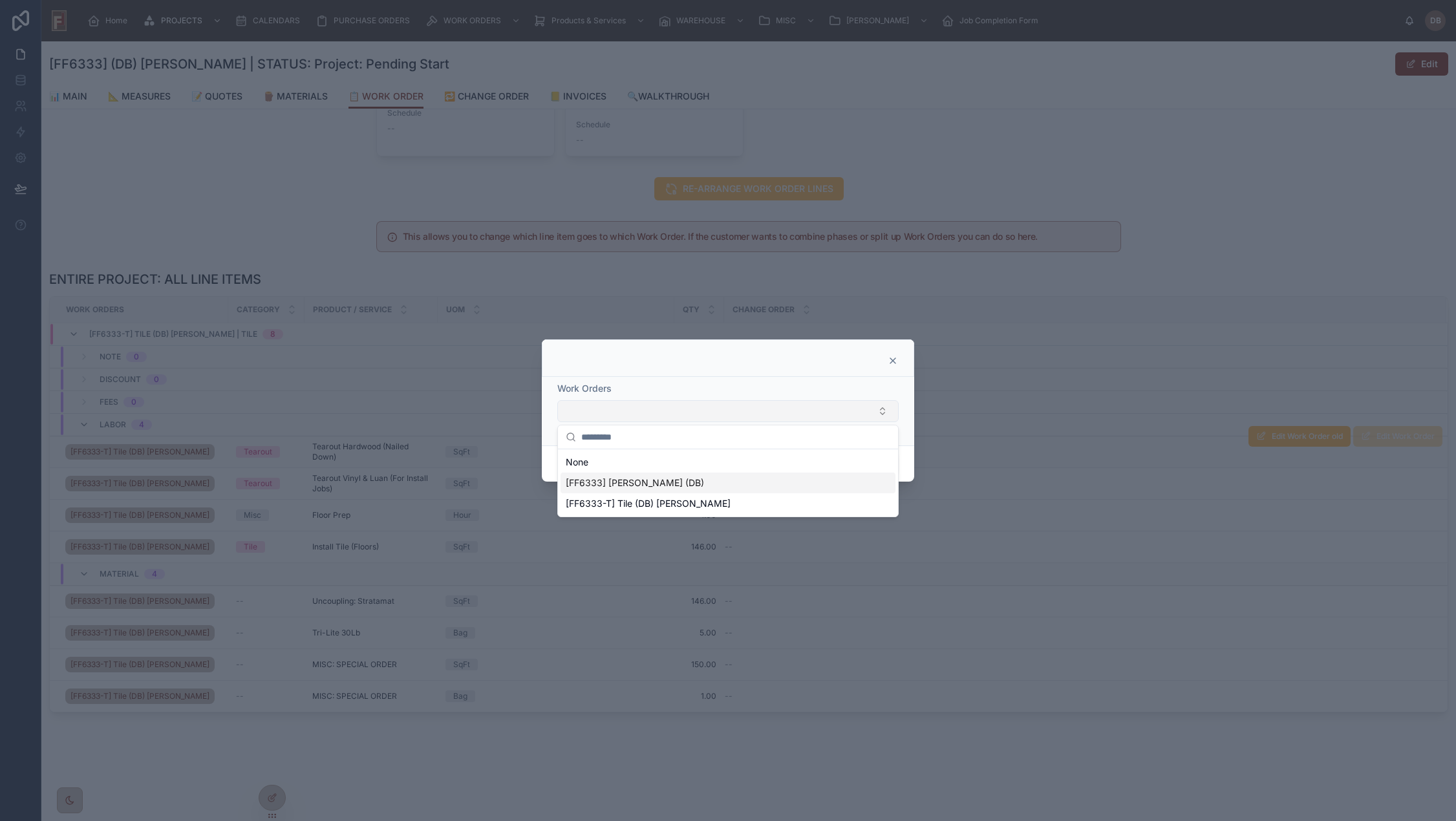
click at [657, 484] on span "[FF6333] Stephanie Dietsche (DB)" at bounding box center [635, 483] width 139 height 13
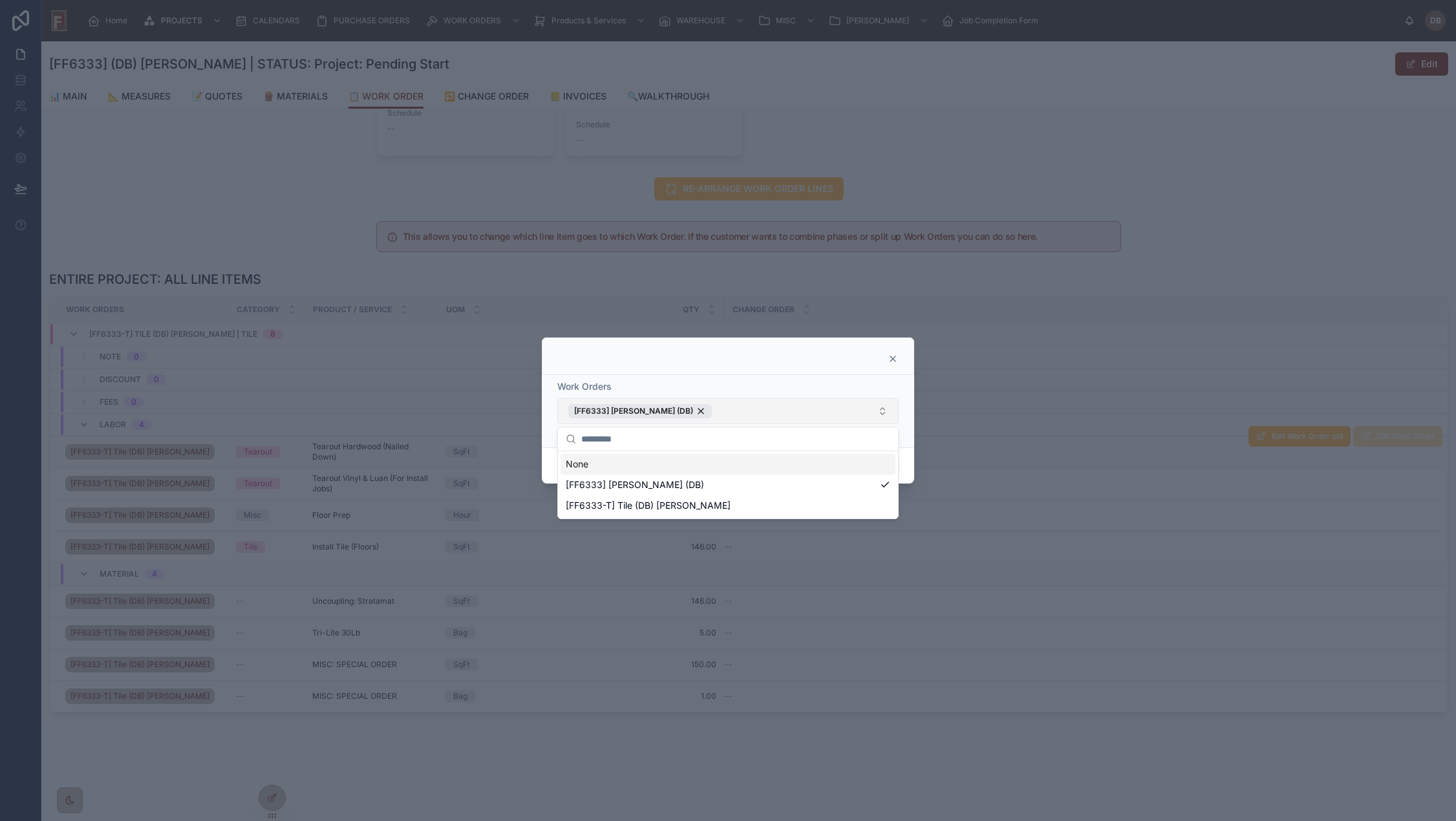
click at [809, 375] on div "Work Orders [FF6333] Stephanie Dietsche (DB)" at bounding box center [727, 411] width 372 height 73
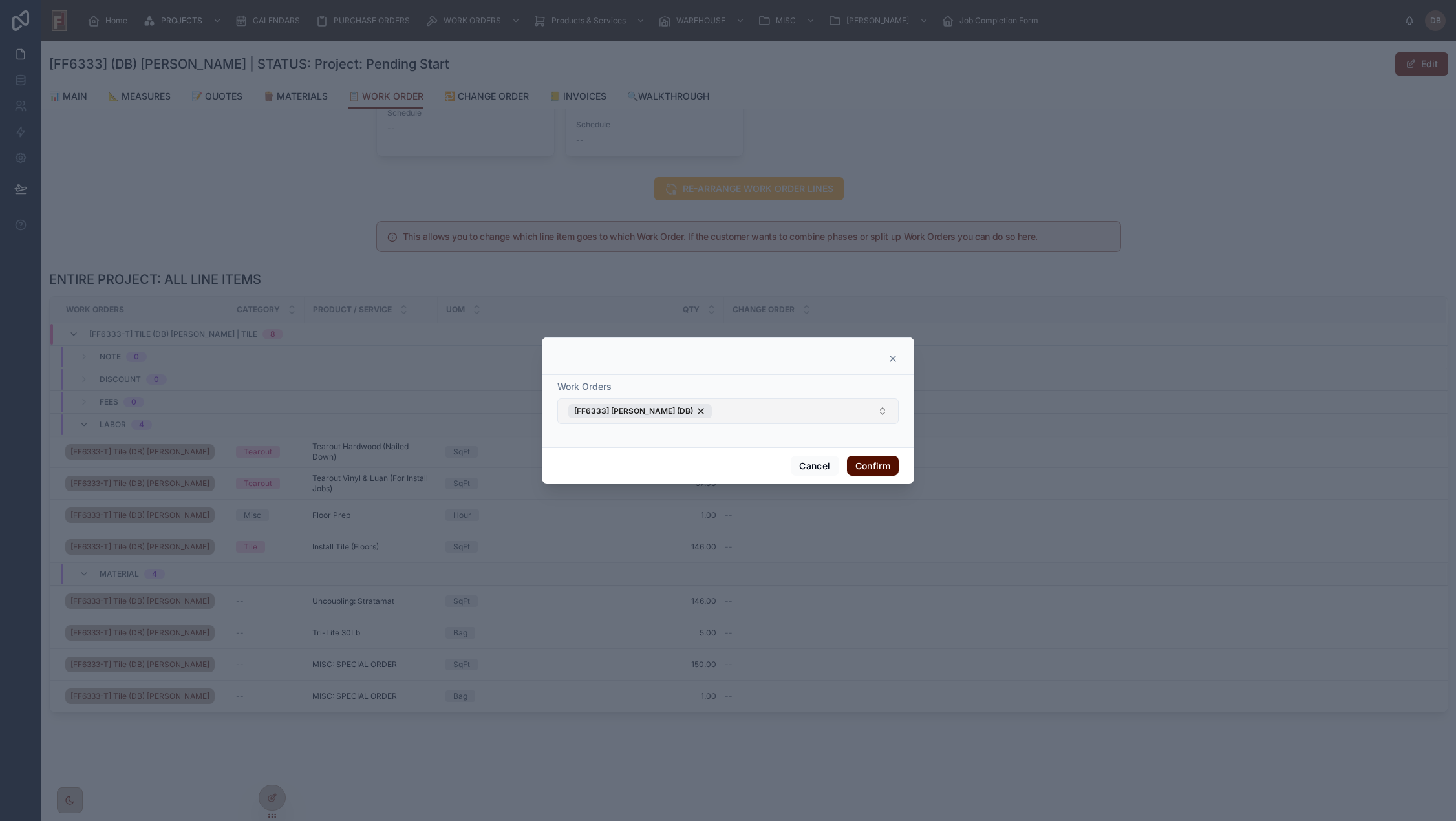
click at [875, 467] on button "Confirm" at bounding box center [872, 466] width 52 height 21
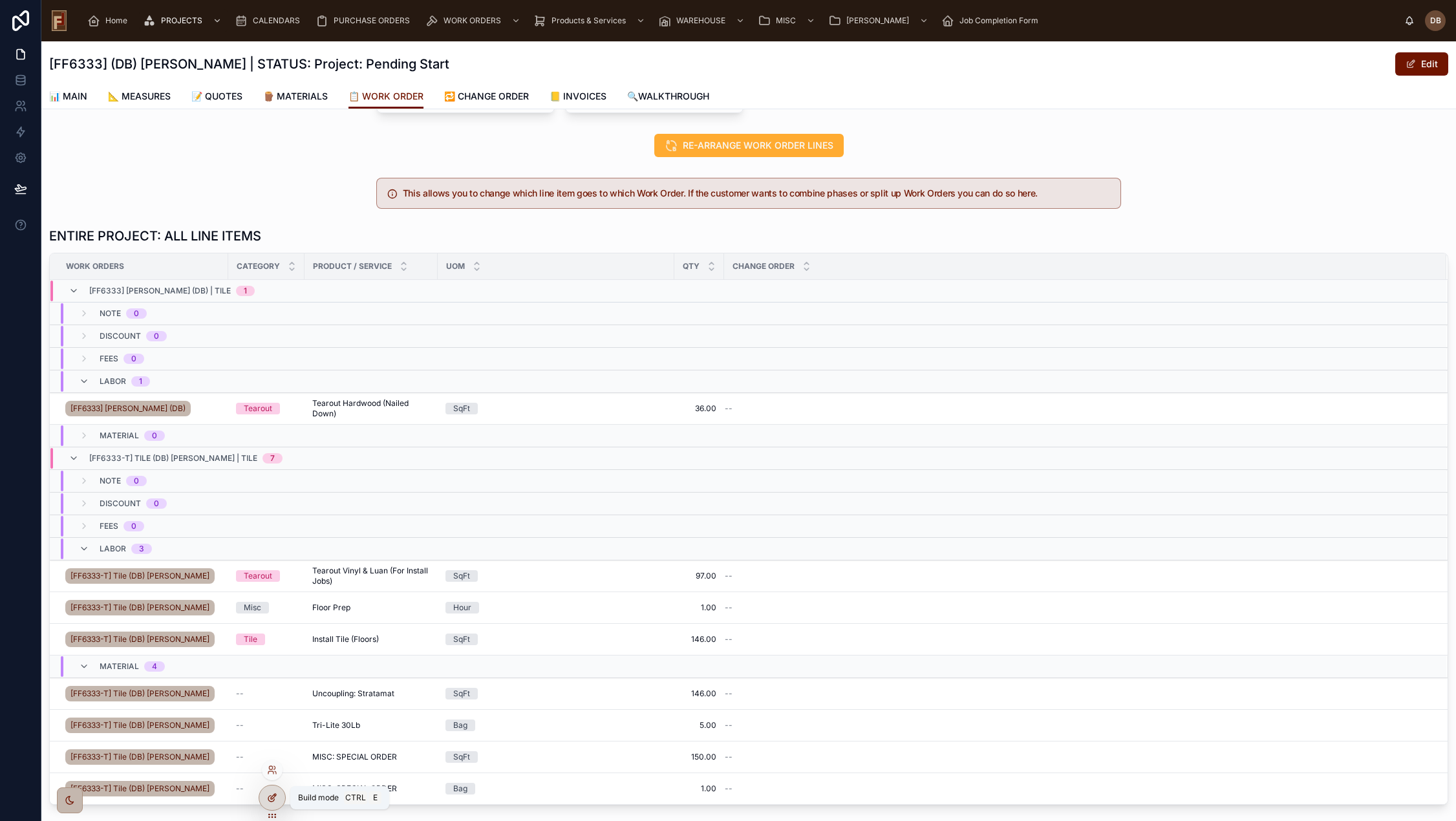
click at [271, 796] on icon at bounding box center [271, 798] width 6 height 6
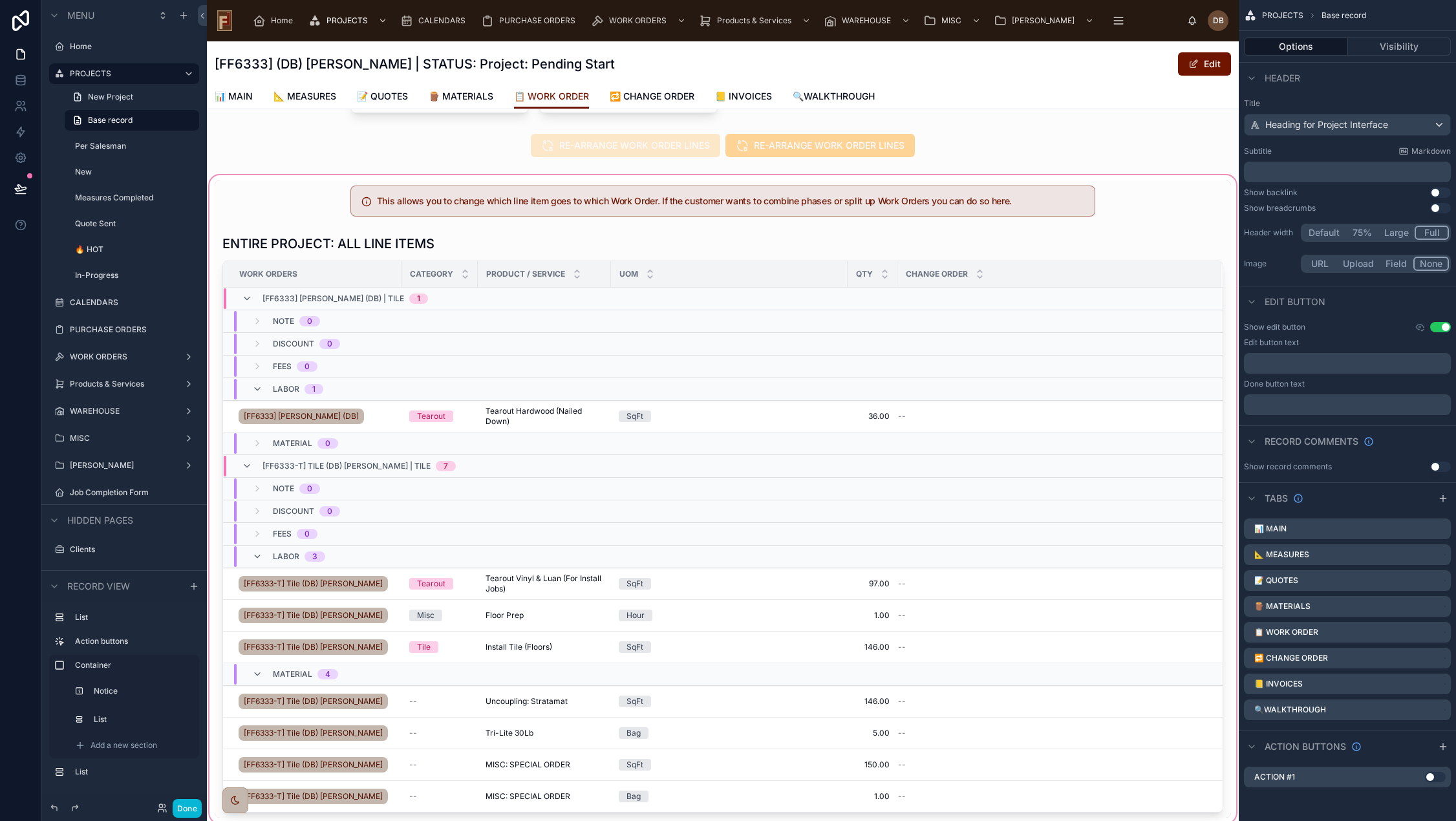
click at [1137, 249] on div at bounding box center [722, 499] width 1032 height 653
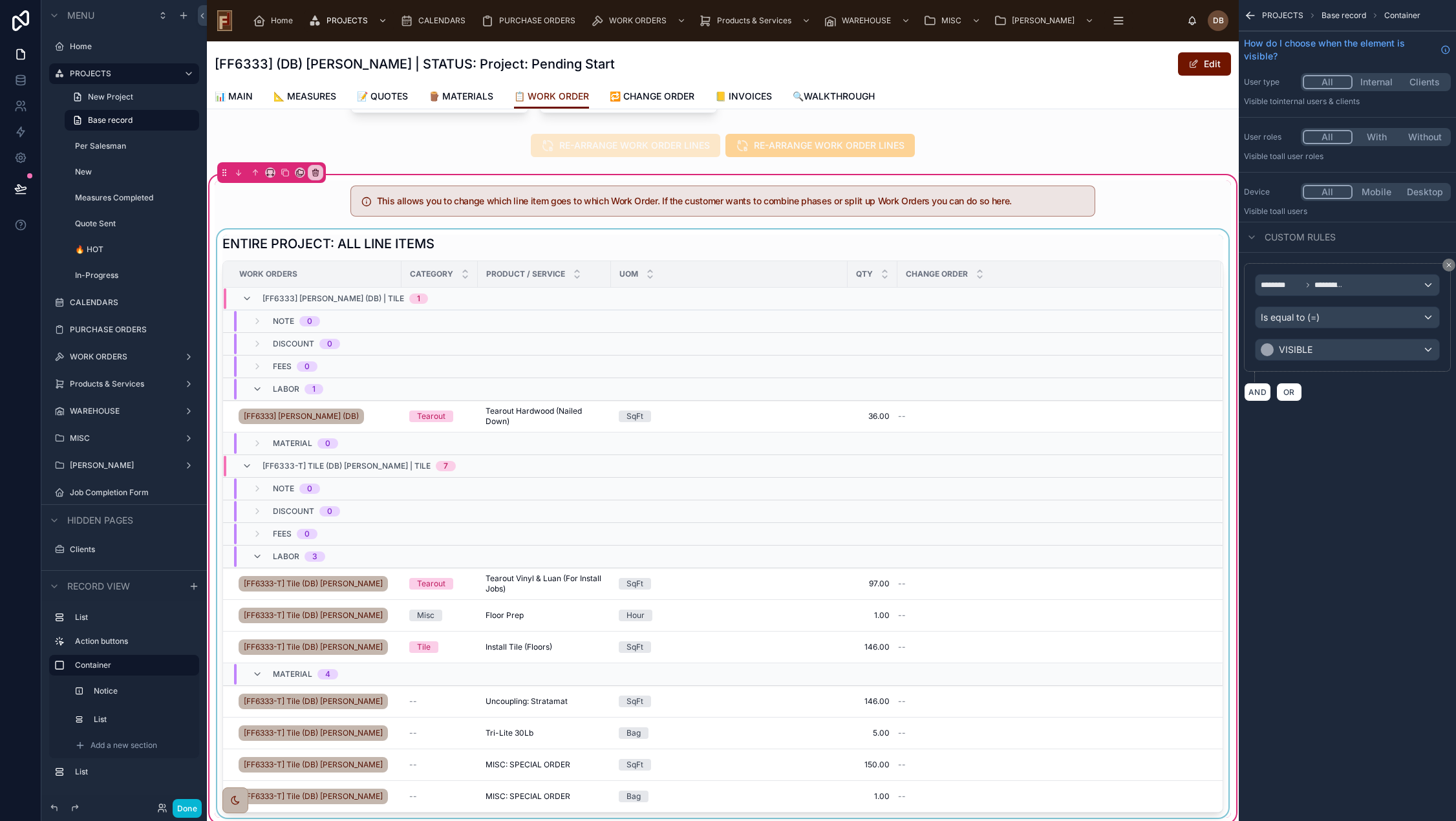
click at [1137, 257] on div at bounding box center [722, 523] width 1016 height 588
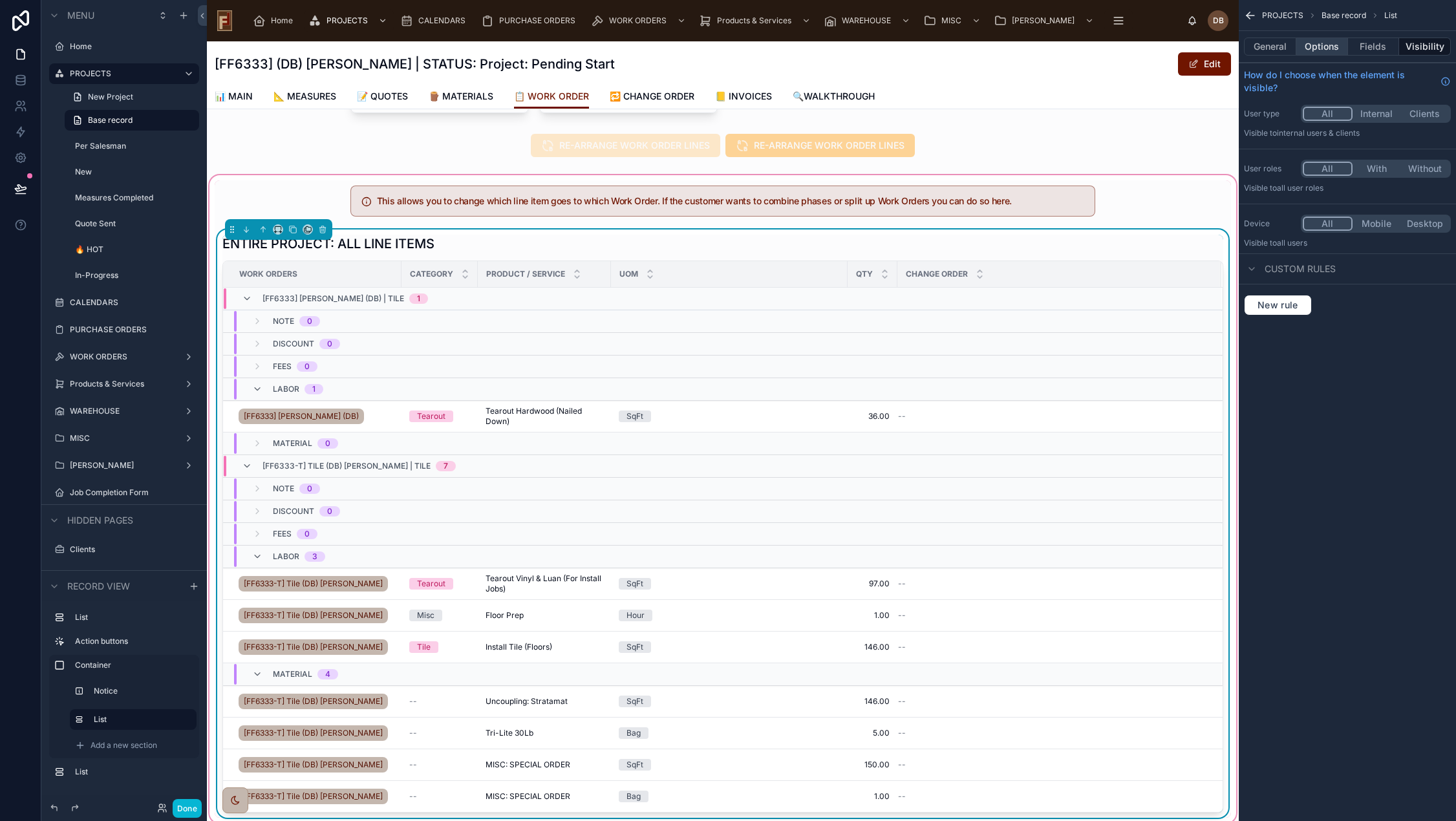
click at [1312, 52] on button "Options" at bounding box center [1322, 47] width 52 height 18
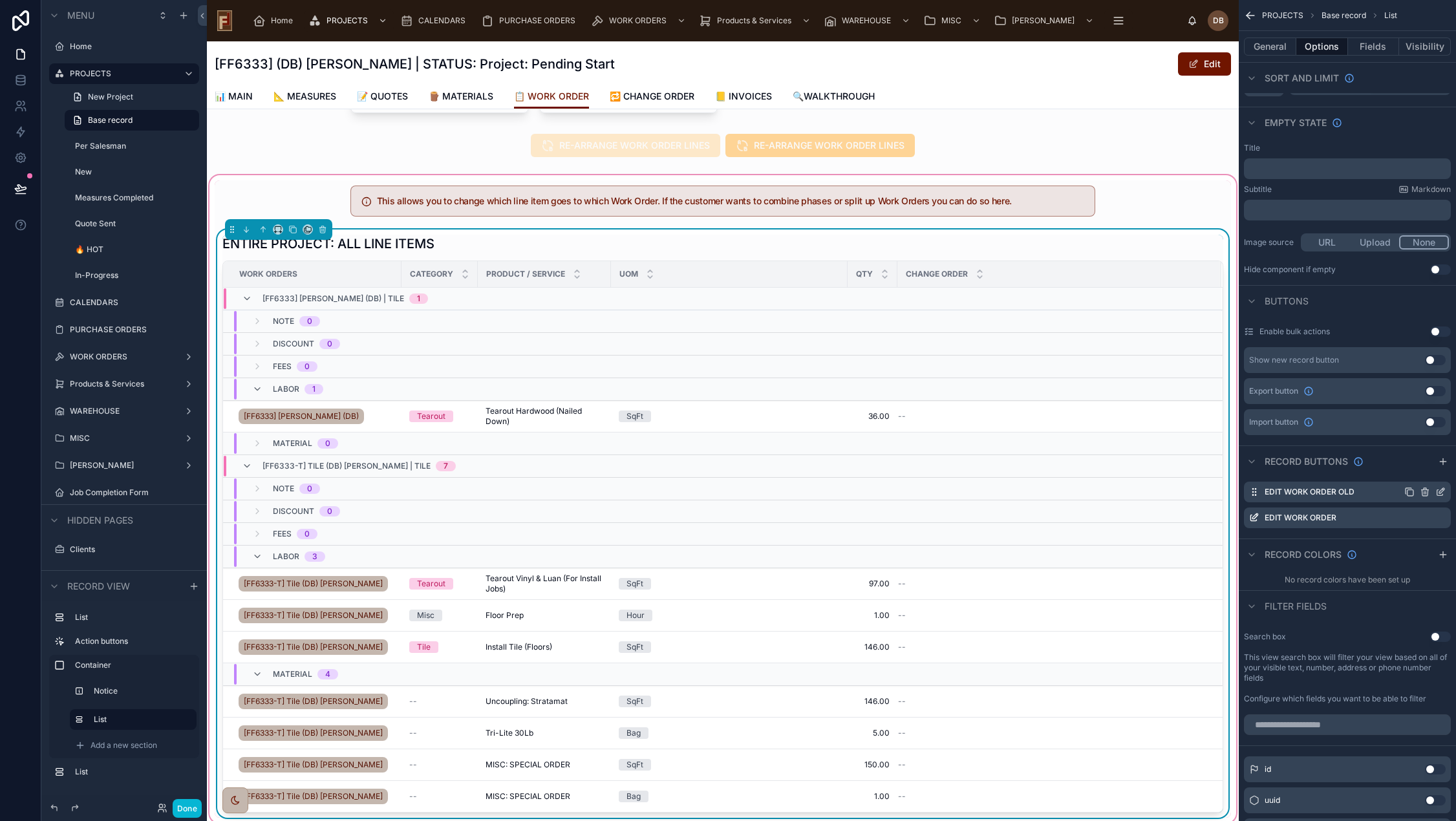
click at [1426, 490] on icon "scrollable content" at bounding box center [1425, 490] width 7 height 0
click at [1419, 469] on icon at bounding box center [1420, 469] width 7 height 0
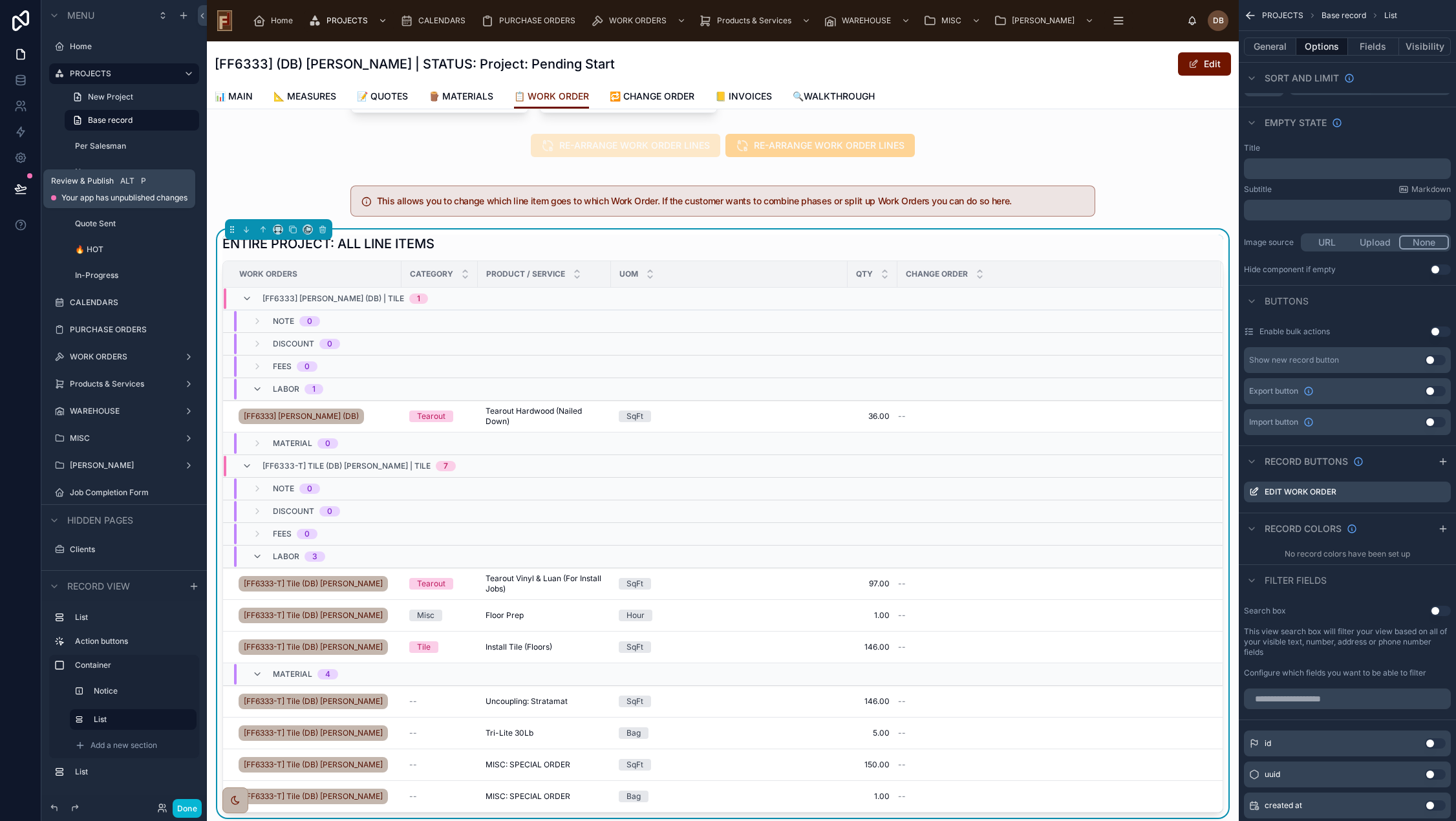
click at [21, 187] on icon at bounding box center [20, 188] width 11 height 6
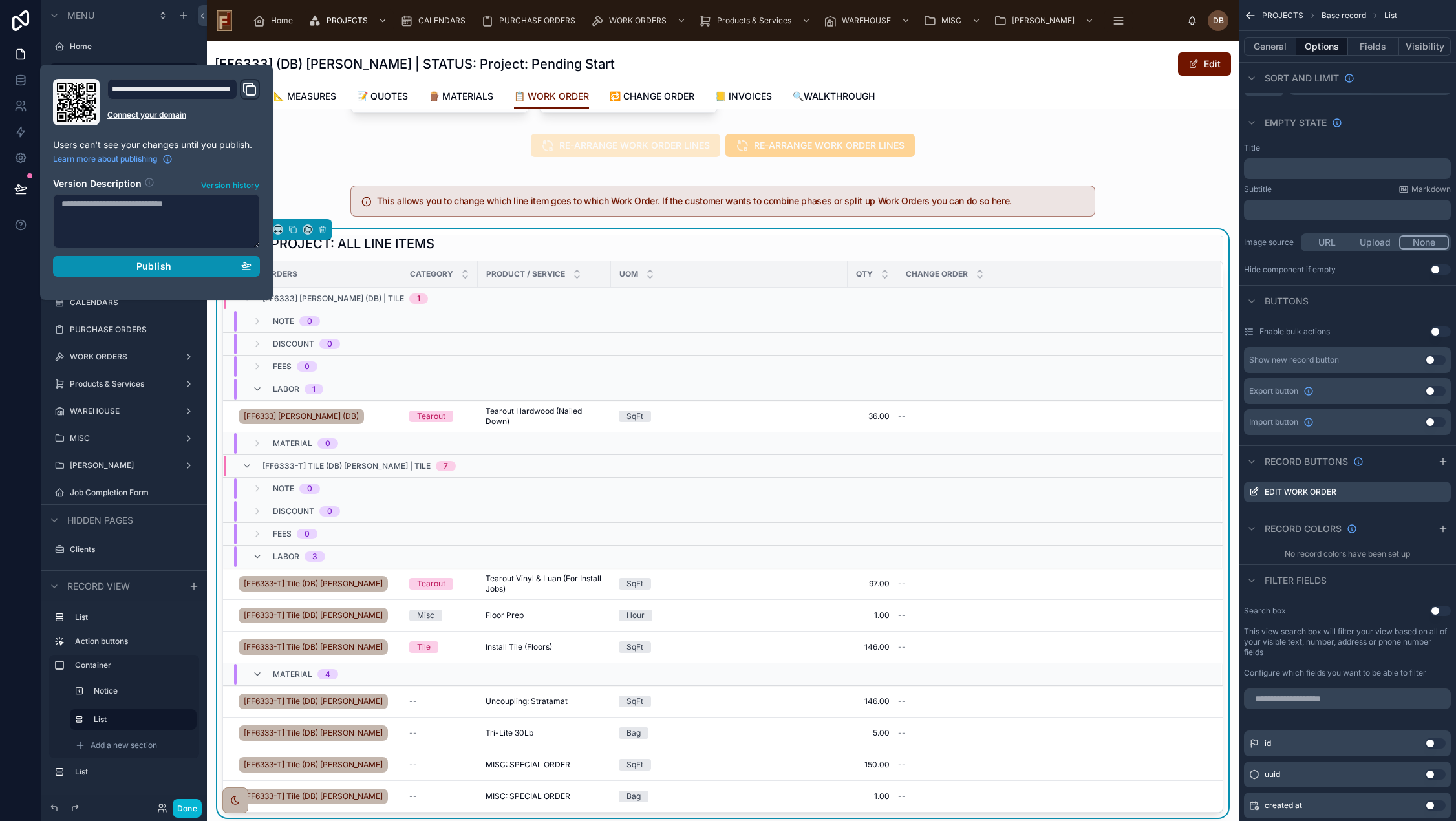
click at [172, 265] on div "Publish" at bounding box center [156, 266] width 190 height 12
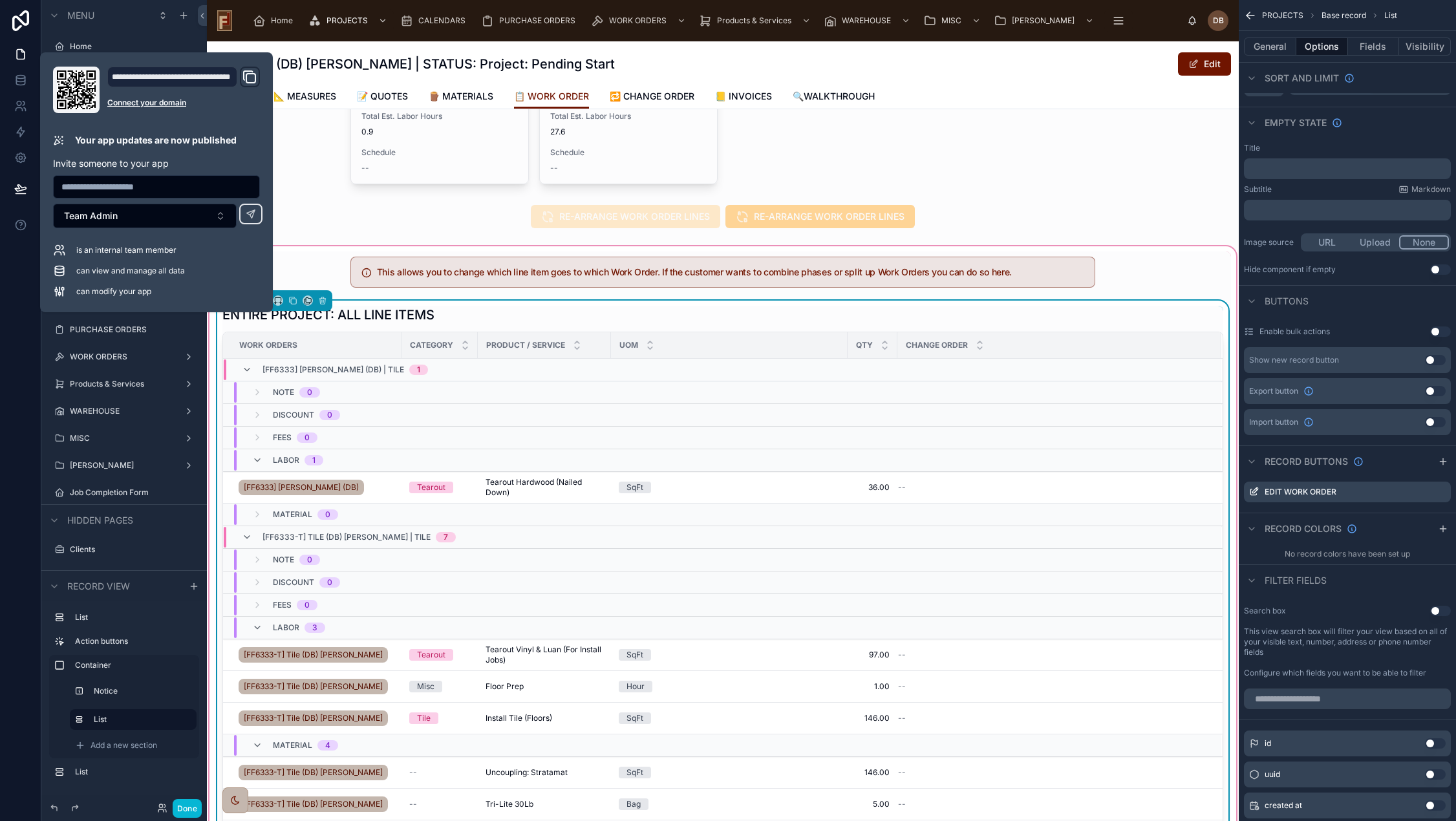
scroll to position [129, 0]
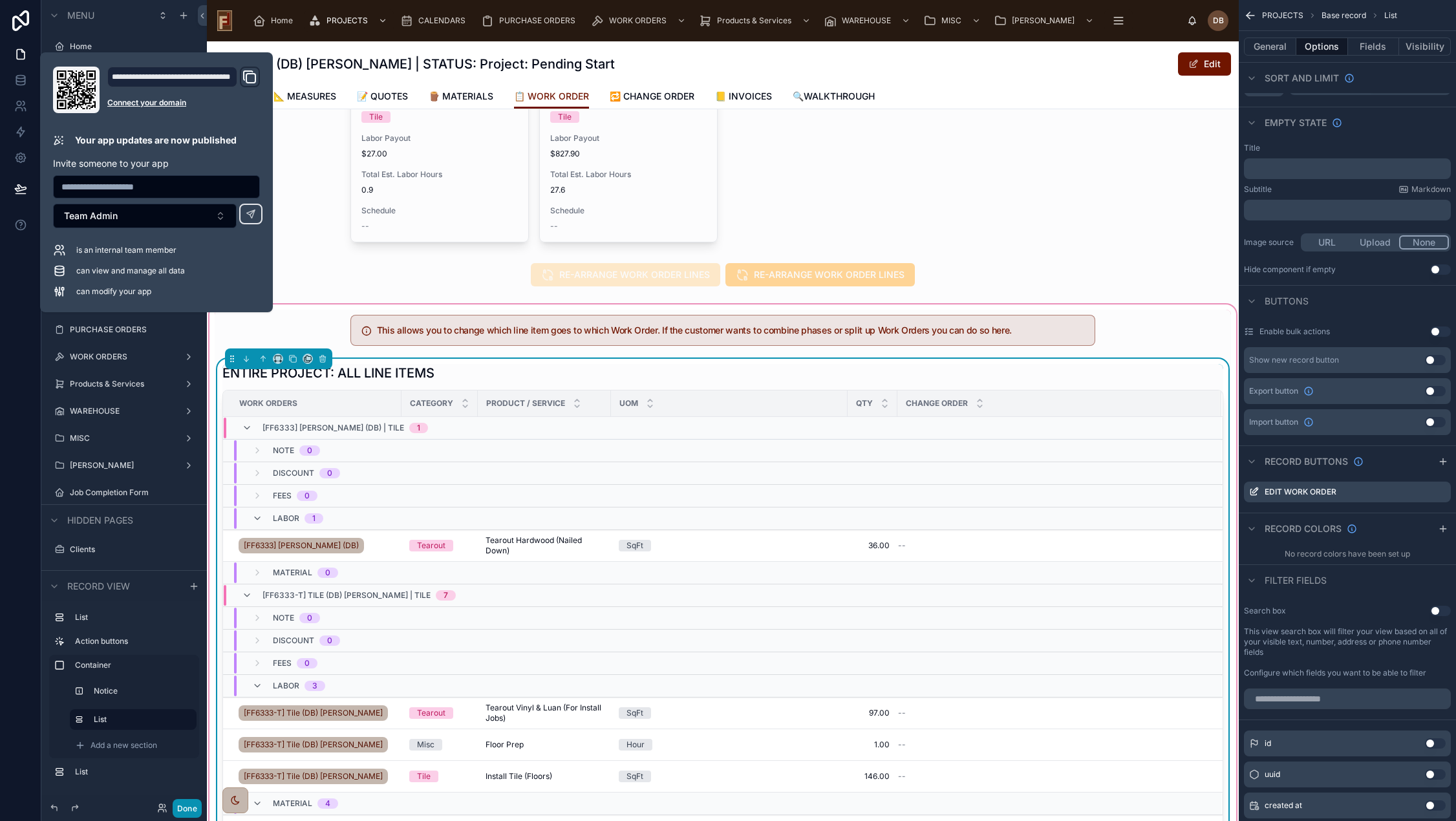
click at [189, 802] on button "Done" at bounding box center [187, 808] width 29 height 19
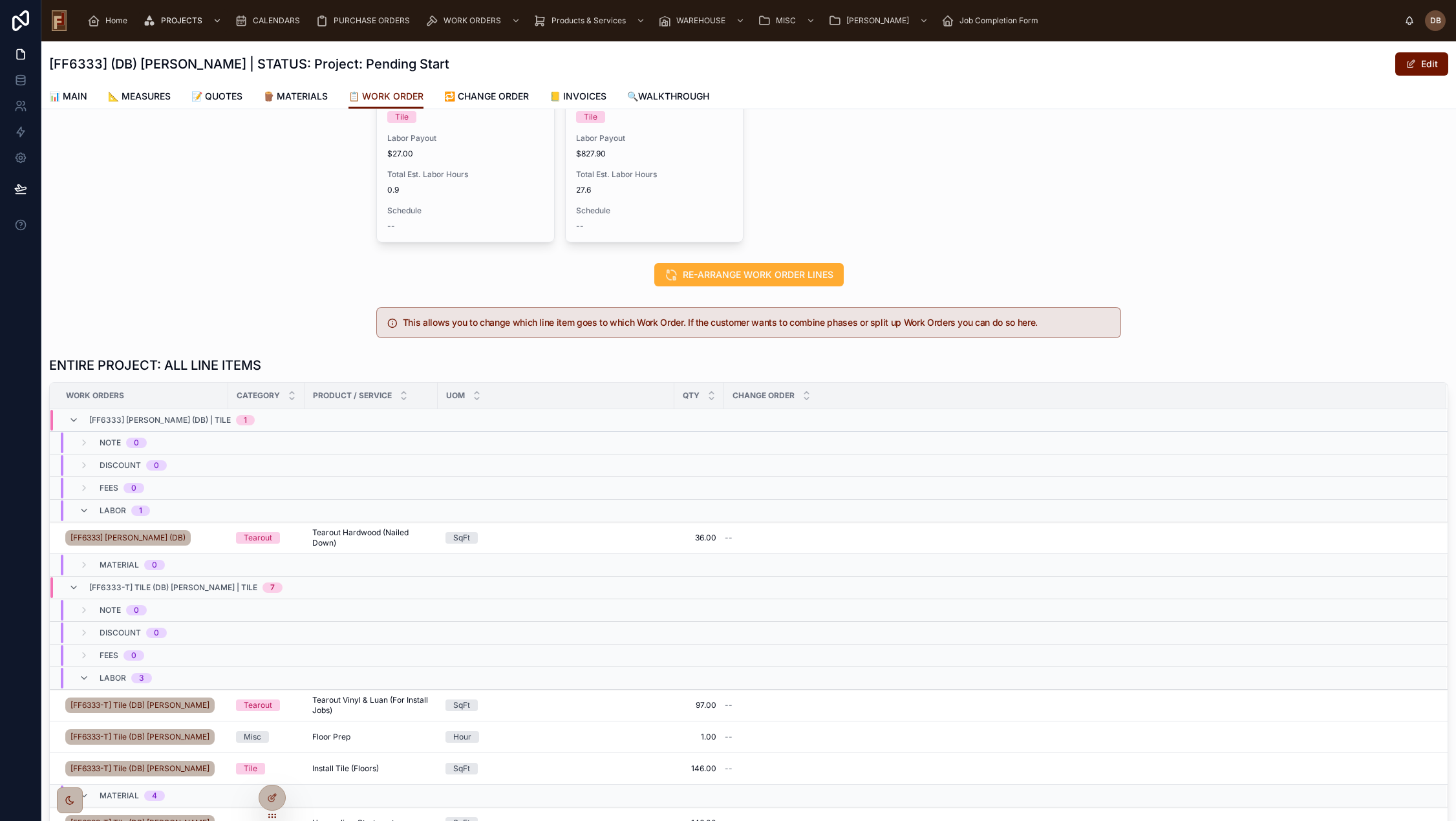
scroll to position [7, 0]
drag, startPoint x: 1255, startPoint y: 240, endPoint x: 1323, endPoint y: 388, distance: 162.9
click at [1257, 240] on div "Work Order Status Ready To Schedule Tile [FF6333] Stephanie Dietsche (DB) Job B…" at bounding box center [749, 121] width 1415 height 252
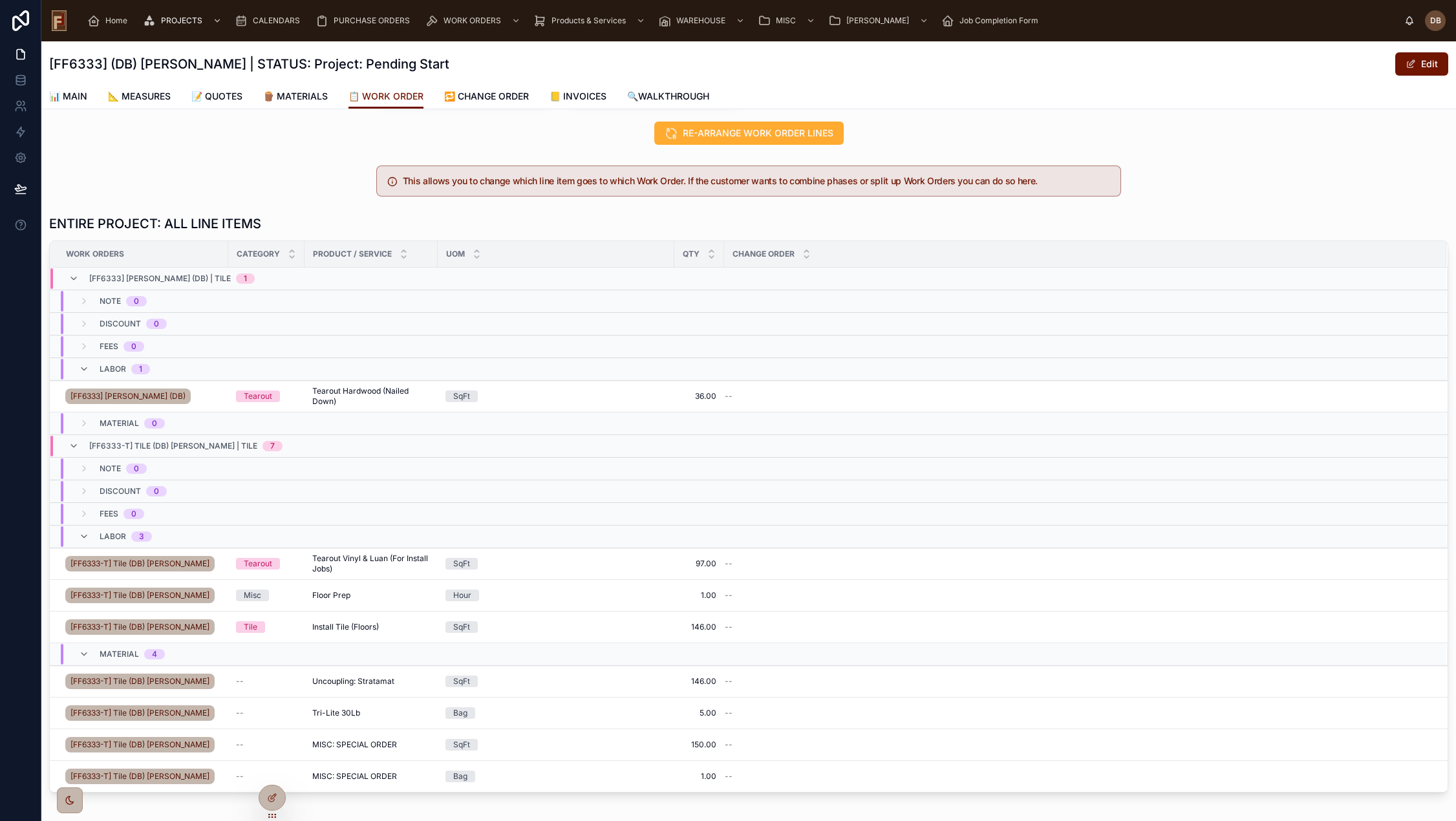
scroll to position [280, 0]
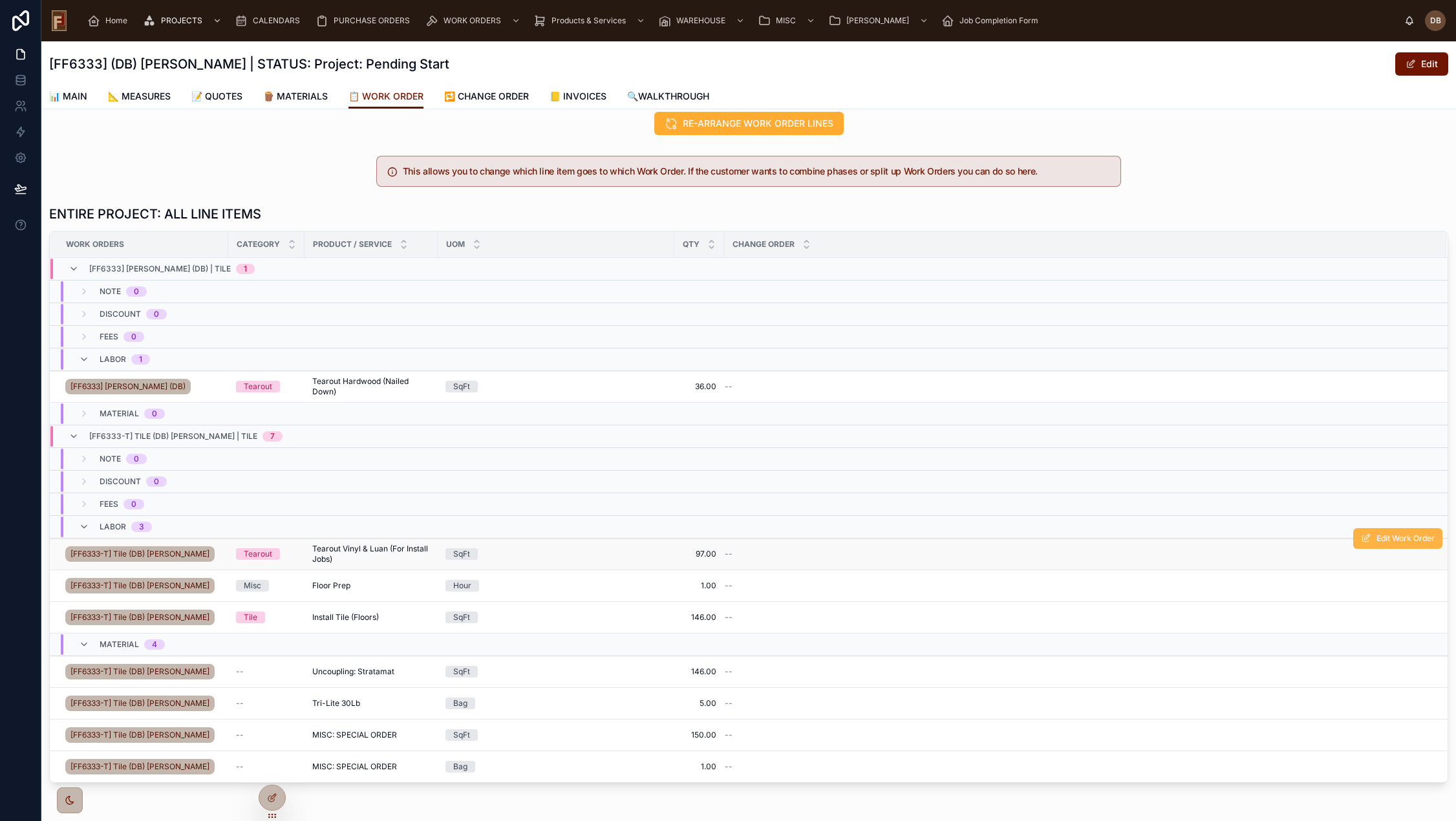
click at [1376, 533] on span "Edit Work Order" at bounding box center [1405, 538] width 58 height 10
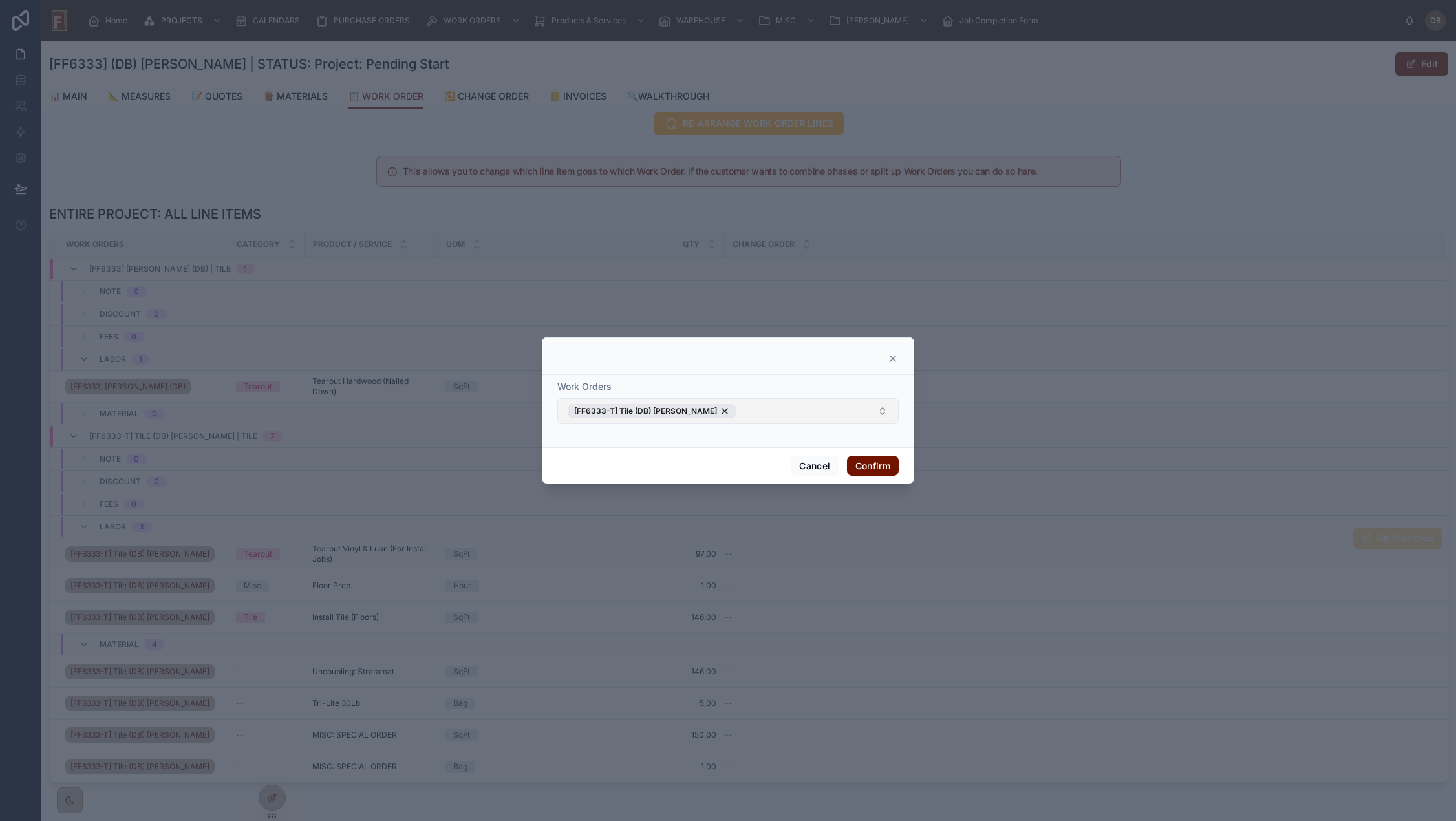
click at [762, 414] on button "[FF6333-T] Tile (DB) Stephanie Dietsche" at bounding box center [727, 411] width 341 height 26
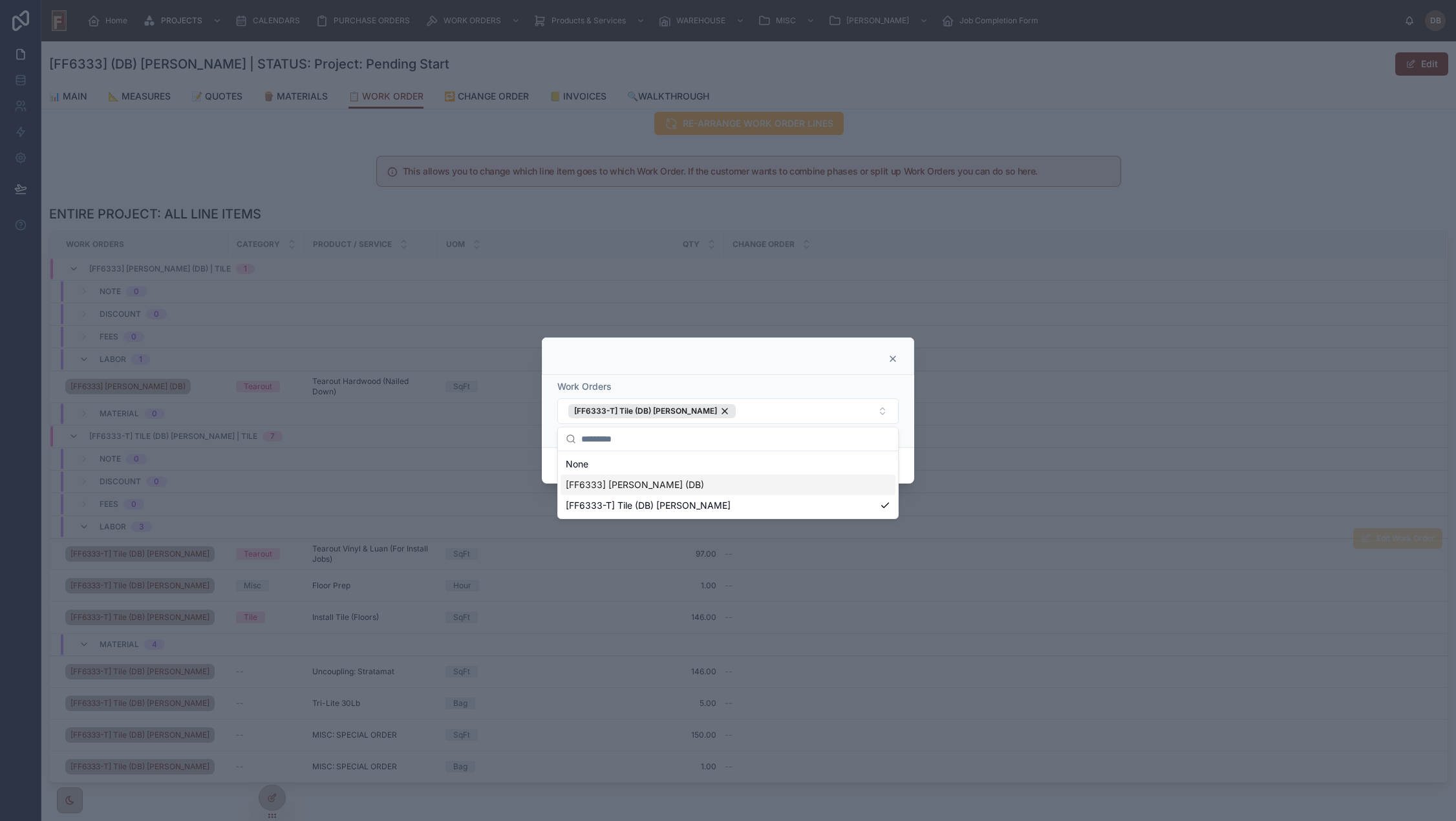
click at [692, 485] on span "[FF6333] Stephanie Dietsche (DB)" at bounding box center [635, 485] width 139 height 13
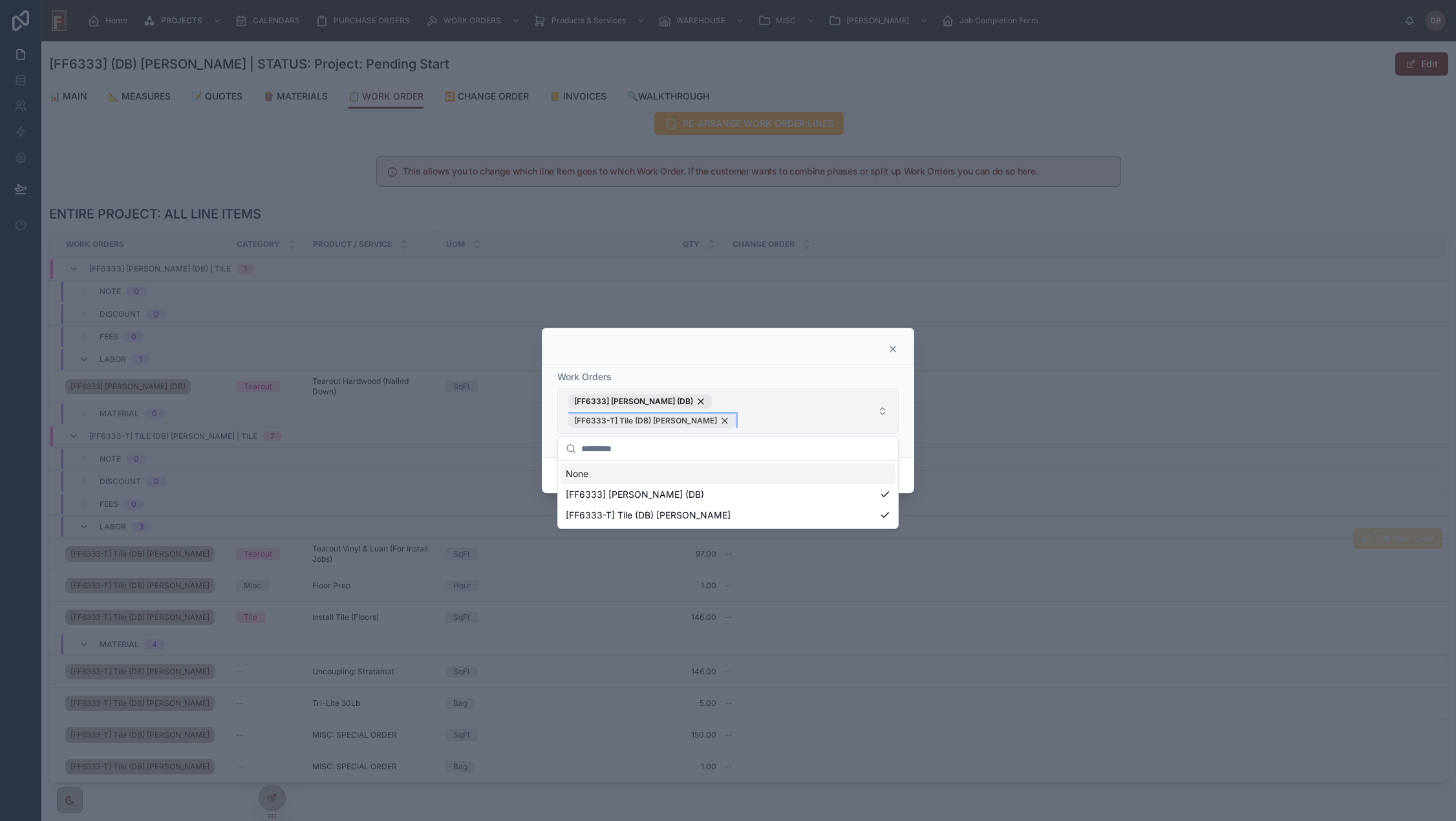
click at [734, 420] on div "[FF6333-T] Tile (DB) Stephanie Dietsche" at bounding box center [652, 421] width 167 height 14
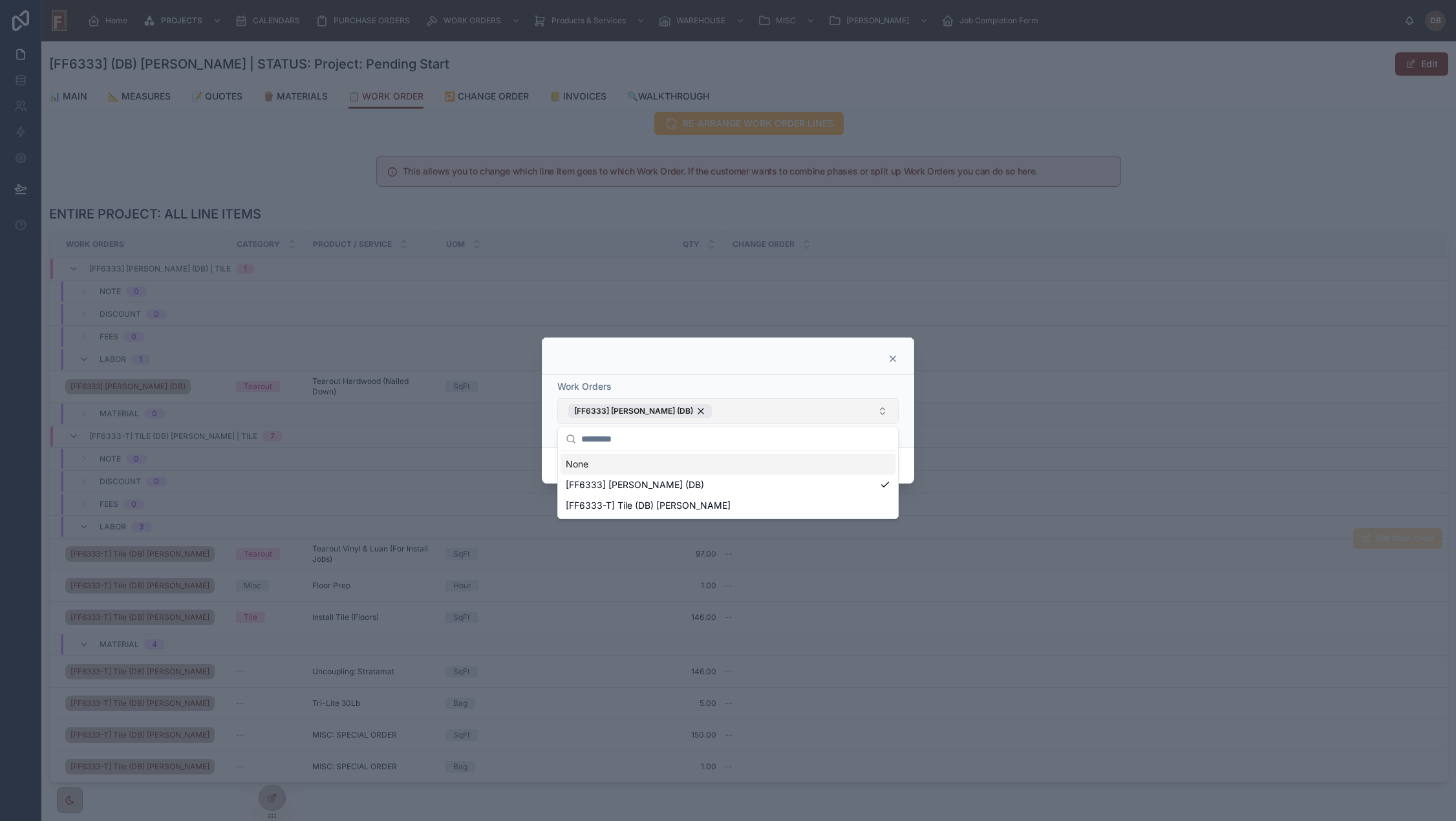
click at [836, 375] on div "Work Orders [FF6333] Stephanie Dietsche (DB)" at bounding box center [727, 411] width 372 height 73
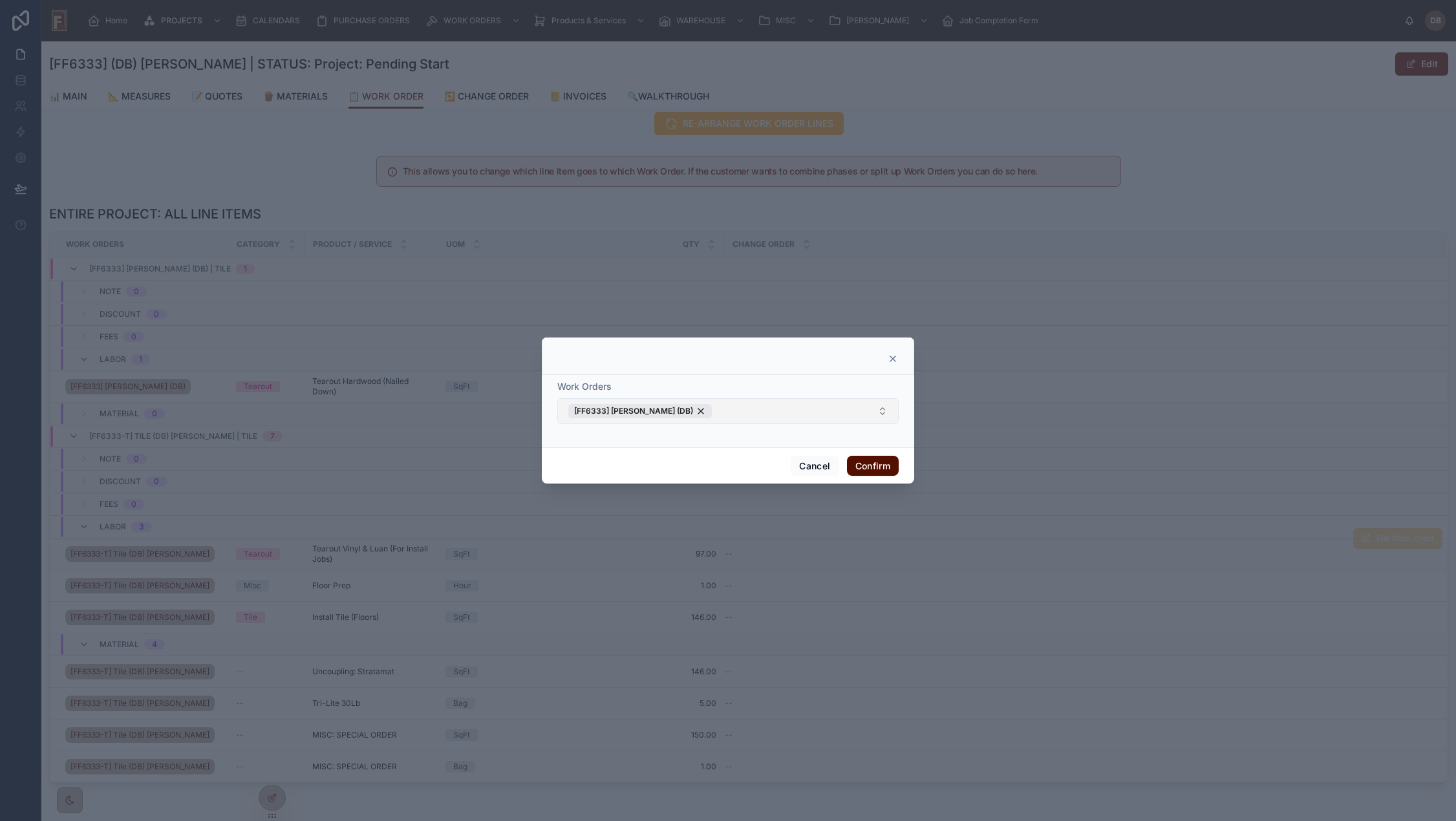
click at [871, 466] on button "Confirm" at bounding box center [872, 466] width 52 height 21
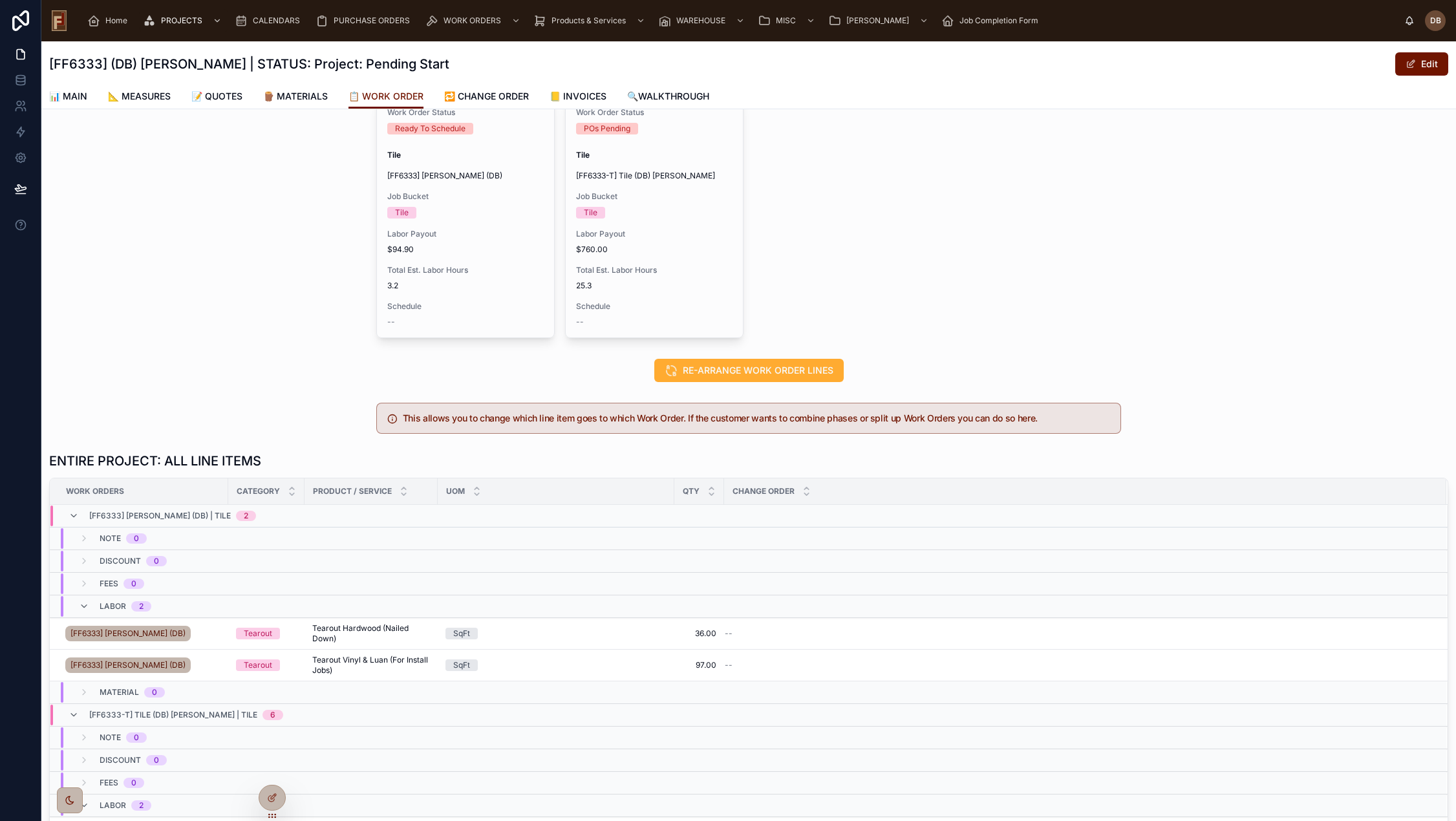
scroll to position [22, 0]
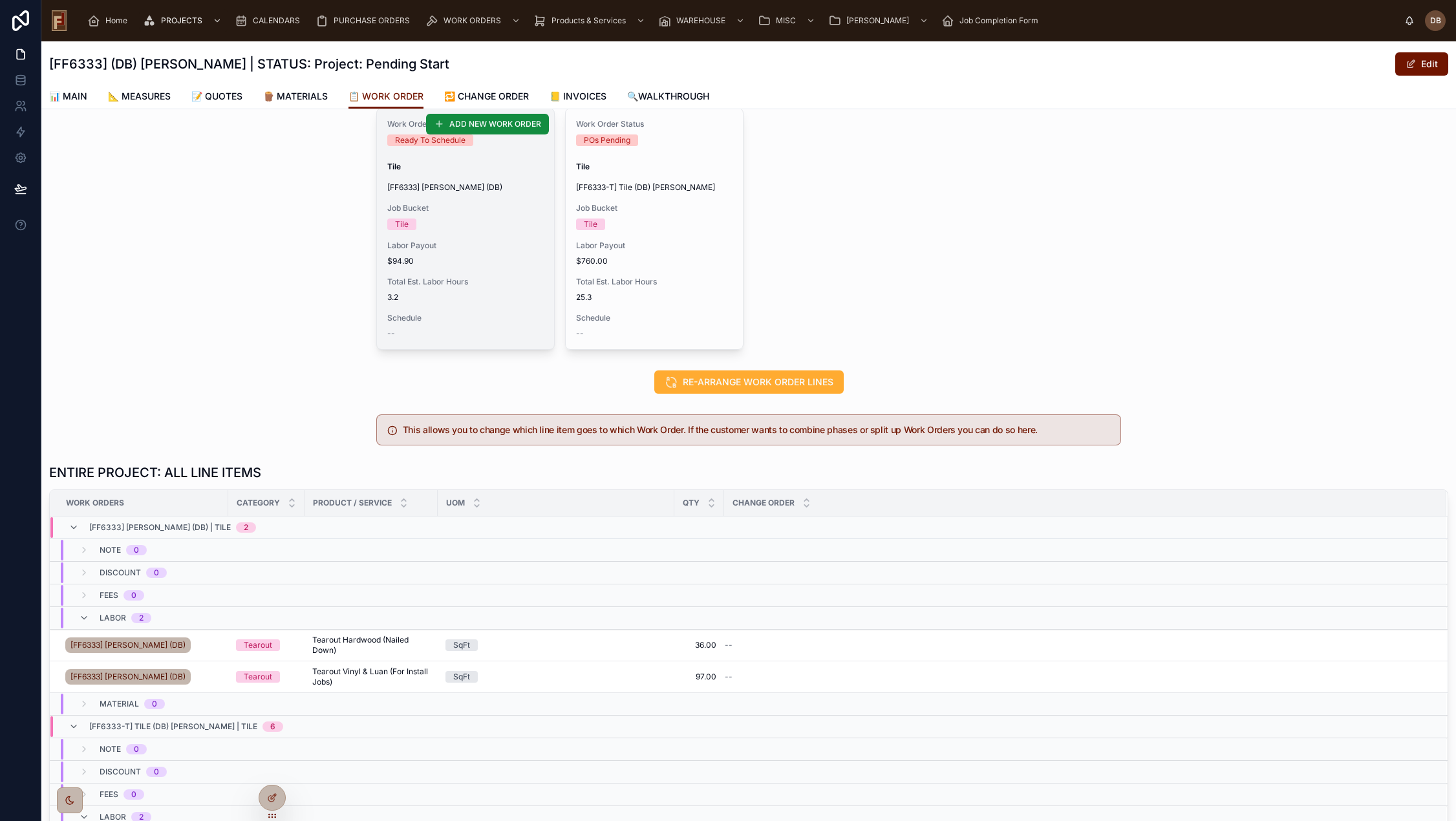
click at [486, 251] on div "Labor Payout $94.90" at bounding box center [466, 253] width 157 height 26
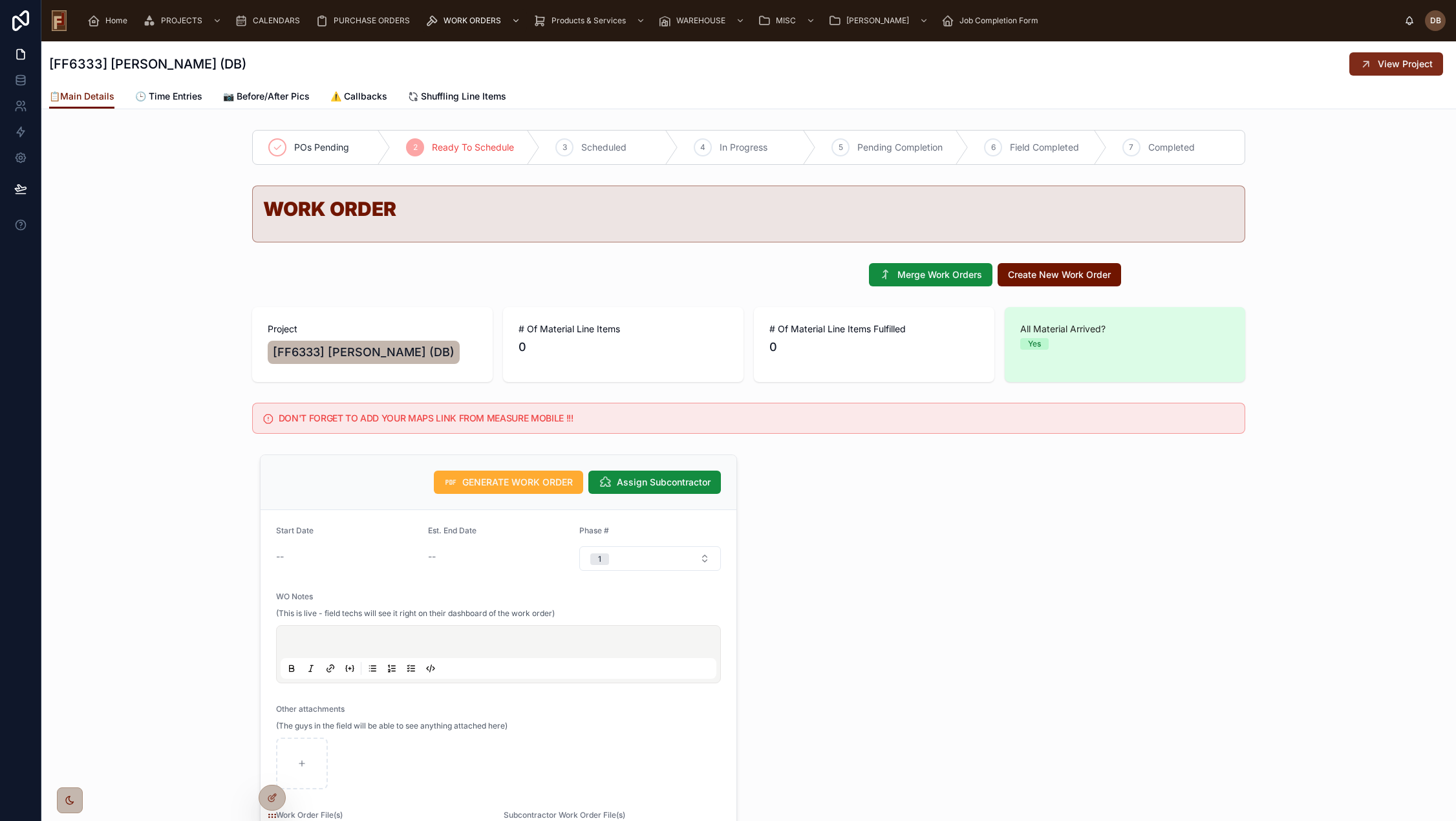
click at [1377, 71] on button "View Project" at bounding box center [1396, 64] width 94 height 23
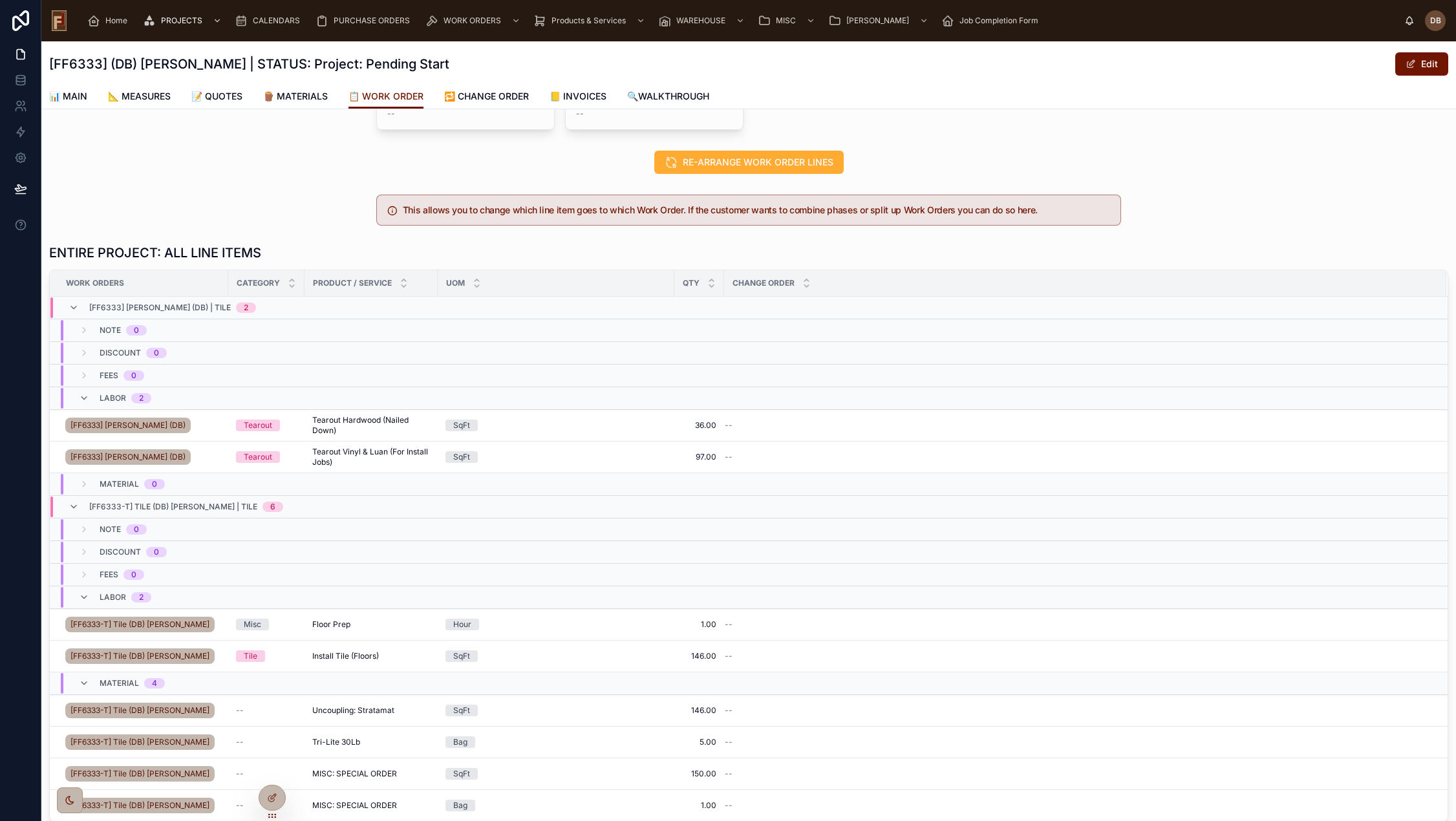
scroll to position [258, 0]
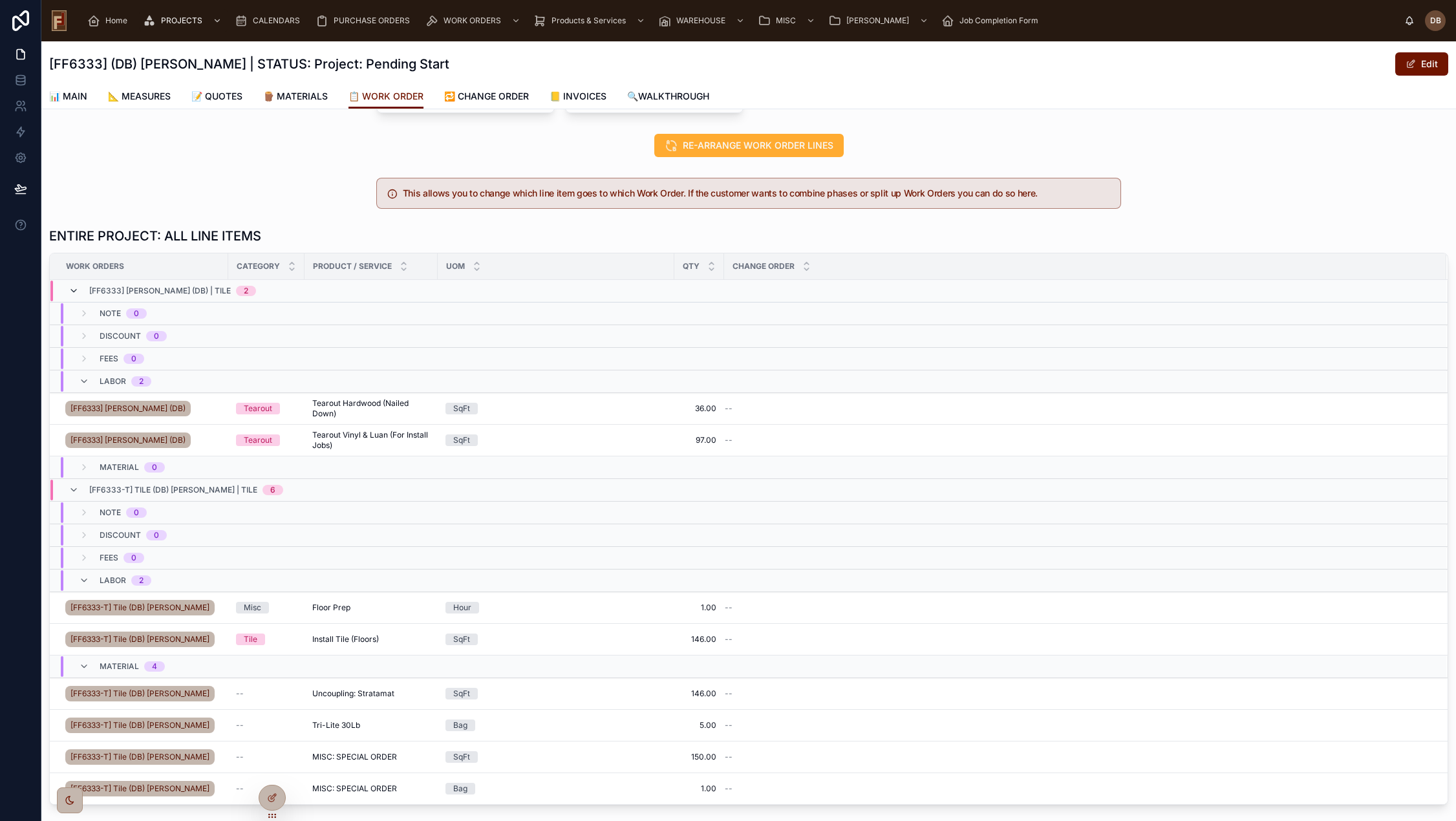
click at [74, 291] on icon at bounding box center [74, 291] width 10 height 10
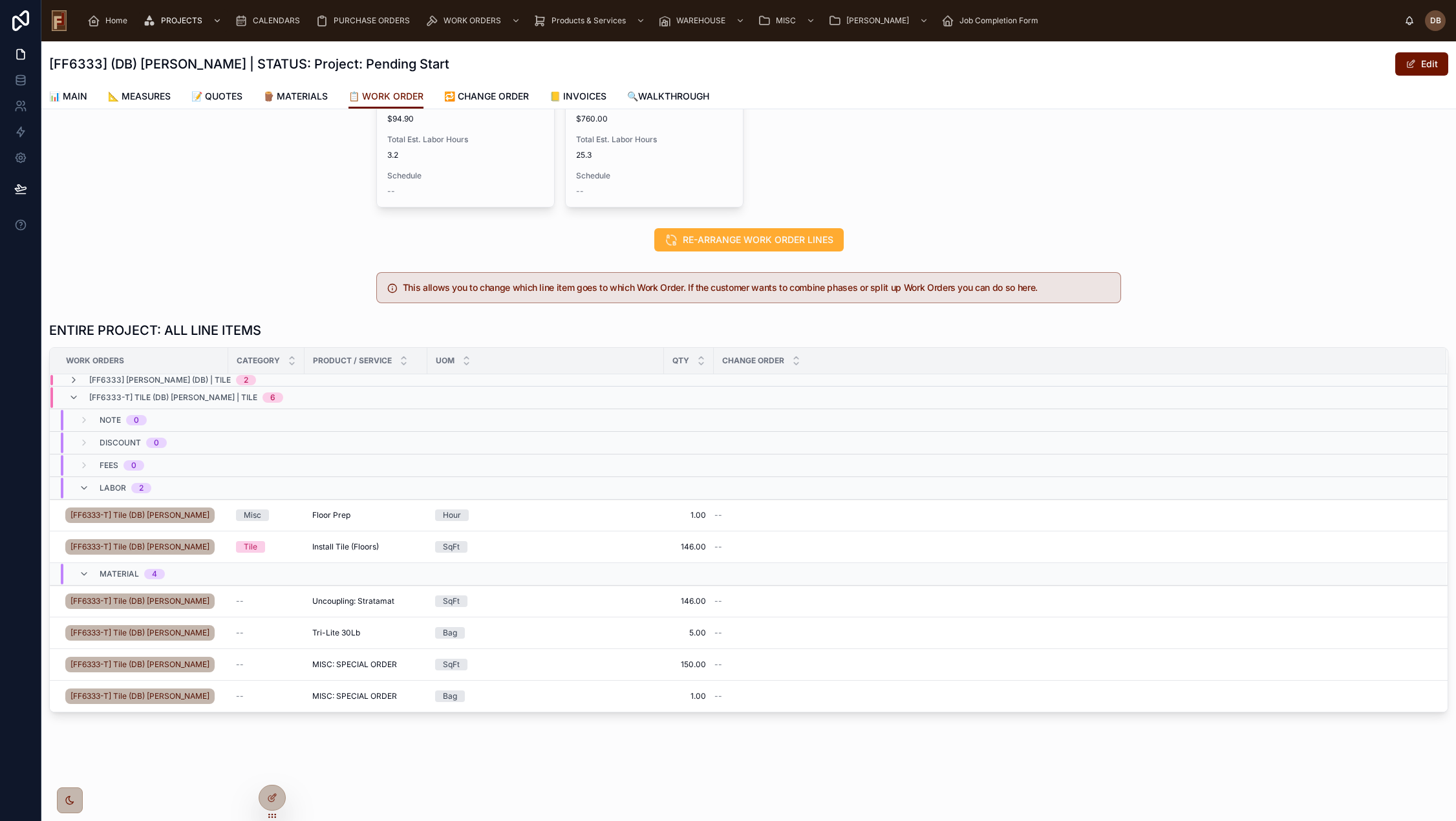
scroll to position [226, 0]
click at [73, 392] on icon at bounding box center [74, 398] width 10 height 10
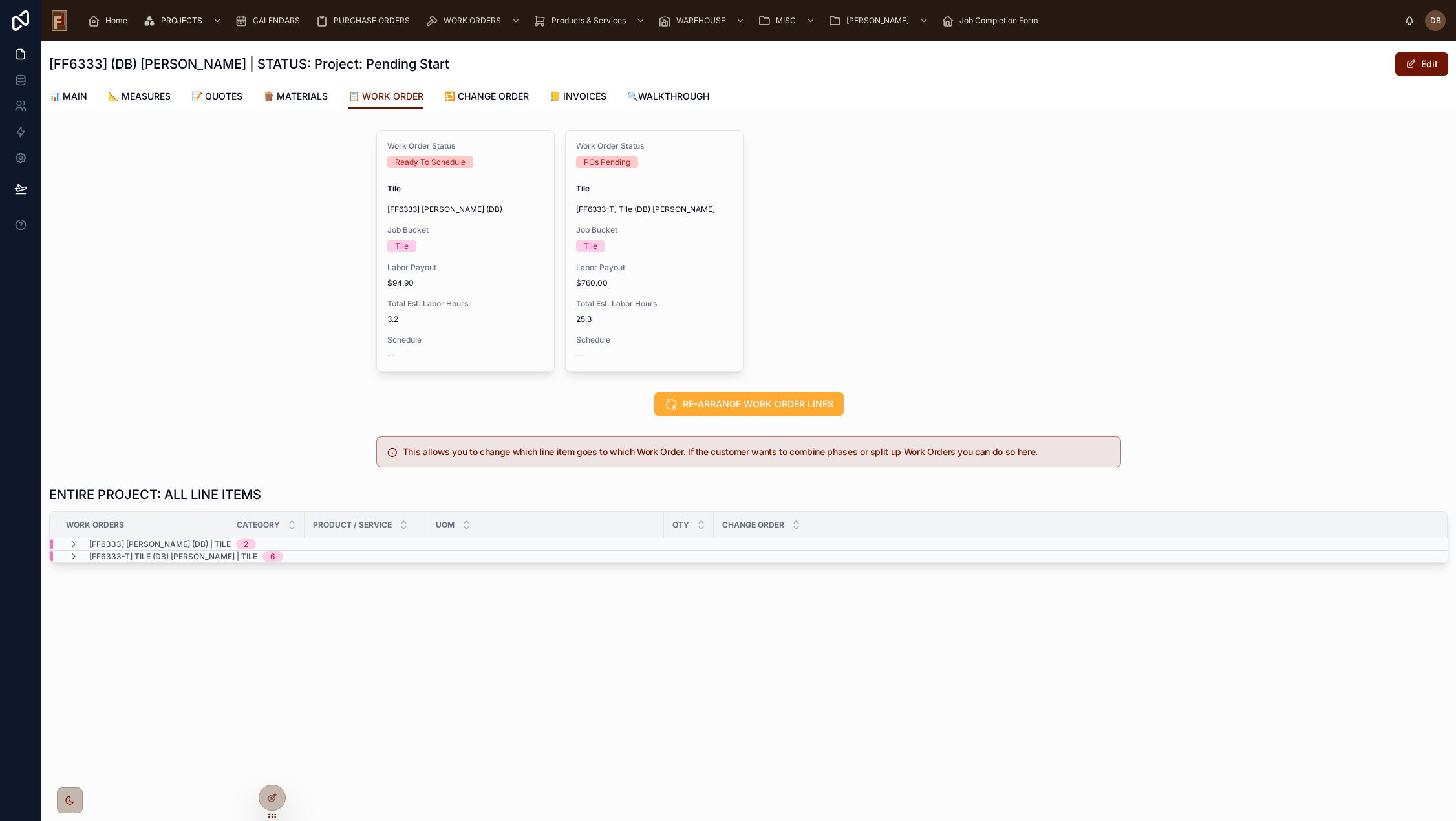
scroll to position [0, 0]
click at [70, 556] on icon at bounding box center [74, 556] width 10 height 10
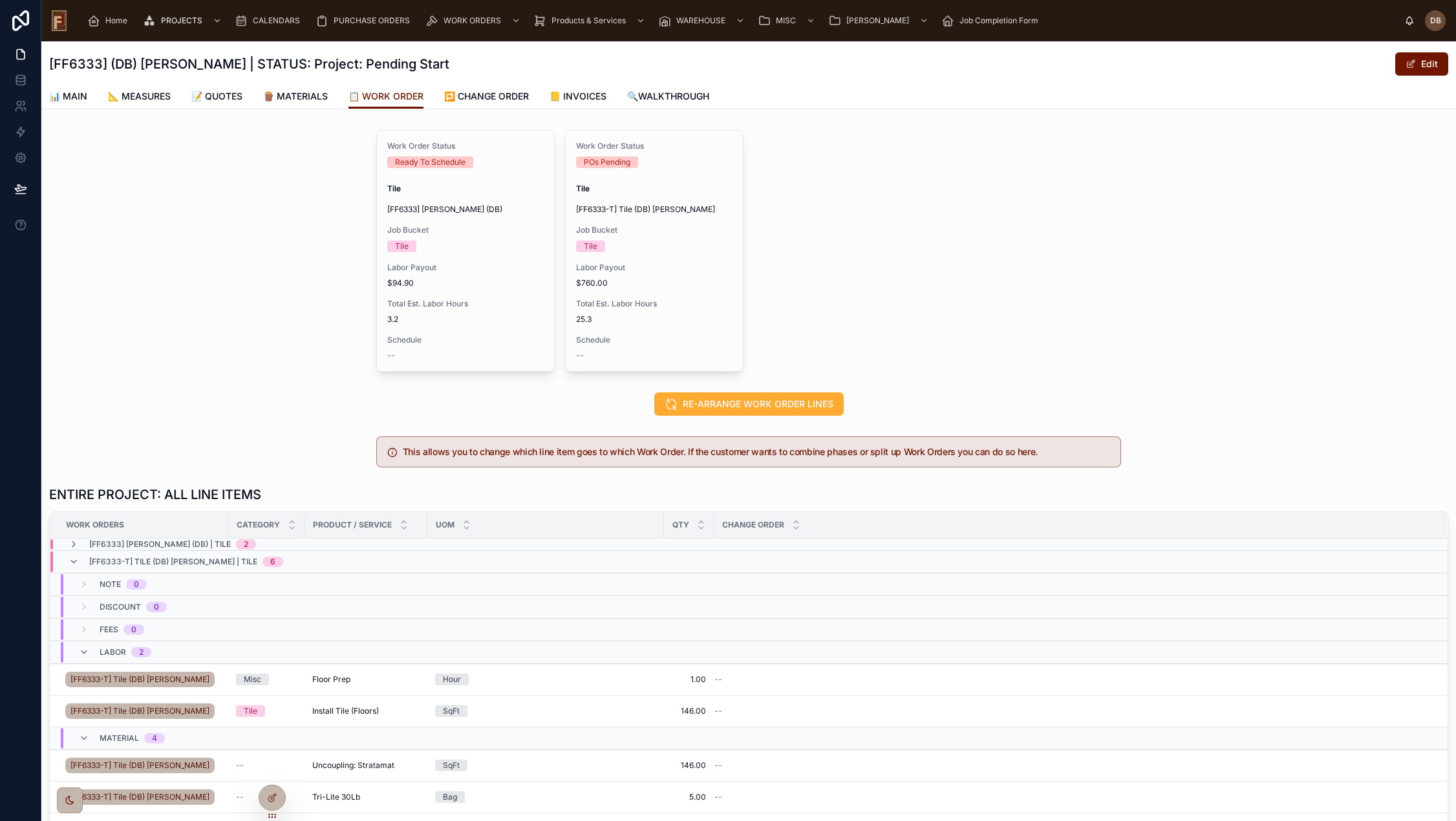
scroll to position [194, 0]
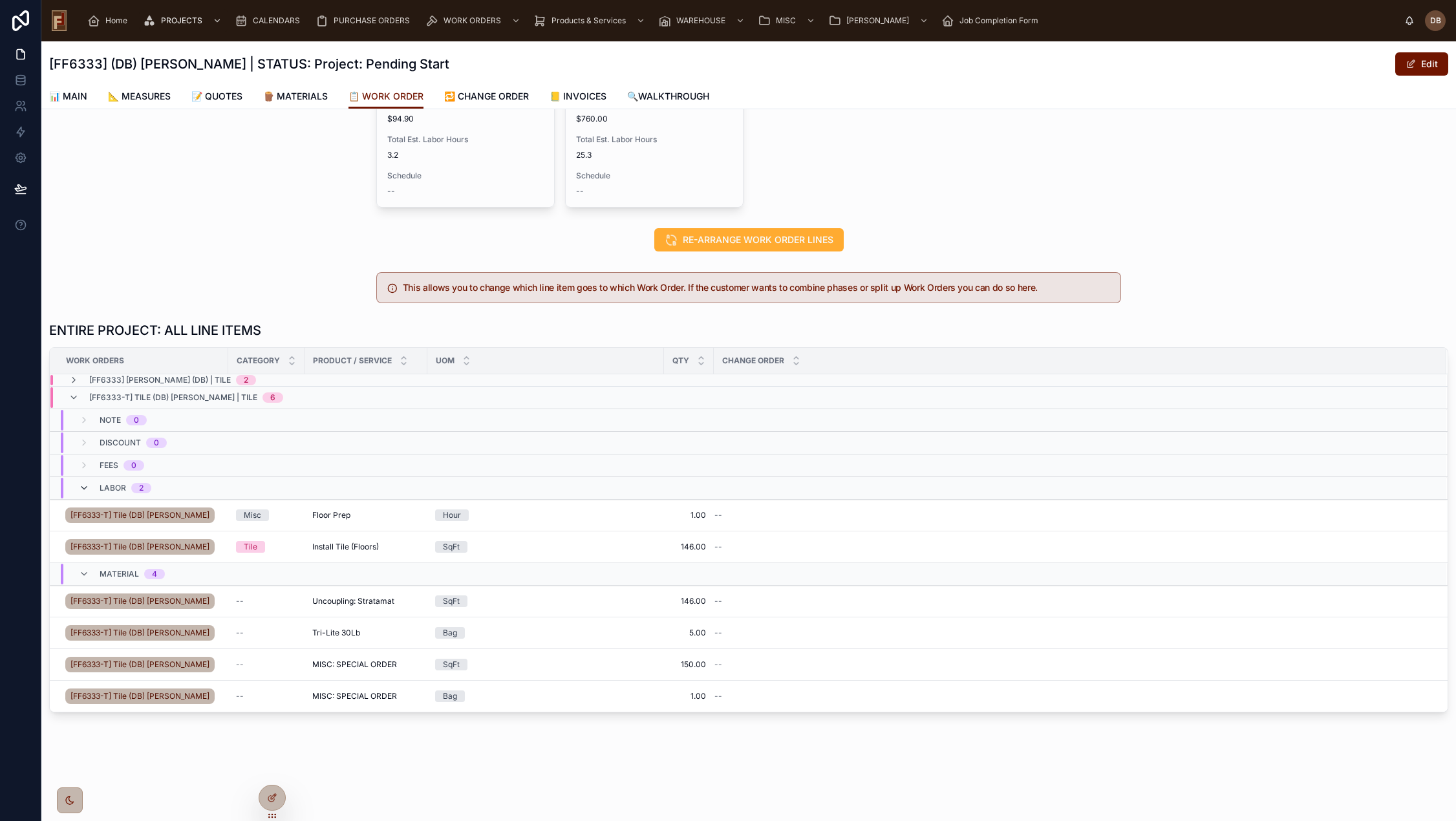
click at [80, 483] on icon at bounding box center [84, 488] width 10 height 10
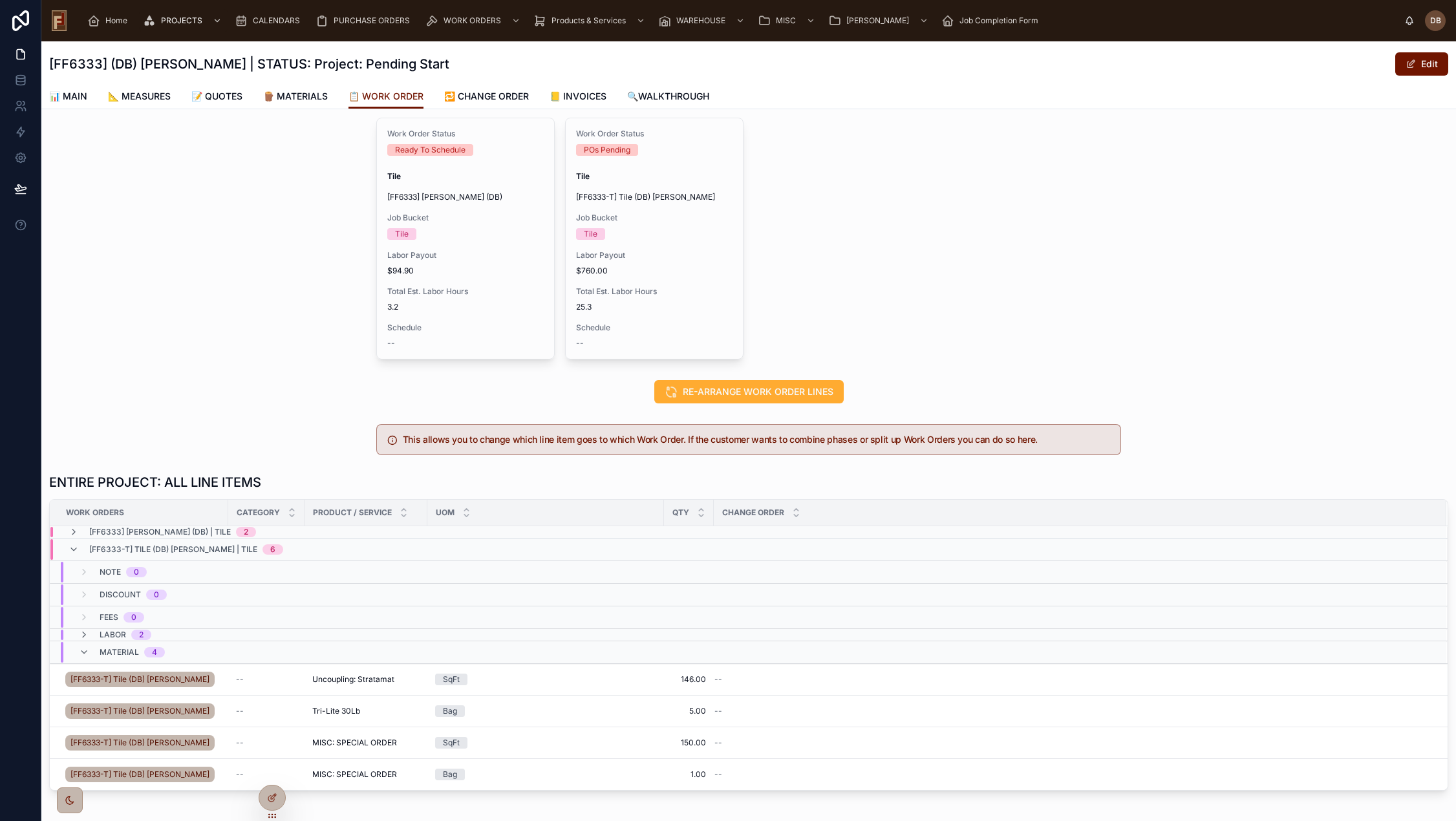
scroll to position [0, 0]
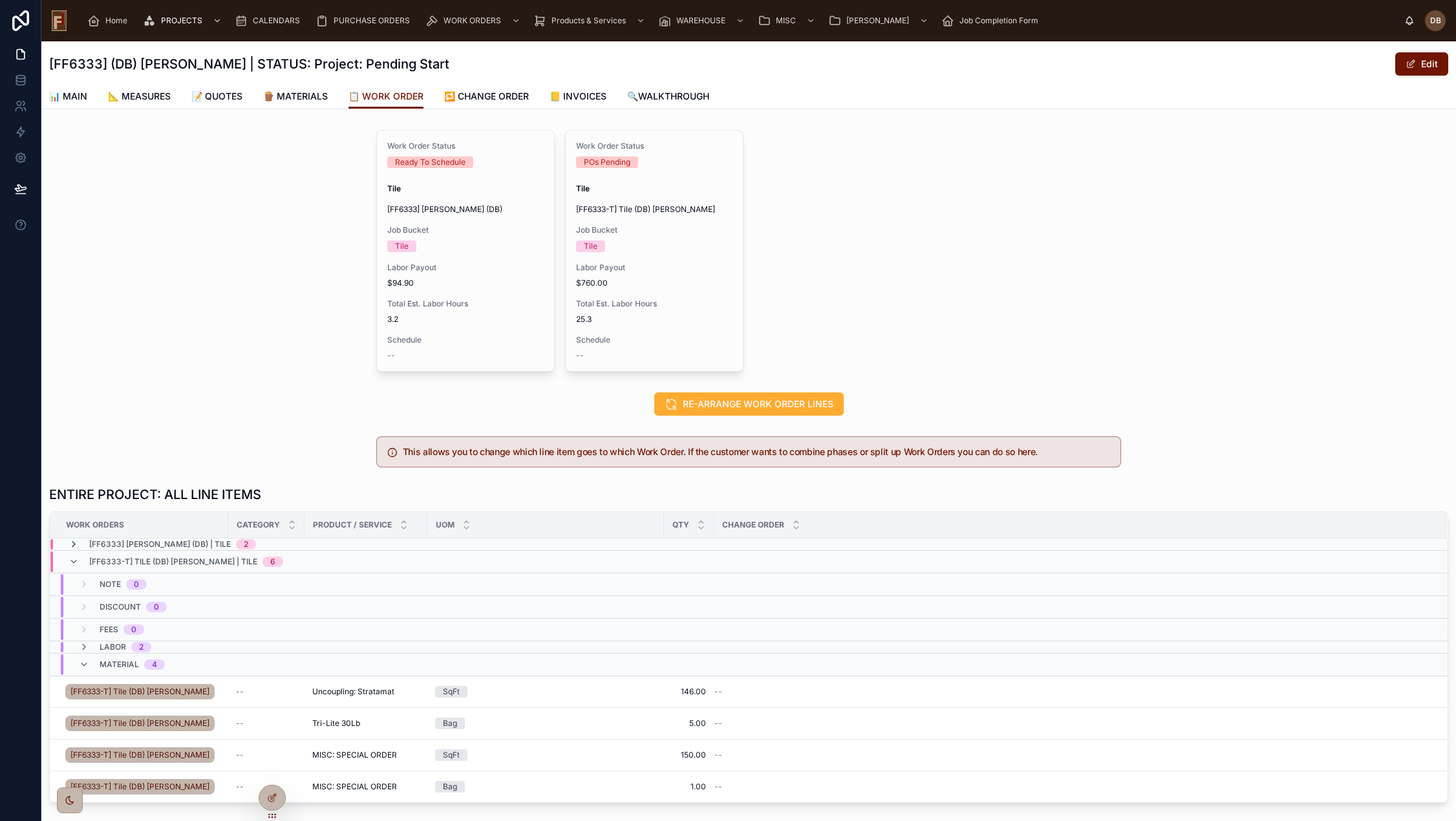
click at [69, 543] on icon at bounding box center [74, 544] width 10 height 10
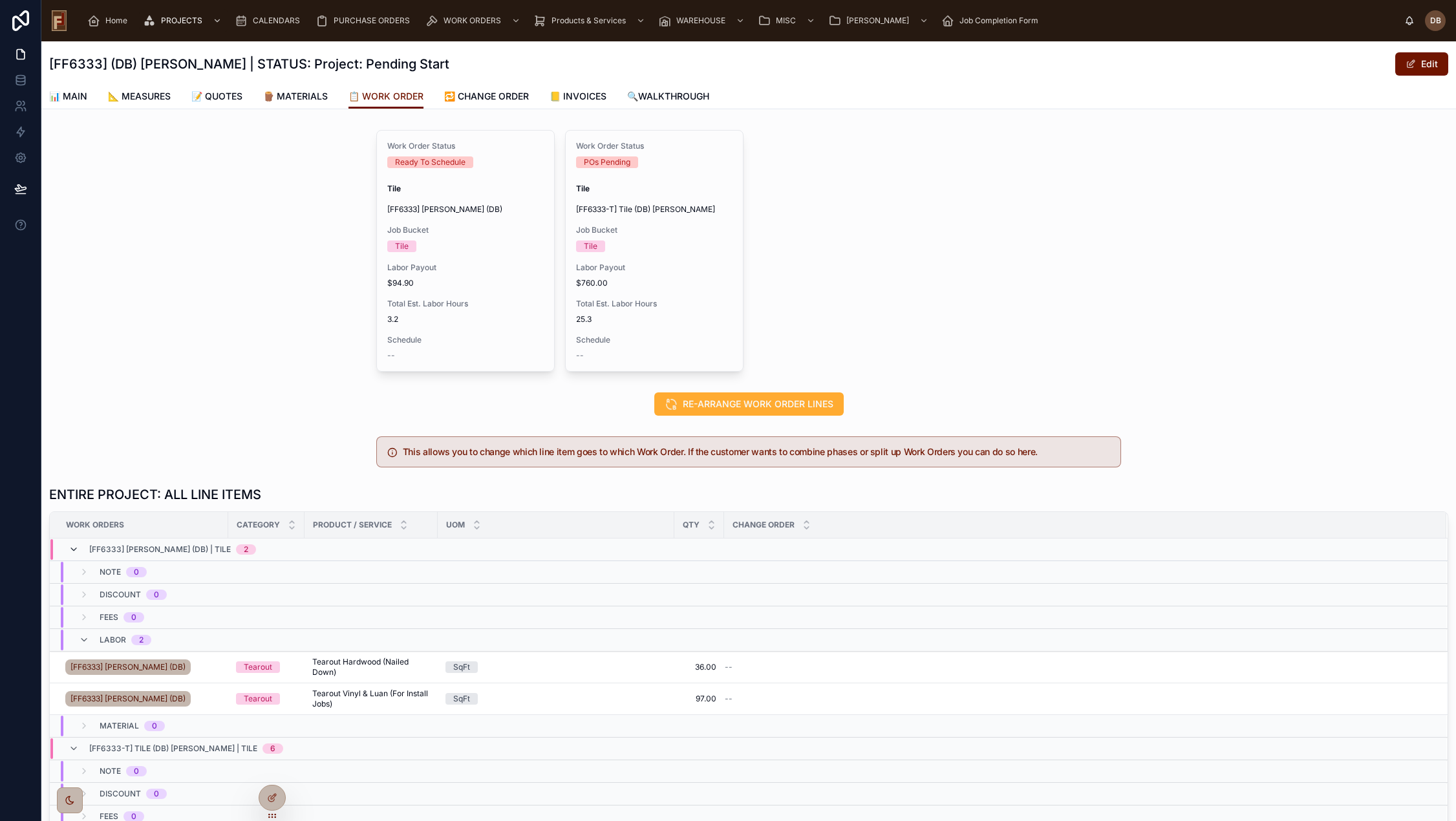
click at [71, 548] on icon at bounding box center [74, 549] width 10 height 10
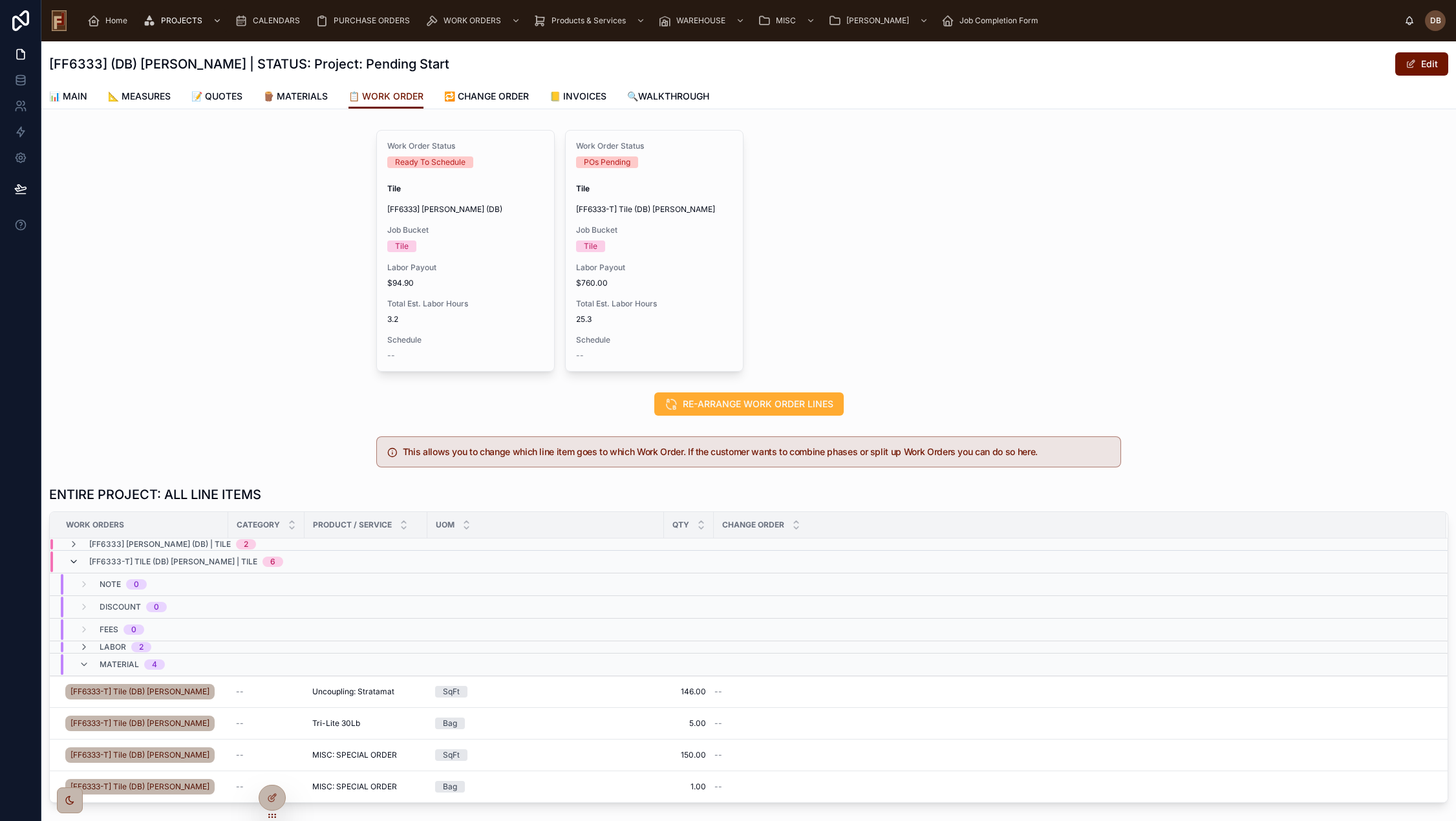
click at [73, 563] on icon at bounding box center [74, 561] width 10 height 10
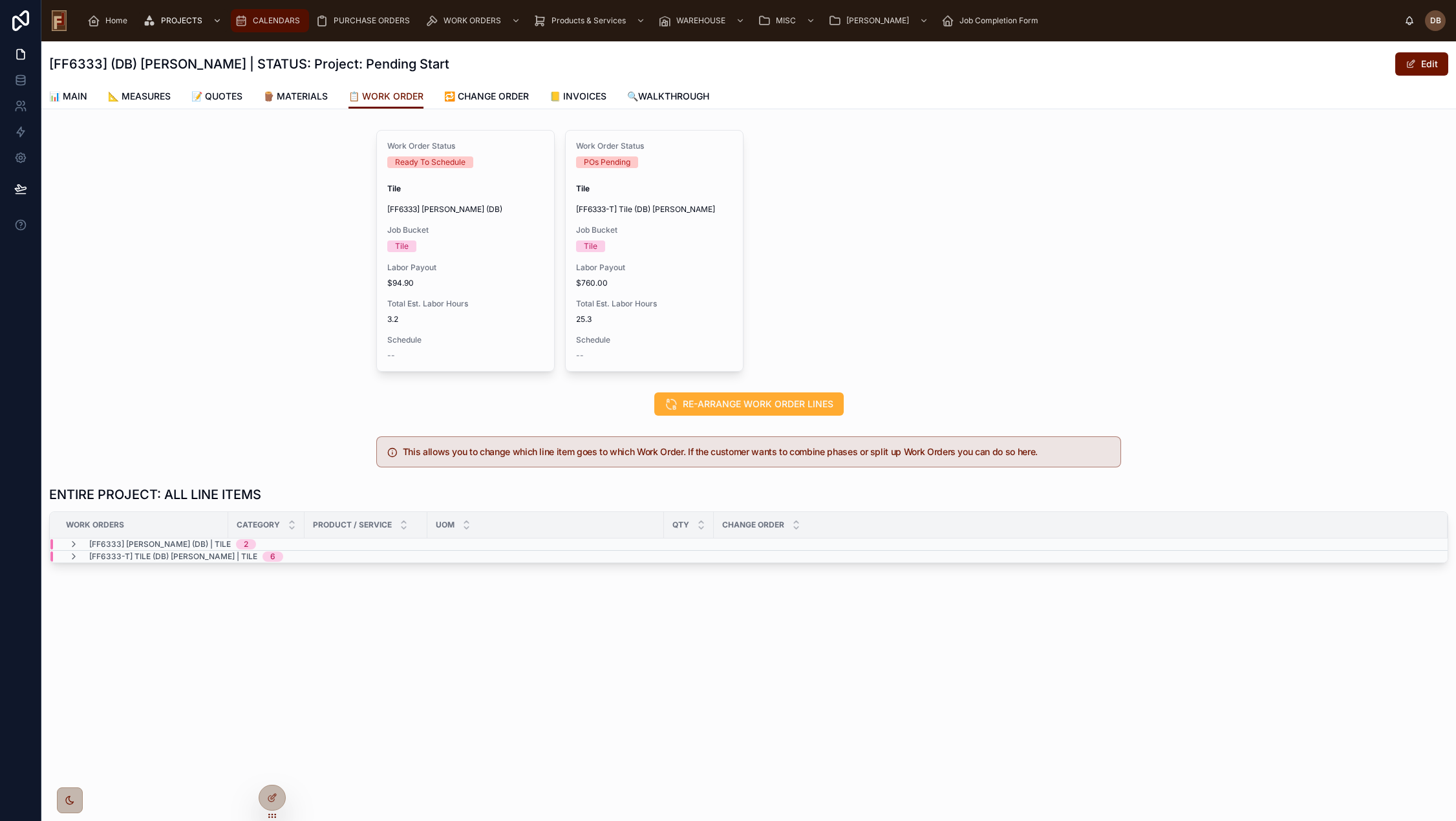
drag, startPoint x: 284, startPoint y: 13, endPoint x: 284, endPoint y: 21, distance: 8.0
click at [284, 13] on div "CALENDARS" at bounding box center [269, 21] width 71 height 21
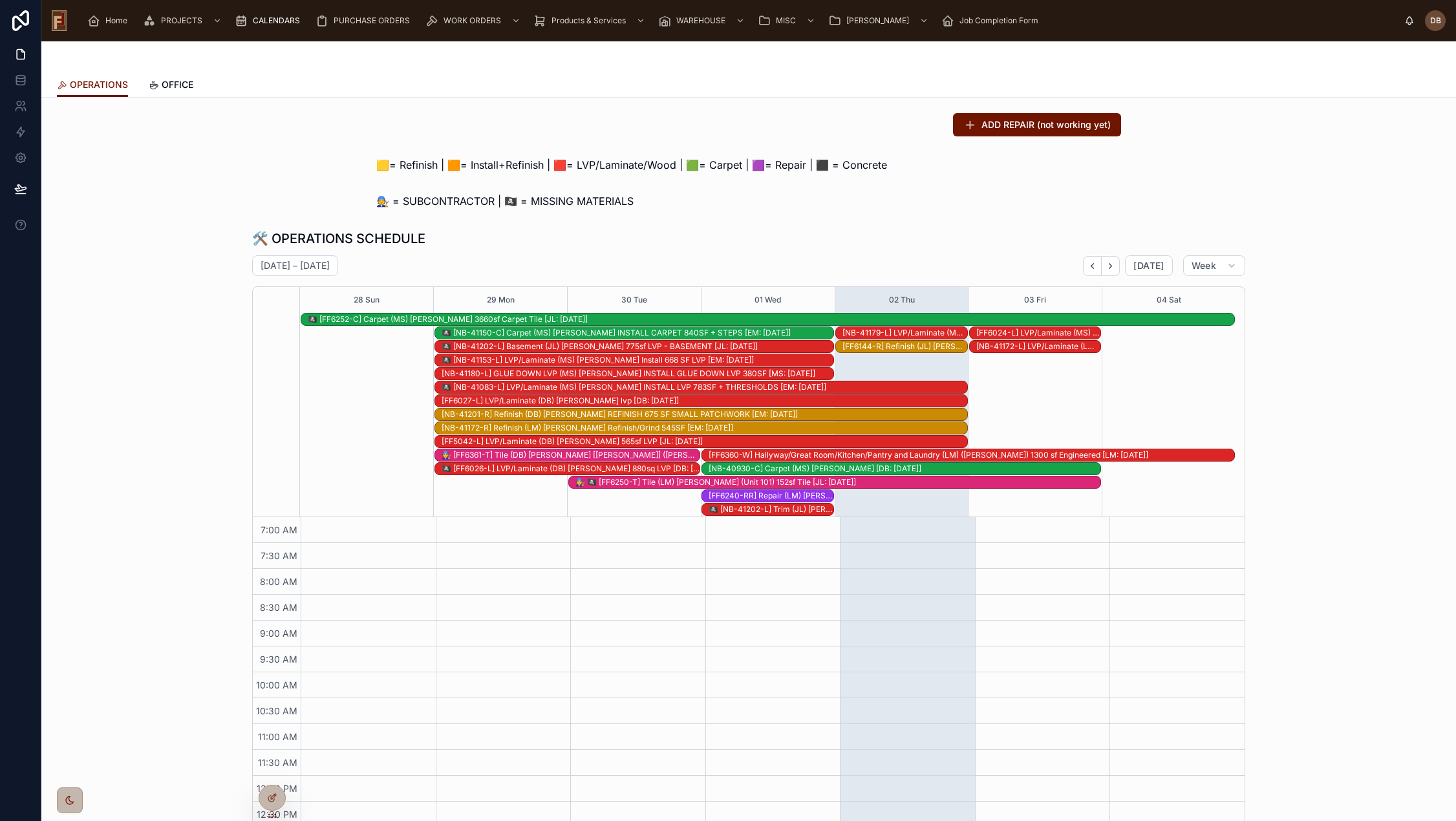
scroll to position [189, 0]
click at [1106, 269] on icon "Next" at bounding box center [1110, 265] width 10 height 10
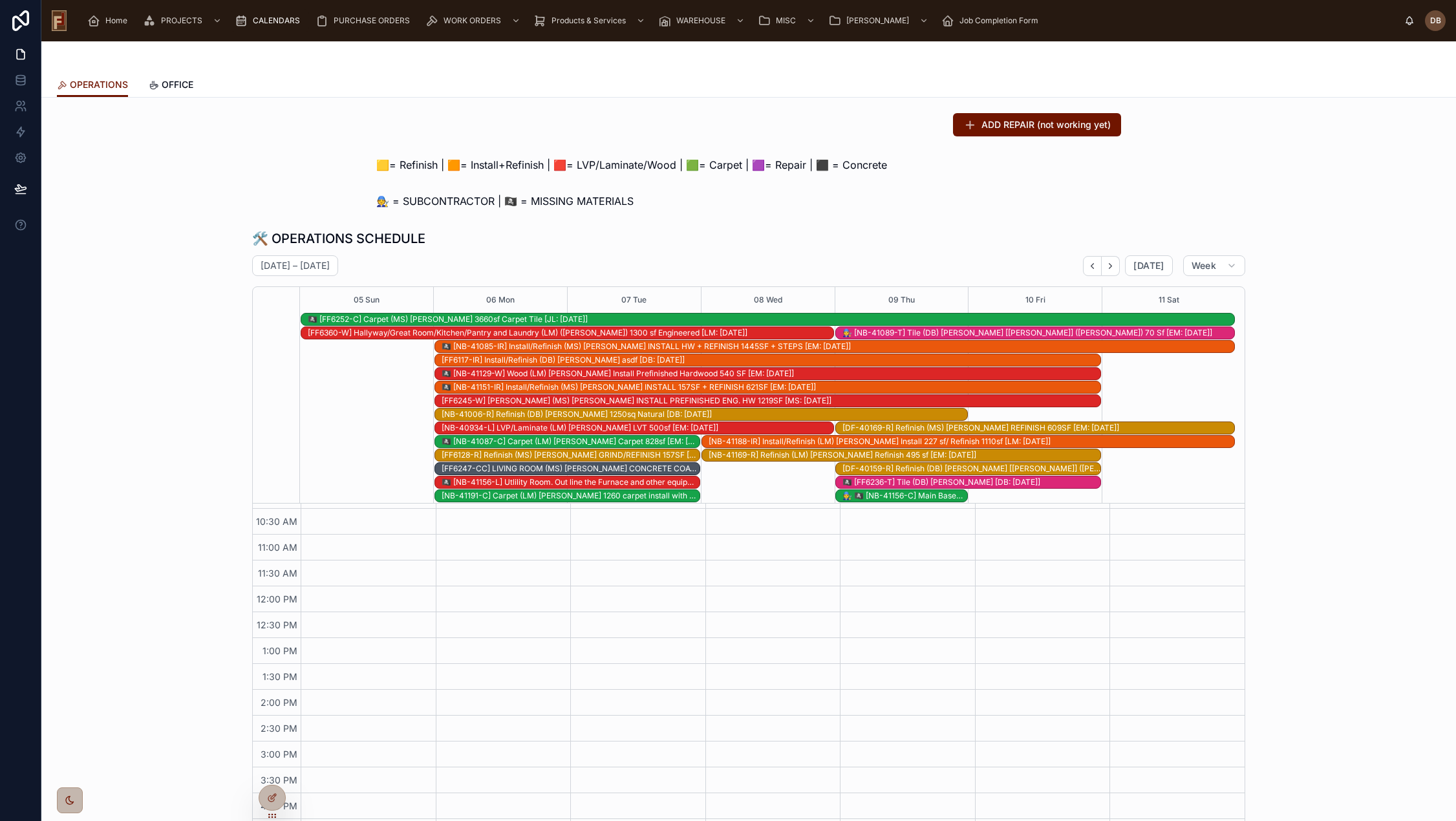
click at [1106, 269] on icon "Next" at bounding box center [1110, 265] width 10 height 10
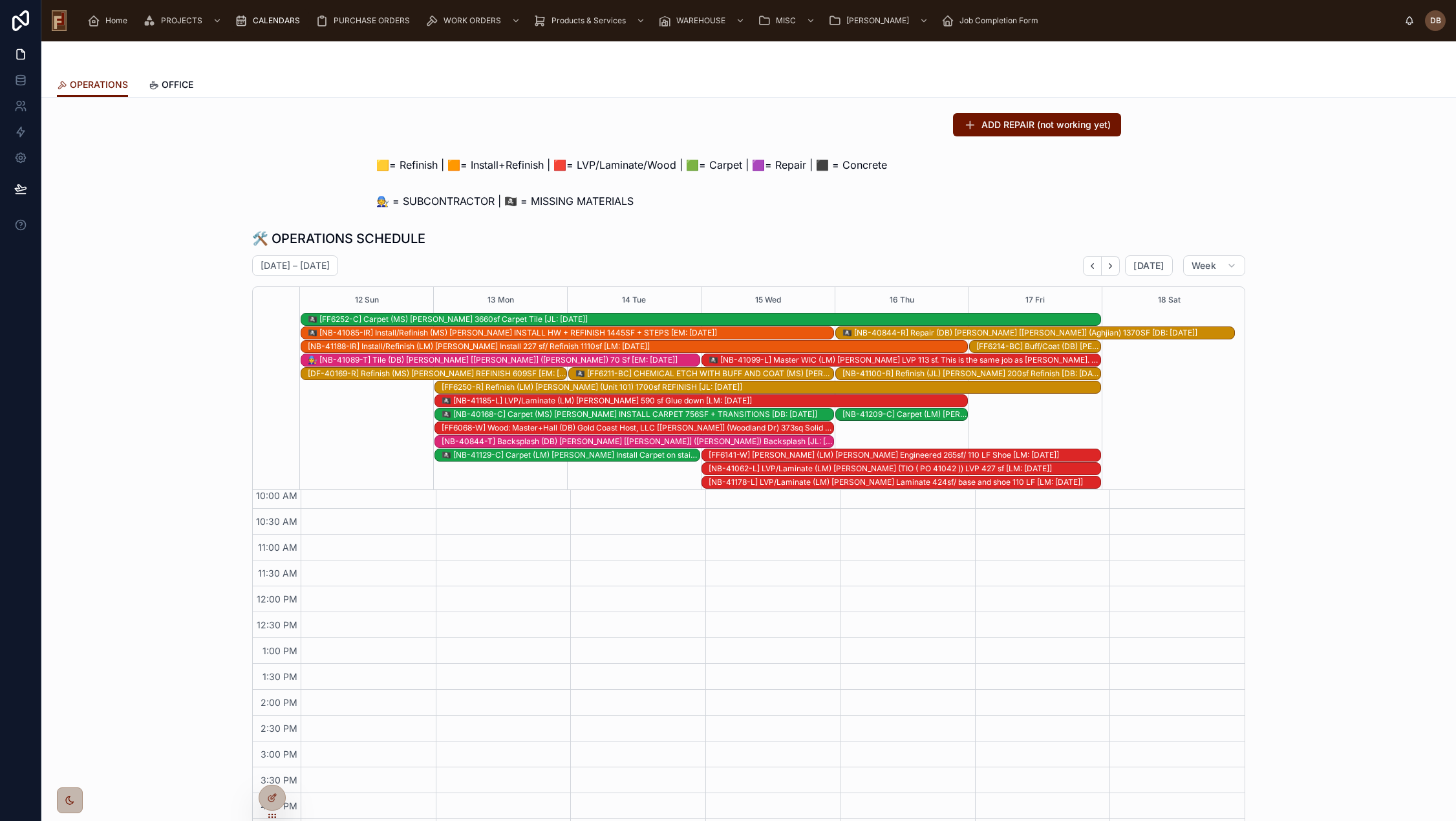
click at [1106, 269] on icon "Next" at bounding box center [1110, 265] width 10 height 10
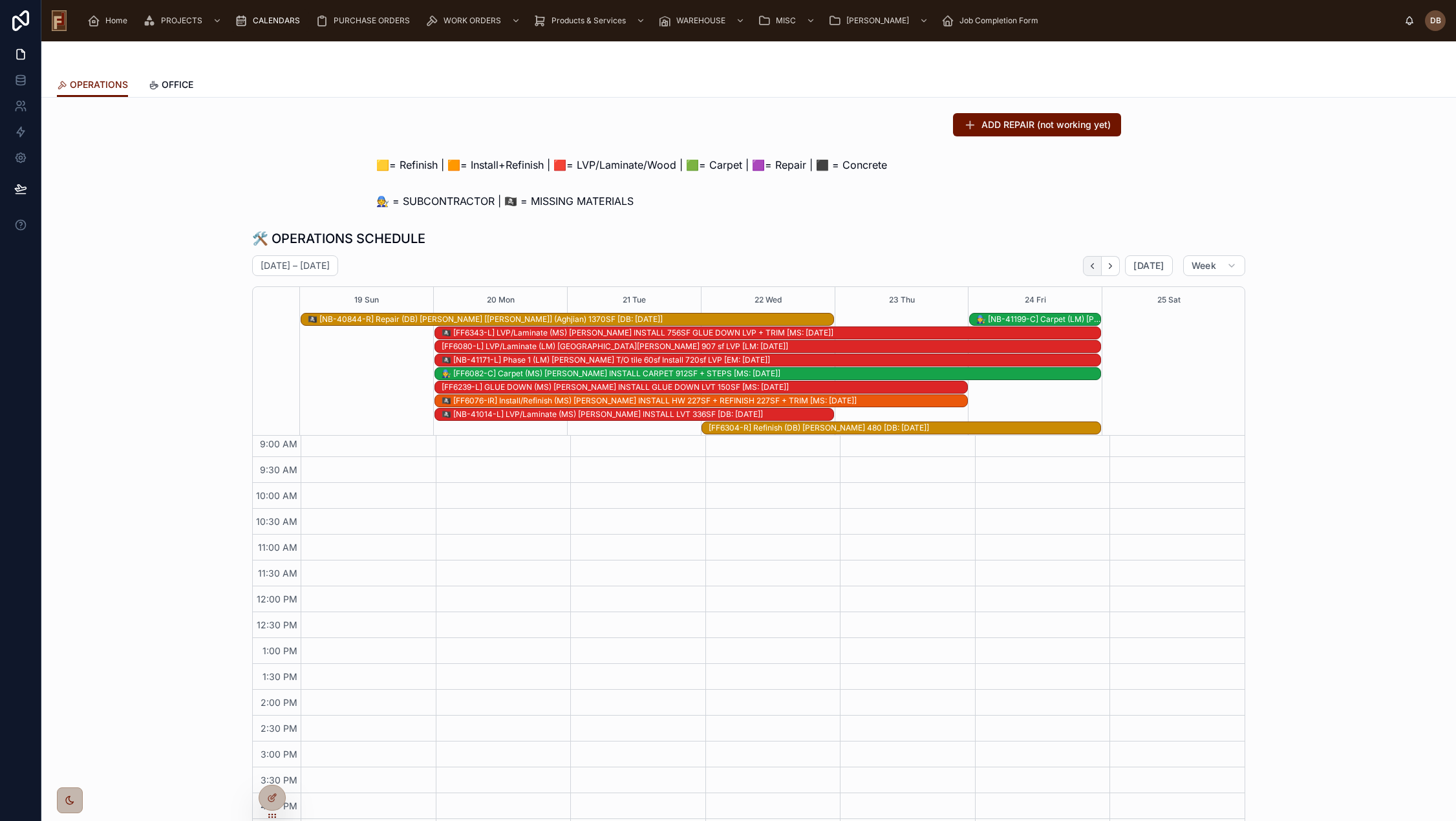
click at [1087, 267] on icon "Back" at bounding box center [1092, 265] width 10 height 10
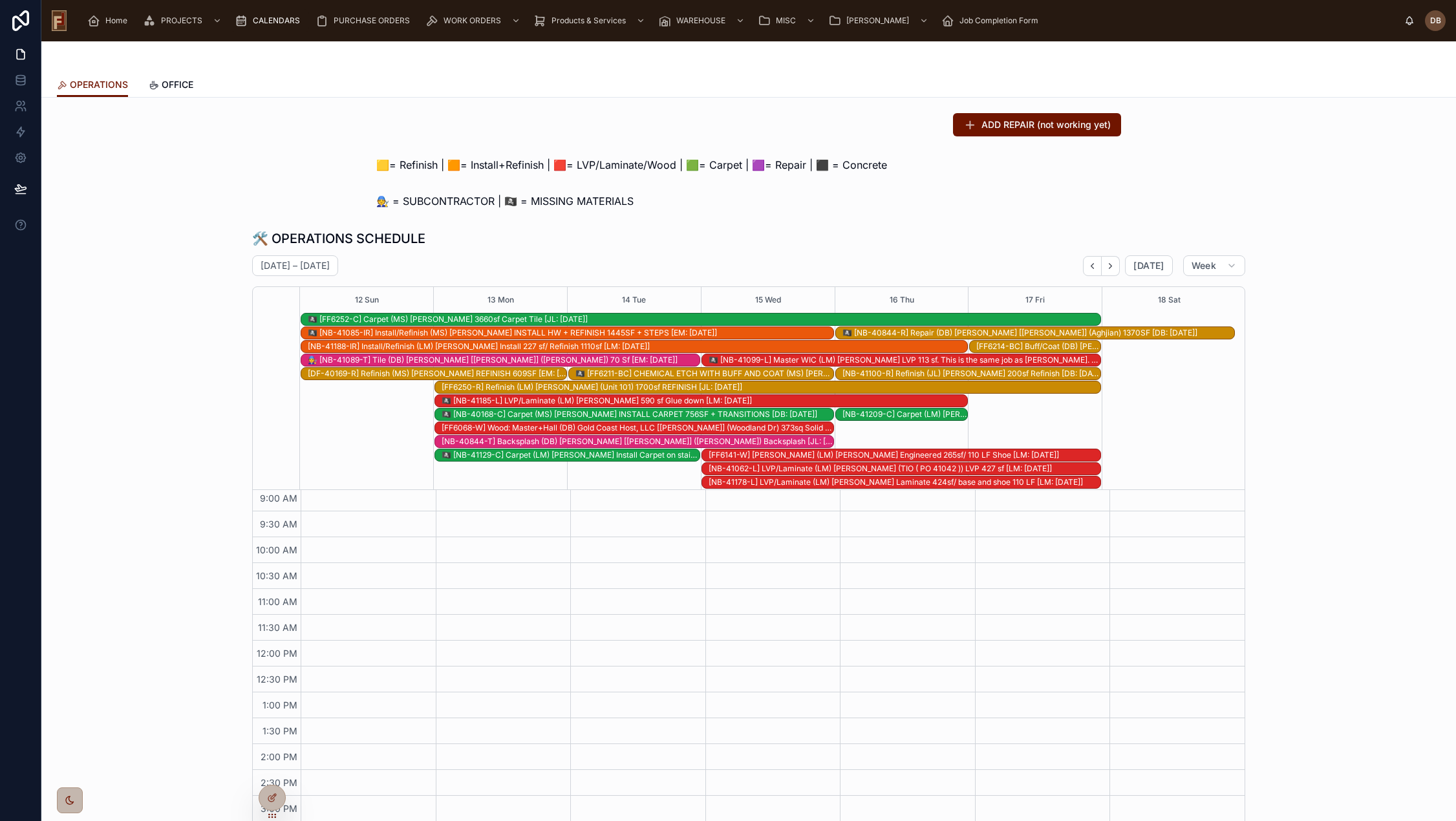
scroll to position [163, 0]
click at [1084, 267] on button "Back" at bounding box center [1092, 265] width 19 height 20
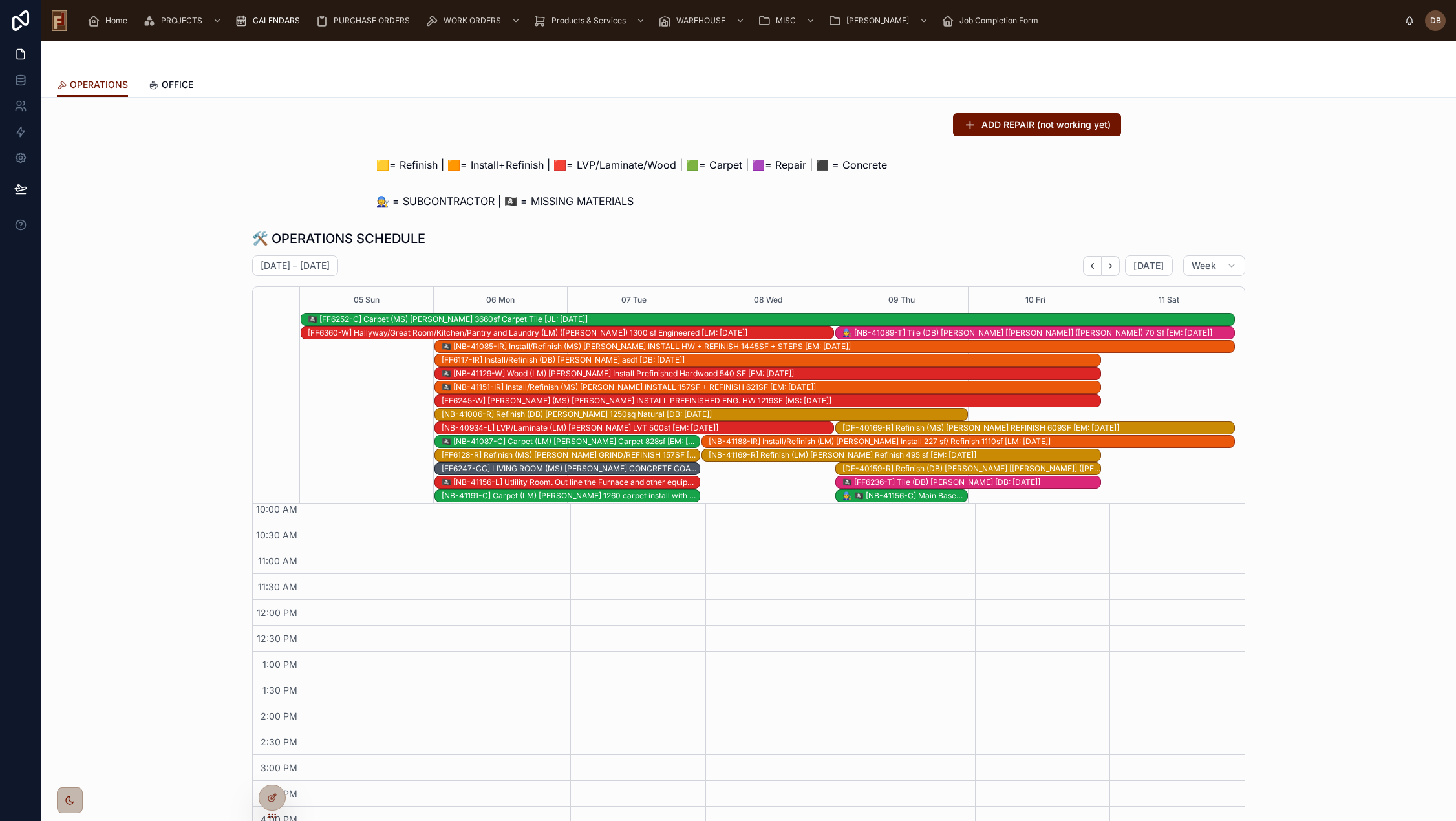
scroll to position [175, 0]
click at [1106, 267] on icon "Next" at bounding box center [1110, 265] width 10 height 10
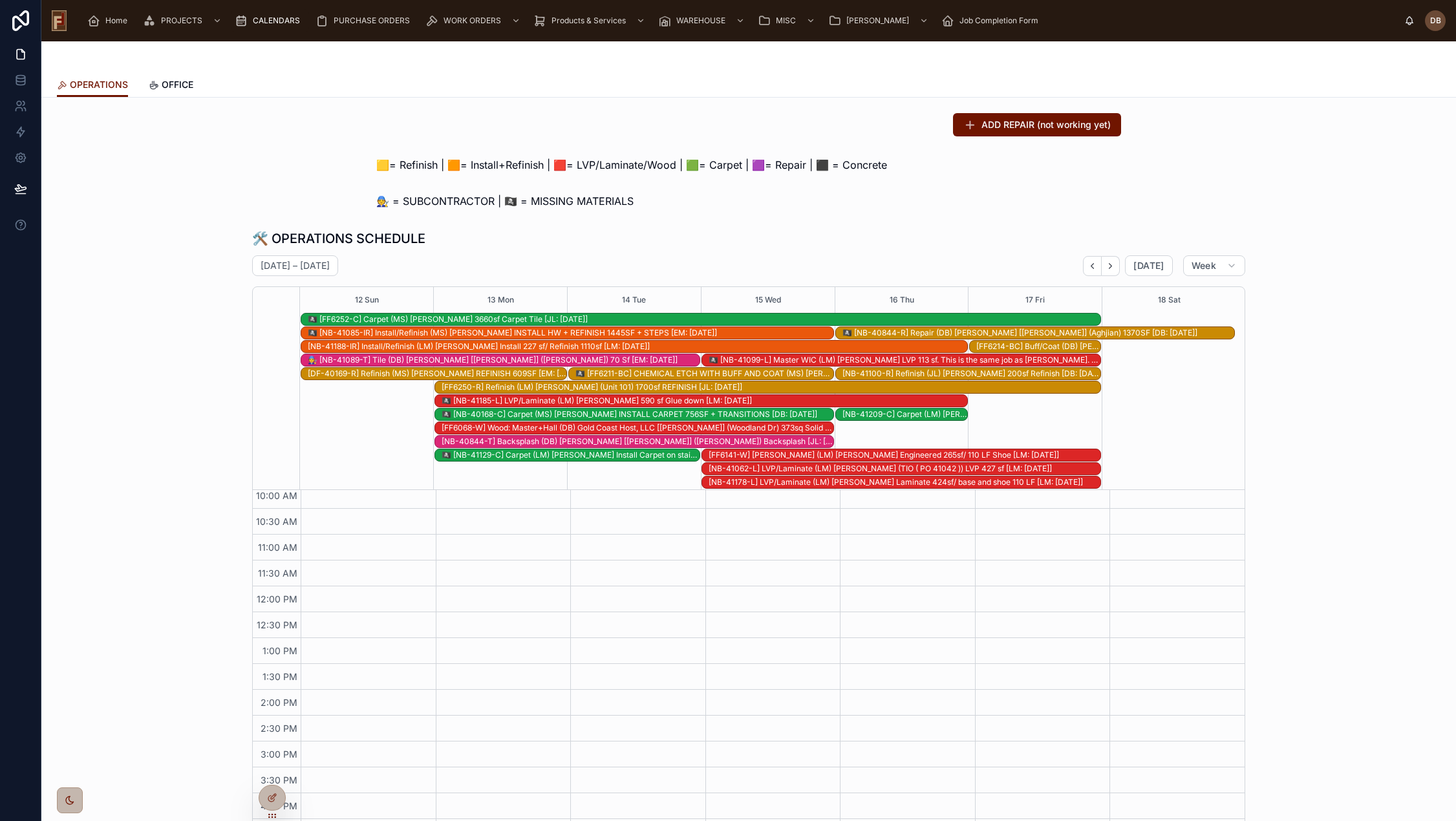
scroll to position [163, 0]
click at [1111, 267] on icon "Next" at bounding box center [1110, 265] width 10 height 10
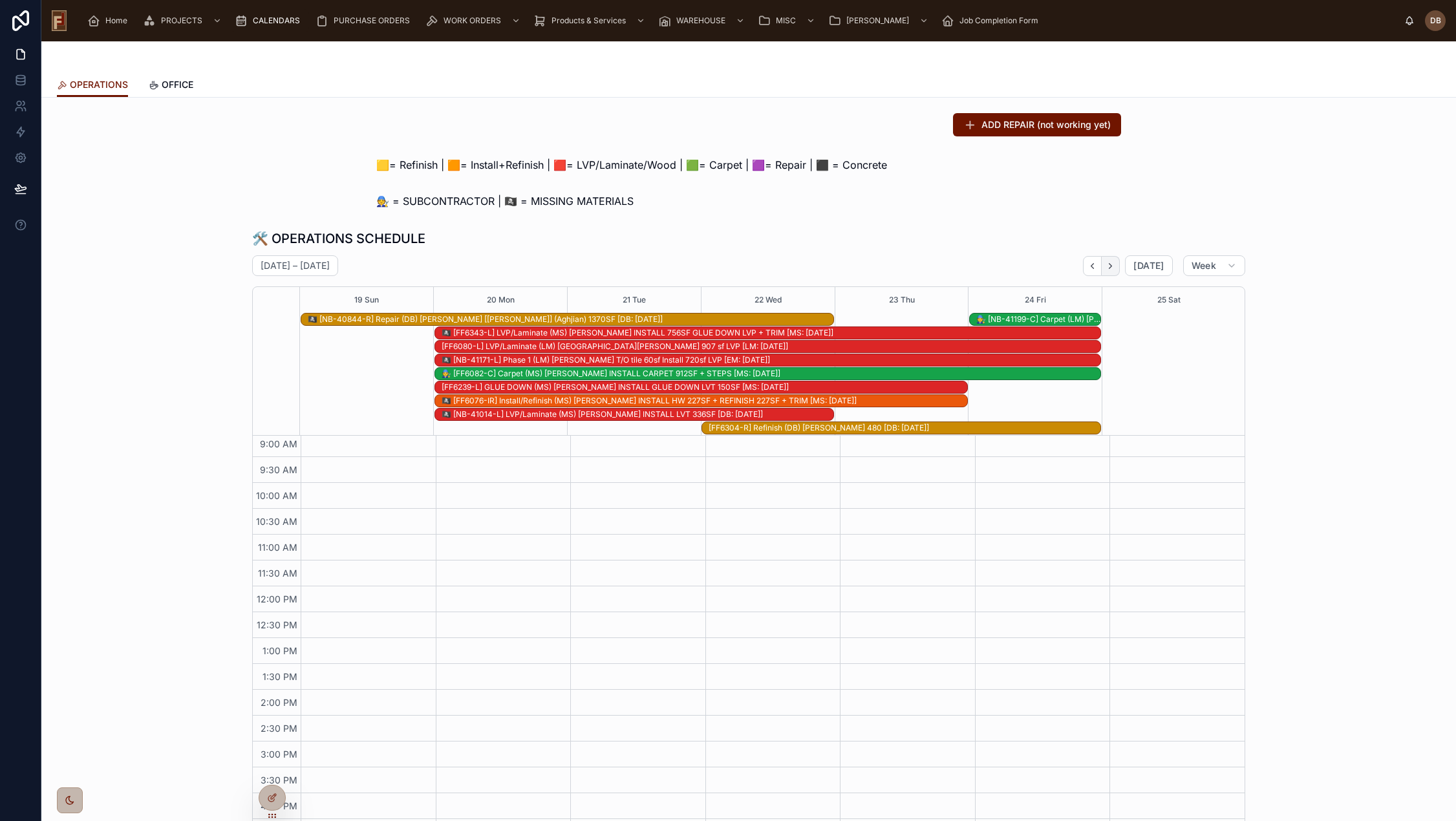
scroll to position [108, 0]
click at [1091, 265] on icon "Back" at bounding box center [1093, 265] width 3 height 5
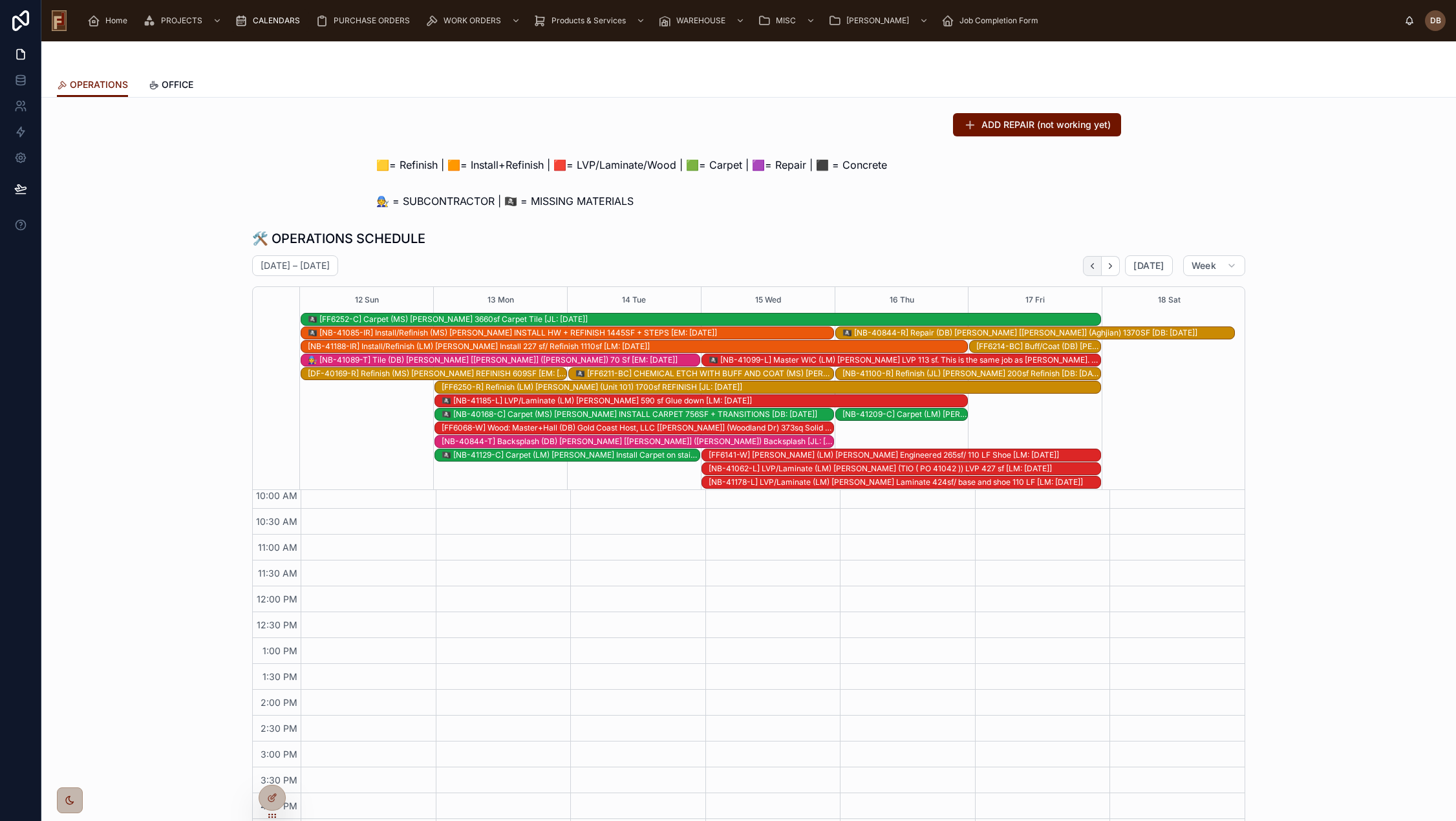
click at [1093, 264] on icon "Back" at bounding box center [1092, 265] width 10 height 10
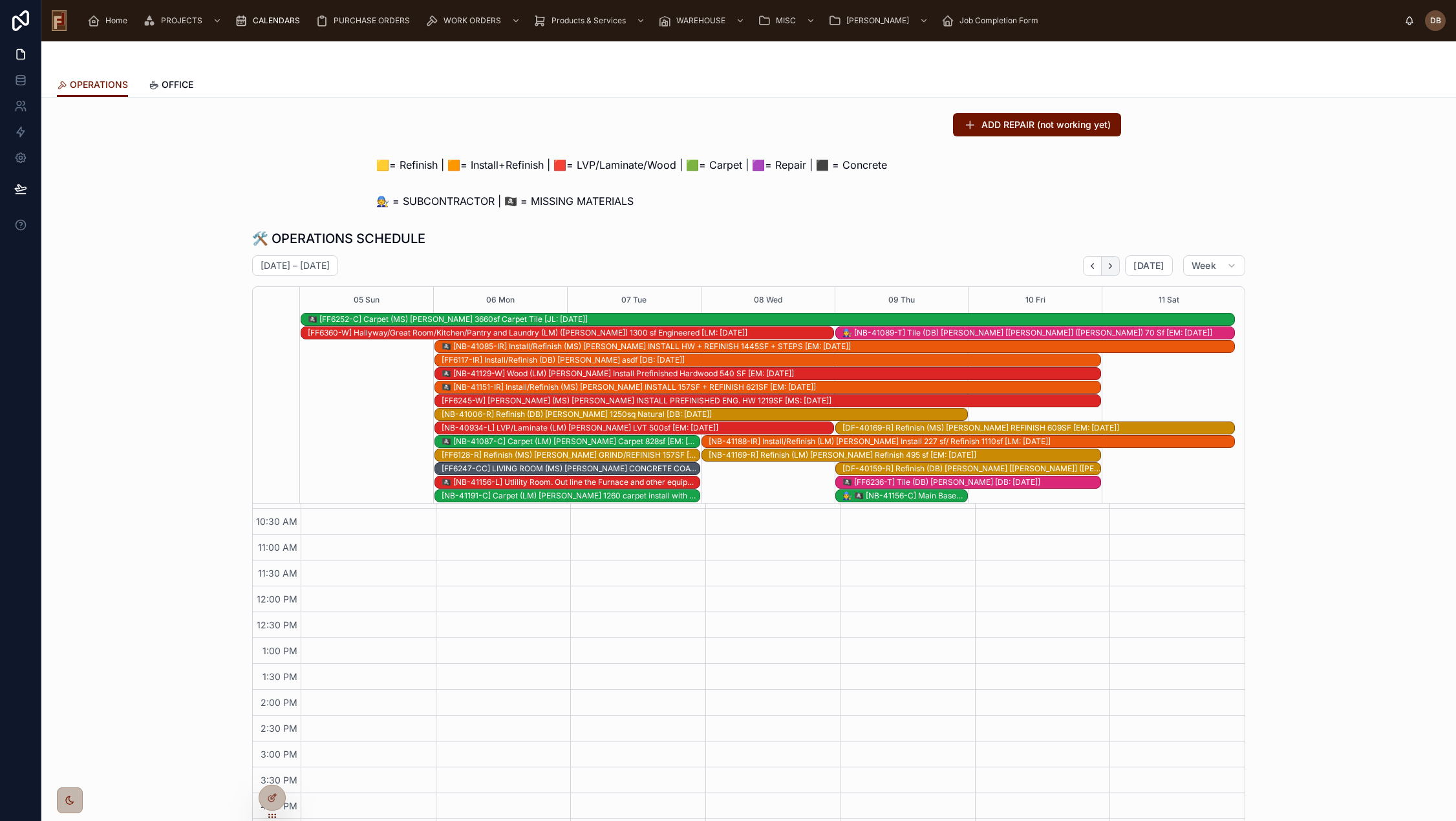
click at [1109, 265] on icon "Next" at bounding box center [1111, 265] width 3 height 5
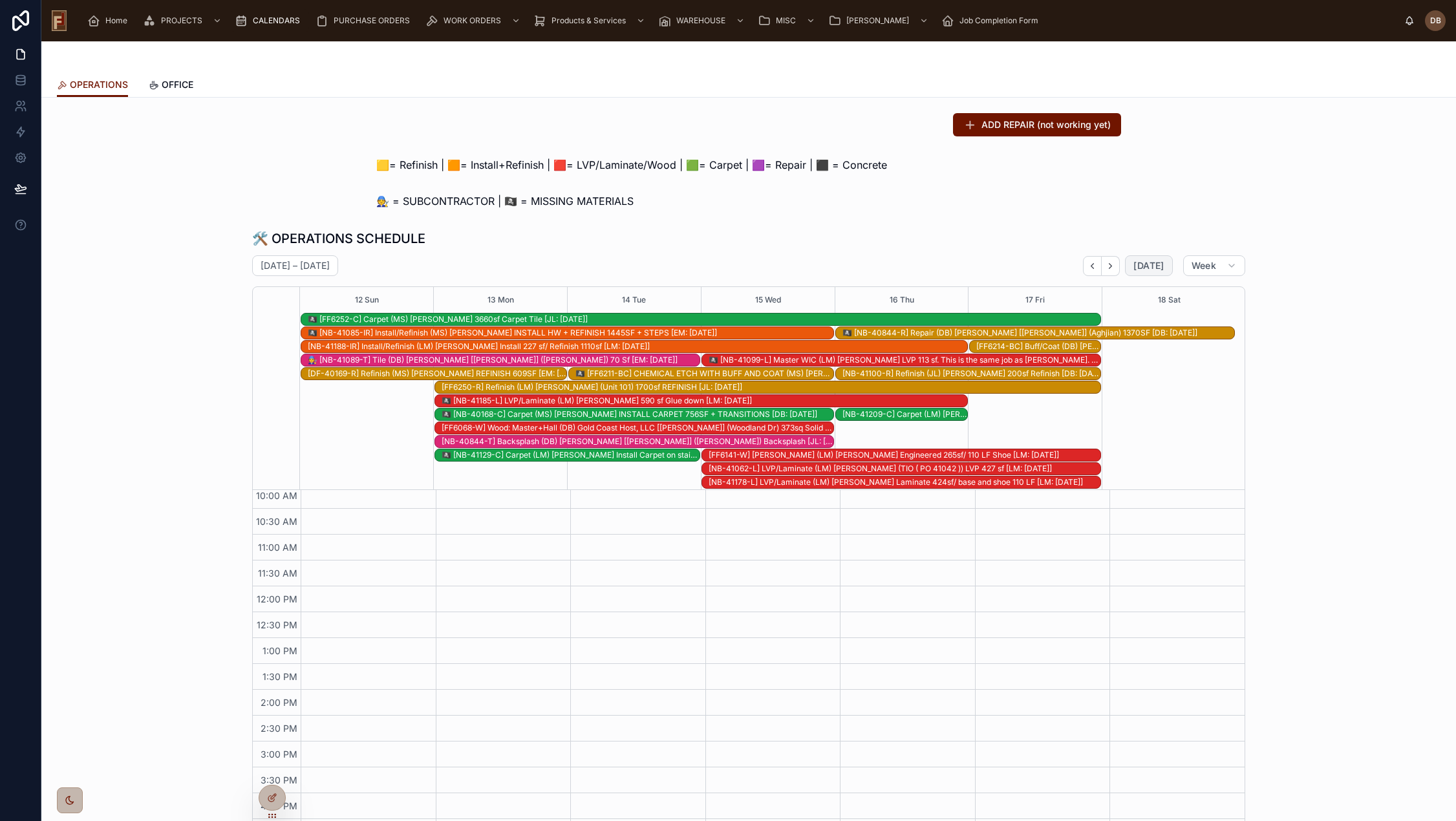
click at [1142, 270] on span "[DATE]" at bounding box center [1148, 265] width 30 height 12
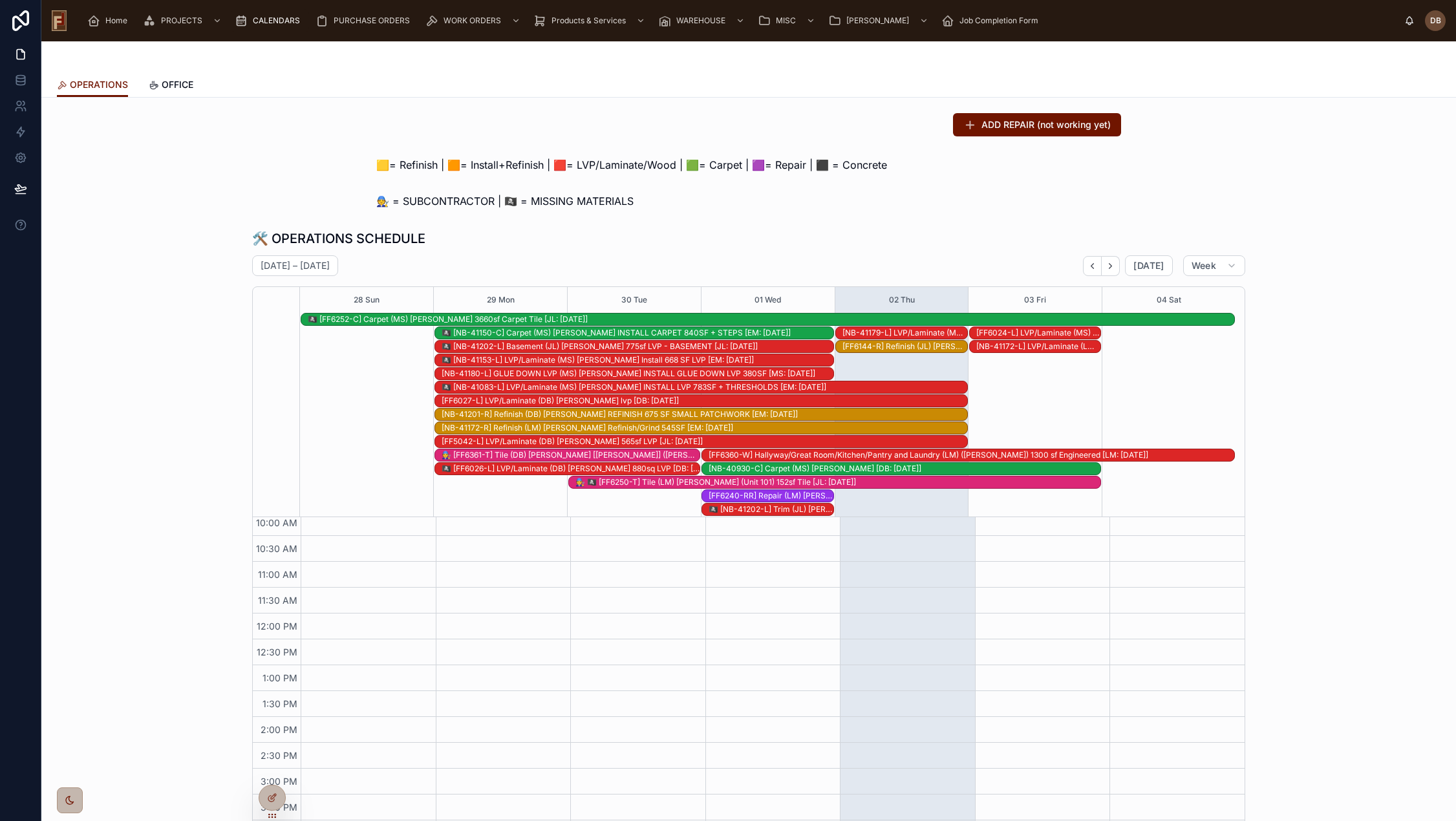
scroll to position [189, 0]
click at [1109, 269] on icon "Next" at bounding box center [1110, 265] width 10 height 10
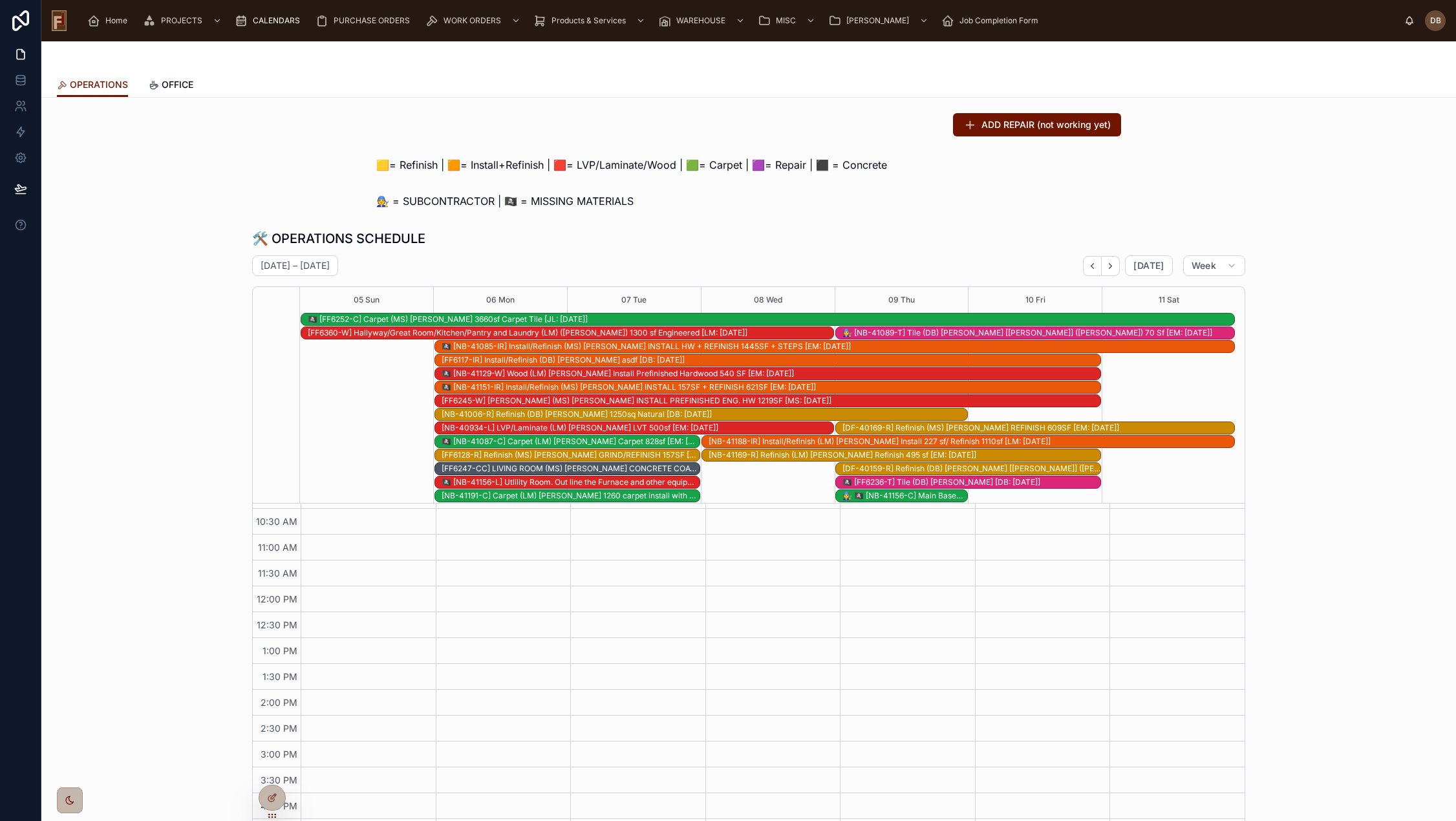
click at [1109, 269] on icon "Next" at bounding box center [1110, 265] width 10 height 10
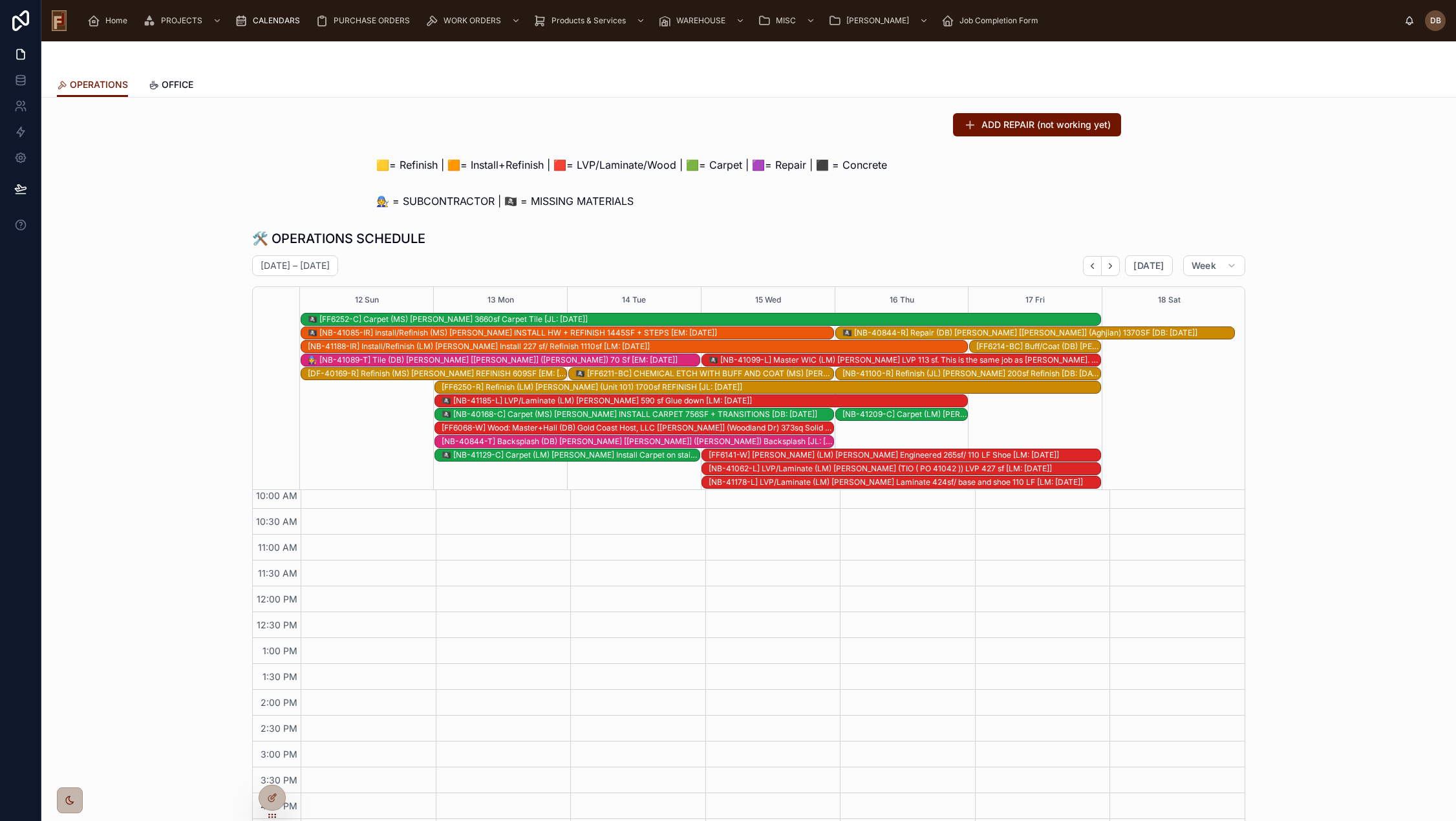
click at [619, 164] on span "🟨= Refinish | 🟧= Install+Refinish | 🟥= LVP/Laminate/Wood | 🟩= Carpet | 🟪= Repai…" at bounding box center [631, 165] width 510 height 16
click at [619, 164] on span "🟨= Refinish | 🟧= Install+Refinish | 🟥= LVP/Laminate/Wood | 🟩= Carpet | 🟪= Repai…" at bounding box center [631, 165] width 510 height 16
click at [647, 211] on div "🧑‍🔧 = SUBCONTRACTOR | 🏴‍☠️ = MISSING MATERIALS" at bounding box center [749, 201] width 1394 height 26
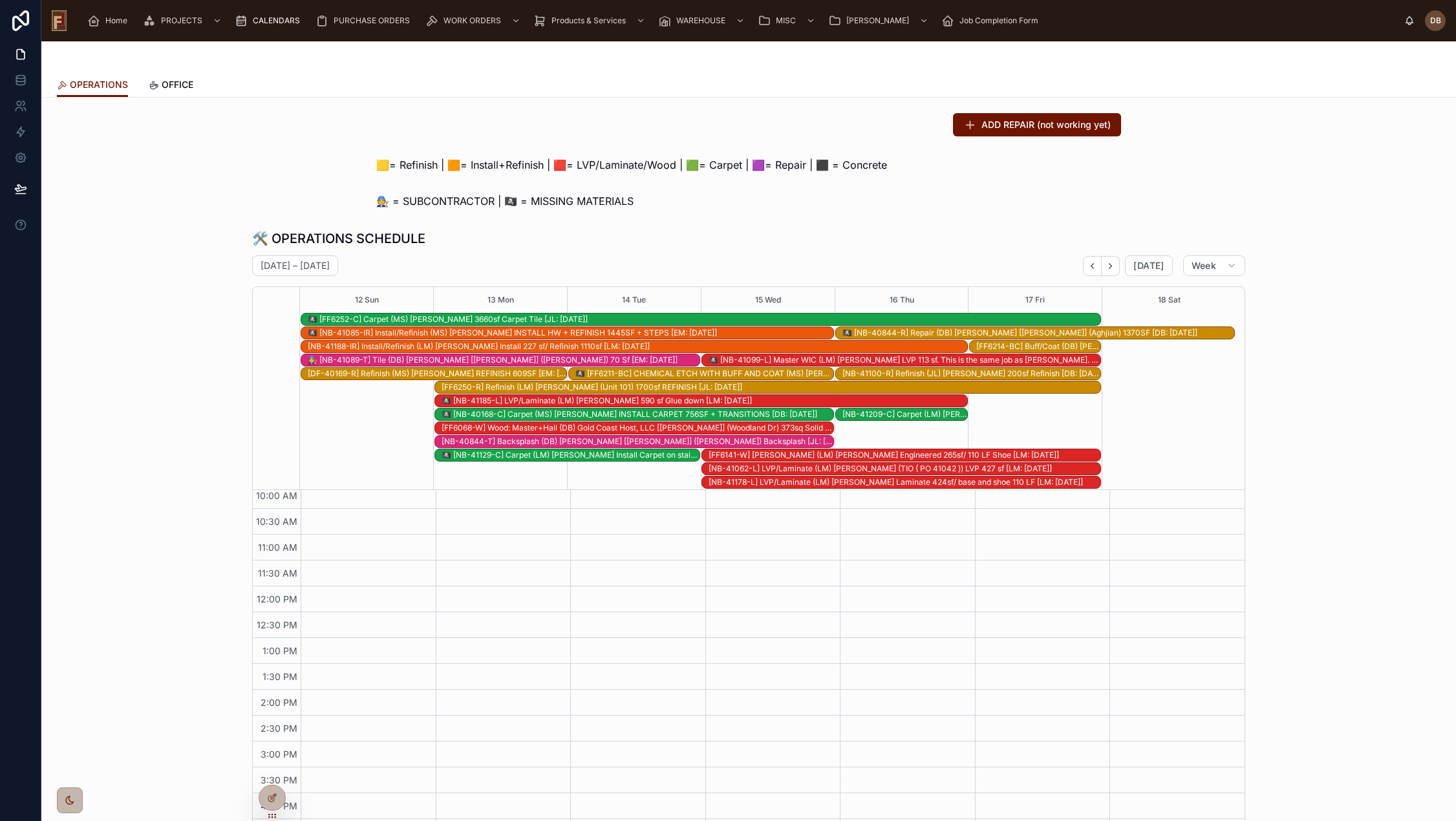
click at [710, 371] on div "🏴‍☠️ [FF6211-BC] CHEMICAL ETCH WITH BUFF AND COAT (MS) Skye Johnson CHEMICAL ET…" at bounding box center [704, 374] width 258 height 10
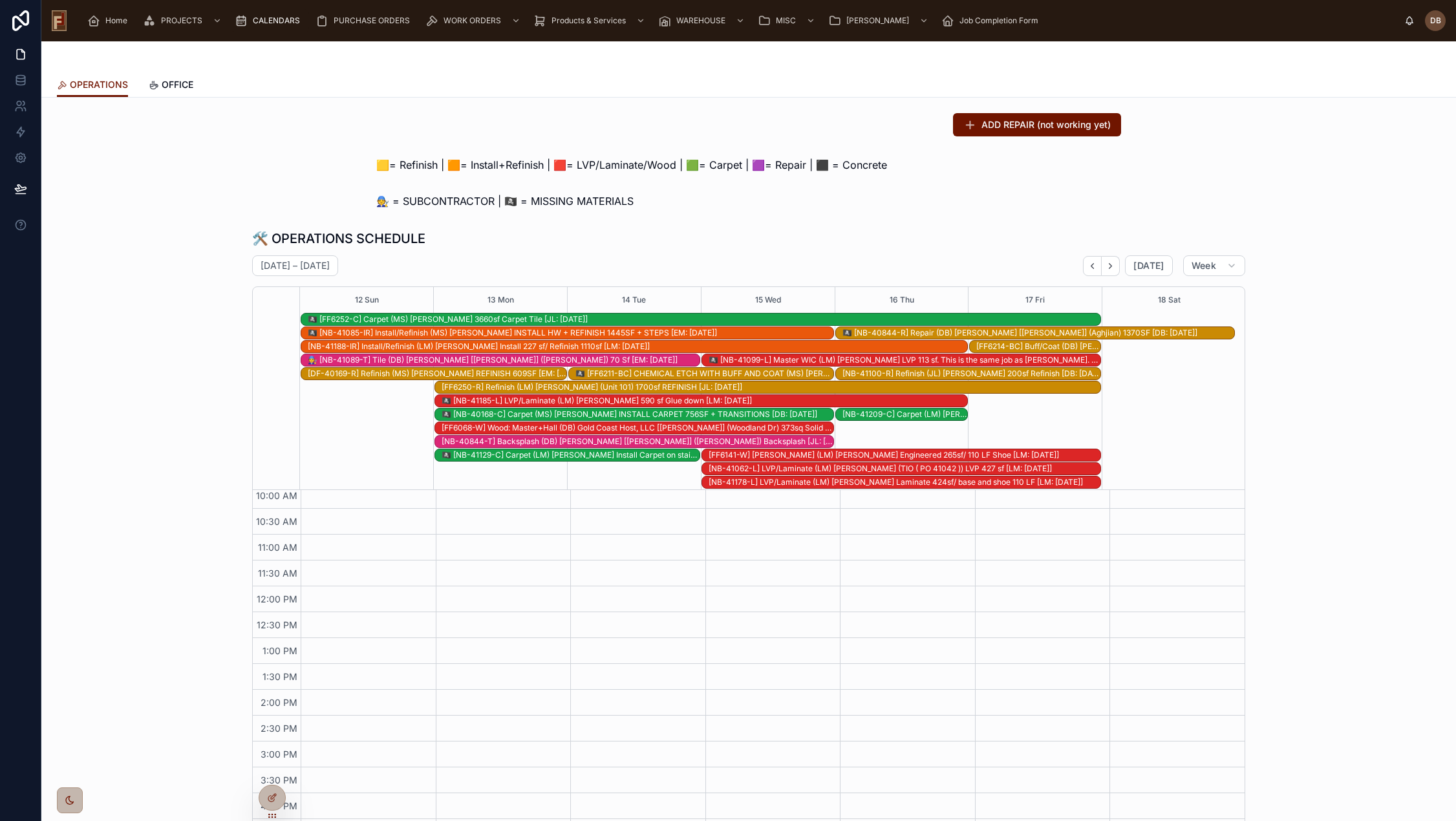
click at [1011, 331] on div "🏴‍☠️ [NB-40844-R] Repair (DB) Callen [Jennifer] (Aghjian) 1370SF [DB: 09-08-25]" at bounding box center [1038, 333] width 392 height 10
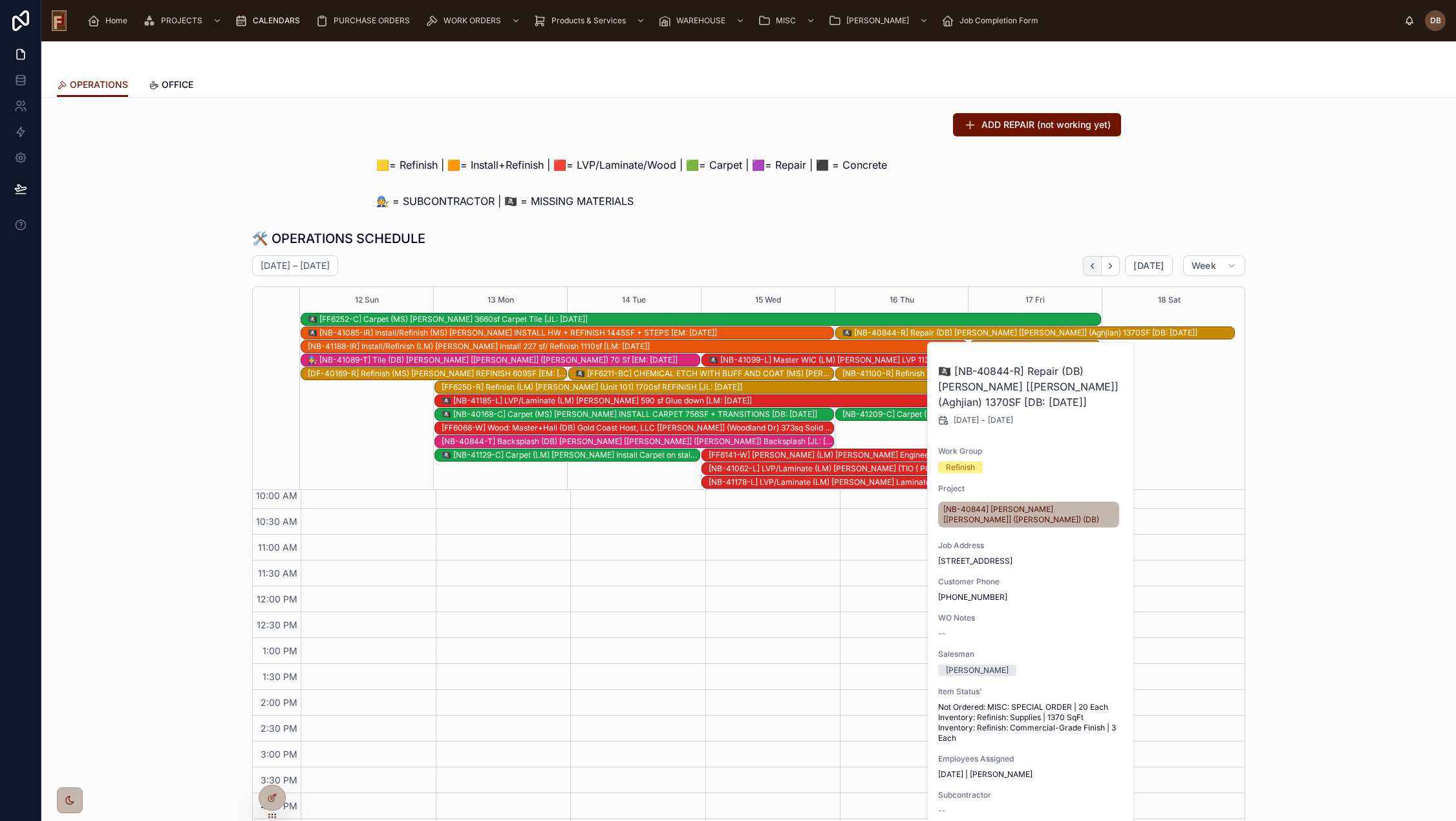
click at [1092, 264] on icon "Back" at bounding box center [1092, 265] width 10 height 10
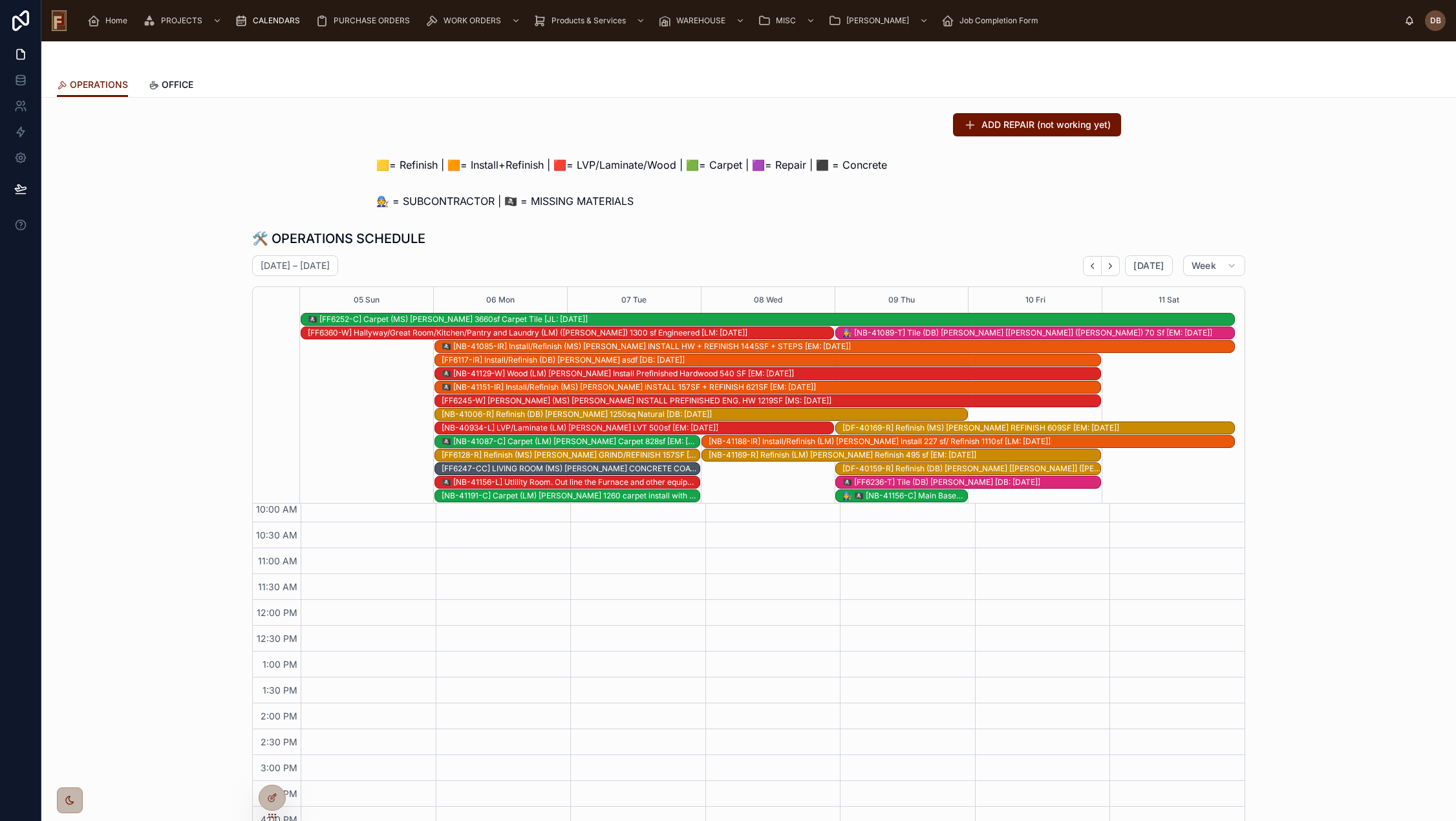
scroll to position [175, 0]
click at [1161, 257] on button "[DATE]" at bounding box center [1148, 265] width 47 height 21
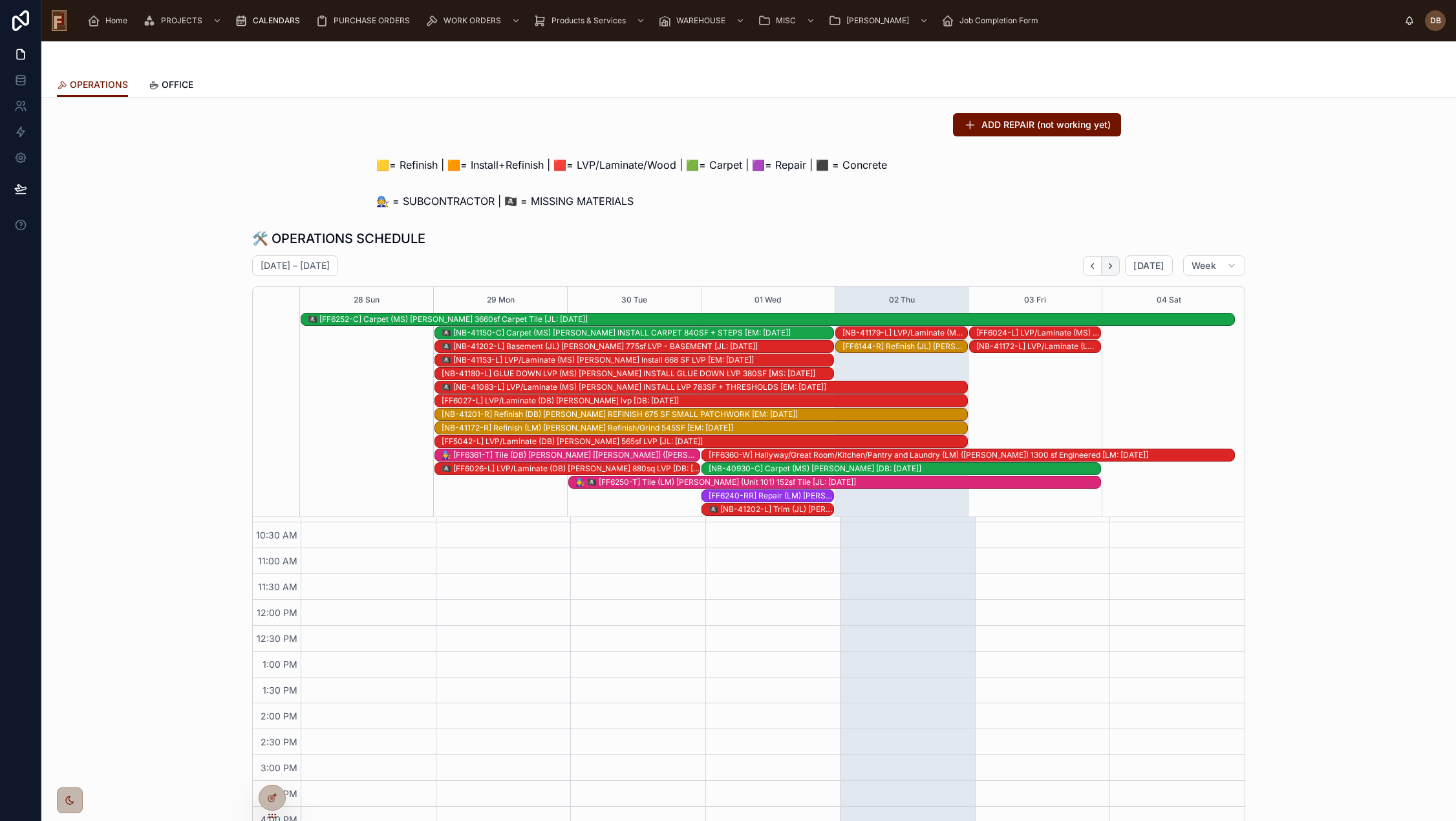
scroll to position [189, 0]
click at [1111, 266] on icon "Next" at bounding box center [1110, 265] width 10 height 10
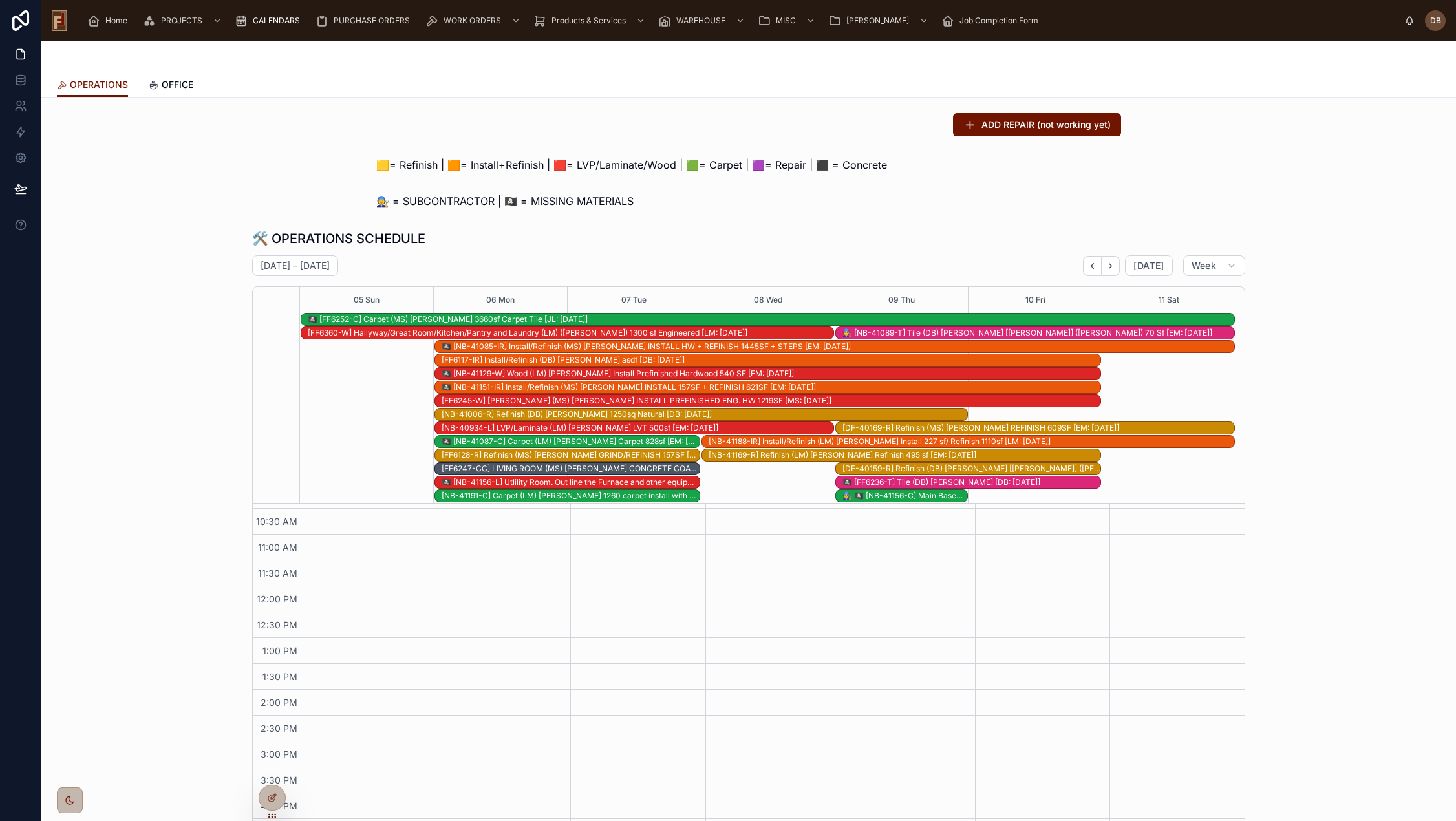
scroll to position [175, 0]
click at [1113, 267] on icon "Next" at bounding box center [1110, 265] width 10 height 10
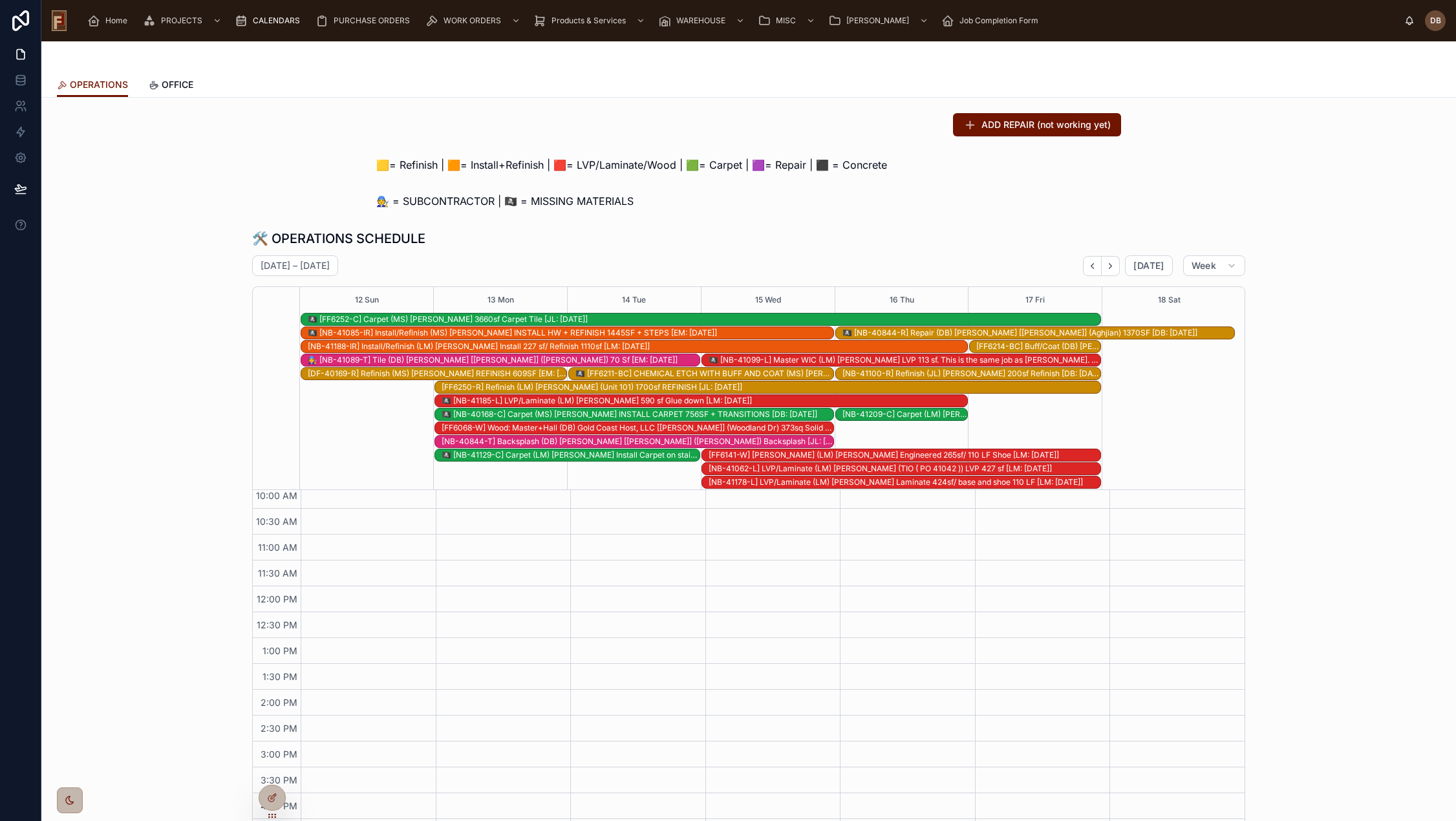
scroll to position [163, 0]
click at [1113, 267] on button "Next" at bounding box center [1111, 265] width 18 height 20
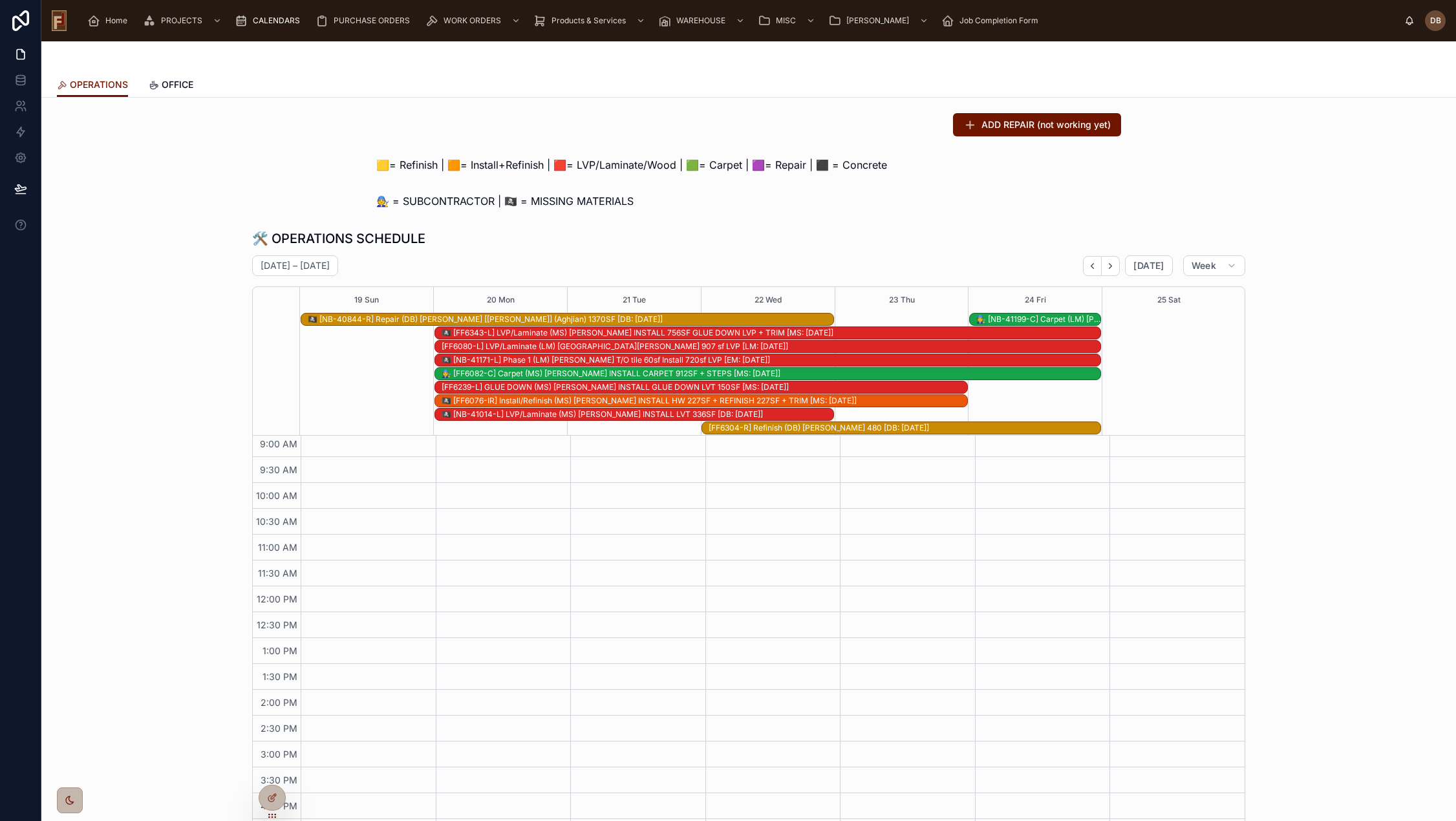
scroll to position [108, 0]
click at [1093, 265] on icon "Back" at bounding box center [1092, 265] width 10 height 10
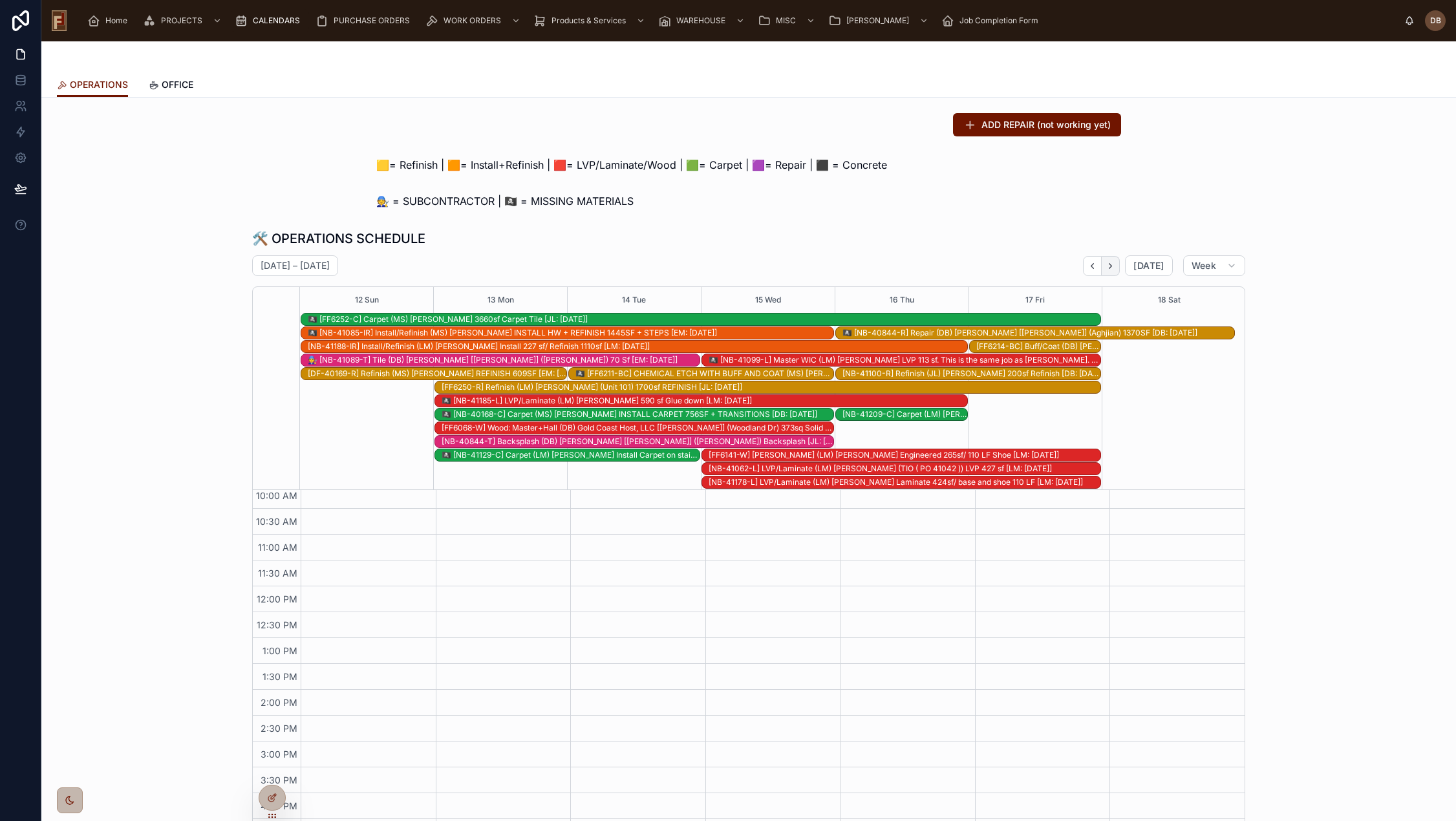
click at [1106, 264] on icon "Next" at bounding box center [1110, 265] width 10 height 10
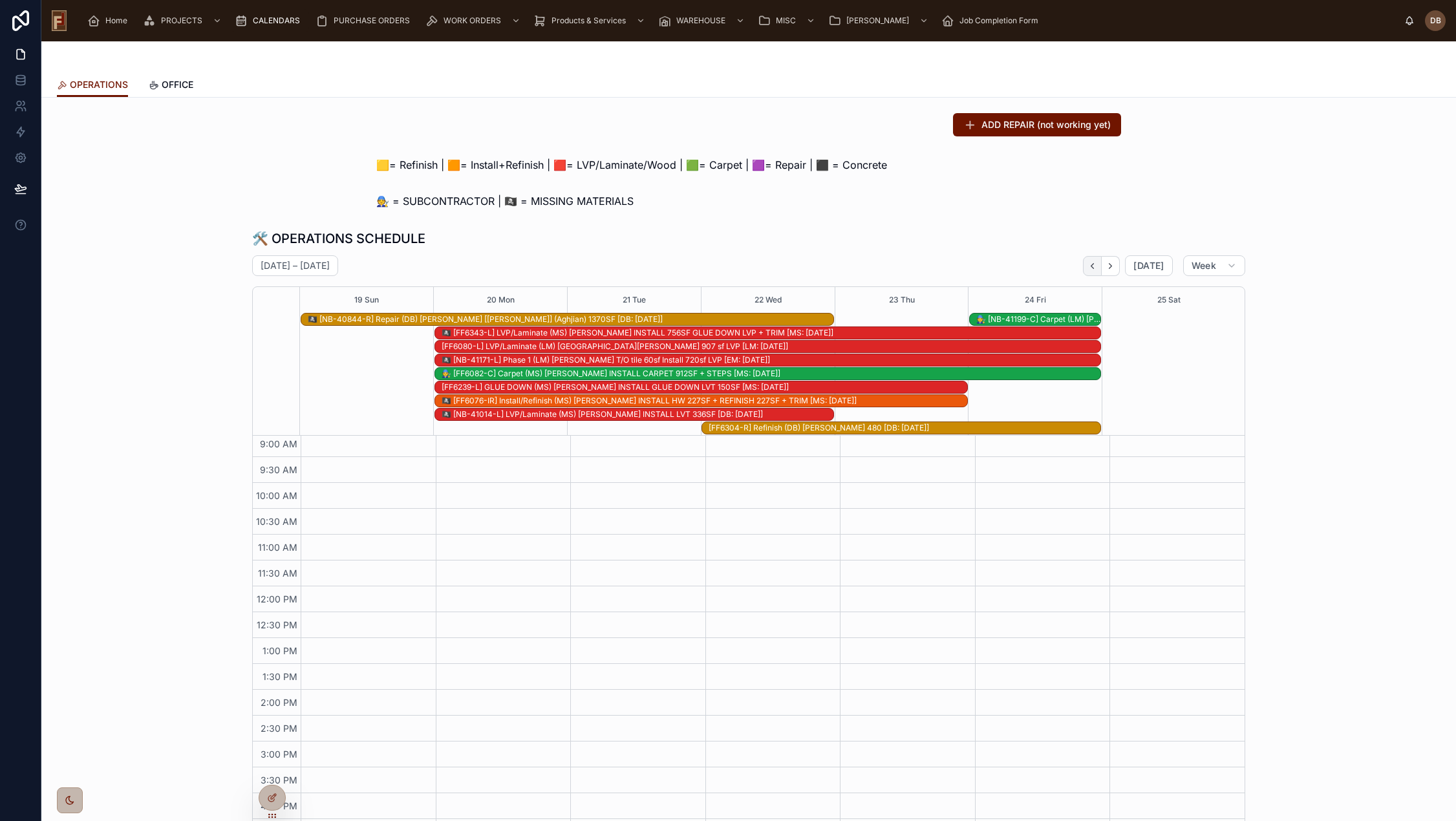
click at [1091, 267] on icon "Back" at bounding box center [1093, 265] width 3 height 5
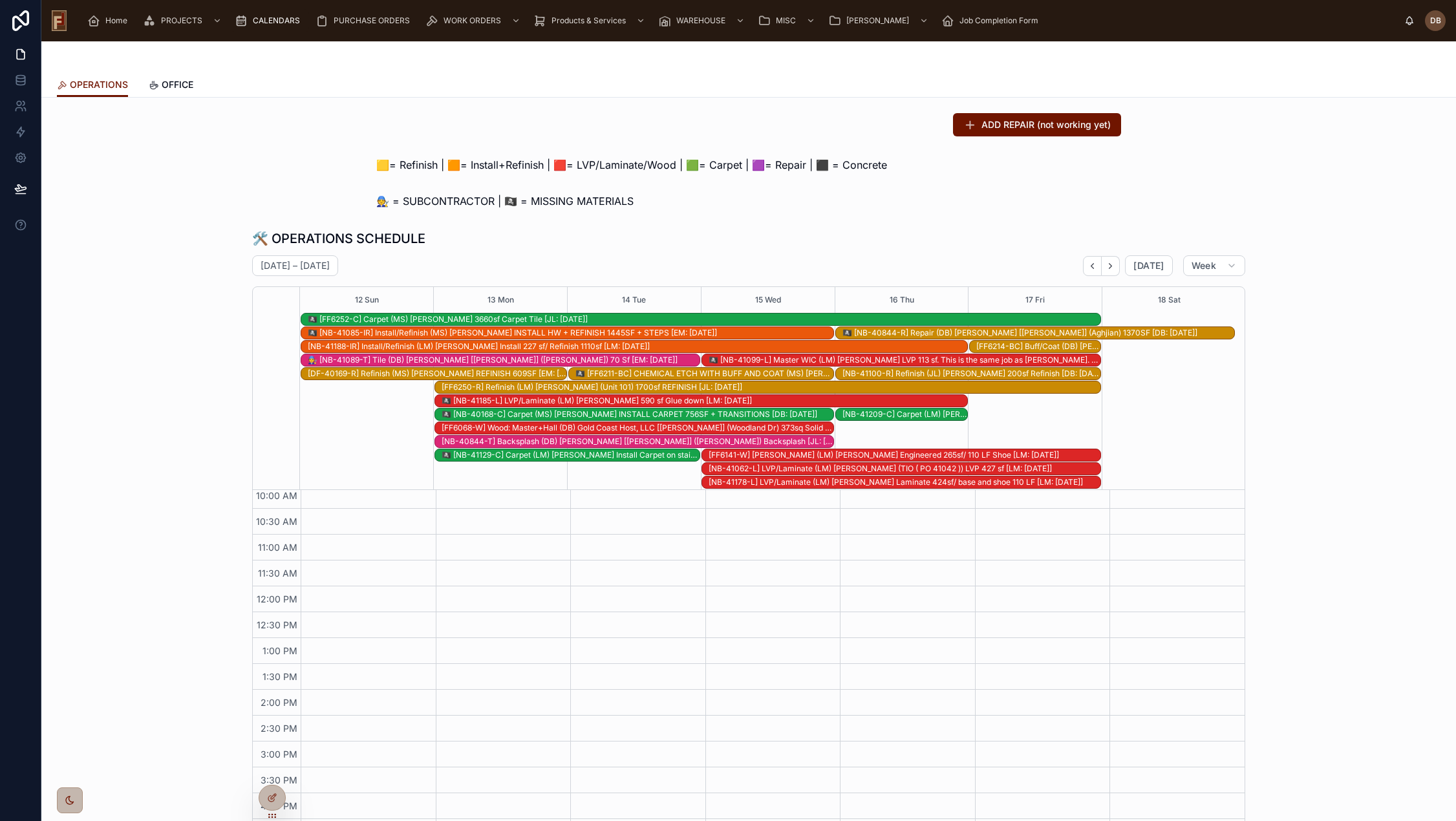
click at [323, 156] on div "🟨= Refinish | 🟧= Install+Refinish | 🟥= LVP/Laminate/Wood | 🟩= Carpet | 🟪= Repai…" at bounding box center [749, 165] width 1394 height 26
click at [643, 164] on span "🟨= Refinish | 🟧= Install+Refinish | 🟥= LVP/Laminate/Wood | 🟩= Carpet | 🟪= Repai…" at bounding box center [631, 165] width 510 height 16
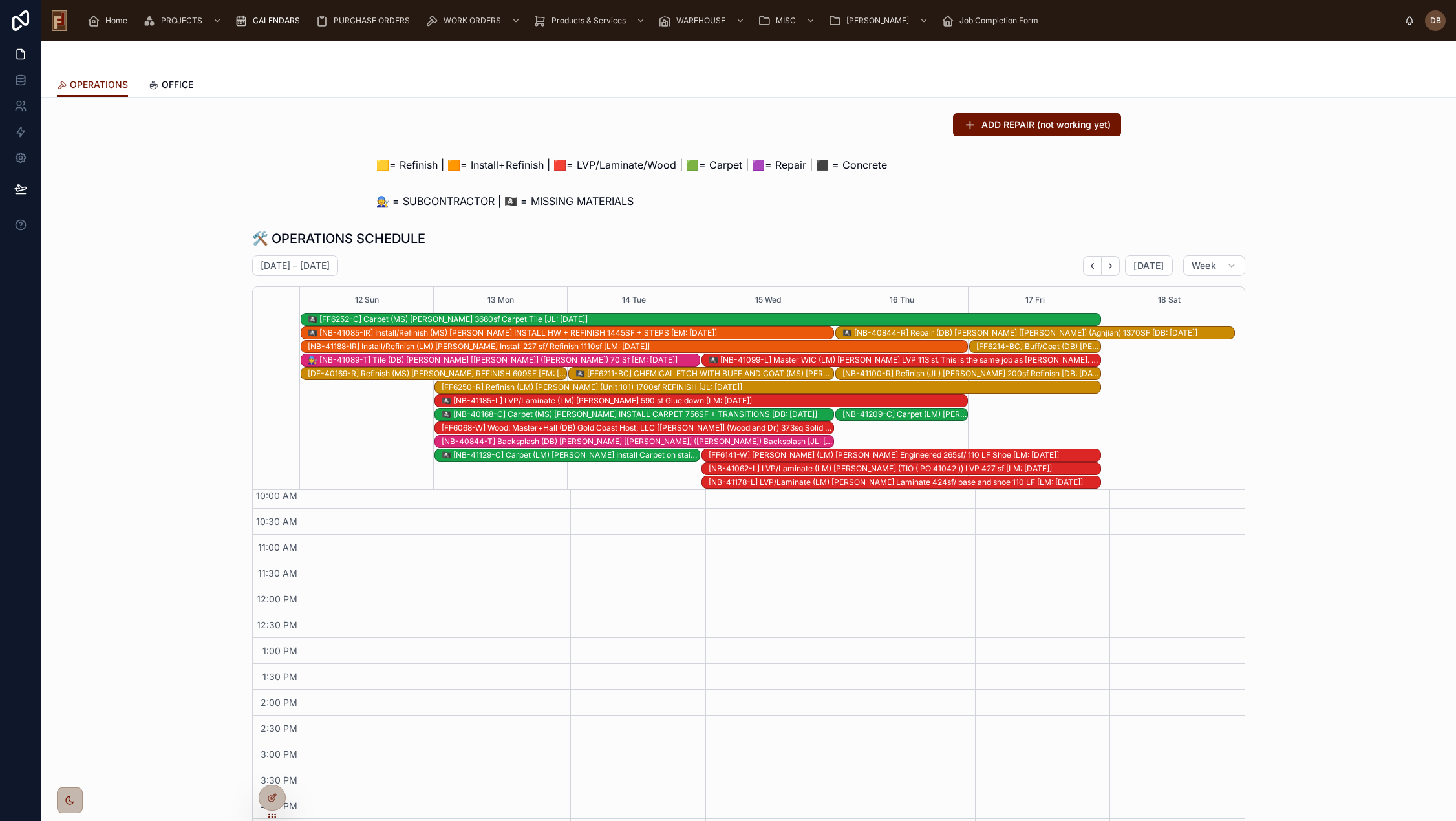
click at [538, 453] on div "🏴‍☠️ [NB-41129-C] Carpet (LM) Eyad Bittar Install Carpet on stairs/Hall/closet …" at bounding box center [571, 455] width 258 height 10
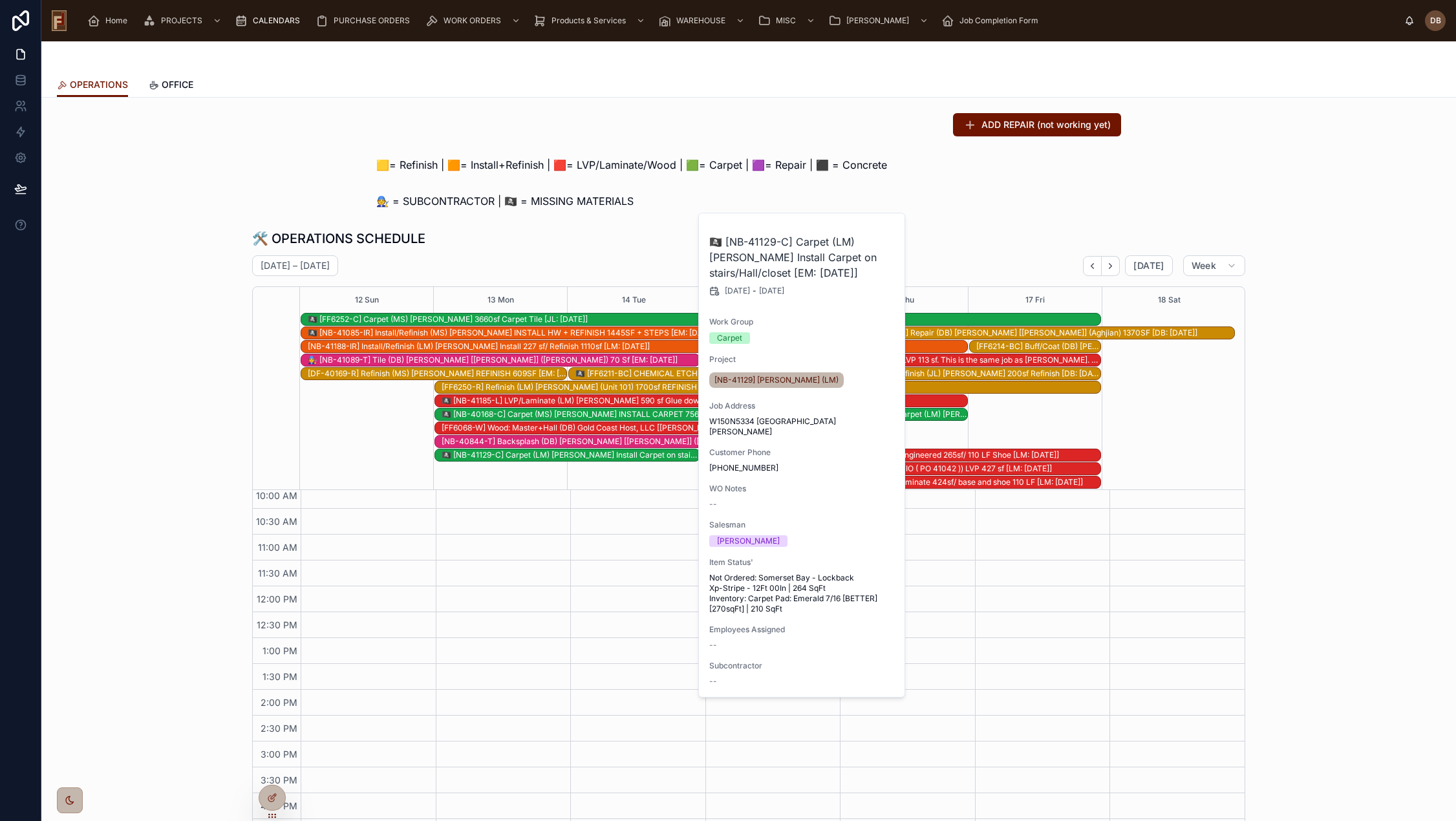
click at [563, 227] on div "🛠️ OPERATIONS SCHEDULE October 12 – 18 Today Week 12 Sun 13 Mon 14 Tue 15 Wed 1…" at bounding box center [749, 537] width 1394 height 626
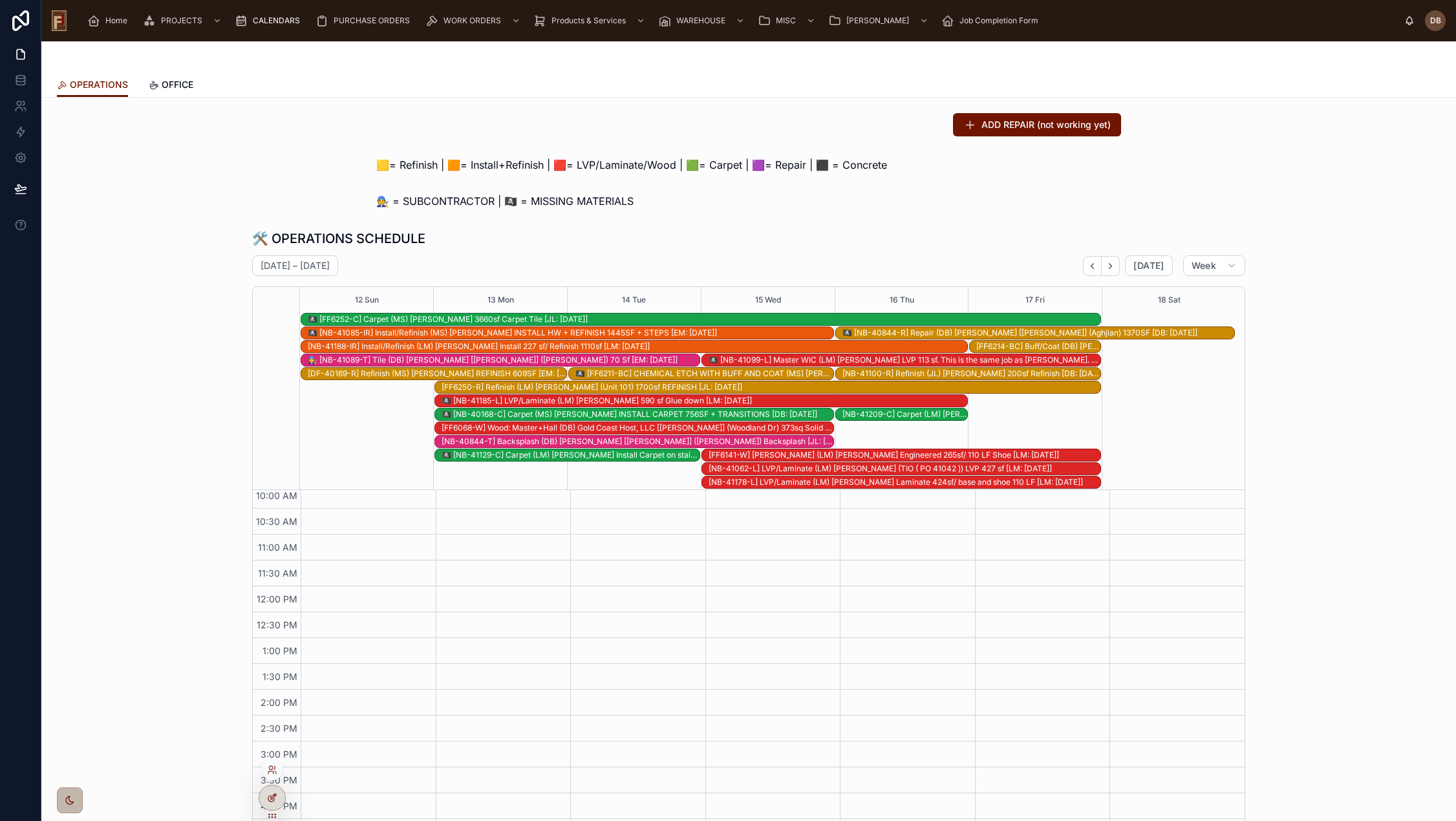
click at [273, 798] on icon at bounding box center [272, 798] width 10 height 10
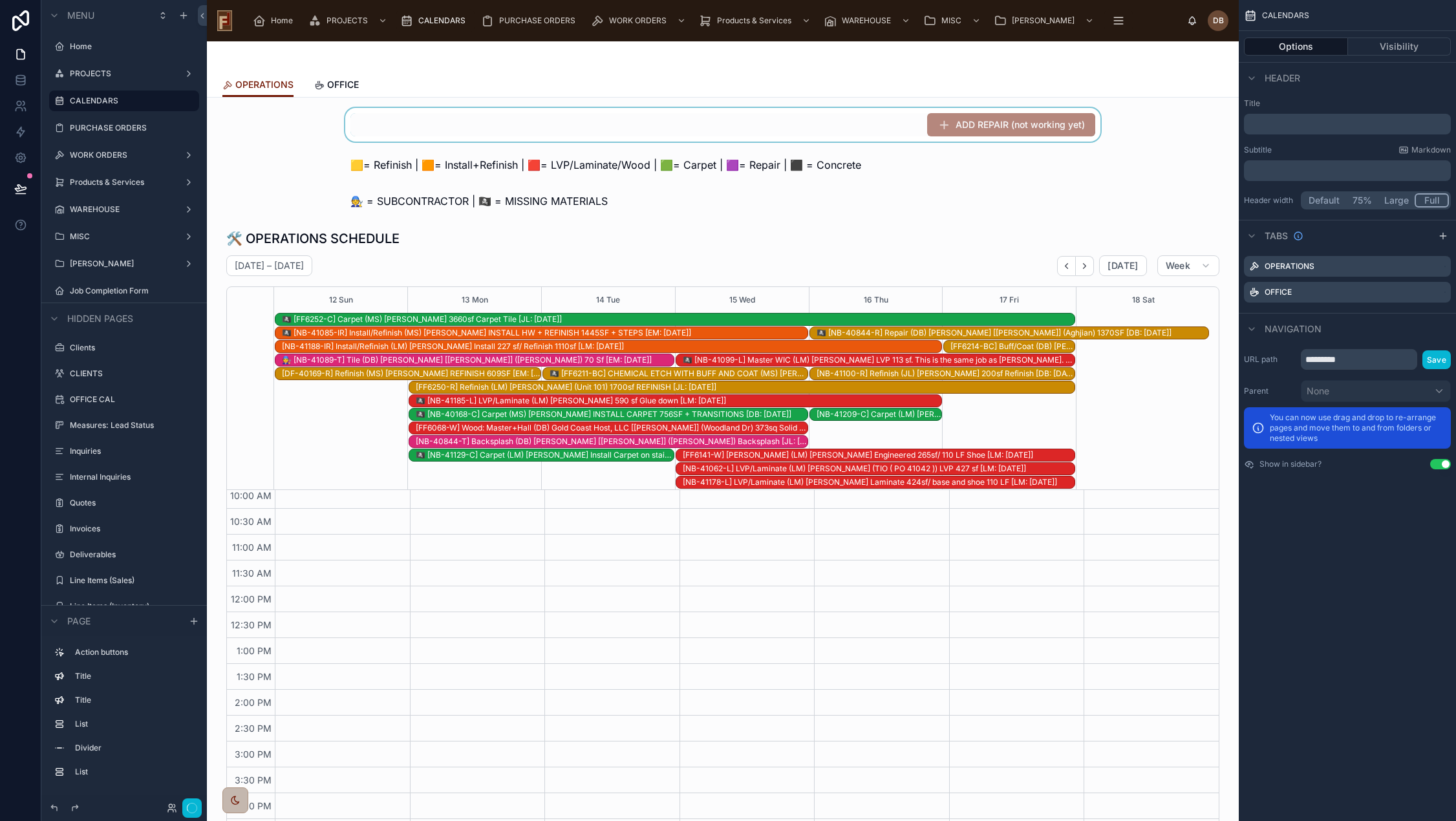
click at [872, 118] on div at bounding box center [722, 125] width 1011 height 34
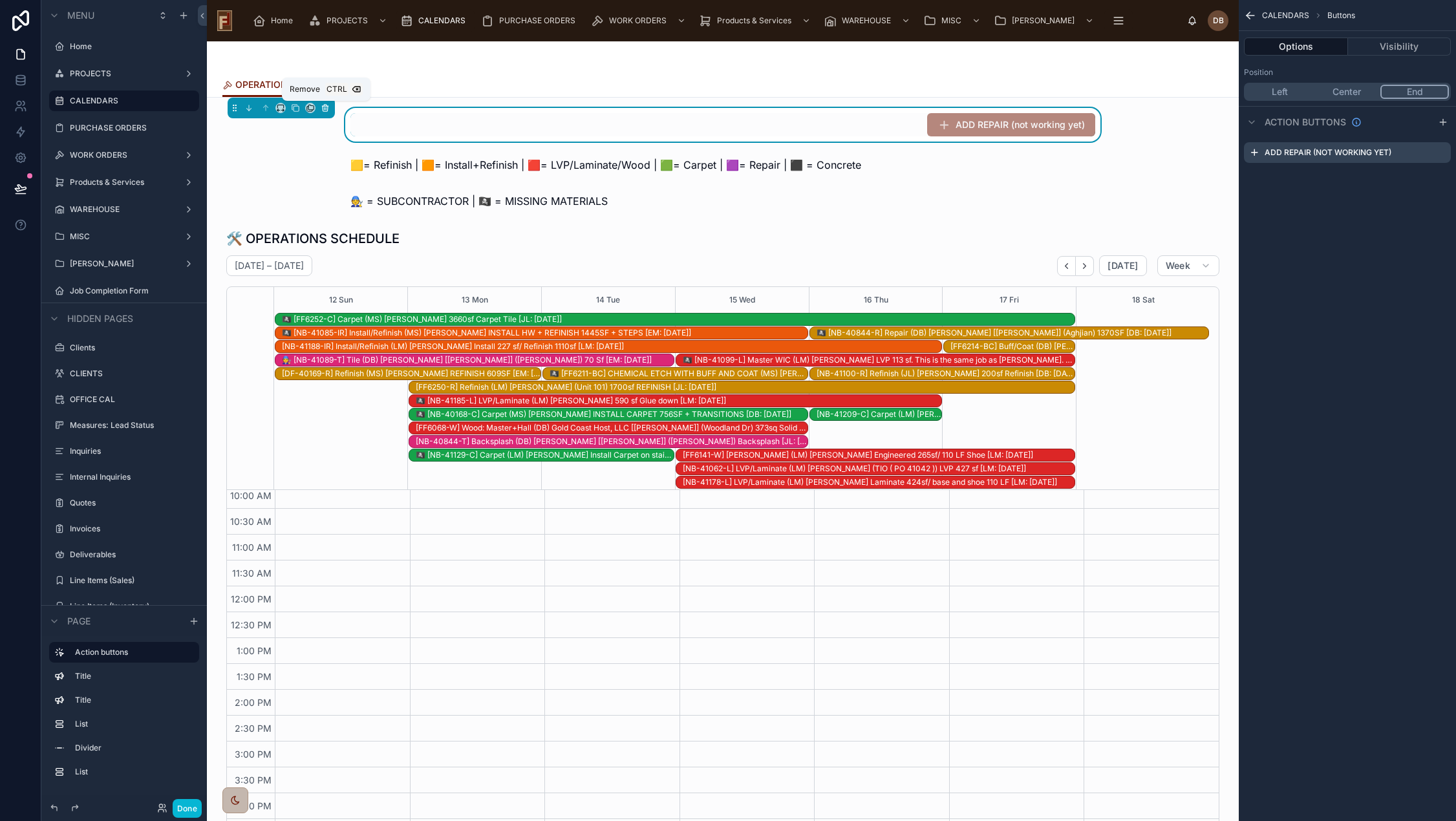
click at [326, 104] on icon at bounding box center [325, 108] width 9 height 9
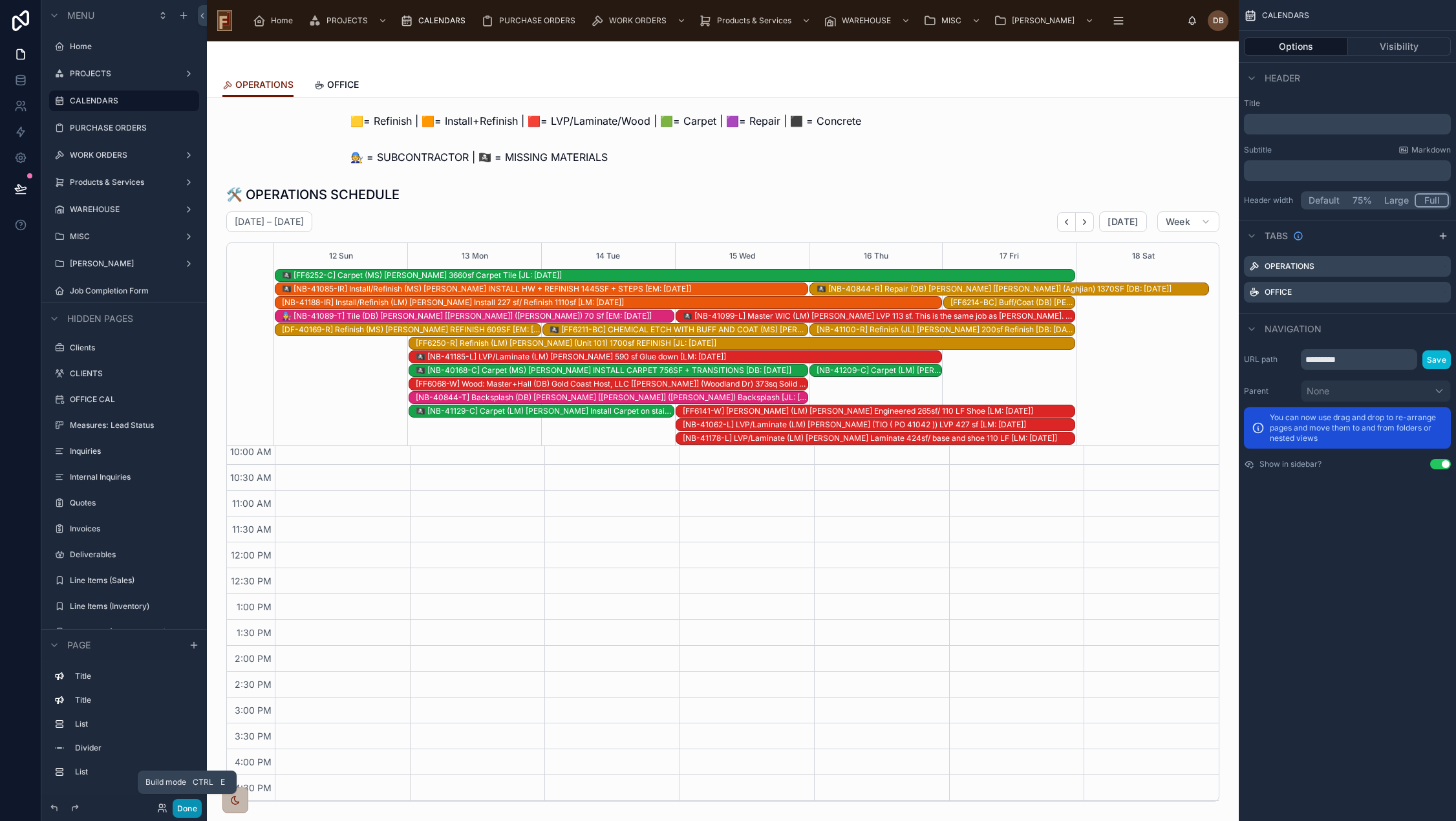
click at [186, 814] on button "Done" at bounding box center [187, 808] width 29 height 19
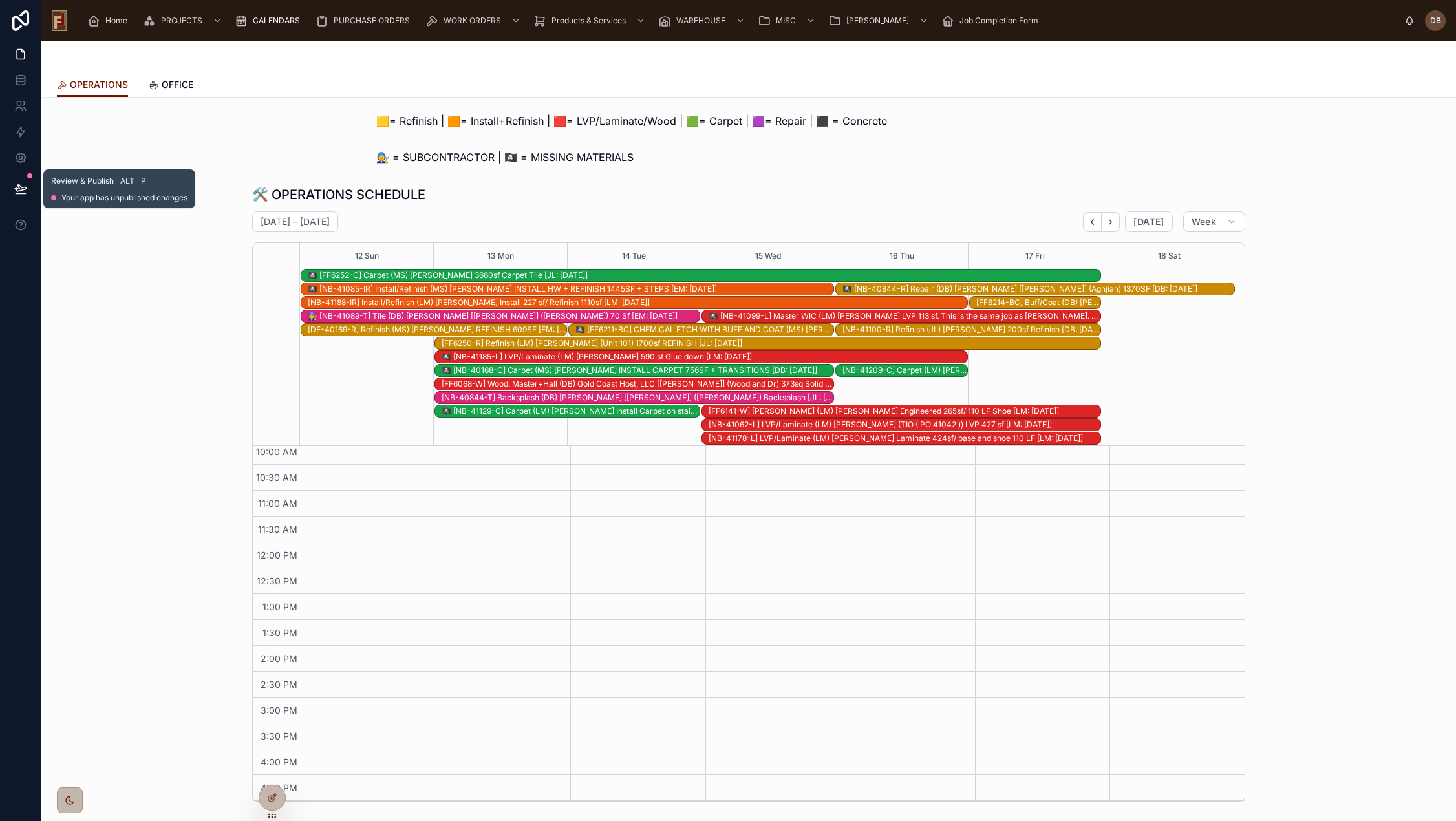
click at [19, 189] on icon at bounding box center [21, 188] width 13 height 13
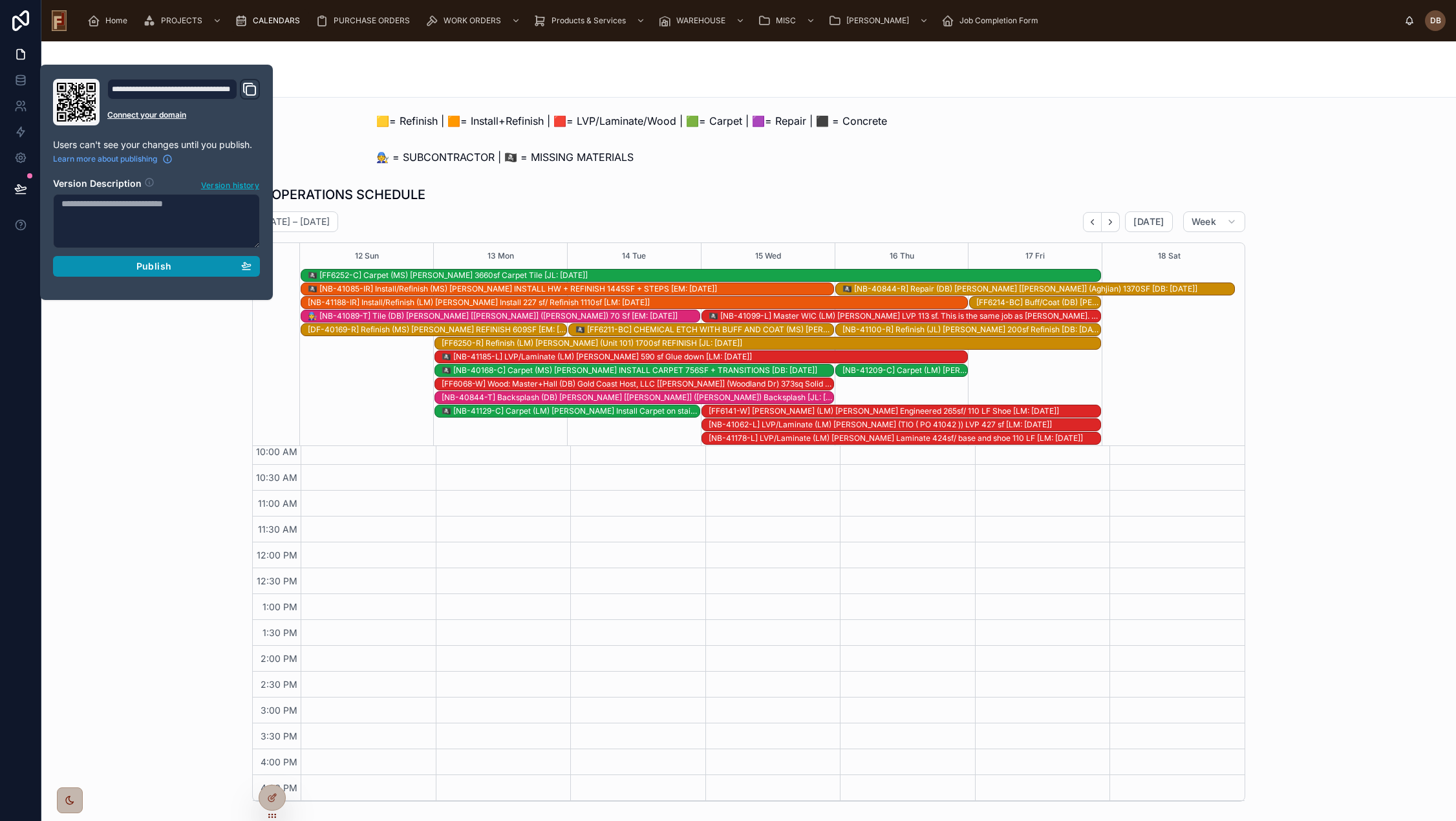
click at [152, 265] on span "Publish" at bounding box center [154, 266] width 35 height 12
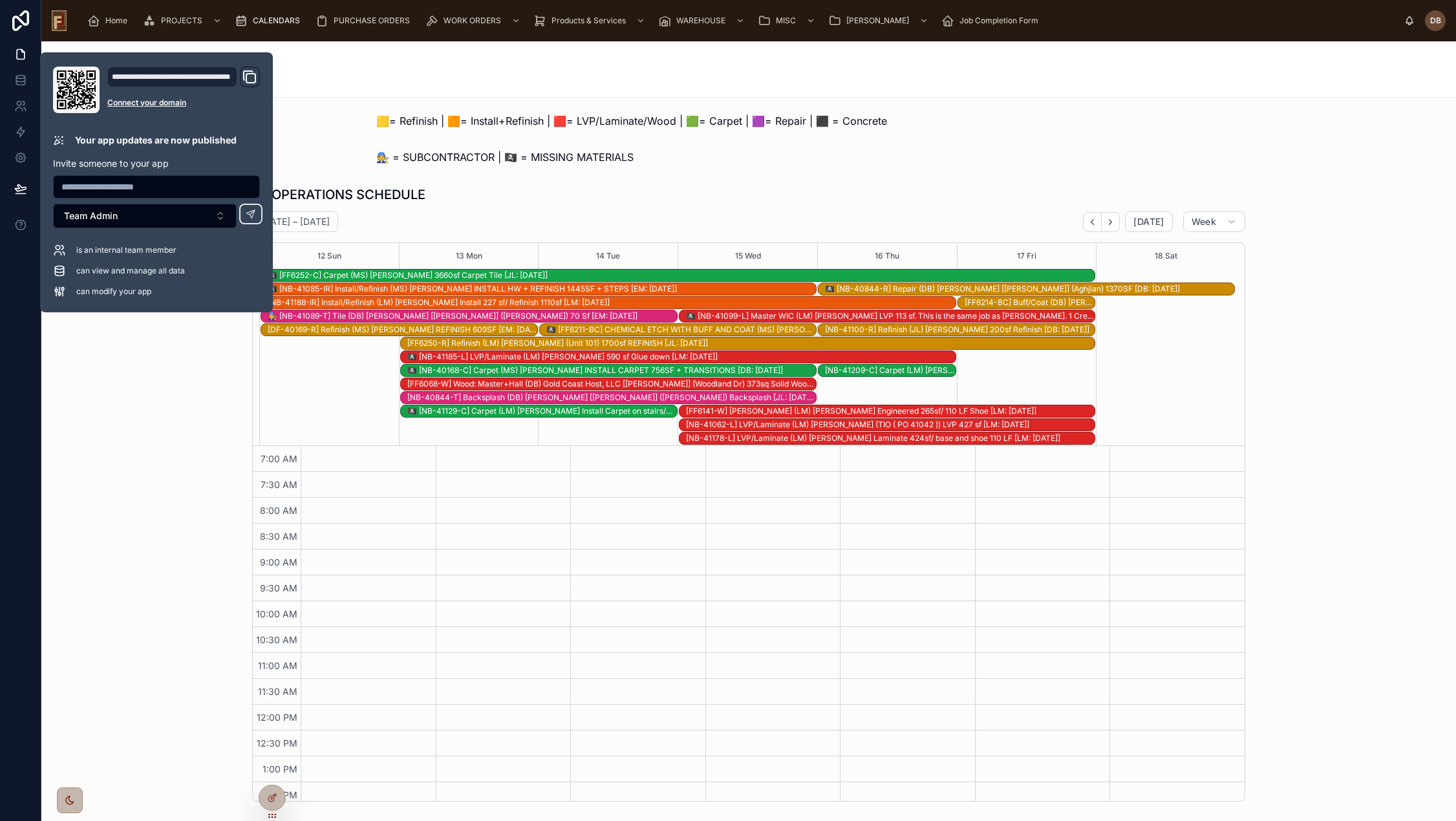
scroll to position [163, 0]
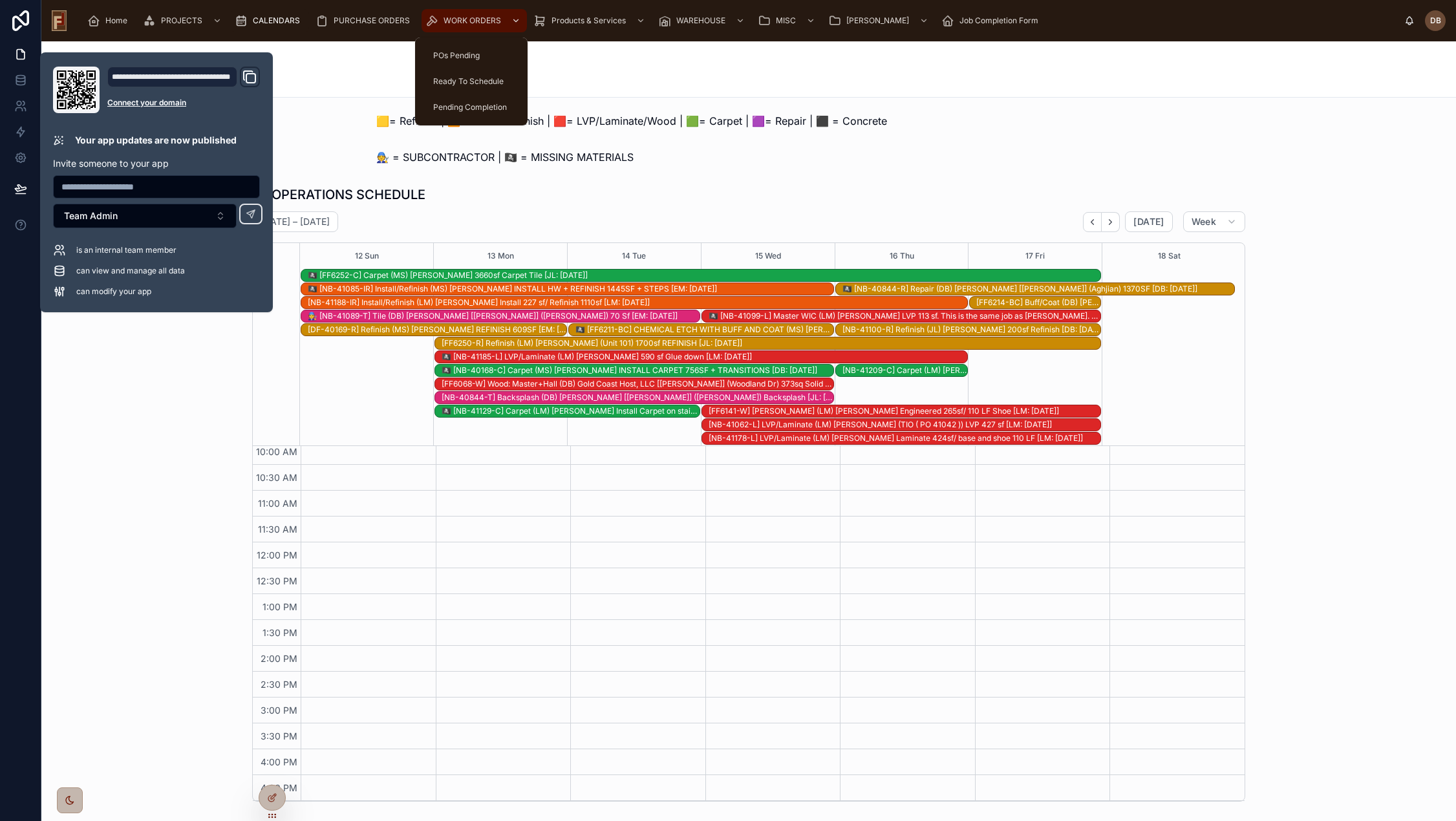
click at [473, 13] on div "WORK ORDERS" at bounding box center [474, 21] width 98 height 21
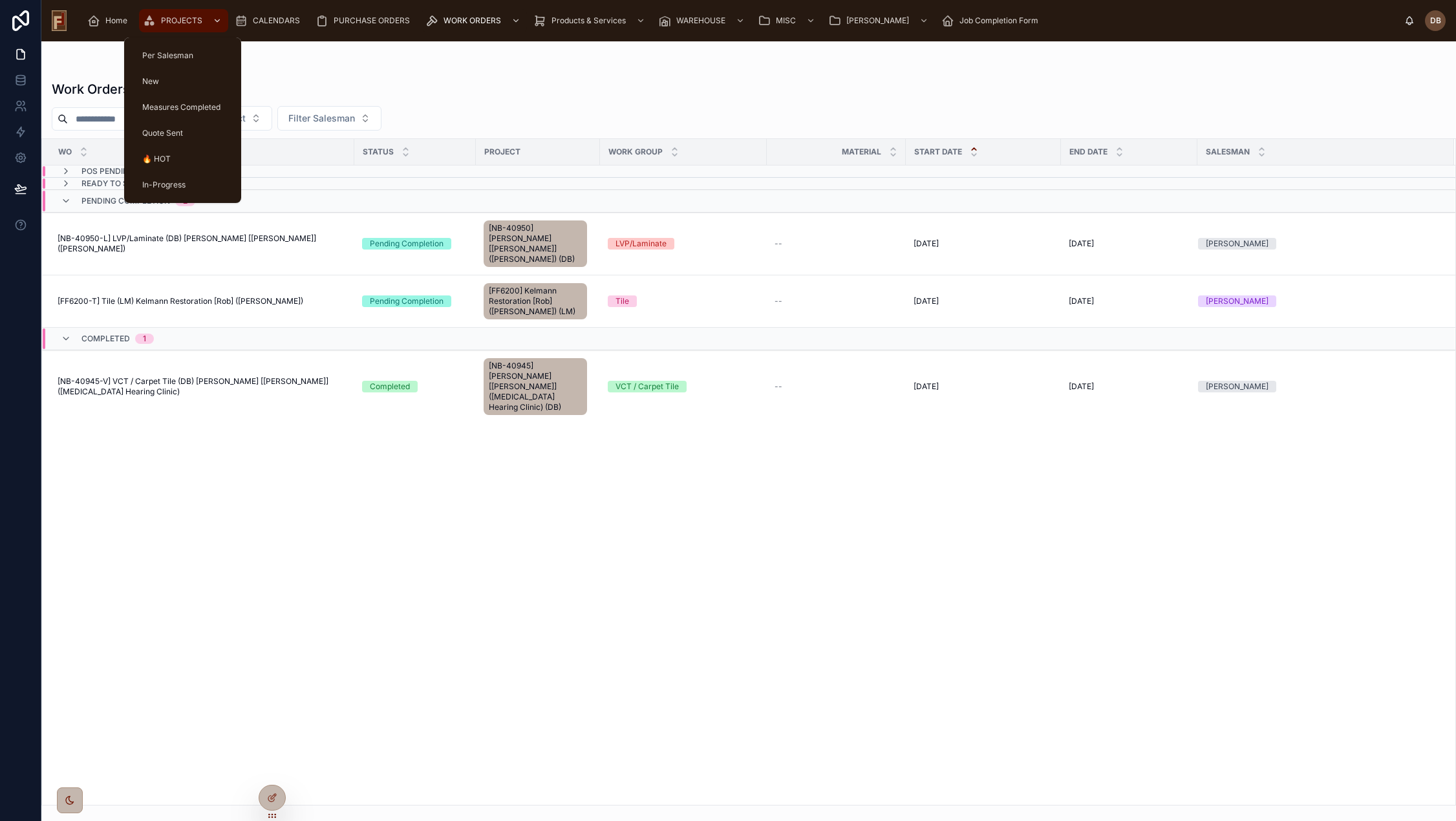
click at [179, 17] on span "PROJECTS" at bounding box center [182, 21] width 41 height 10
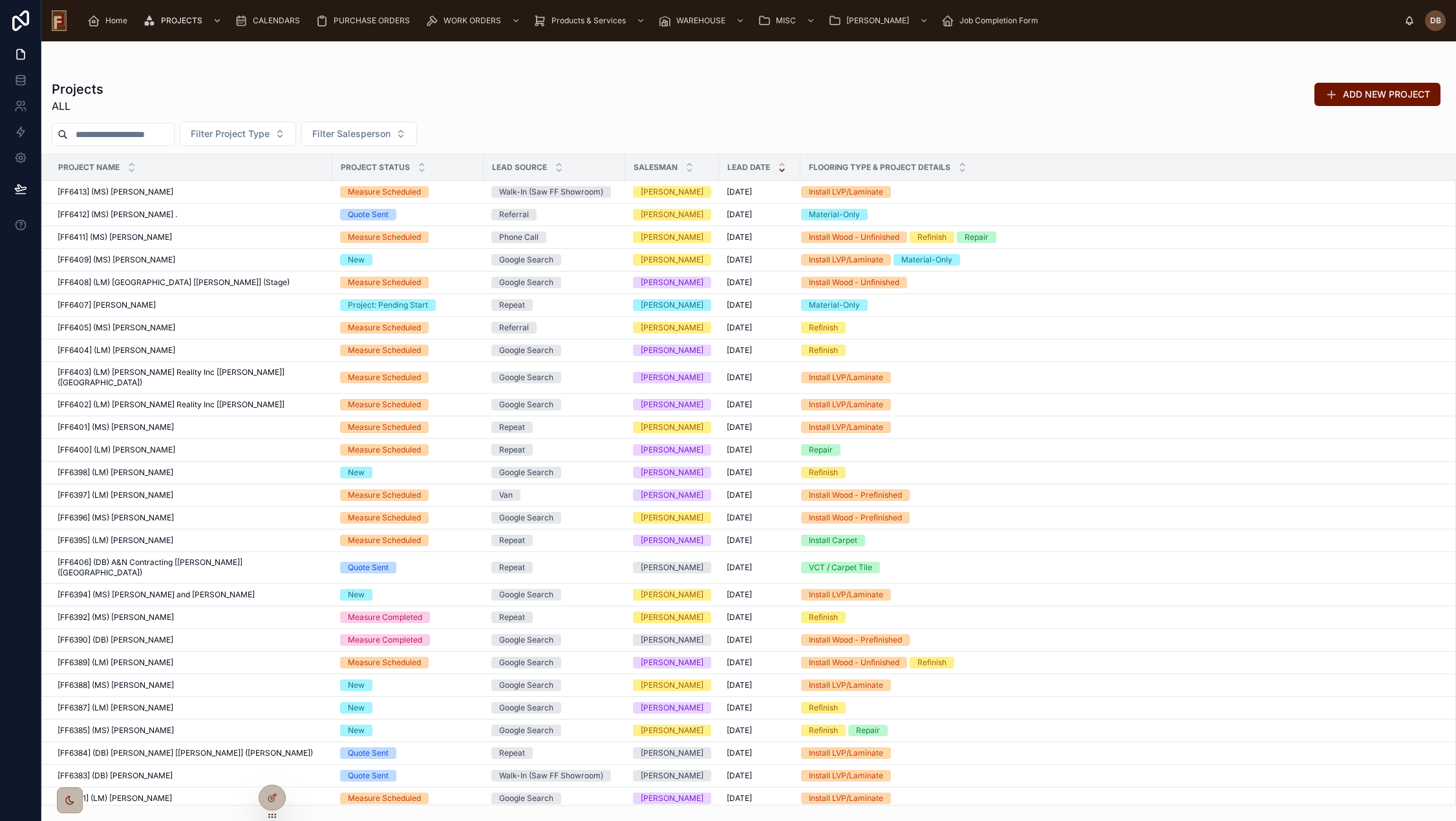
click at [109, 133] on input "text" at bounding box center [121, 135] width 106 height 18
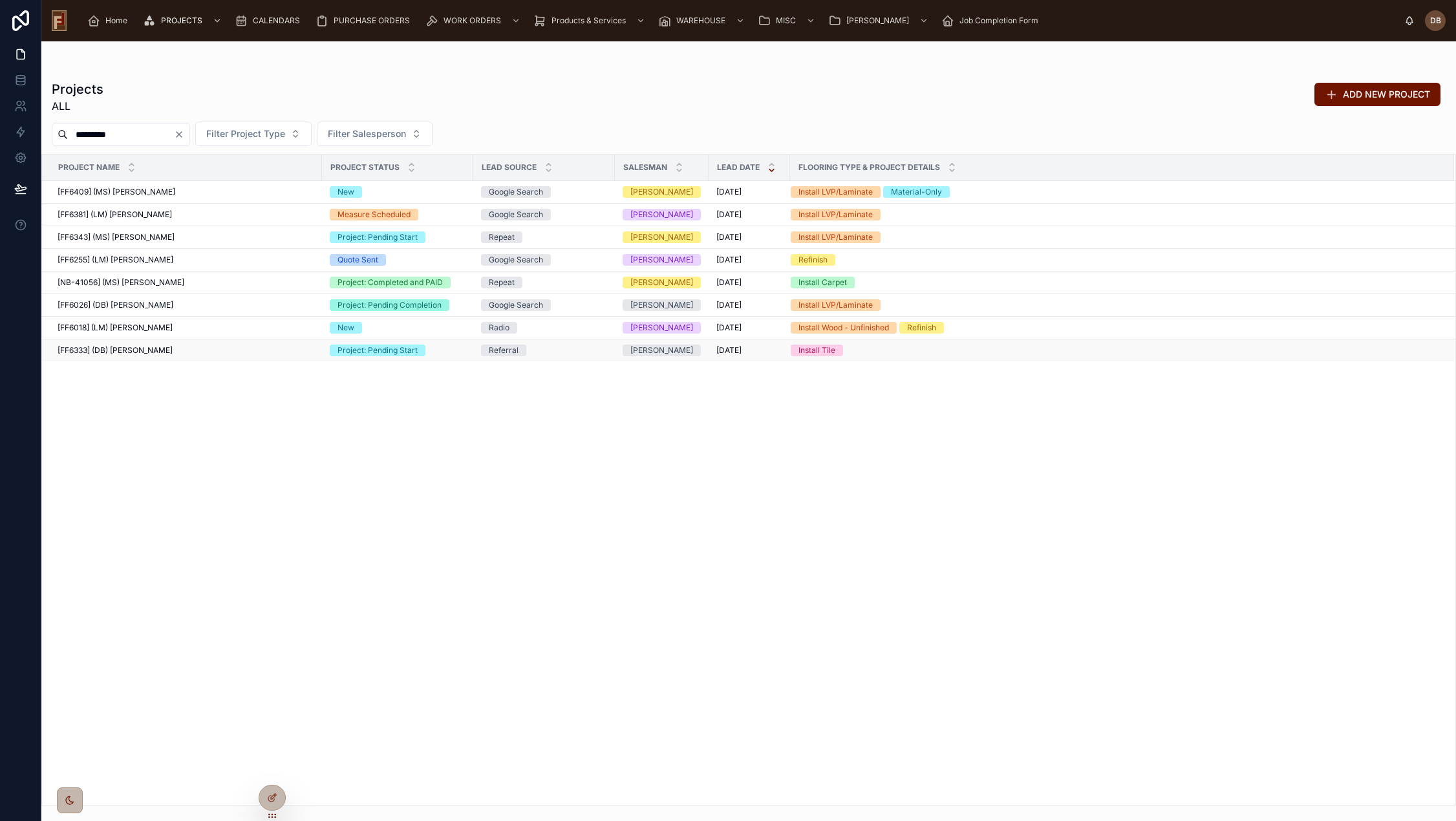
type input "*********"
click at [166, 349] on span "[FF6333] (DB) Stephanie Dietsche" at bounding box center [115, 350] width 115 height 10
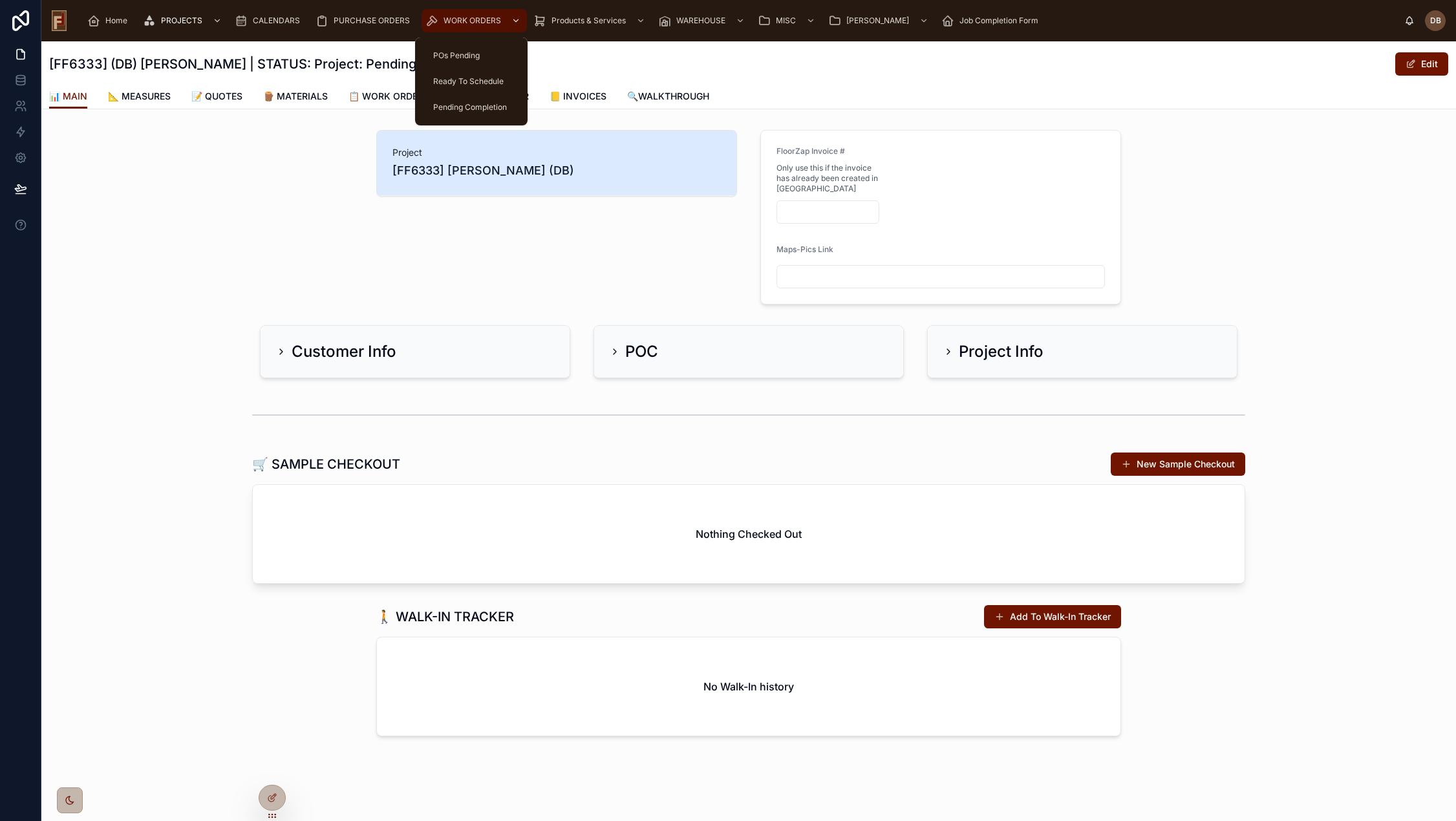
click at [472, 21] on span "WORK ORDERS" at bounding box center [472, 21] width 58 height 10
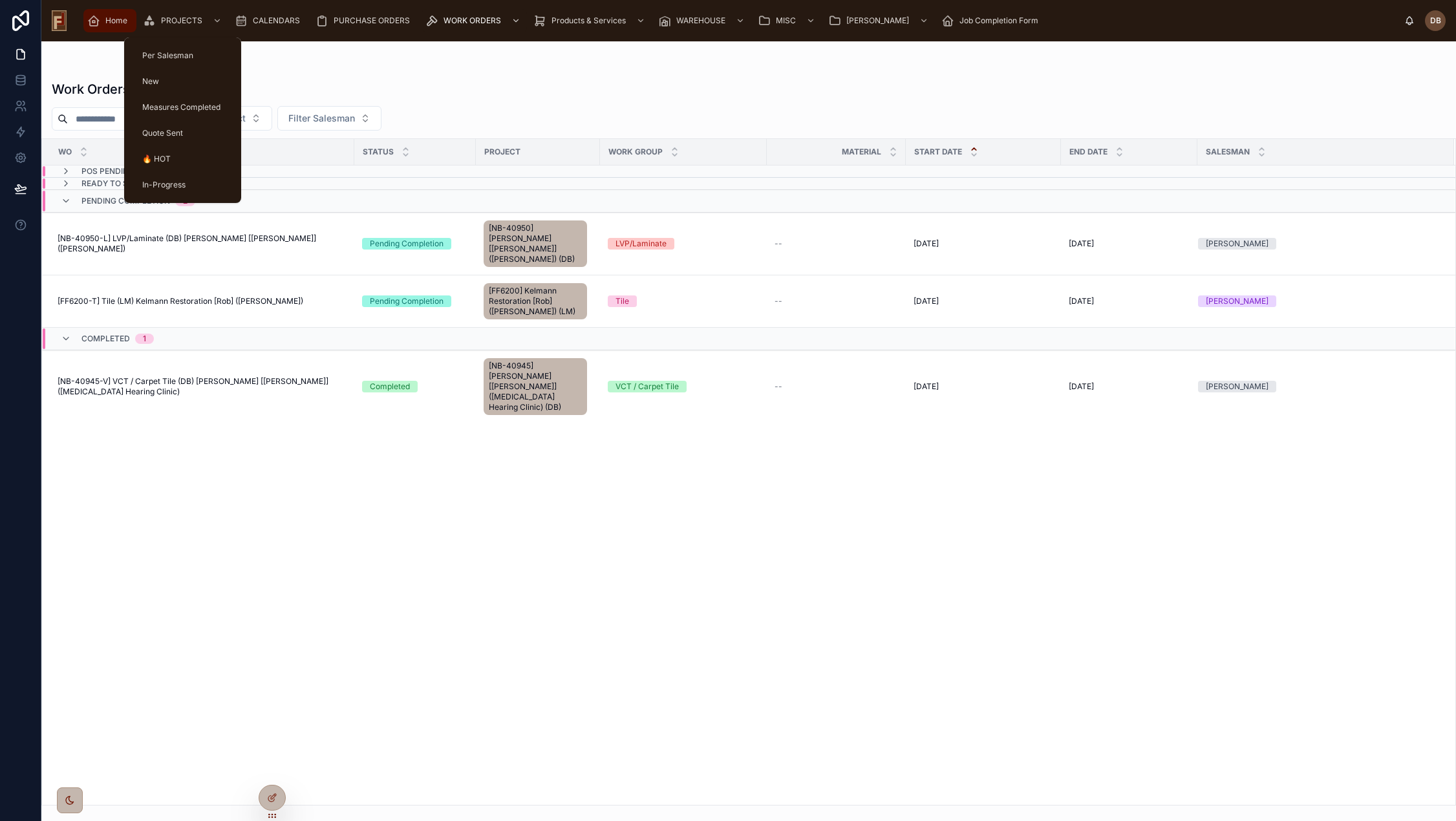
click at [115, 19] on span "Home" at bounding box center [117, 21] width 22 height 10
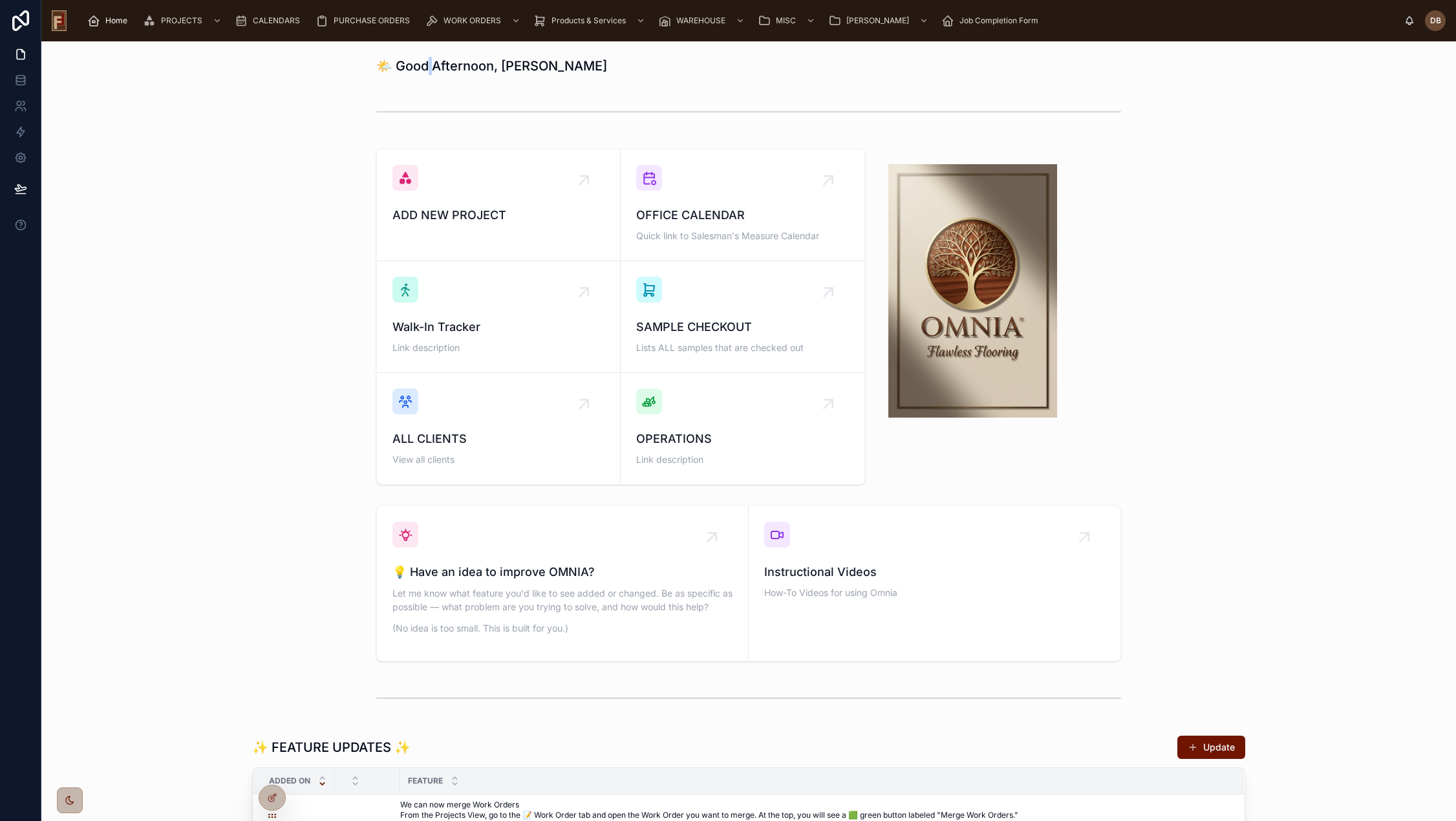
click at [430, 65] on h1 "🌤️ Good Afternoon, David" at bounding box center [492, 66] width 231 height 18
click at [268, 17] on span "CALENDARS" at bounding box center [276, 21] width 47 height 10
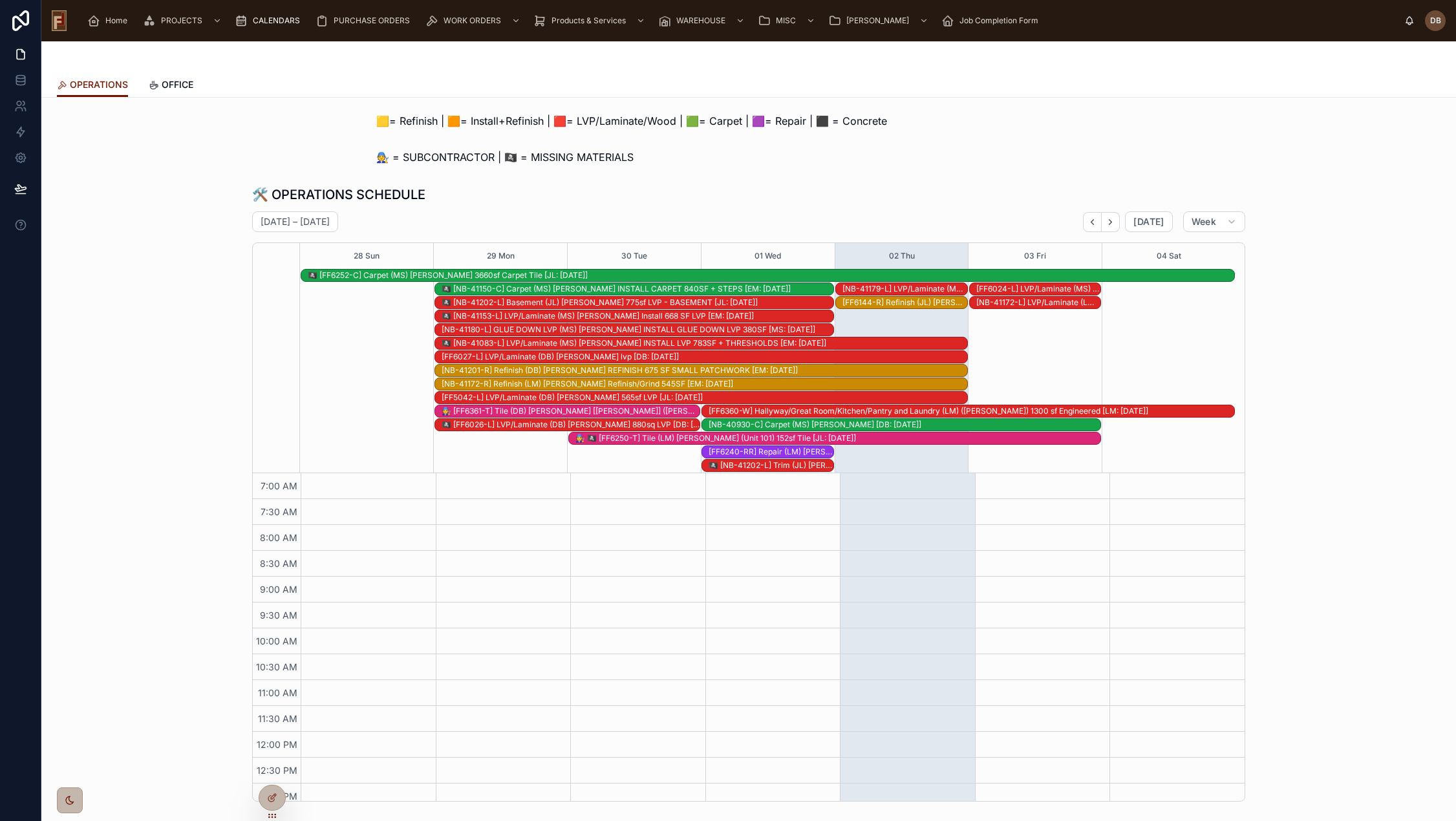
scroll to position [189, 0]
click at [1109, 223] on icon "Next" at bounding box center [1111, 221] width 3 height 5
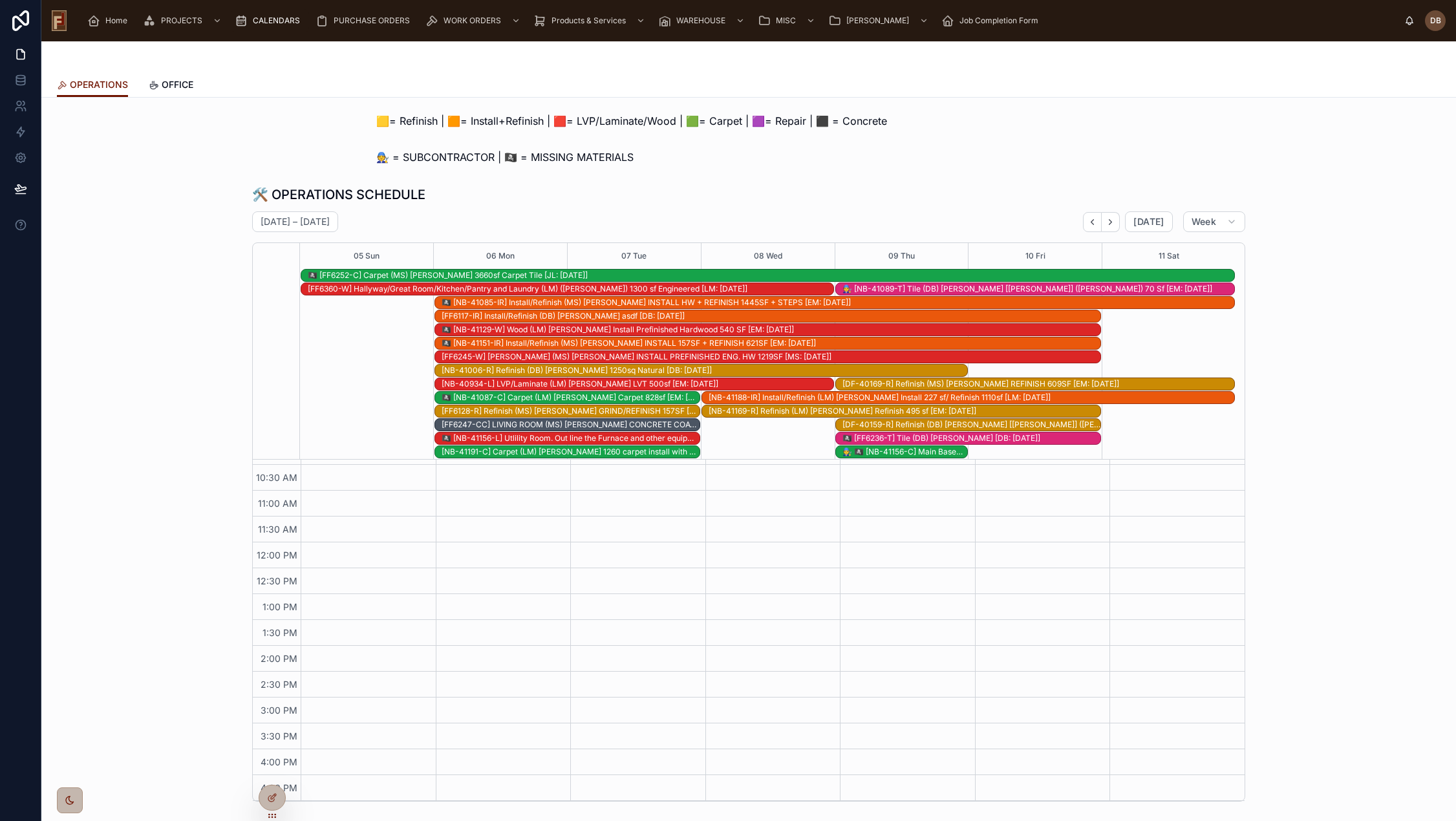
scroll to position [175, 0]
click at [1108, 221] on icon "Next" at bounding box center [1110, 221] width 10 height 10
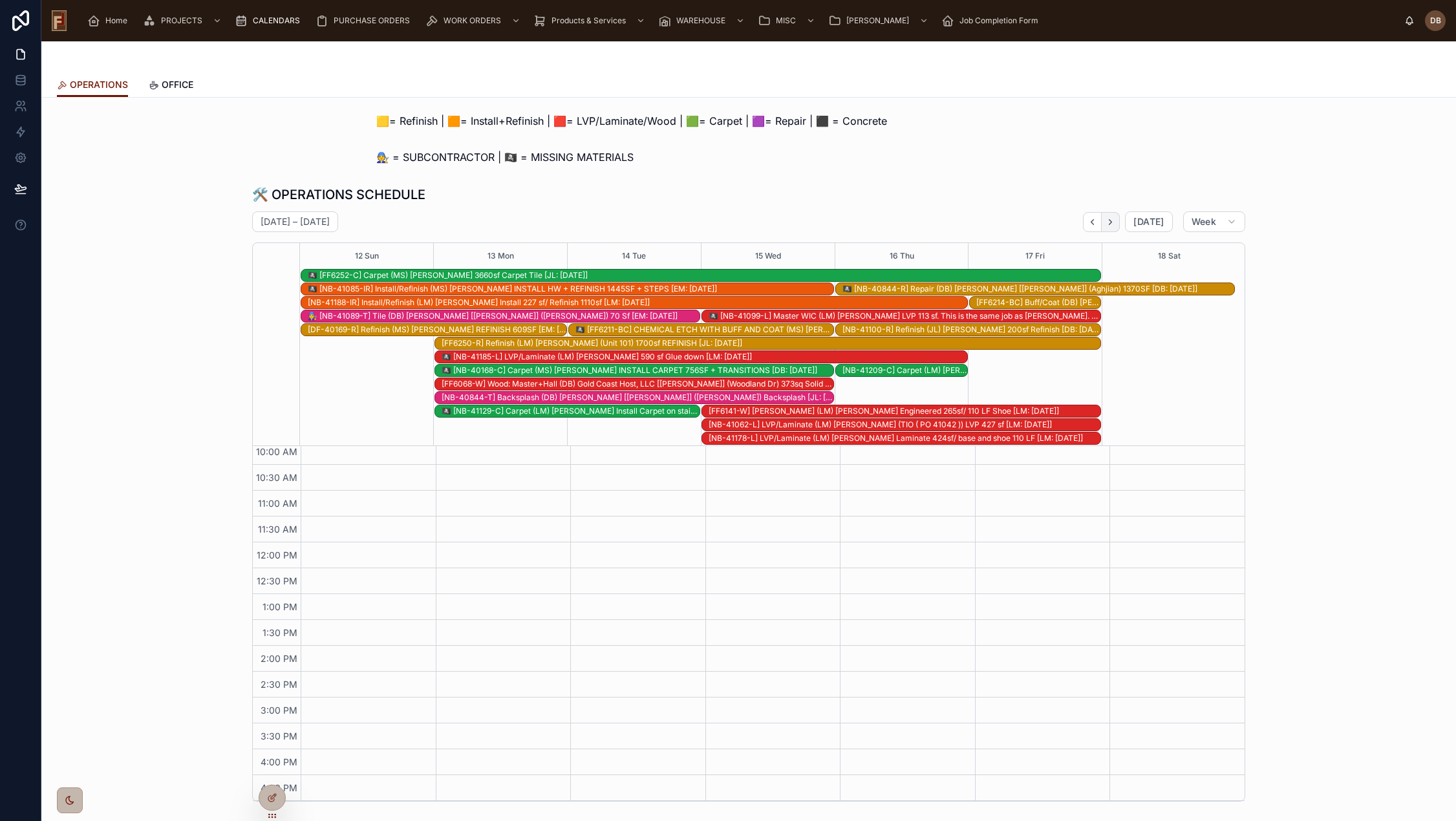
click at [1110, 221] on icon "Next" at bounding box center [1110, 221] width 10 height 10
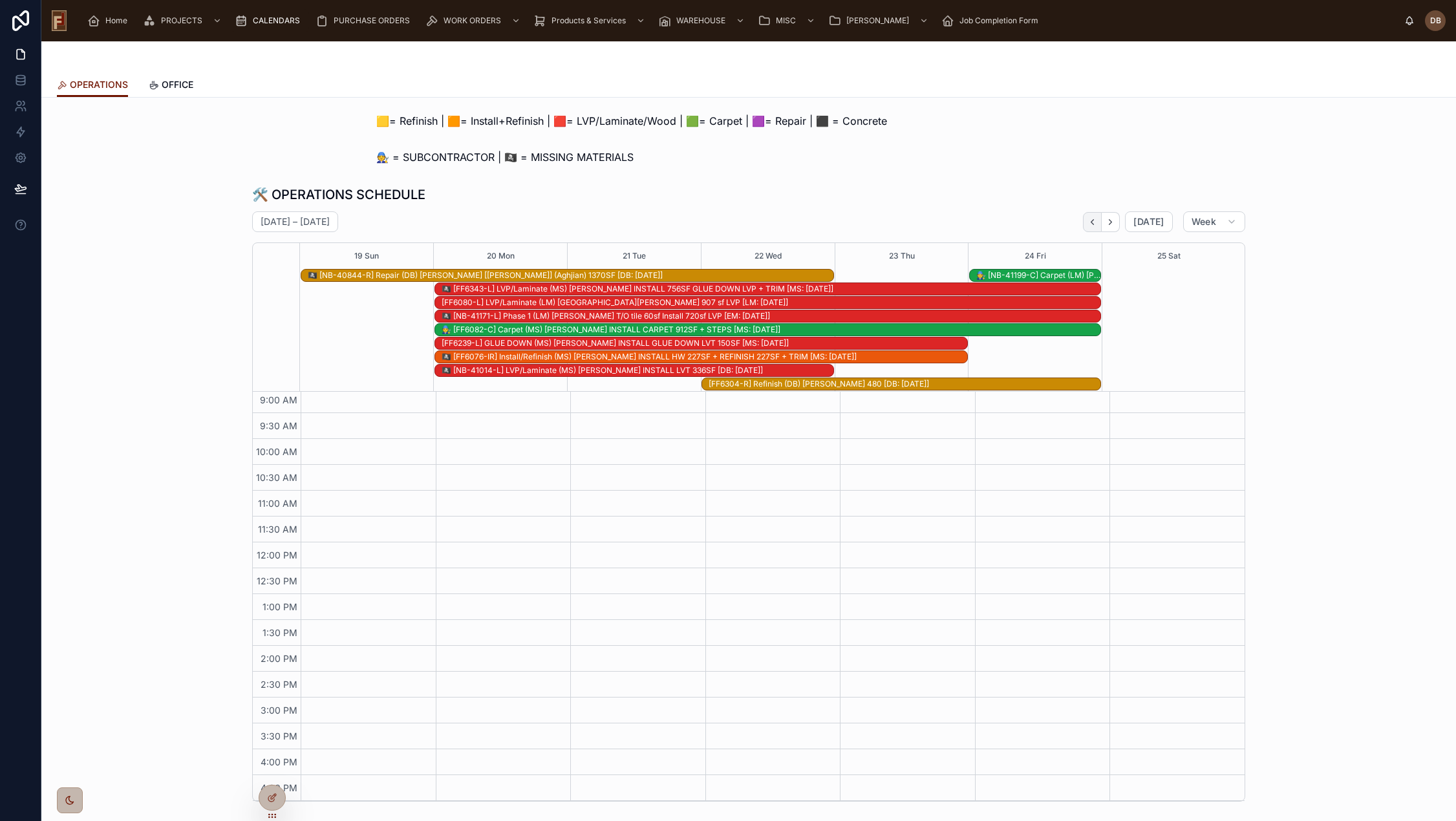
scroll to position [108, 0]
click at [1091, 219] on icon "Back" at bounding box center [1093, 221] width 3 height 5
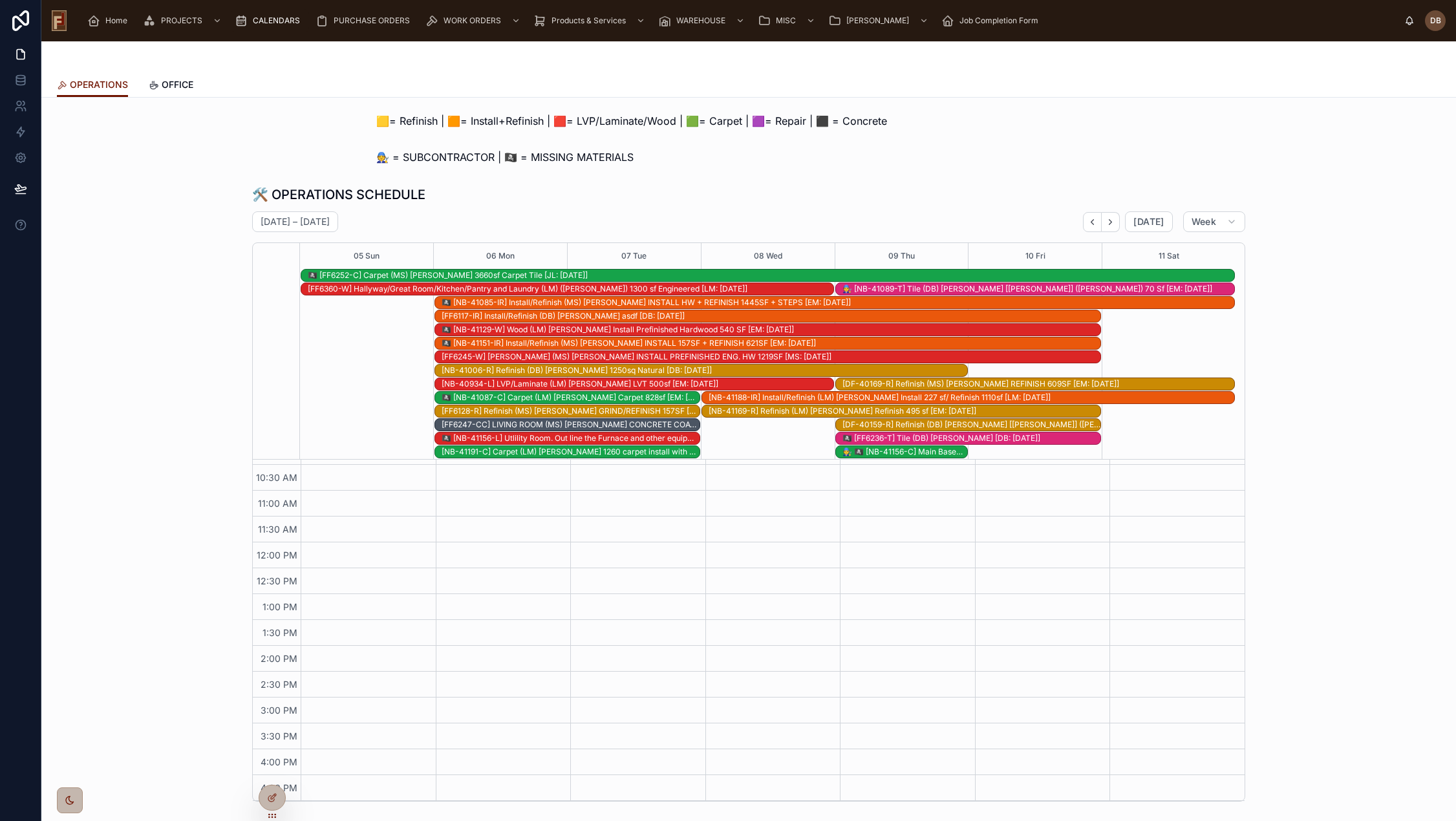
scroll to position [189, 0]
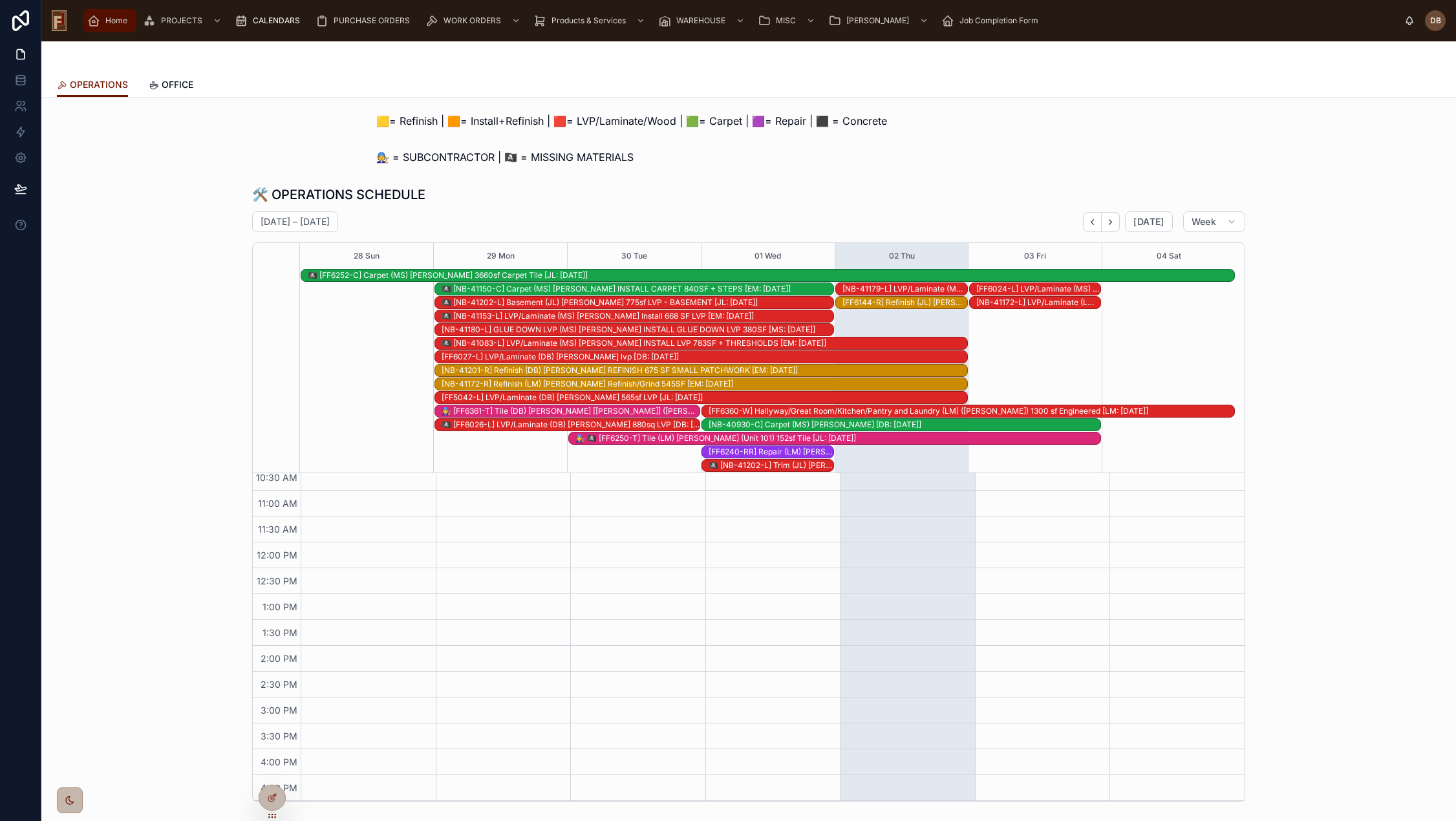
click at [111, 21] on span "Home" at bounding box center [117, 21] width 22 height 10
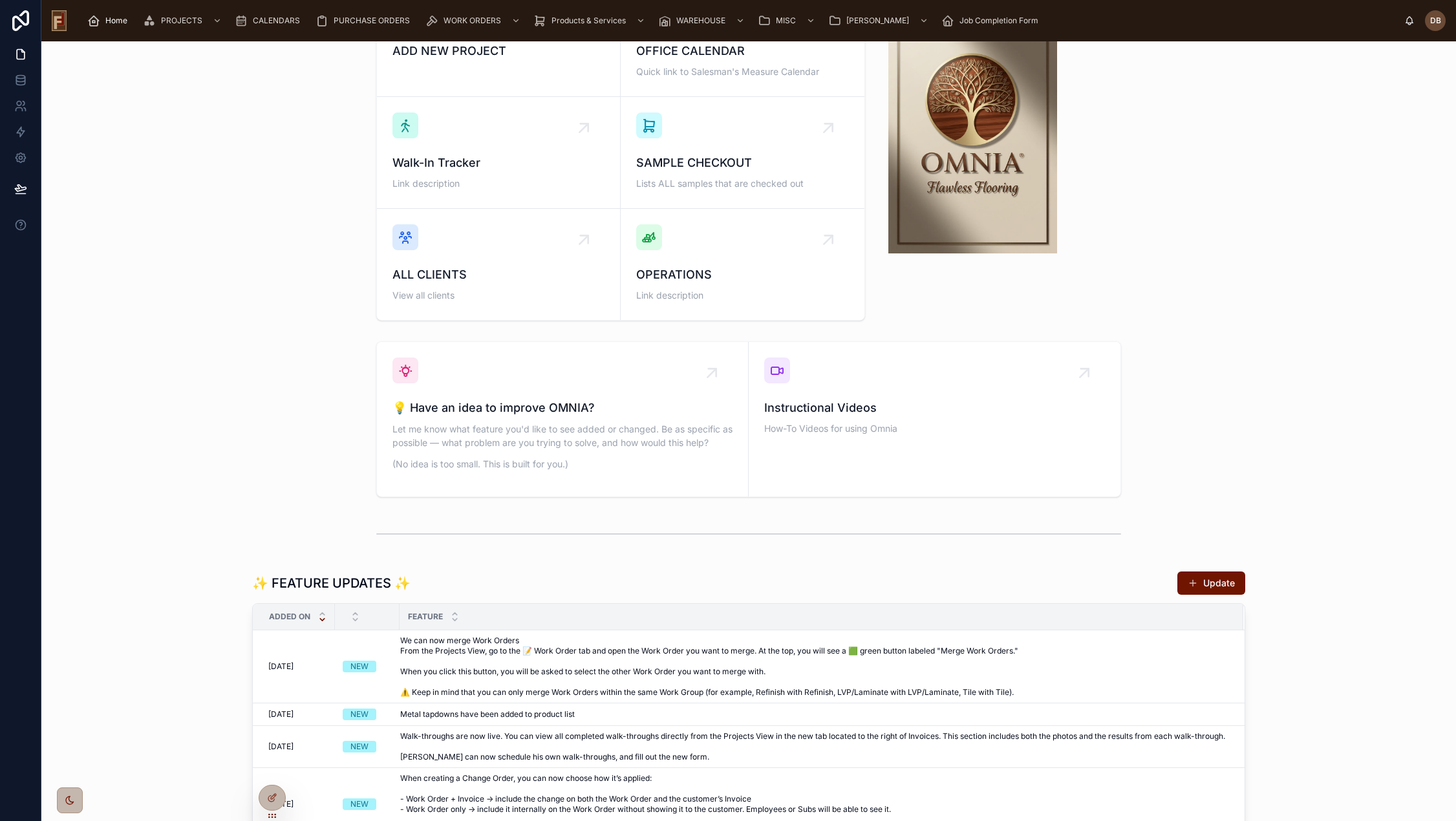
scroll to position [194, 0]
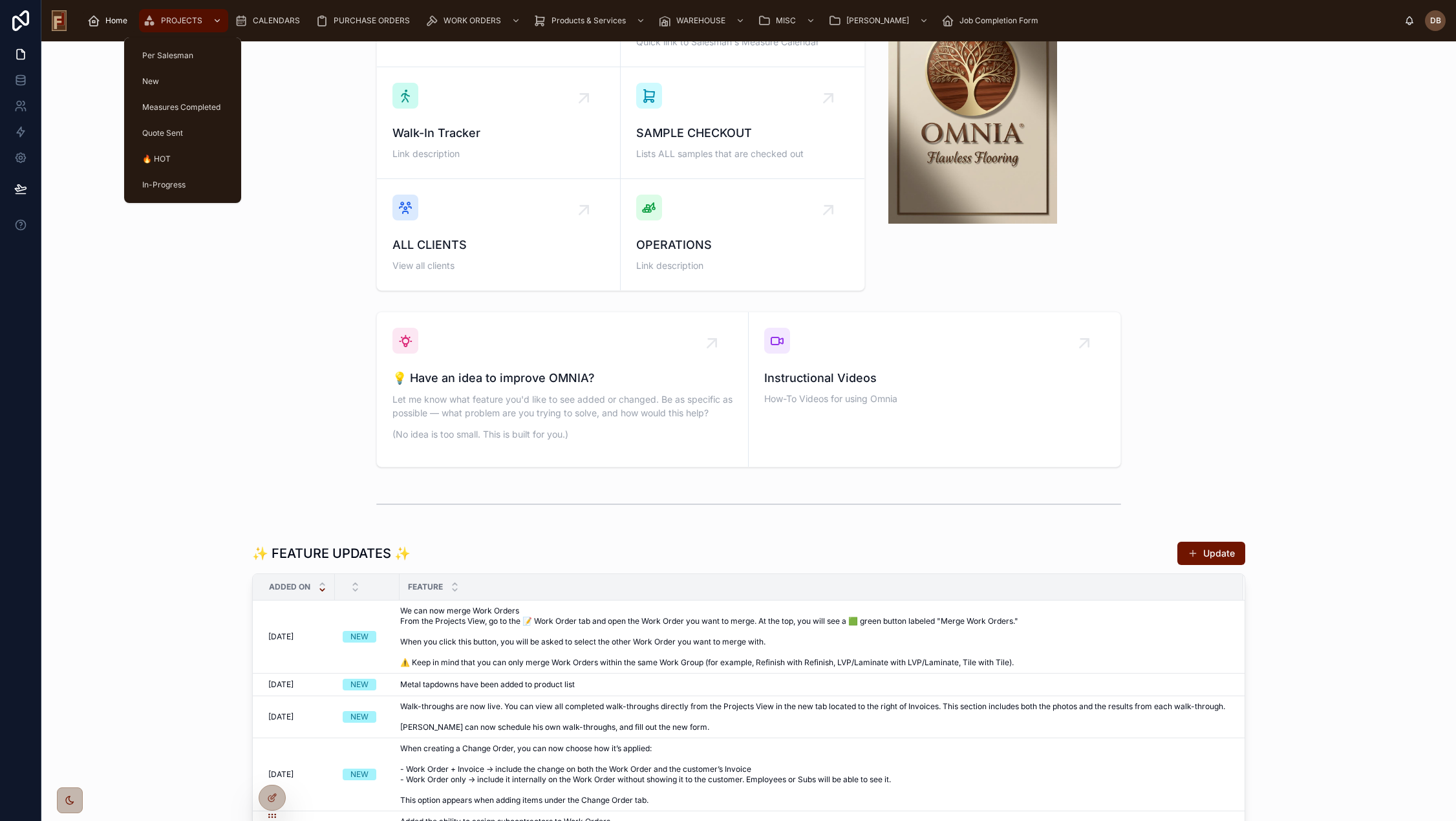
click at [166, 20] on span "PROJECTS" at bounding box center [182, 21] width 41 height 10
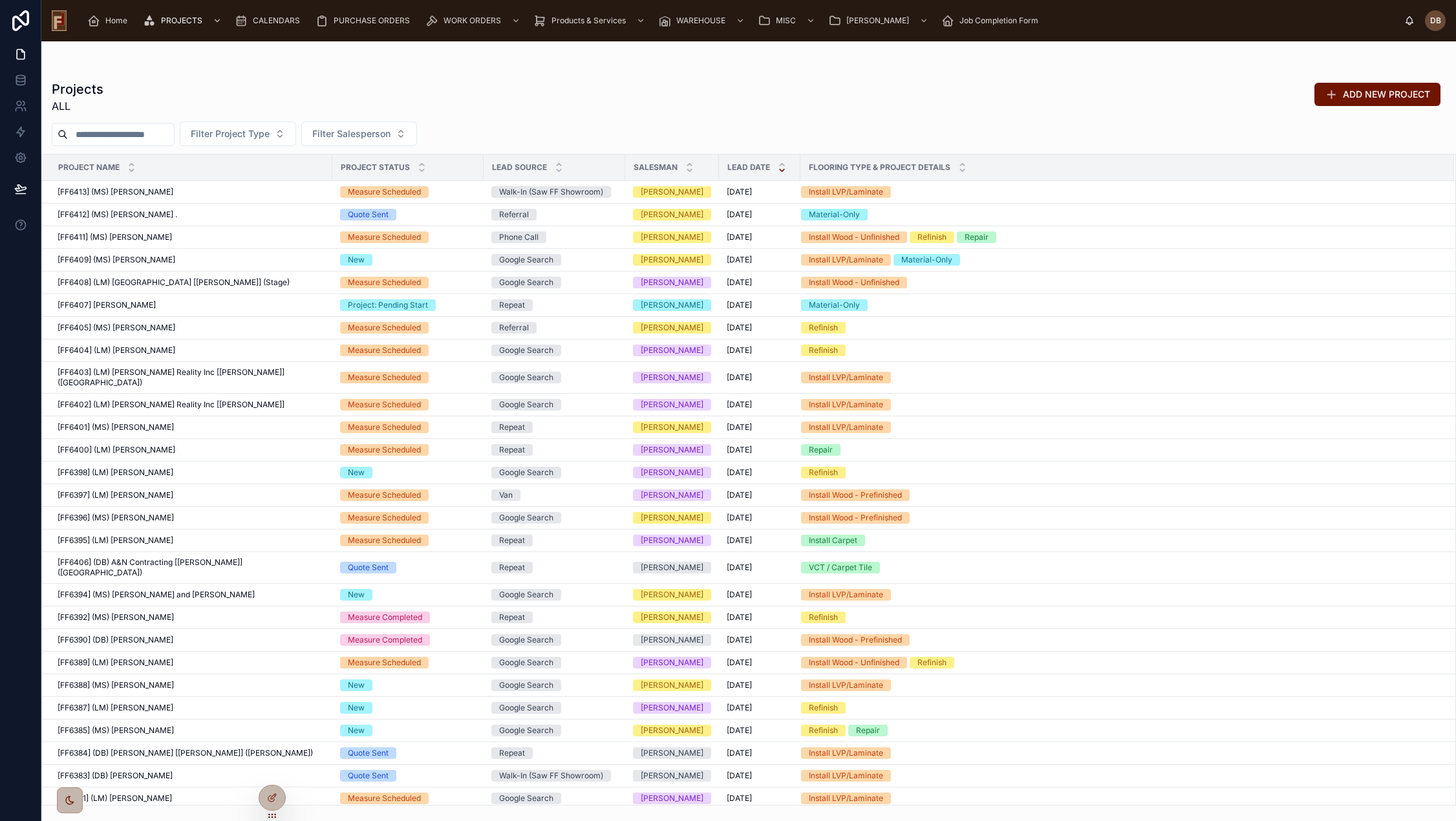
click at [97, 134] on input "text" at bounding box center [121, 135] width 106 height 18
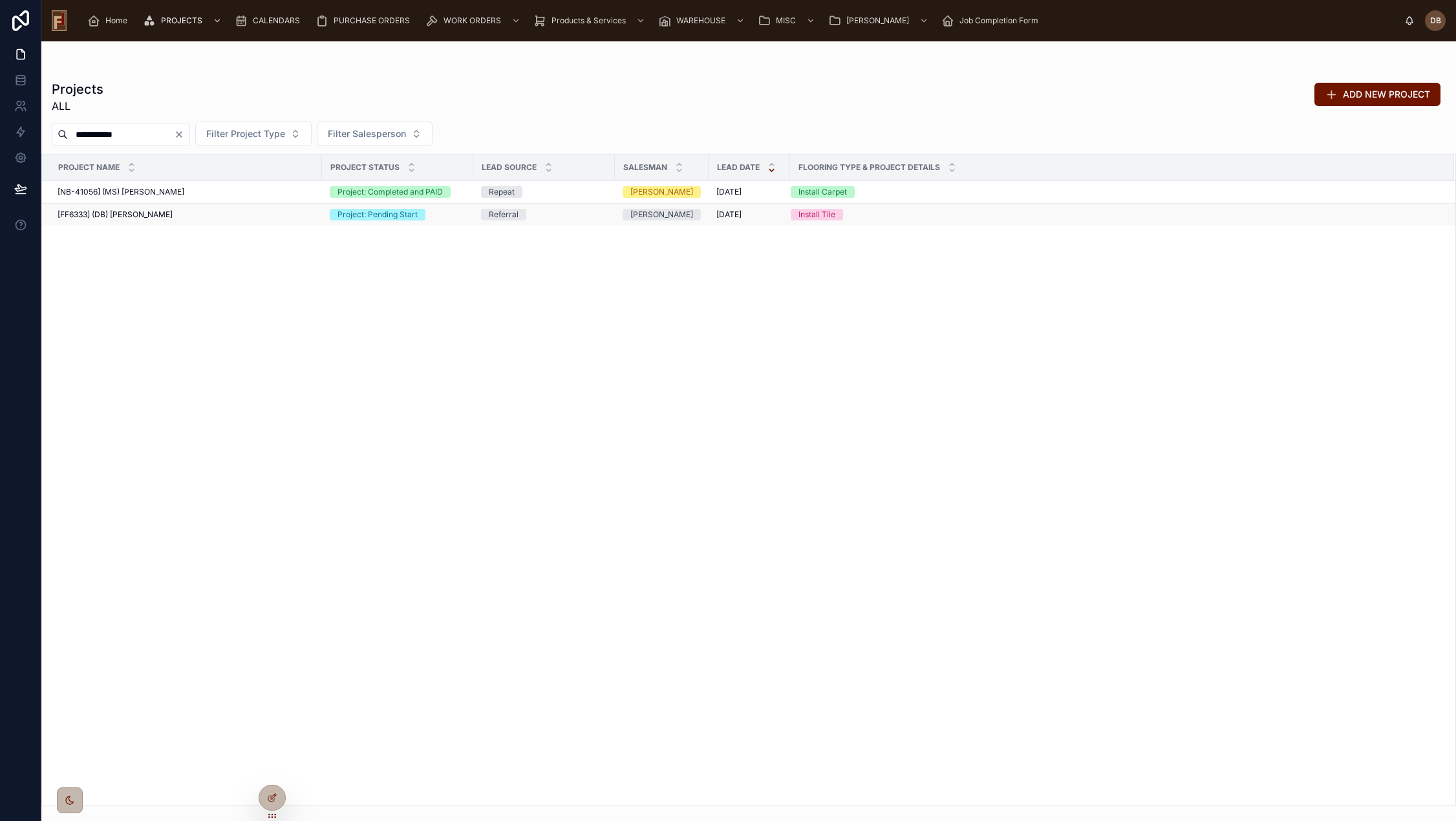
type input "**********"
click at [152, 216] on span "[FF6333] (DB) Stephanie Dietsche" at bounding box center [115, 214] width 115 height 10
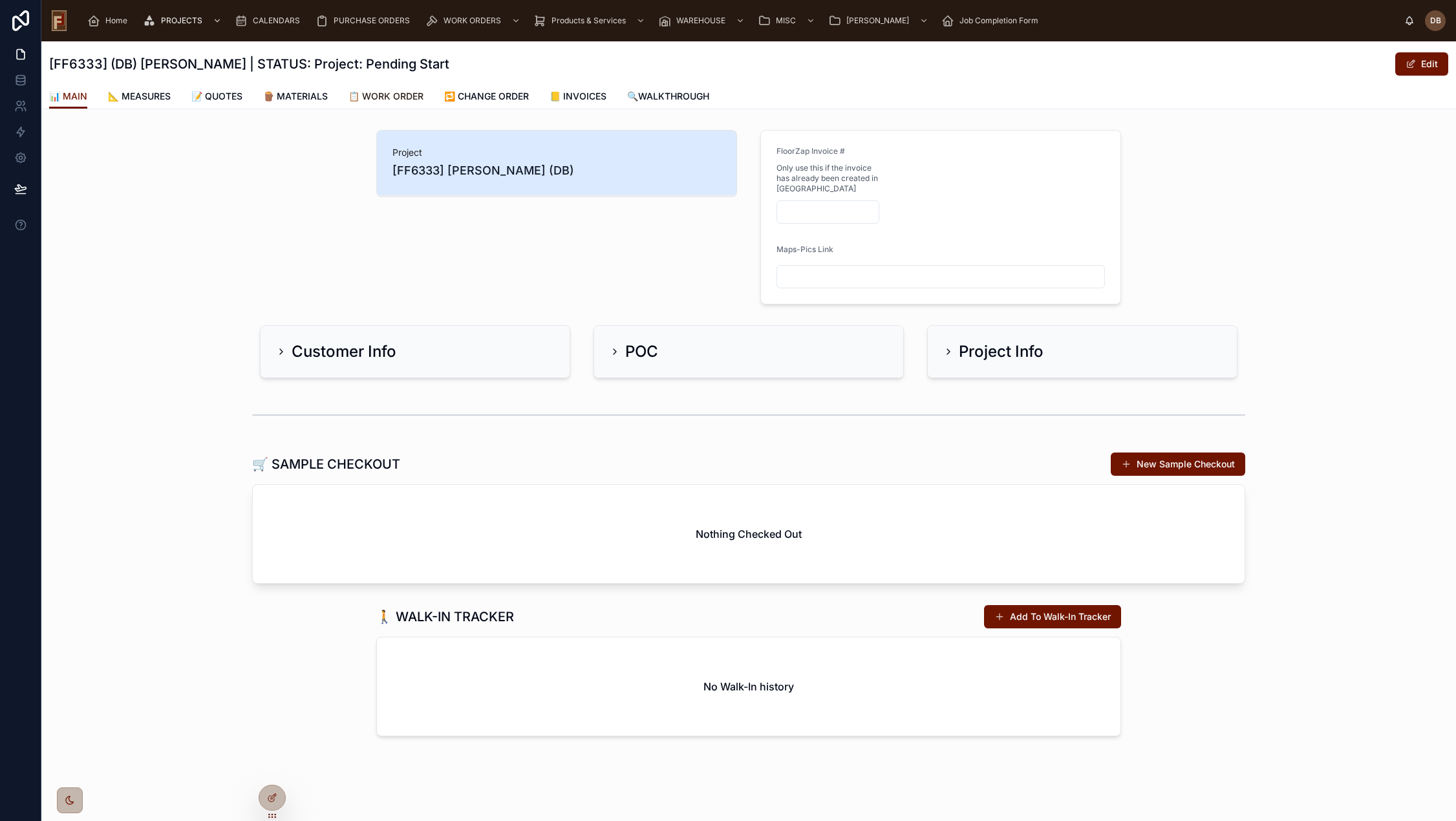
click at [403, 96] on span "📋 WORK ORDER" at bounding box center [386, 96] width 75 height 13
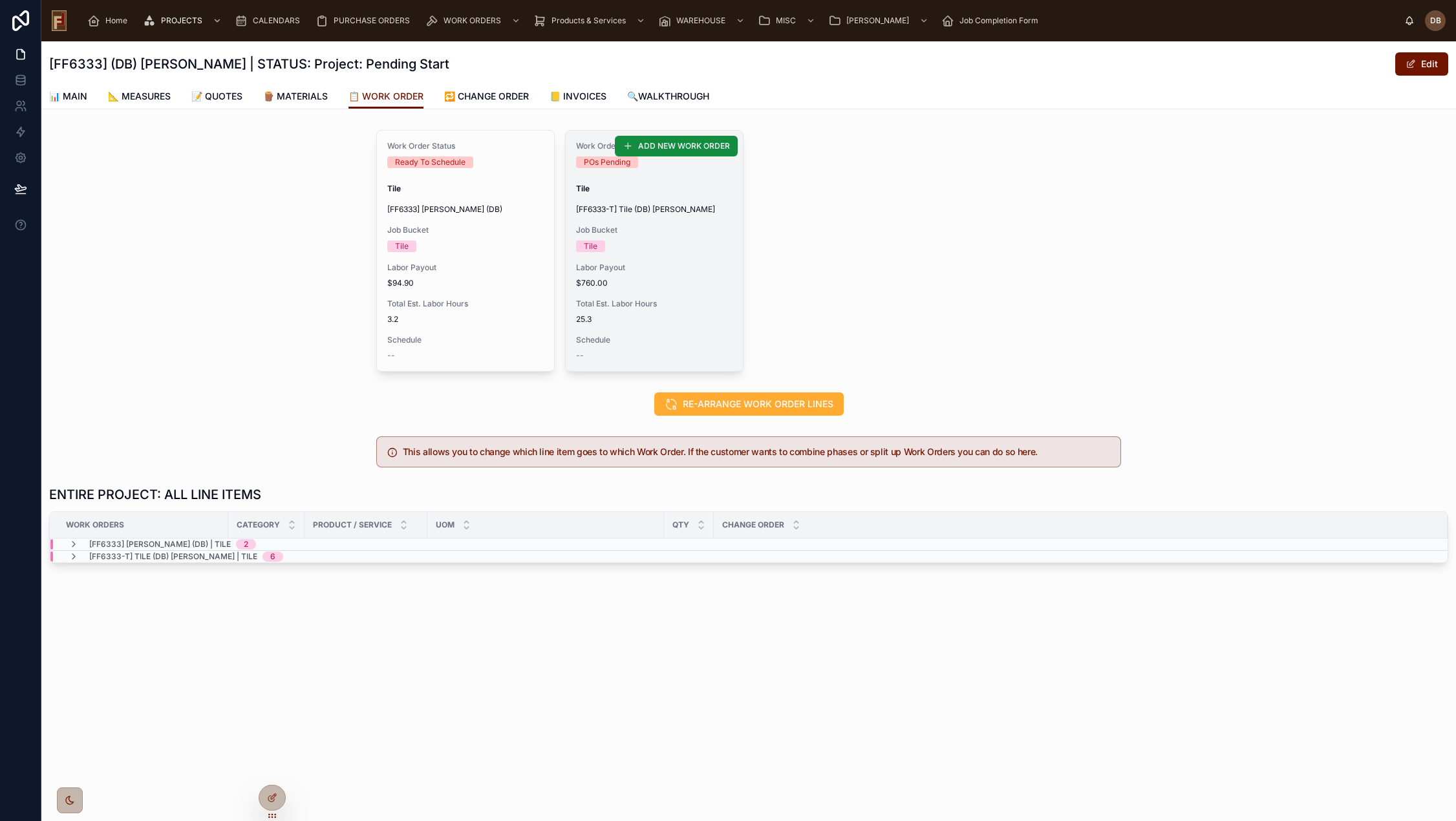
click at [683, 290] on div "Work Order Status POs Pending Tile [FF6333-T] Tile (DB) Stephanie Dietsche Job …" at bounding box center [654, 251] width 177 height 240
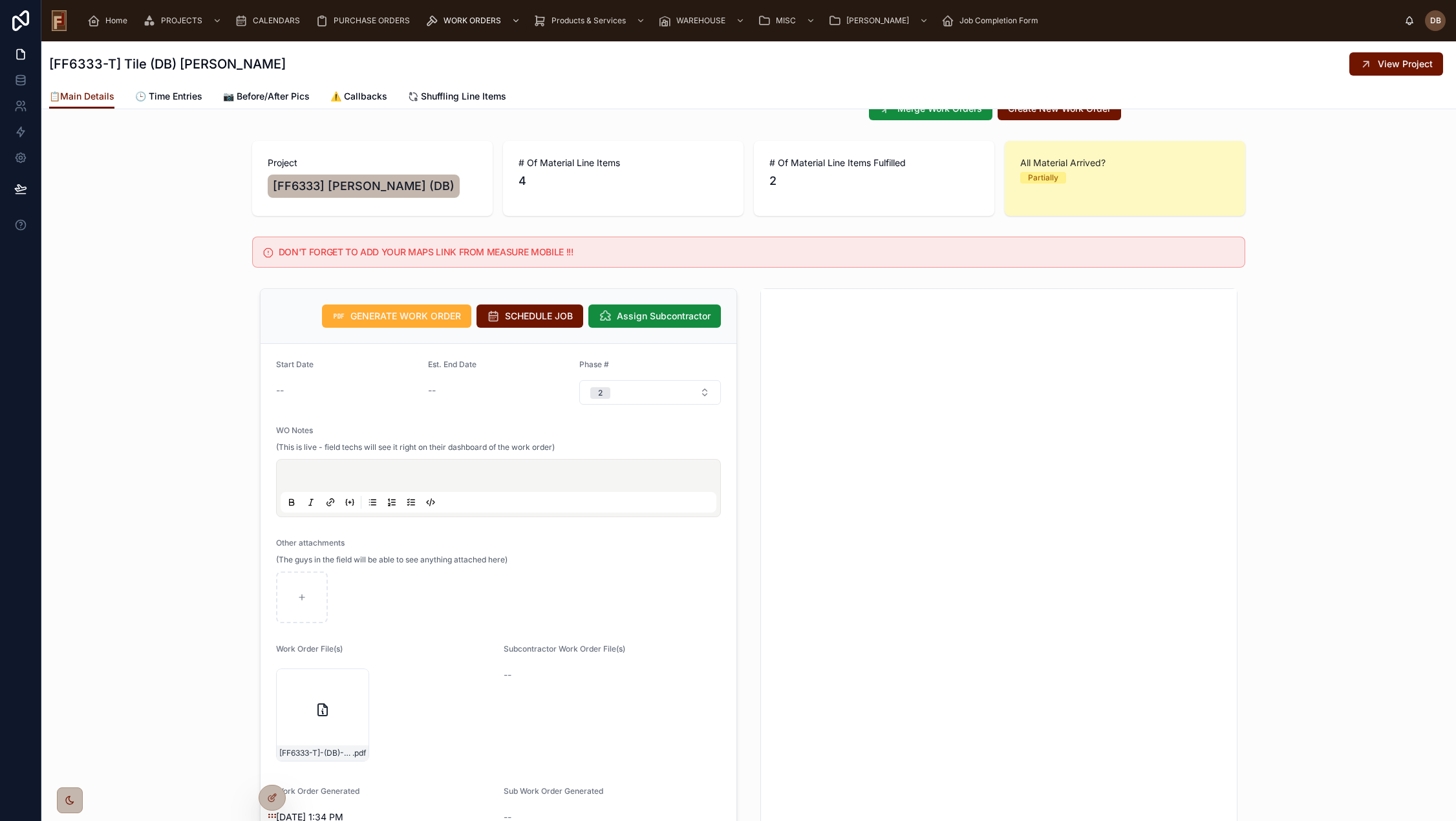
scroll to position [194, 0]
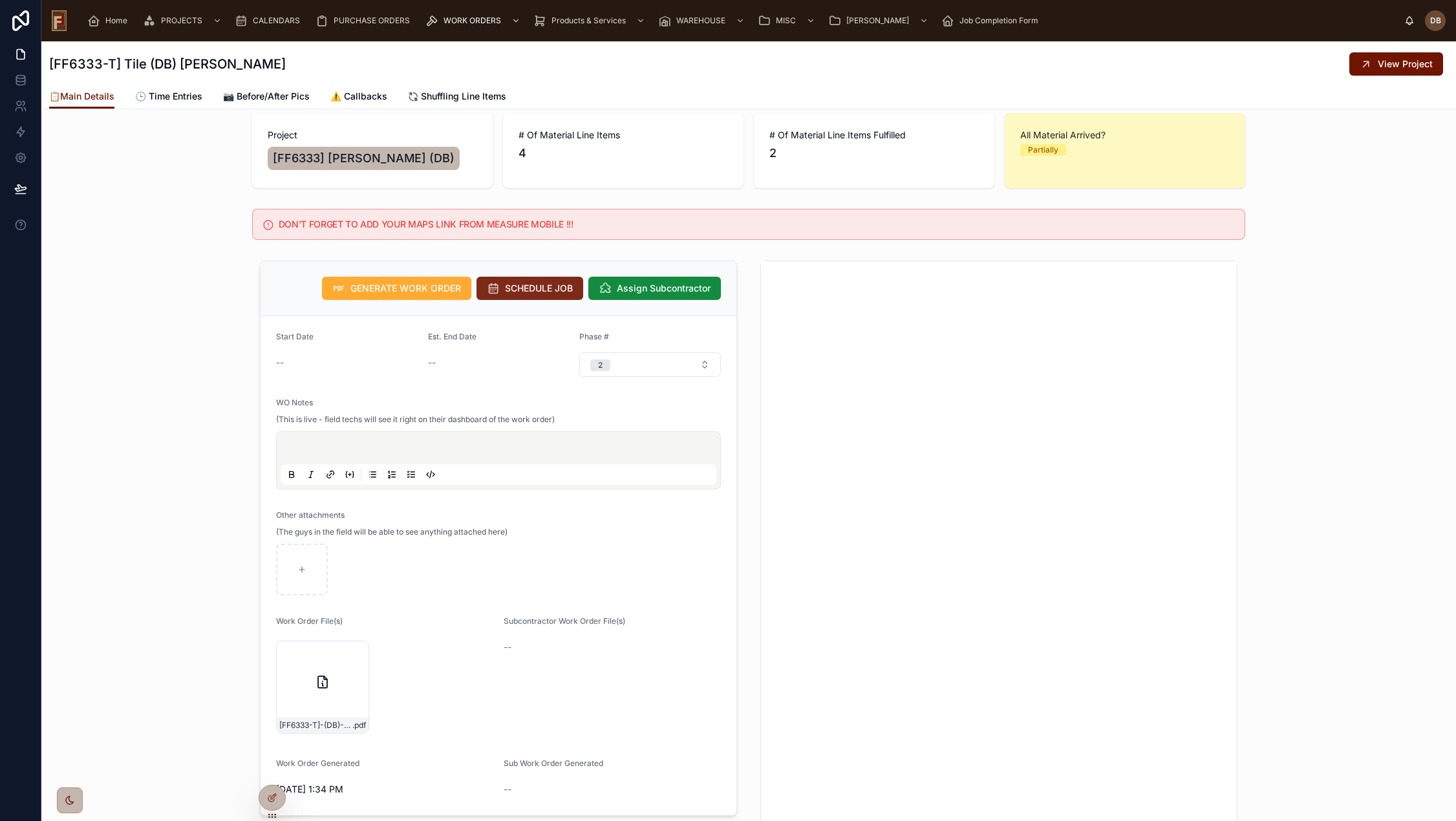
click at [514, 291] on span "SCHEDULE JOB" at bounding box center [538, 288] width 68 height 13
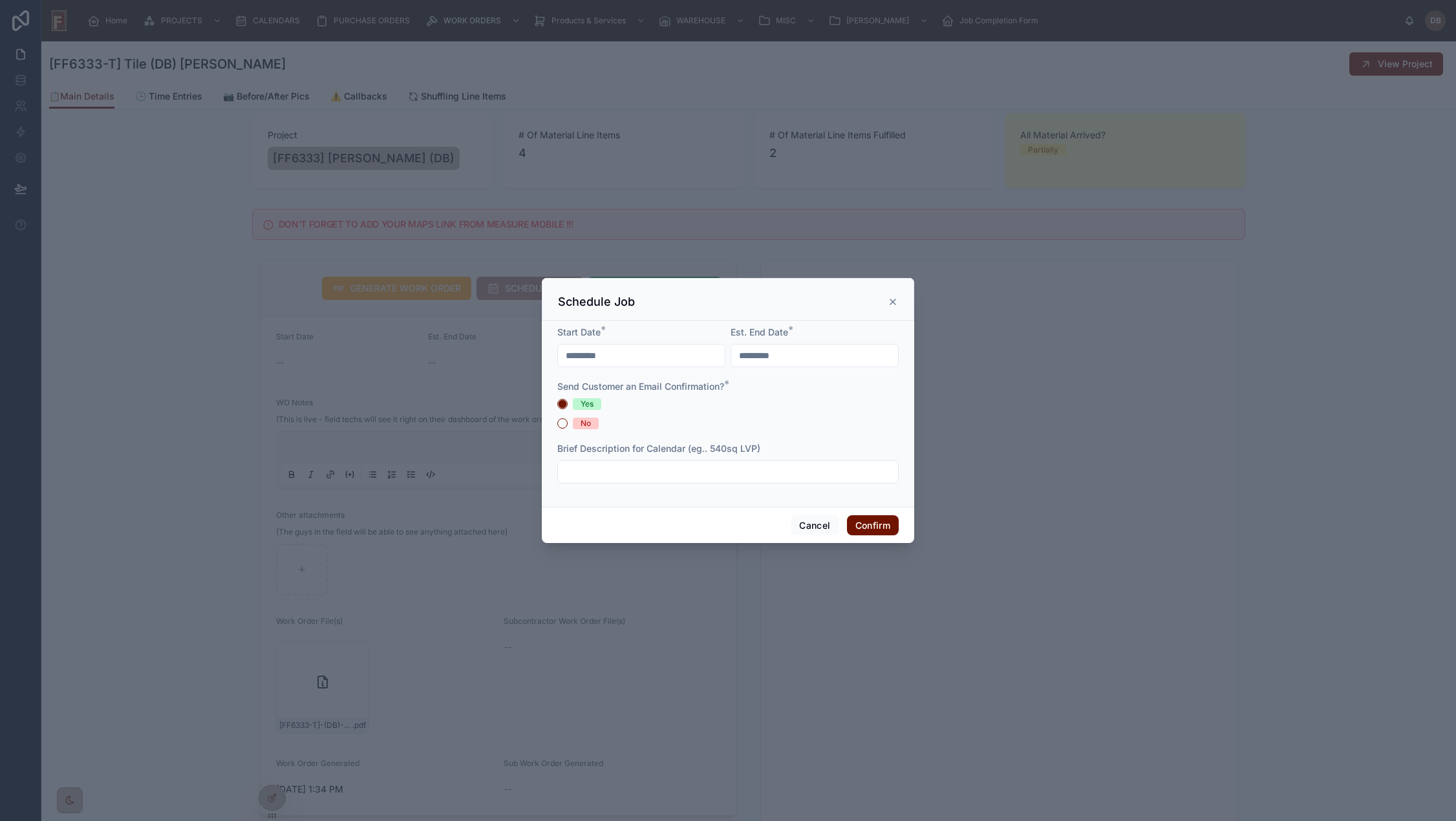
click at [615, 350] on input "*********" at bounding box center [641, 355] width 166 height 18
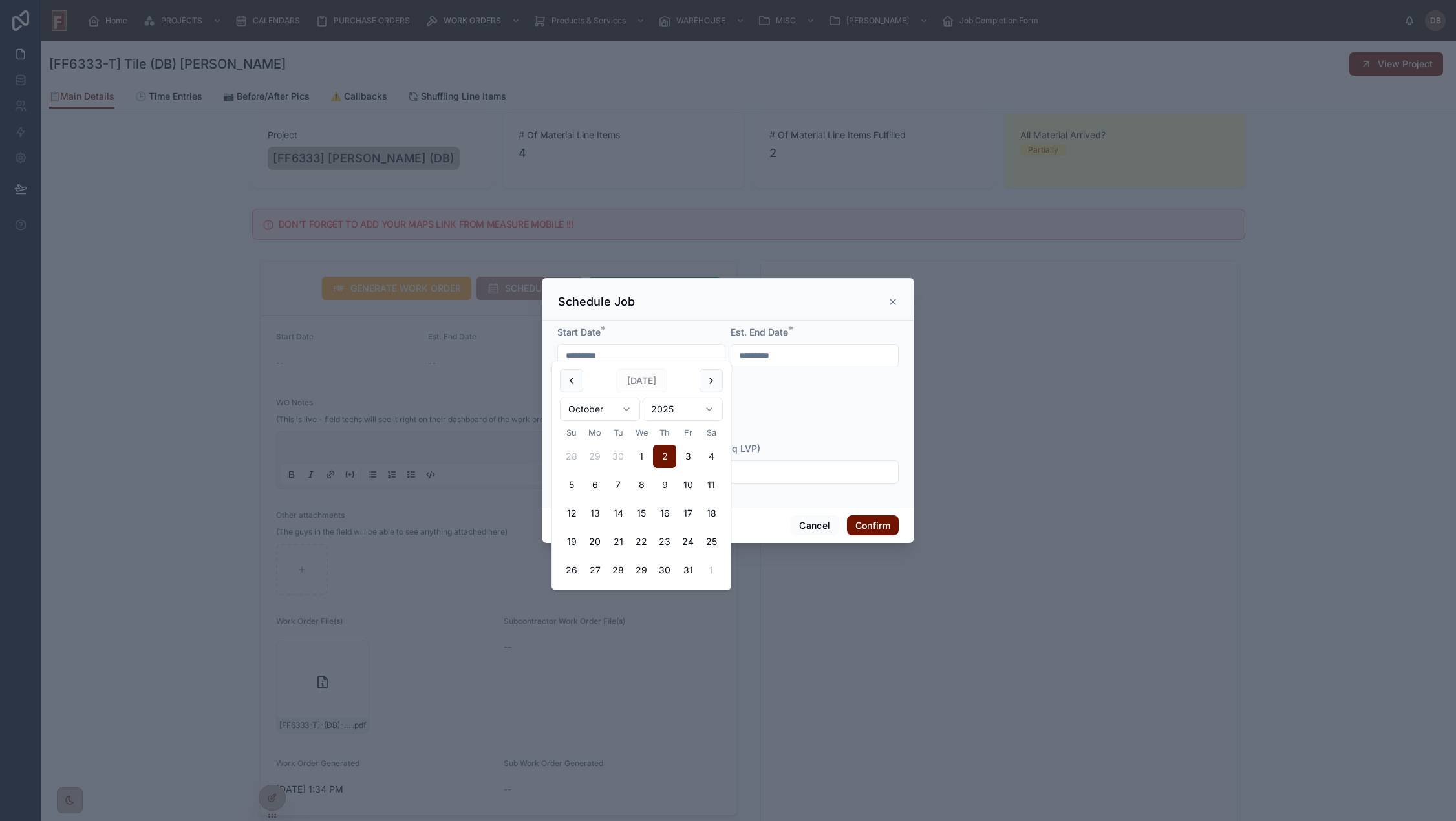
click at [592, 513] on button "13" at bounding box center [595, 513] width 23 height 23
type input "**********"
click at [785, 346] on input "**********" at bounding box center [814, 355] width 166 height 18
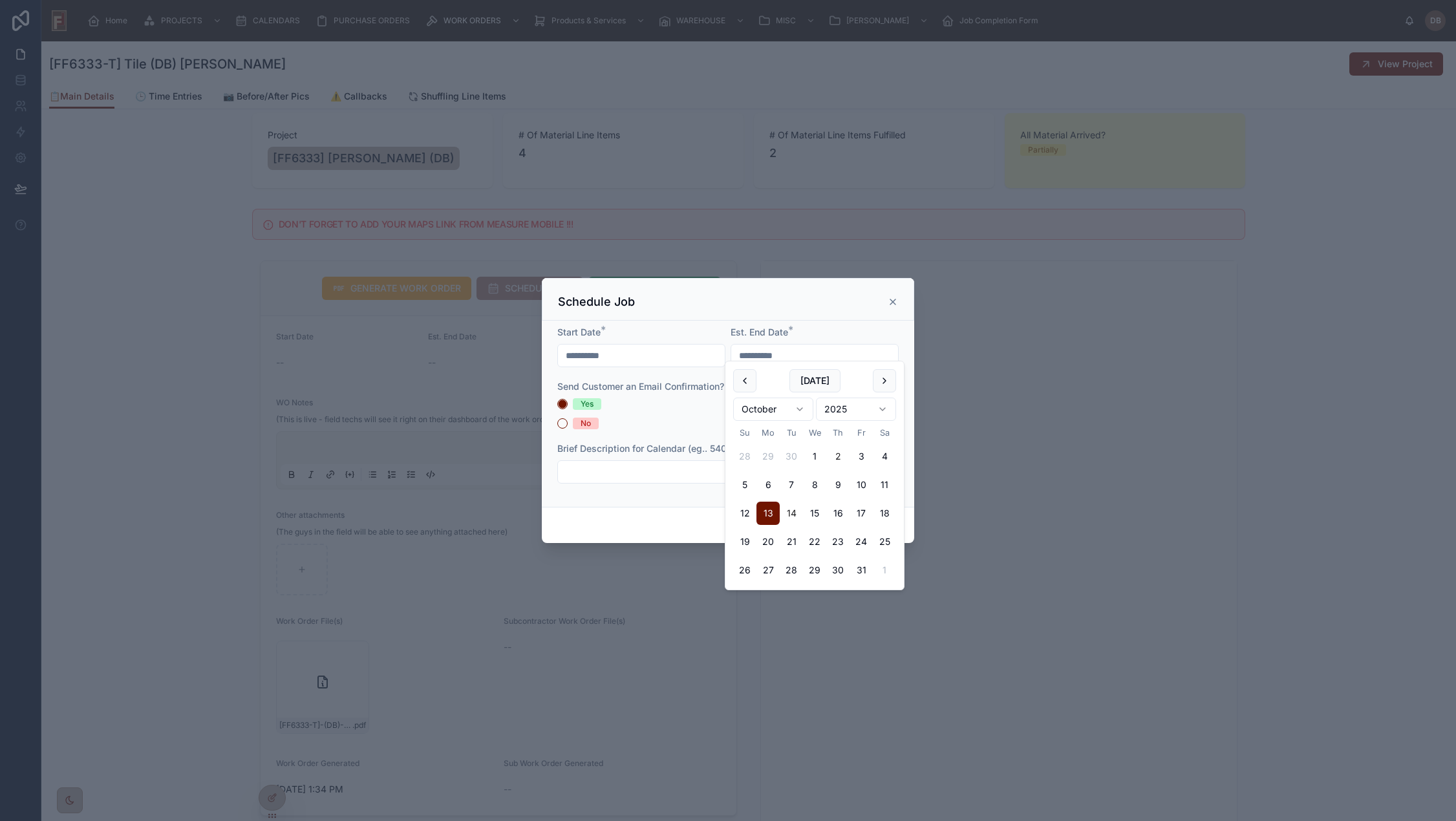
click at [792, 516] on button "14" at bounding box center [791, 513] width 23 height 23
type input "**********"
click at [687, 429] on div "No" at bounding box center [641, 423] width 168 height 12
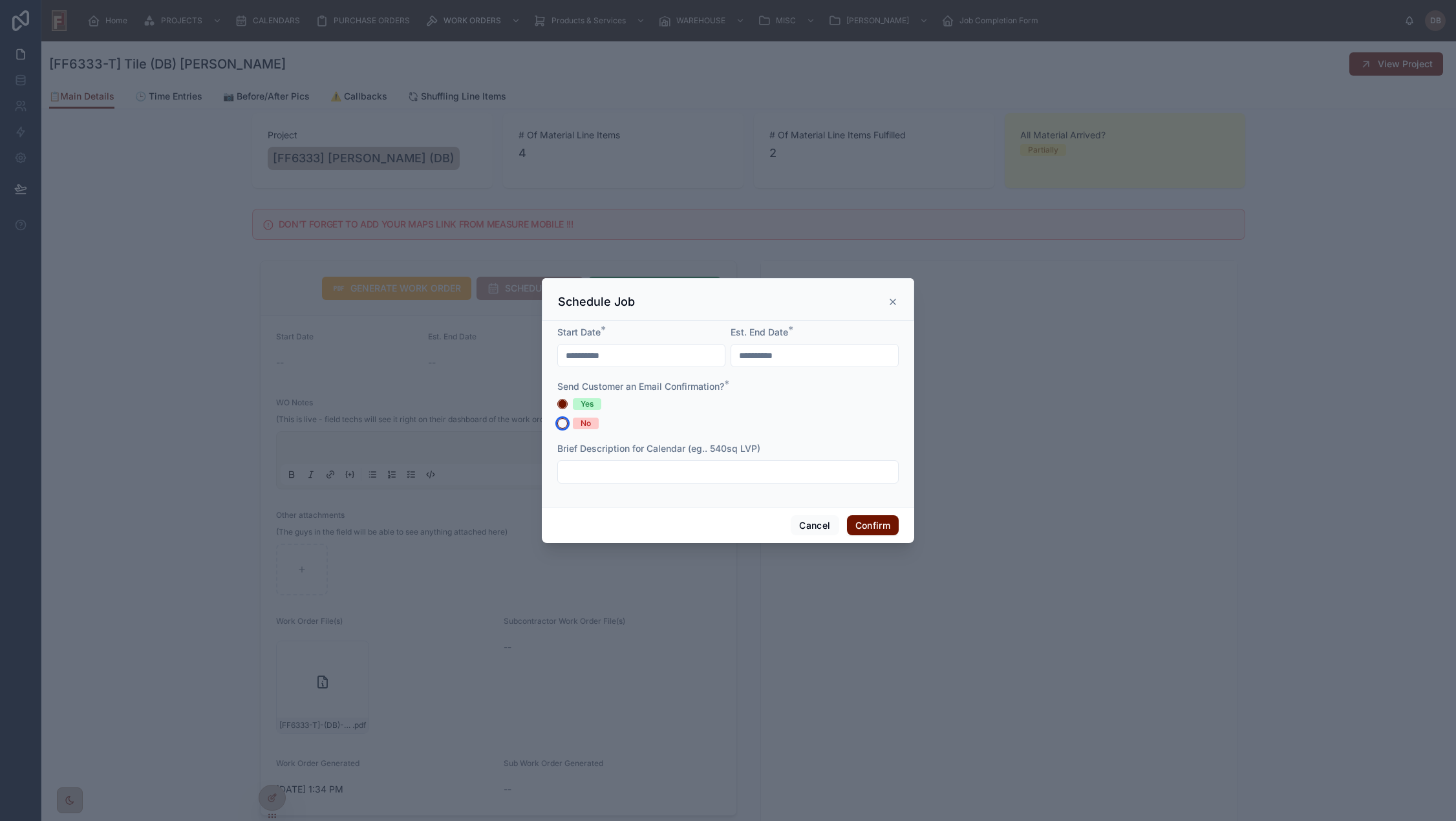
click at [563, 429] on button "No" at bounding box center [562, 423] width 10 height 10
click at [697, 472] on input "text" at bounding box center [727, 472] width 340 height 18
type input "**********"
click at [870, 530] on button "Confirm" at bounding box center [872, 525] width 52 height 21
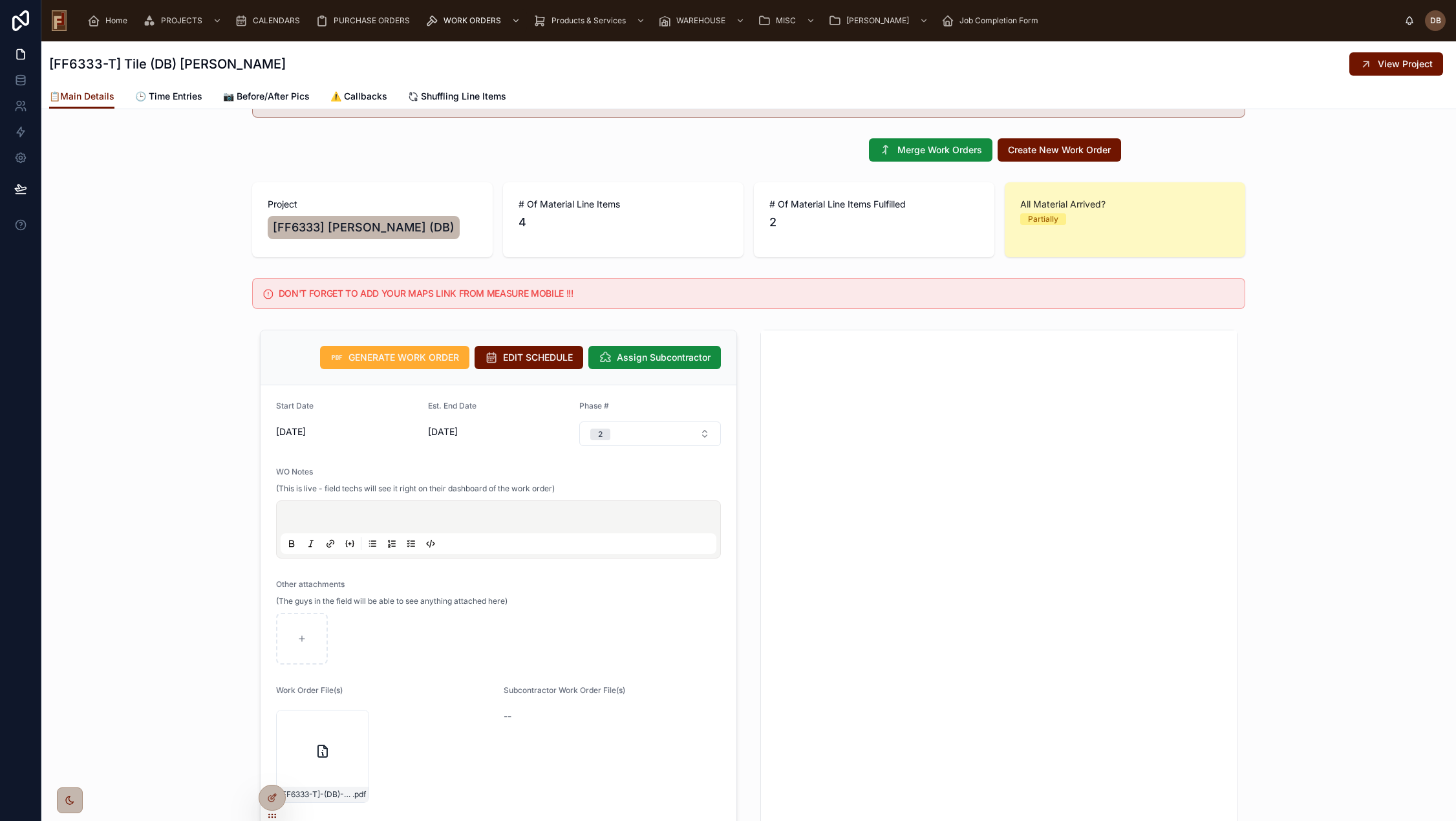
scroll to position [0, 0]
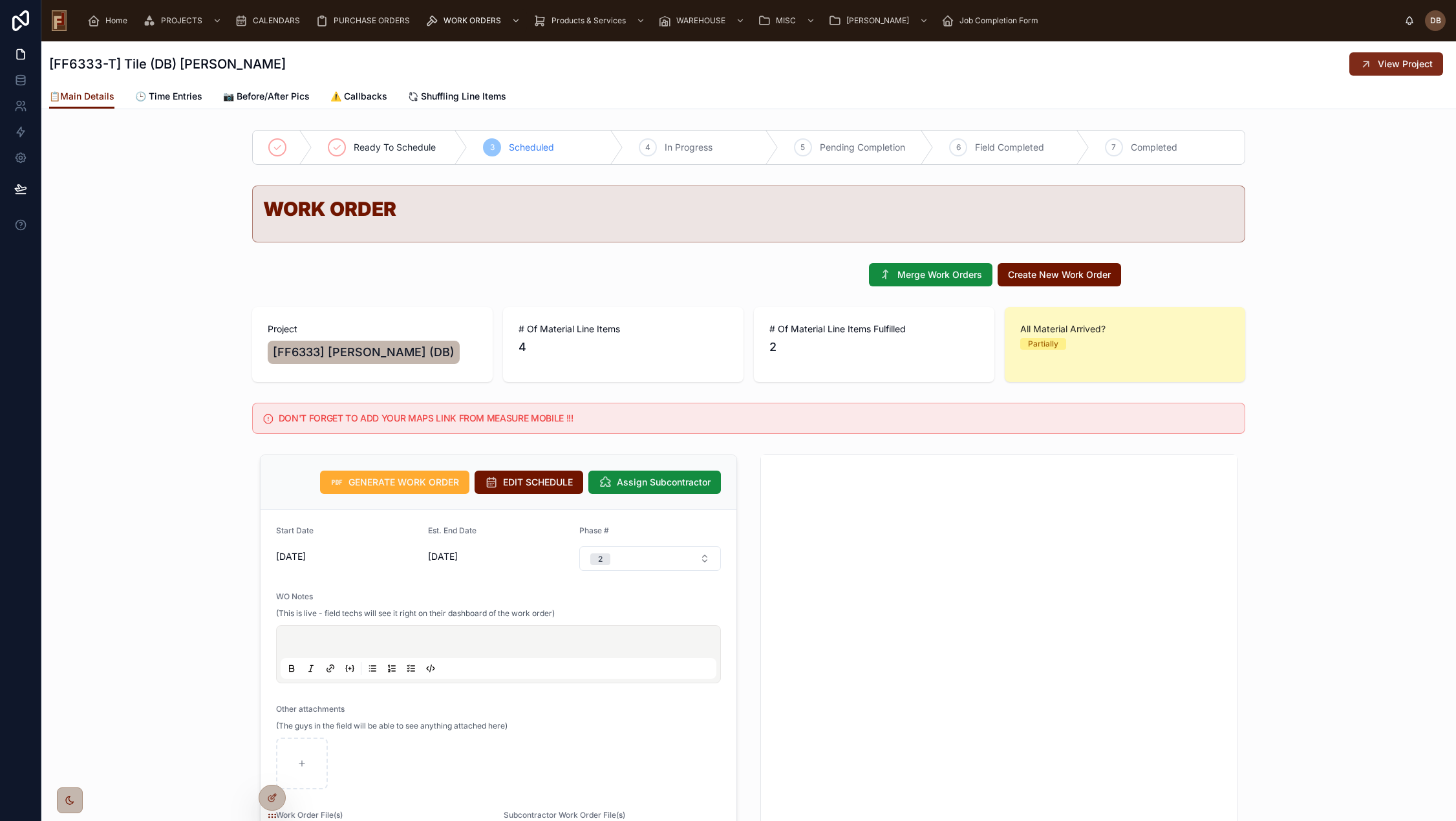
click at [1378, 69] on span "View Project" at bounding box center [1405, 64] width 55 height 13
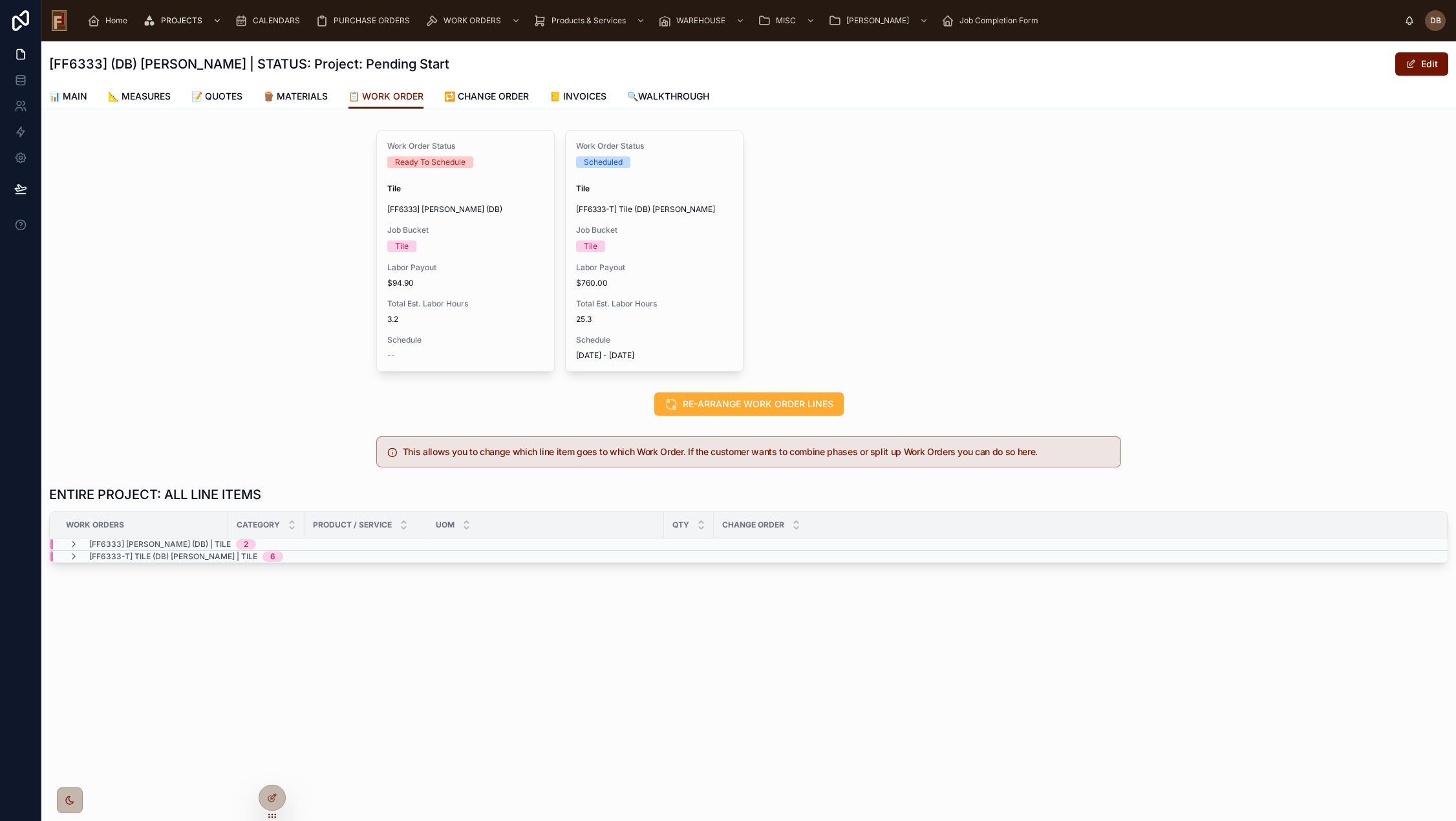
click at [280, 197] on div "Work Order Status Ready To Schedule Tile [FF6333] Stephanie Dietsche (DB) Job B…" at bounding box center [749, 251] width 1415 height 252
click at [295, 225] on div "Work Order Status Ready To Schedule Tile [FF6333] Stephanie Dietsche (DB) Job B…" at bounding box center [749, 251] width 1415 height 252
click at [230, 220] on div "Work Order Status Ready To Schedule Tile [FF6333] Stephanie Dietsche (DB) Job B…" at bounding box center [749, 251] width 1415 height 252
click at [271, 19] on span "CALENDARS" at bounding box center [276, 21] width 47 height 10
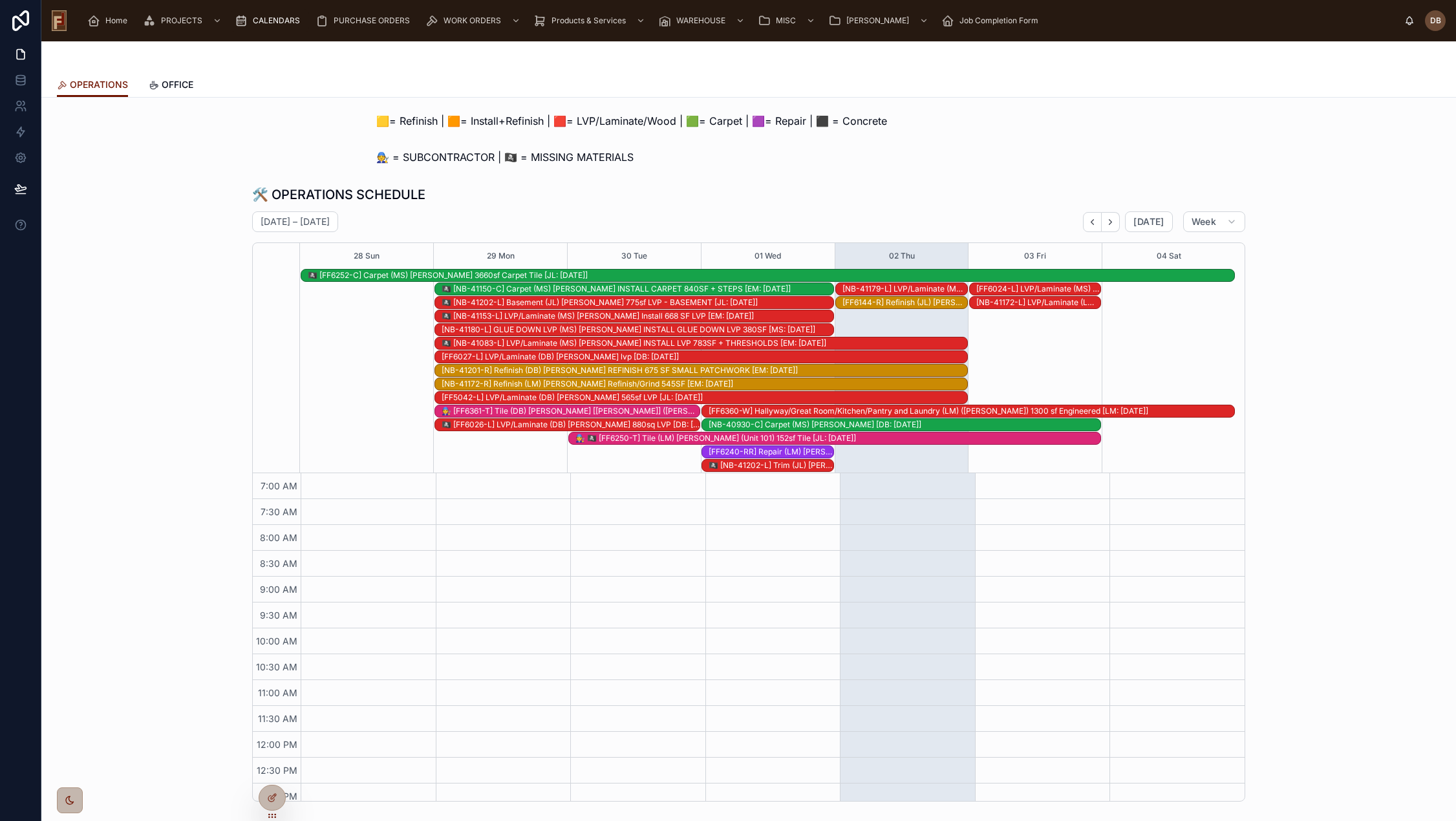
scroll to position [189, 0]
click at [1109, 223] on icon "Next" at bounding box center [1110, 221] width 10 height 10
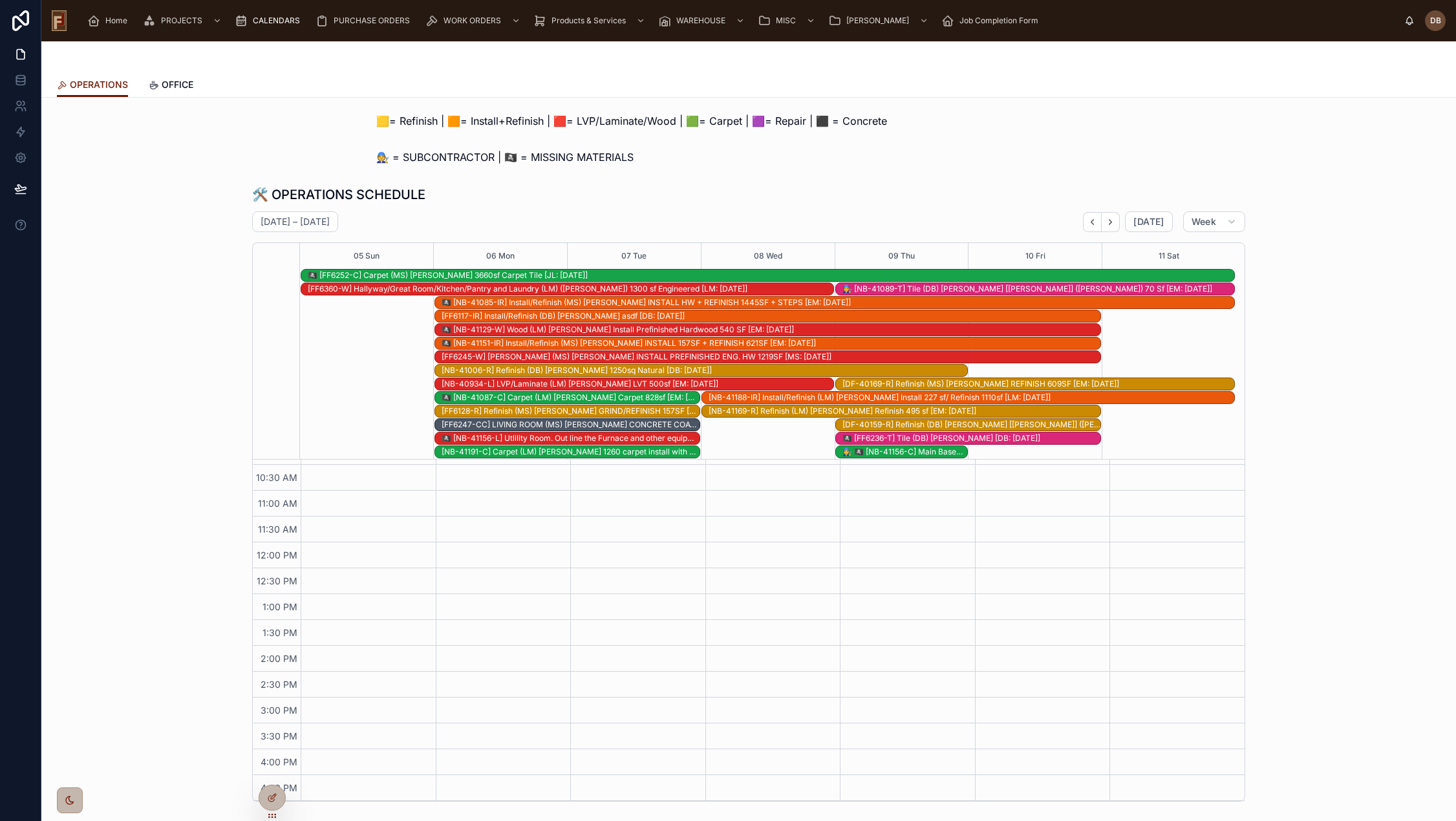
scroll to position [175, 0]
click at [1110, 221] on icon "Next" at bounding box center [1110, 221] width 10 height 10
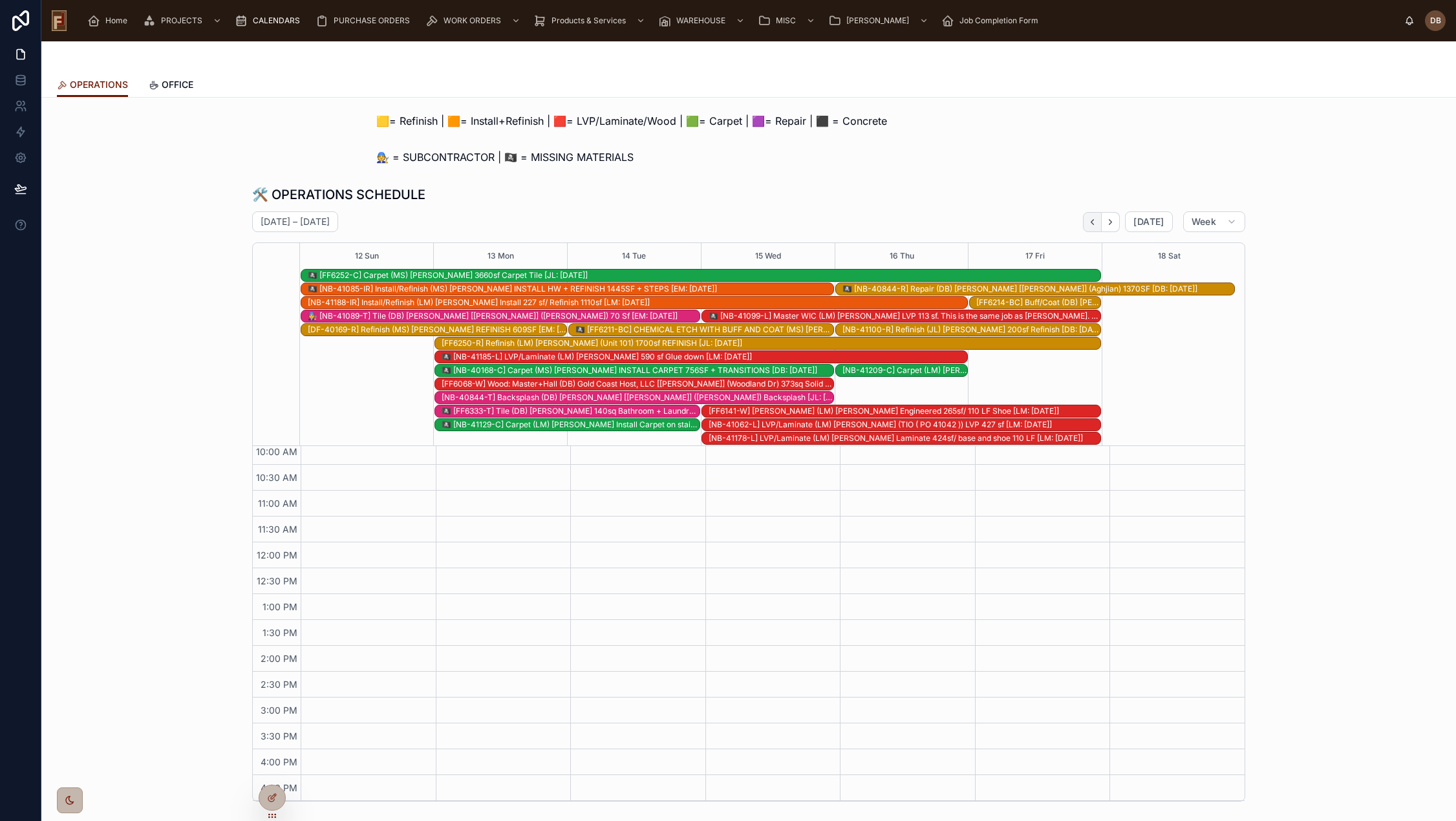
click at [1092, 217] on icon "Back" at bounding box center [1092, 221] width 10 height 10
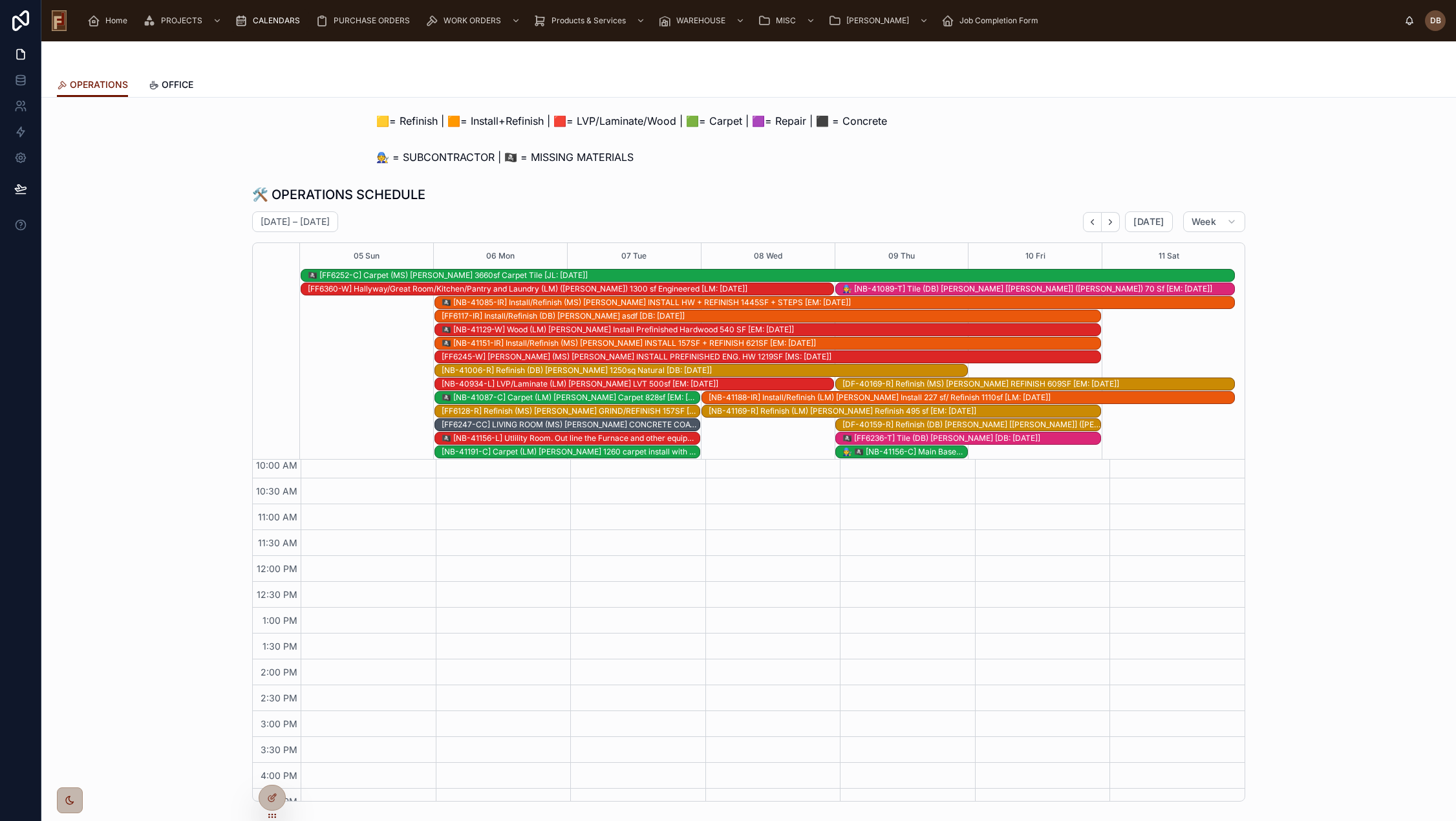
scroll to position [175, 0]
click at [1109, 223] on icon "Next" at bounding box center [1110, 221] width 10 height 10
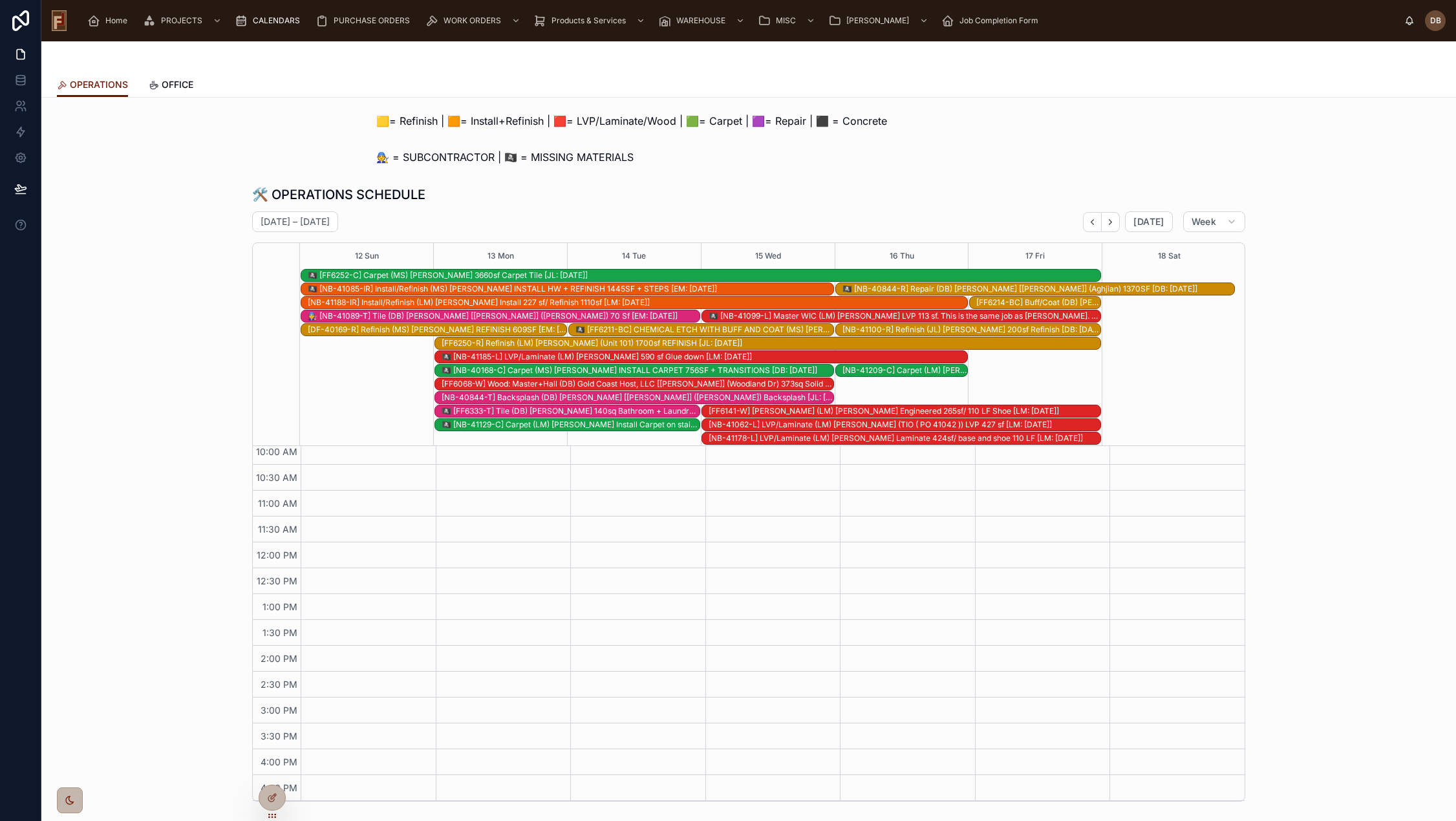
scroll to position [163, 0]
click at [733, 211] on div "October 12 – 18 Today Week" at bounding box center [748, 221] width 993 height 21
click at [1096, 223] on button "Back" at bounding box center [1092, 221] width 19 height 20
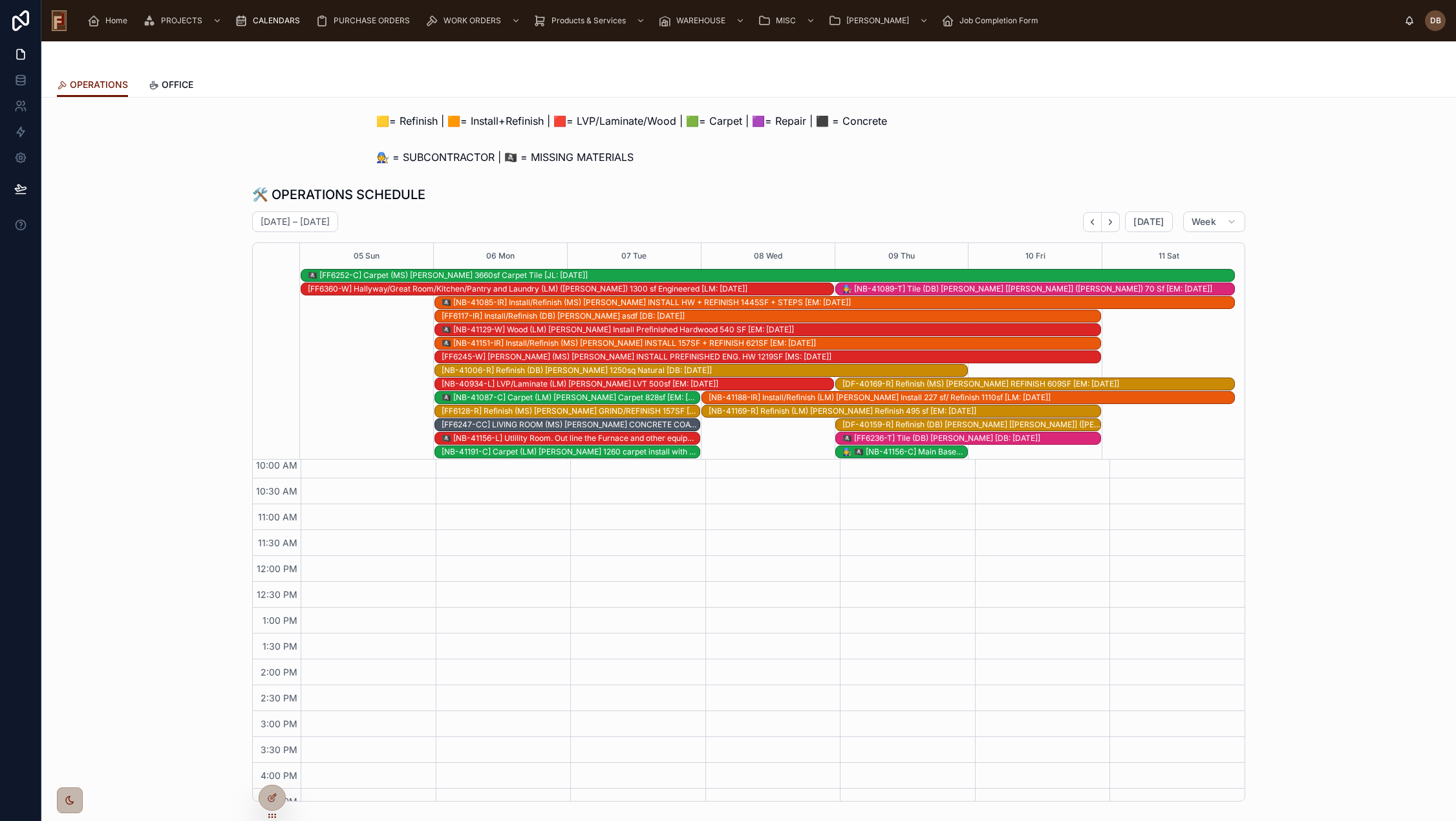
scroll to position [175, 0]
click at [1109, 225] on icon "Next" at bounding box center [1110, 221] width 10 height 10
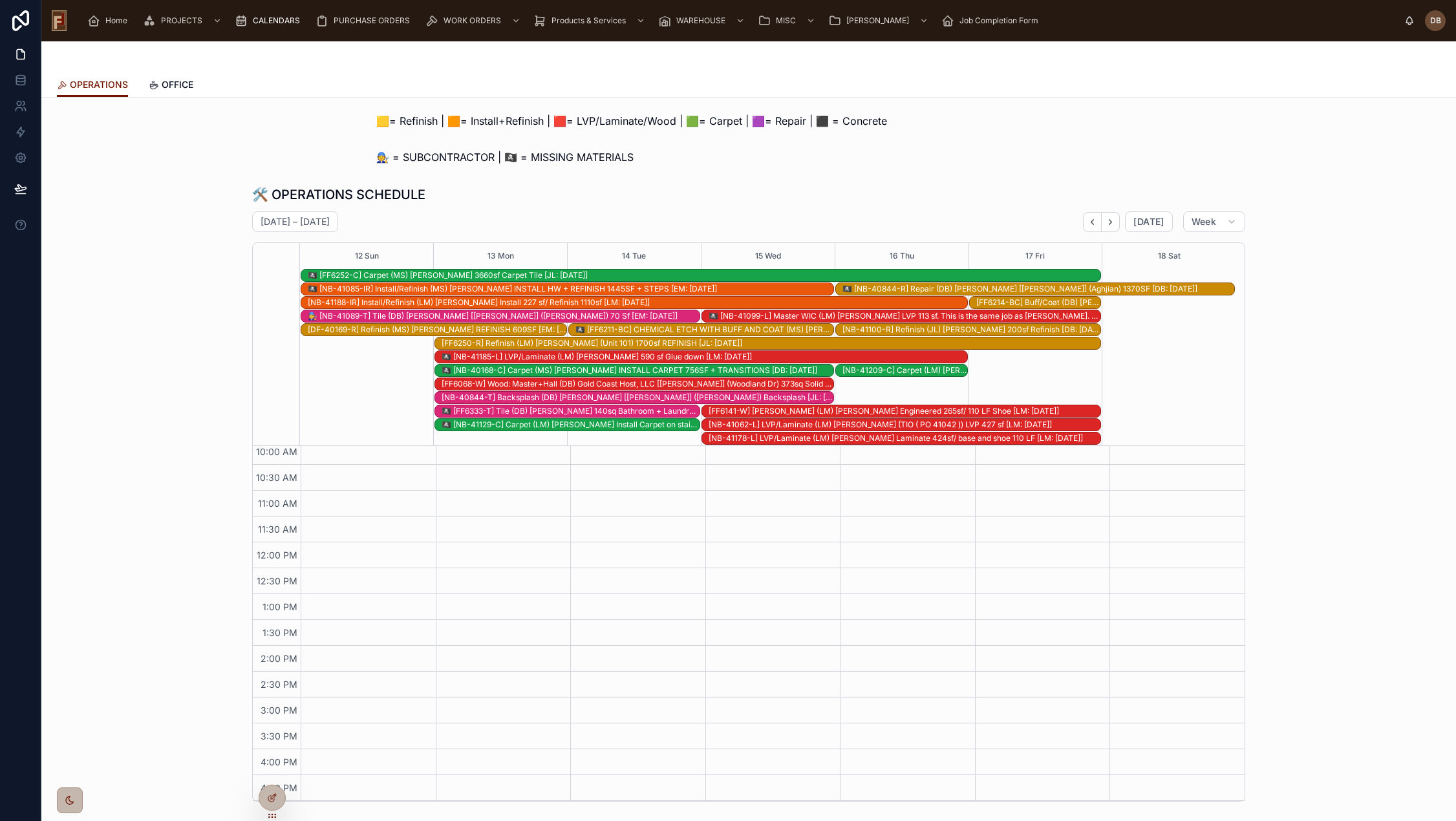
scroll to position [163, 0]
click at [633, 411] on div "🏴‍☠️ [FF6333-T] Tile (DB) Stephanie Dietsche 140sq Bathroom + Laundry [DB: 09-2…" at bounding box center [571, 411] width 258 height 10
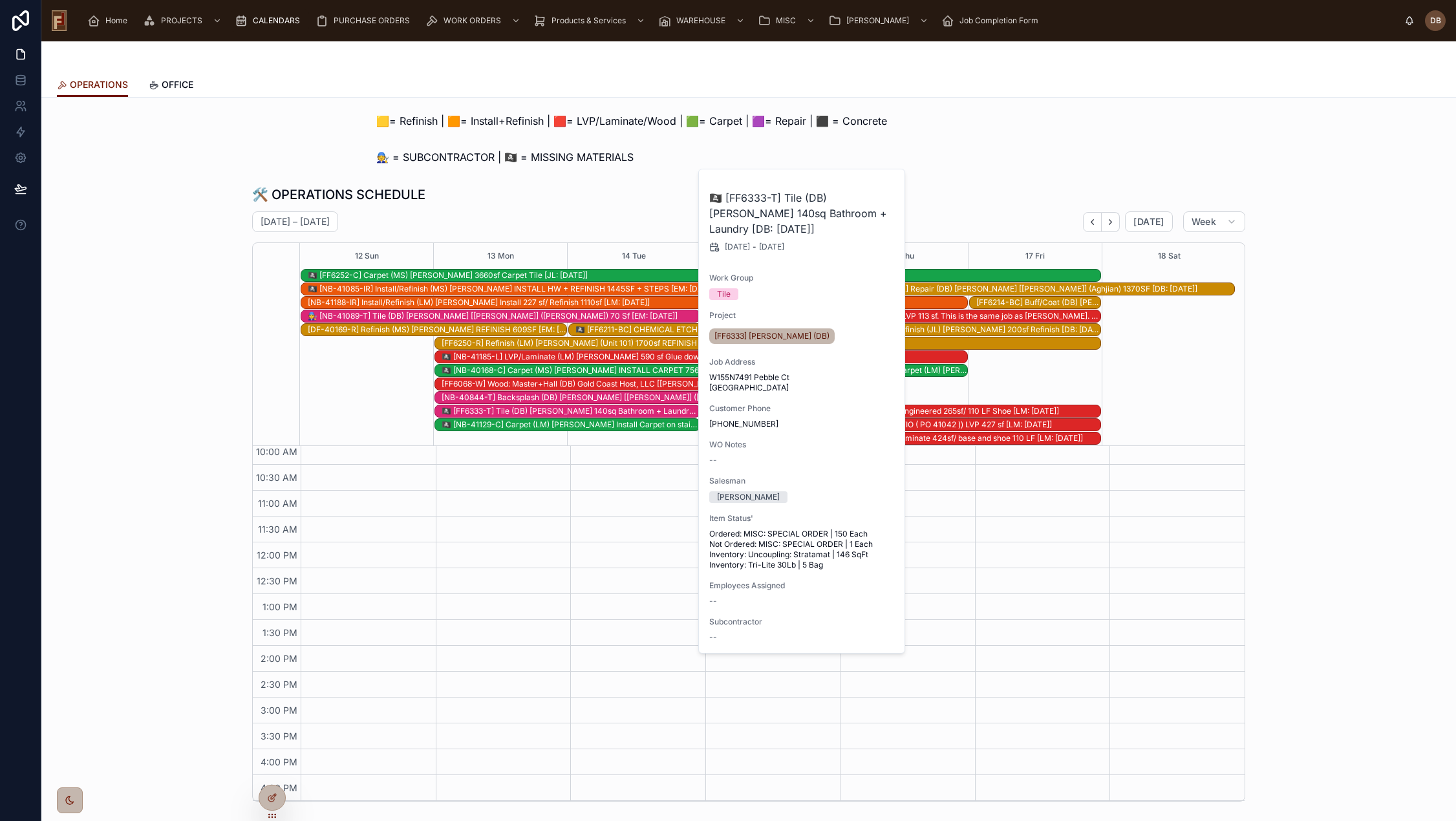
click at [597, 219] on div "October 12 – 18 Today Week" at bounding box center [748, 221] width 993 height 21
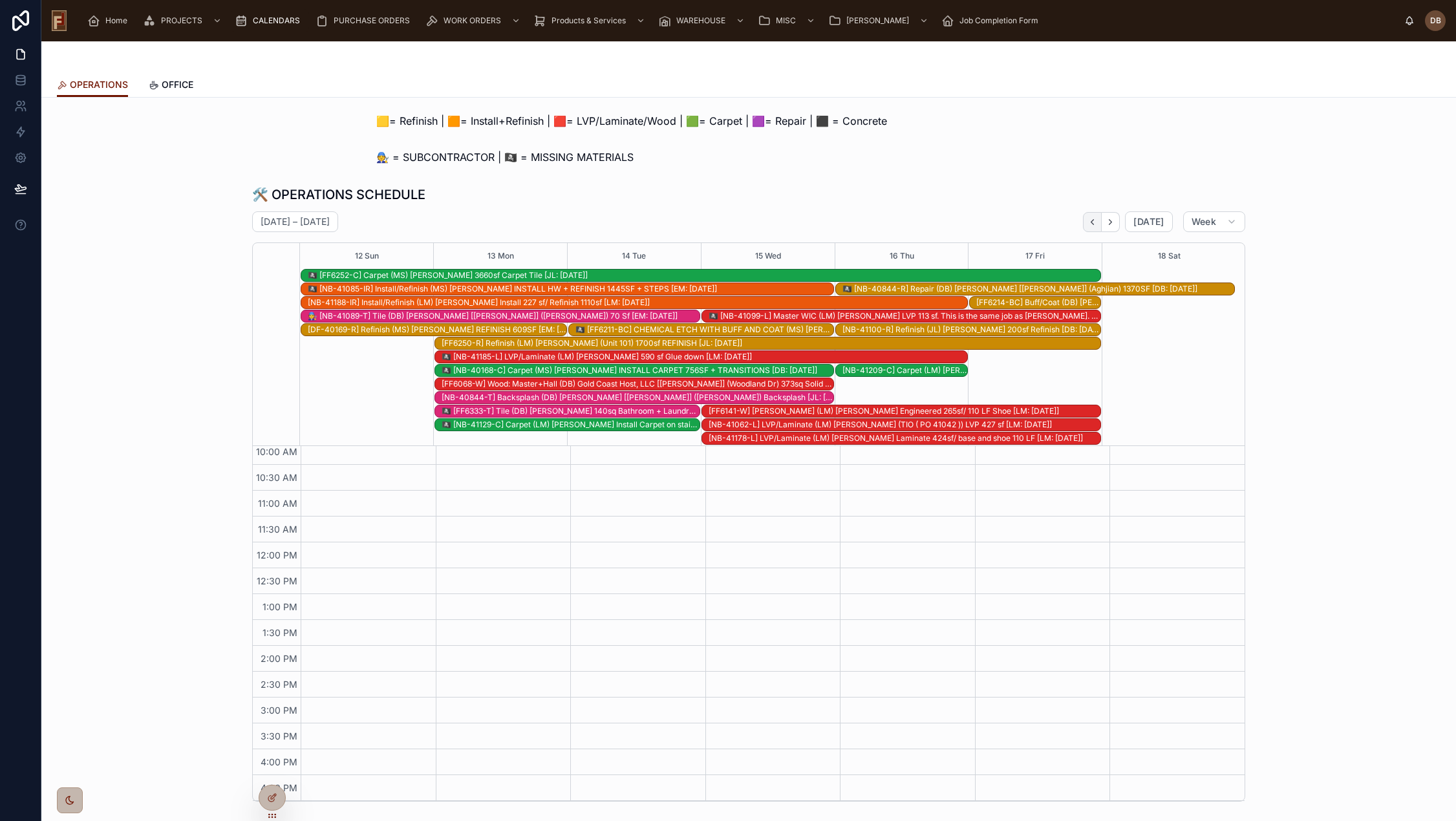
click at [1093, 221] on icon "Back" at bounding box center [1092, 221] width 10 height 10
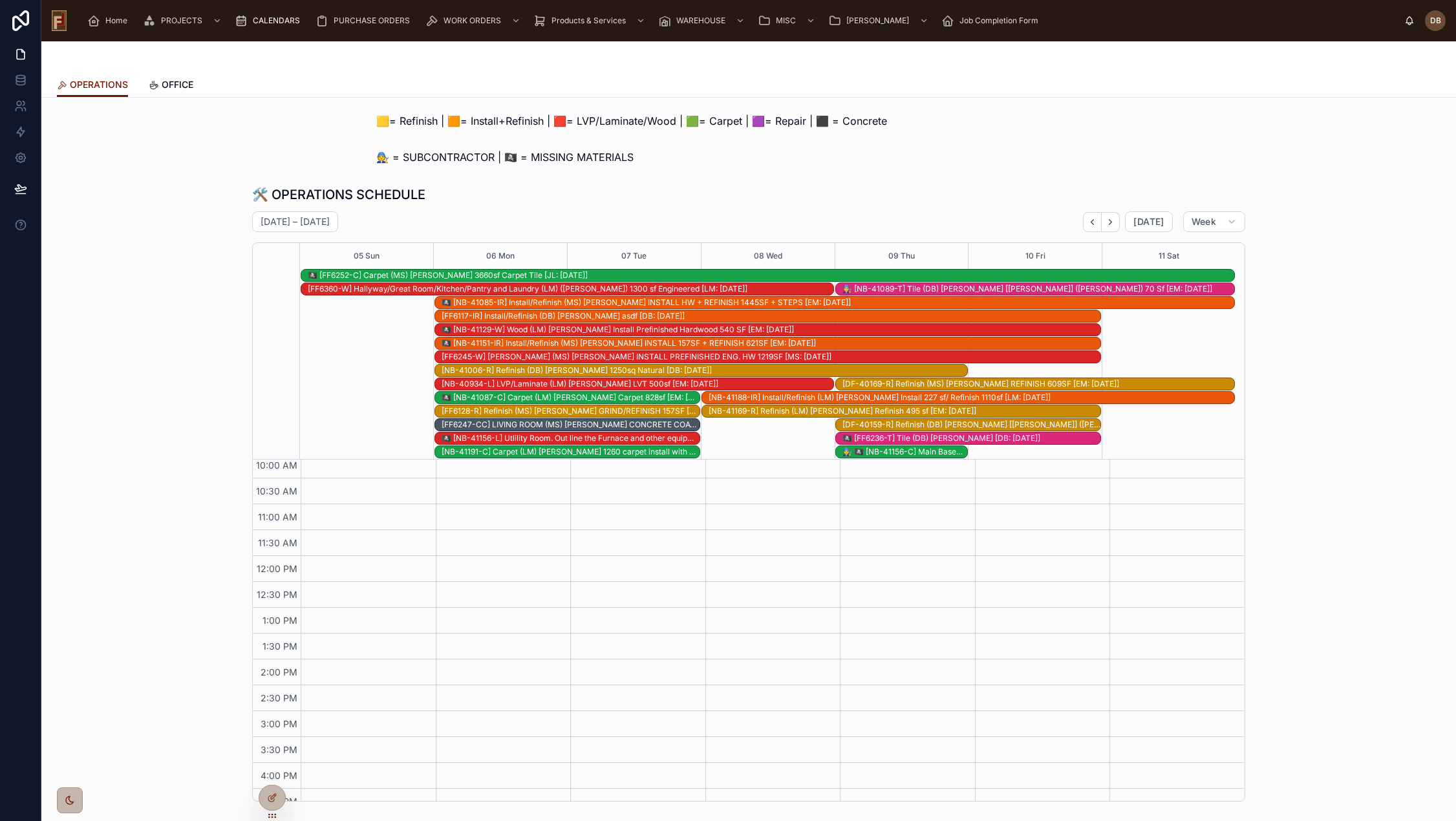
scroll to position [175, 0]
click at [1113, 218] on button "Next" at bounding box center [1111, 221] width 18 height 20
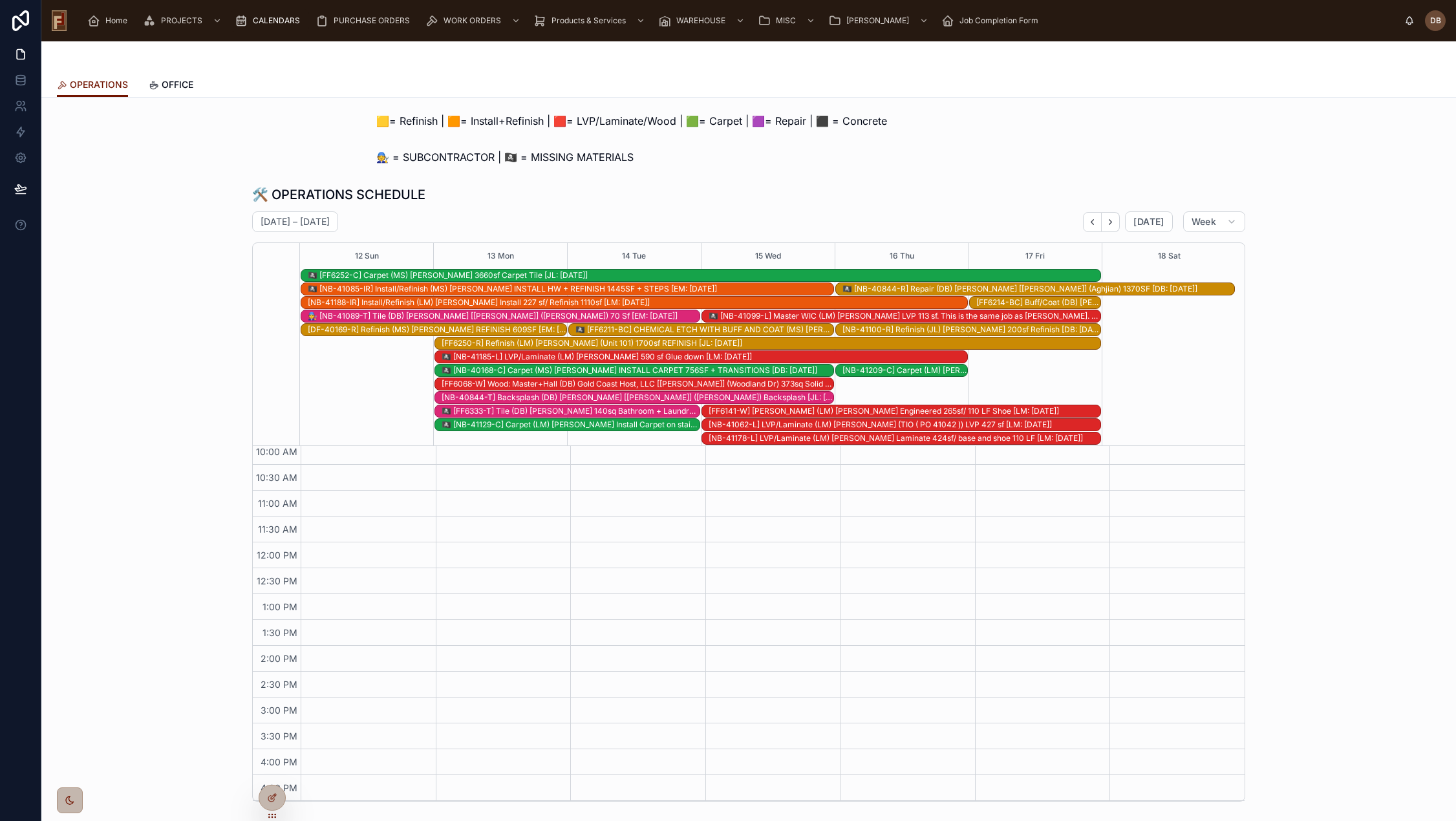
scroll to position [163, 0]
click at [1092, 219] on icon "Back" at bounding box center [1092, 221] width 10 height 10
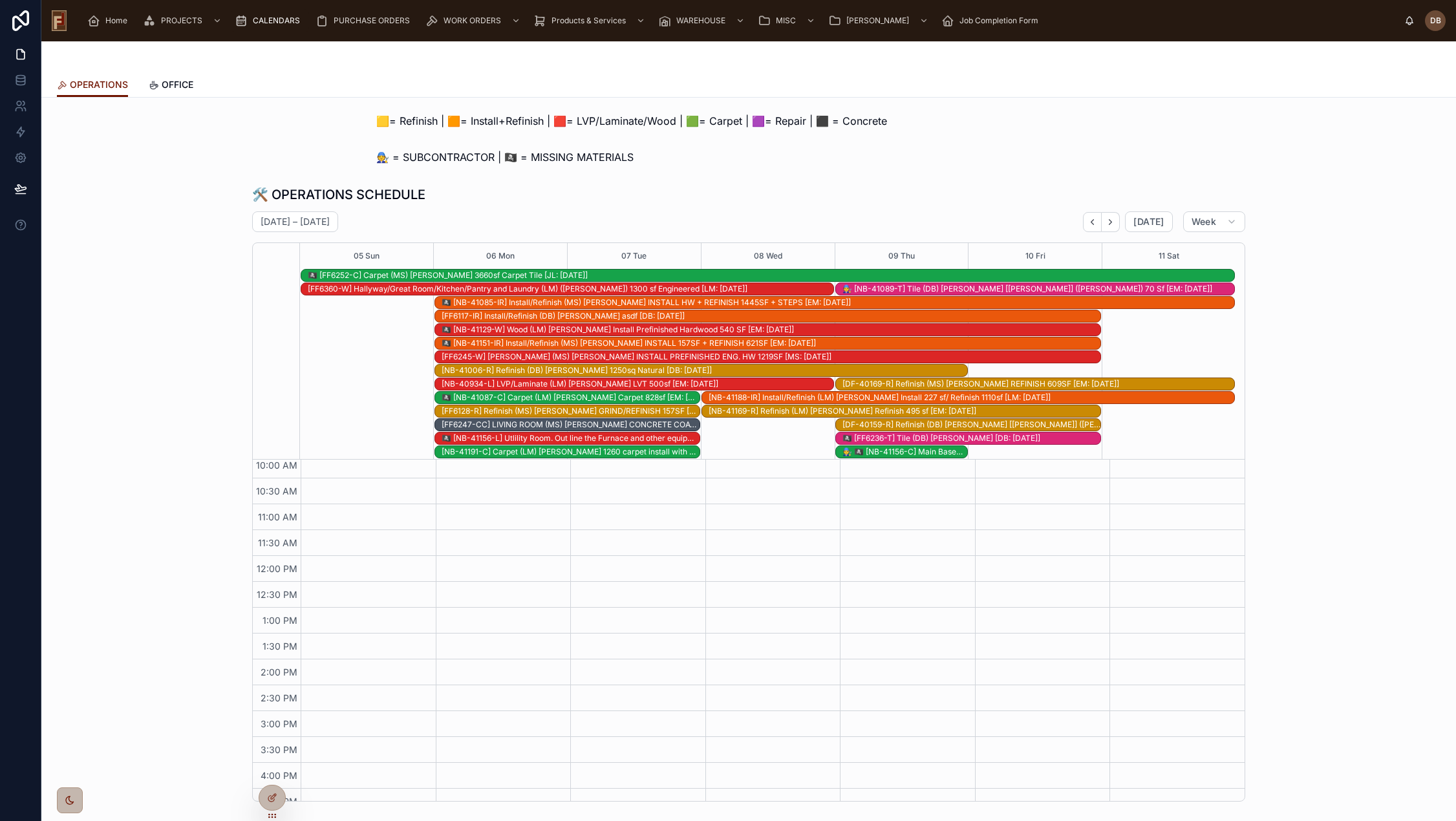
scroll to position [175, 0]
click at [1109, 218] on icon "Next" at bounding box center [1110, 221] width 10 height 10
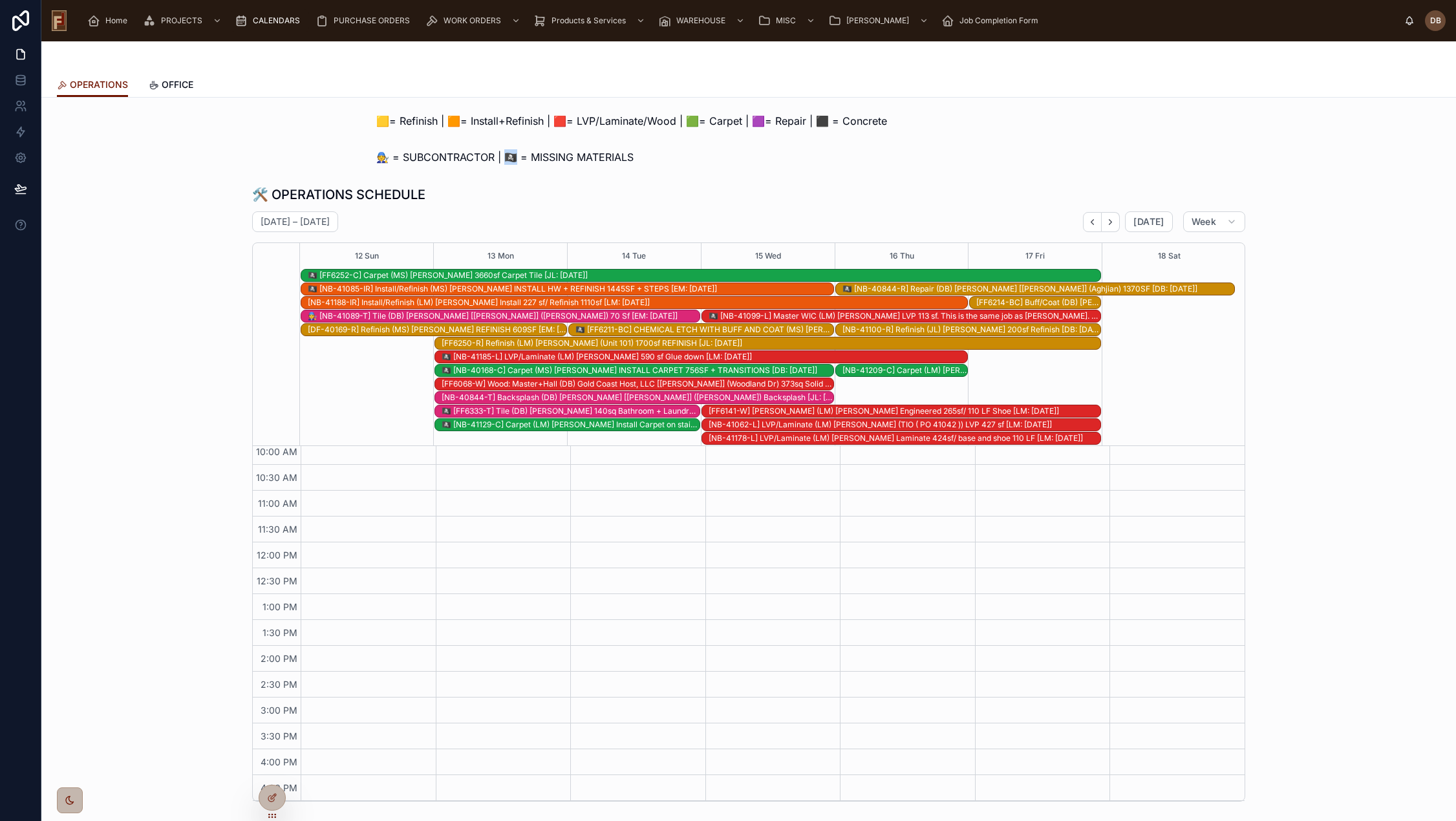
click at [509, 158] on span "🧑‍🔧 = SUBCONTRACTOR | 🏴‍☠️ = MISSING MATERIALS" at bounding box center [505, 157] width 257 height 16
click at [632, 396] on div "[NB-40844-T] Backsplash (DB) Callen [Jennifer] (Aghjian) Backsplash [JL: 09-08-…" at bounding box center [637, 398] width 392 height 10
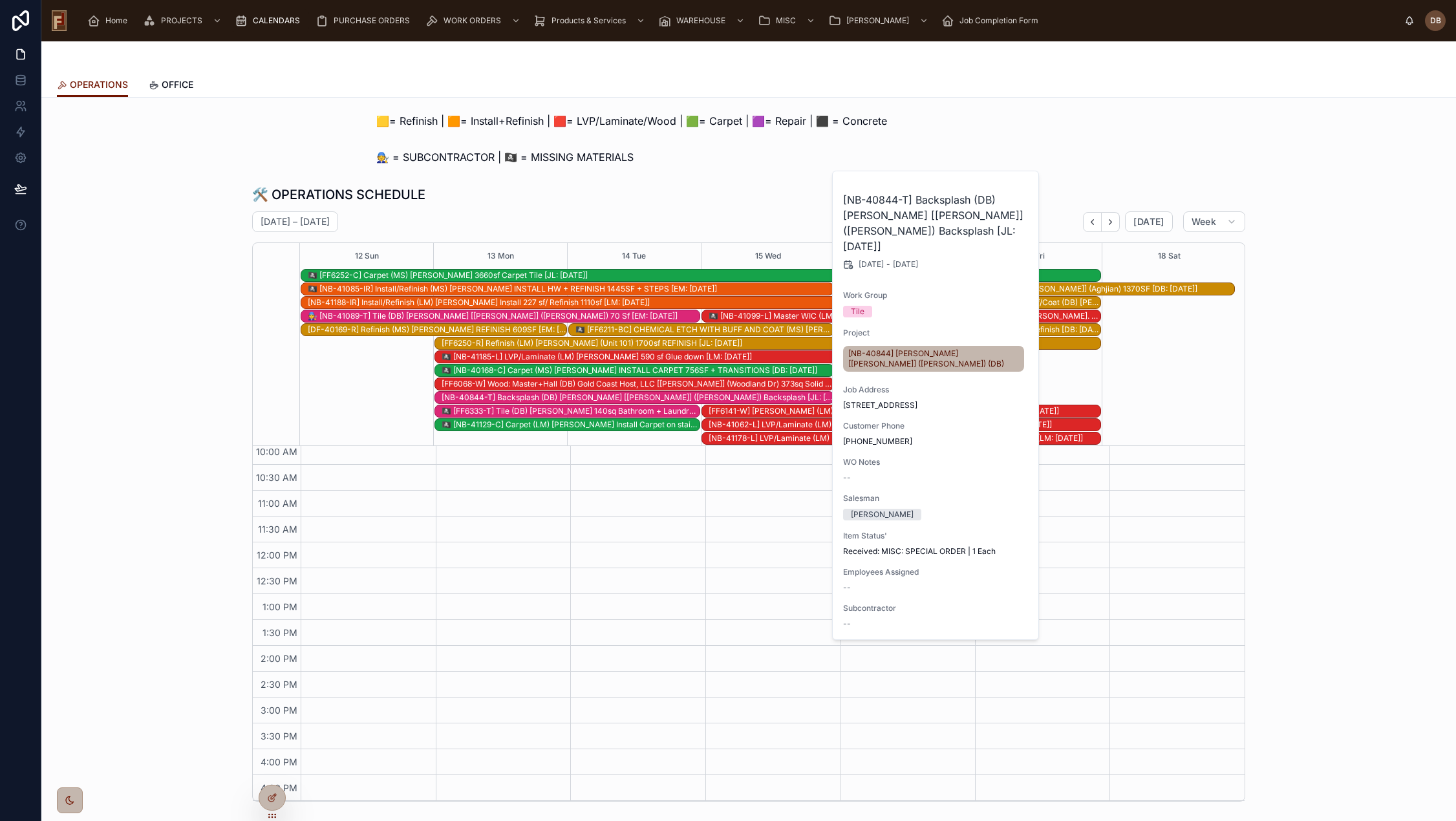
click at [619, 208] on div "🛠️ OPERATIONS SCHEDULE October 12 – 18 Today Week 12 Sun 13 Mon 14 Tue 15 Wed 1…" at bounding box center [748, 493] width 993 height 616
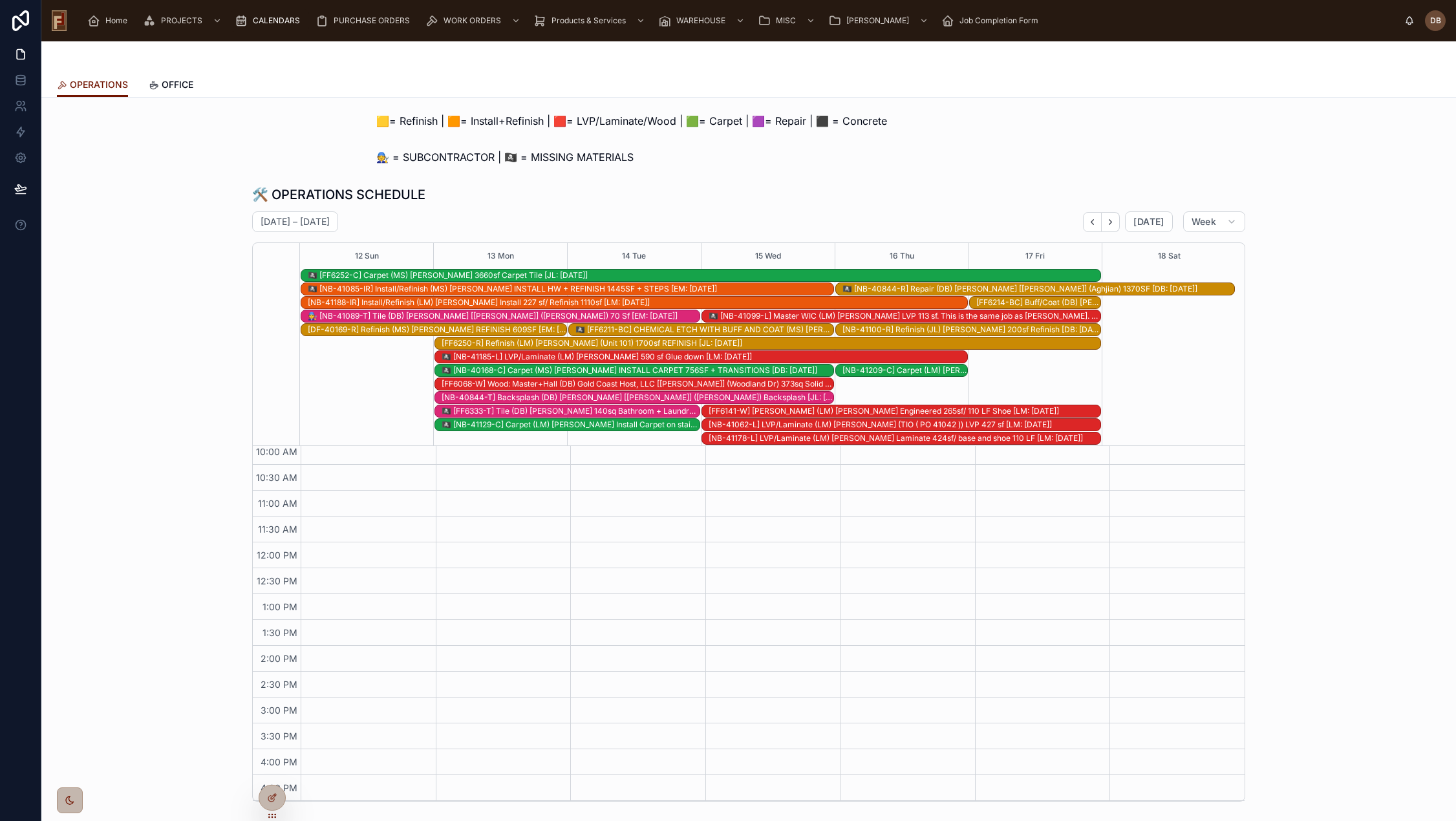
click at [595, 188] on div "🛠️ OPERATIONS SCHEDULE" at bounding box center [748, 194] width 993 height 18
click at [1093, 221] on icon "Back" at bounding box center [1092, 221] width 10 height 10
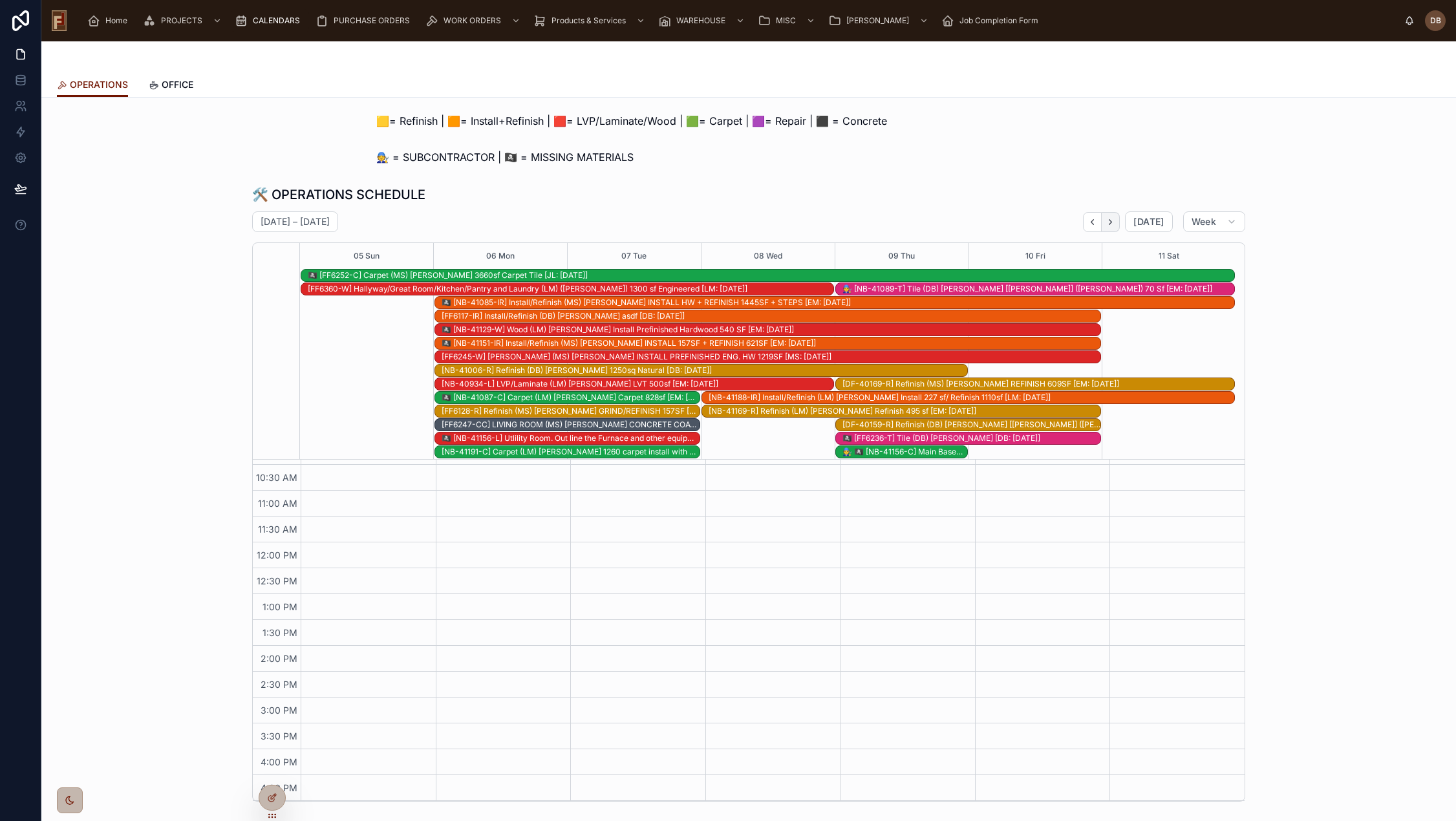
click at [1106, 226] on icon "Next" at bounding box center [1110, 221] width 10 height 10
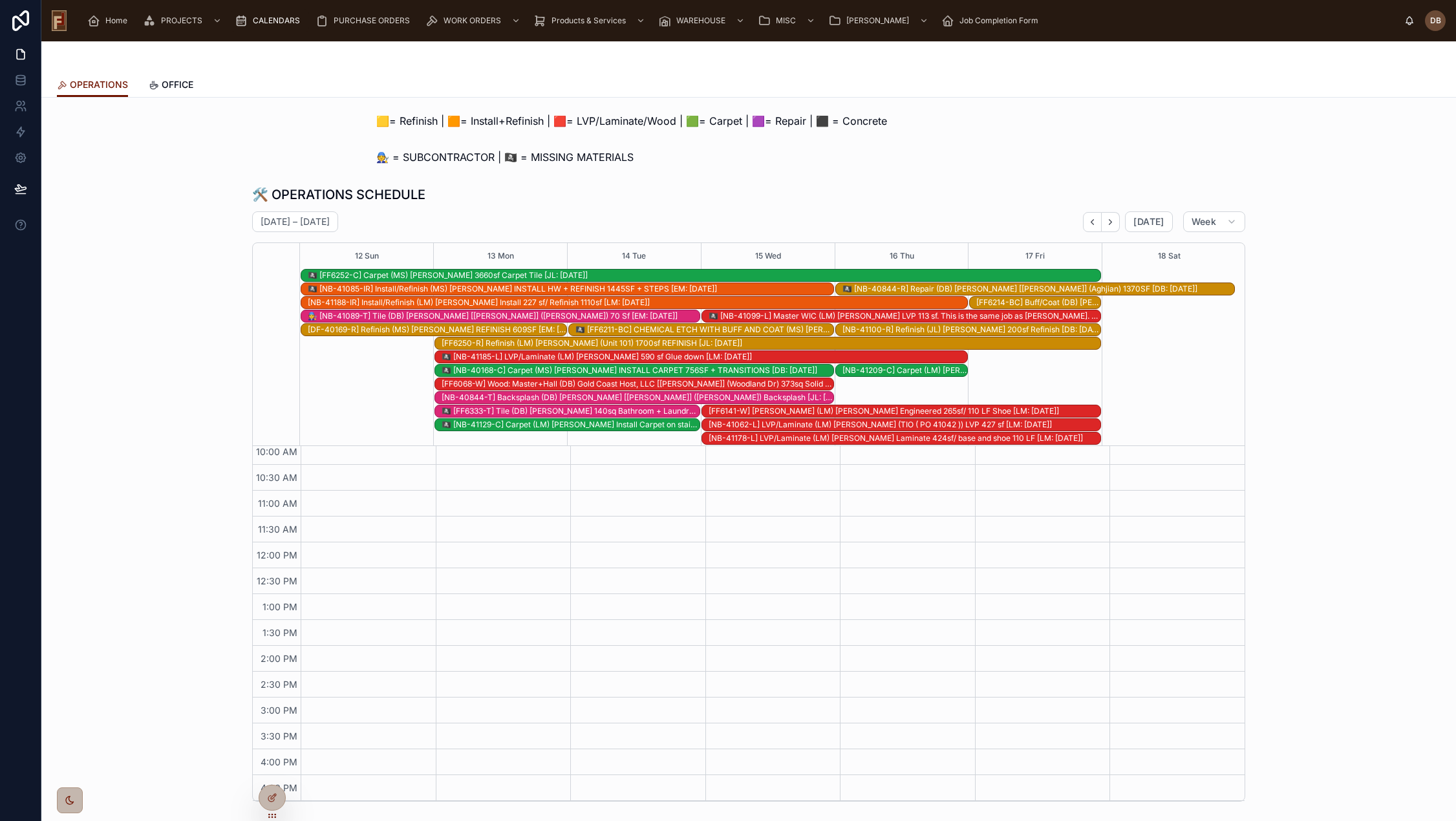
scroll to position [163, 0]
click at [1144, 223] on span "[DATE]" at bounding box center [1148, 221] width 30 height 12
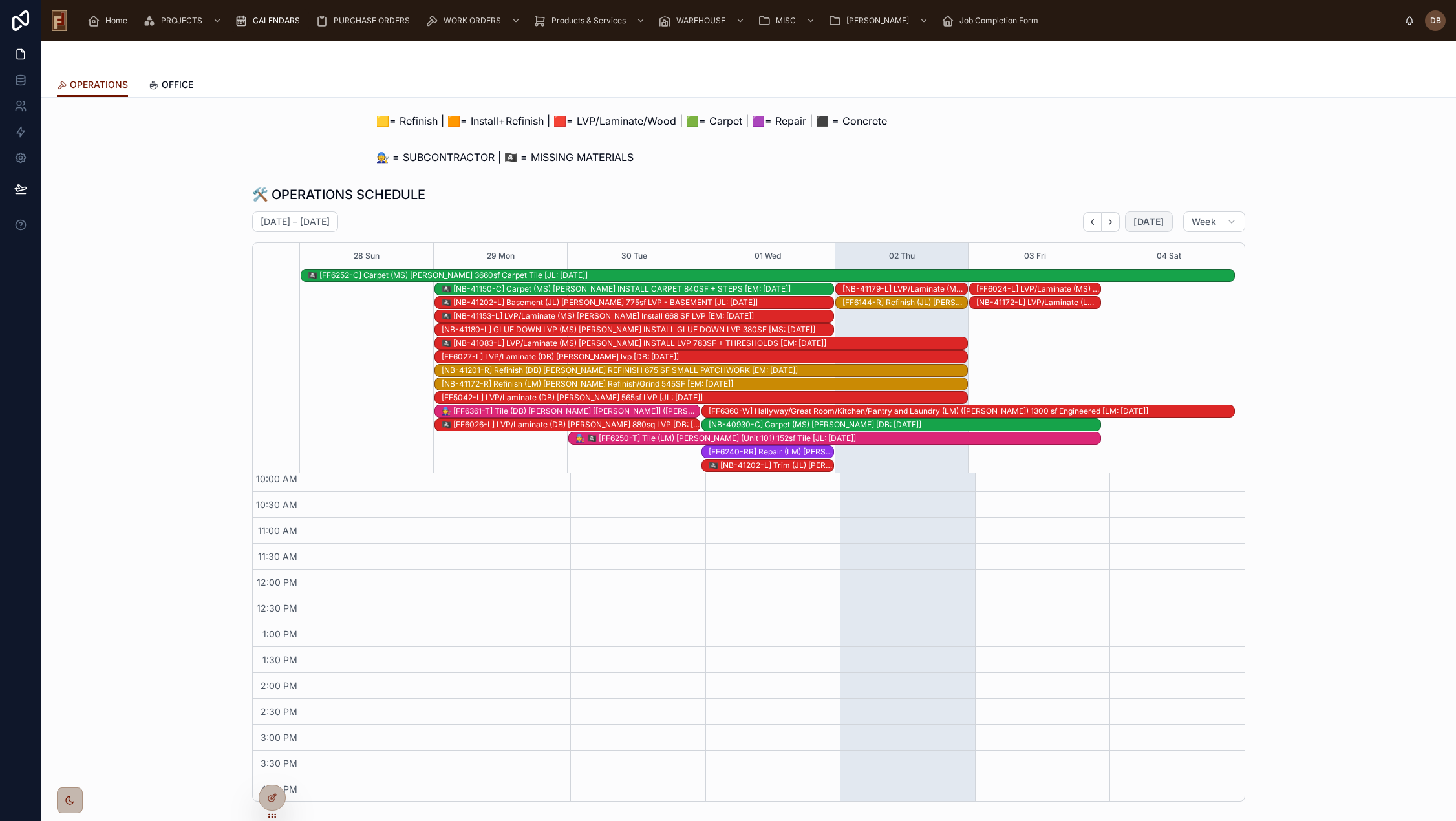
scroll to position [189, 0]
click at [1106, 214] on button "Next" at bounding box center [1111, 221] width 18 height 20
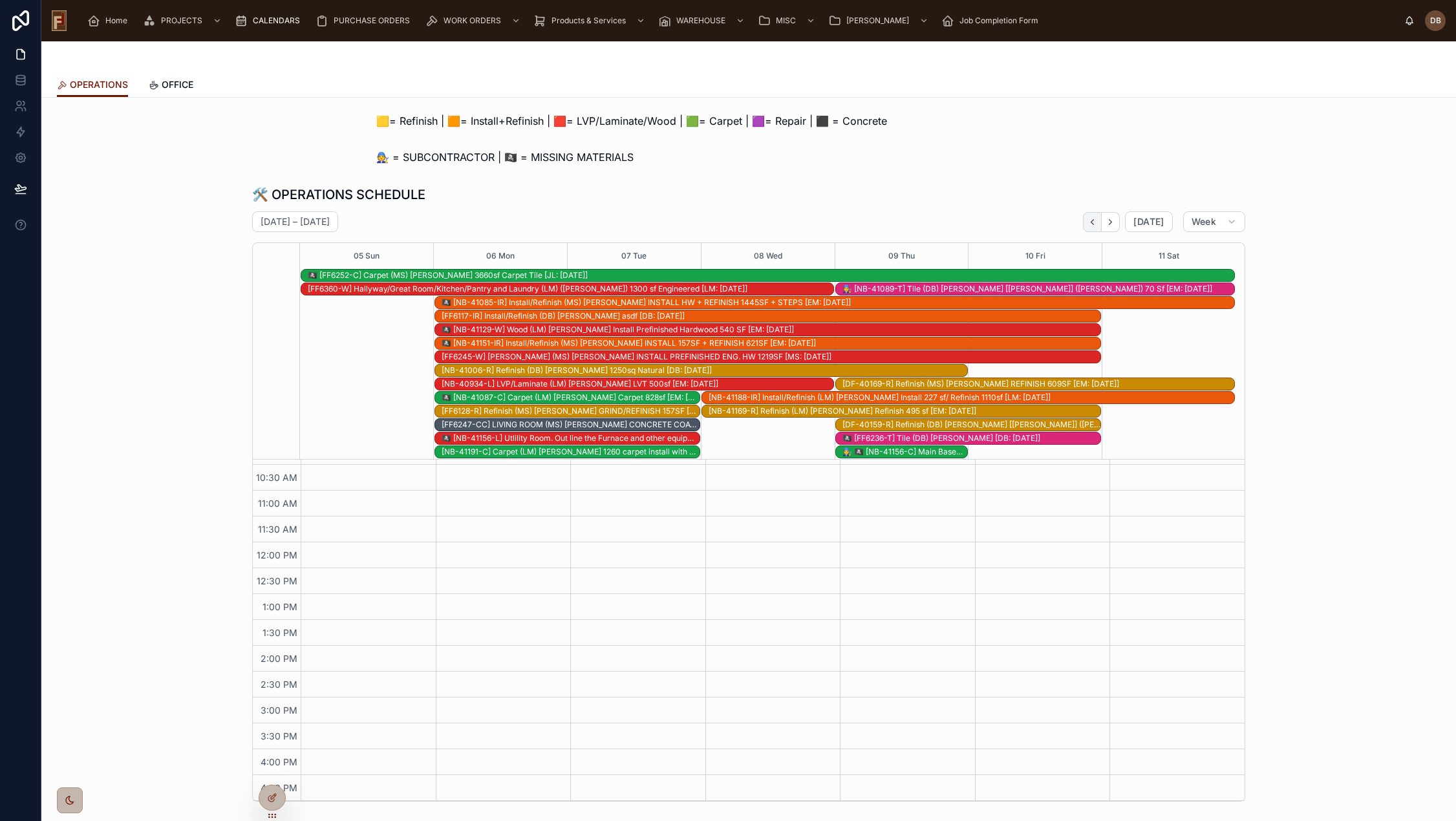
click at [1084, 223] on button "Back" at bounding box center [1092, 221] width 19 height 20
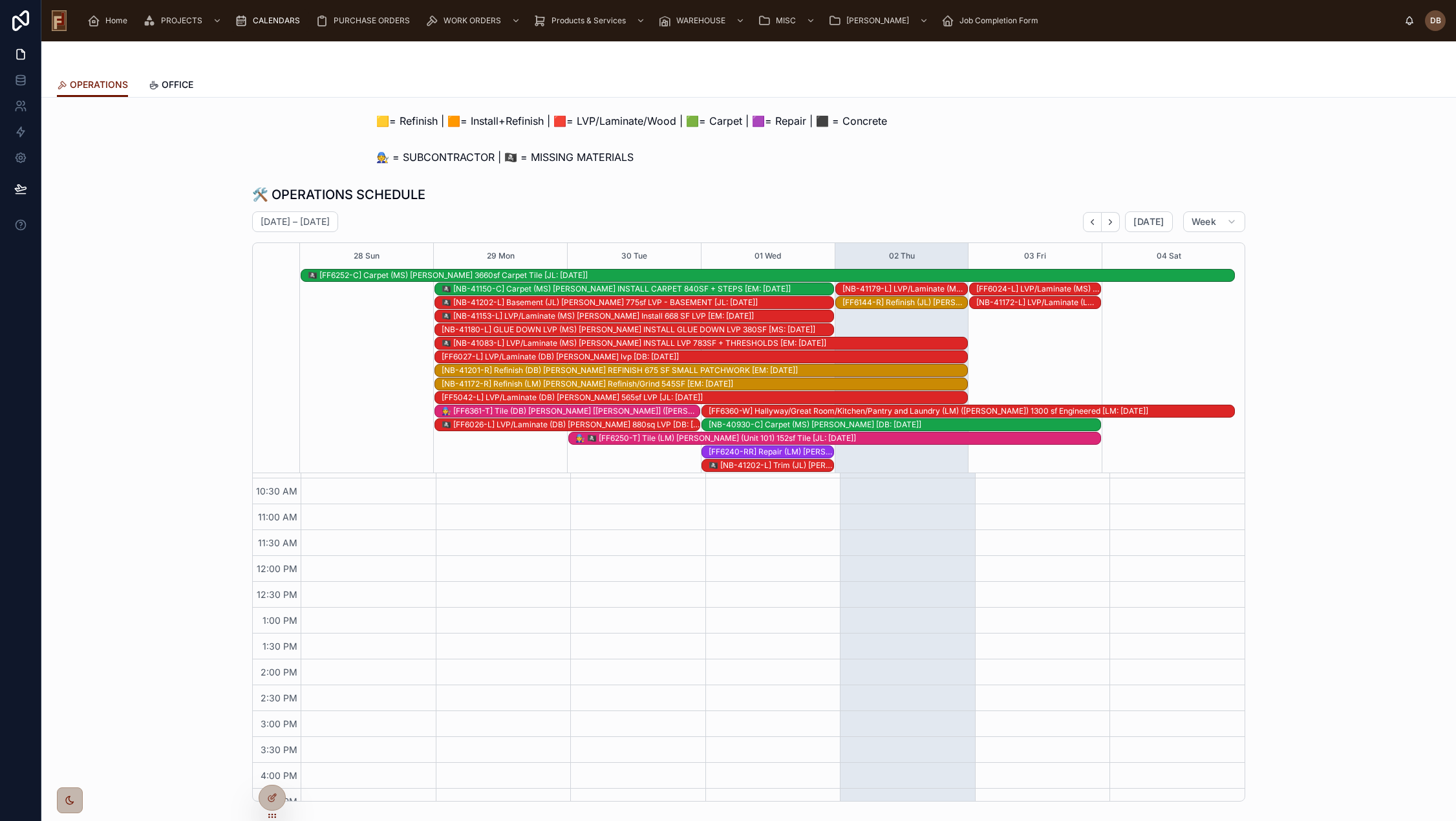
scroll to position [189, 0]
click at [1109, 217] on icon "Next" at bounding box center [1110, 221] width 10 height 10
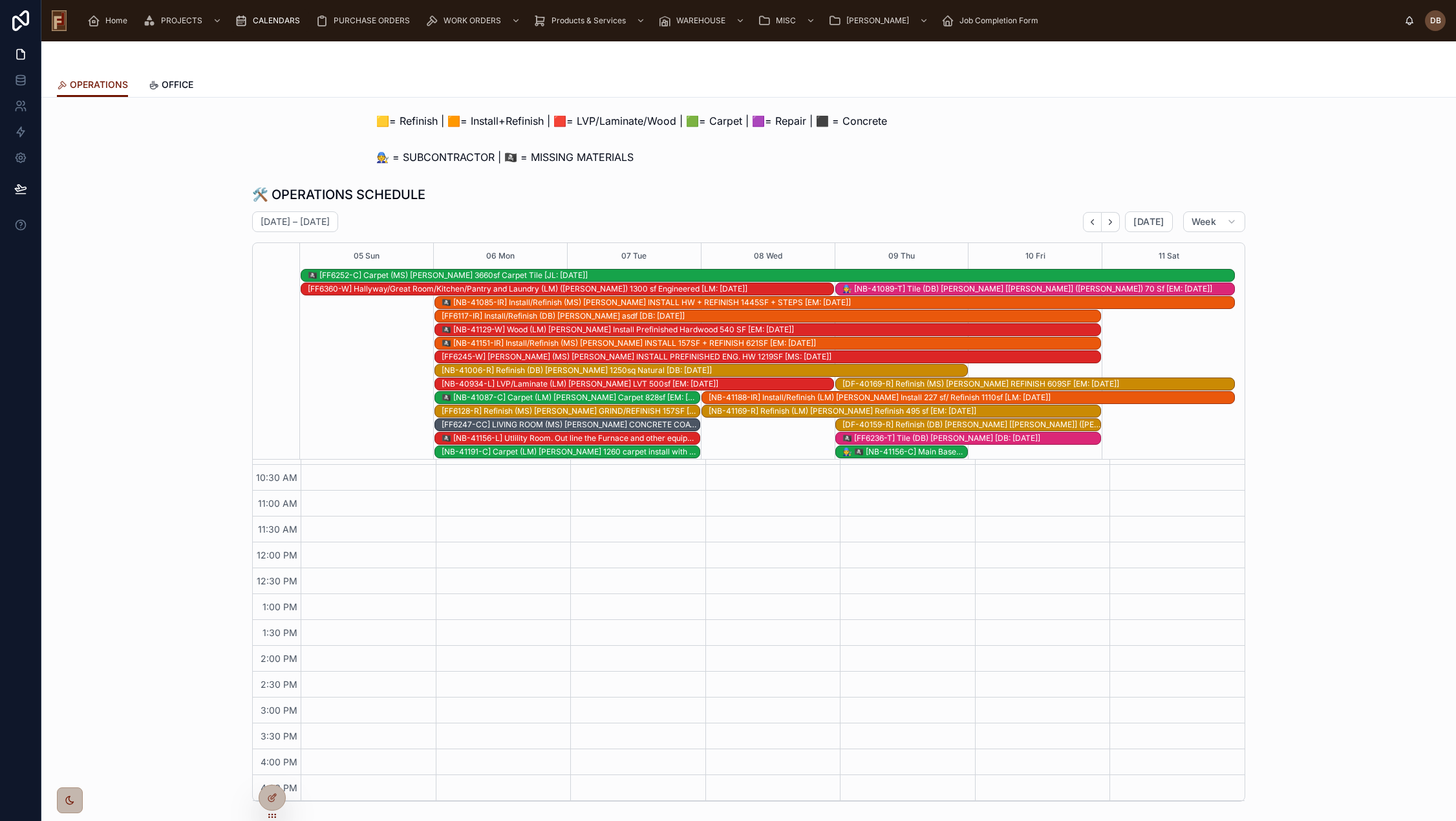
scroll to position [175, 0]
click at [1109, 217] on icon "Next" at bounding box center [1110, 221] width 10 height 10
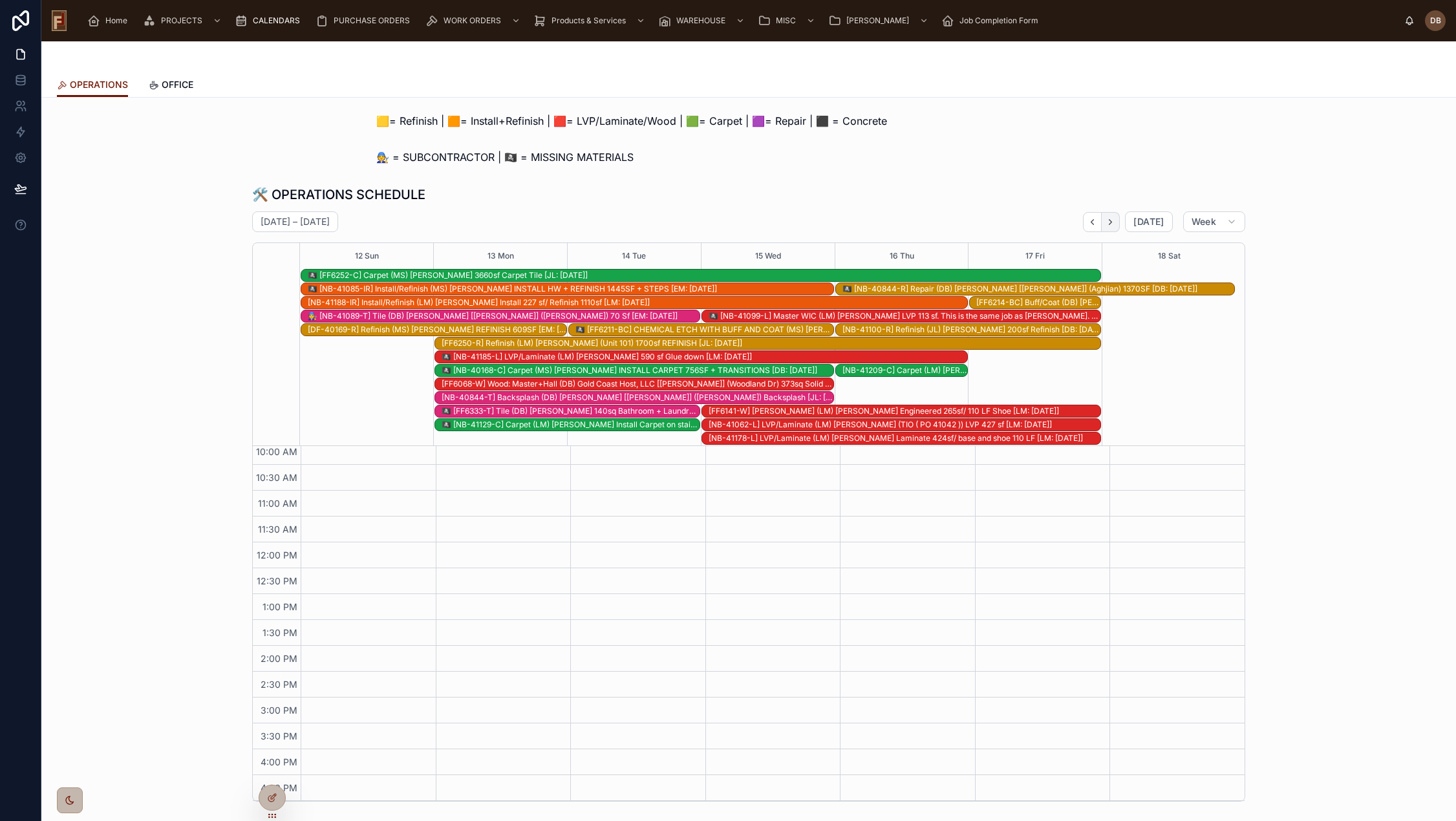
click at [1109, 220] on icon "Next" at bounding box center [1111, 221] width 3 height 5
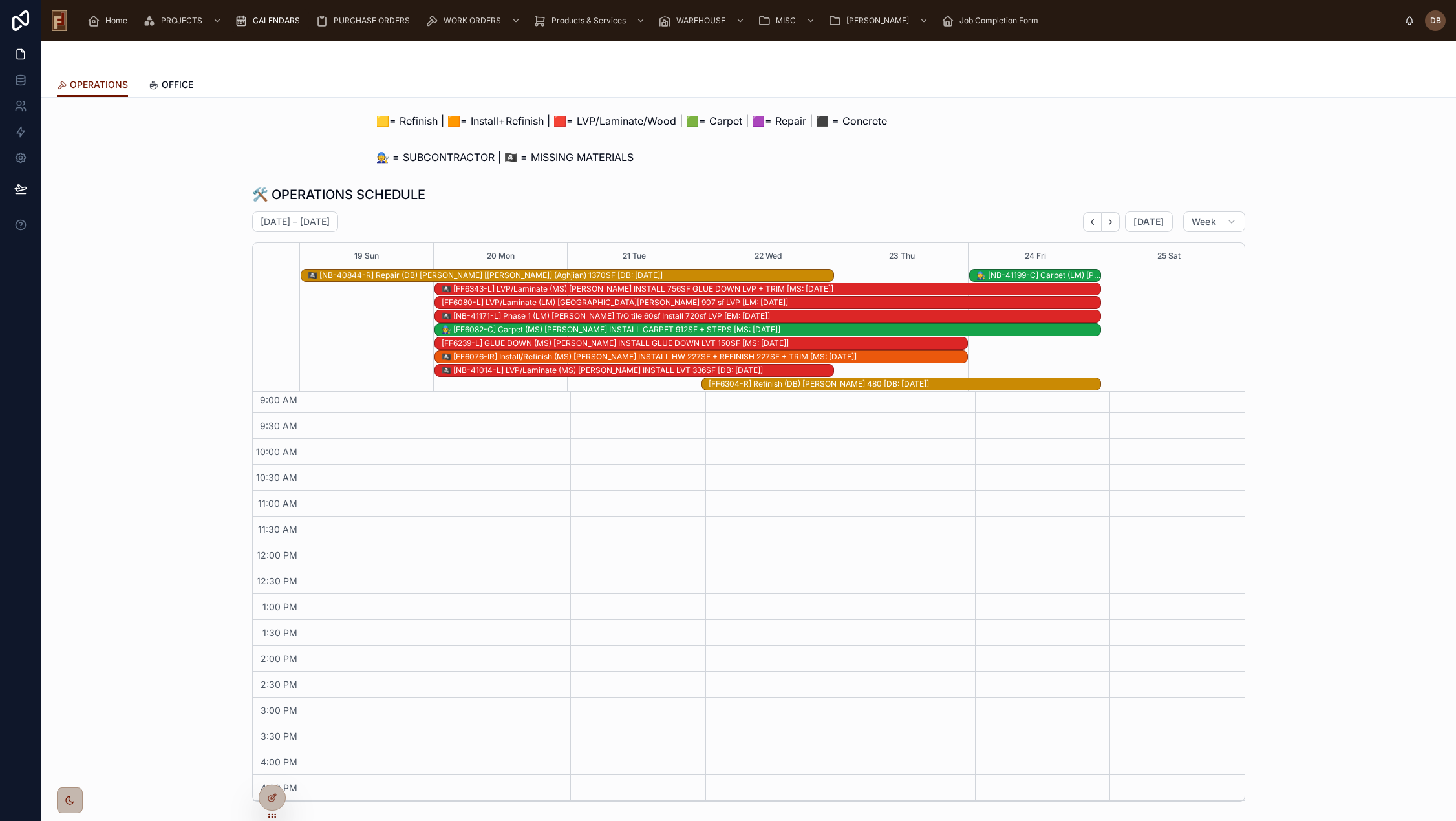
scroll to position [108, 0]
click at [1094, 222] on icon "Back" at bounding box center [1092, 221] width 10 height 10
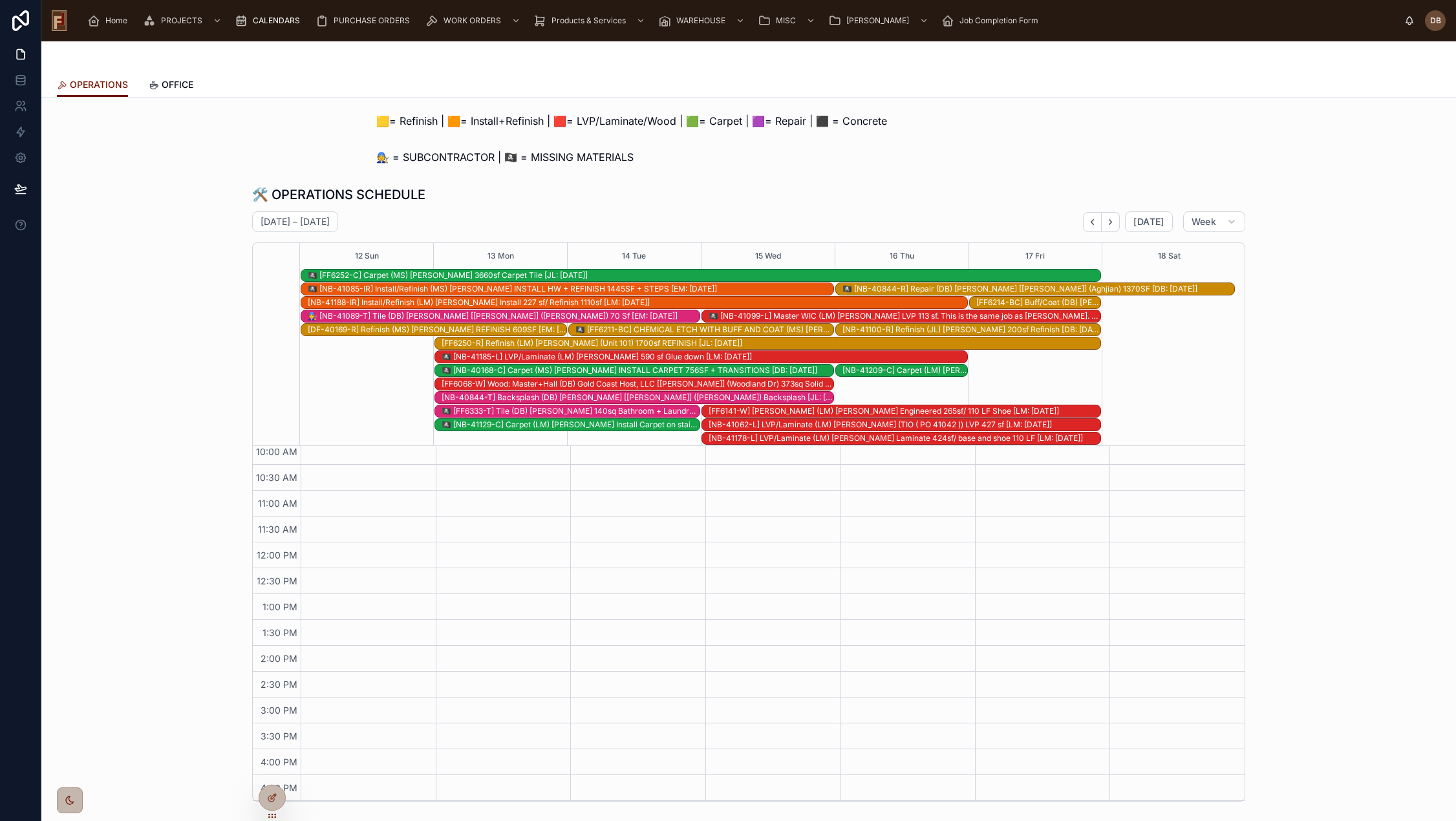
click at [605, 355] on div "🏴‍☠️ [NB-41185-L] LVP/Laminate (LM) Michael Smith 590 sf Glue down [LM: 09-11-2…" at bounding box center [704, 357] width 525 height 10
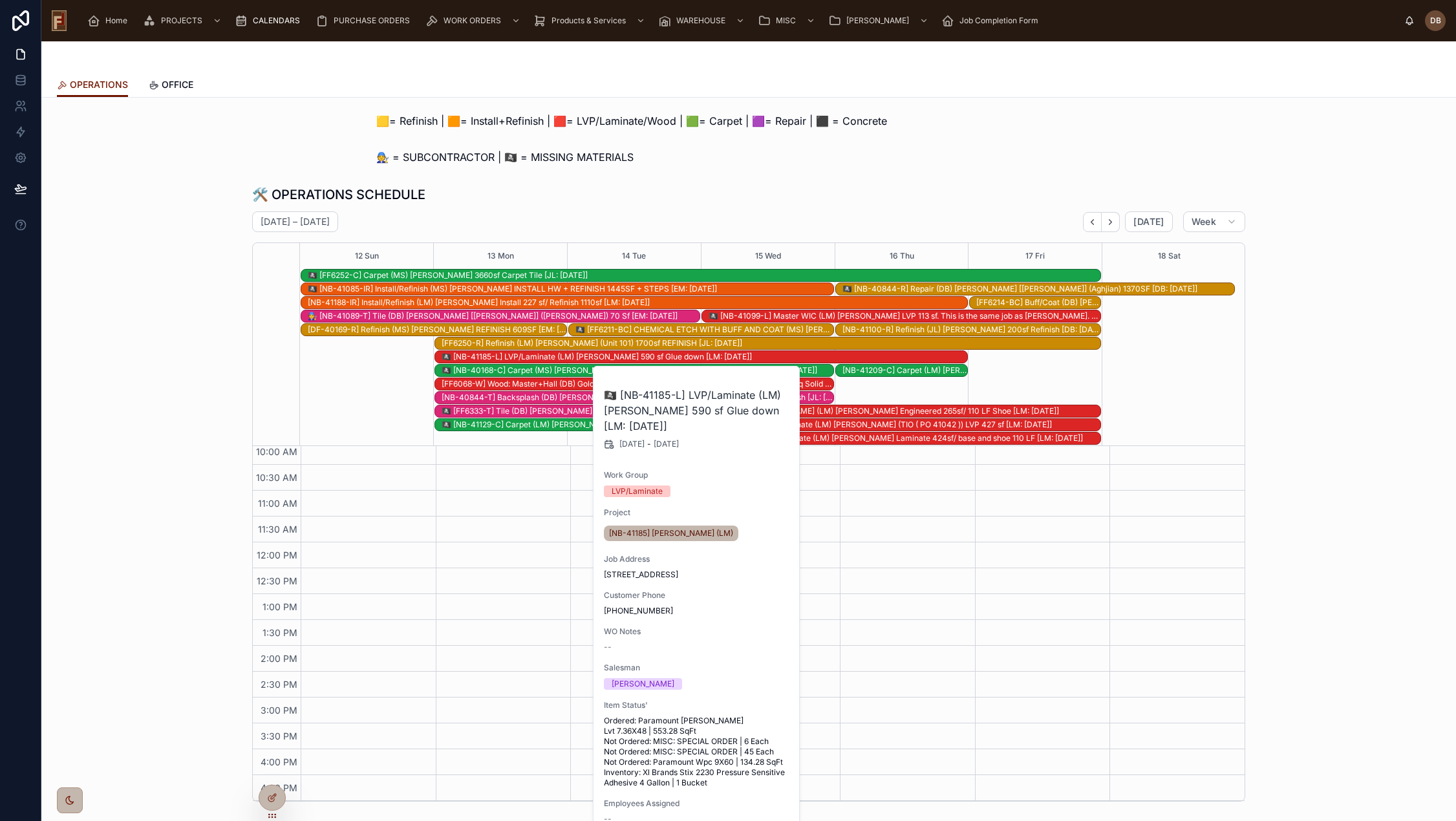
click at [613, 205] on div "🛠️ OPERATIONS SCHEDULE October 12 – 18 Today Week 12 Sun 13 Mon 14 Tue 15 Wed 1…" at bounding box center [748, 493] width 993 height 616
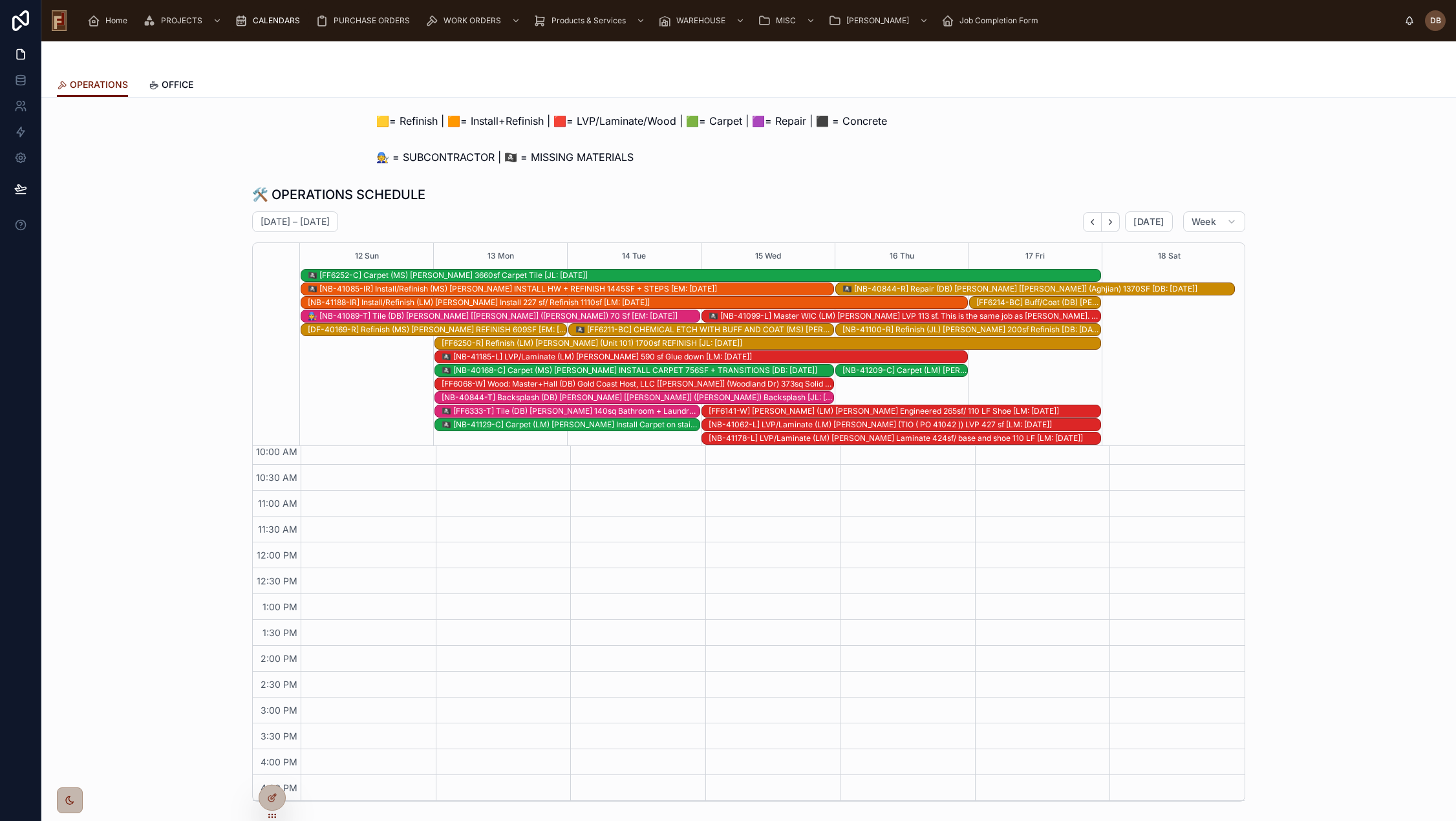
click at [605, 357] on div "🏴‍☠️ [NB-41185-L] LVP/Laminate (LM) Michael Smith 590 sf Glue down [LM: 09-11-2…" at bounding box center [704, 357] width 525 height 10
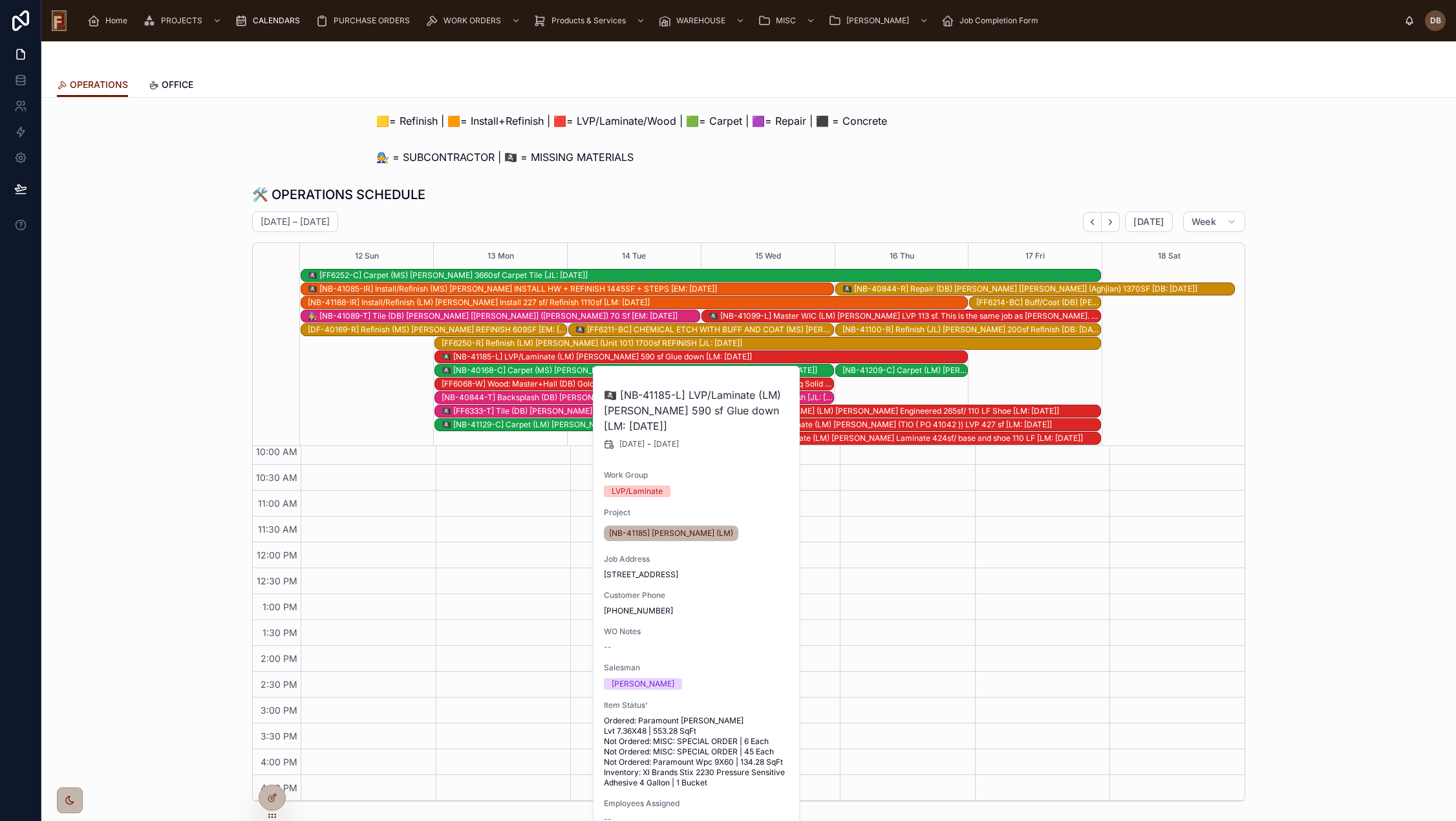
click at [611, 187] on div "🛠️ OPERATIONS SCHEDULE" at bounding box center [748, 194] width 993 height 18
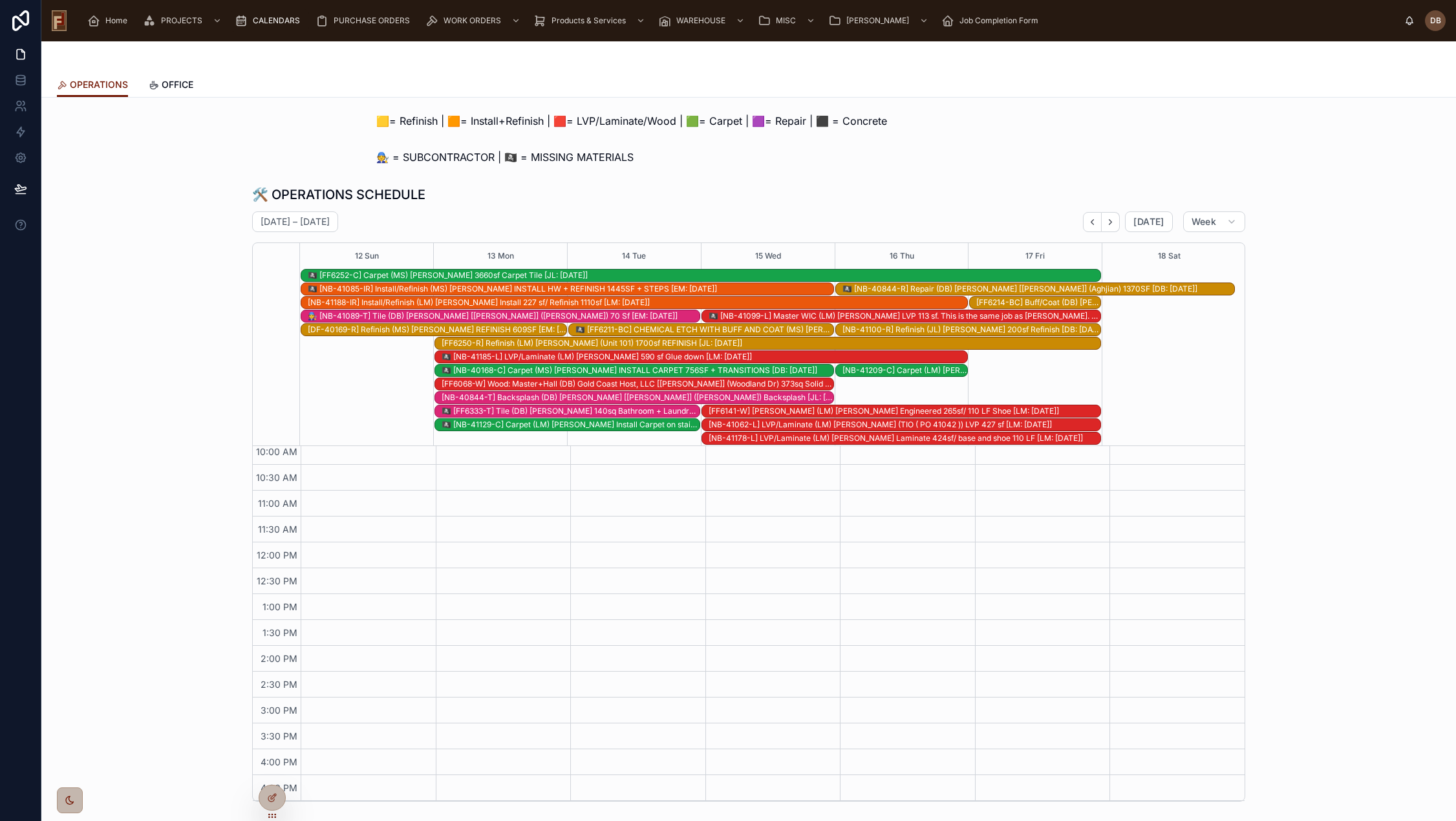
click at [602, 354] on div "🏴‍☠️ [NB-41185-L] LVP/Laminate (LM) Michael Smith 590 sf Glue down [LM: 09-11-2…" at bounding box center [704, 357] width 525 height 10
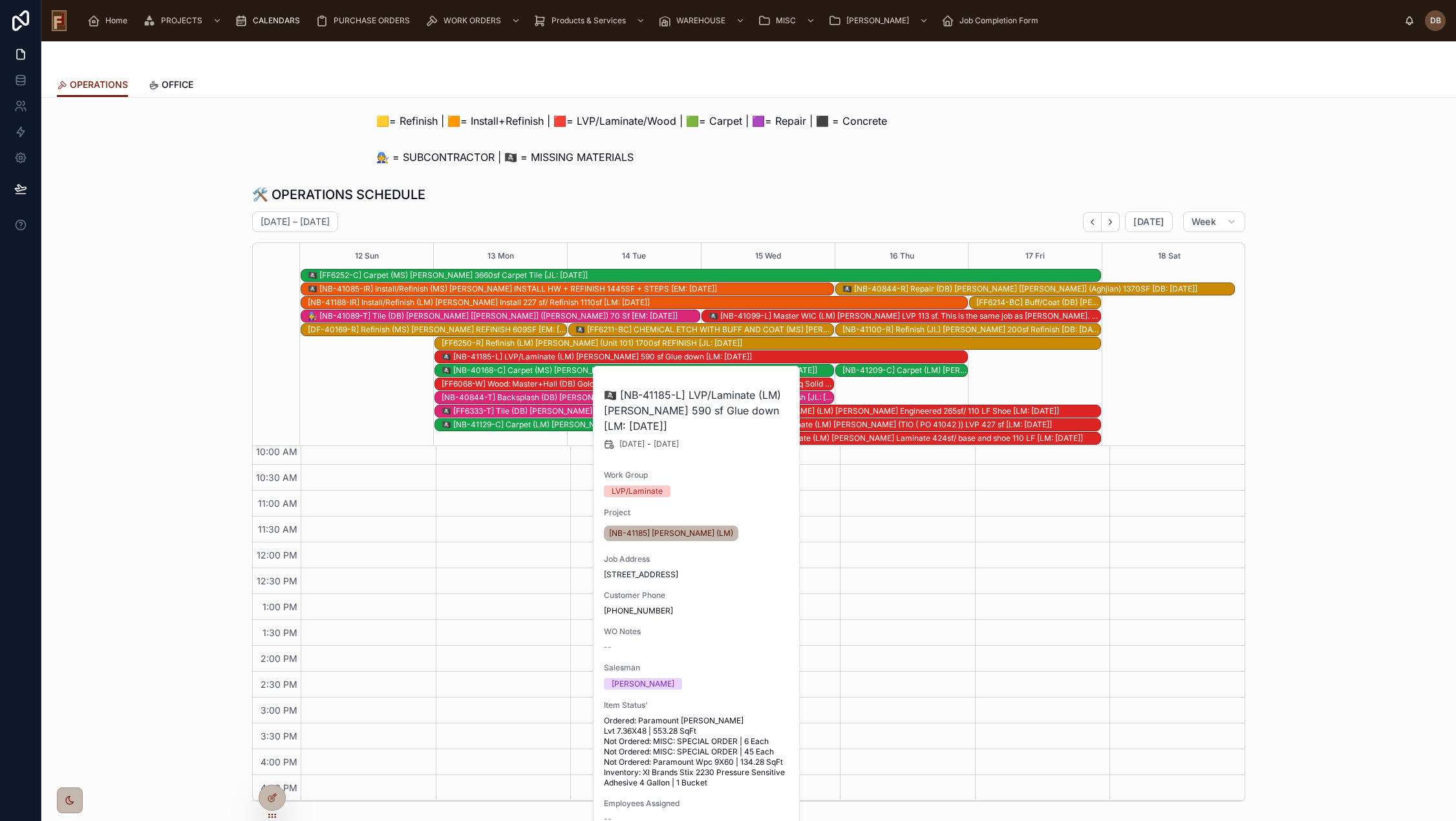
click at [607, 186] on div "🛠️ OPERATIONS SCHEDULE" at bounding box center [748, 194] width 993 height 18
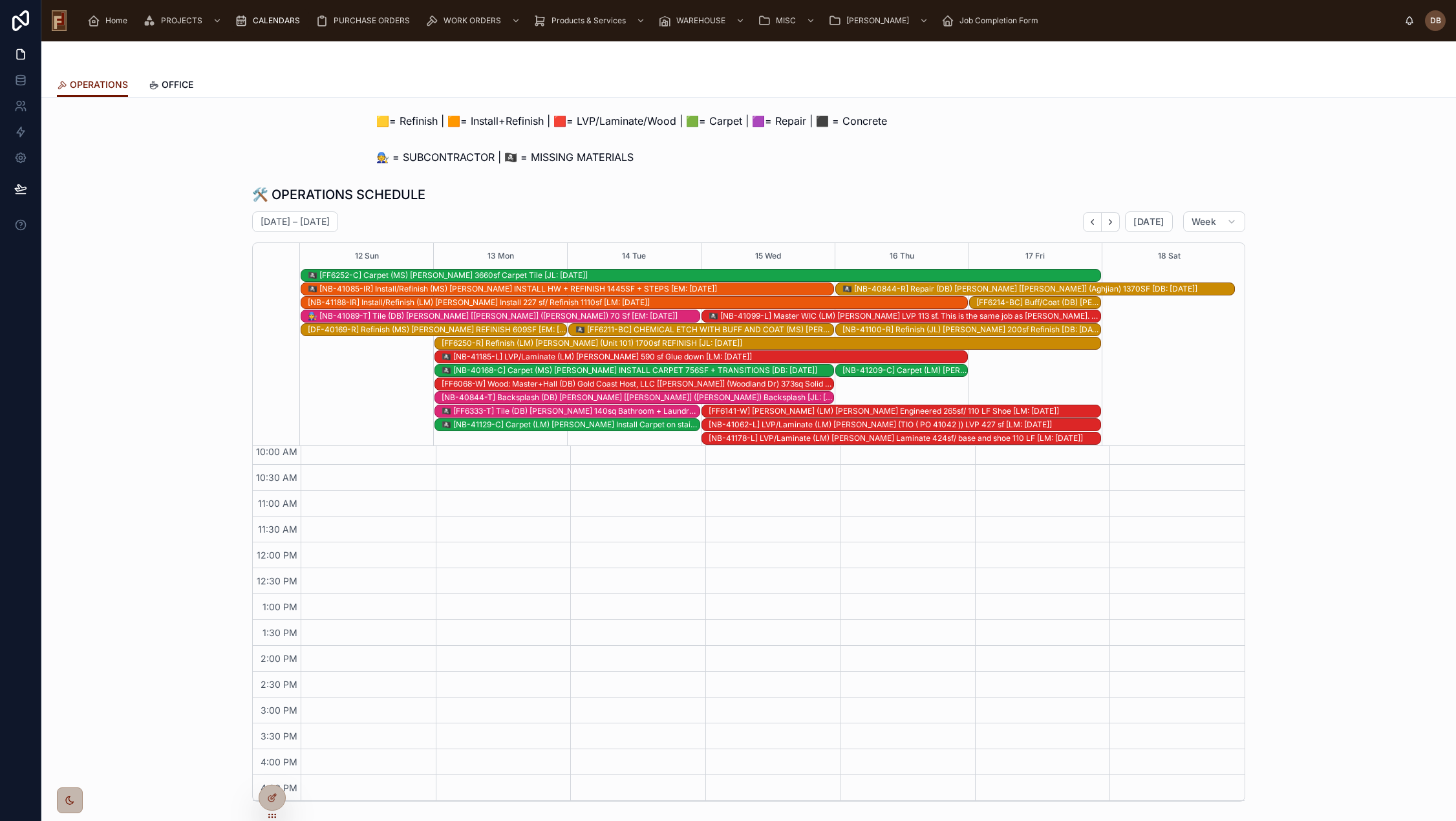
click at [600, 195] on div "🛠️ OPERATIONS SCHEDULE" at bounding box center [748, 194] width 993 height 18
click at [581, 411] on div "🏴‍☠️ [FF6333-T] Tile (DB) Stephanie Dietsche 140sq Bathroom + Laundry [DB: 09-2…" at bounding box center [571, 411] width 258 height 10
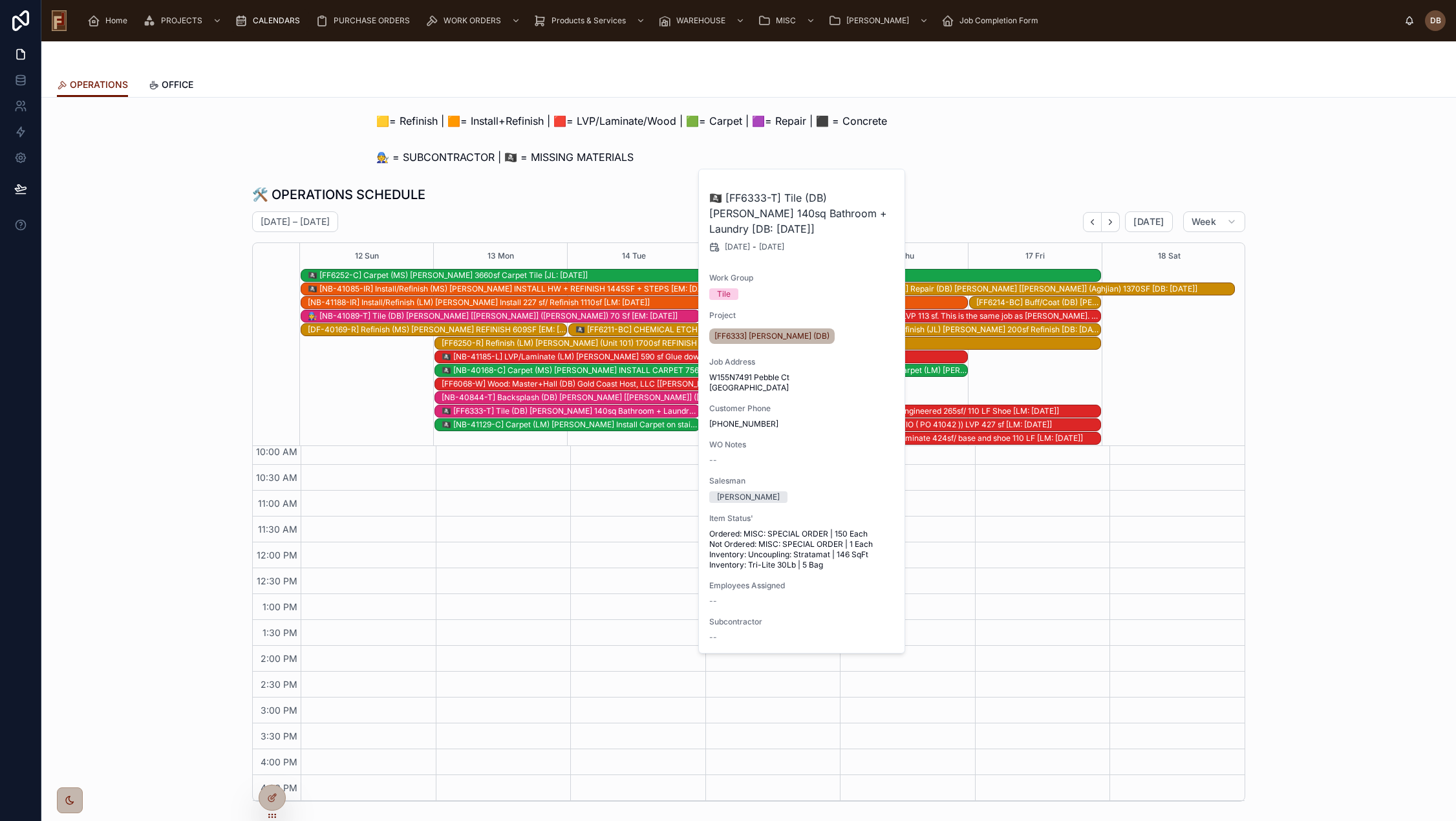
click at [625, 188] on div "🛠️ OPERATIONS SCHEDULE" at bounding box center [748, 194] width 993 height 18
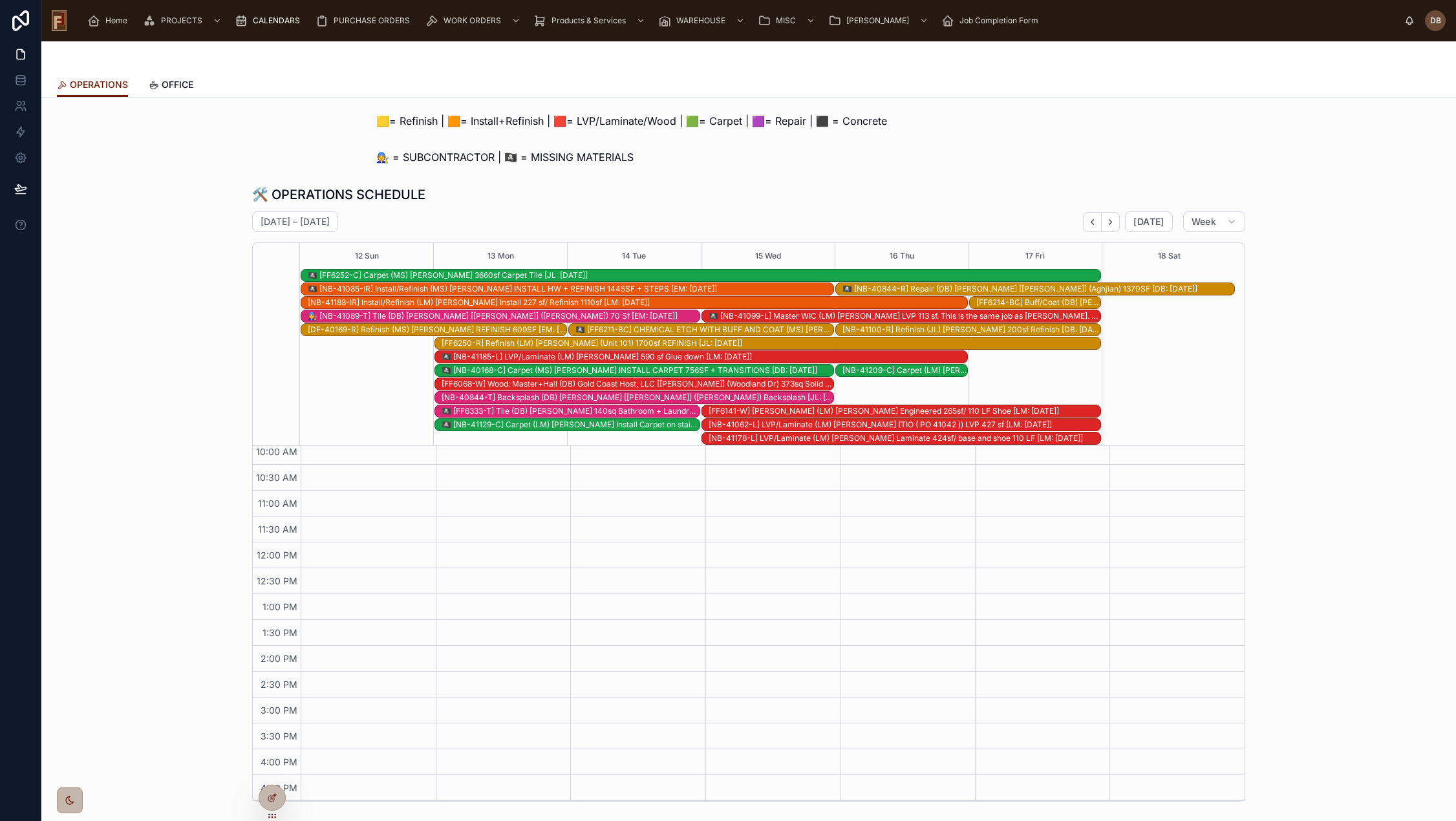
click at [598, 410] on div "🏴‍☠️ [FF6333-T] Tile (DB) Stephanie Dietsche 140sq Bathroom + Laundry [DB: 09-2…" at bounding box center [571, 411] width 258 height 10
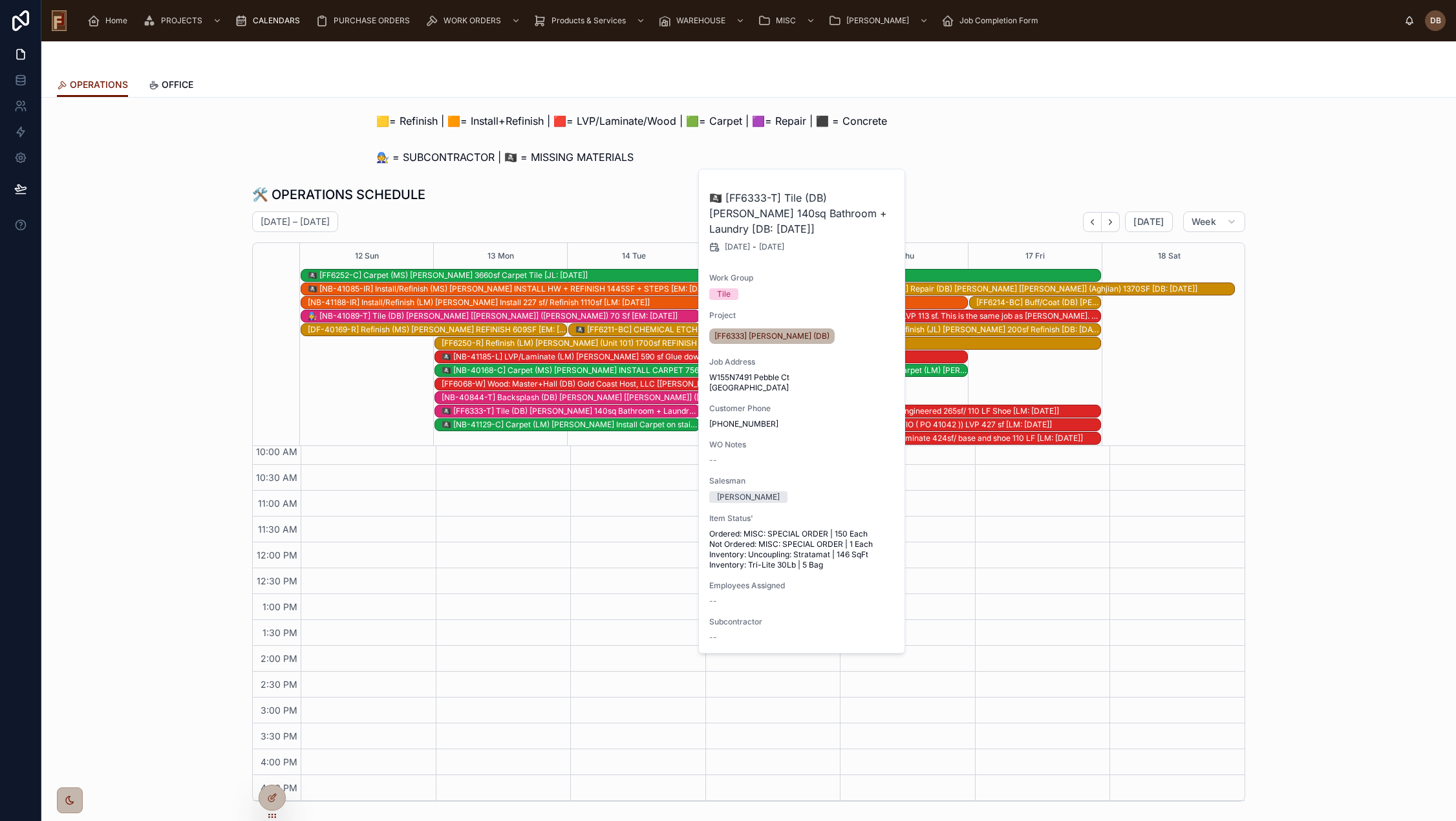
click at [499, 211] on div "October 12 – 18 Today Week" at bounding box center [748, 221] width 993 height 21
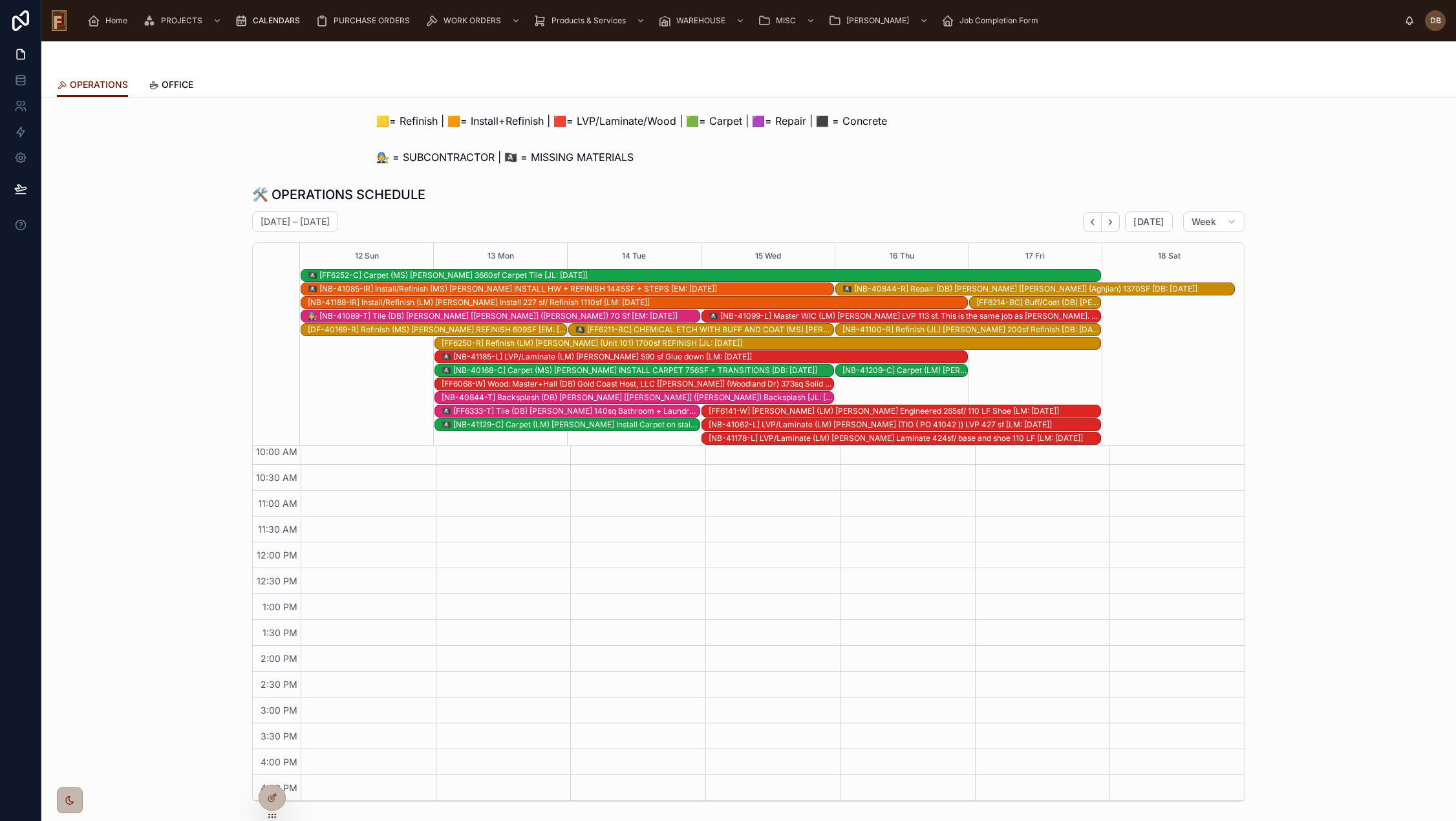
click at [481, 397] on div "[NB-40844-T] Backsplash (DB) Callen [Jennifer] (Aghjian) Backsplash [JL: 09-08-…" at bounding box center [637, 398] width 392 height 10
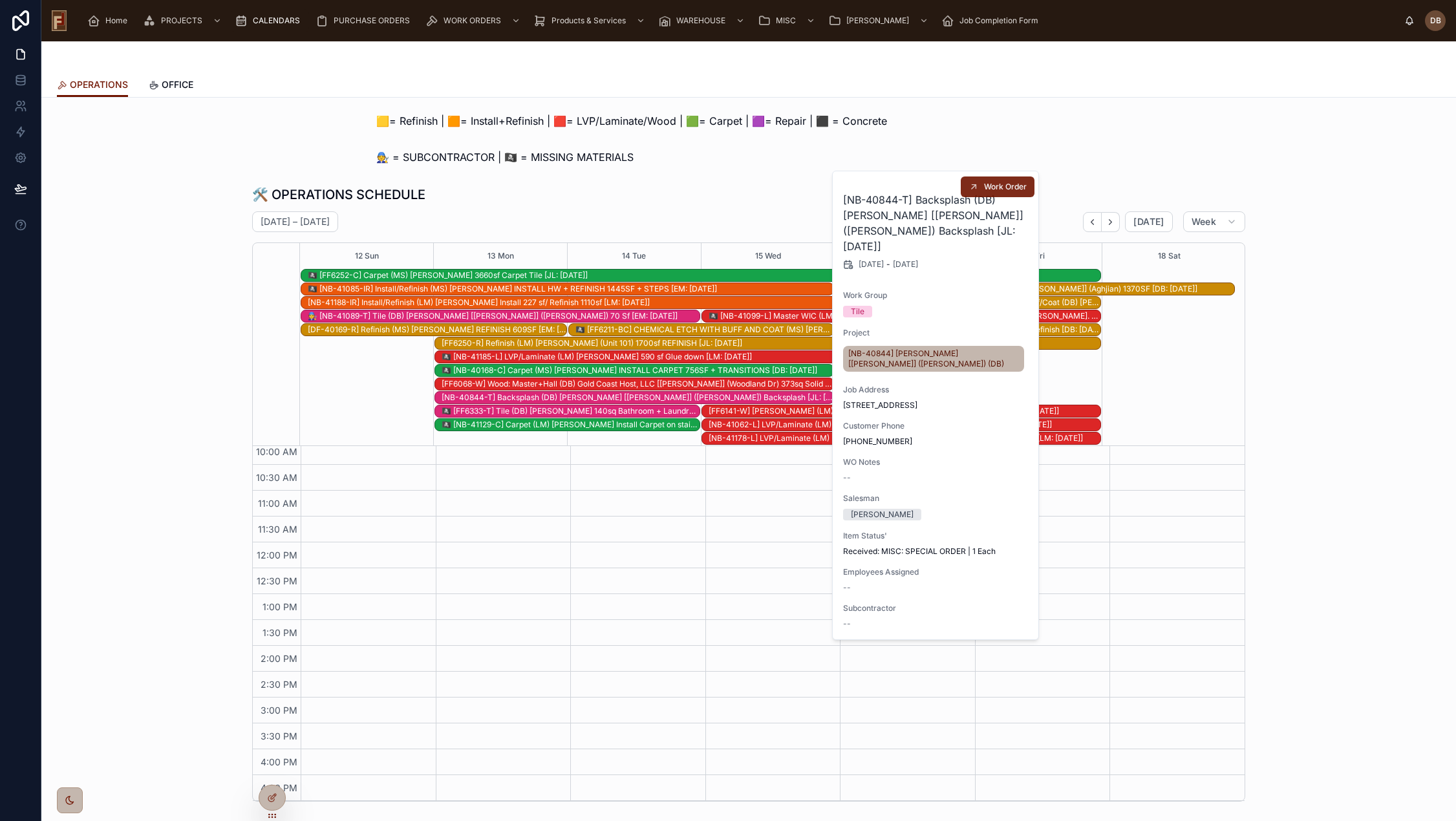
click at [979, 189] on button "Work Order" at bounding box center [997, 186] width 74 height 21
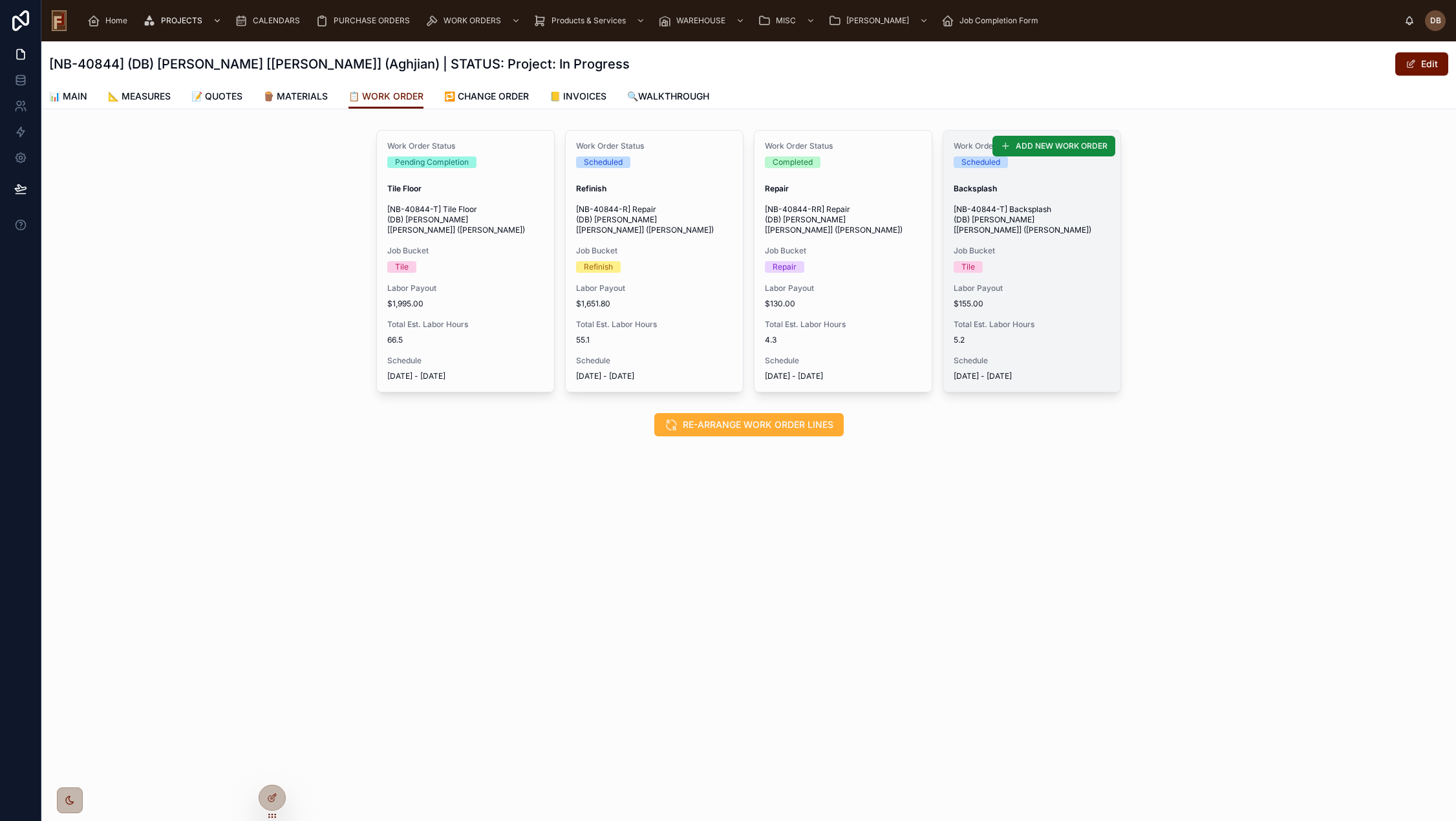
click at [1037, 222] on span "[NB-40844-T] Backsplash (DB) Callen [Jennifer] (Aghjian)" at bounding box center [1032, 219] width 157 height 31
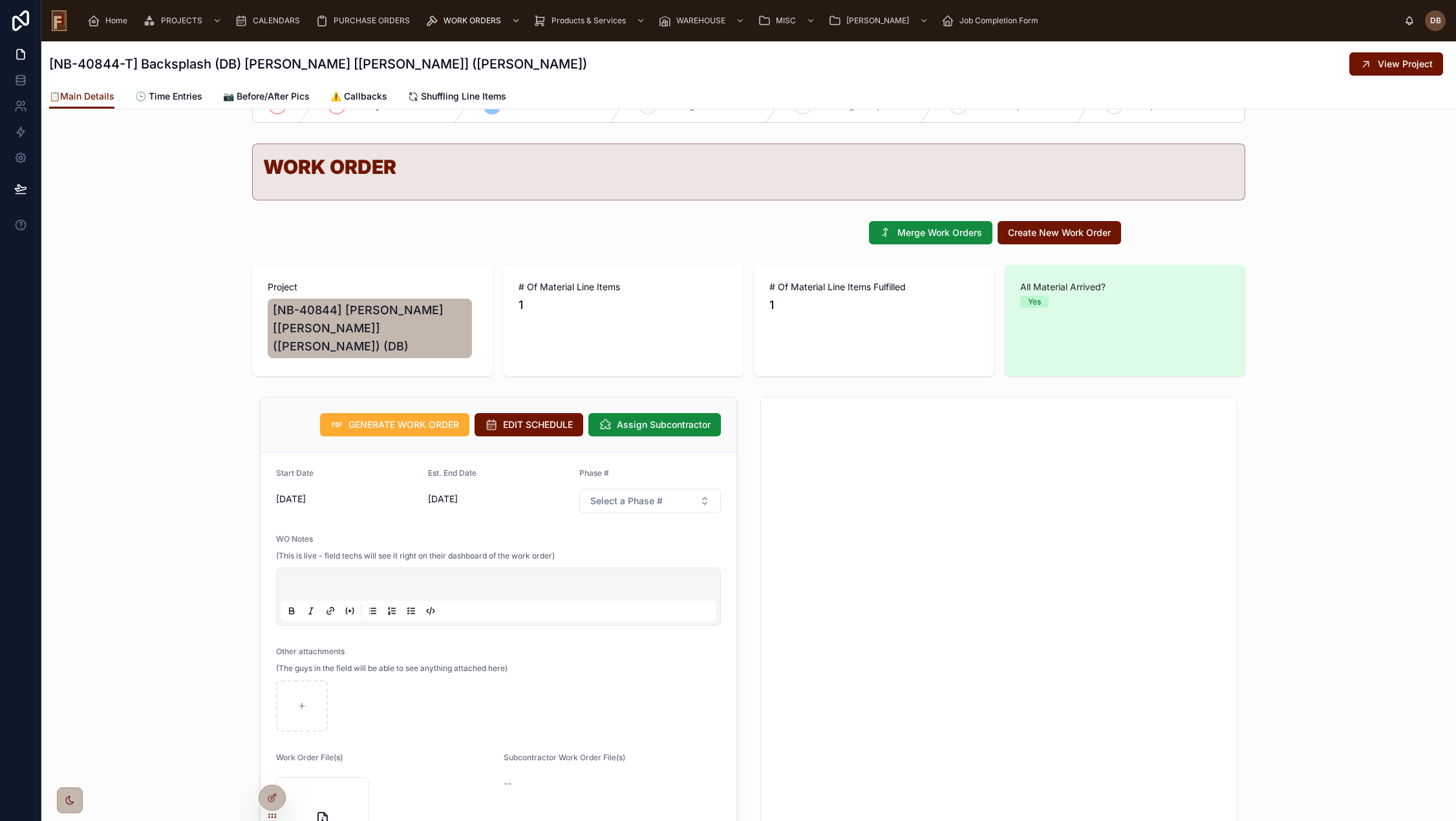
scroll to position [65, 0]
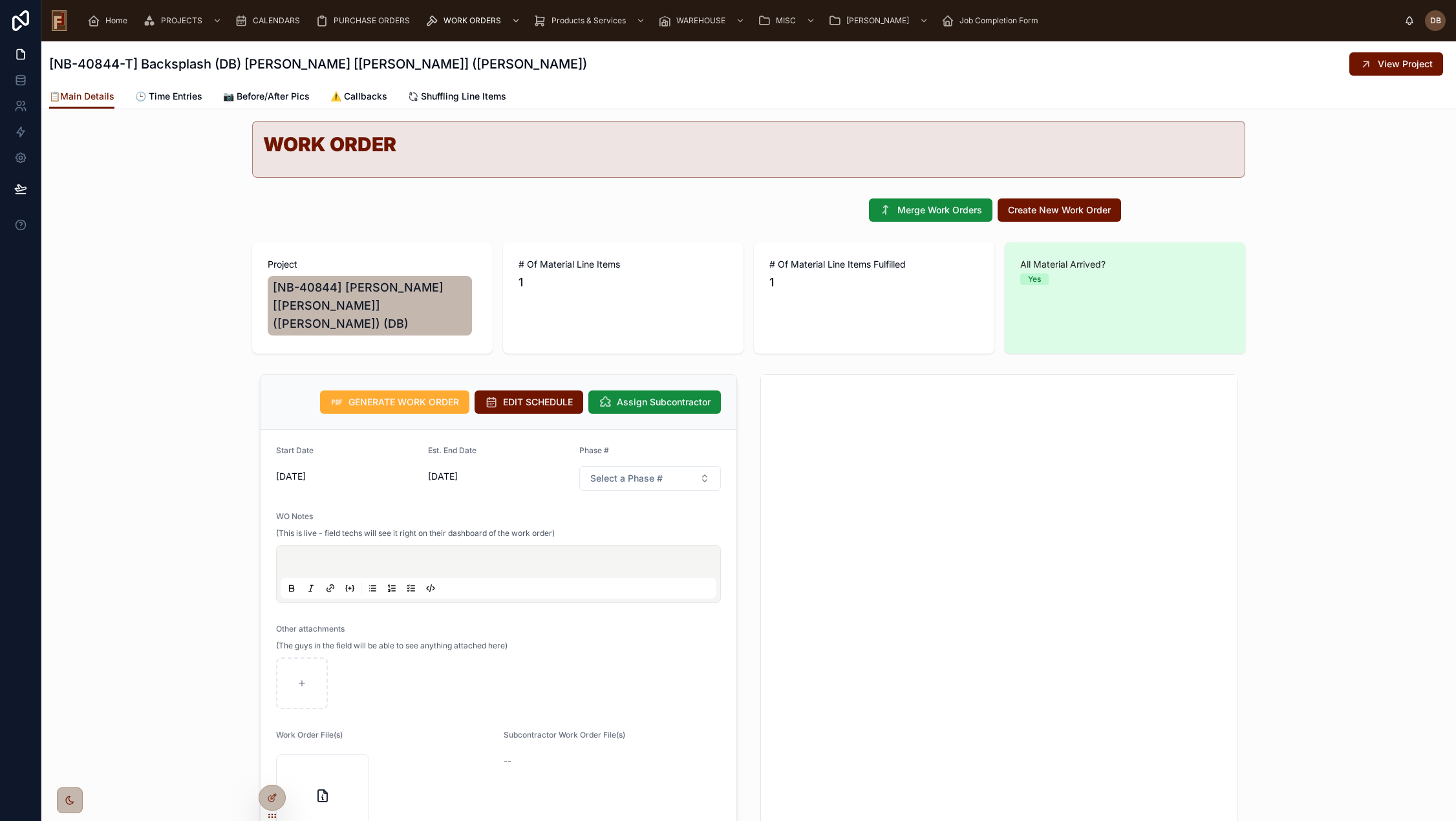
click at [444, 470] on span "10/15/2025" at bounding box center [499, 477] width 142 height 13
click at [292, 470] on span "10/13/2025" at bounding box center [347, 477] width 142 height 13
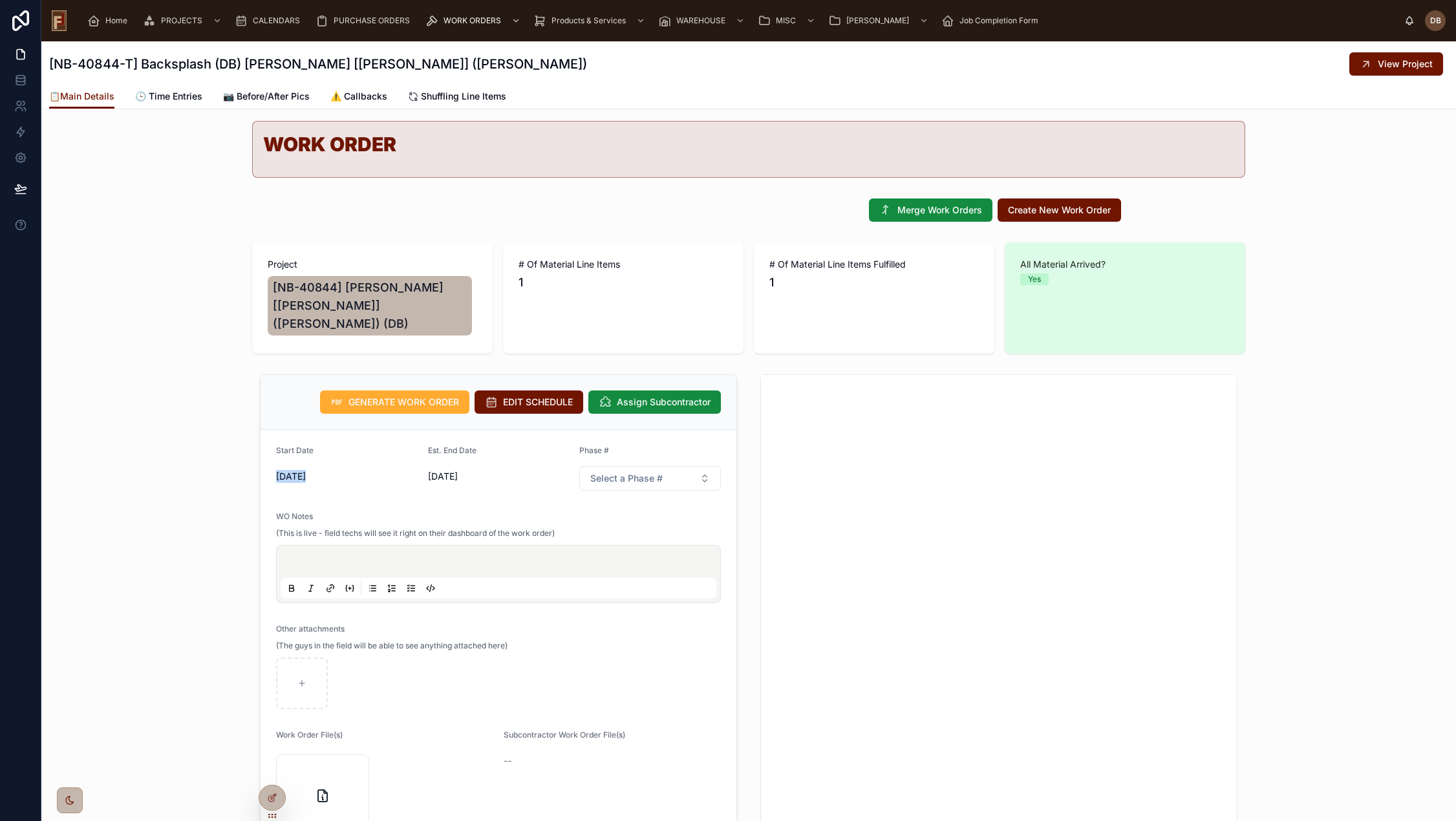
click at [292, 470] on span "10/13/2025" at bounding box center [347, 477] width 142 height 13
click at [441, 470] on span "10/15/2025" at bounding box center [499, 477] width 142 height 13
click at [294, 470] on span "10/13/2025" at bounding box center [347, 477] width 142 height 13
drag, startPoint x: 294, startPoint y: 456, endPoint x: 418, endPoint y: 462, distance: 124.1
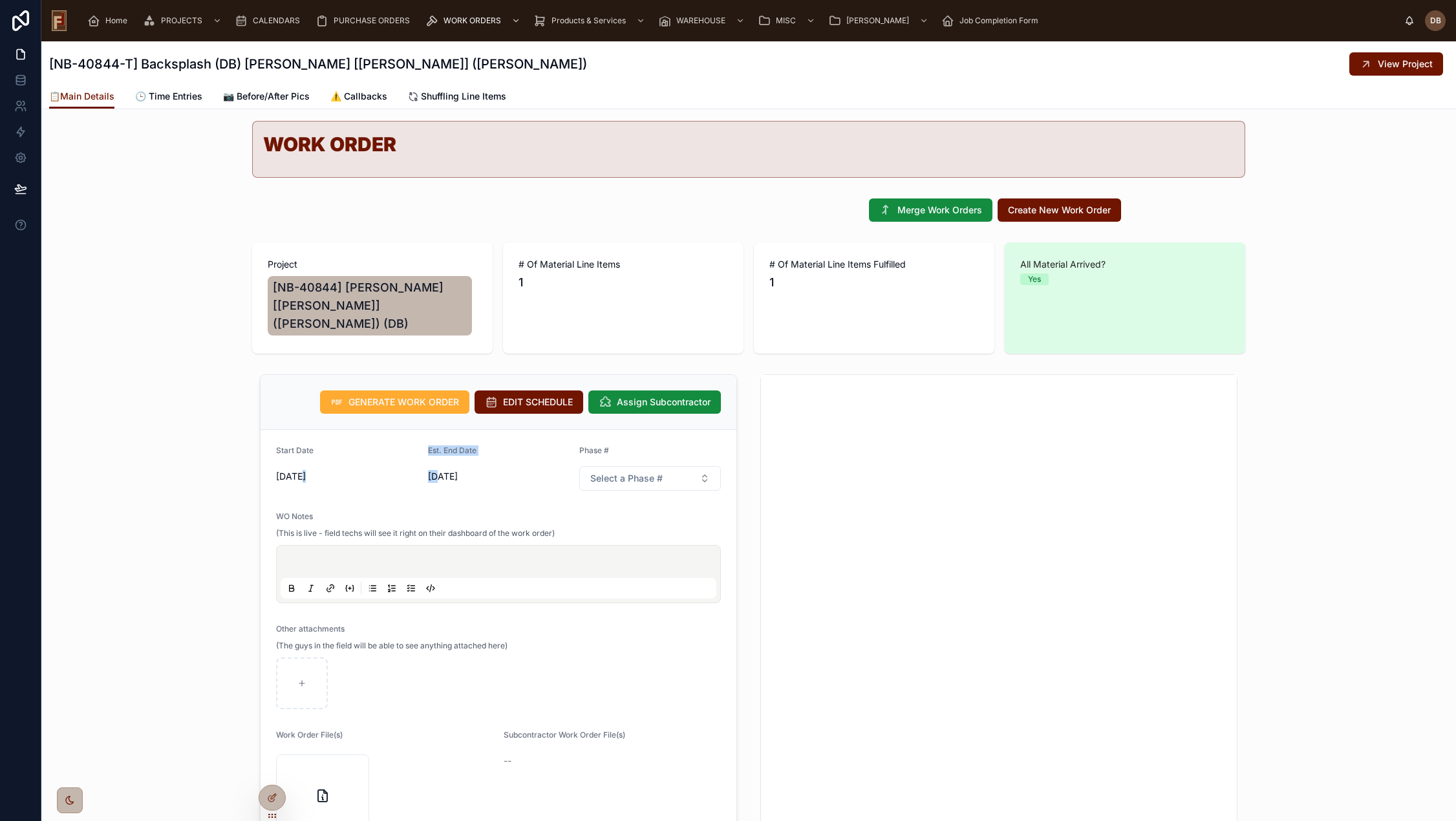
click at [418, 462] on form "Start Date 10/13/2025 Est. End Date 10/15/2025 Phase # Select a Phase # WO Note…" at bounding box center [498, 679] width 476 height 499
drag, startPoint x: 295, startPoint y: 458, endPoint x: 285, endPoint y: 457, distance: 10.0
click at [294, 470] on span "10/13/2025" at bounding box center [347, 477] width 142 height 13
click at [282, 470] on span "10/13/2025" at bounding box center [347, 477] width 142 height 13
click at [210, 428] on div "GENERATE WORK ORDER EDIT SCHEDULE Assign Subcontractor Start Date 10/13/2025 Es…" at bounding box center [749, 682] width 1415 height 626
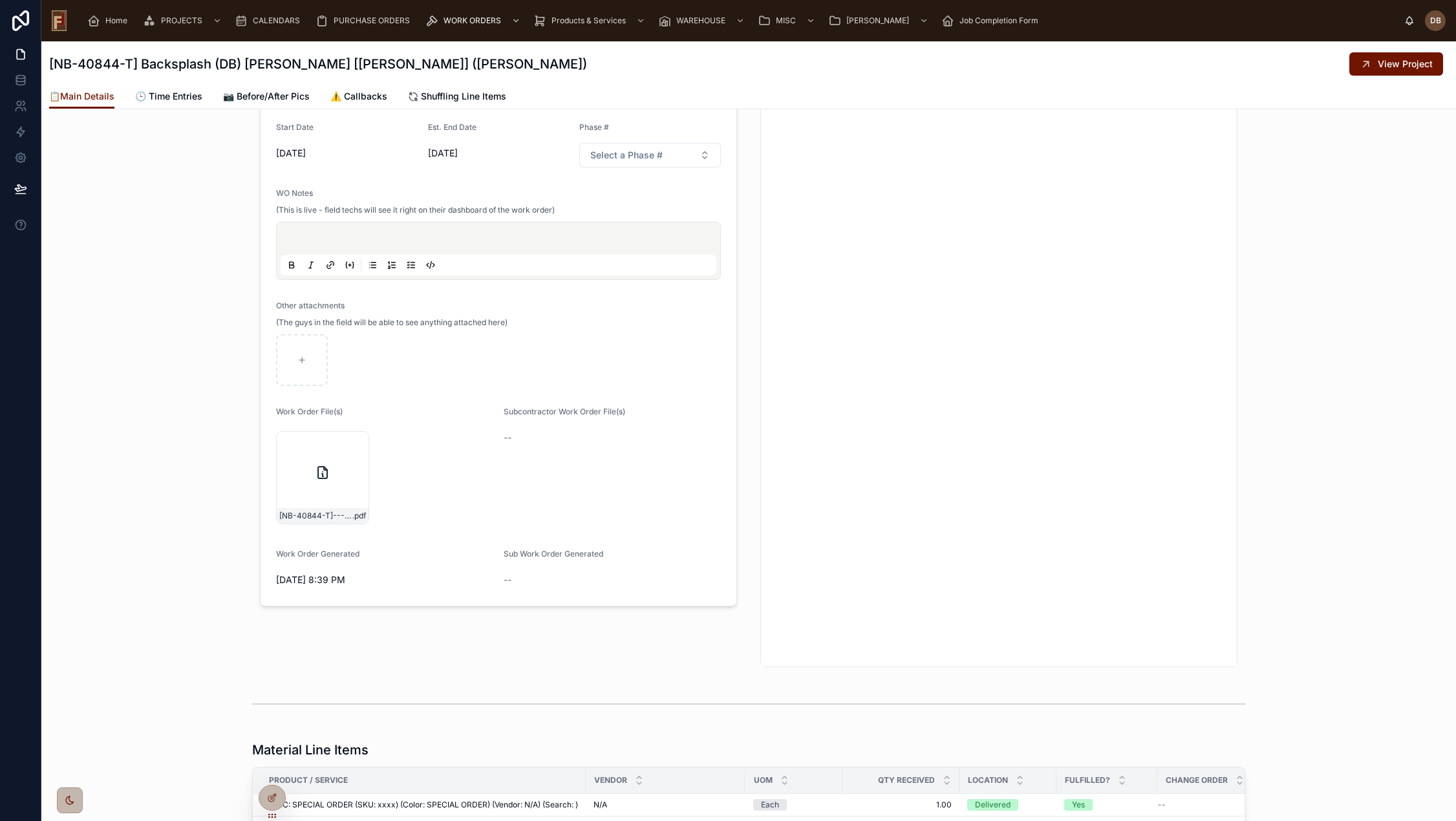
scroll to position [0, 0]
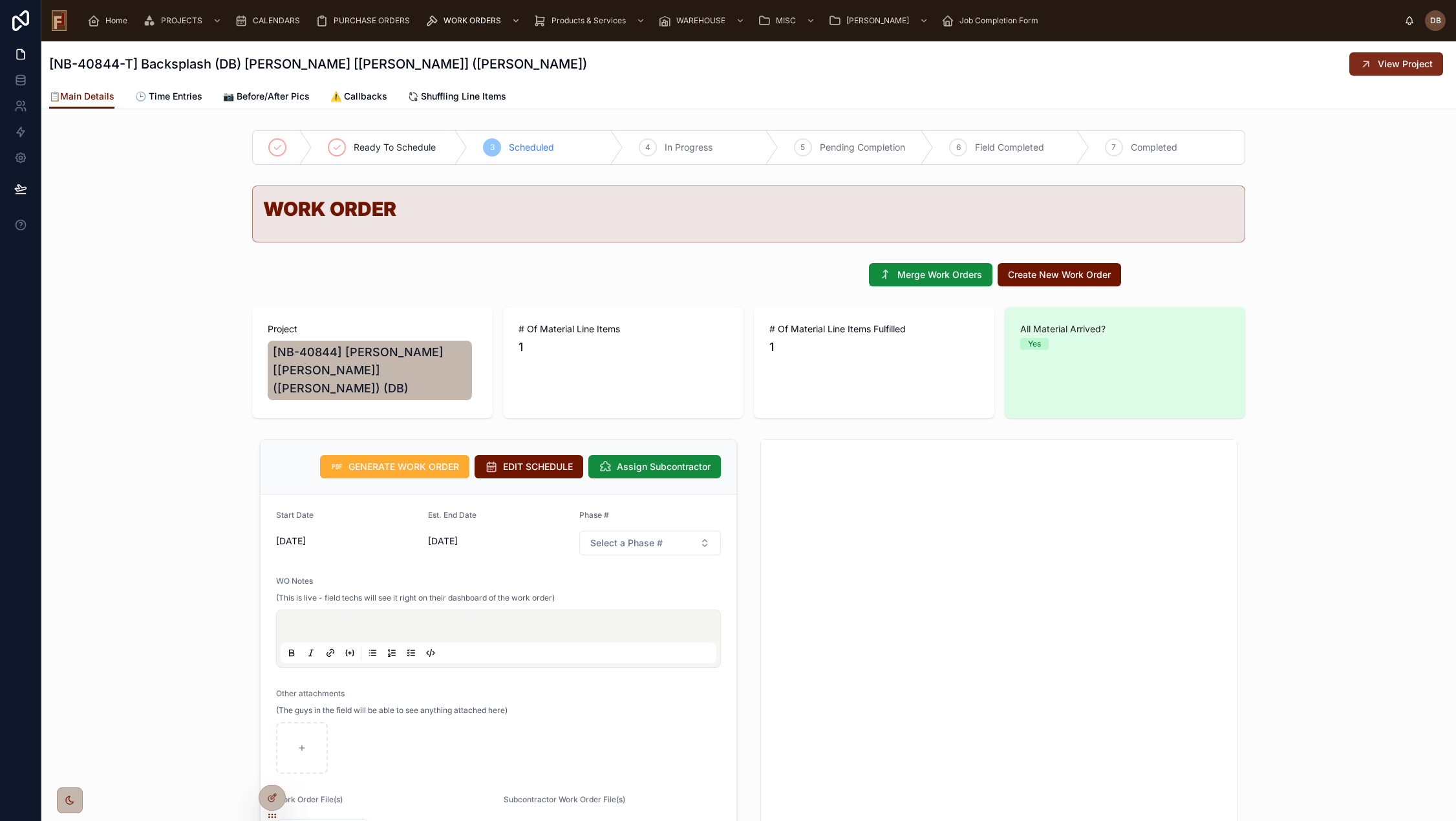
click at [1400, 64] on span "View Project" at bounding box center [1405, 64] width 55 height 13
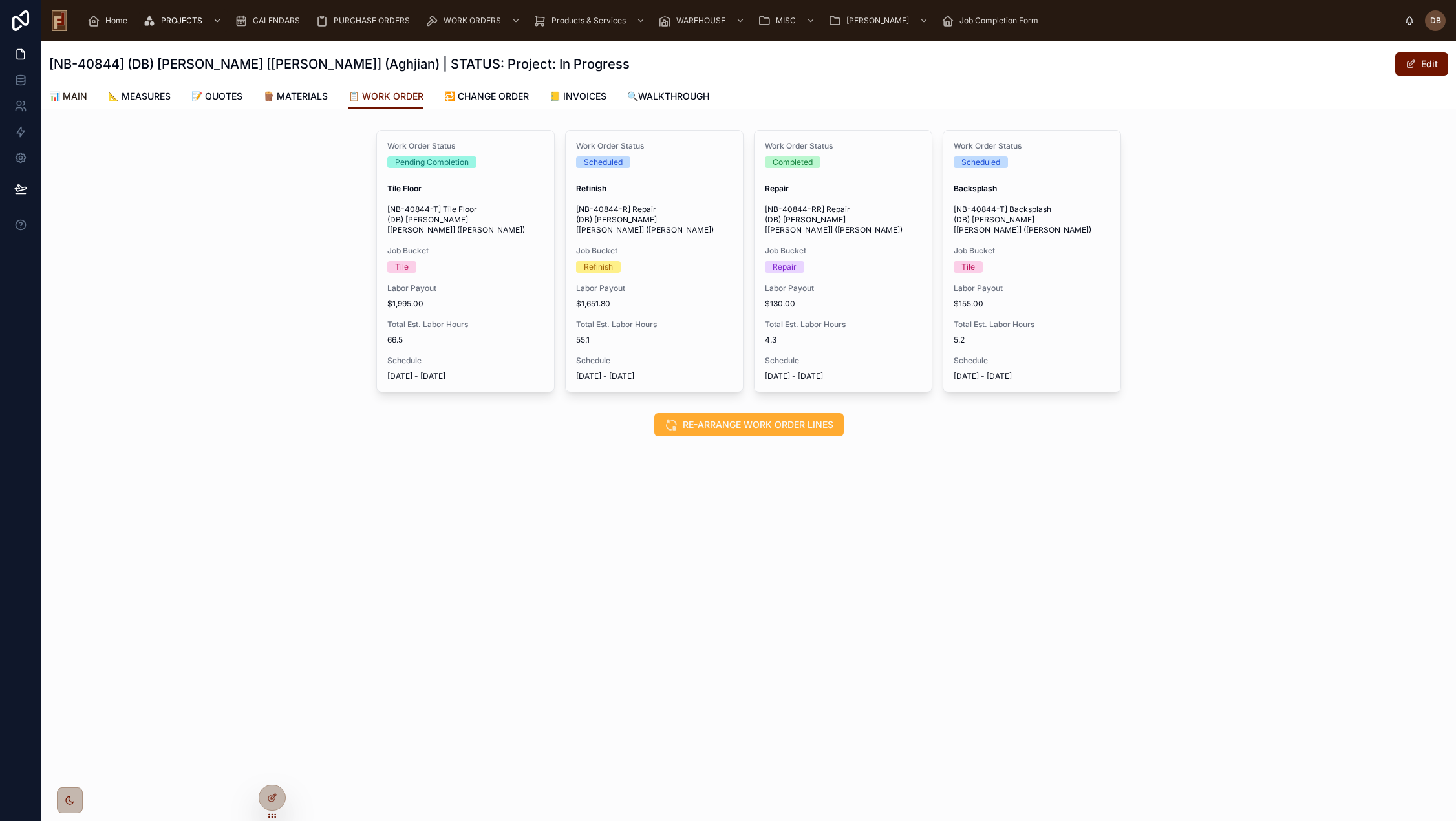
click at [73, 97] on span "📊 MAIN" at bounding box center [68, 96] width 38 height 13
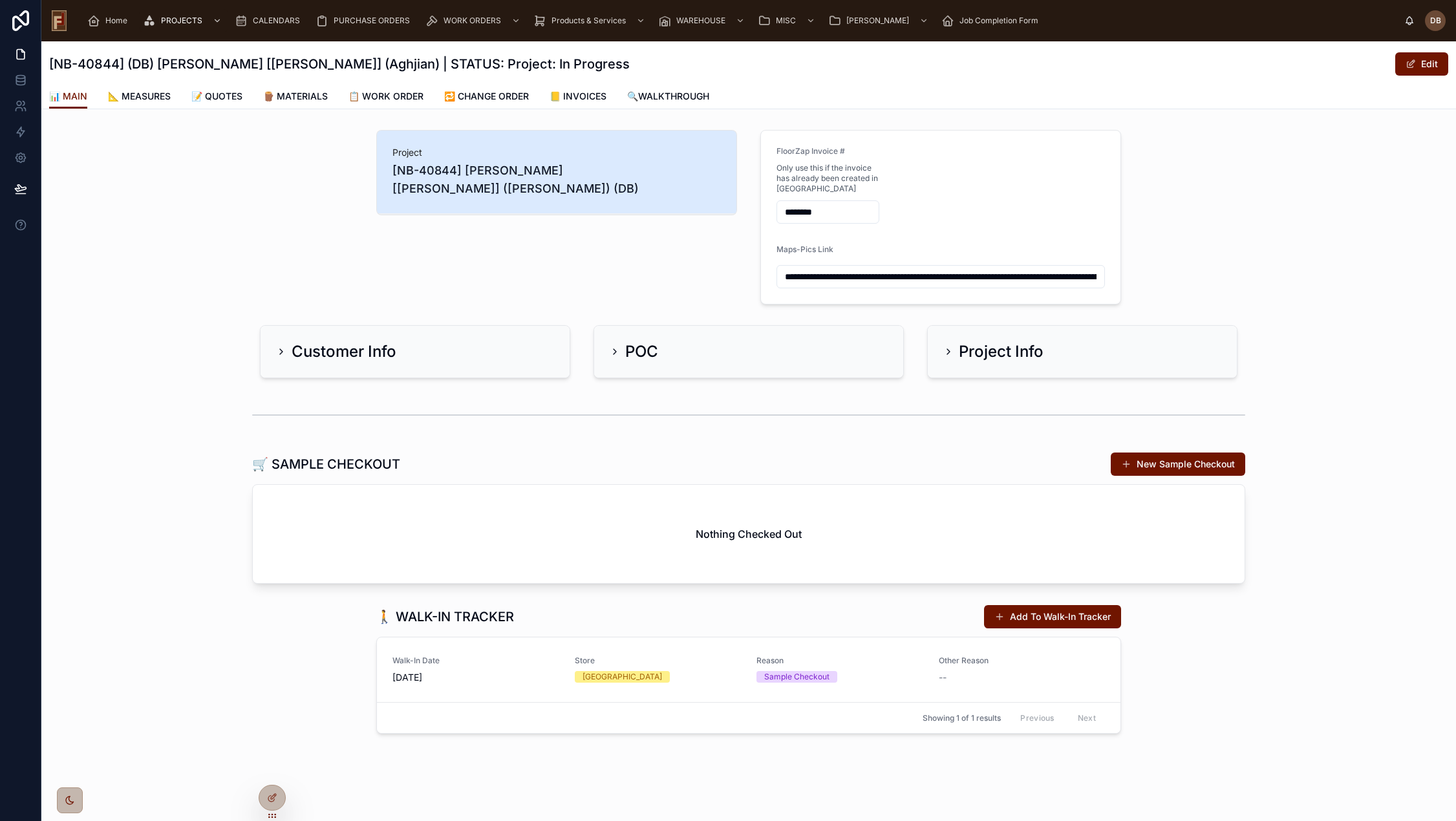
click at [1017, 352] on h2 "Project Info" at bounding box center [1001, 352] width 85 height 21
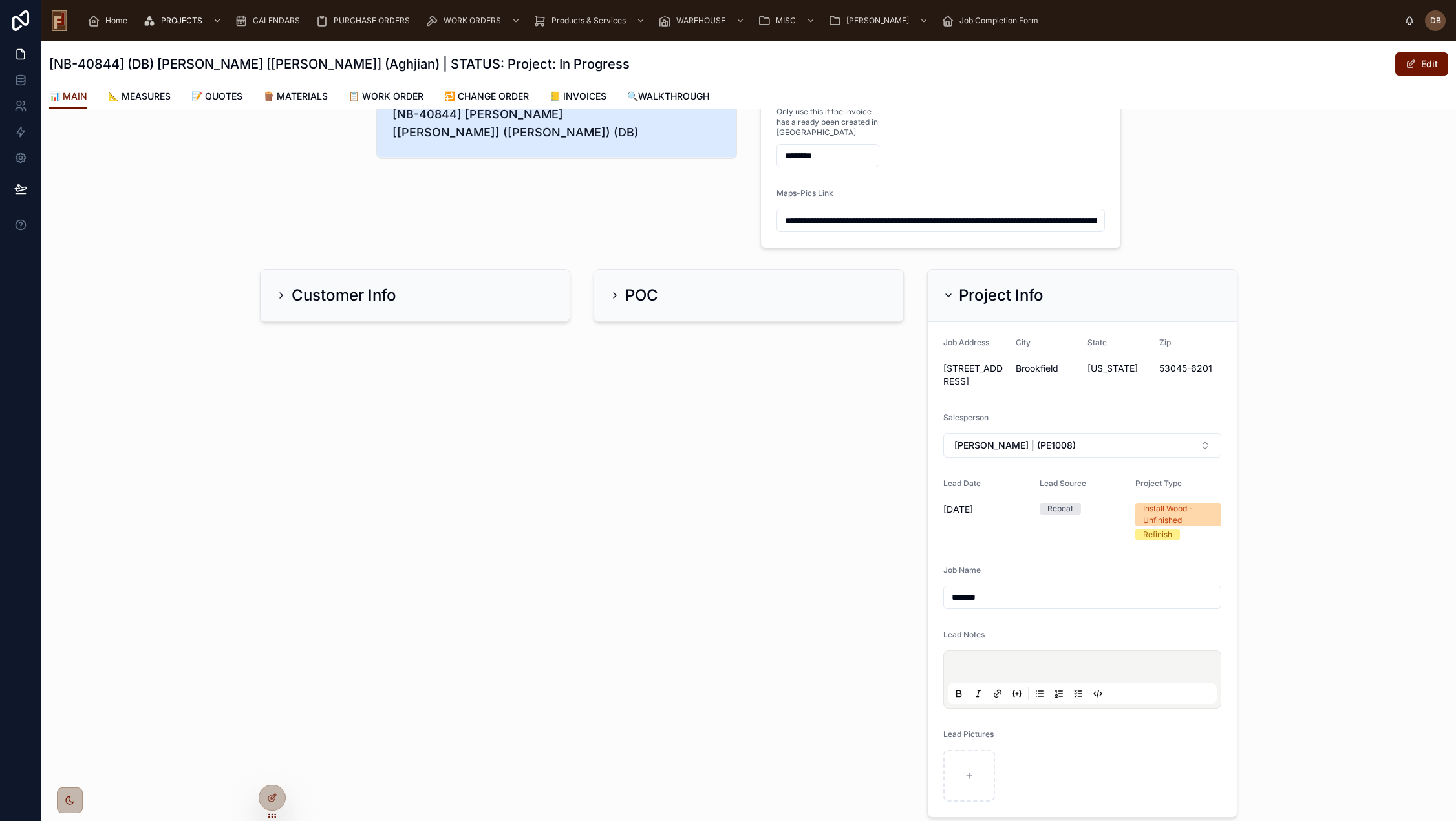
scroll to position [129, 0]
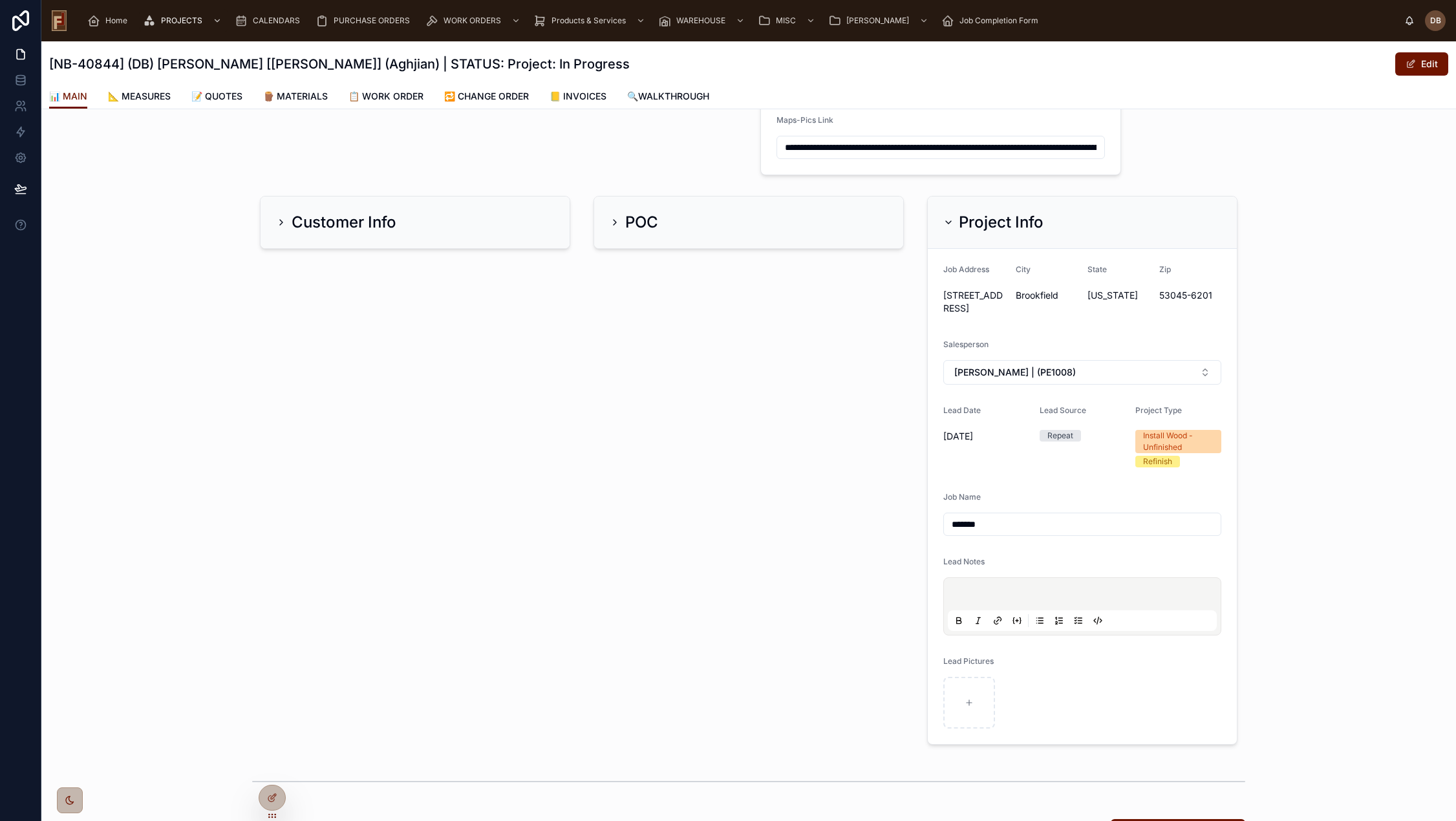
click at [649, 221] on h2 "POC" at bounding box center [641, 222] width 33 height 21
click at [364, 214] on h2 "Customer Info" at bounding box center [344, 222] width 105 height 21
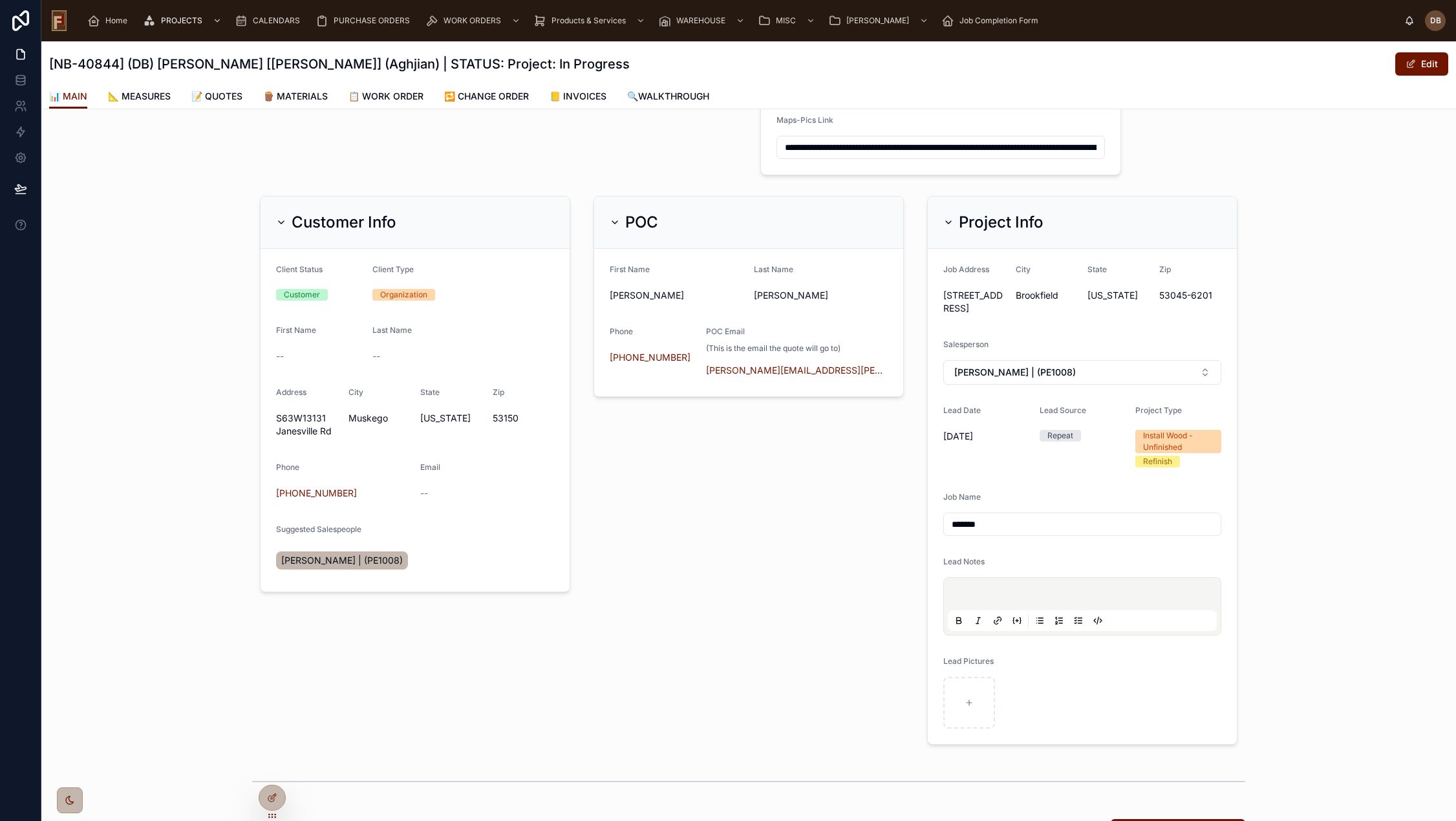
drag, startPoint x: 328, startPoint y: 214, endPoint x: 343, endPoint y: 214, distance: 15.0
click at [328, 214] on h2 "Customer Info" at bounding box center [344, 222] width 105 height 21
click at [613, 212] on div "POC" at bounding box center [633, 222] width 49 height 21
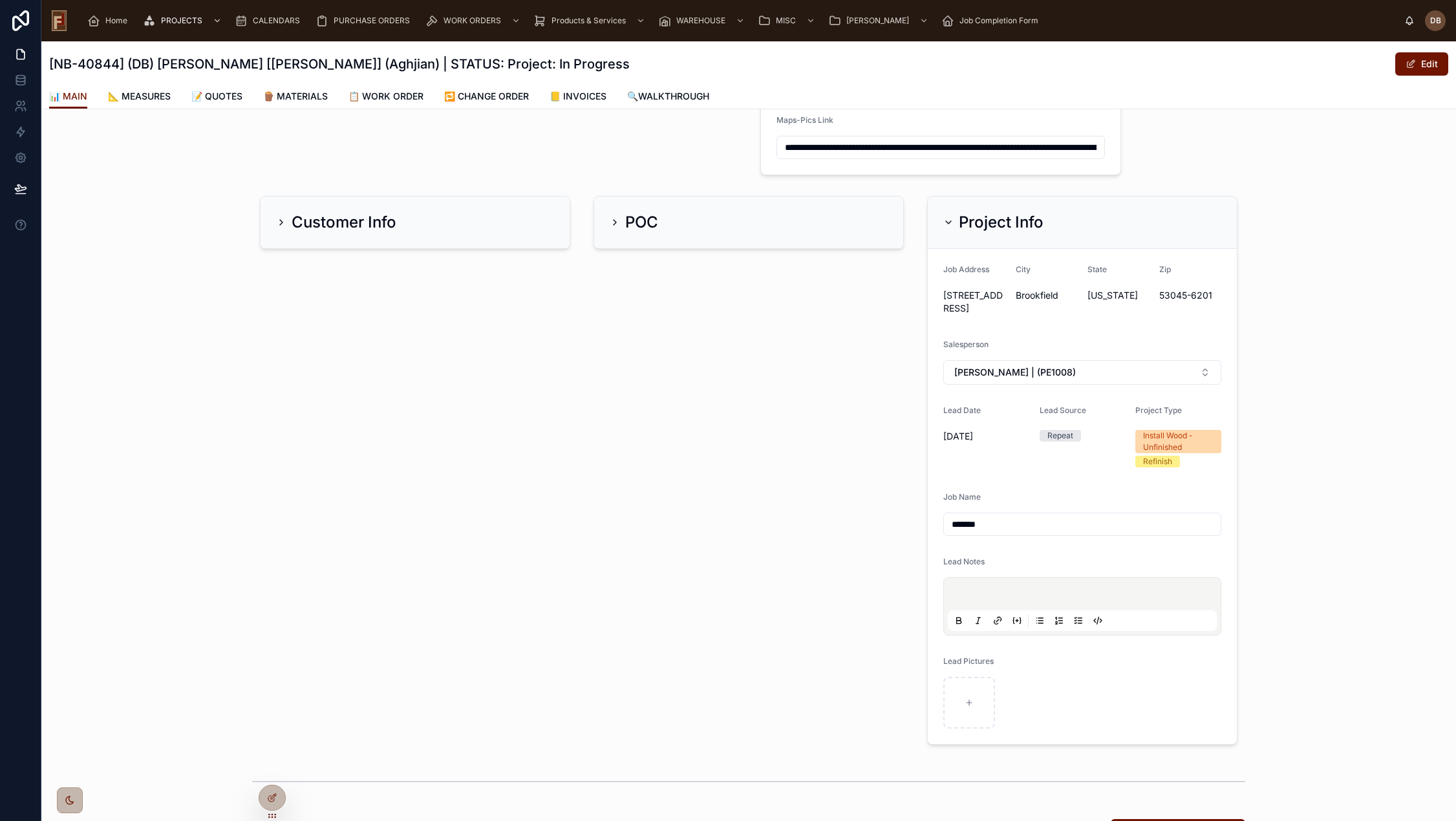
click at [1005, 225] on h2 "Project Info" at bounding box center [1001, 222] width 85 height 21
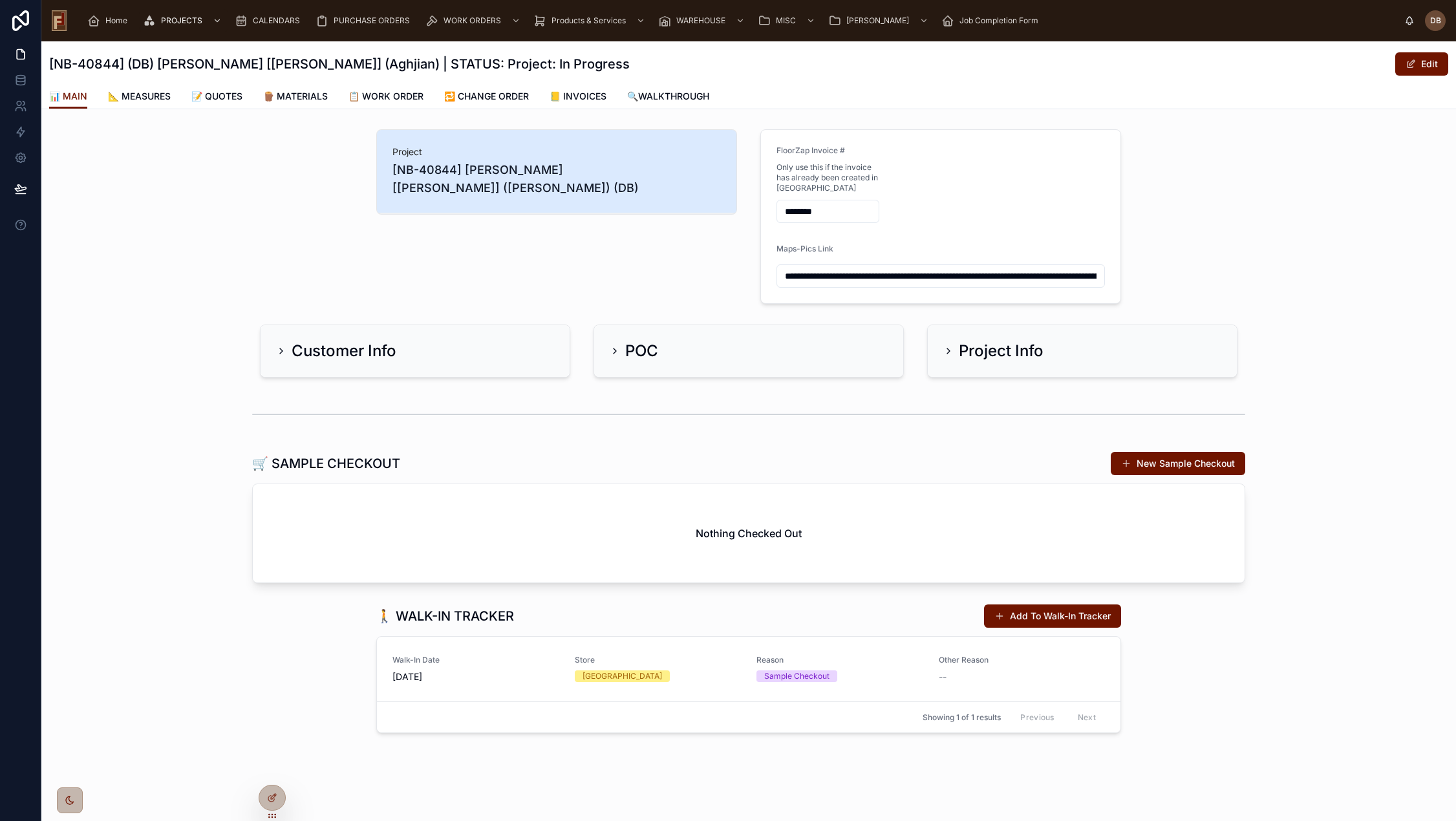
scroll to position [0, 0]
click at [284, 65] on h1 "[NB-40844] (DB) Callen [Jennifer] (Aghjian) | STATUS: Project: In Progress" at bounding box center [339, 64] width 580 height 18
copy h1 "Aghjian"
drag, startPoint x: 390, startPoint y: 102, endPoint x: 396, endPoint y: 118, distance: 17.1
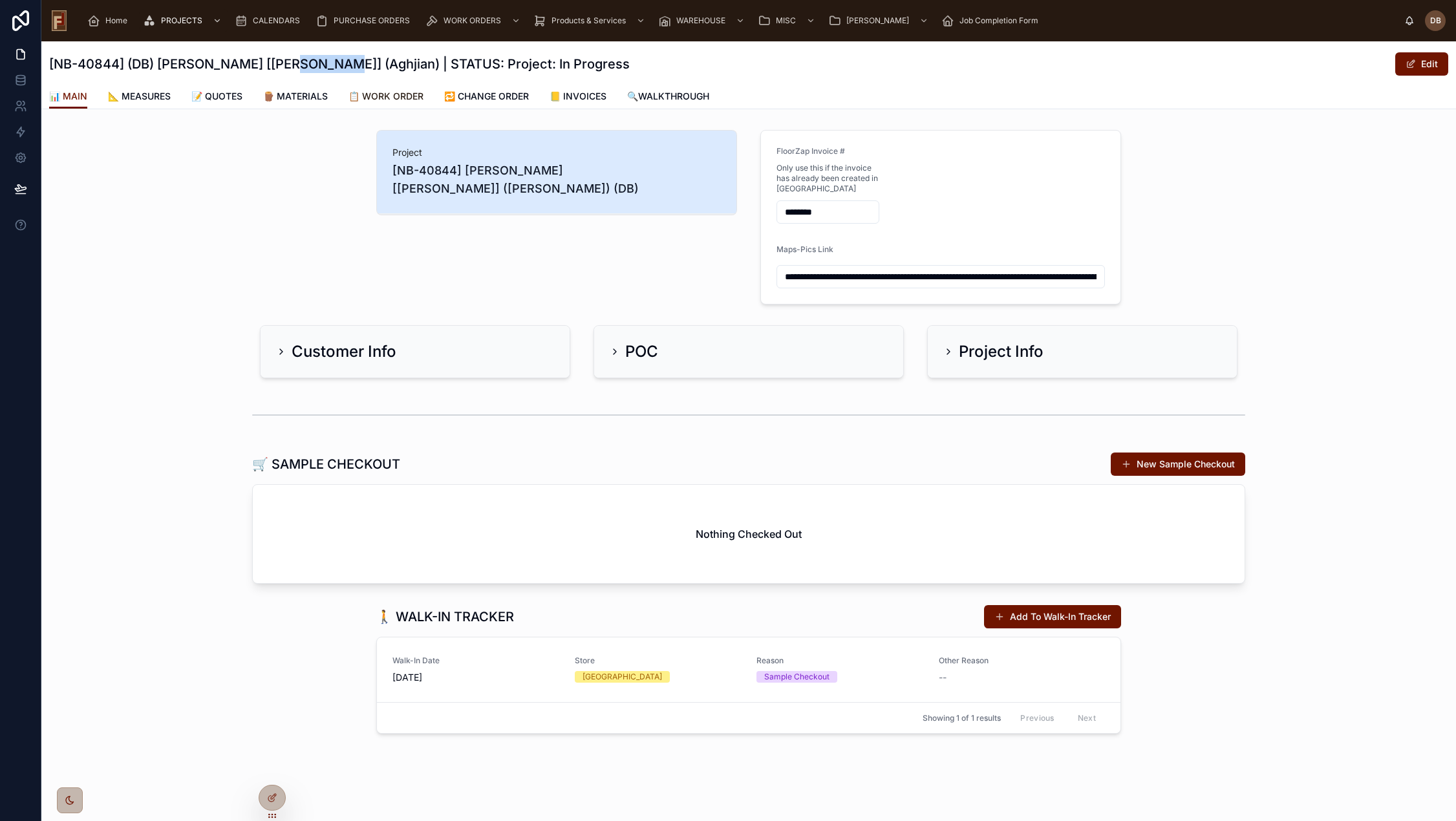
click at [390, 102] on span "📋 WORK ORDER" at bounding box center [386, 96] width 75 height 13
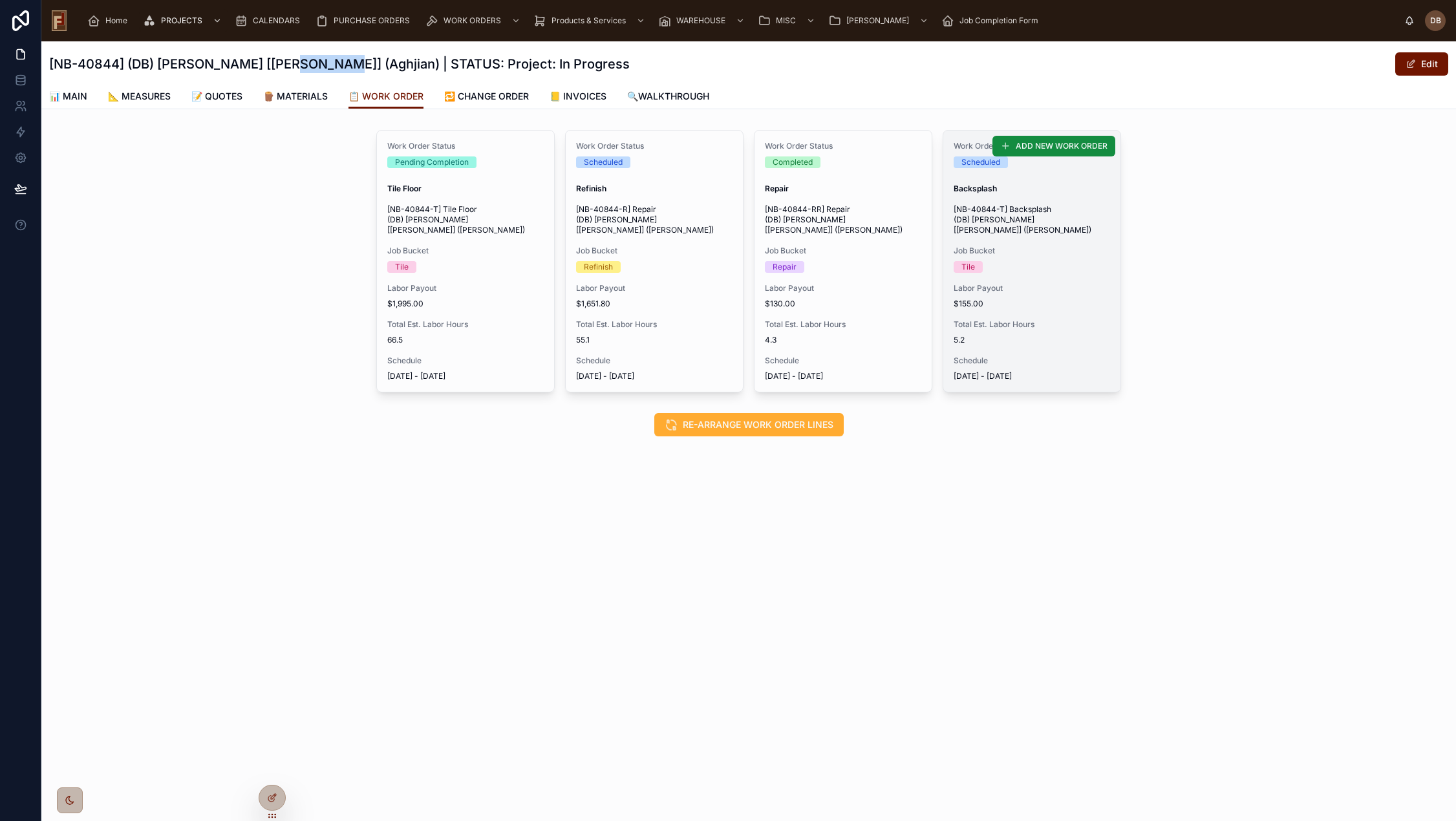
click at [981, 261] on span "Tile" at bounding box center [968, 267] width 29 height 12
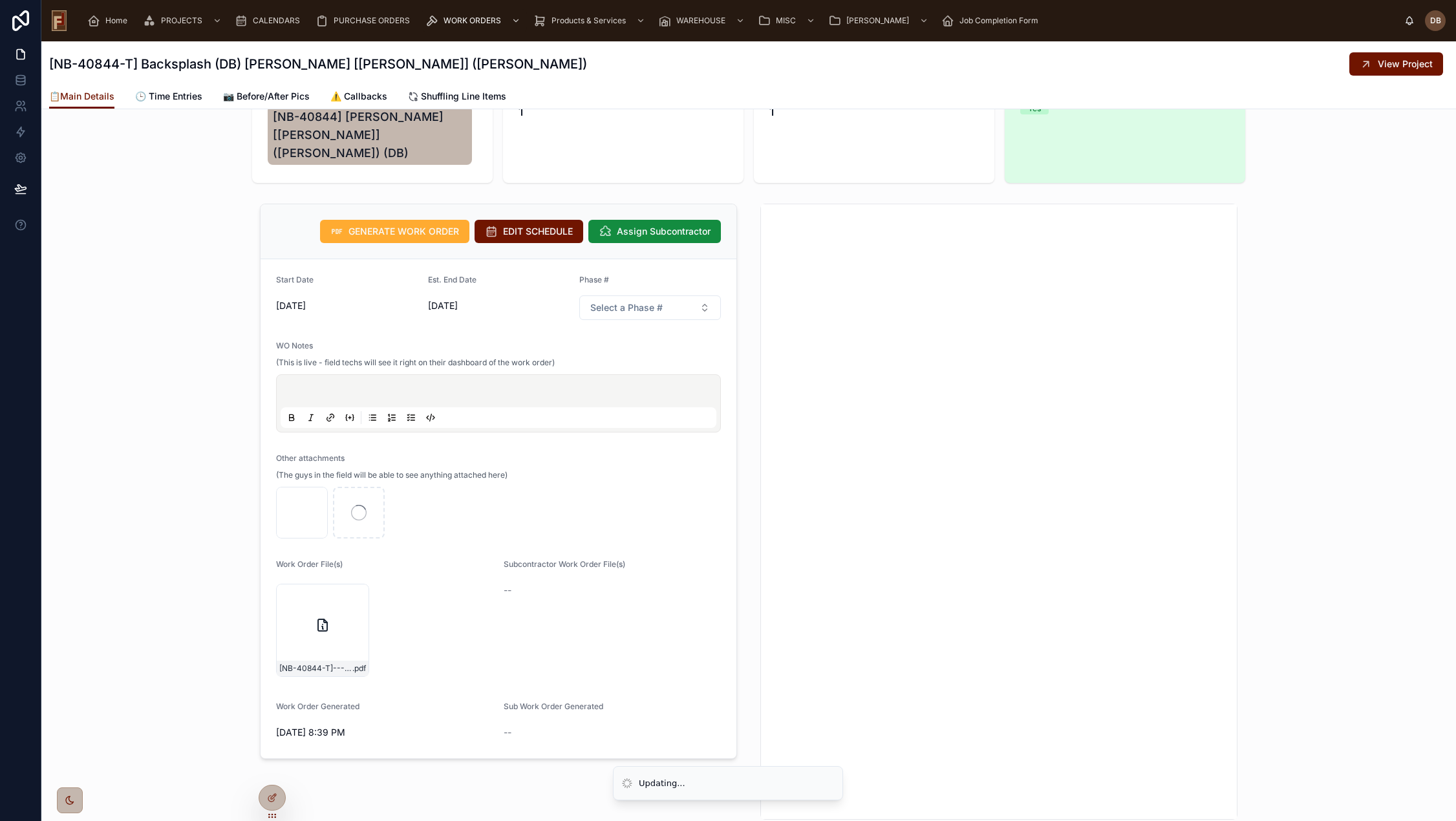
scroll to position [194, 0]
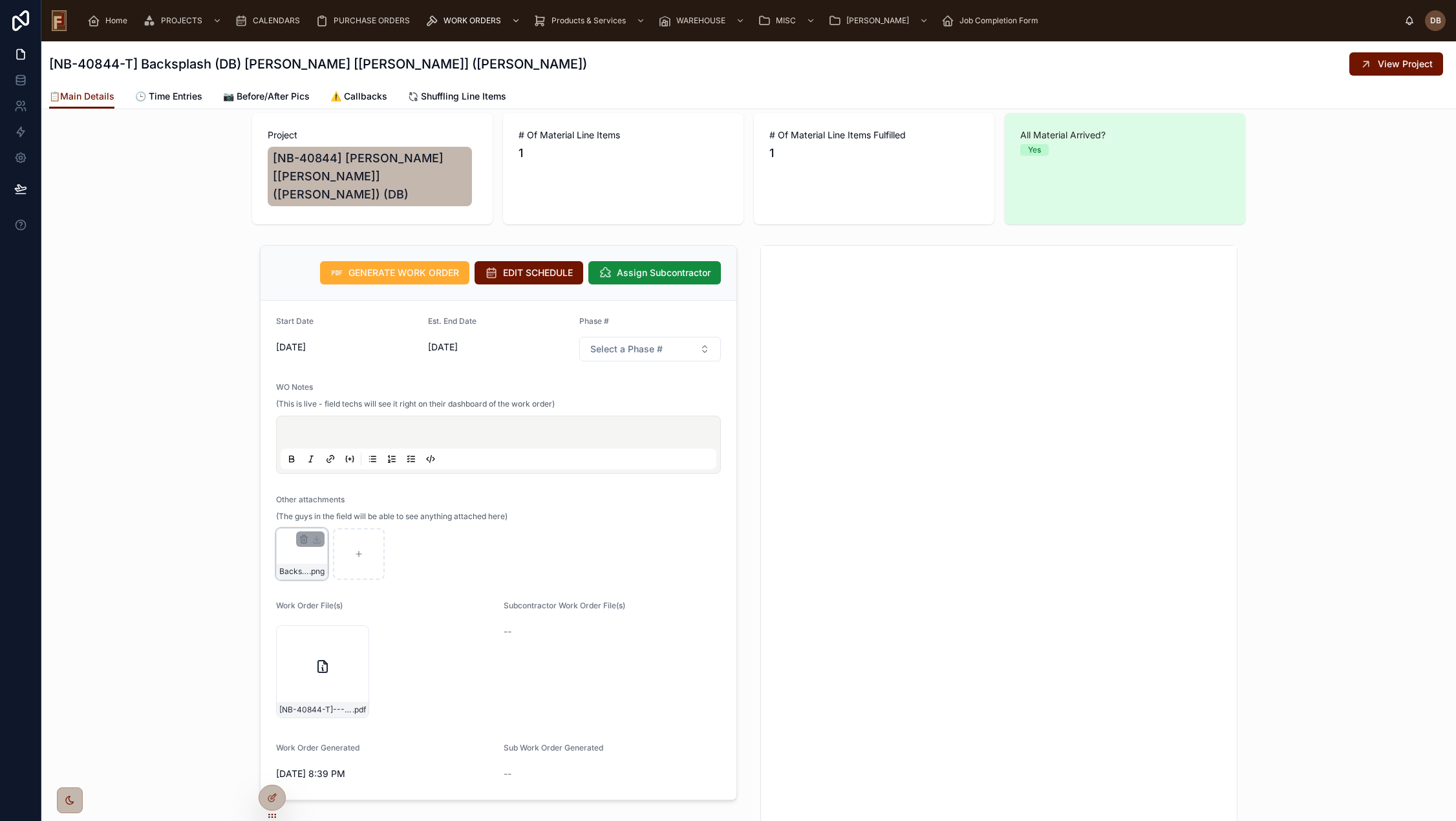
click at [289, 541] on div "Backsplash .png" at bounding box center [302, 554] width 52 height 52
click at [280, 536] on div "Backsplash .png" at bounding box center [302, 554] width 52 height 52
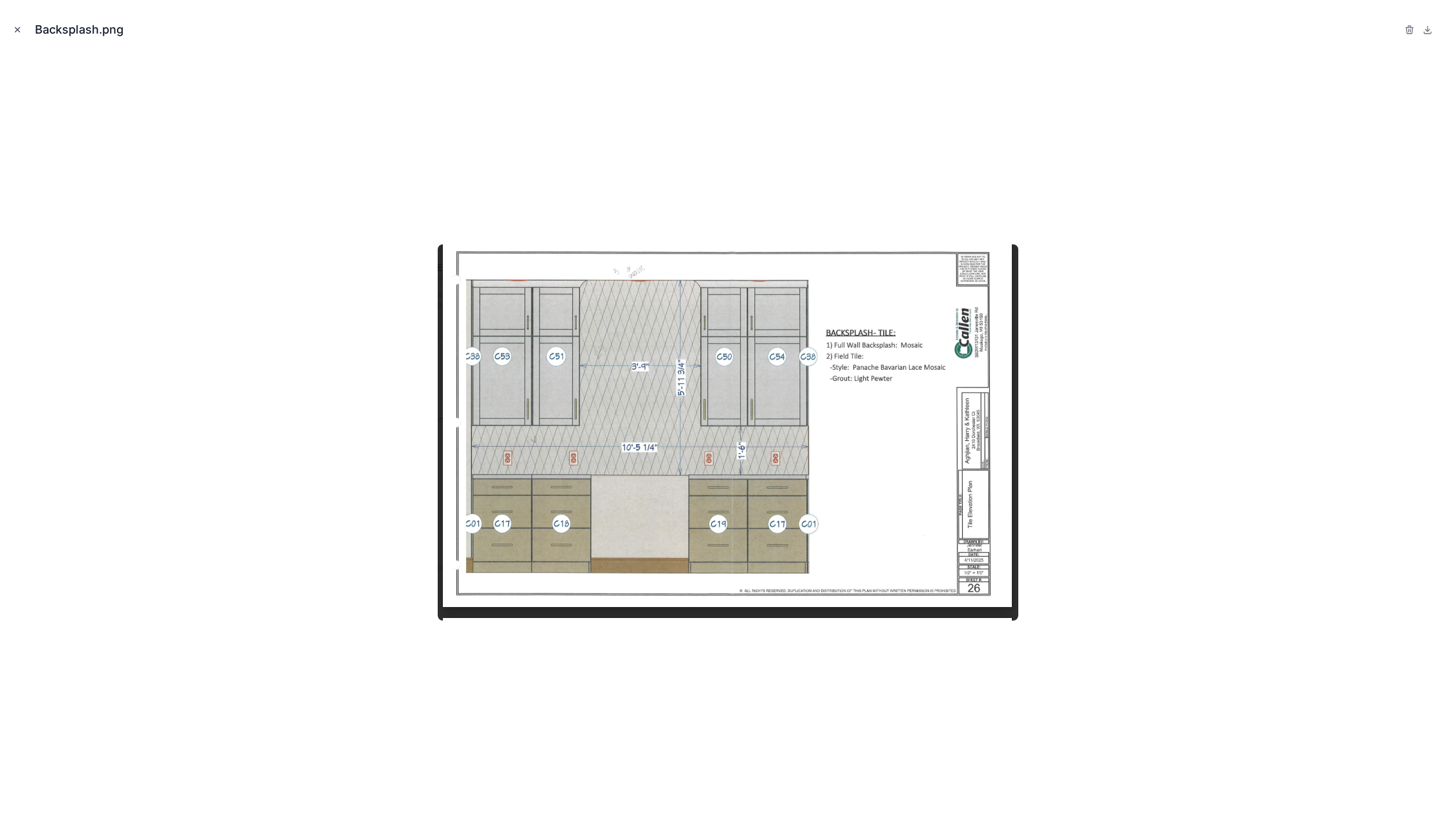
click at [17, 28] on icon "Close modal" at bounding box center [17, 30] width 9 height 9
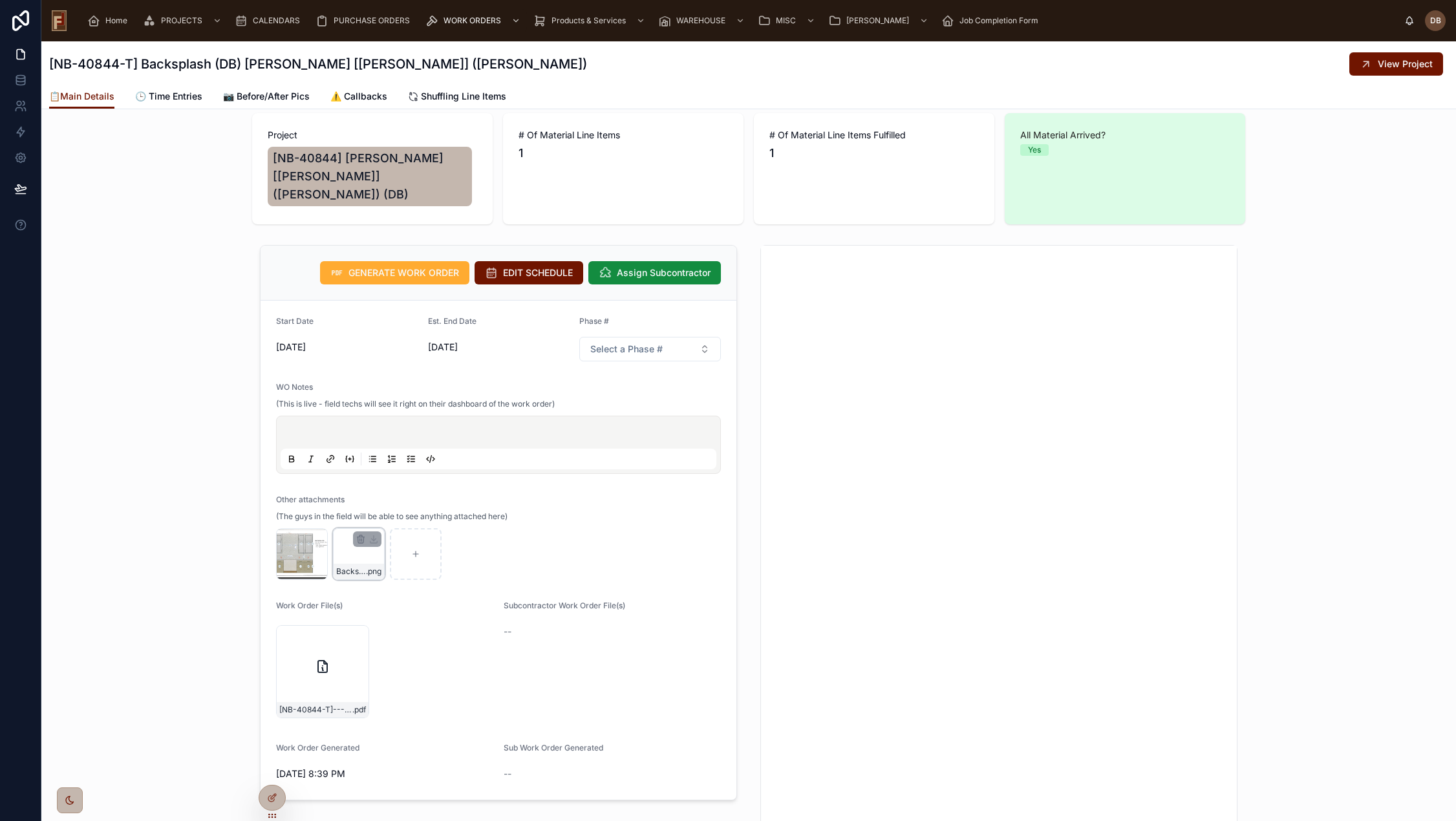
click at [339, 537] on div "Backsplash2 .png" at bounding box center [359, 554] width 52 height 52
click at [350, 563] on div "Backsplash2 .png" at bounding box center [359, 571] width 51 height 16
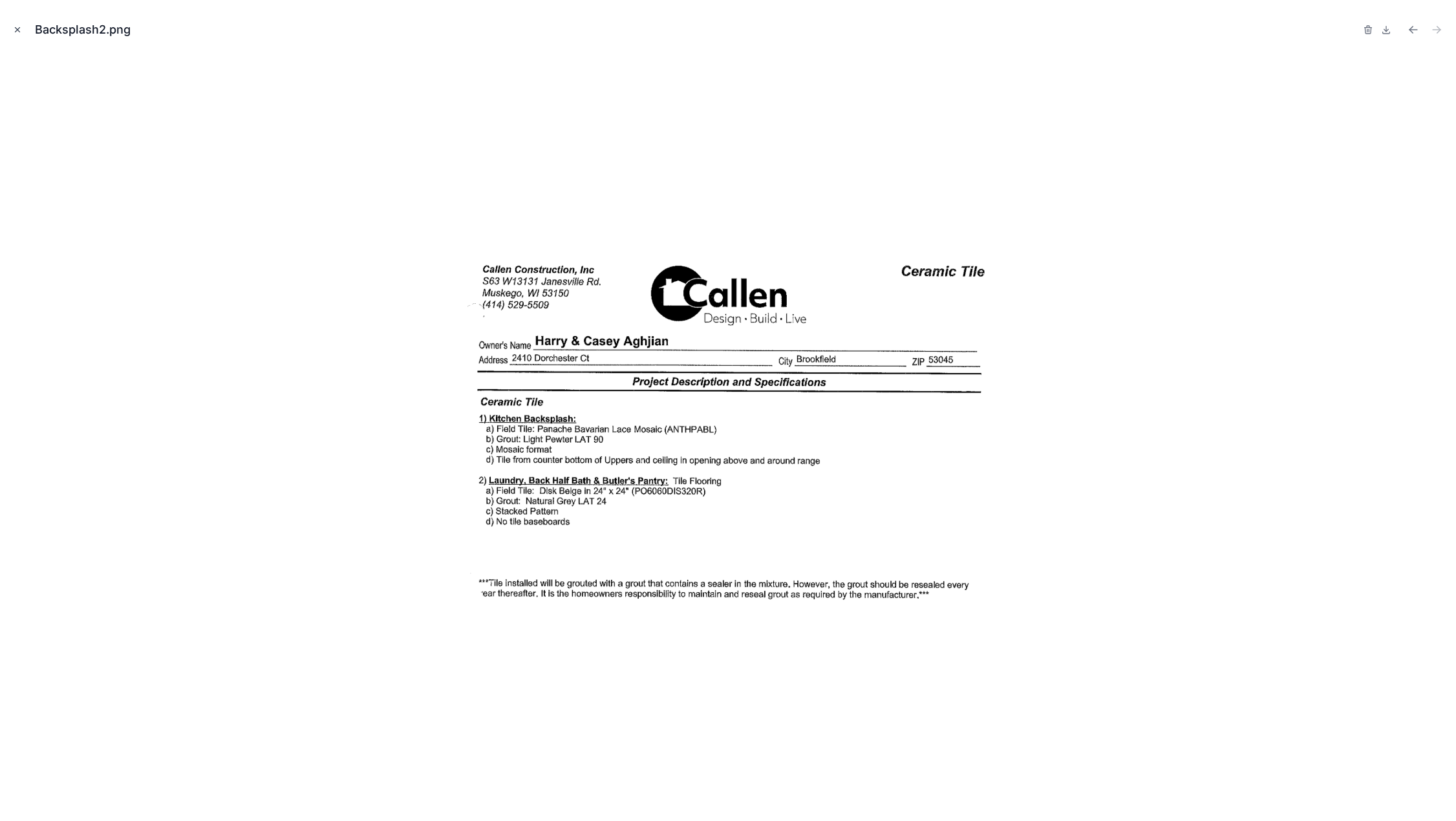
click at [13, 29] on icon "Close modal" at bounding box center [17, 30] width 9 height 9
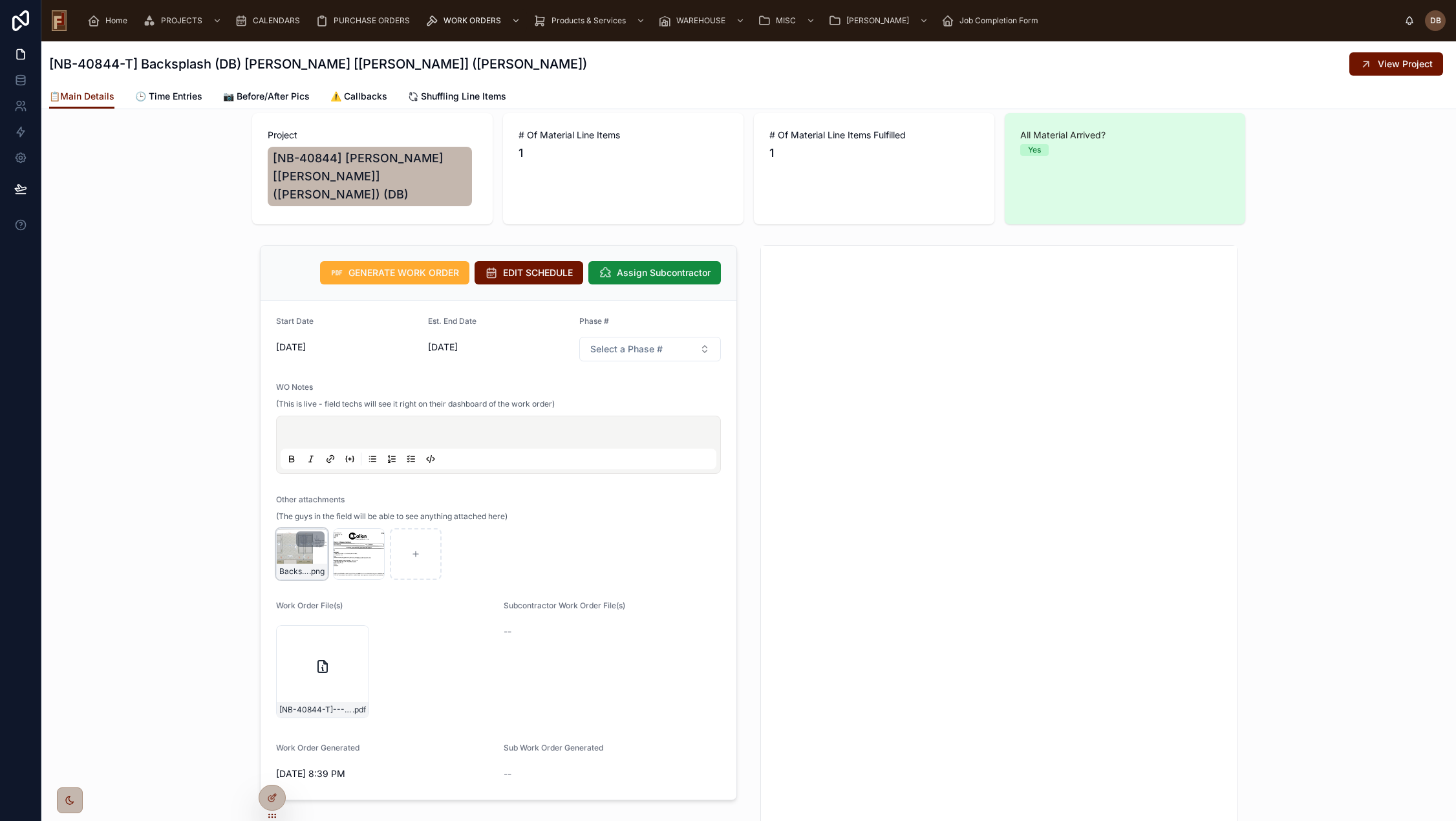
click at [284, 535] on div "Backsplash .png" at bounding box center [302, 554] width 52 height 52
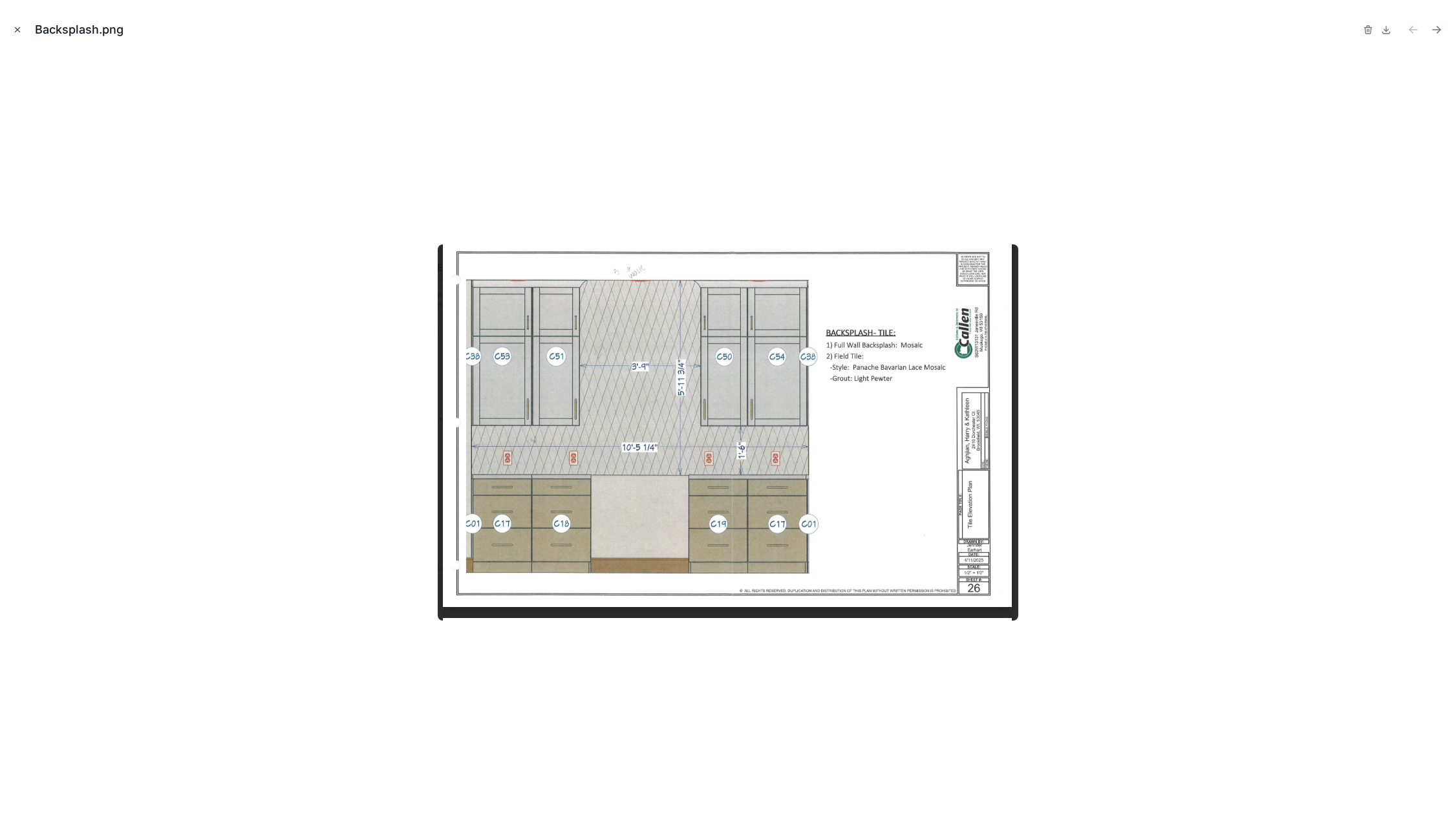
click at [17, 29] on icon "Close modal" at bounding box center [17, 30] width 9 height 9
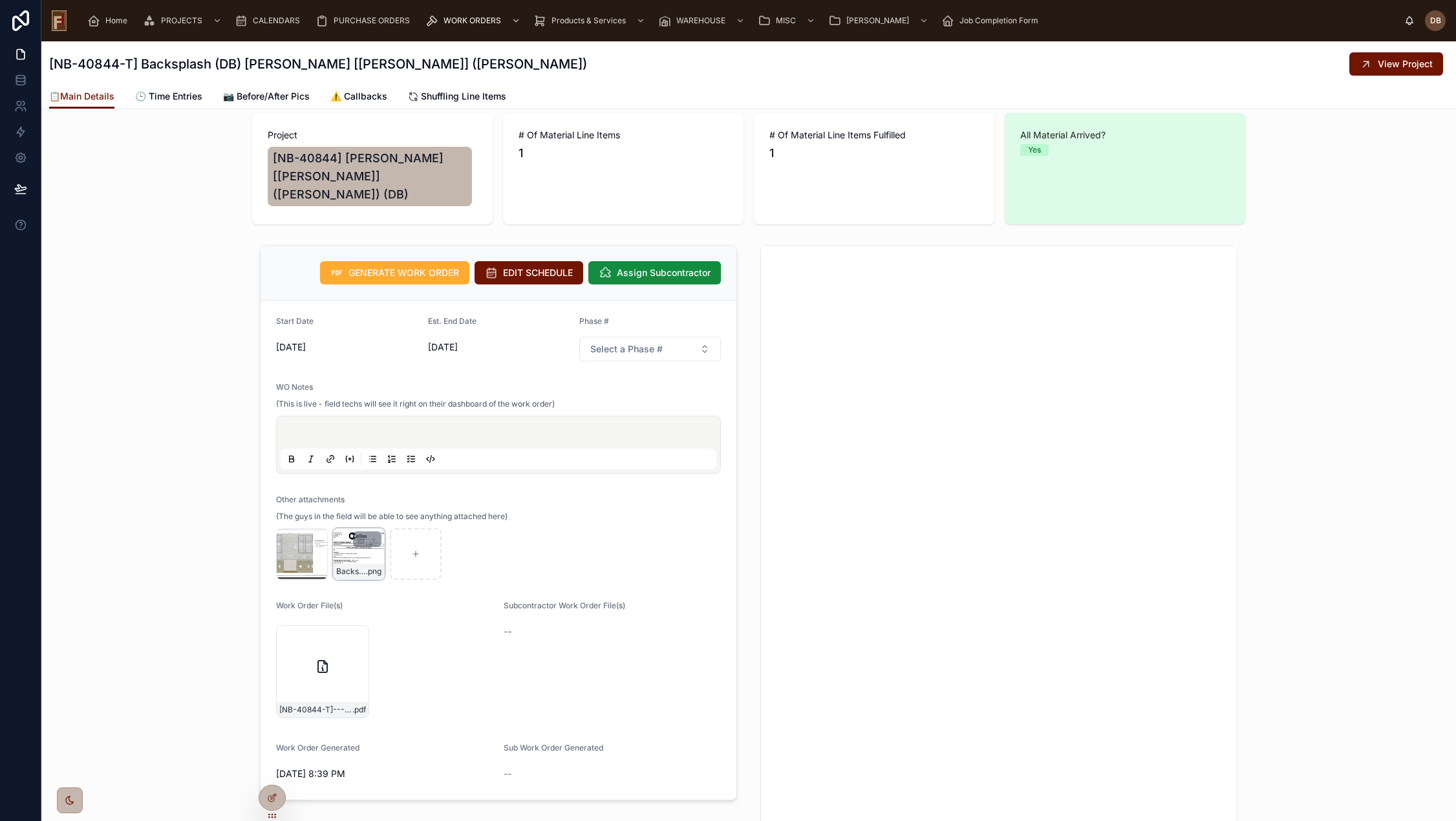
click at [356, 540] on div "Backsplash2 .png" at bounding box center [359, 554] width 52 height 52
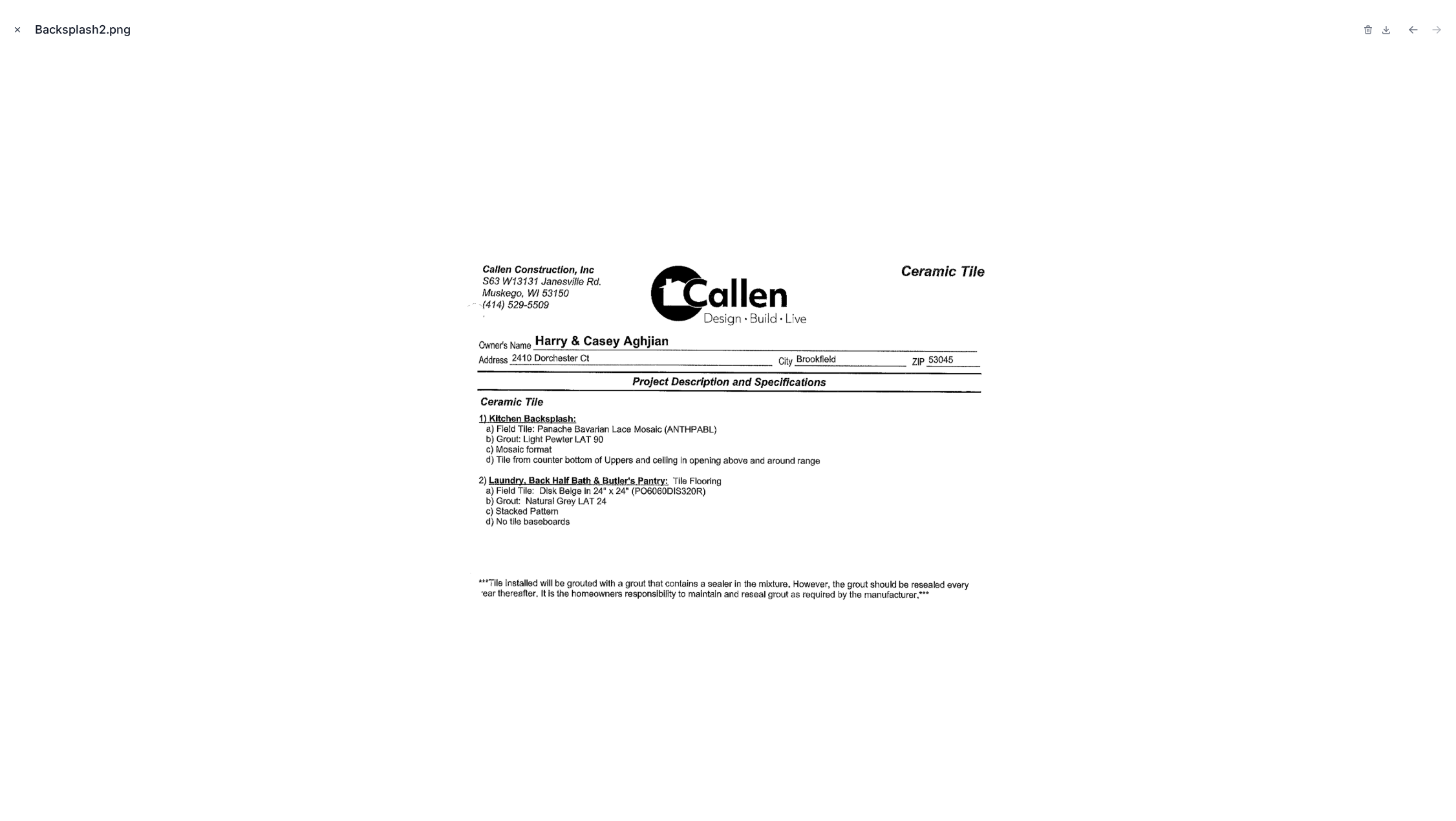
click at [16, 30] on icon "Close modal" at bounding box center [17, 30] width 9 height 9
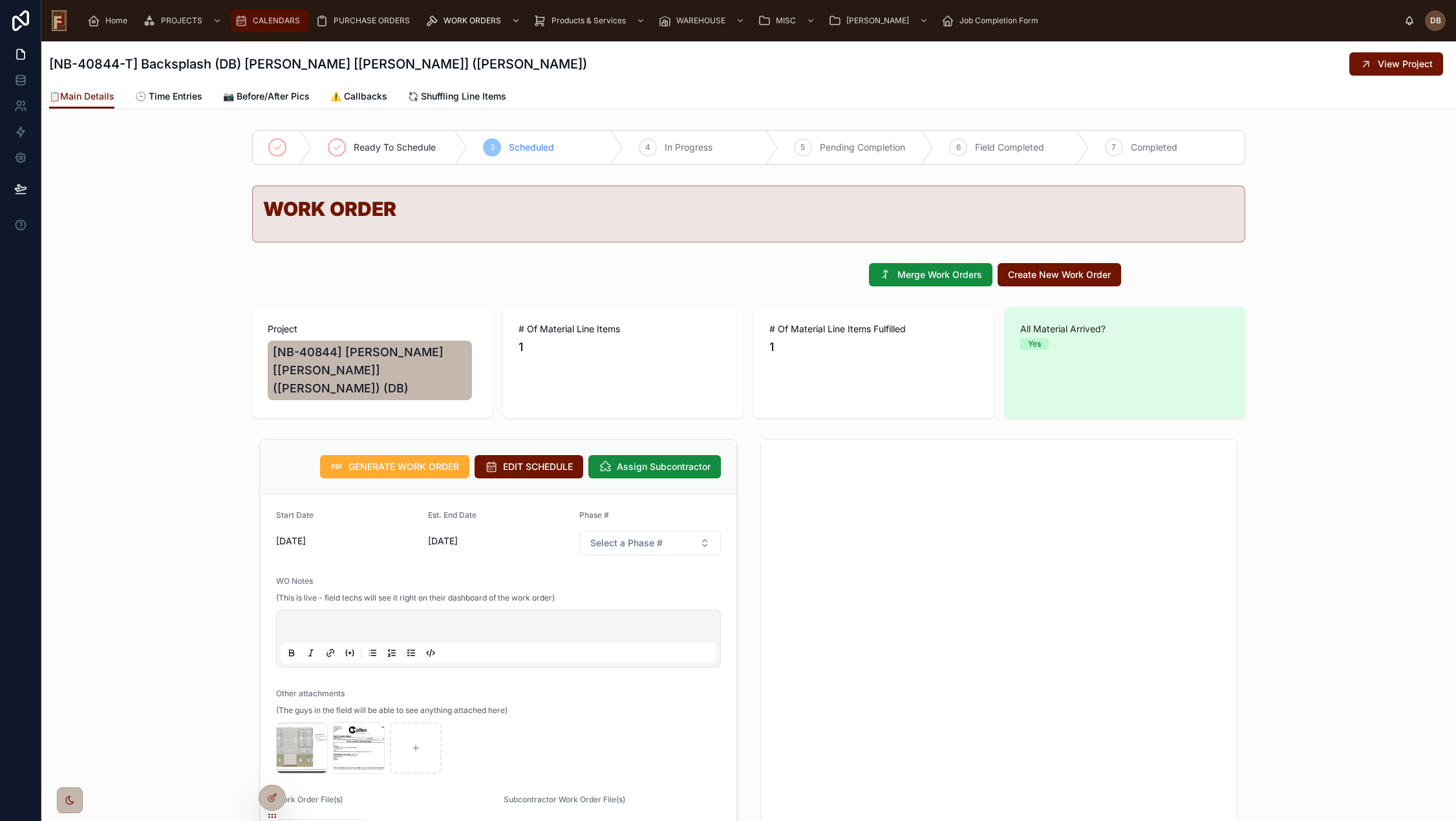
click at [253, 25] on span "CALENDARS" at bounding box center [276, 21] width 47 height 10
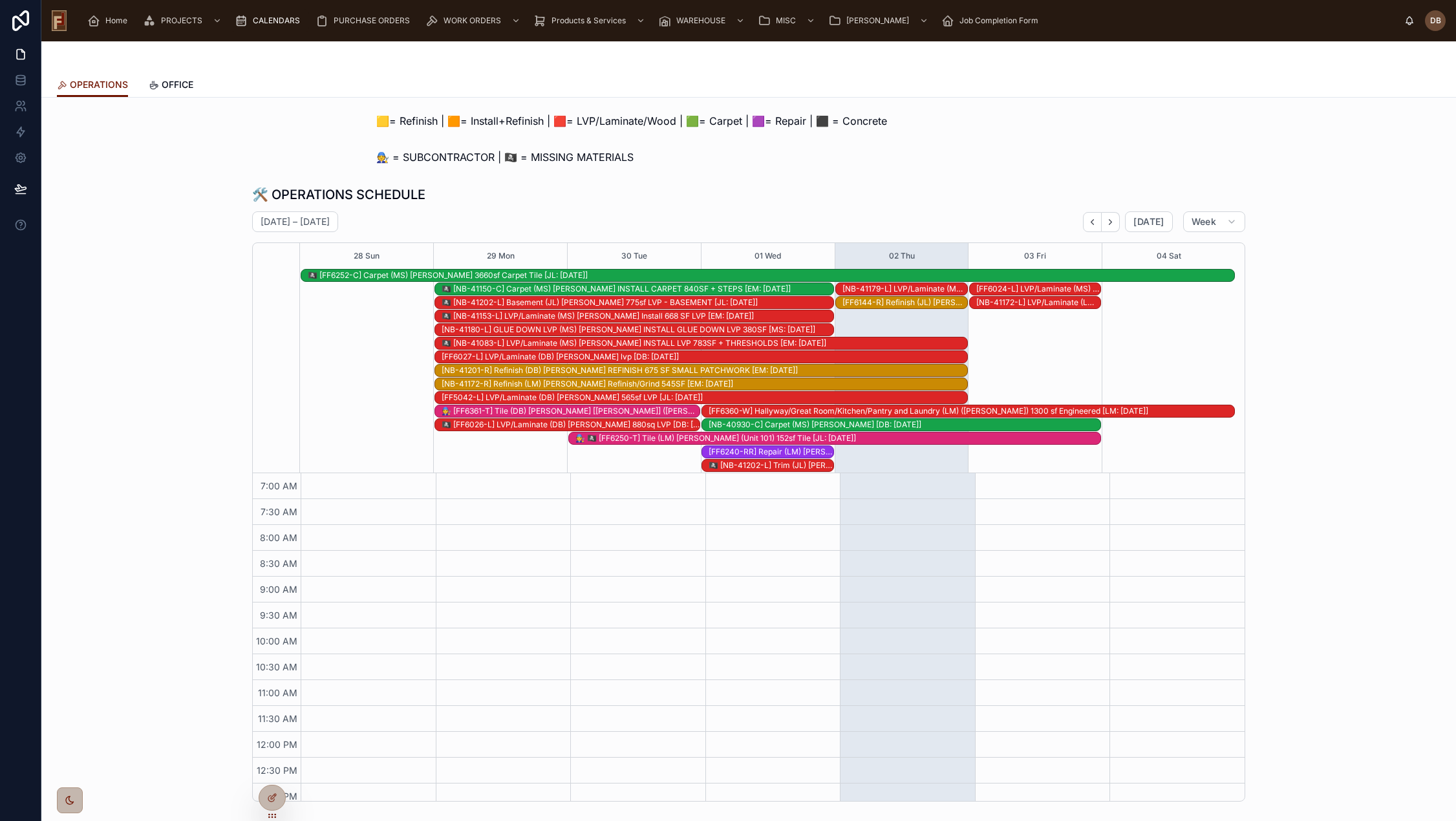
scroll to position [189, 0]
click at [1109, 218] on icon "Next" at bounding box center [1110, 221] width 10 height 10
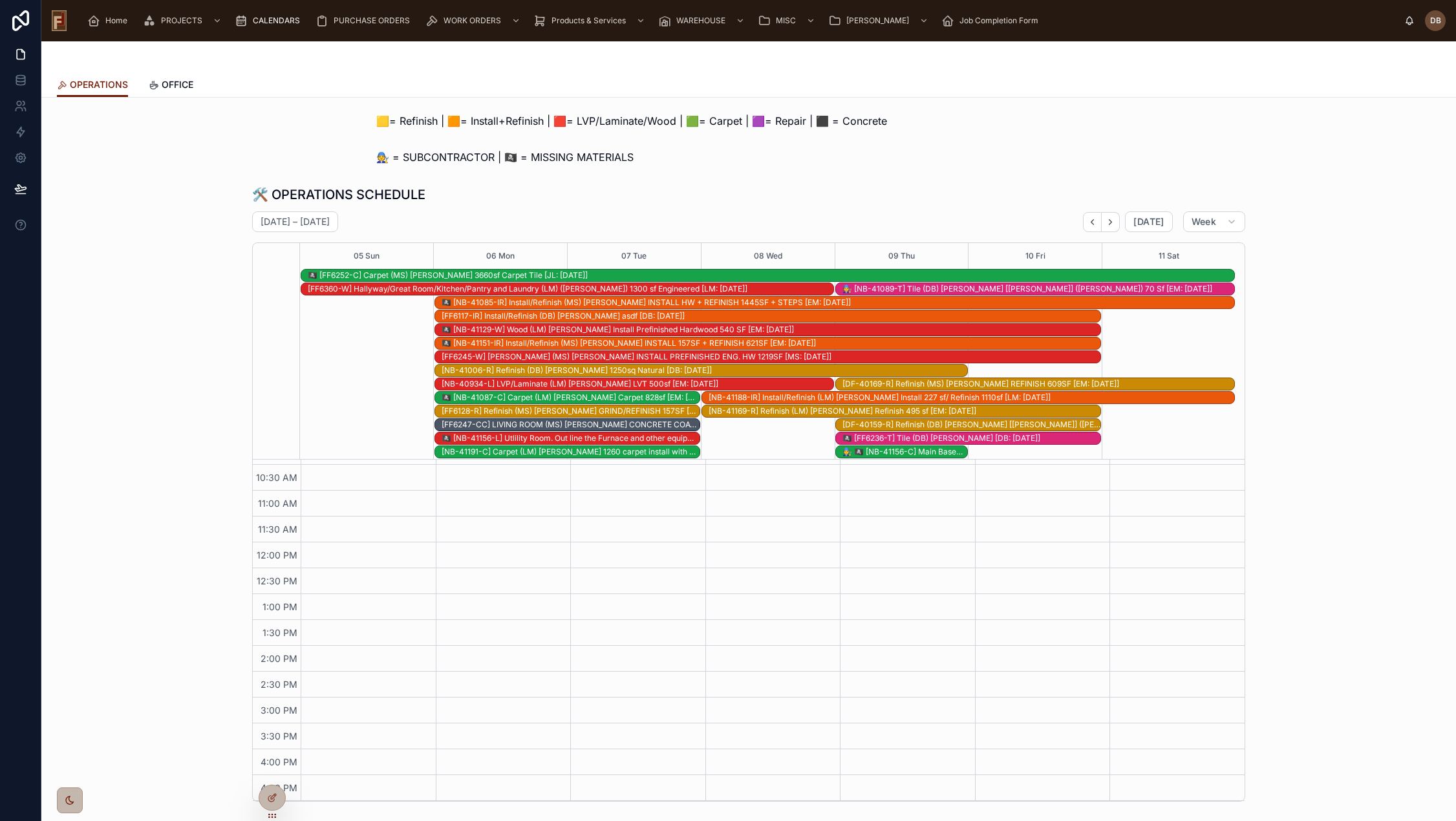
click at [1109, 218] on icon "Next" at bounding box center [1110, 221] width 10 height 10
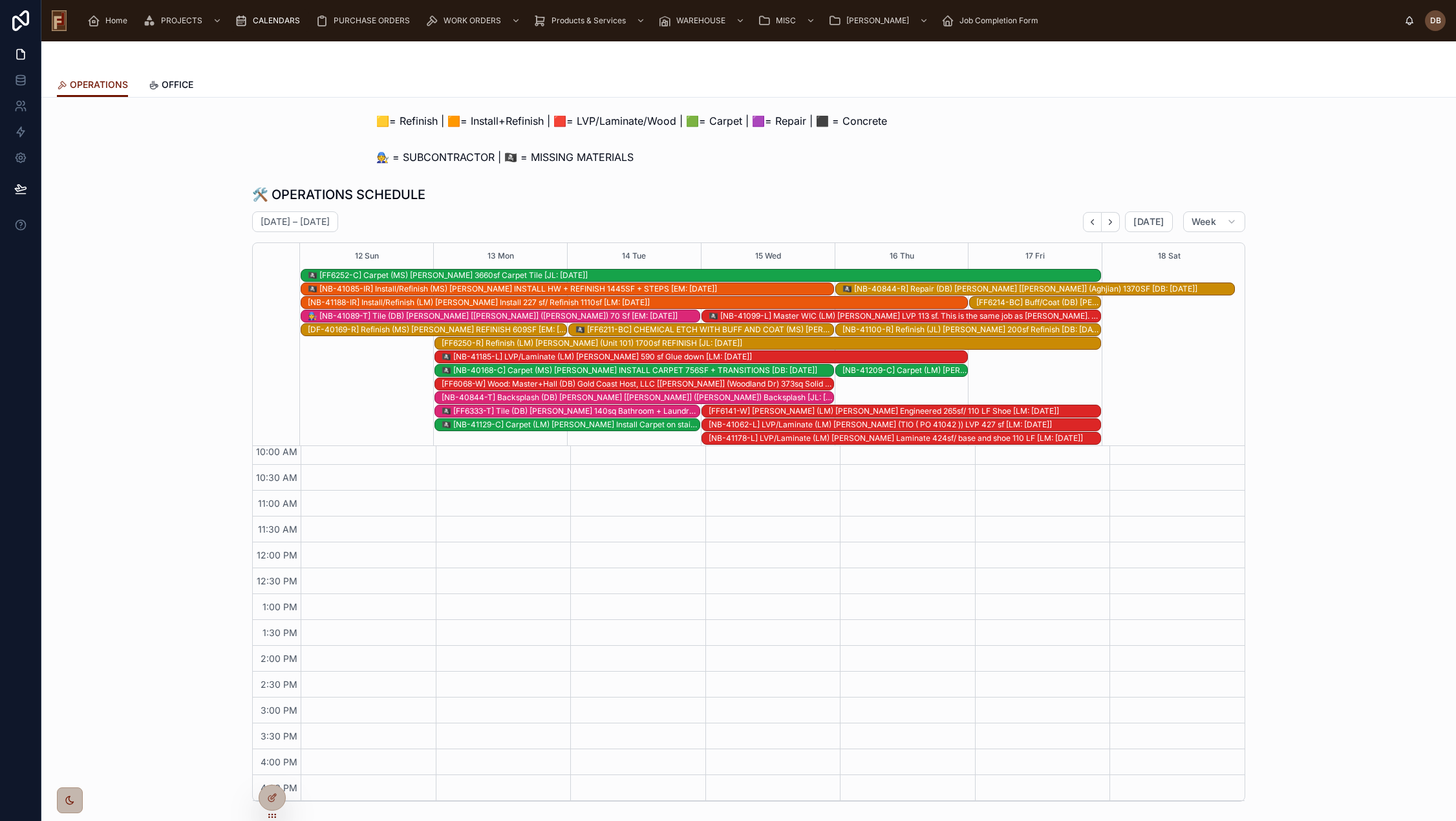
click at [597, 396] on div "[NB-40844-T] Backsplash (DB) Callen [Jennifer] (Aghjian) Backsplash [JL: 09-08-…" at bounding box center [637, 398] width 392 height 10
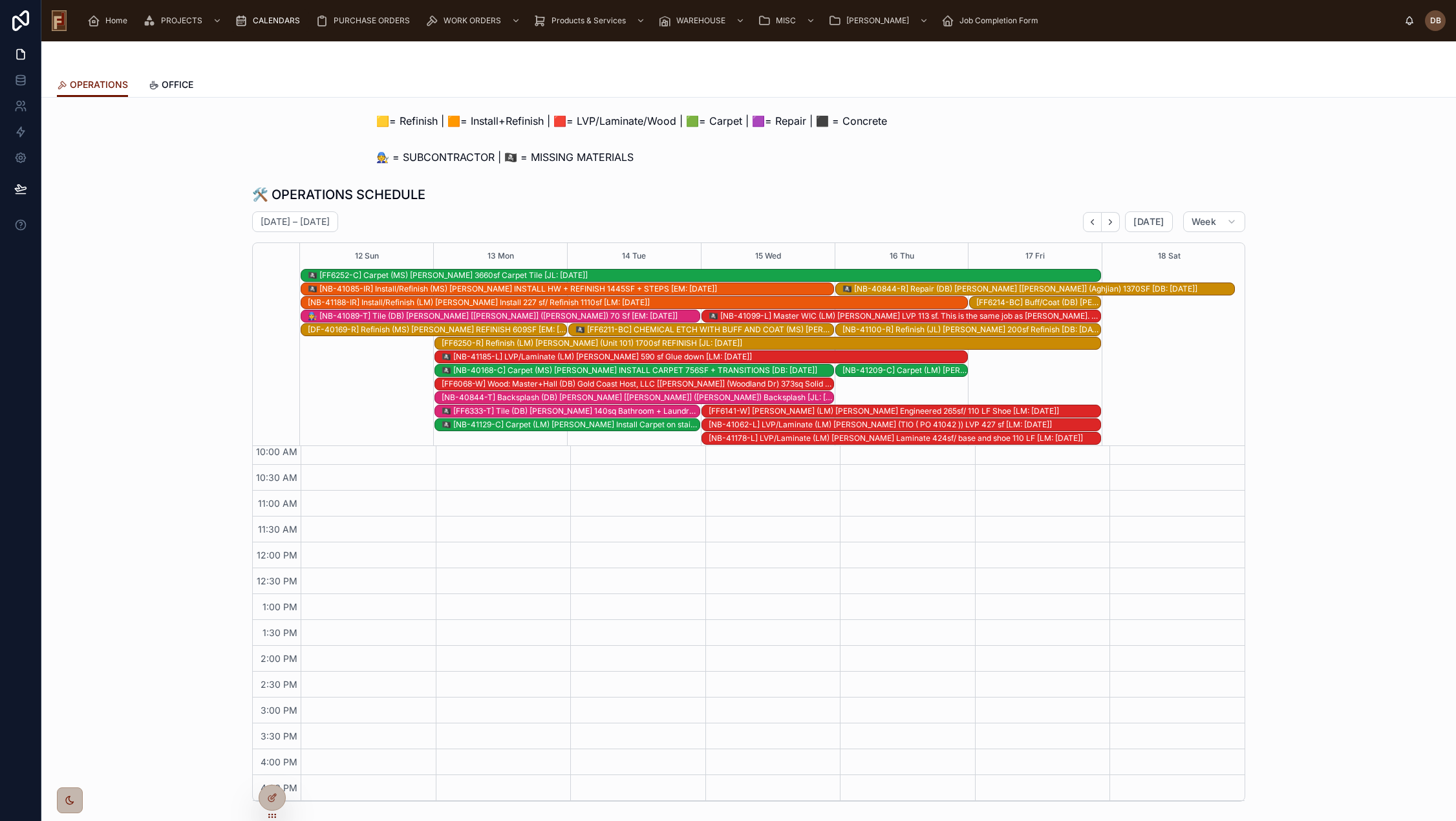
click at [553, 398] on div "[NB-40844-T] Backsplash (DB) Callen [Jennifer] (Aghjian) Backsplash [JL: 09-08-…" at bounding box center [637, 398] width 392 height 10
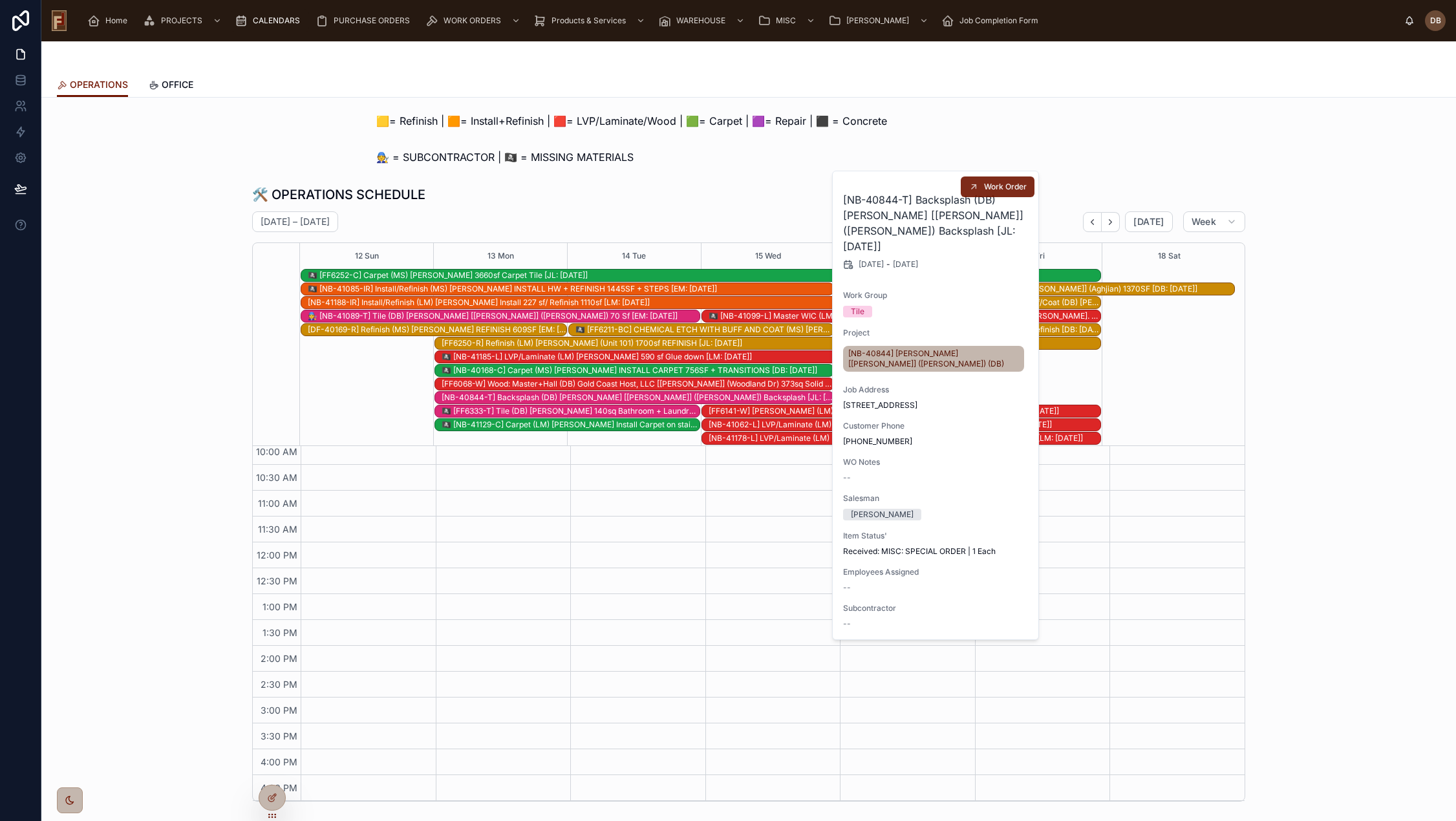
click at [997, 190] on span "Work Order" at bounding box center [1005, 186] width 43 height 10
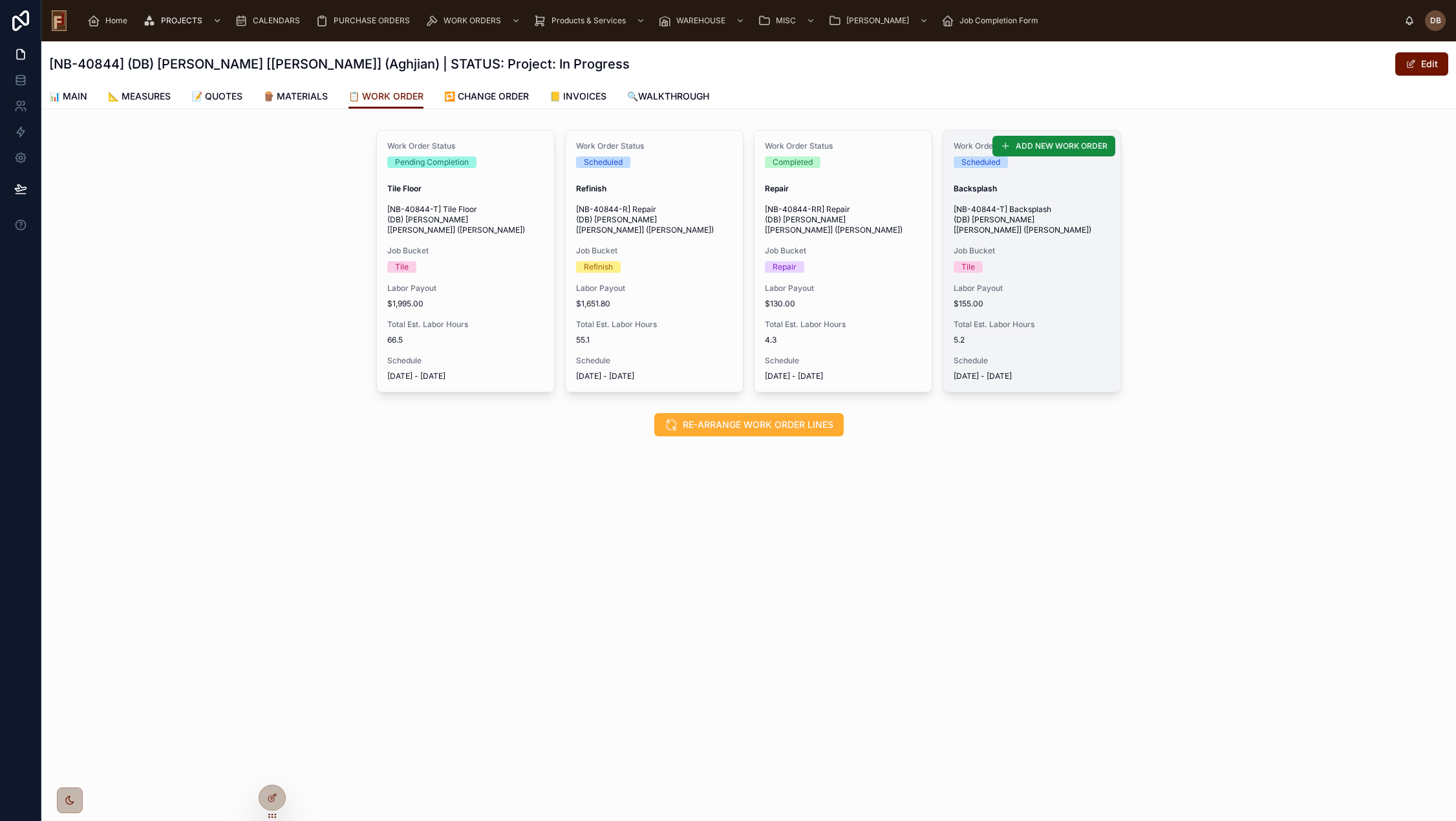
click at [1041, 283] on span "Labor Payout" at bounding box center [1032, 288] width 157 height 10
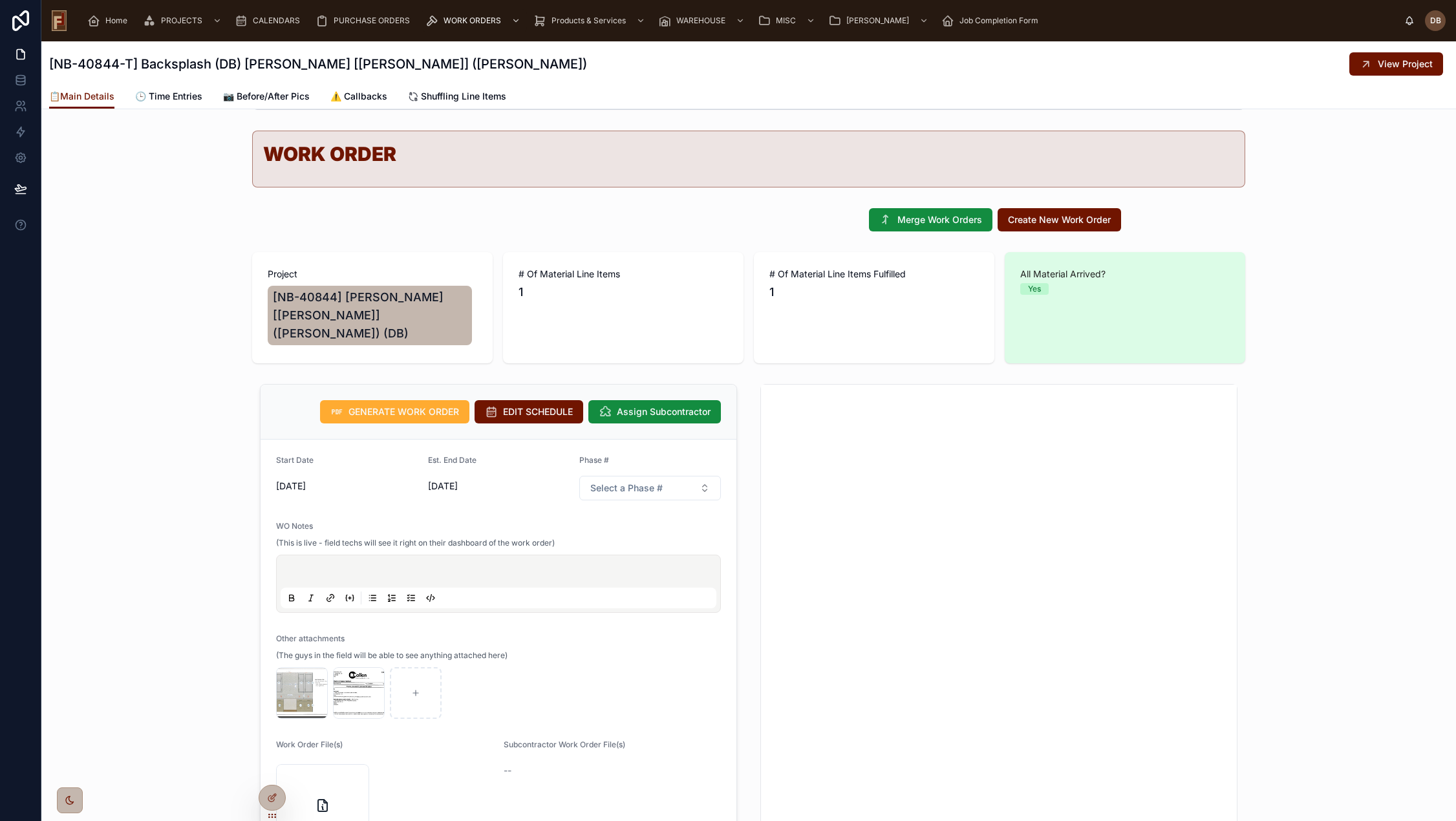
scroll to position [258, 0]
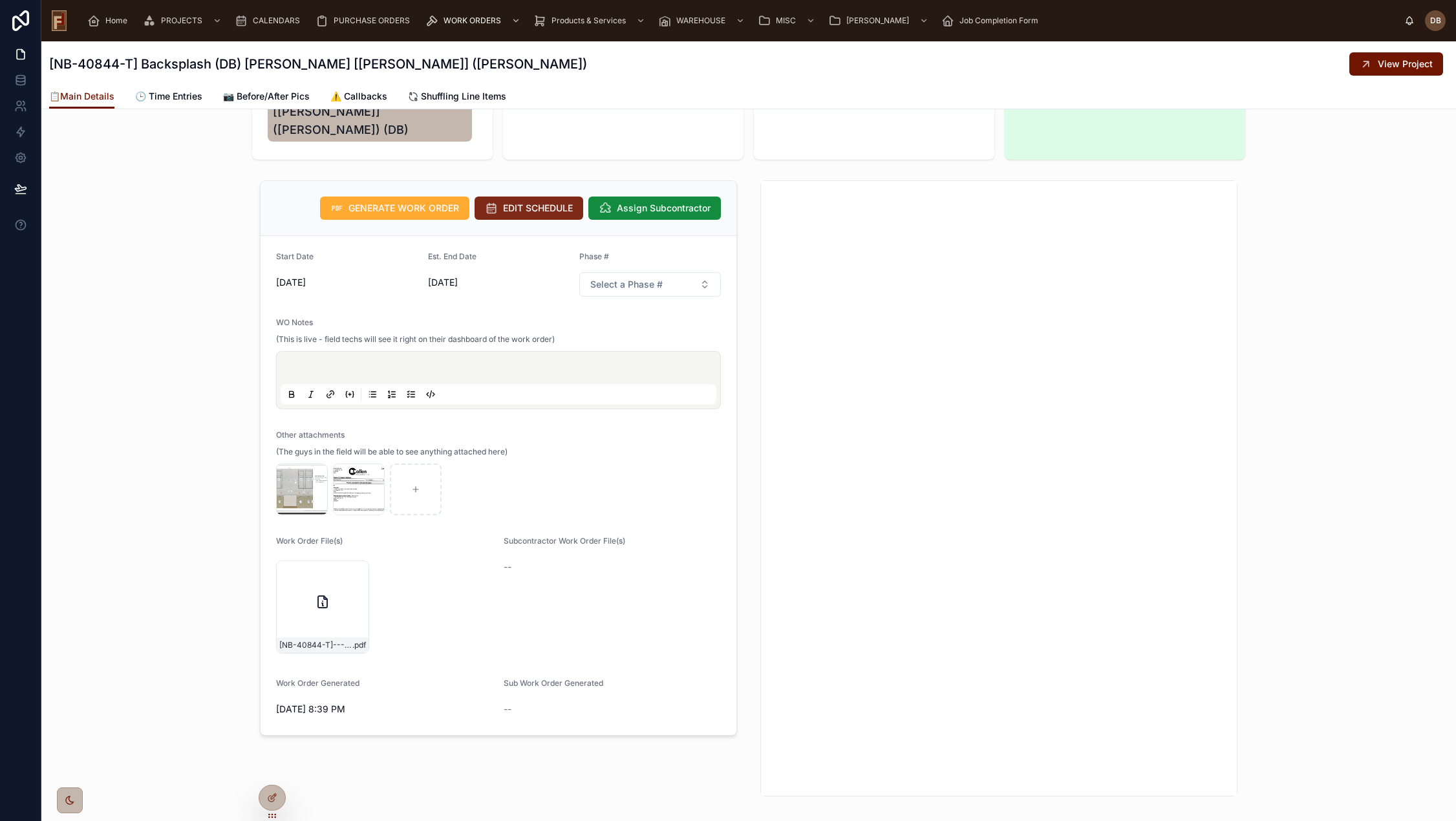
click at [529, 201] on span "EDIT SCHEDULE" at bounding box center [538, 208] width 70 height 13
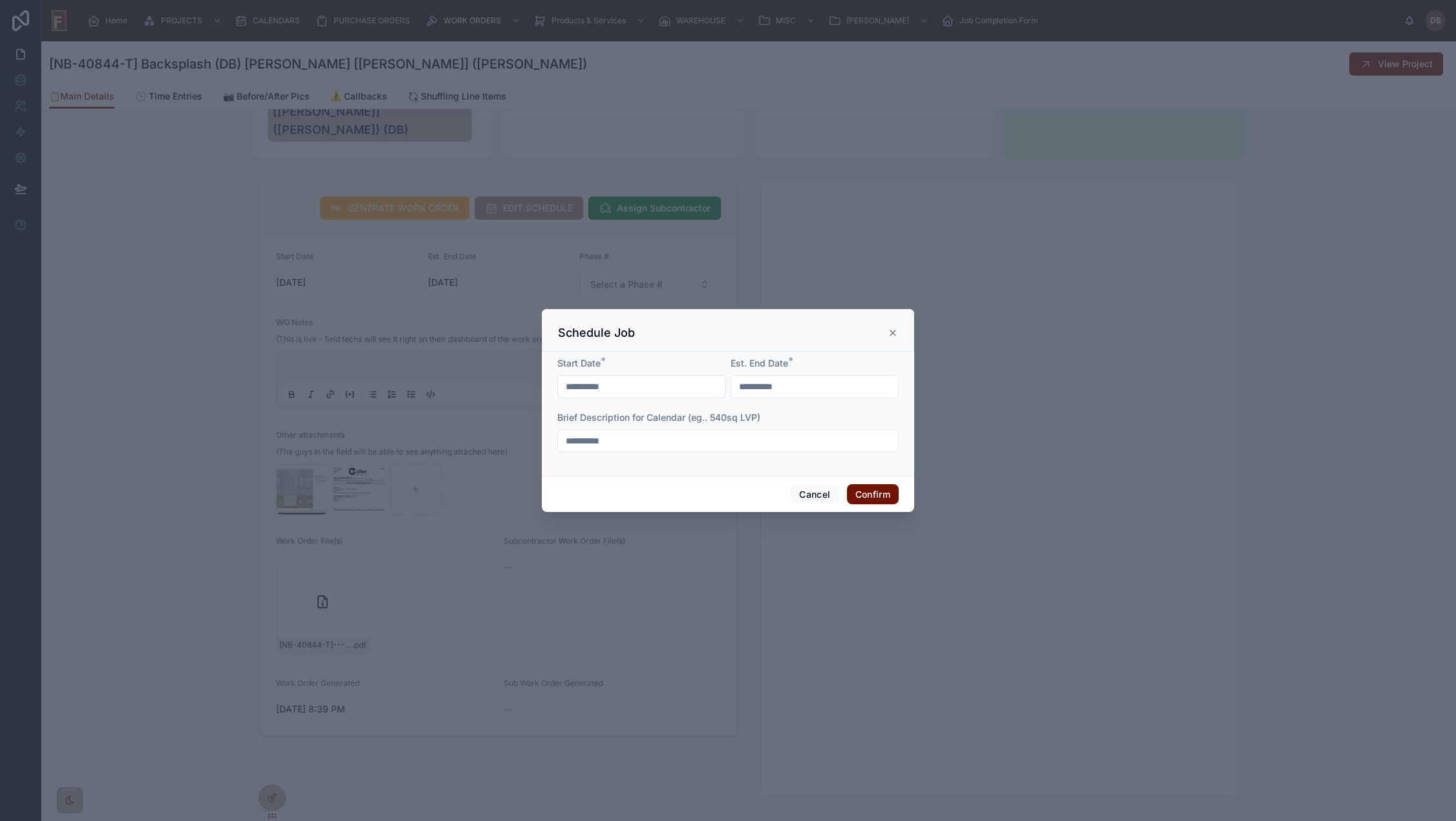
click at [641, 386] on input "**********" at bounding box center [641, 387] width 166 height 18
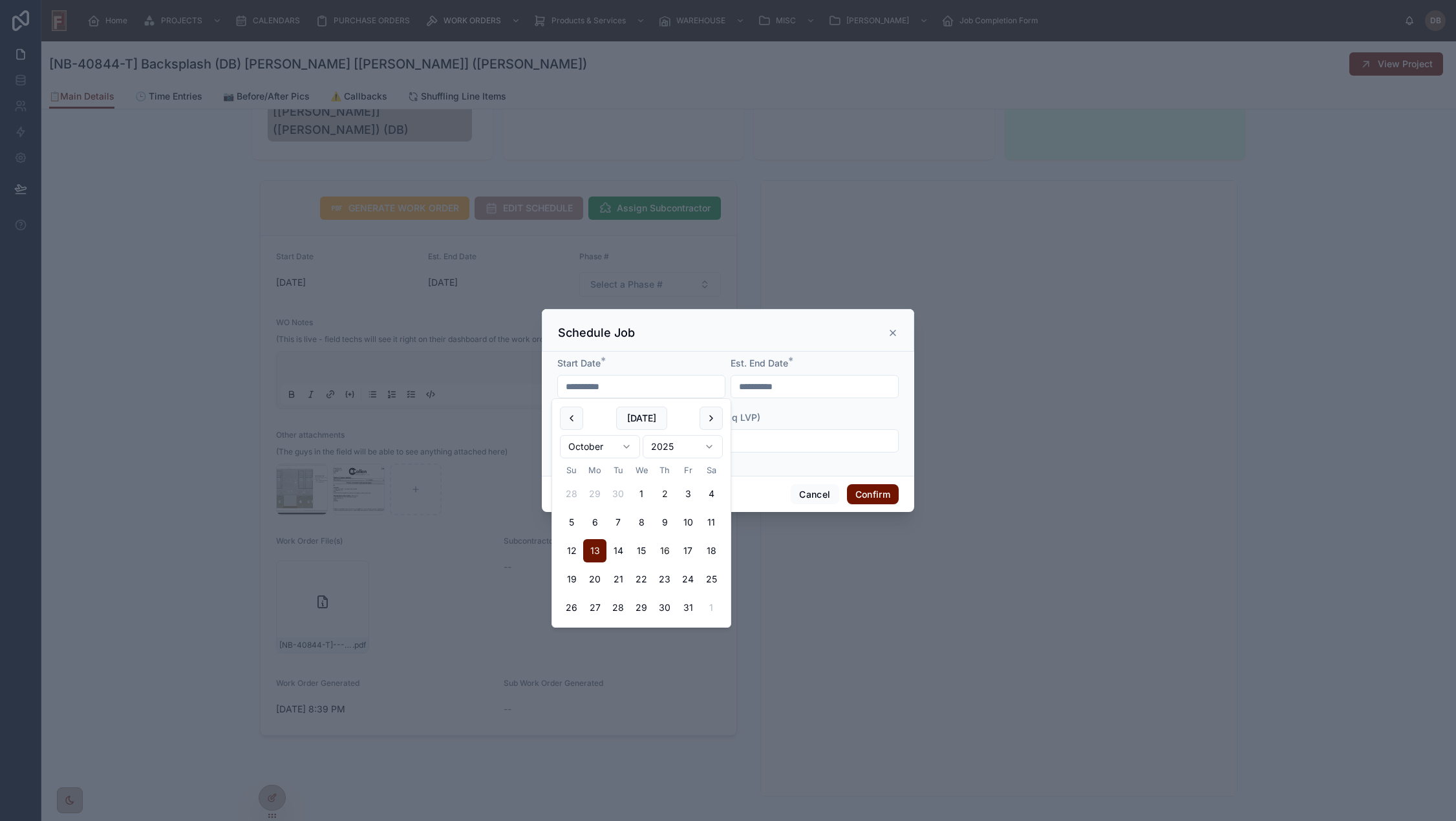
click at [663, 549] on button "16" at bounding box center [665, 550] width 23 height 23
type input "**********"
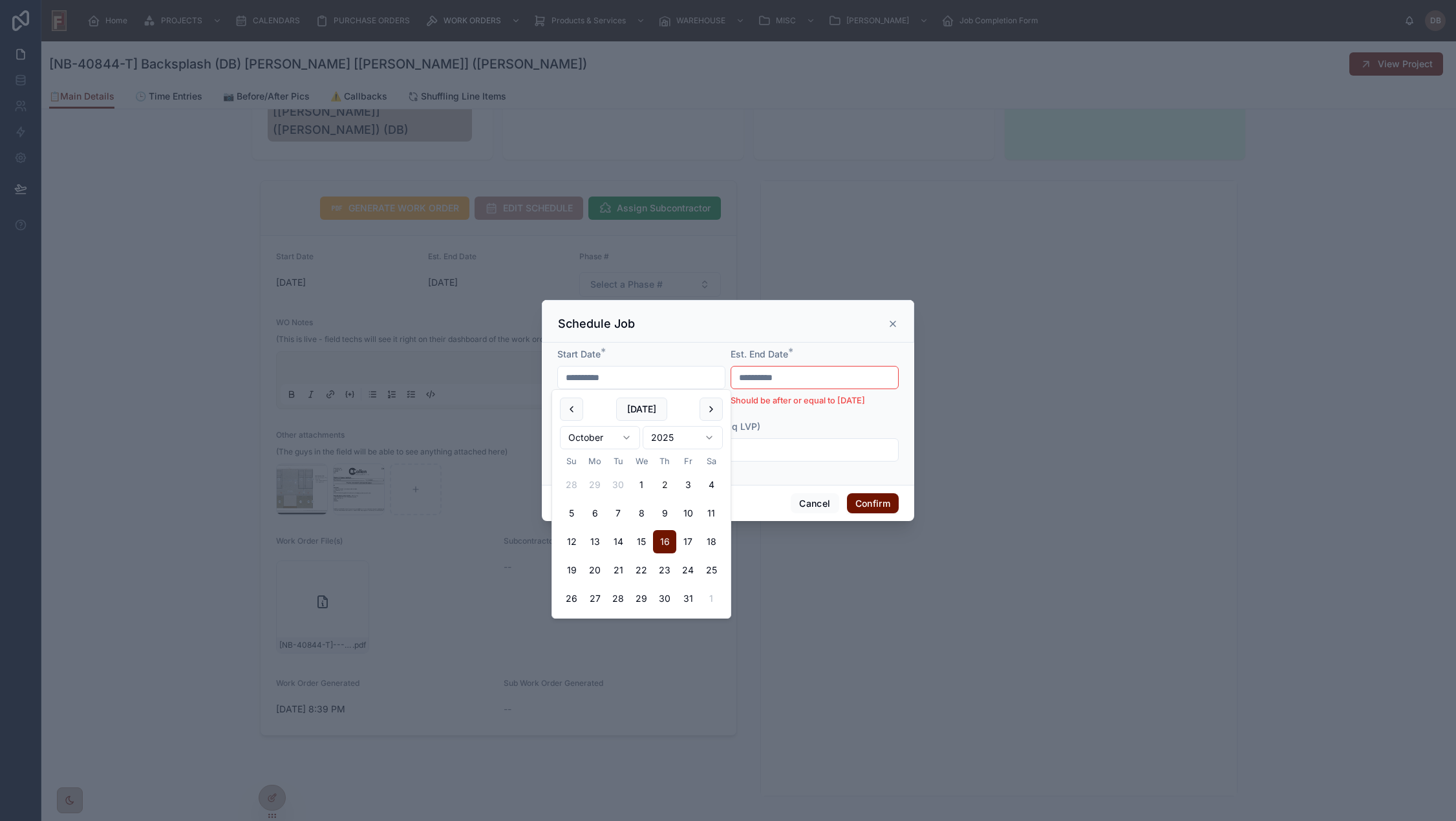
click at [809, 375] on input "**********" at bounding box center [814, 377] width 166 height 18
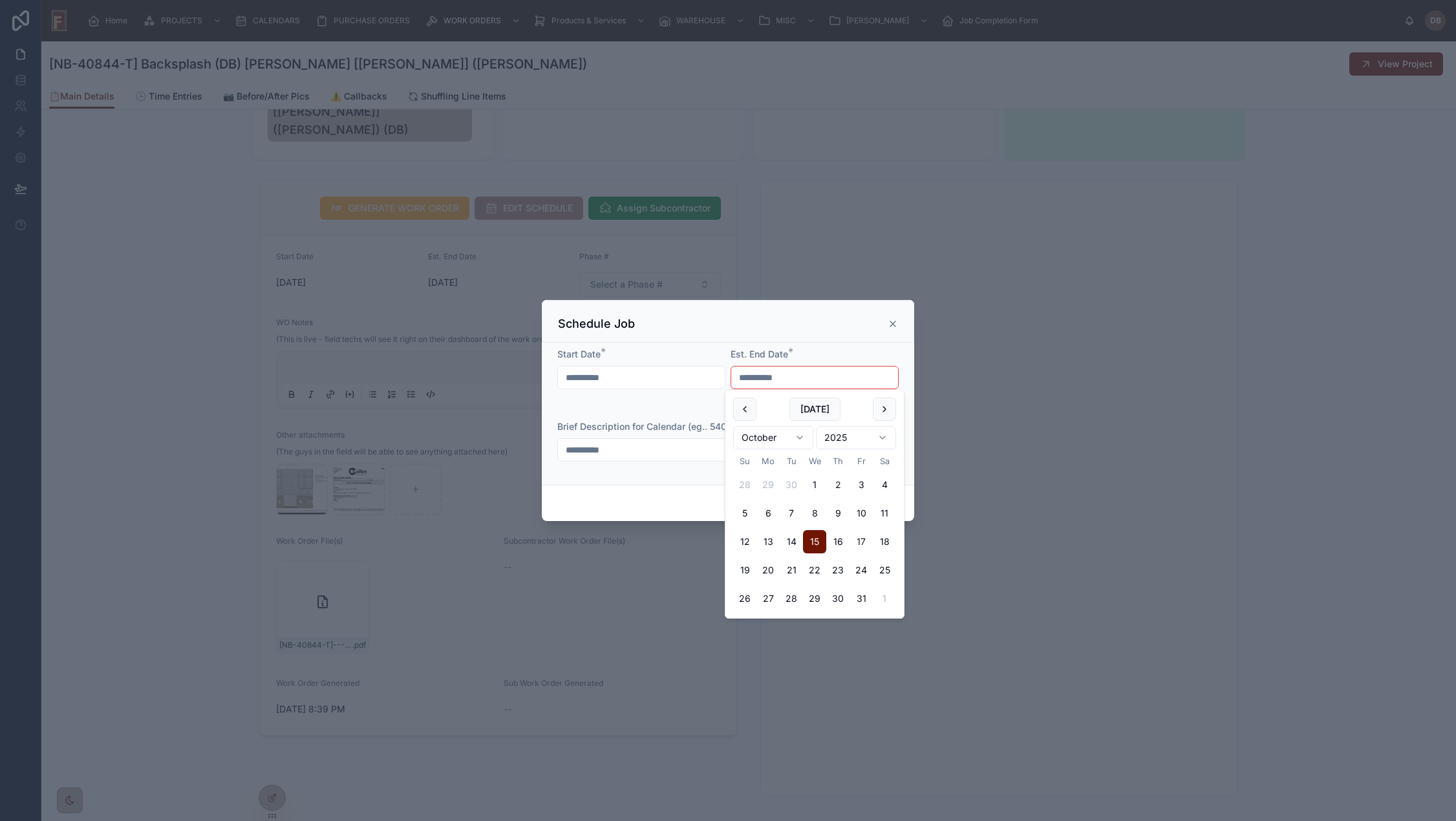
click at [863, 541] on button "17" at bounding box center [861, 541] width 23 height 23
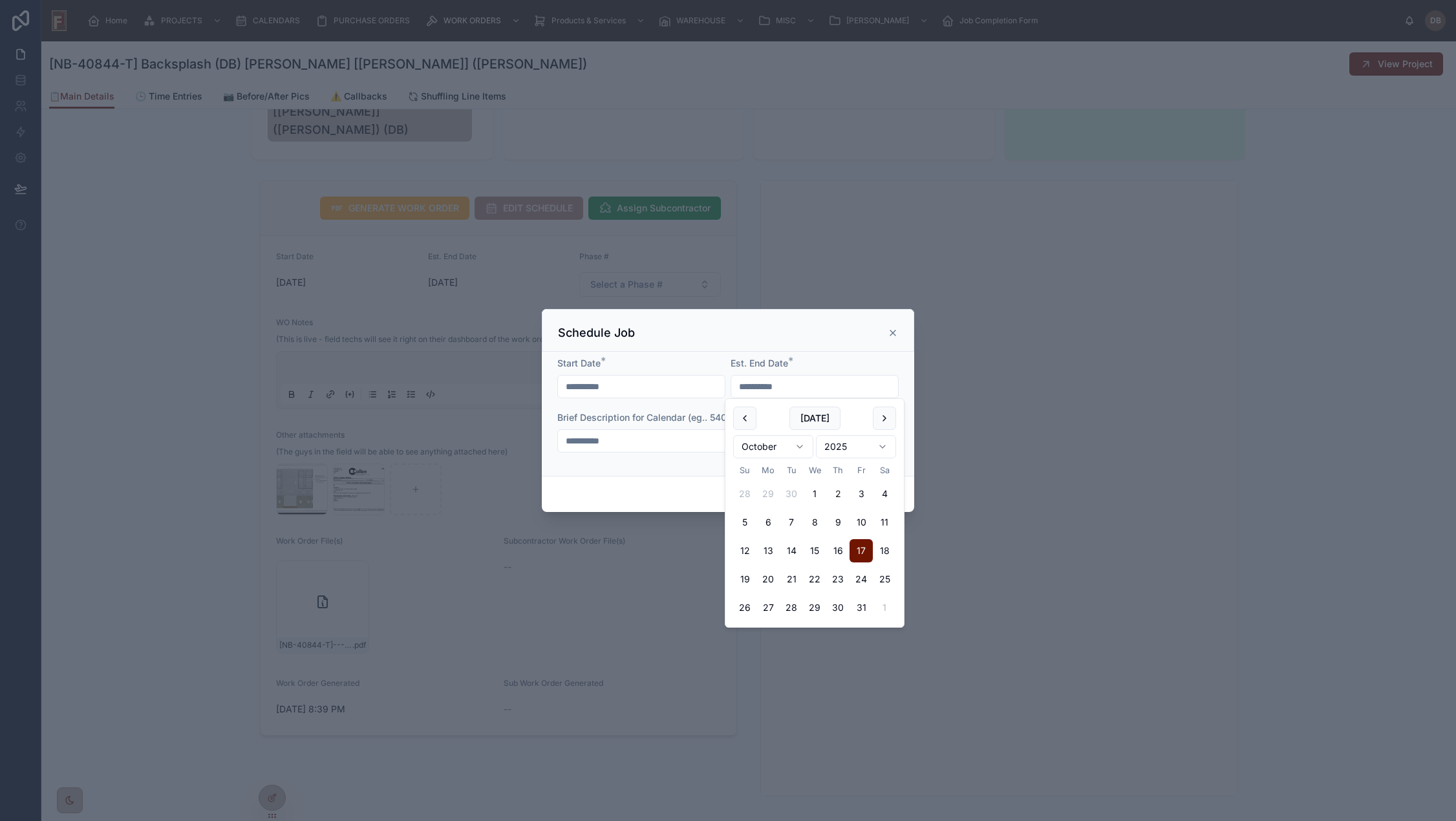
type input "**********"
click at [650, 445] on input "**********" at bounding box center [727, 441] width 340 height 18
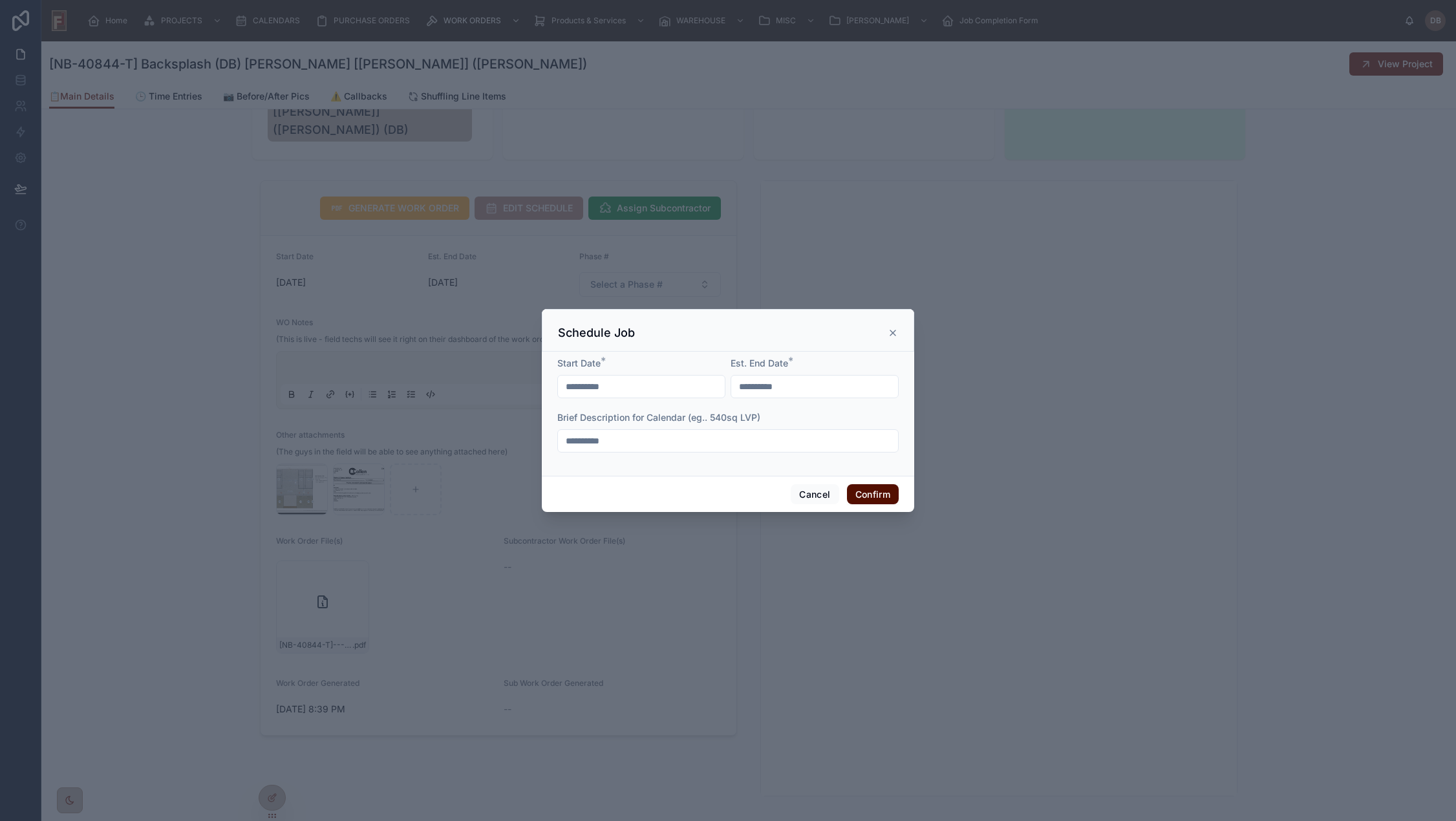
click at [872, 498] on button "Confirm" at bounding box center [872, 495] width 52 height 21
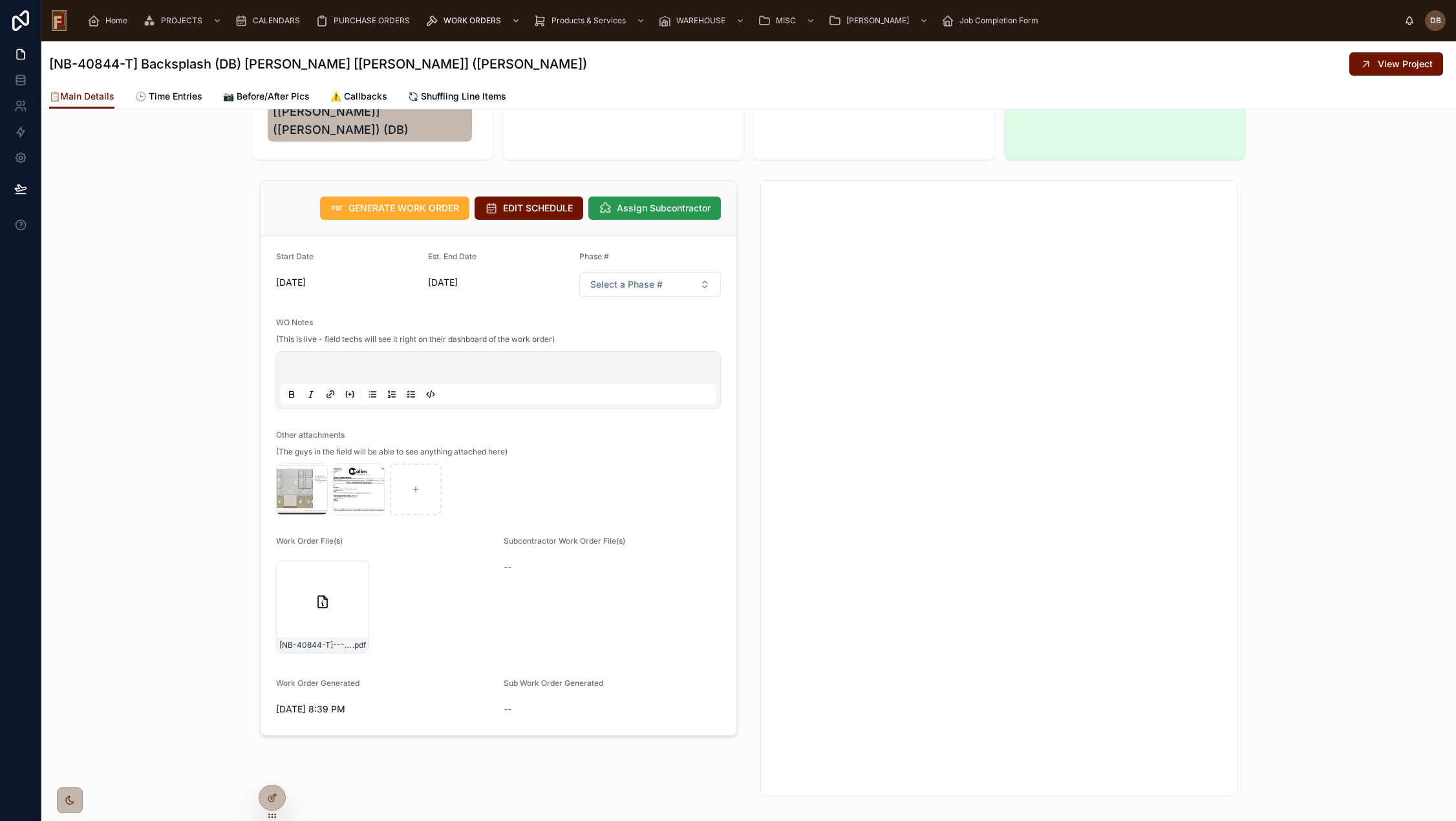
click at [652, 201] on span "Assign Subcontractor" at bounding box center [663, 208] width 94 height 13
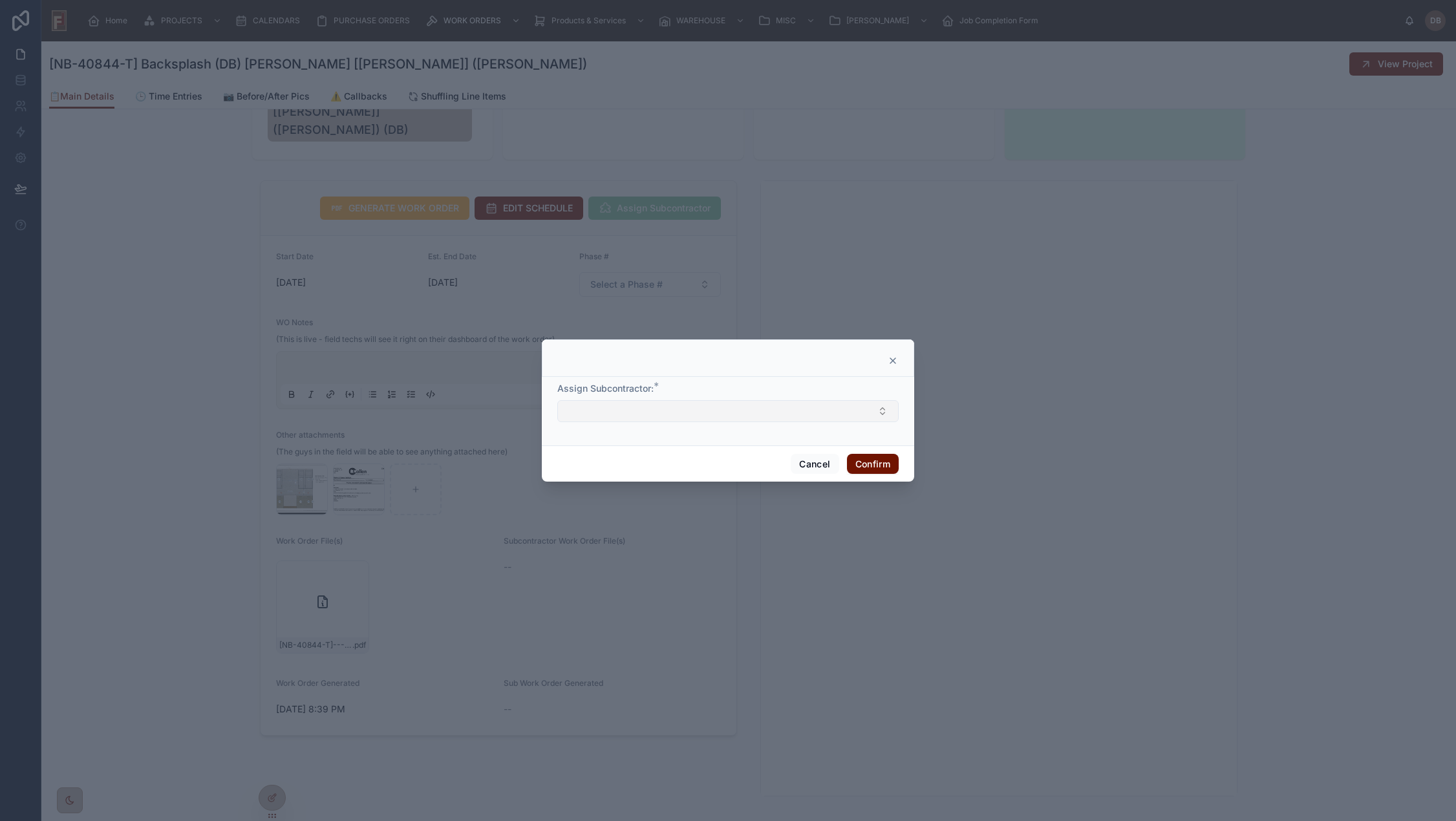
click at [678, 405] on button "Select Button" at bounding box center [727, 411] width 341 height 22
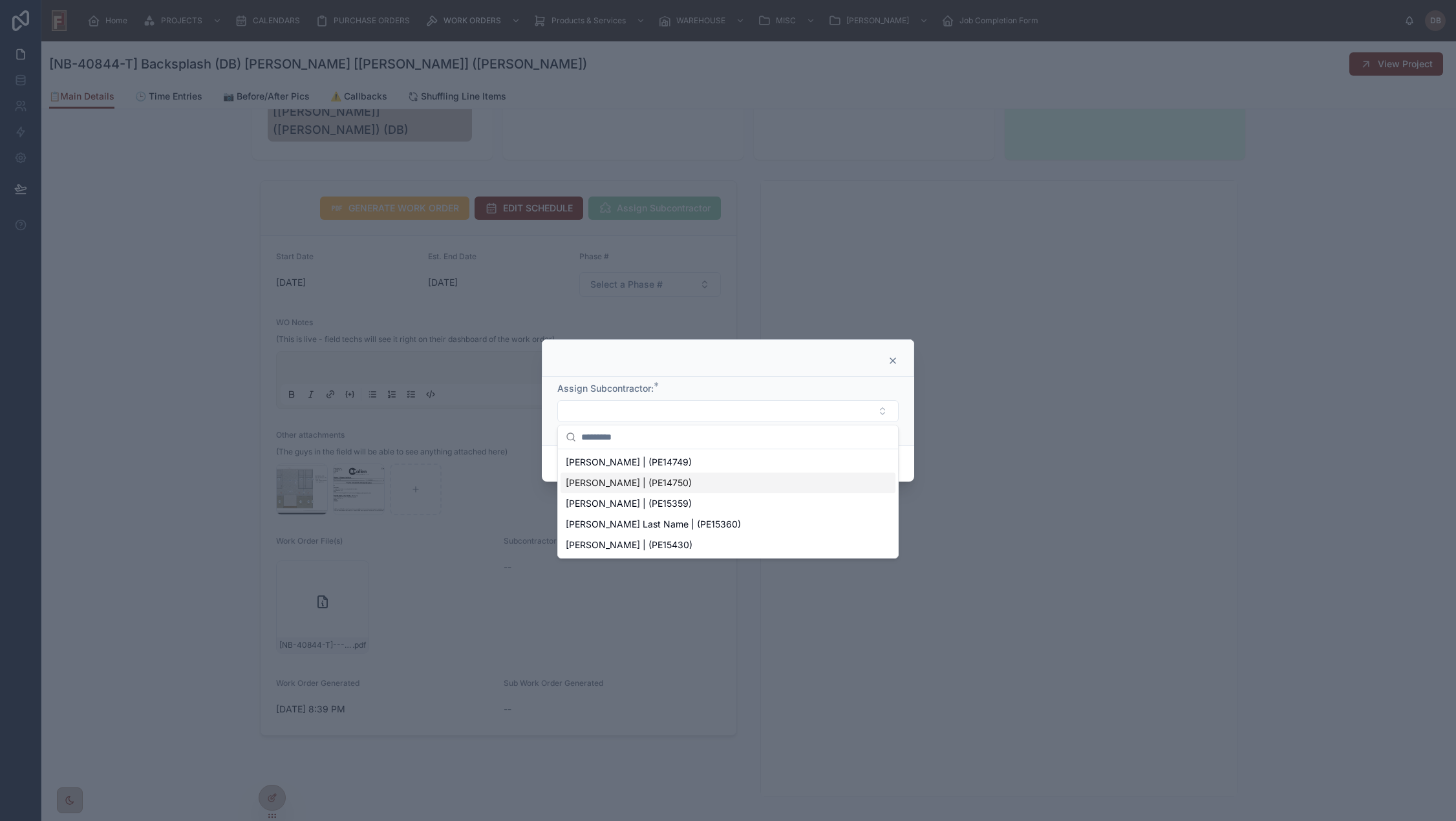
click at [621, 482] on span "Chad Scheuerell | (PE14750)" at bounding box center [628, 483] width 126 height 13
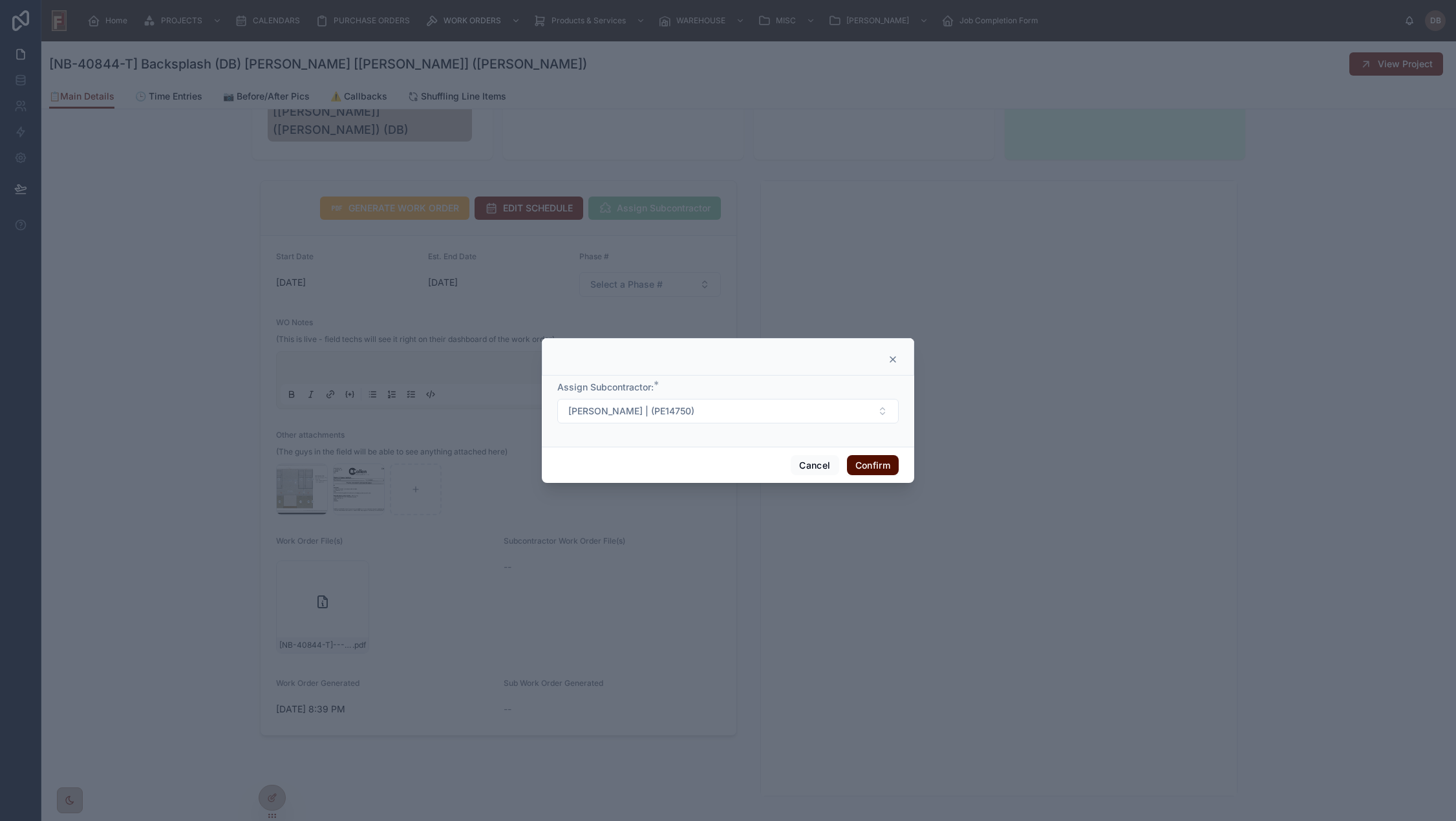
click at [873, 469] on button "Confirm" at bounding box center [872, 466] width 52 height 21
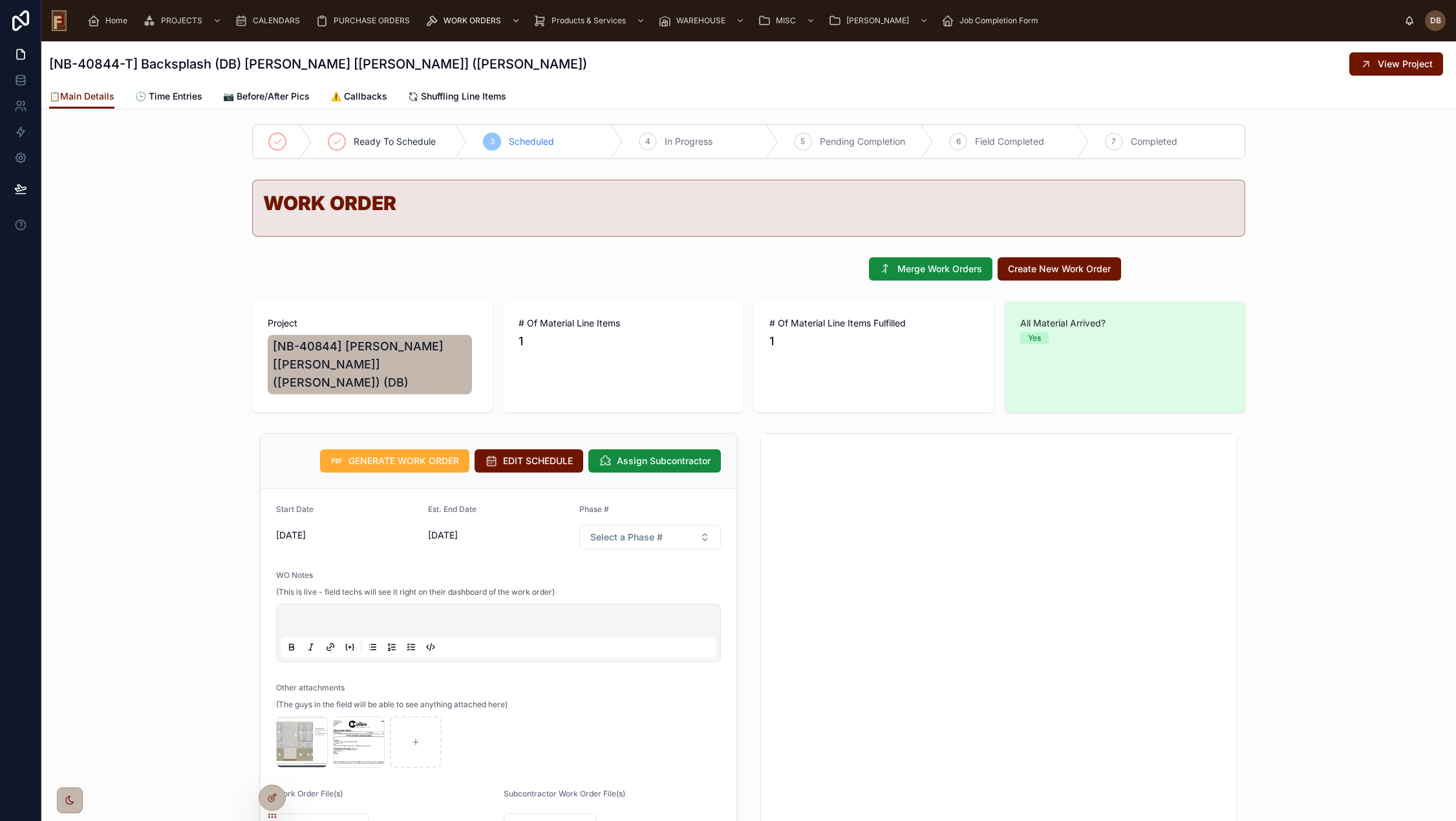
scroll to position [0, 0]
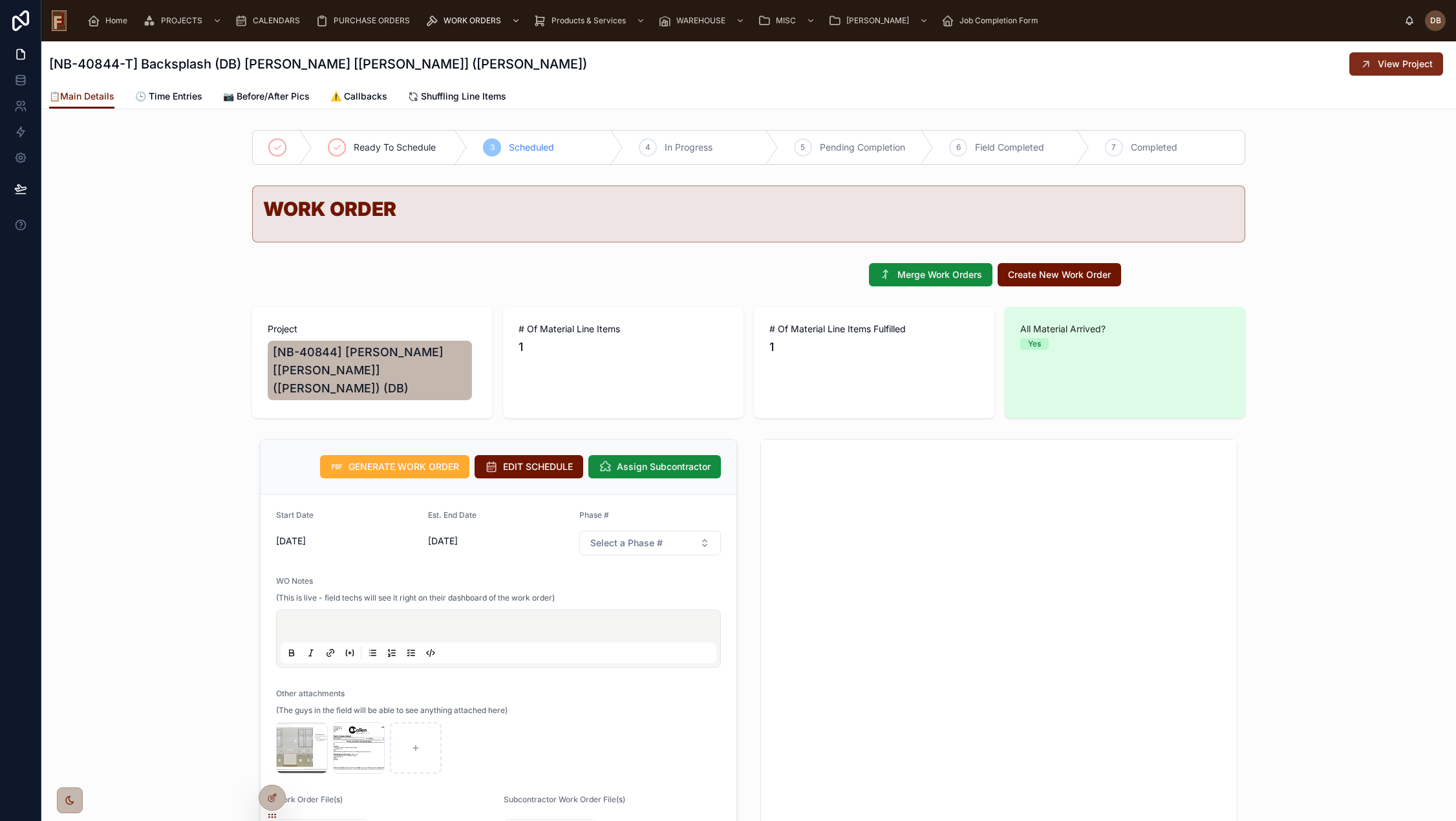
click at [1391, 62] on span "View Project" at bounding box center [1405, 64] width 55 height 13
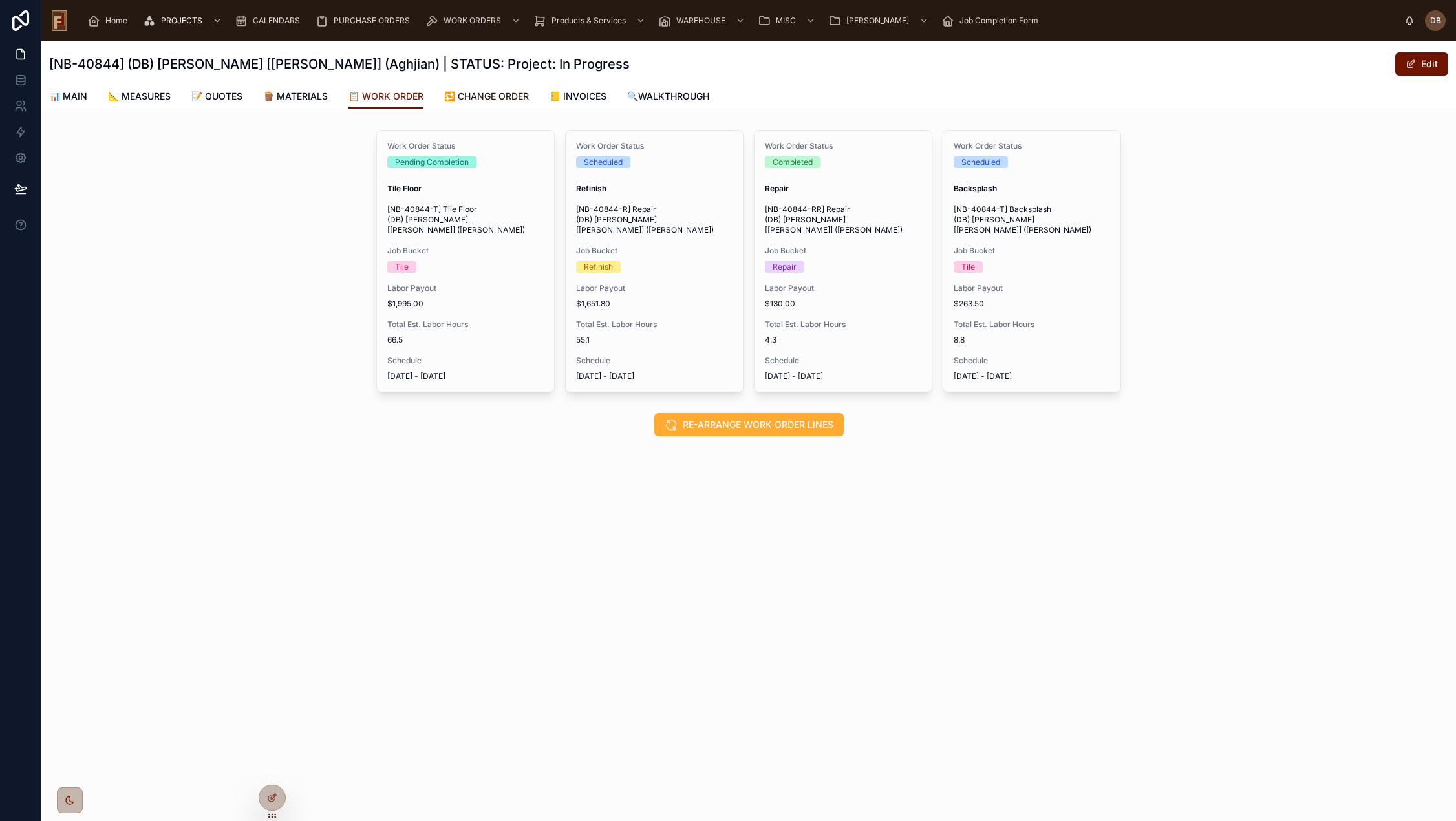
click at [494, 94] on span "🔁 CHANGE ORDER" at bounding box center [486, 96] width 85 height 13
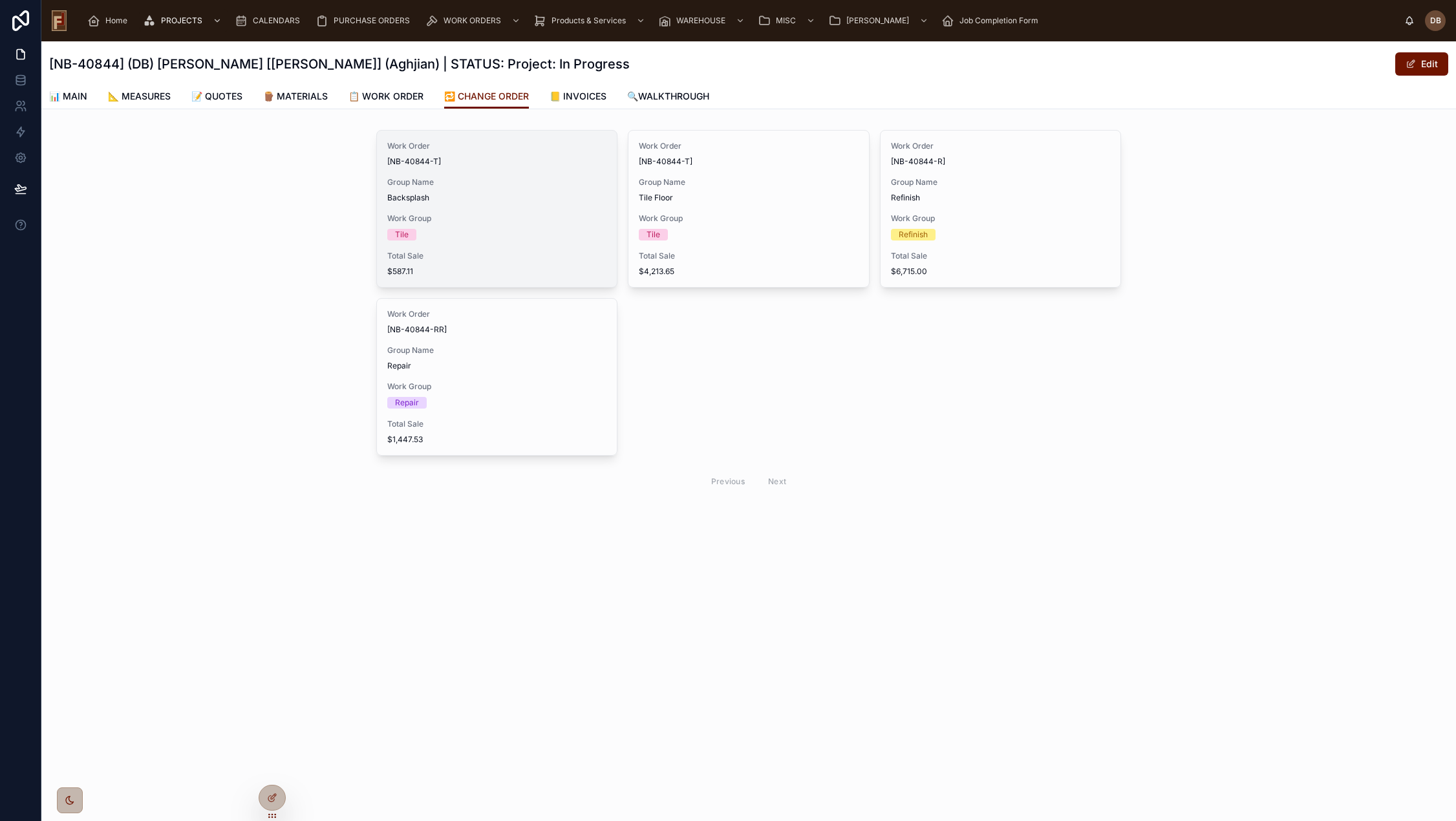
click at [451, 206] on div "Work Order [NB-40844-T] Group Name Backsplash Work Group Tile Total Sale $587.11" at bounding box center [497, 209] width 240 height 157
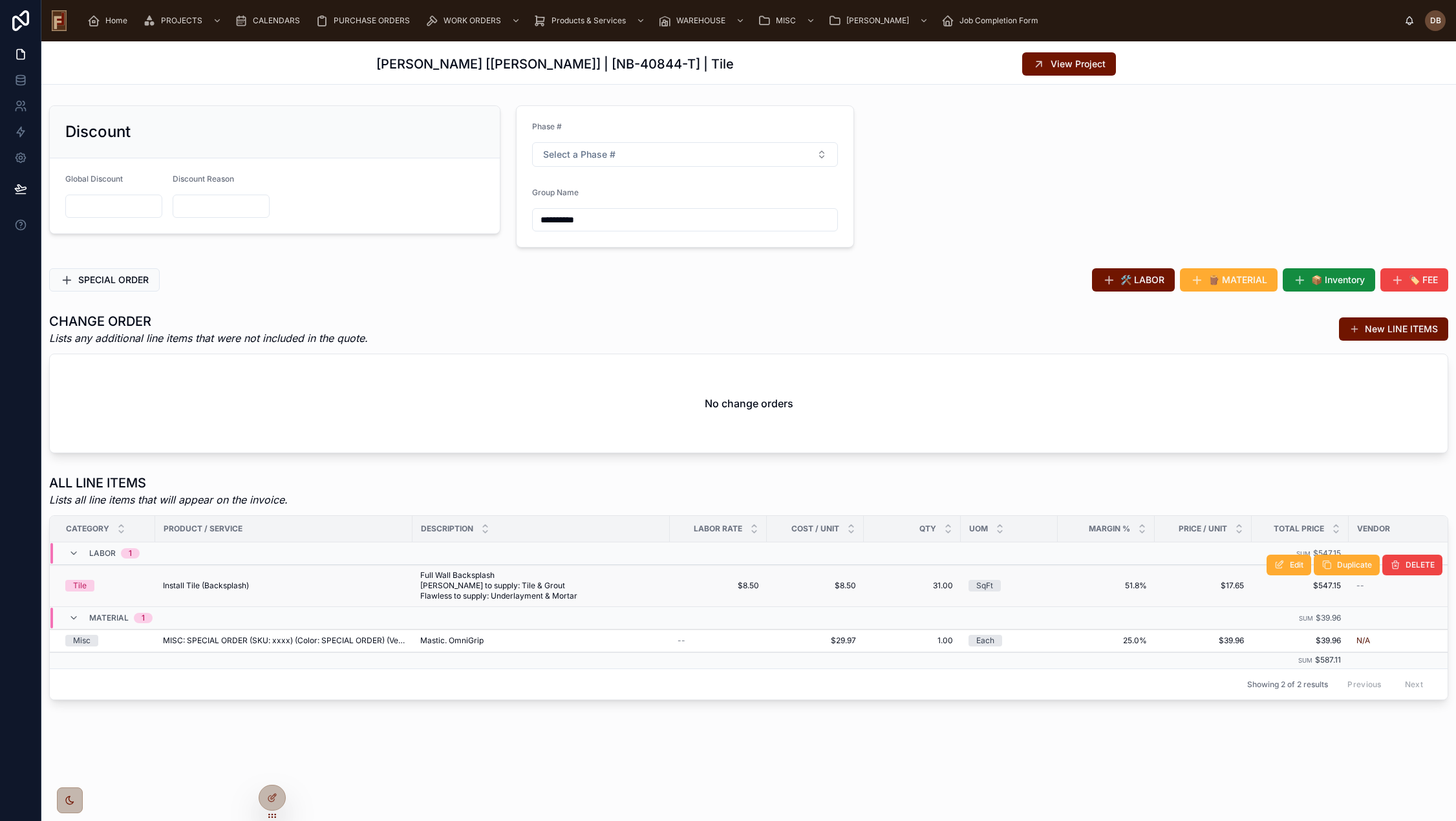
click at [465, 573] on span "Full Wall Backsplash Callen to supply: Tile & Grout Flawless to supply: Underla…" at bounding box center [541, 585] width 242 height 31
drag, startPoint x: 465, startPoint y: 573, endPoint x: 543, endPoint y: 600, distance: 82.5
click at [543, 600] on span "Full Wall Backsplash Callen to supply: Tile & Grout Flawless to supply: Underla…" at bounding box center [541, 585] width 242 height 31
click at [1133, 318] on div "CHANGE ORDER Lists any additional line items that were not included in the quot…" at bounding box center [749, 329] width 1399 height 34
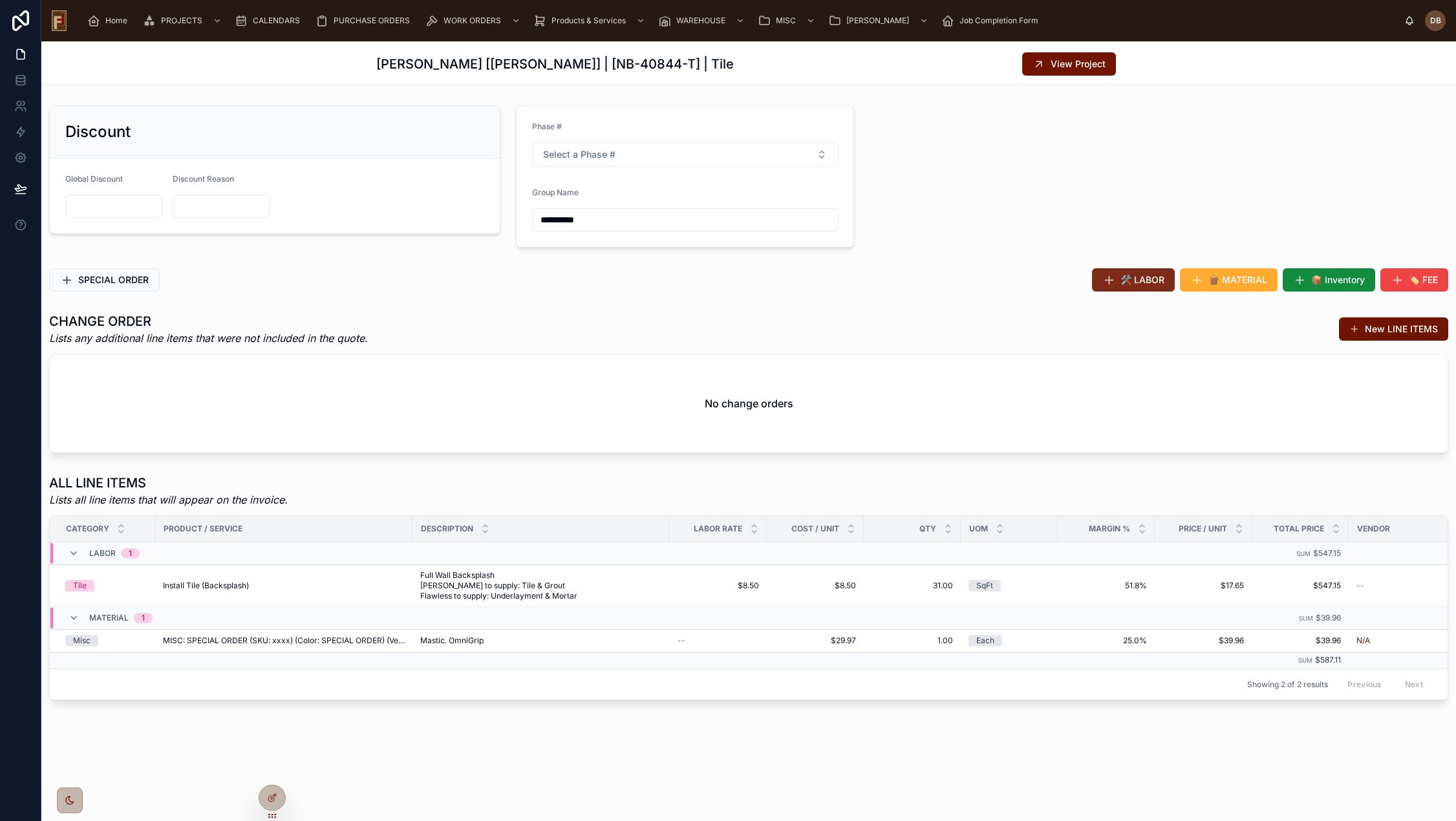
click at [1141, 282] on span "🛠️ LABOR" at bounding box center [1143, 280] width 44 height 13
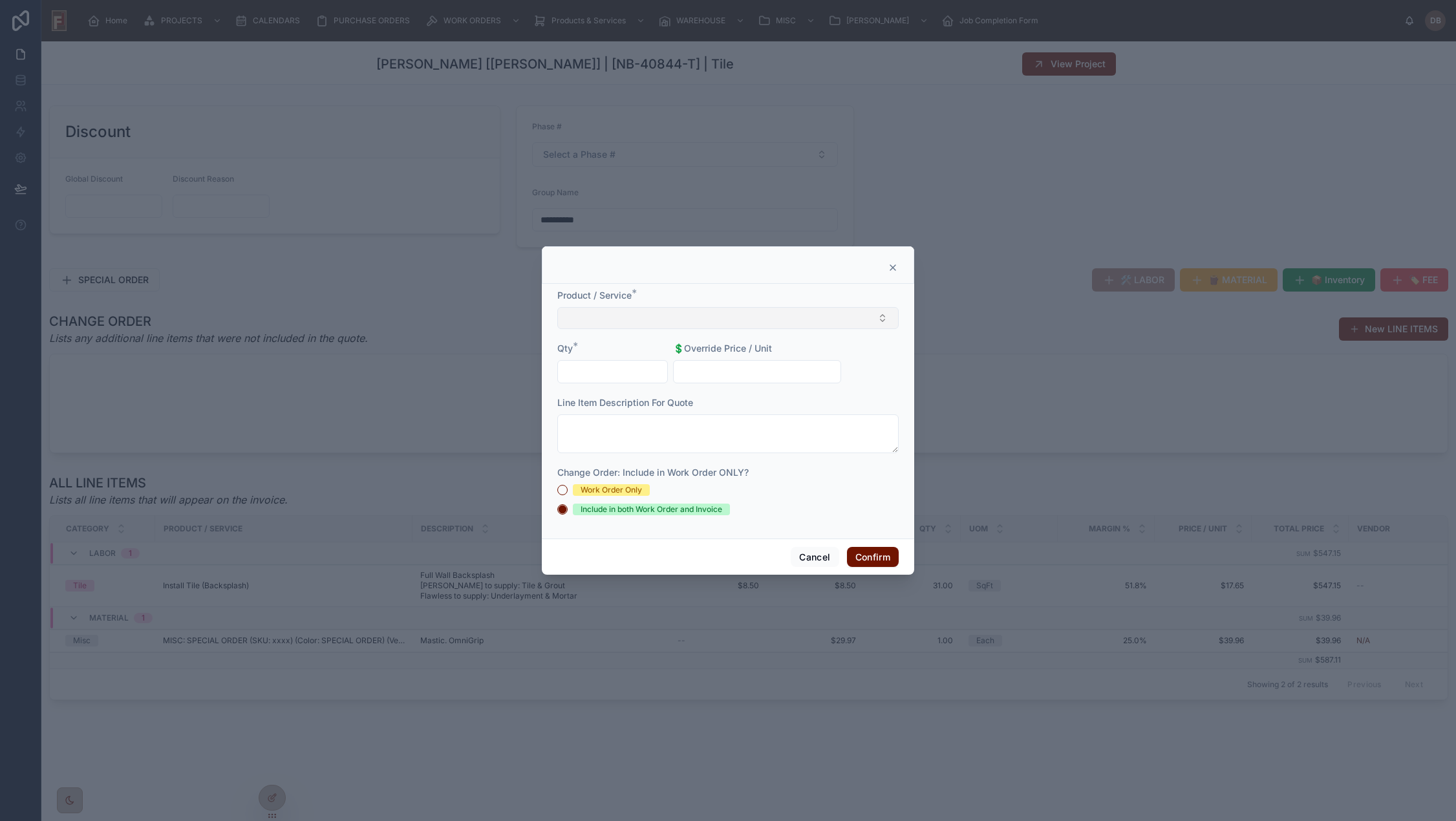
click at [700, 318] on button "Select Button" at bounding box center [727, 318] width 341 height 22
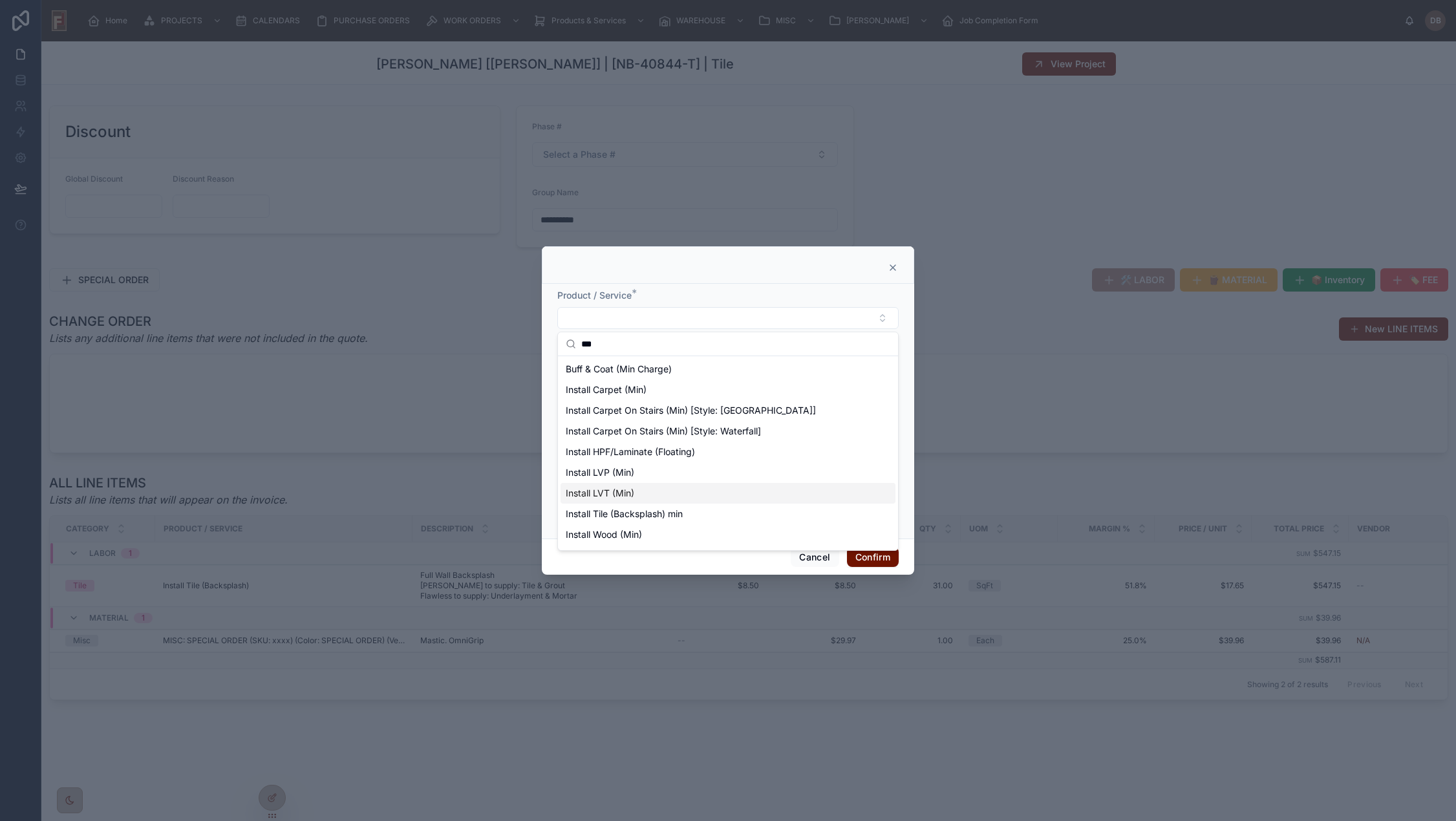
type input "***"
click at [637, 490] on div "Install LVT (Min)" at bounding box center [727, 493] width 335 height 21
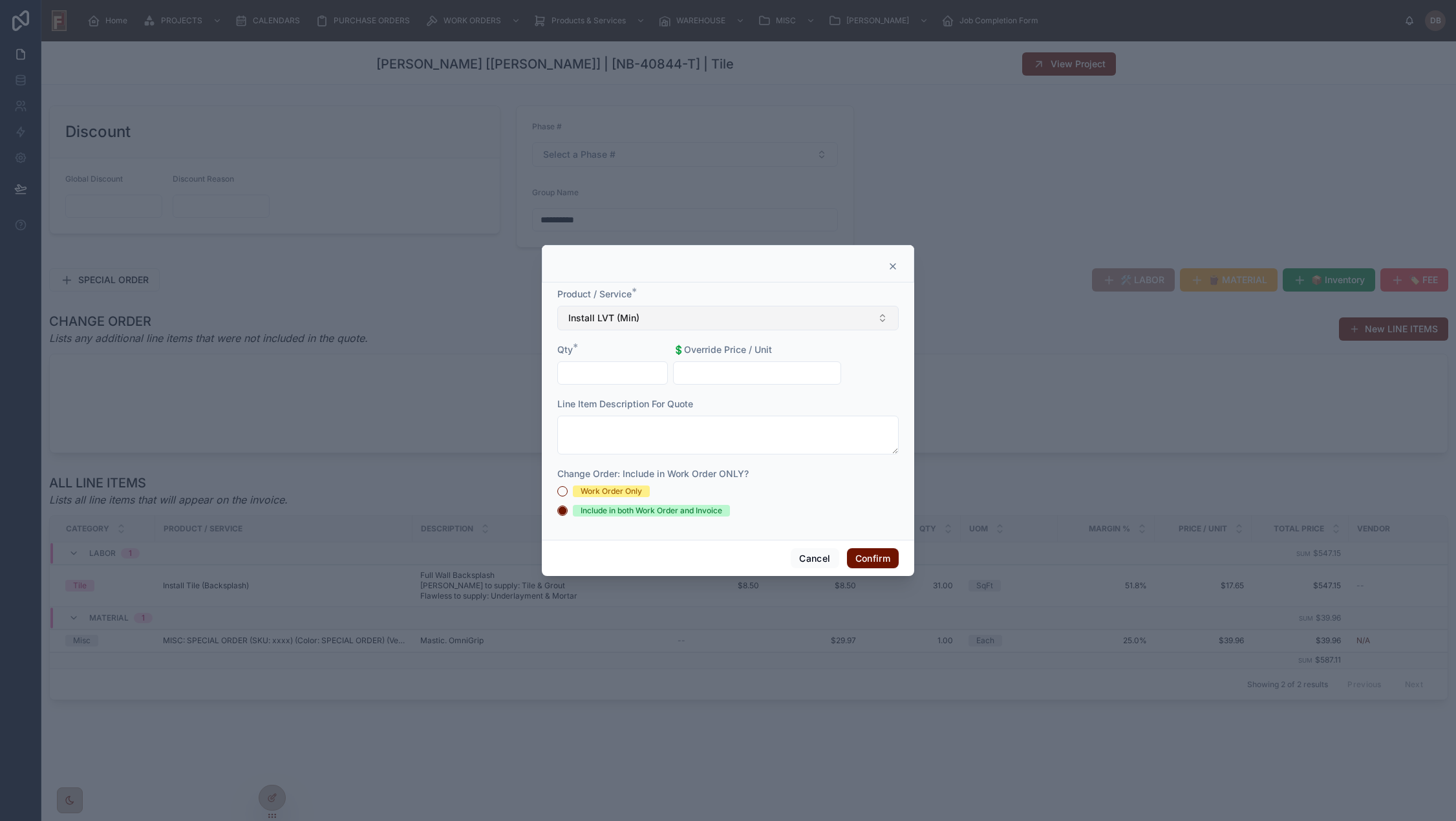
click at [658, 313] on button "Install LVT (Min)" at bounding box center [727, 318] width 341 height 25
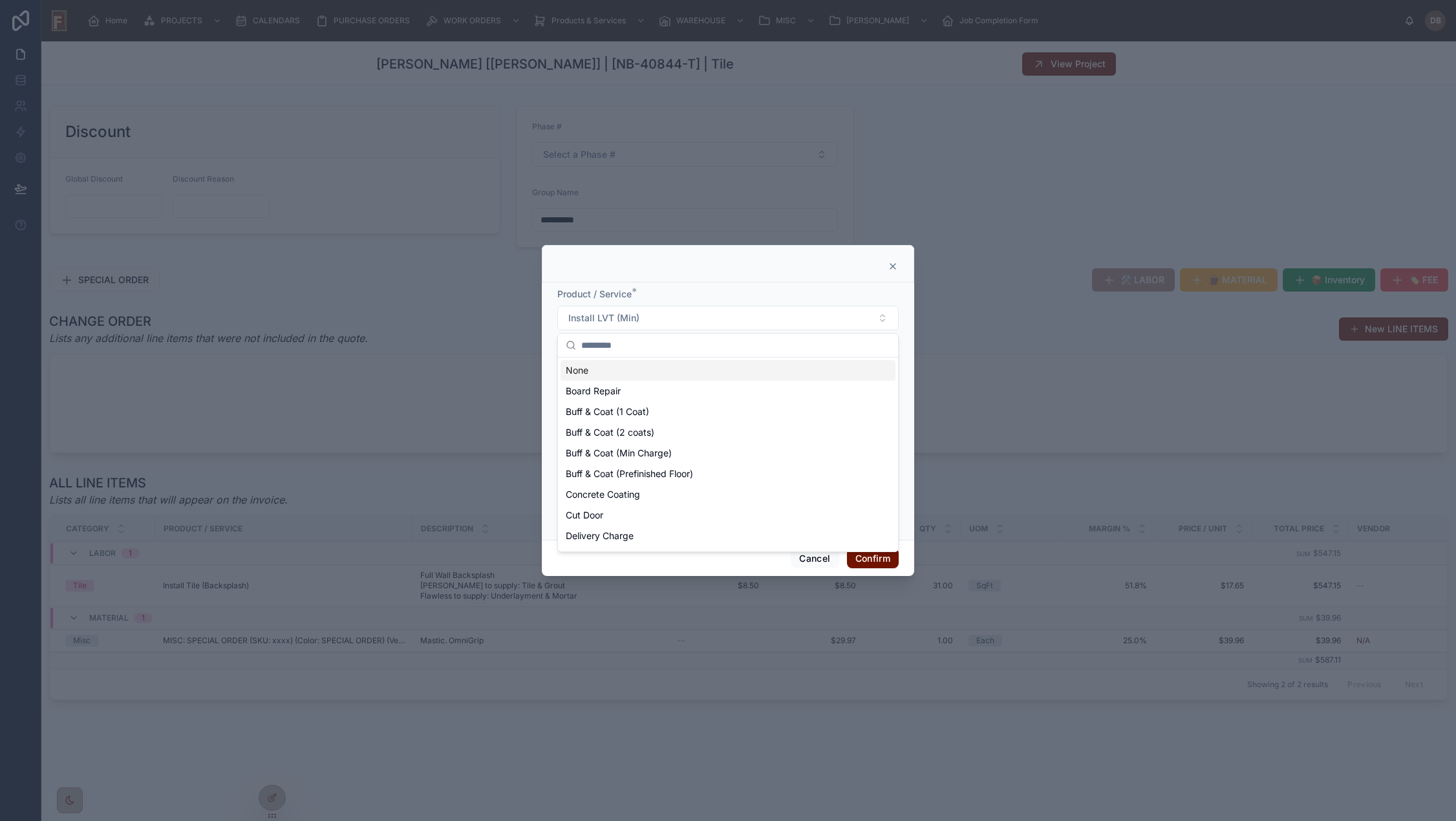
click at [641, 352] on input "text" at bounding box center [735, 345] width 309 height 23
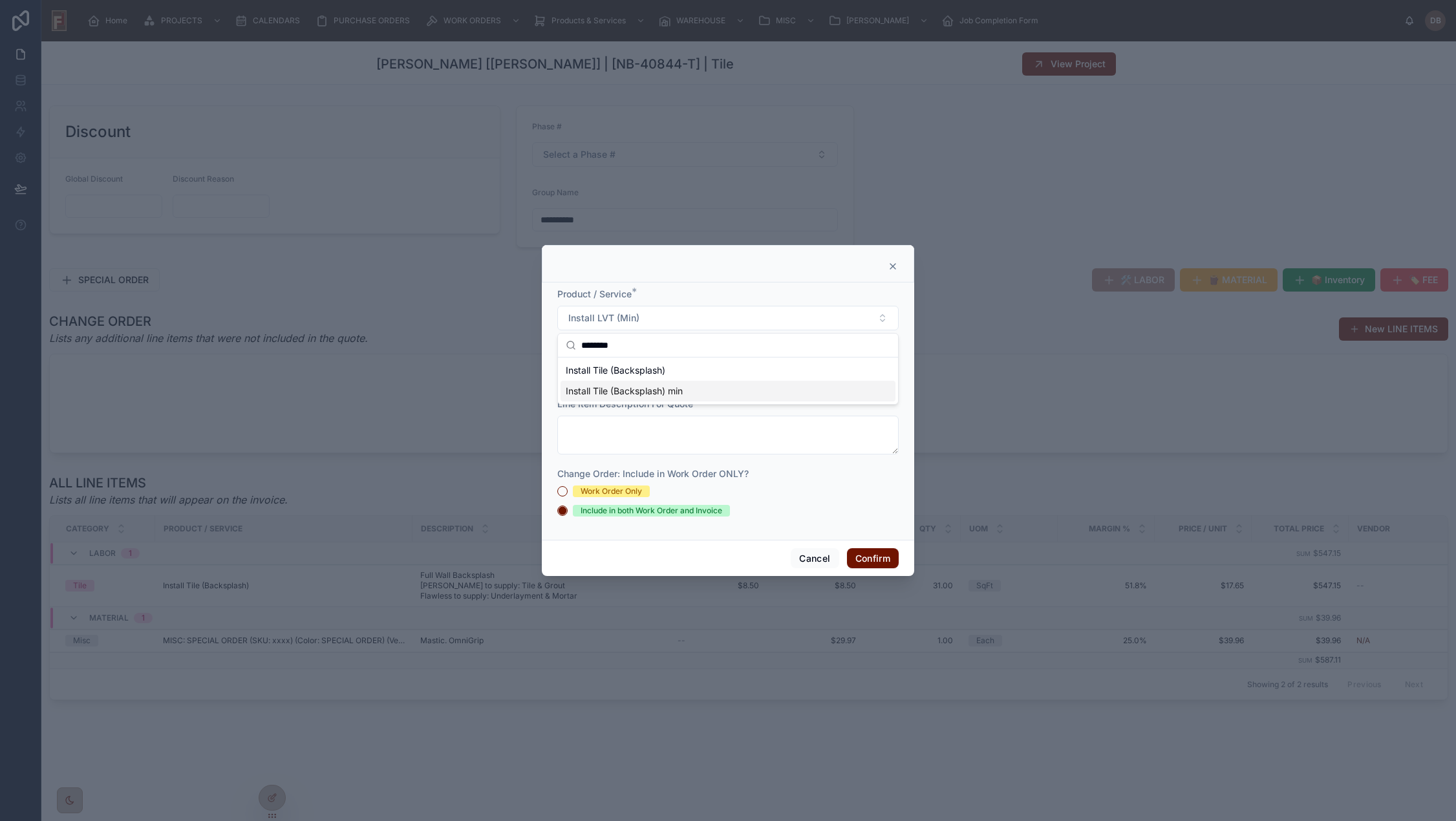
type input "********"
click at [670, 396] on span "Install Tile (Backsplash) min" at bounding box center [624, 391] width 117 height 13
click at [615, 372] on input "text" at bounding box center [612, 373] width 109 height 18
type input "****"
click at [563, 492] on button "Work Order Only" at bounding box center [562, 491] width 10 height 10
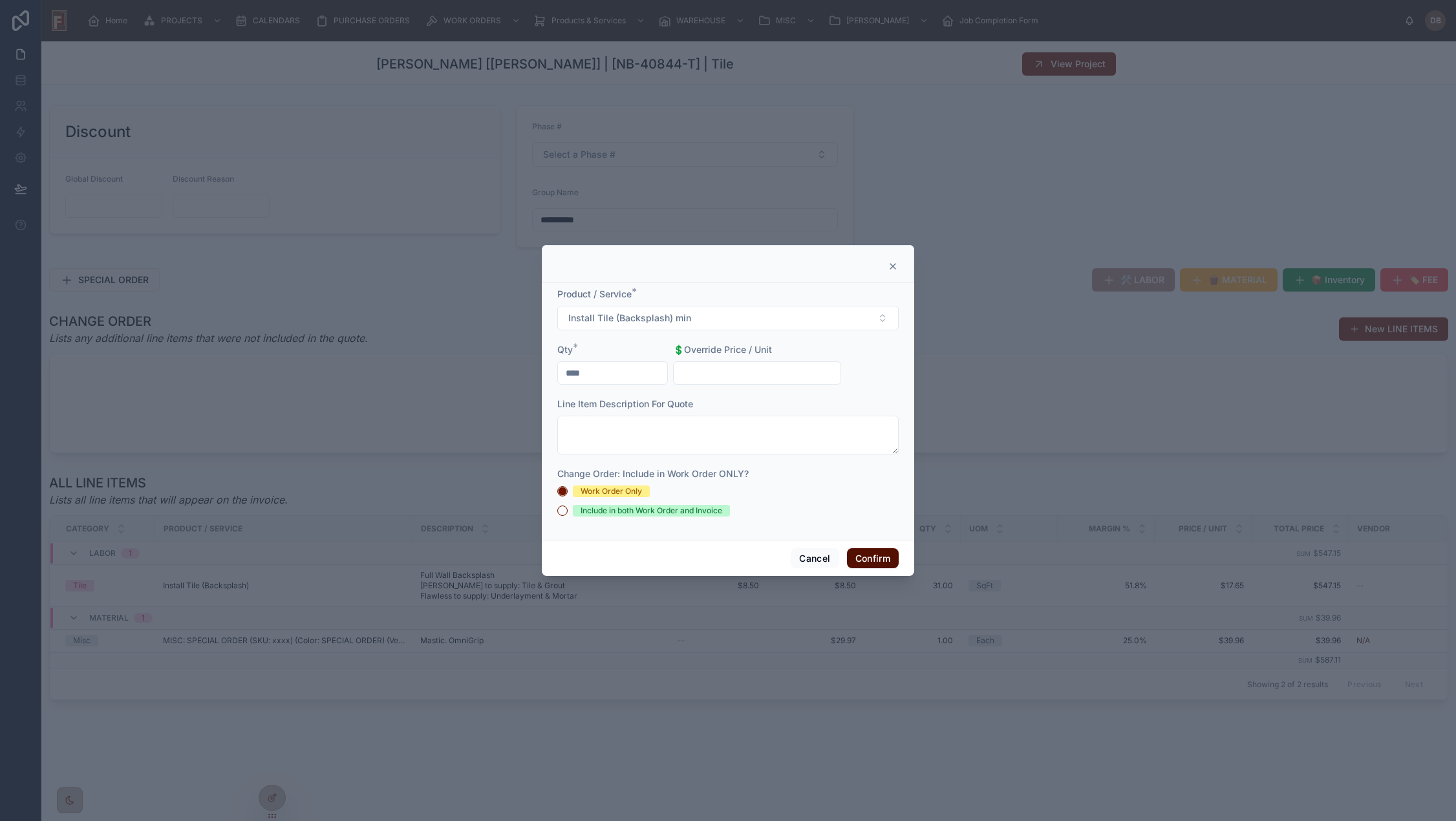
click at [863, 556] on button "Confirm" at bounding box center [872, 558] width 52 height 21
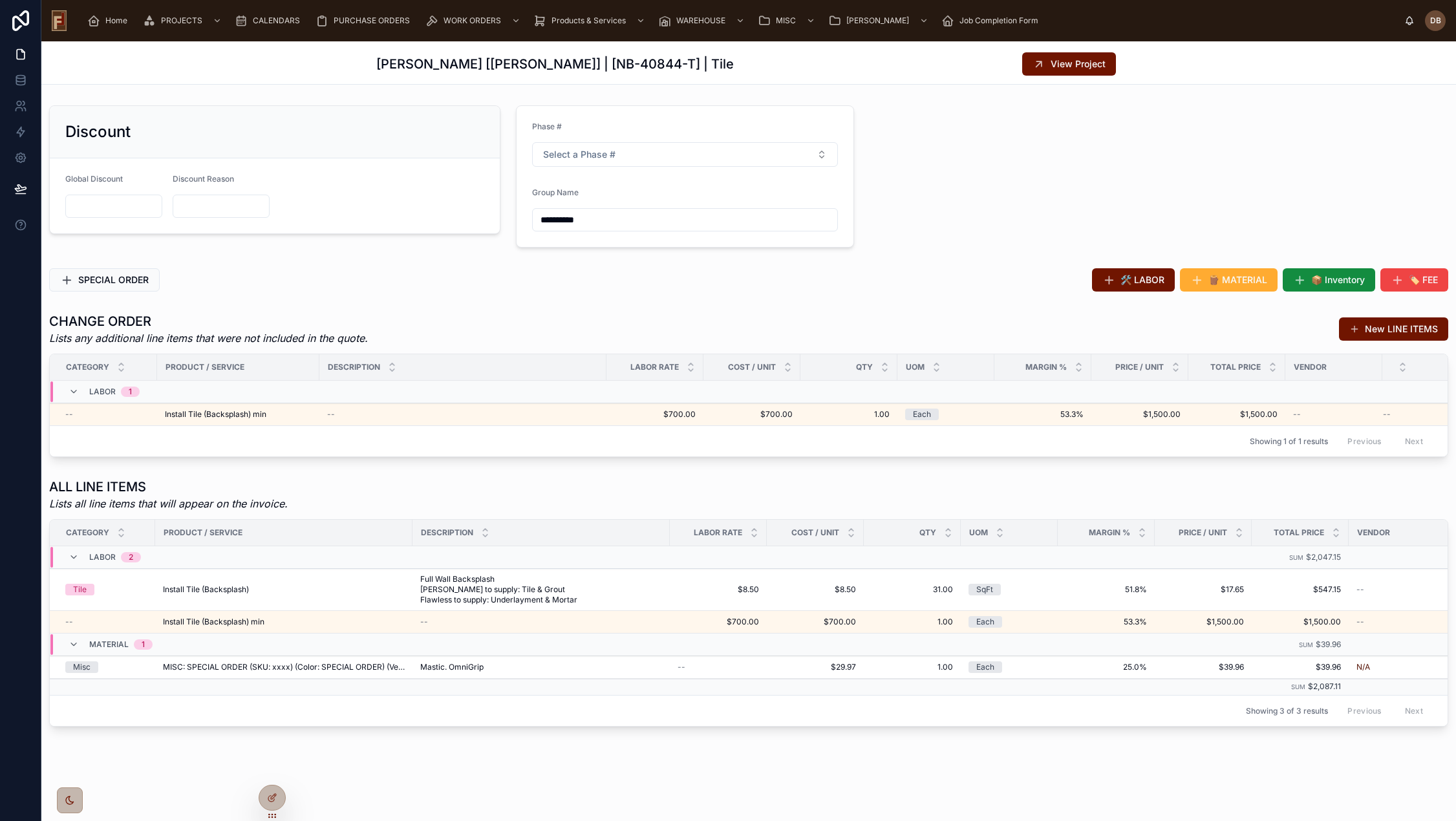
click at [0, 0] on span "EDIT" at bounding box center [0, 0] width 0 height 0
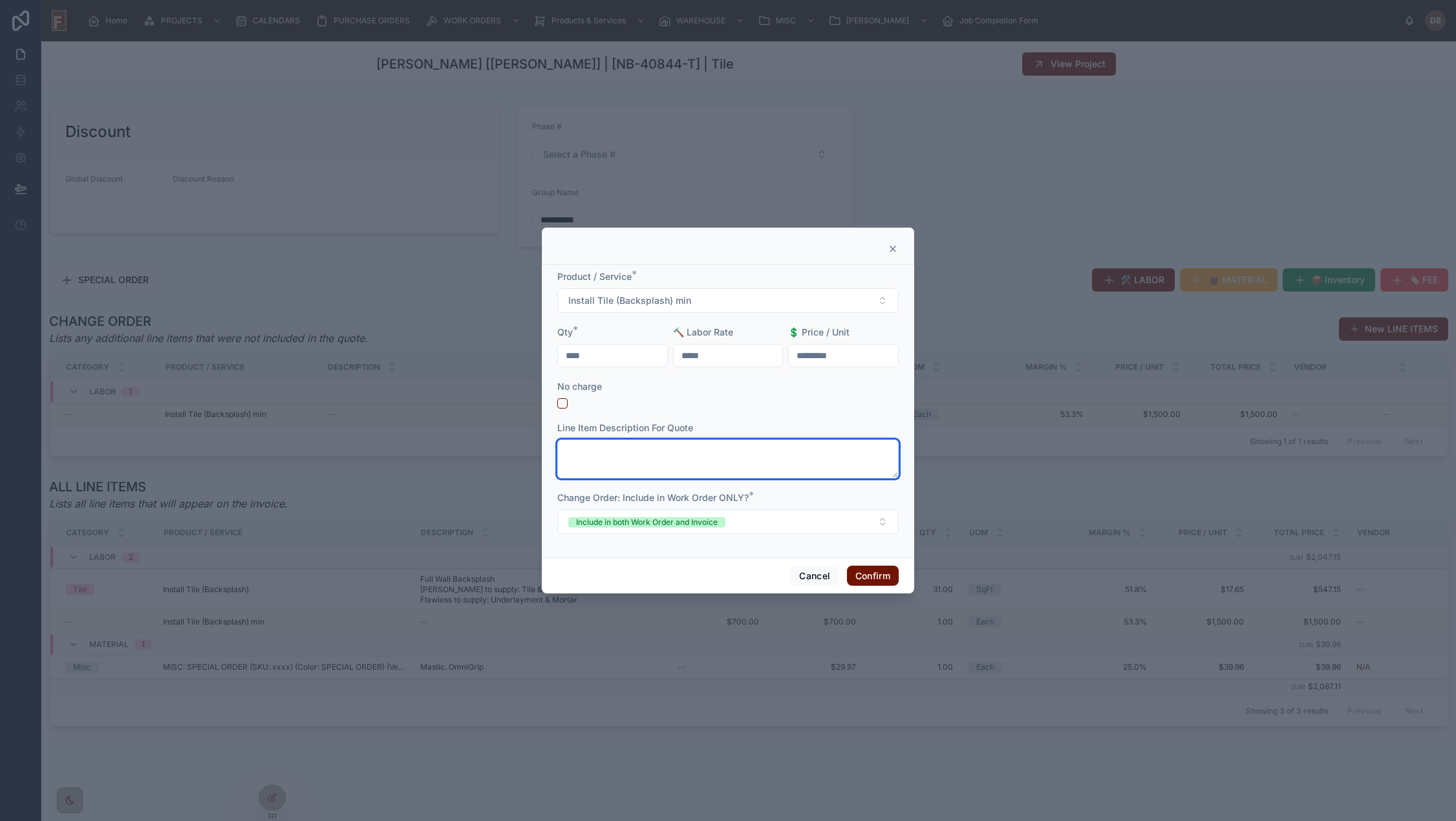
click at [733, 455] on textarea at bounding box center [727, 459] width 341 height 39
type textarea "*"
type textarea "****"
click at [731, 356] on input "*****" at bounding box center [728, 355] width 109 height 18
drag, startPoint x: 731, startPoint y: 355, endPoint x: 670, endPoint y: 355, distance: 61.0
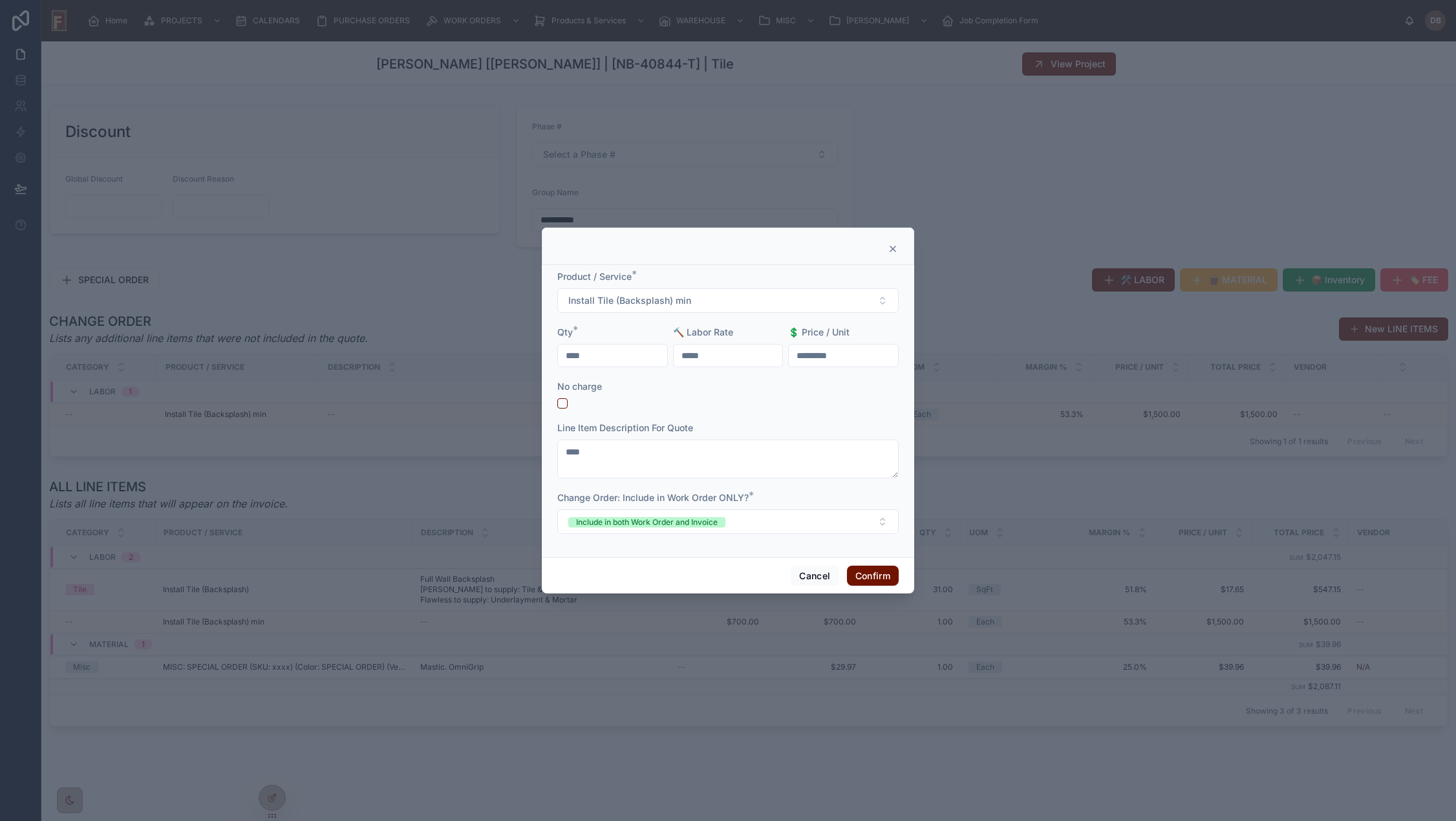
click at [670, 355] on form "Product / Service * Install Tile (Backsplash) min Qty * **** 🔨 Labor Rate *****…" at bounding box center [727, 408] width 341 height 276
type input "*******"
drag, startPoint x: 857, startPoint y: 363, endPoint x: 790, endPoint y: 360, distance: 67.1
click at [790, 360] on input "*********" at bounding box center [843, 355] width 109 height 18
drag, startPoint x: 560, startPoint y: 405, endPoint x: 690, endPoint y: 491, distance: 155.9
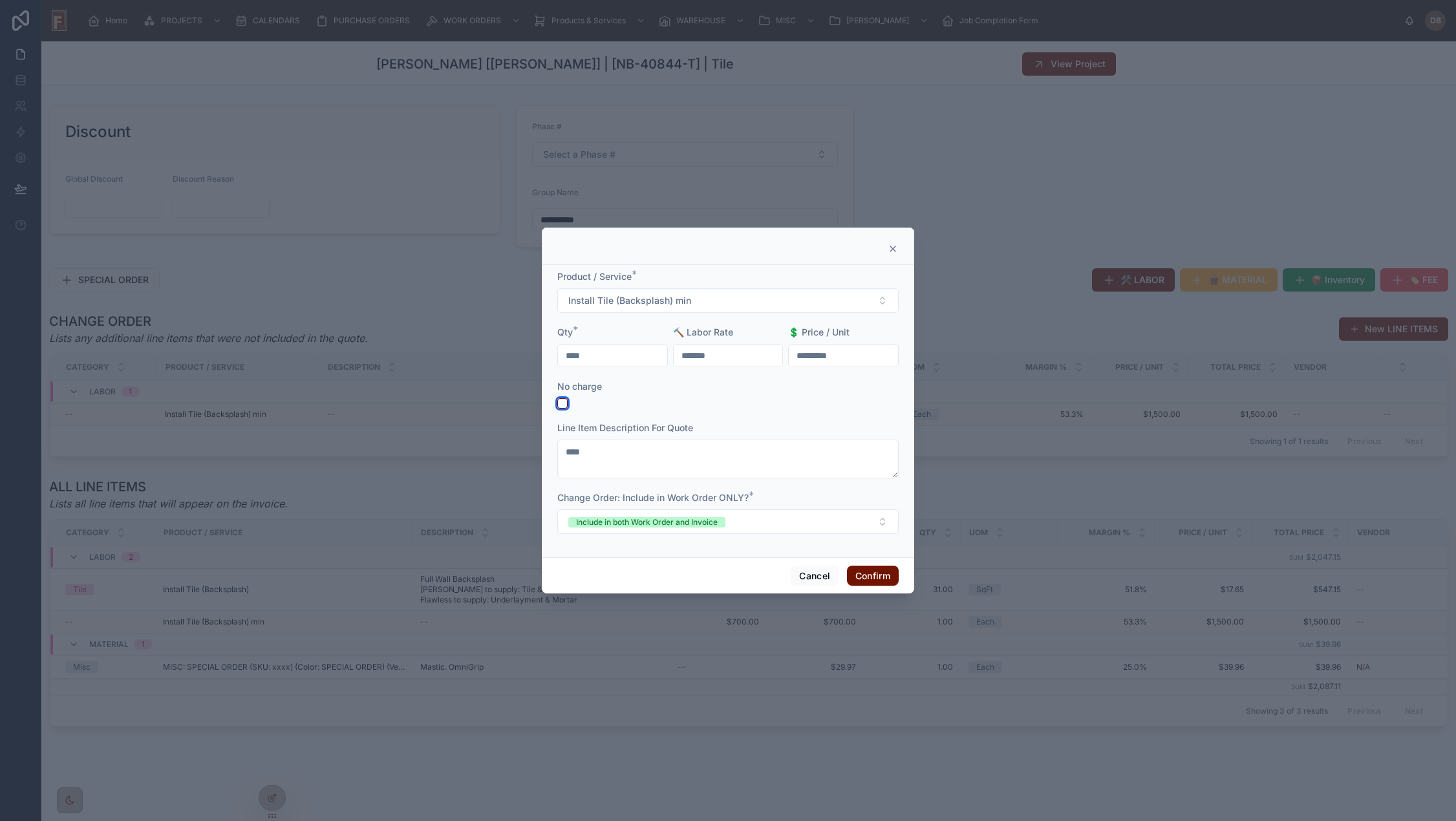
click at [561, 405] on button "button" at bounding box center [562, 403] width 10 height 10
click at [883, 581] on button "Confirm" at bounding box center [872, 576] width 52 height 21
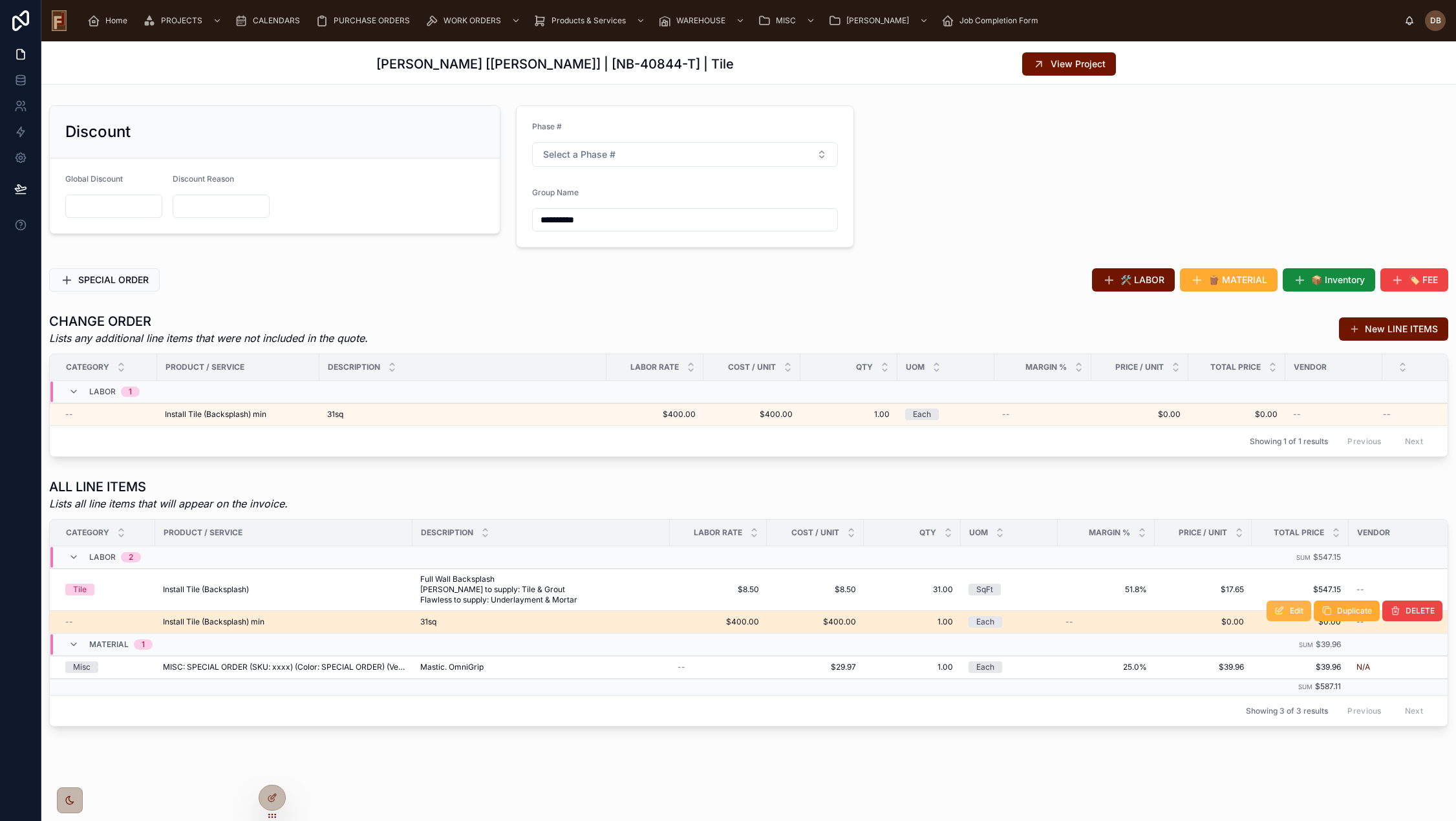
click at [1290, 616] on span "Edit" at bounding box center [1296, 611] width 14 height 10
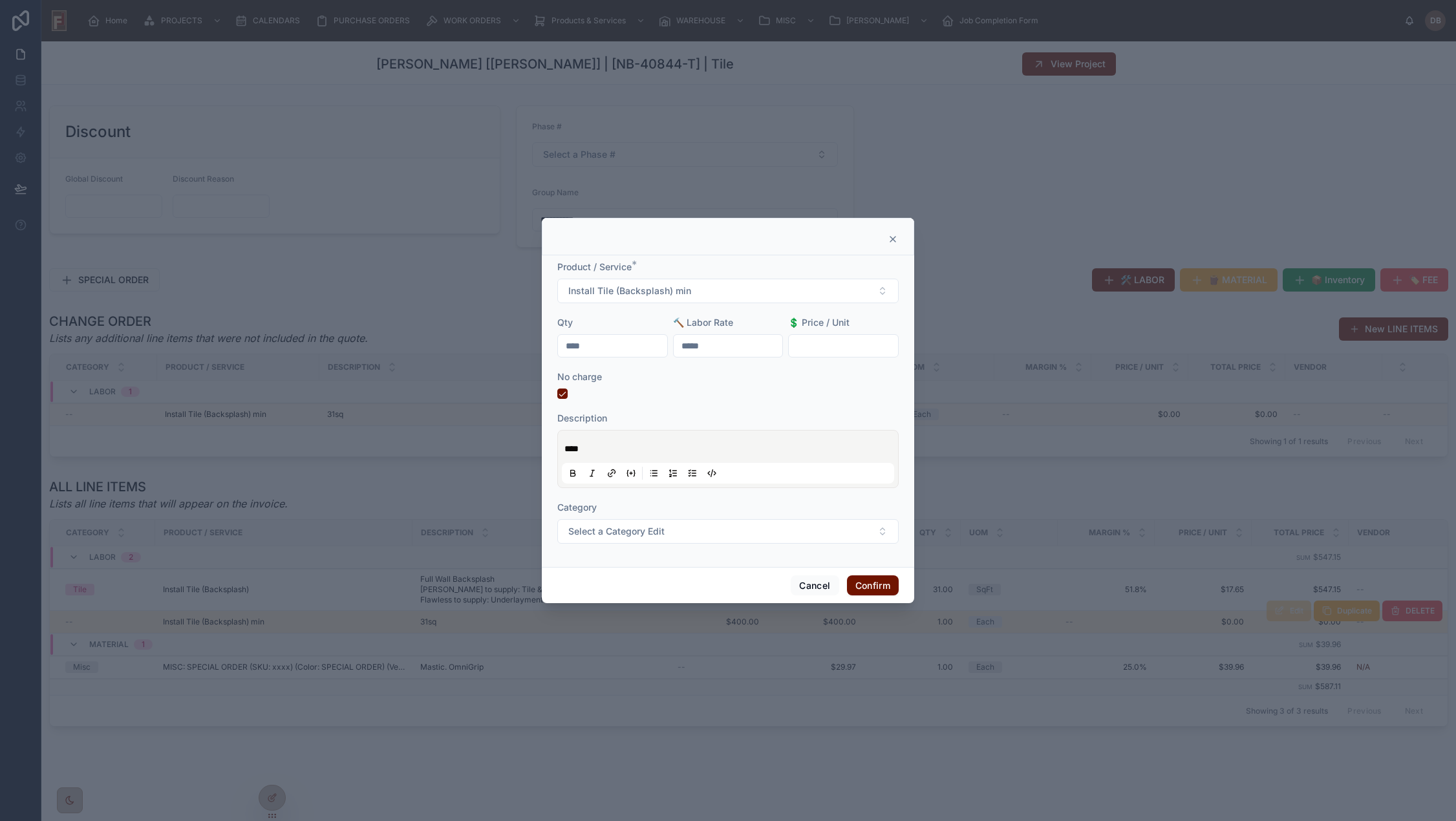
click at [891, 238] on icon at bounding box center [893, 239] width 10 height 10
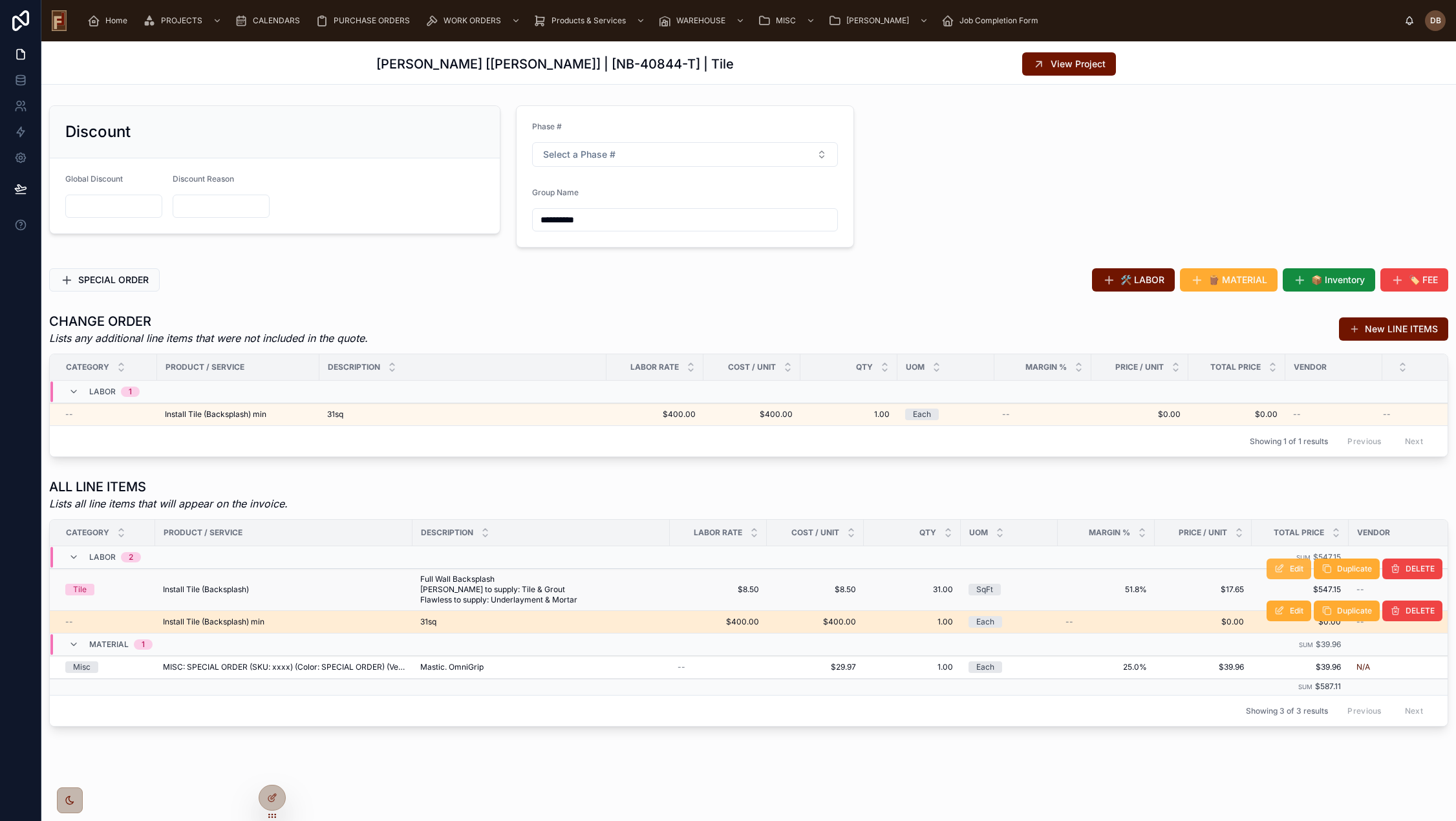
click at [1277, 578] on button "Edit" at bounding box center [1288, 568] width 45 height 21
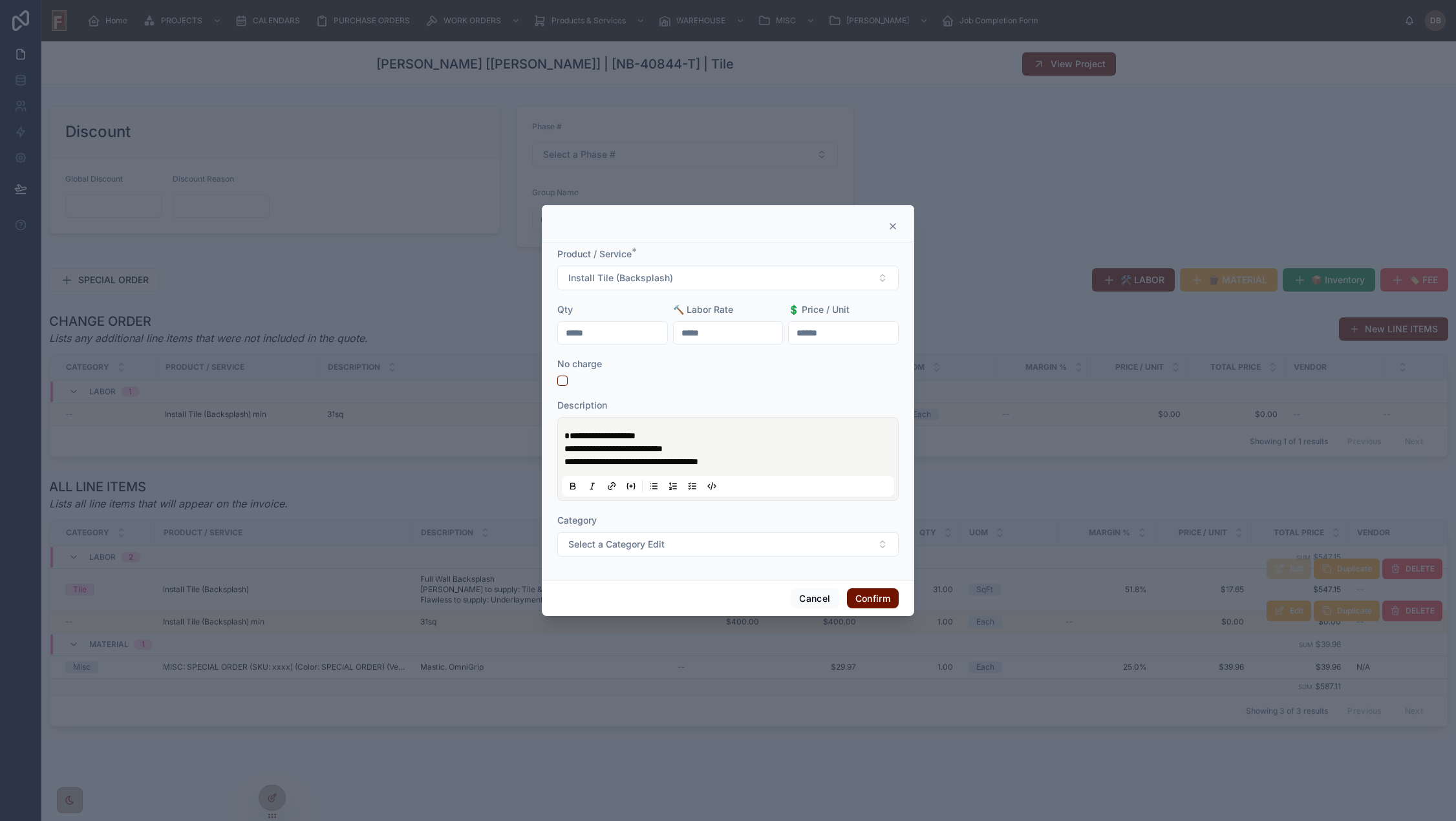
click at [731, 333] on input "*****" at bounding box center [728, 333] width 109 height 18
drag, startPoint x: 740, startPoint y: 333, endPoint x: 668, endPoint y: 335, distance: 72.0
click at [668, 335] on form "**********" at bounding box center [727, 408] width 341 height 322
type input "*****"
click at [894, 225] on icon at bounding box center [893, 226] width 10 height 10
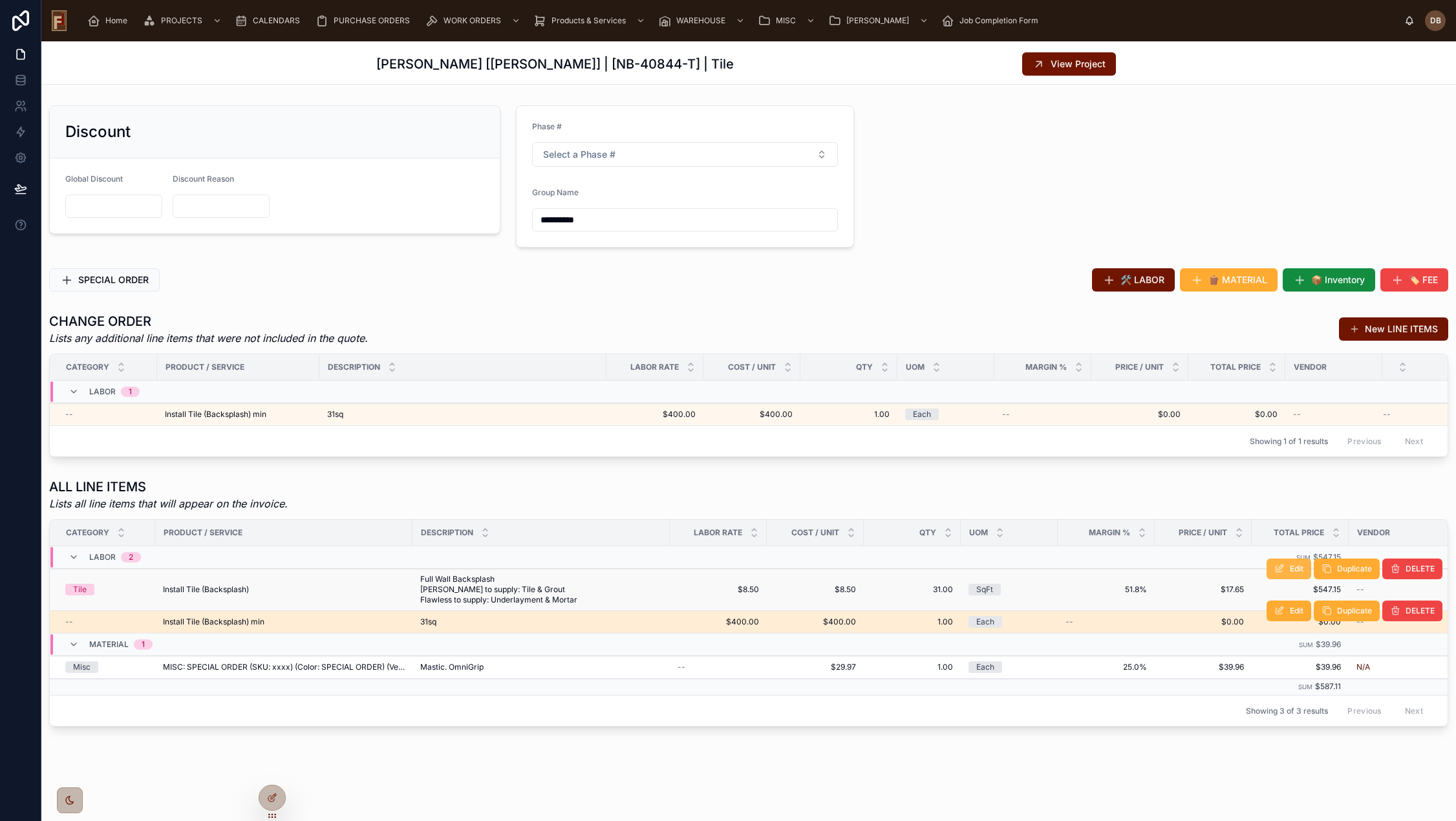
click at [1279, 578] on button "Edit" at bounding box center [1288, 568] width 45 height 21
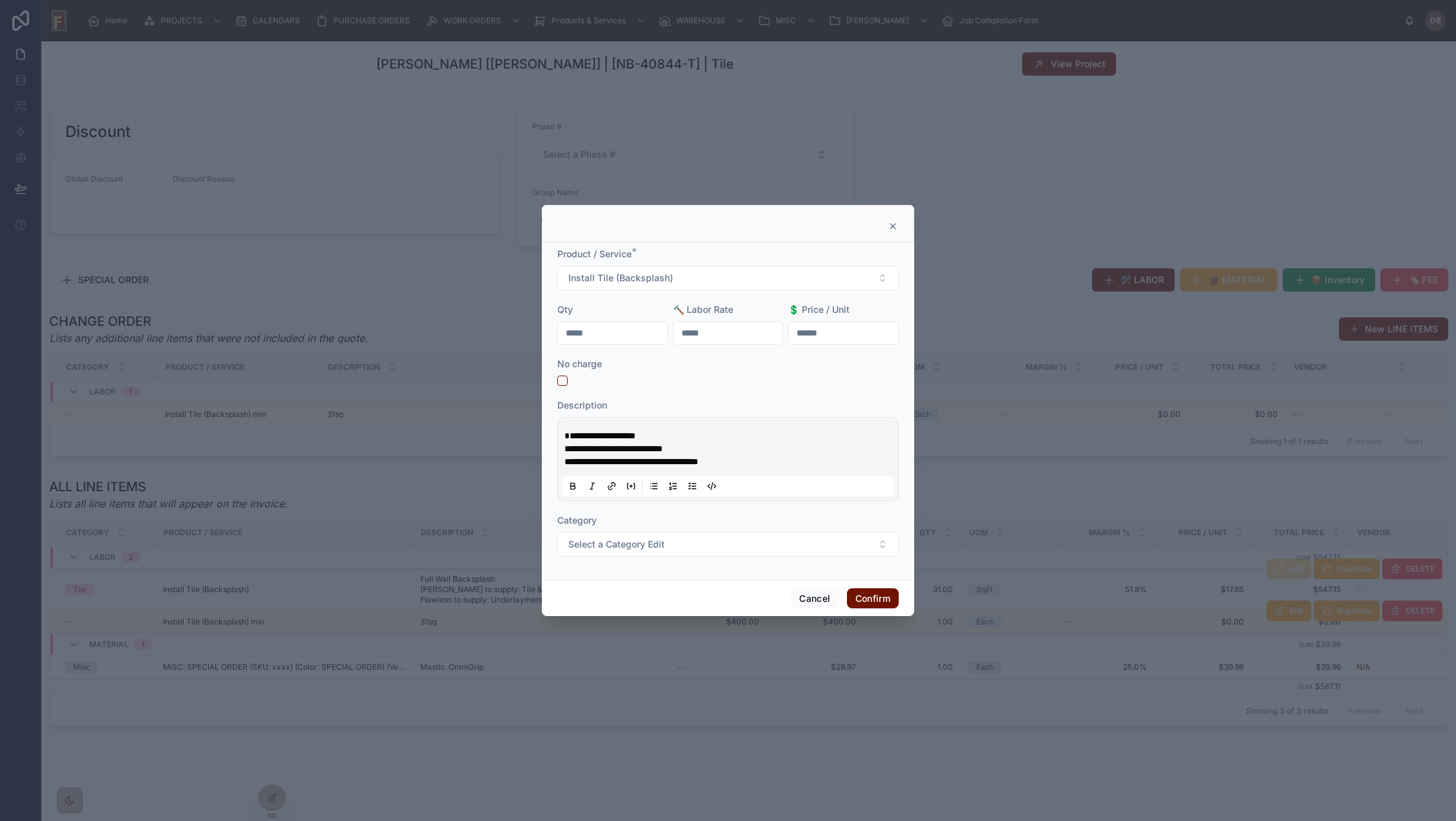
drag, startPoint x: 721, startPoint y: 328, endPoint x: 662, endPoint y: 334, distance: 59.3
click at [662, 334] on form "**********" at bounding box center [727, 408] width 341 height 322
type input "*****"
click at [868, 599] on button "Confirm" at bounding box center [872, 598] width 52 height 21
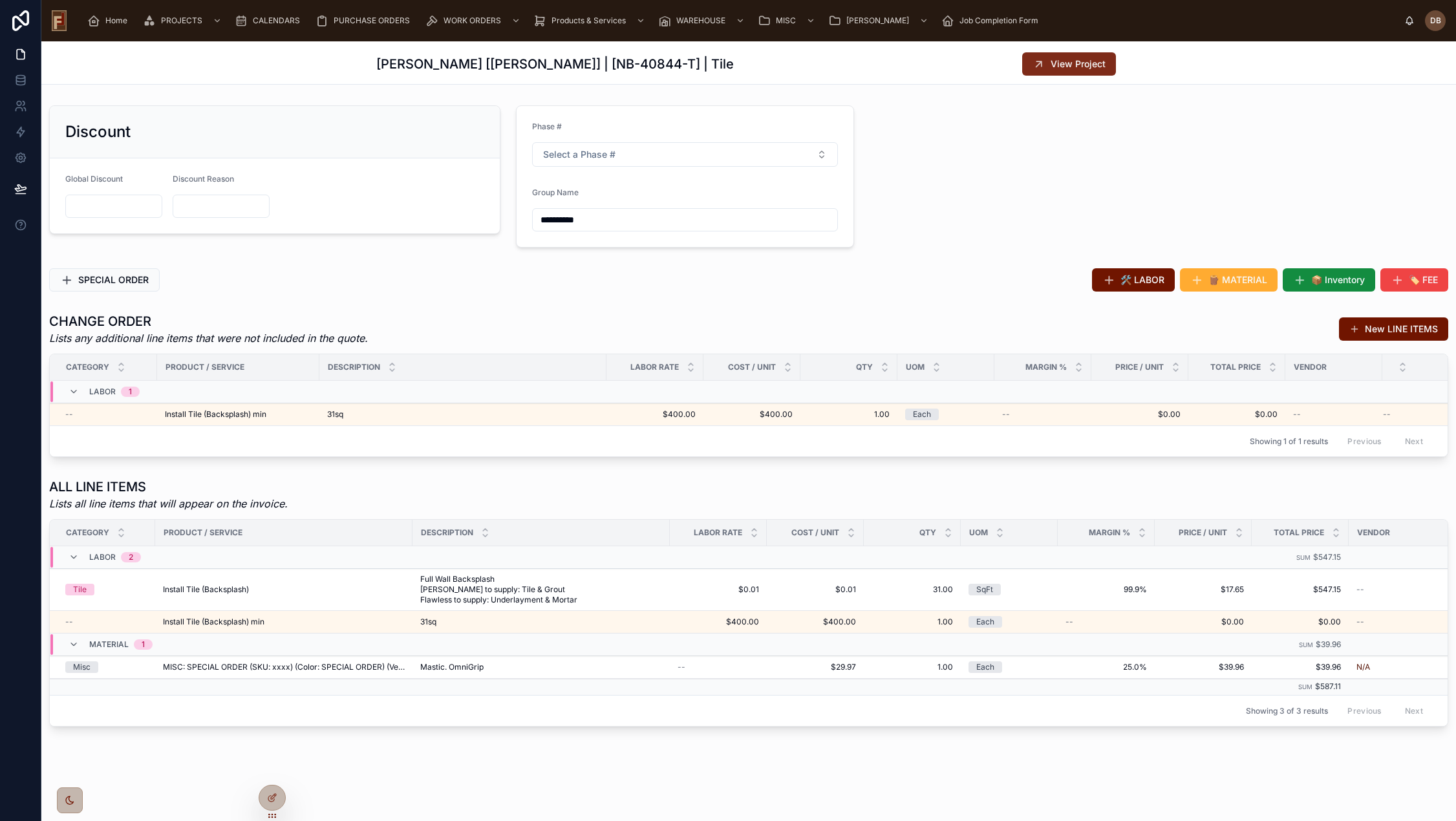
click at [1066, 60] on span "View Project" at bounding box center [1078, 64] width 55 height 13
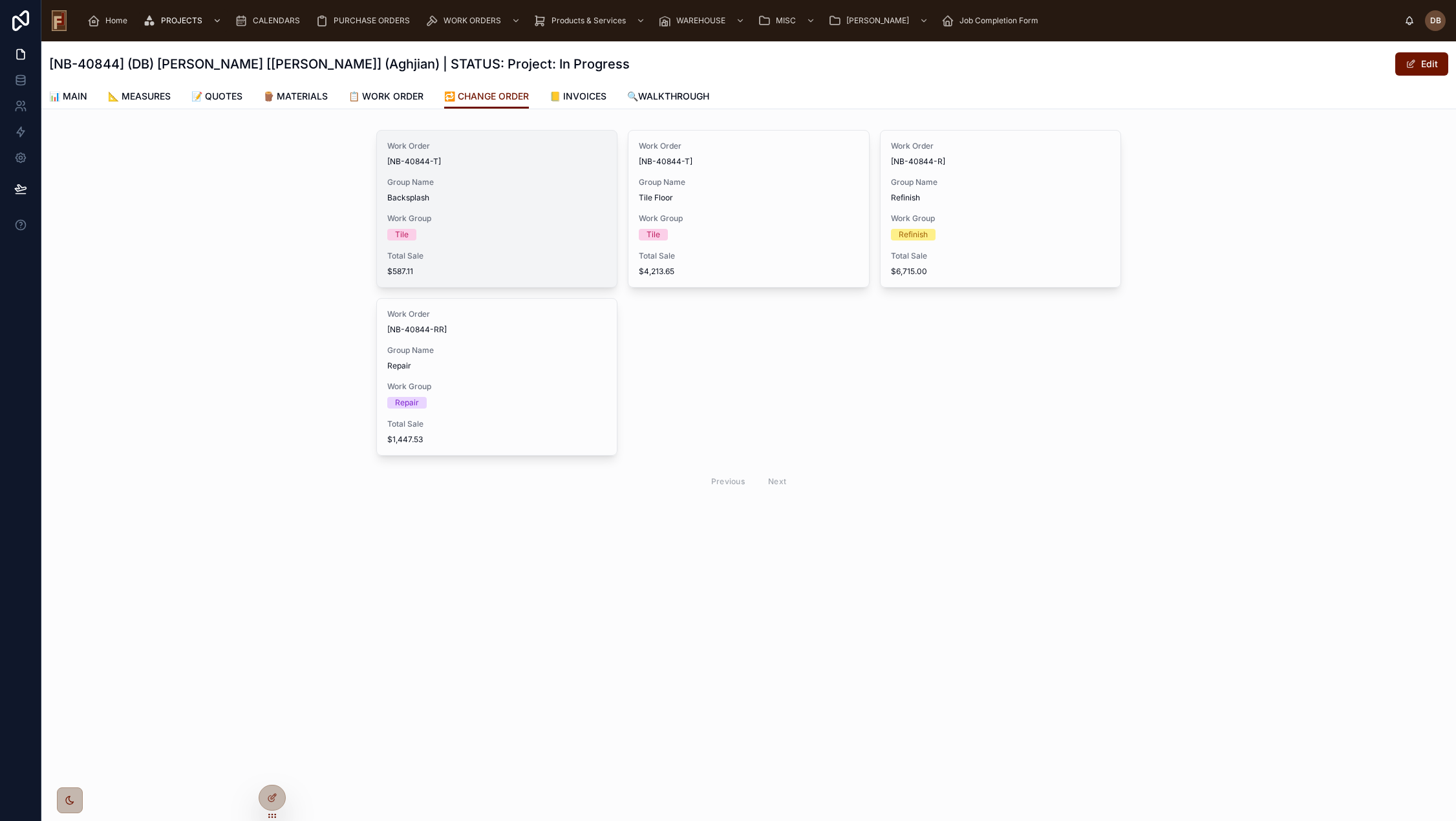
click at [473, 182] on span "Group Name" at bounding box center [497, 182] width 219 height 10
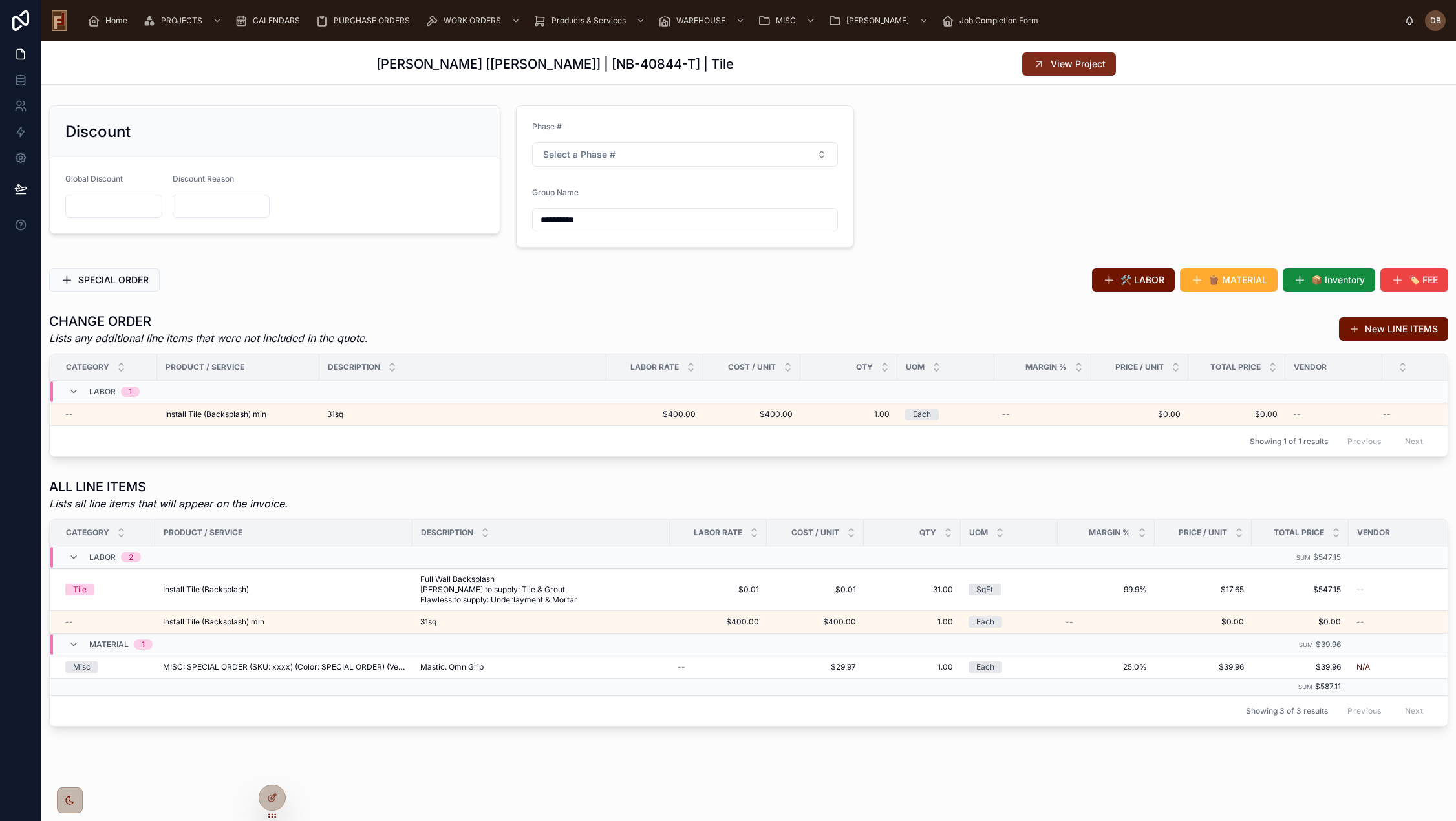
click at [1082, 60] on span "View Project" at bounding box center [1078, 64] width 55 height 13
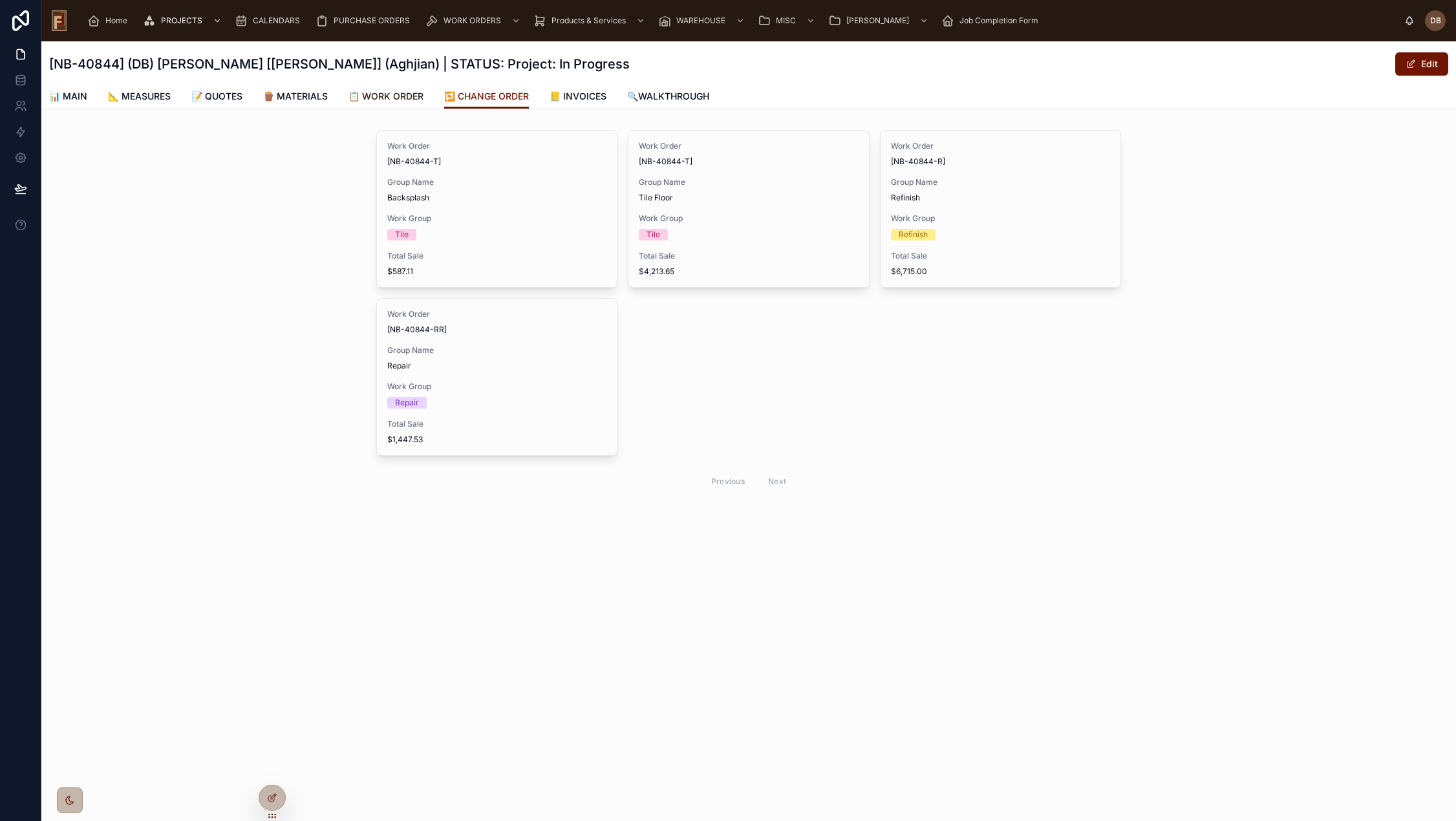
click at [408, 91] on span "📋 WORK ORDER" at bounding box center [386, 96] width 75 height 13
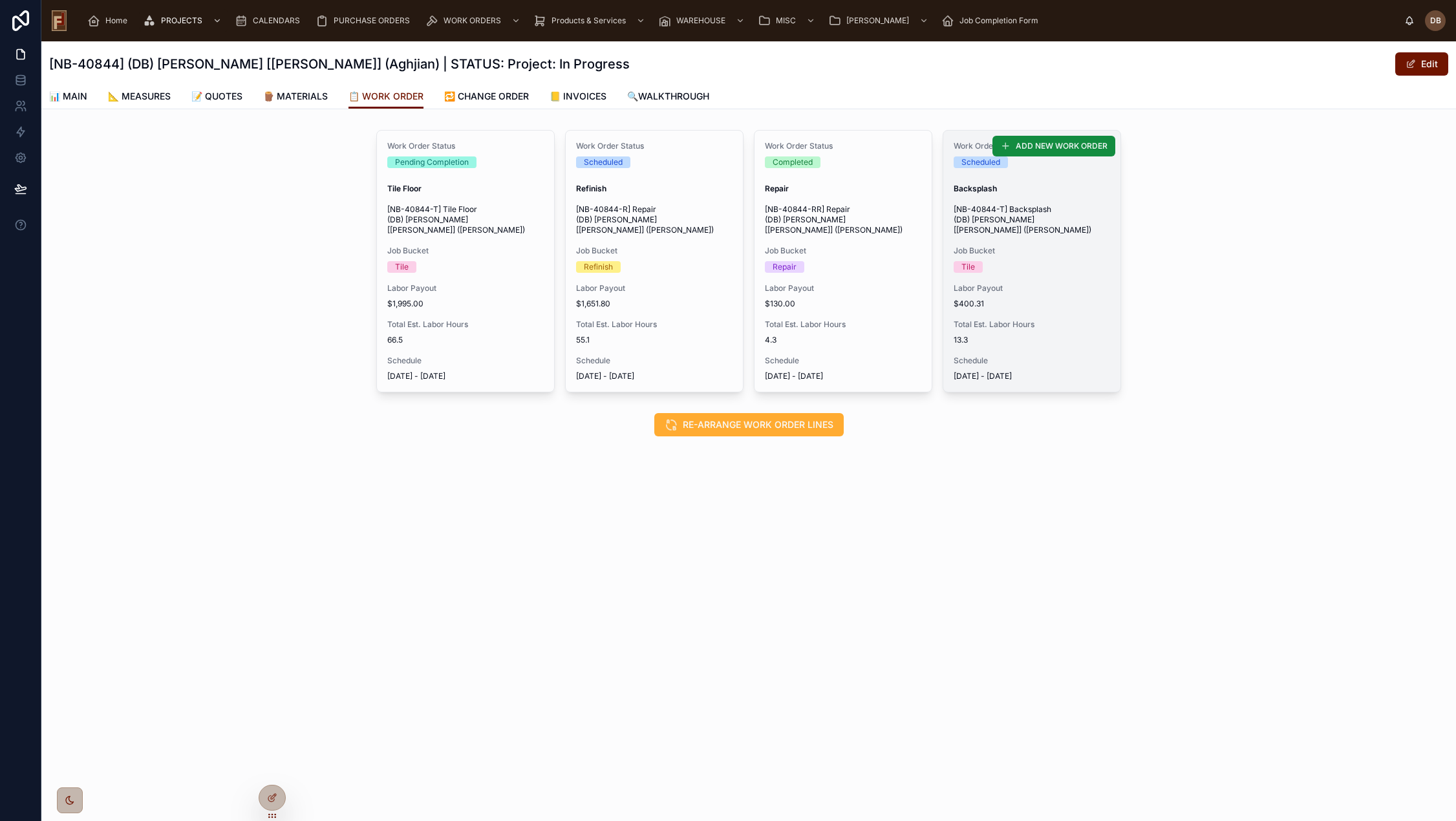
click at [1067, 261] on div "Tile" at bounding box center [1032, 267] width 157 height 12
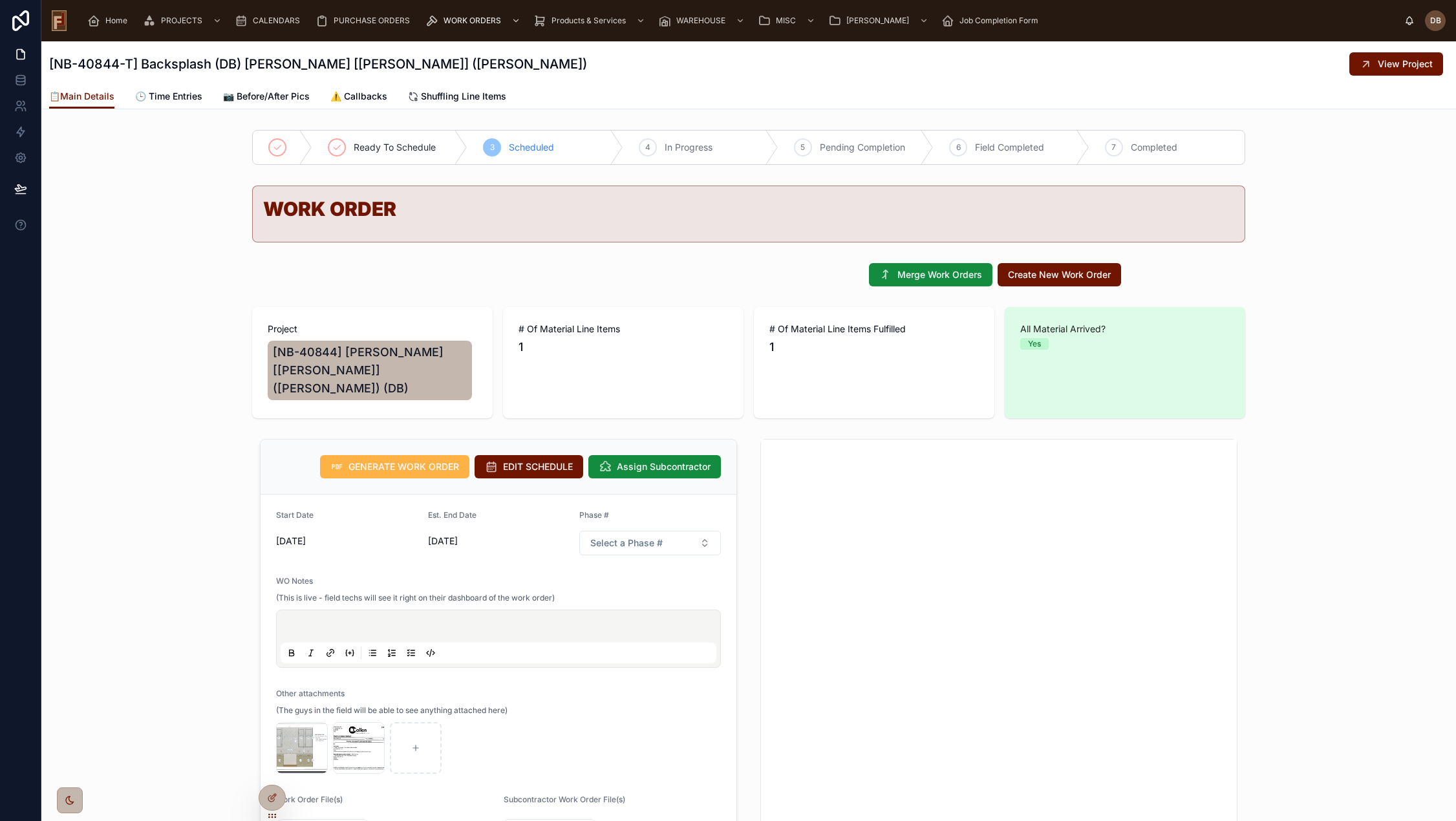
click at [423, 460] on span "GENERATE WORK ORDER" at bounding box center [404, 467] width 111 height 13
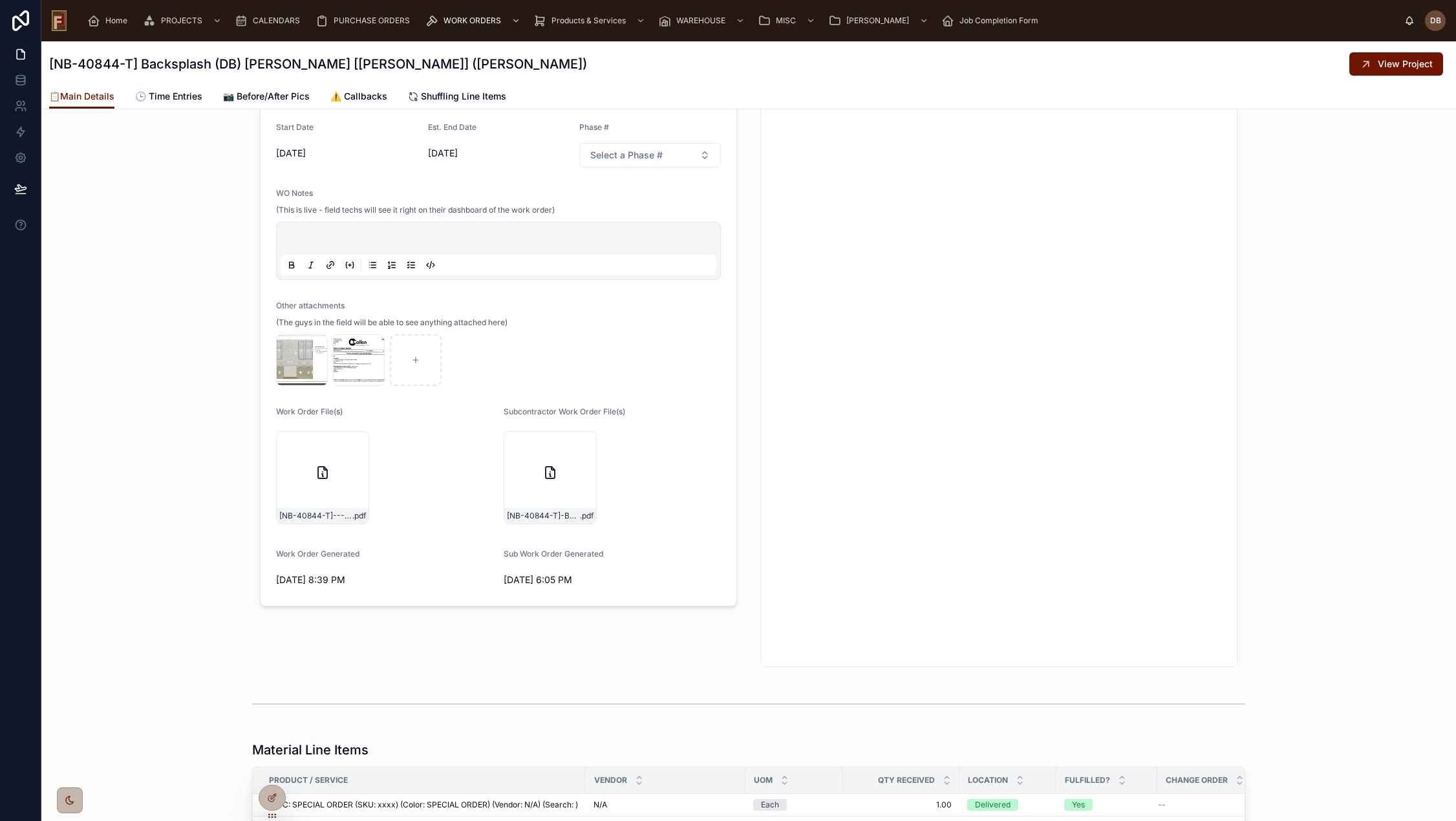
scroll to position [388, 0]
click at [1380, 64] on span "View Project" at bounding box center [1405, 64] width 55 height 13
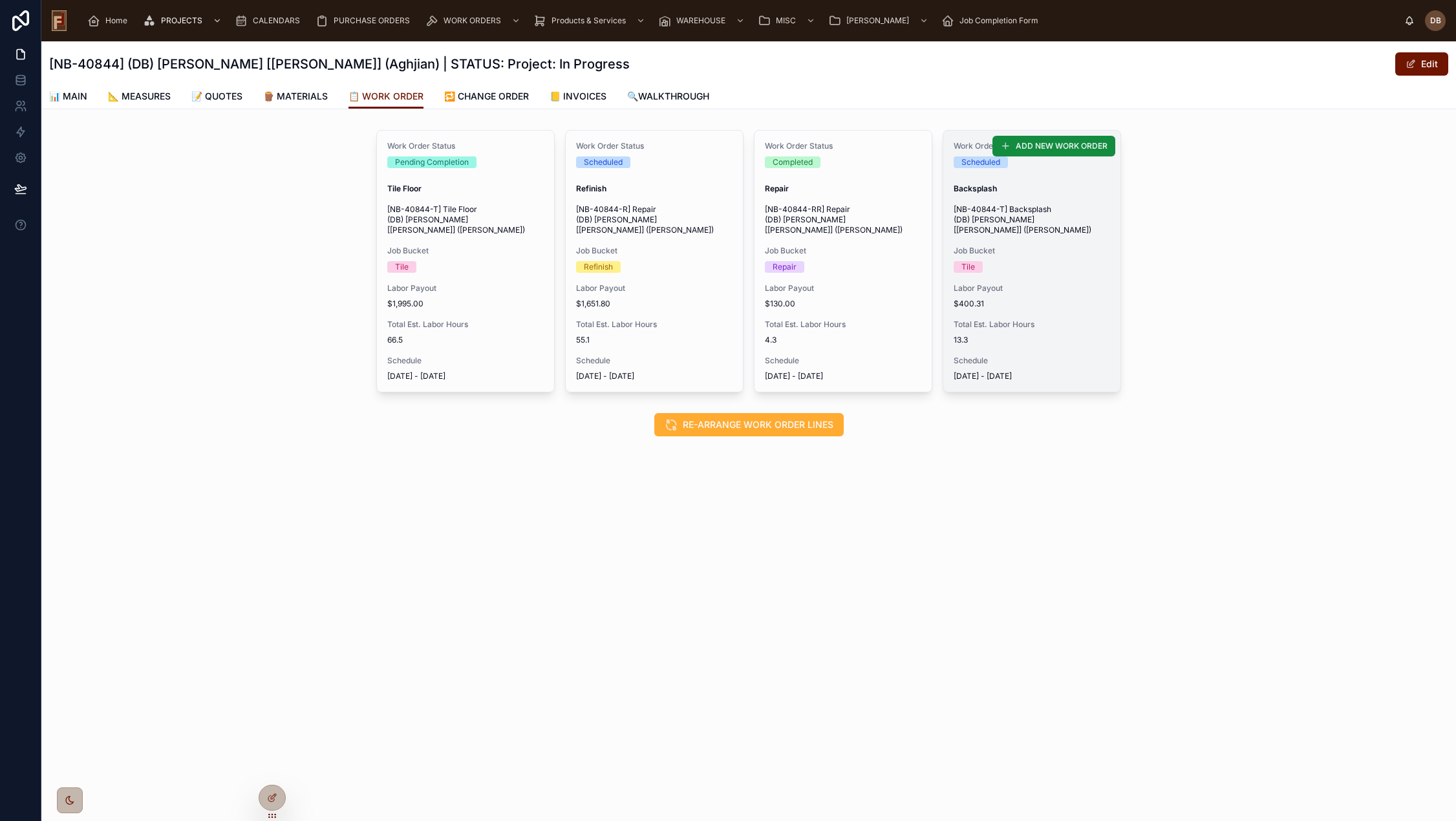
click at [1008, 249] on div "Job Bucket Tile" at bounding box center [1032, 259] width 157 height 27
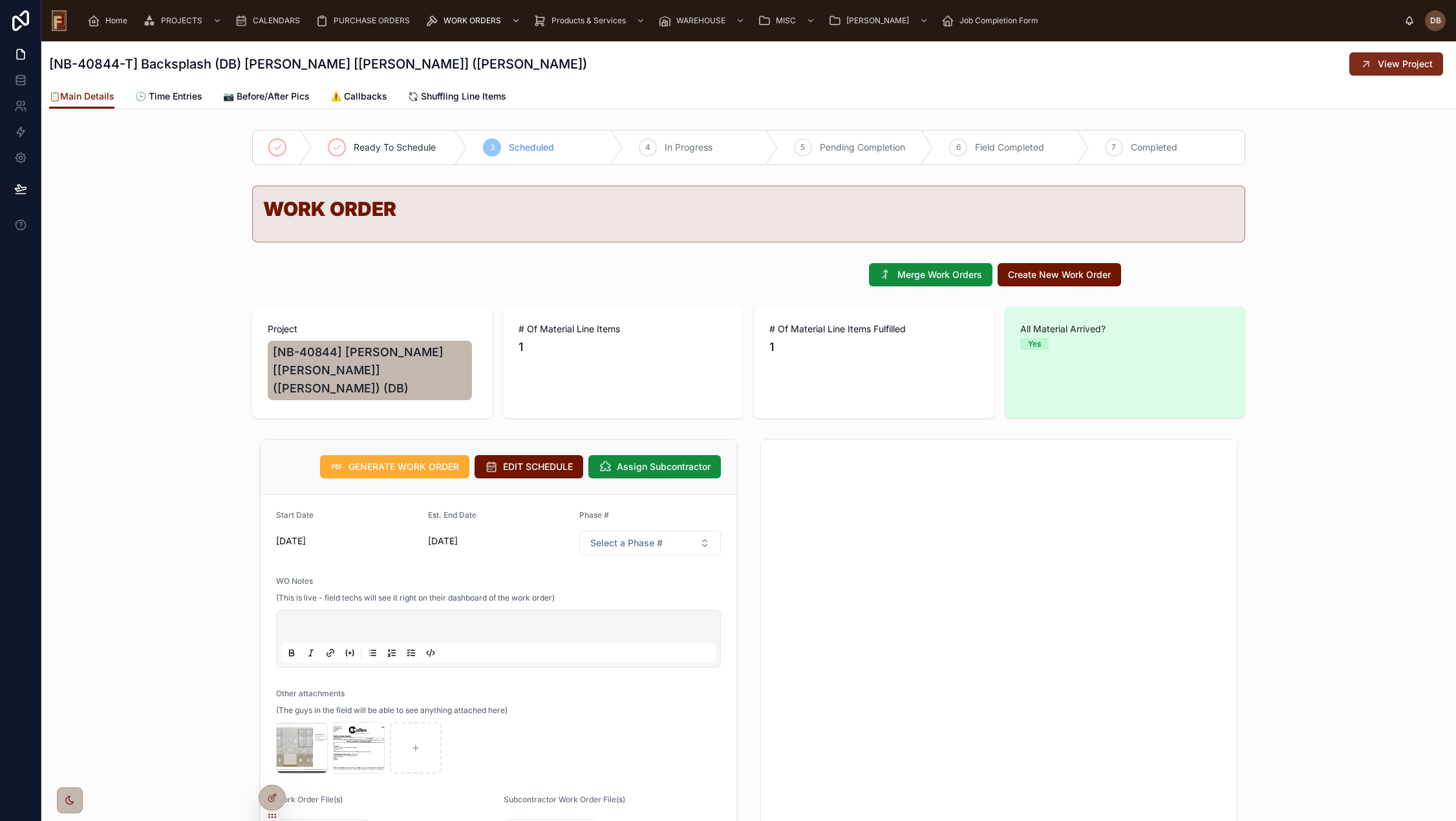
click at [1360, 72] on button "View Project" at bounding box center [1396, 64] width 94 height 23
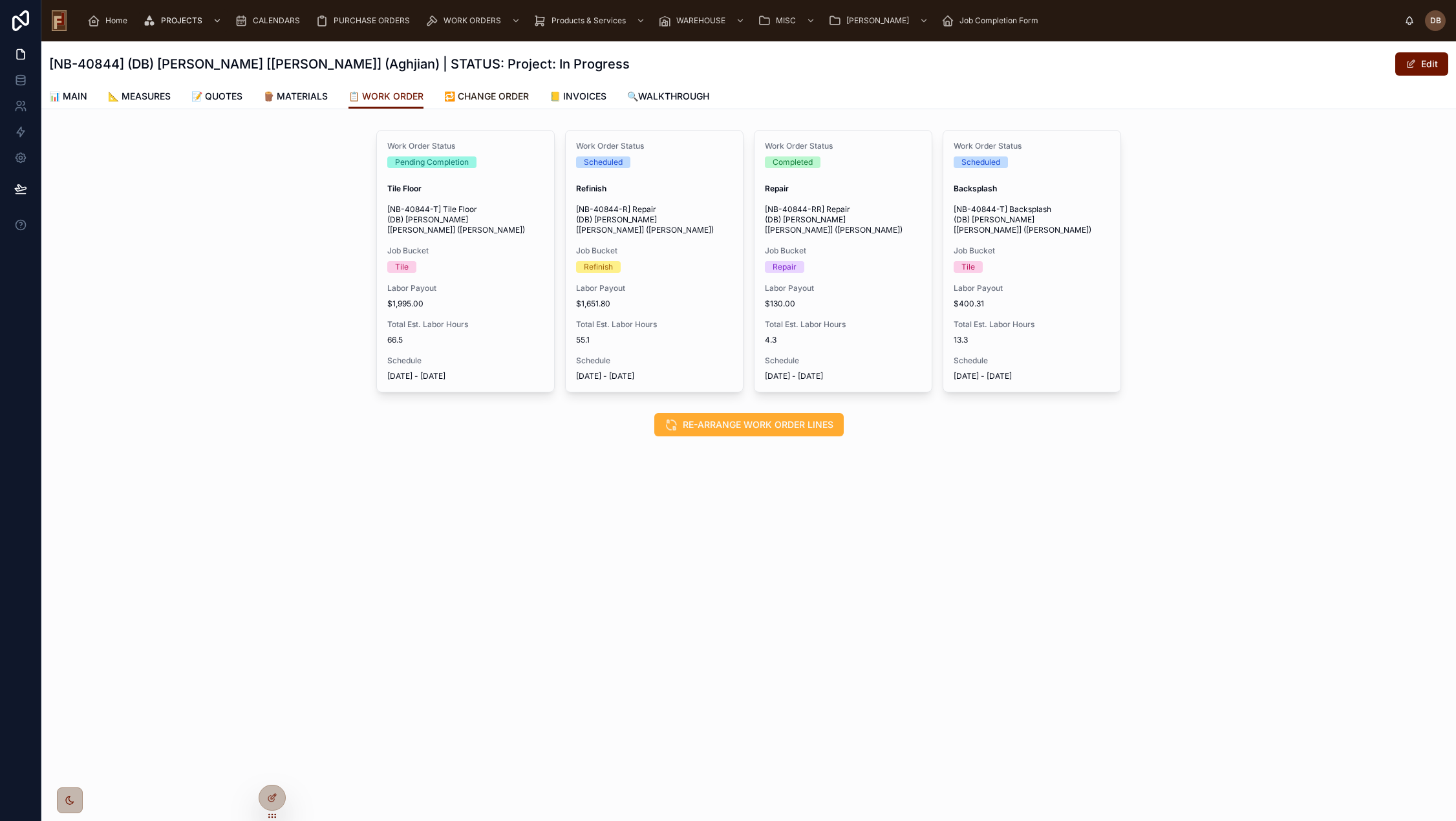
click at [501, 97] on span "🔁 CHANGE ORDER" at bounding box center [486, 96] width 85 height 13
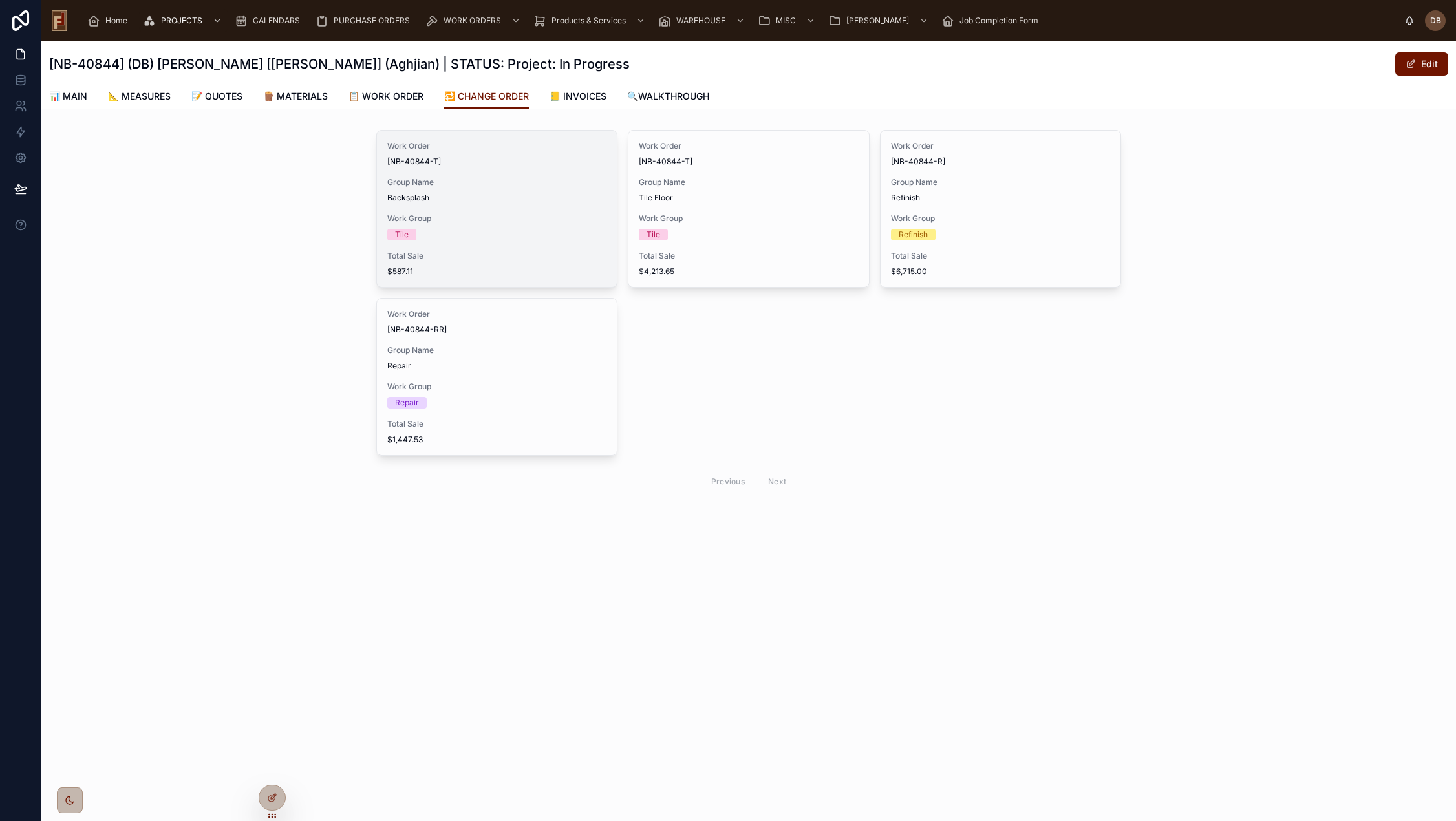
click at [491, 166] on span "[NB-40844-T]" at bounding box center [497, 162] width 219 height 10
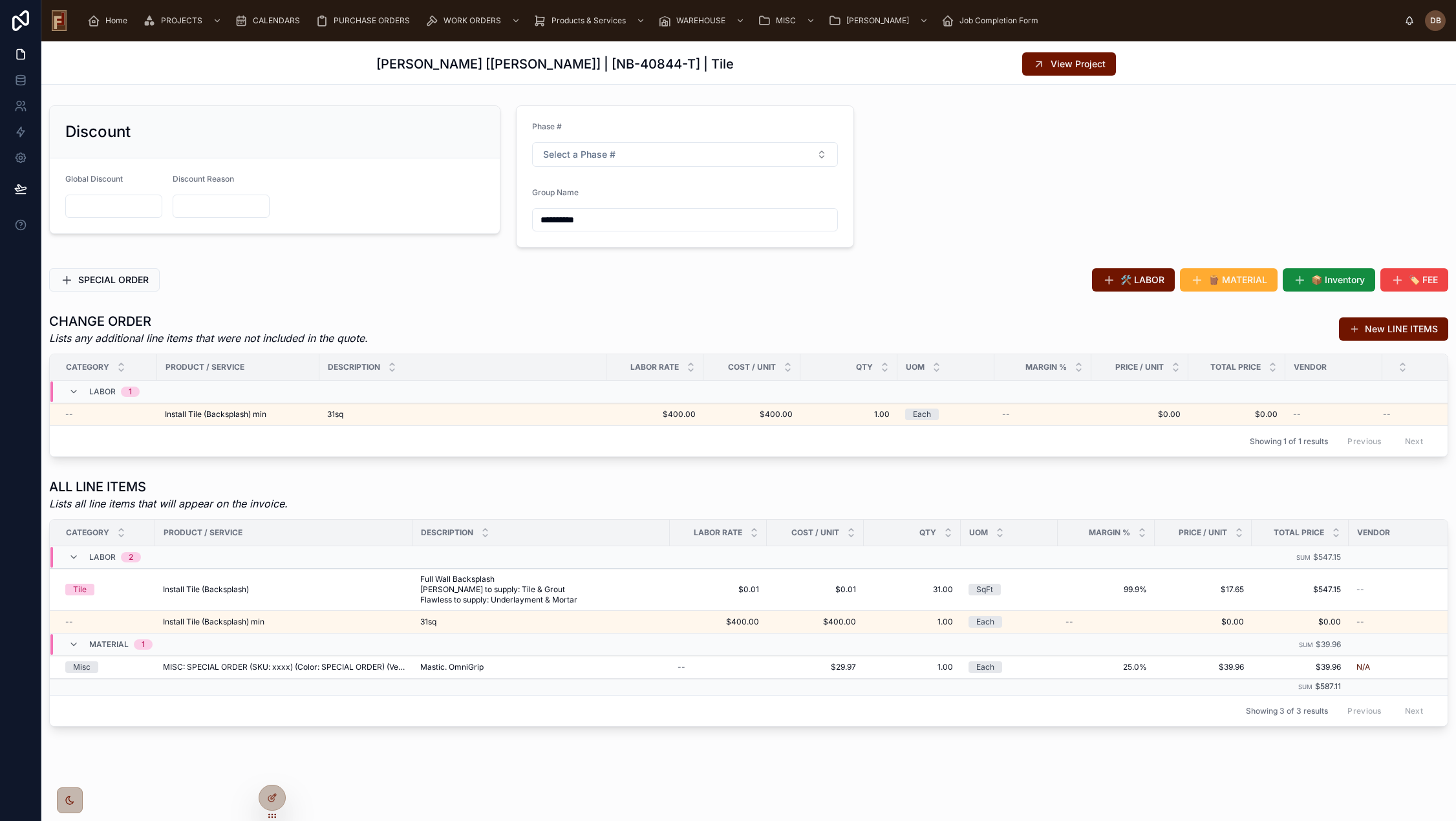
scroll to position [13, 0]
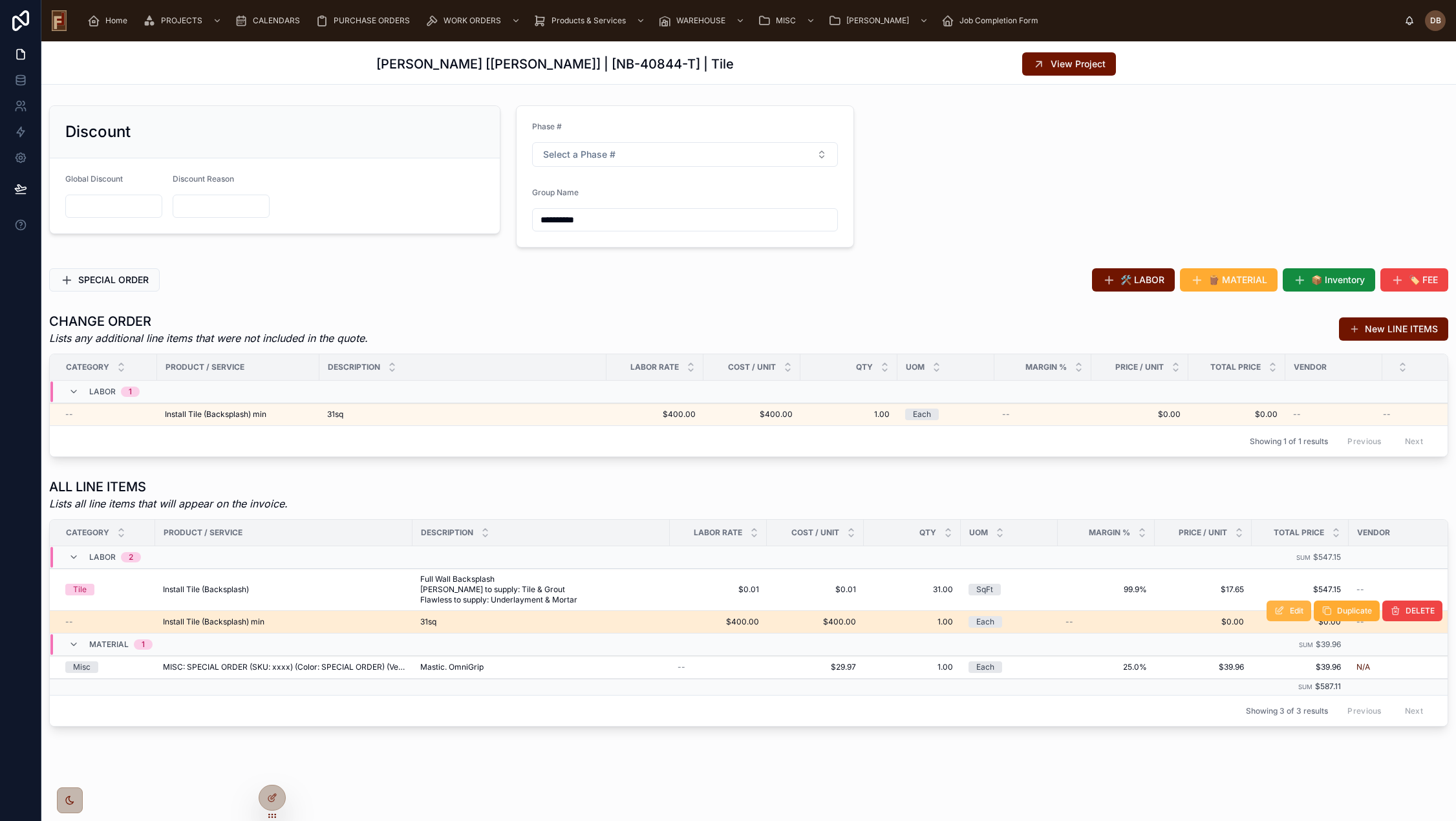
click at [1274, 607] on icon at bounding box center [1279, 611] width 10 height 10
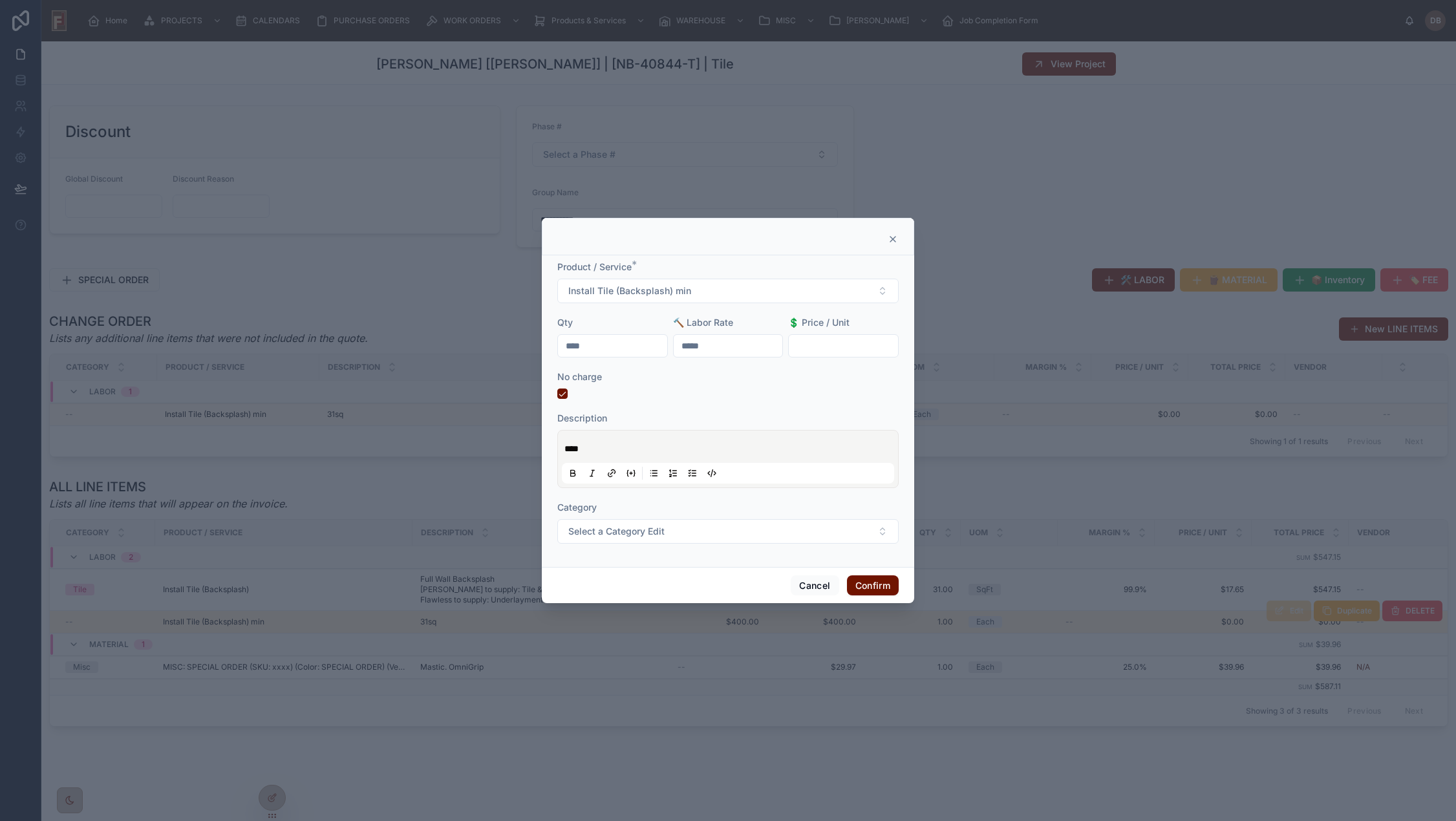
click at [826, 340] on input "text" at bounding box center [843, 346] width 109 height 18
type input "*******"
drag, startPoint x: 563, startPoint y: 394, endPoint x: 577, endPoint y: 405, distance: 17.8
click at [563, 395] on button "button" at bounding box center [562, 394] width 10 height 10
click at [880, 583] on button "Confirm" at bounding box center [872, 585] width 52 height 21
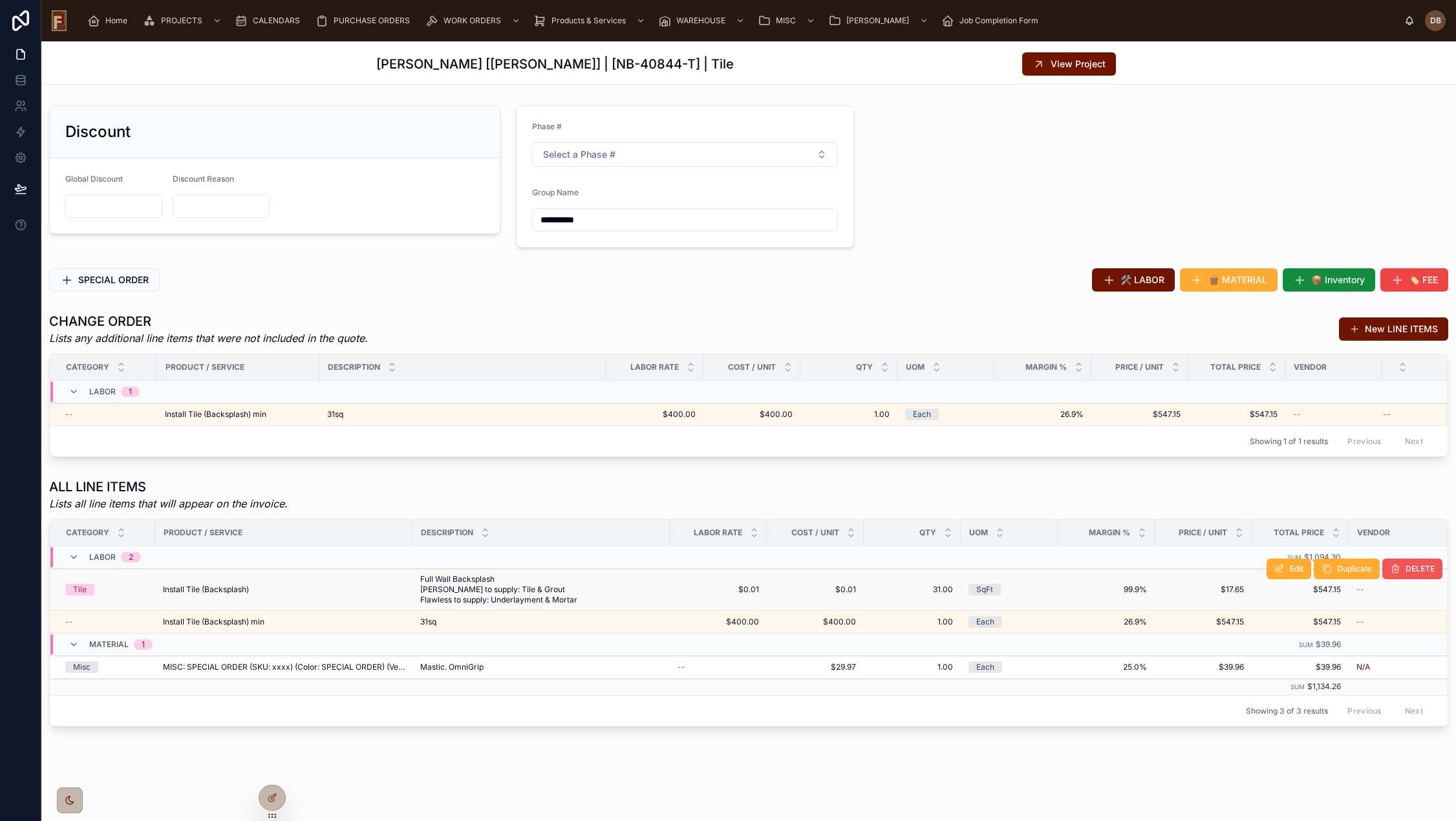
click at [1406, 564] on span "DELETE" at bounding box center [1420, 568] width 29 height 10
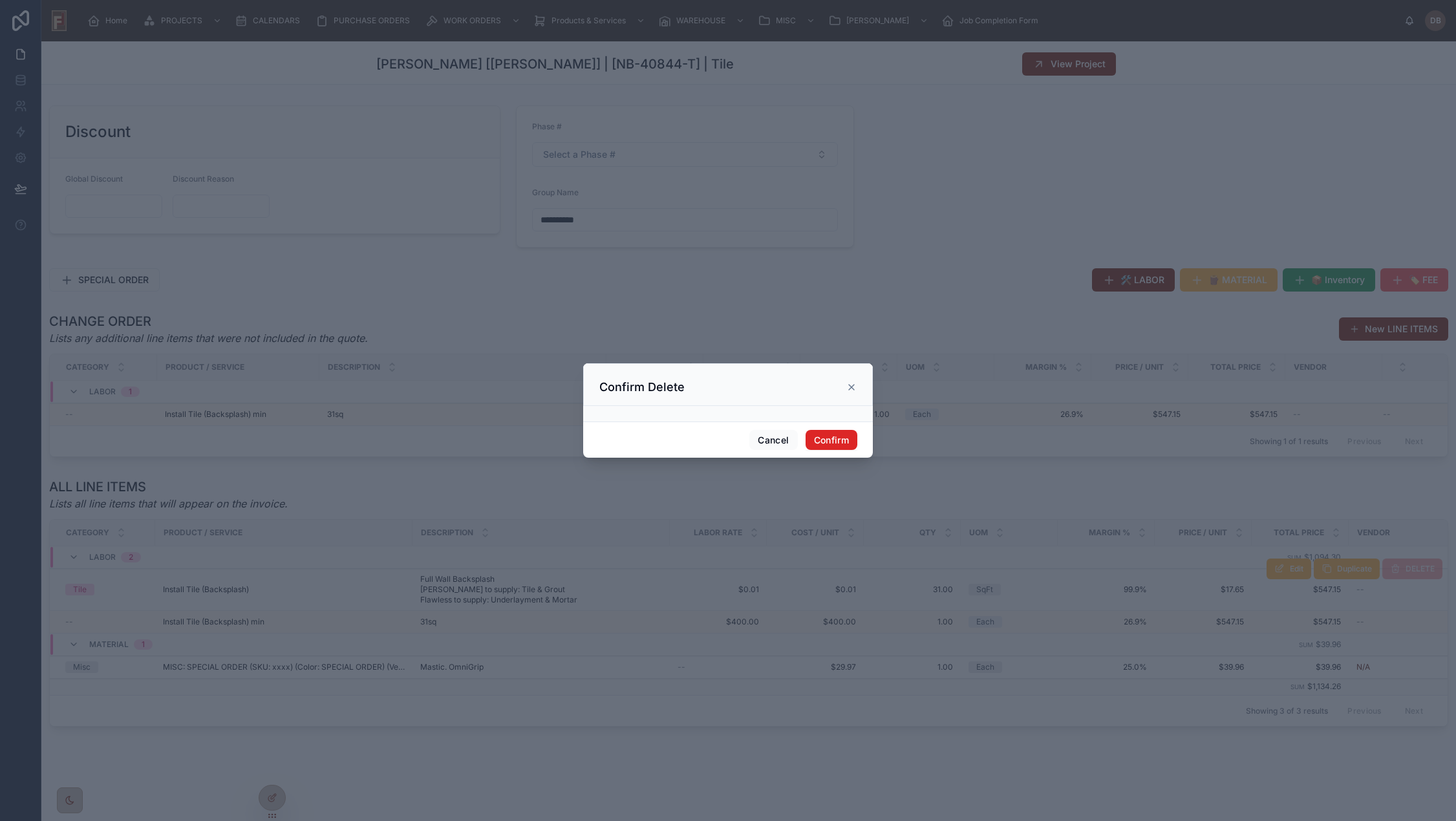
click at [835, 439] on button "Confirm" at bounding box center [832, 440] width 52 height 21
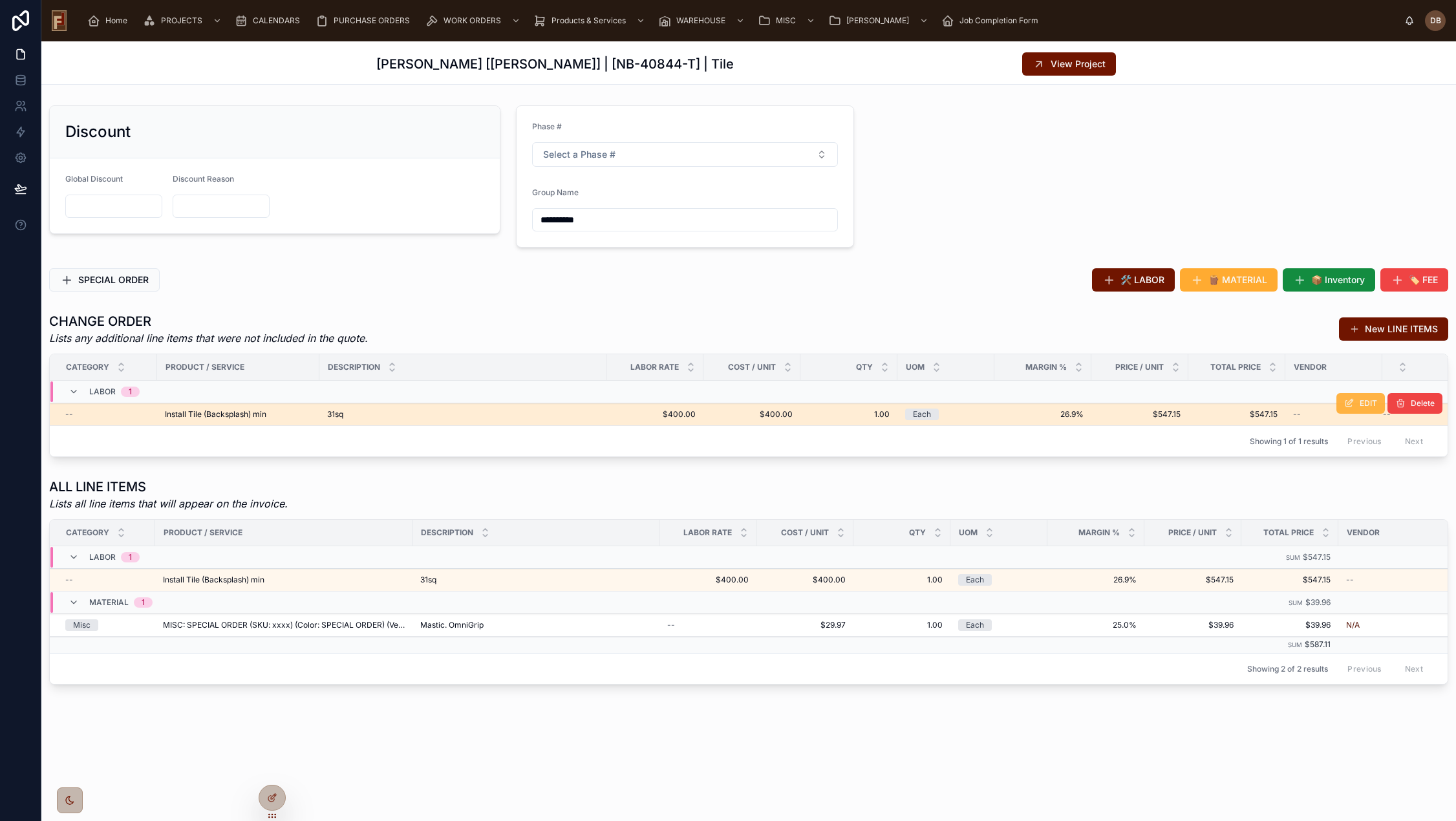
click at [1349, 406] on icon at bounding box center [1349, 403] width 10 height 10
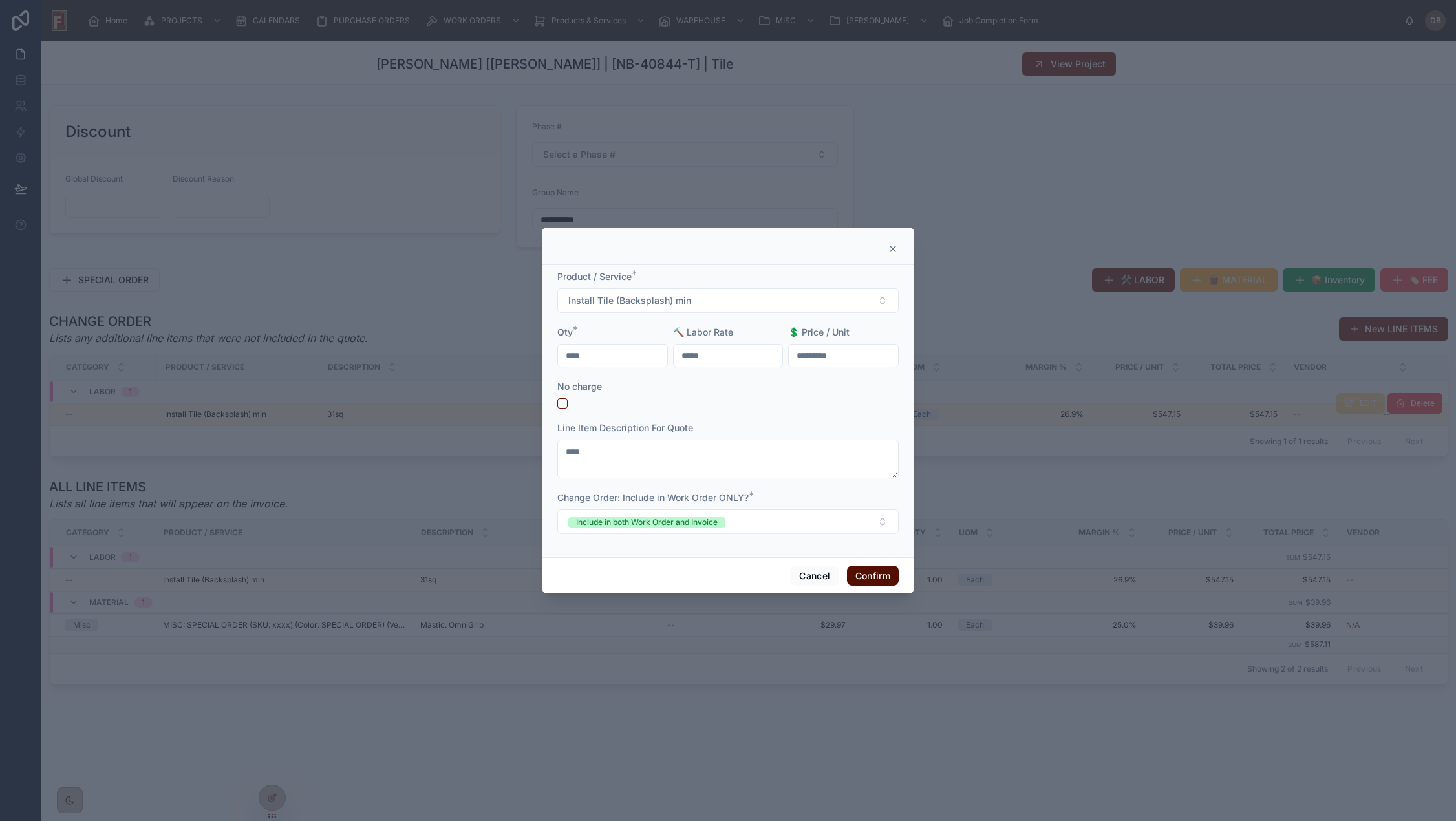
click at [873, 573] on button "Confirm" at bounding box center [872, 576] width 52 height 21
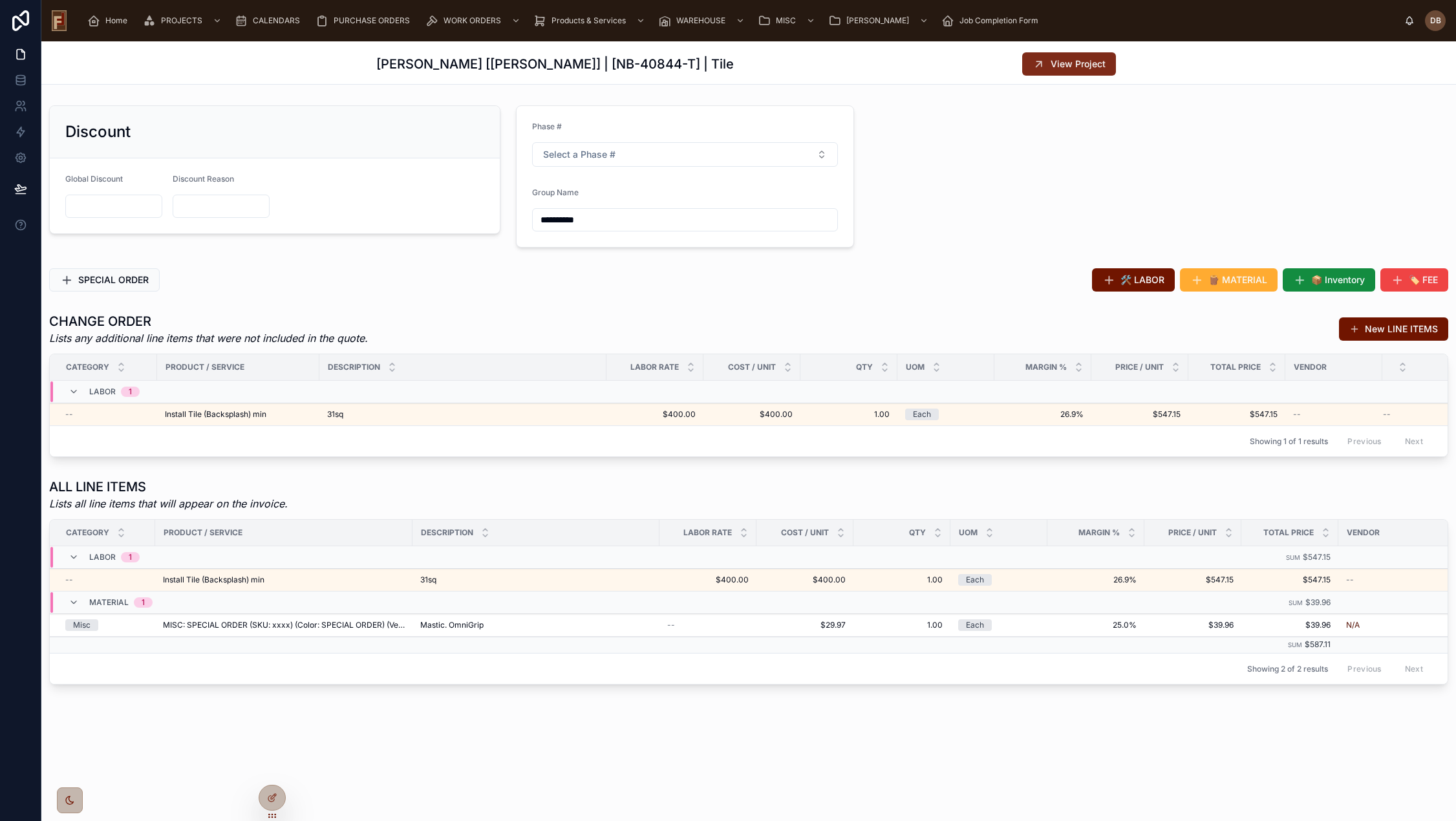
click at [1069, 65] on span "View Project" at bounding box center [1078, 64] width 55 height 13
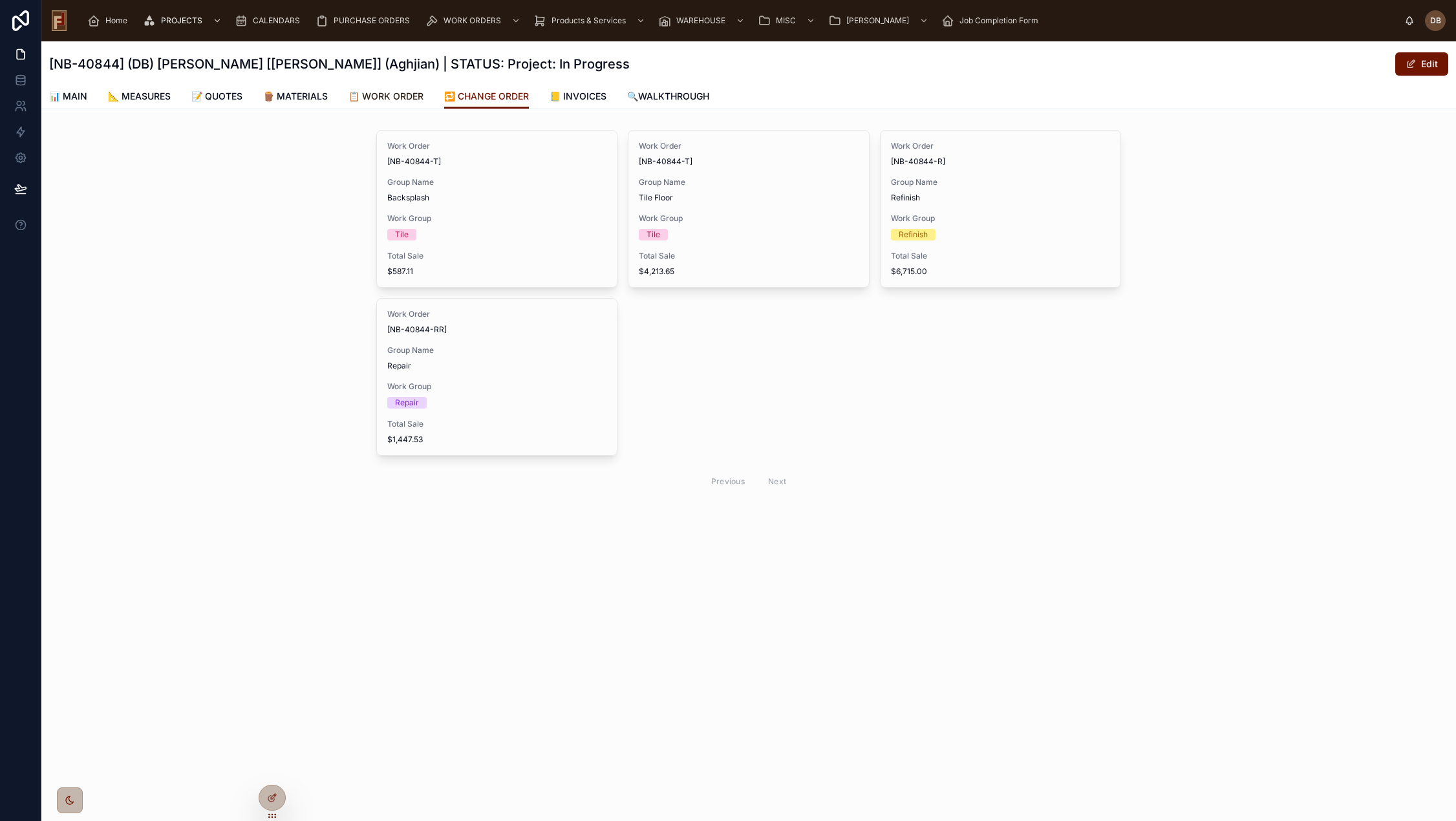
click at [406, 95] on span "📋 WORK ORDER" at bounding box center [386, 96] width 75 height 13
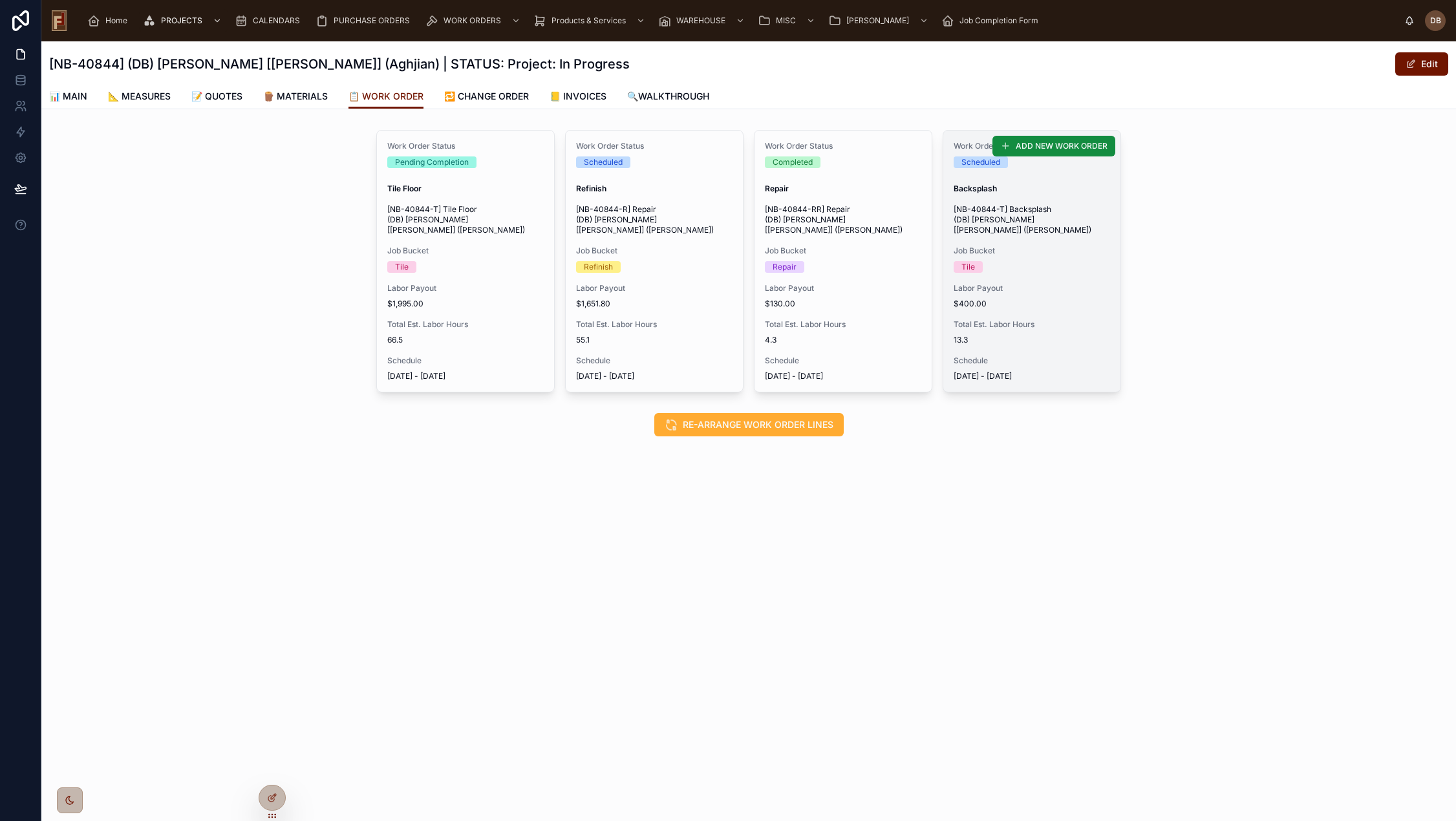
click at [1011, 298] on span "$400.00" at bounding box center [1032, 304] width 157 height 10
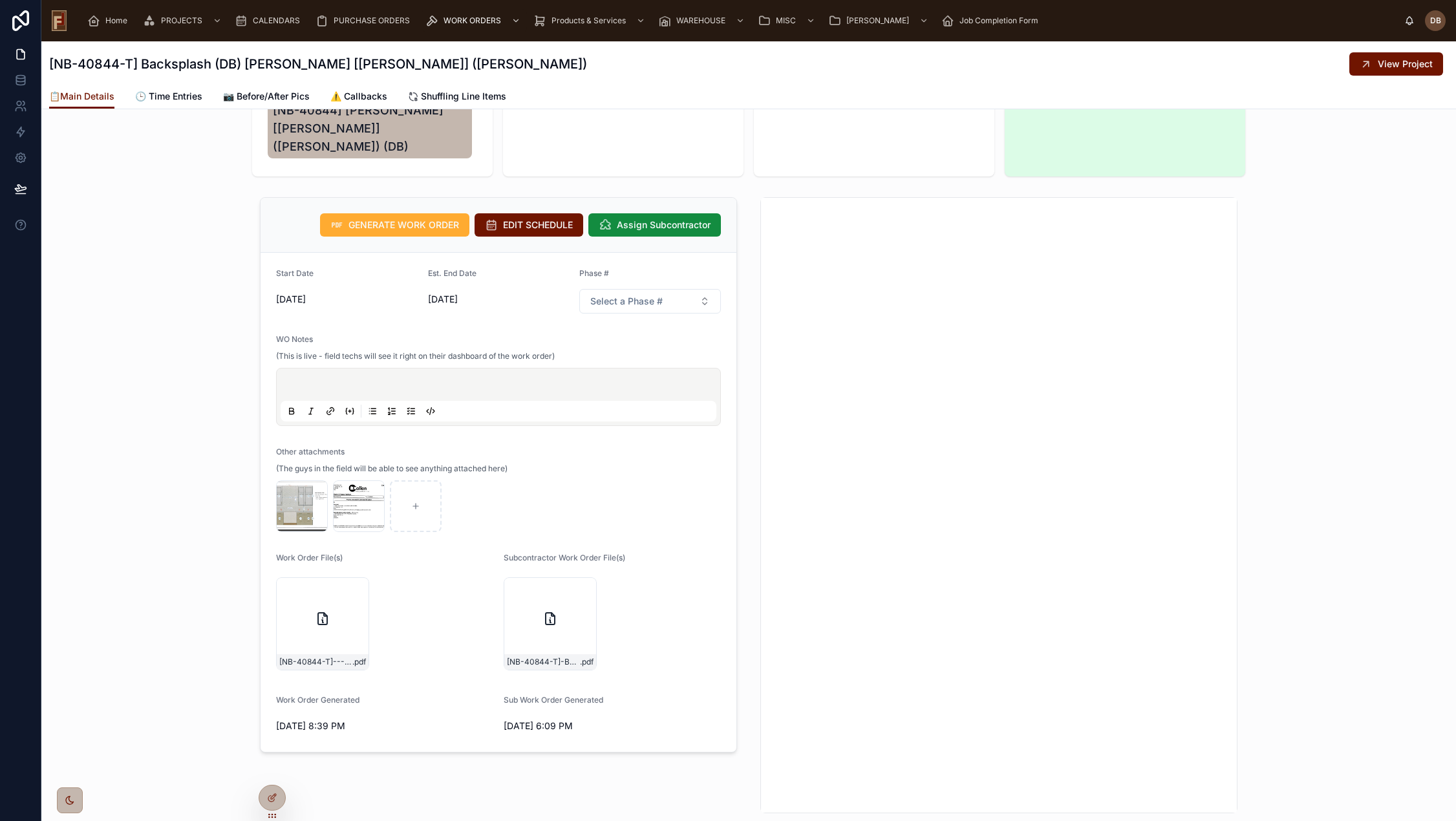
scroll to position [323, 0]
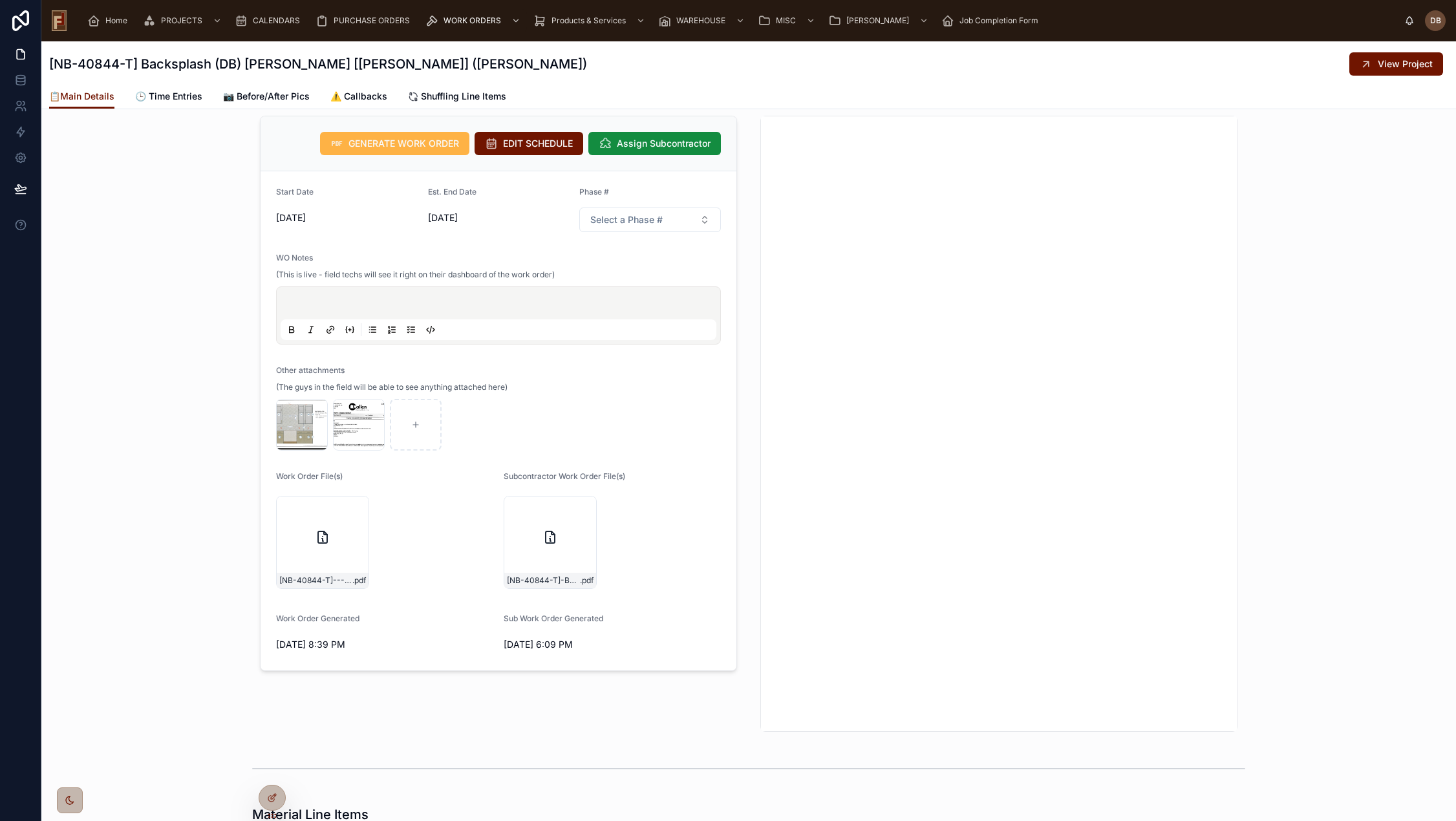
click at [429, 137] on span "GENERATE WORK ORDER" at bounding box center [404, 144] width 111 height 13
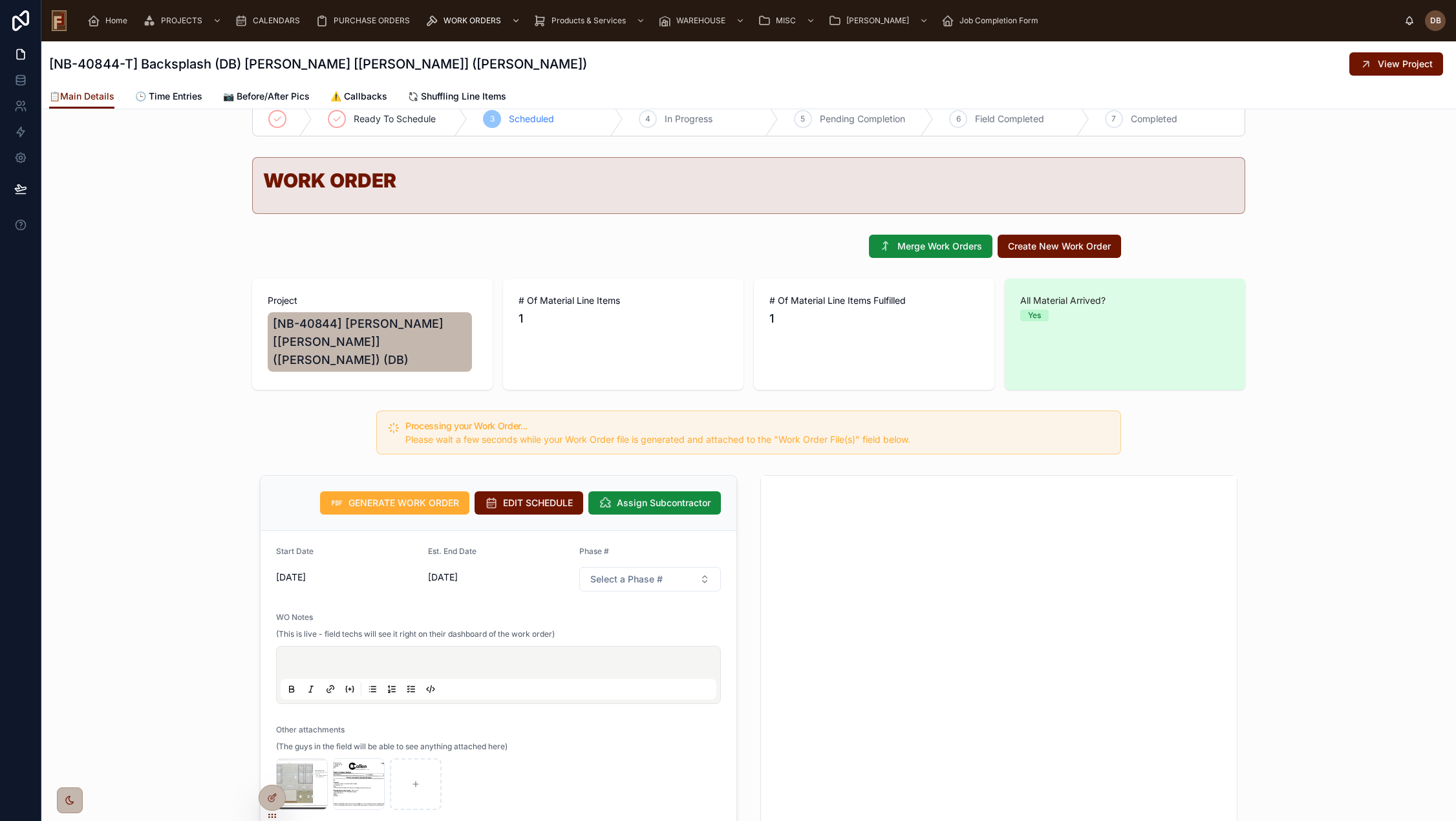
scroll to position [0, 0]
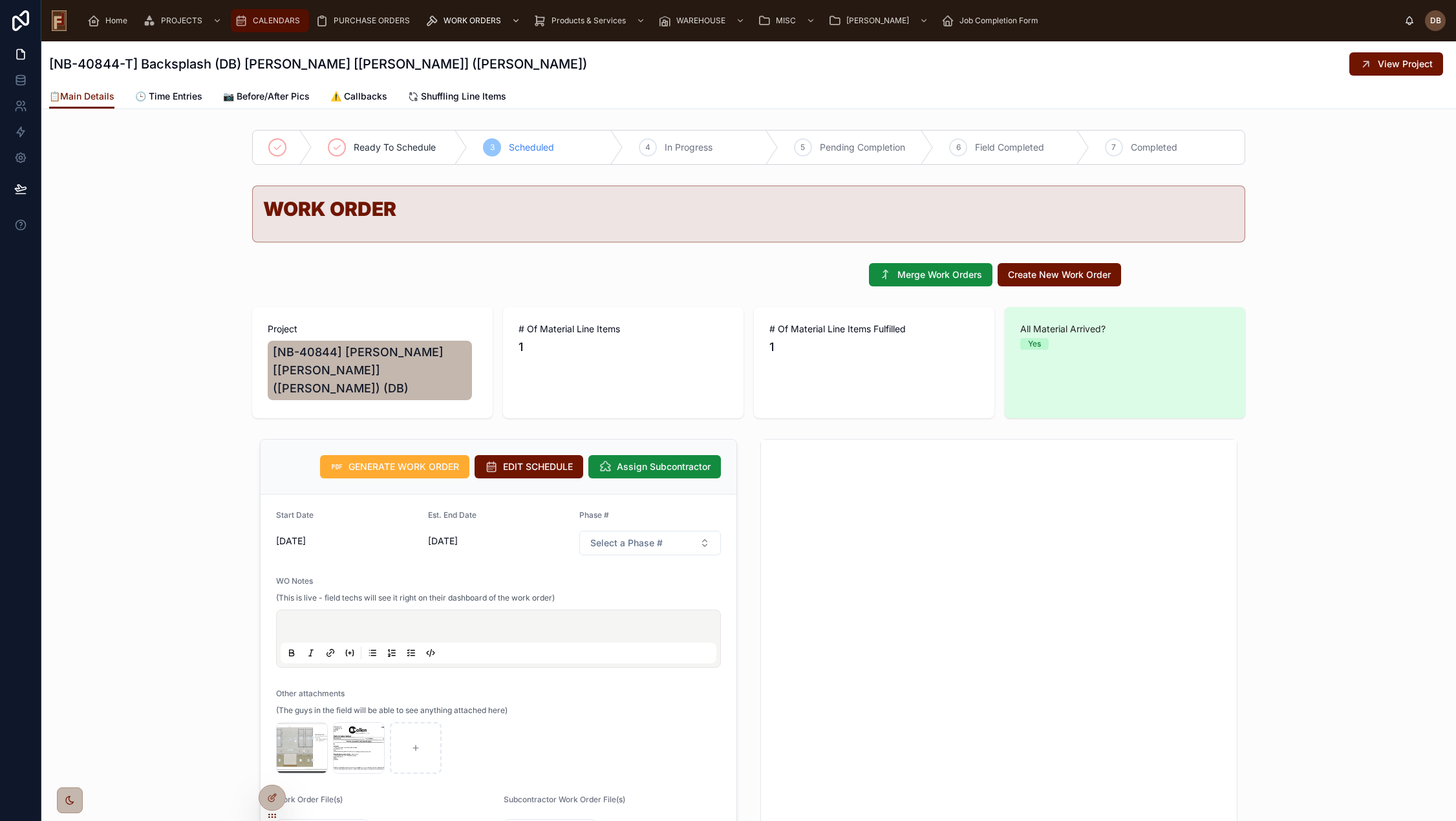
click at [266, 17] on span "CALENDARS" at bounding box center [276, 21] width 47 height 10
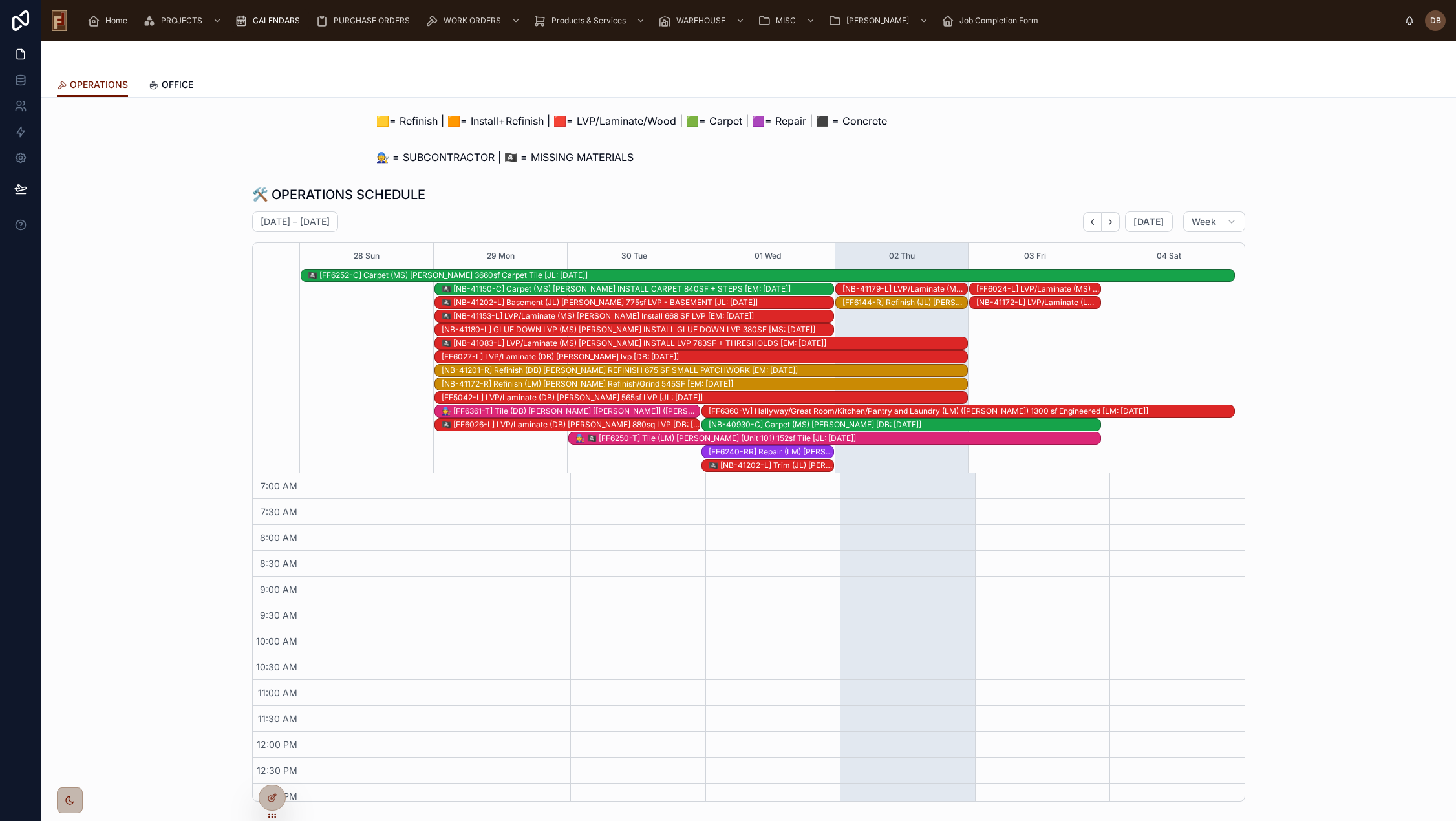
scroll to position [189, 0]
click at [1109, 223] on icon "Next" at bounding box center [1110, 221] width 10 height 10
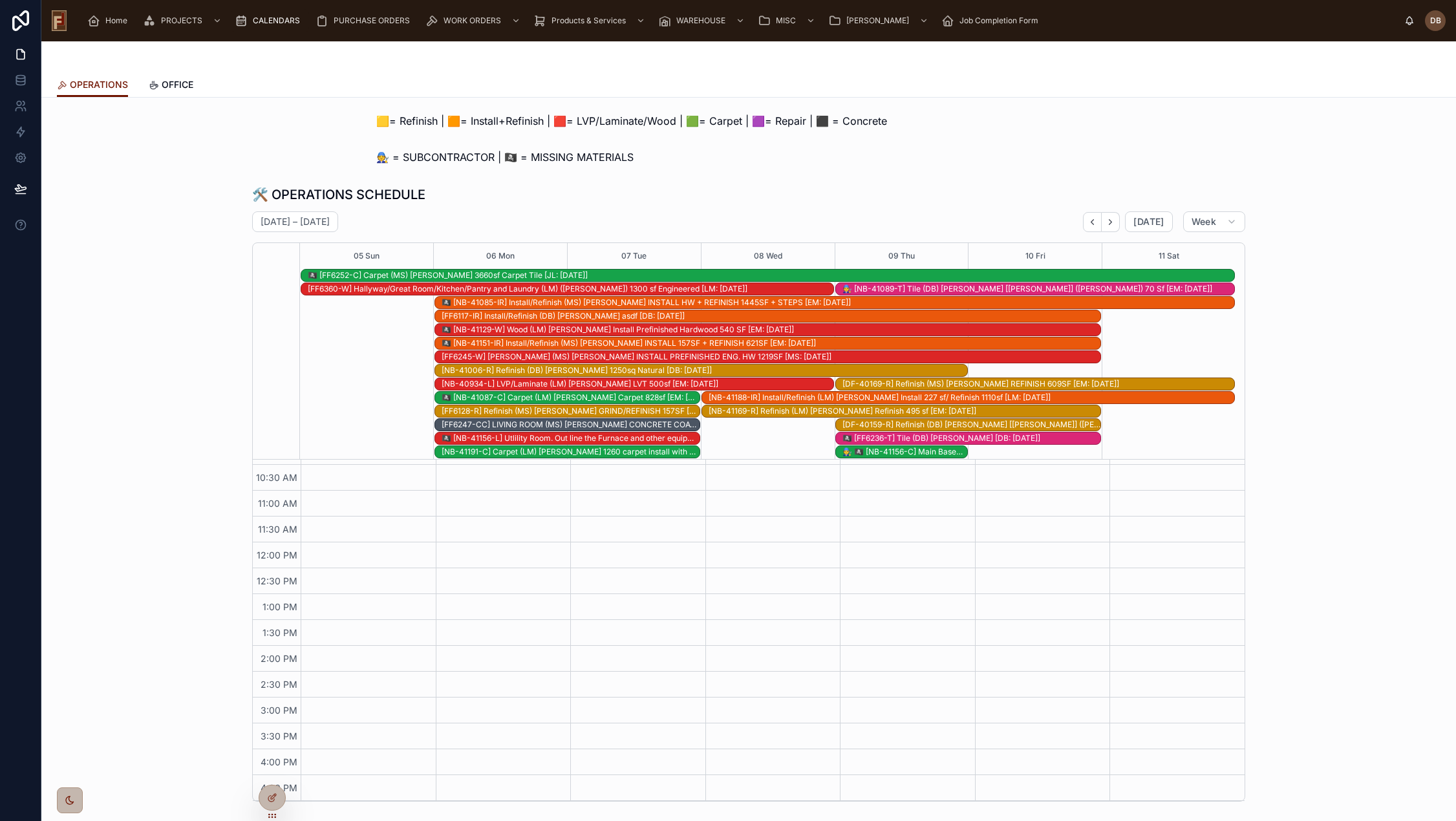
click at [1109, 223] on icon "Next" at bounding box center [1110, 221] width 10 height 10
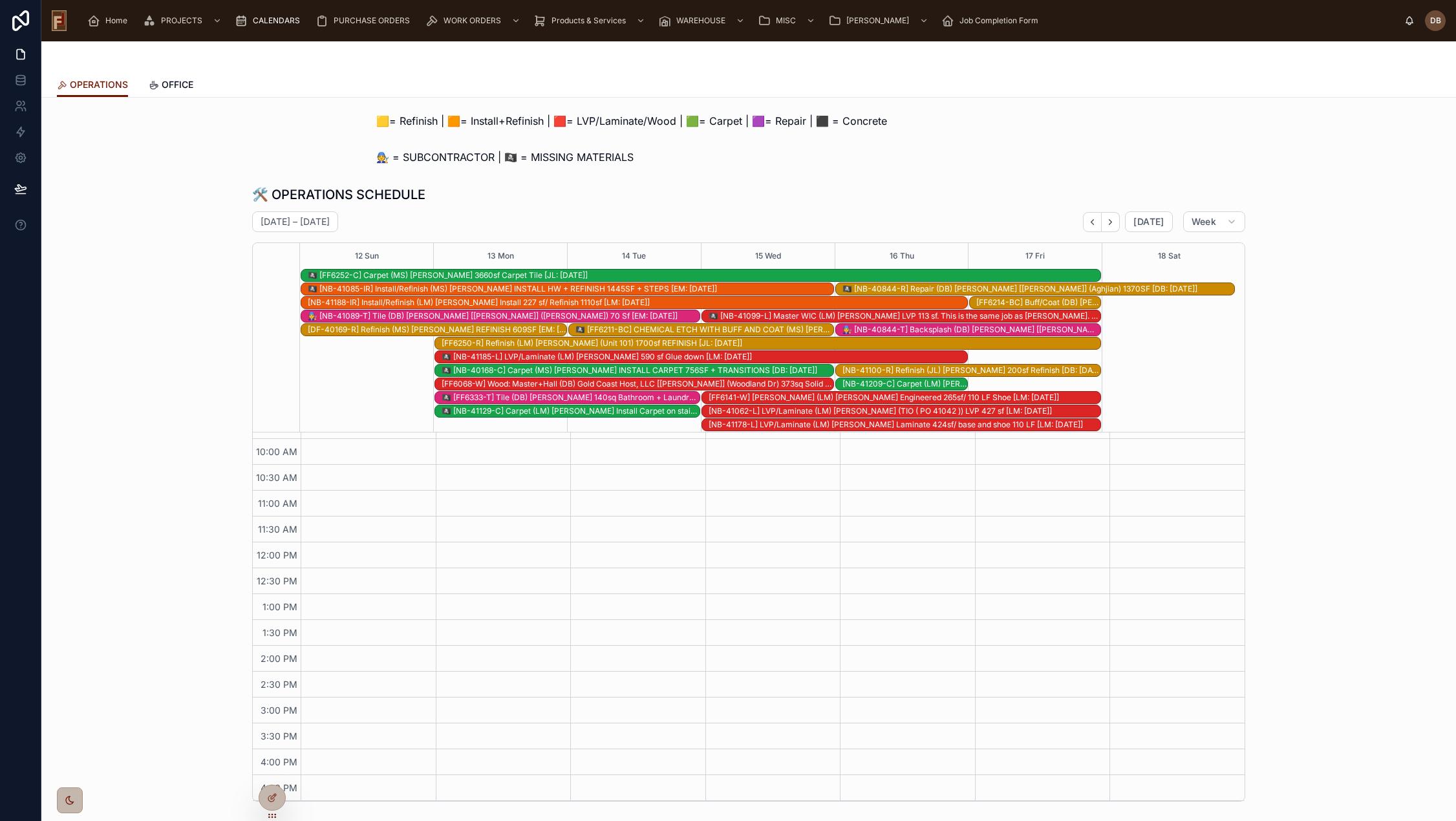
scroll to position [149, 0]
click at [1092, 220] on icon "Back" at bounding box center [1092, 221] width 10 height 10
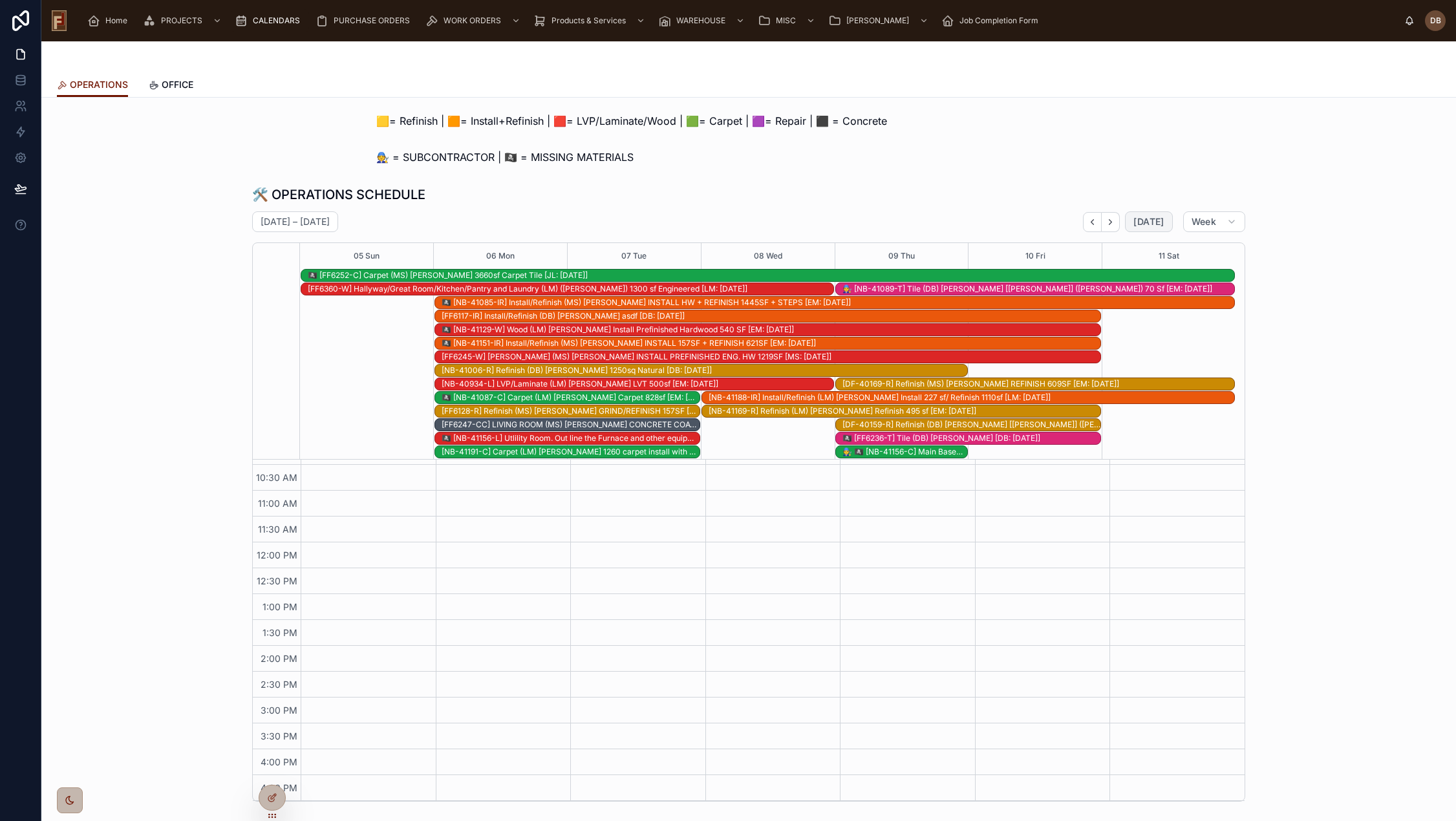
click at [1158, 221] on span "[DATE]" at bounding box center [1148, 221] width 30 height 12
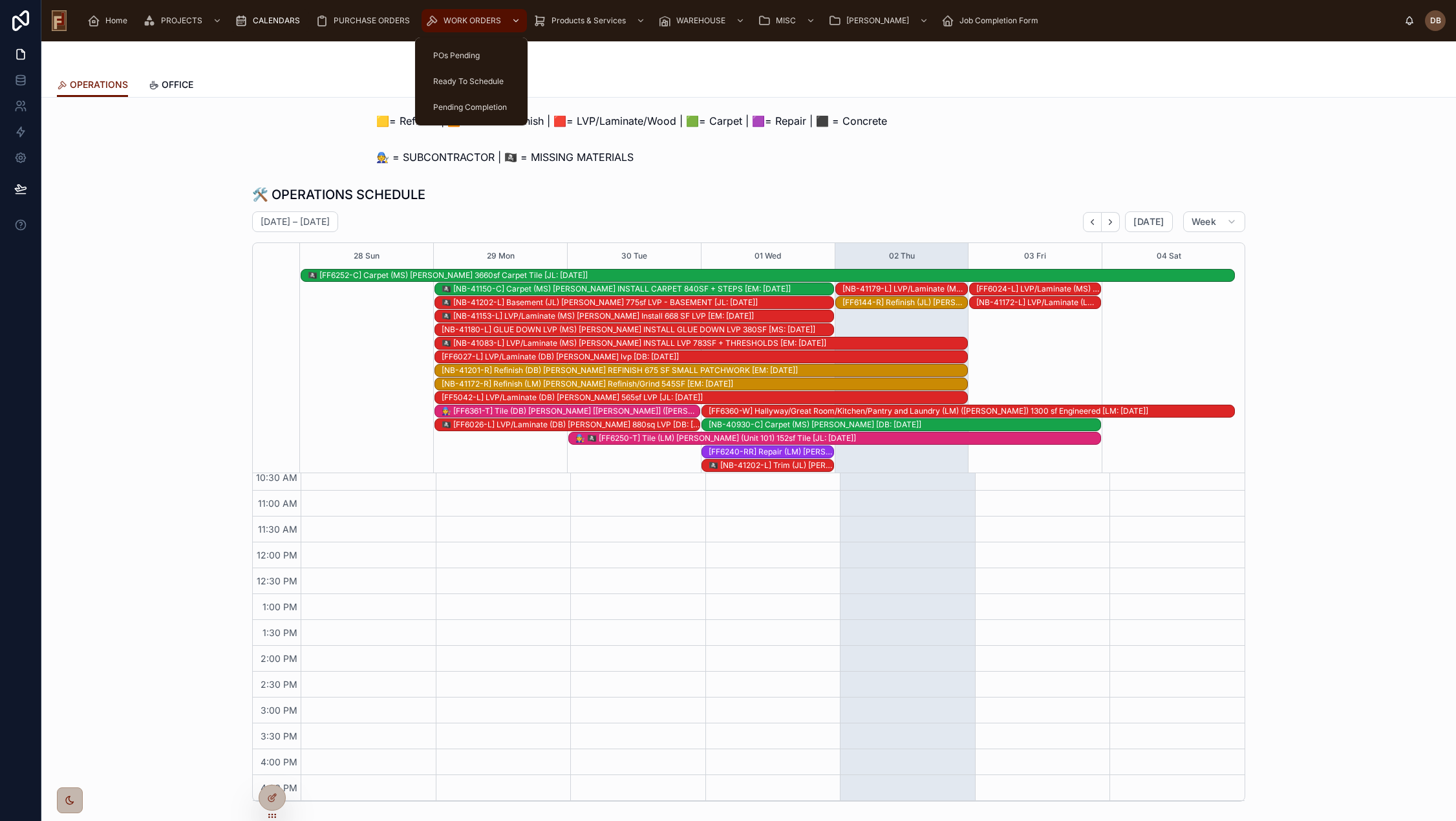
click at [467, 21] on span "WORK ORDERS" at bounding box center [472, 21] width 58 height 10
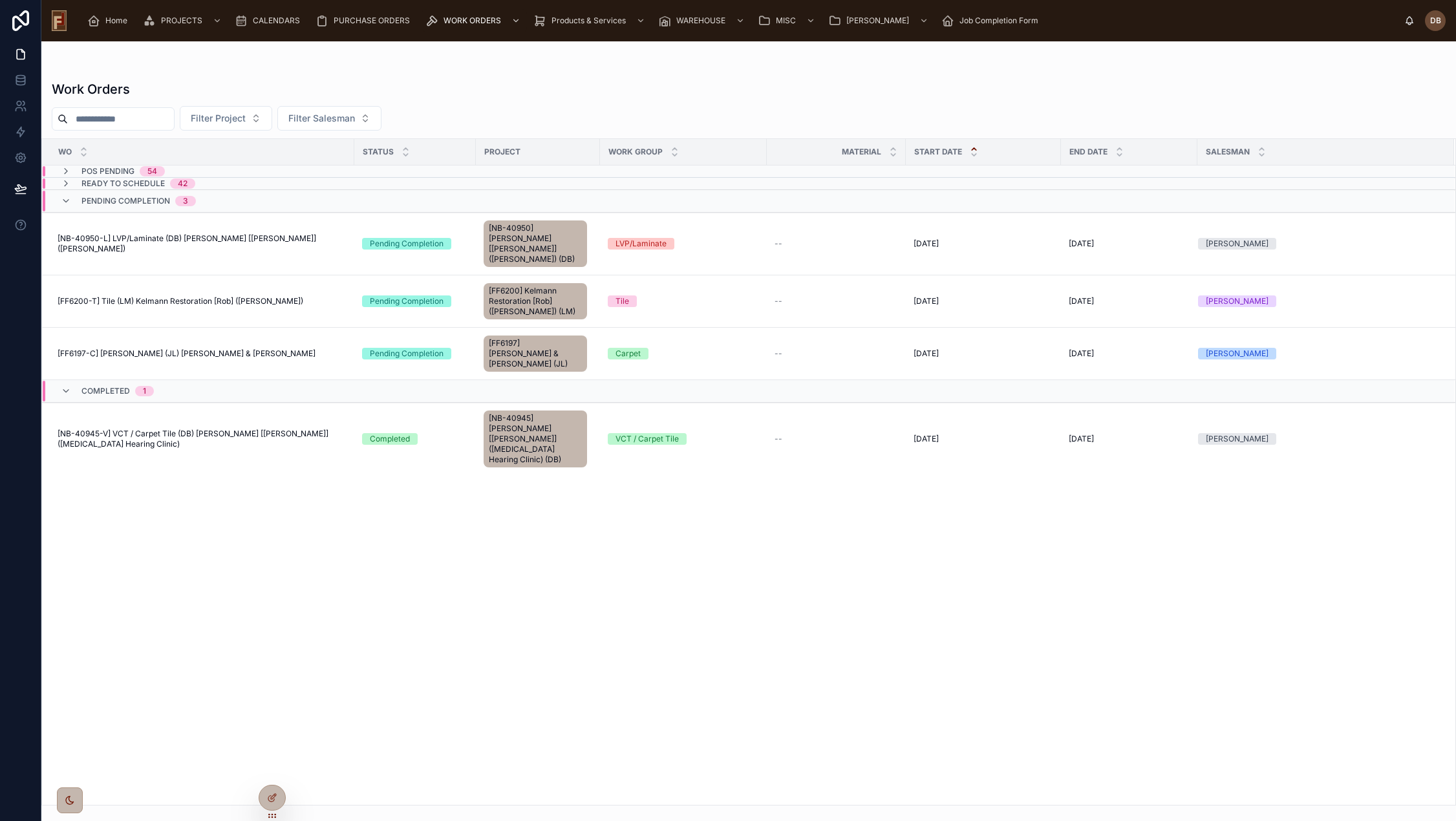
click at [350, 82] on div "Work Orders" at bounding box center [749, 89] width 1394 height 18
click at [377, 69] on div at bounding box center [749, 67] width 1394 height 10
click at [325, 80] on div "Work Orders" at bounding box center [749, 89] width 1394 height 18
click at [383, 79] on div "Work Orders Filter Project Filter Salesman WO status Project Work Group Materia…" at bounding box center [749, 439] width 1415 height 733
click at [606, 73] on div "Work Orders Filter Project Filter Salesman WO status Project Work Group Materia…" at bounding box center [749, 439] width 1415 height 733
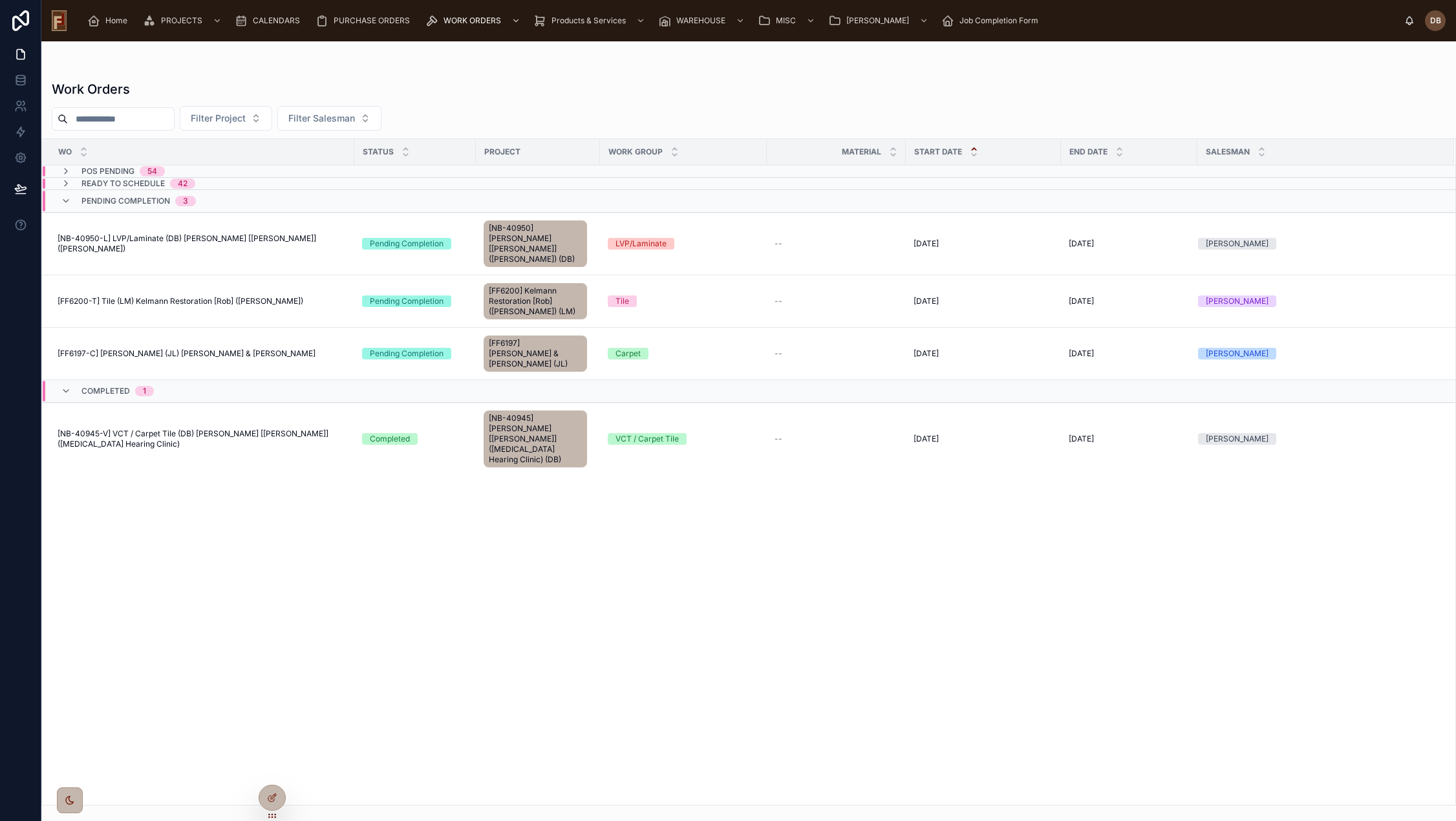
click at [508, 525] on div "WO status Project Work Group Material Start Date End Date Salesman POs Pending …" at bounding box center [749, 472] width 1413 height 666
click at [67, 199] on icon at bounding box center [66, 201] width 10 height 10
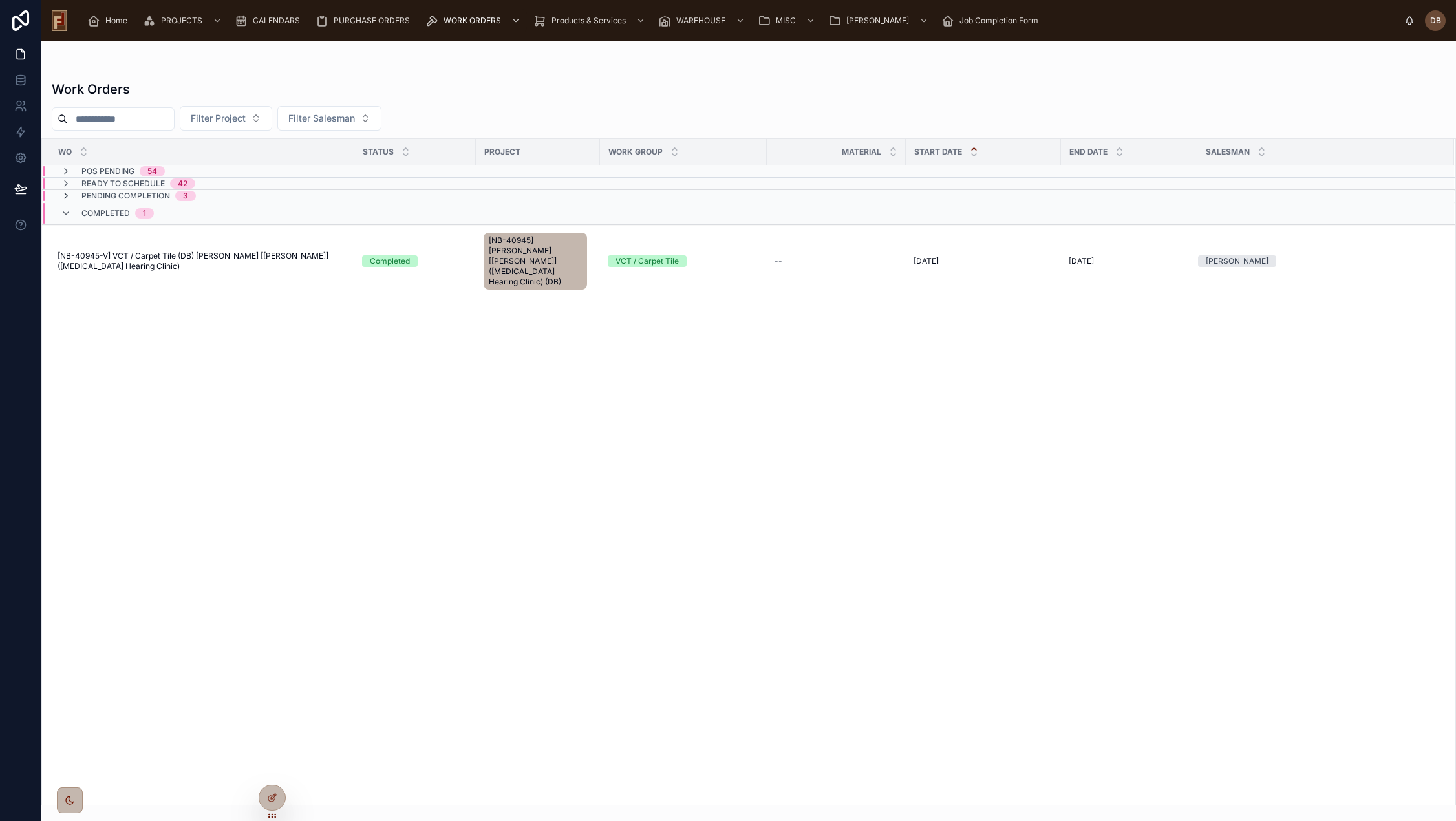
click at [67, 194] on icon at bounding box center [66, 196] width 10 height 10
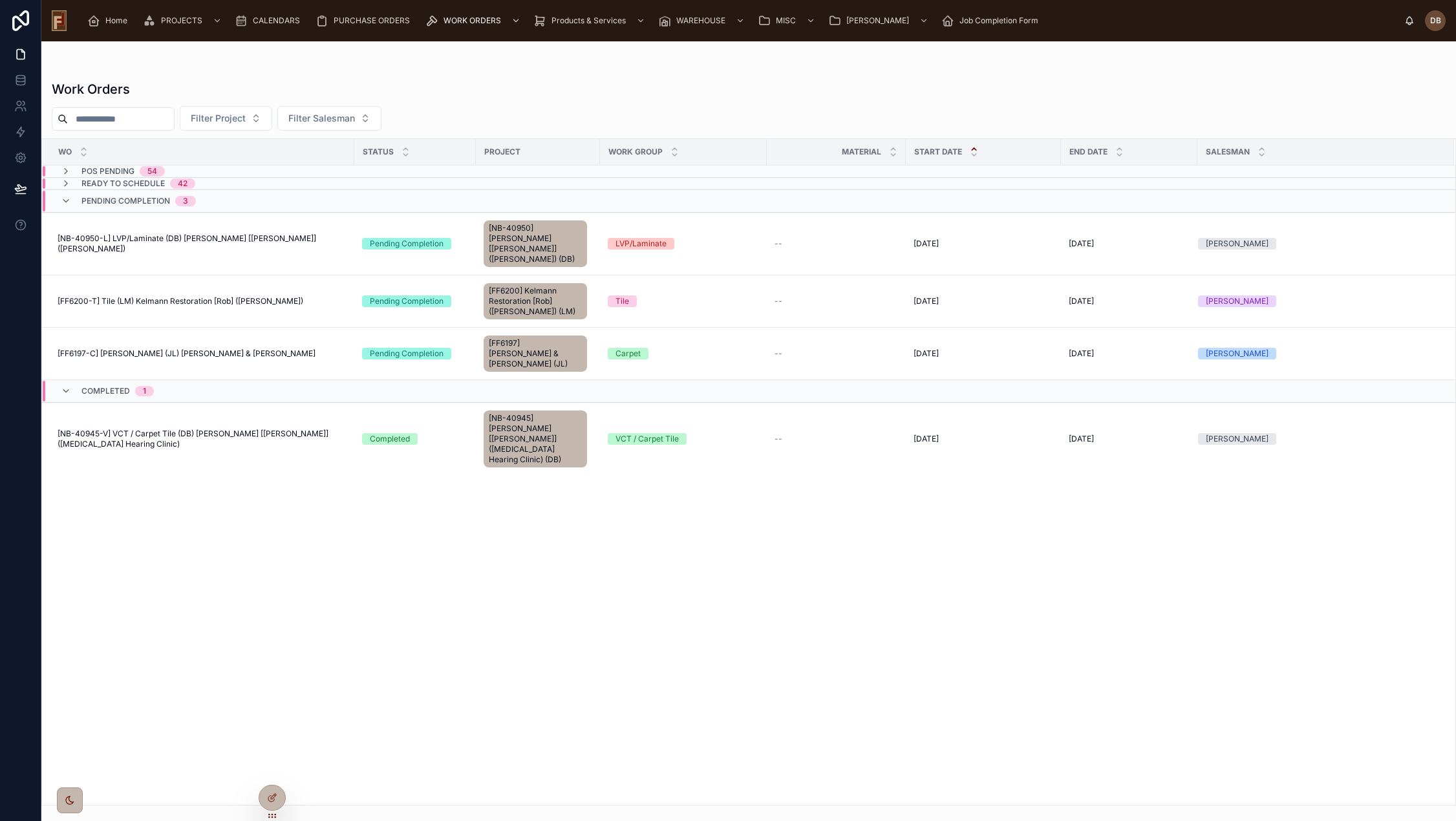
click at [802, 518] on div "WO status Project Work Group Material Start Date End Date Salesman POs Pending …" at bounding box center [749, 472] width 1413 height 666
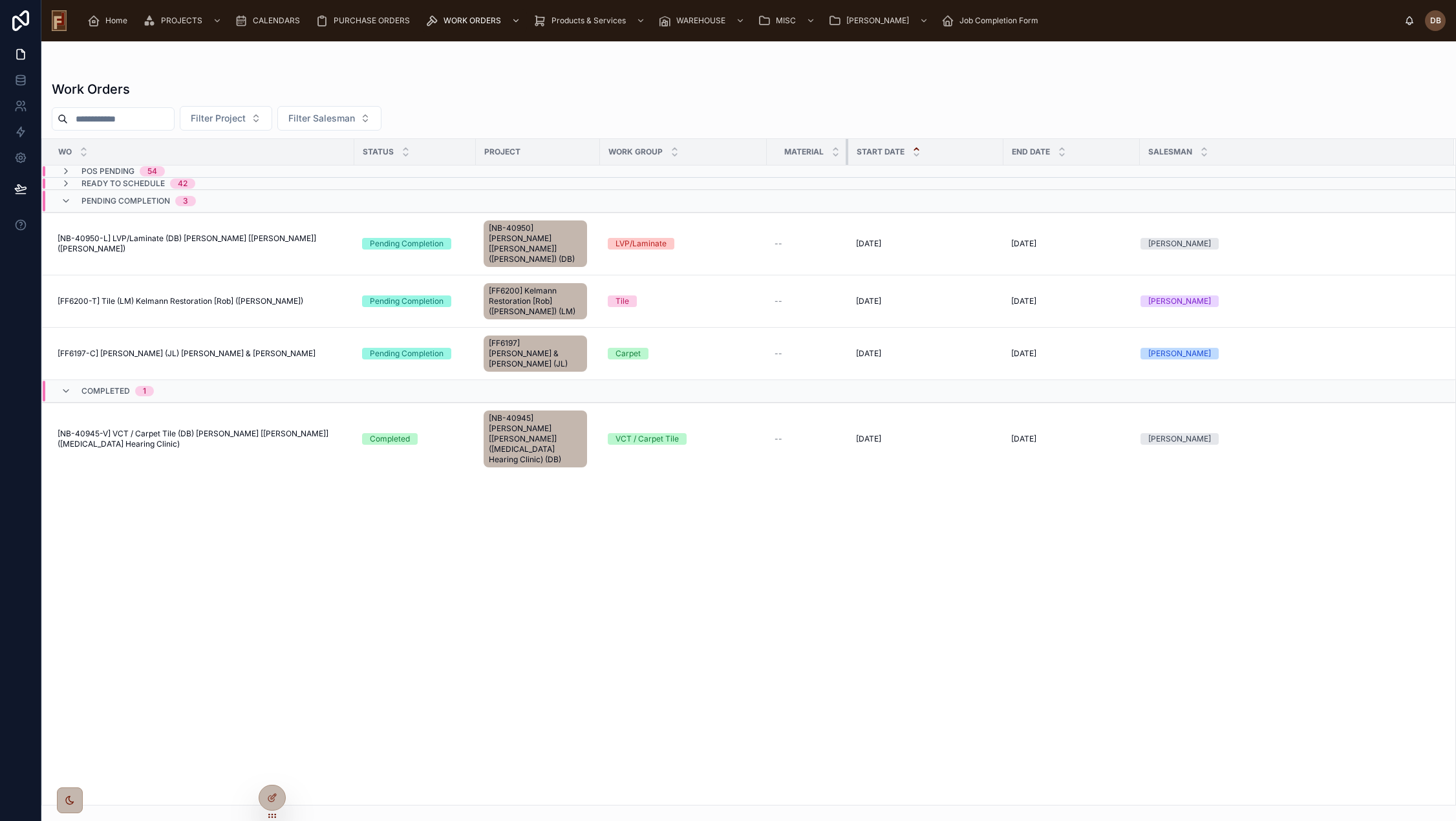
drag, startPoint x: 903, startPoint y: 153, endPoint x: 845, endPoint y: 164, distance: 59.0
click at [845, 164] on div at bounding box center [848, 152] width 5 height 26
click at [742, 583] on div "WO status Project Work Group Material Start Date End Date Salesman POs Pending …" at bounding box center [749, 472] width 1413 height 666
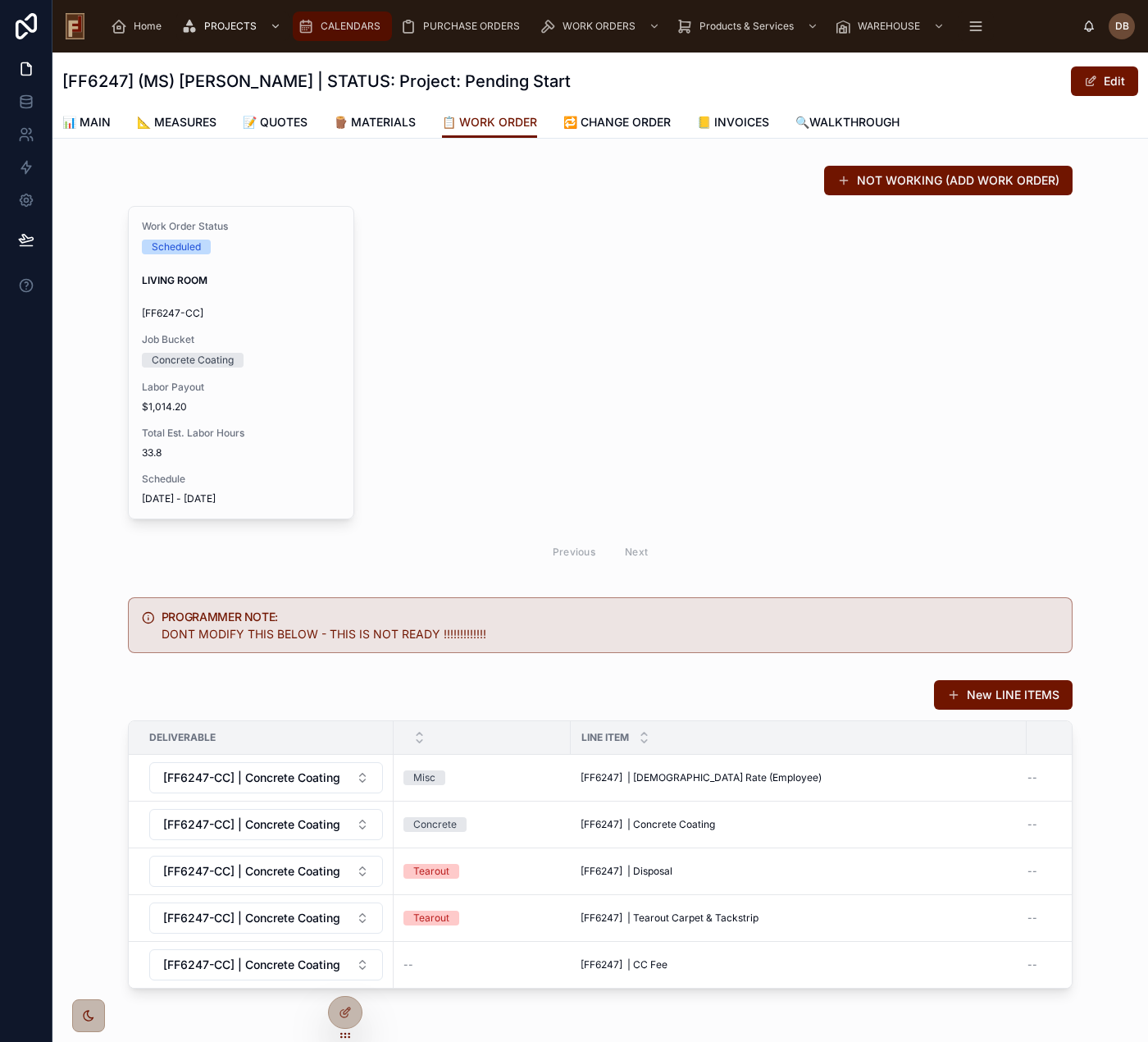
click at [346, 23] on span "CALENDARS" at bounding box center [350, 26] width 60 height 13
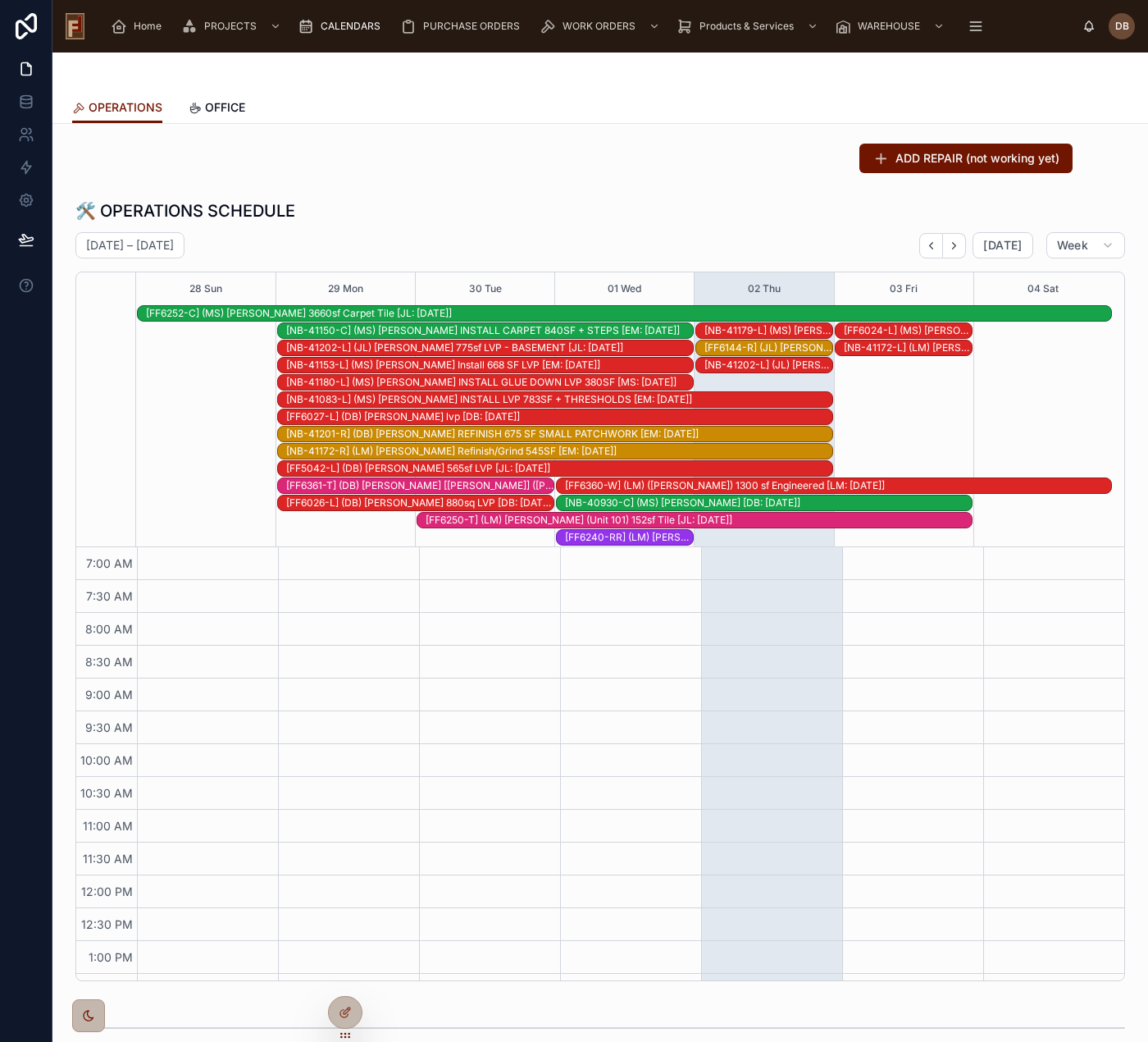
scroll to position [223, 0]
click at [220, 109] on span "OFFICE" at bounding box center [225, 108] width 40 height 16
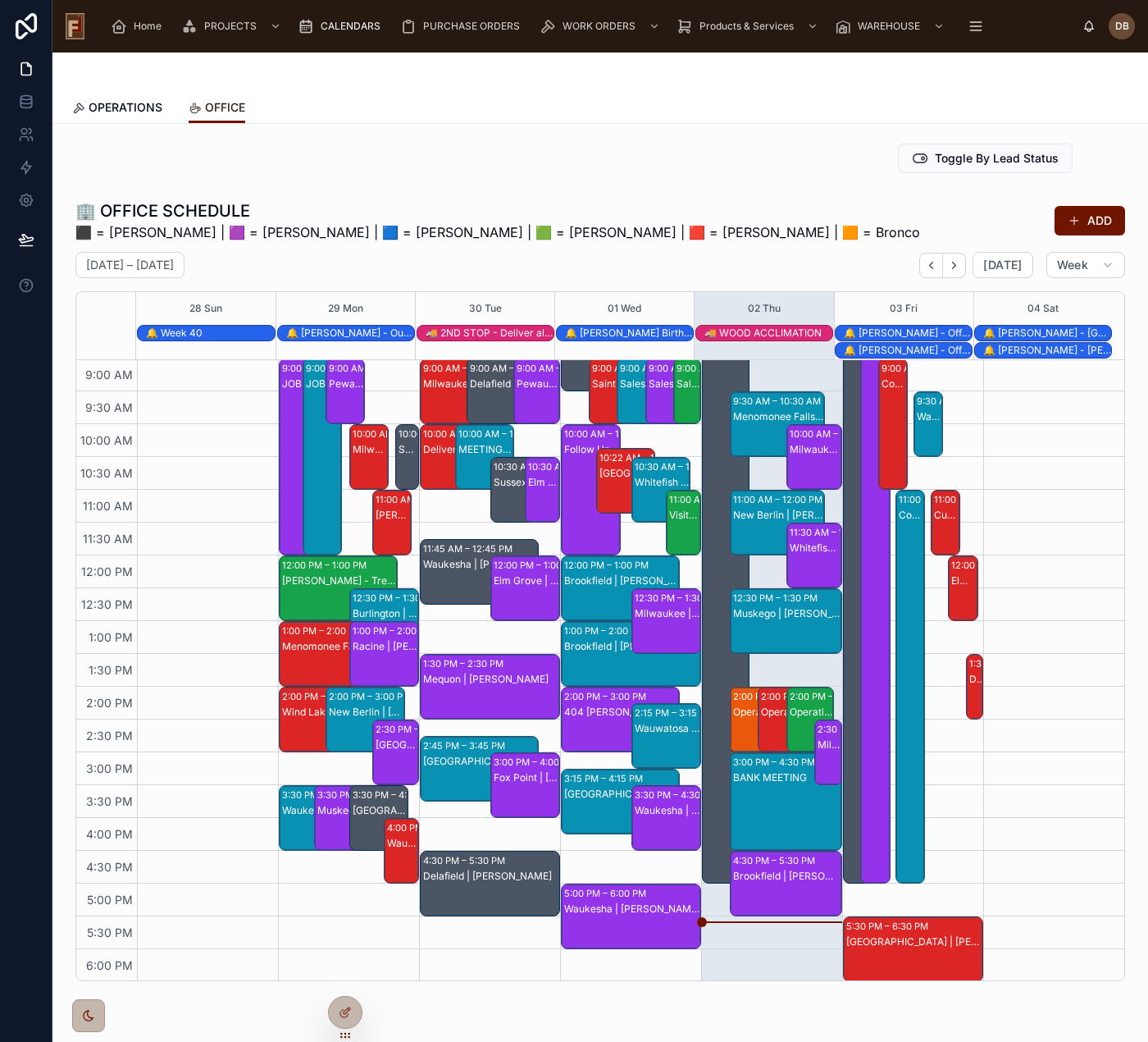
scroll to position [51, 0]
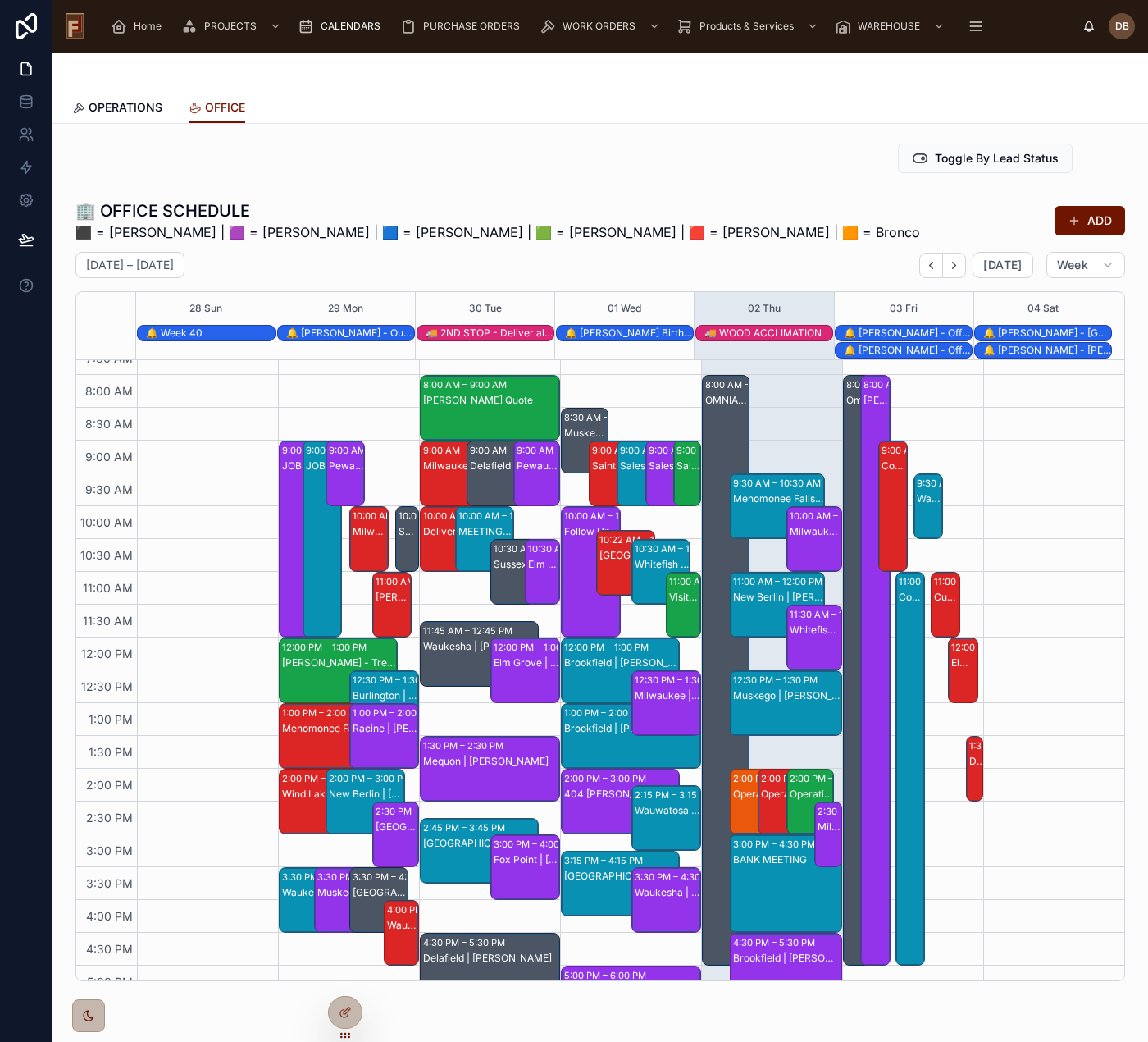
click at [864, 408] on div "[PERSON_NAME] - Cover Delafield" at bounding box center [876, 686] width 25 height 588
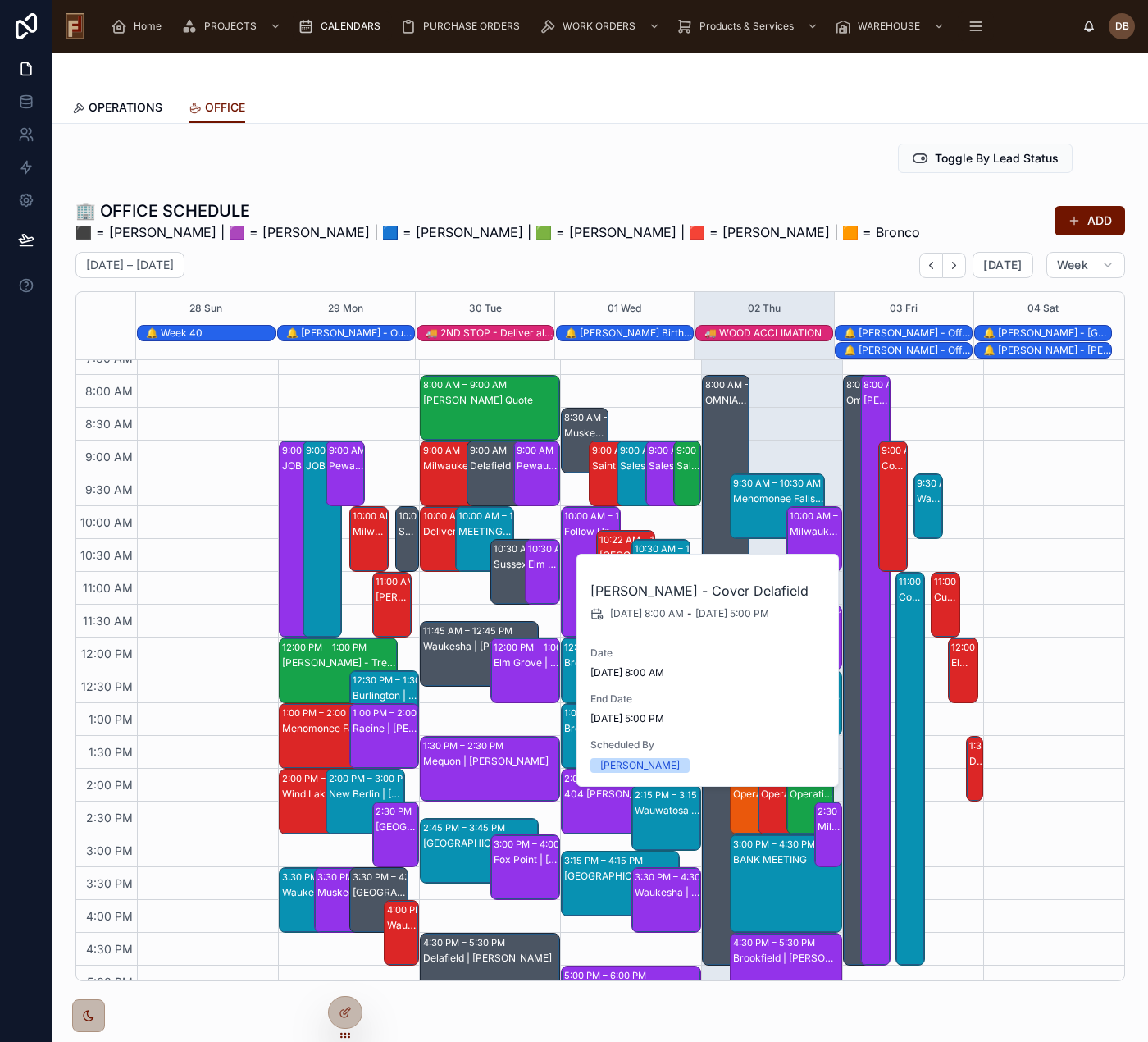
click at [899, 639] on div "Cover [GEOGRAPHIC_DATA] Showroom" at bounding box center [911, 785] width 25 height 390
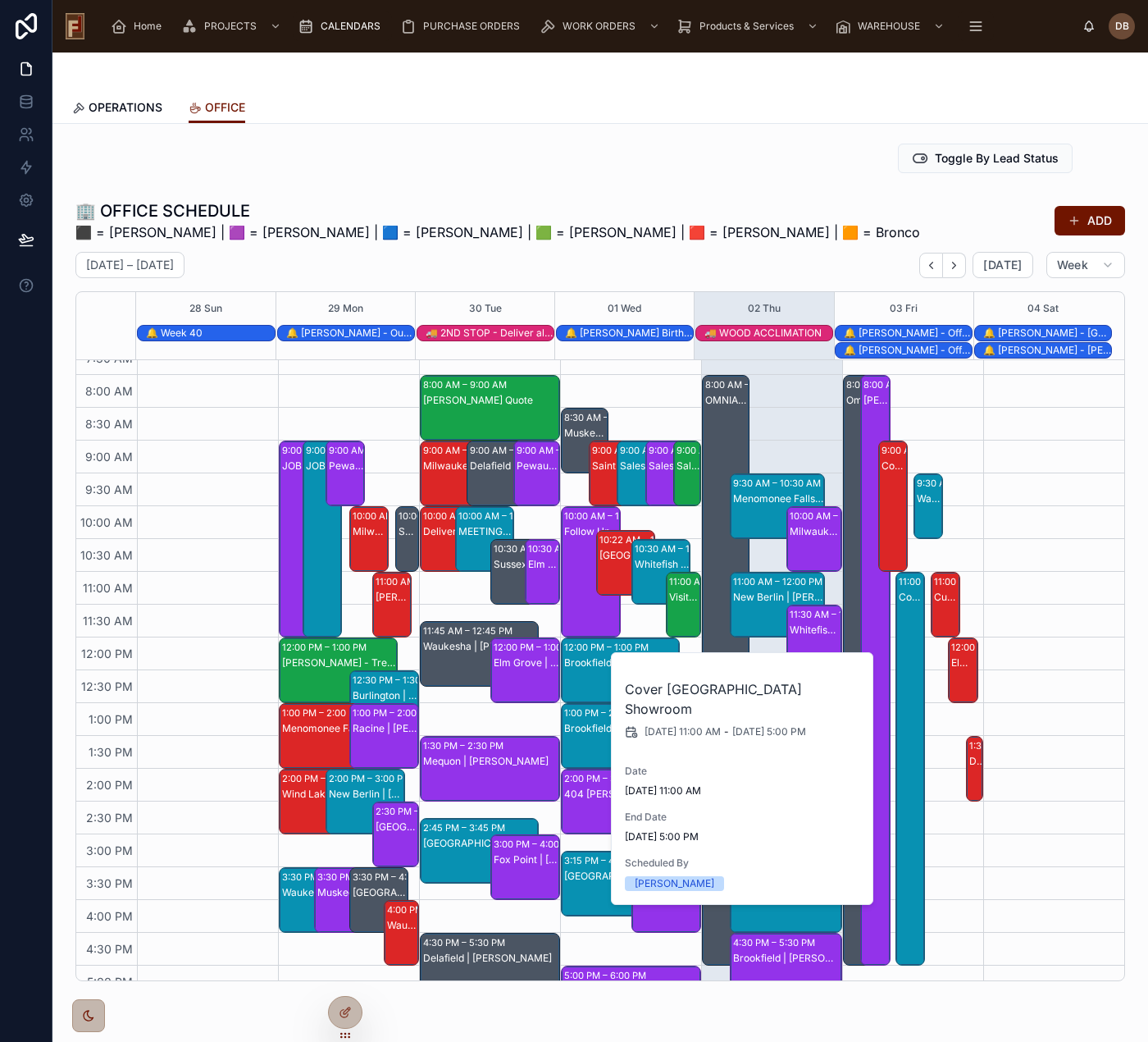
click at [820, 191] on div "Toggle By Lead Status 🏢 OFFICE SCHEDULE ⬛ = [PERSON_NAME] | 🟪 = [PERSON_NAME] |…" at bounding box center [600, 608] width 1095 height 969
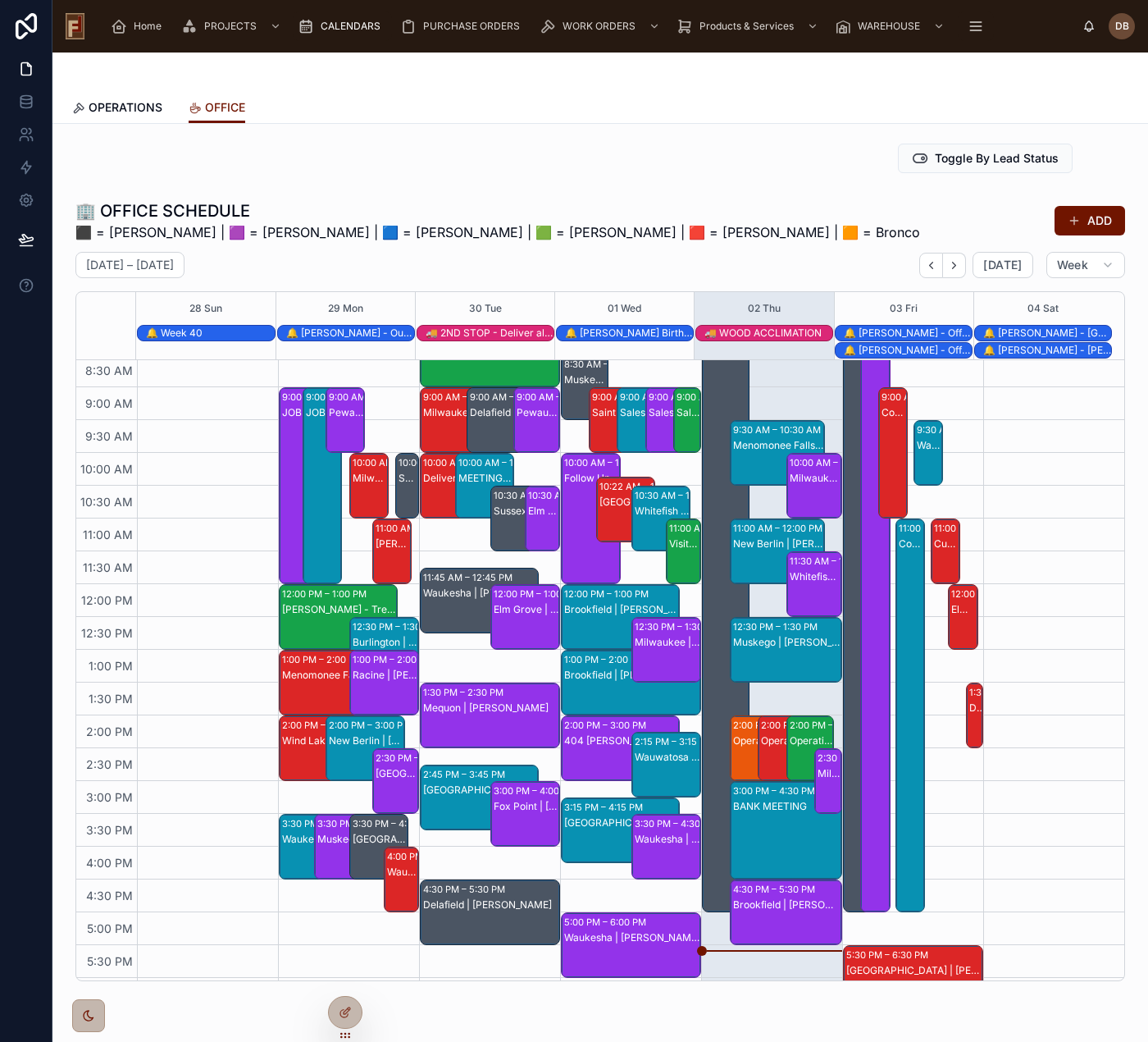
scroll to position [133, 0]
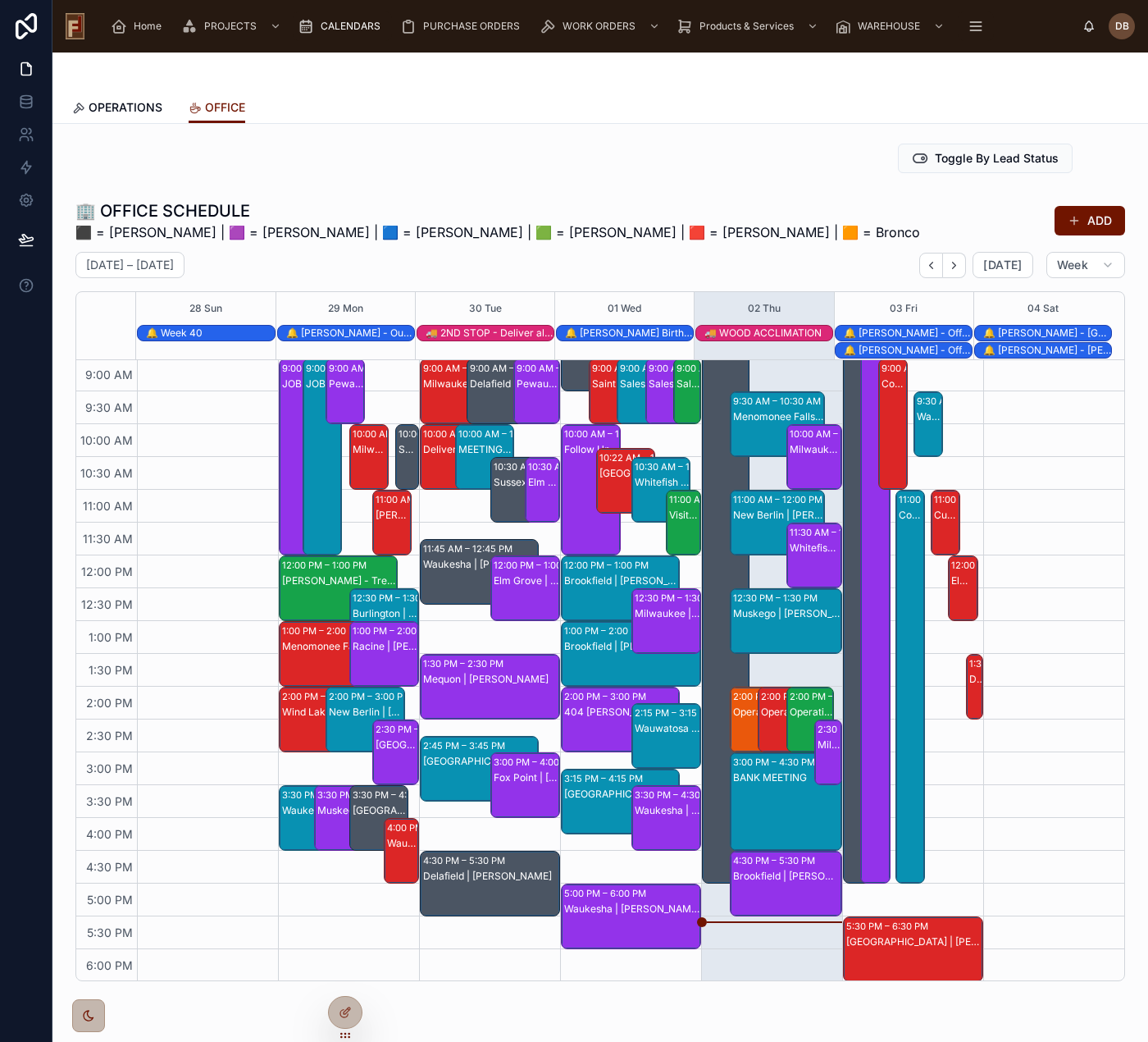
click at [917, 421] on div "Waukesha | [PERSON_NAME]" at bounding box center [929, 417] width 25 height 13
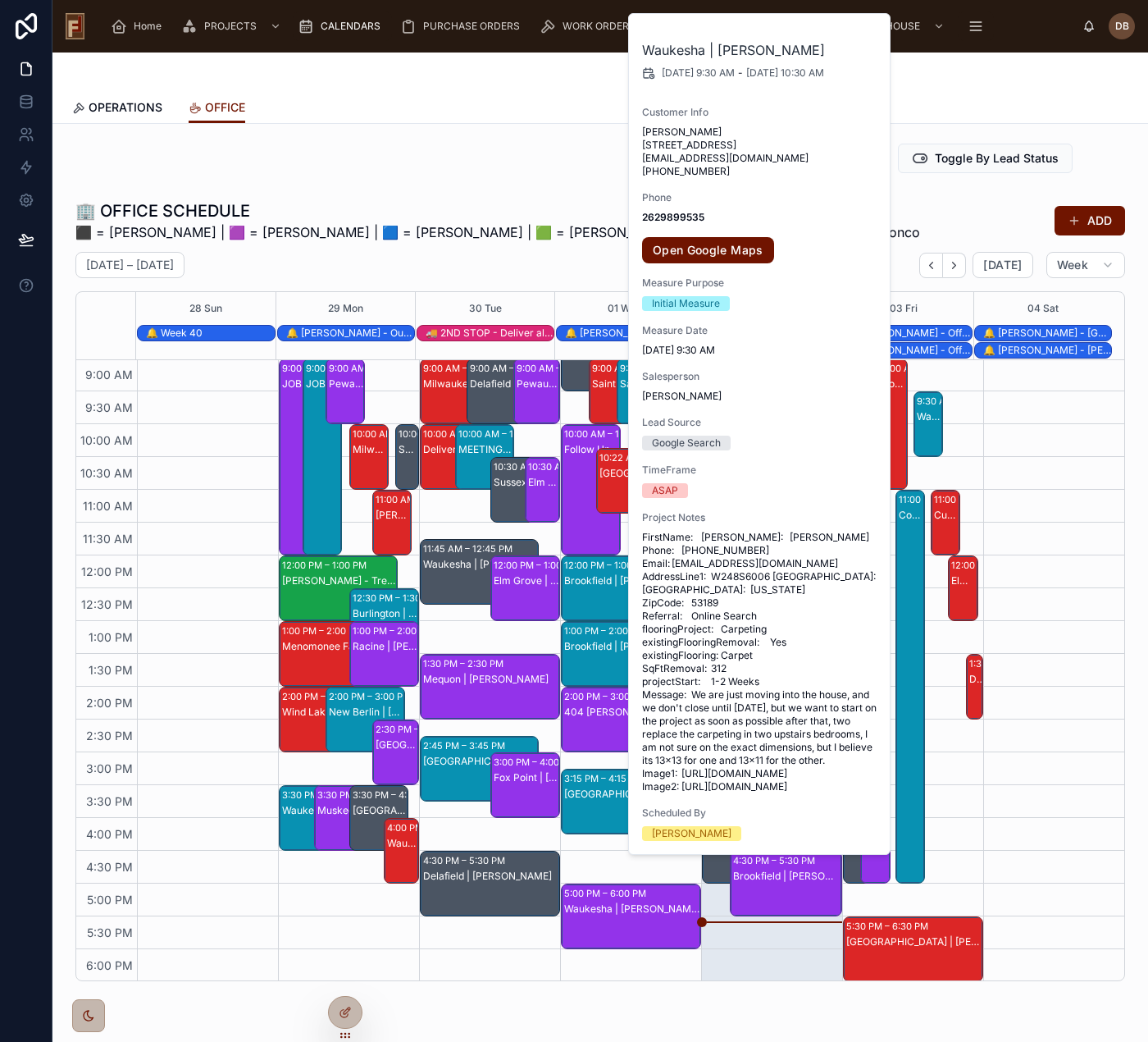
click at [586, 139] on div "Toggle By Lead Status" at bounding box center [600, 159] width 1069 height 43
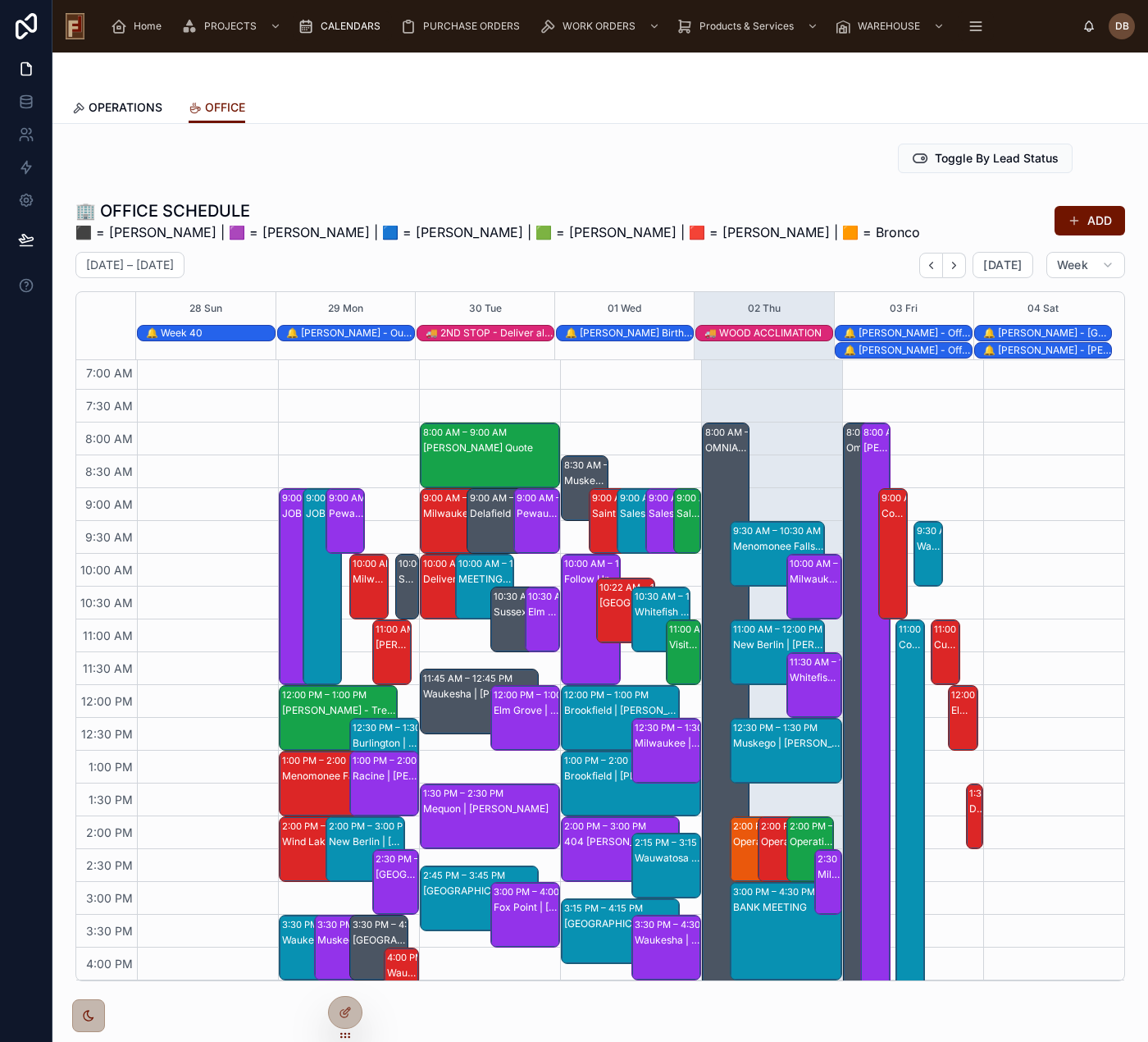
scroll to position [85, 0]
